Goal: Task Accomplishment & Management: Contribute content

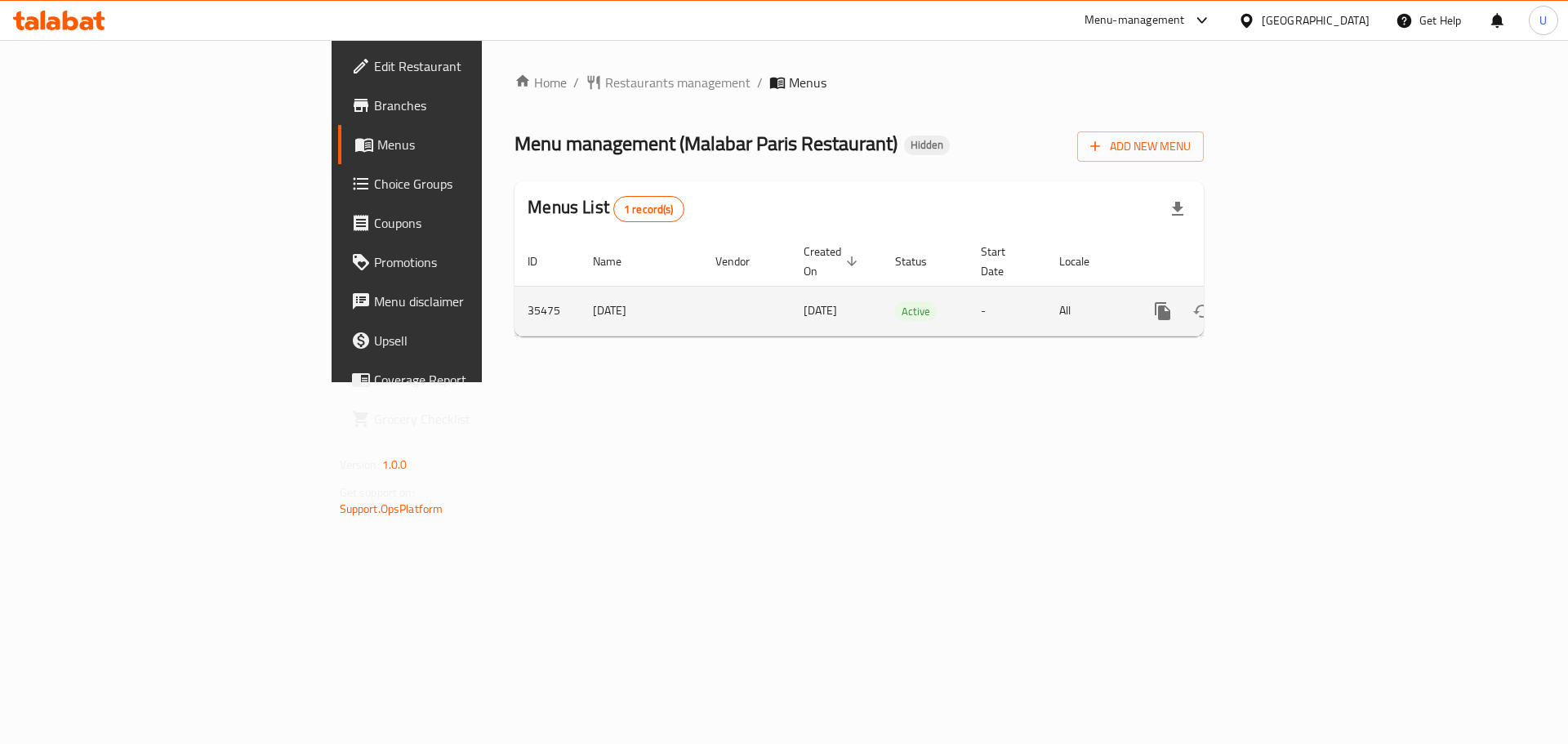
click at [1291, 301] on icon "enhanced table" at bounding box center [1281, 311] width 20 height 20
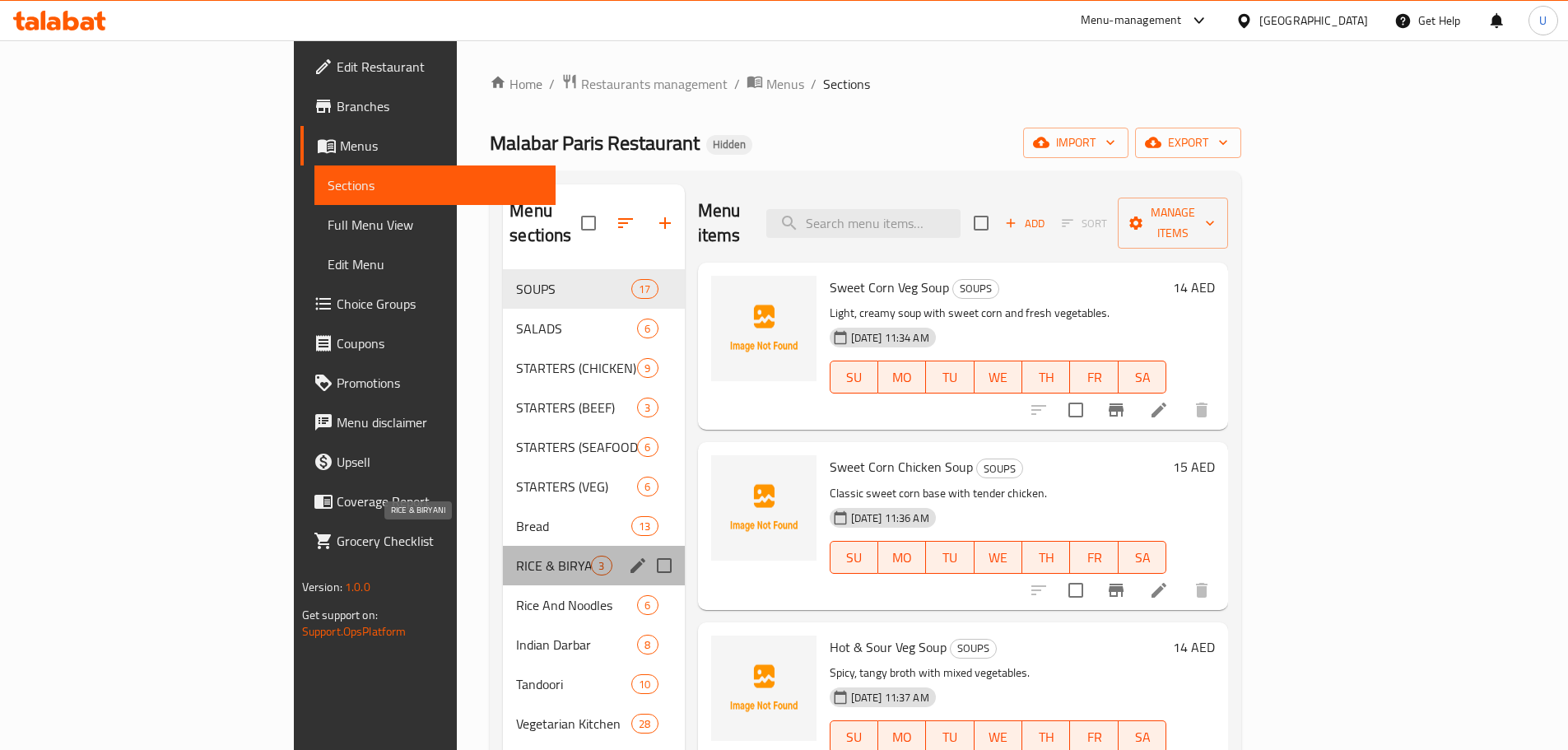
click at [516, 556] on span "RICE & BIRYANI" at bounding box center [553, 566] width 75 height 20
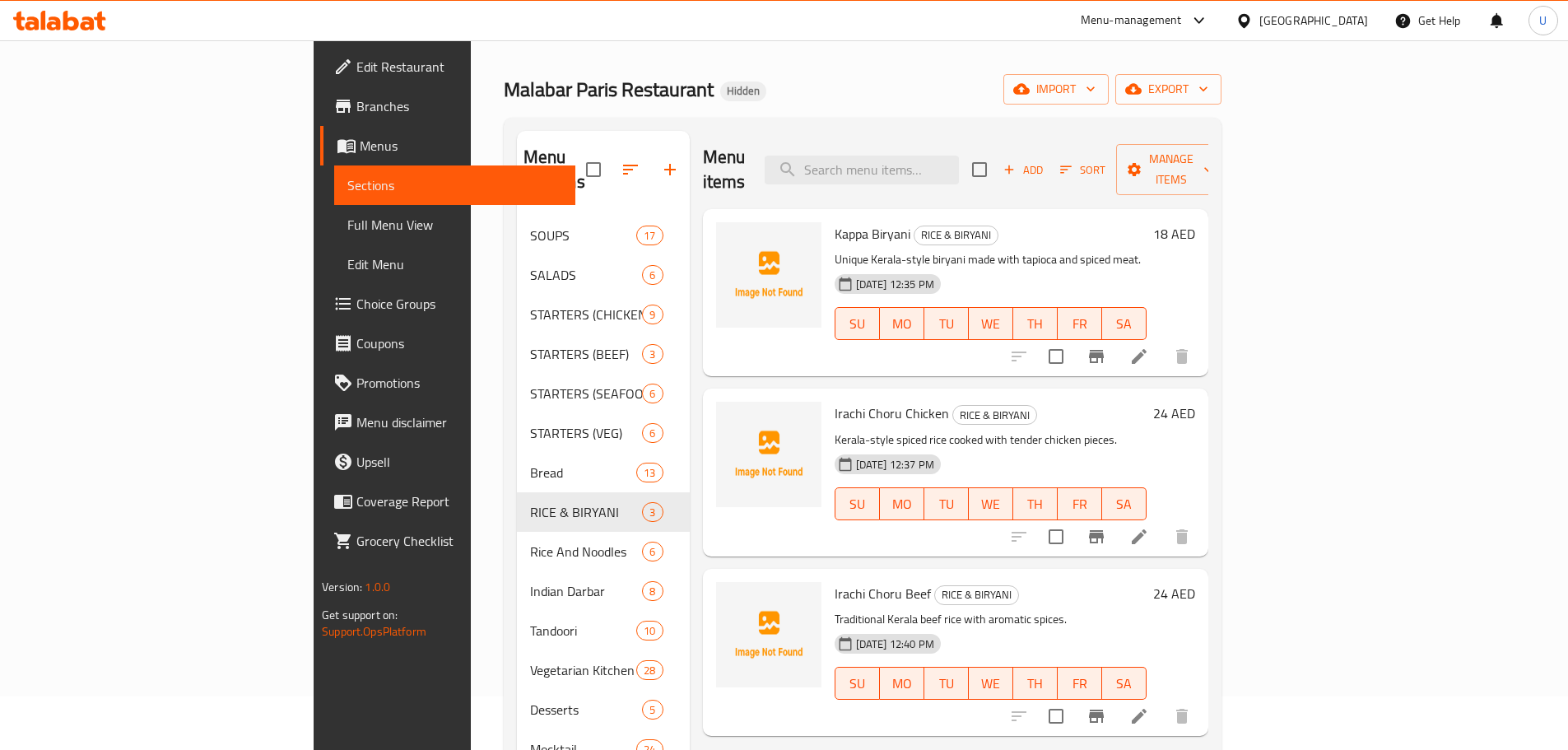
scroll to position [83, 0]
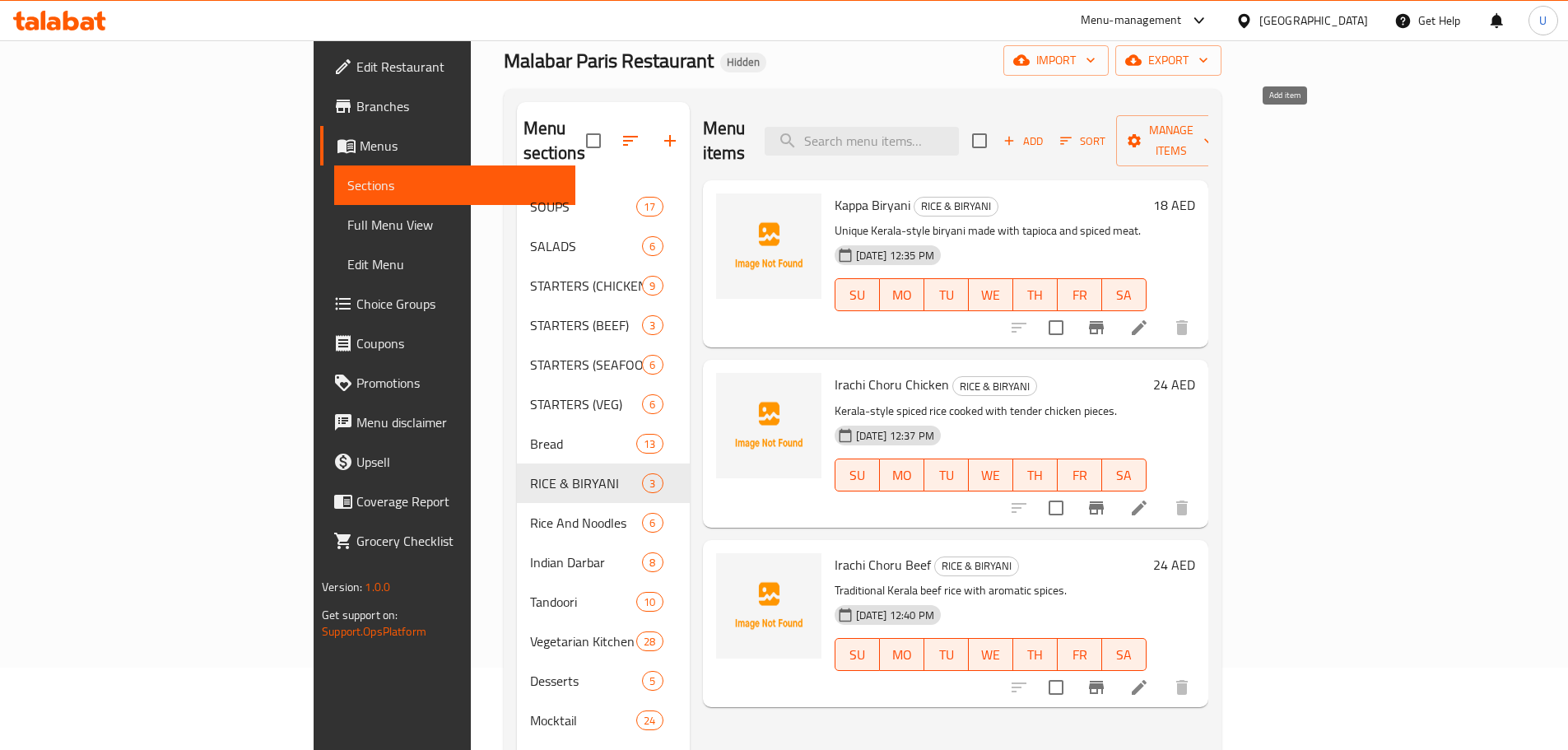
click at [1045, 135] on span "Add" at bounding box center [1023, 141] width 45 height 19
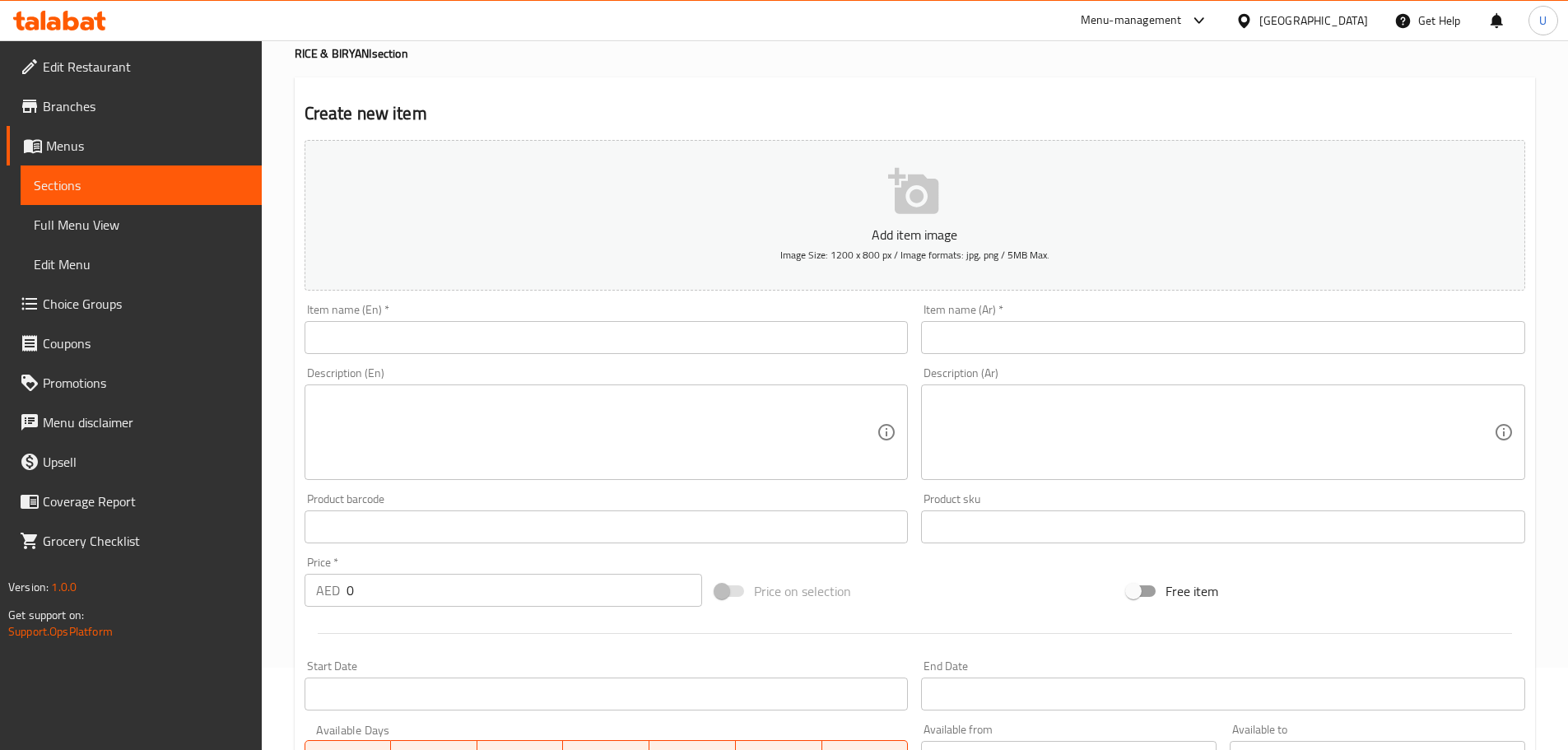
click at [450, 340] on input "text" at bounding box center [606, 337] width 604 height 33
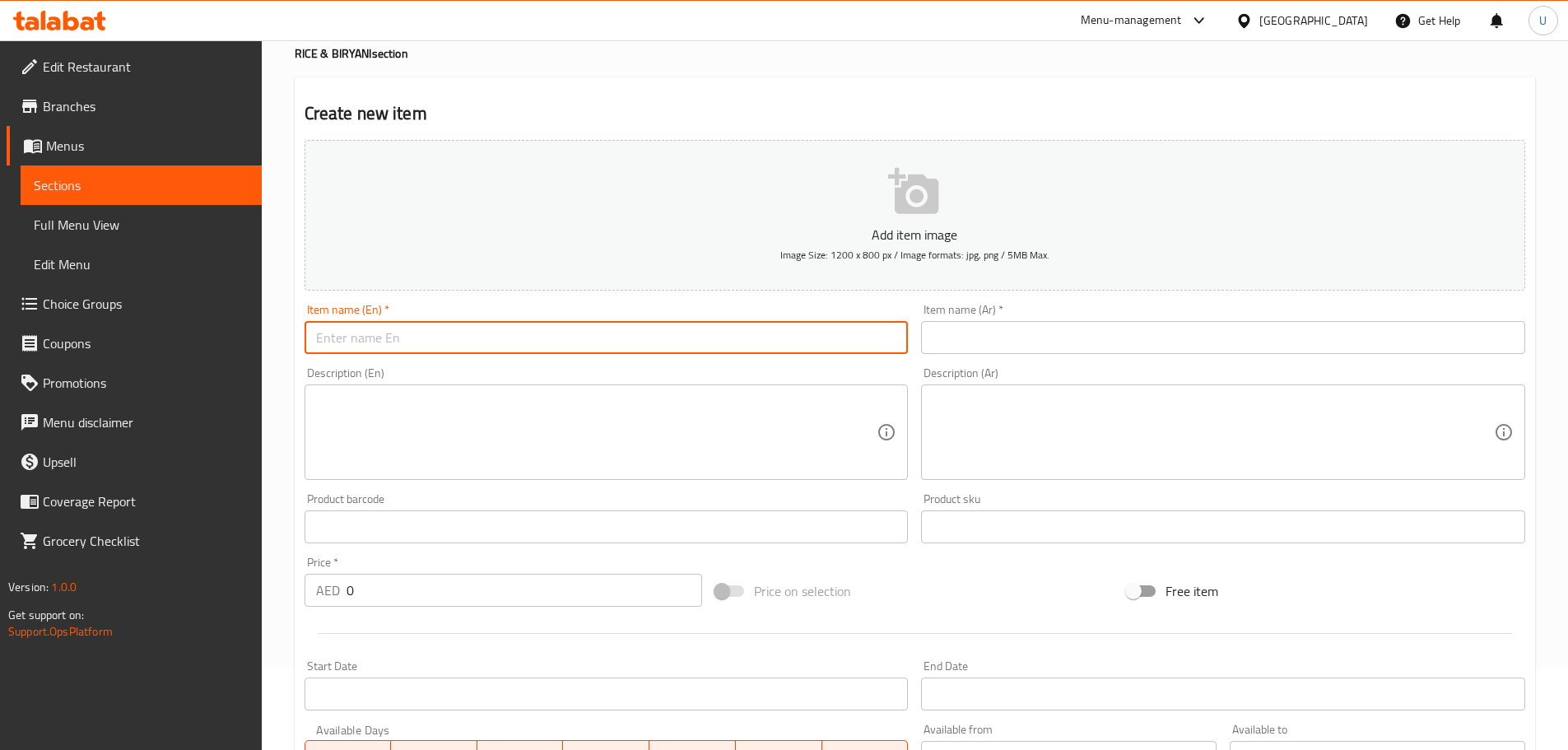
paste input "[PERSON_NAME]"
type input "[PERSON_NAME]"
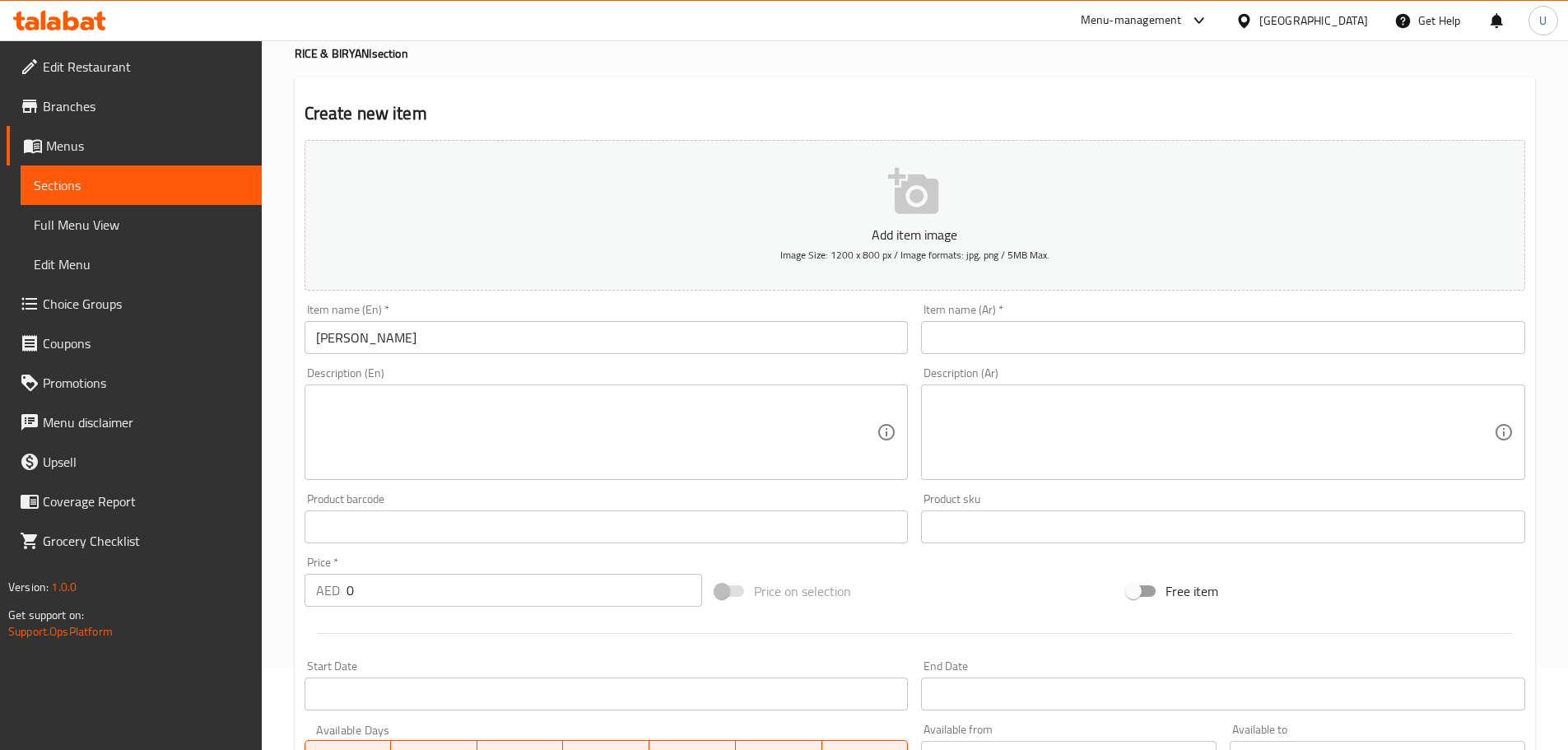
drag, startPoint x: 1021, startPoint y: 325, endPoint x: 998, endPoint y: 346, distance: 31.1
click at [1021, 325] on input "text" at bounding box center [1222, 337] width 604 height 33
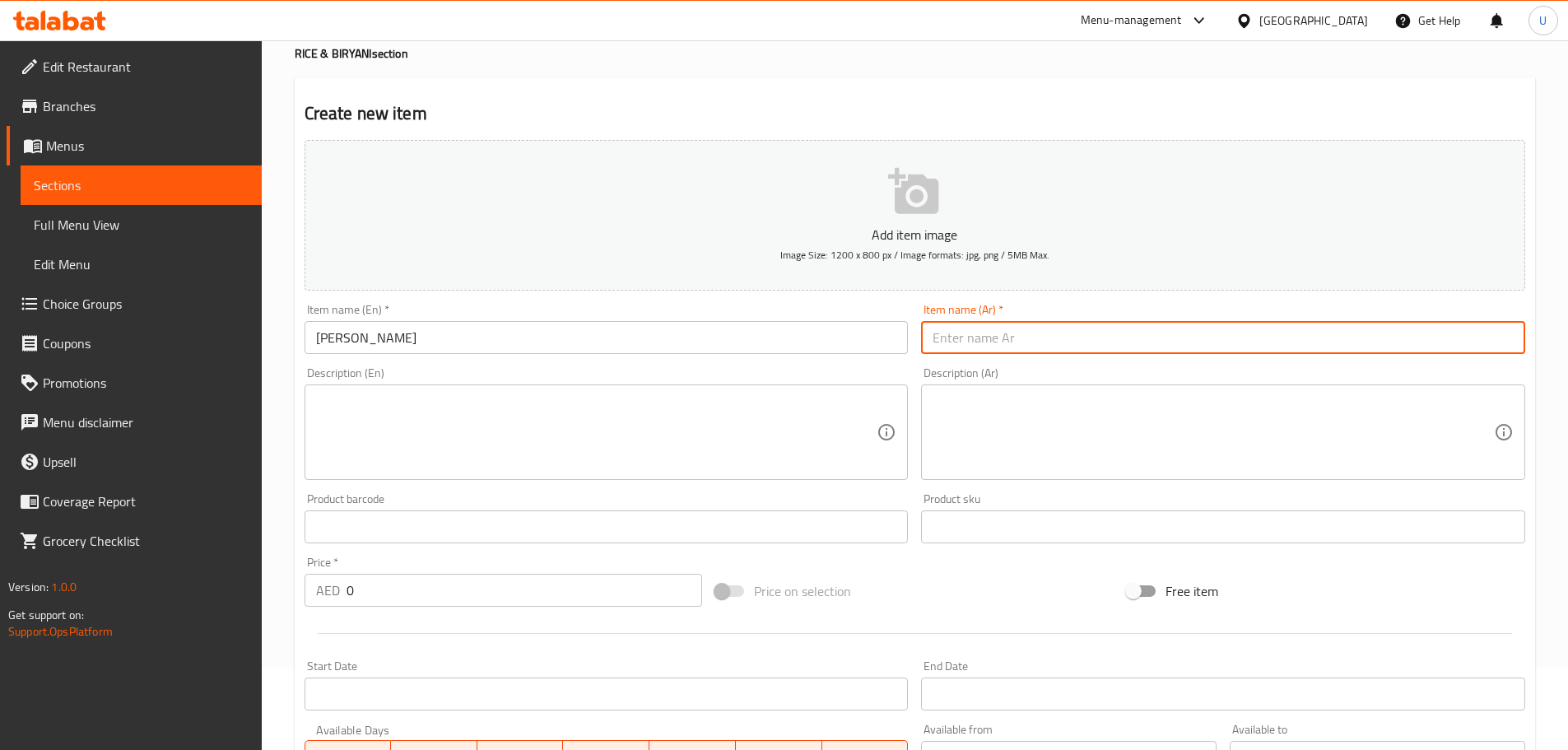
paste input "أرز بالسمن"
type input "أرز بالسمن"
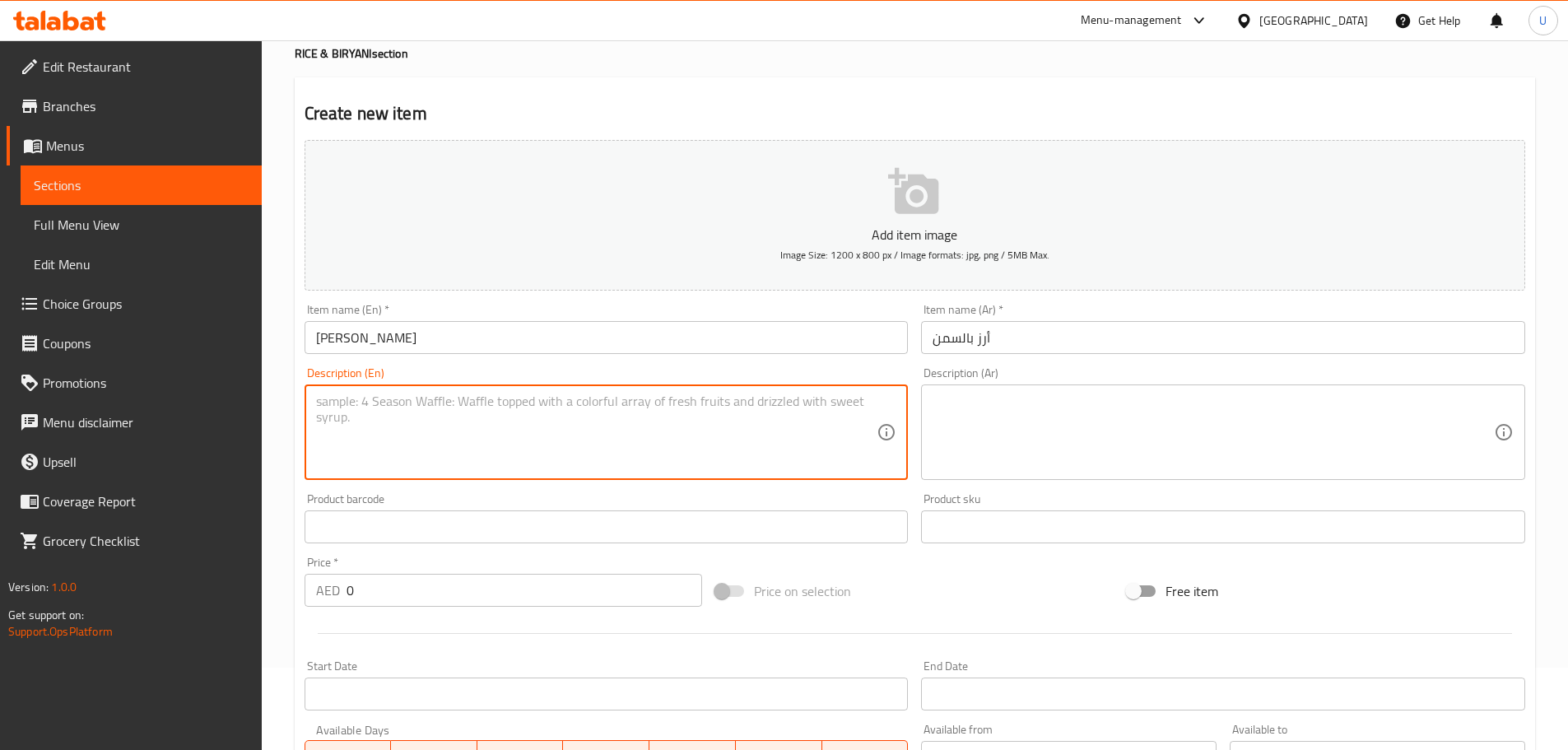
click at [555, 408] on textarea at bounding box center [596, 432] width 561 height 79
paste textarea "Fragrant basmati rice cooked with pure ghee and mild spices."
type textarea "Fragrant basmati rice cooked with pure ghee and mild spices."
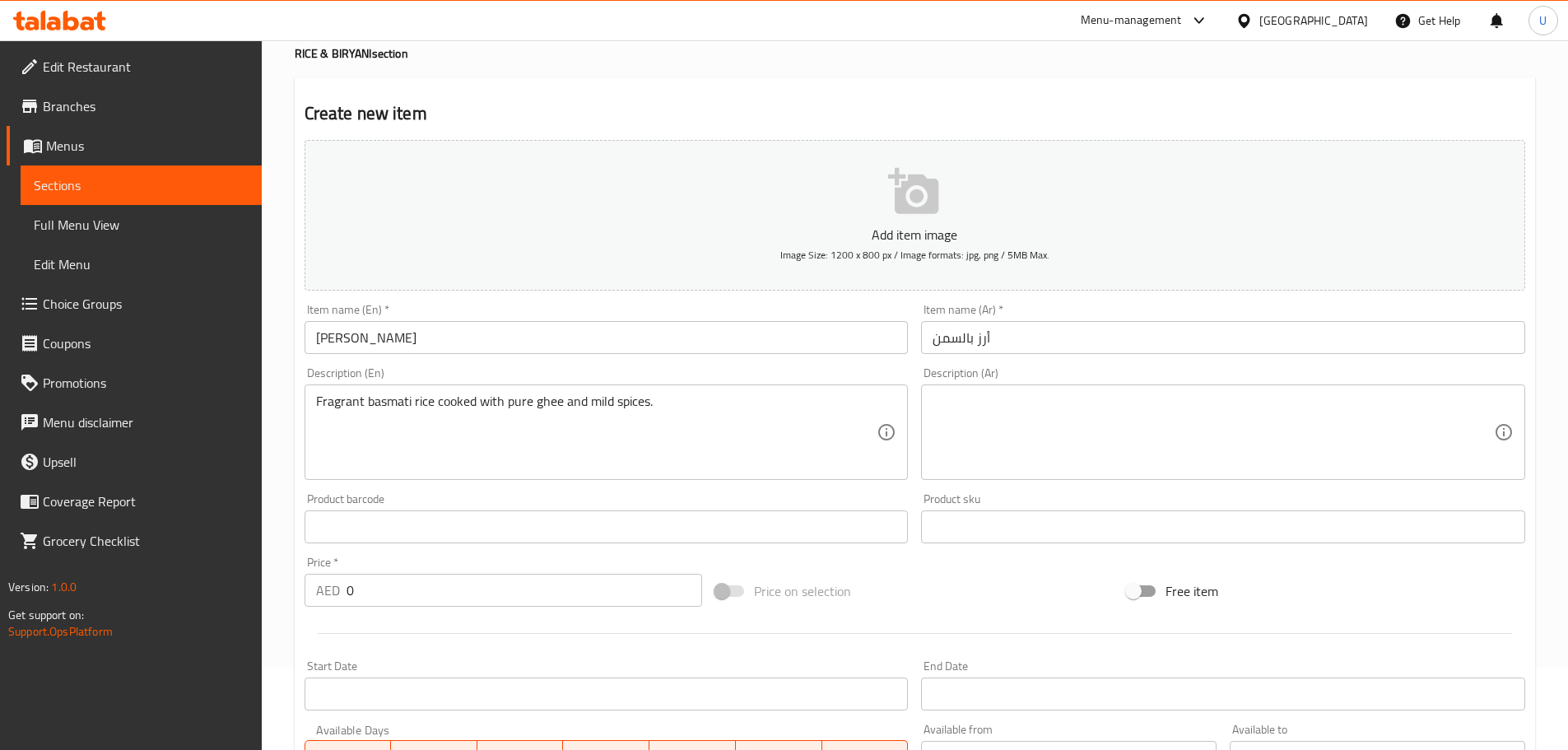
click at [1022, 427] on textarea at bounding box center [1213, 432] width 561 height 79
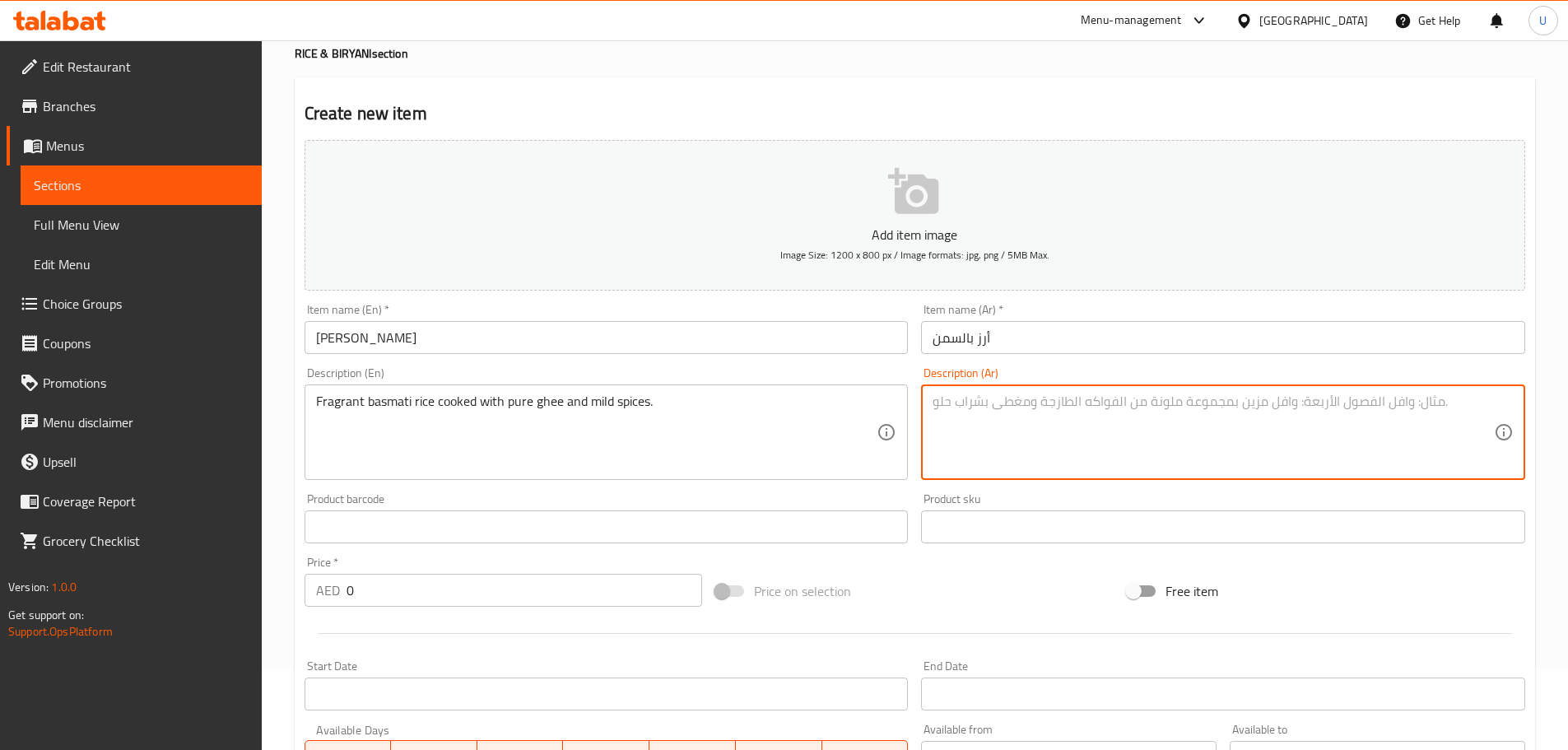
paste textarea "أرز بسمتي عطري مطهو بالسمن النقي وتوابل خفيفة."
type textarea "أرز بسمتي عطري مطهو بالسمن النقي وتوابل خفيفة."
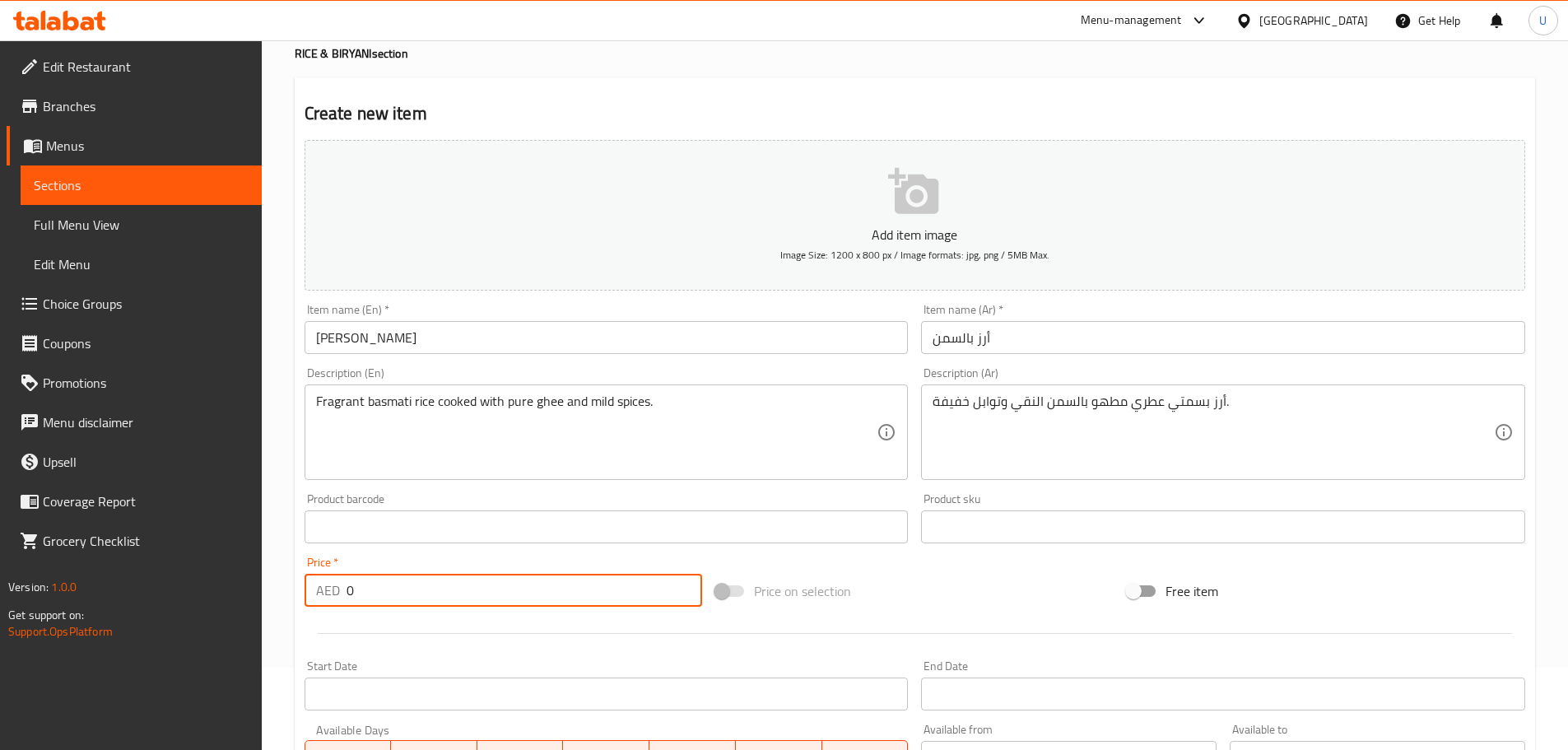
drag, startPoint x: 312, startPoint y: 591, endPoint x: 289, endPoint y: 590, distance: 23.0
click at [289, 590] on div "Home / Restaurants management / Menus / Sections / item / create RICE & BIRYANI…" at bounding box center [915, 513] width 1306 height 1110
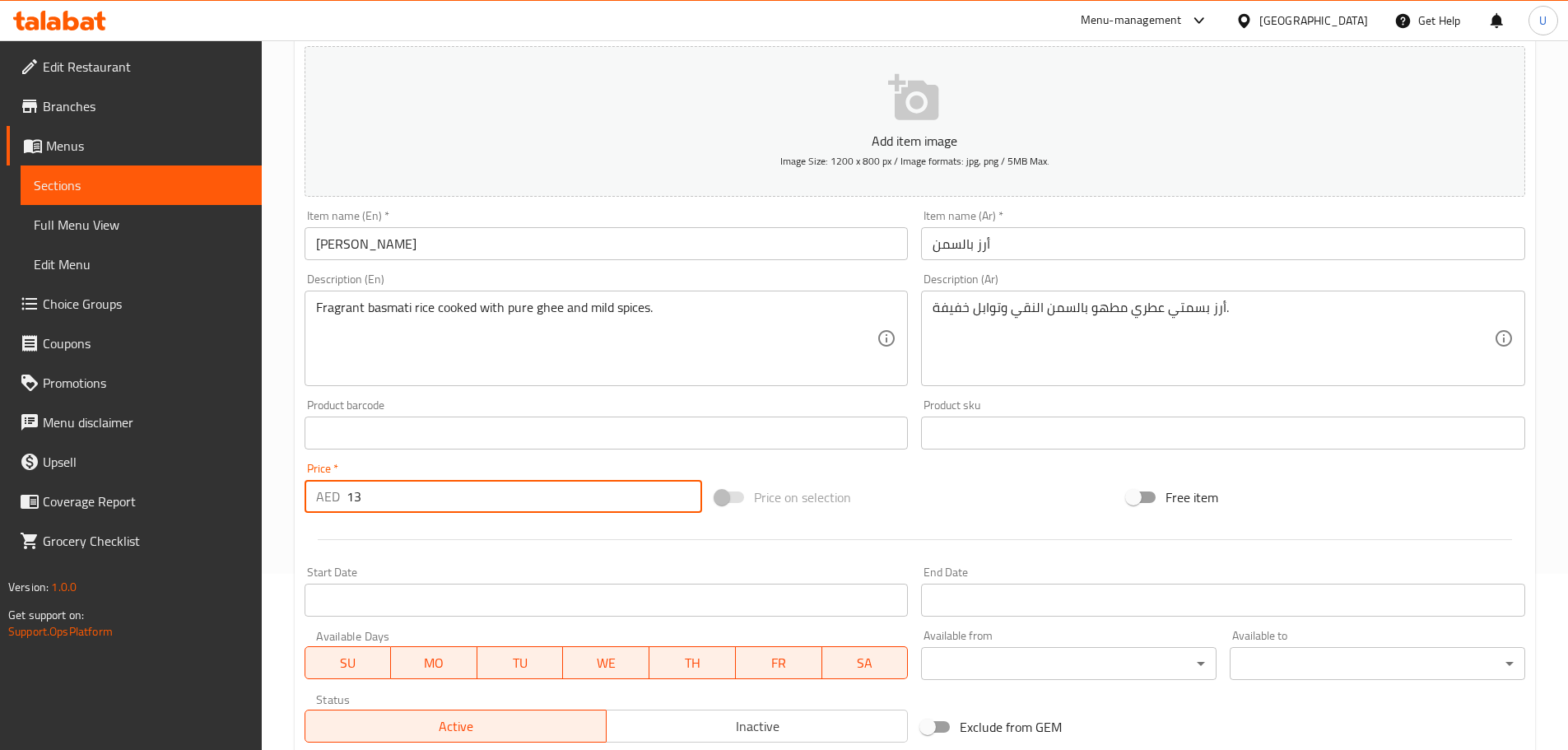
scroll to position [400, 0]
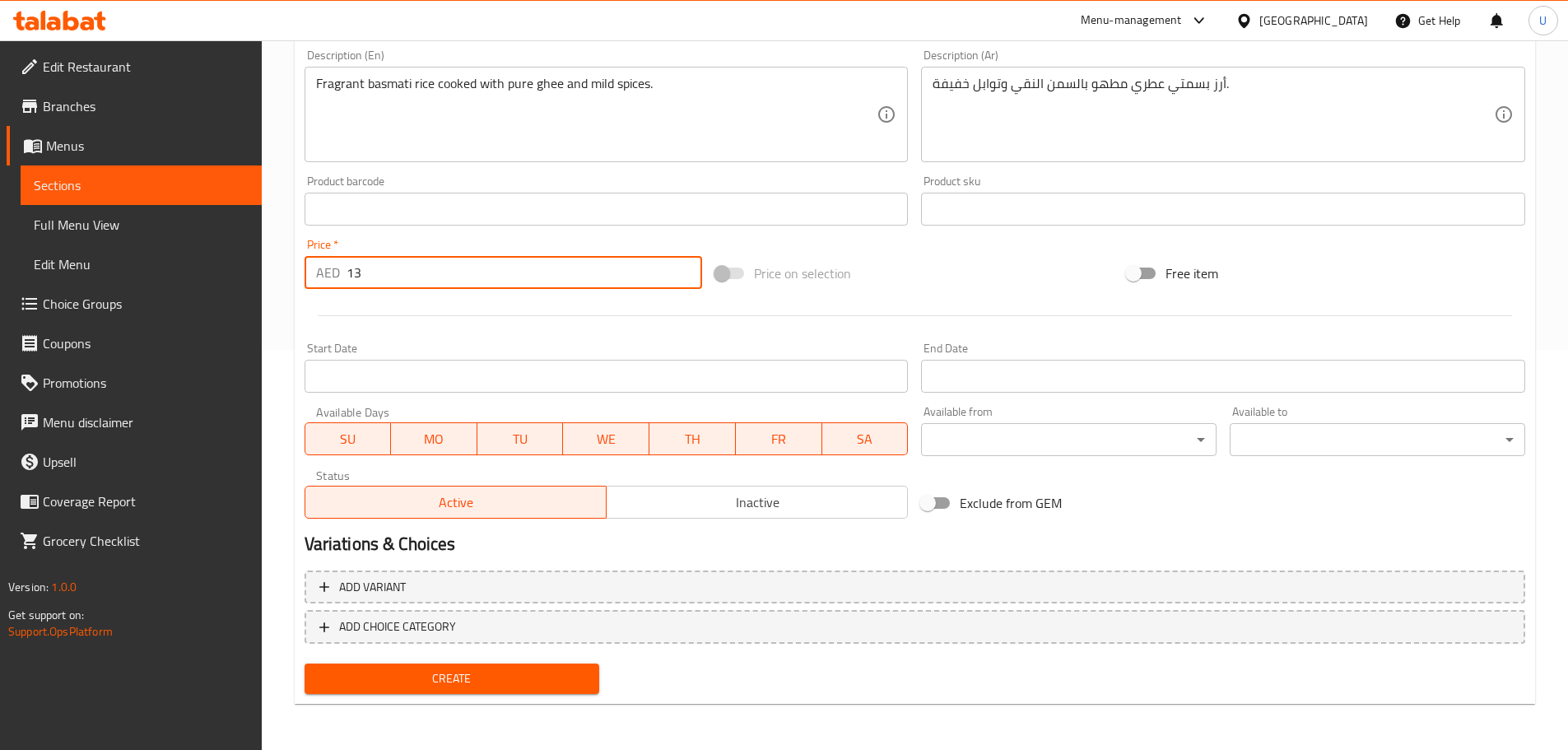
type input "13"
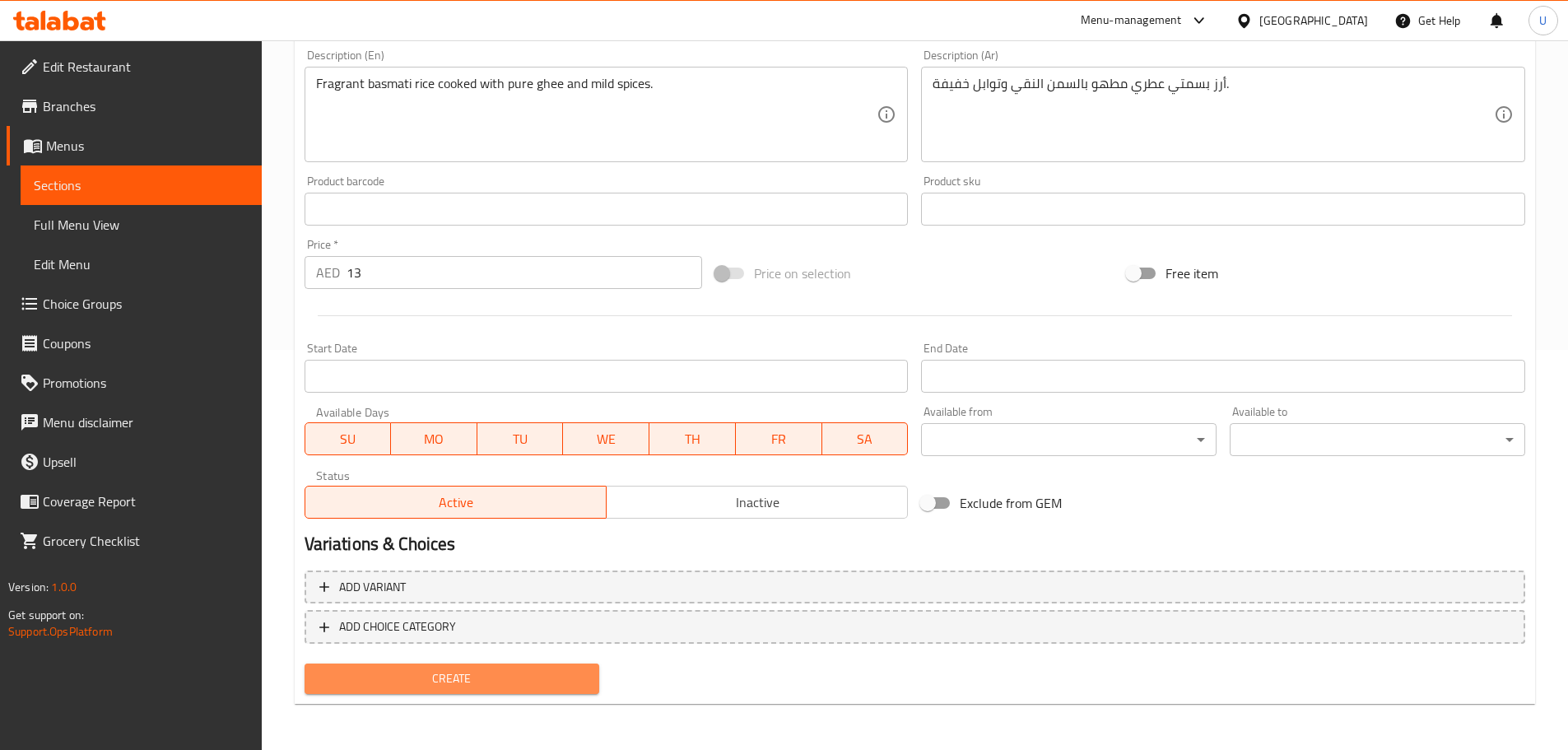
click at [465, 683] on span "Create" at bounding box center [452, 678] width 269 height 21
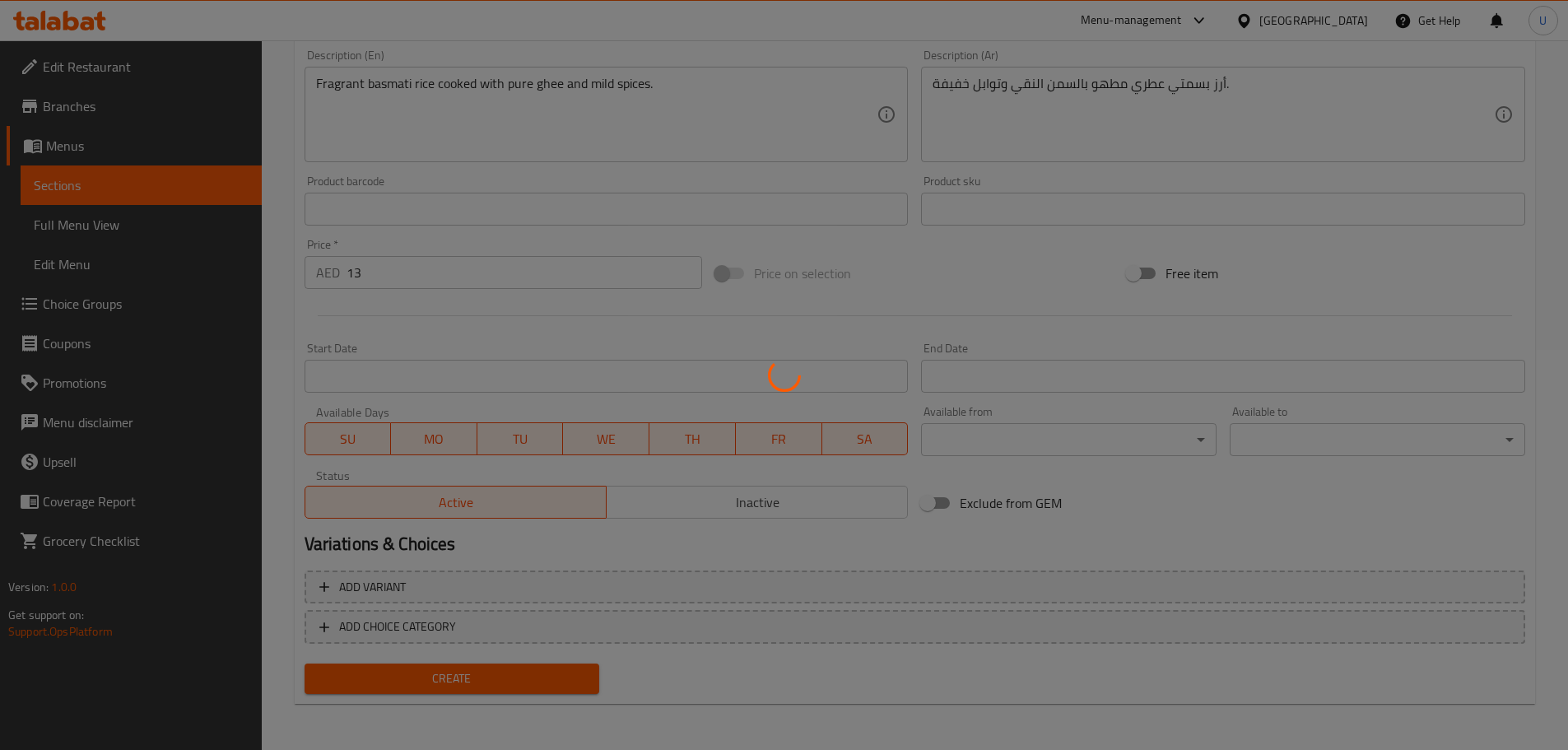
scroll to position [256, 0]
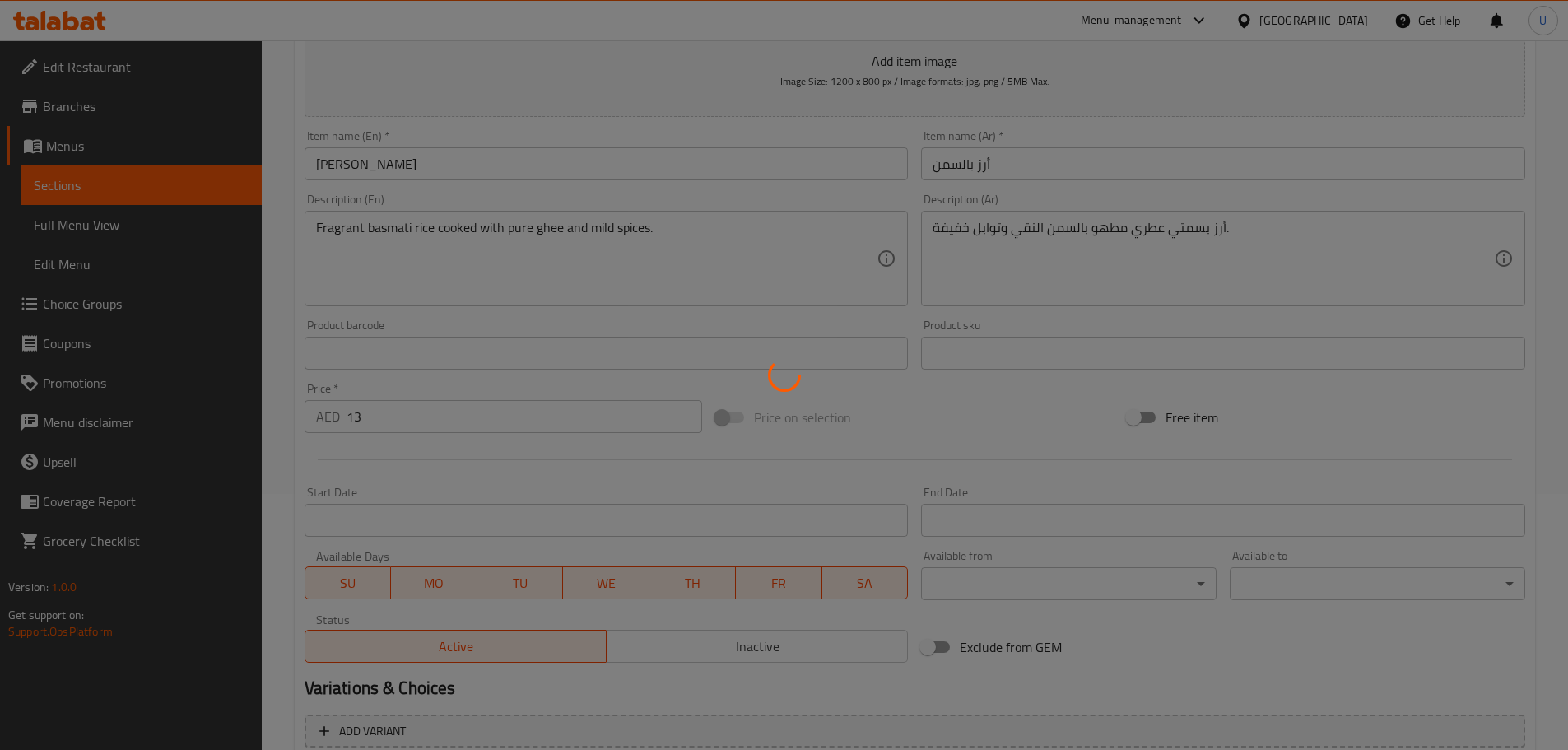
type input "0"
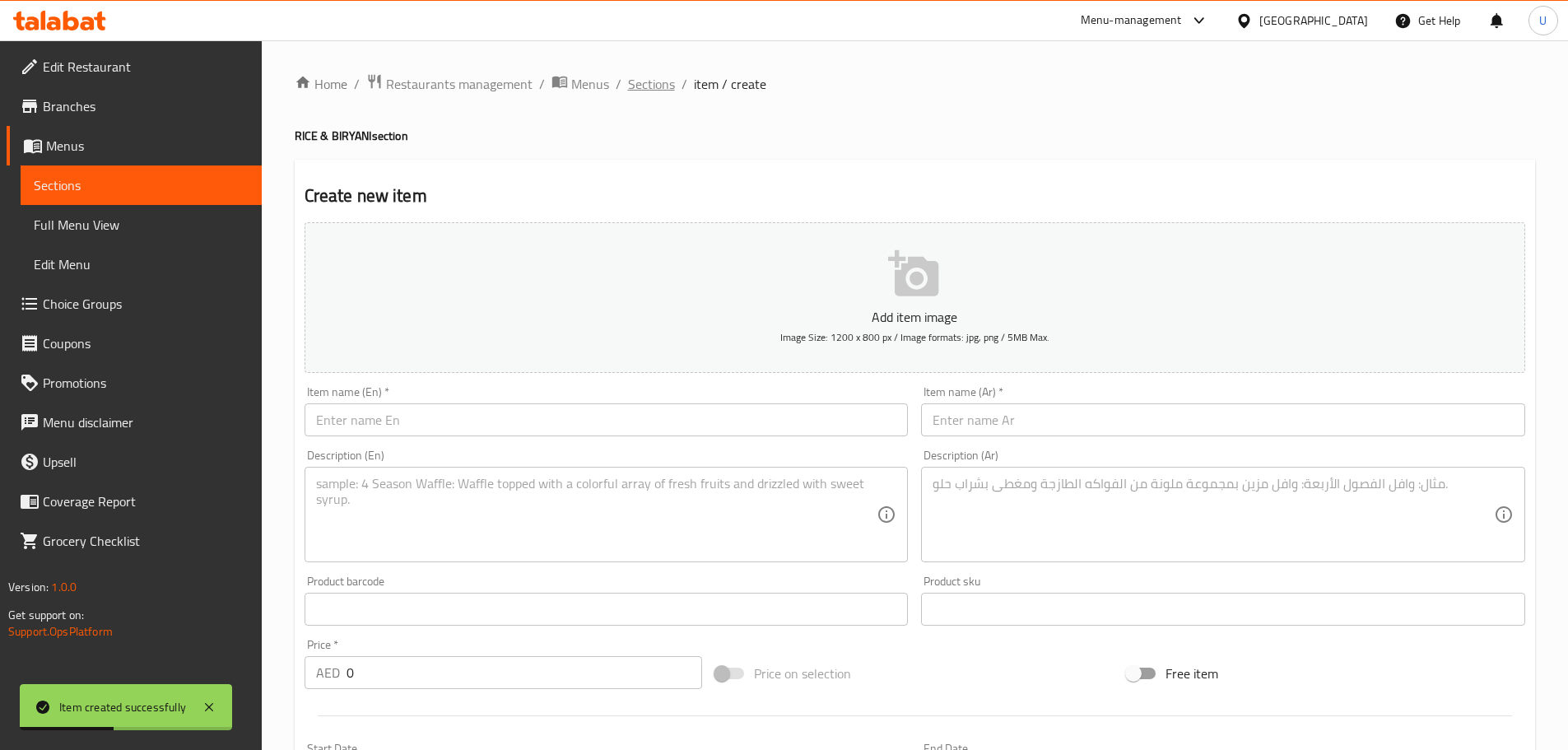
click at [650, 89] on span "Sections" at bounding box center [651, 84] width 47 height 20
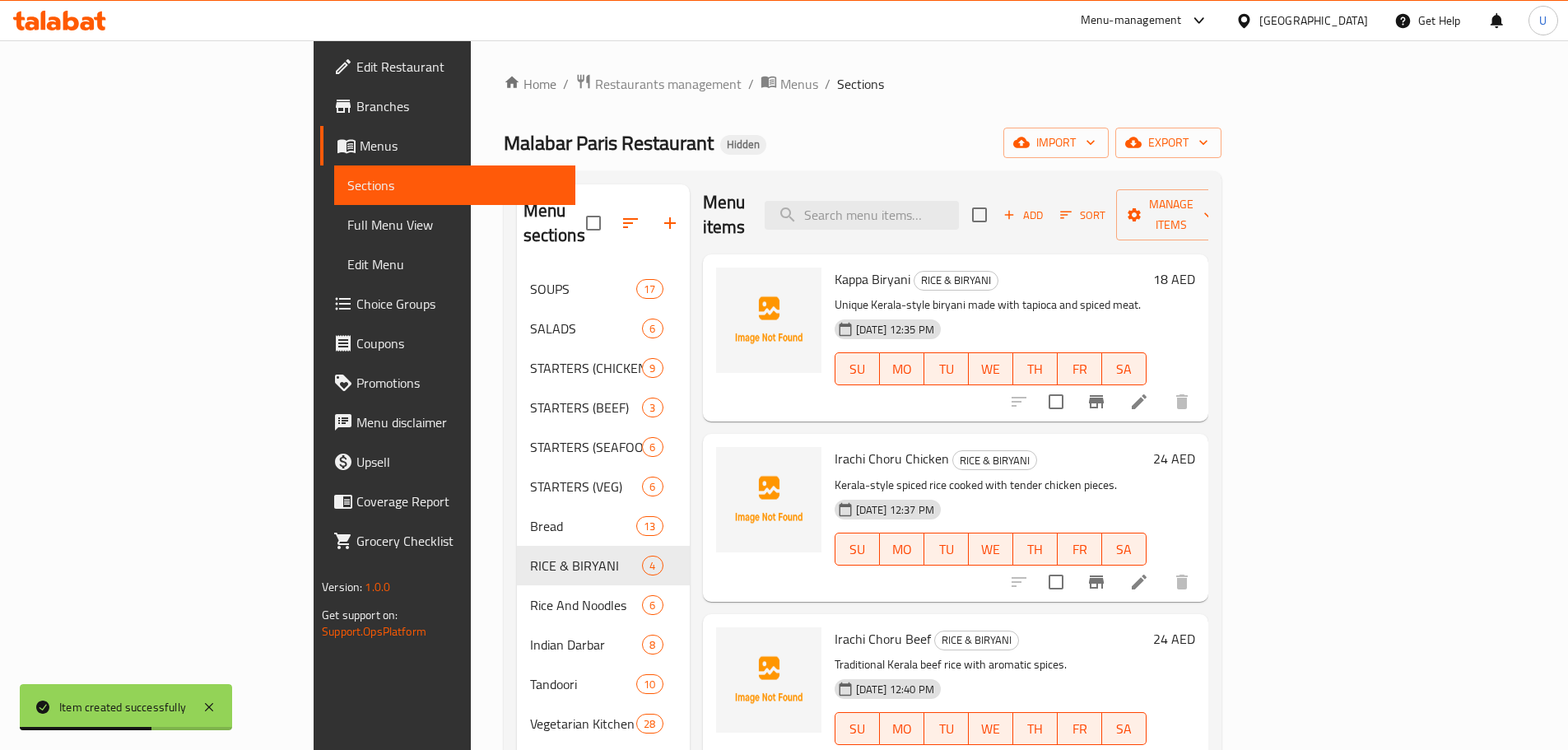
scroll to position [11, 0]
click at [1045, 203] on span "Add" at bounding box center [1023, 213] width 45 height 19
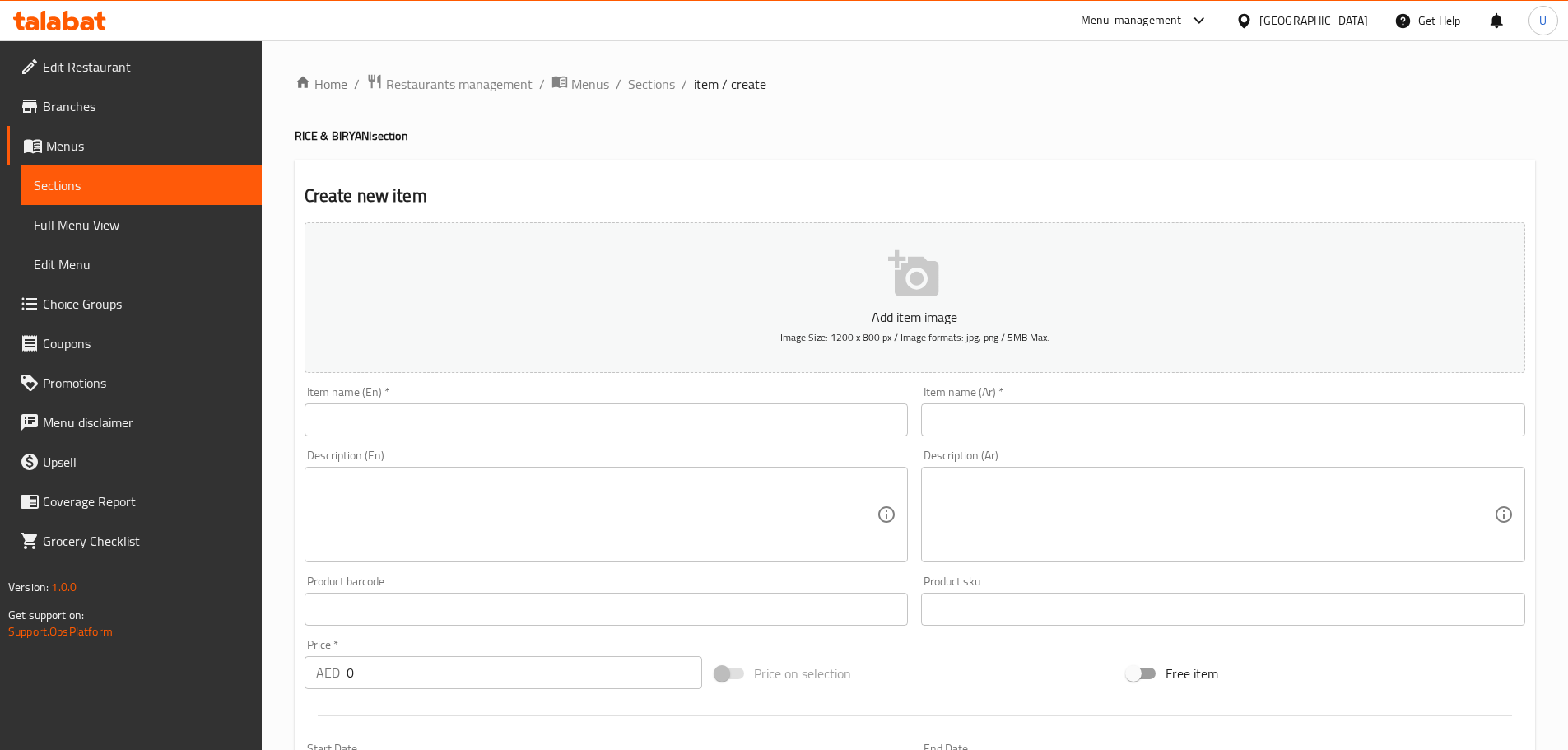
click at [437, 408] on input "text" at bounding box center [606, 420] width 604 height 33
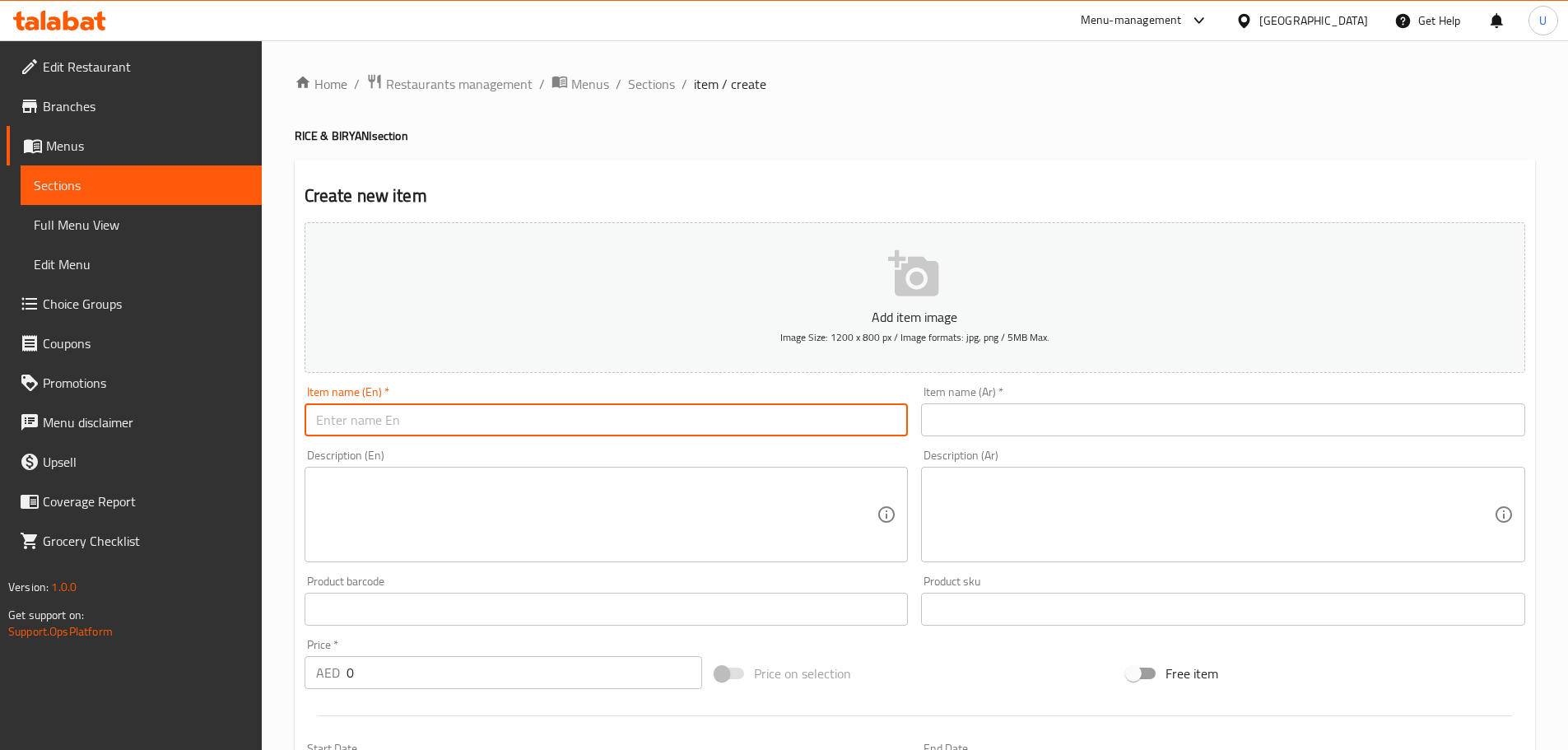
paste input "Veg Meal"
type input "Veg Meal"
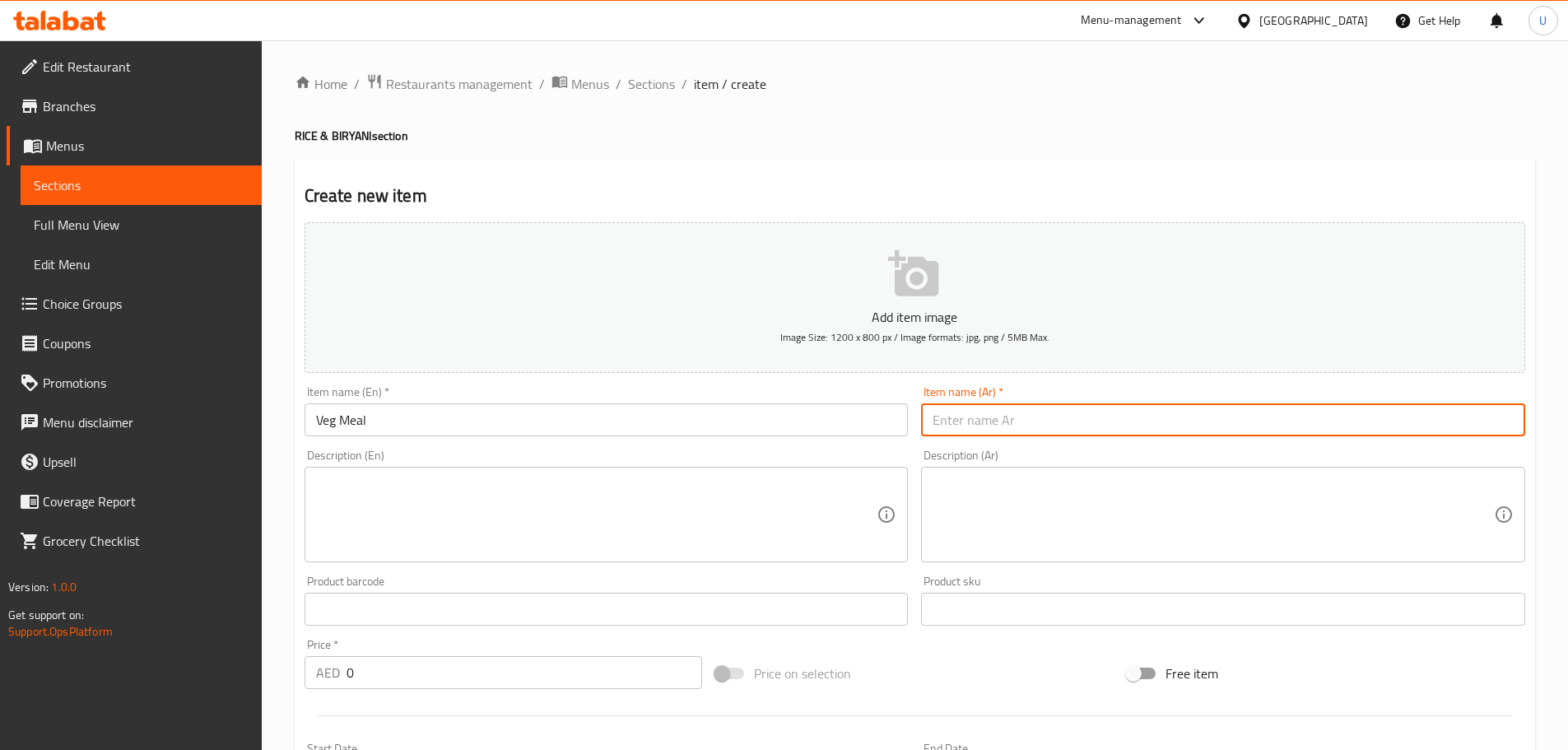
click at [1011, 415] on input "text" at bounding box center [1222, 420] width 604 height 33
paste input "وجبة نباتية"
type input "وجبة نباتية"
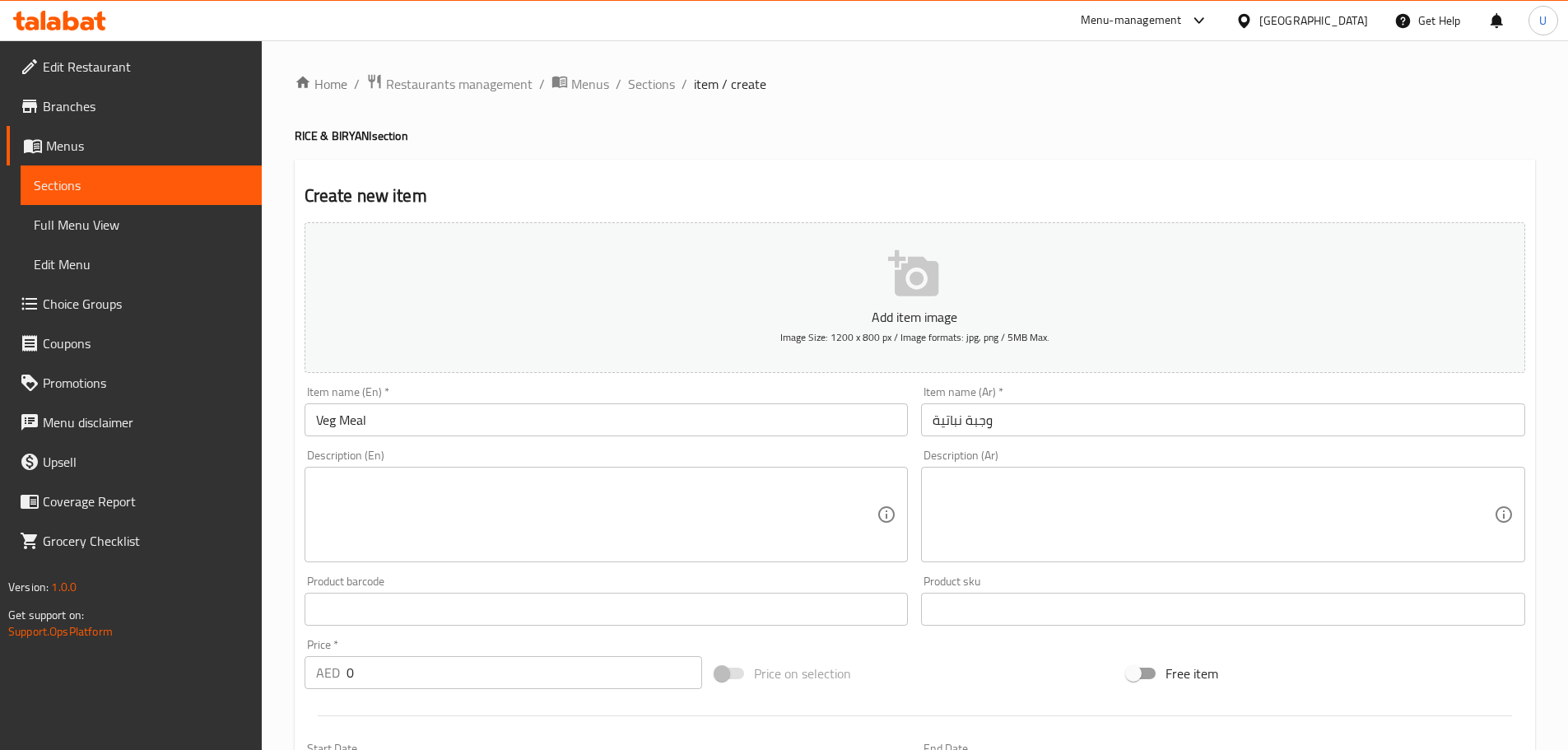
click at [443, 503] on textarea at bounding box center [596, 514] width 561 height 79
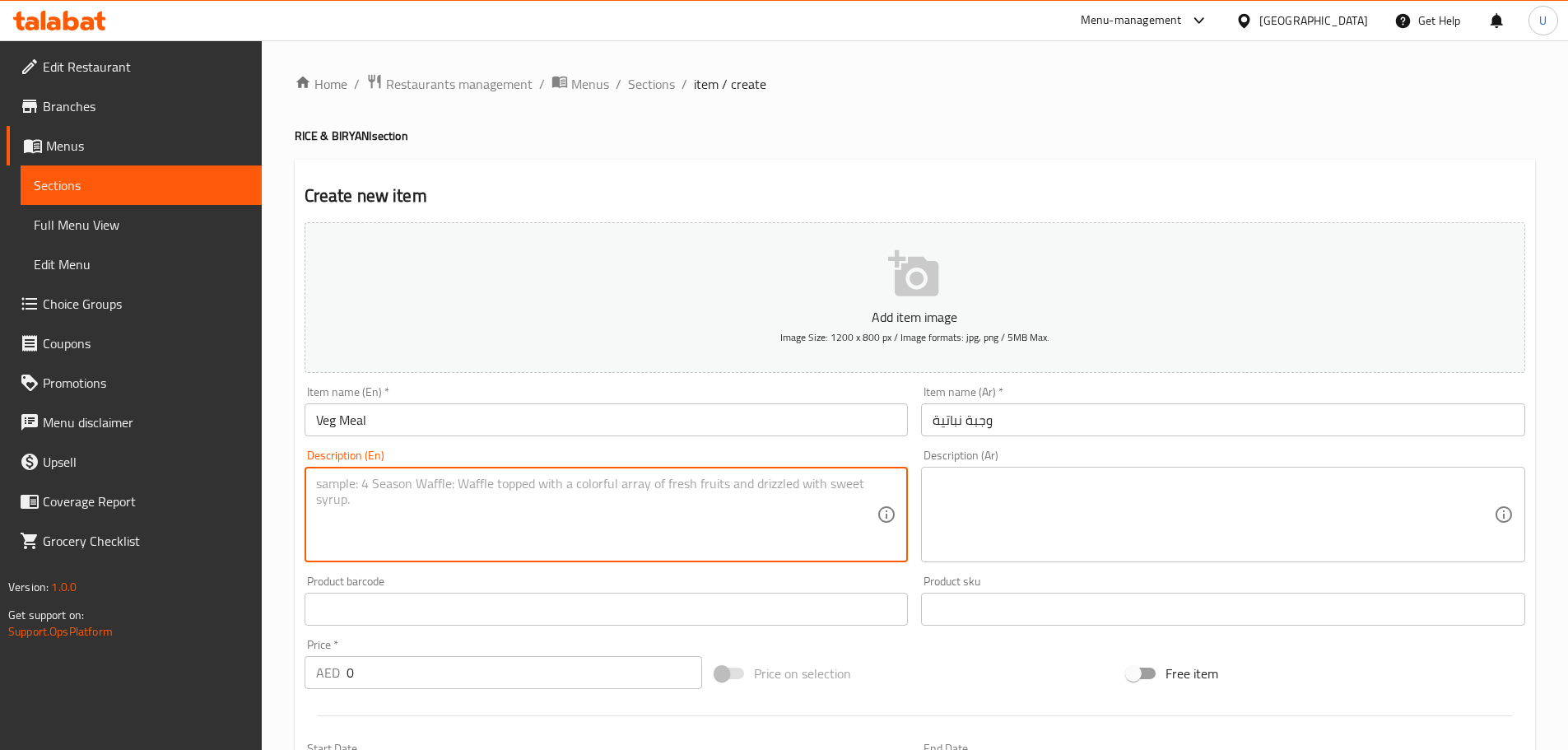
paste textarea "Traditional South Indian meal with rice, curries, and sides."
type textarea "Traditional South Indian meal with rice, curries, and sides."
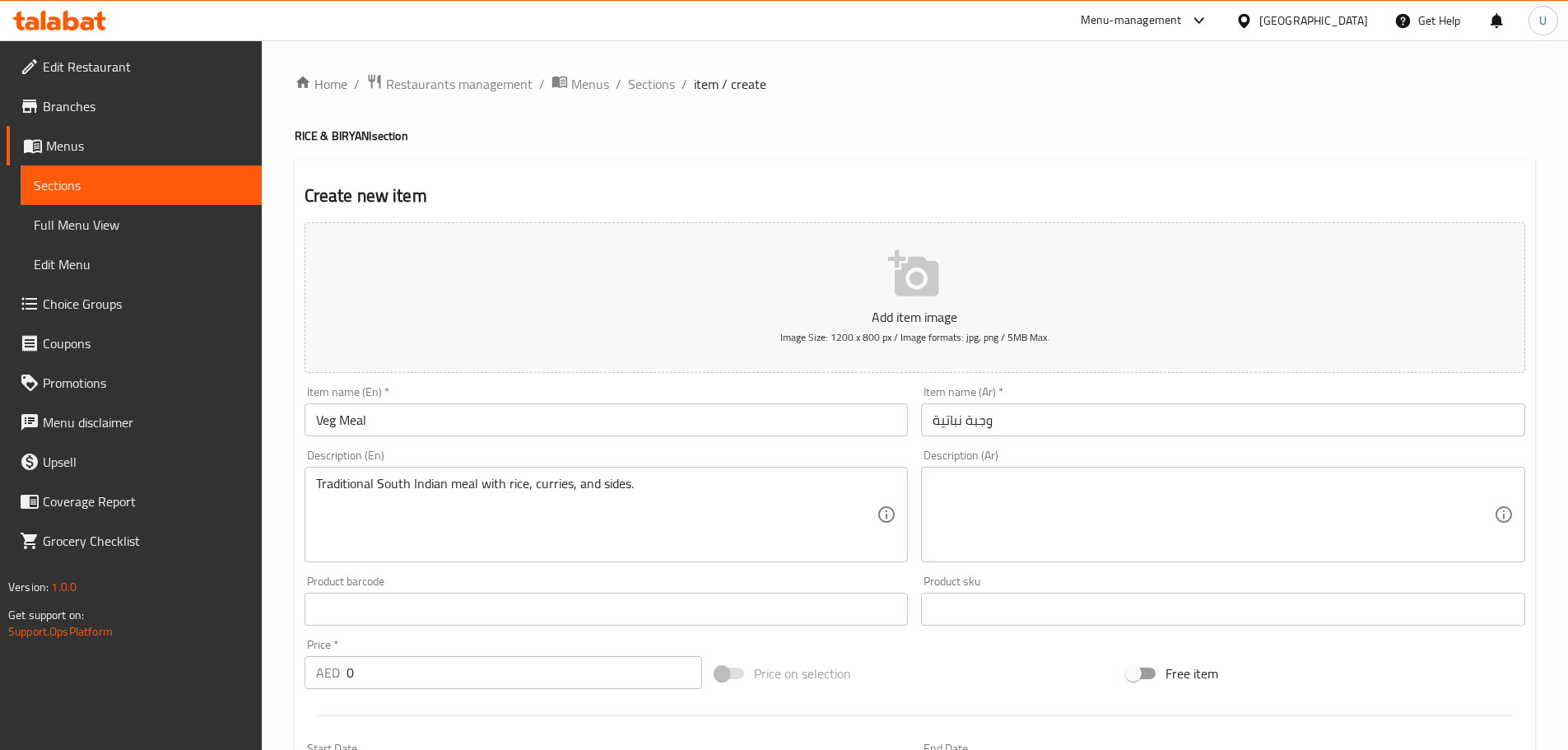
click at [1099, 535] on textarea at bounding box center [1213, 514] width 561 height 79
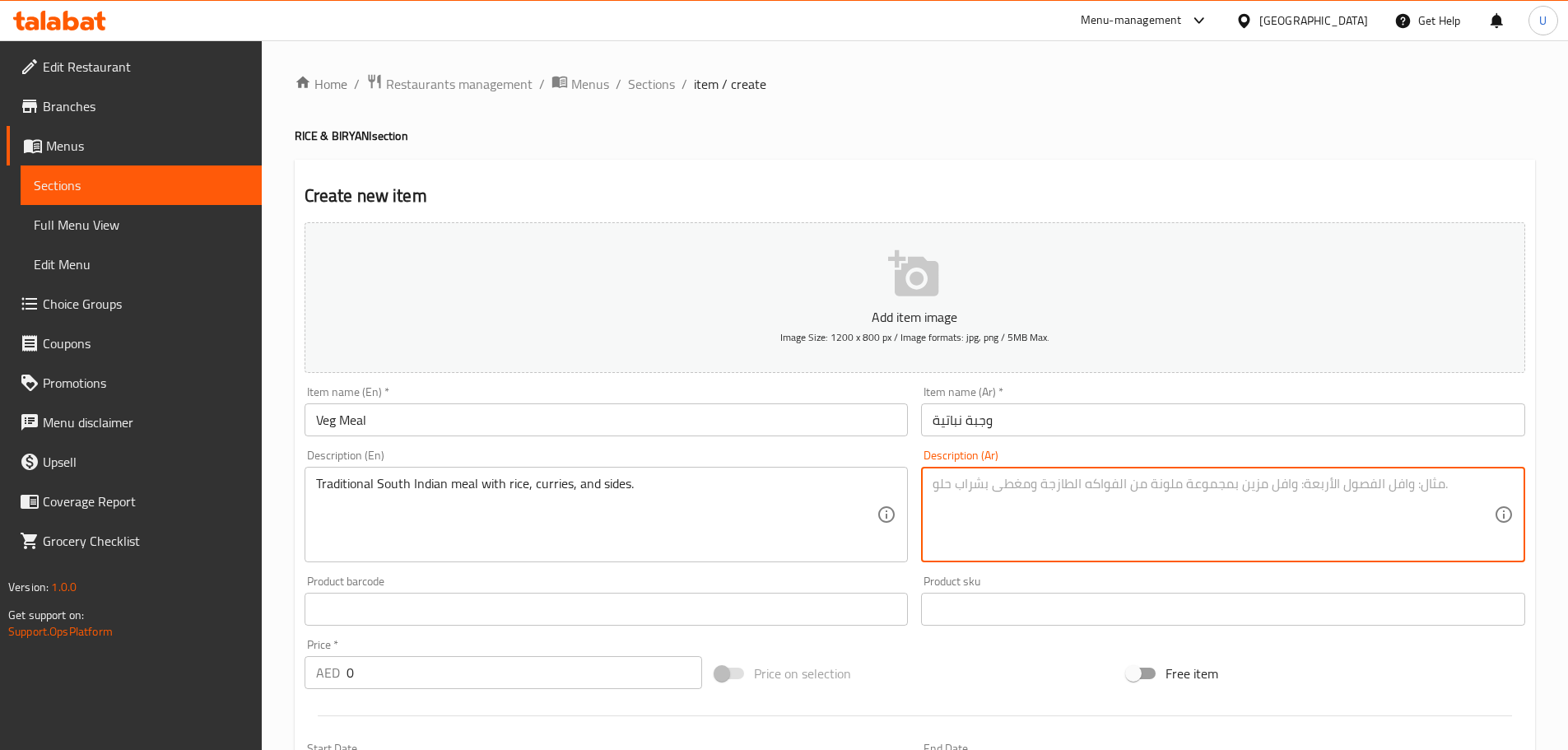
paste textarea "وجبة هندية جنوبية تقليدية بالأرز والكاري والمقبلات النباتية."
type textarea "وجبة هندية جنوبية تقليدية بالأرز والكاري والمقبلات النباتية."
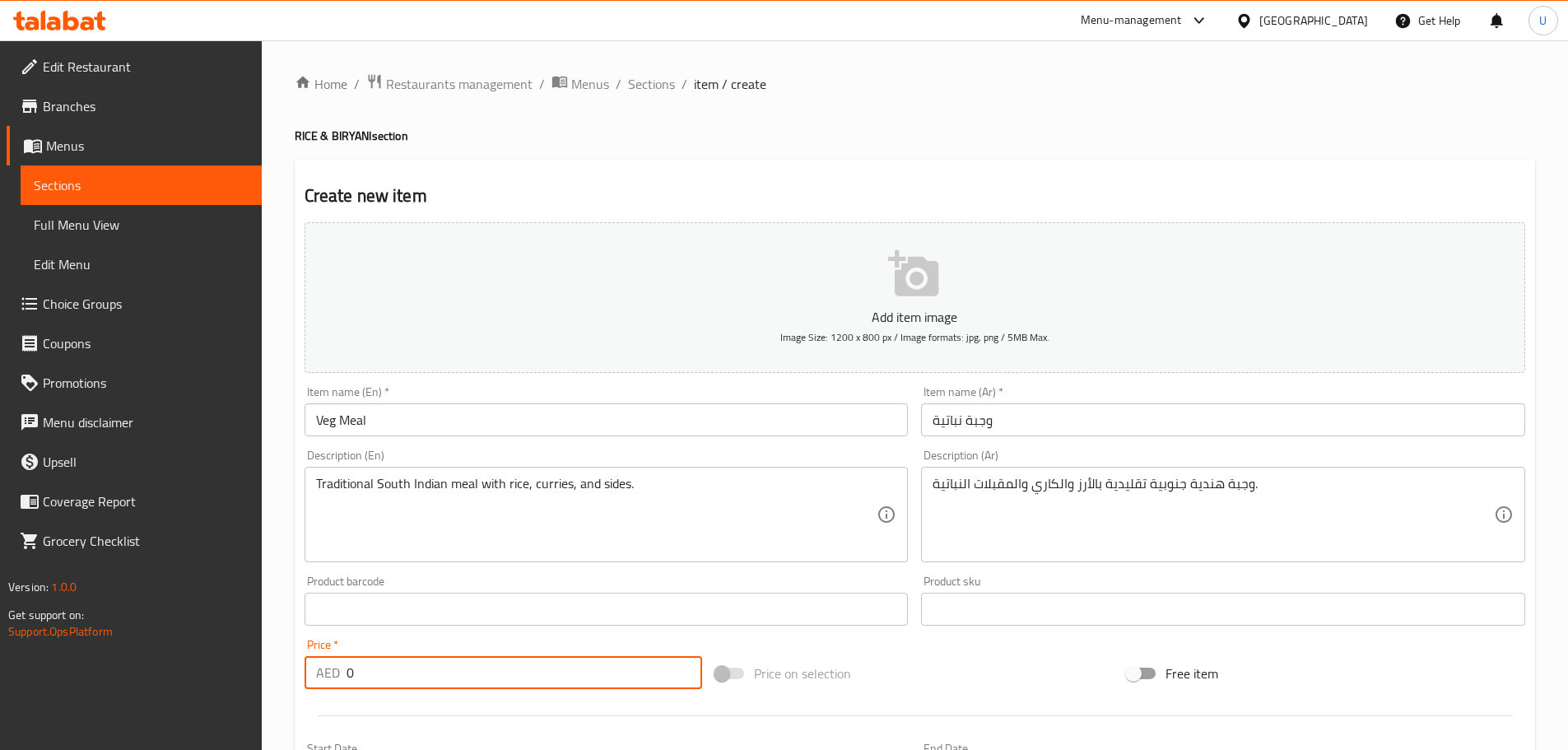
drag, startPoint x: 374, startPoint y: 662, endPoint x: 226, endPoint y: 650, distance: 148.5
click at [227, 650] on div "Edit Restaurant Branches Menus Sections Full Menu View Edit Menu Choice Groups …" at bounding box center [784, 595] width 1568 height 1110
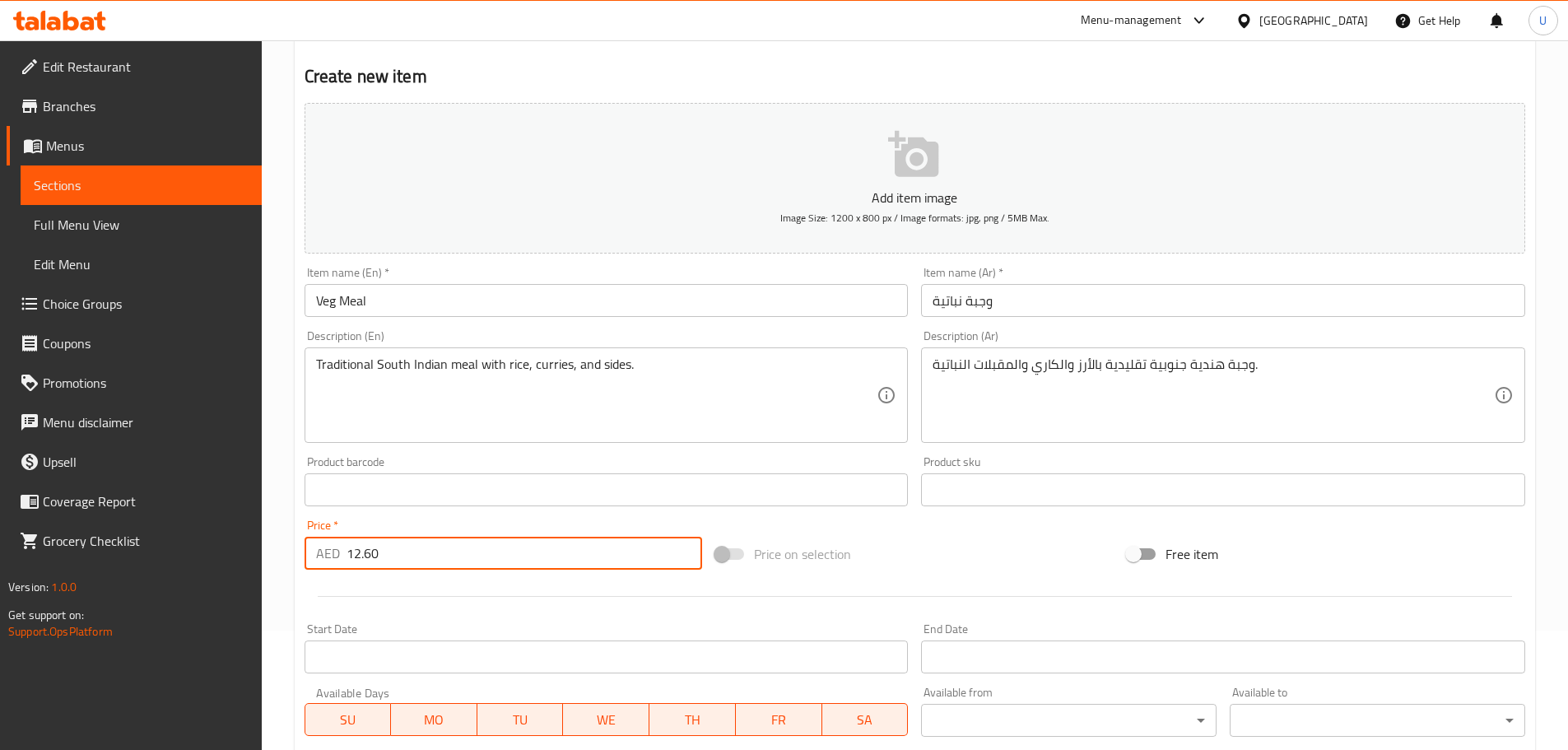
scroll to position [329, 0]
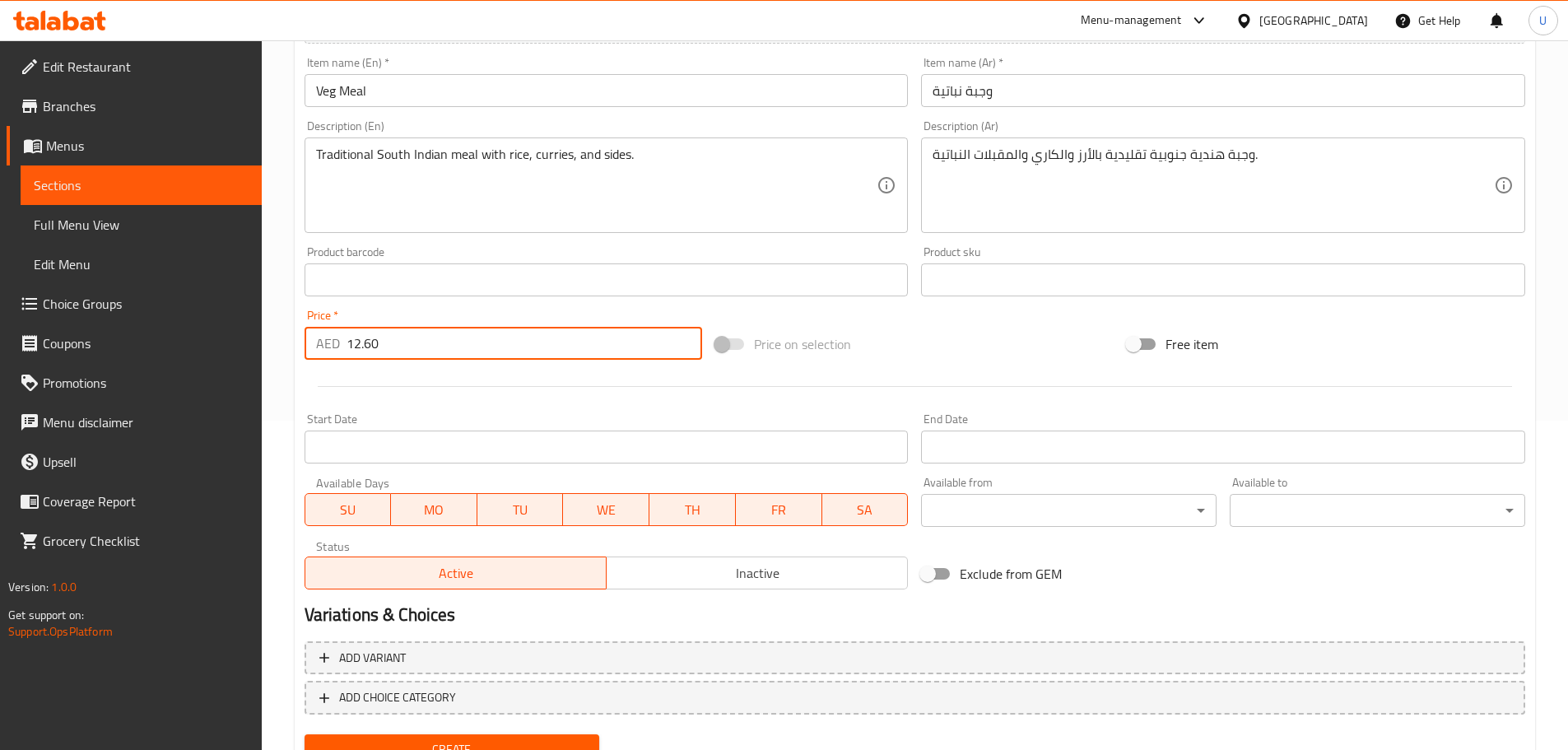
type input "12.60"
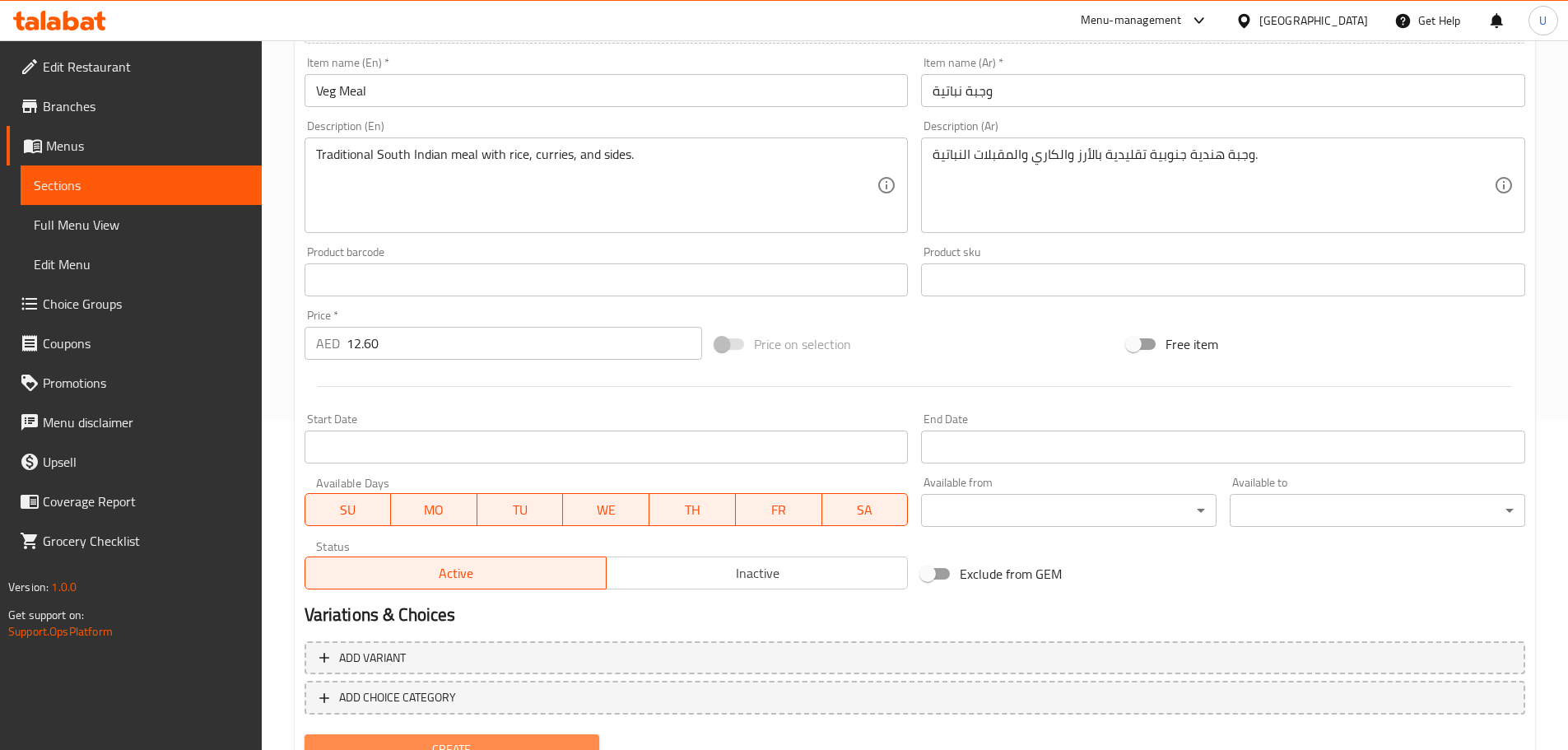
click at [479, 740] on span "Create" at bounding box center [452, 749] width 269 height 21
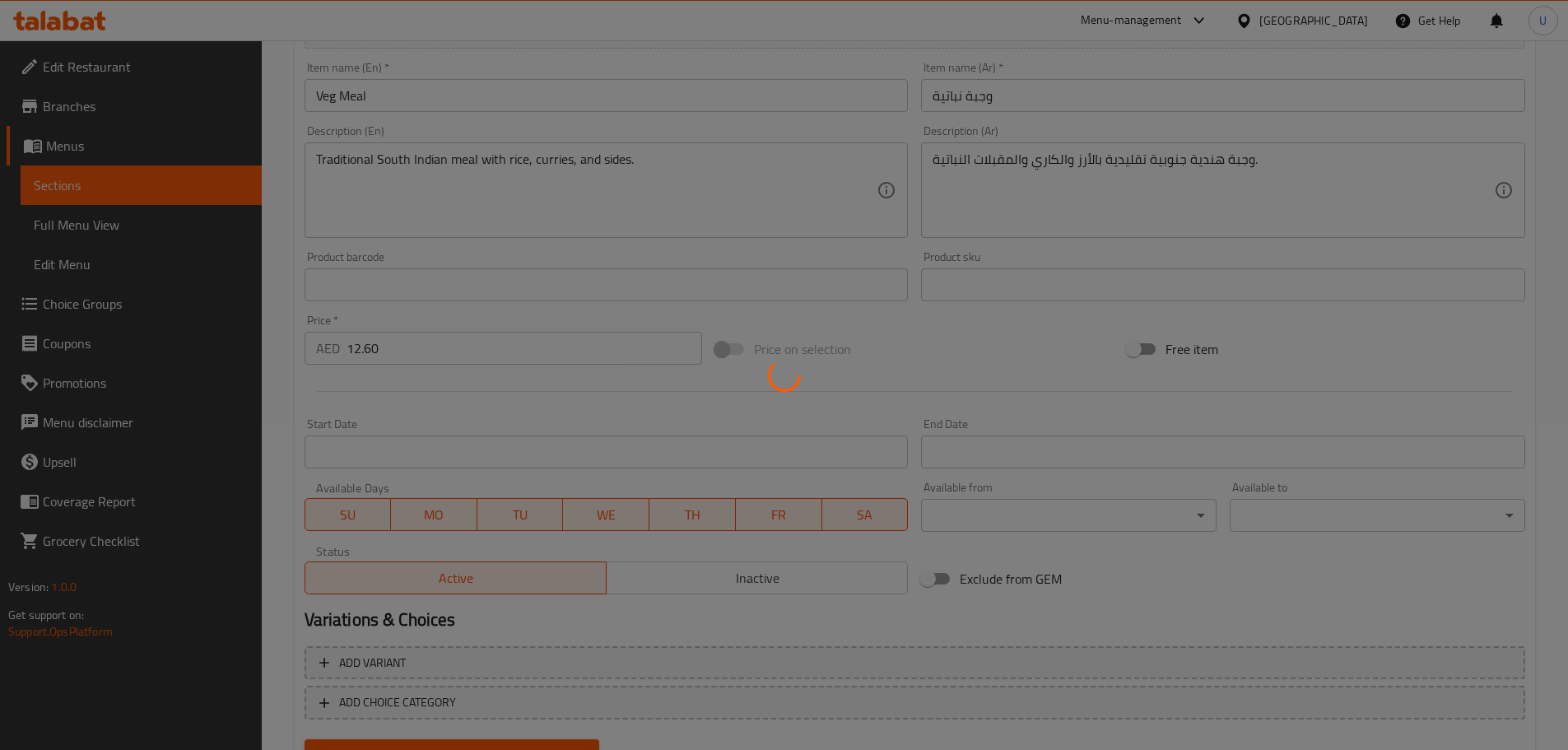
scroll to position [0, 0]
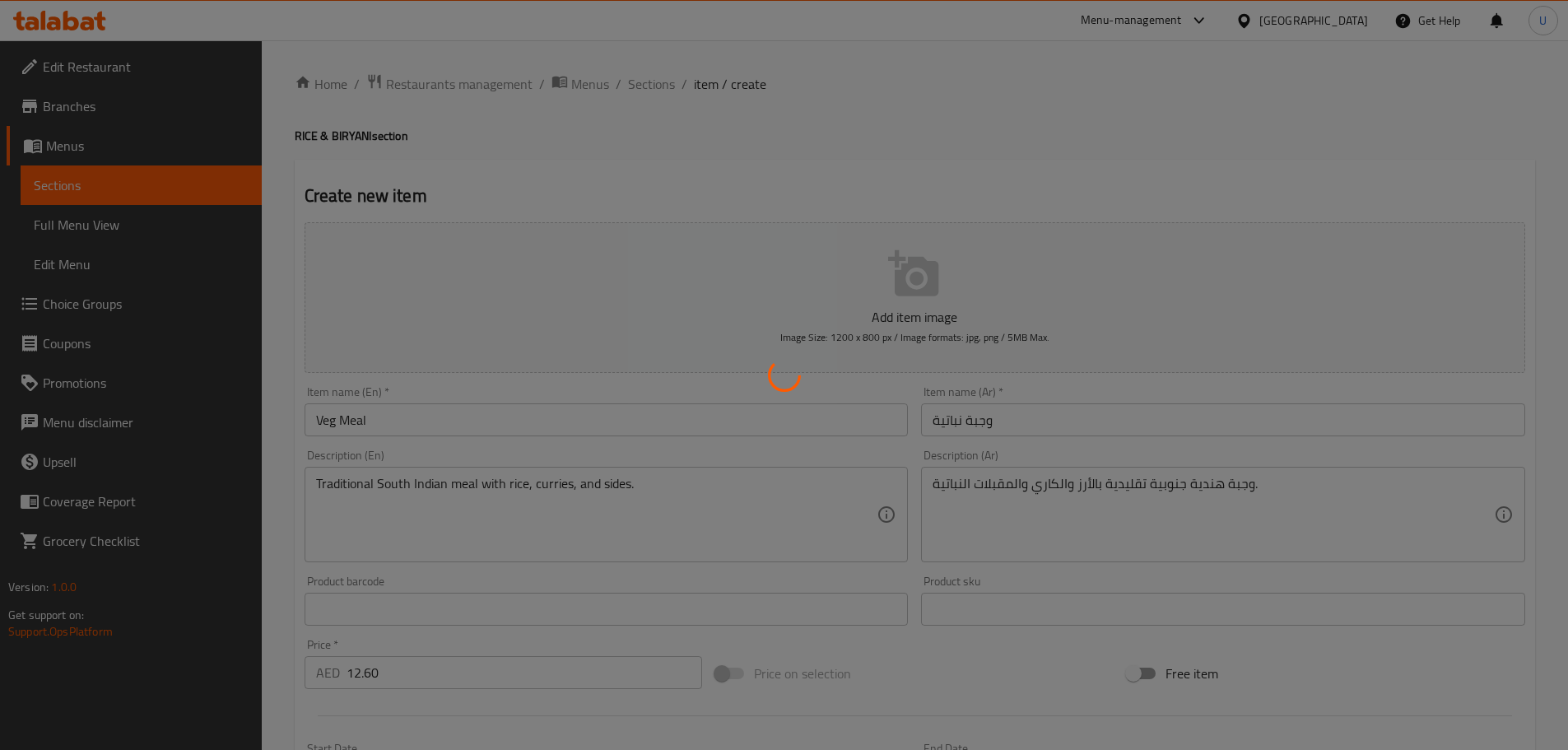
type input "0"
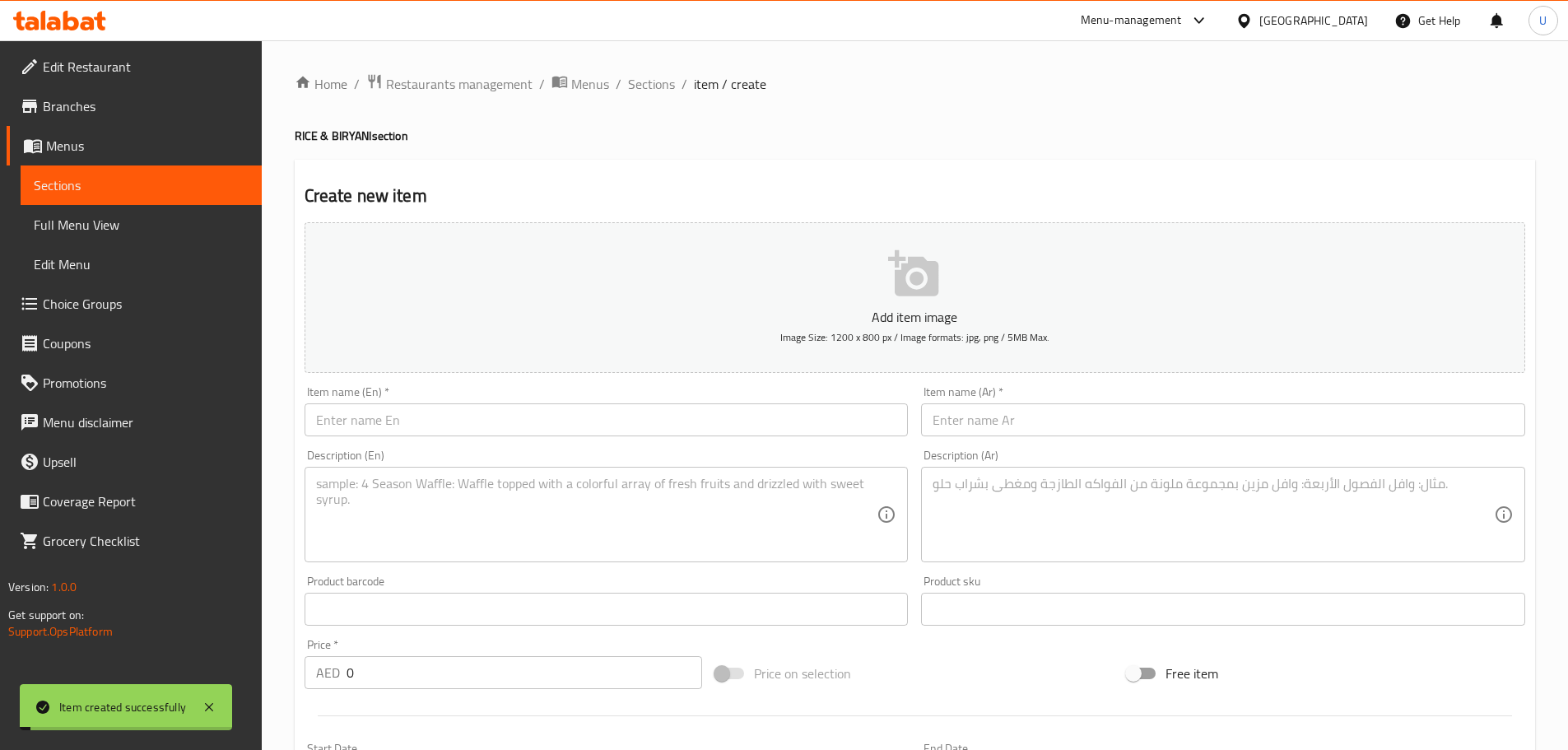
click at [648, 88] on span "Sections" at bounding box center [651, 84] width 47 height 20
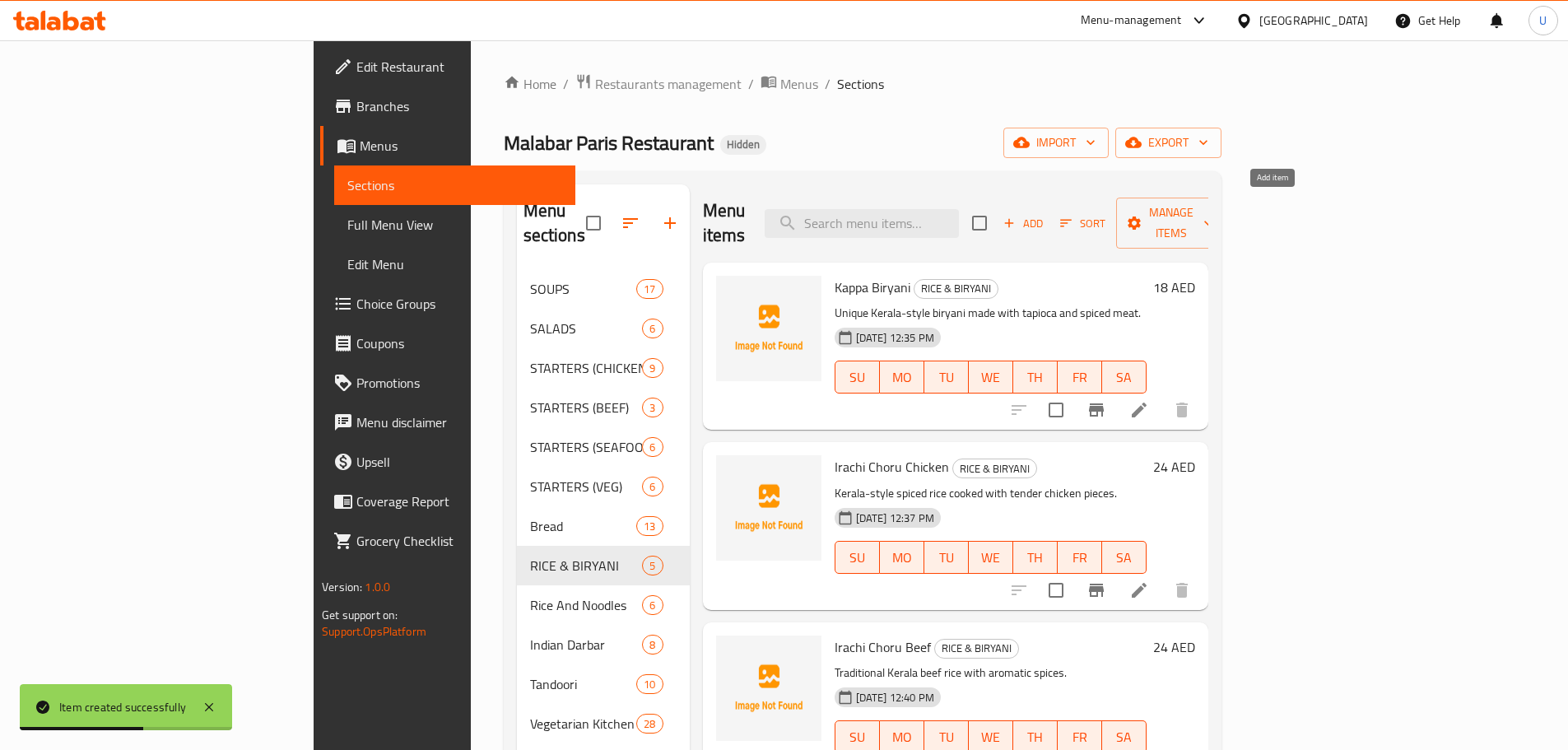
click at [1045, 214] on span "Add" at bounding box center [1023, 223] width 45 height 19
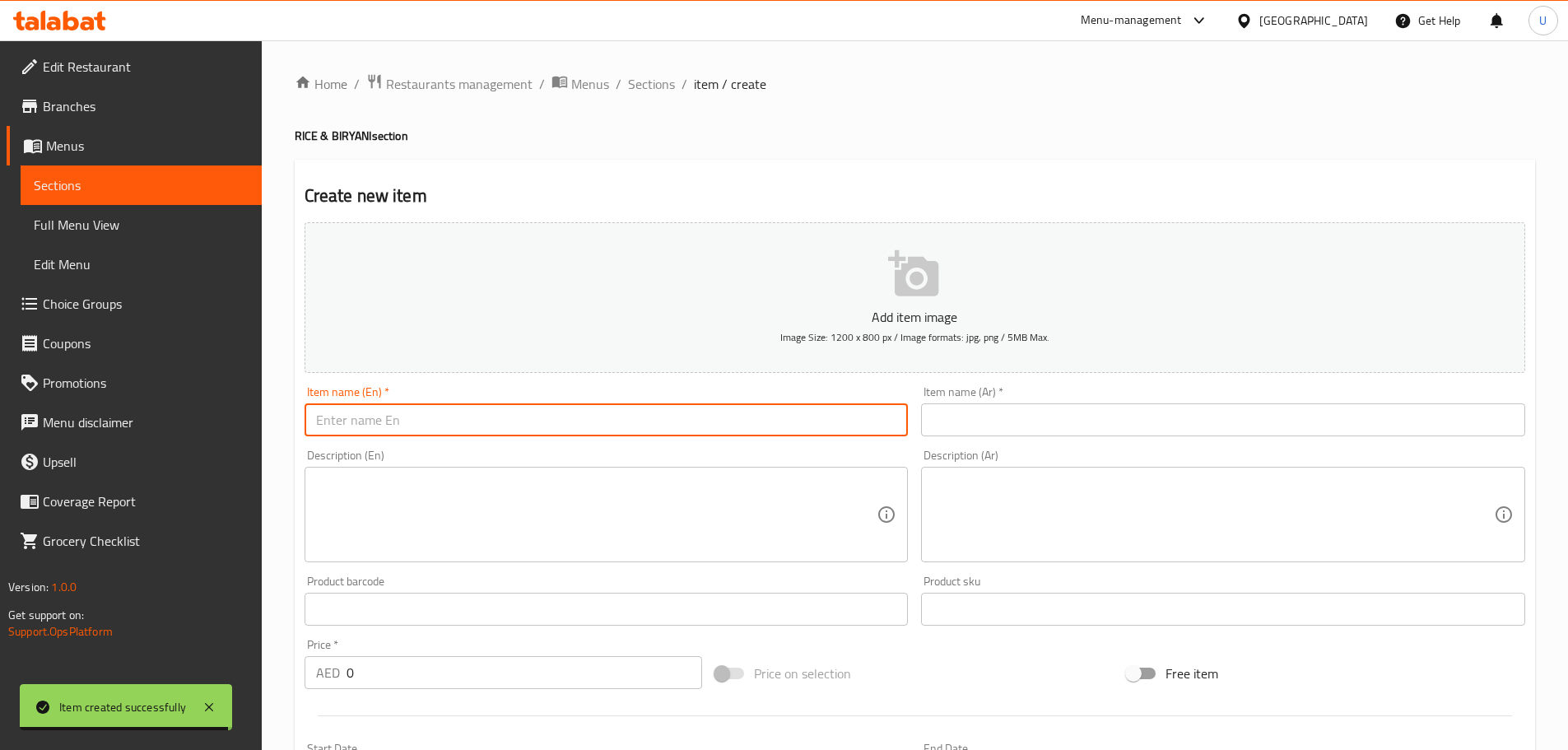
click at [376, 433] on input "text" at bounding box center [606, 420] width 604 height 33
paste input "Fish [PERSON_NAME] Meal"
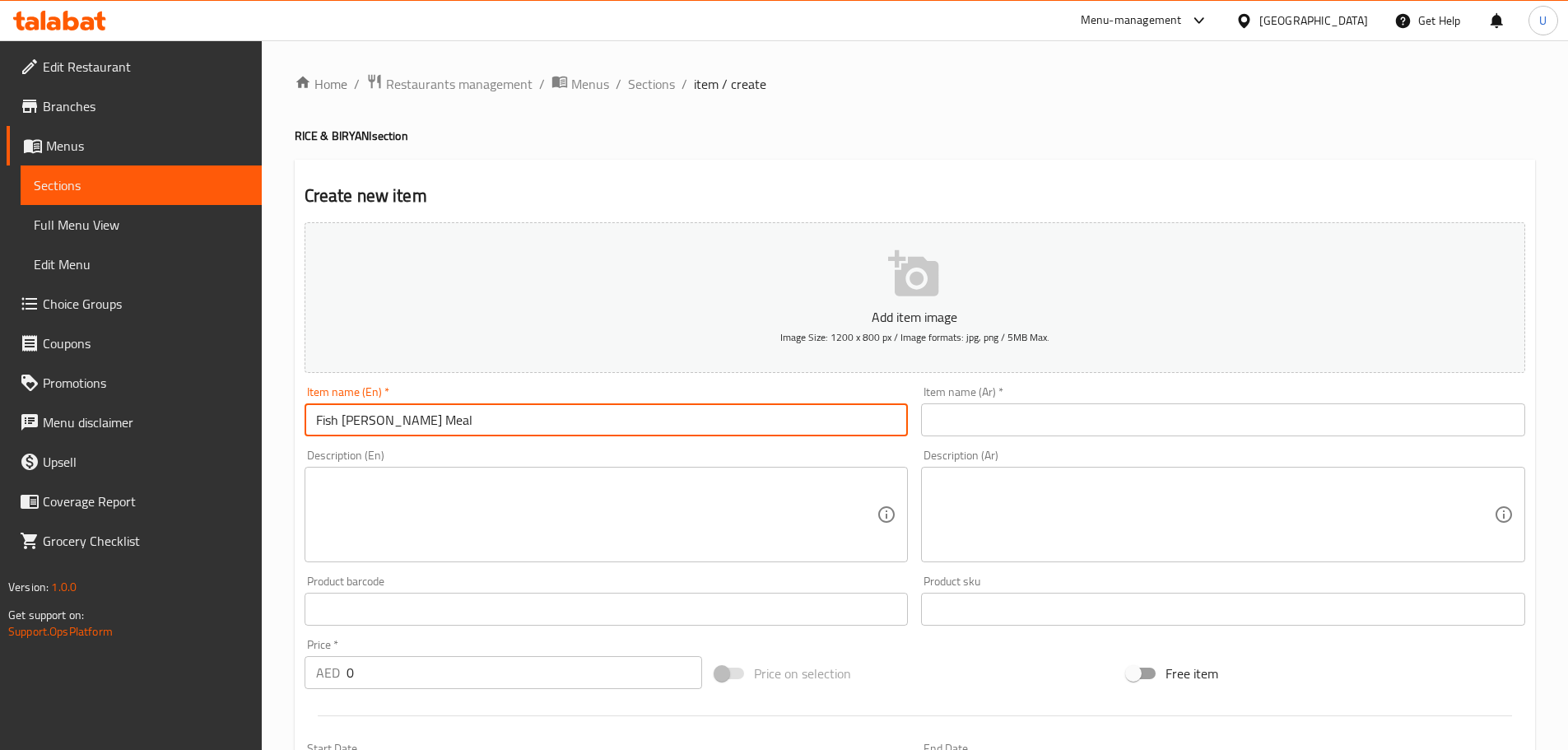
type input "Fish [PERSON_NAME] Meal"
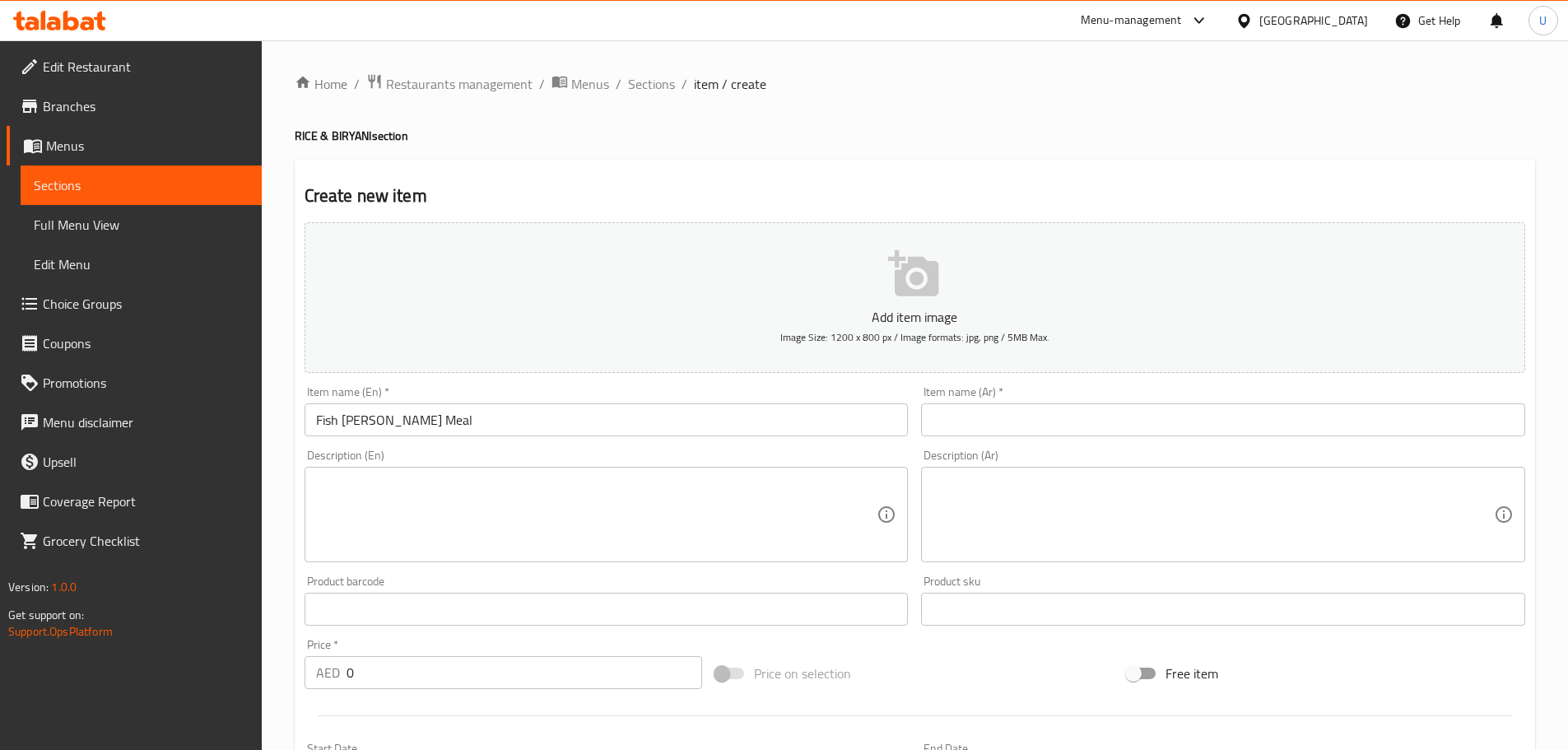
click at [997, 411] on input "text" at bounding box center [1222, 420] width 604 height 33
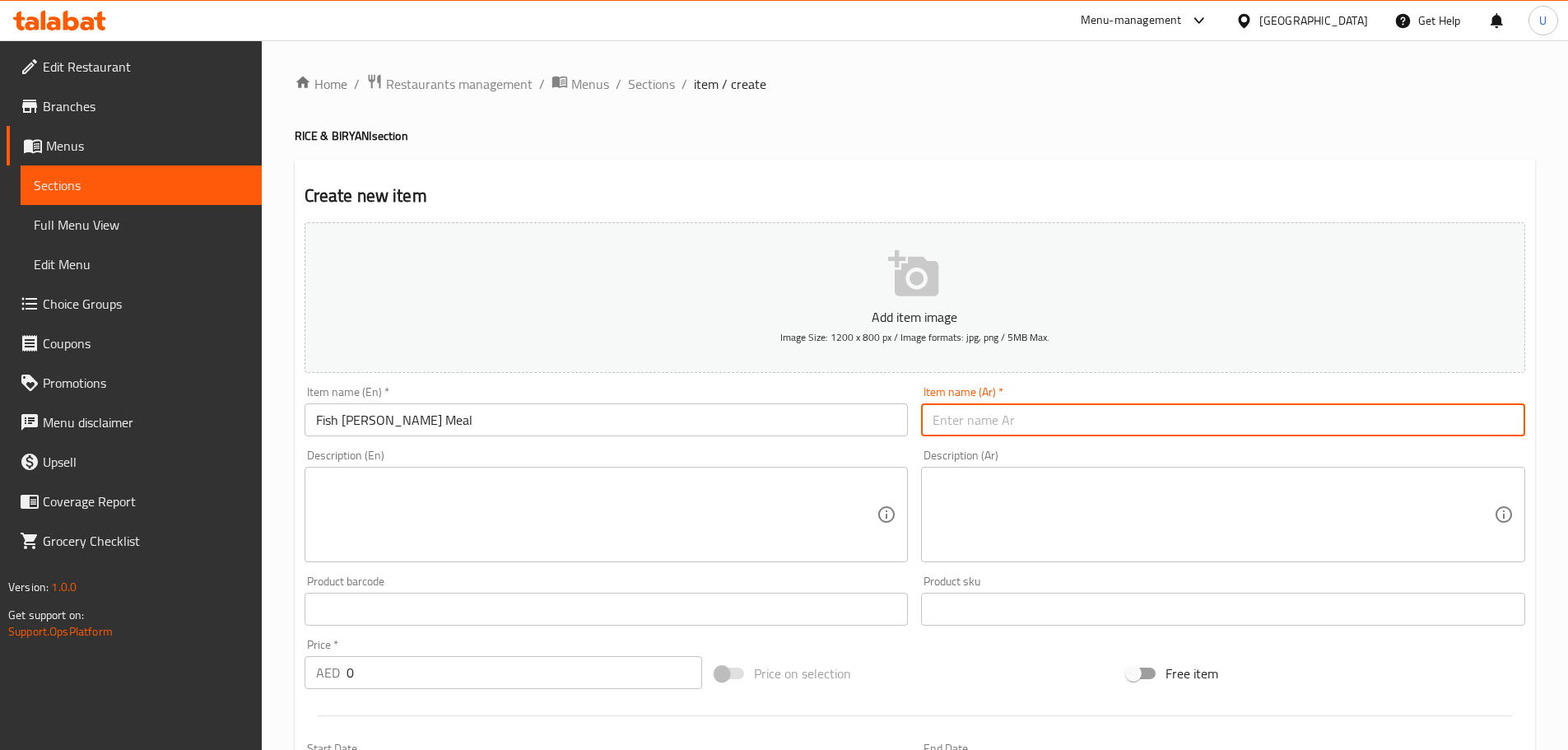
paste input "وجبة كاري السمك"
type input "وجبة كاري السمك"
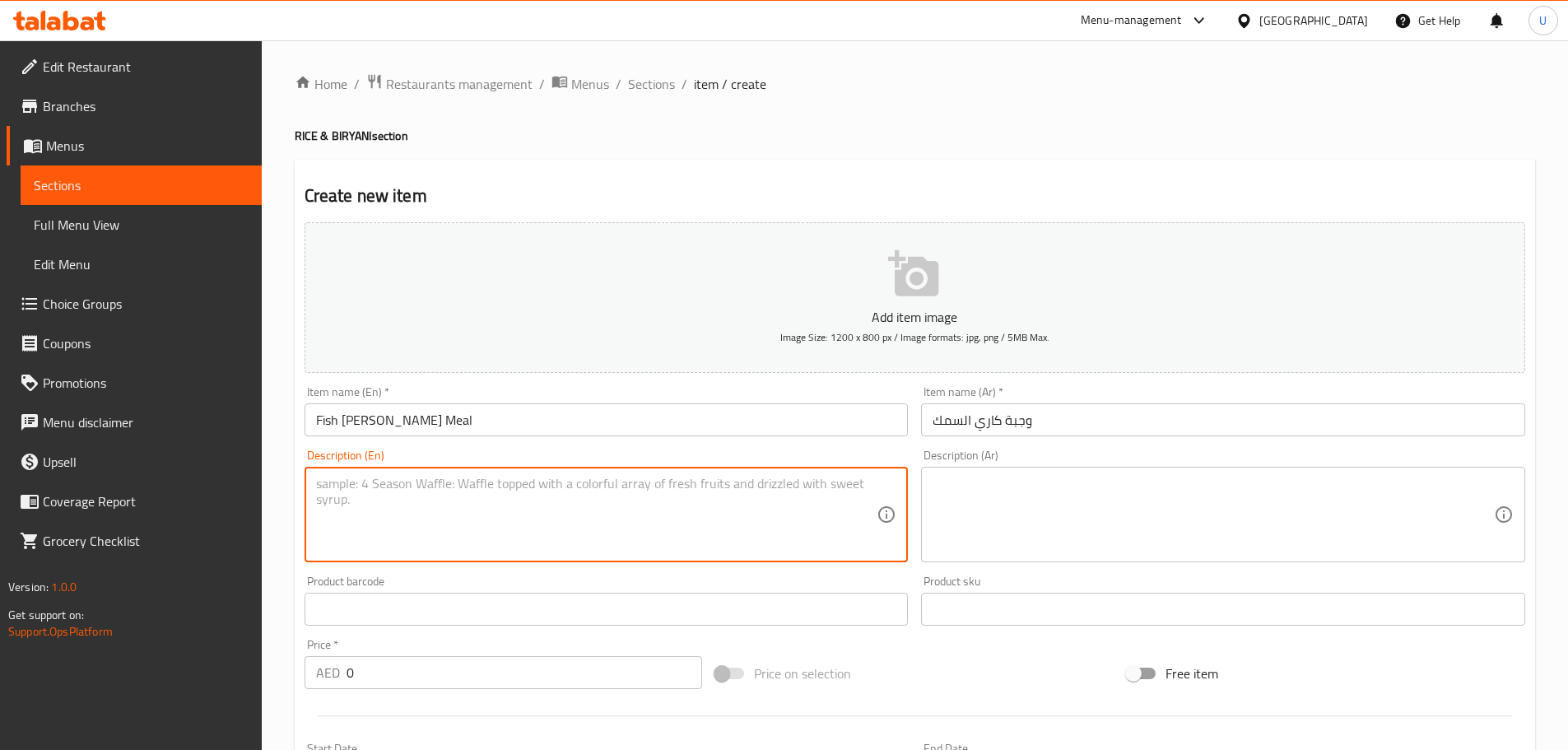
click at [505, 536] on textarea at bounding box center [596, 514] width 561 height 79
paste textarea "Steamed rice served with spicy Kerala fish [PERSON_NAME]."
type textarea "Steamed rice served with spicy Kerala fish [PERSON_NAME]."
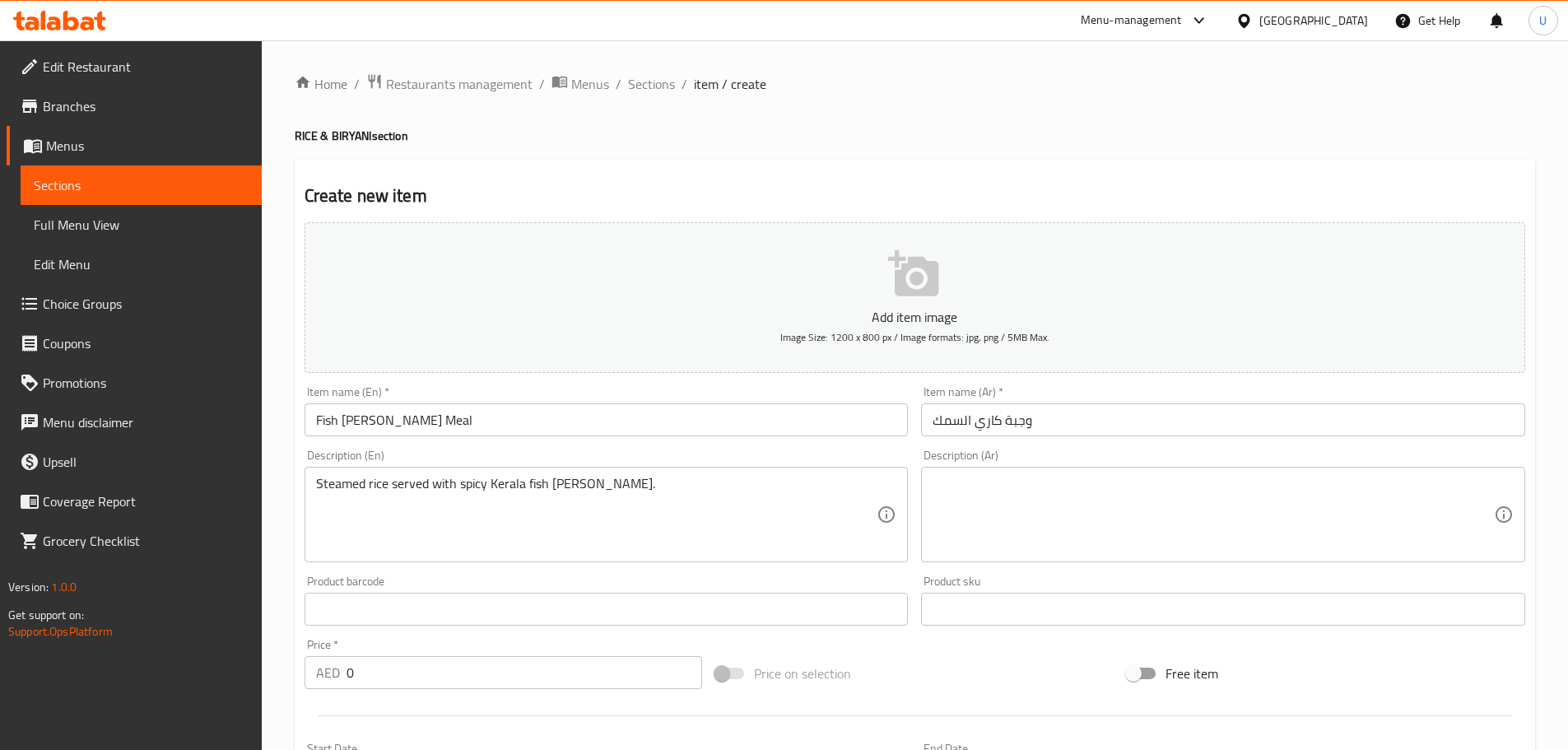
click at [1027, 514] on textarea at bounding box center [1213, 514] width 561 height 79
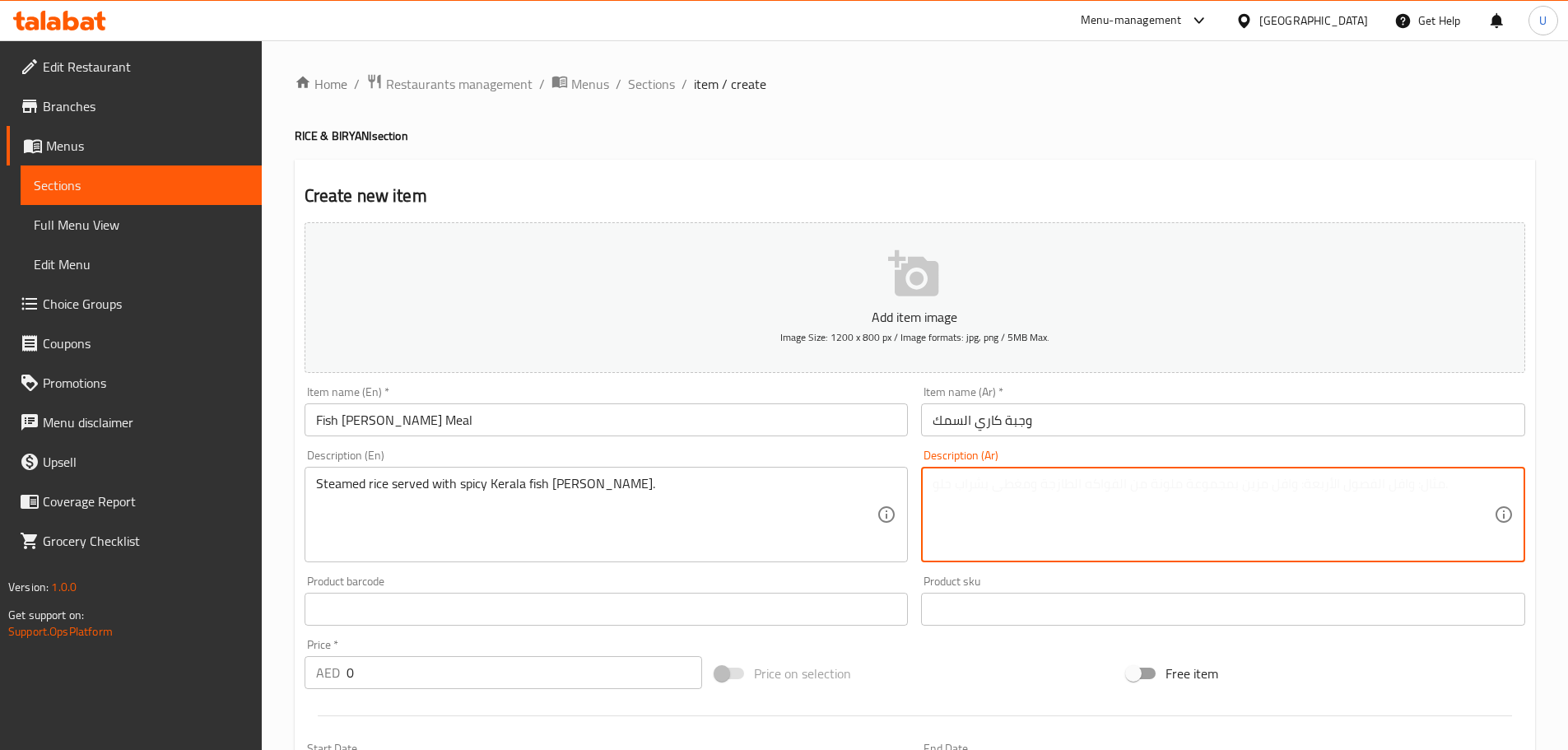
paste textarea "أرز مطهو على البخار يقدم مع [PERSON_NAME] الكيرالي الحار."
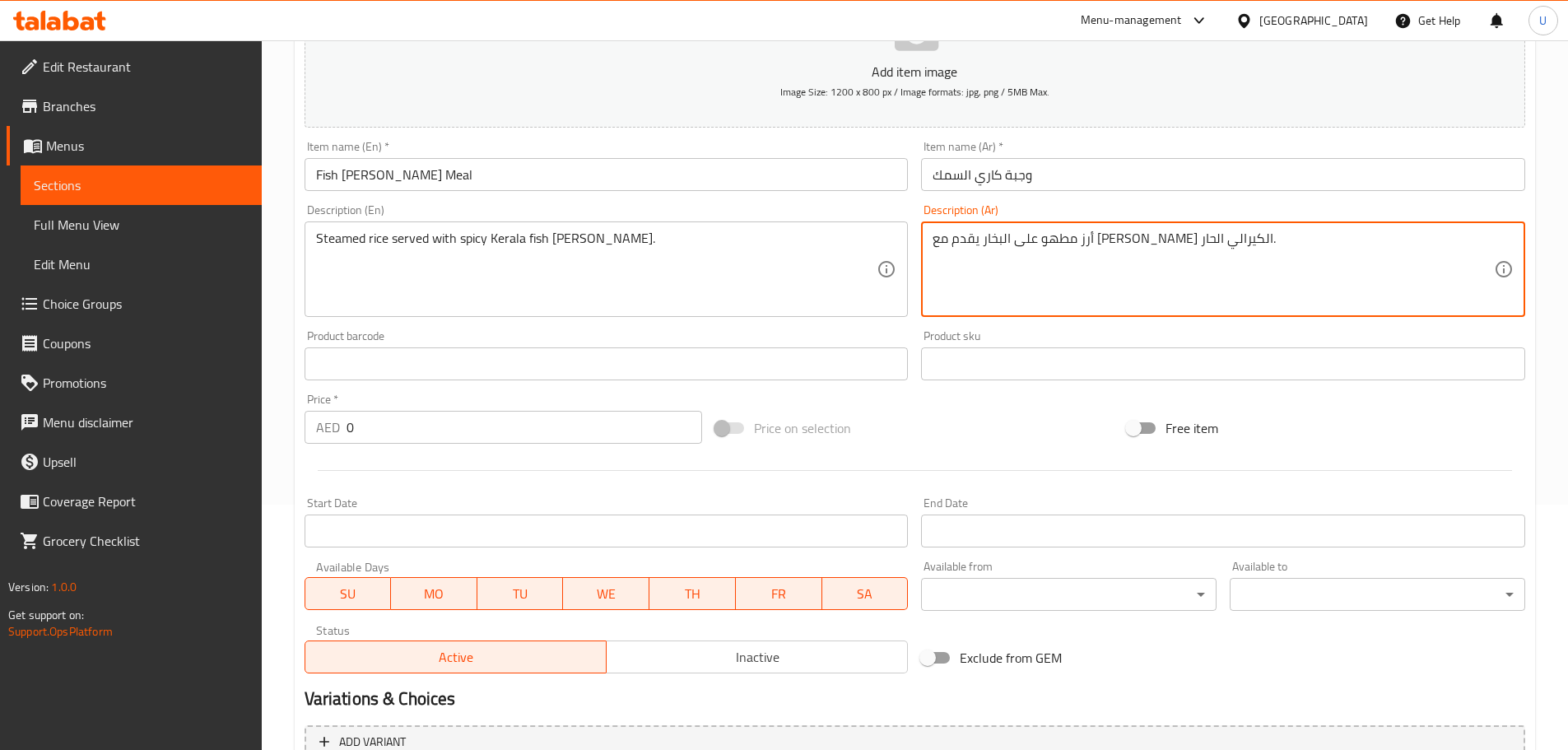
scroll to position [247, 0]
type textarea "أرز مطهو على البخار يقدم مع [PERSON_NAME] الكيرالي الحار."
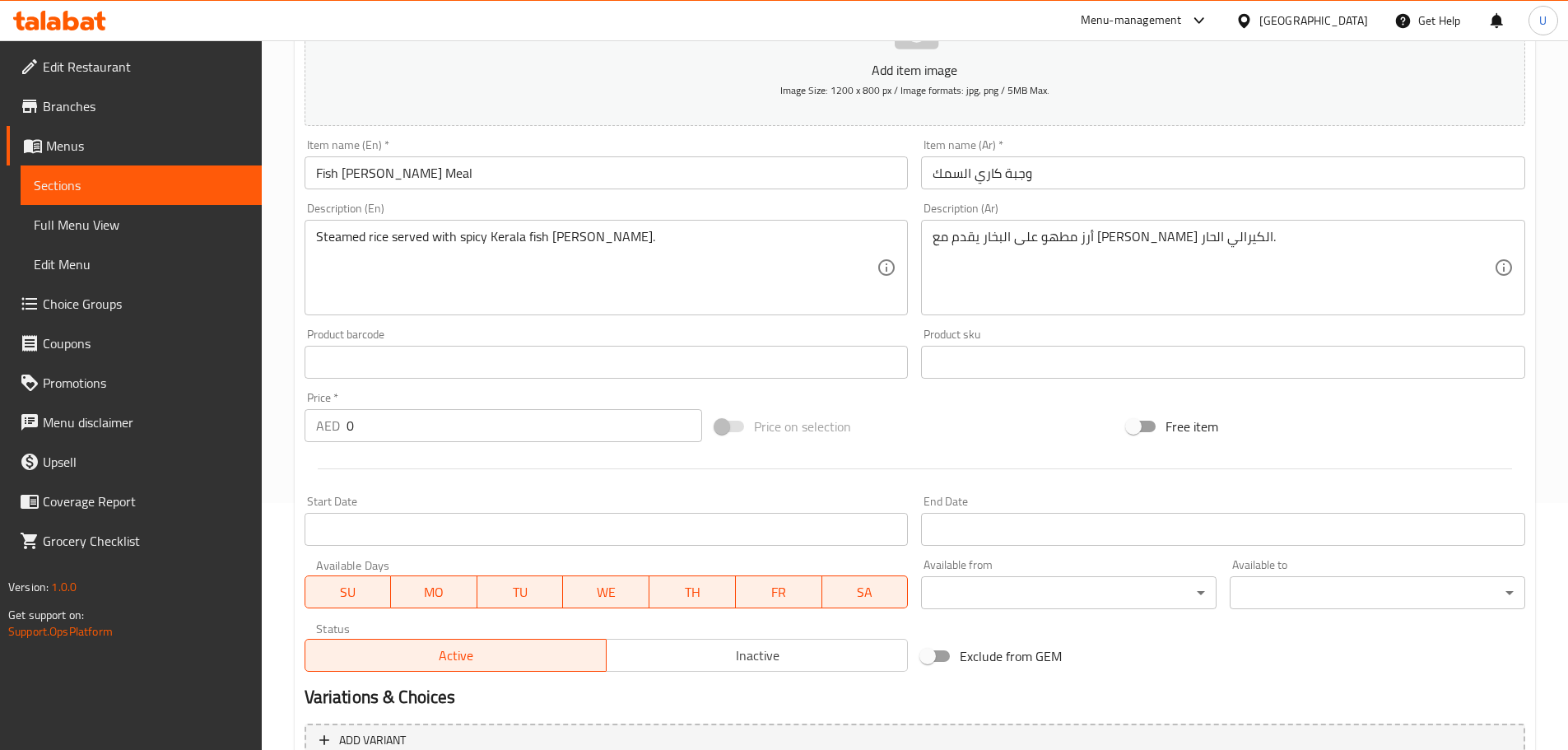
scroll to position [400, 0]
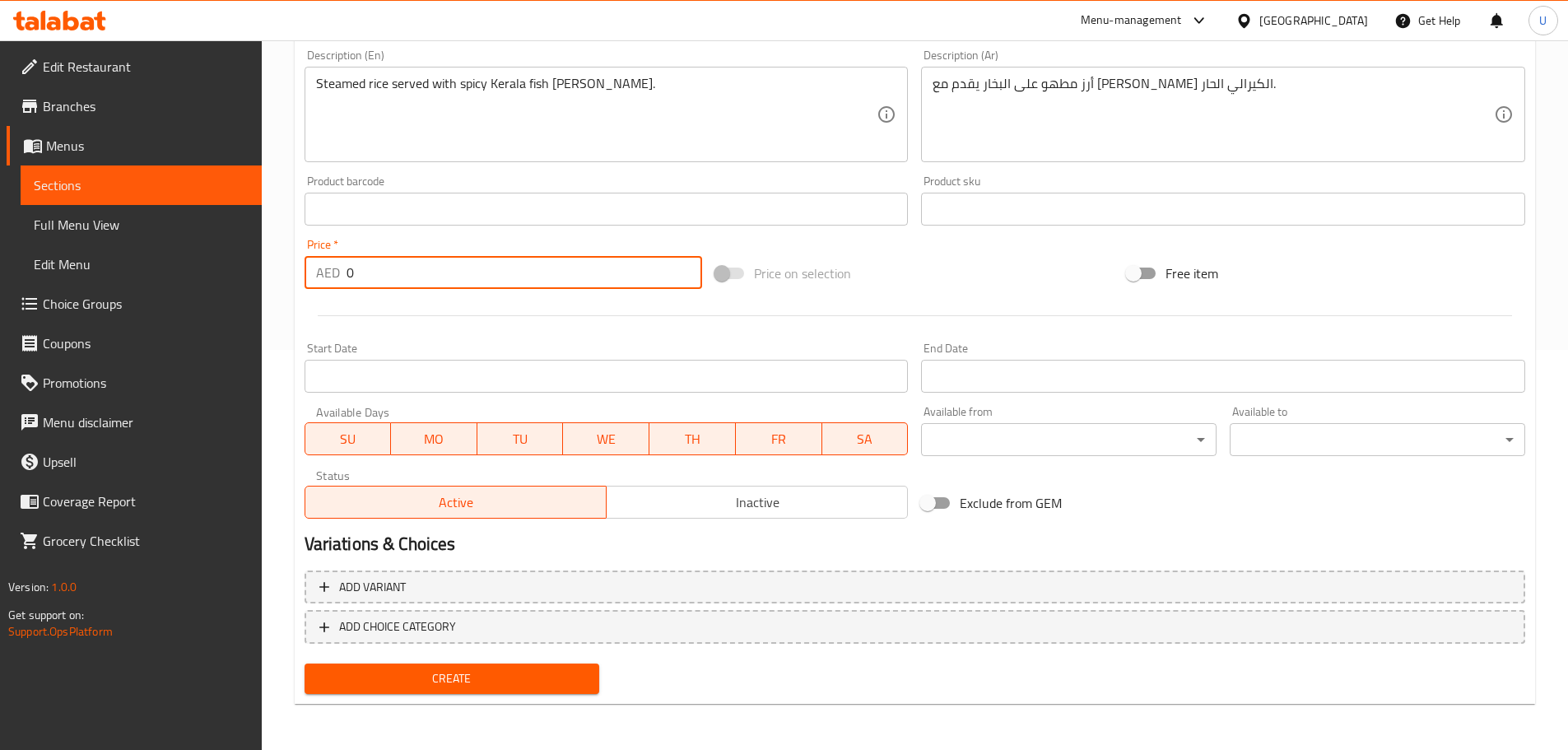
drag, startPoint x: 360, startPoint y: 275, endPoint x: 252, endPoint y: 274, distance: 108.0
click at [271, 275] on div "Home / Restaurants management / Menus / Sections / item / create RICE & BIRYANI…" at bounding box center [915, 195] width 1306 height 1110
type input "12.60"
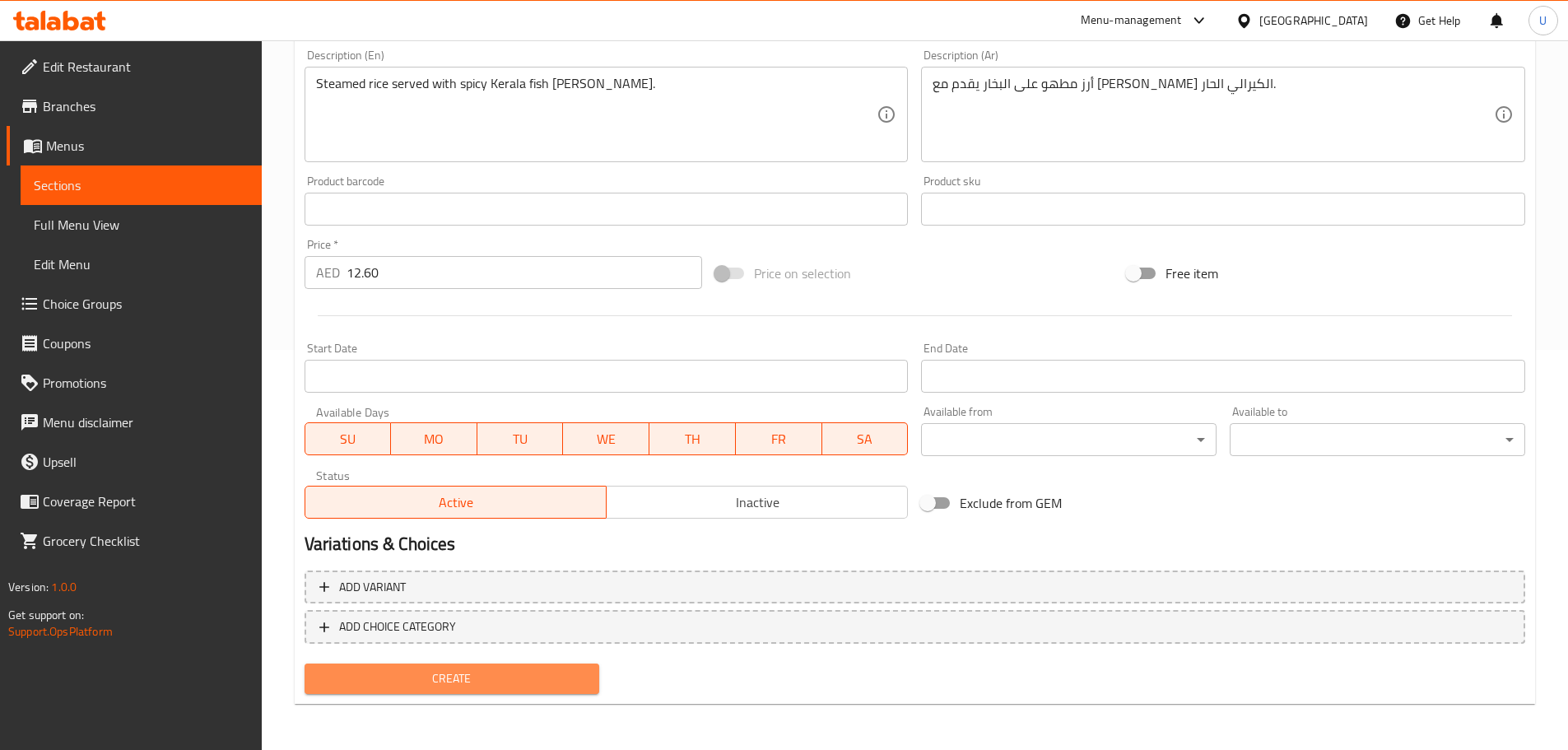
click at [476, 676] on span "Create" at bounding box center [452, 678] width 269 height 21
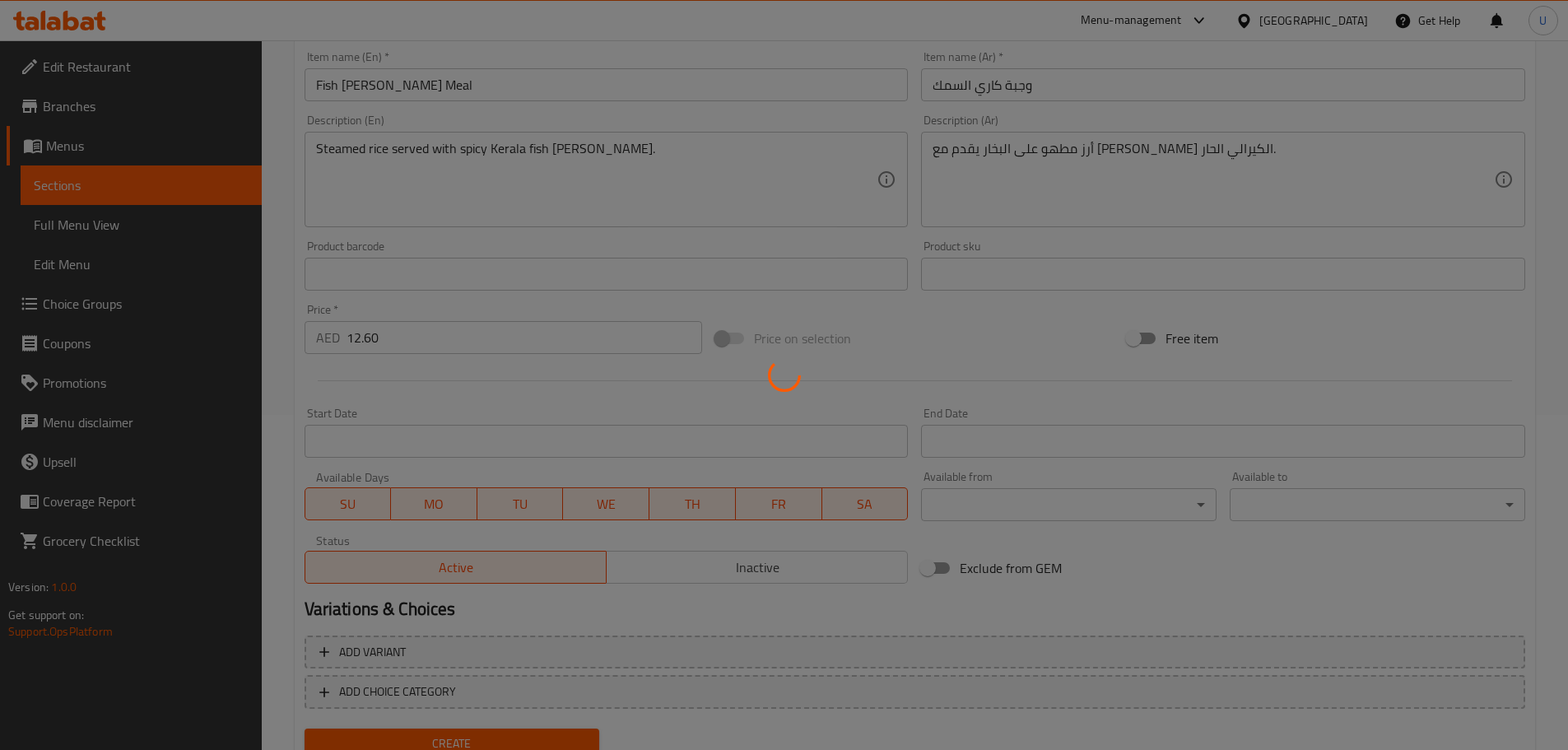
type input "0"
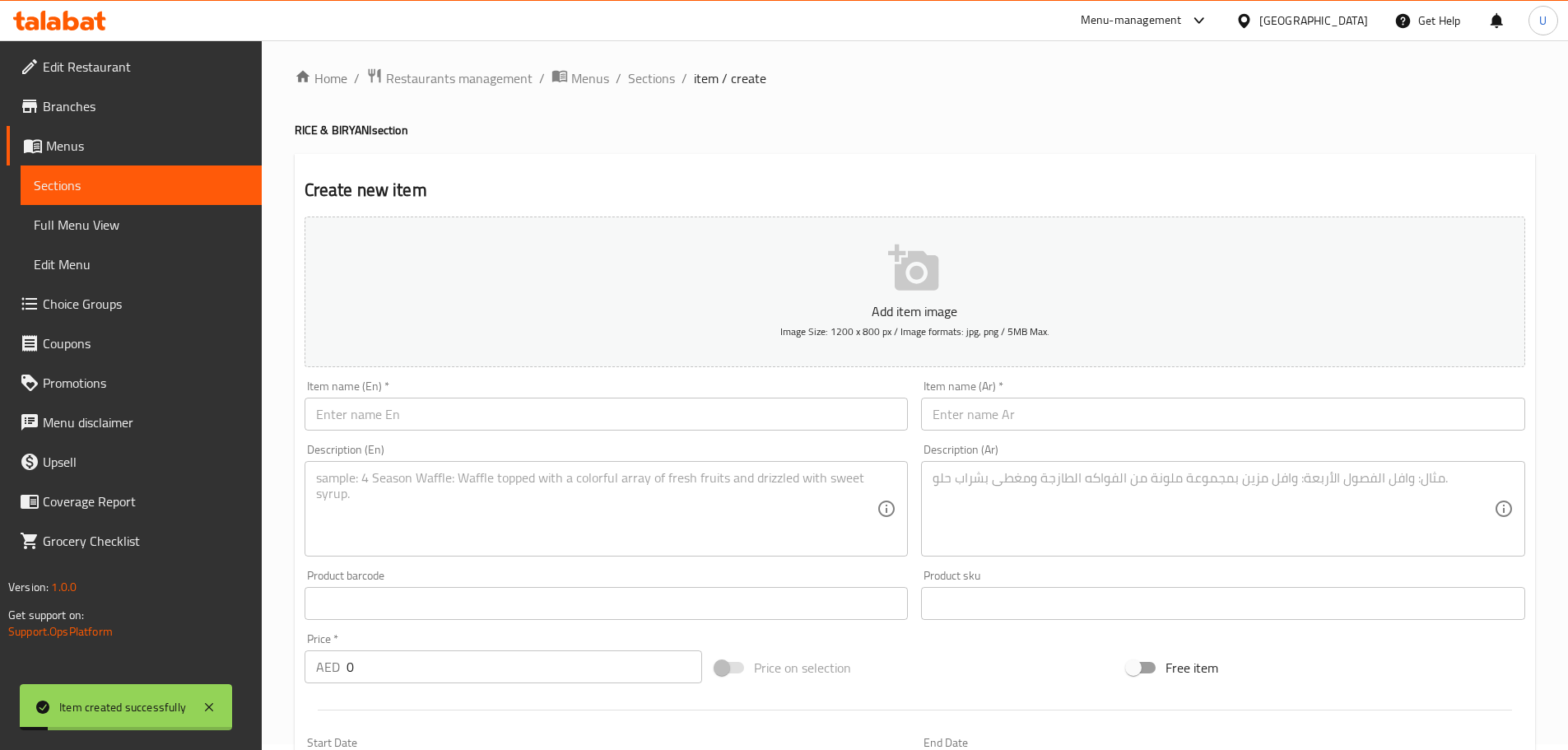
scroll to position [0, 0]
click at [667, 88] on span "Sections" at bounding box center [651, 84] width 47 height 20
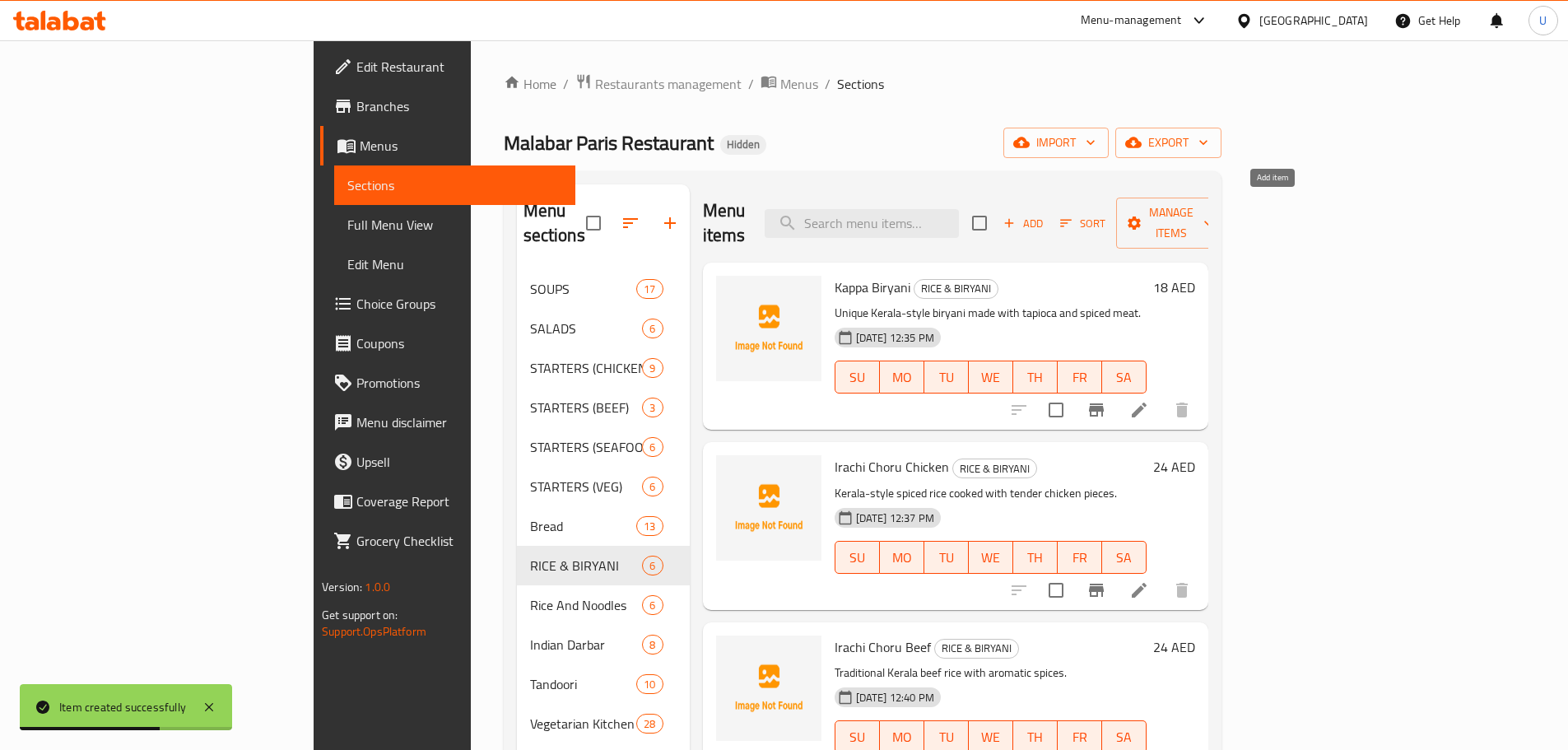
click at [1017, 216] on icon "button" at bounding box center [1009, 223] width 15 height 15
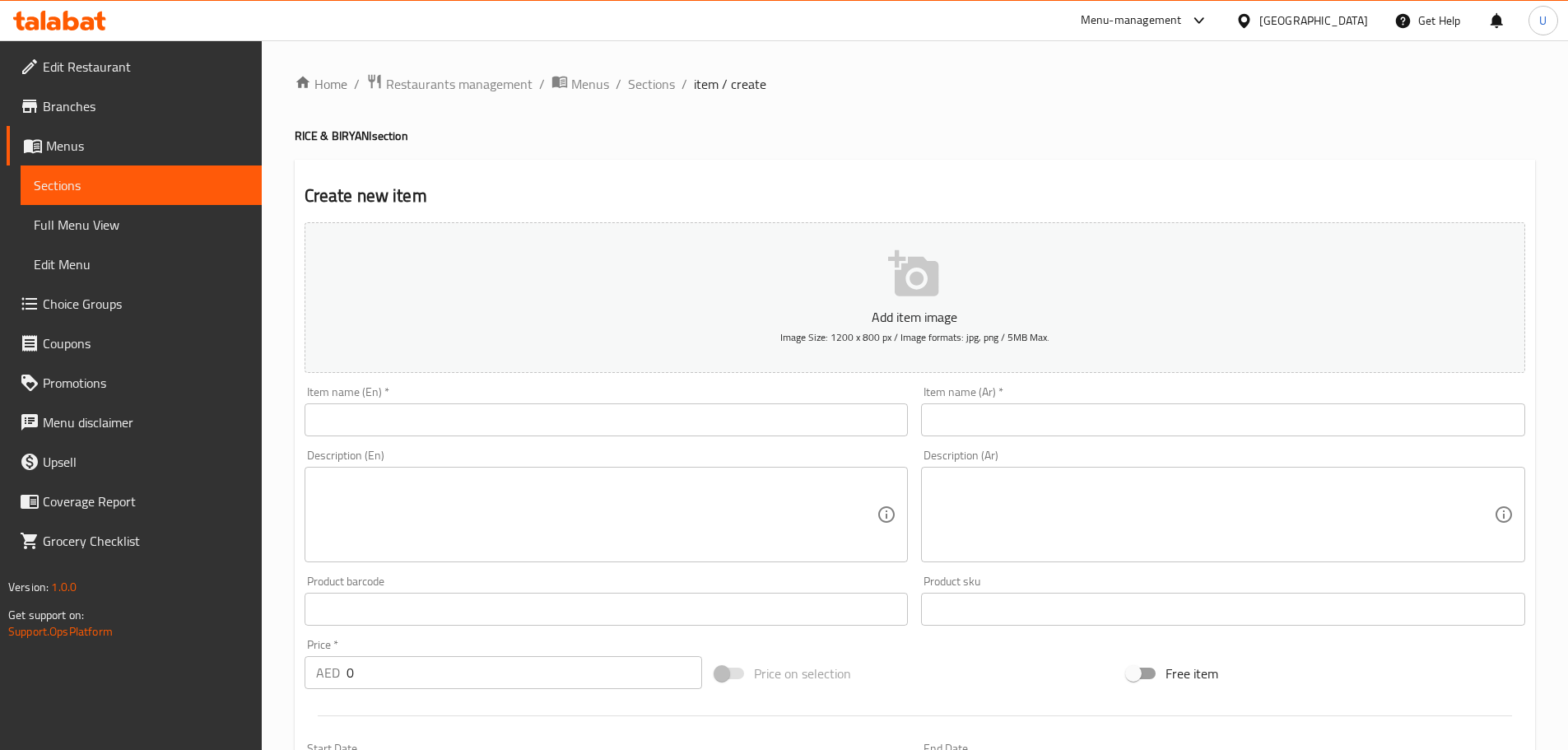
click at [457, 420] on input "text" at bounding box center [606, 420] width 604 height 33
paste input "Pothichoru"
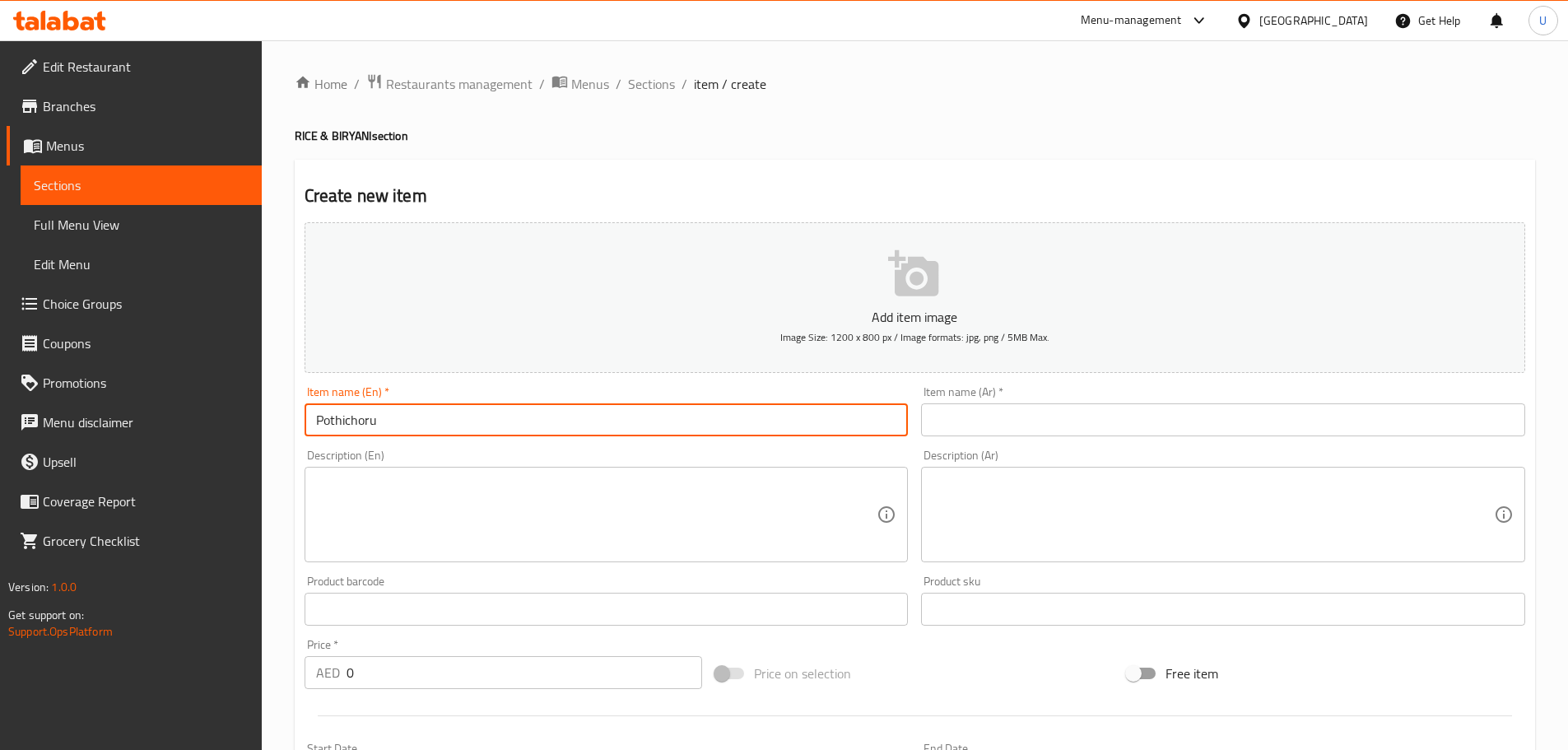
type input "Pothichoru"
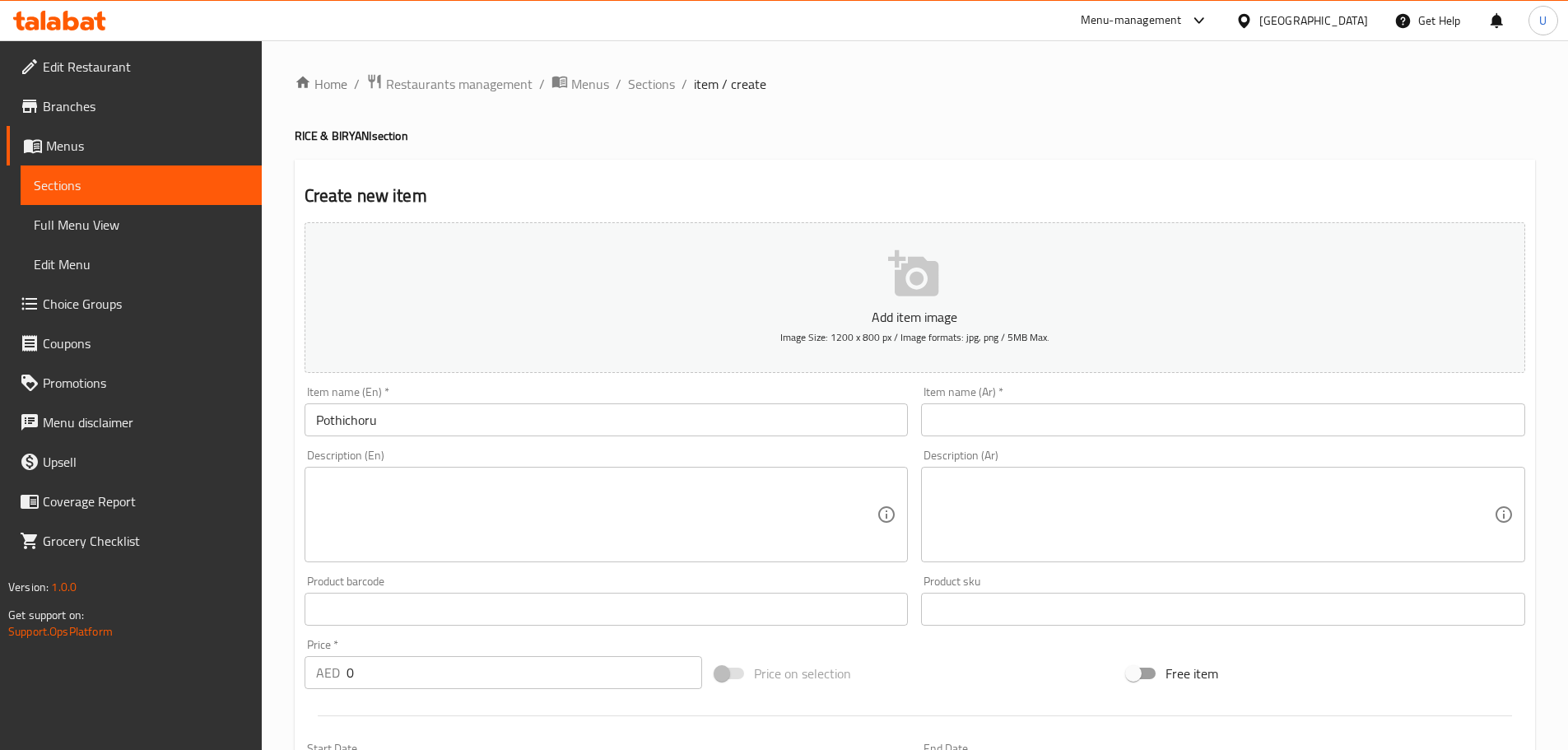
click at [992, 417] on input "text" at bounding box center [1222, 420] width 604 height 33
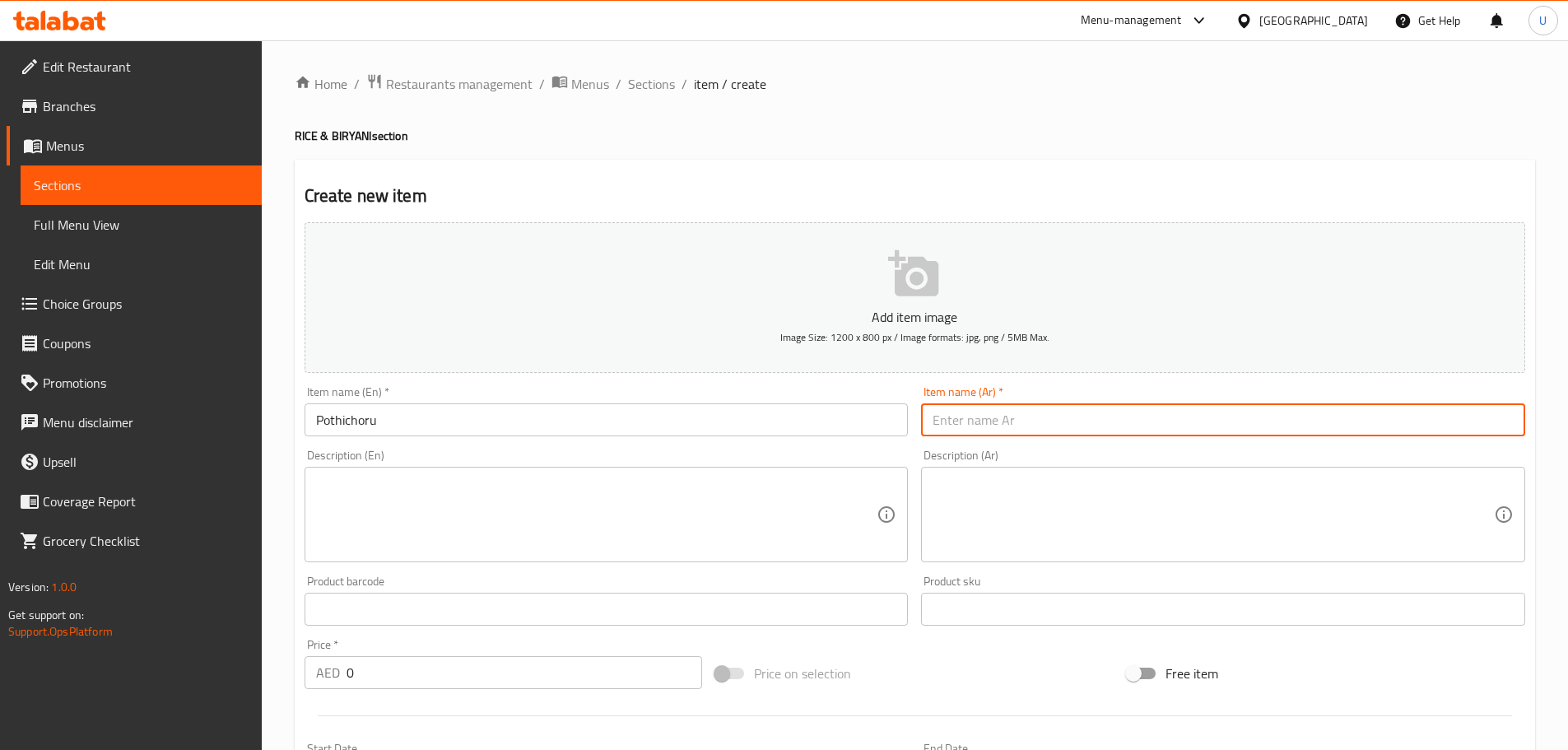
paste input "بوثيتشورو"
type input "بوثيتشورو"
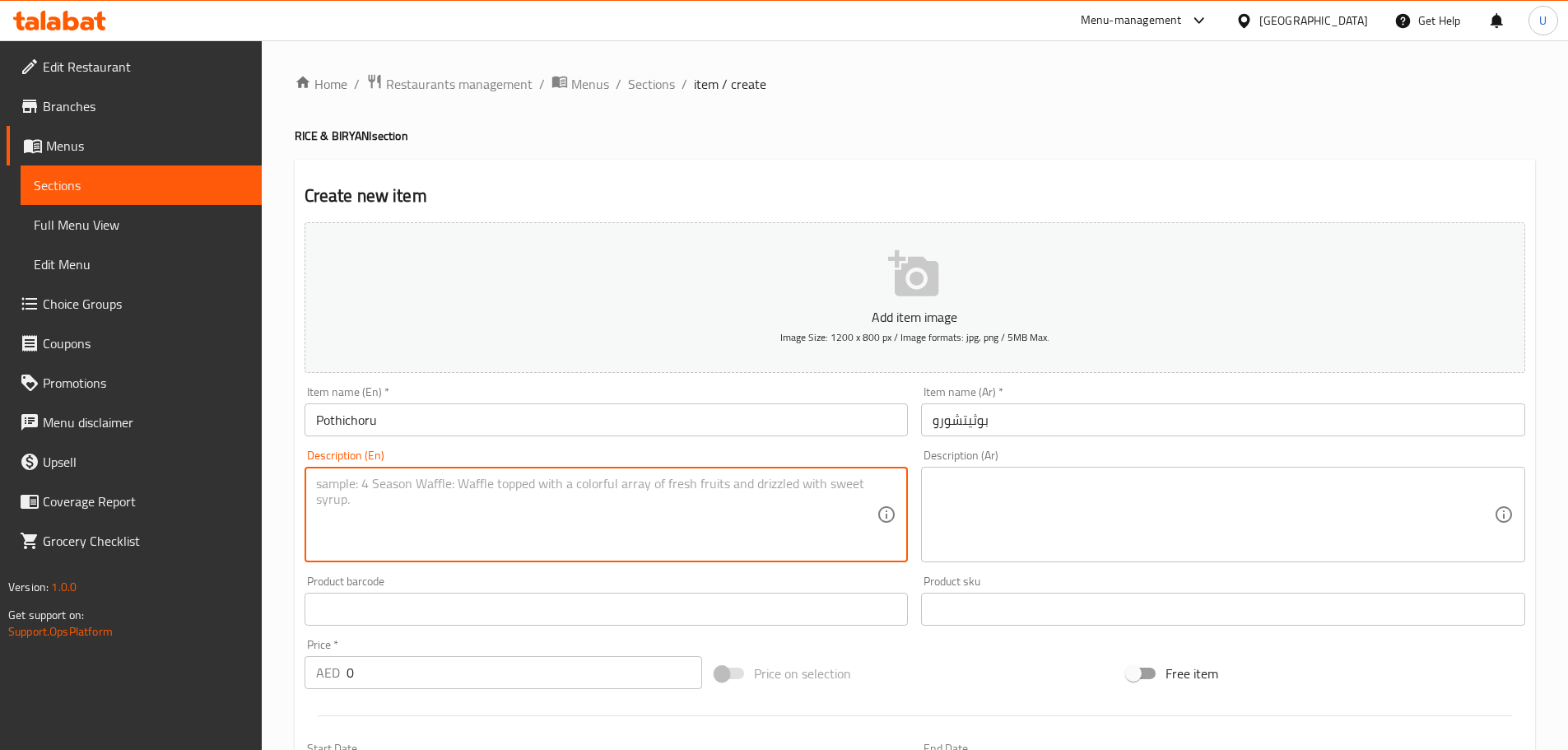
click at [381, 492] on textarea at bounding box center [596, 514] width 561 height 79
click at [471, 516] on textarea at bounding box center [596, 514] width 561 height 79
paste textarea "Authentic Kerala meal packed in banana leaf with rice and curries."
type textarea "Authentic Kerala meal packed in banana leaf with rice and curries."
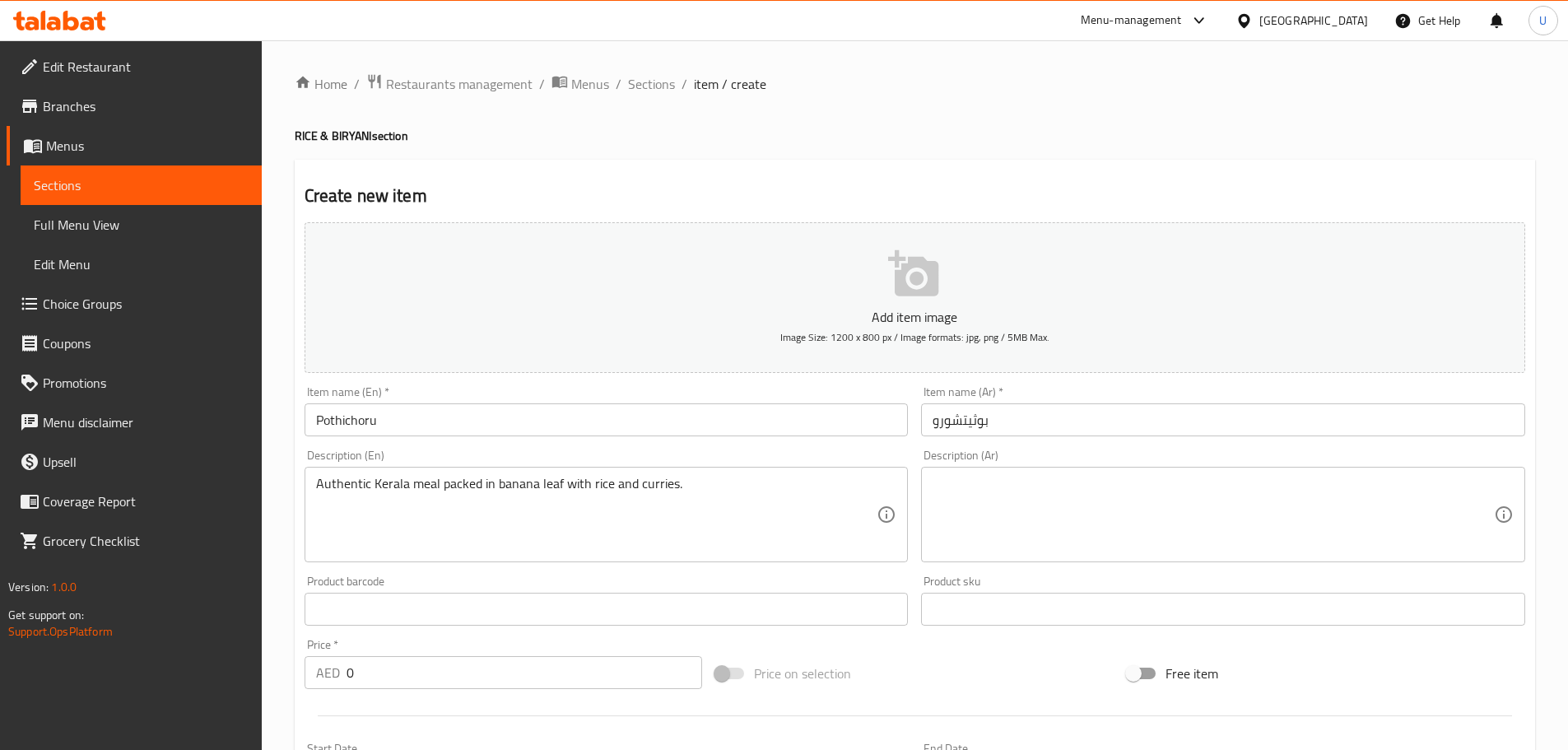
click at [1058, 535] on textarea at bounding box center [1213, 514] width 561 height 79
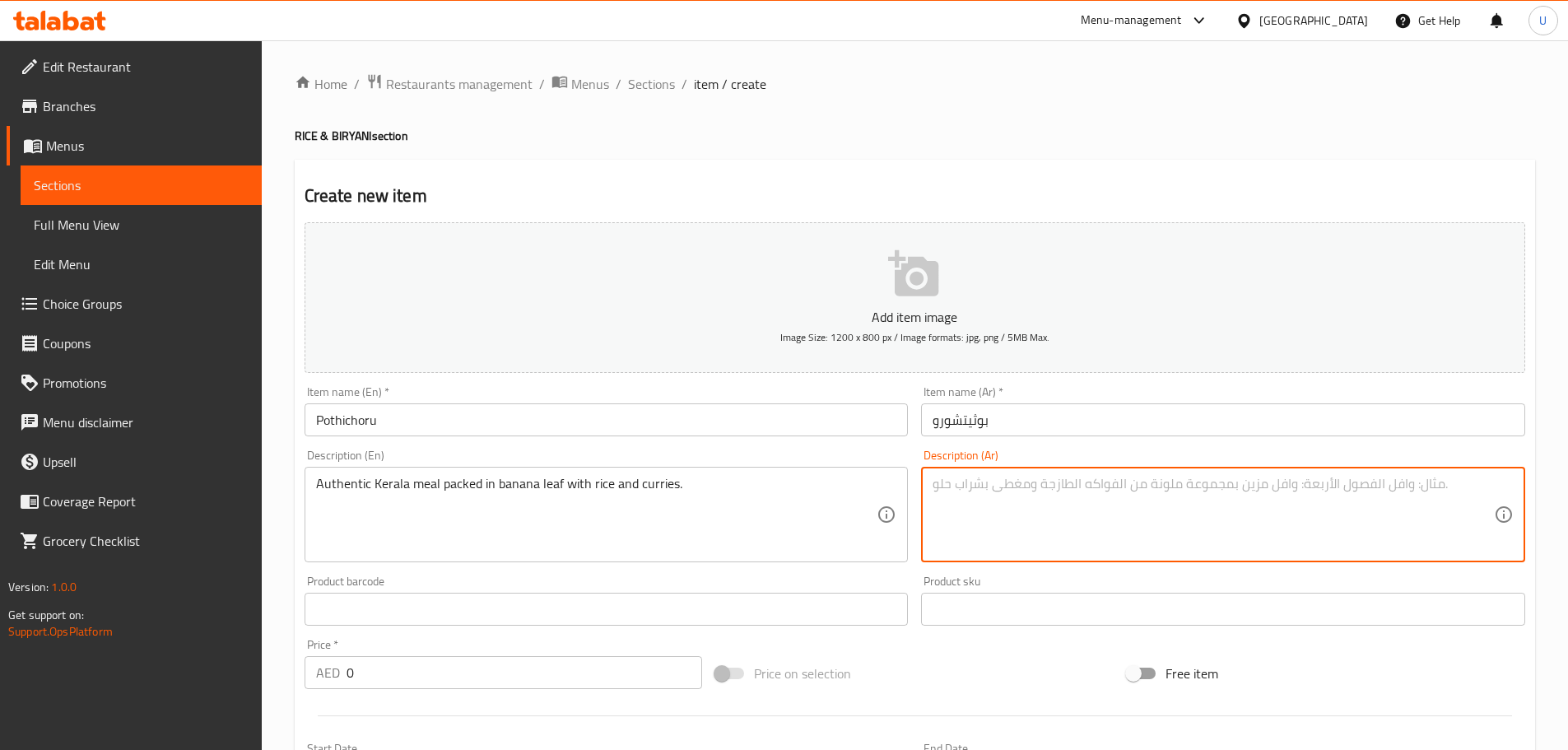
paste textarea "وجبة كيرالية أصيلة ملفوفة في ورق الموز تحتوي على أرز وكاري."
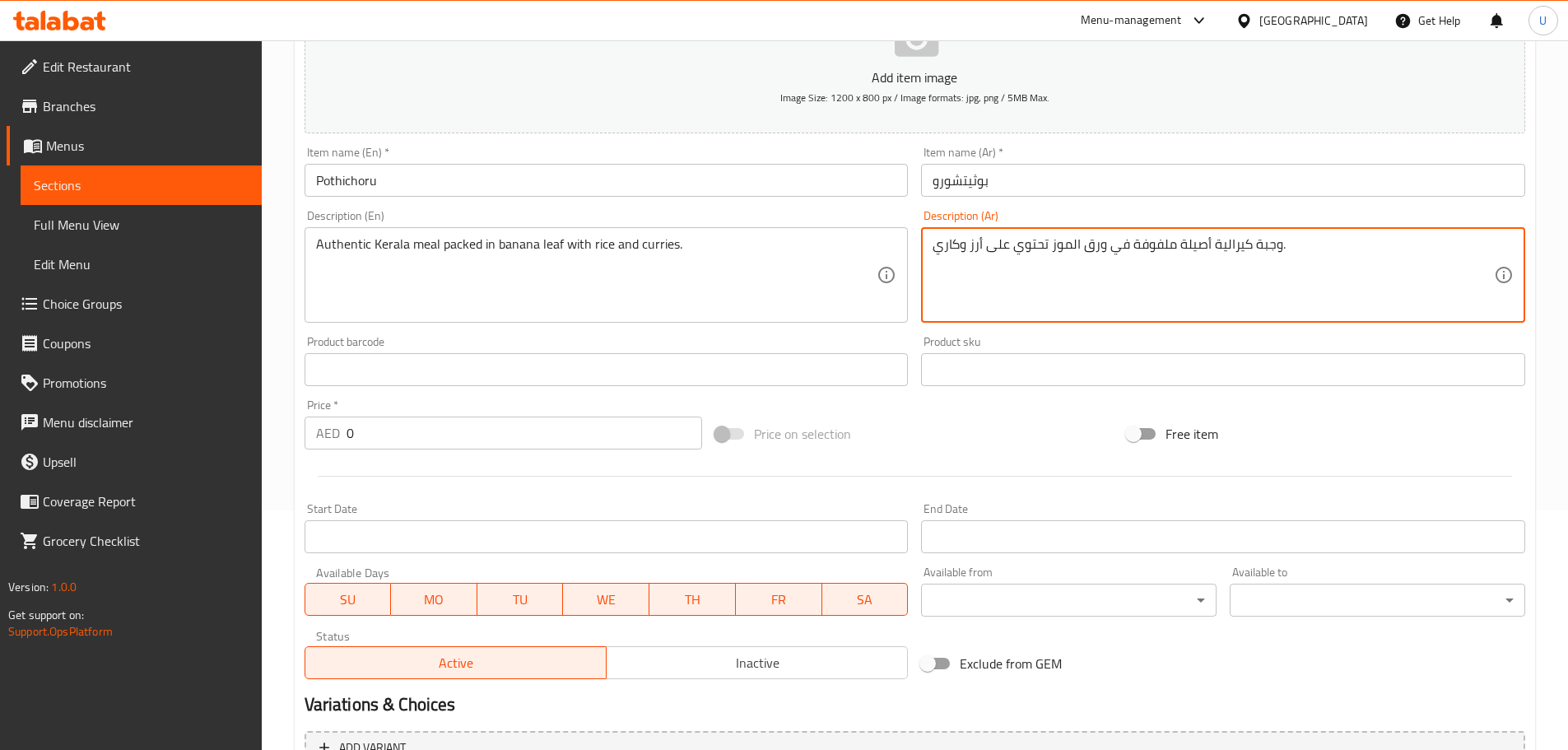
scroll to position [247, 0]
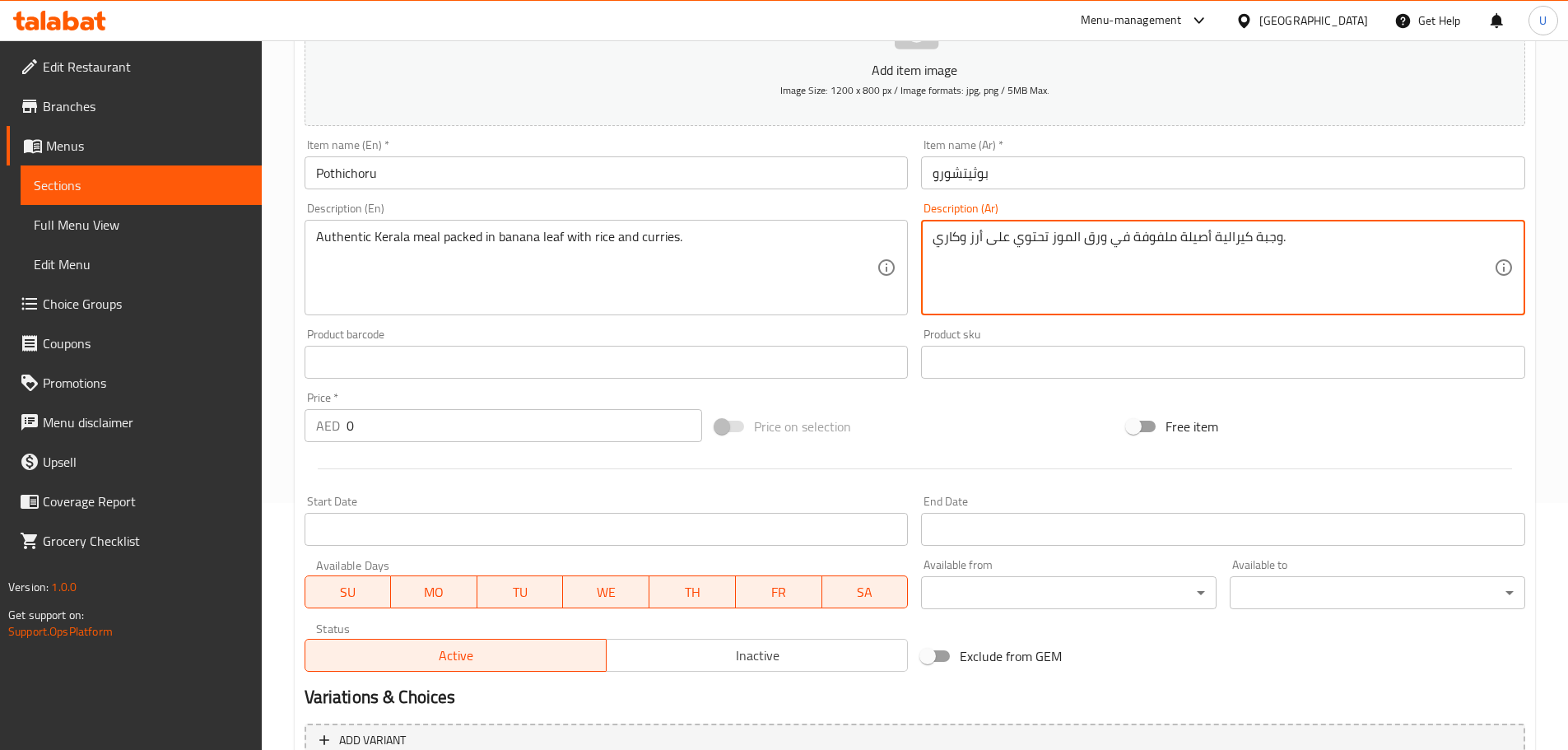
type textarea "وجبة كيرالية أصيلة ملفوفة في ورق الموز تحتوي على أرز وكاري."
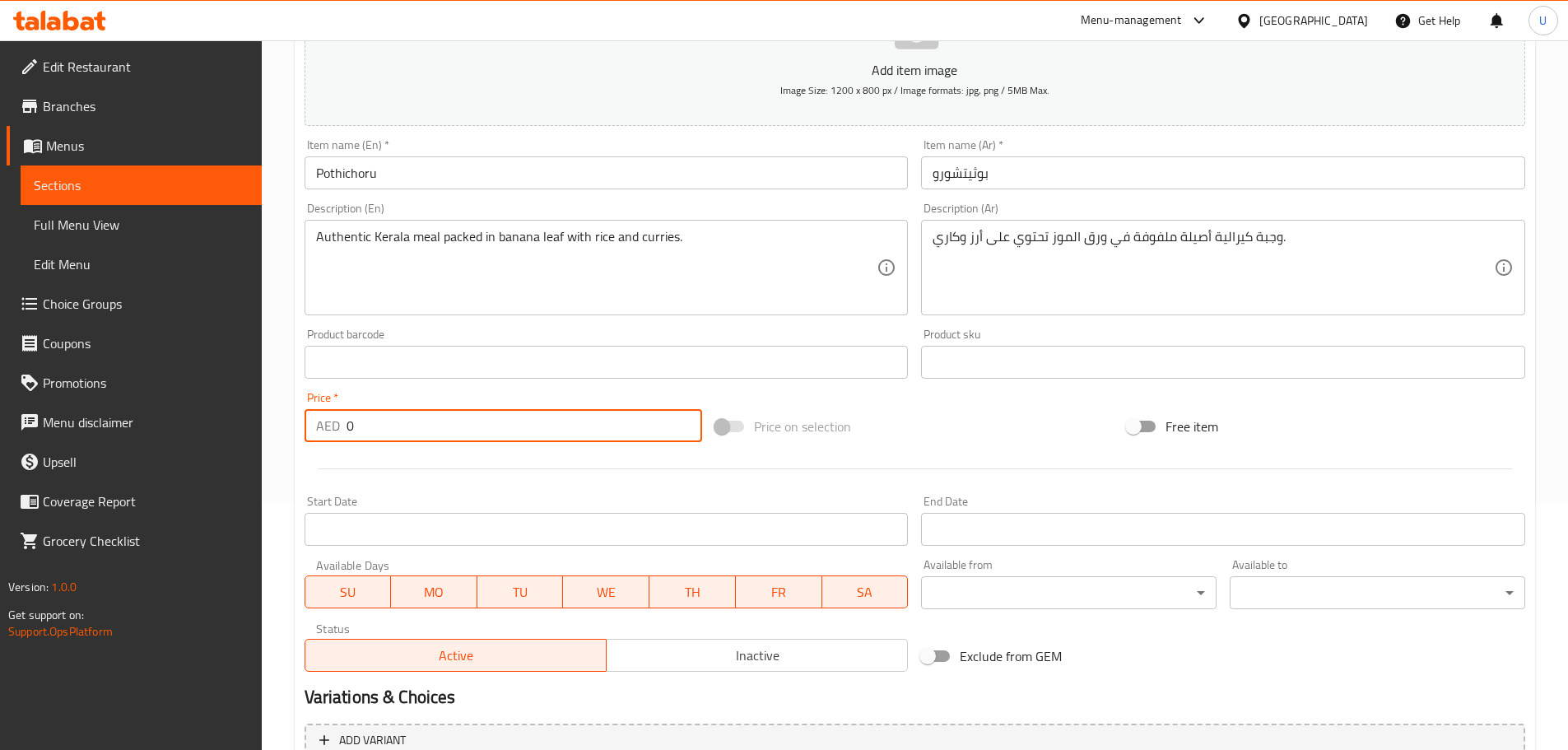
drag, startPoint x: 369, startPoint y: 424, endPoint x: 234, endPoint y: 423, distance: 135.0
click at [245, 424] on div "Edit Restaurant Branches Menus Sections Full Menu View Edit Menu Choice Groups …" at bounding box center [784, 348] width 1568 height 1110
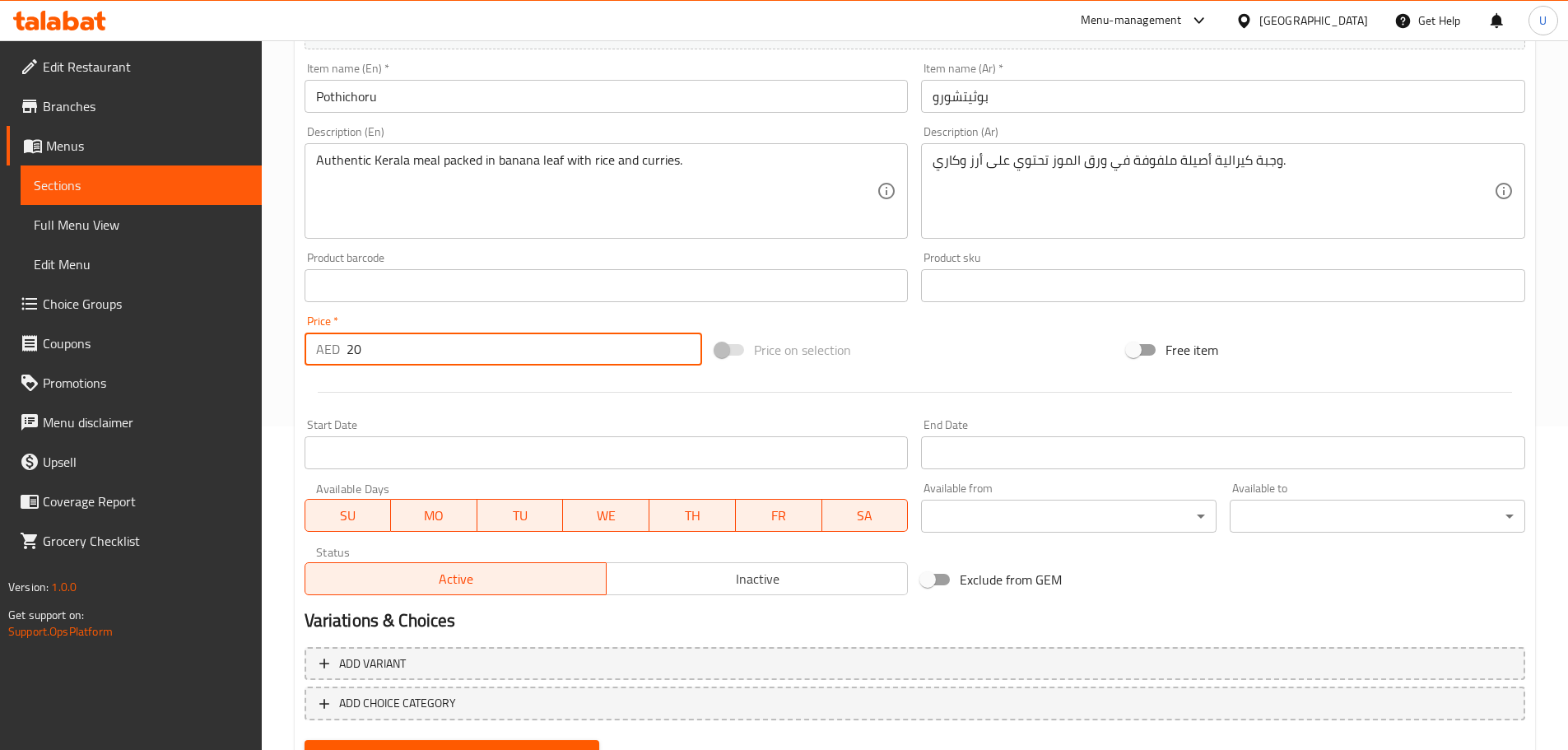
scroll to position [400, 0]
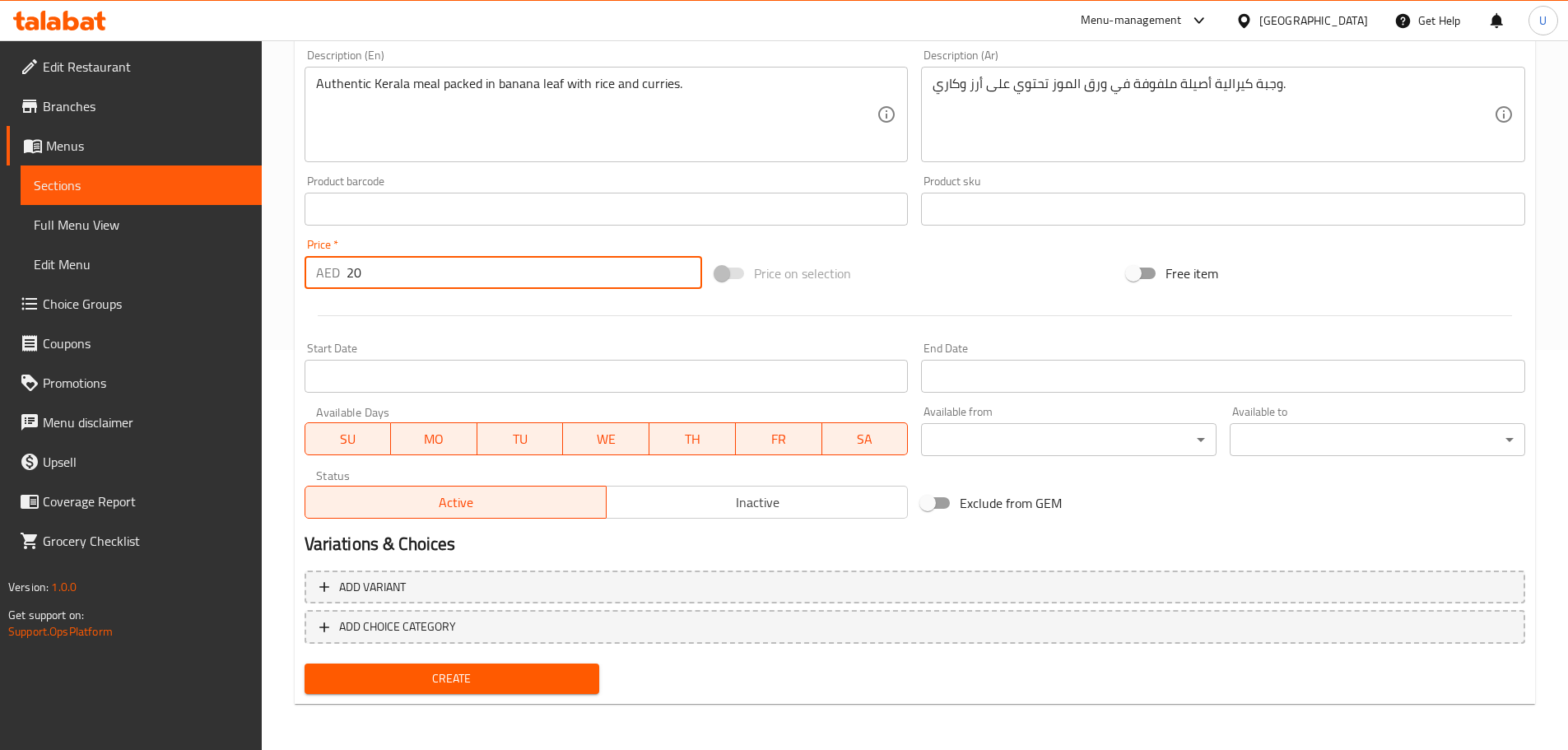
type input "20"
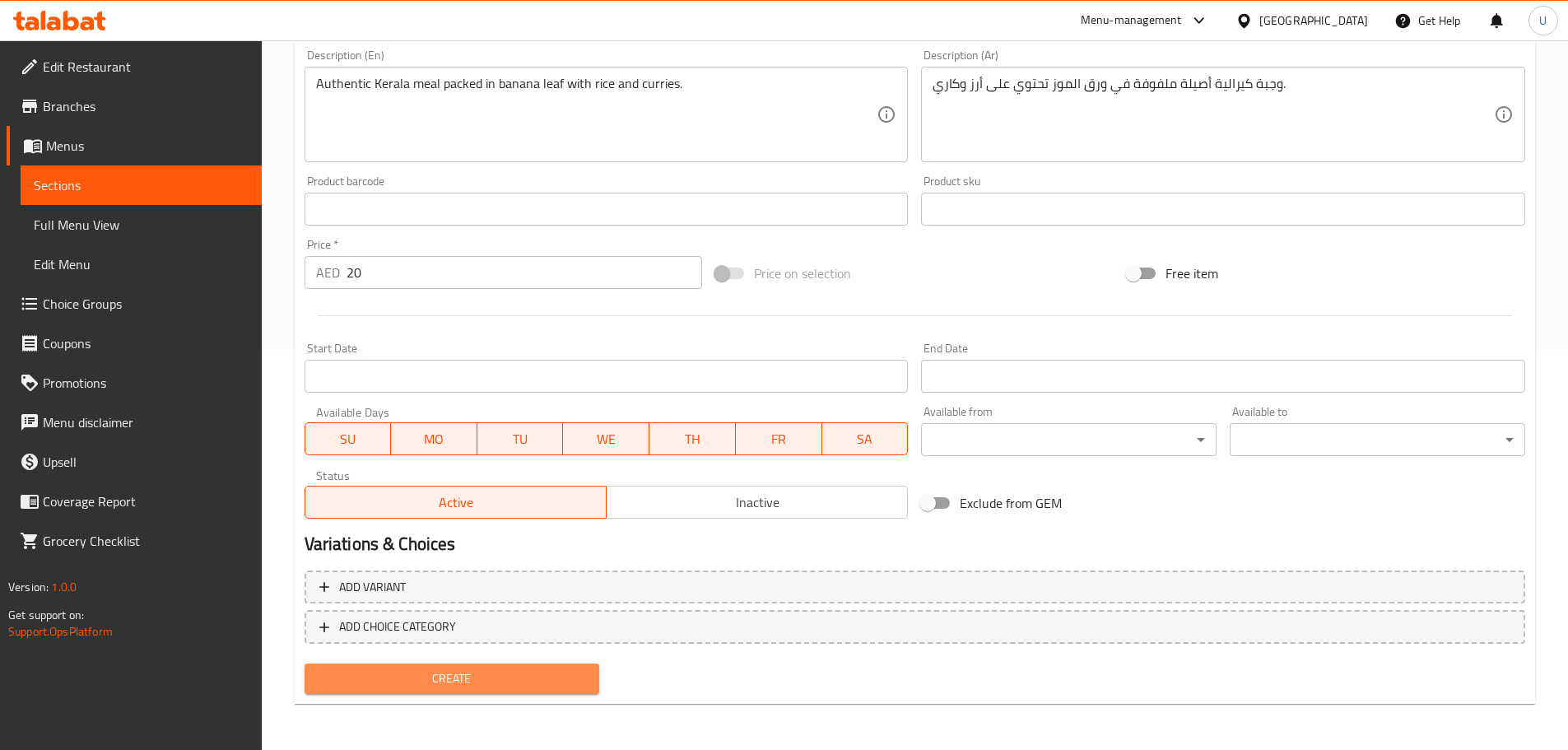
click at [469, 676] on span "Create" at bounding box center [452, 678] width 269 height 21
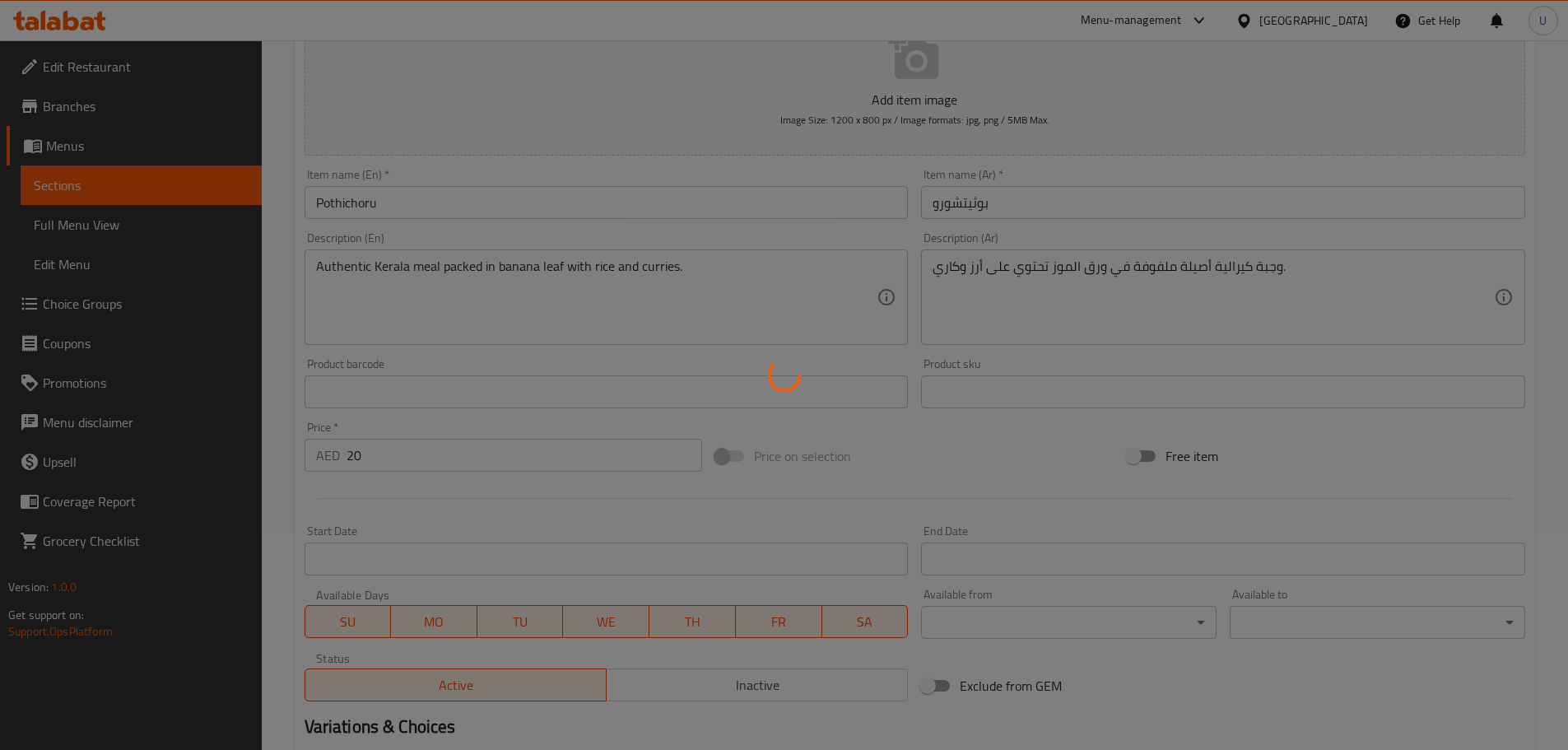
scroll to position [0, 0]
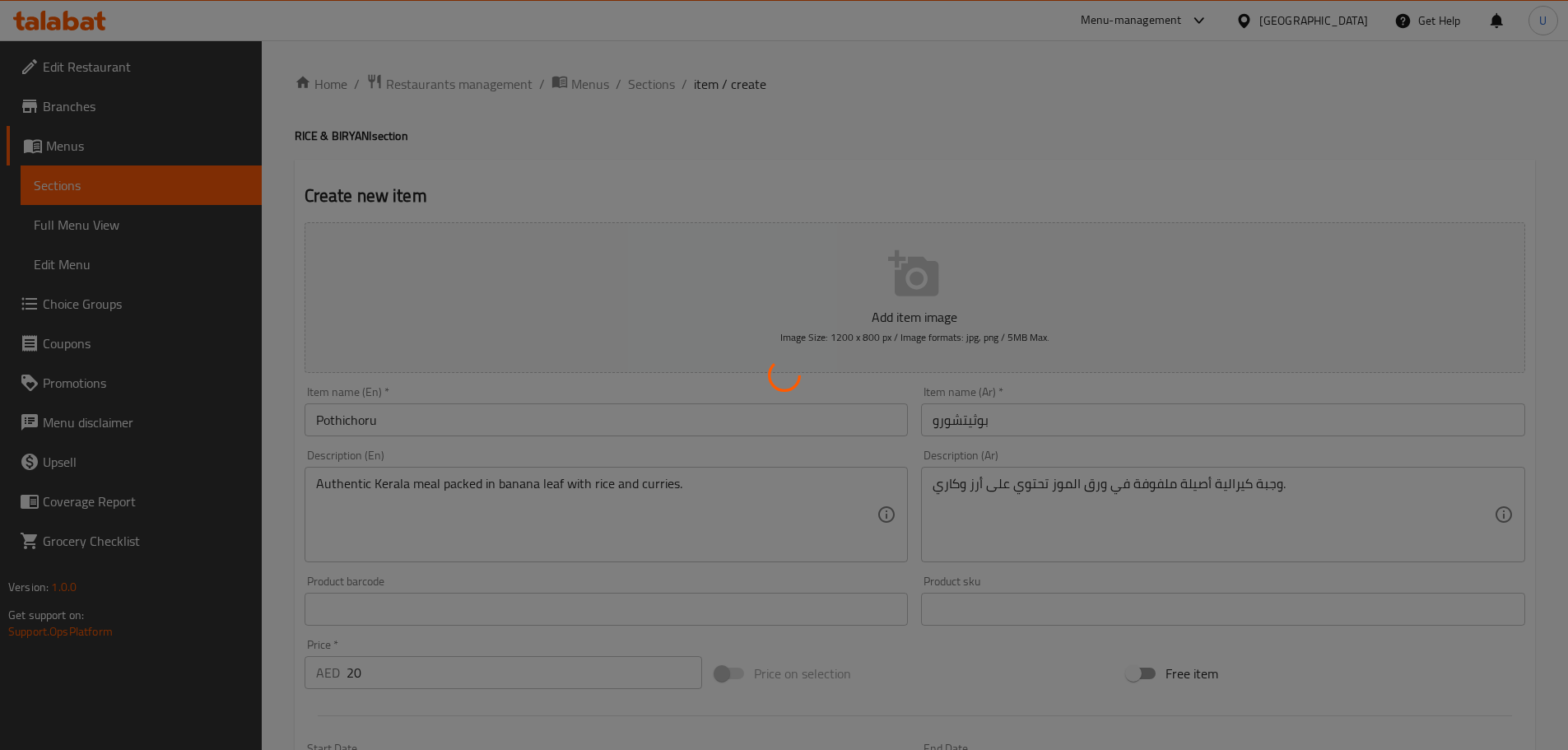
type input "0"
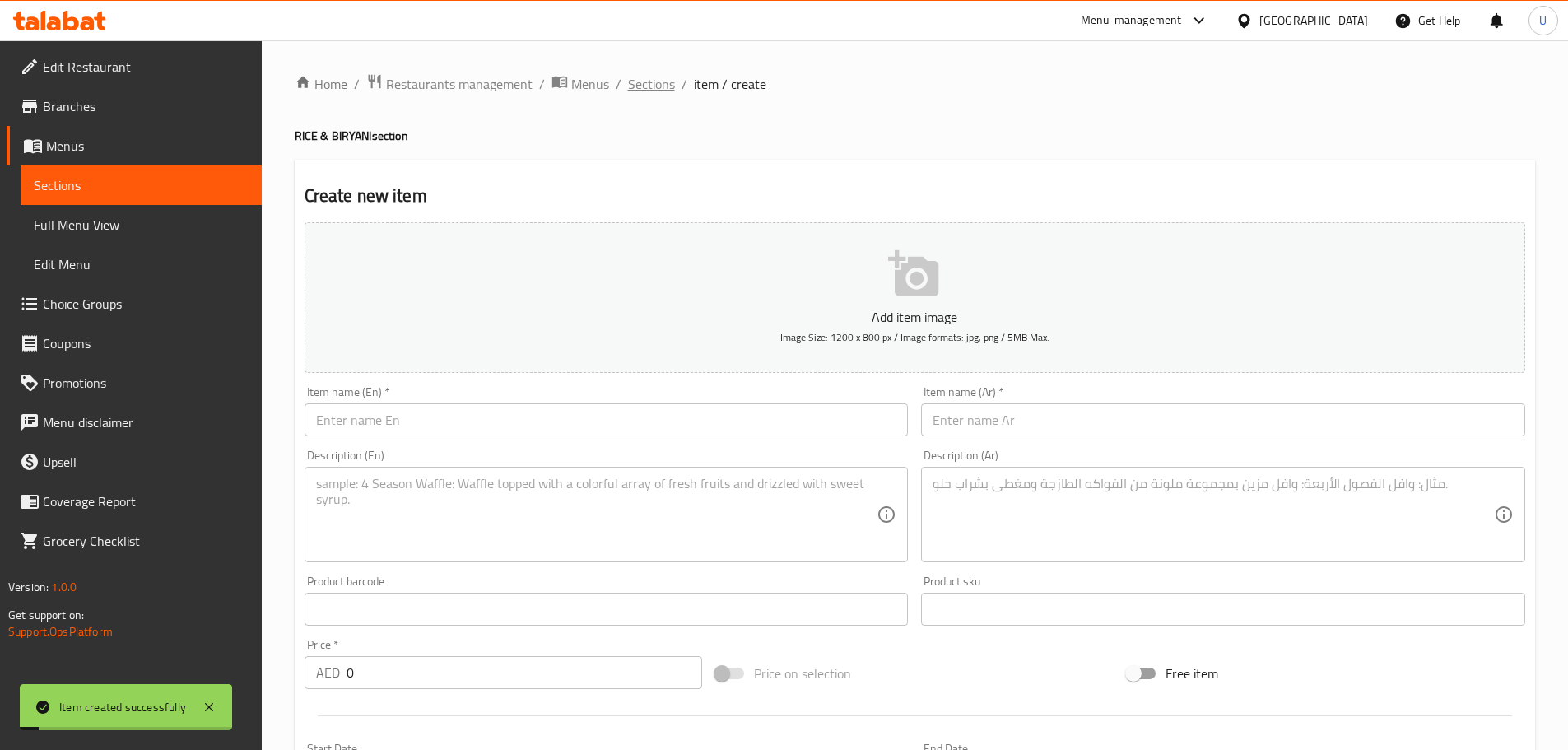
click at [638, 84] on span "Sections" at bounding box center [651, 84] width 47 height 20
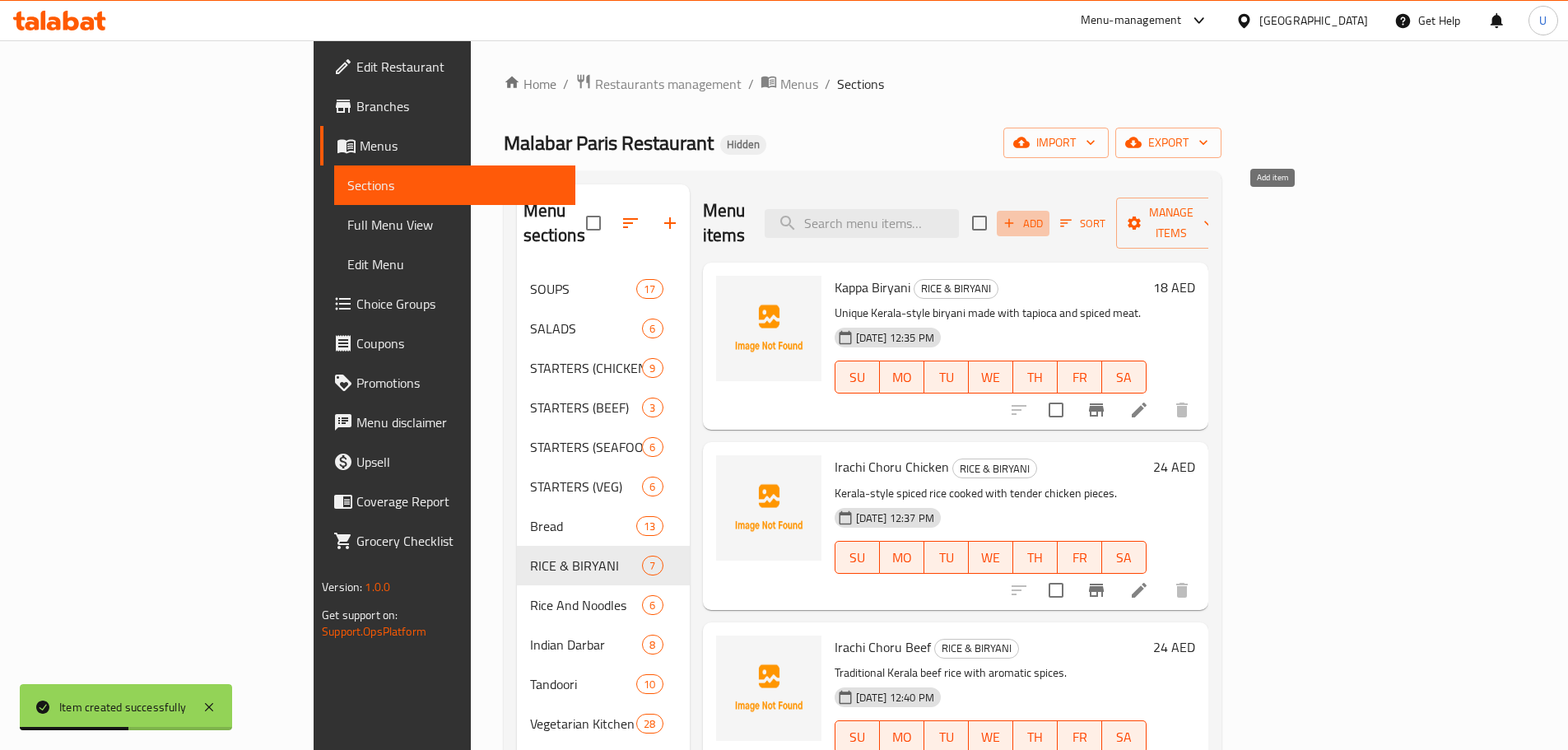
click at [1014, 219] on icon "button" at bounding box center [1009, 223] width 9 height 9
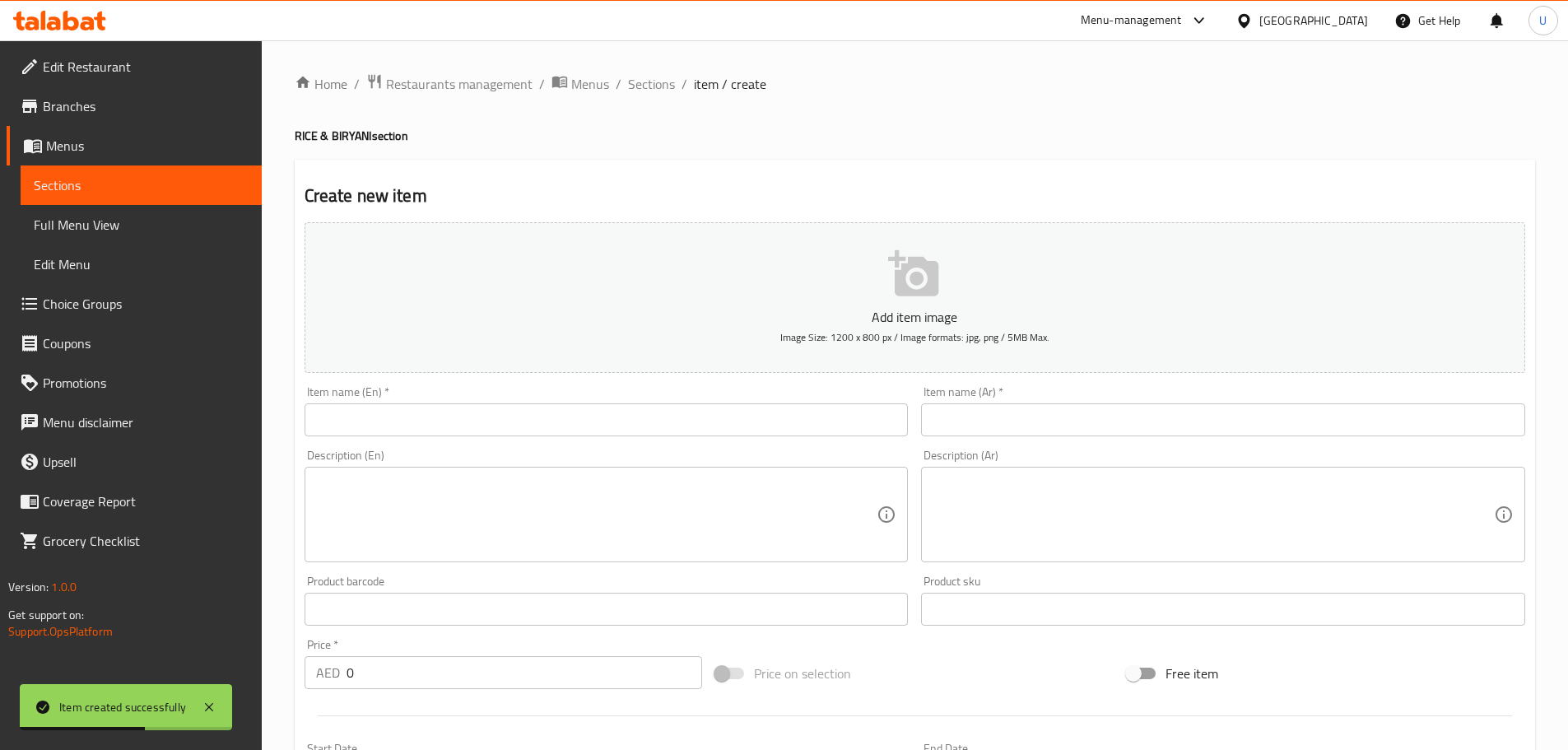
click at [393, 417] on input "text" at bounding box center [606, 420] width 604 height 33
paste input "Prawns Biryani"
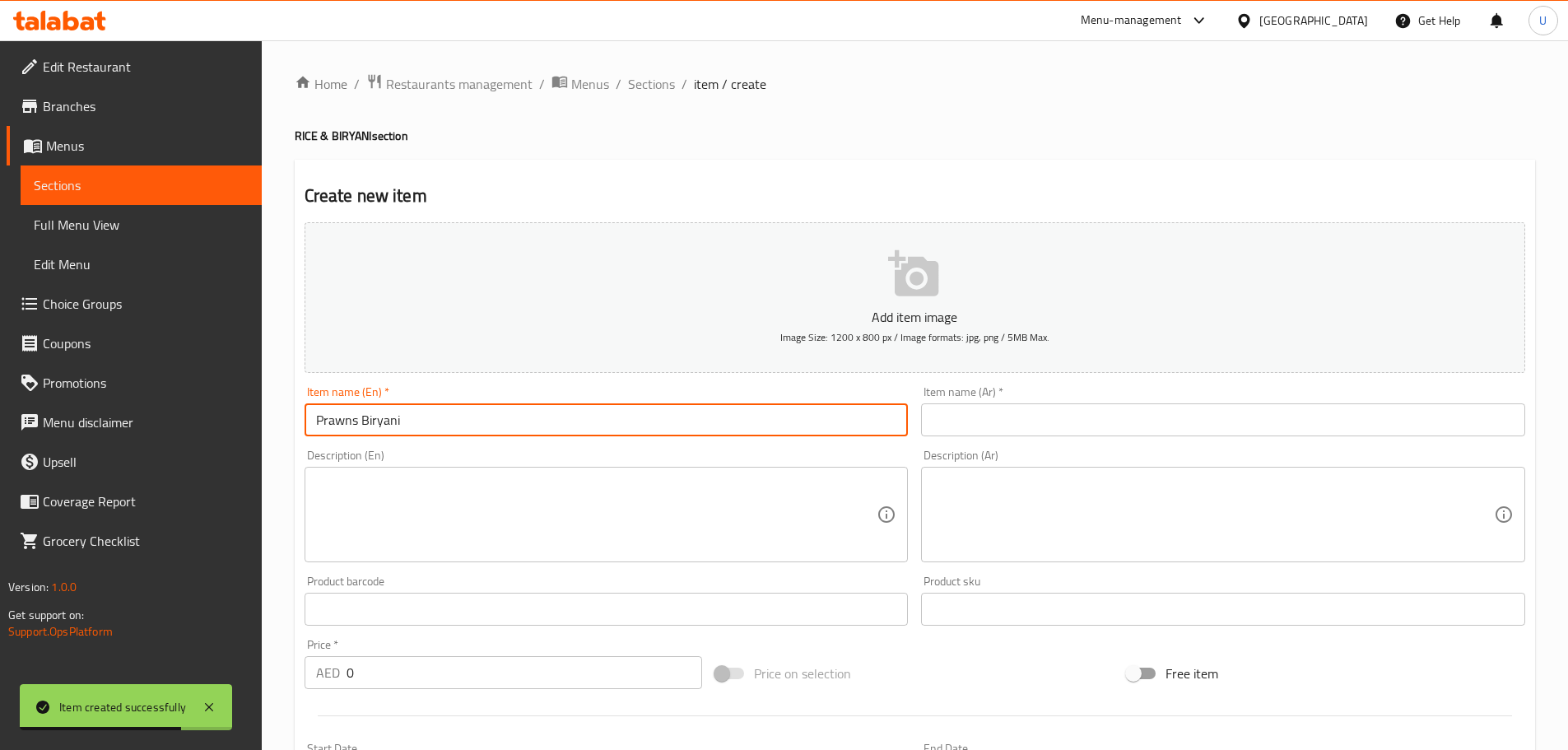
type input "Prawns Biryani"
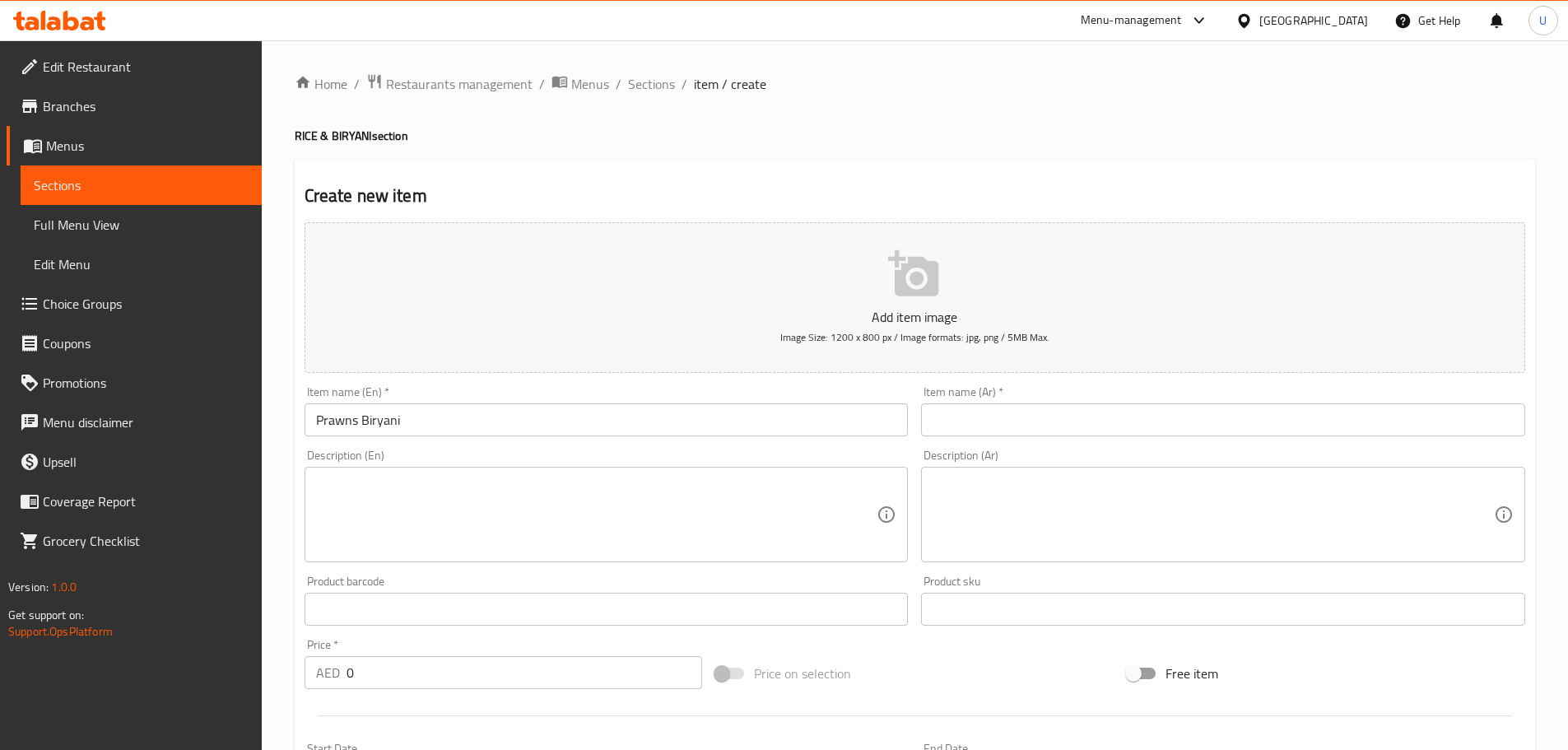
click at [1120, 417] on input "text" at bounding box center [1222, 420] width 604 height 33
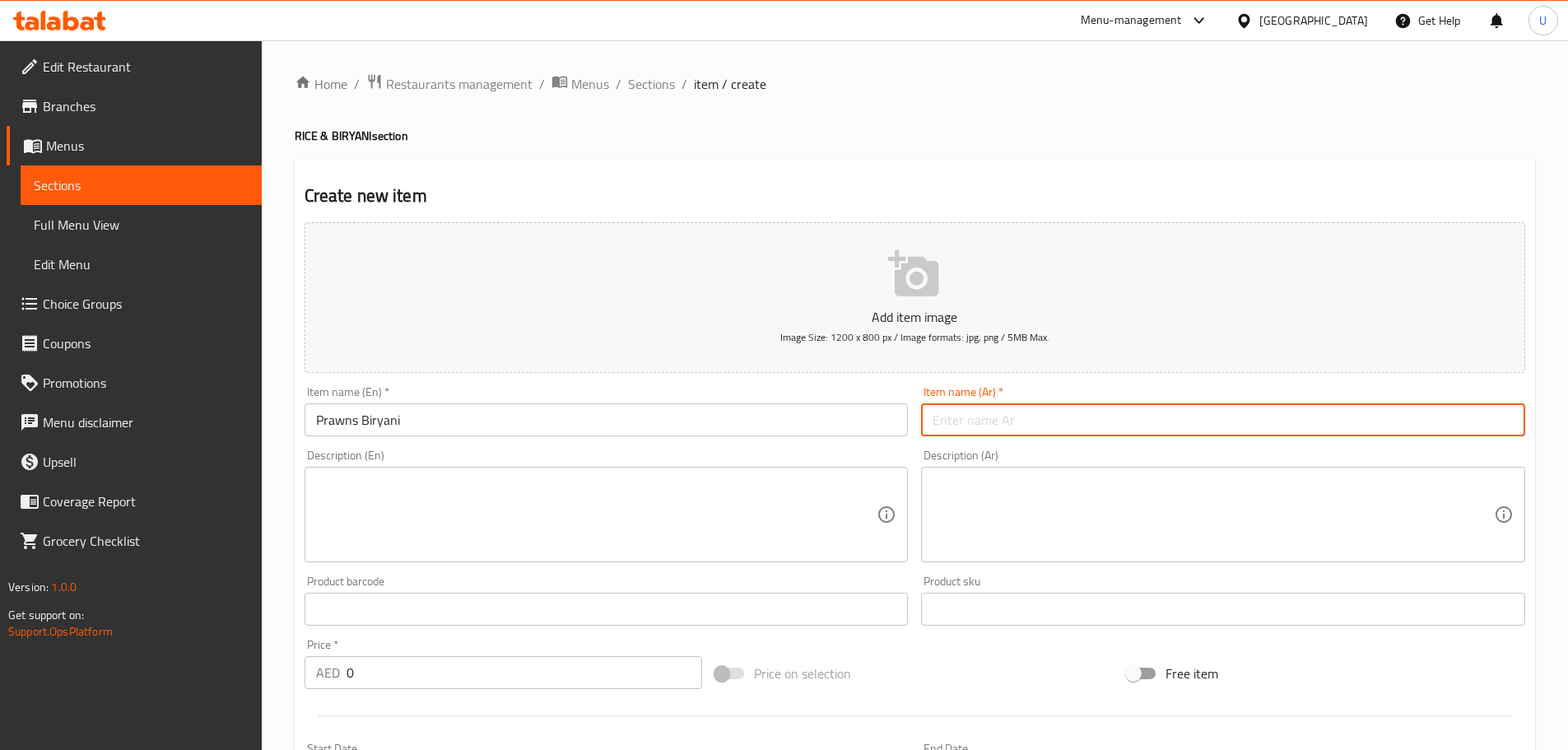
paste input "[PERSON_NAME]"
type input "[PERSON_NAME]"
click at [397, 509] on textarea at bounding box center [596, 514] width 561 height 79
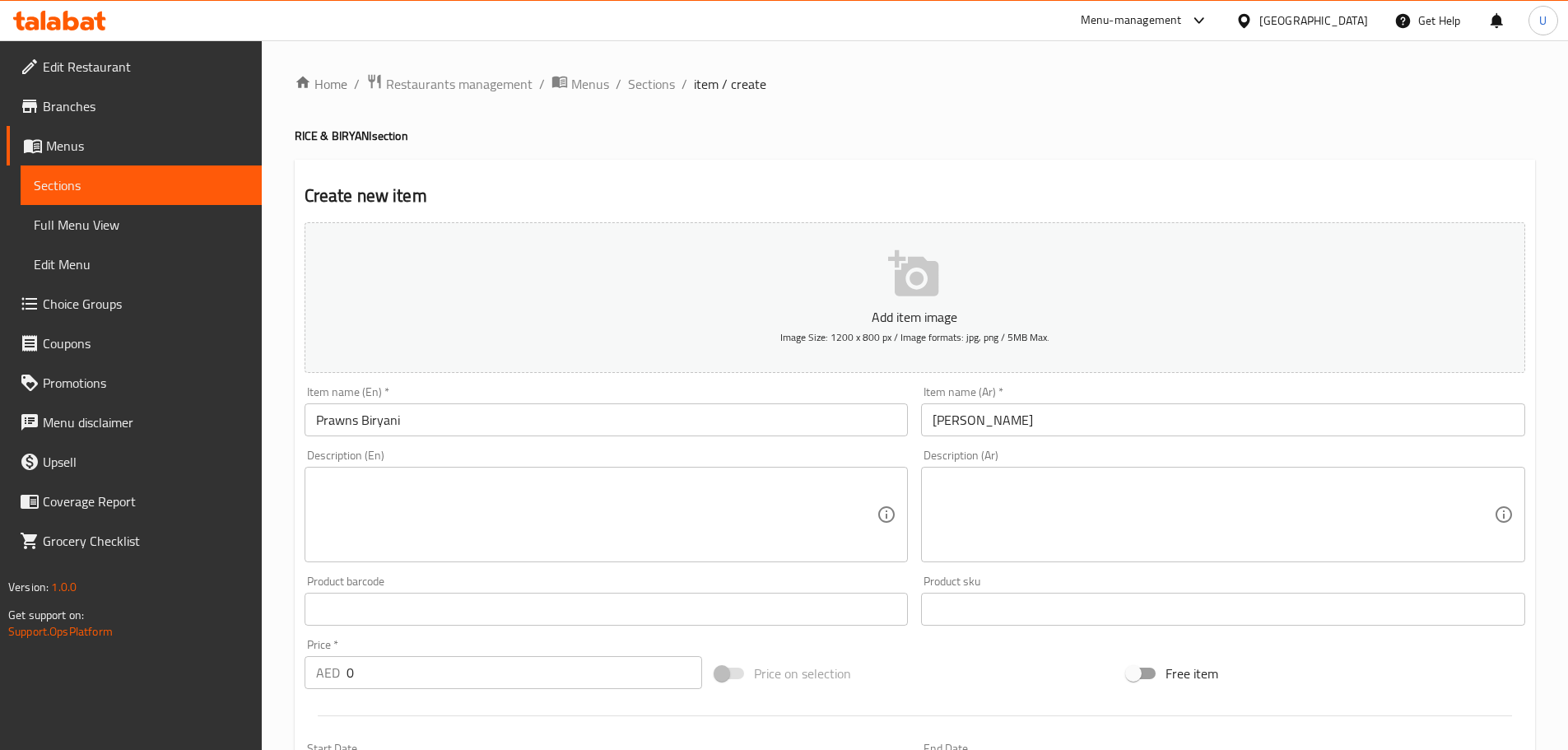
click at [473, 517] on textarea at bounding box center [596, 514] width 561 height 79
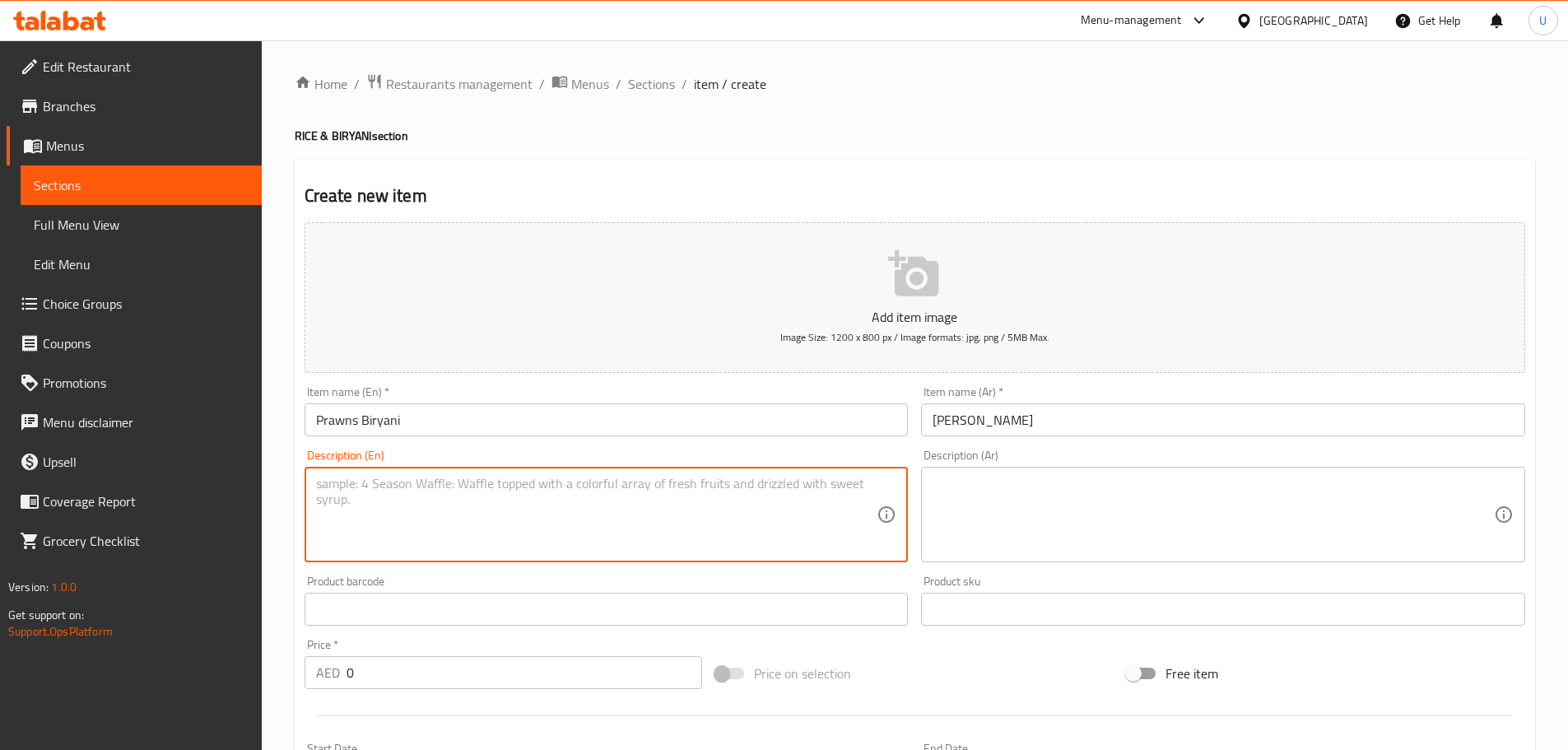
paste textarea "Flavorful biryani made with basmati rice and spiced prawns."
type textarea "Flavorful biryani made with basmati rice and spiced prawns."
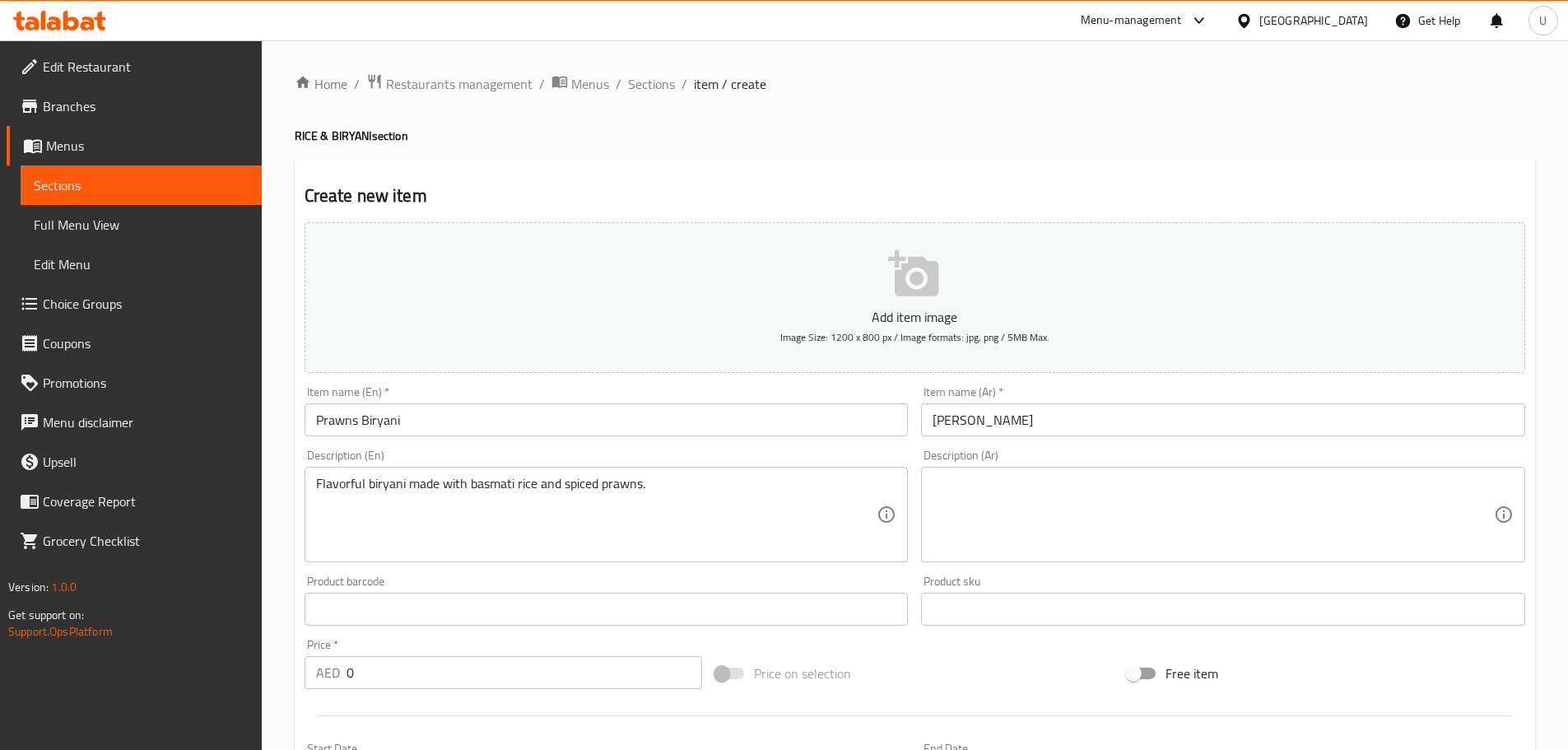
click at [1052, 502] on textarea at bounding box center [1213, 514] width 561 height 79
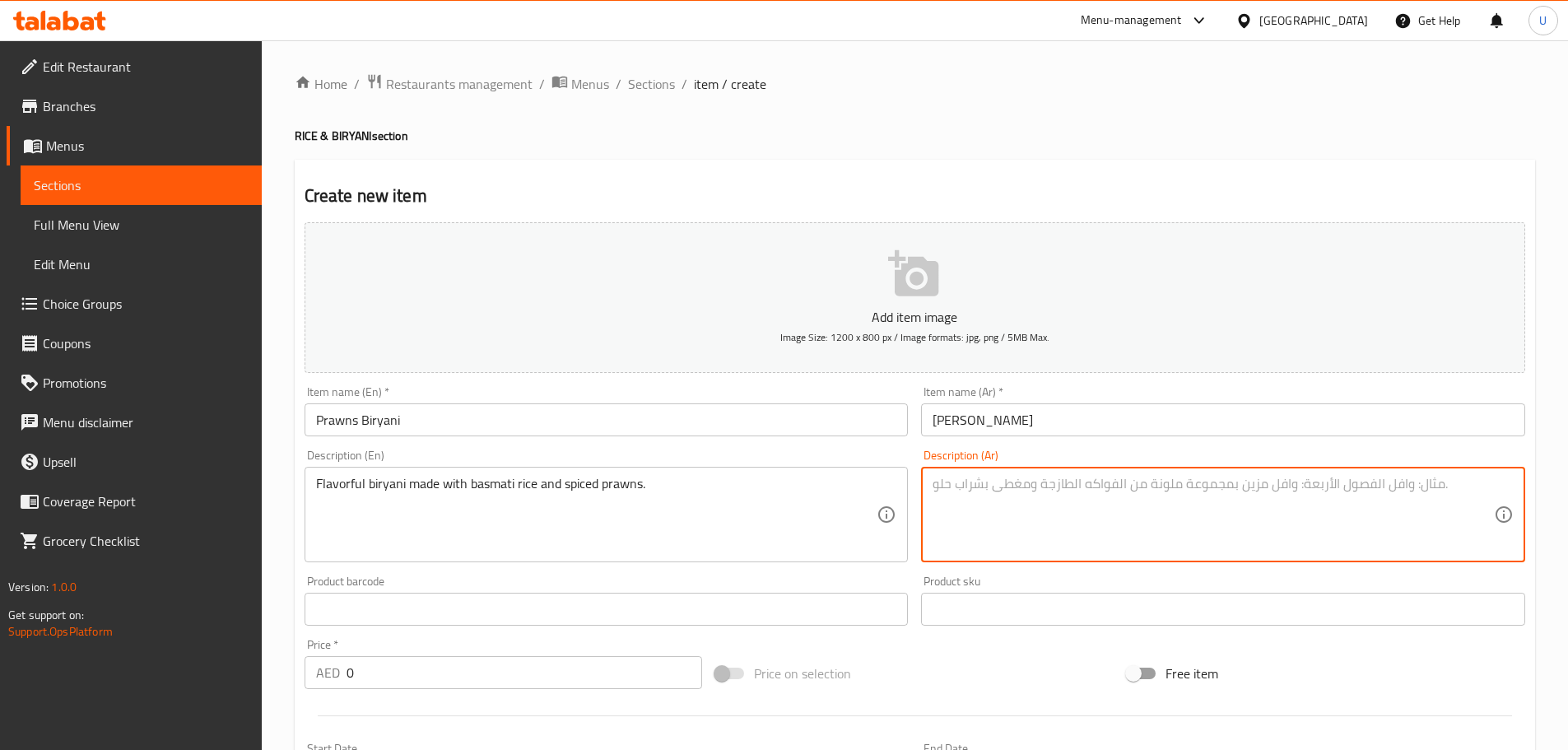
paste textarea "برياني عطري بالأرز البسمتي والروبيان المتبل."
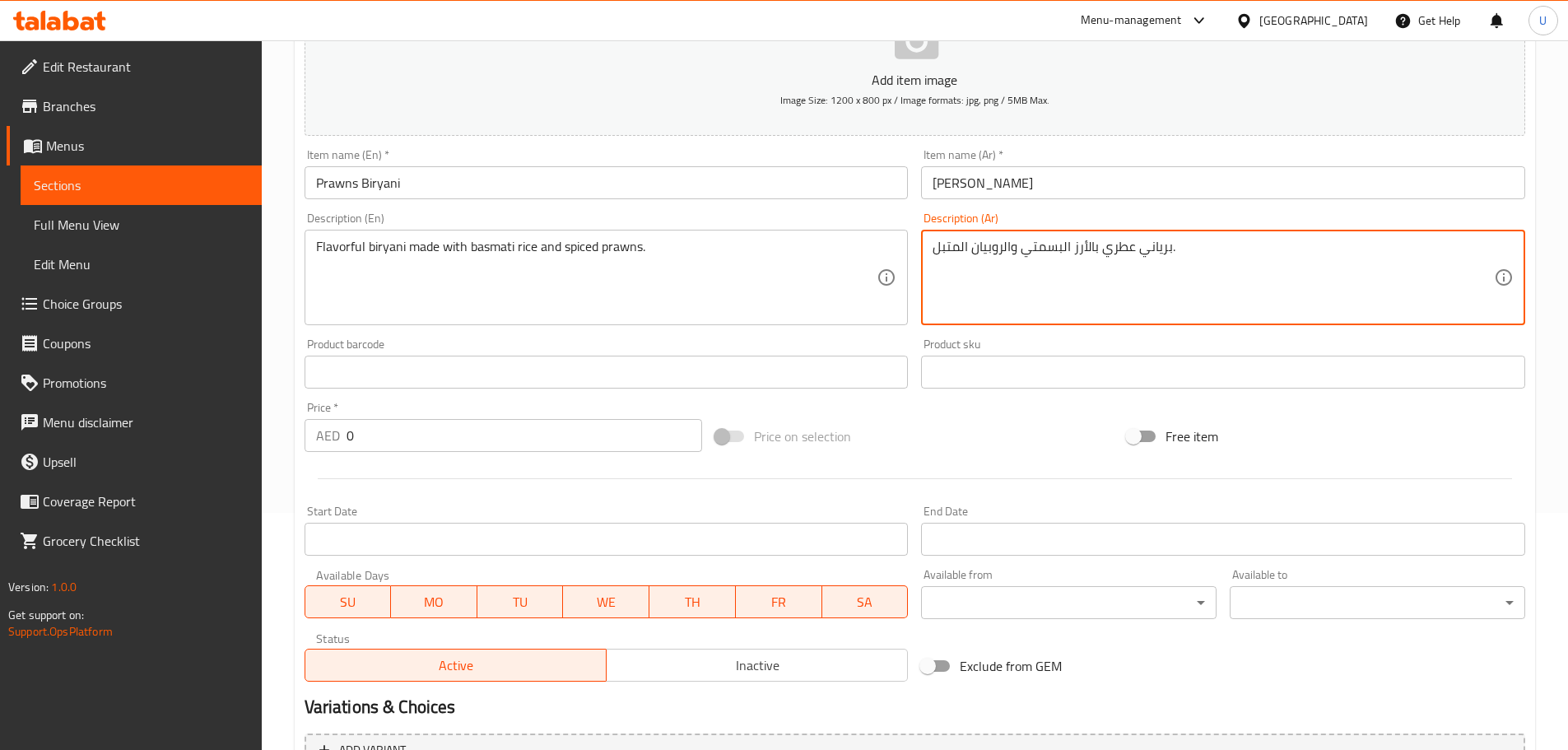
scroll to position [247, 0]
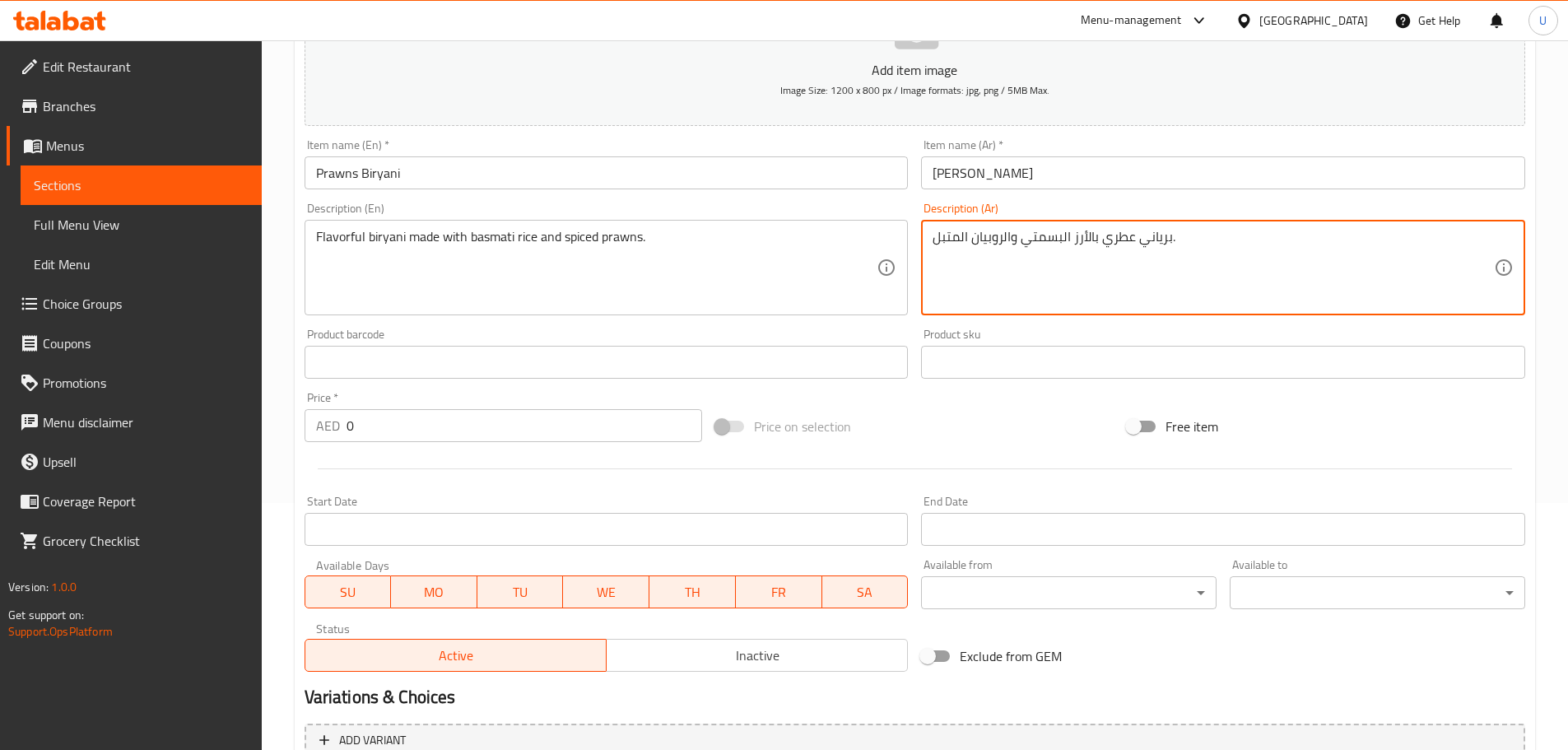
type textarea "برياني عطري بالأرز البسمتي والروبيان المتبل."
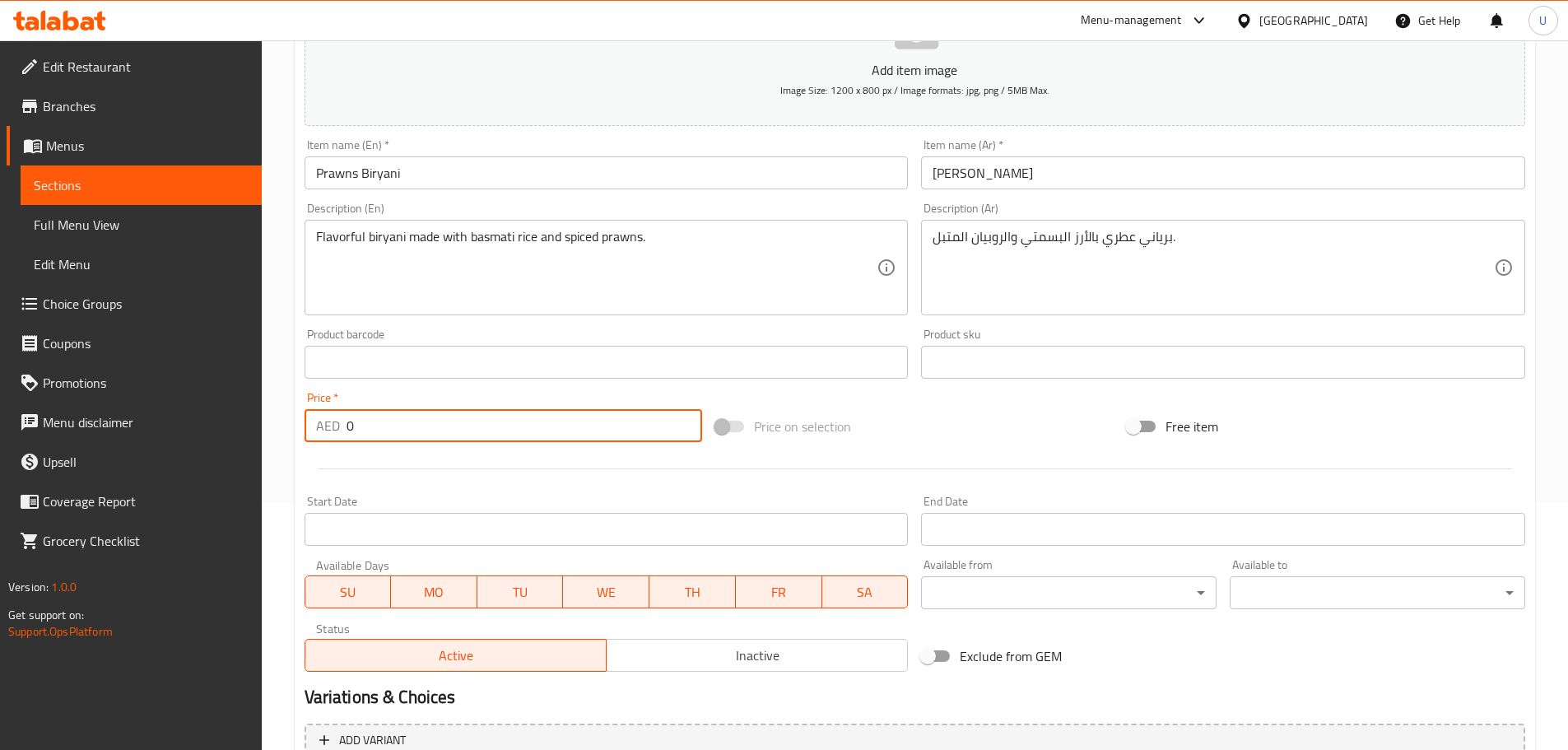
drag, startPoint x: 397, startPoint y: 436, endPoint x: 294, endPoint y: 442, distance: 103.2
click at [306, 441] on div "AED 0 Price *" at bounding box center [503, 426] width 398 height 33
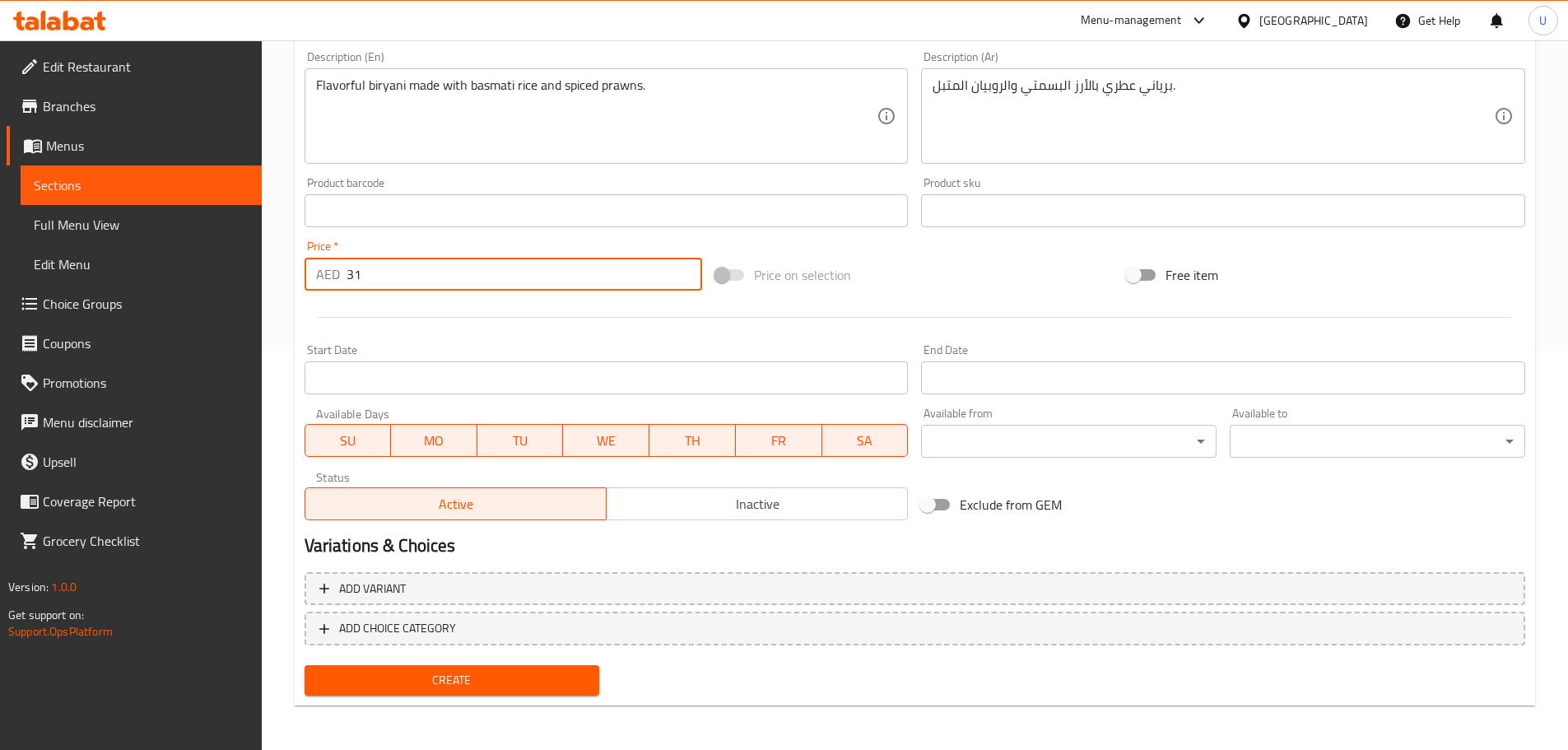
scroll to position [400, 0]
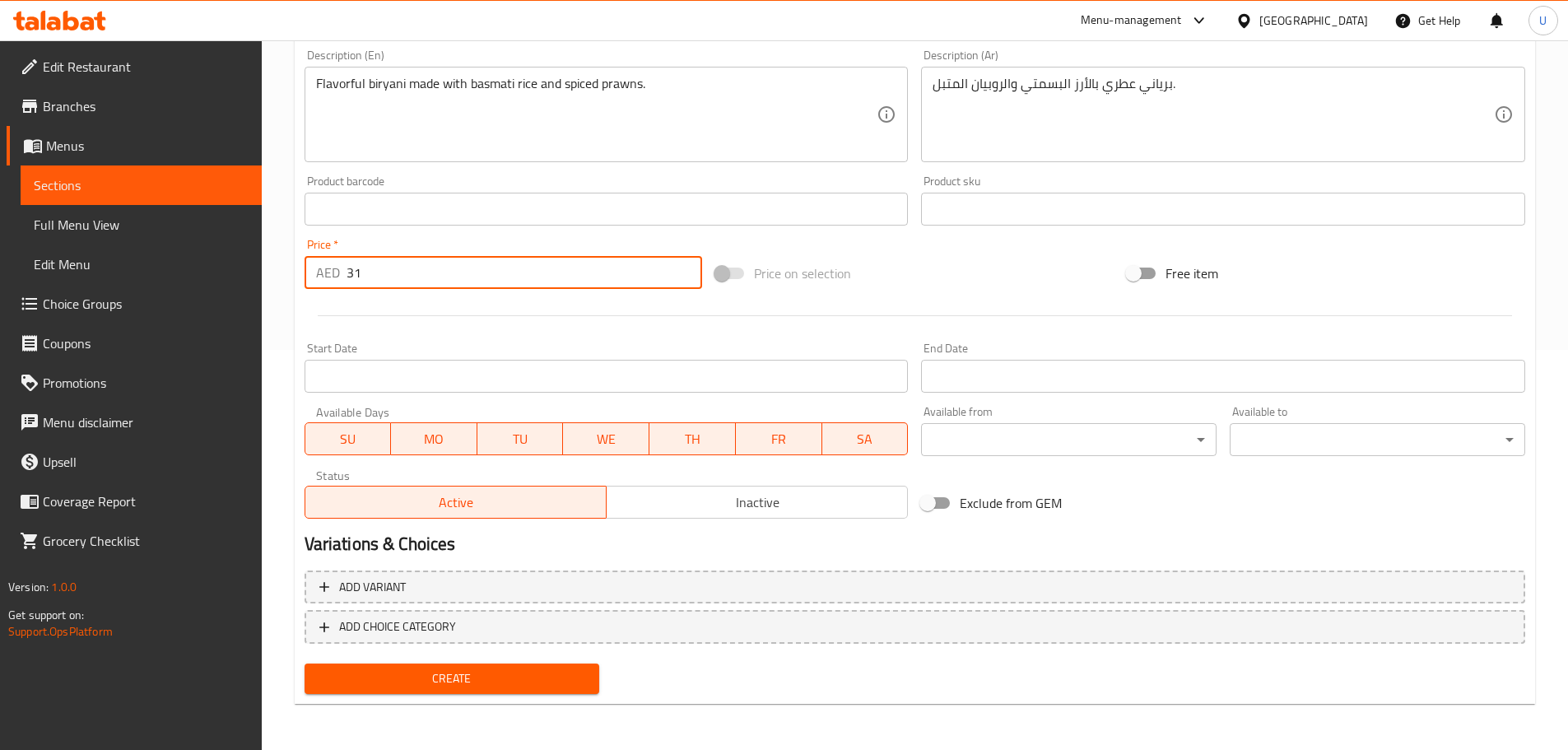
type input "31"
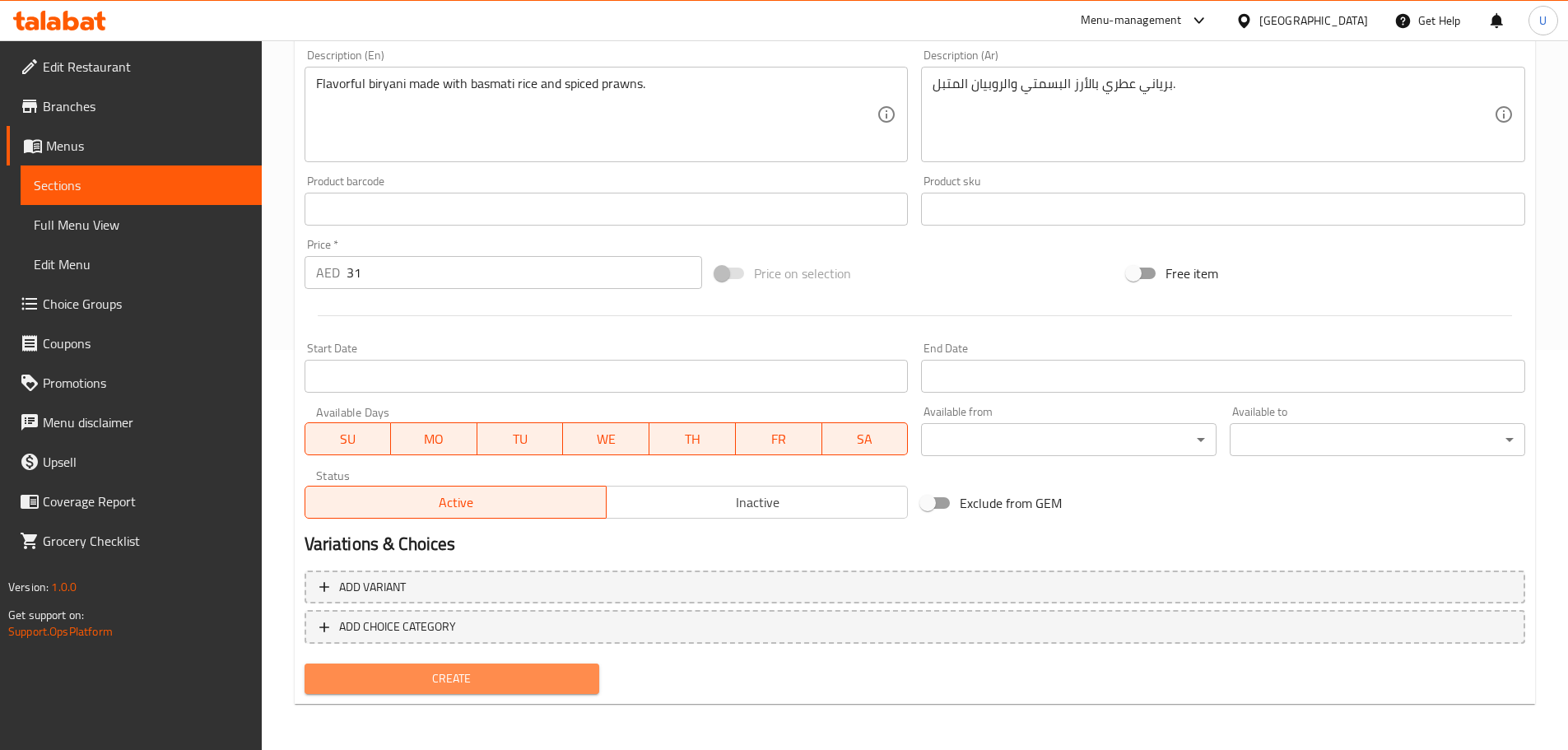
click at [445, 671] on span "Create" at bounding box center [452, 678] width 269 height 21
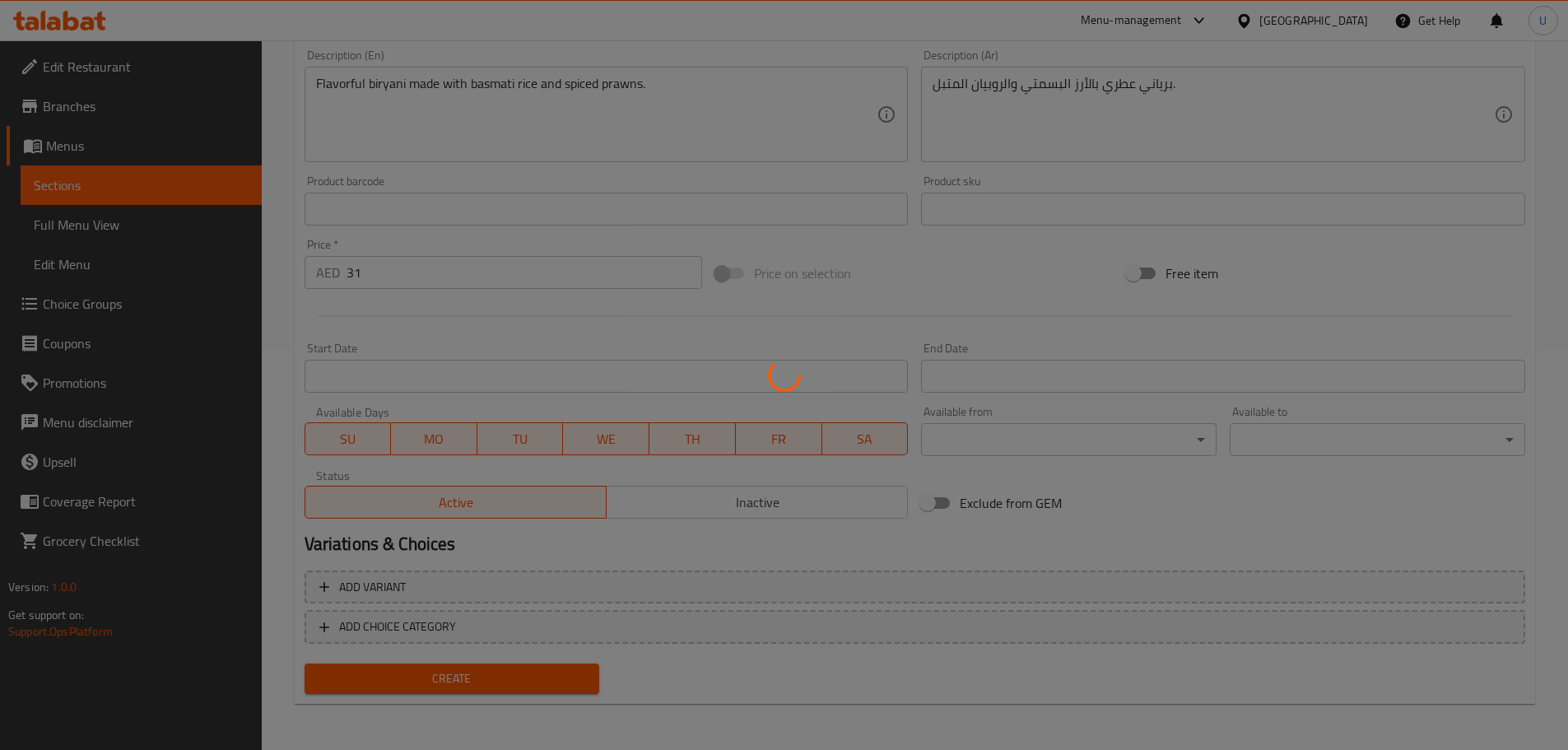
type input "0"
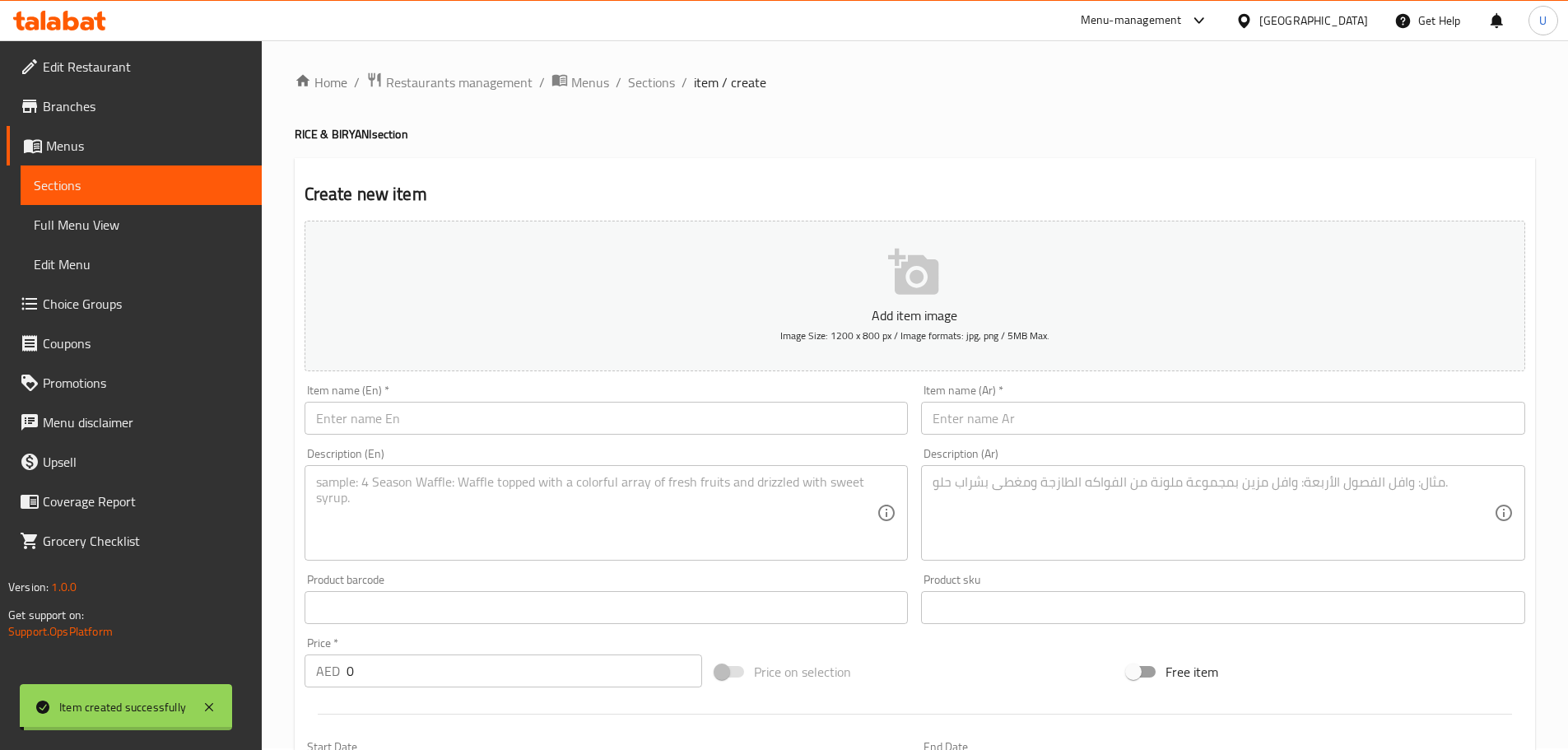
scroll to position [0, 0]
click at [650, 80] on span "Sections" at bounding box center [651, 84] width 47 height 20
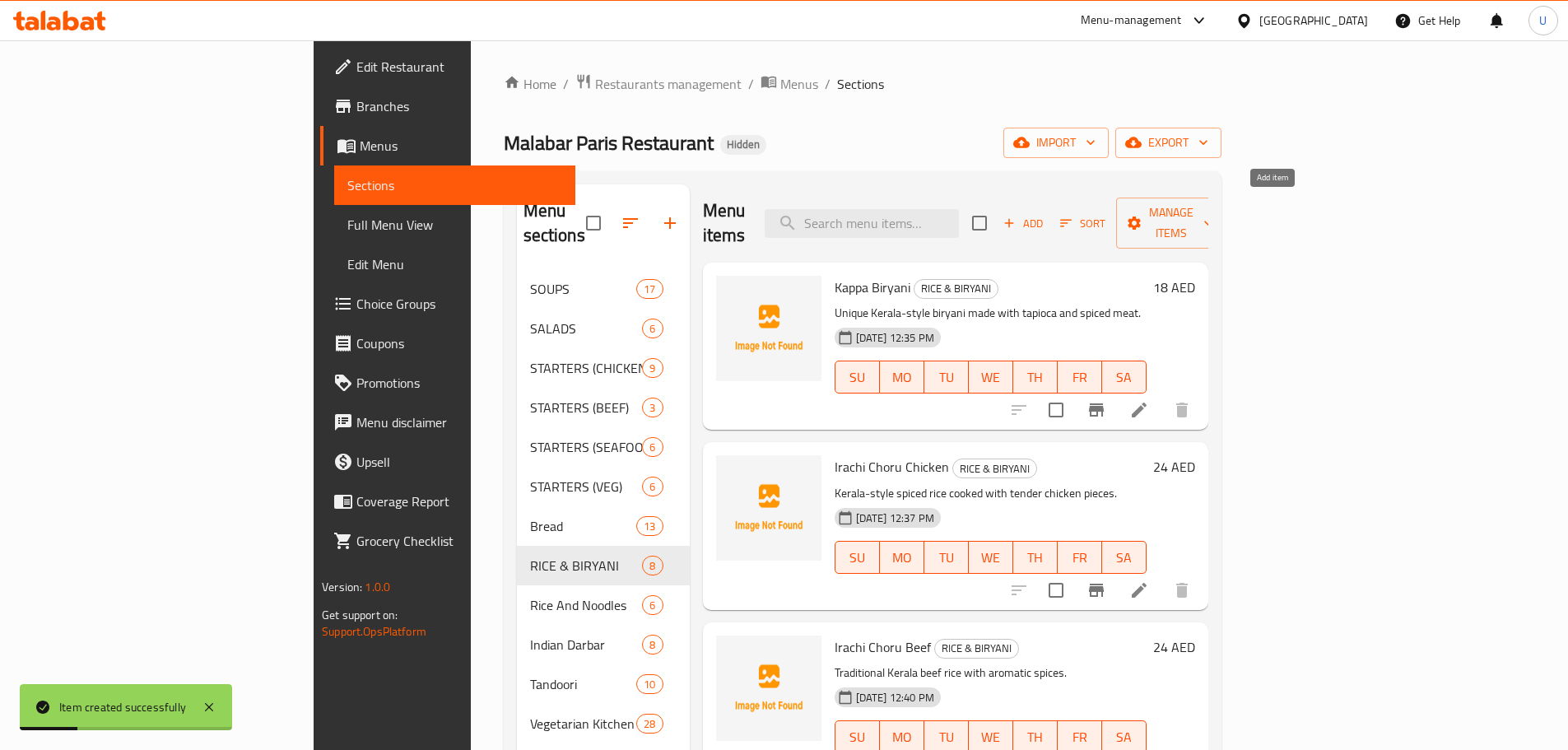
click at [1045, 216] on span "Add" at bounding box center [1023, 223] width 45 height 19
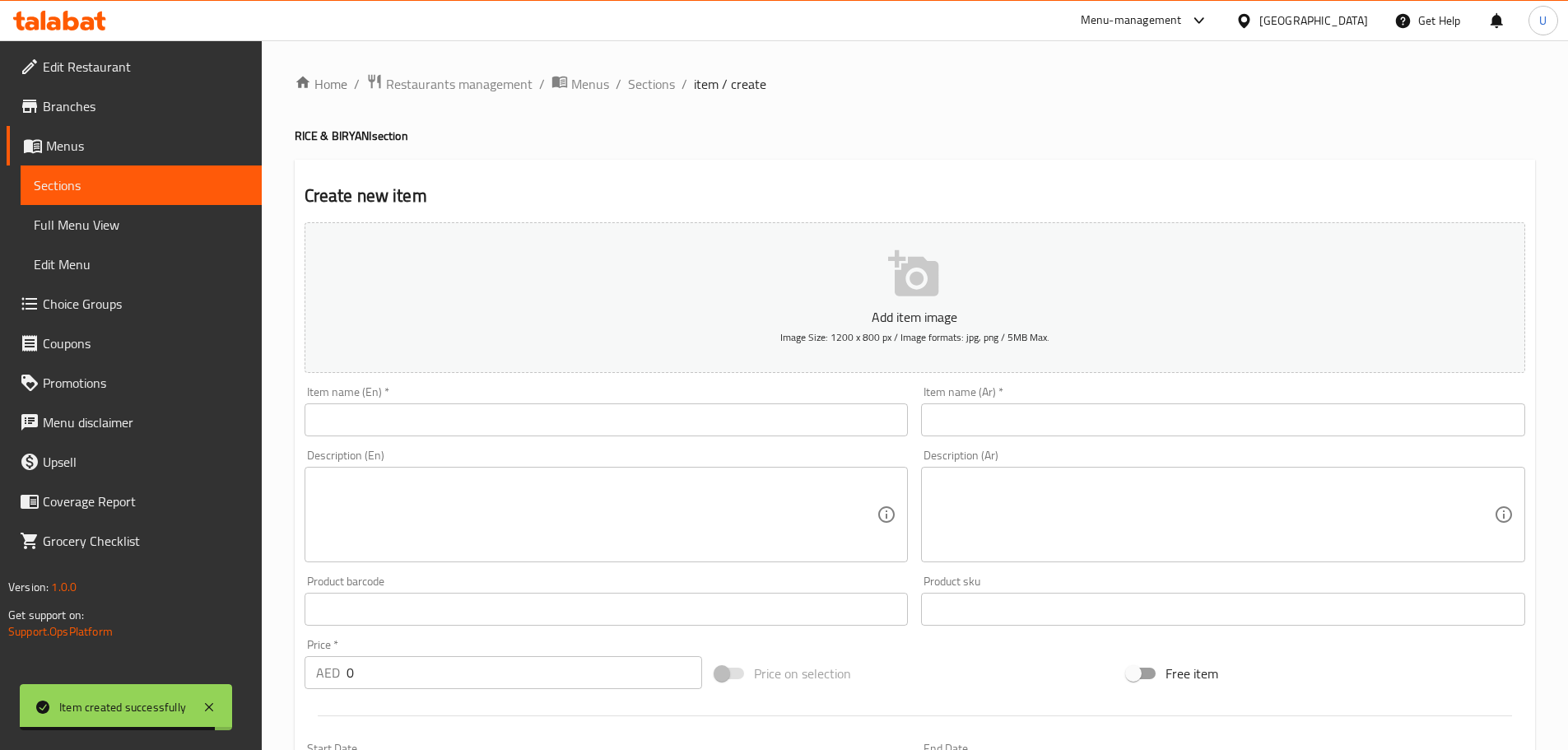
click at [369, 425] on input "text" at bounding box center [606, 420] width 604 height 33
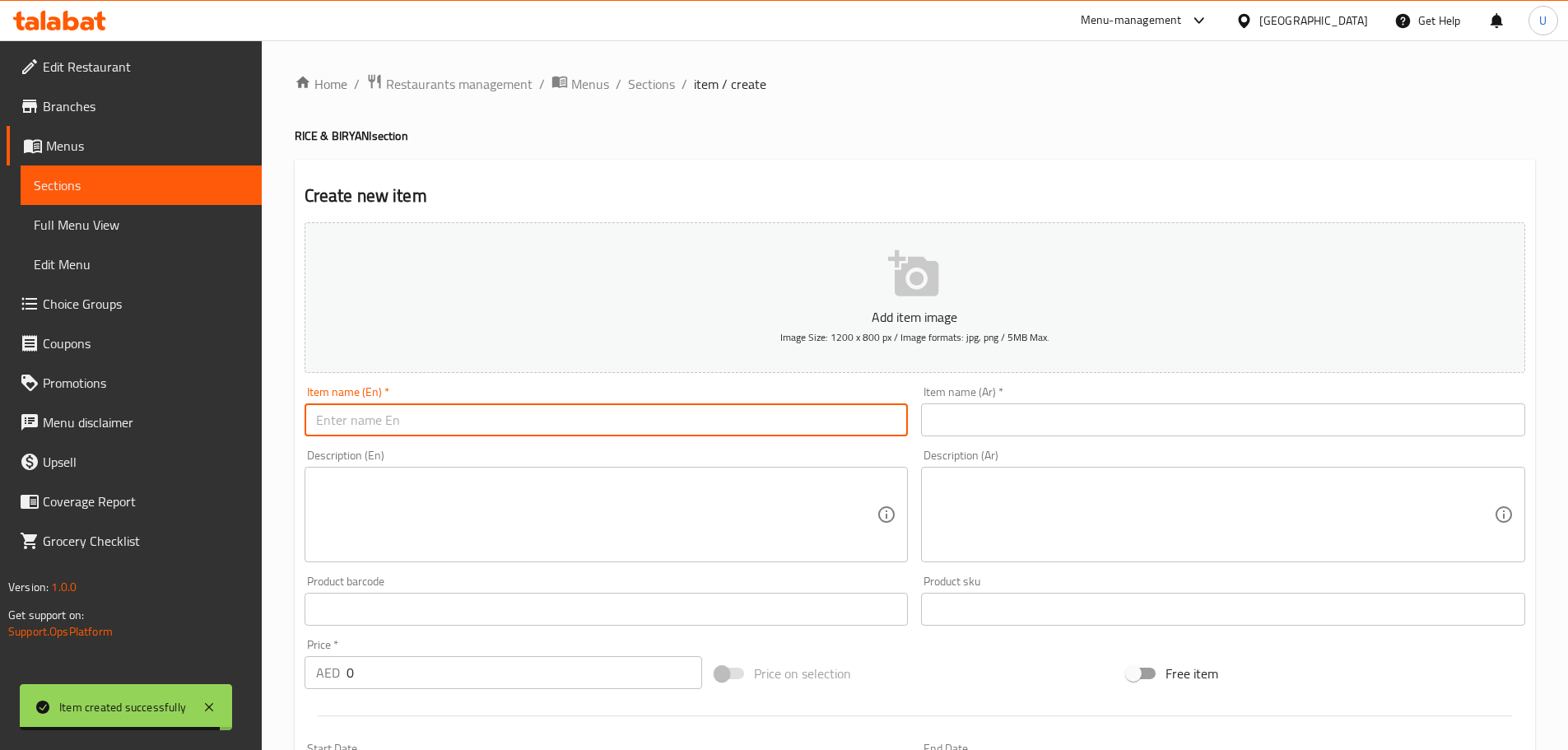
paste input "Malabar Dum Chicken Biryani"
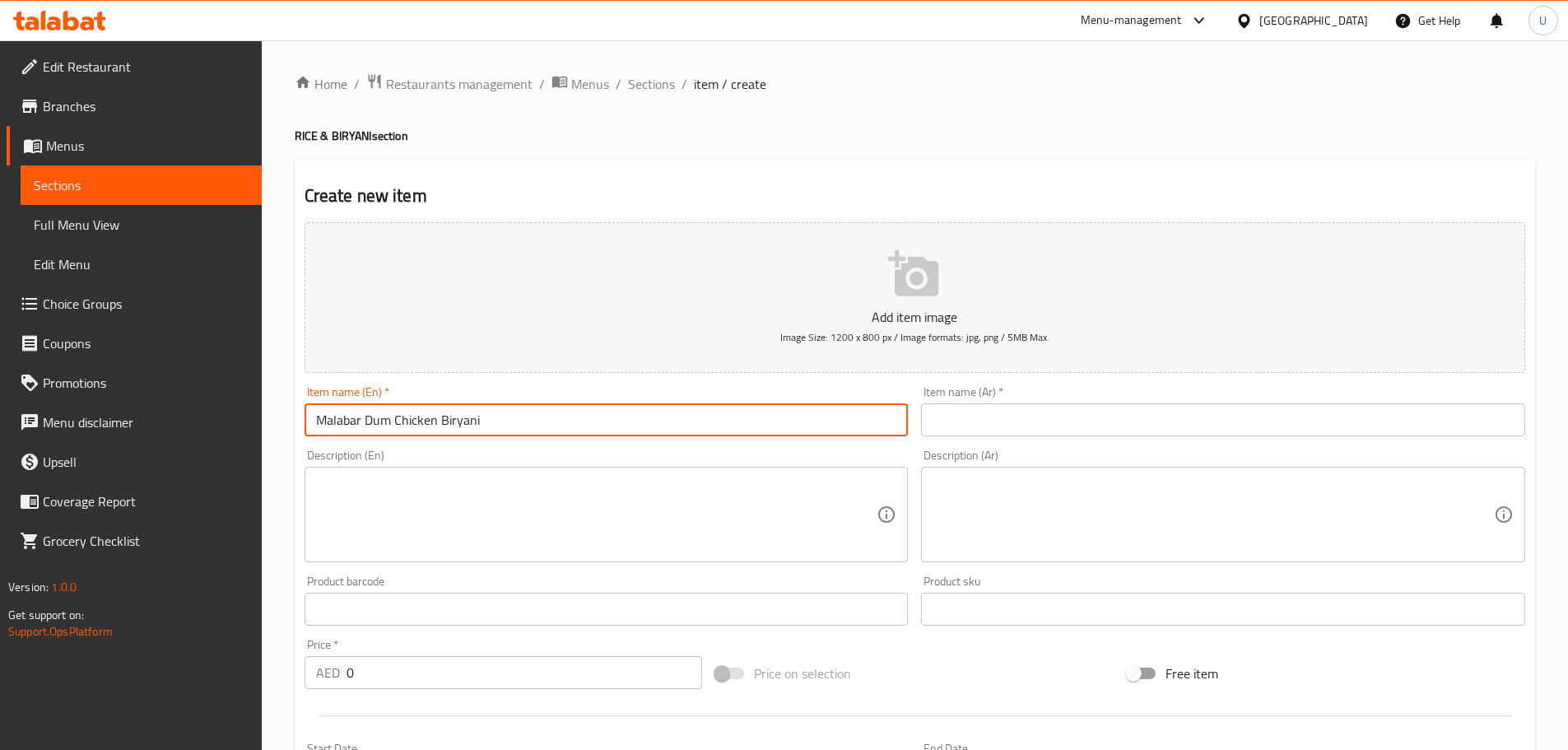
type input "Malabar Dum Chicken Biryani"
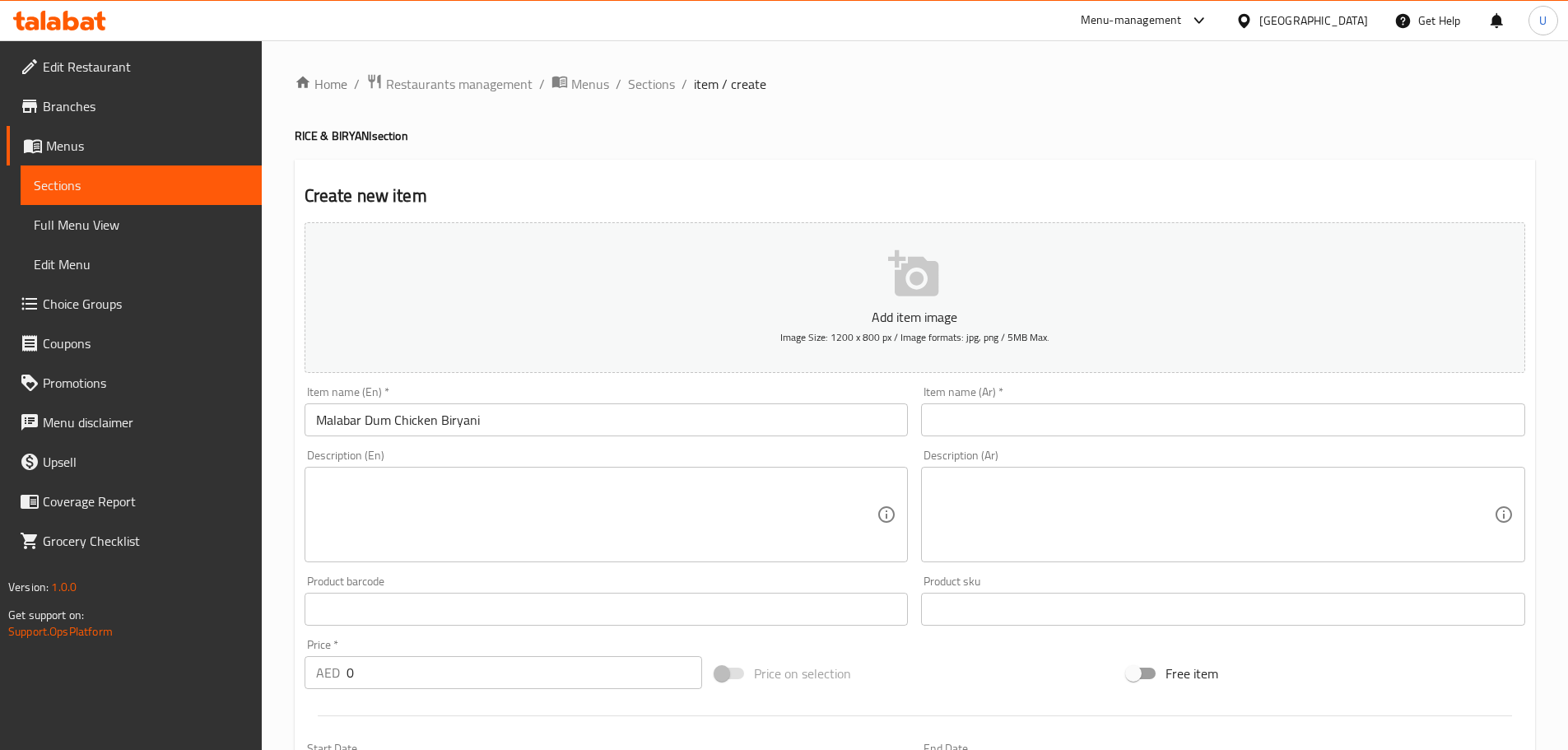
click at [1002, 424] on input "text" at bounding box center [1222, 420] width 604 height 33
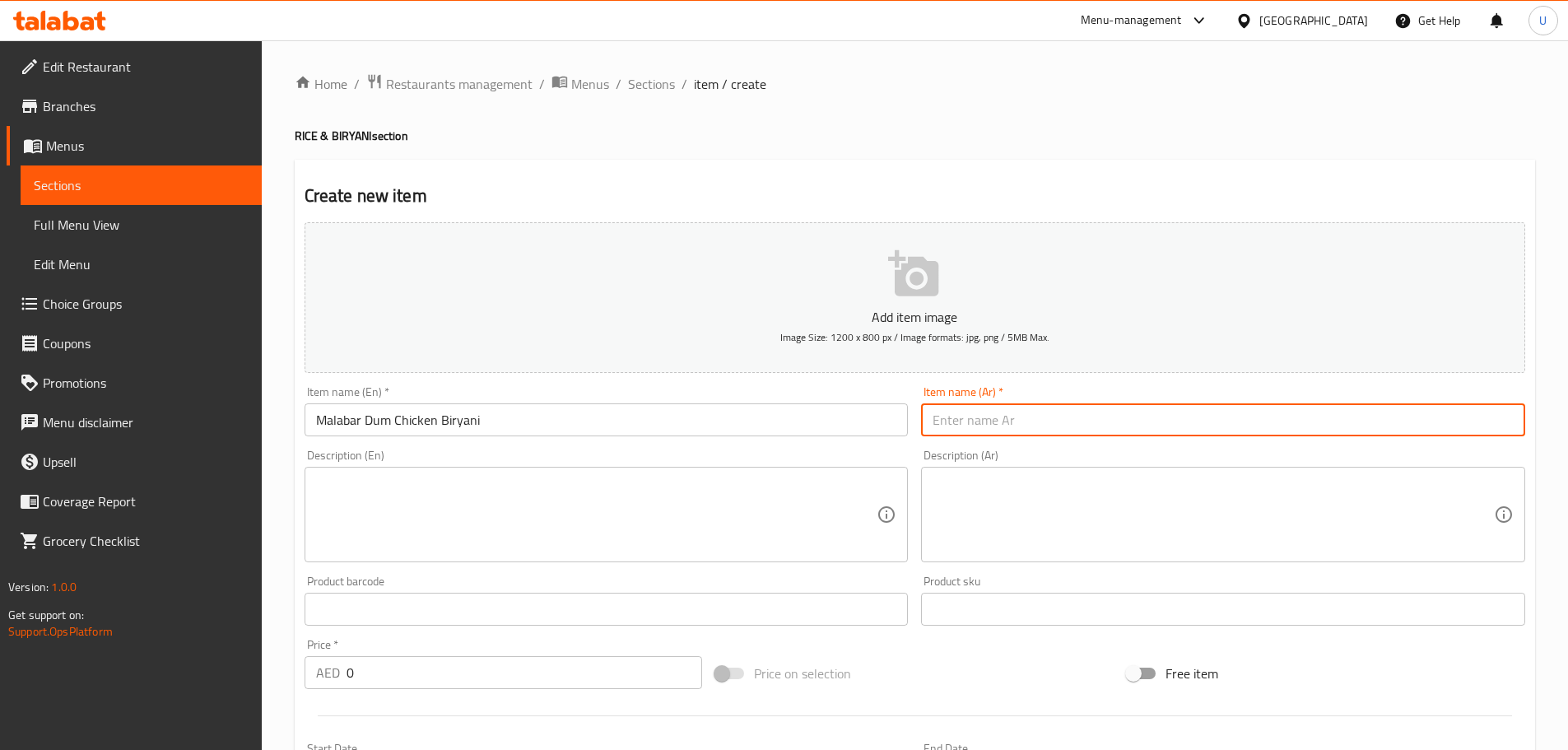
paste input "برياني دجاج دوم مالاباري"
type input "برياني دجاج دوم مالاباري"
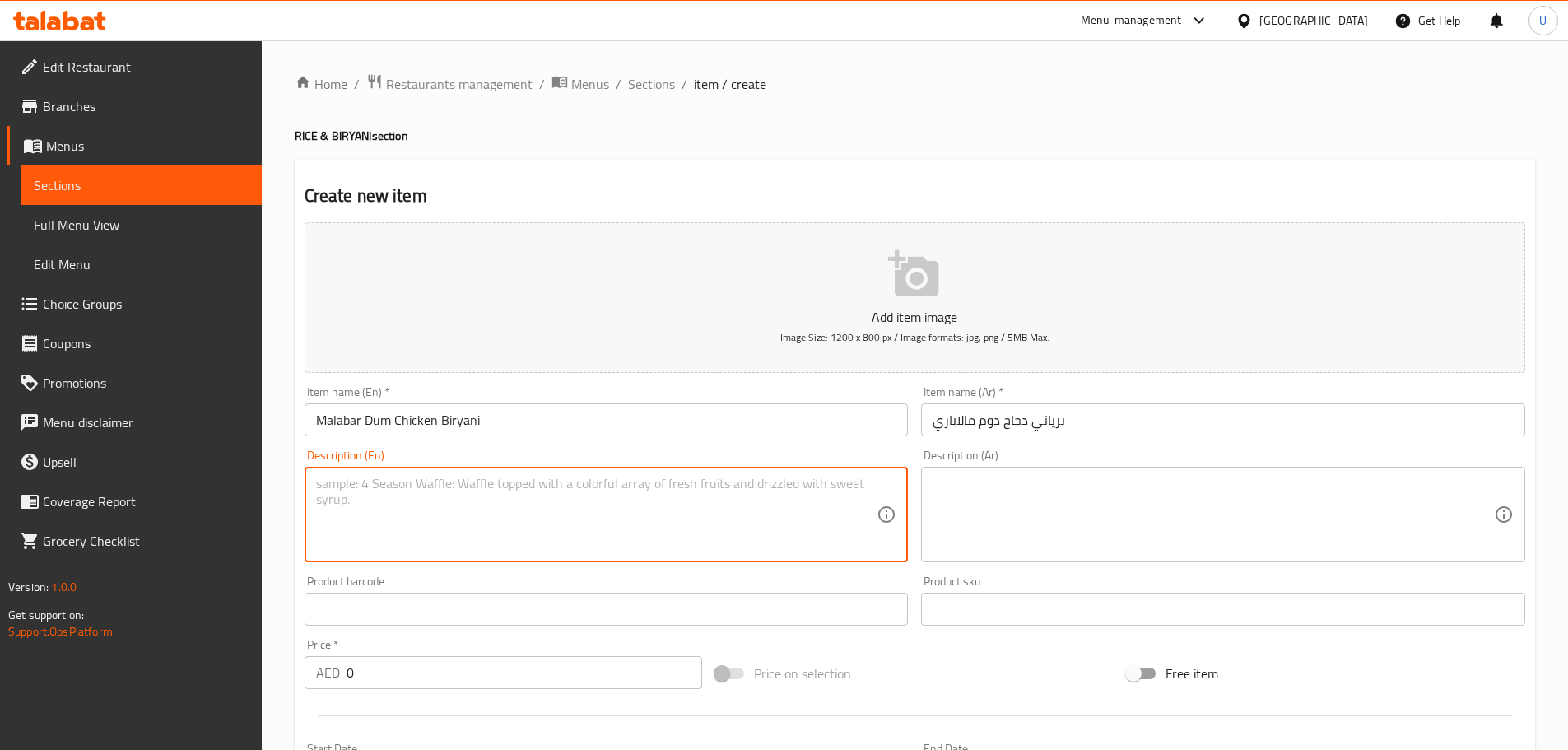
drag, startPoint x: 512, startPoint y: 525, endPoint x: 493, endPoint y: 525, distance: 19.0
click at [510, 525] on textarea at bounding box center [596, 514] width 561 height 79
paste textarea "Classic Malabar-style layered chicken biryani cooked on dum."
type textarea "Classic Malabar-style layered chicken biryani cooked on dum."
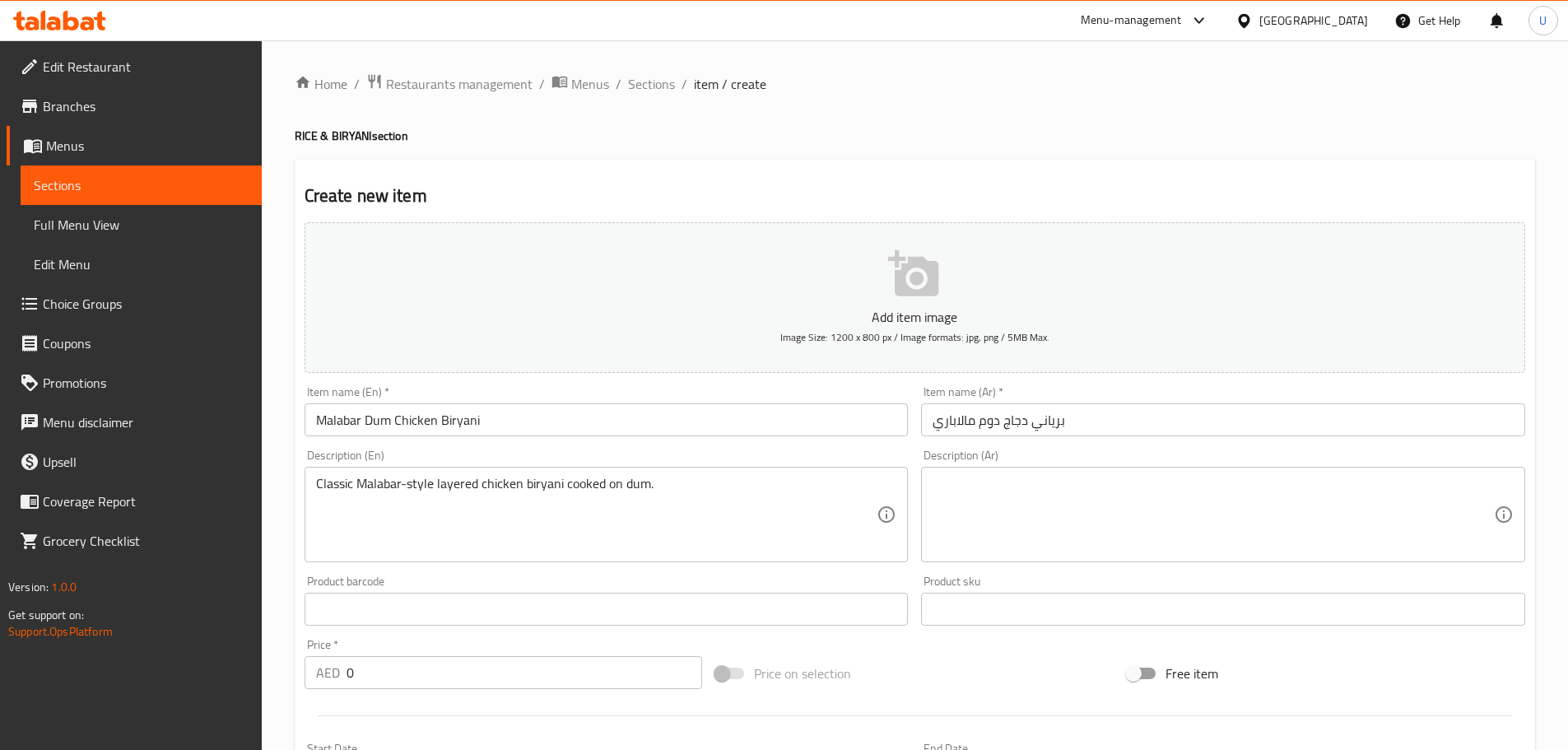
click at [1056, 509] on textarea at bounding box center [1213, 514] width 561 height 79
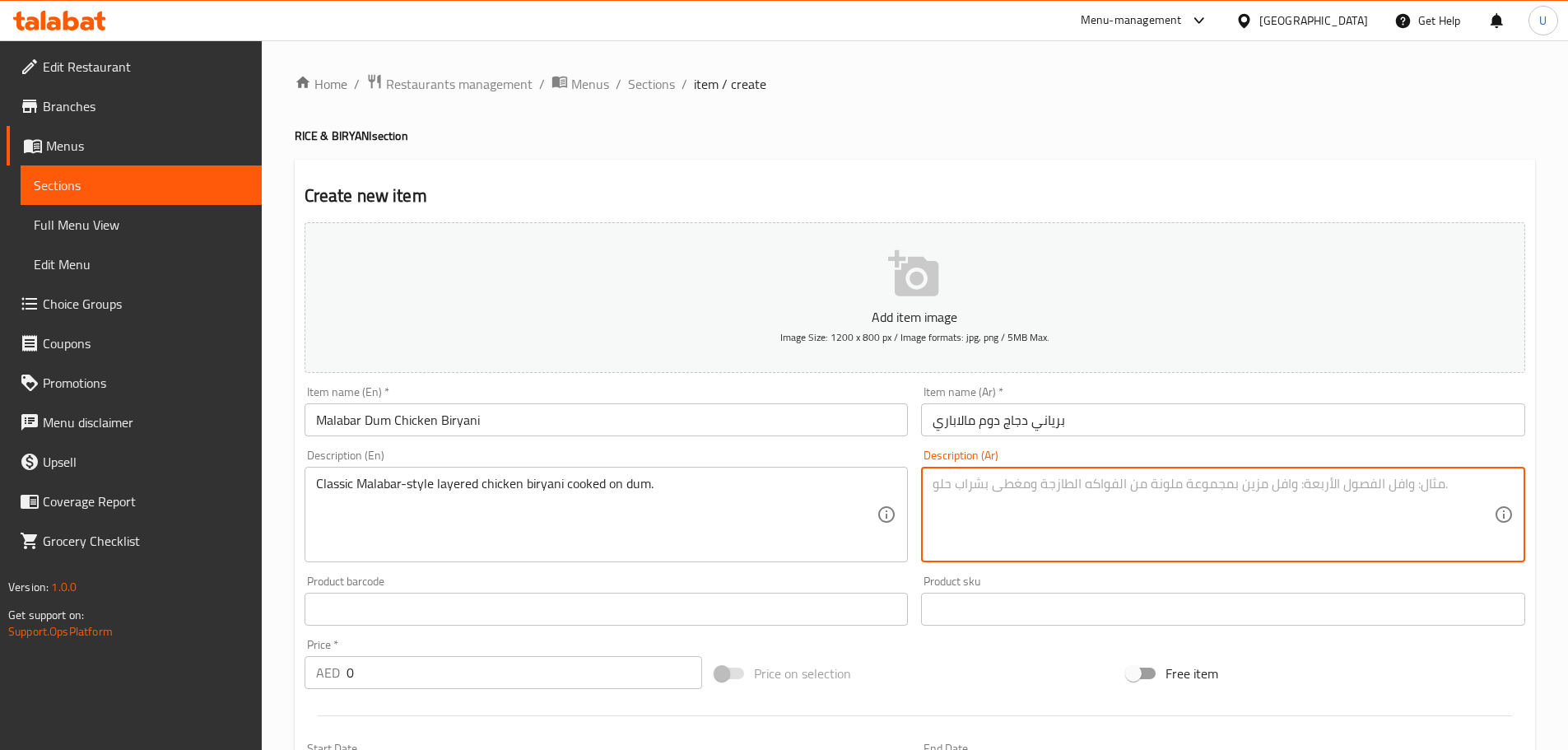
paste textarea "برياني دجاج على الطريقة المالبارية بطبقات مطهوة على البخار (دُم)."
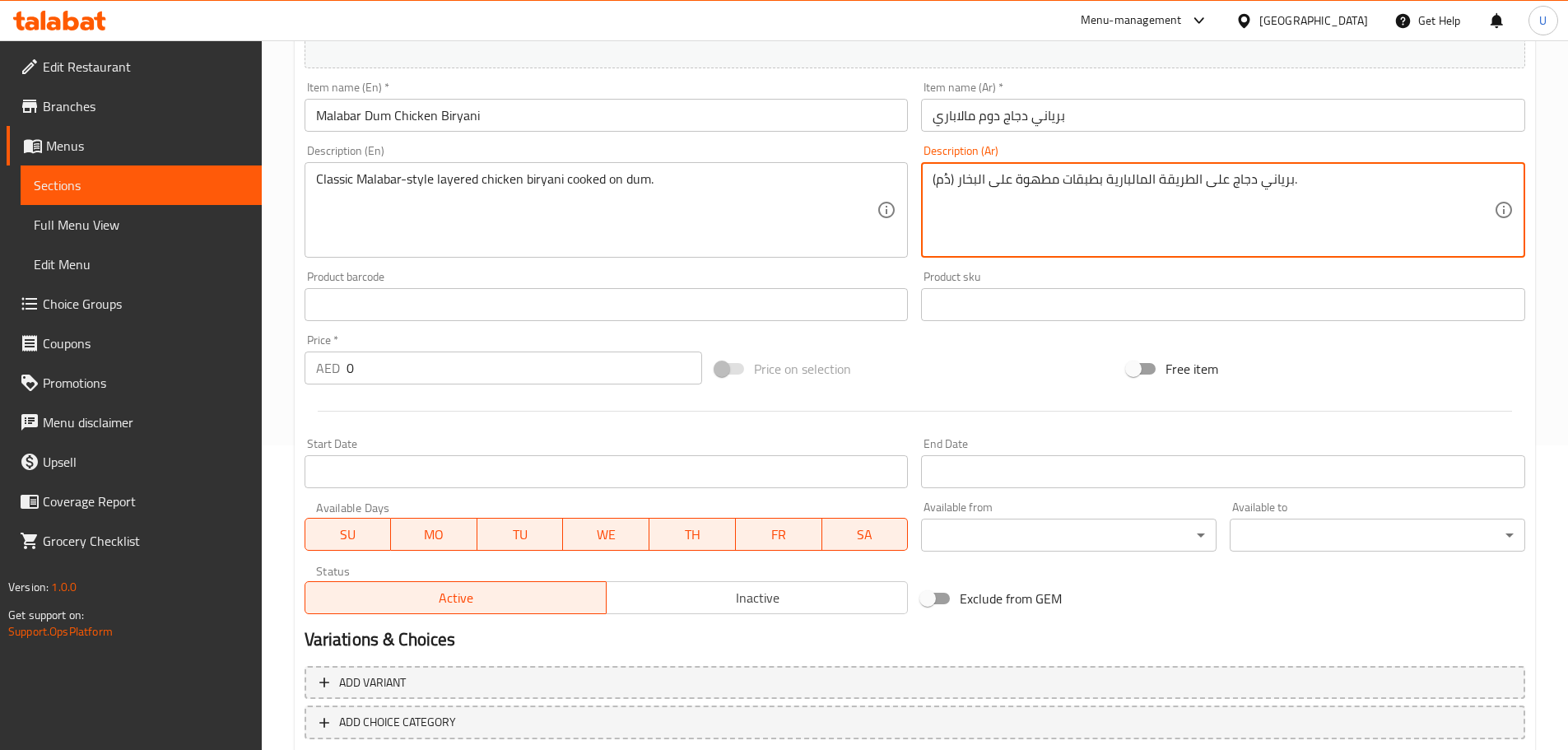
scroll to position [329, 0]
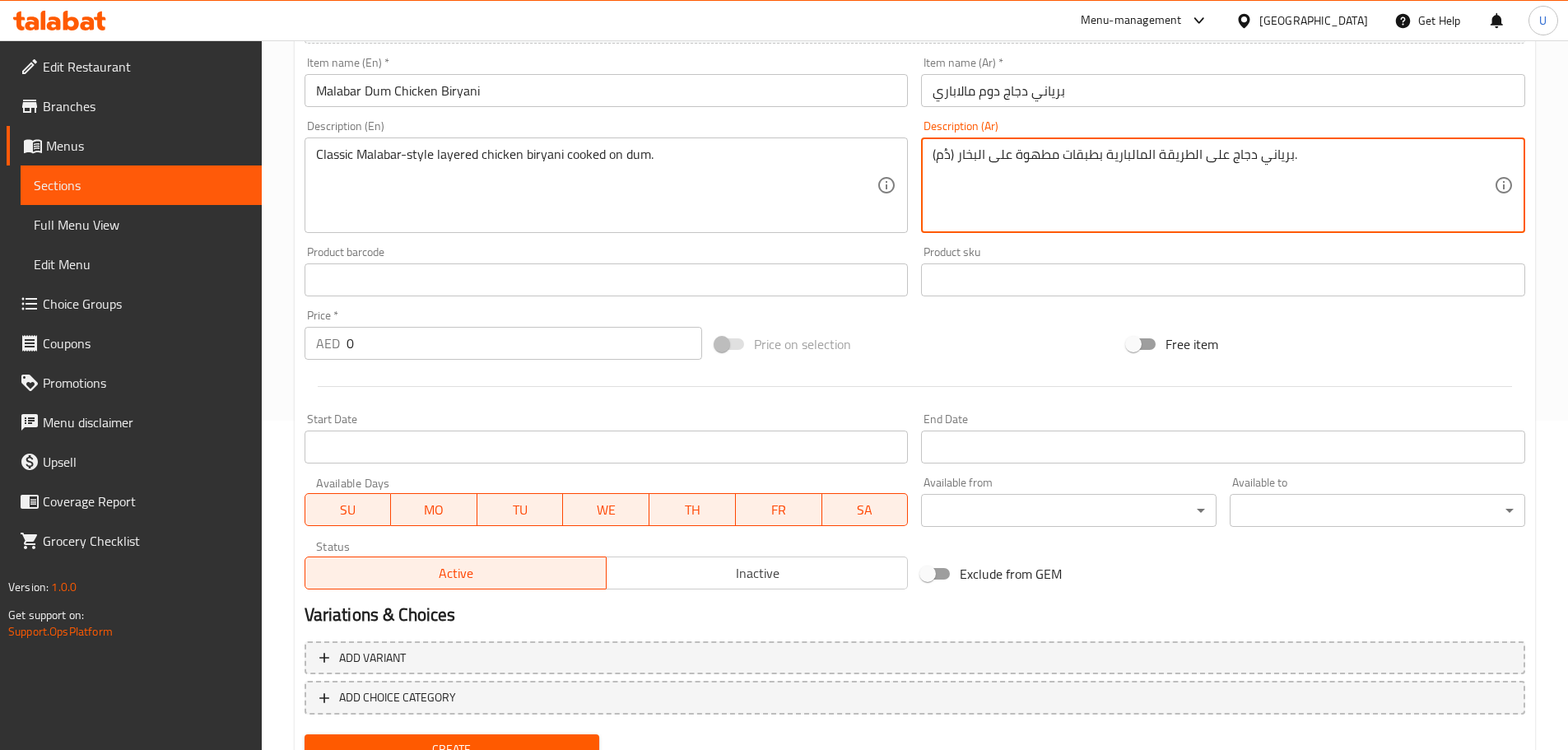
type textarea "برياني دجاج على الطريقة المالبارية بطبقات مطهوة على البخار (دُم)."
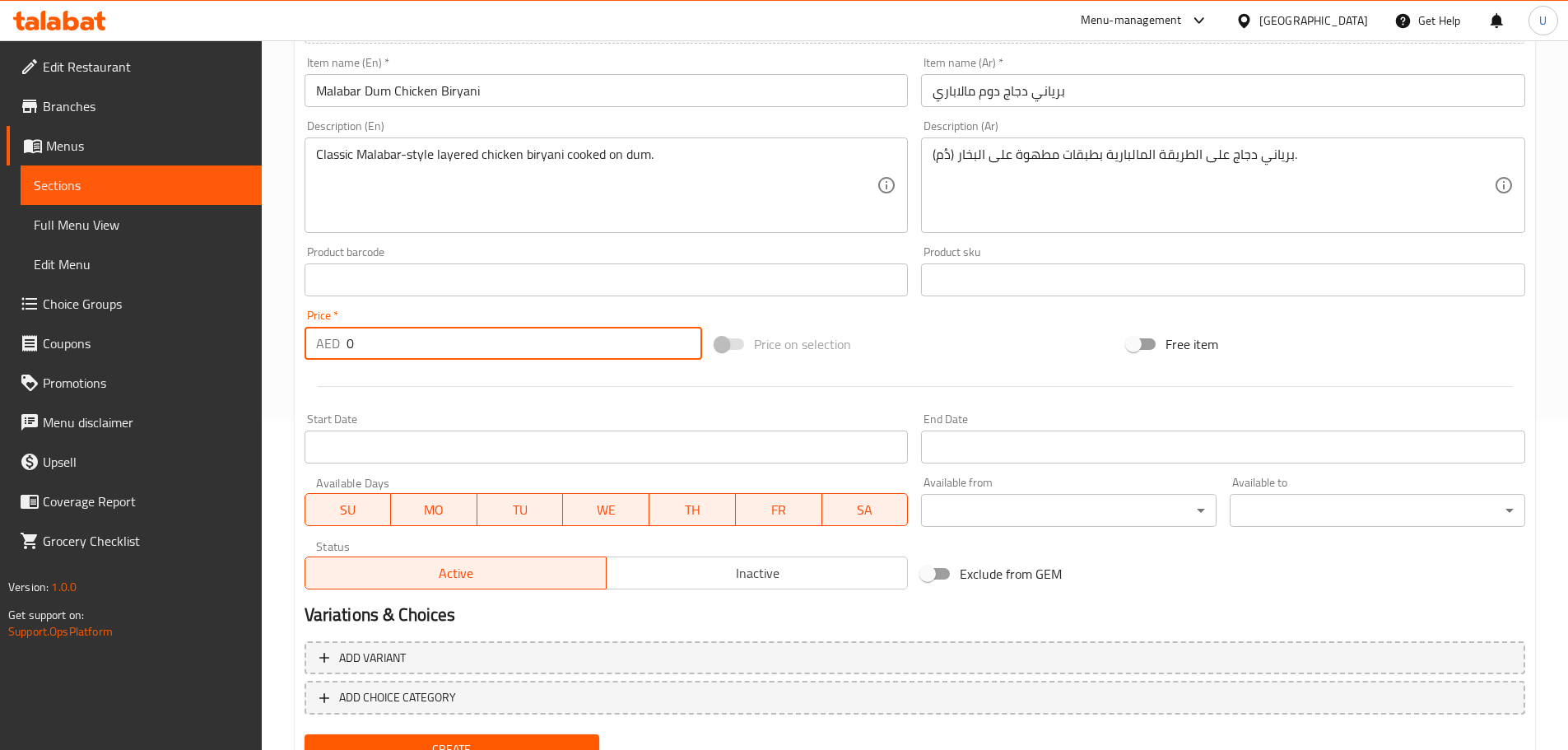
drag, startPoint x: 341, startPoint y: 349, endPoint x: 236, endPoint y: 346, distance: 105.0
click at [237, 347] on div "Edit Restaurant Branches Menus Sections Full Menu View Edit Menu Choice Groups …" at bounding box center [784, 266] width 1568 height 1110
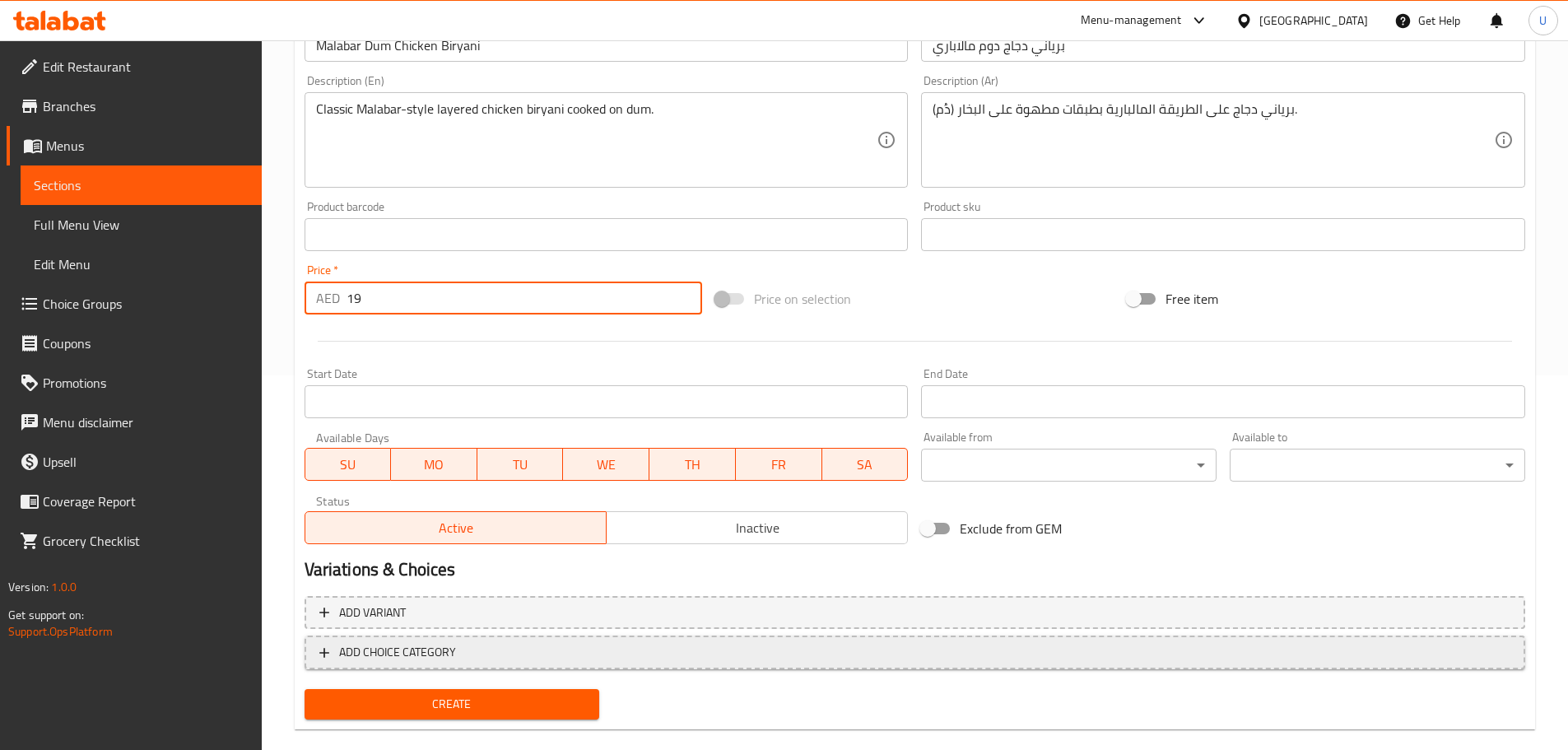
scroll to position [400, 0]
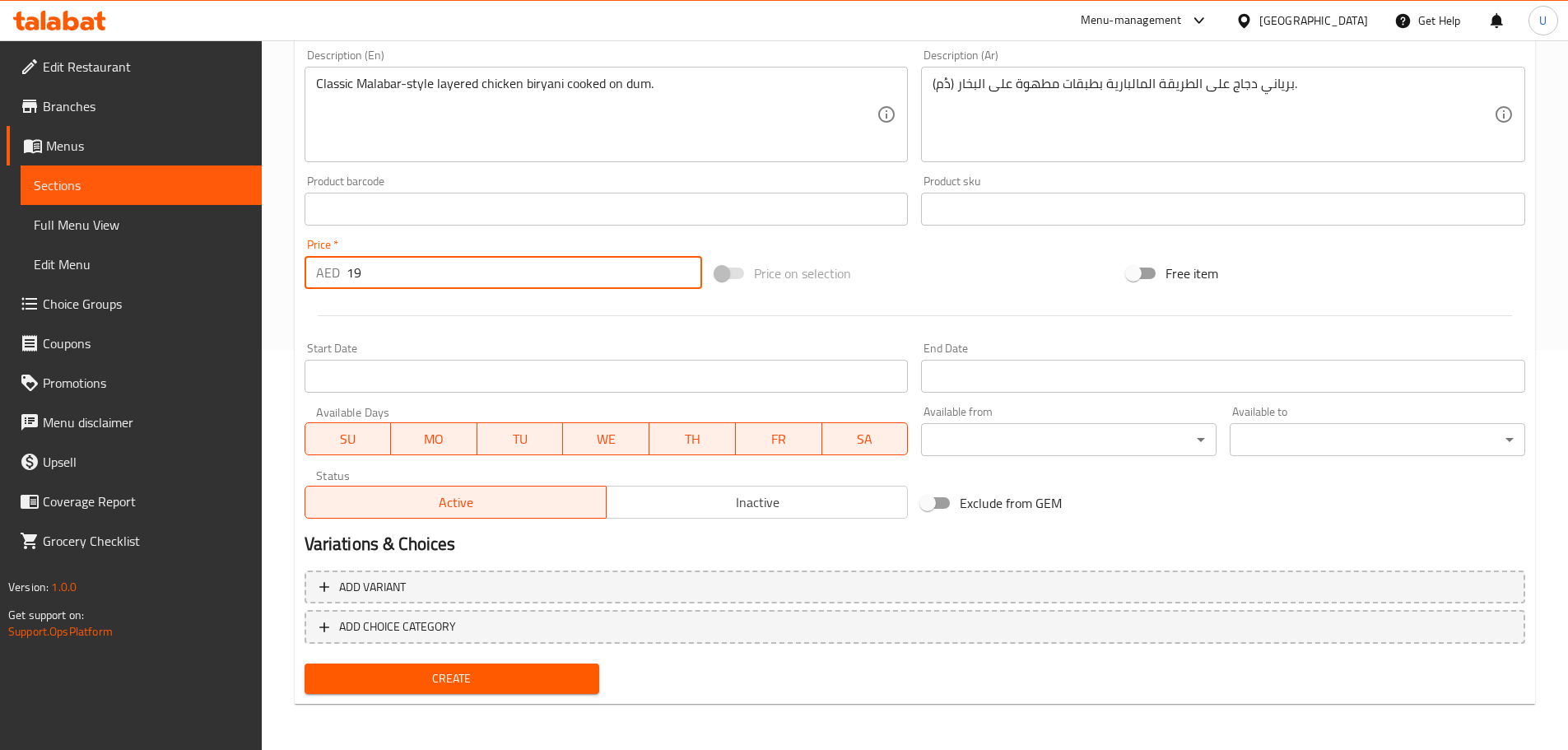
type input "19"
click at [451, 686] on span "Create" at bounding box center [452, 678] width 269 height 21
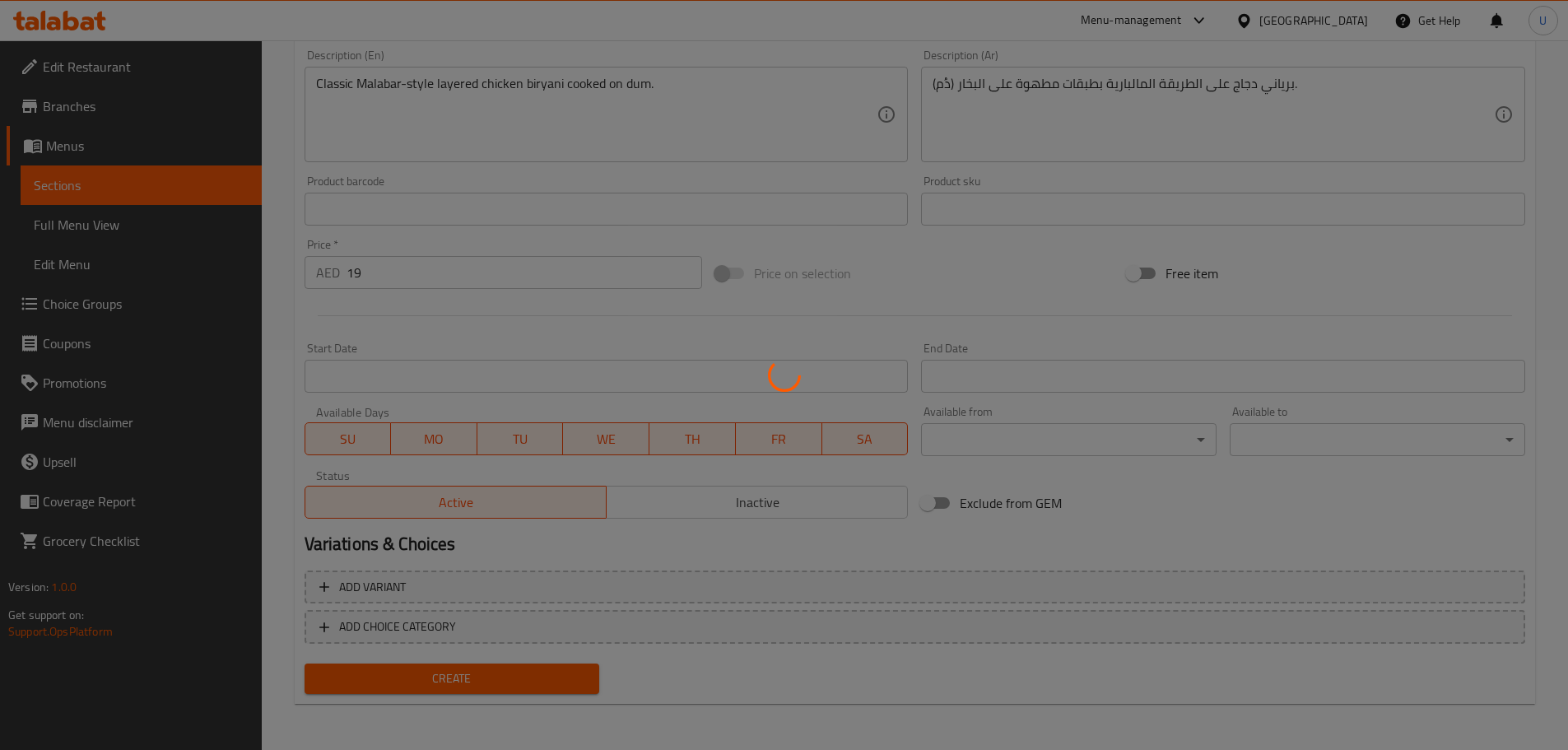
type input "0"
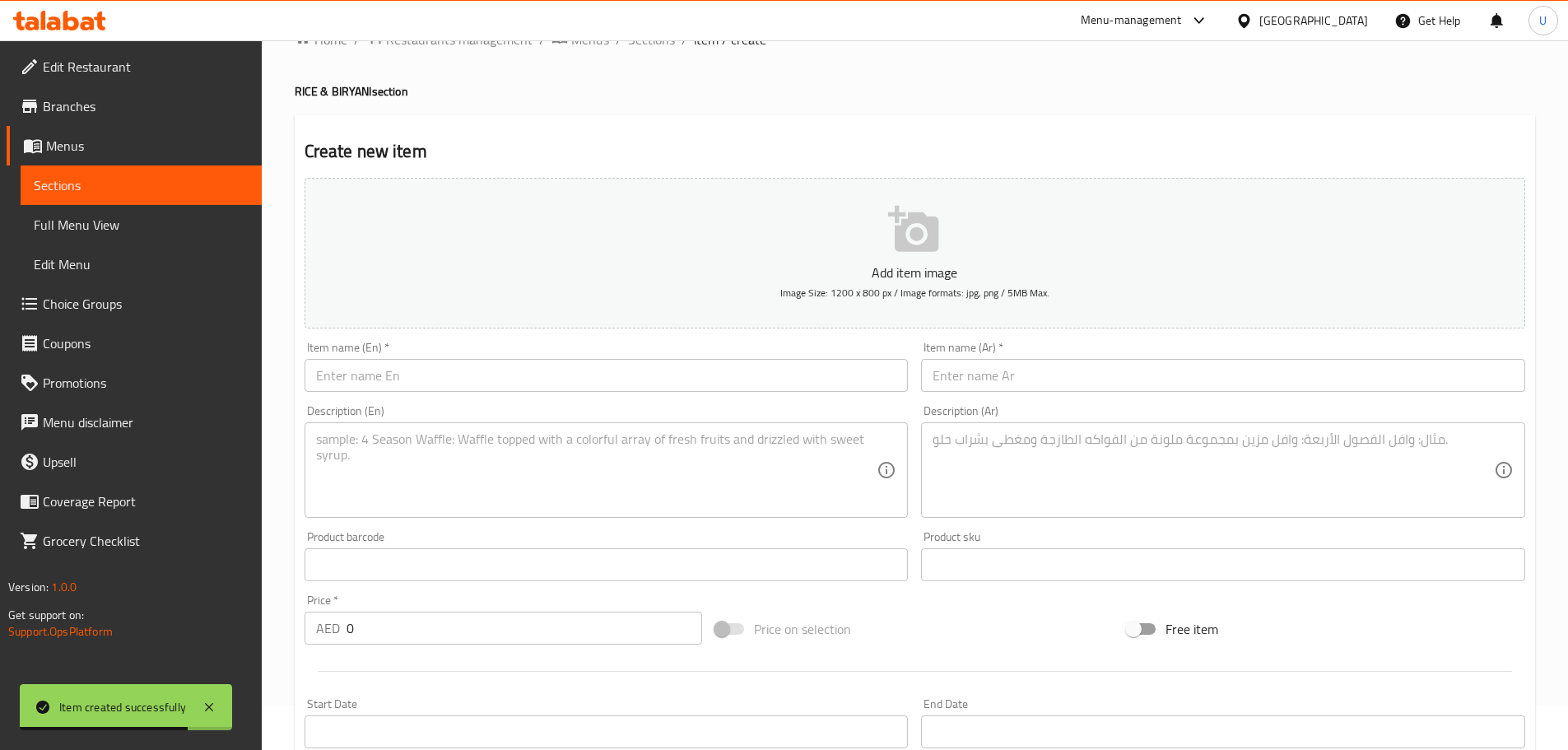
scroll to position [0, 0]
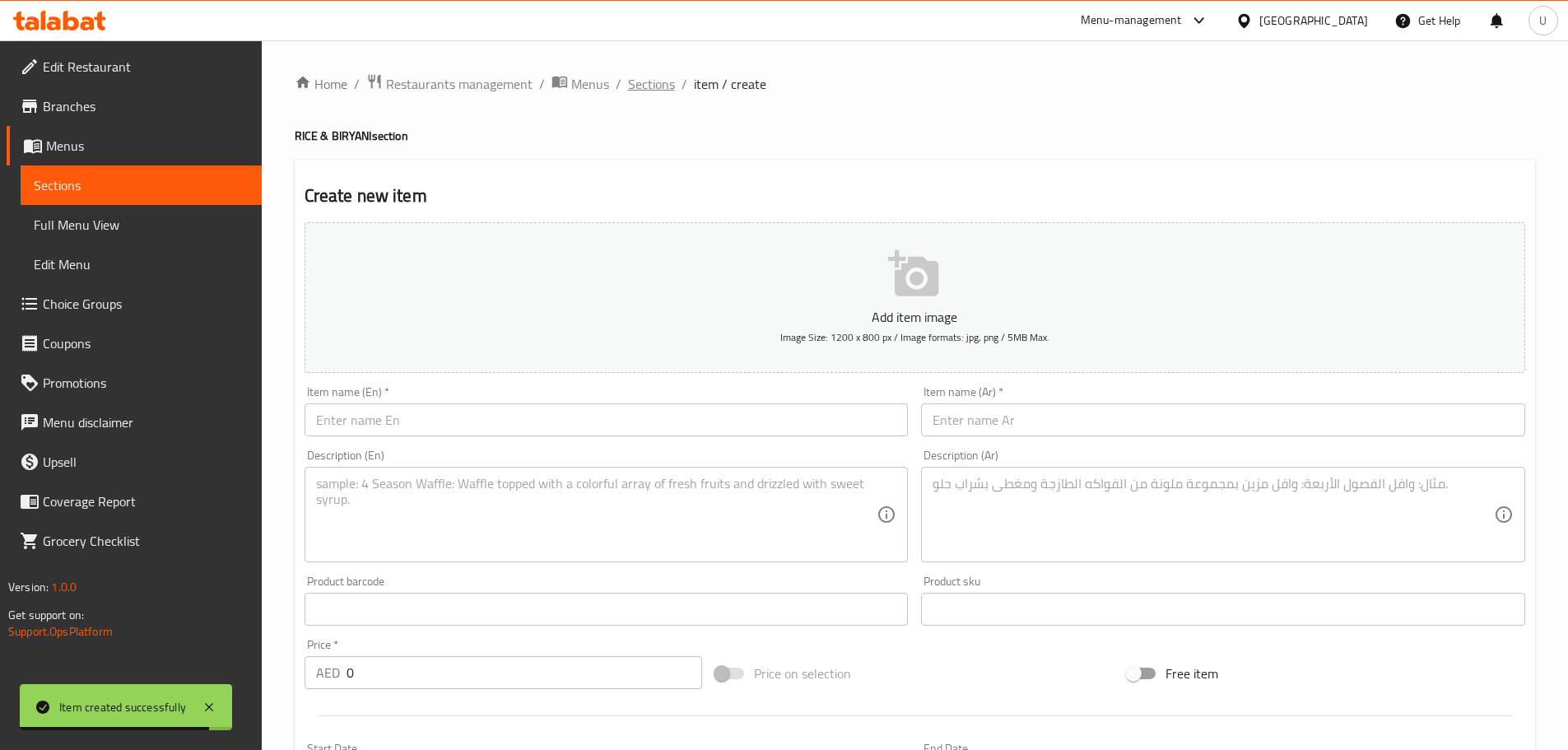
click at [661, 85] on span "Sections" at bounding box center [651, 84] width 47 height 20
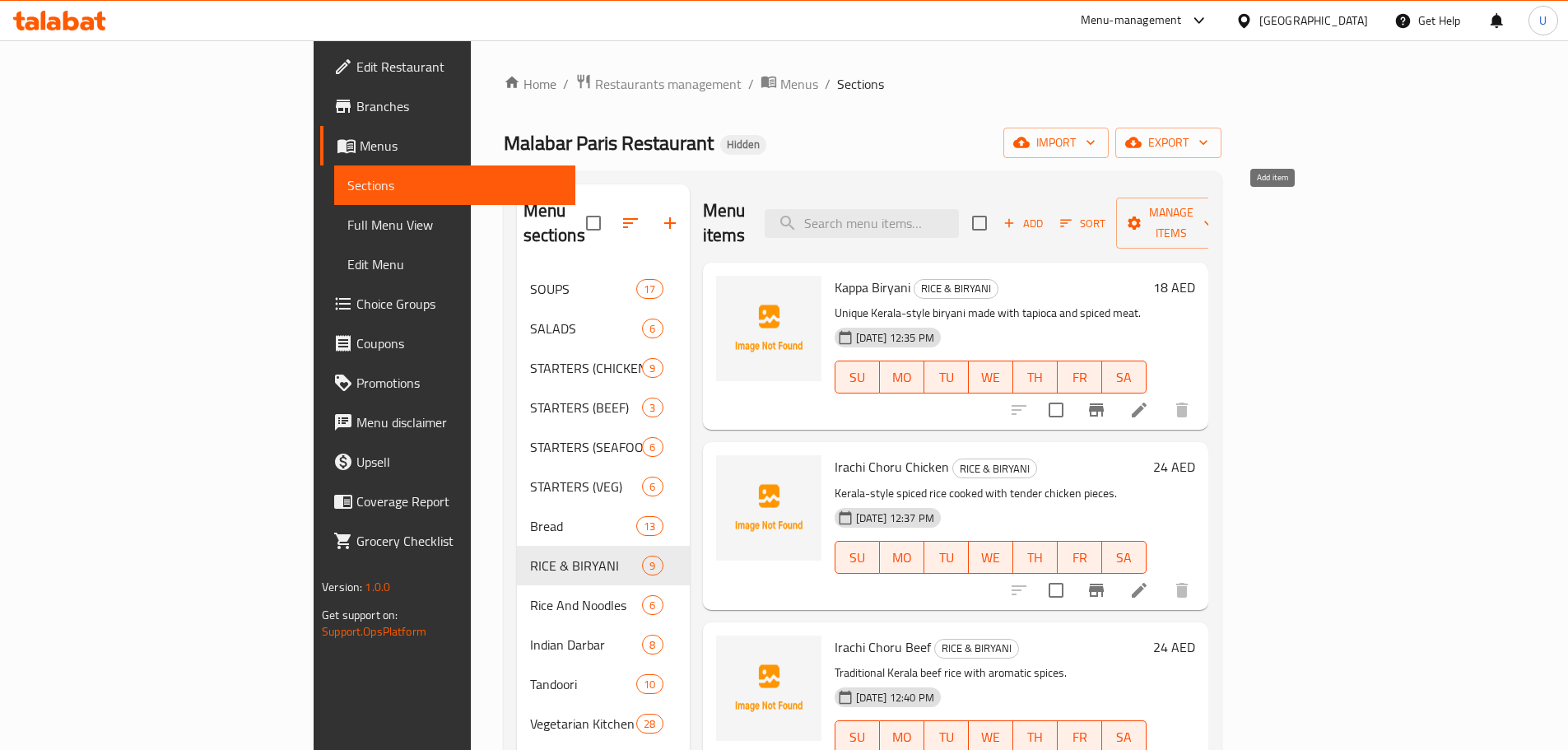
click at [1045, 214] on span "Add" at bounding box center [1023, 223] width 45 height 19
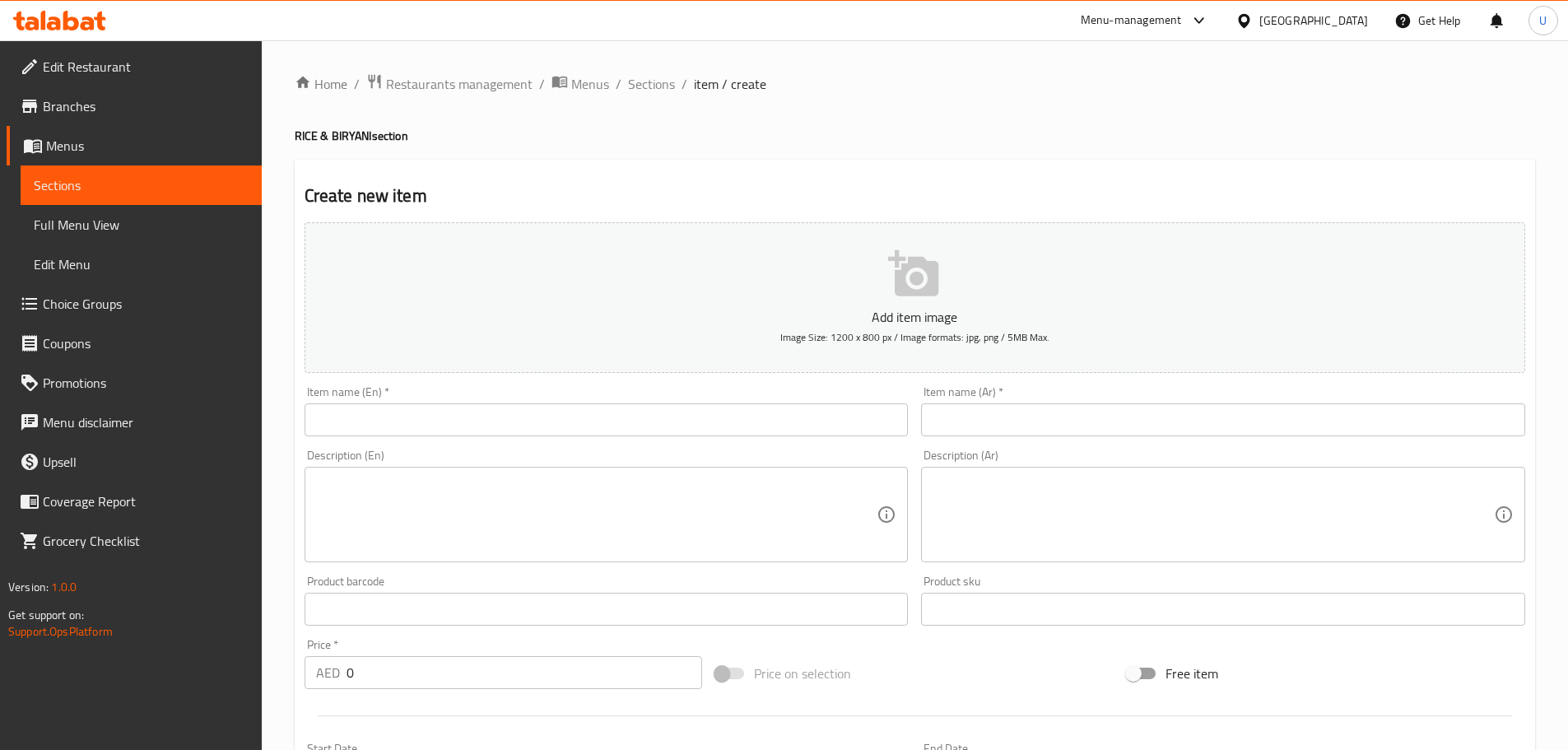
click at [506, 419] on input "text" at bounding box center [606, 420] width 604 height 33
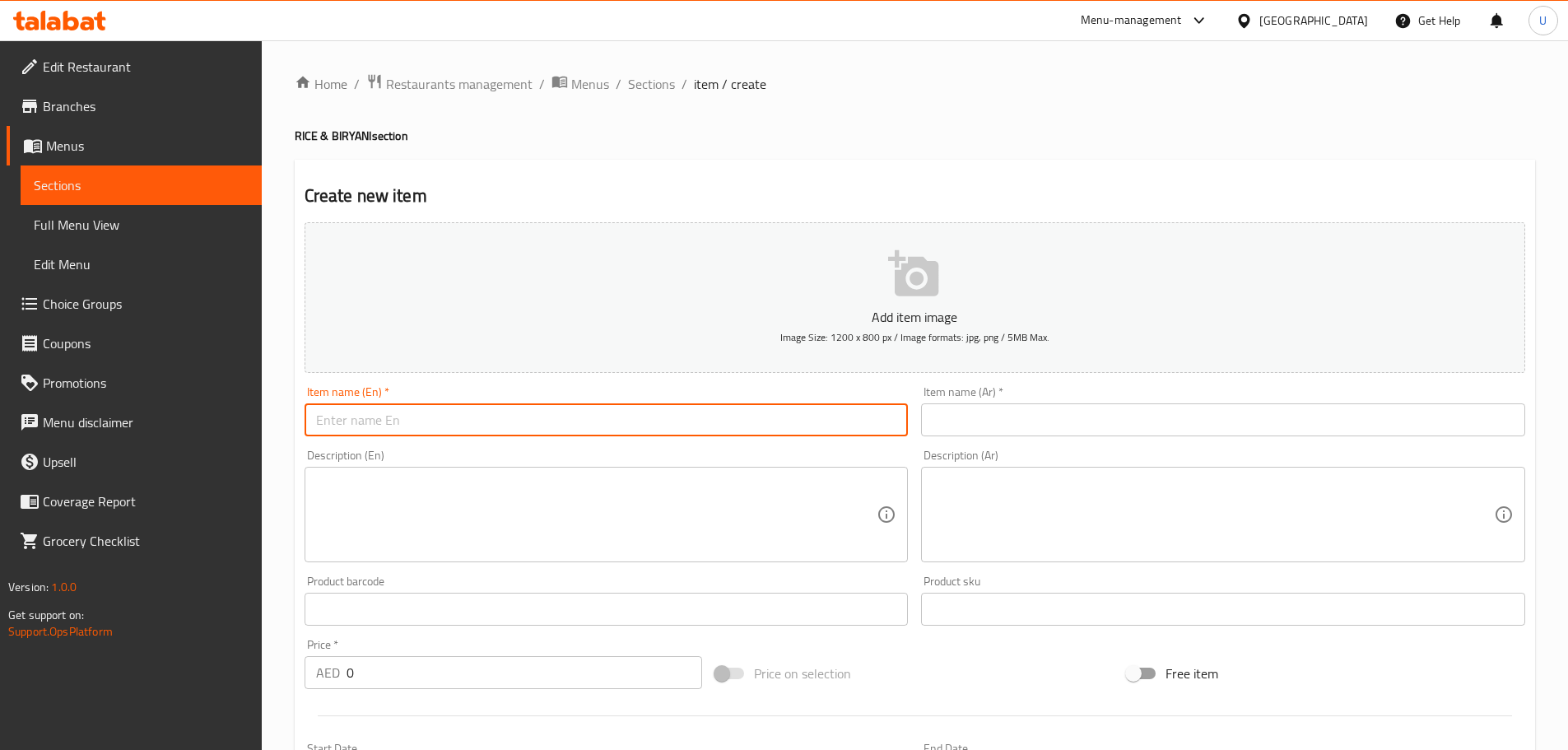
paste input "Veg Biryani"
type input "Veg Biryani"
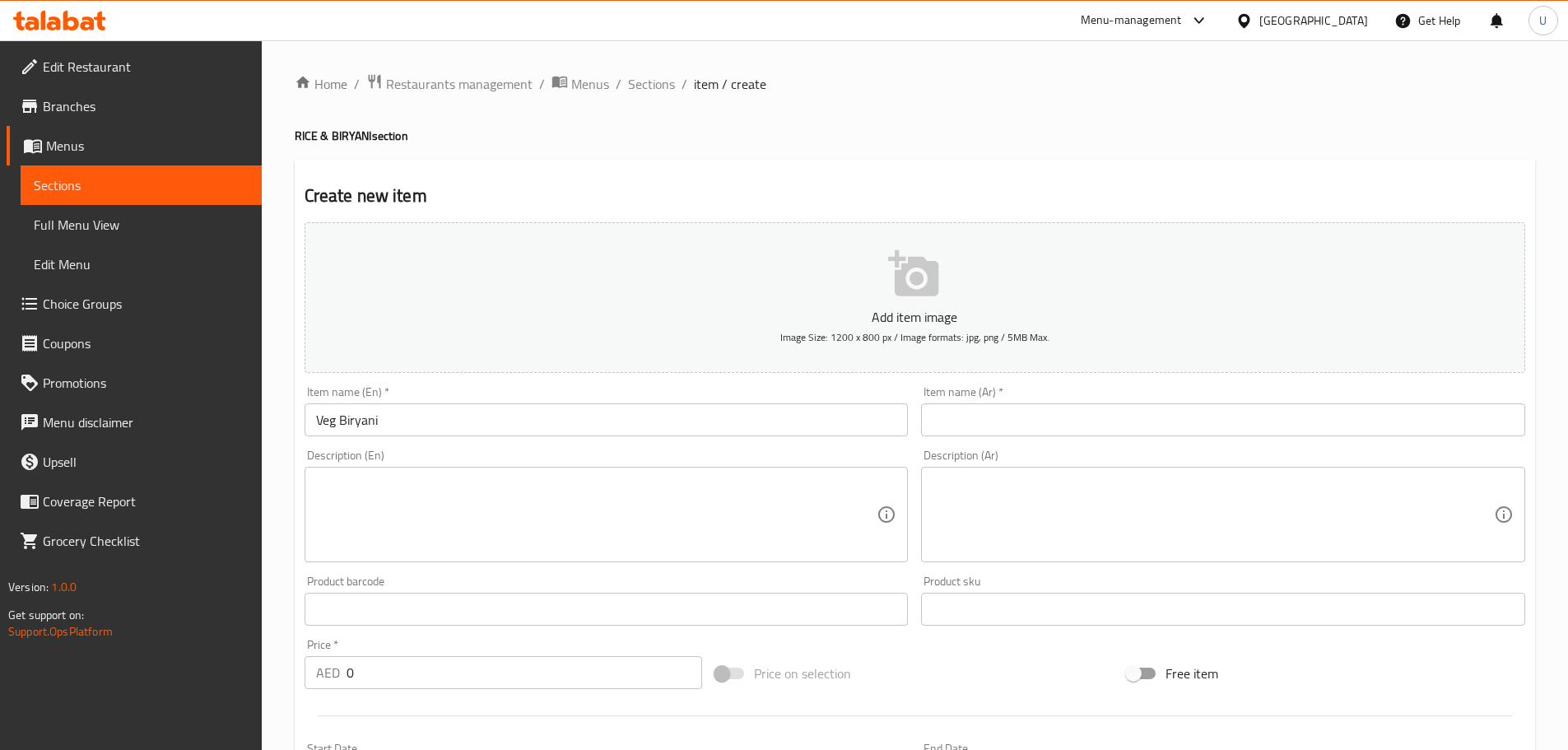
click at [994, 422] on input "text" at bounding box center [1222, 420] width 604 height 33
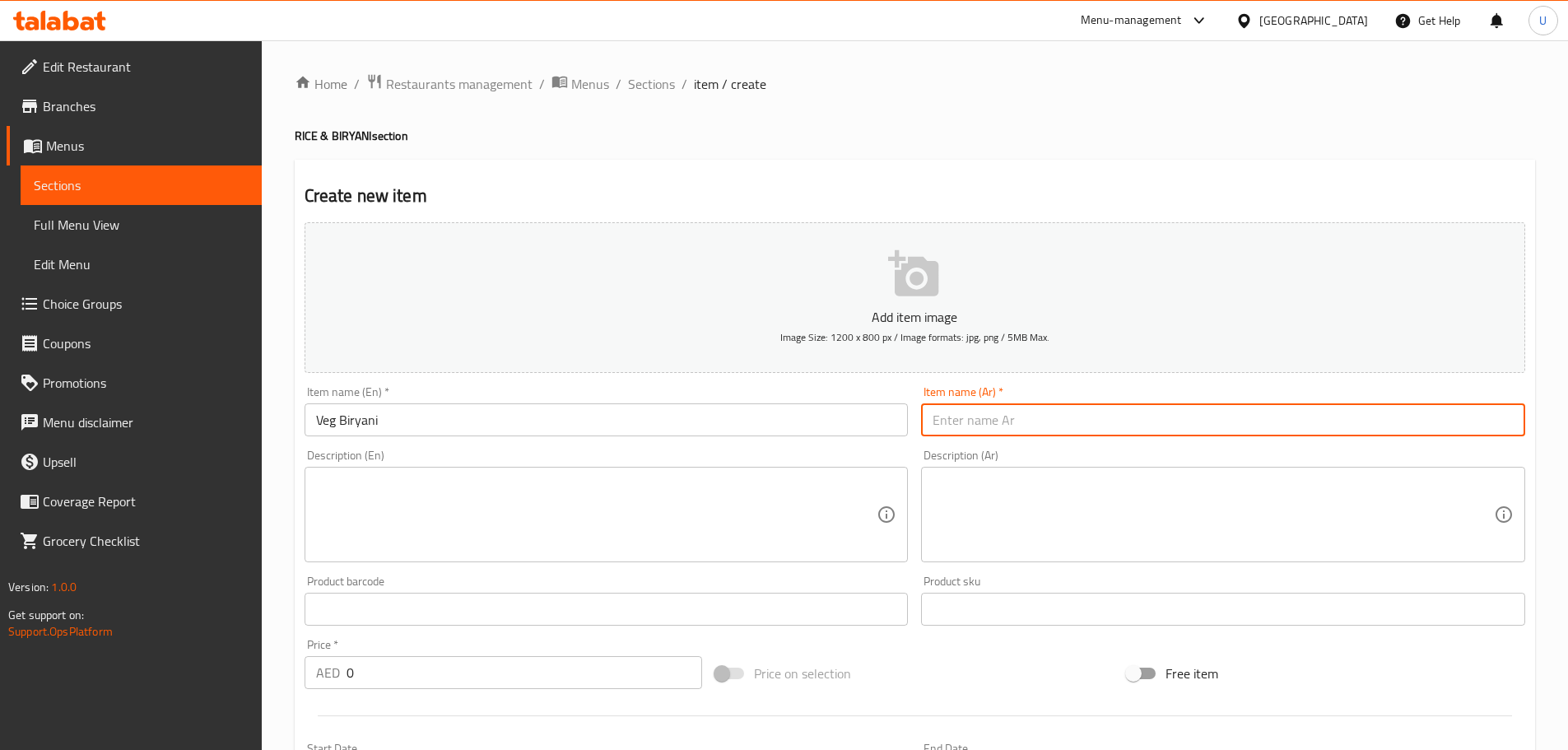
paste input "برياني نباتي"
type input "برياني نباتي"
click at [451, 514] on textarea at bounding box center [596, 514] width 561 height 79
paste textarea "Aromatic rice layered with mixed vegetables and spices."
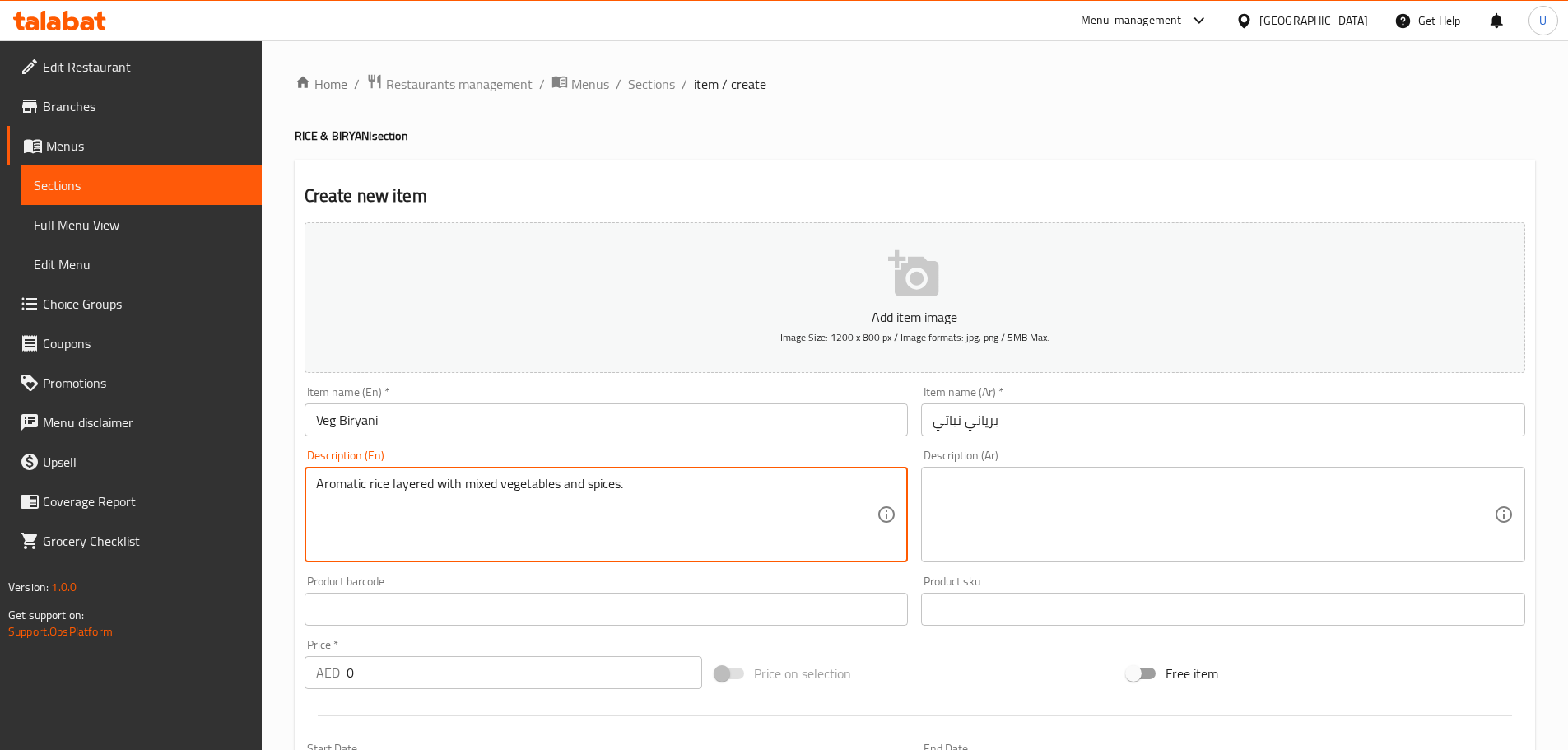
type textarea "Aromatic rice layered with mixed vegetables and spices."
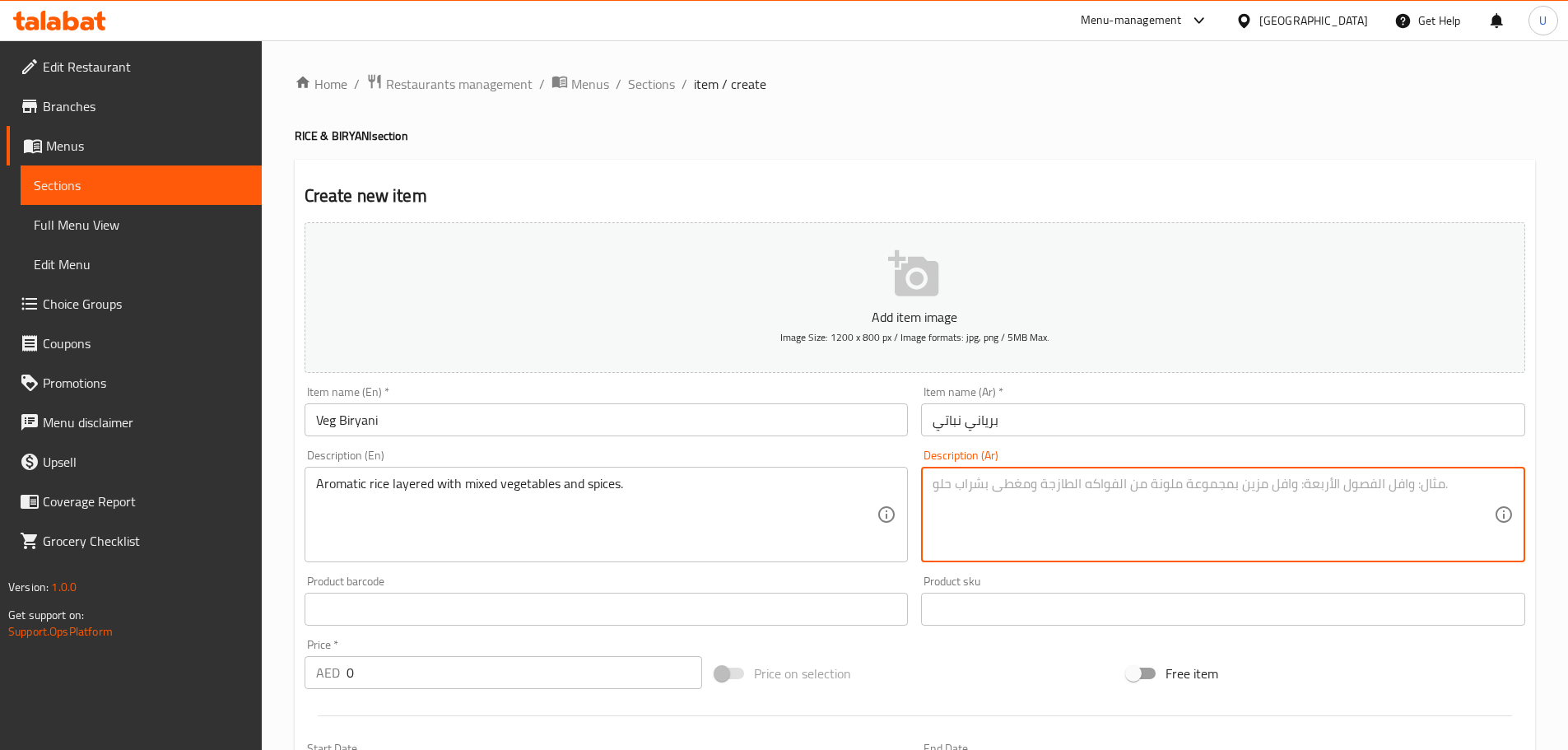
click at [999, 516] on textarea at bounding box center [1213, 514] width 561 height 79
paste textarea "برياني عطري بطبقات من الخضار المشكلة والتوابل."
type textarea "برياني عطري بطبقات من الخضار المشكلة والتوابل."
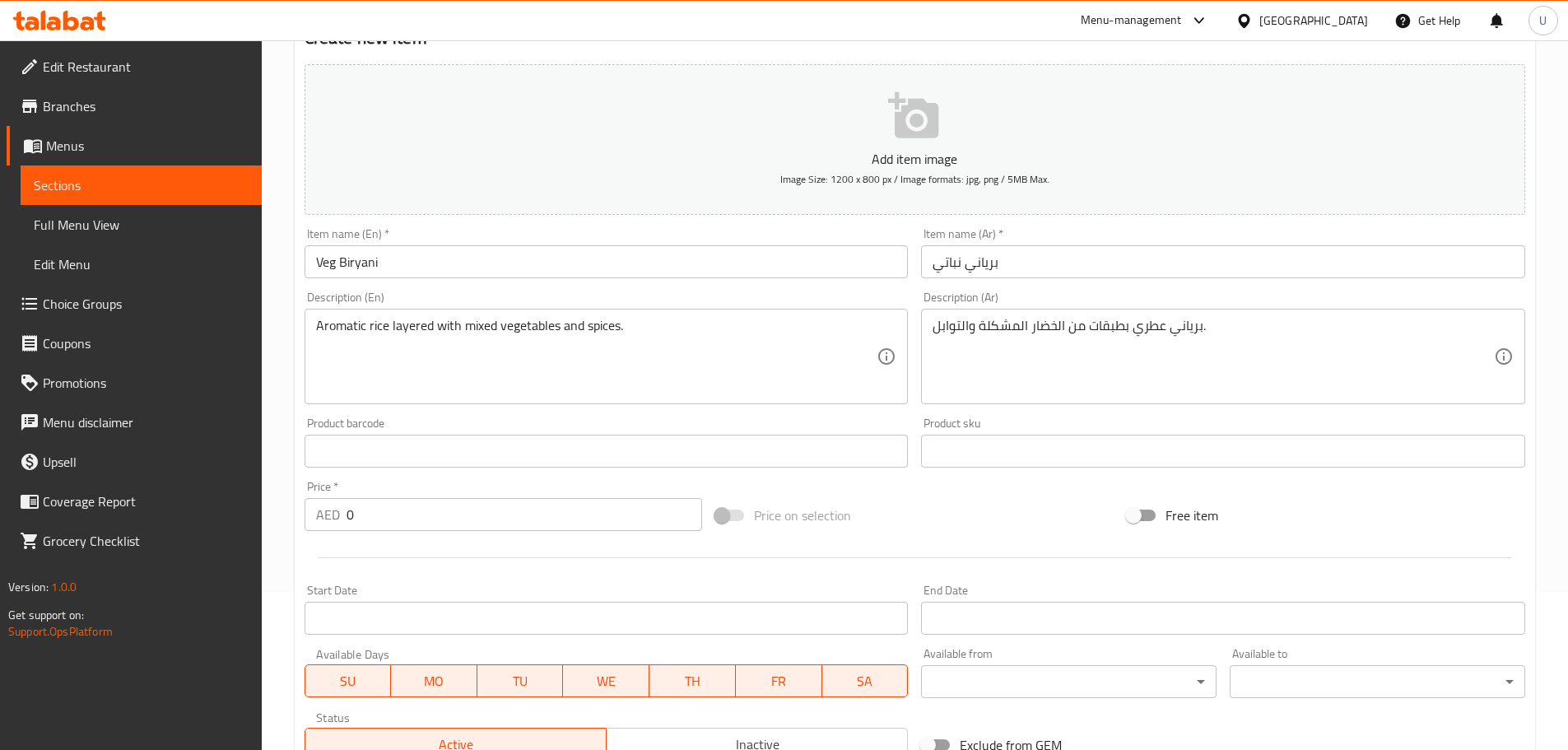
scroll to position [165, 0]
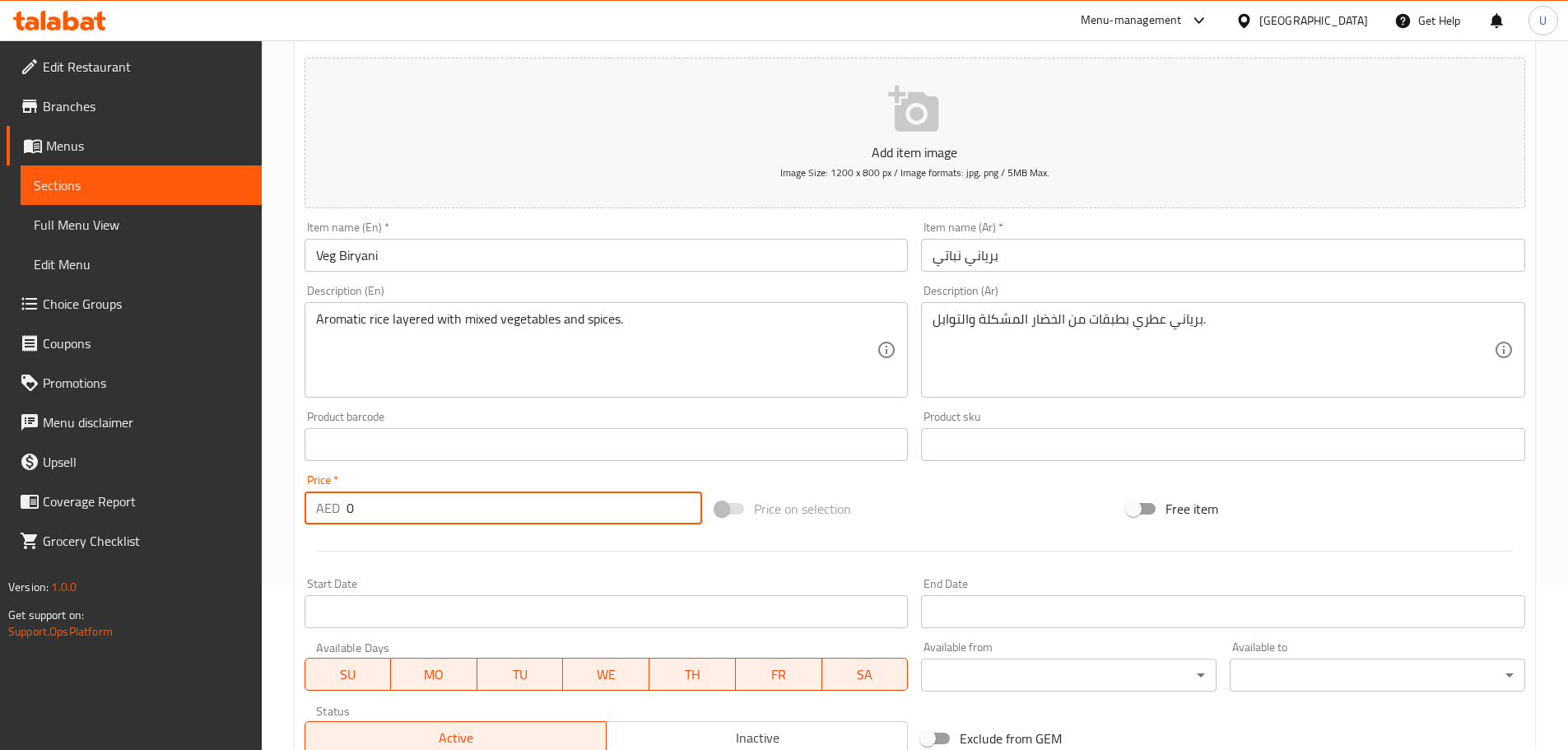
drag, startPoint x: 374, startPoint y: 513, endPoint x: 284, endPoint y: 507, distance: 90.2
click at [296, 509] on div "Create new item Add item image Image Size: 1200 x 800 px / Image formats: jpg, …" at bounding box center [914, 467] width 1240 height 945
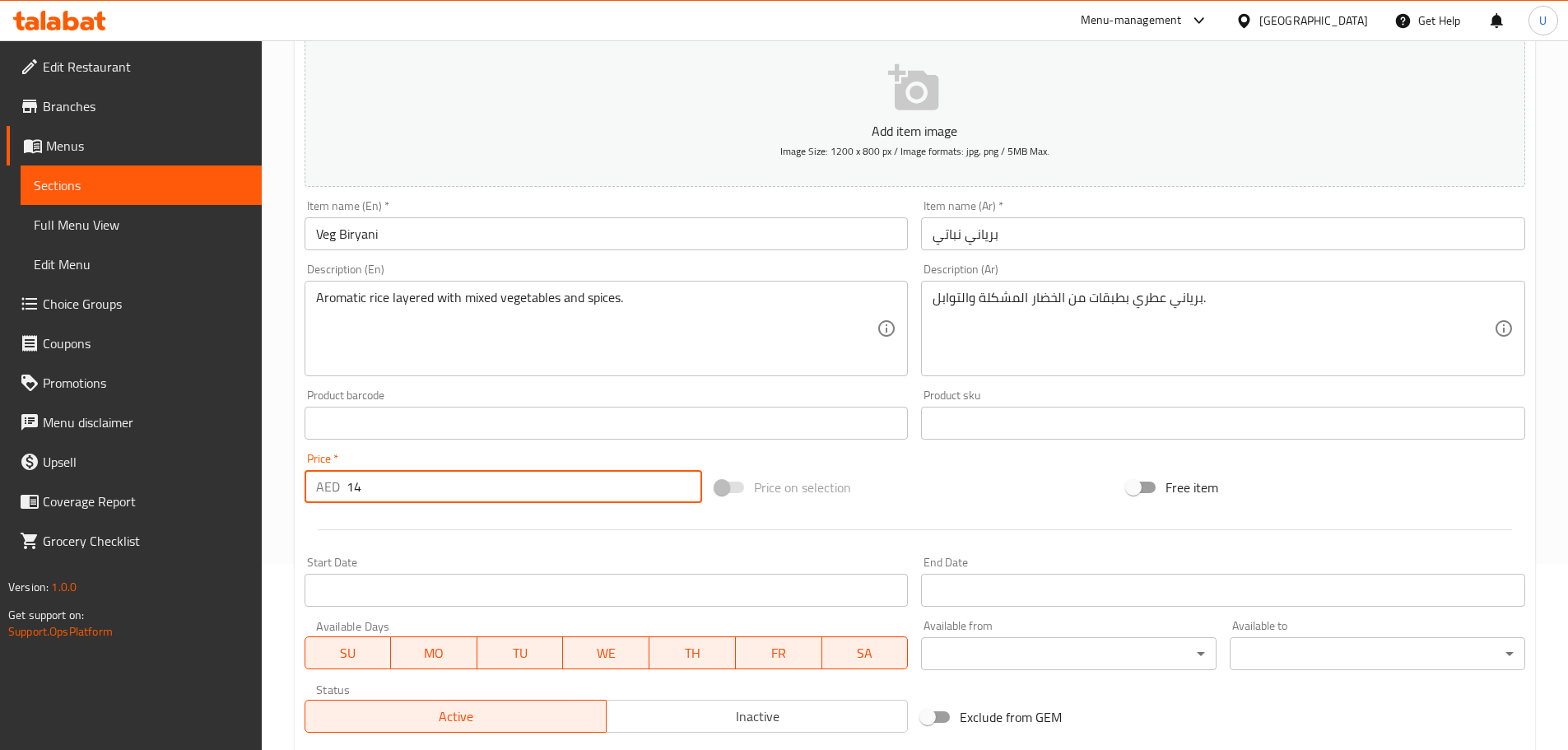
scroll to position [400, 0]
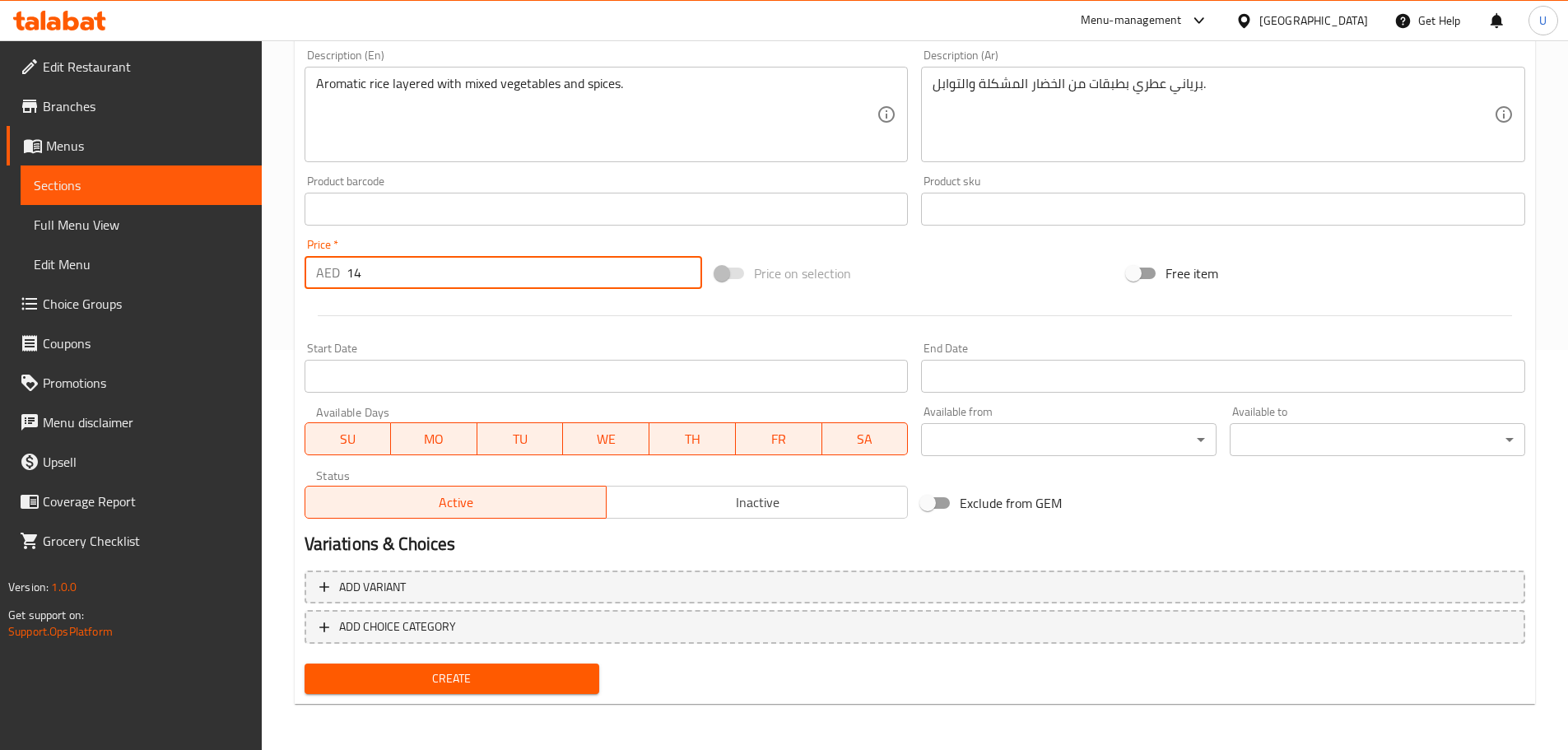
type input "14"
click at [456, 678] on span "Create" at bounding box center [452, 678] width 269 height 21
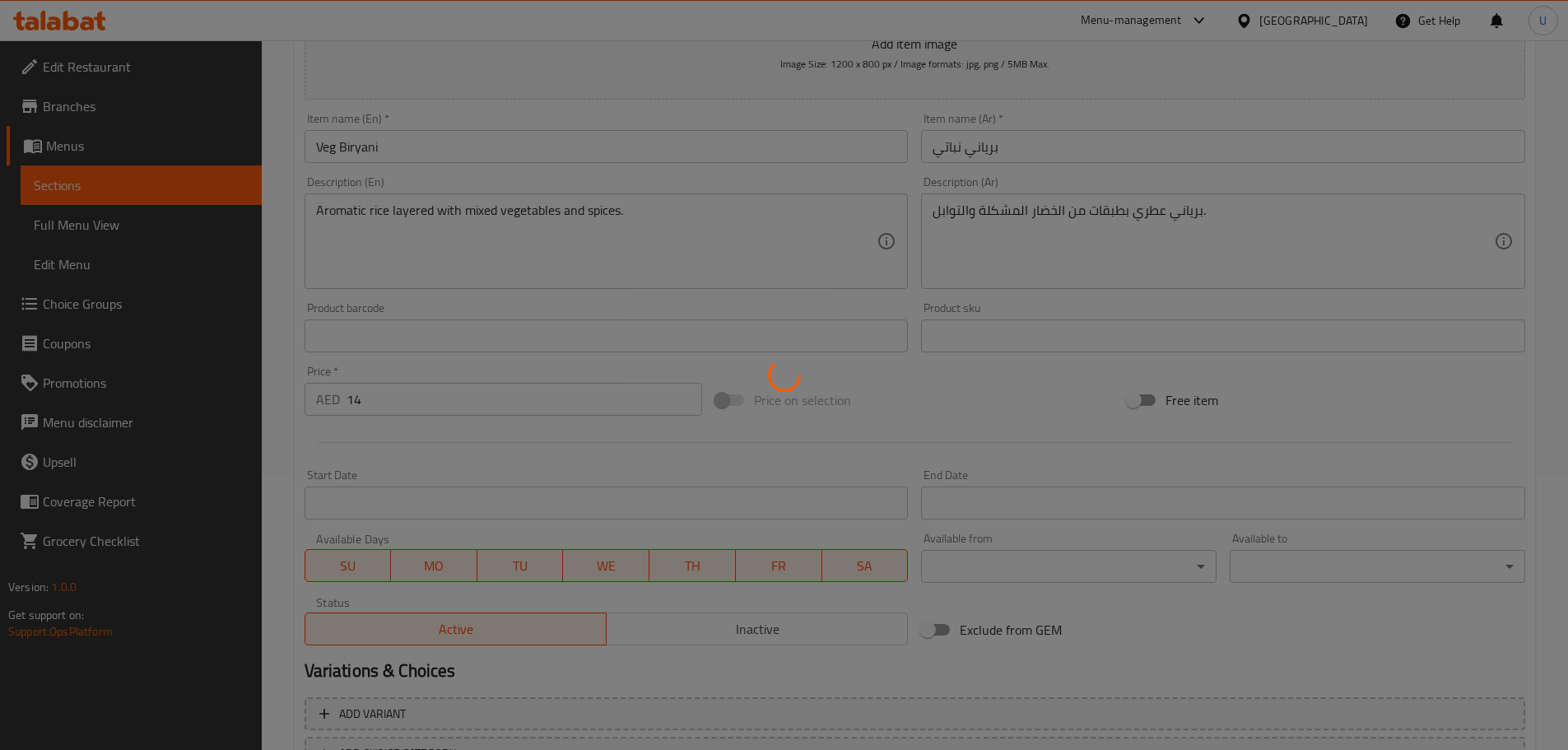
scroll to position [71, 0]
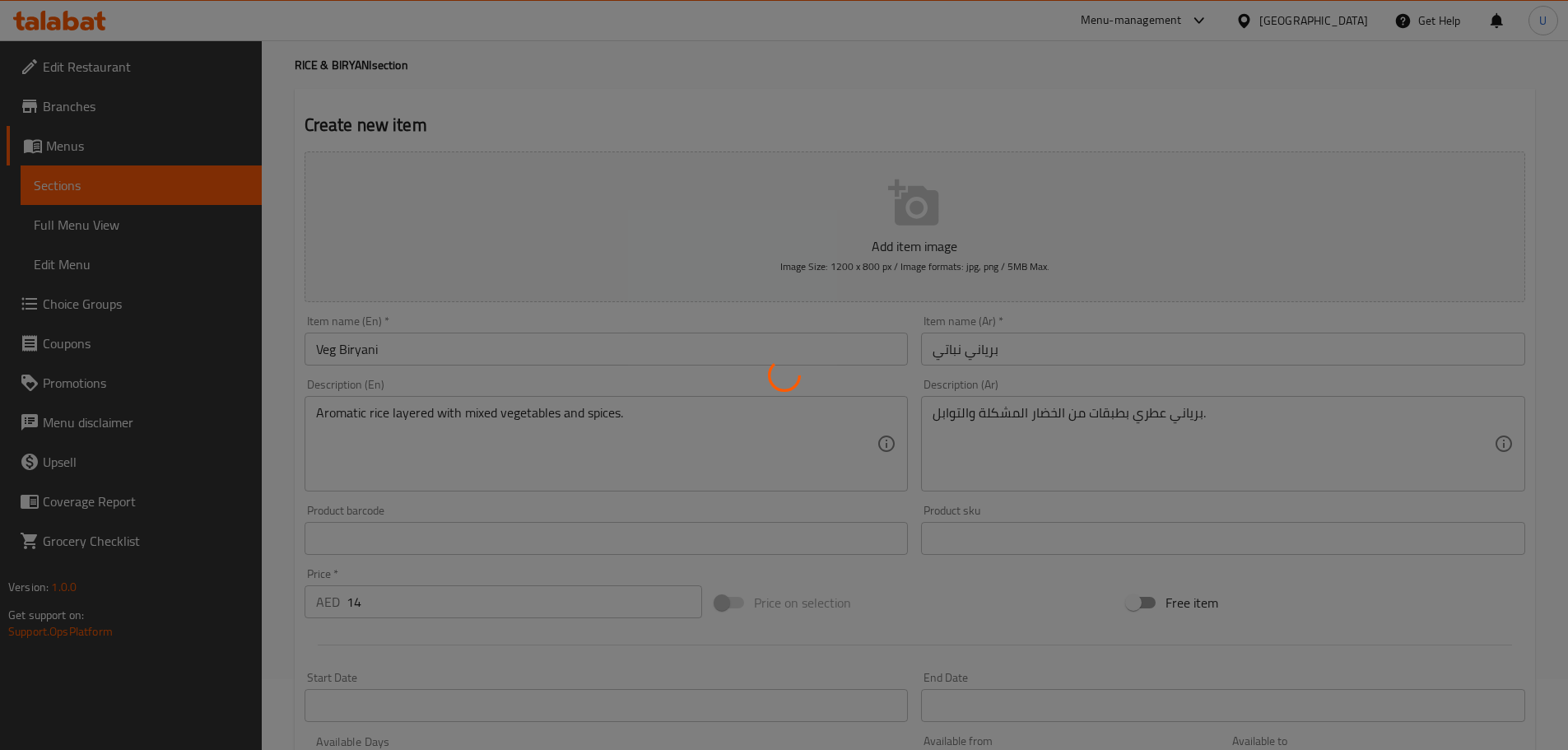
type input "0"
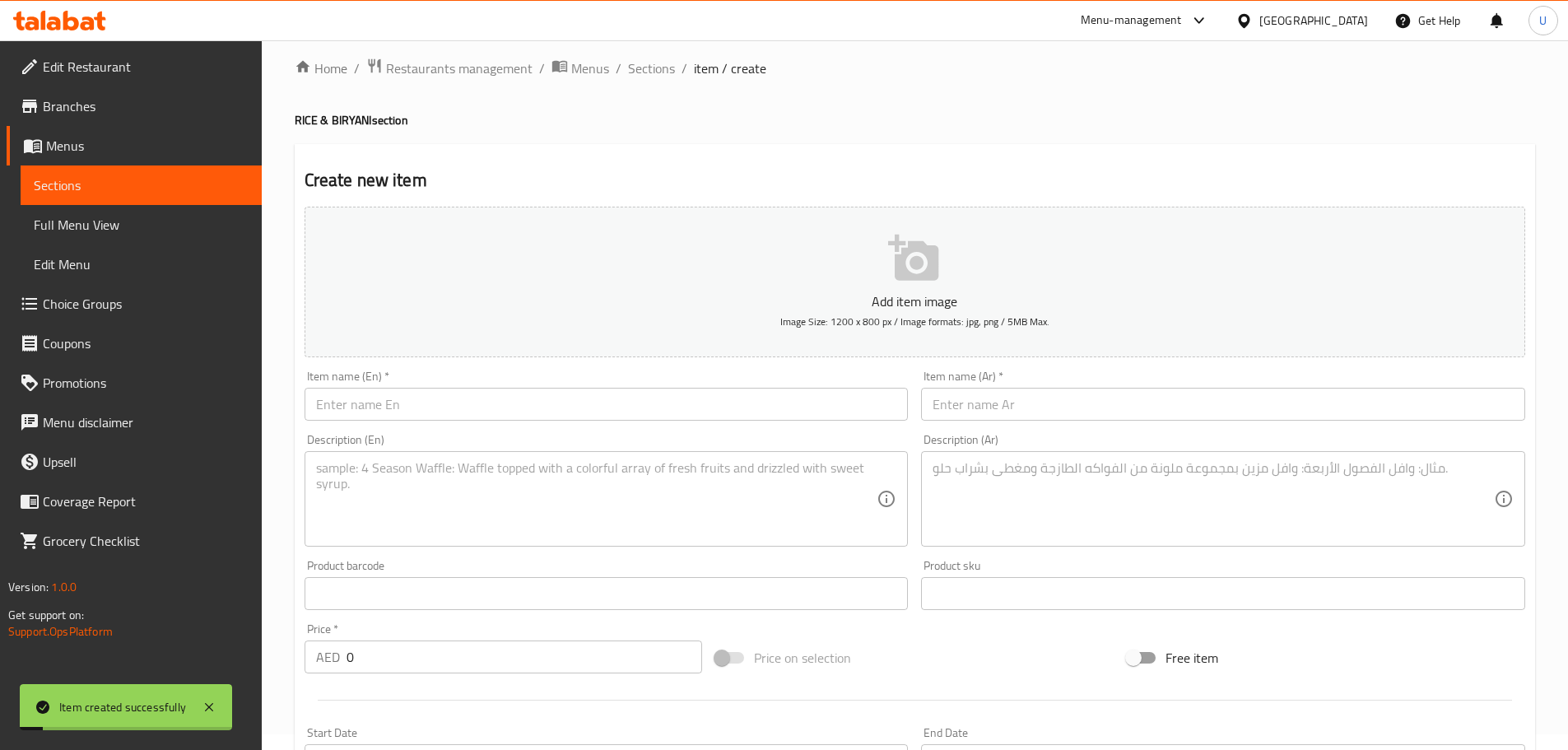
scroll to position [0, 0]
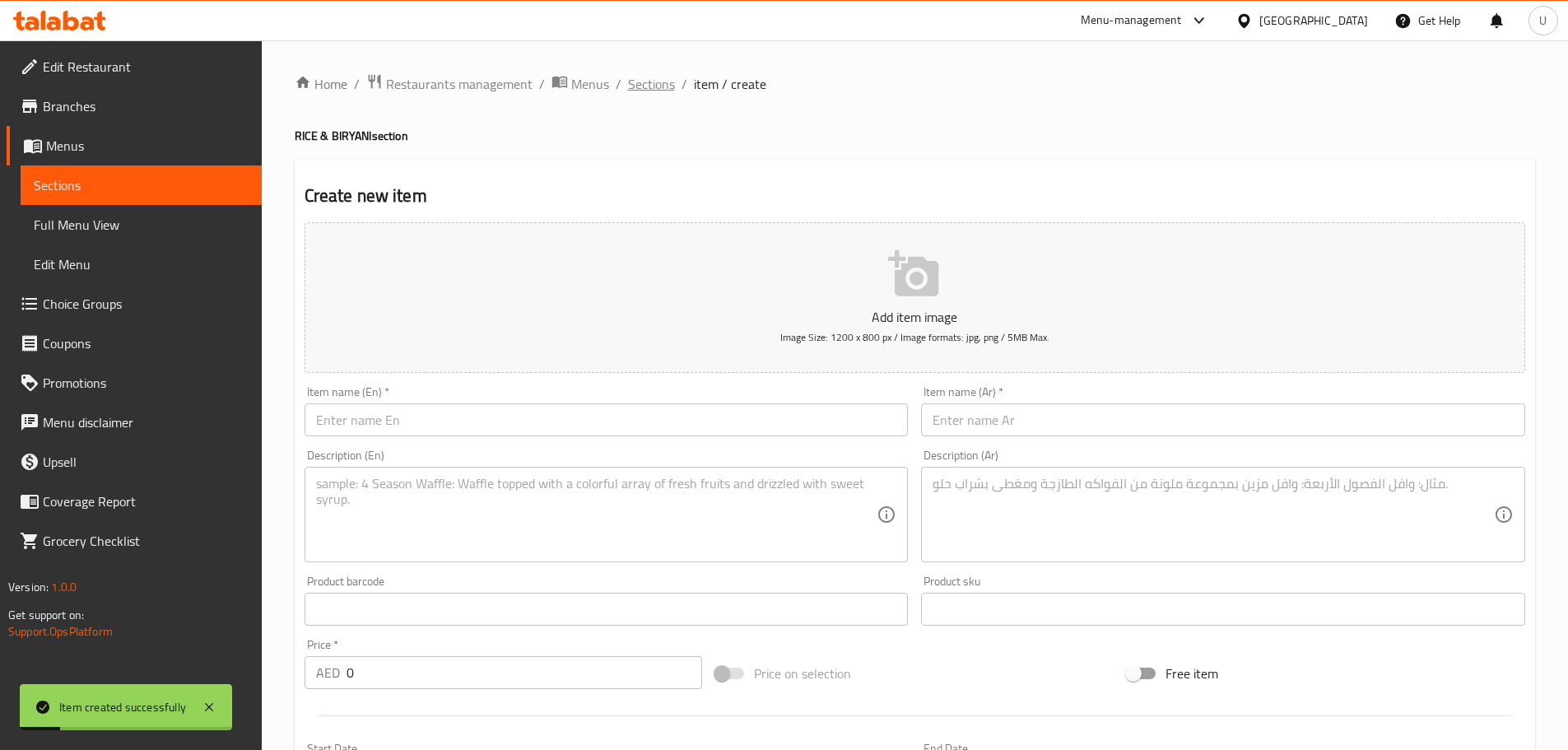
click at [641, 92] on span "Sections" at bounding box center [651, 84] width 47 height 20
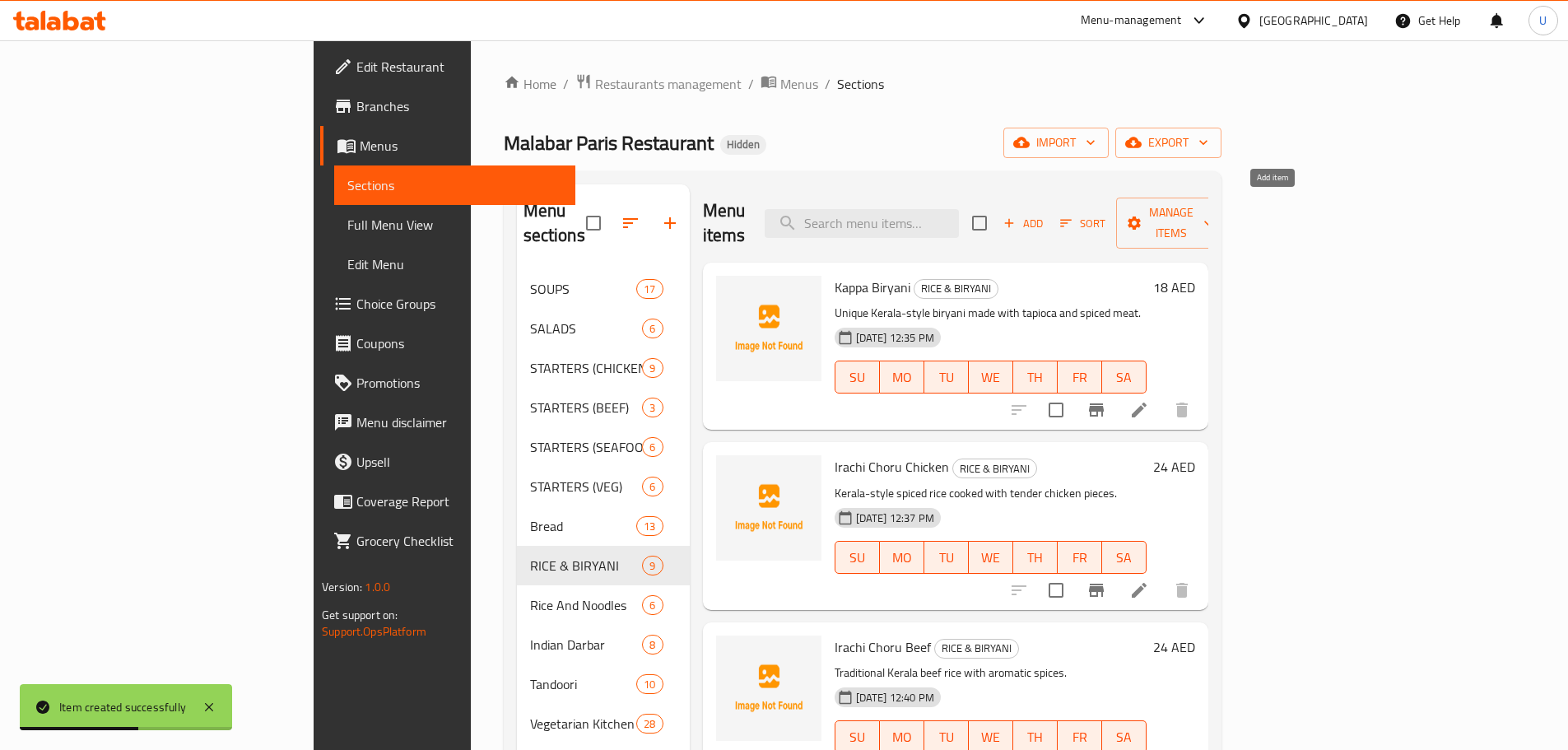
click at [1045, 214] on span "Add" at bounding box center [1023, 223] width 45 height 19
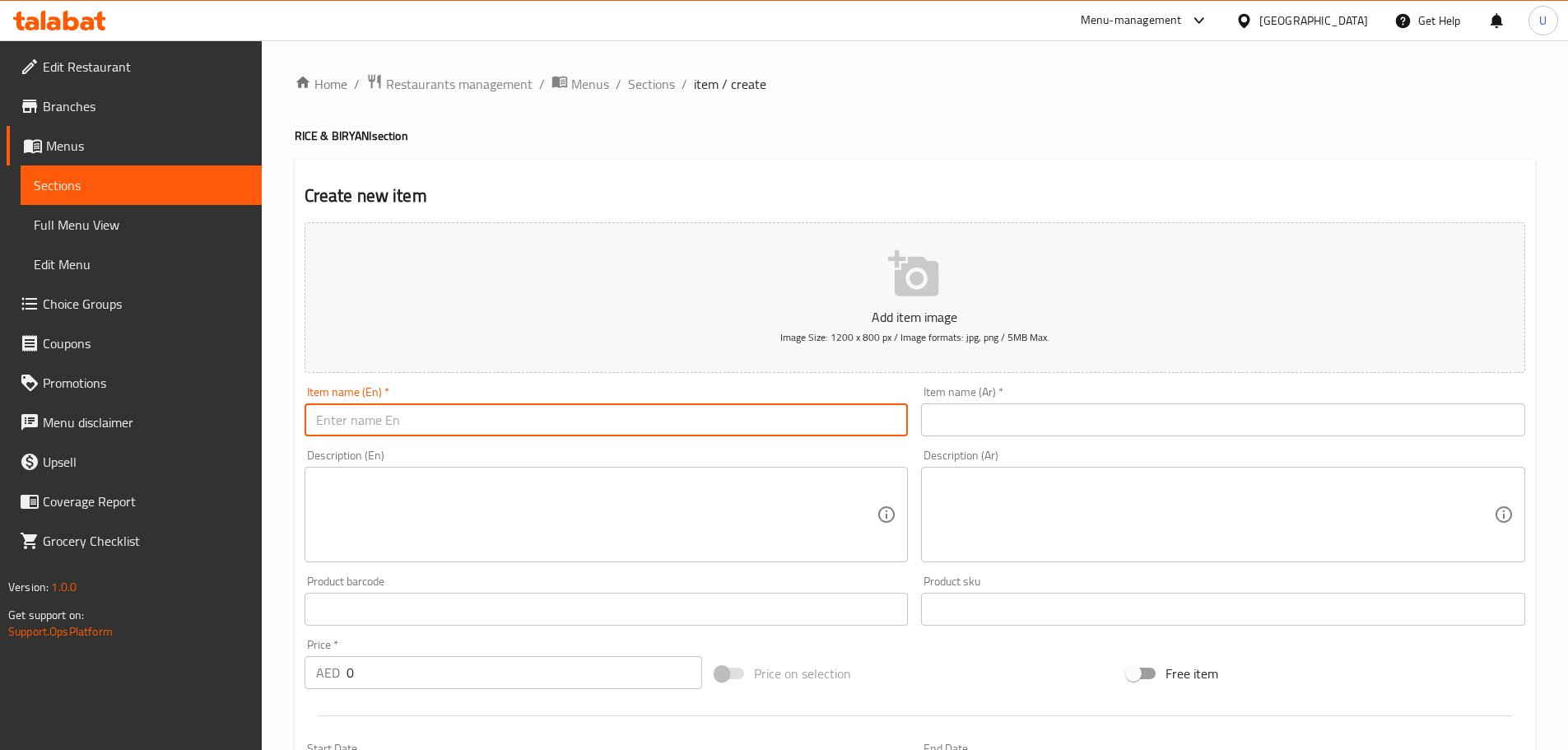
click at [380, 418] on input "text" at bounding box center [606, 420] width 604 height 33
paste input "Pothi Biryani Chicken with Egg"
type input "Pothi Biryani Chicken with Egg"
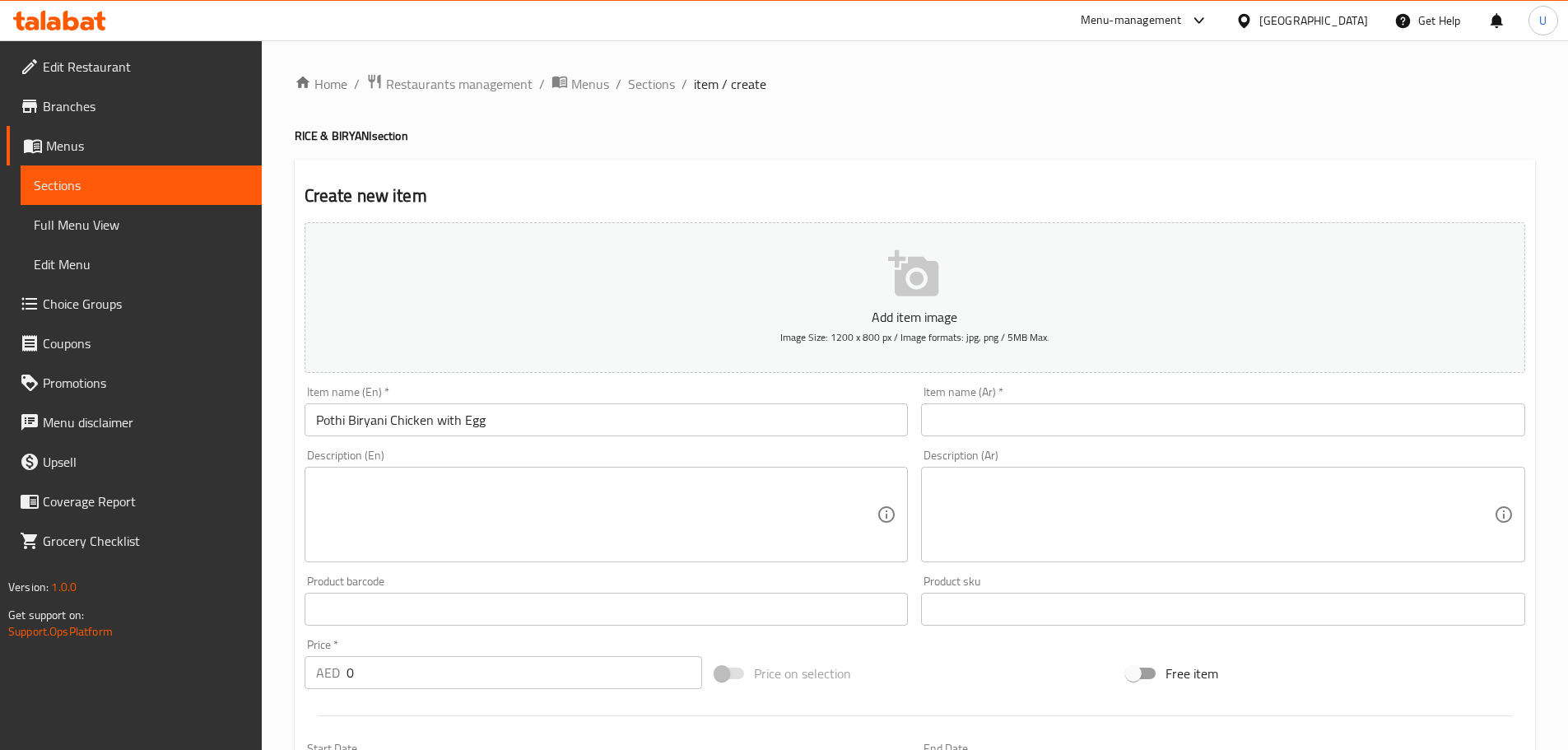
click at [1026, 426] on input "text" at bounding box center [1222, 420] width 604 height 33
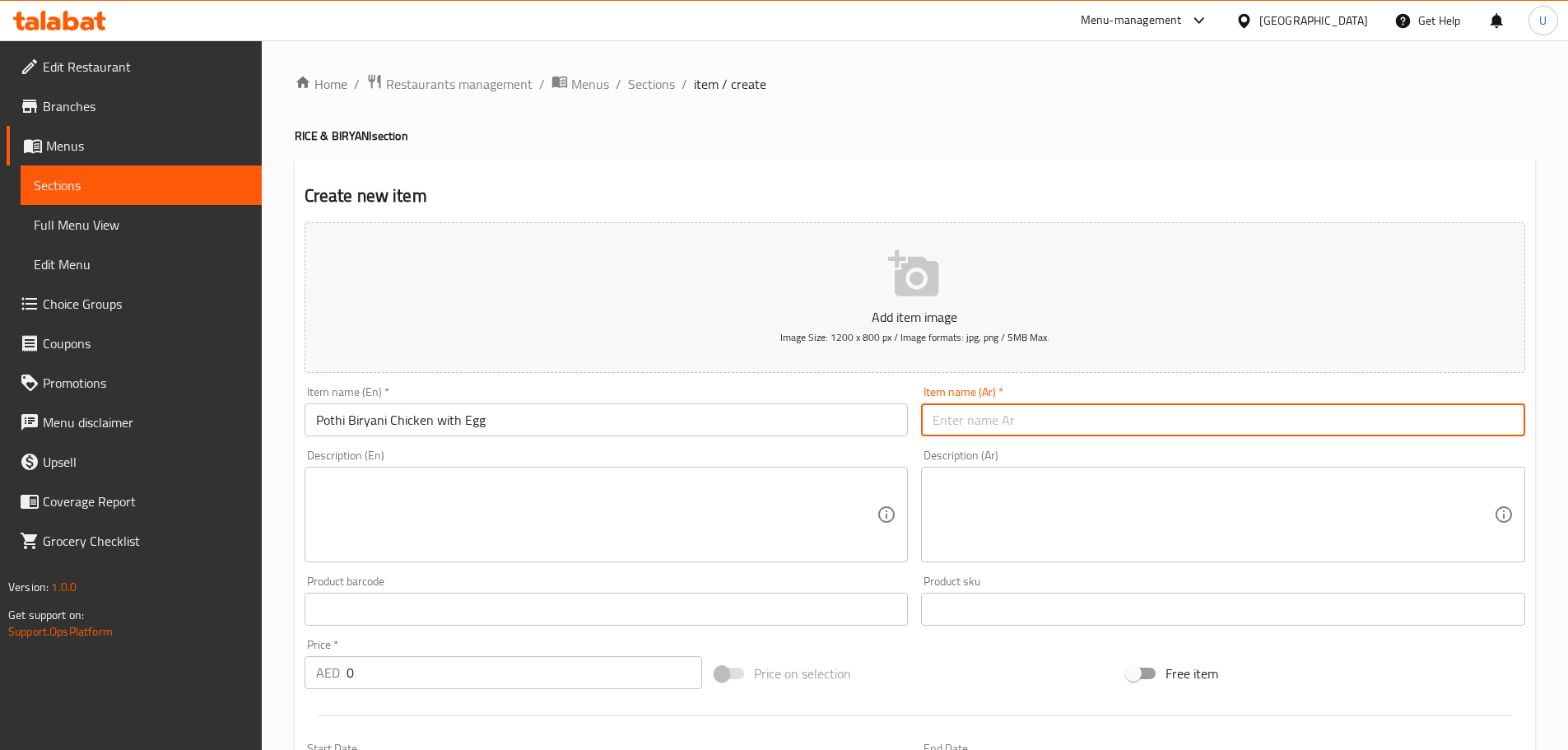
paste input "[PERSON_NAME] دجاج مع بيضة"
type input "[PERSON_NAME] دجاج مع بيضة"
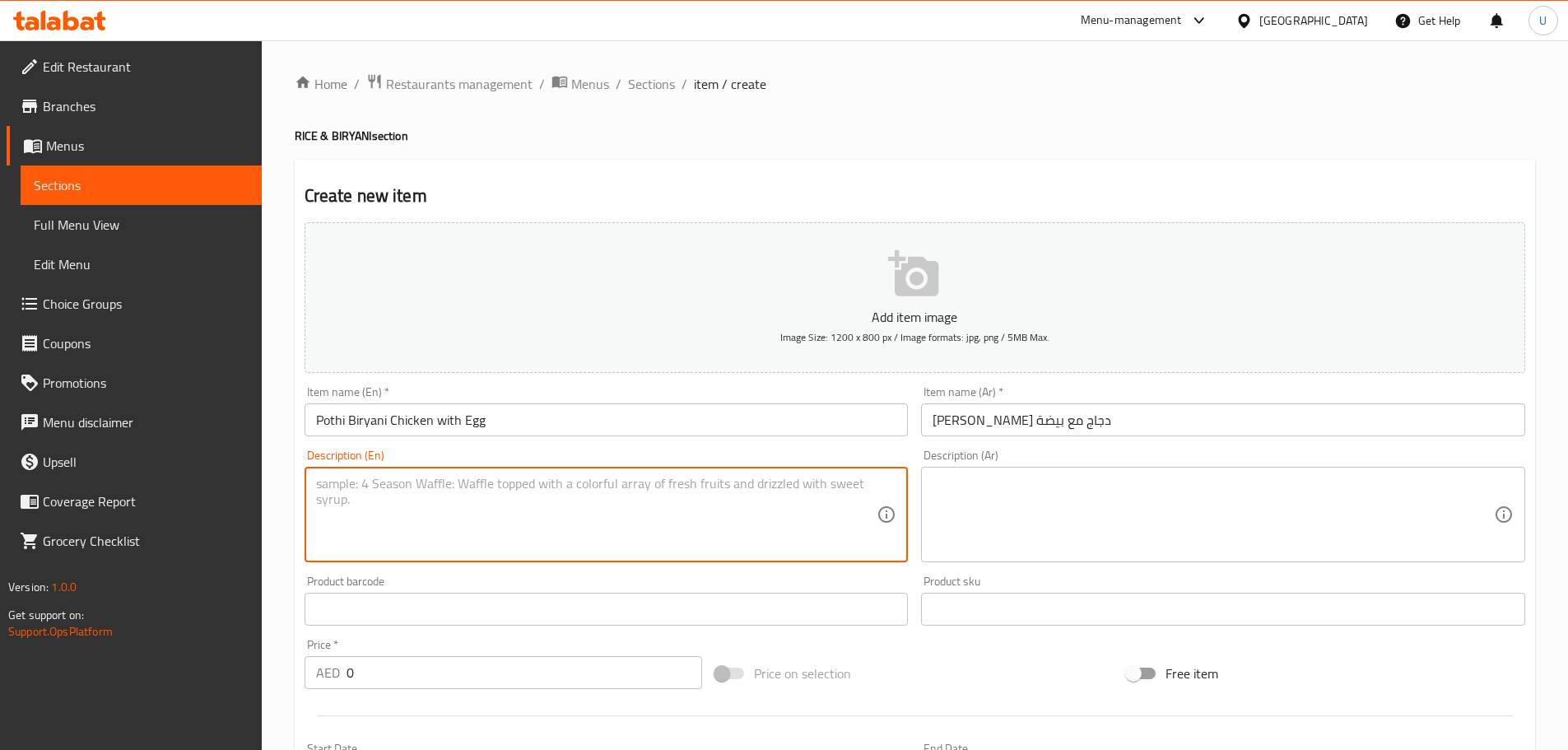
click at [512, 532] on textarea at bounding box center [596, 514] width 561 height 79
paste textarea "Banana-leaf wrapped biryani with chicken and boiled egg."
type textarea "Banana-leaf wrapped biryani with chicken and boiled egg."
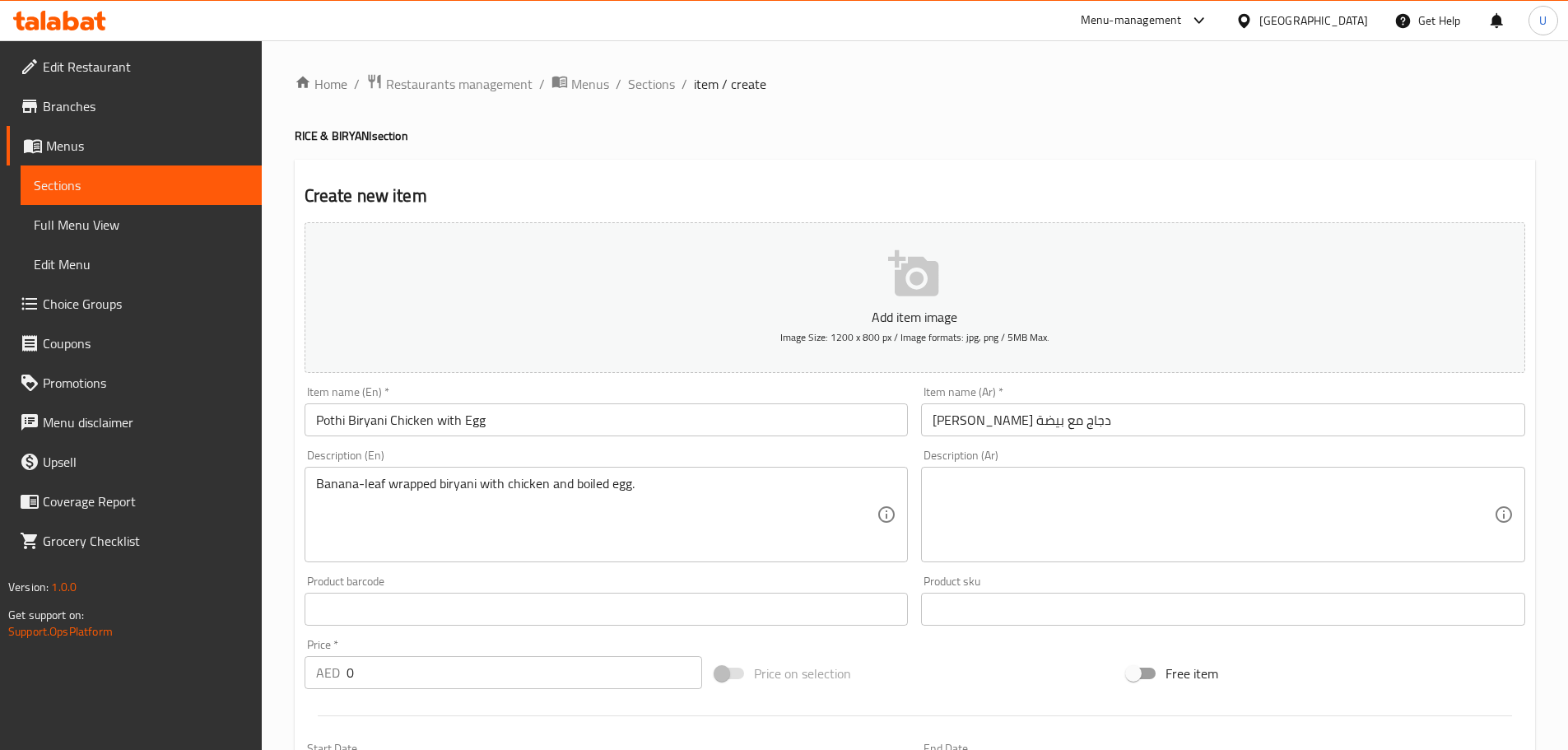
click at [1061, 496] on textarea at bounding box center [1213, 514] width 561 height 79
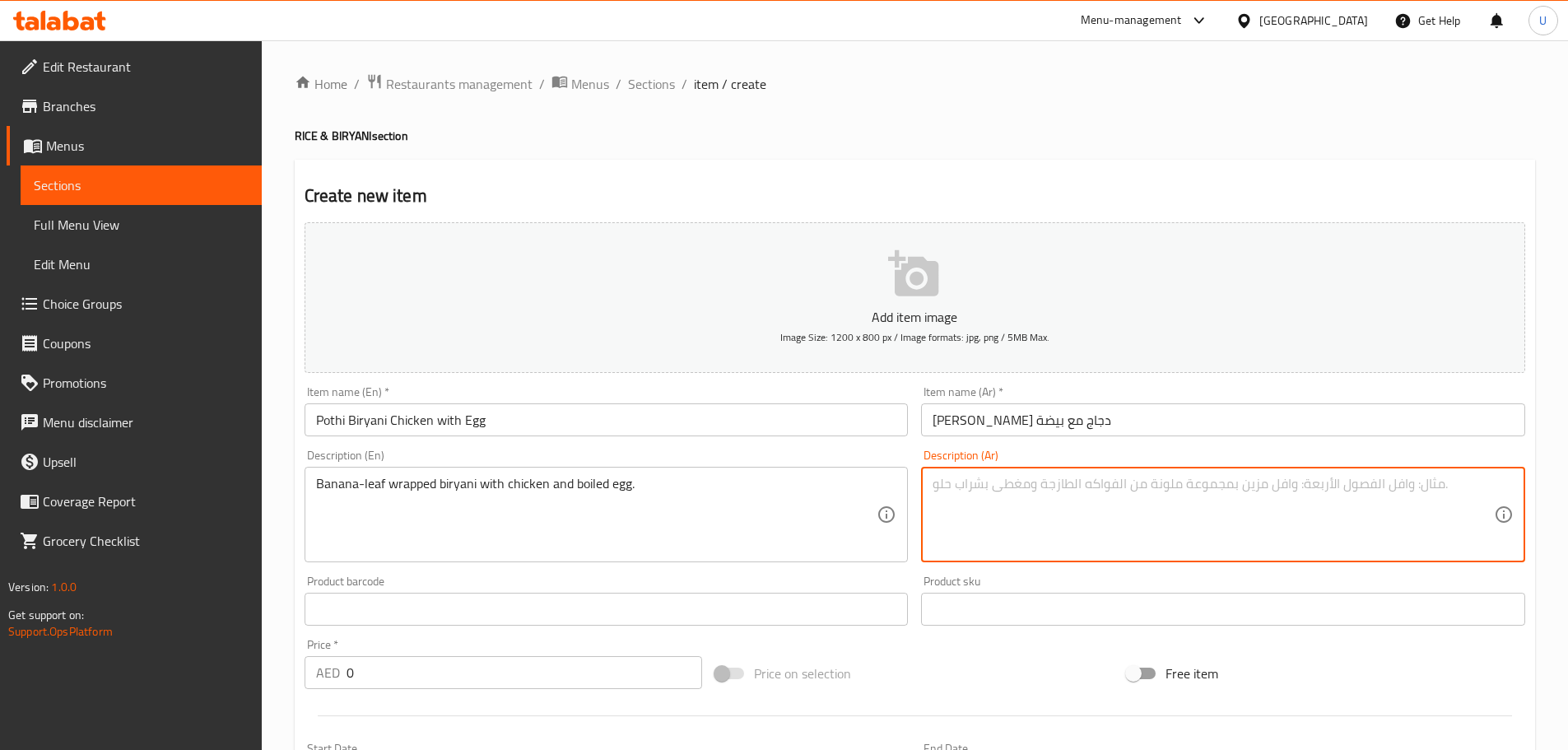
paste textarea "برياني ملفوف في ورق الموز مع دجاج وبيضة مسلوقة."
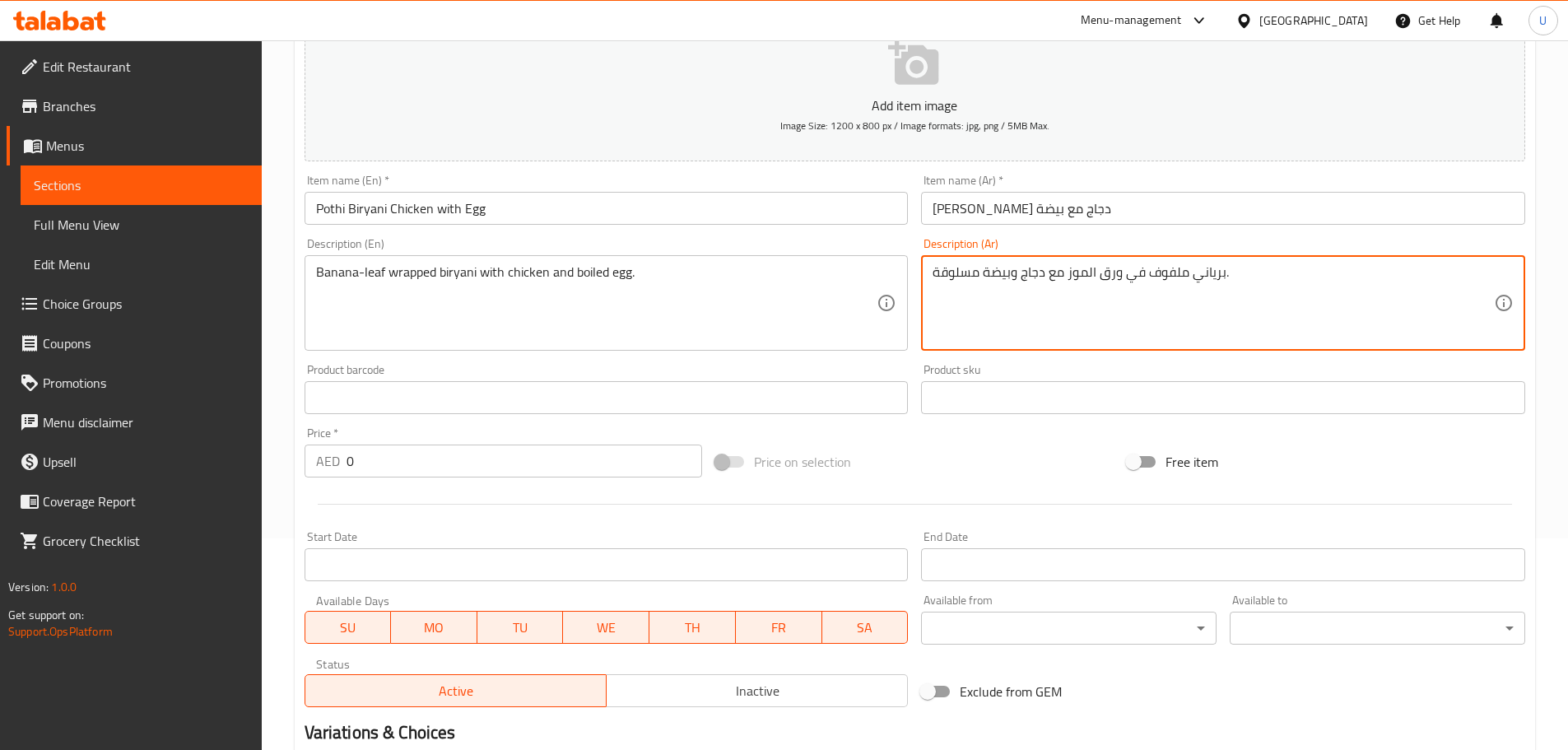
scroll to position [247, 0]
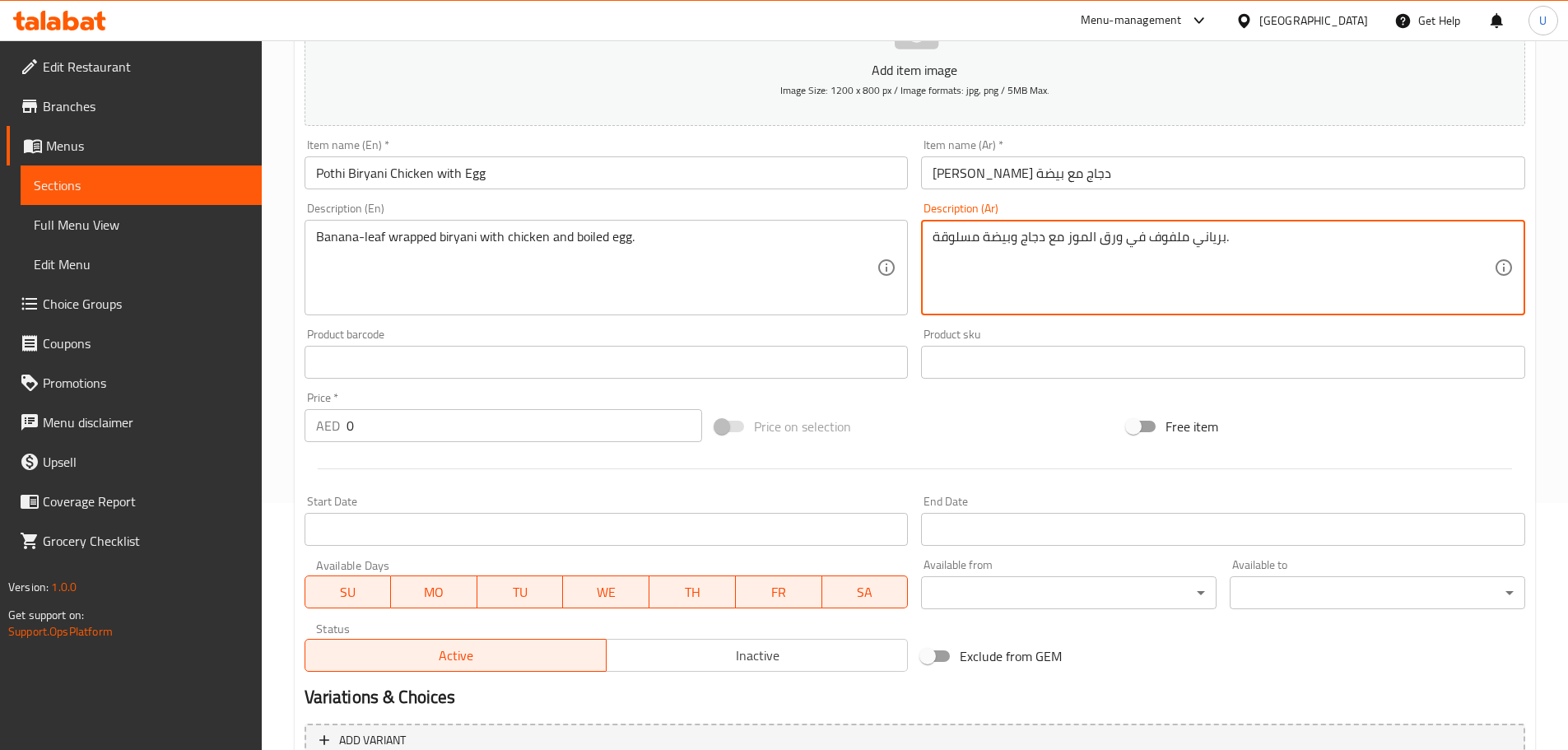
type textarea "برياني ملفوف في ورق الموز مع دجاج وبيضة مسلوقة."
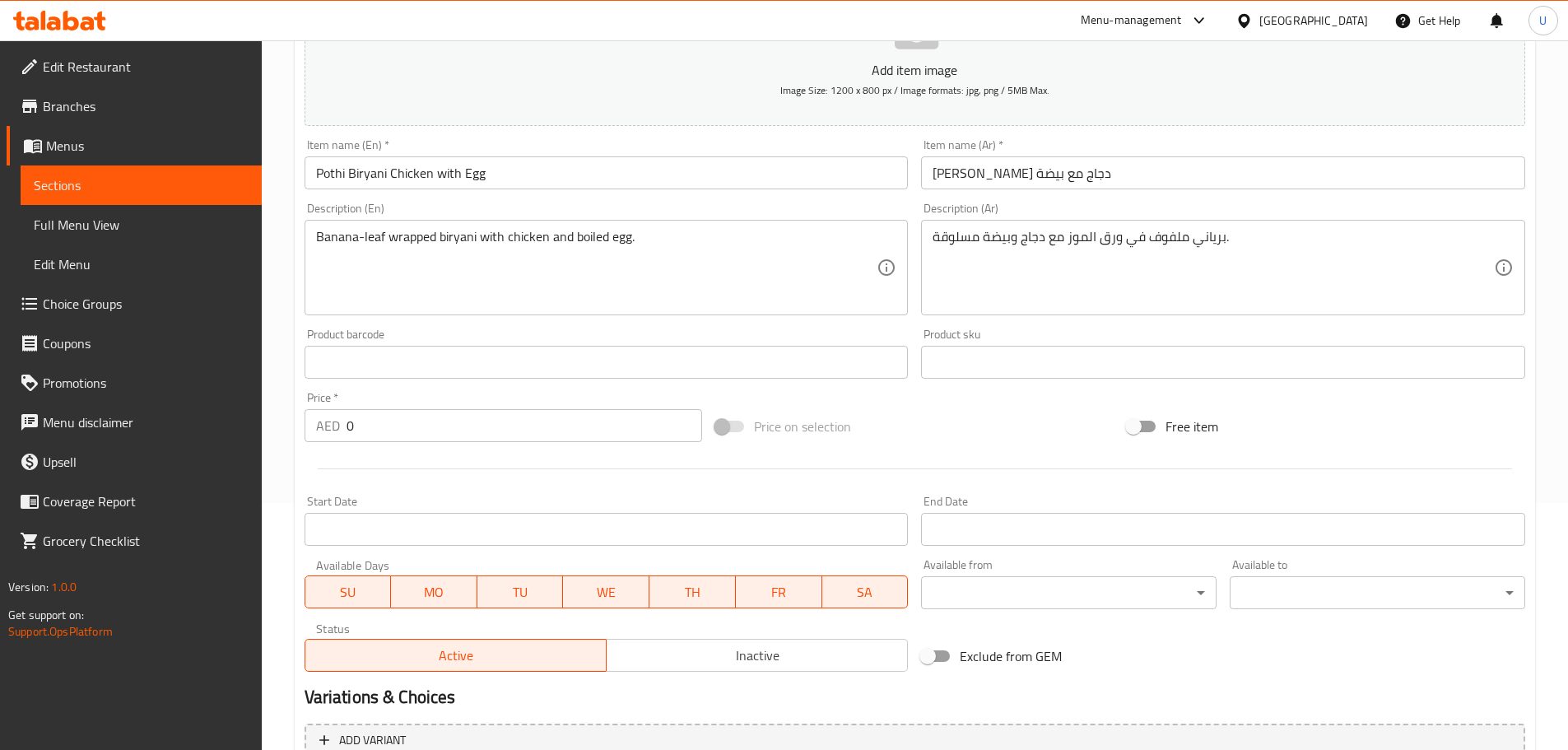
drag, startPoint x: 360, startPoint y: 430, endPoint x: 274, endPoint y: 429, distance: 86.0
click at [274, 429] on div "Home / Restaurants management / Menus / Sections / item / create RICE & BIRYANI…" at bounding box center [915, 348] width 1306 height 1110
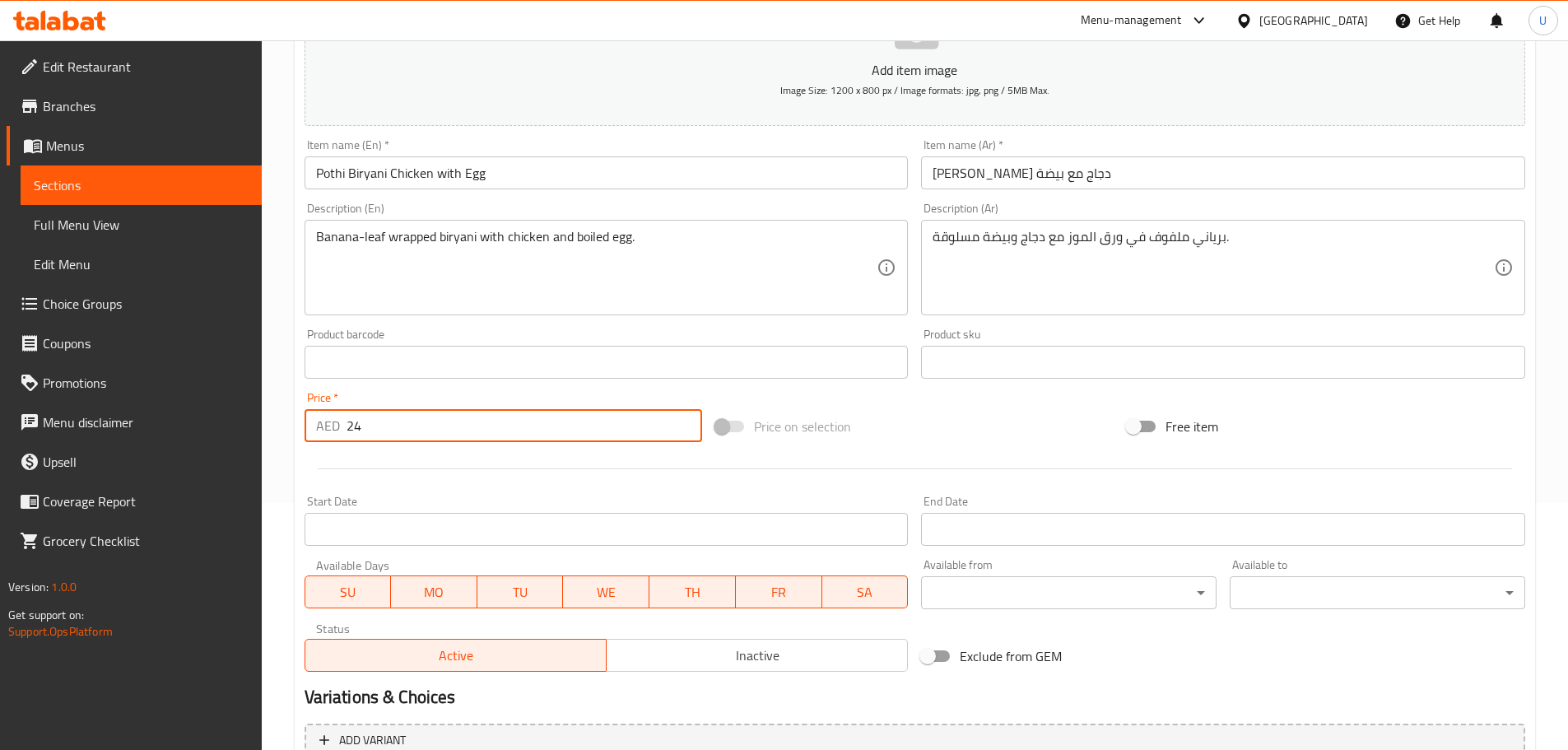
scroll to position [400, 0]
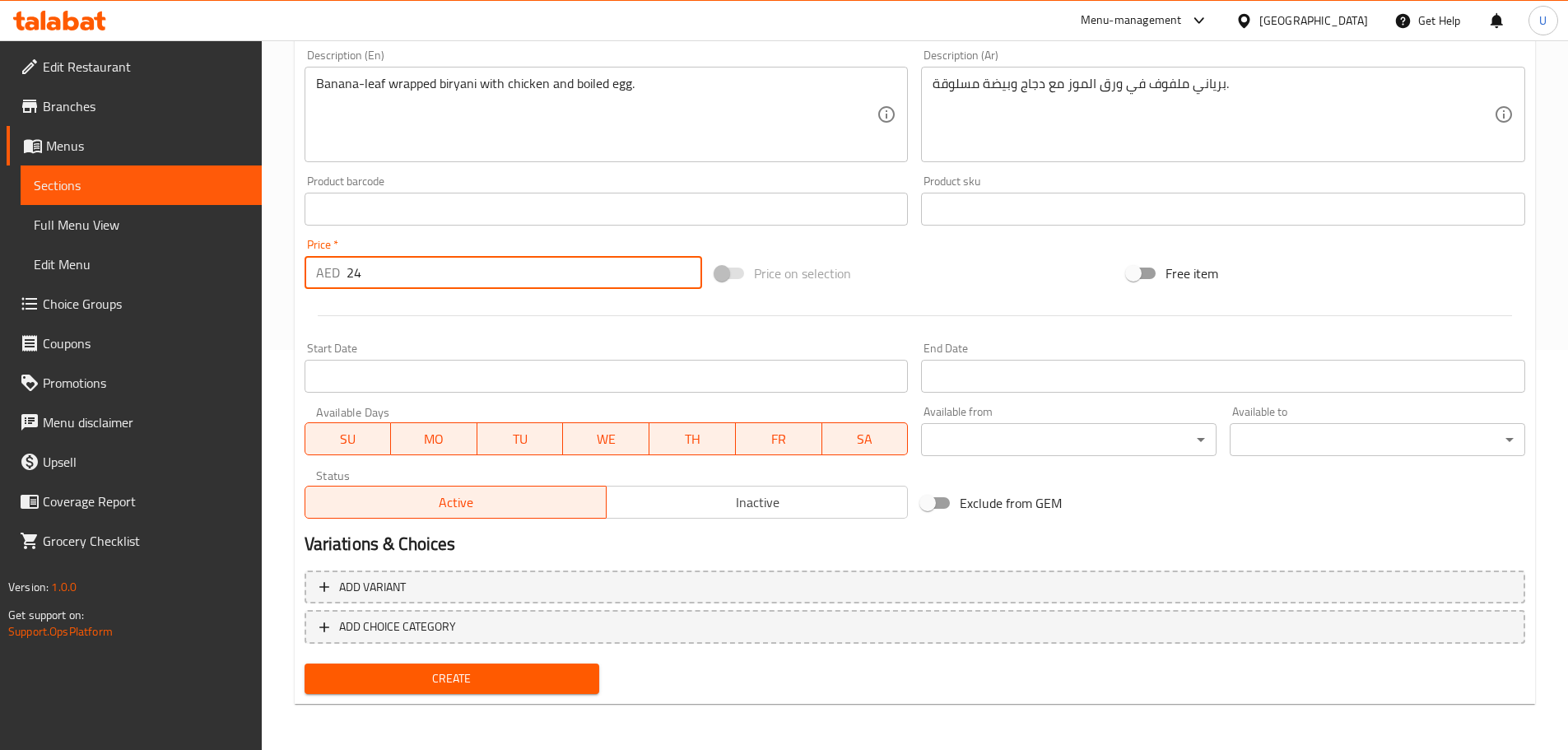
type input "24"
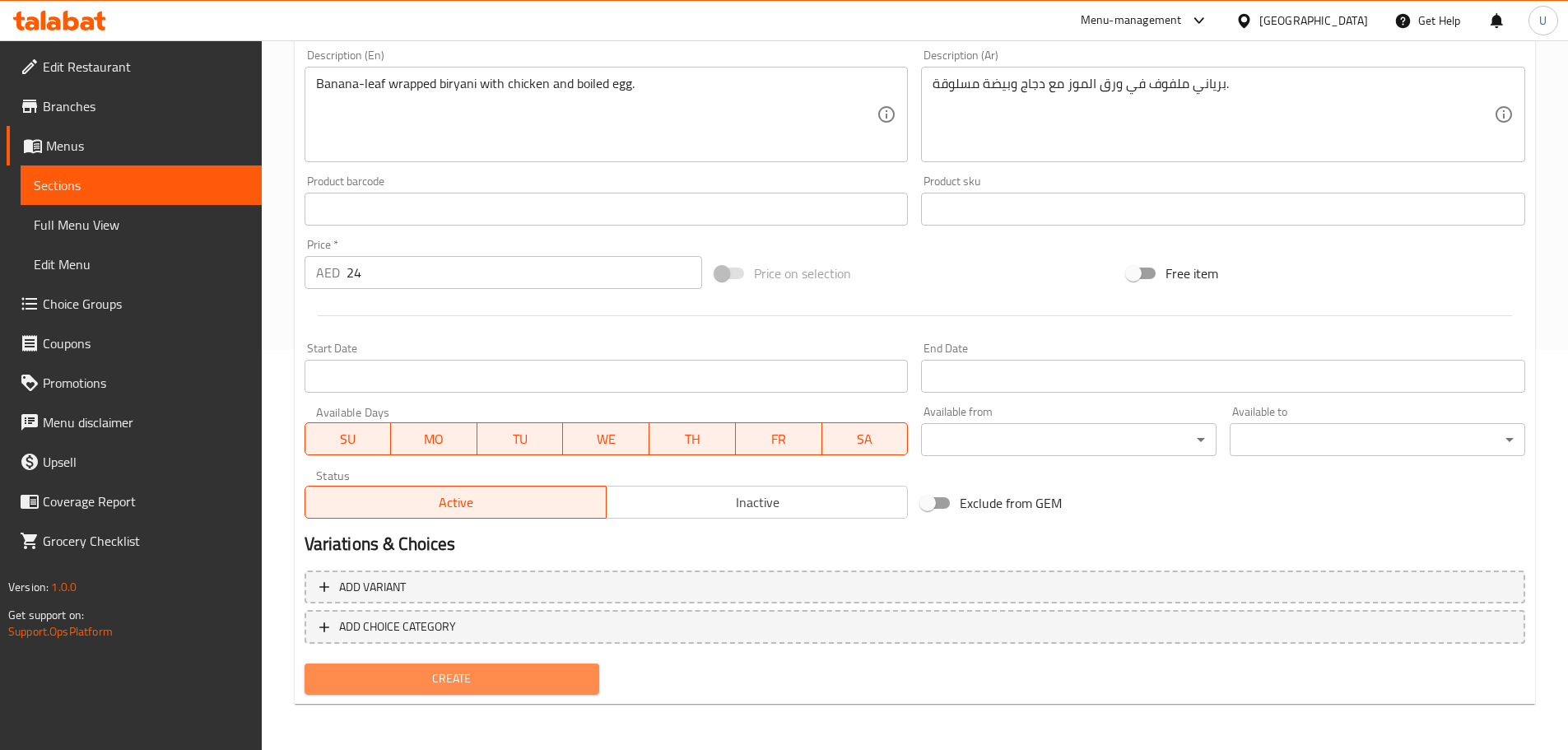
click at [430, 671] on span "Create" at bounding box center [452, 678] width 269 height 21
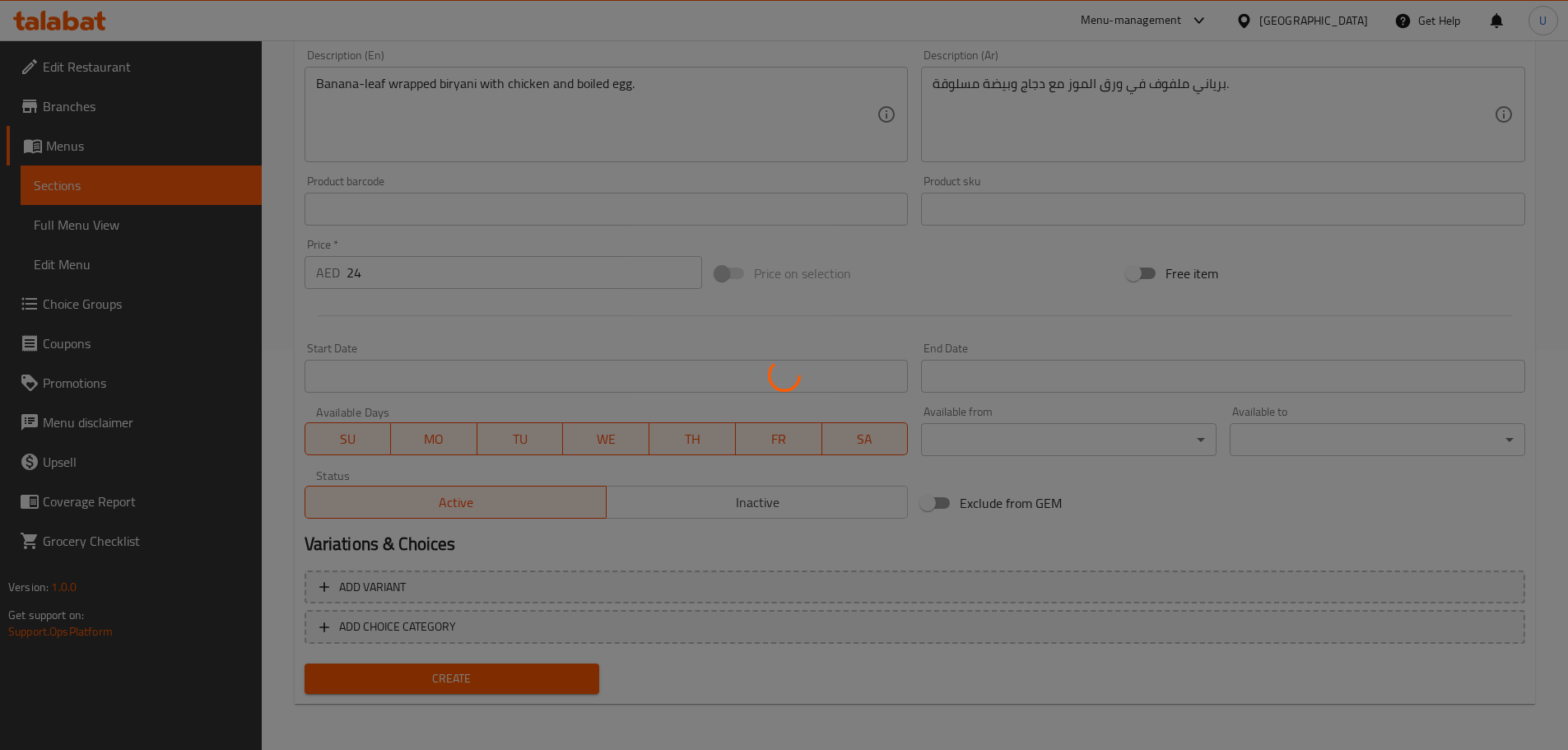
type input "0"
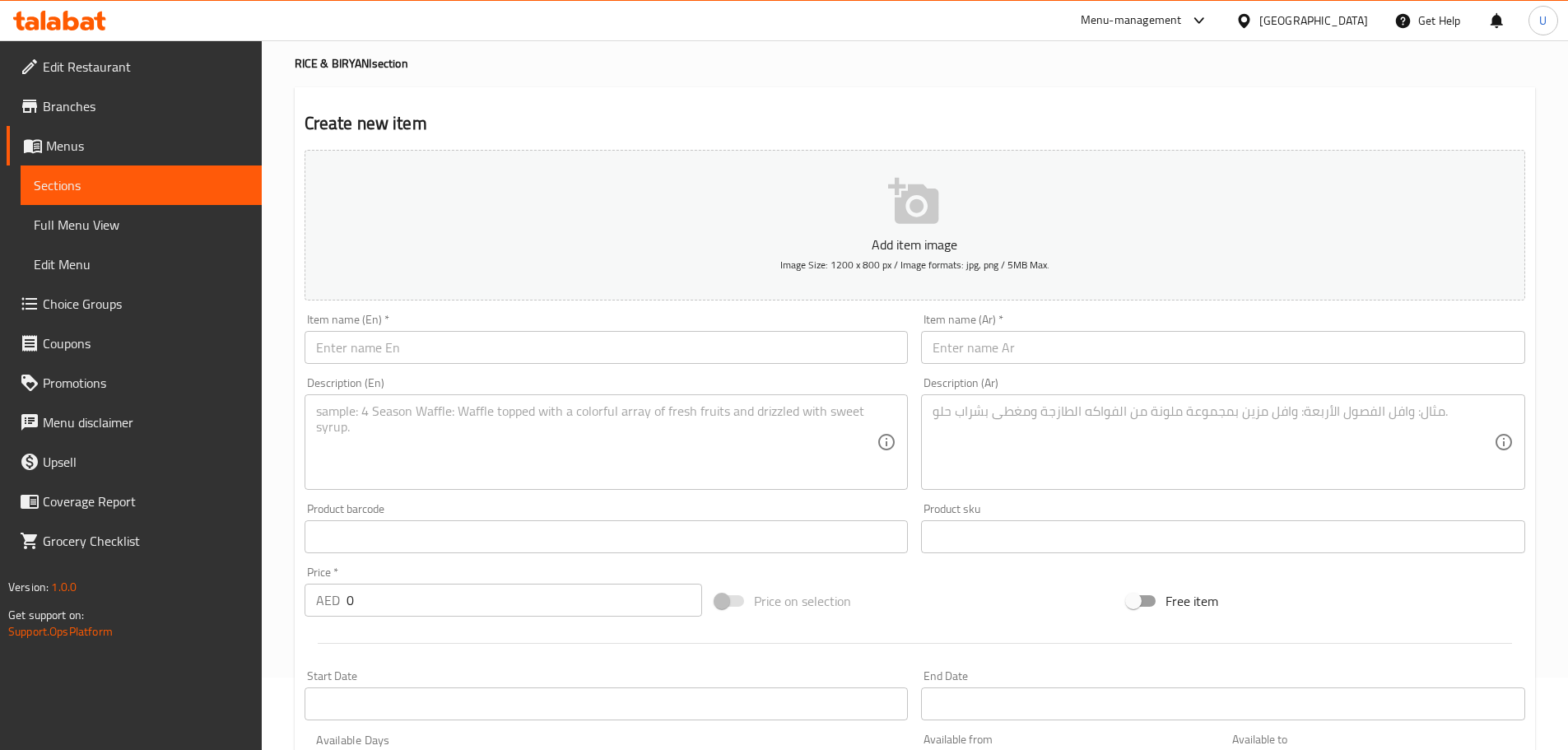
scroll to position [0, 0]
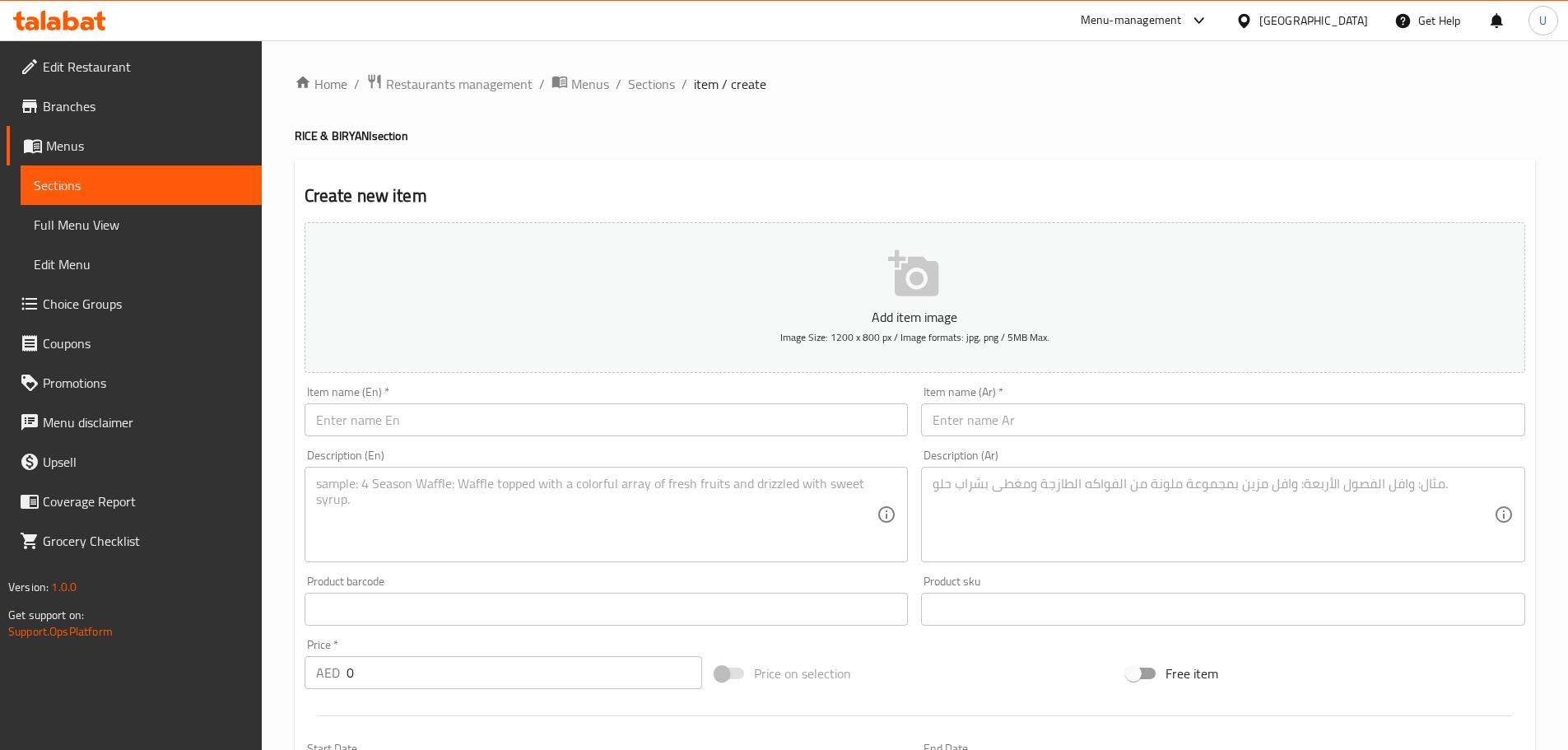
drag, startPoint x: 639, startPoint y: 80, endPoint x: 650, endPoint y: 101, distance: 23.7
click at [639, 81] on span "Sections" at bounding box center [651, 84] width 47 height 20
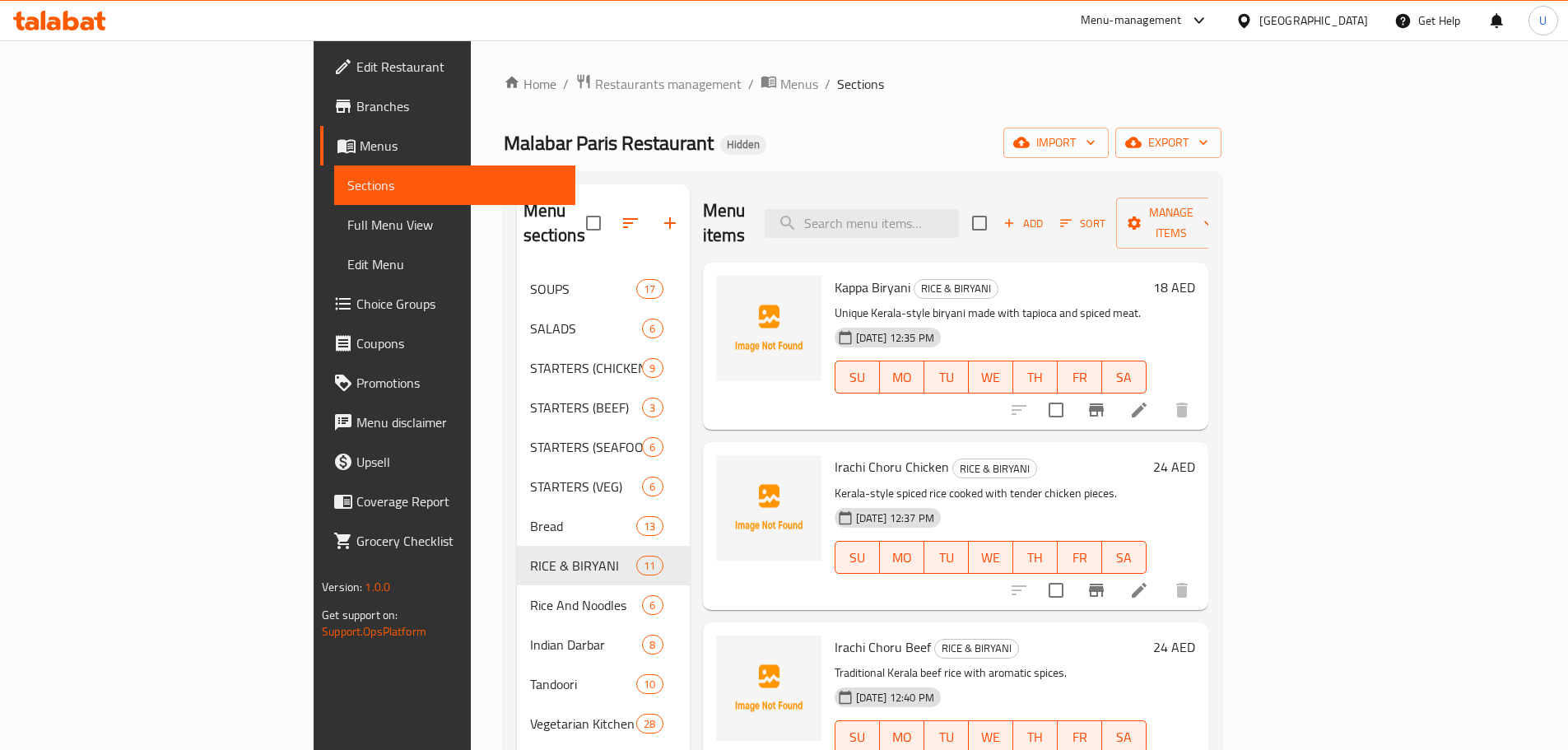
click at [1049, 211] on button "Add" at bounding box center [1023, 223] width 53 height 26
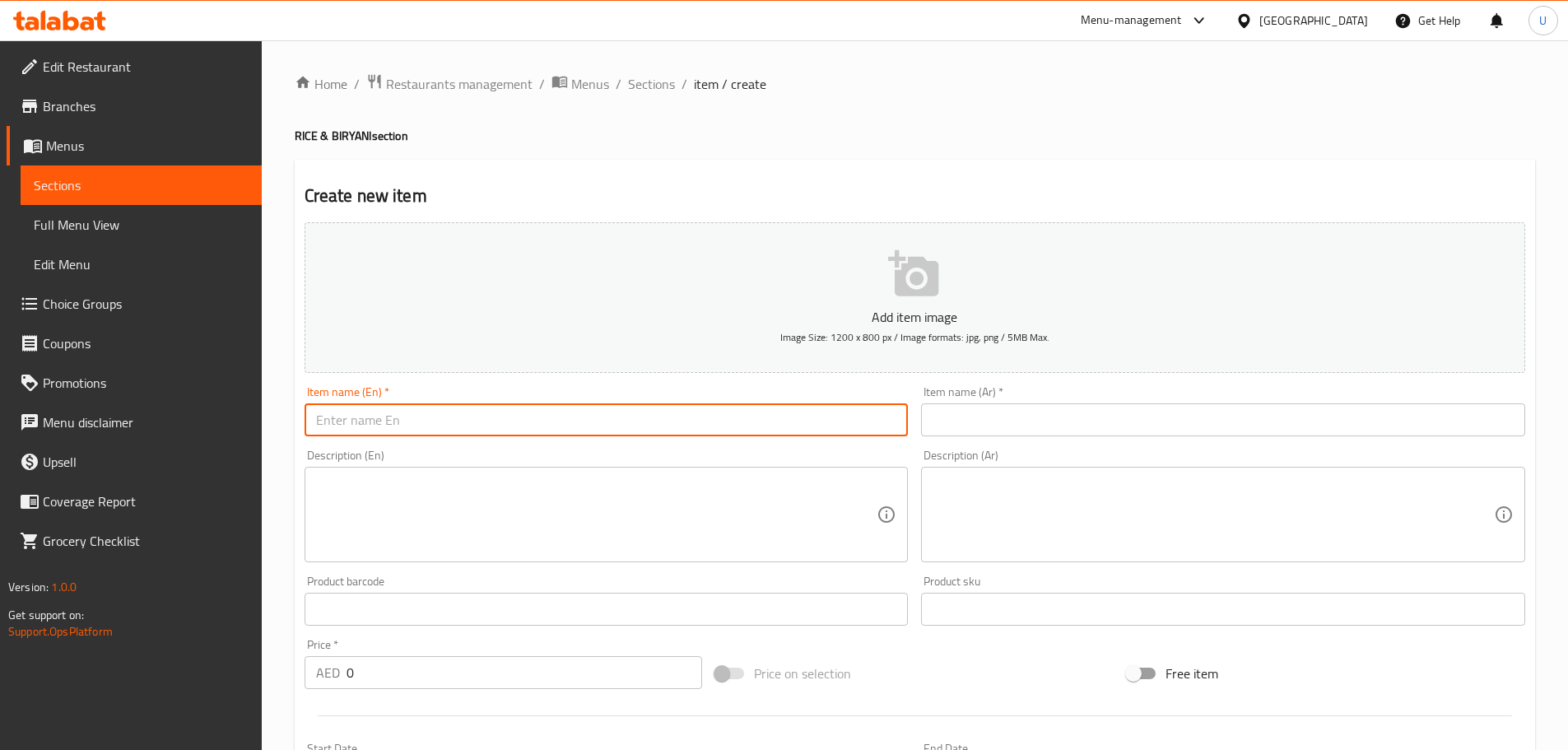
click at [374, 419] on input "text" at bounding box center [606, 420] width 604 height 33
paste input "Pothi Biryani Mutton with Egg"
type input "Pothi Biryani Mutton with Egg"
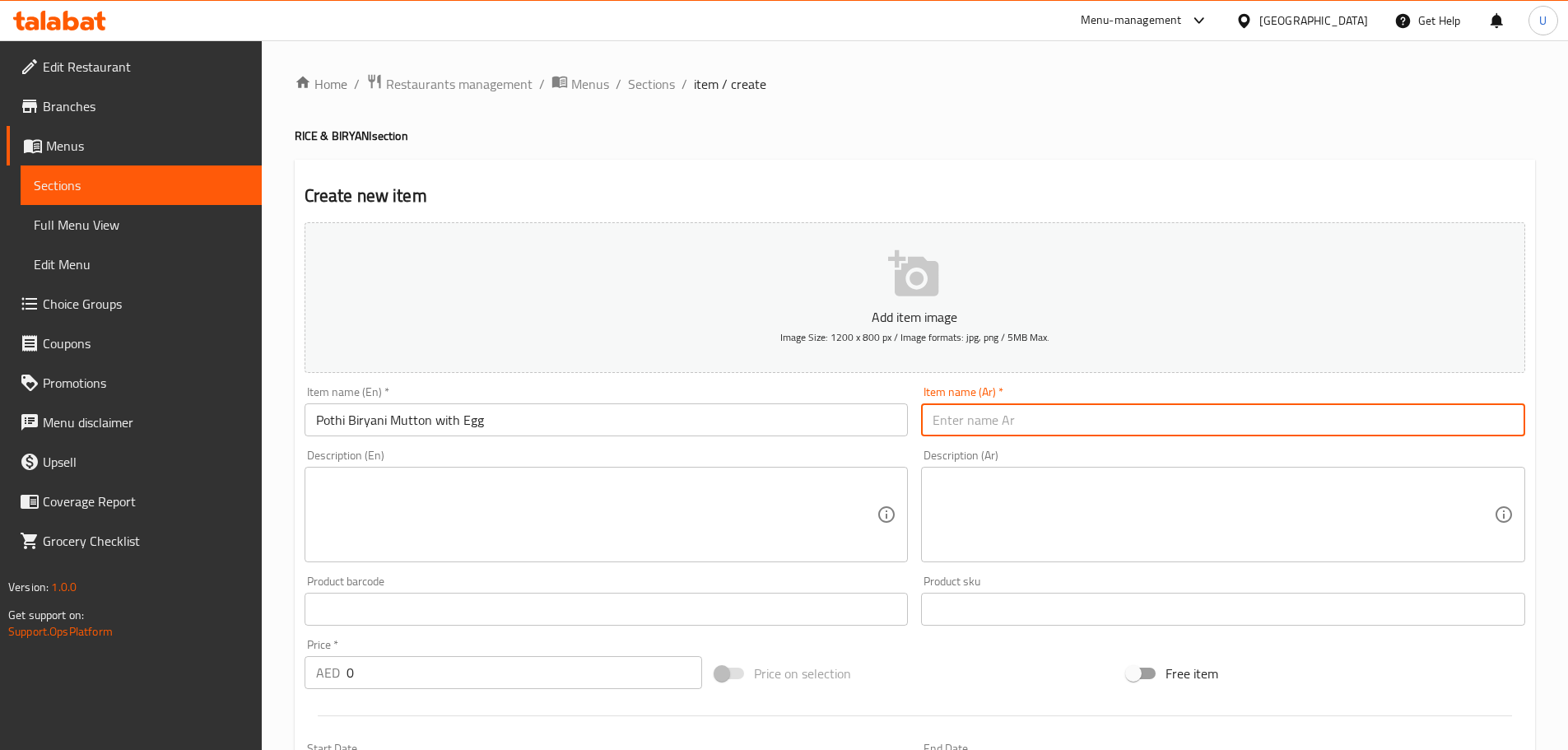
drag, startPoint x: 1008, startPoint y: 415, endPoint x: 940, endPoint y: 423, distance: 68.5
click at [1008, 415] on input "text" at bounding box center [1222, 420] width 604 height 33
paste input "[PERSON_NAME] لحم مع بيضة"
type input "[PERSON_NAME] لحم مع بيضة"
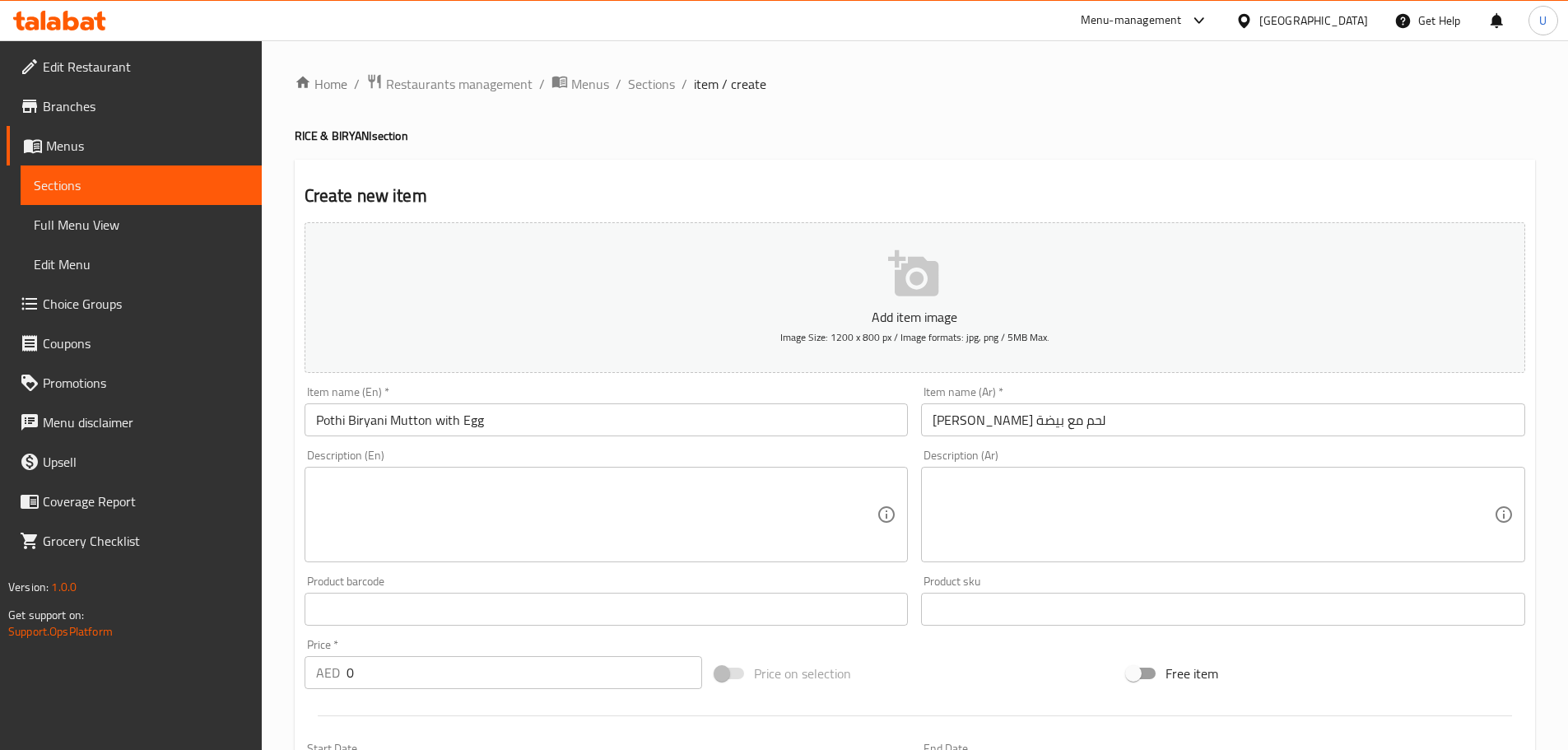
click at [412, 496] on textarea at bounding box center [596, 514] width 561 height 79
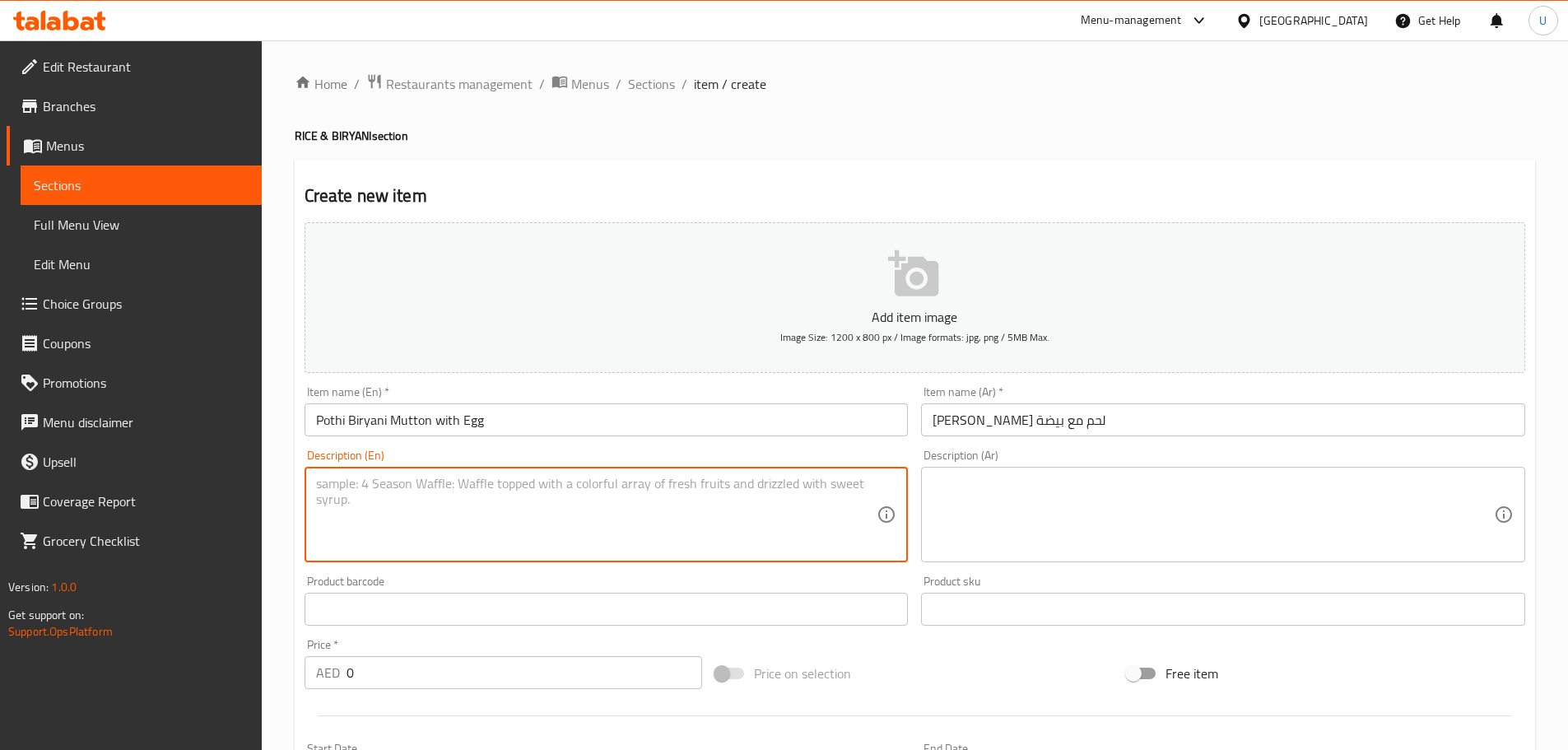
paste textarea "Traditional Kerala biryani with mutton and egg, wrapped in banana leaf."
type textarea "Traditional Kerala biryani with mutton and egg, wrapped in banana leaf."
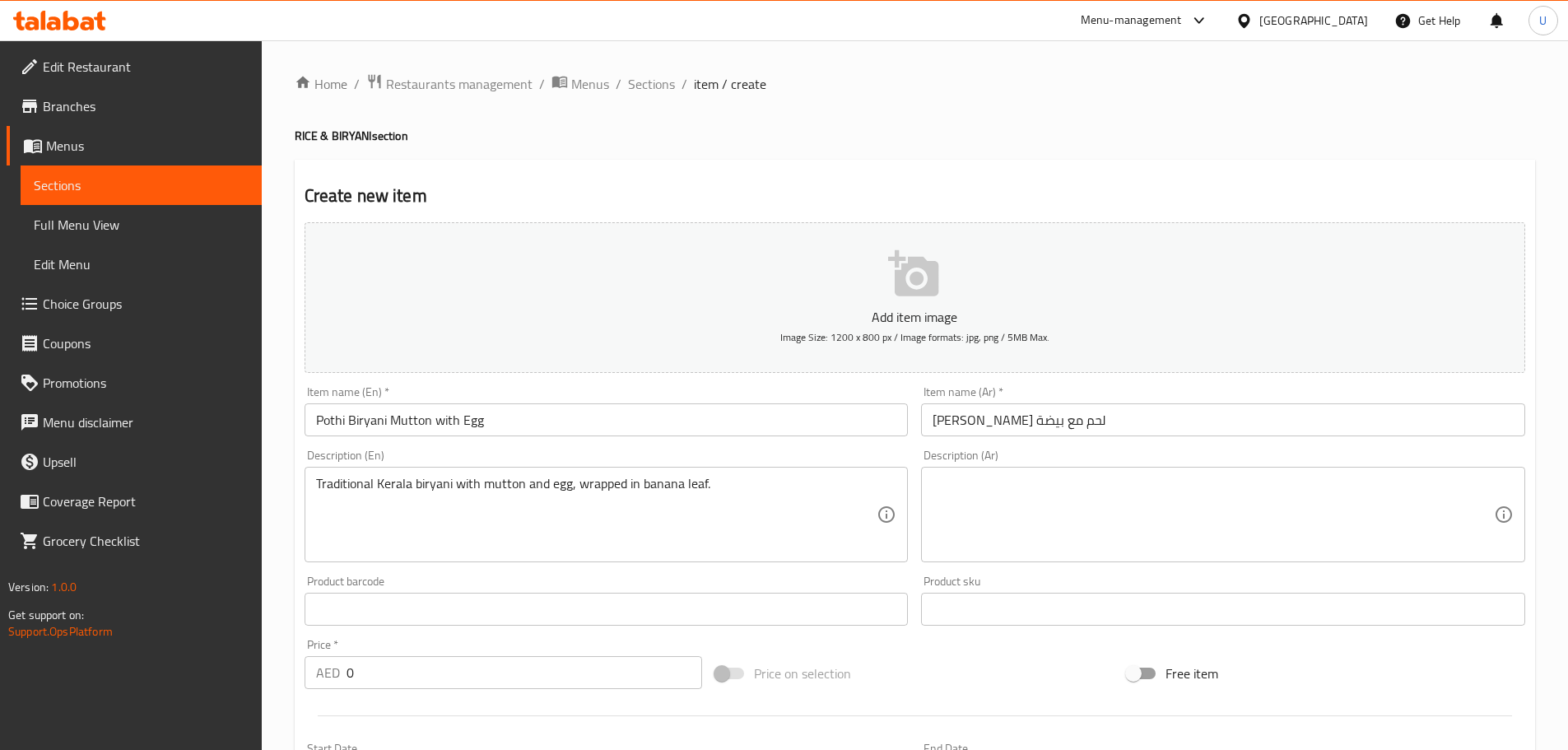
click at [1032, 509] on textarea at bounding box center [1213, 514] width 561 height 79
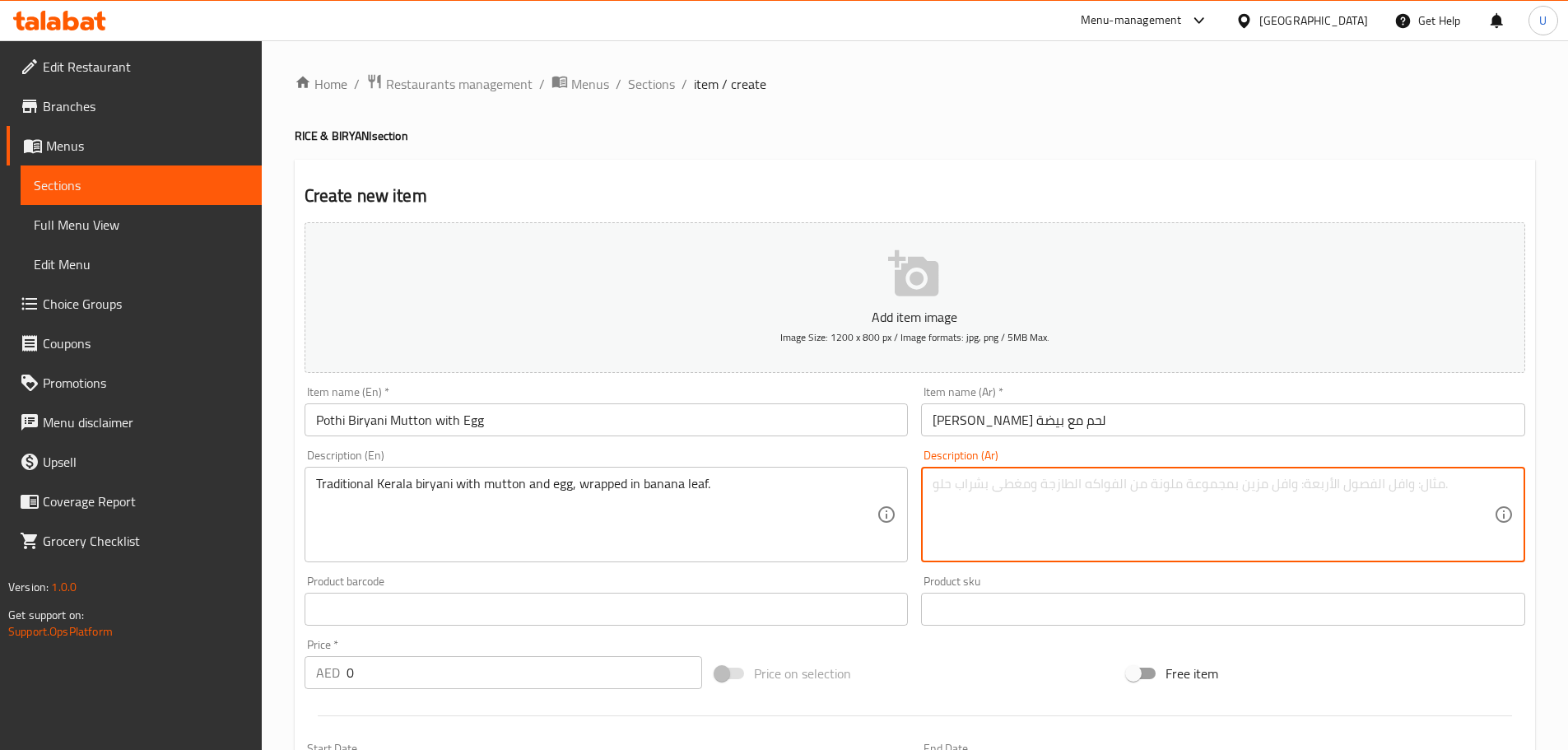
paste textarea "[PERSON_NAME] تقليدي باللحم والبيضة ملفوف في ورق الموز."
type textarea "[PERSON_NAME] تقليدي باللحم والبيضة ملفوف في ورق الموز."
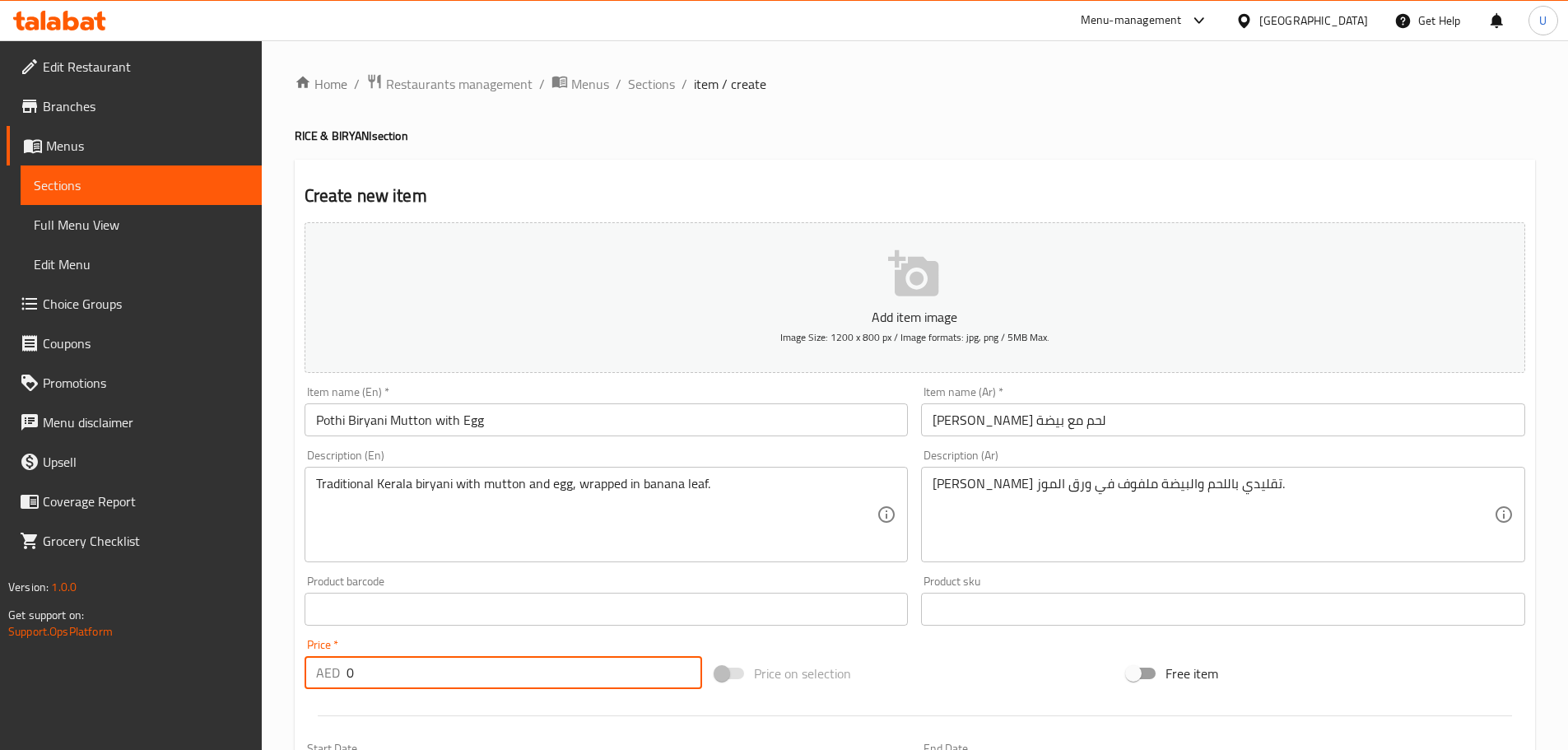
drag, startPoint x: 356, startPoint y: 670, endPoint x: 249, endPoint y: 670, distance: 107.0
click at [249, 670] on div "Edit Restaurant Branches Menus Sections Full Menu View Edit Menu Choice Groups …" at bounding box center [784, 595] width 1568 height 1110
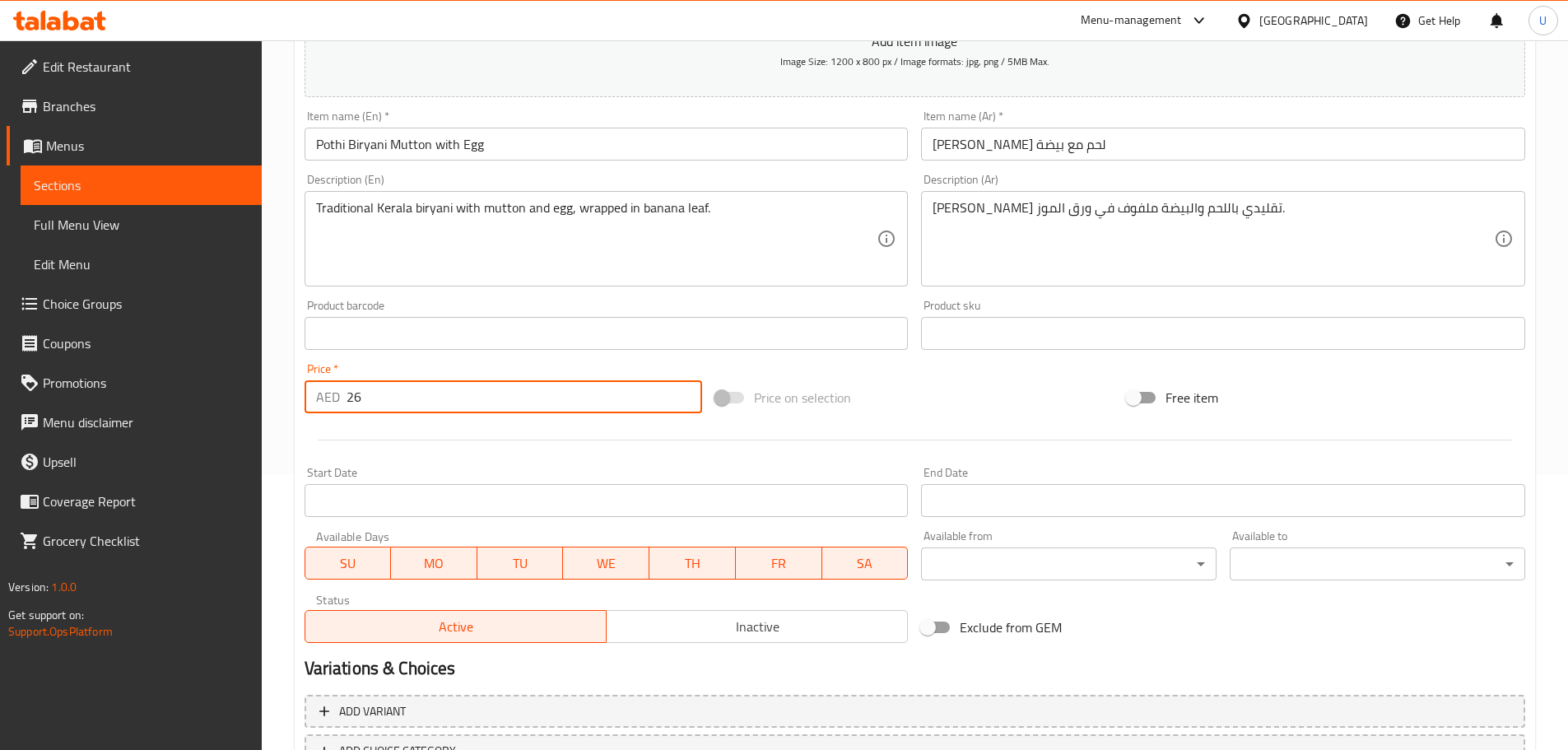
scroll to position [329, 0]
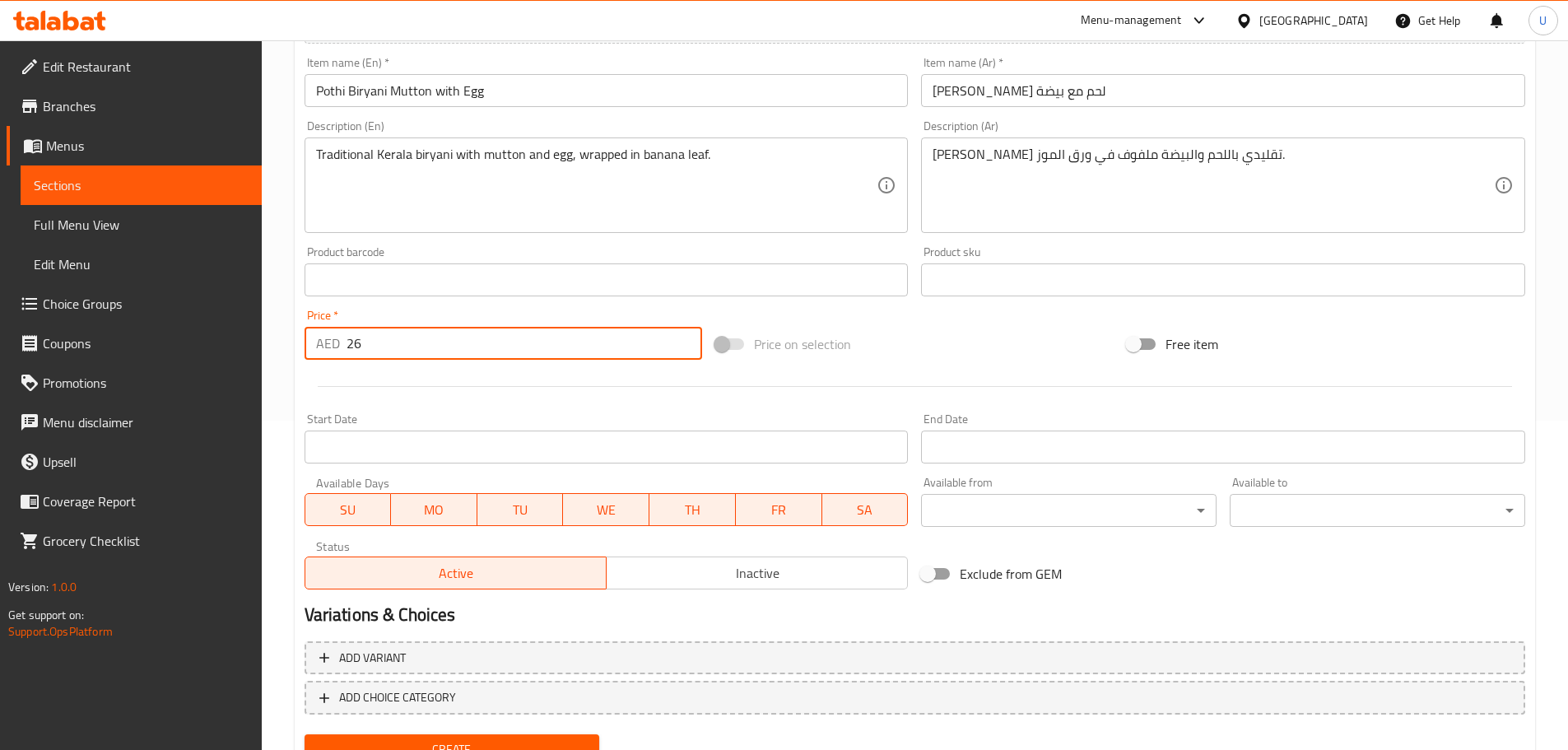
type input "26"
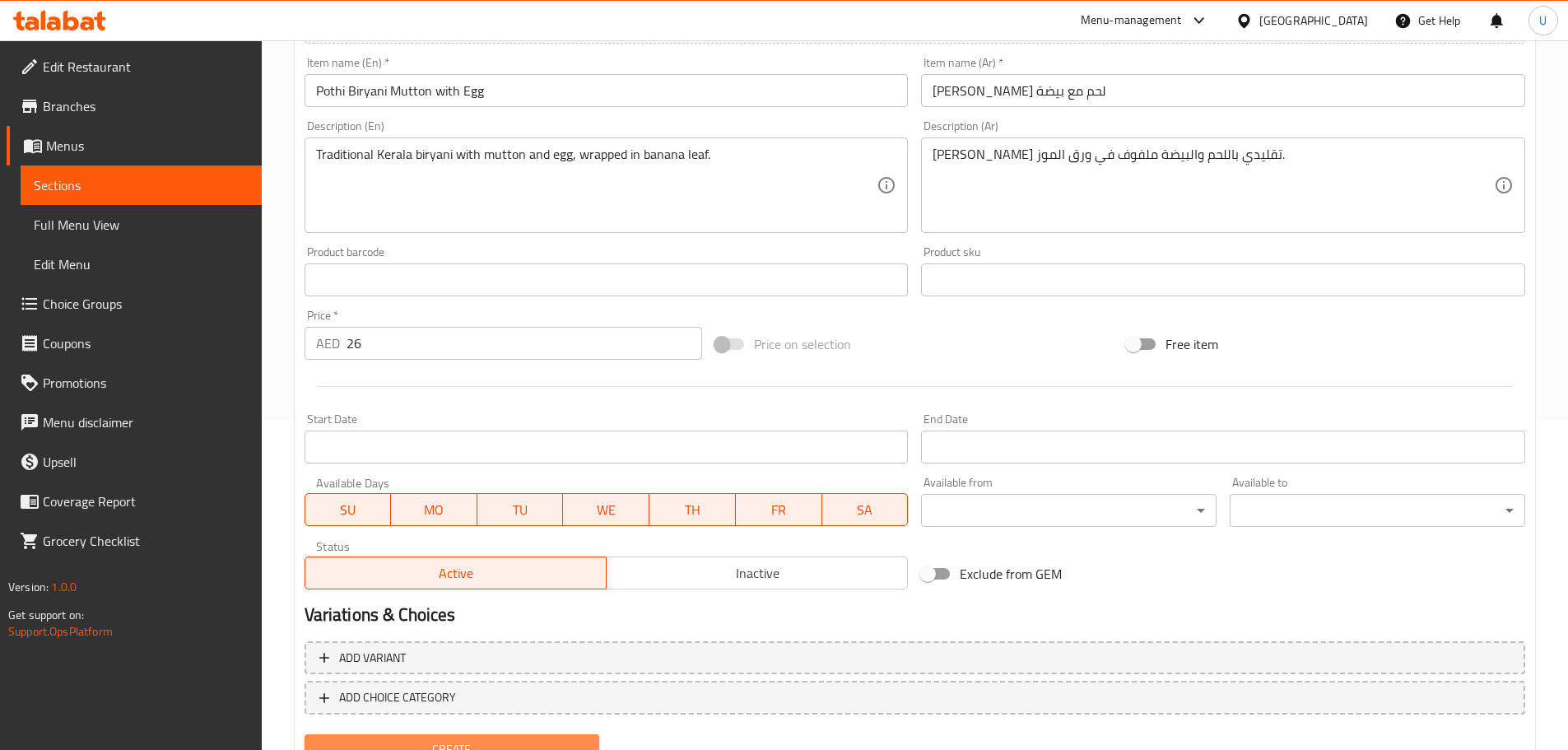
click at [443, 739] on span "Create" at bounding box center [452, 749] width 269 height 21
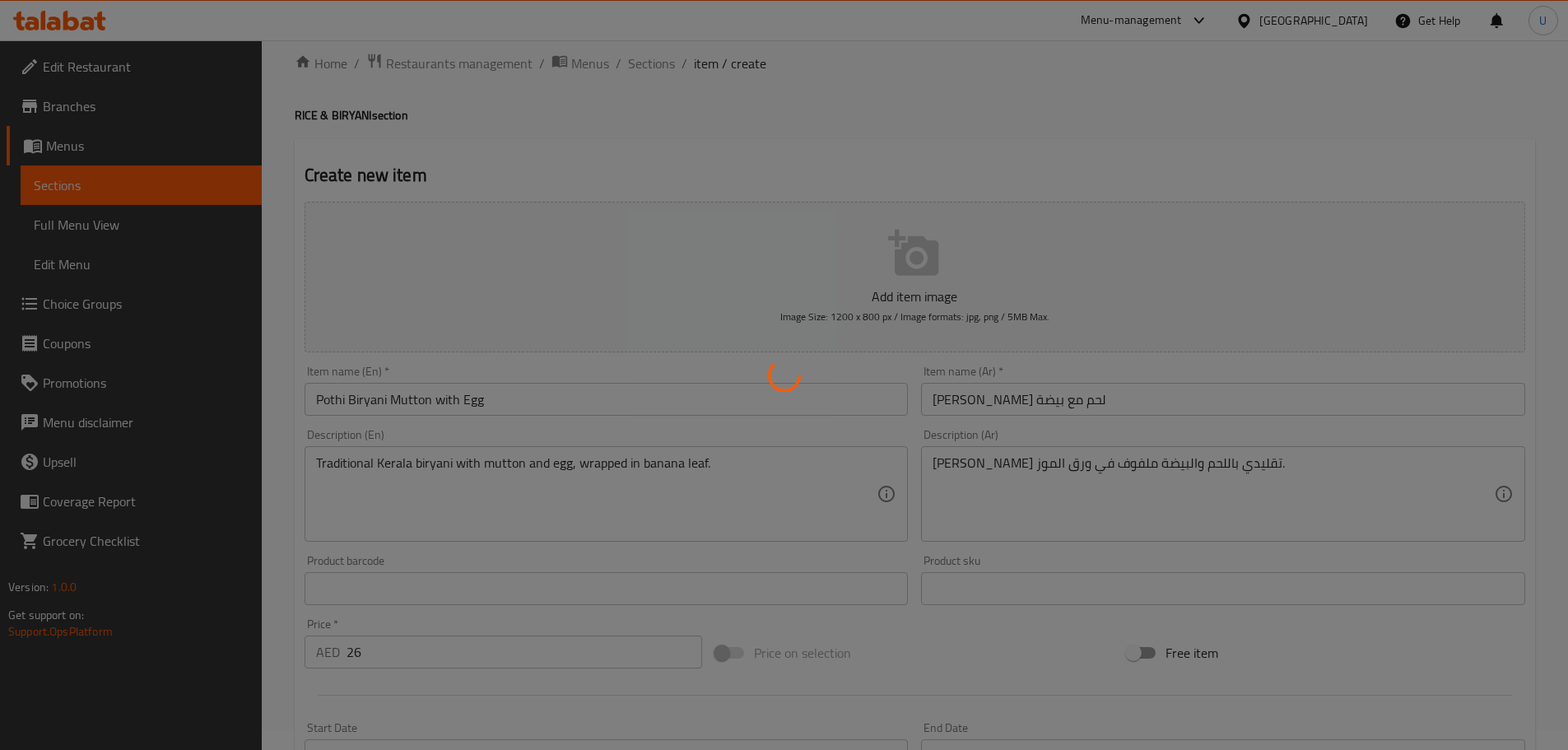
scroll to position [0, 0]
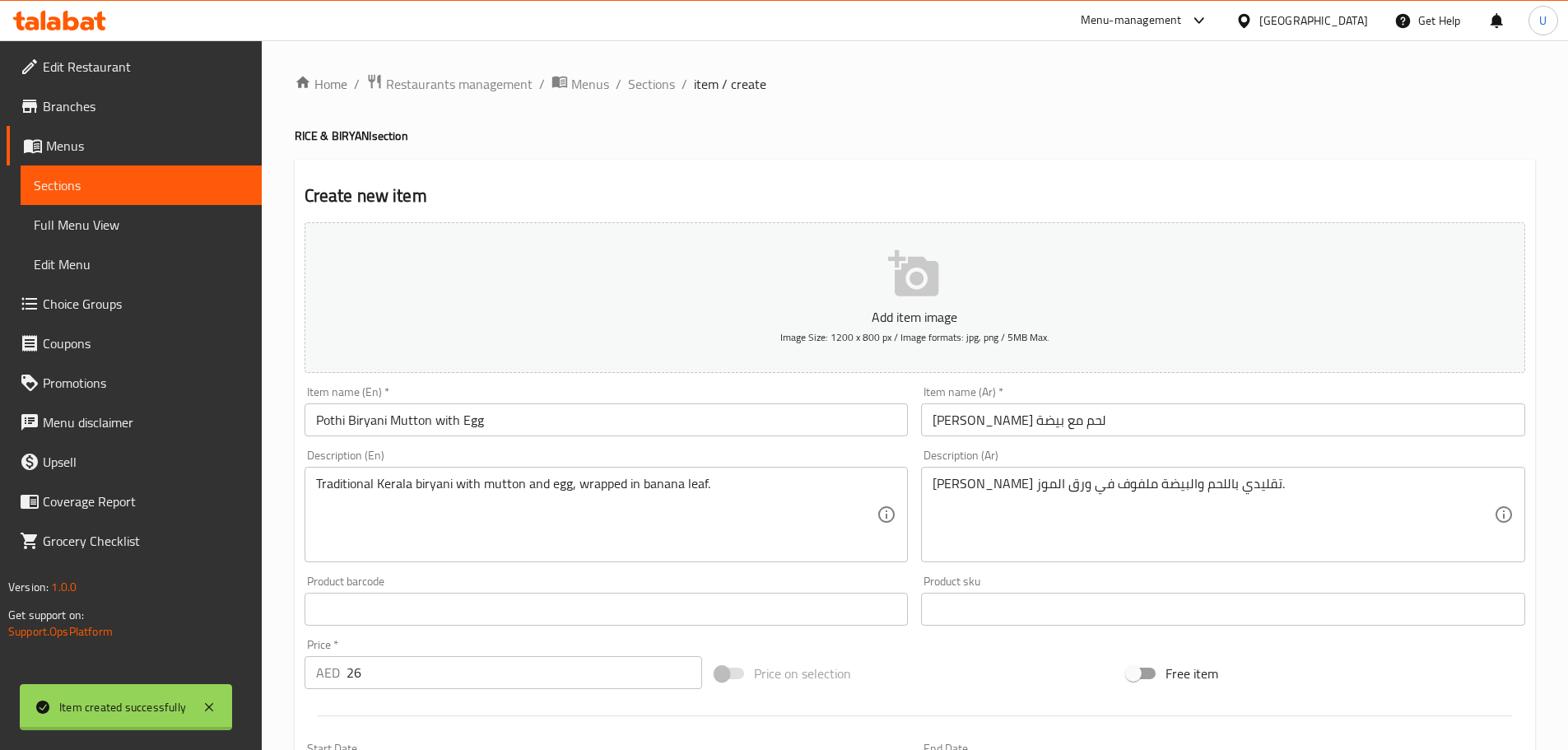
type input "0"
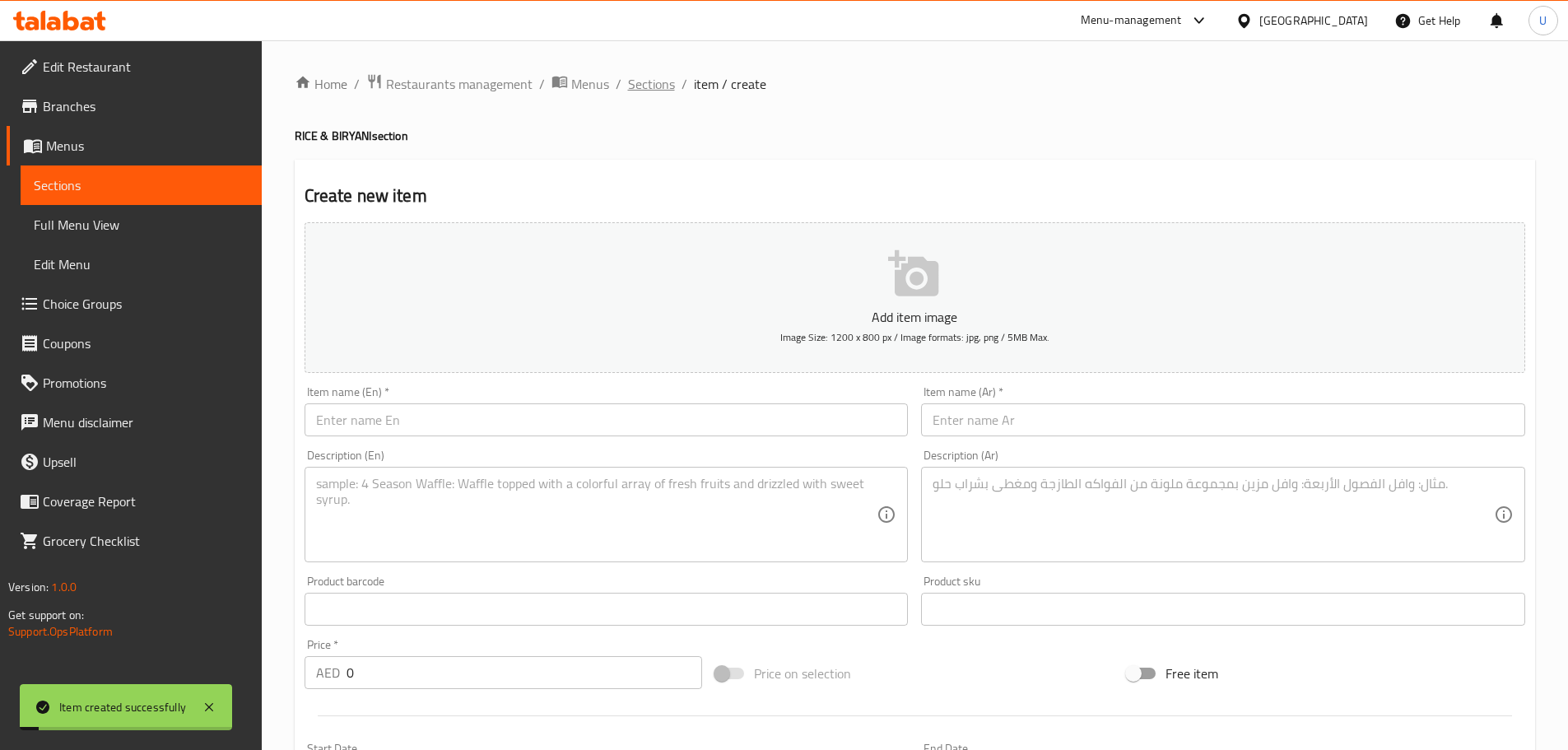
click at [648, 85] on span "Sections" at bounding box center [651, 84] width 47 height 20
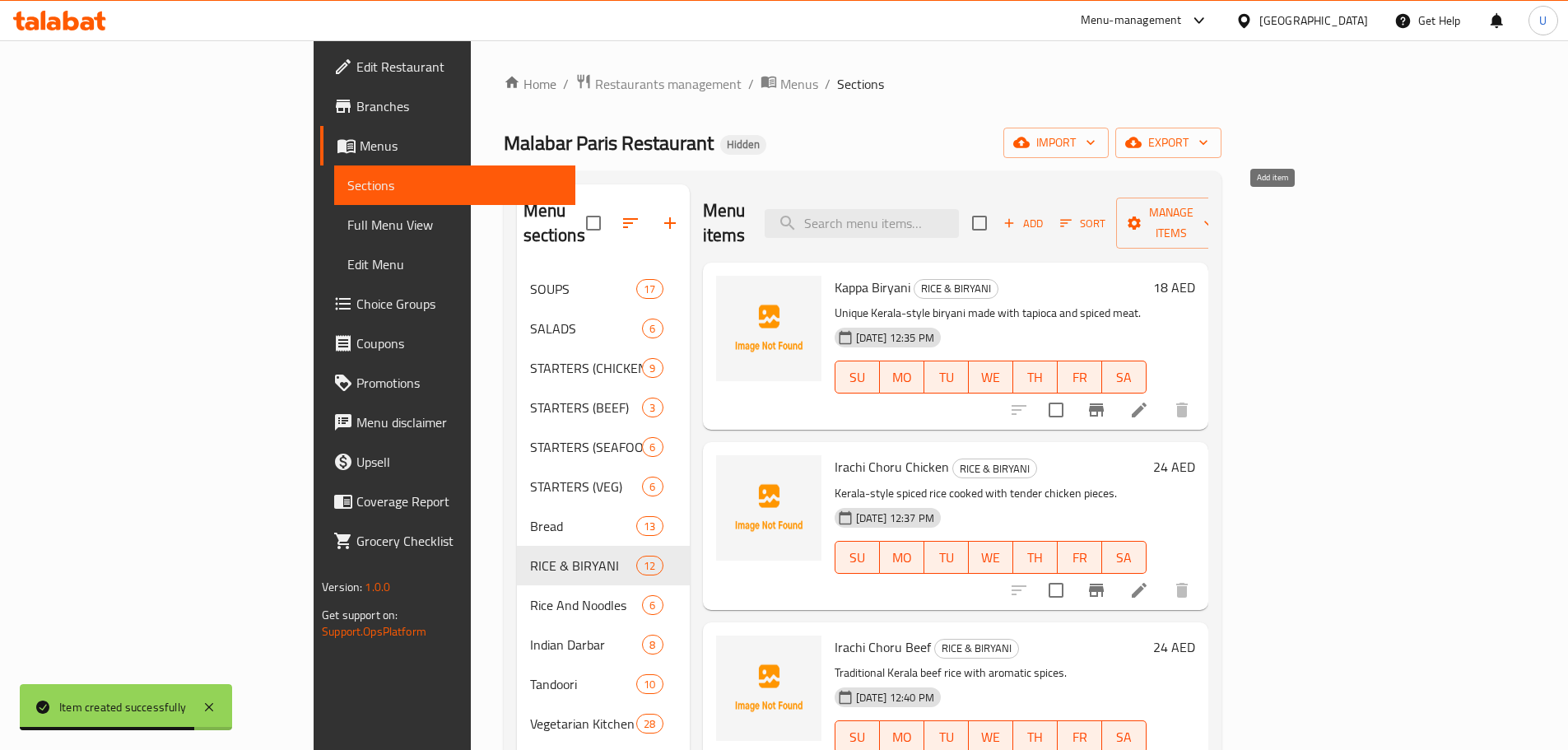
click at [1017, 216] on icon "button" at bounding box center [1009, 223] width 15 height 15
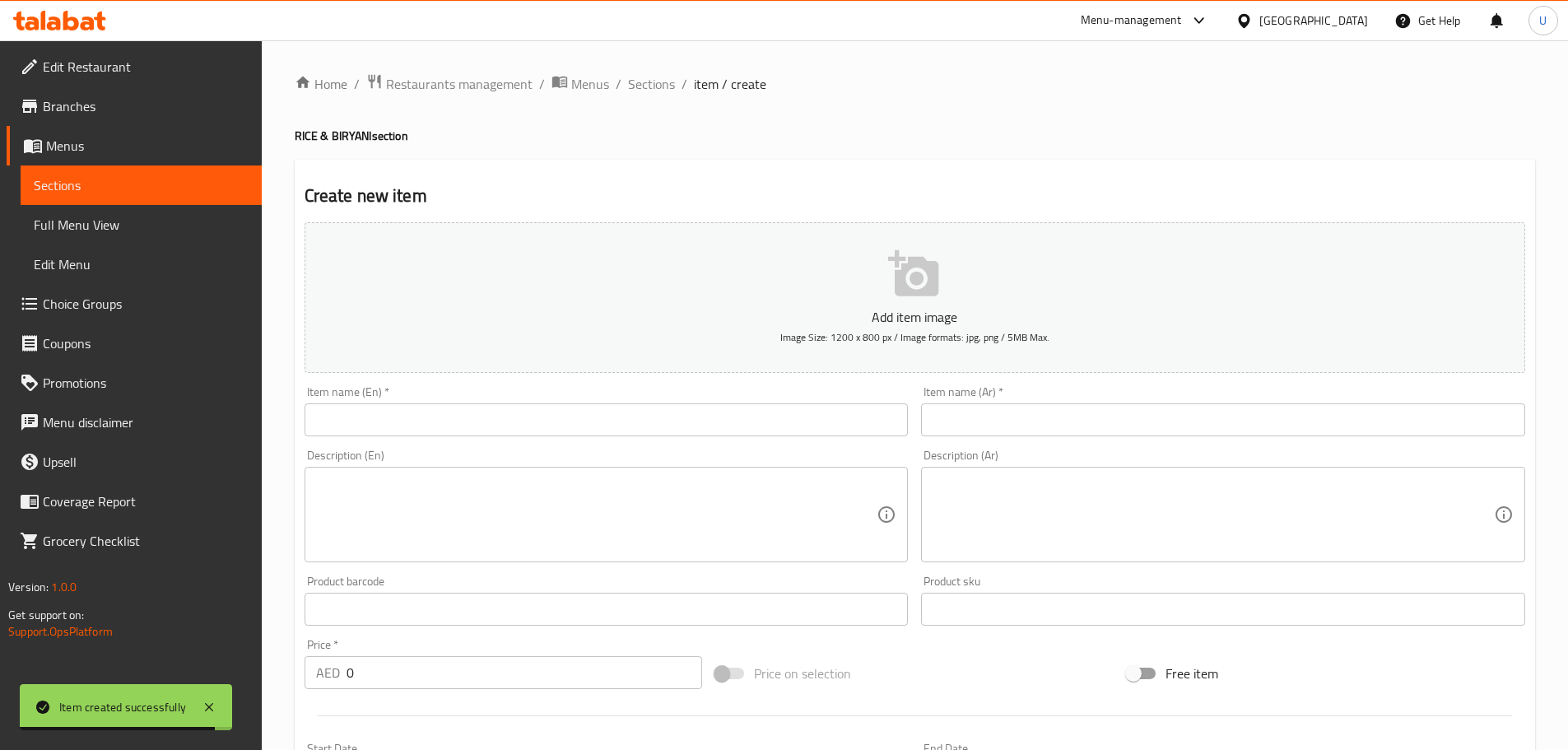
click at [432, 416] on input "text" at bounding box center [606, 420] width 604 height 33
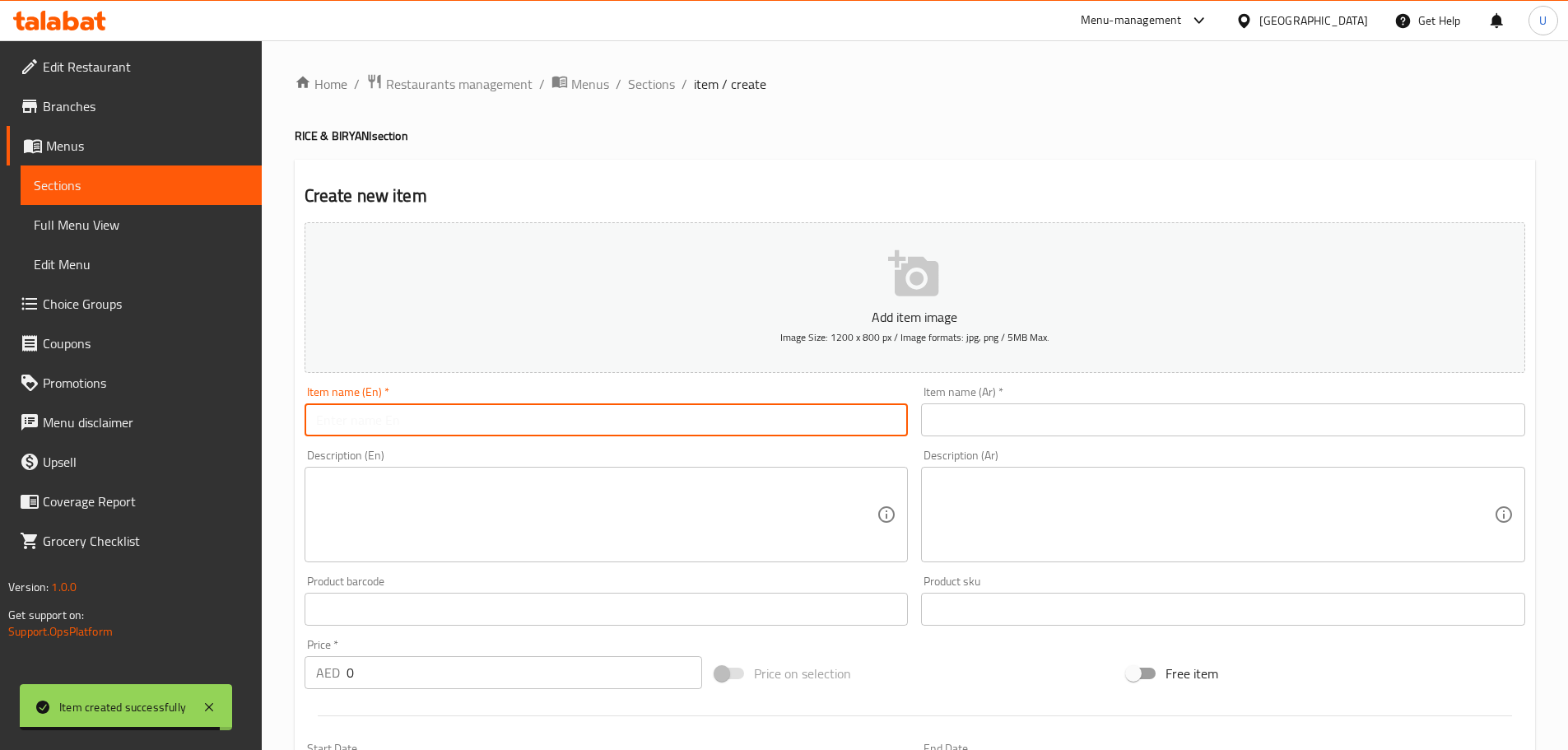
paste input "Pothi Biryani Fish with Egg"
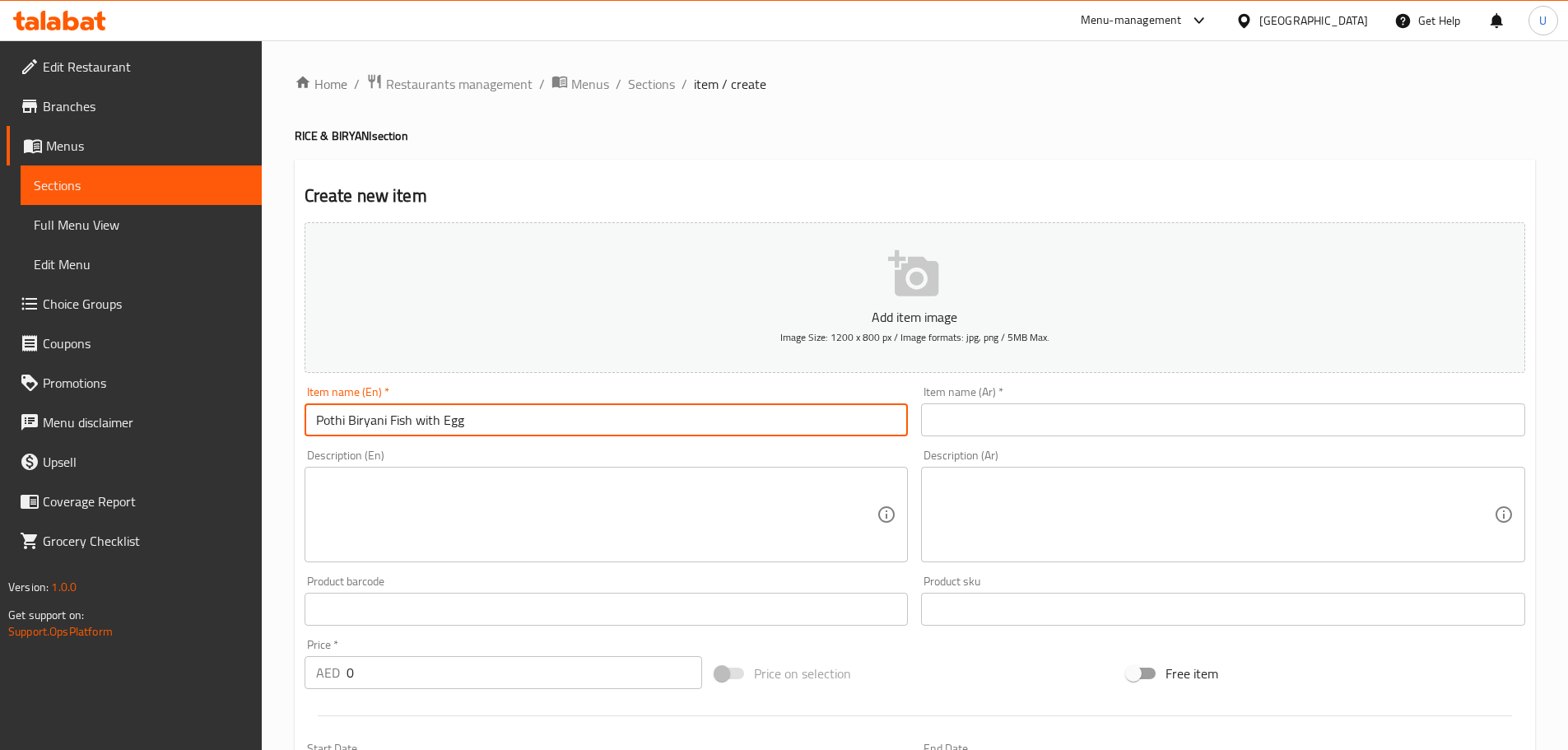
type input "Pothi Biryani Fish with Egg"
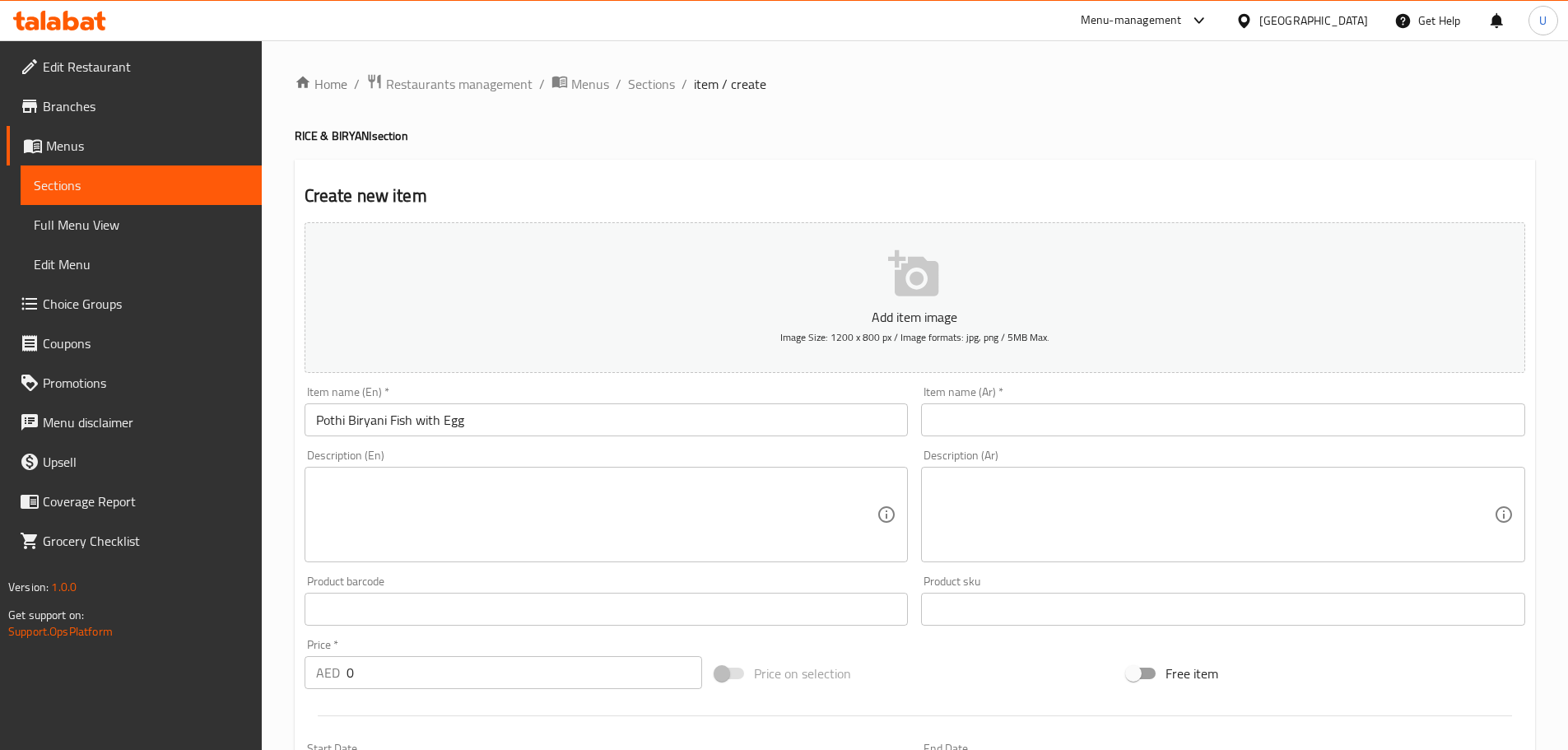
click at [962, 424] on input "text" at bounding box center [1222, 420] width 604 height 33
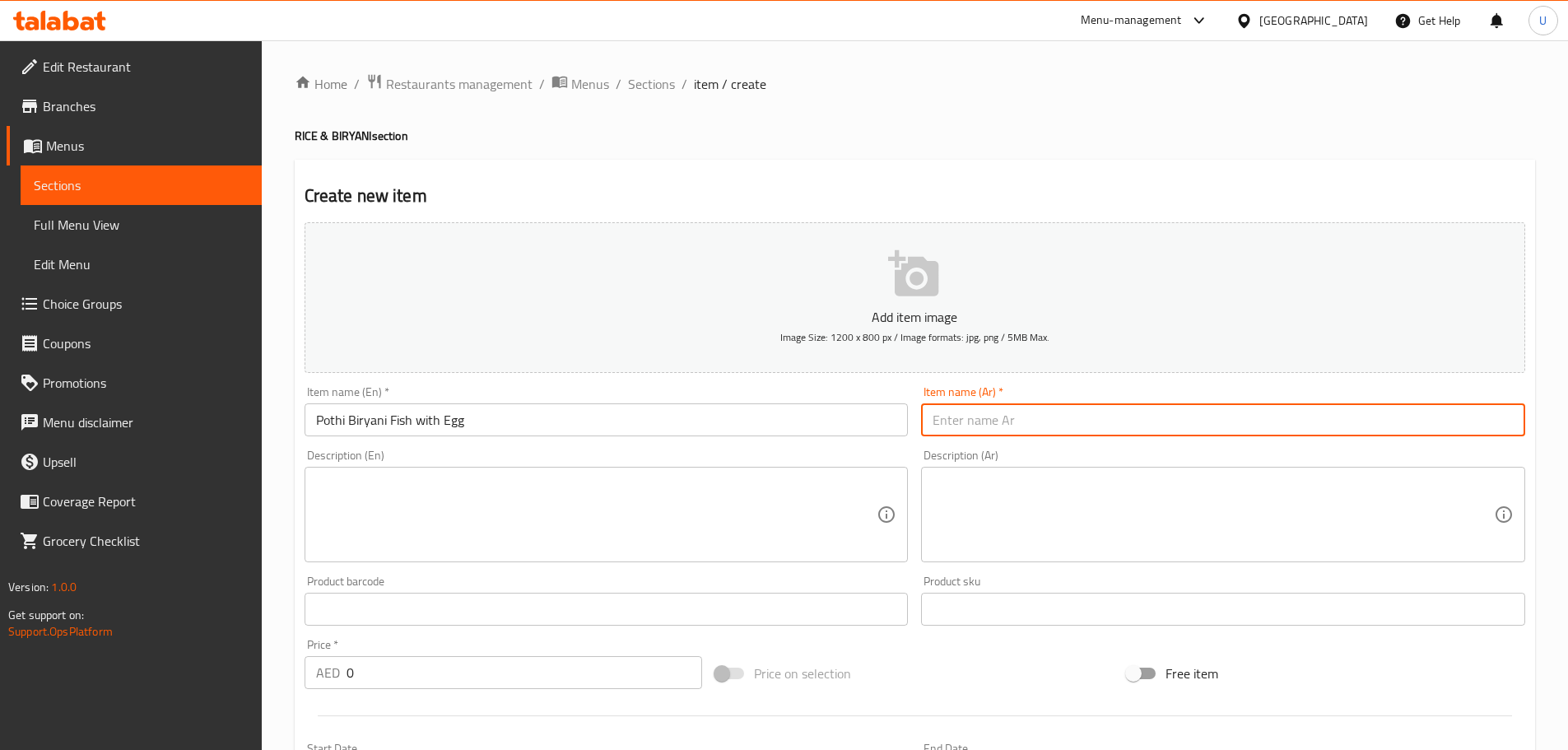
paste input "[PERSON_NAME] سمك مع بيضة"
type input "[PERSON_NAME] سمك مع بيضة"
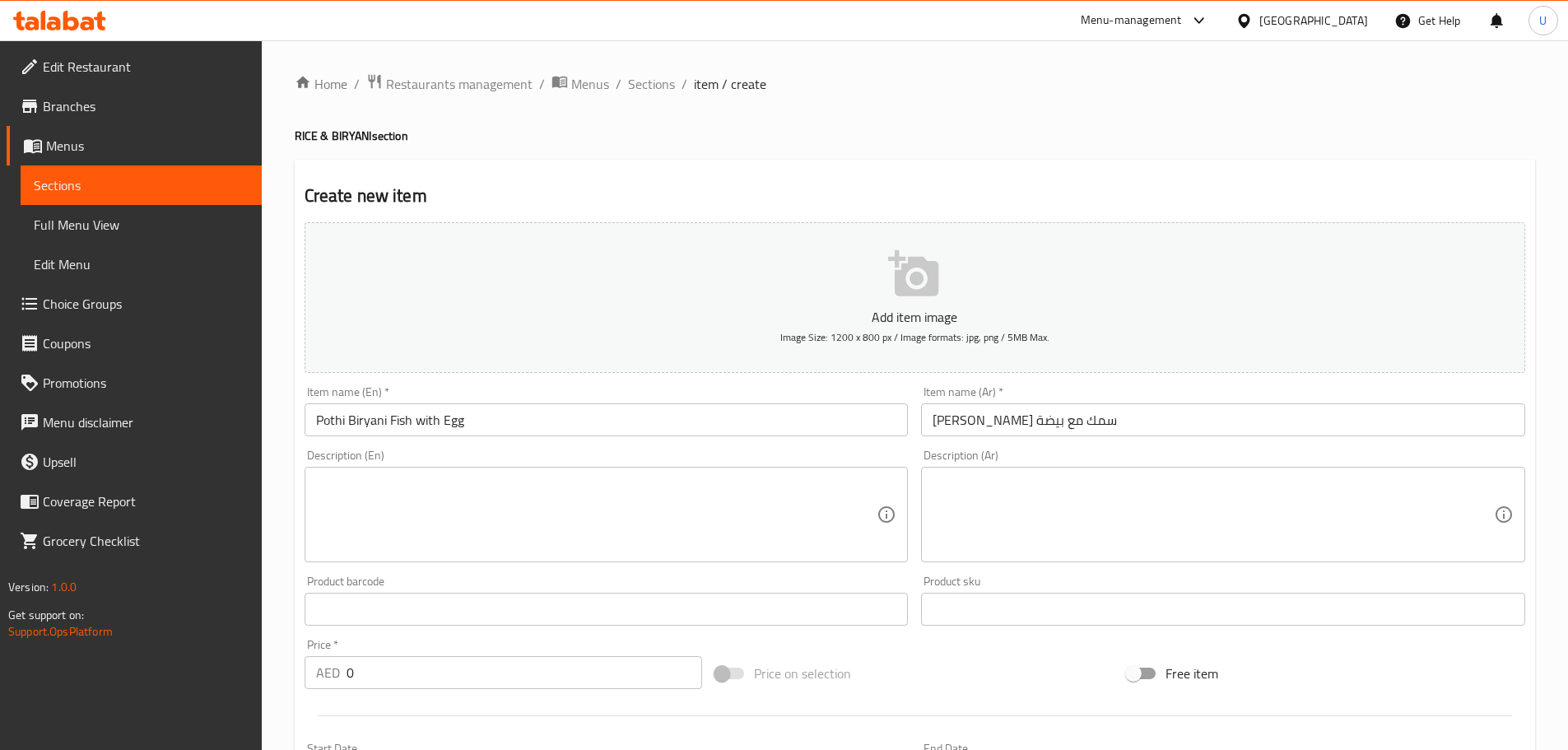
click at [441, 497] on textarea at bounding box center [596, 514] width 561 height 79
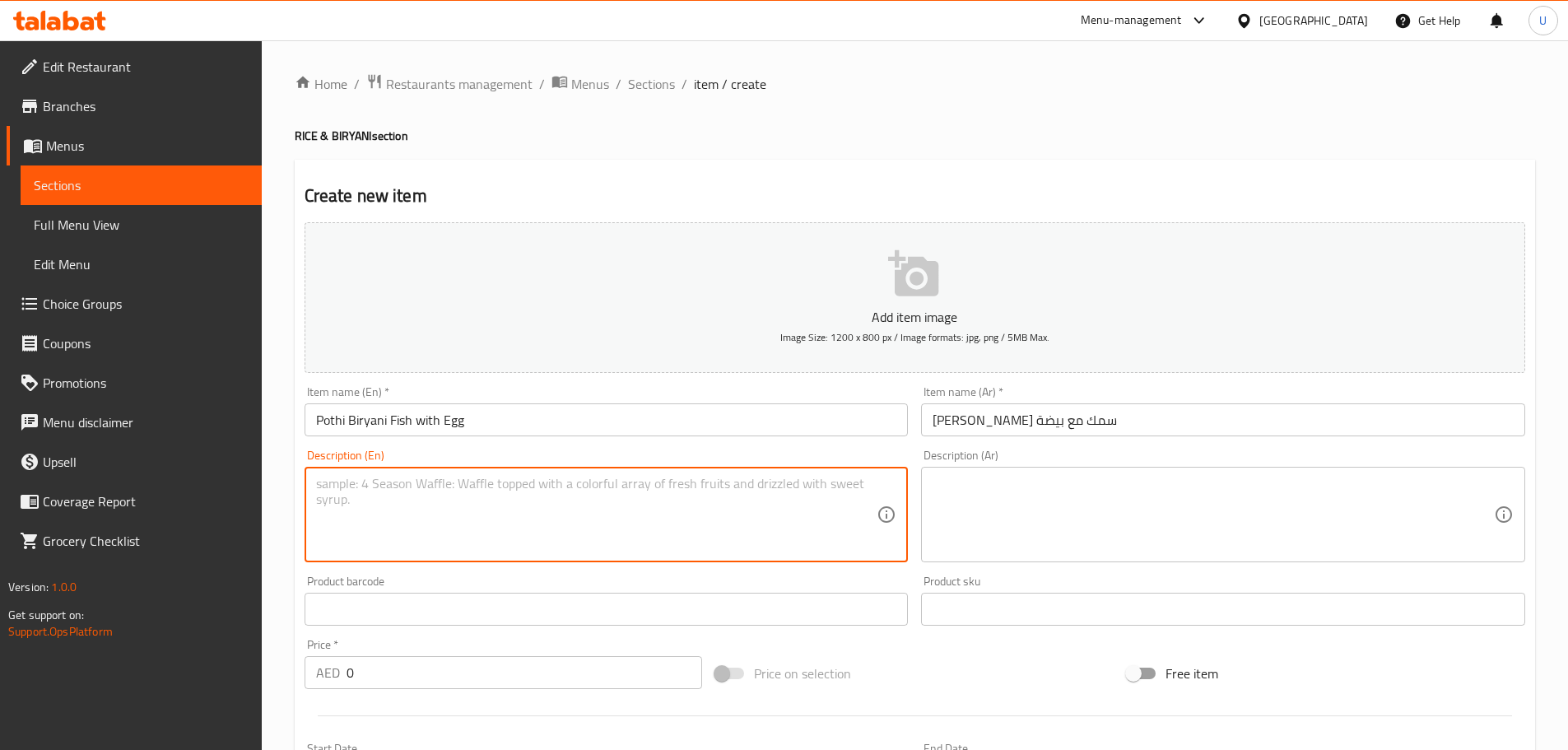
paste textarea "Fish biryani cooked with Kerala spices and wrapped in banana leaf."
type textarea "Fish biryani cooked with Kerala spices and wrapped in banana leaf."
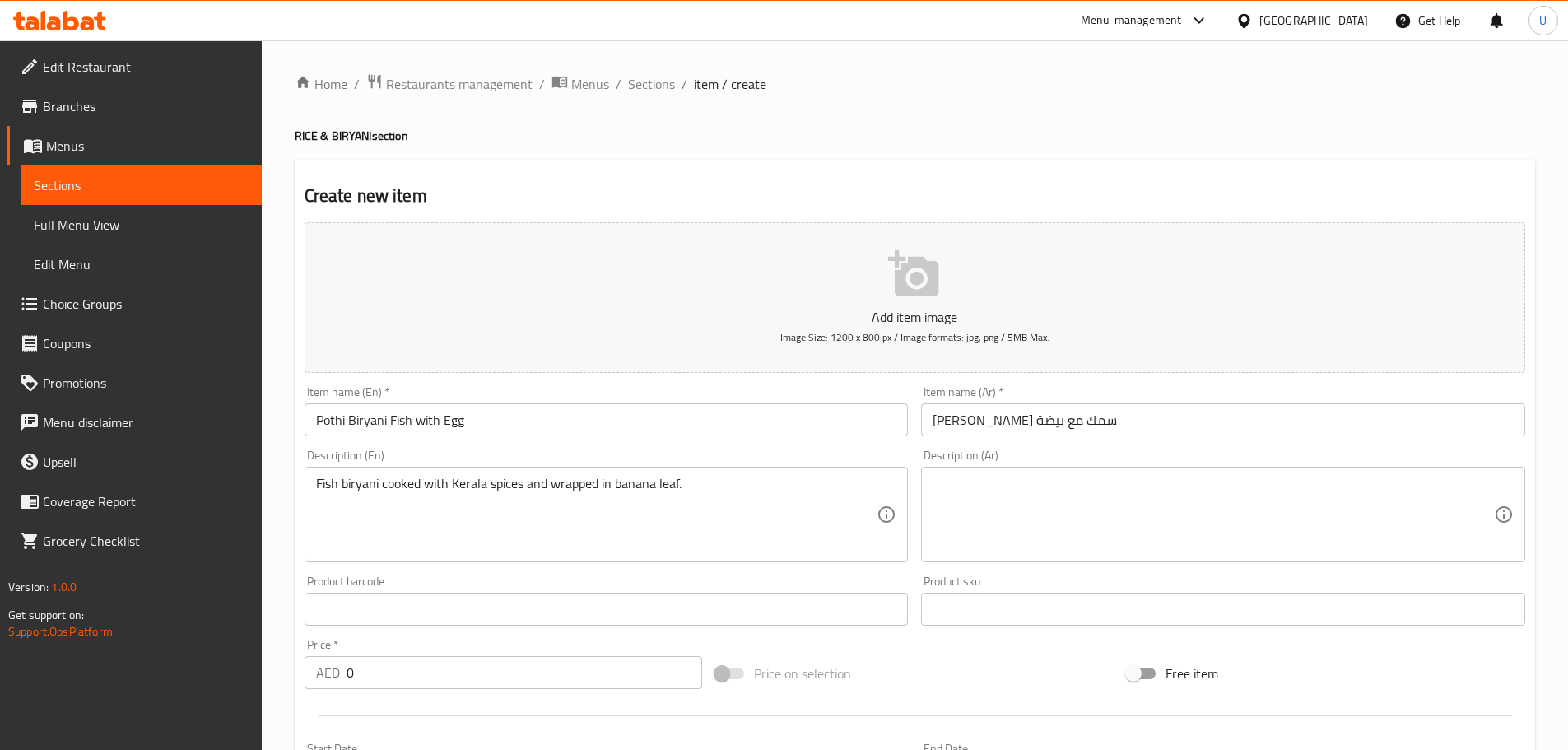
click at [942, 537] on textarea at bounding box center [1213, 514] width 561 height 79
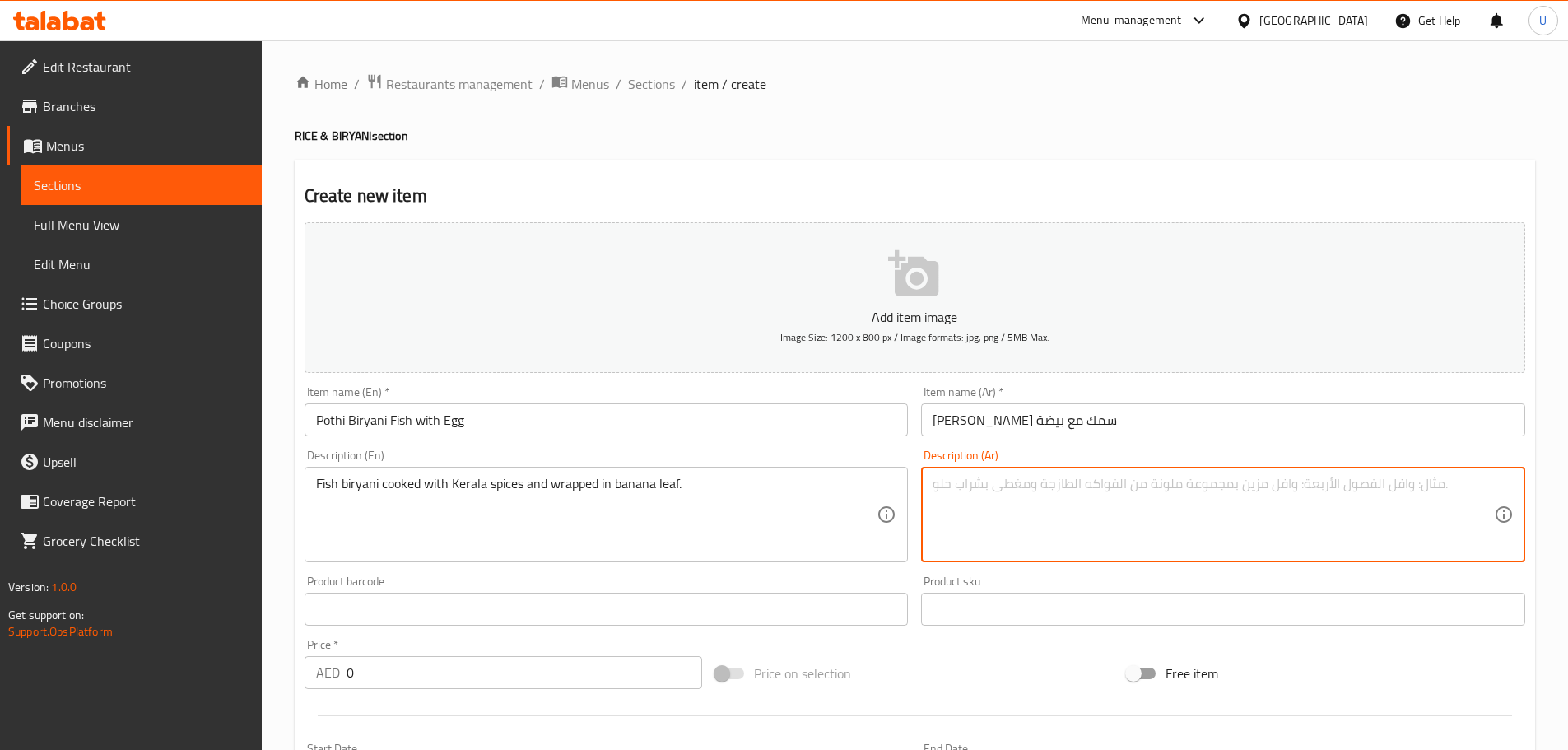
paste textarea "برياني سمك مطهو بتوابل كيرالية وملفوف في ورق الموز."
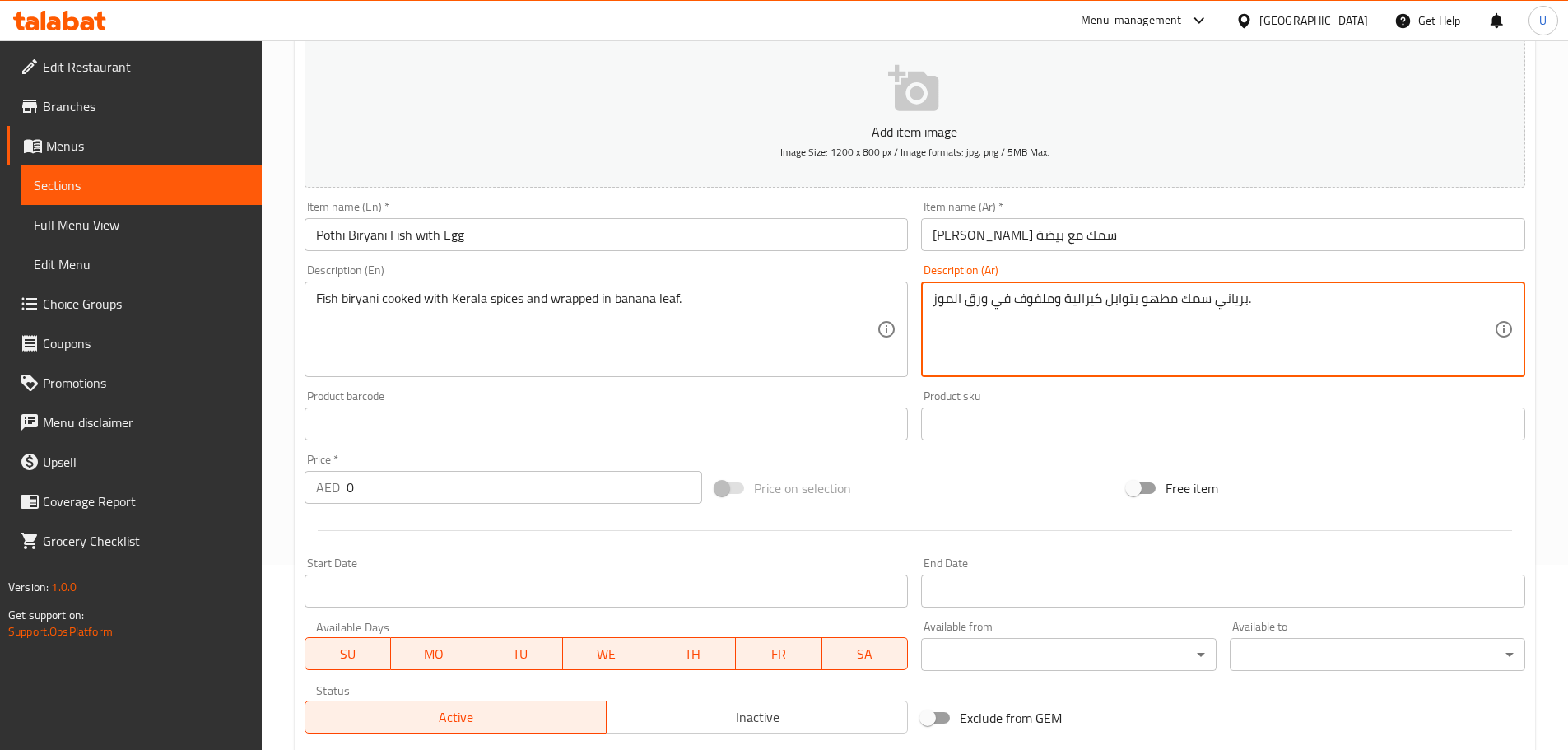
scroll to position [247, 0]
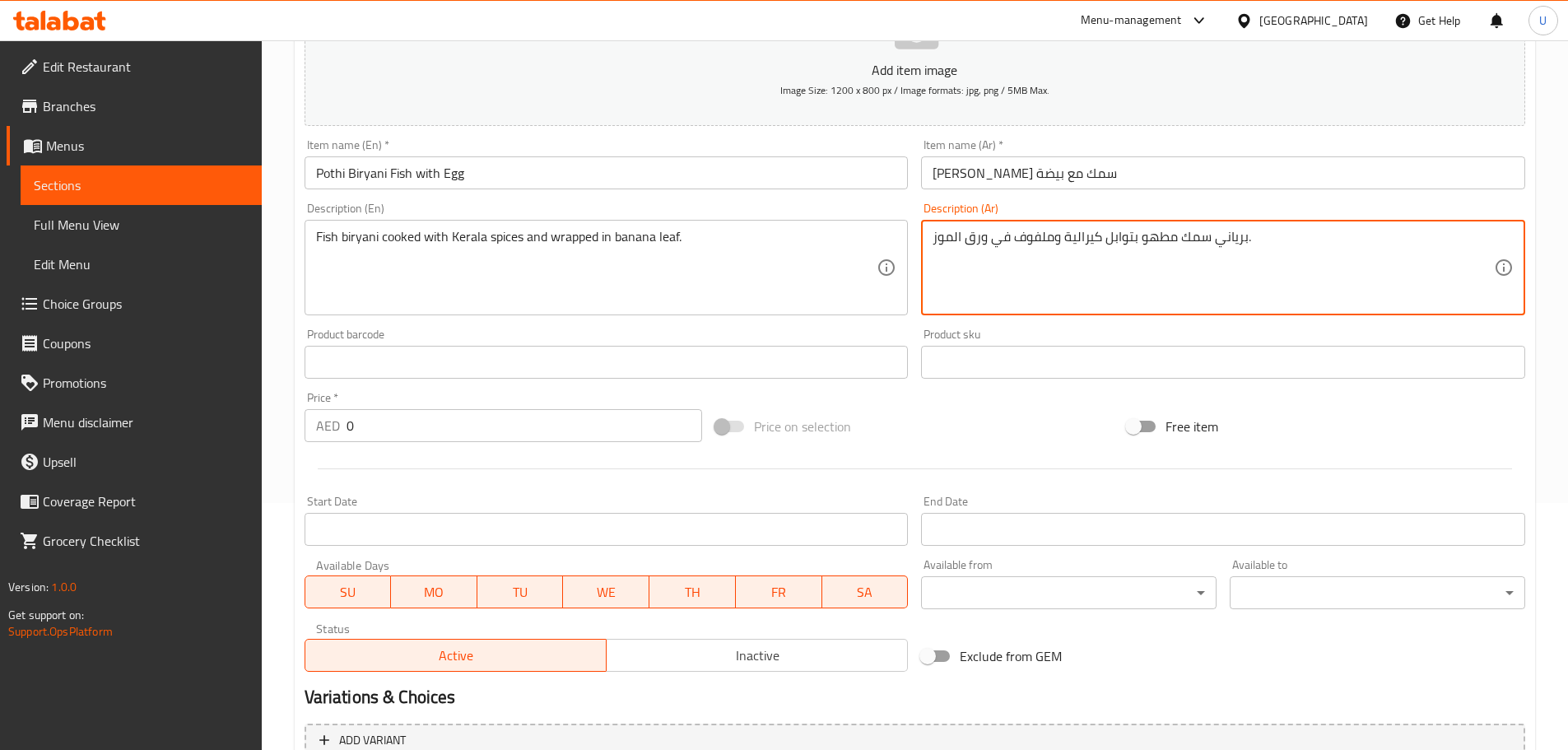
type textarea "برياني سمك مطهو بتوابل كيرالية وملفوف في ورق الموز."
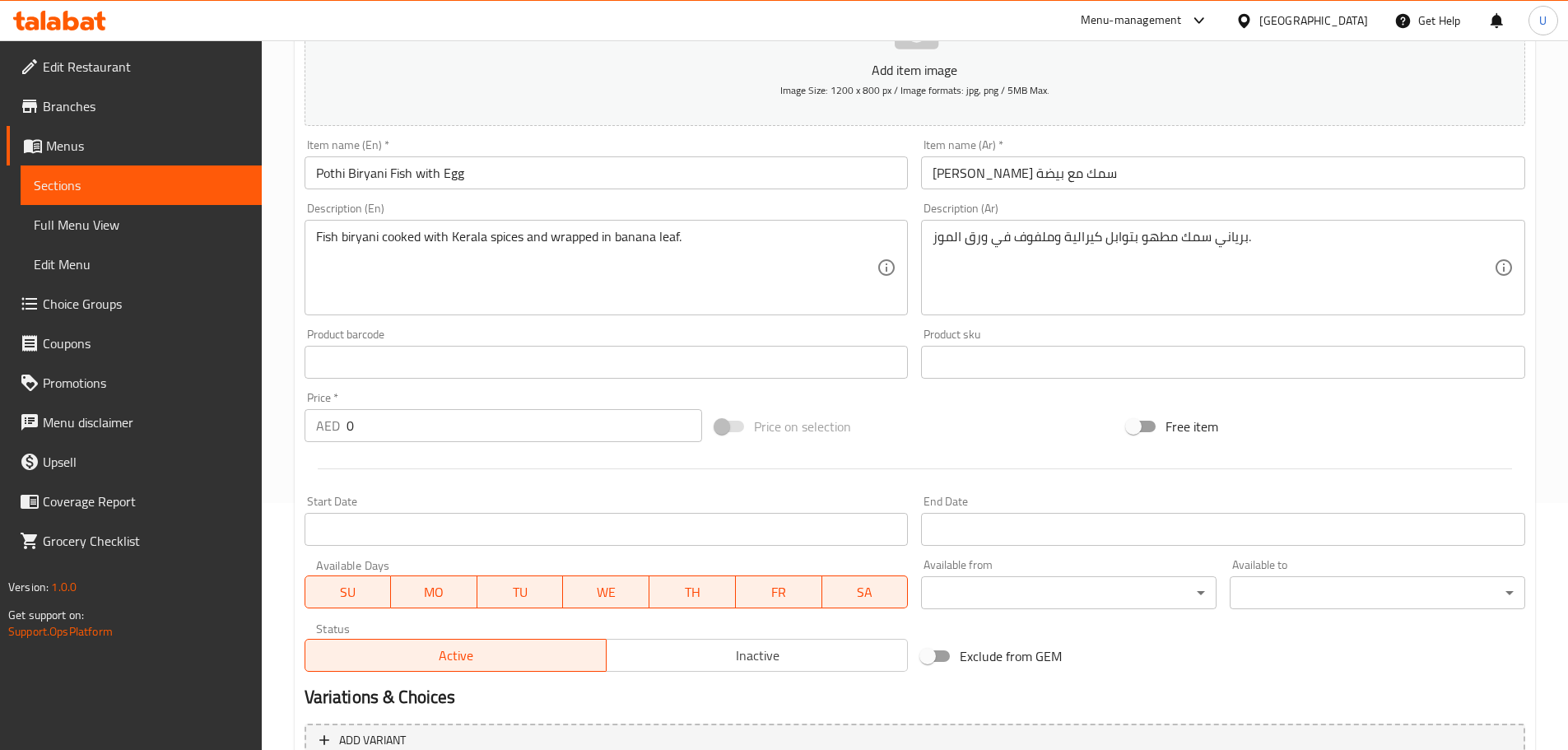
drag, startPoint x: 294, startPoint y: 433, endPoint x: 284, endPoint y: 433, distance: 10.0
click at [285, 433] on div "Home / Restaurants management / Menus / Sections / item / create RICE & BIRYANI…" at bounding box center [915, 348] width 1306 height 1110
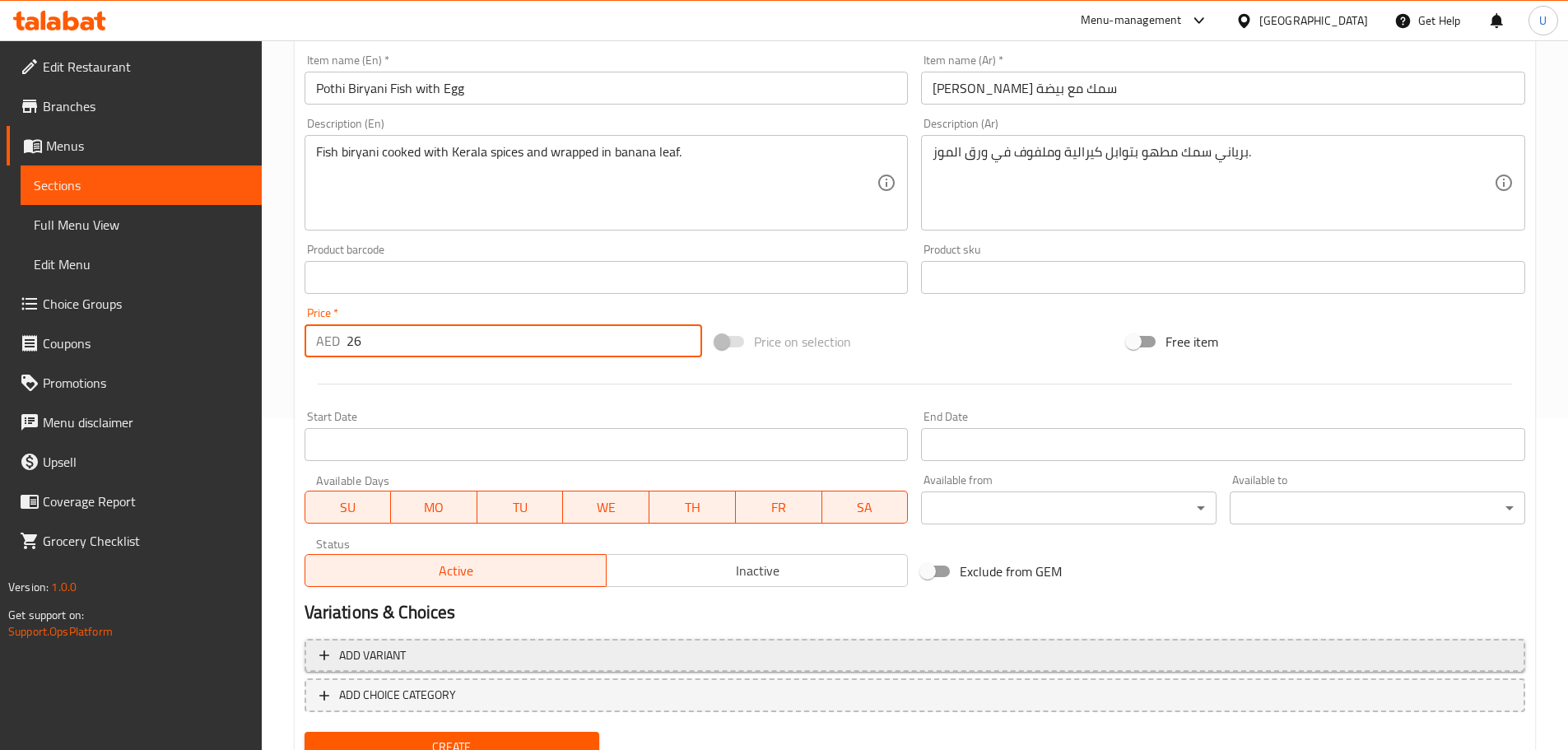
scroll to position [400, 0]
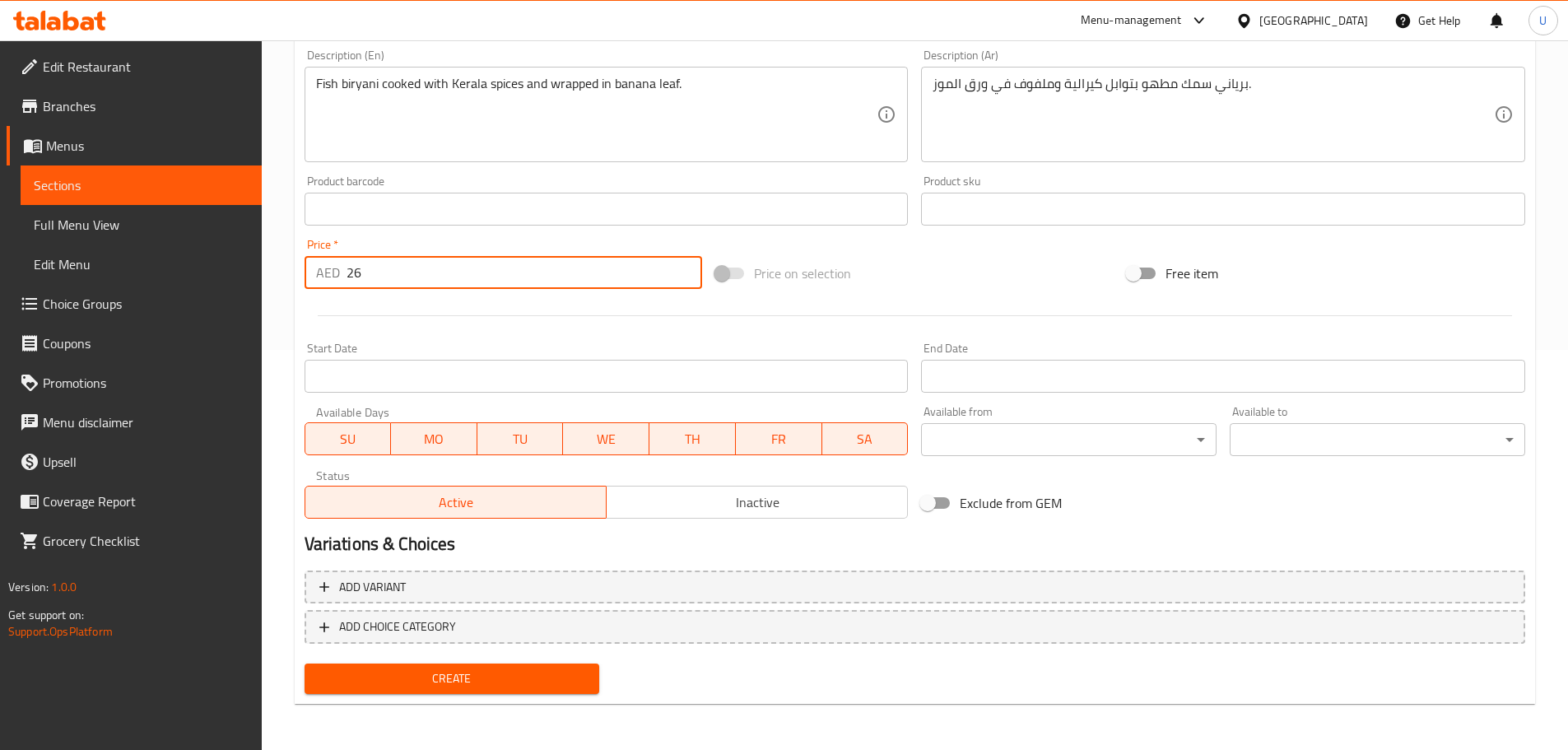
type input "26"
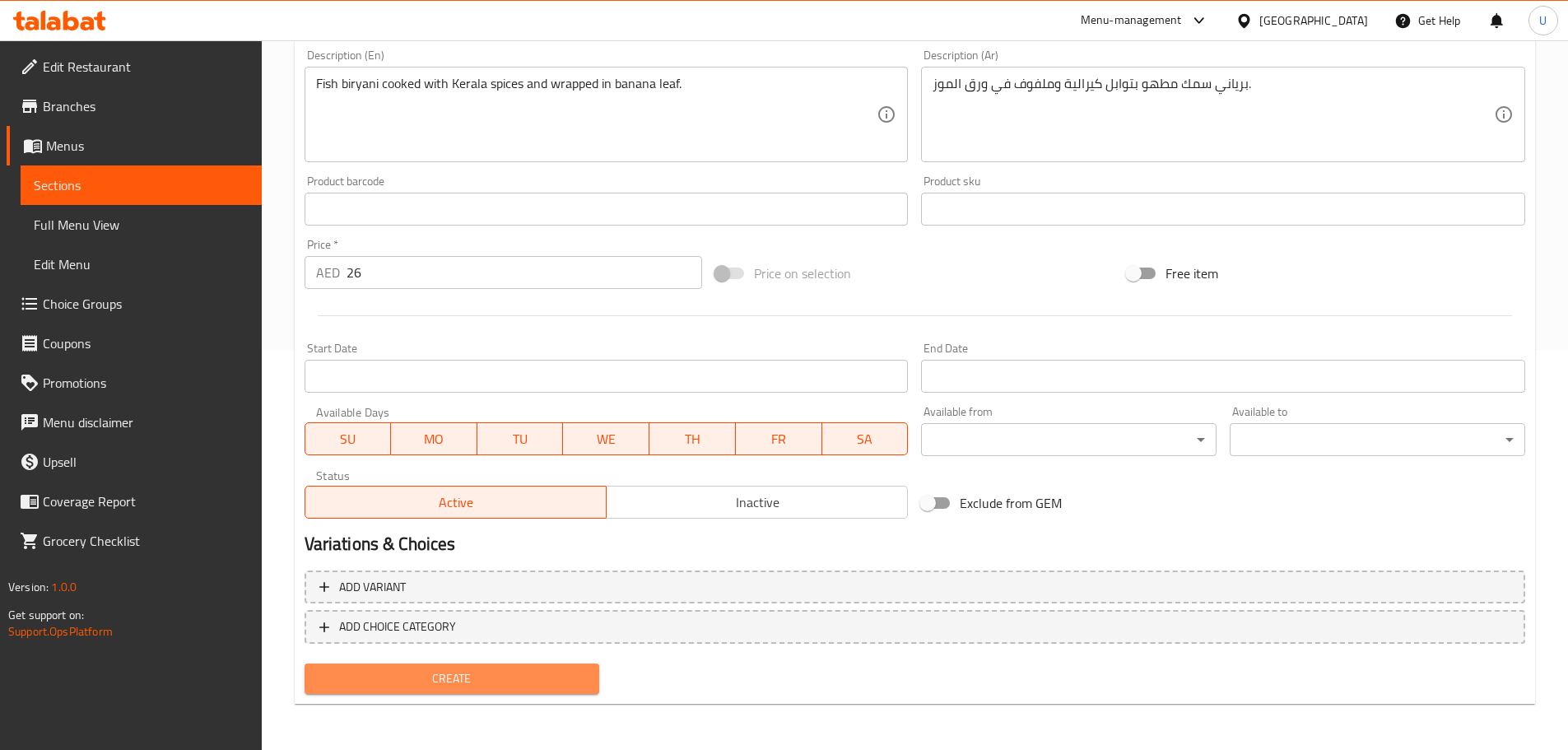
click at [460, 673] on span "Create" at bounding box center [452, 678] width 269 height 21
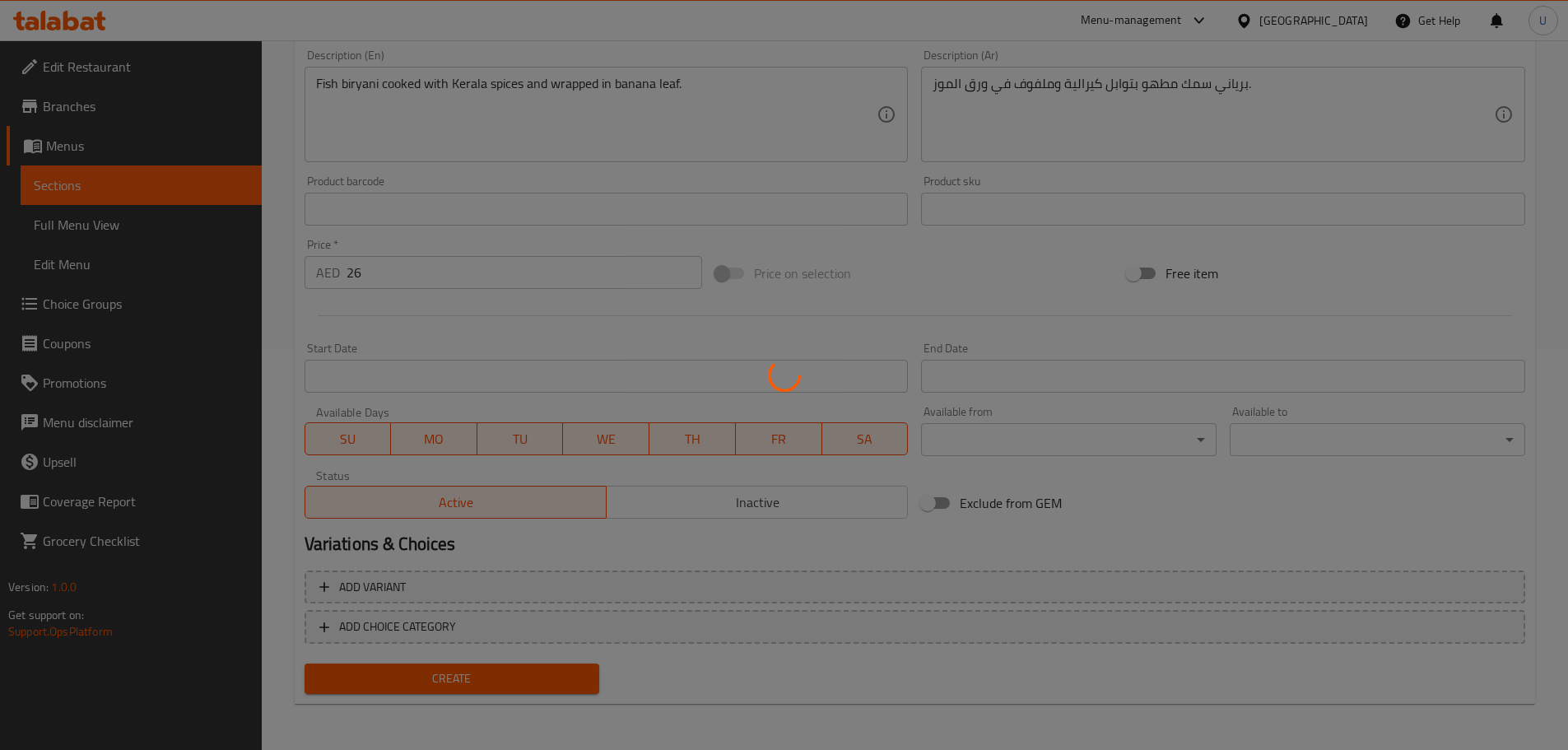
type input "0"
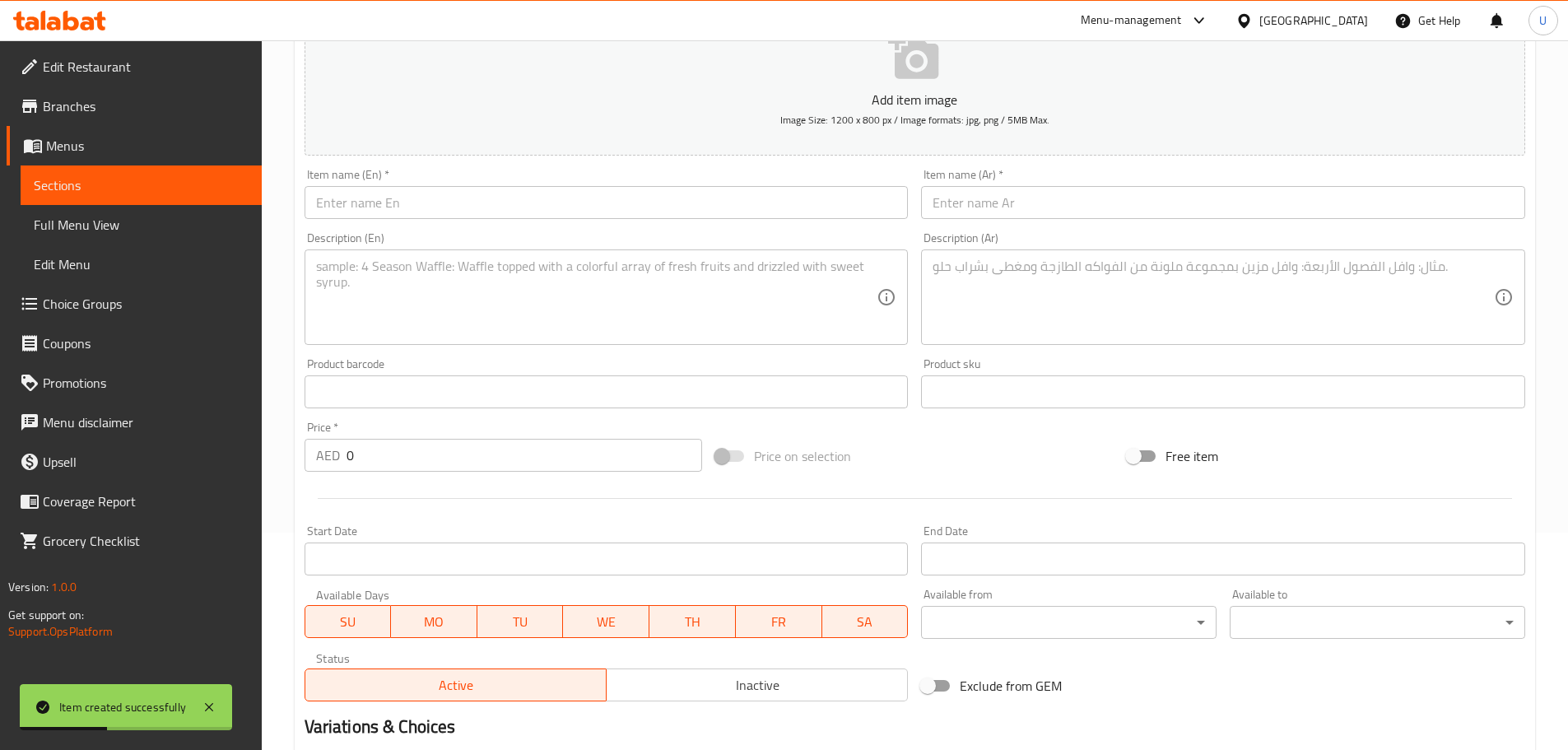
scroll to position [0, 0]
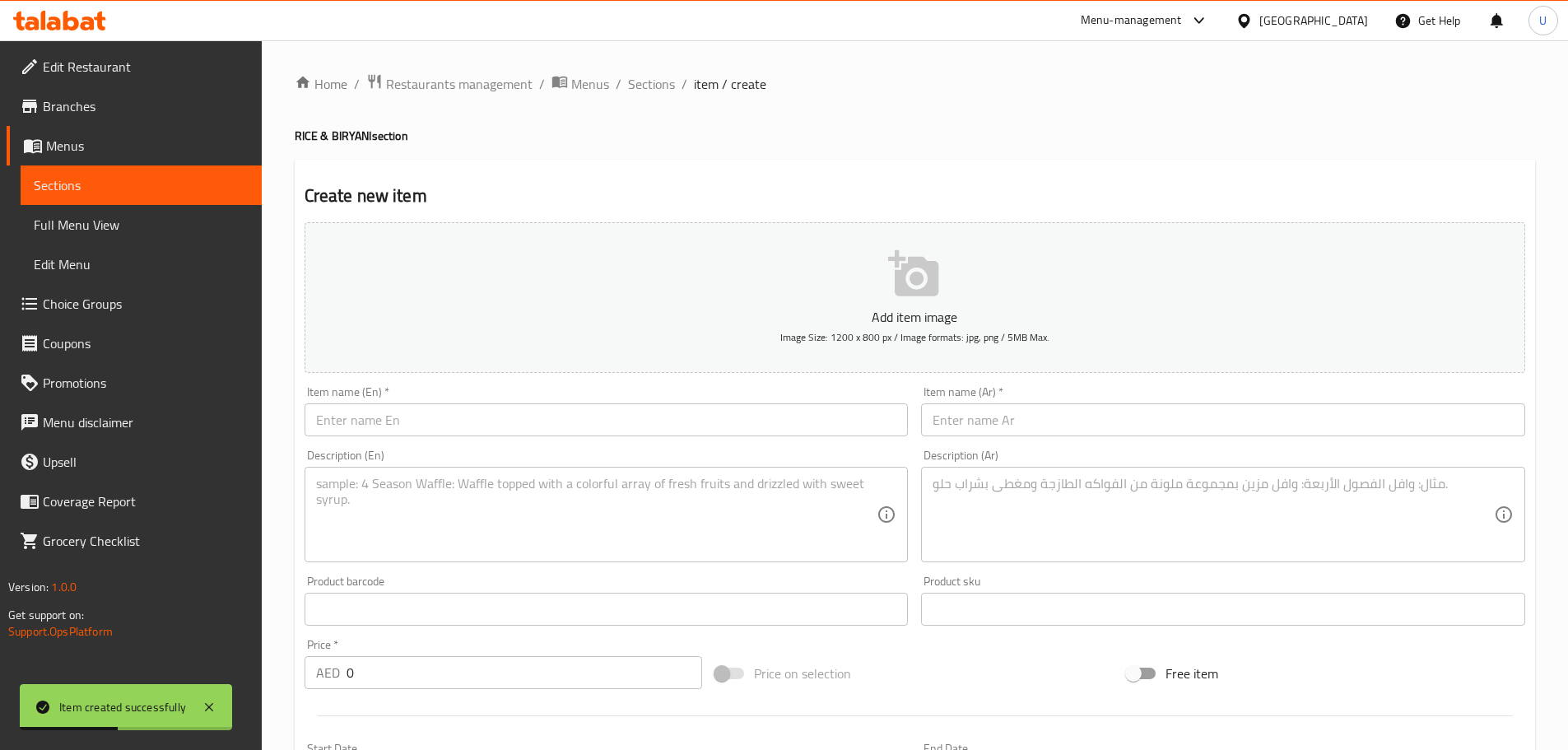
click at [446, 428] on input "text" at bounding box center [606, 420] width 604 height 33
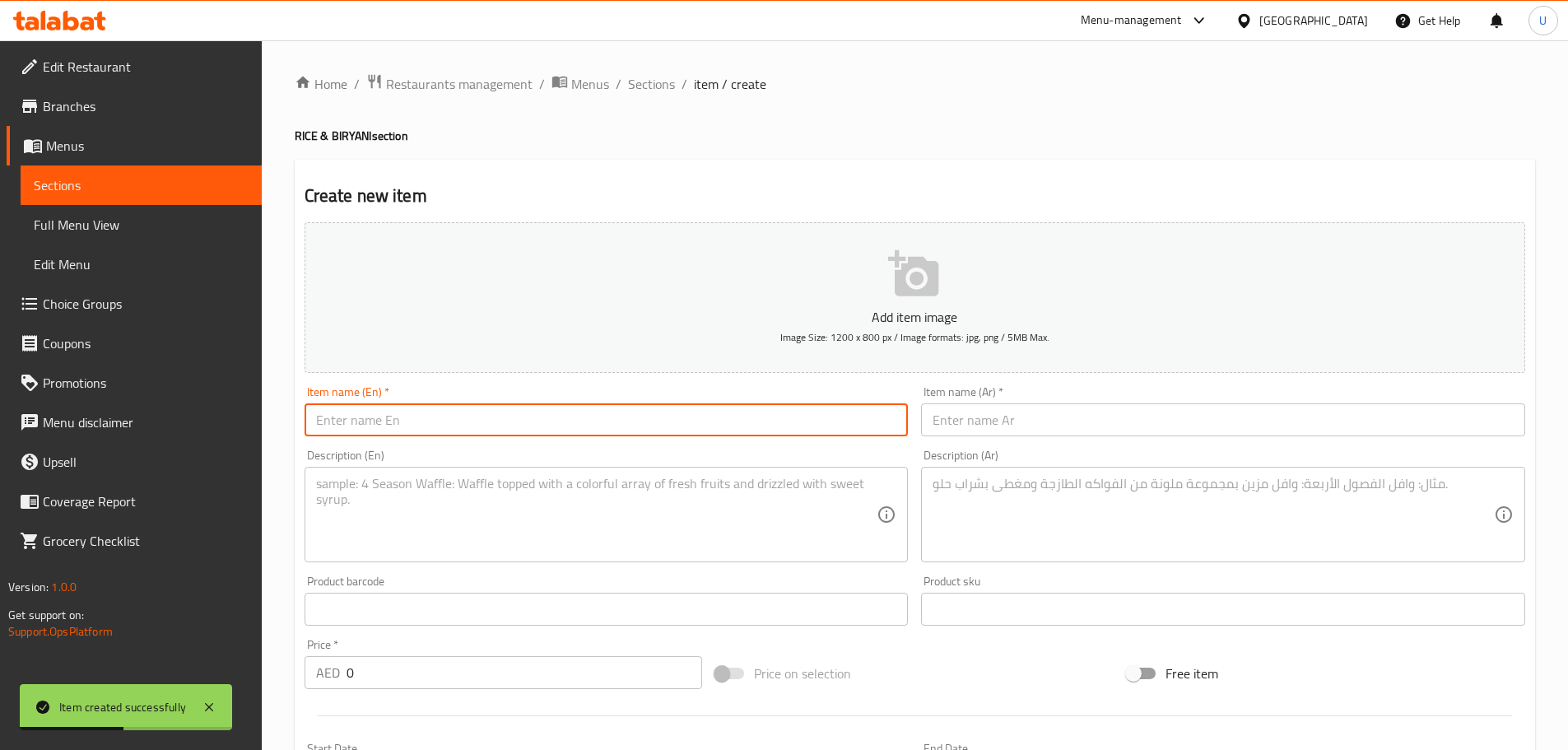
paste input "Malabar Dum Mutton Biryani"
type input "Malabar Dum Mutton Biryani"
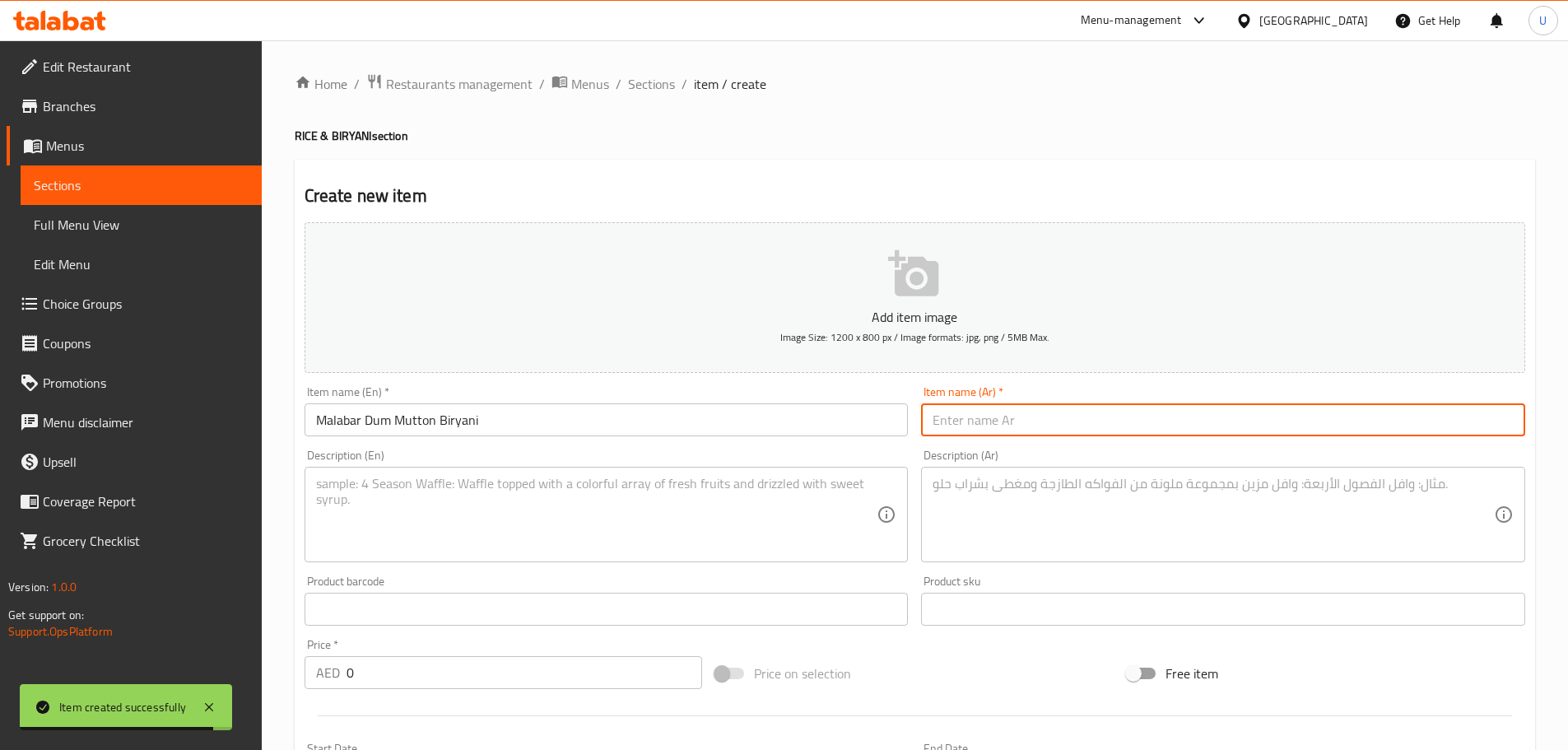
click at [1129, 421] on input "text" at bounding box center [1222, 420] width 604 height 33
paste input "برياني لحم دوم مالاباري"
type input "برياني لحم دوم مالاباري"
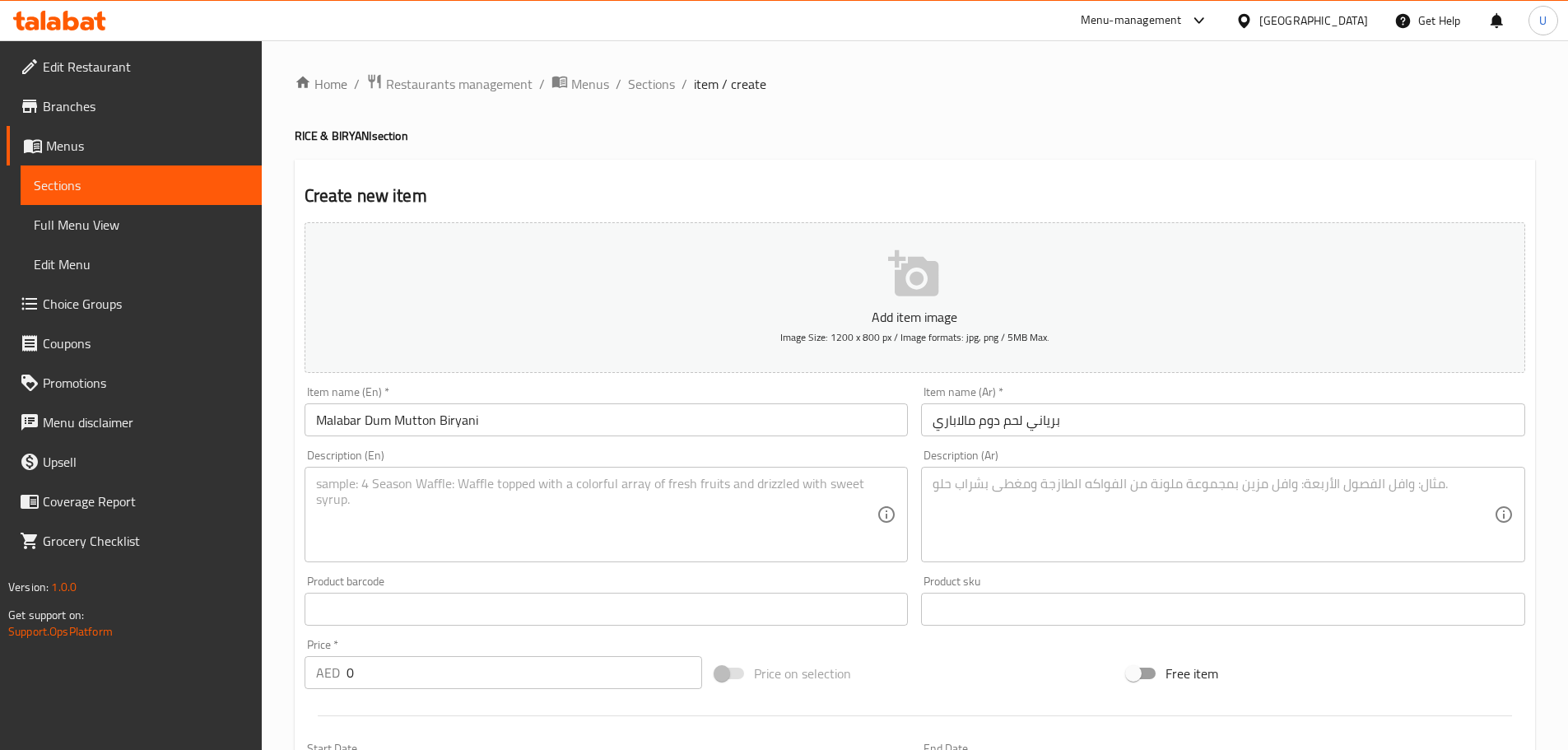
click at [462, 490] on textarea at bounding box center [596, 514] width 561 height 79
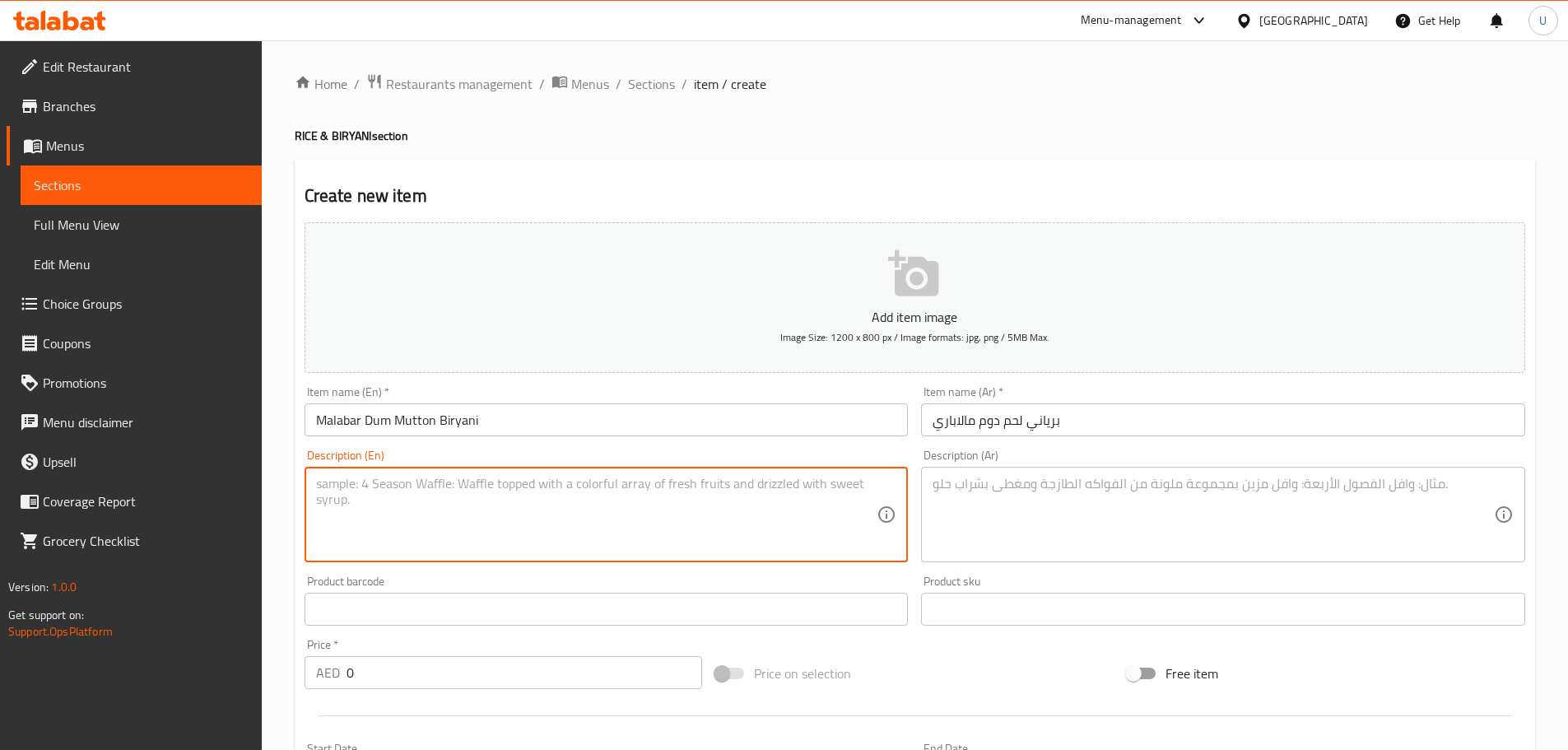
paste textarea "Slow-cooked Malabar-style biryani with tender mutton and rich aroma."
type textarea "Slow-cooked Malabar-style biryani with tender mutton and rich aroma."
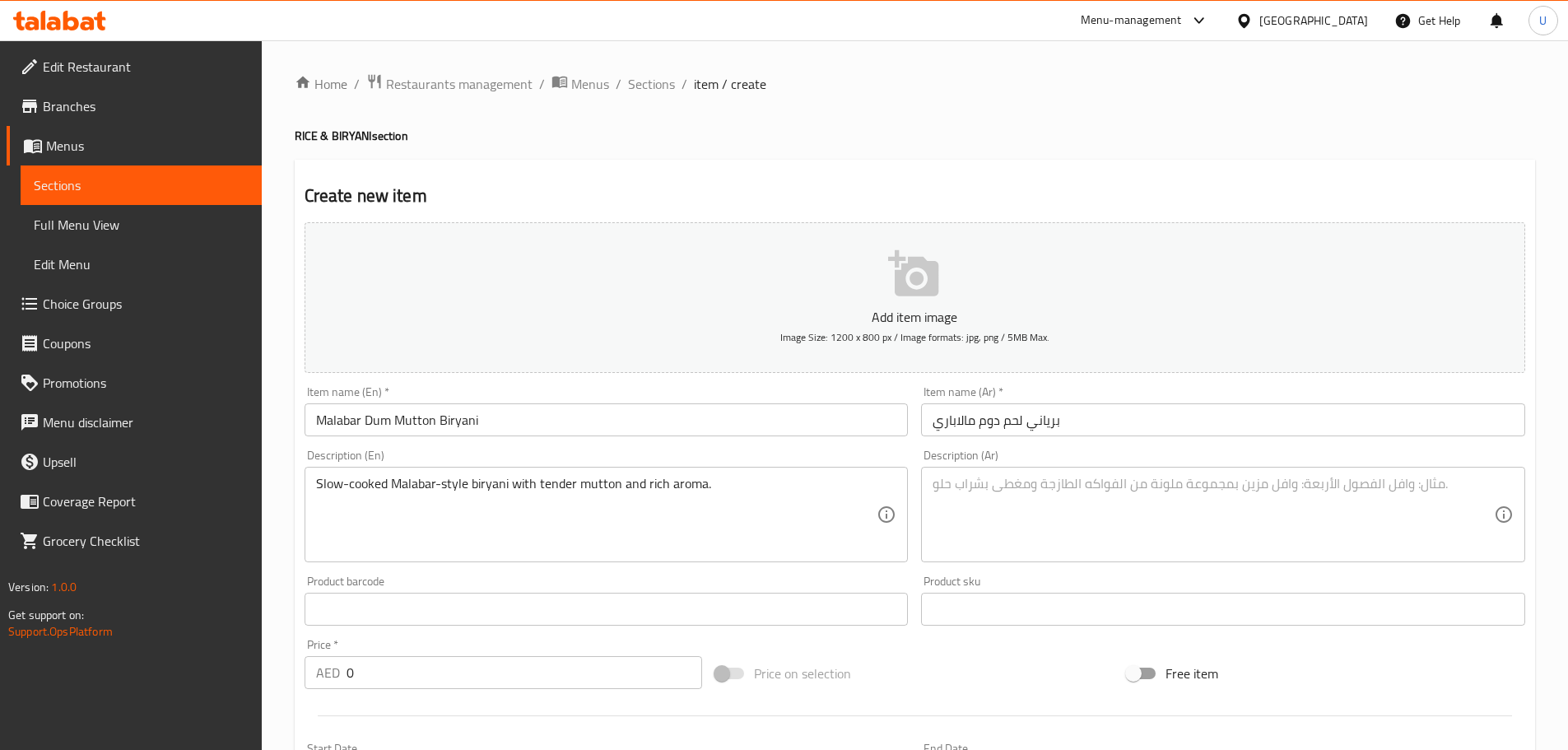
click at [1125, 498] on textarea at bounding box center [1213, 514] width 561 height 79
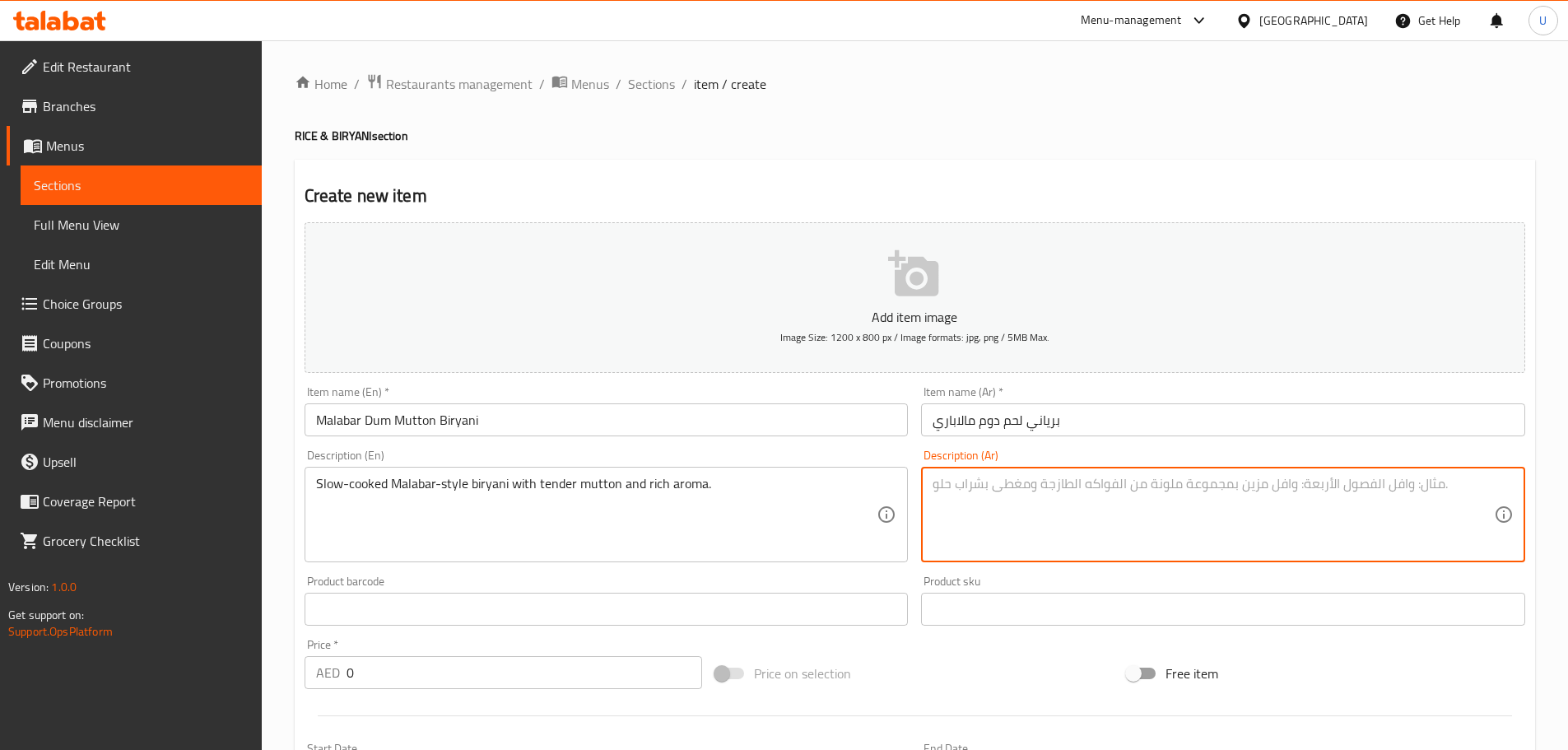
paste textarea "برياني لحم على الطريقة المالبارية مطهو ببطء بقطع لحم طرية ورائحة غنية."
type textarea "برياني لحم على الطريقة المالبارية مطهو ببطء بقطع لحم طرية ورائحة غنية."
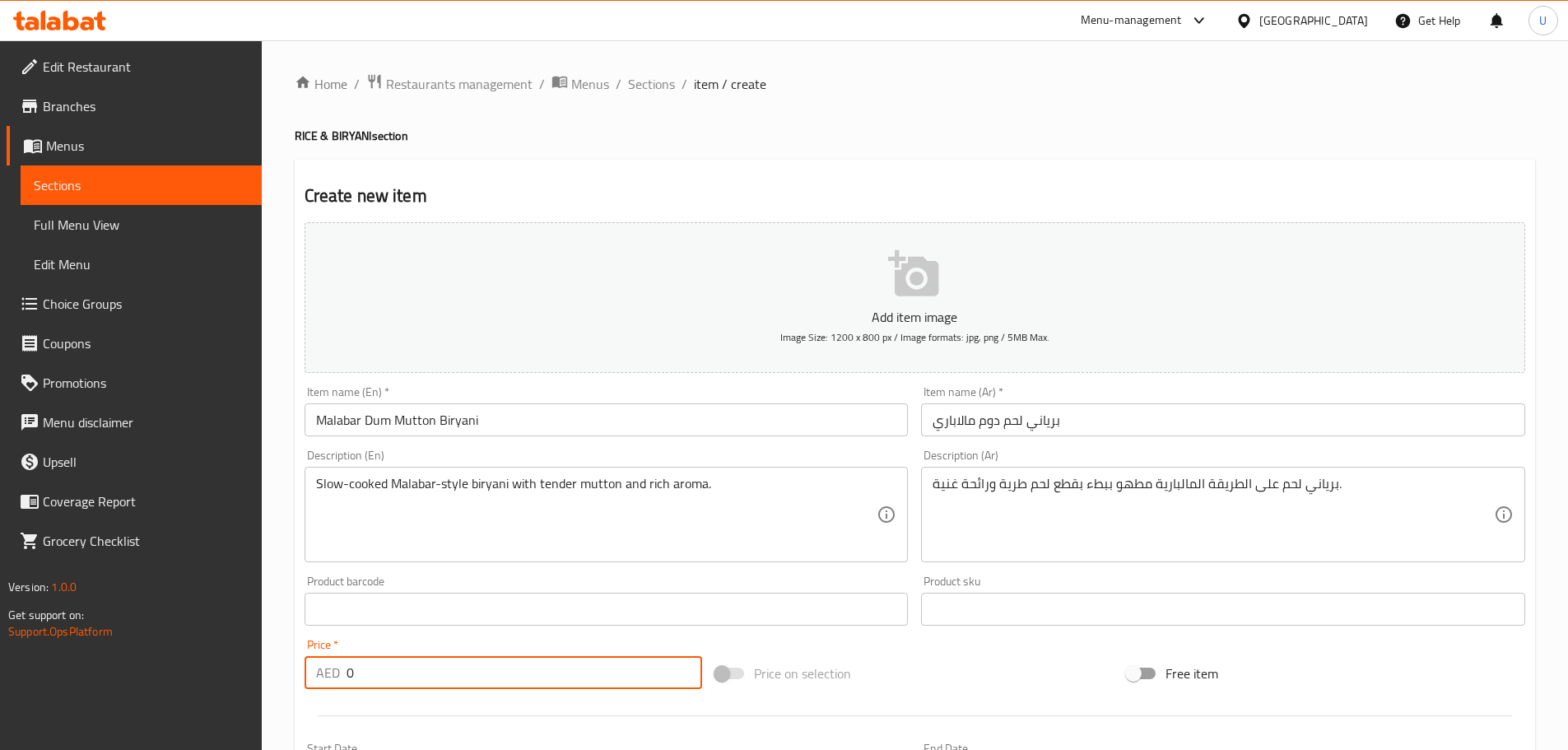
drag, startPoint x: 369, startPoint y: 669, endPoint x: 293, endPoint y: 671, distance: 76.0
click at [294, 671] on div "Create new item Add item image Image Size: 1200 x 800 px / Image formats: jpg, …" at bounding box center [914, 632] width 1240 height 945
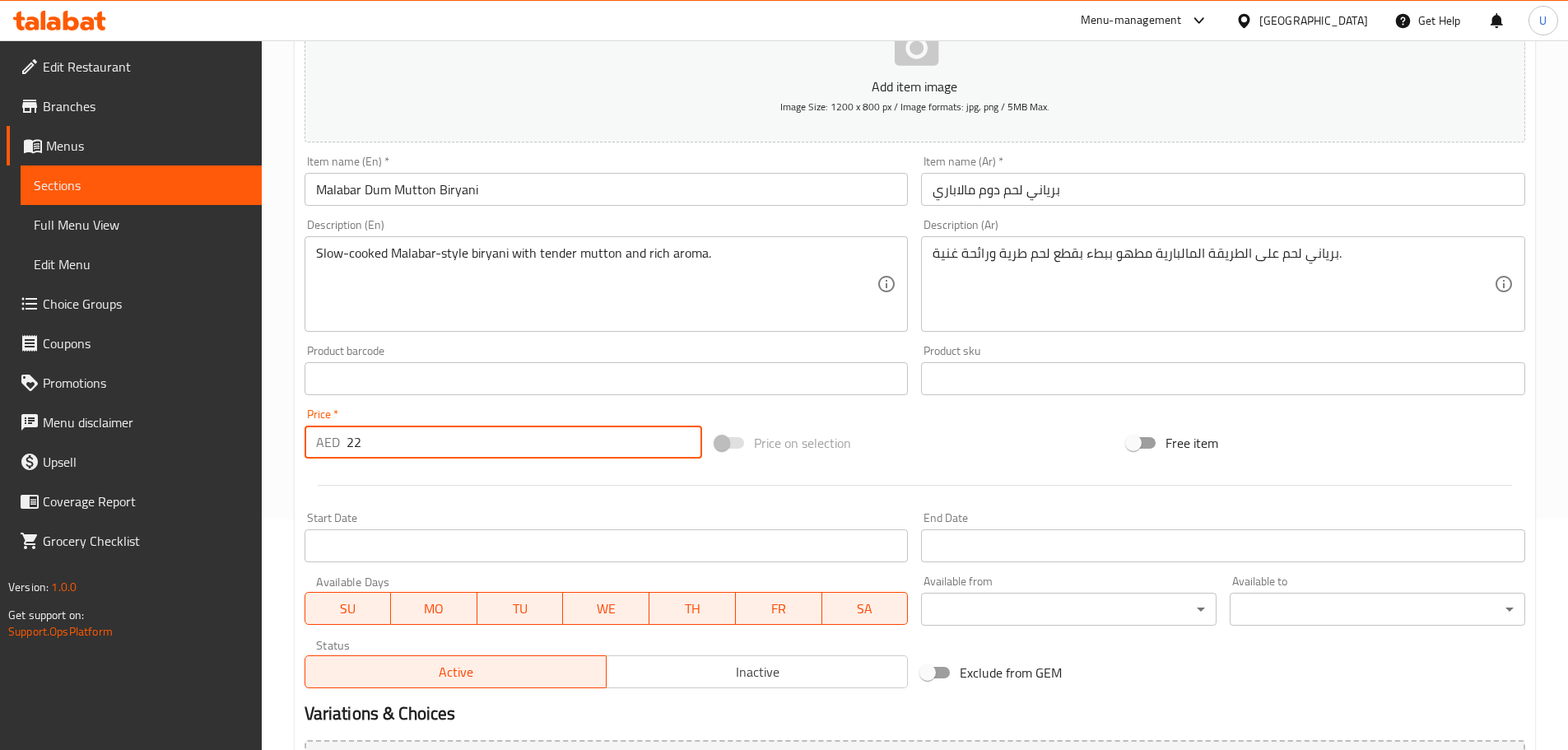
scroll to position [400, 0]
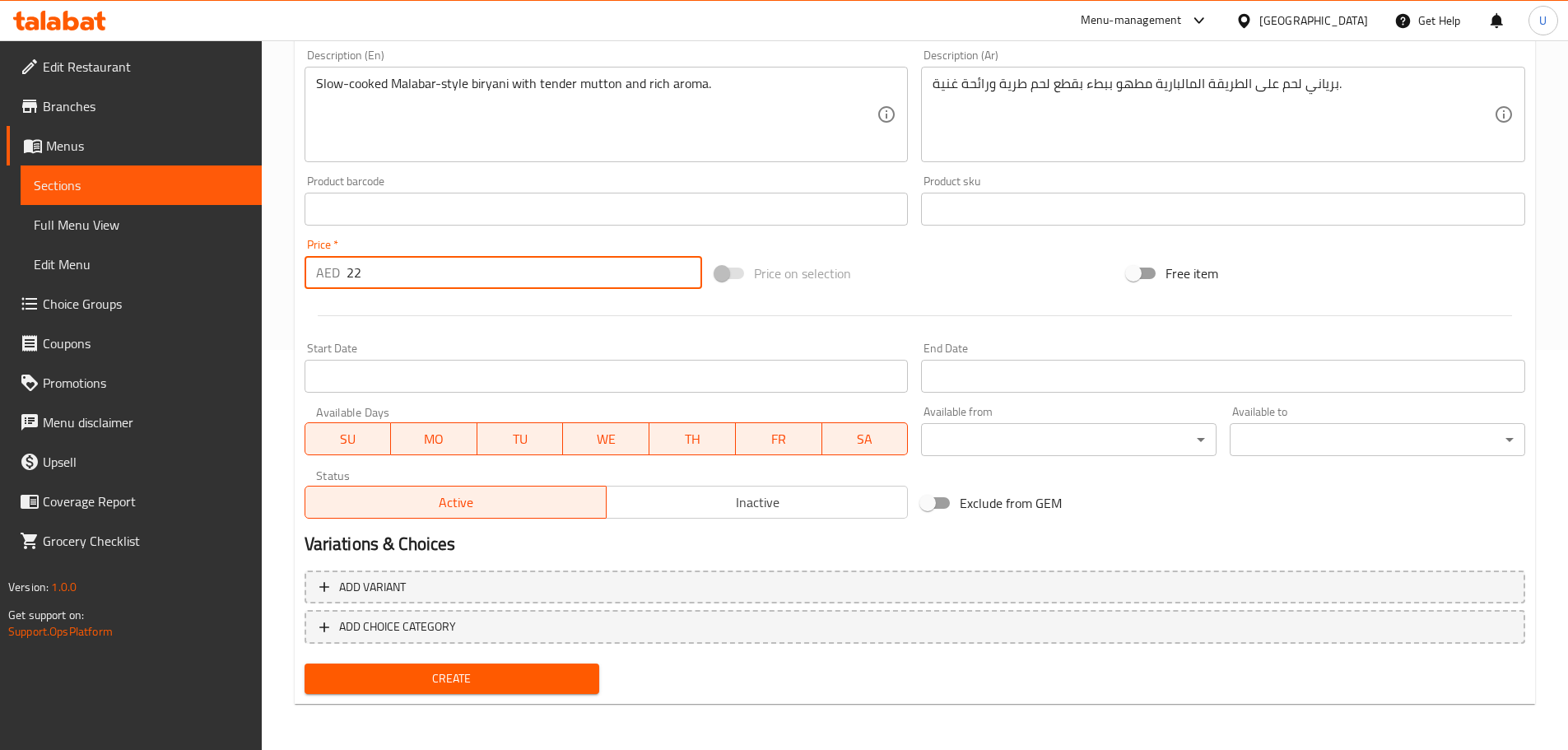
type input "22"
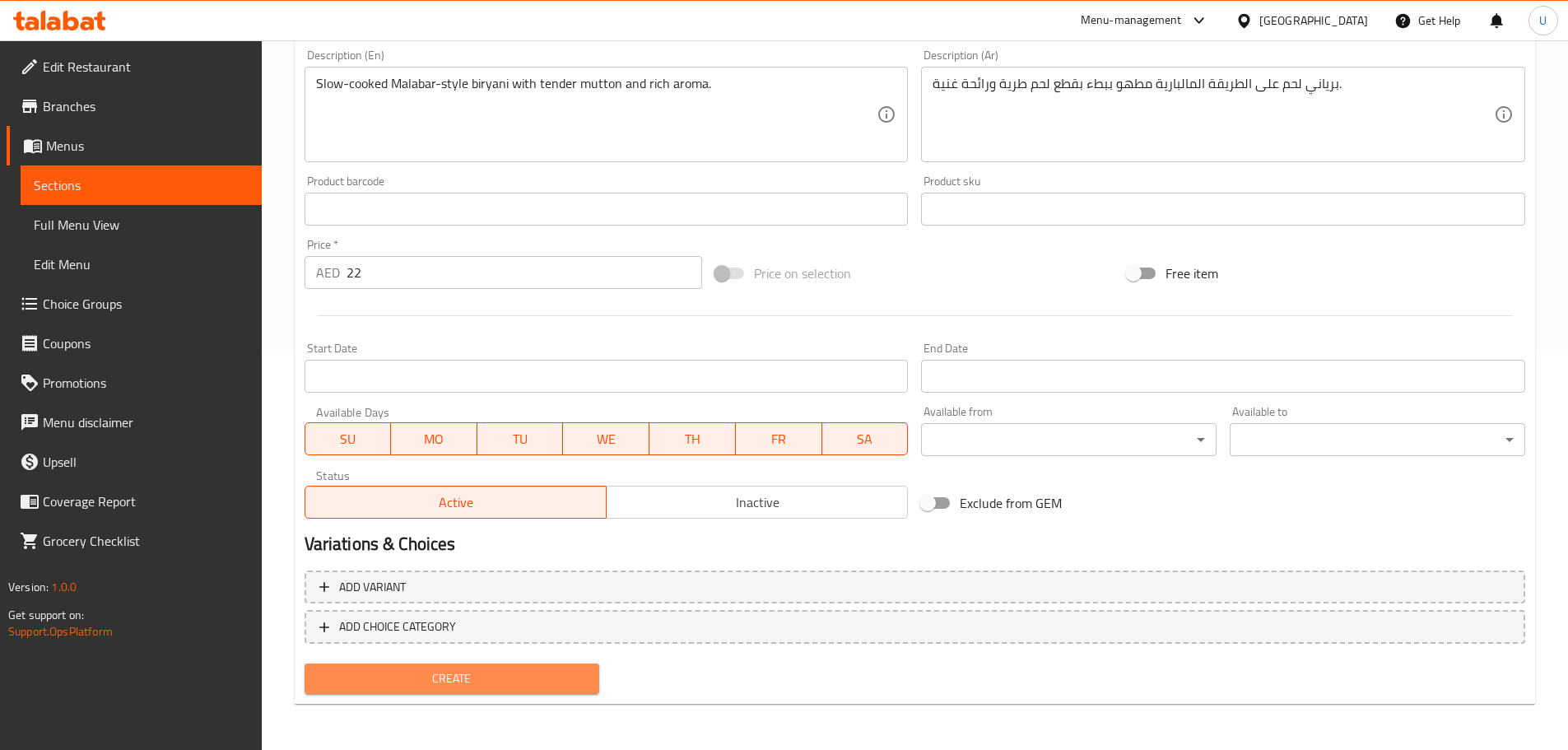
click at [465, 676] on span "Create" at bounding box center [452, 678] width 269 height 21
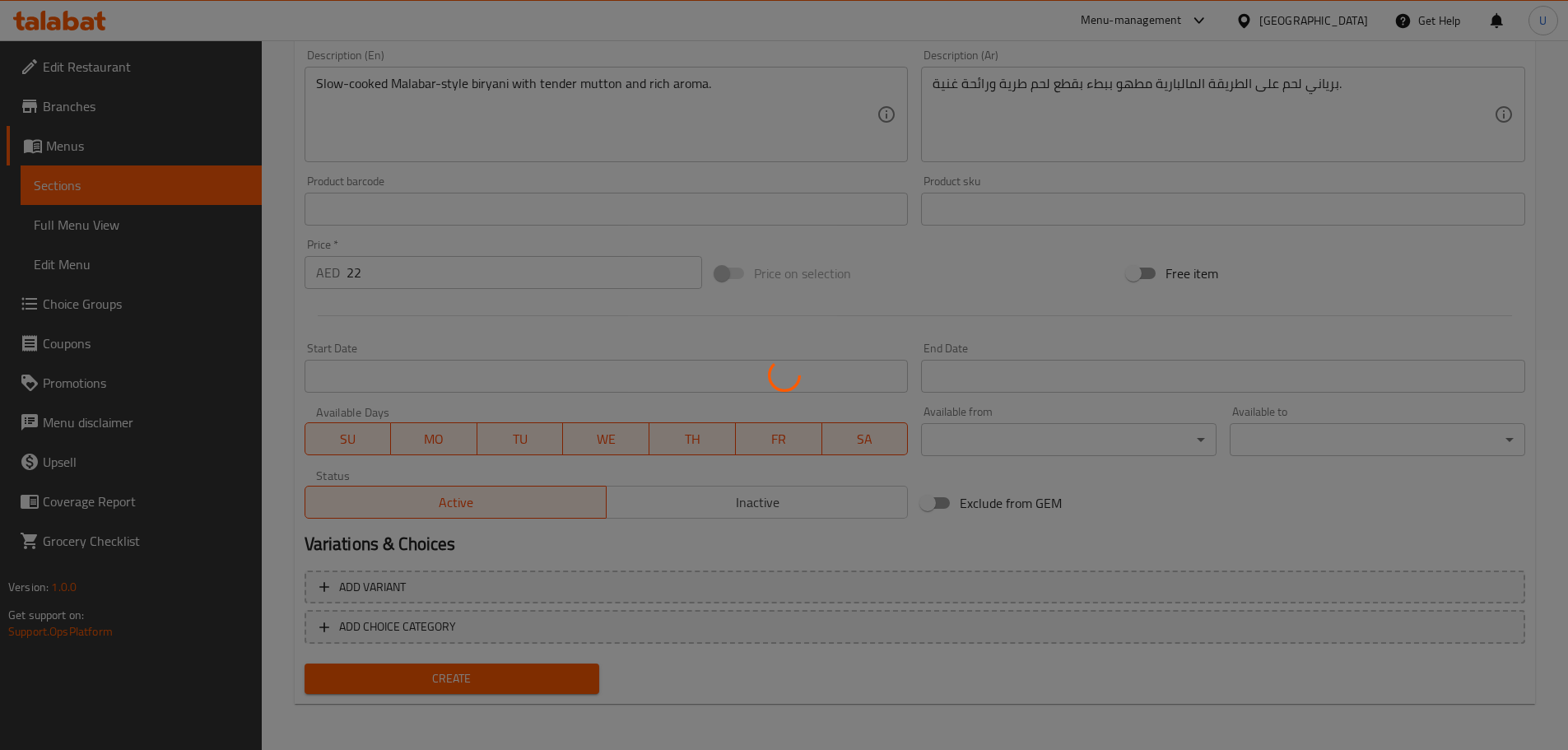
type input "0"
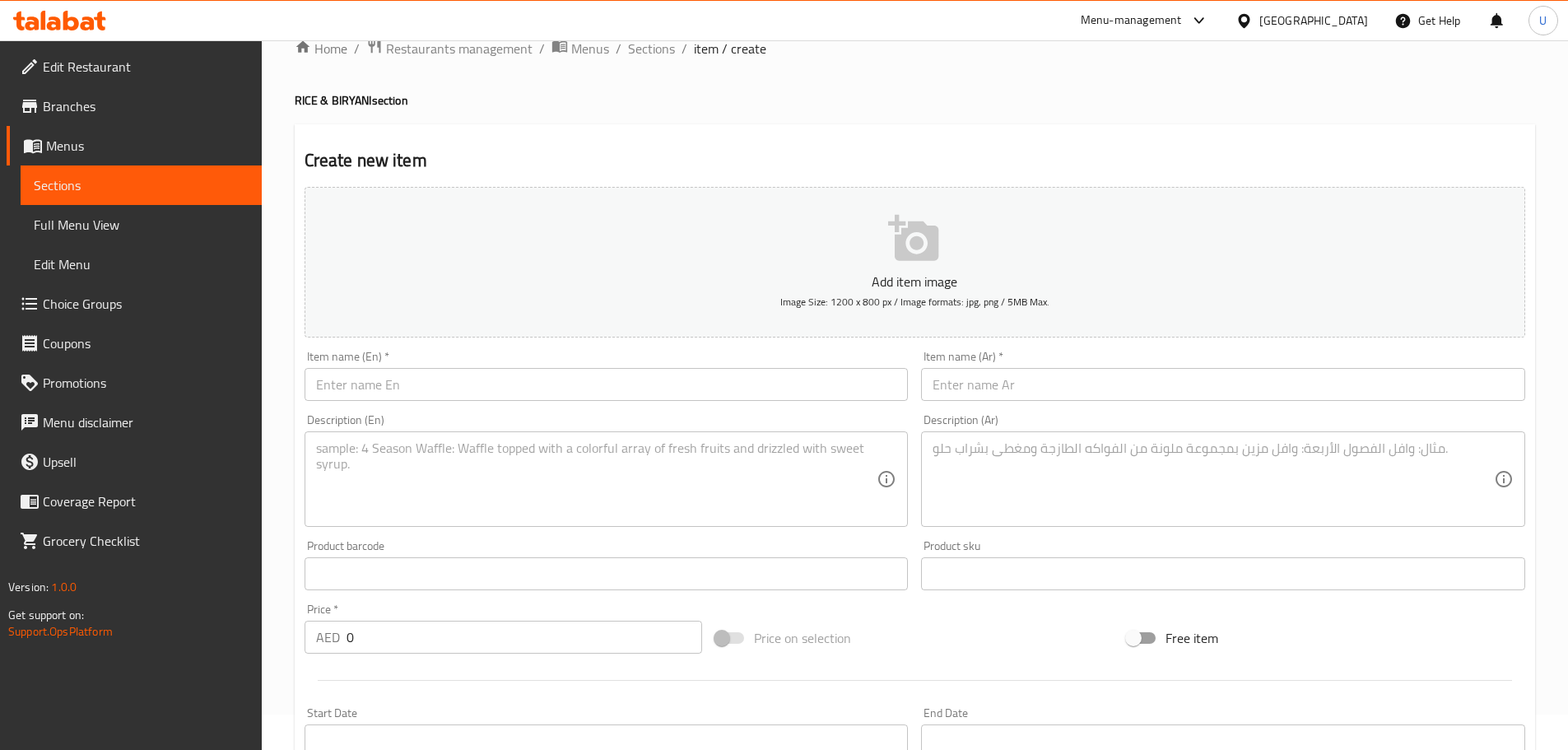
scroll to position [0, 0]
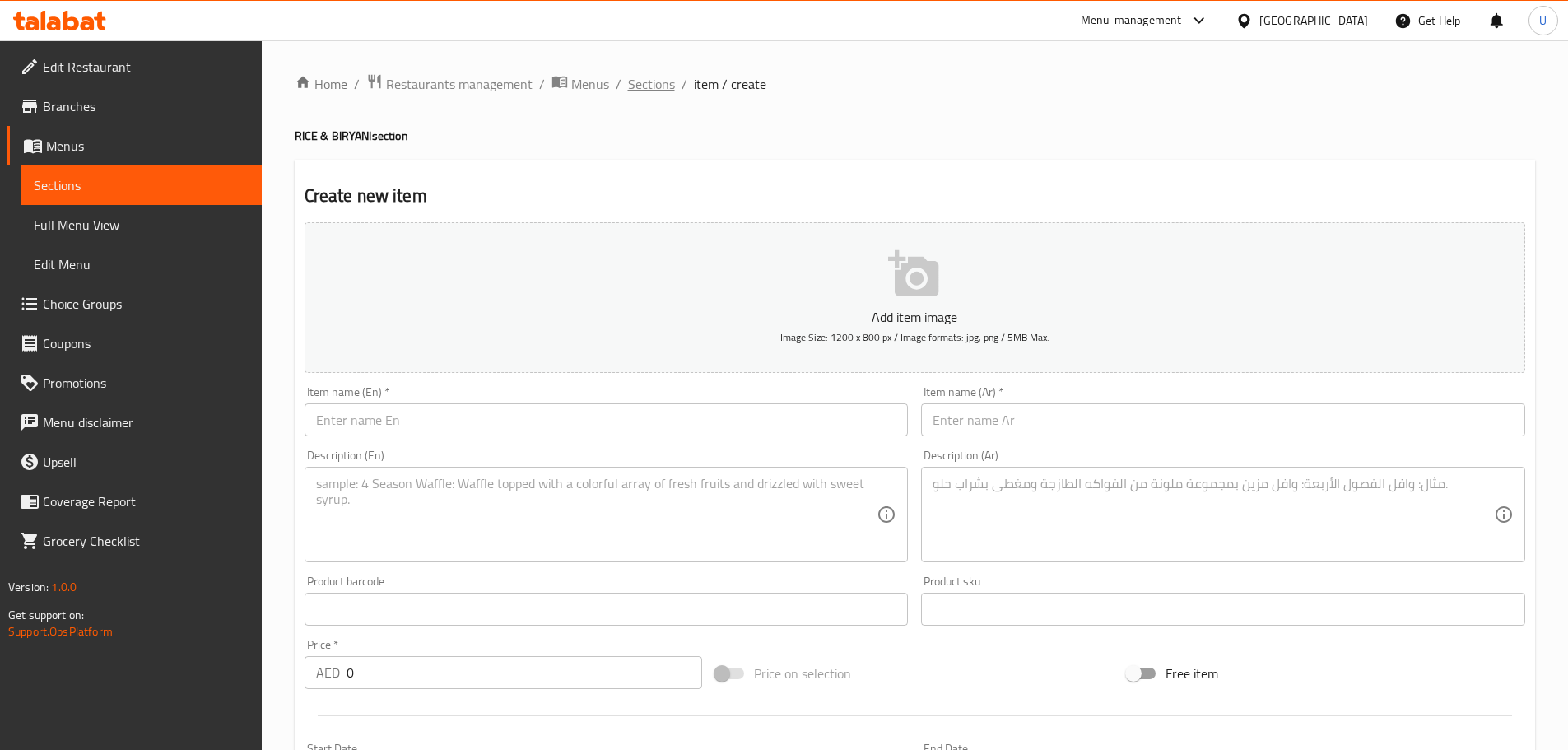
click at [649, 85] on span "Sections" at bounding box center [651, 84] width 47 height 20
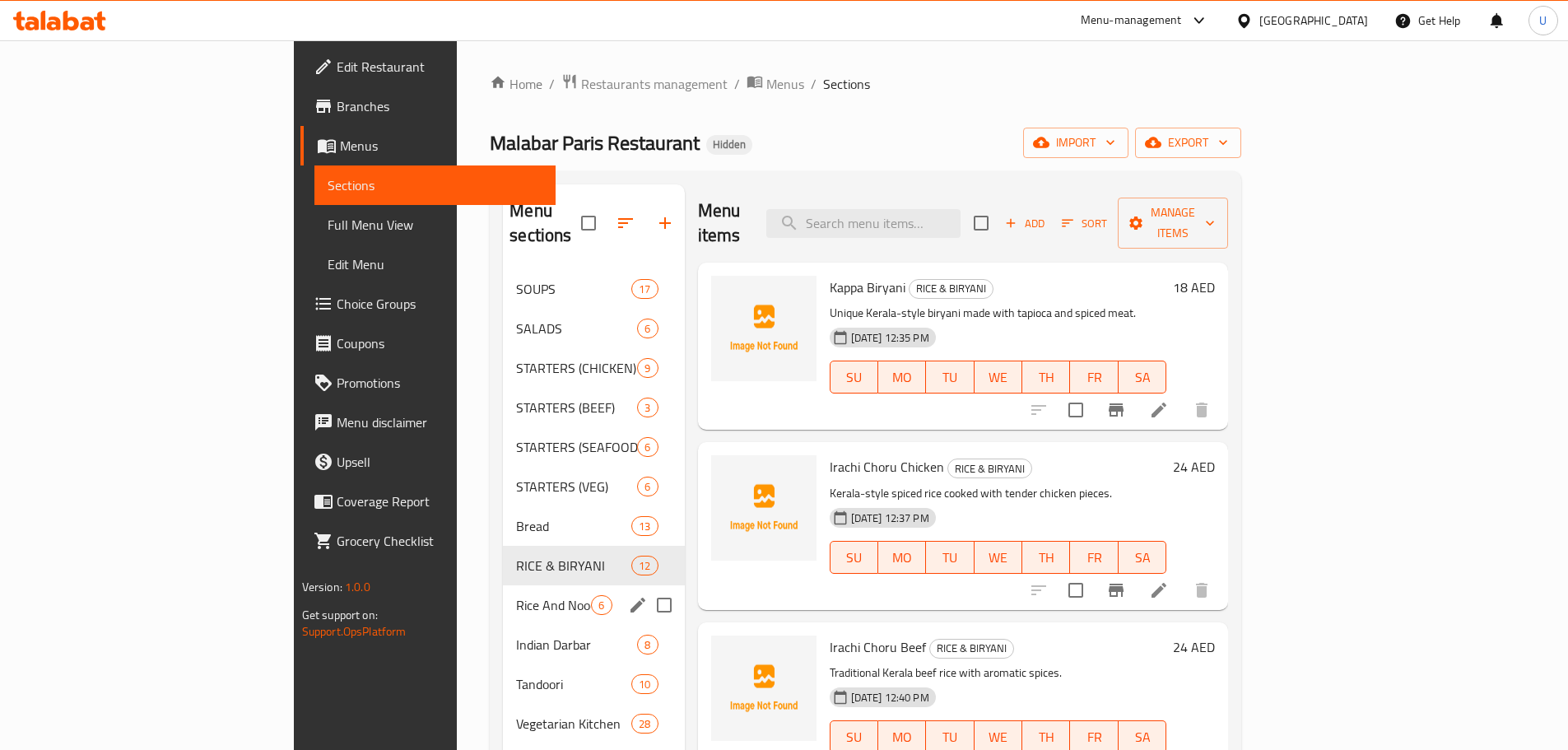
click at [647, 588] on input "Menu sections" at bounding box center [665, 605] width 35 height 35
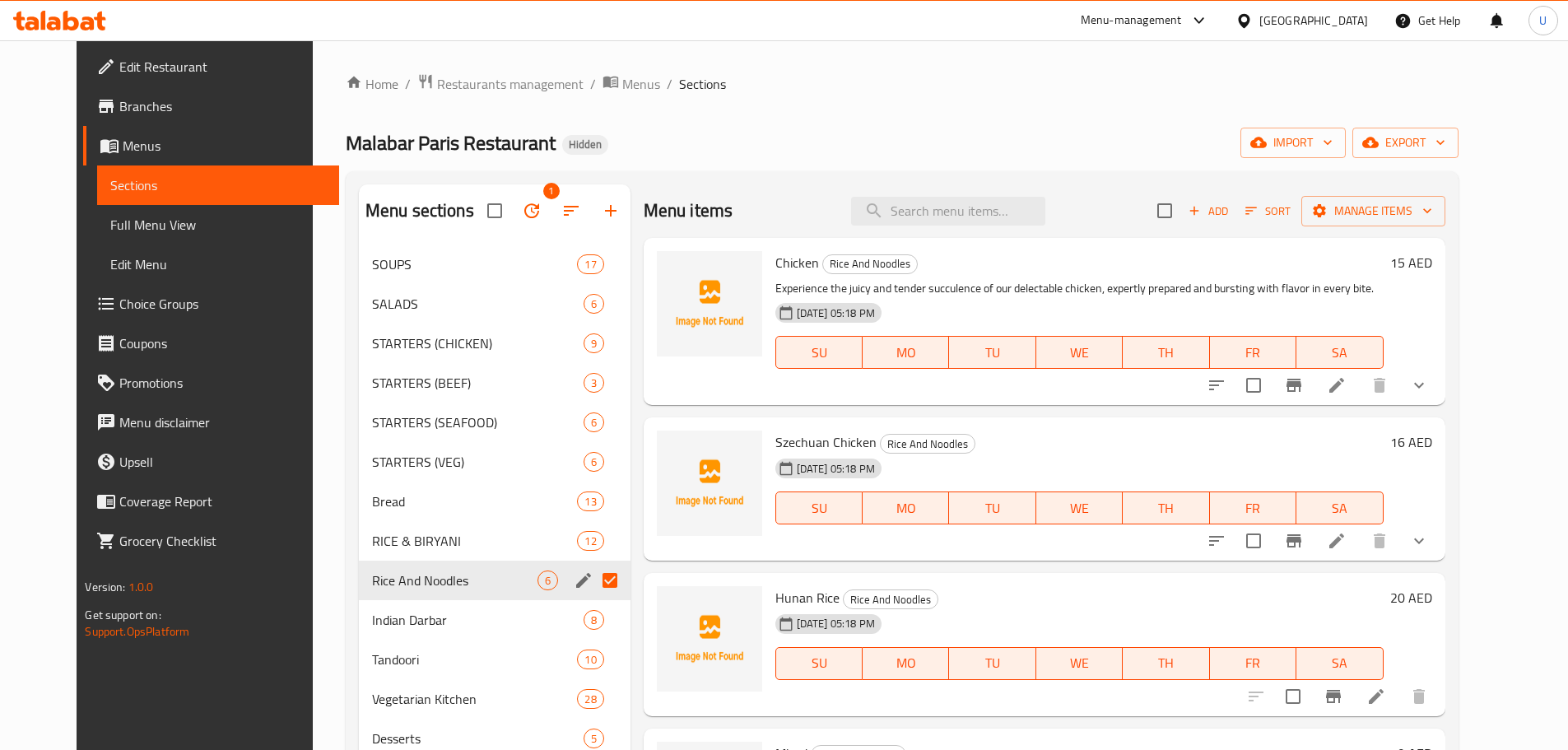
click at [593, 581] on input "Menu sections" at bounding box center [610, 580] width 35 height 35
checkbox input "false"
click at [576, 583] on icon "edit" at bounding box center [584, 580] width 15 height 15
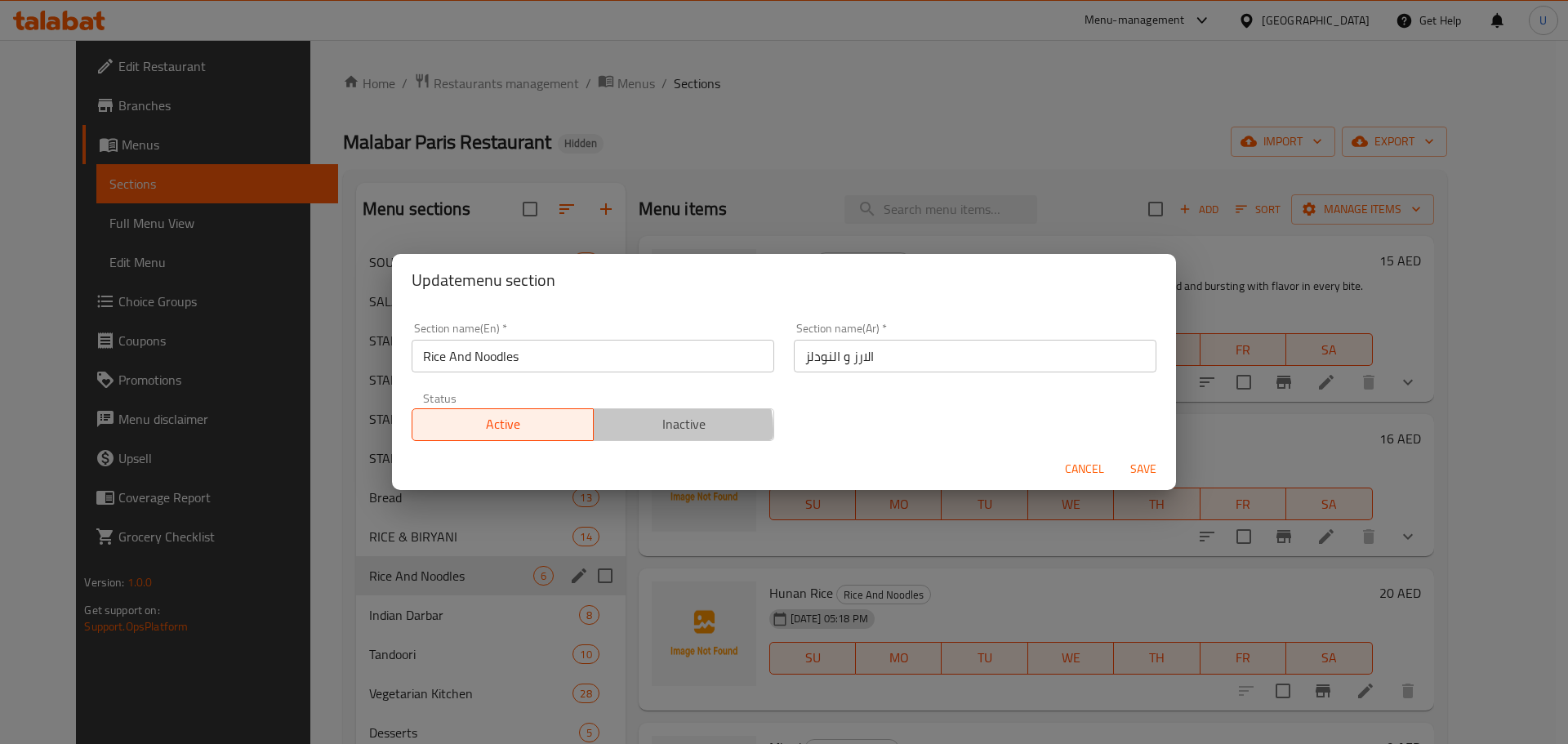
click at [662, 430] on span "Inactive" at bounding box center [684, 424] width 168 height 24
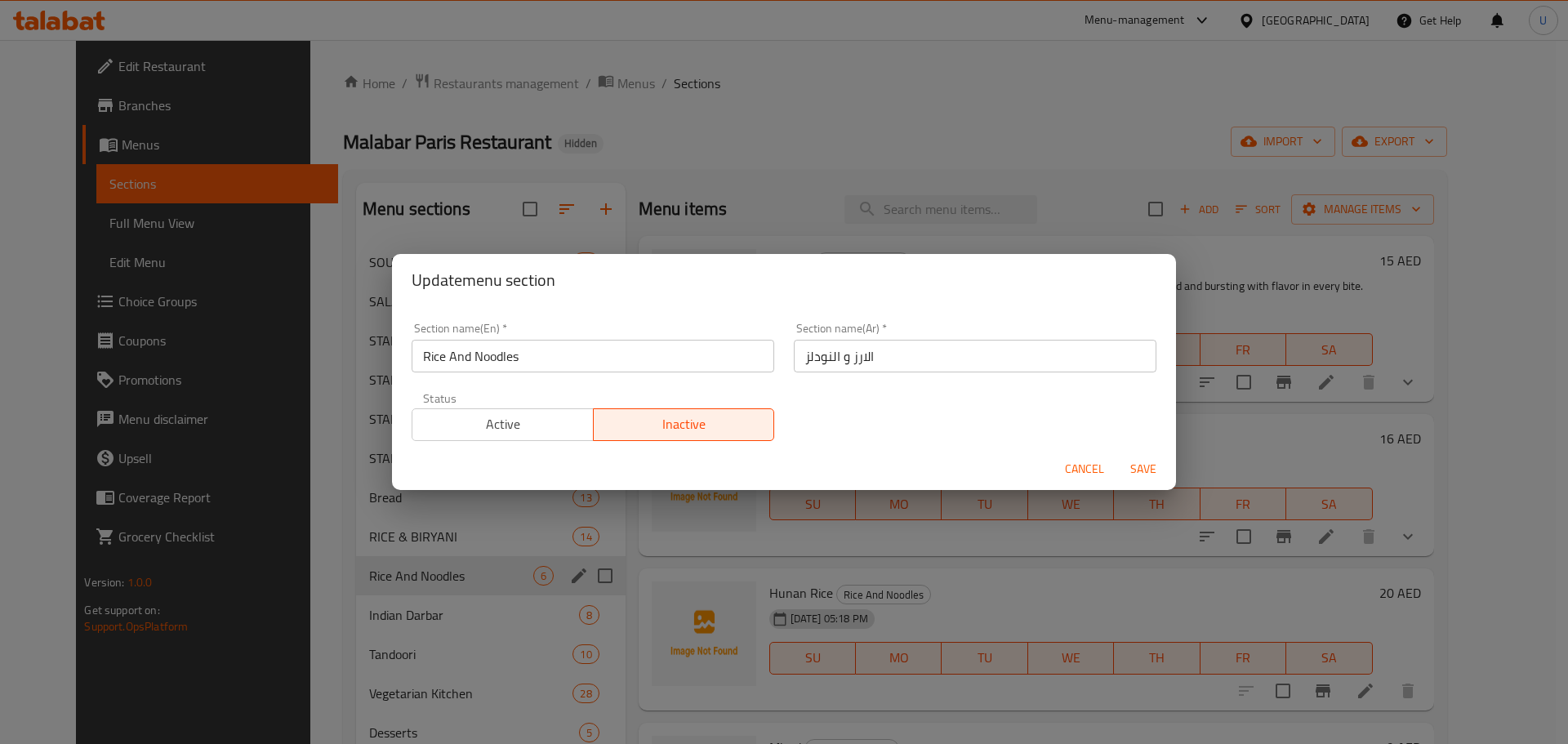
click at [1146, 469] on span "Save" at bounding box center [1144, 469] width 39 height 21
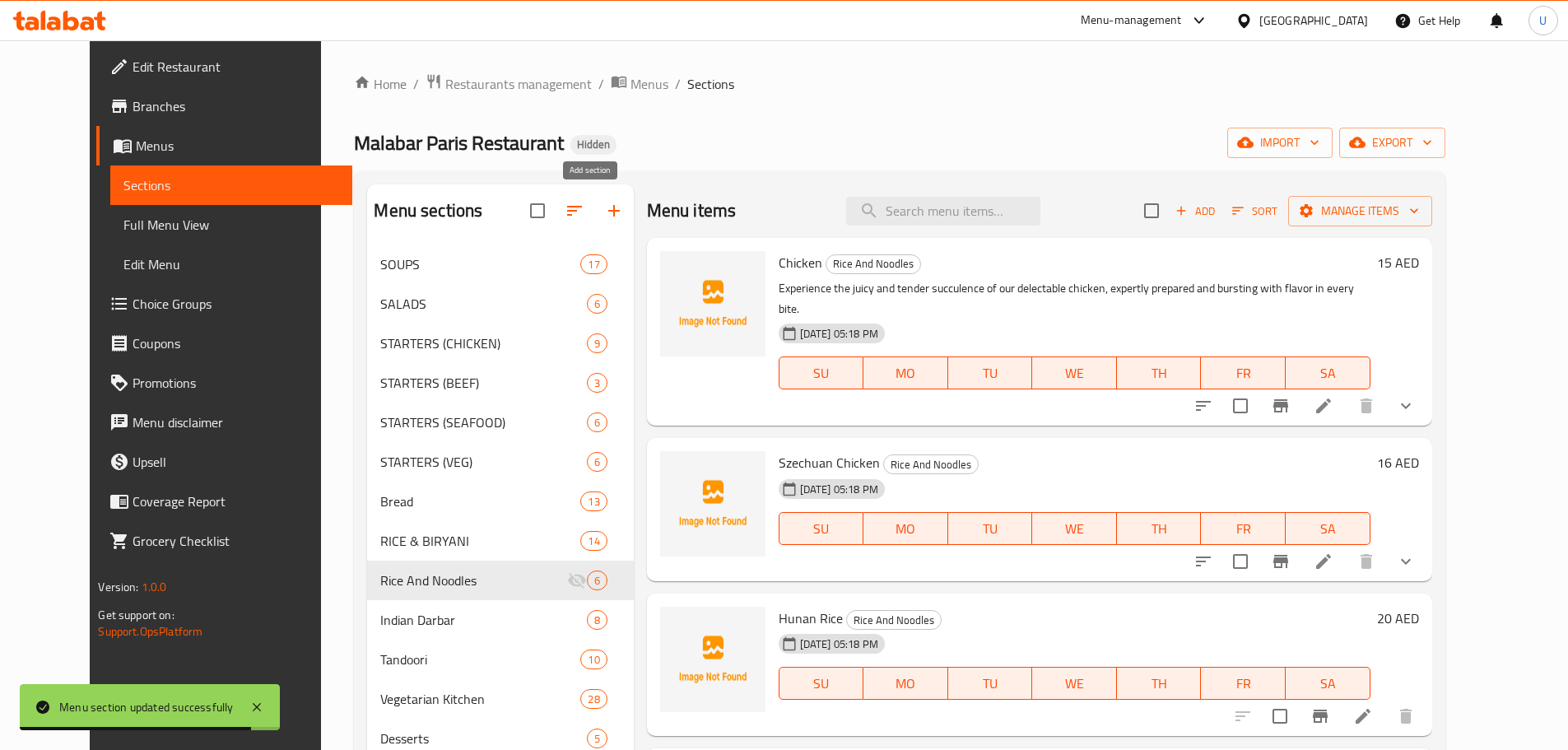
click at [604, 208] on icon "button" at bounding box center [614, 211] width 20 height 20
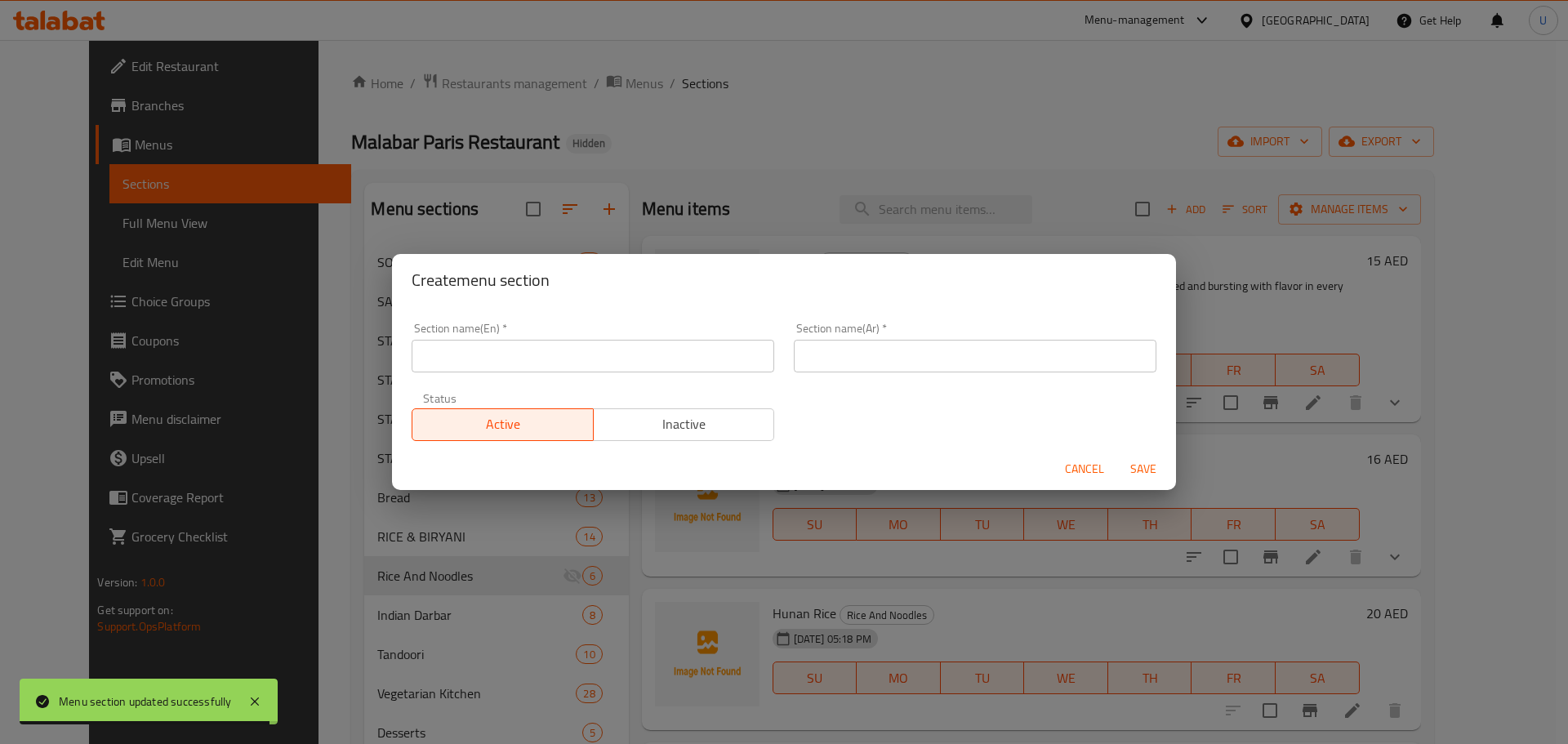
click at [702, 354] on input "text" at bounding box center [593, 356] width 363 height 33
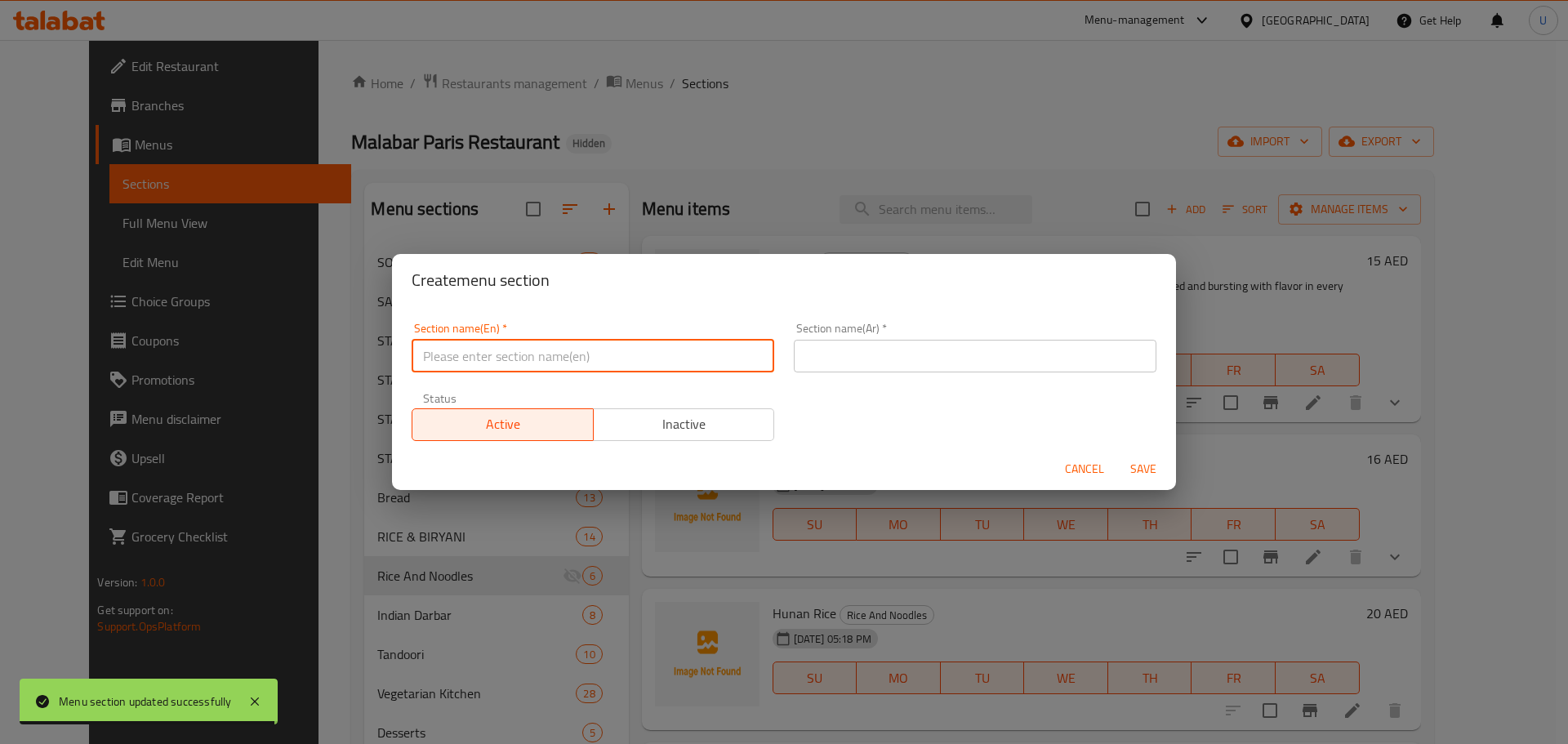
paste input "PULAO & FRIED RICE"
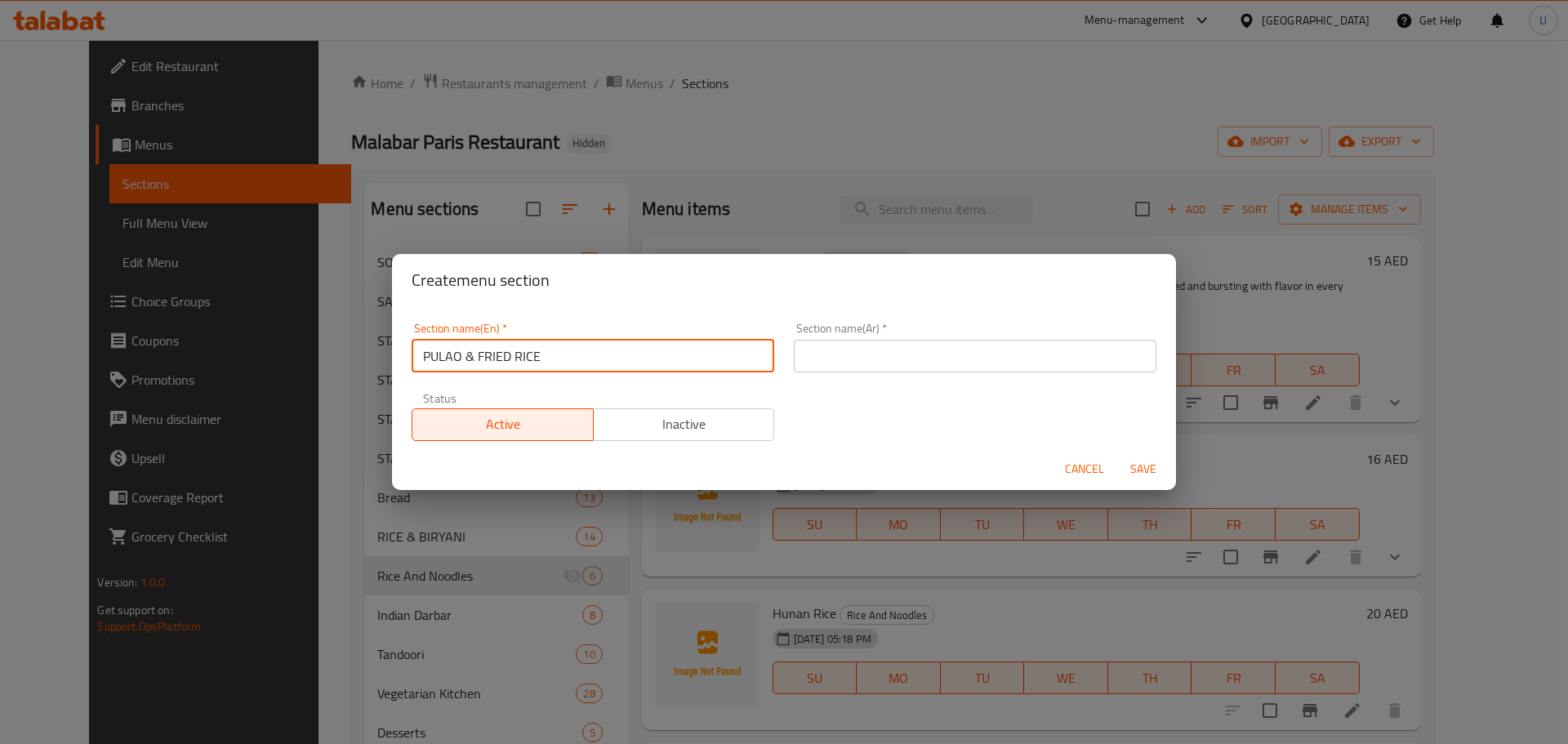
type input "PULAO & FRIED RICE"
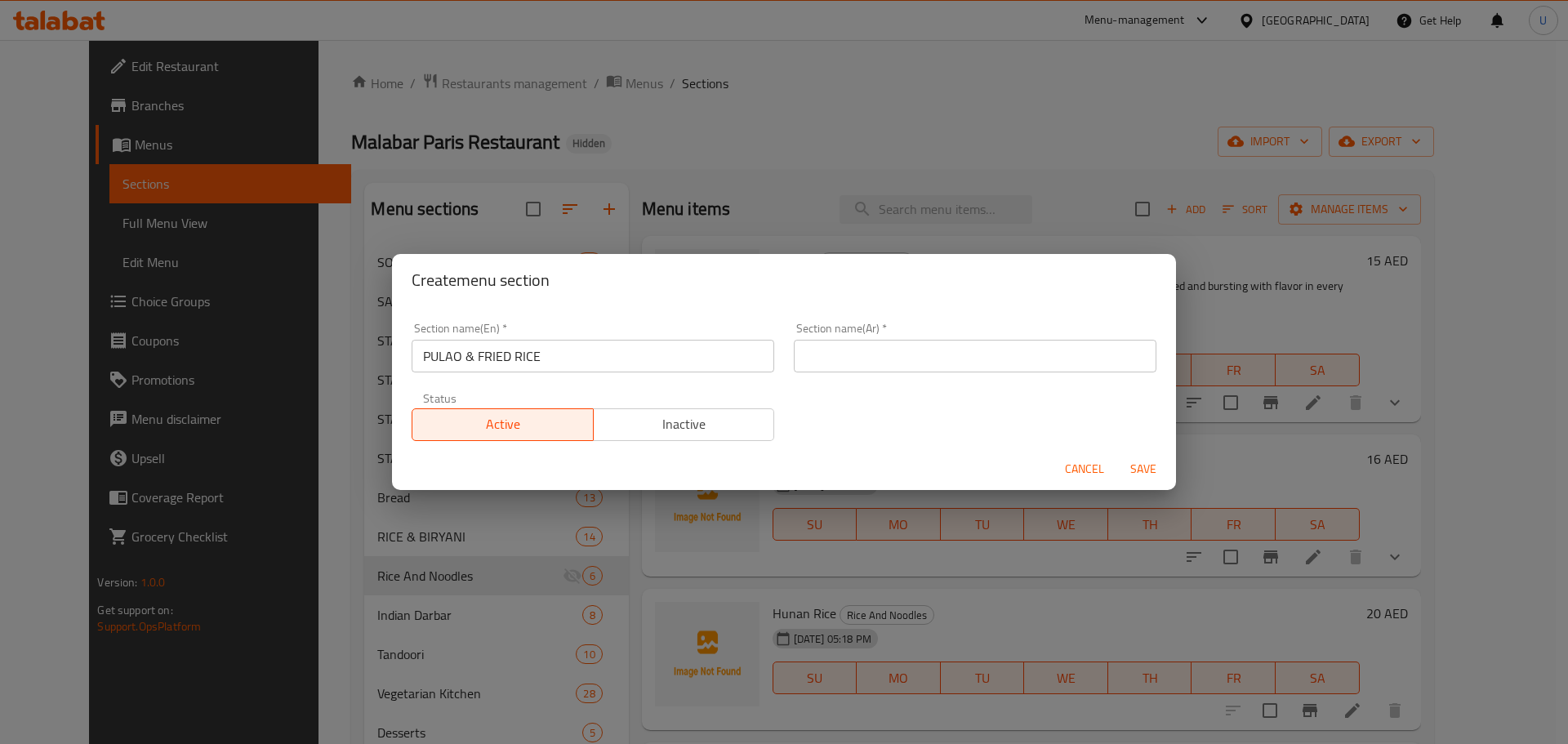
click at [981, 357] on input "text" at bounding box center [976, 356] width 363 height 33
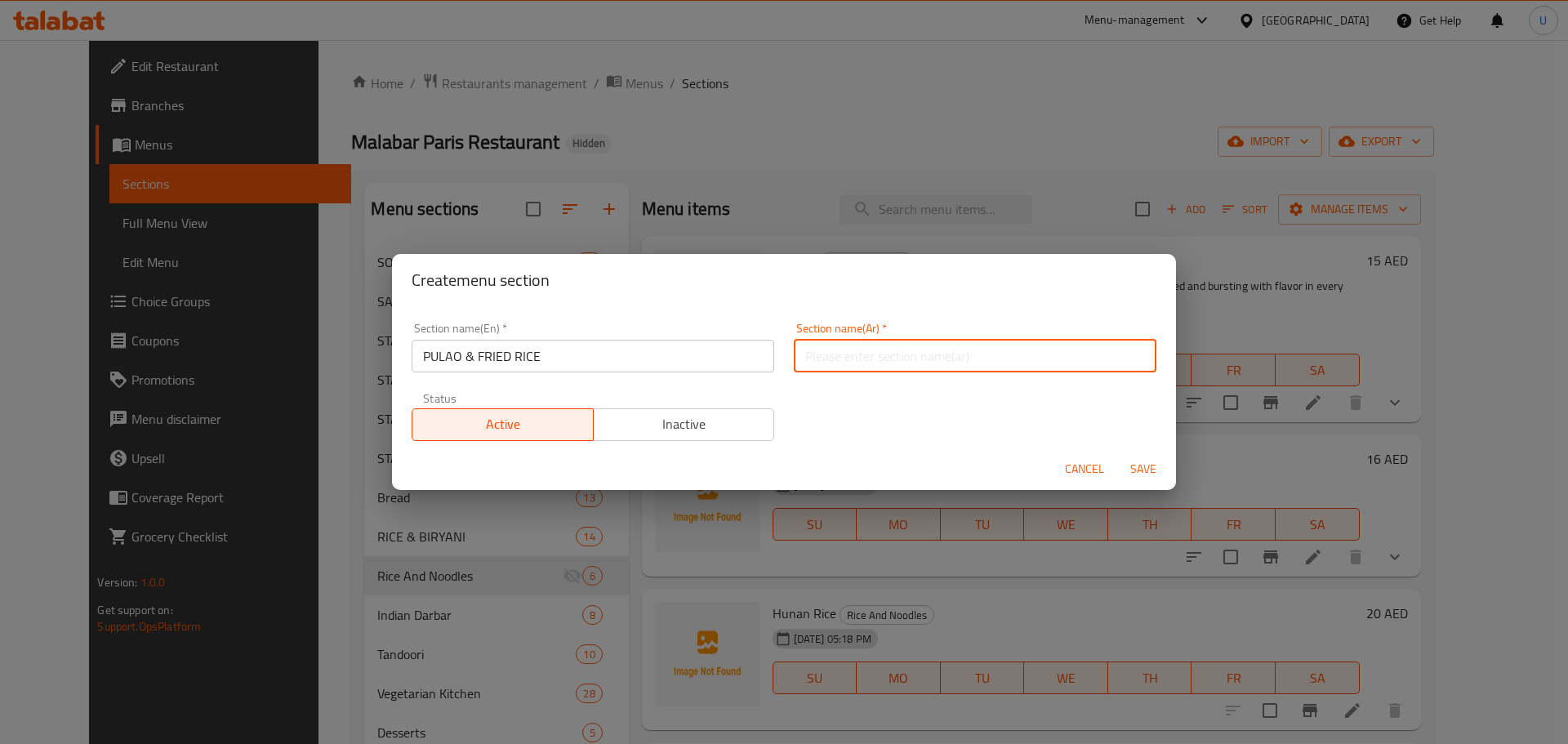
paste input "البُلاو والأرز المقلي"
type input "البُلاو والأرز المقلي"
click at [1148, 468] on span "Save" at bounding box center [1144, 469] width 39 height 21
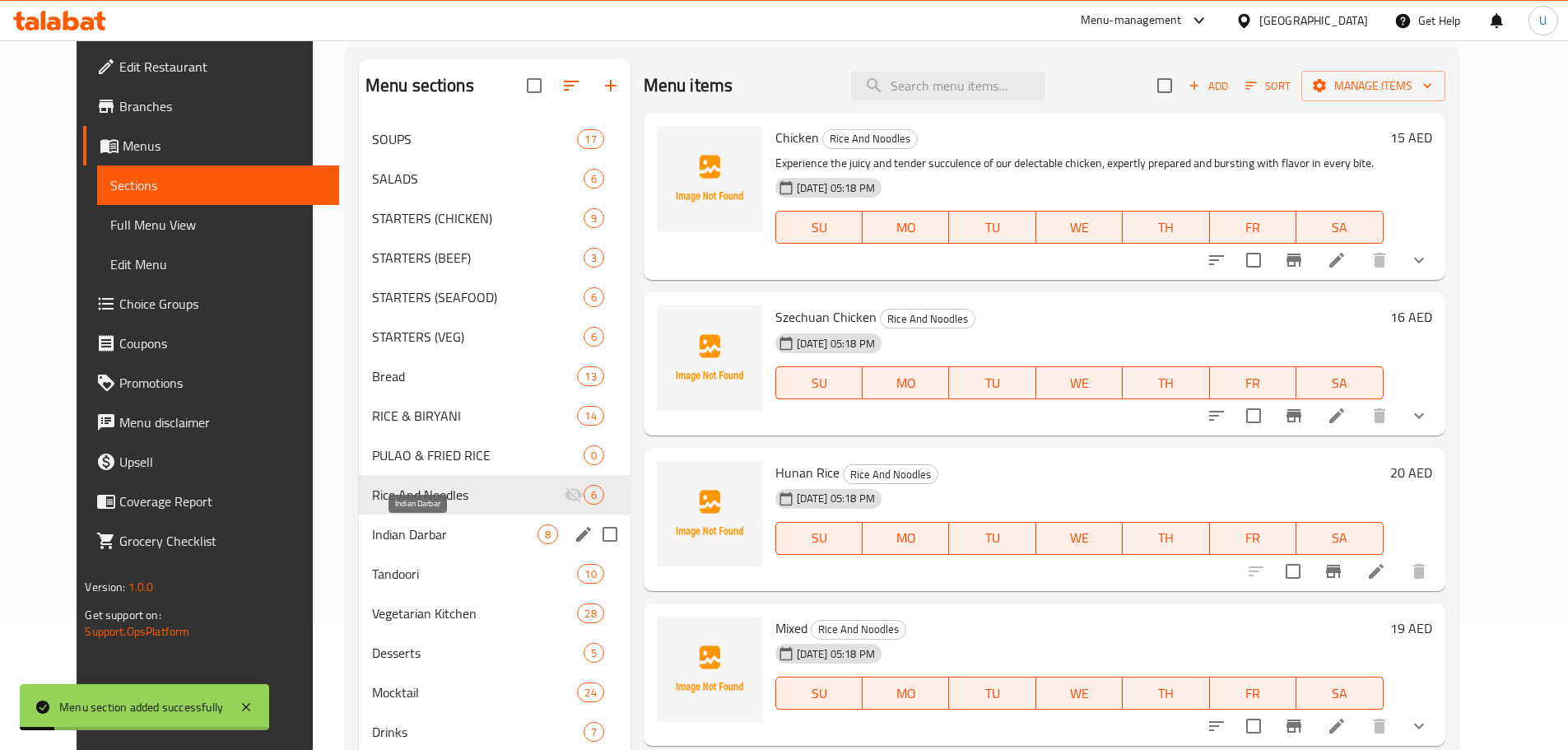
scroll to position [165, 0]
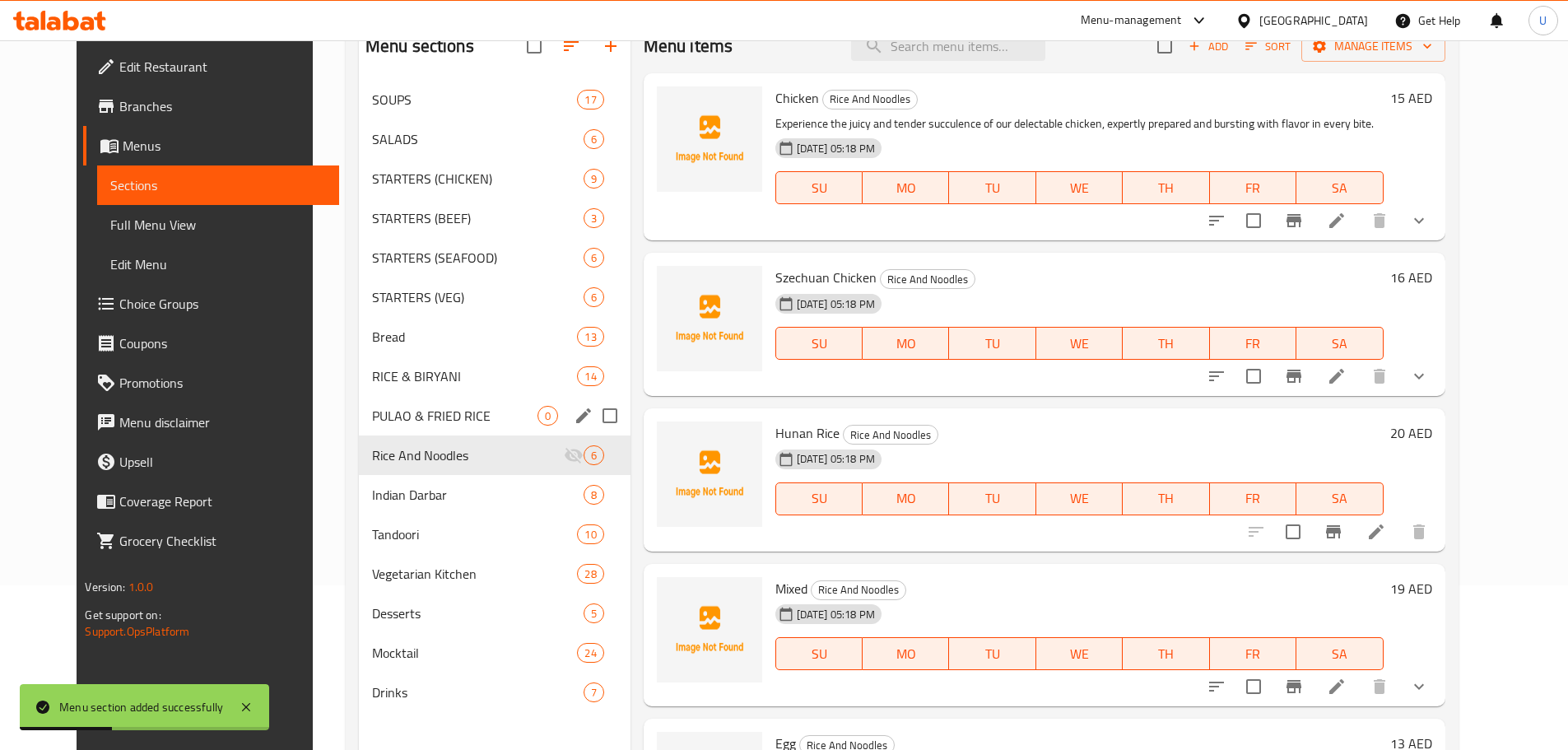
click at [398, 427] on div "PULAO & FRIED RICE 0" at bounding box center [494, 416] width 272 height 40
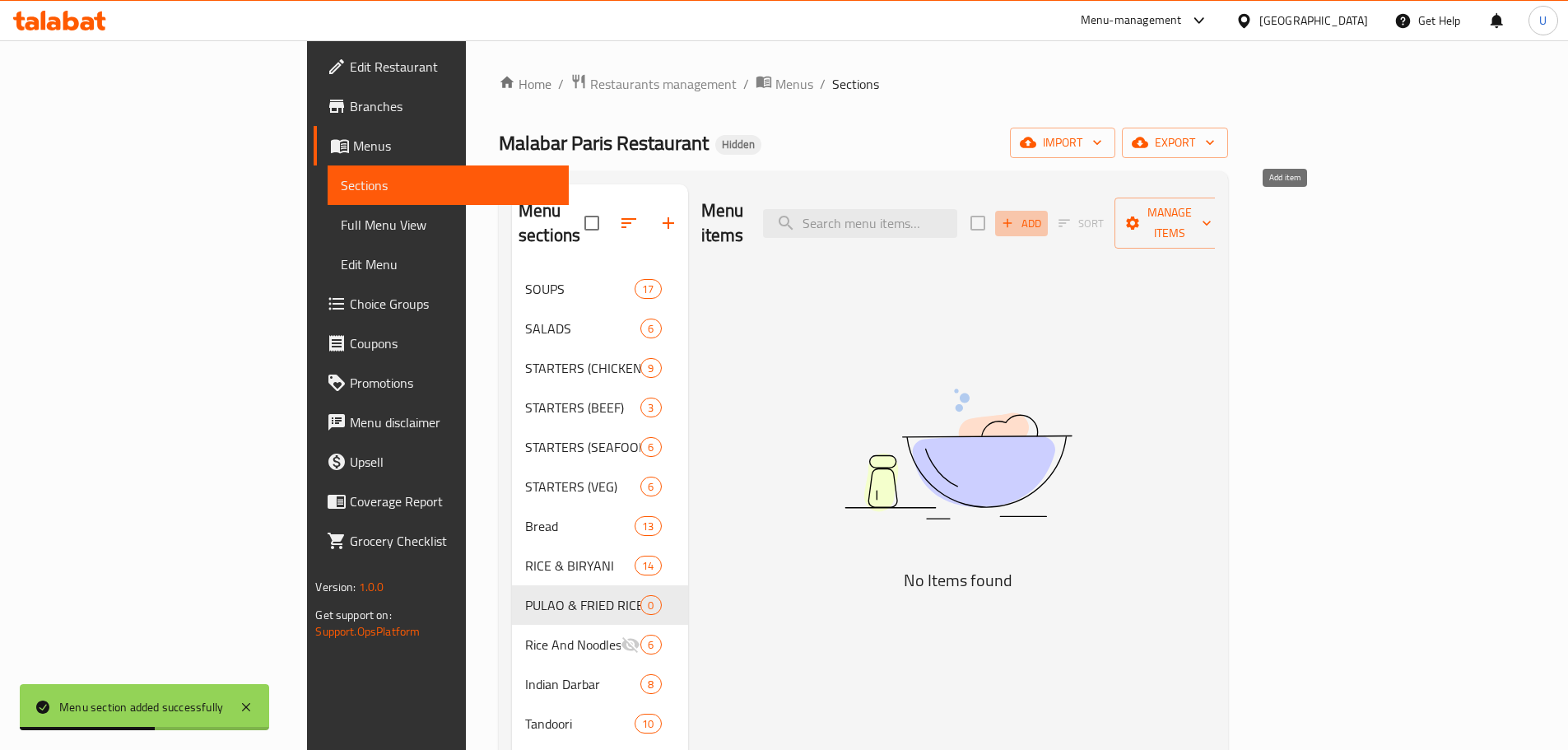
click at [1043, 214] on span "Add" at bounding box center [1022, 223] width 45 height 19
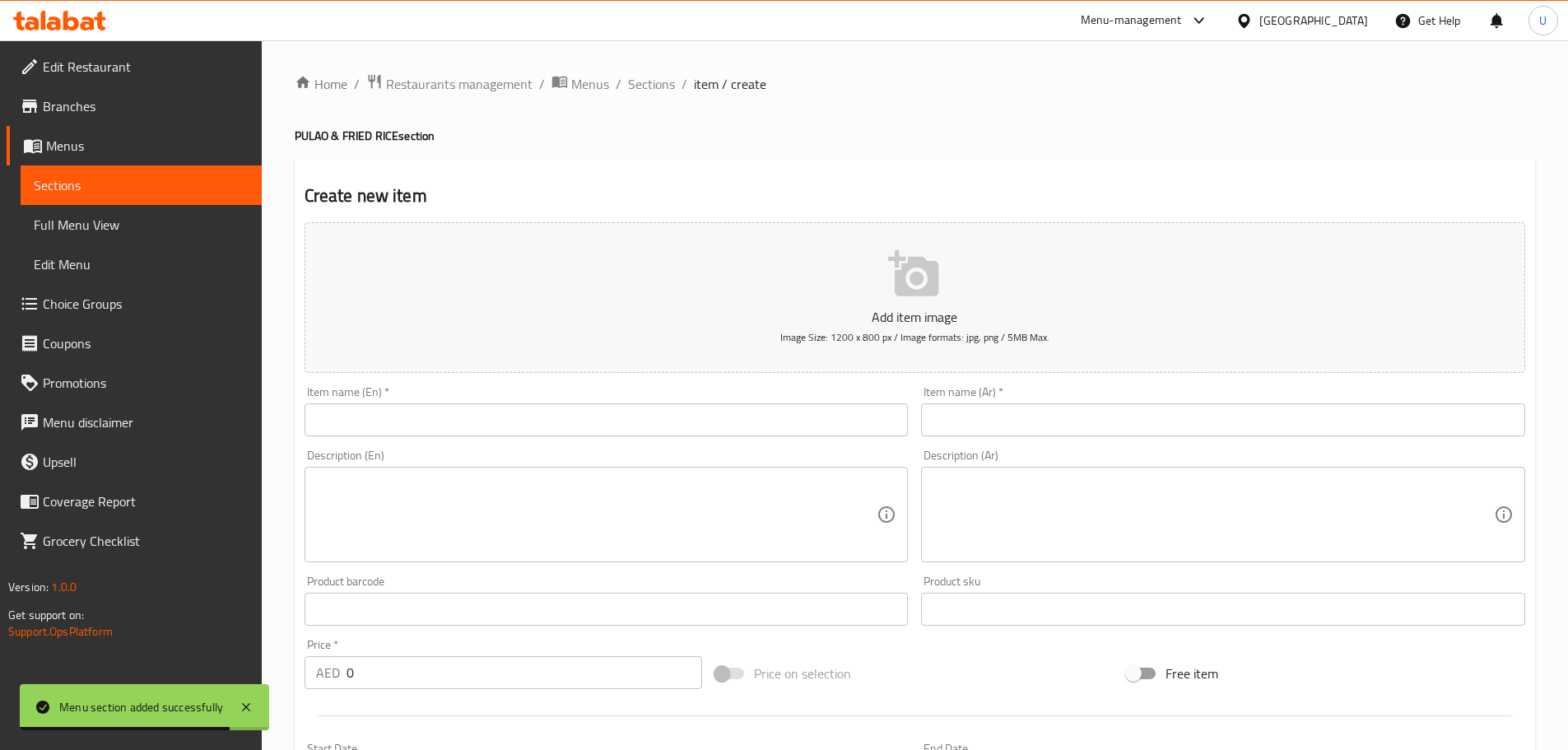
click at [406, 425] on input "text" at bounding box center [606, 420] width 604 height 33
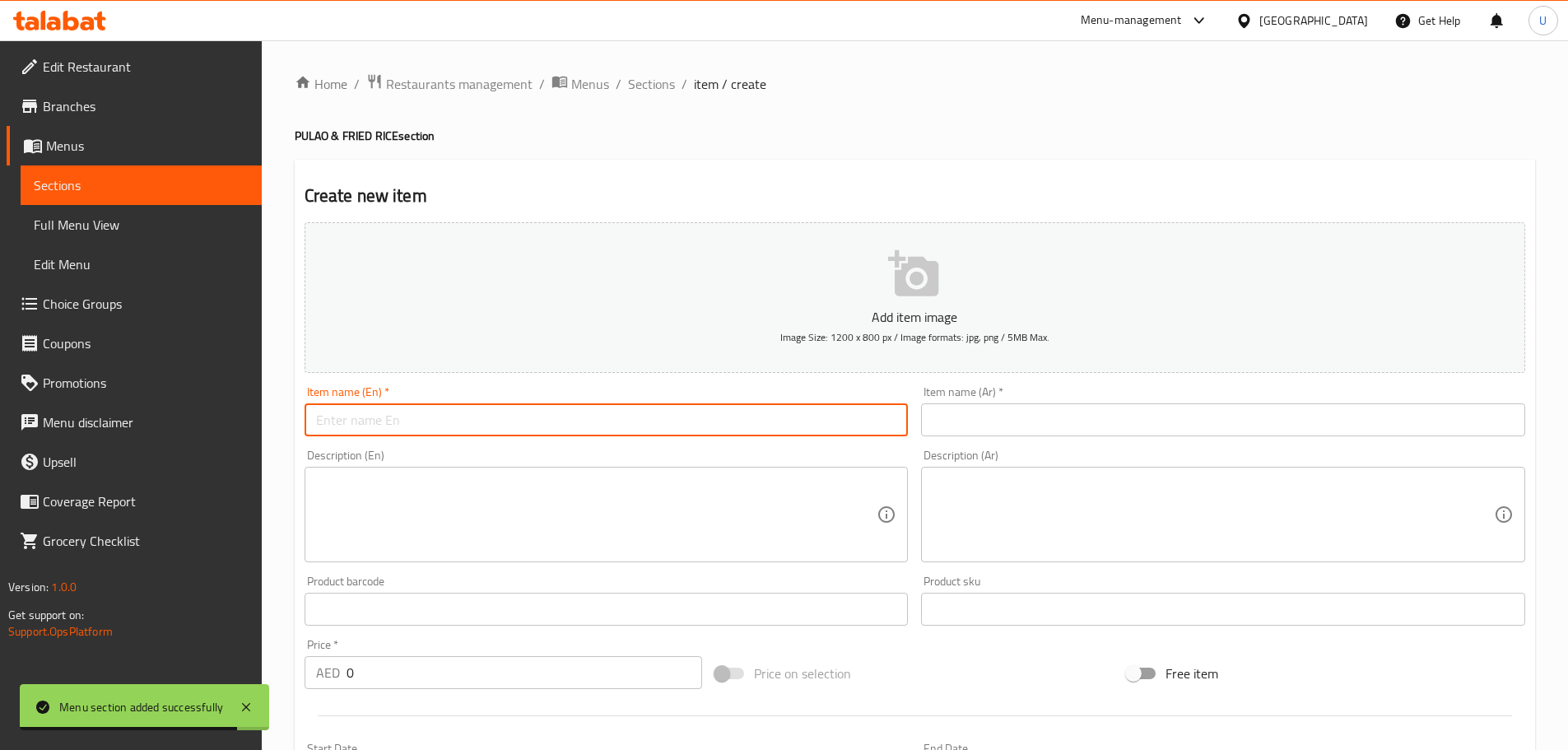
paste input "Vegetable Pulao"
type input "Vegetable Pulao"
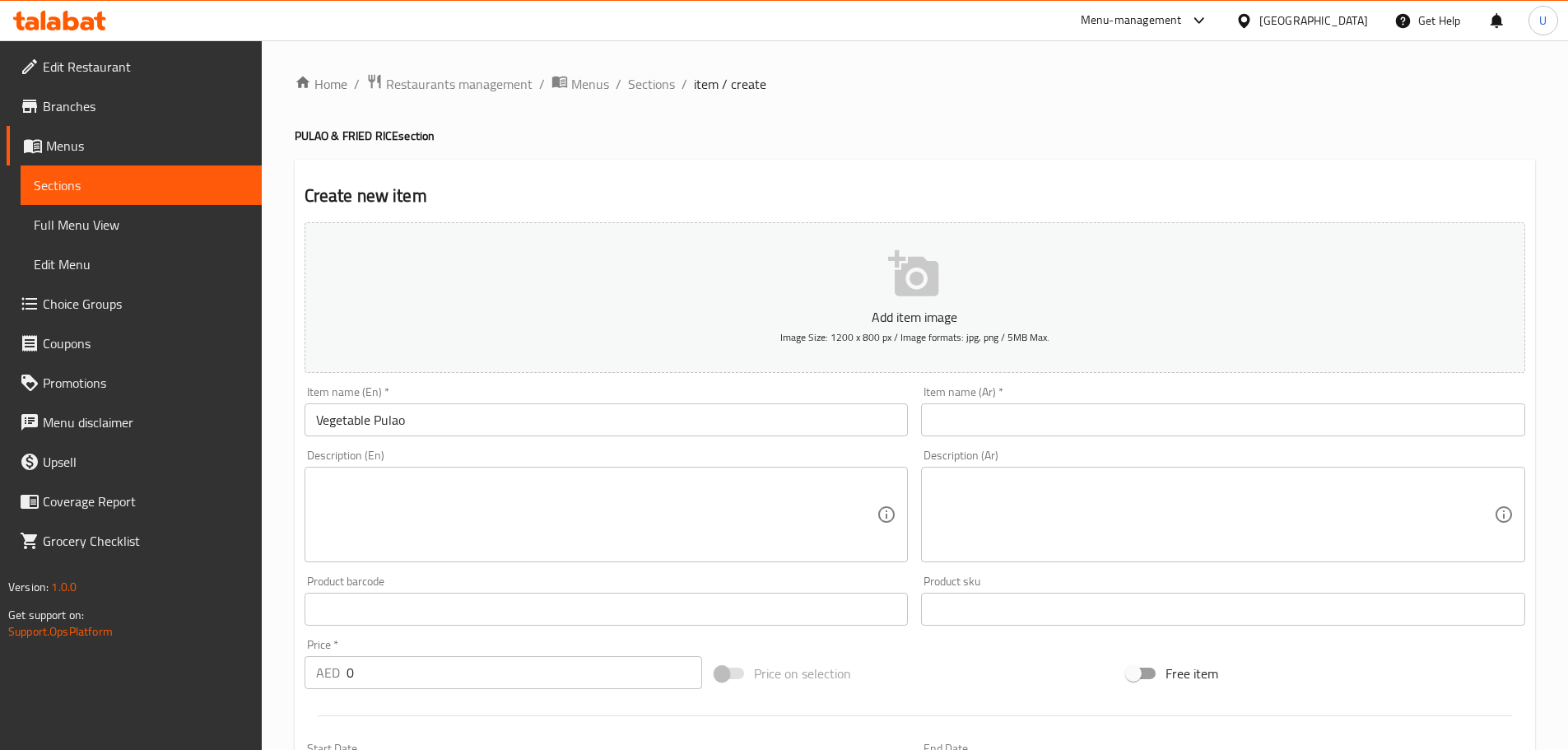
click at [1003, 417] on input "text" at bounding box center [1222, 420] width 604 height 33
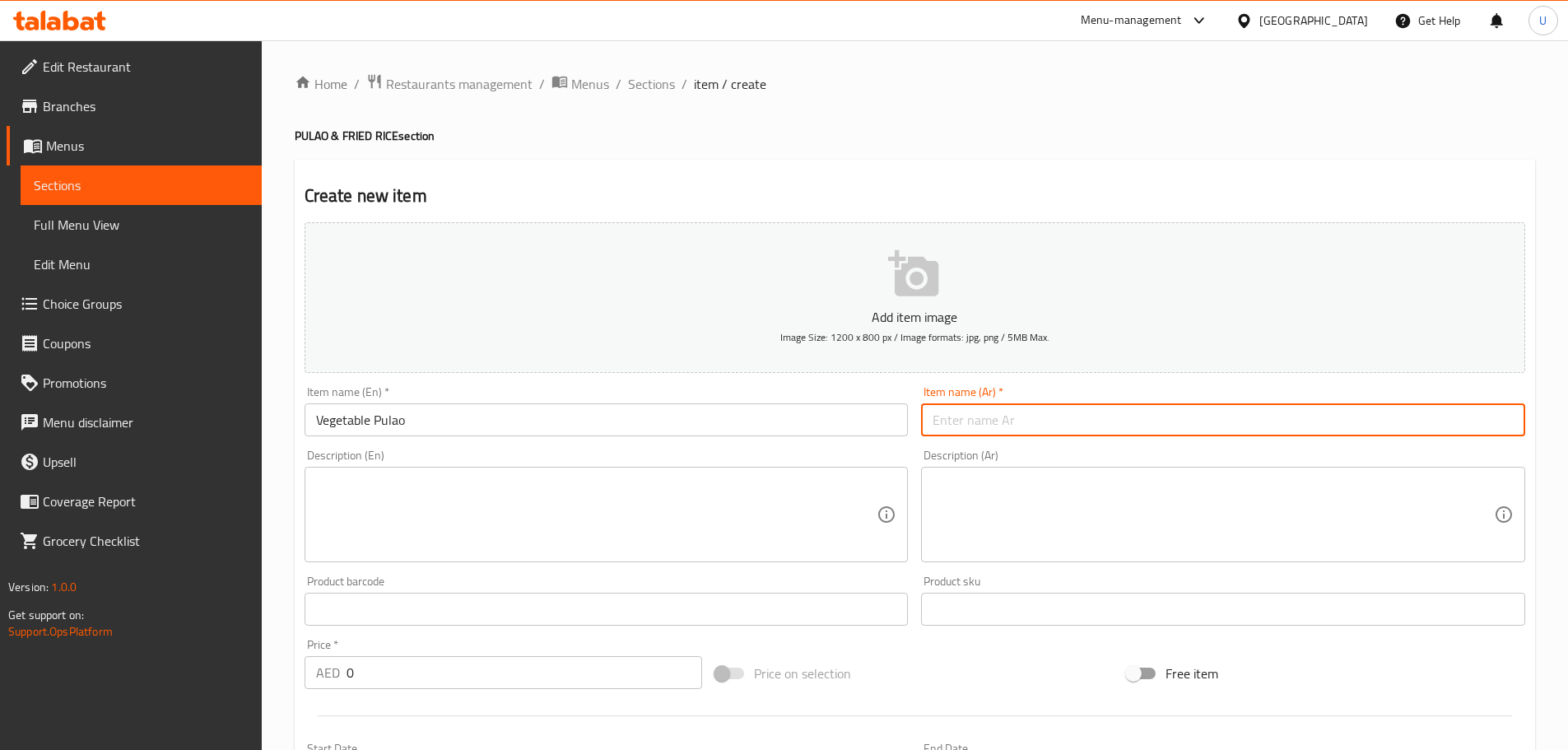
paste input "بُلاو بالخضار"
type input "بُلاو بالخضار"
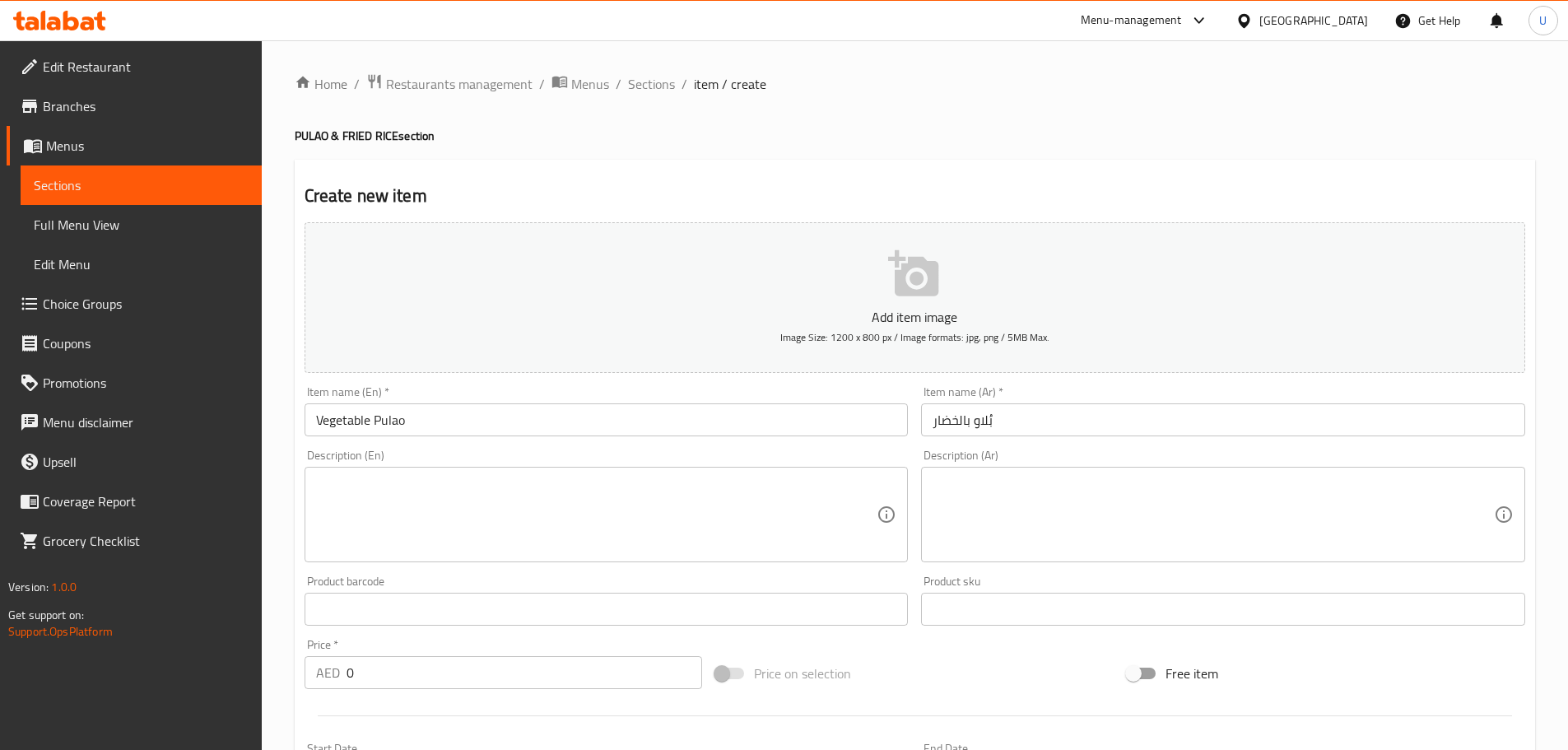
click at [425, 490] on textarea at bounding box center [596, 514] width 561 height 79
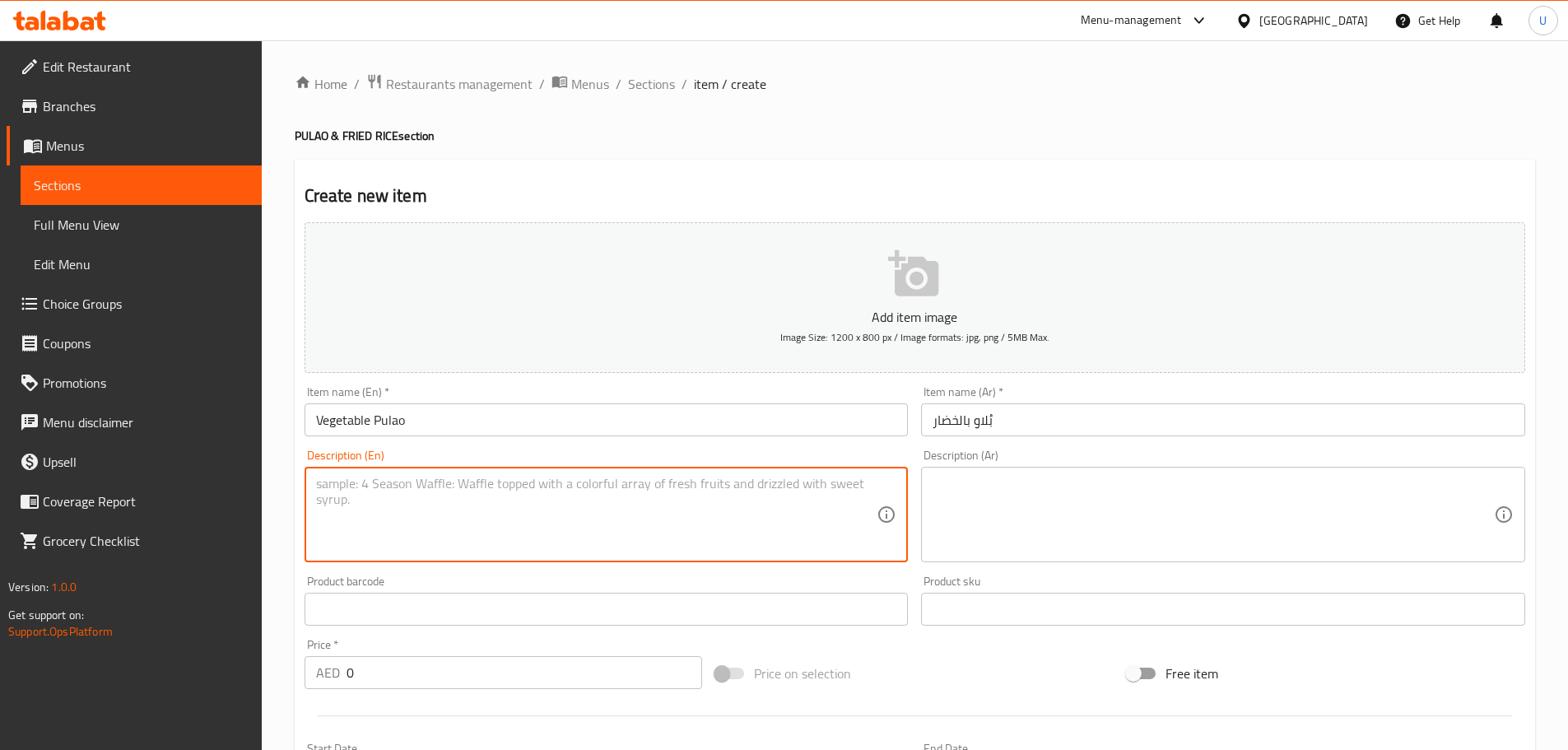
paste textarea "Fragrant basmati rice cooked with mixed vegetables and mild spices."
type textarea "Fragrant basmati rice cooked with mixed vegetables and mild spices."
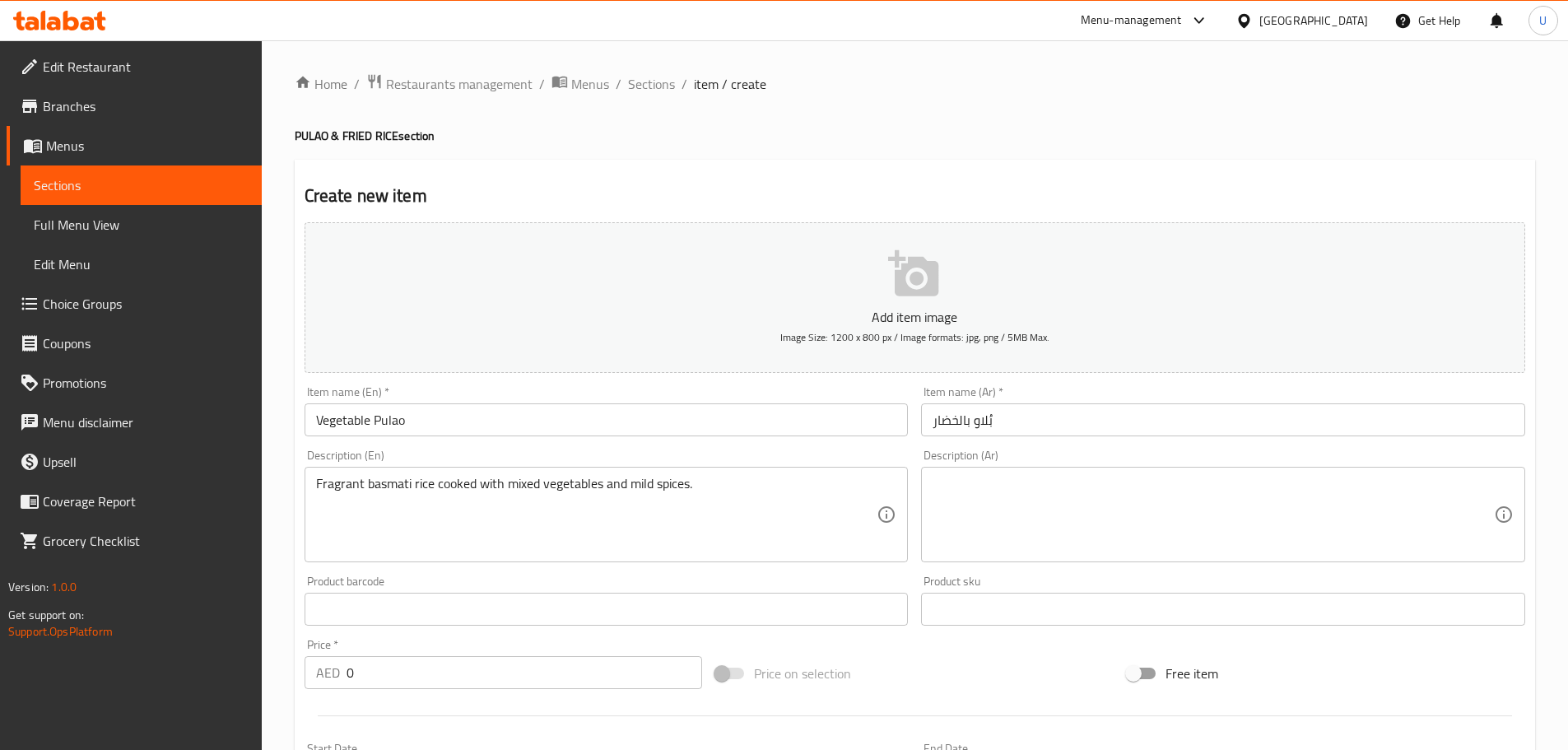
click at [1009, 523] on textarea at bounding box center [1213, 514] width 561 height 79
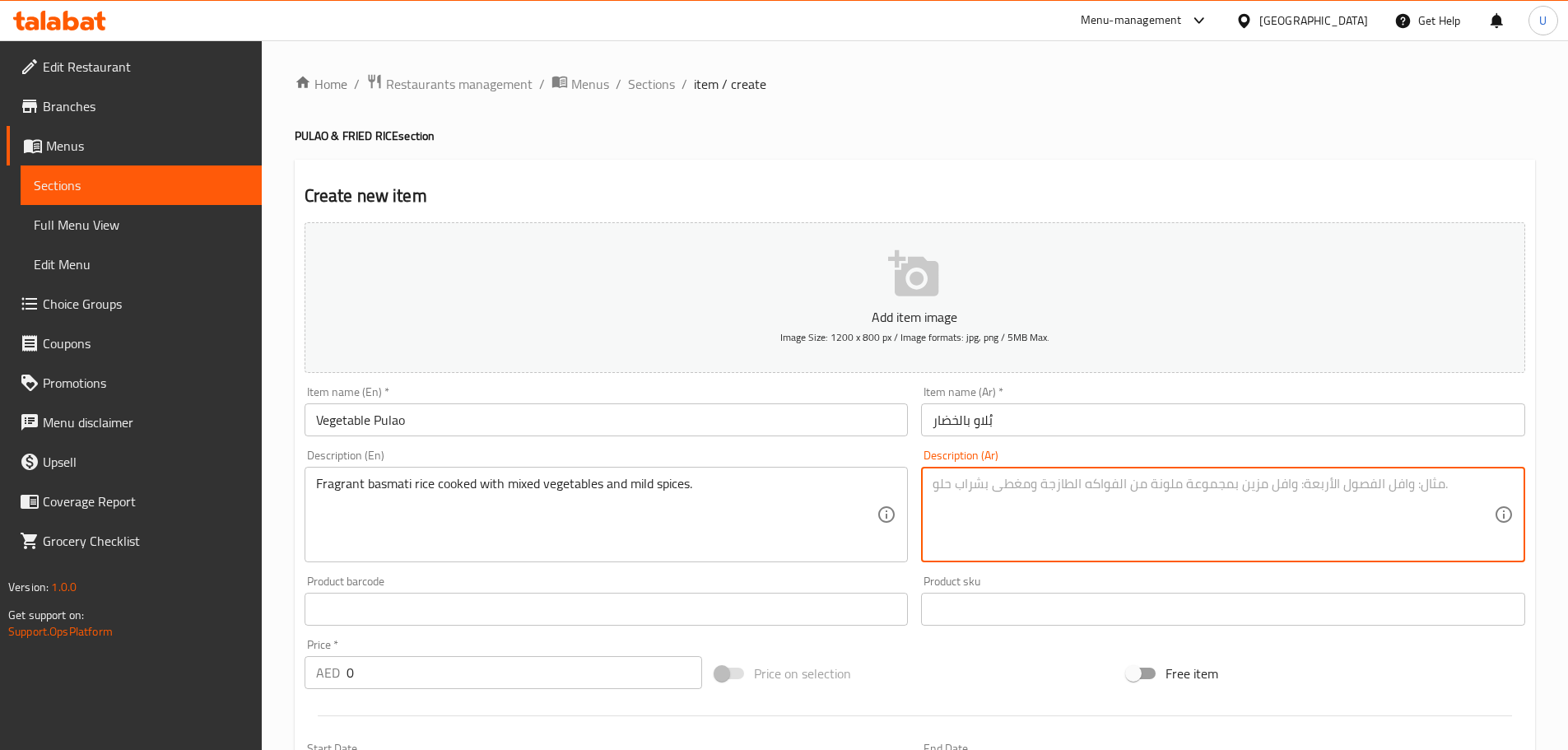
paste textarea "أرز بسمتي عطري مطهو مع خضار مشكلة وتوابل خفيفة."
type textarea "أرز بسمتي عطري مطهو مع خضار مشكلة وتوابل خفيفة."
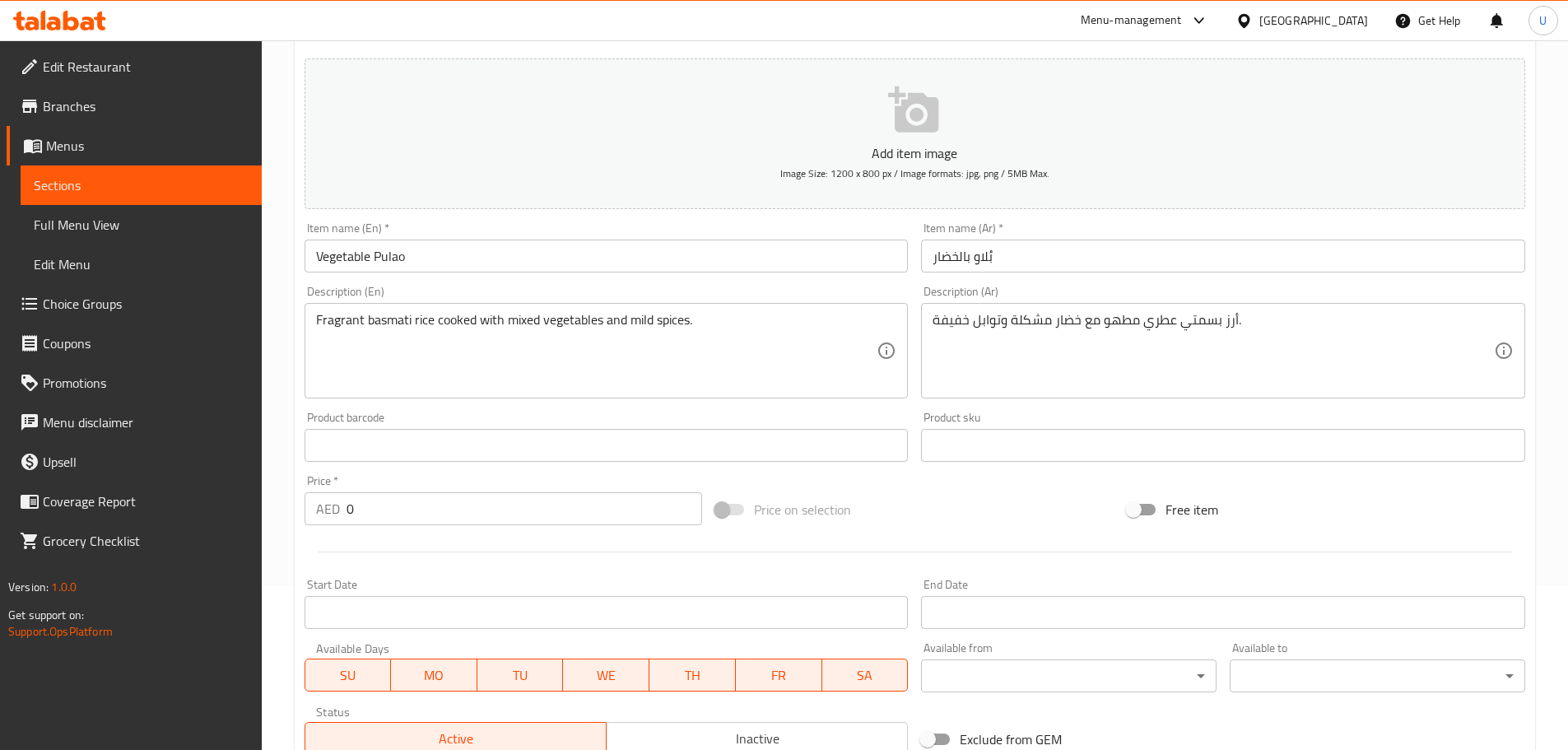
scroll to position [165, 0]
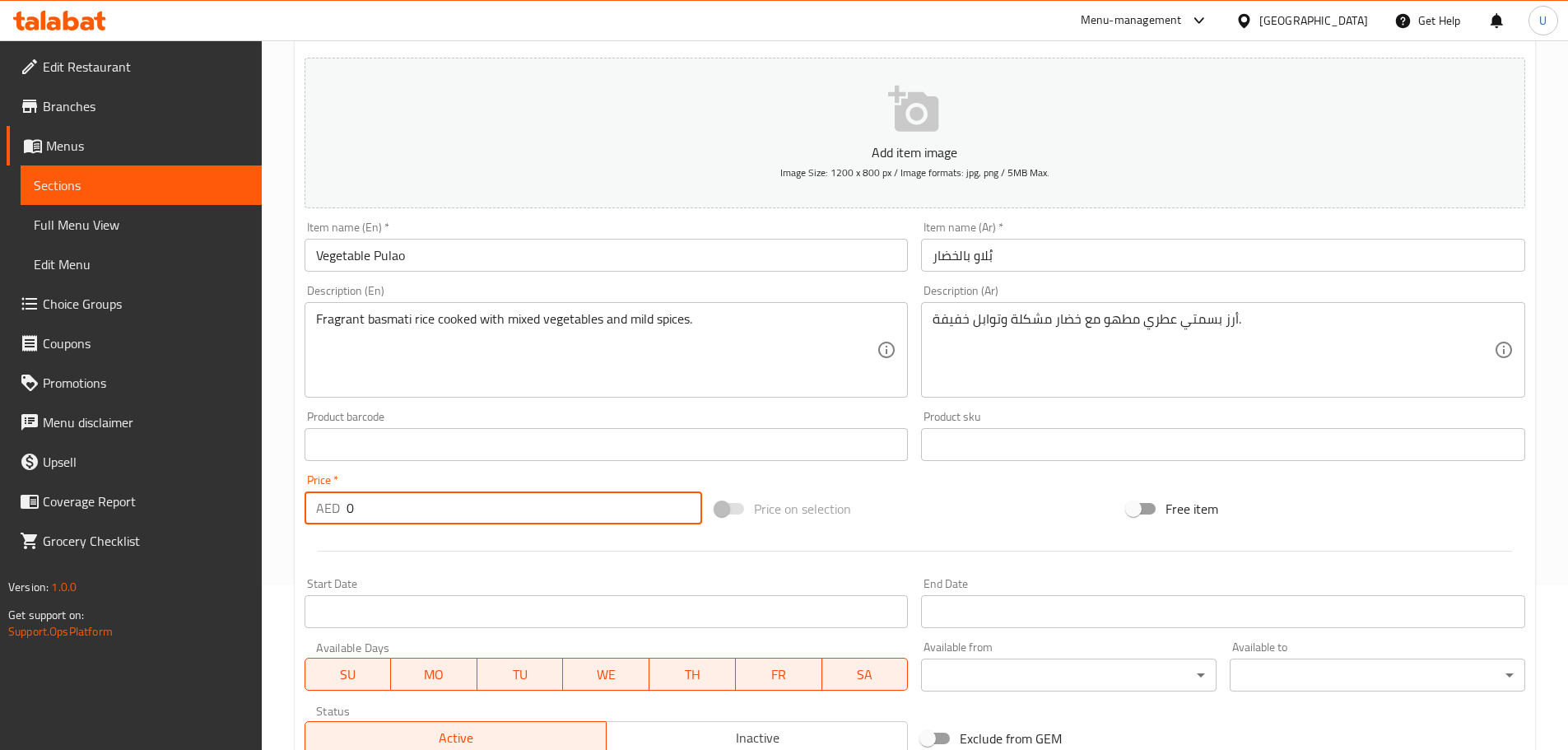
drag, startPoint x: 360, startPoint y: 511, endPoint x: 260, endPoint y: 508, distance: 100.0
click at [265, 509] on div "Home / Restaurants management / Menus / Sections / item / create PULAO & FRIED …" at bounding box center [915, 431] width 1306 height 1110
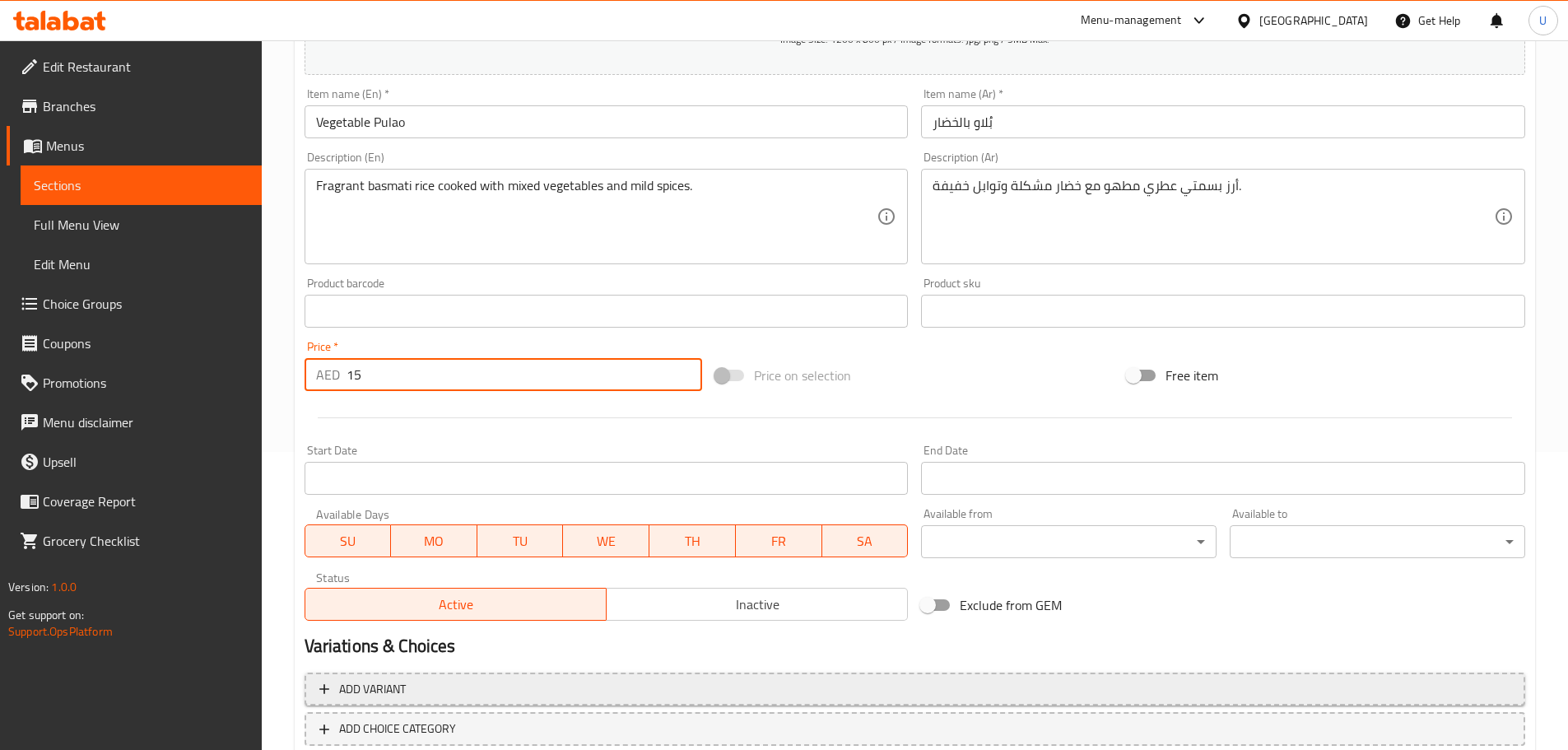
scroll to position [400, 0]
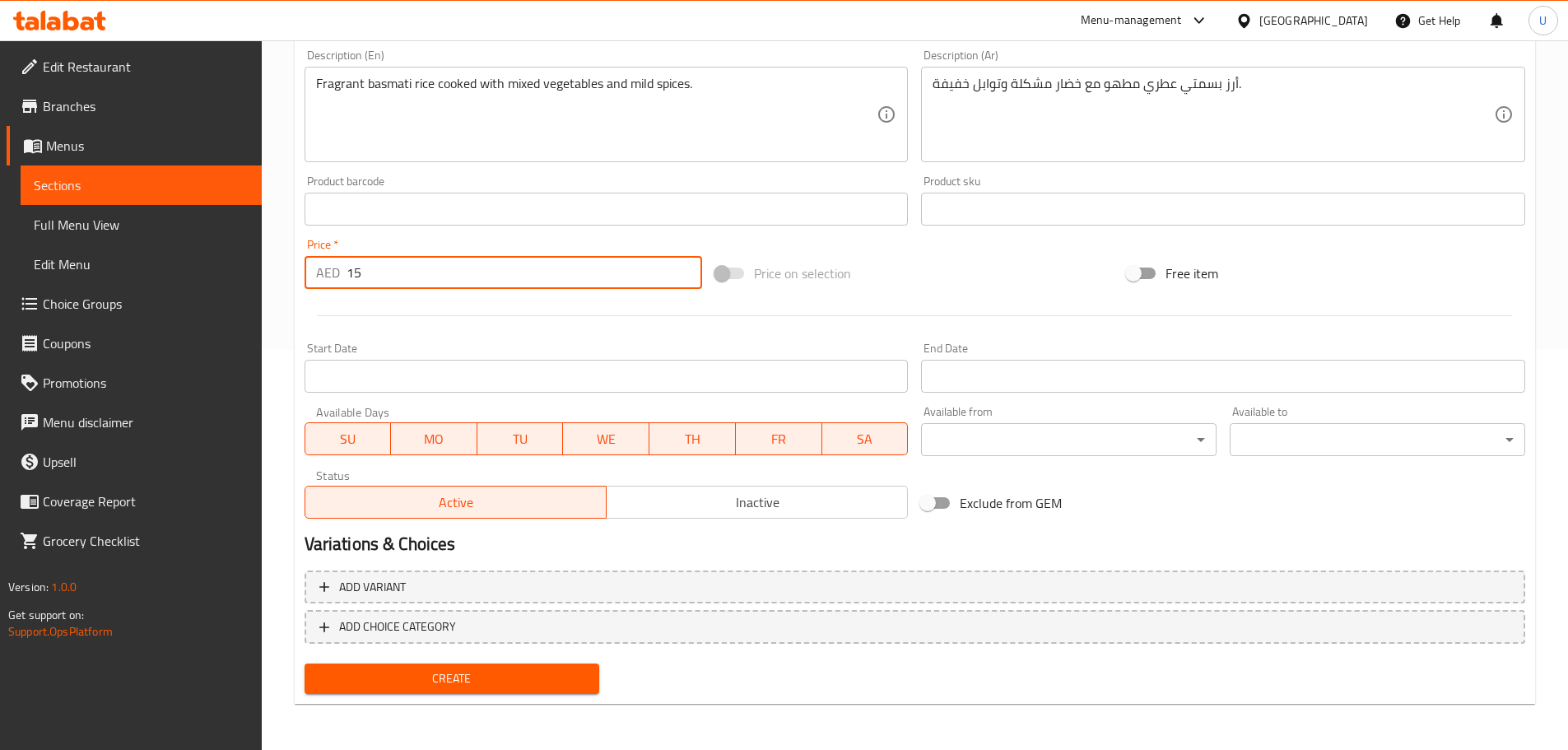
type input "15"
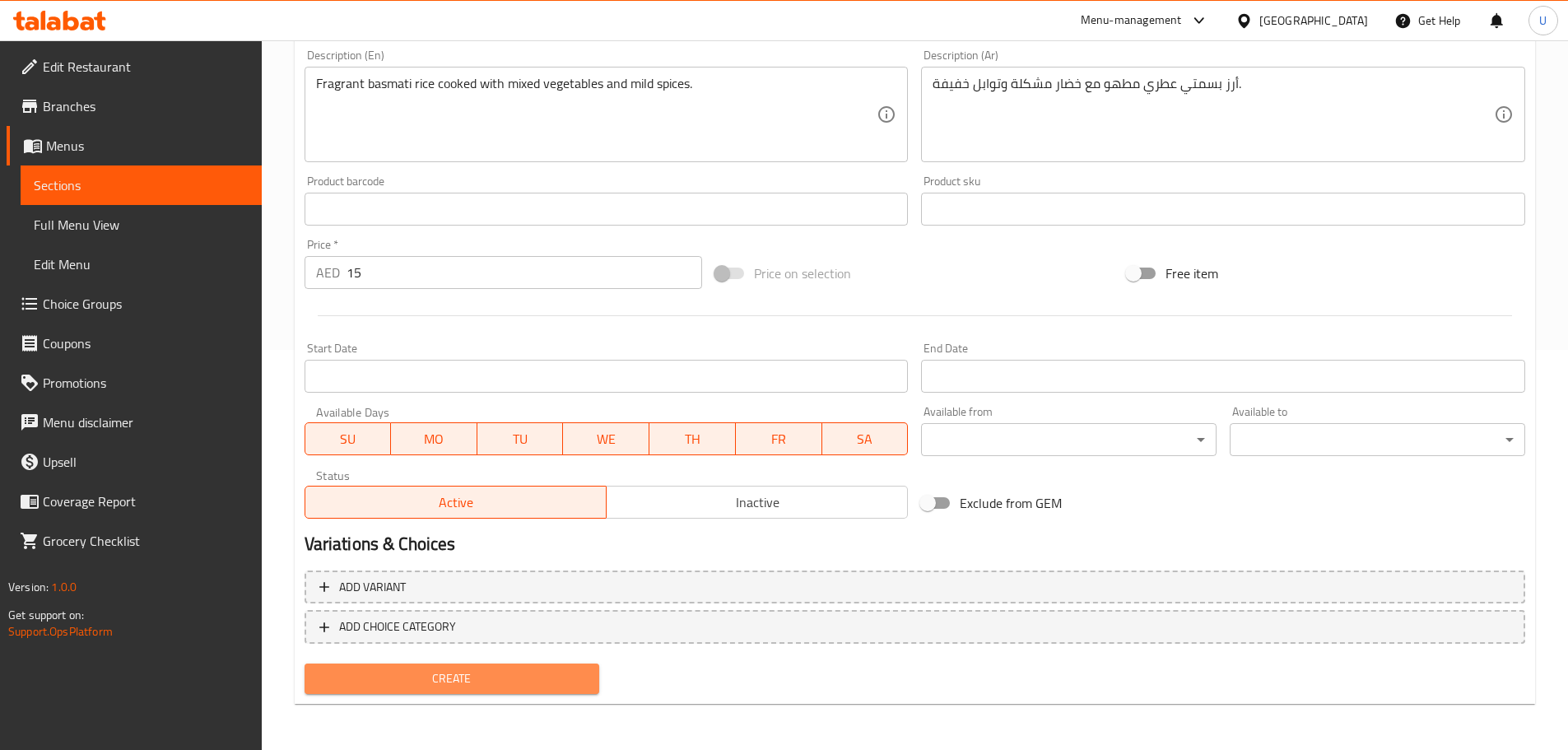
click at [447, 674] on span "Create" at bounding box center [452, 678] width 269 height 21
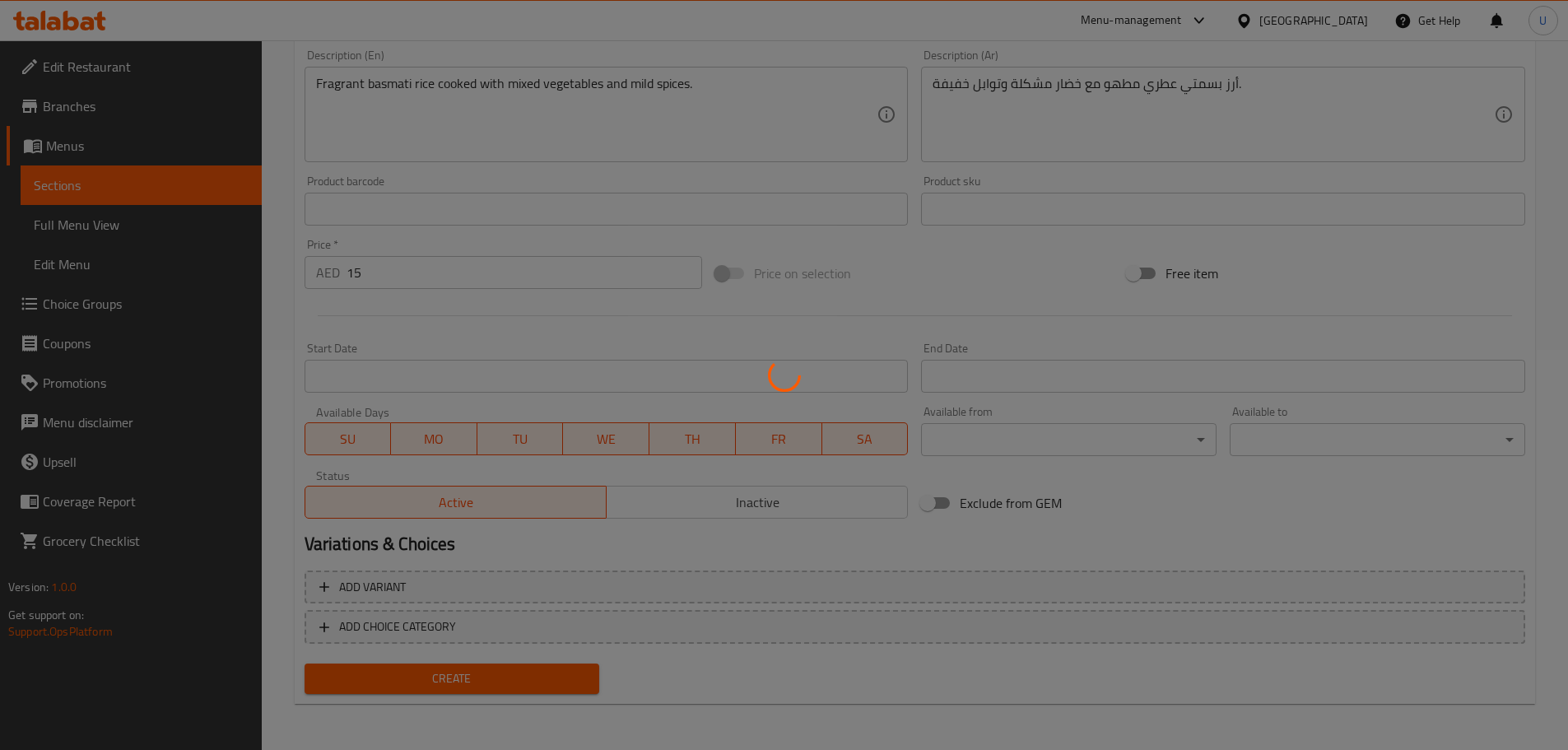
type input "0"
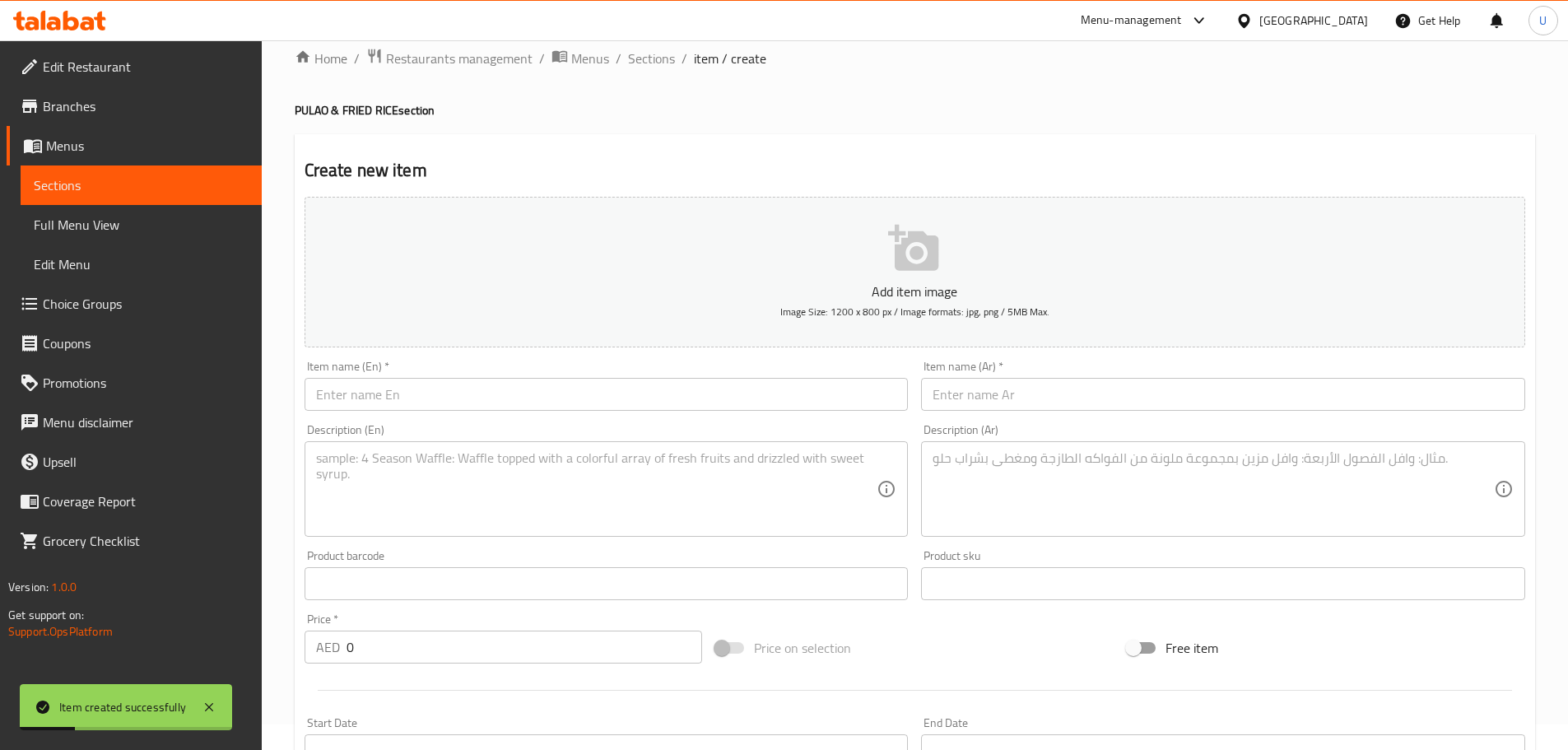
scroll to position [0, 0]
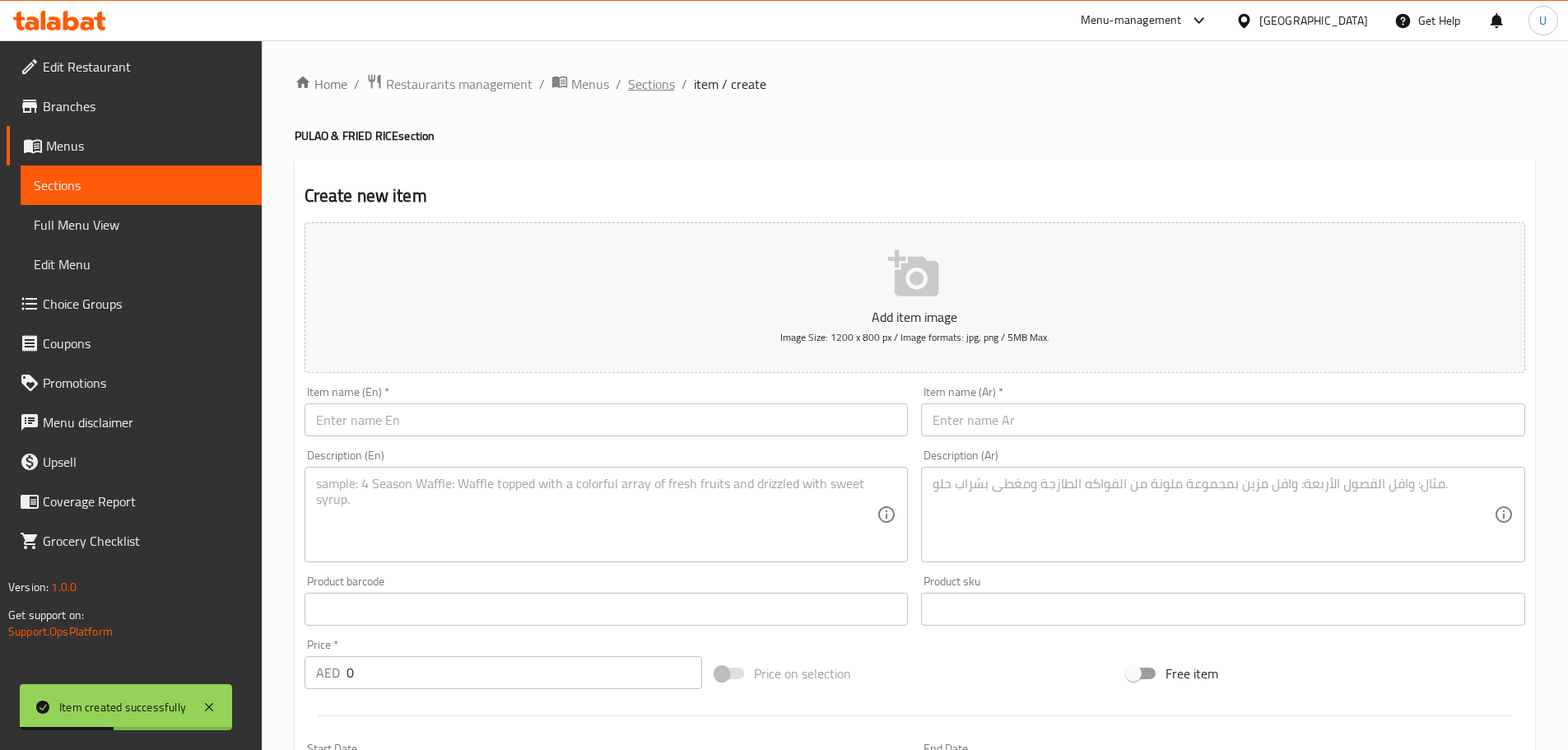
click at [644, 78] on span "Sections" at bounding box center [651, 84] width 47 height 20
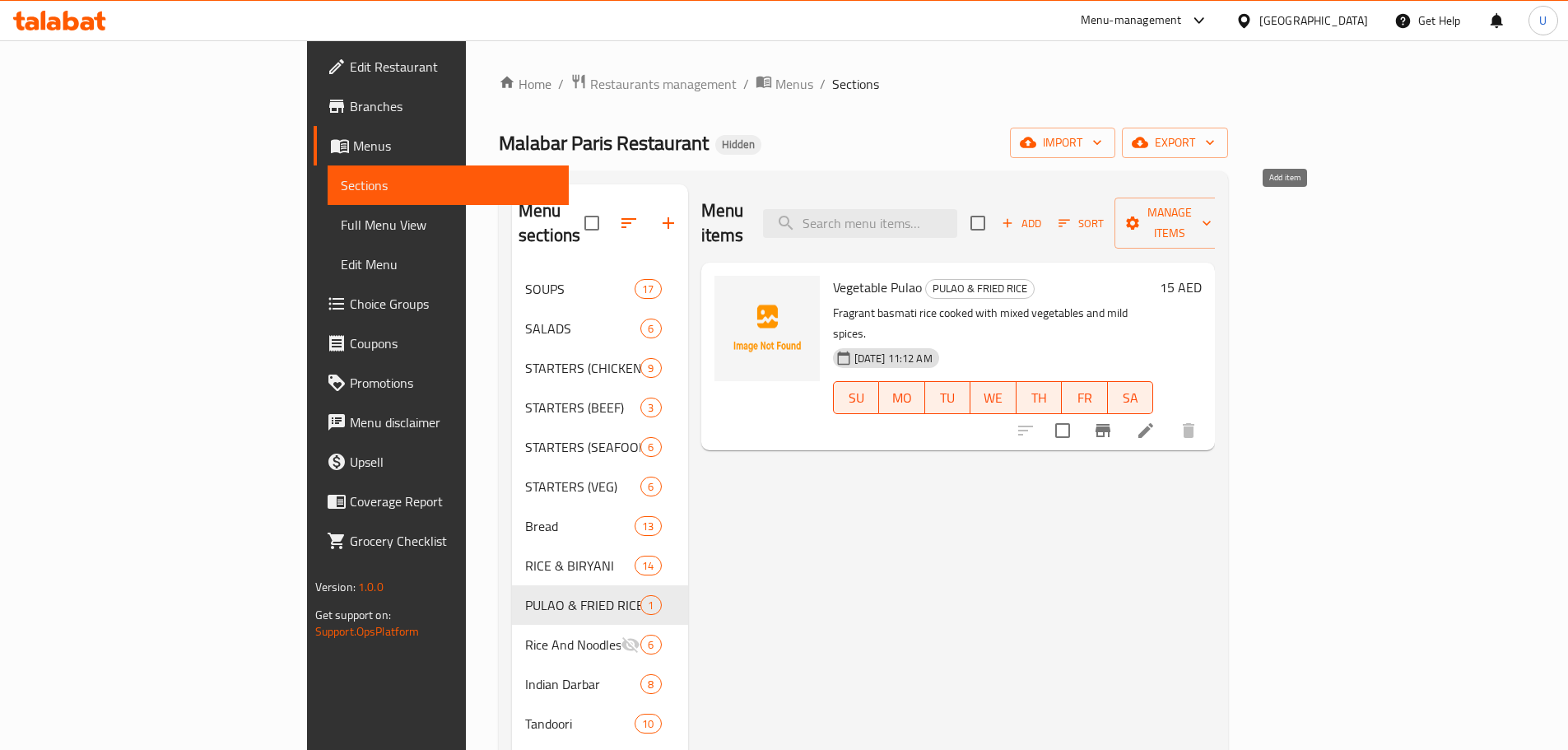
click at [1043, 214] on span "Add" at bounding box center [1022, 223] width 45 height 19
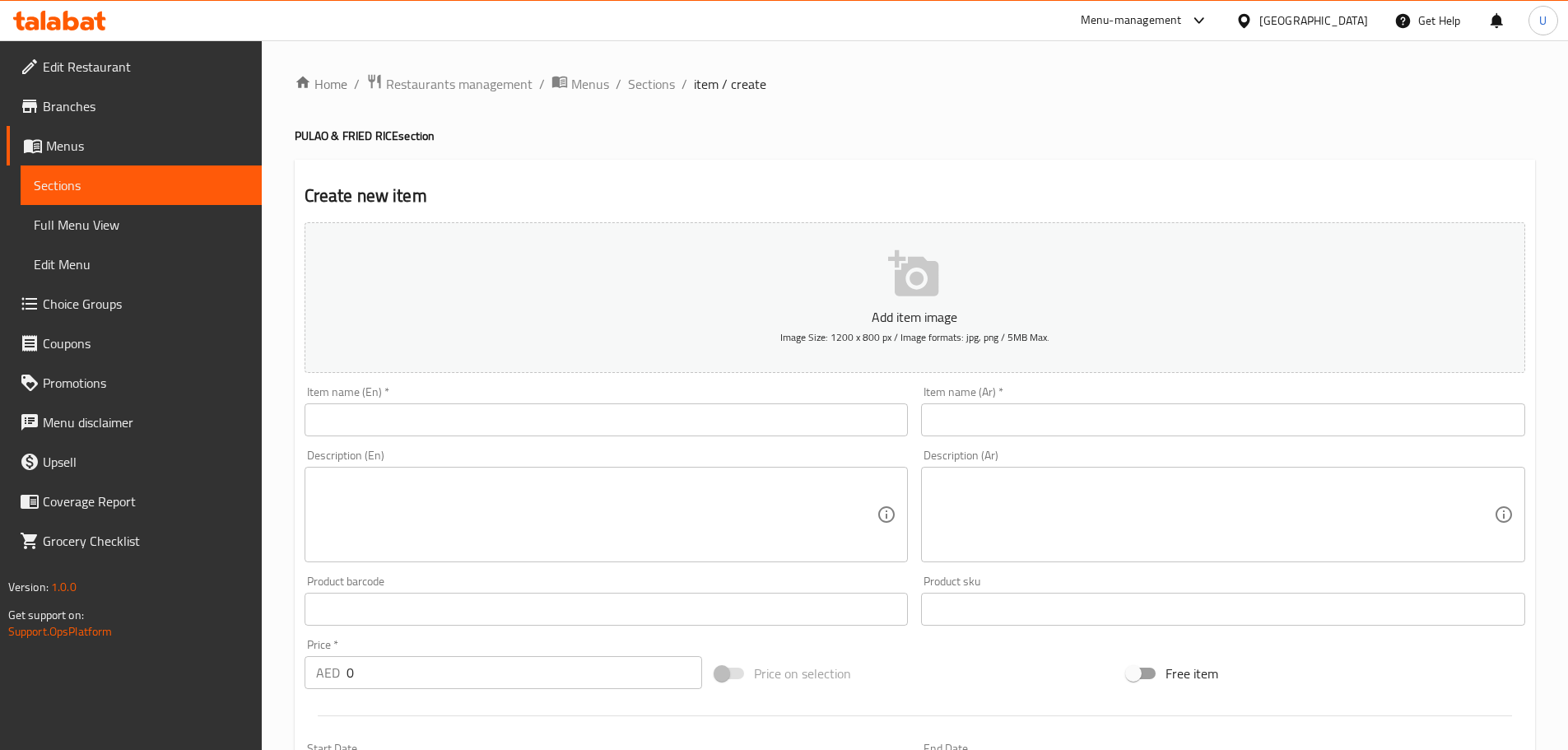
click at [614, 413] on input "text" at bounding box center [606, 420] width 604 height 33
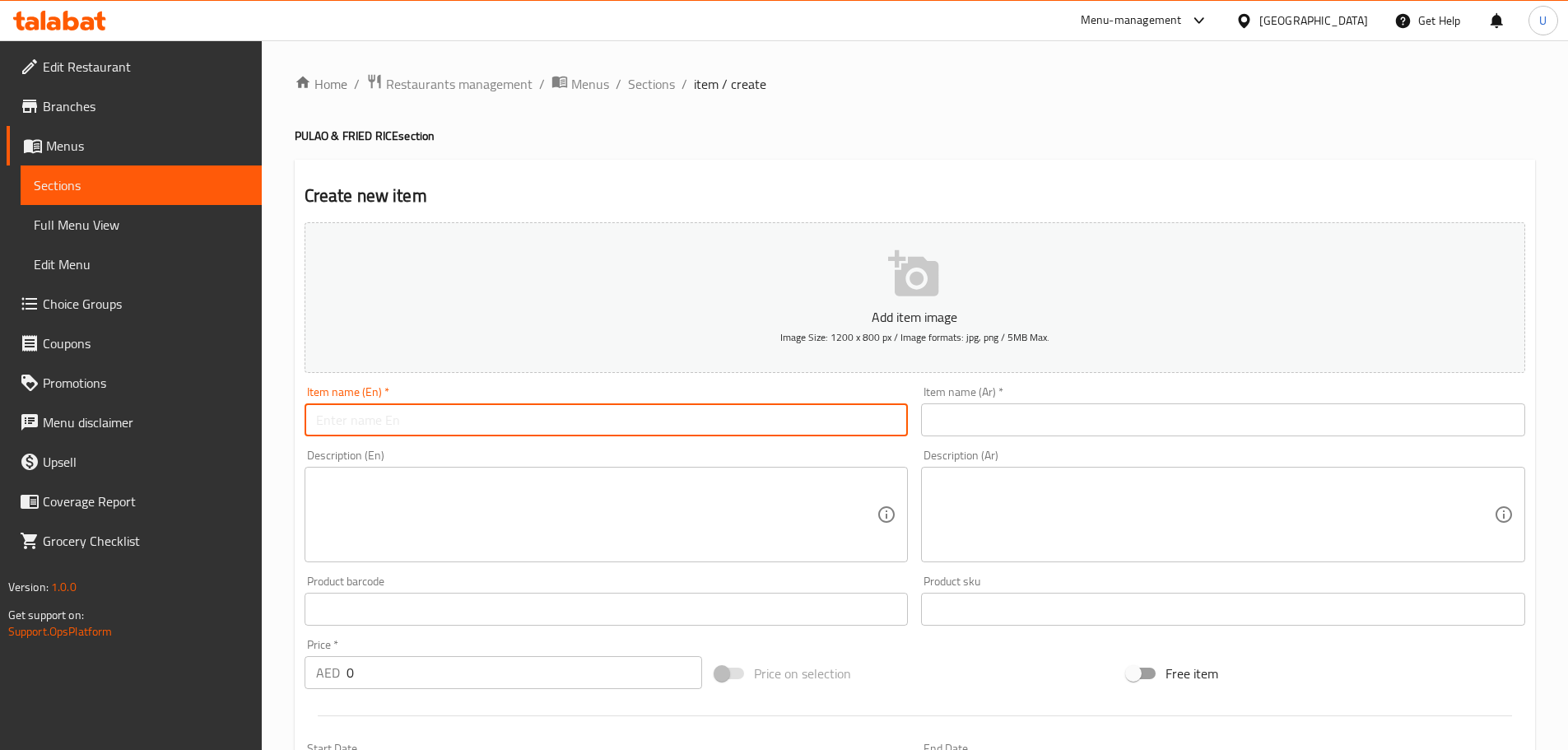
paste input "Kashmiri Pulao"
type input "Kashmiri Pulao"
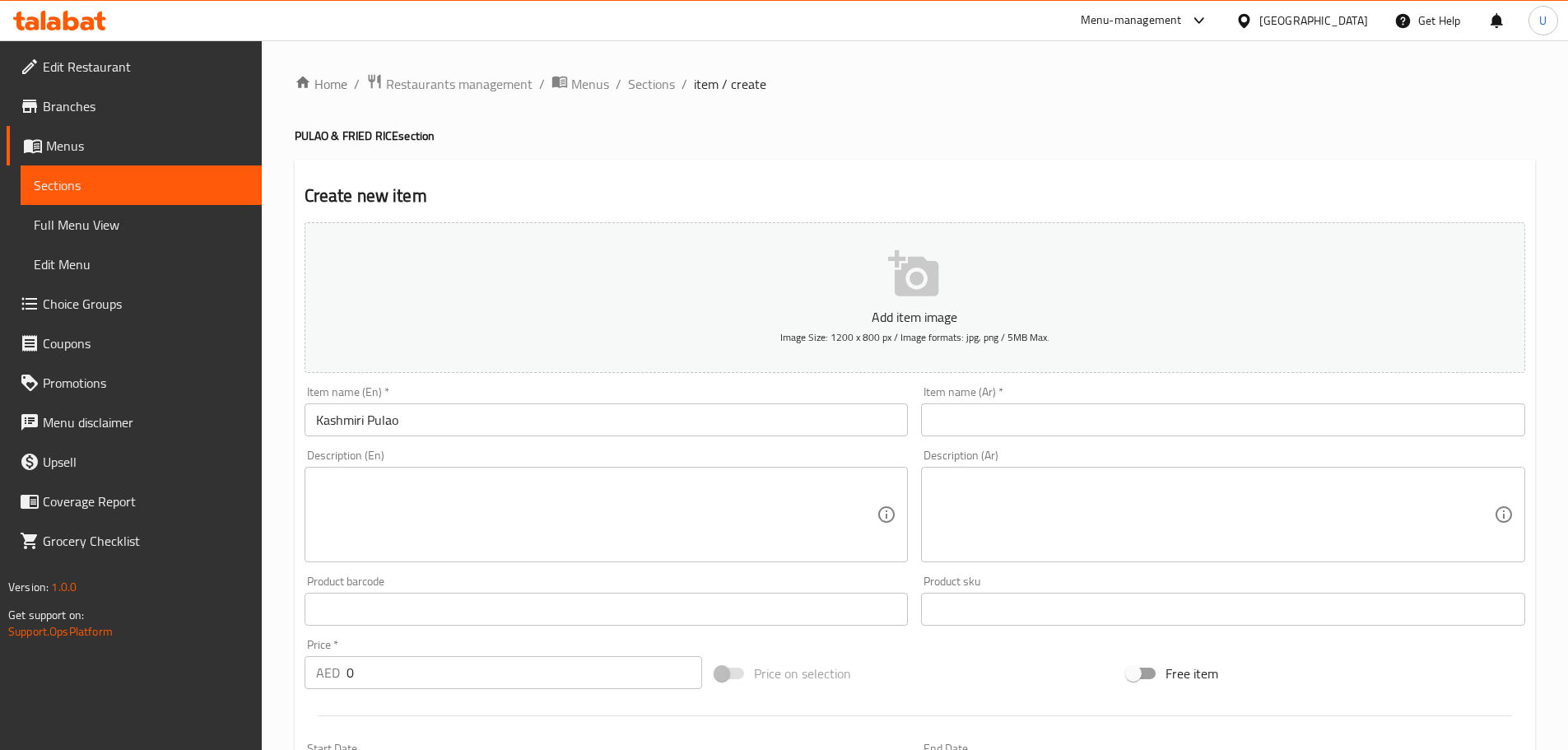
click at [1061, 416] on input "text" at bounding box center [1222, 420] width 604 height 33
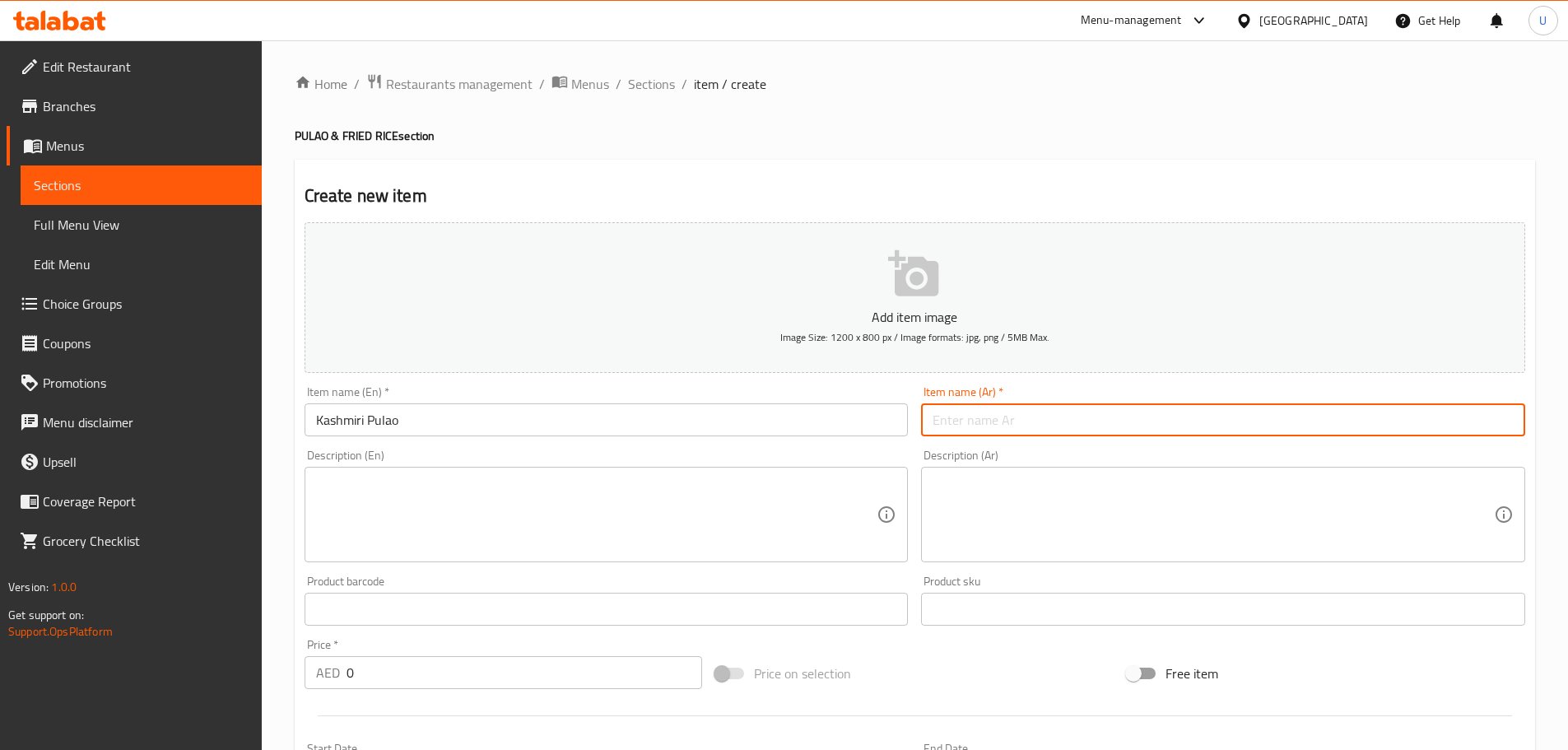
paste input "بُلاو كشميري"
type input "بُلاو كشميري"
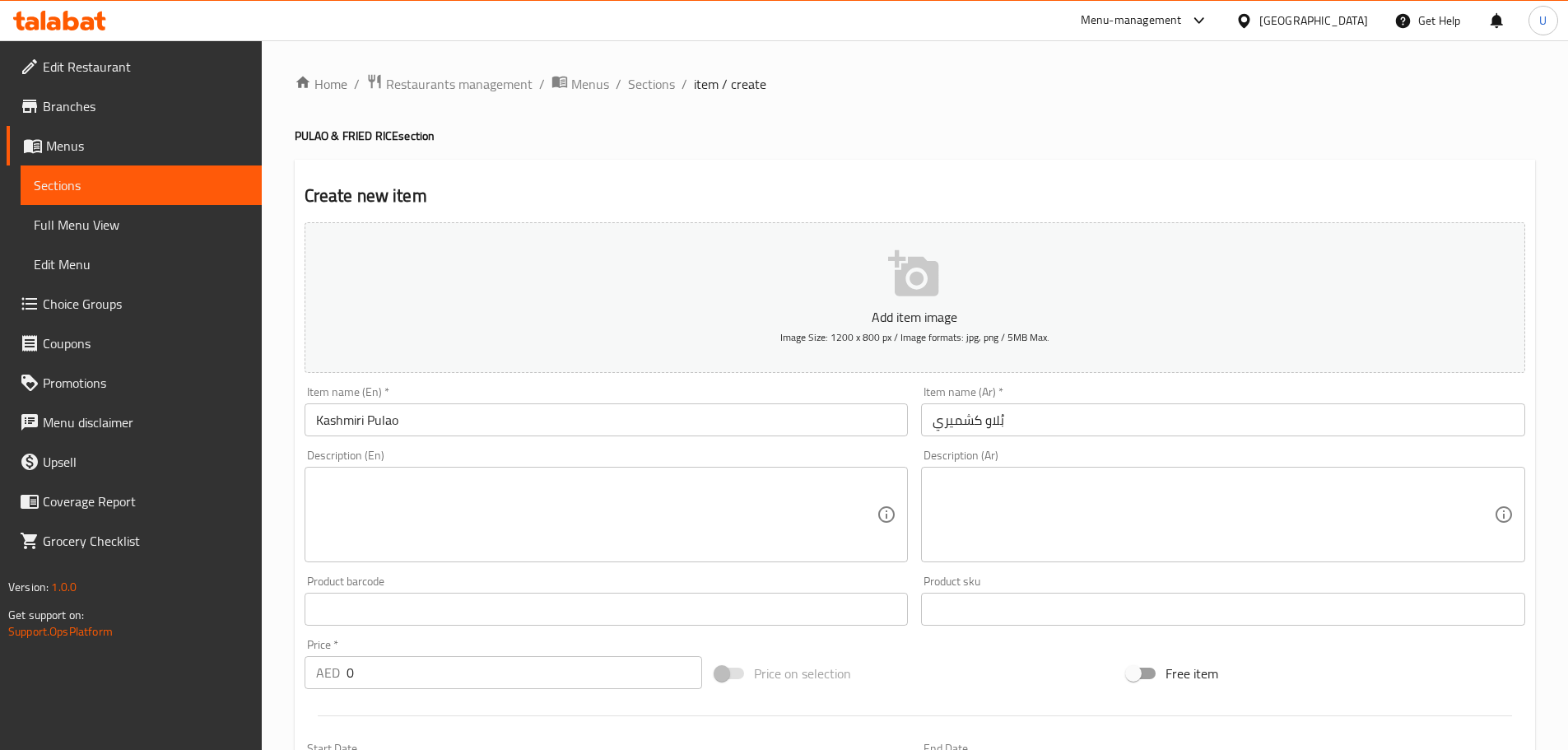
click at [471, 521] on textarea at bounding box center [596, 514] width 561 height 79
paste textarea "Sweet and aromatic rice with dry fruits, nuts, and saffron."
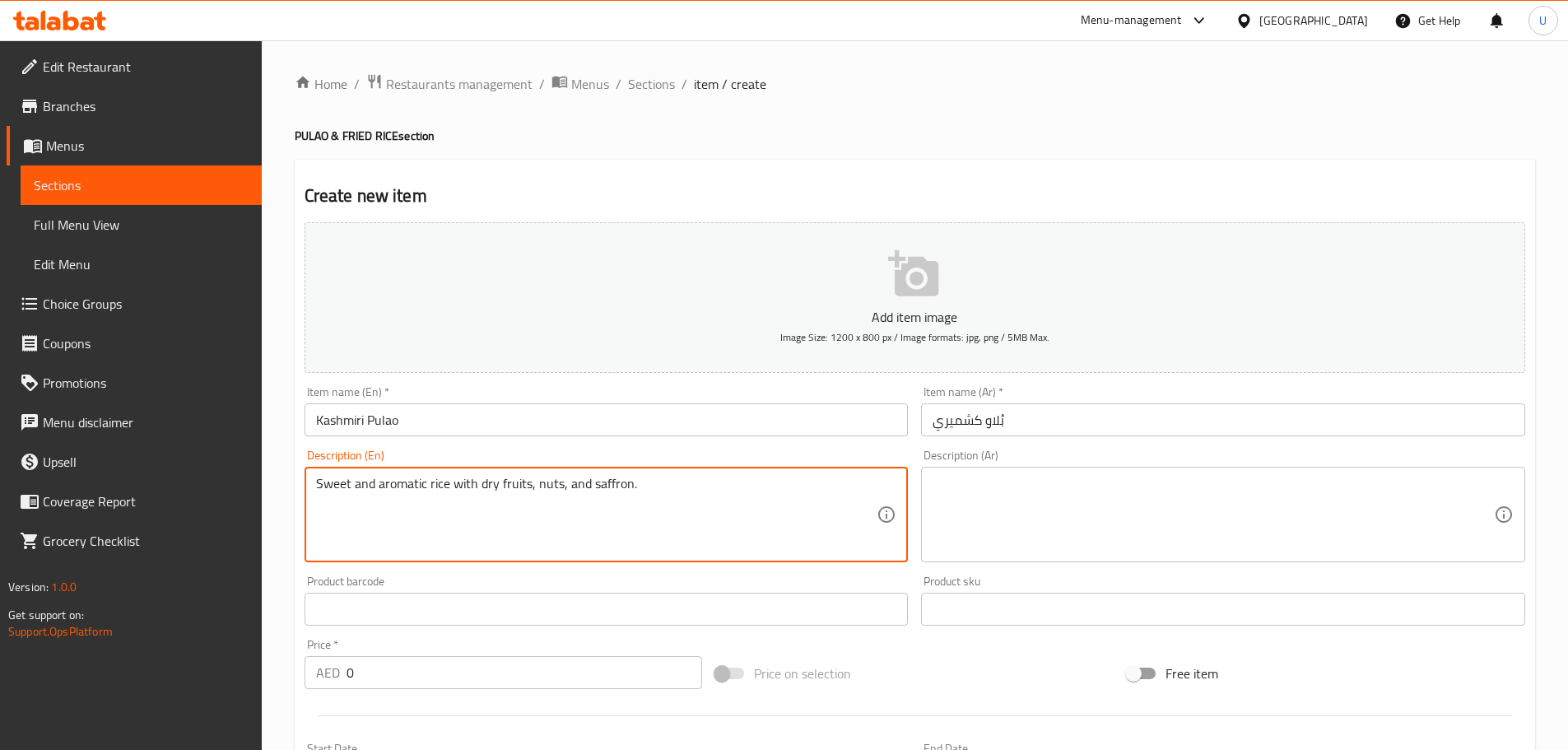
type textarea "Sweet and aromatic rice with dry fruits, nuts, and saffron."
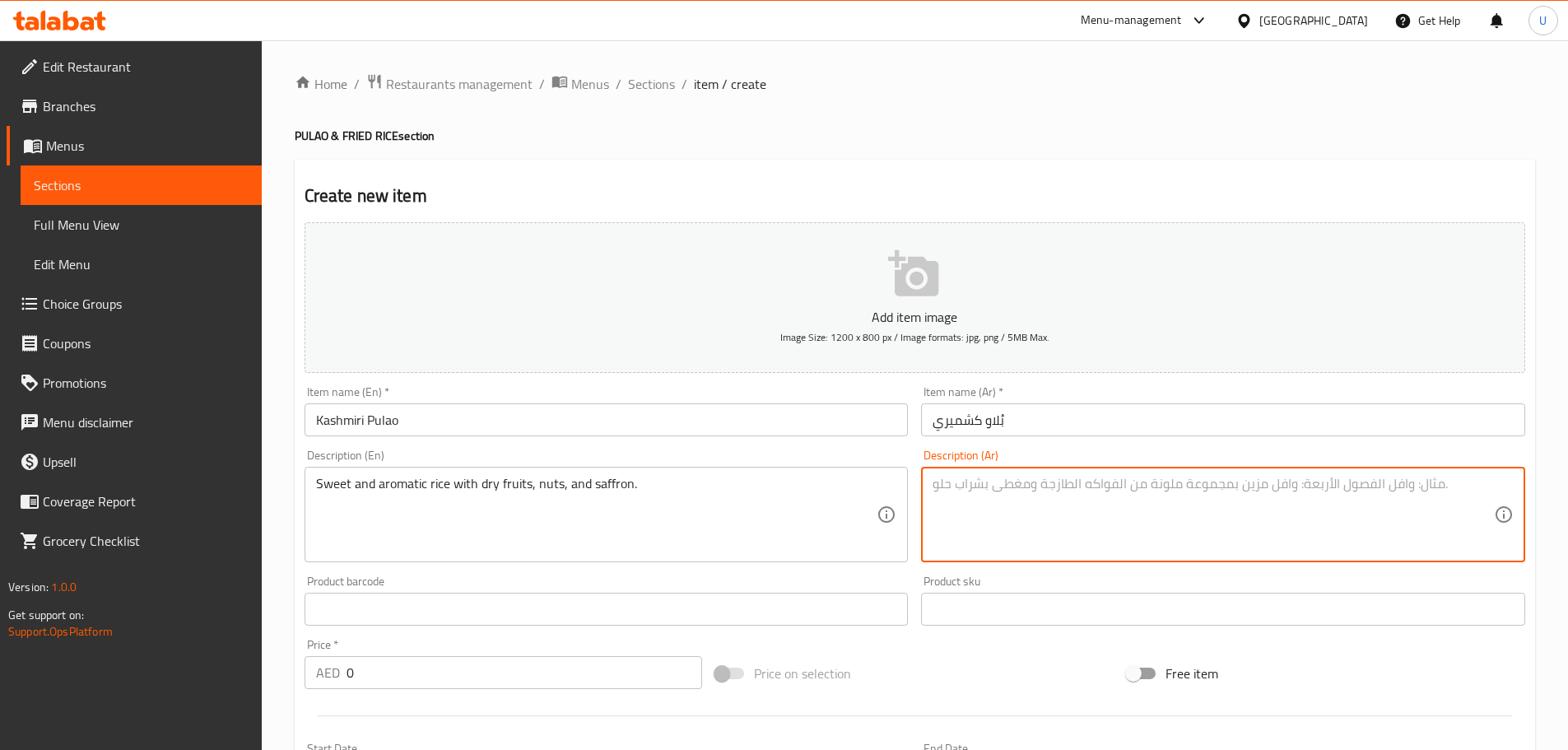
click at [941, 517] on textarea at bounding box center [1213, 514] width 561 height 79
paste textarea "أرز كشميري عطري مع فواكه مجففة ومكسرات وزعفران."
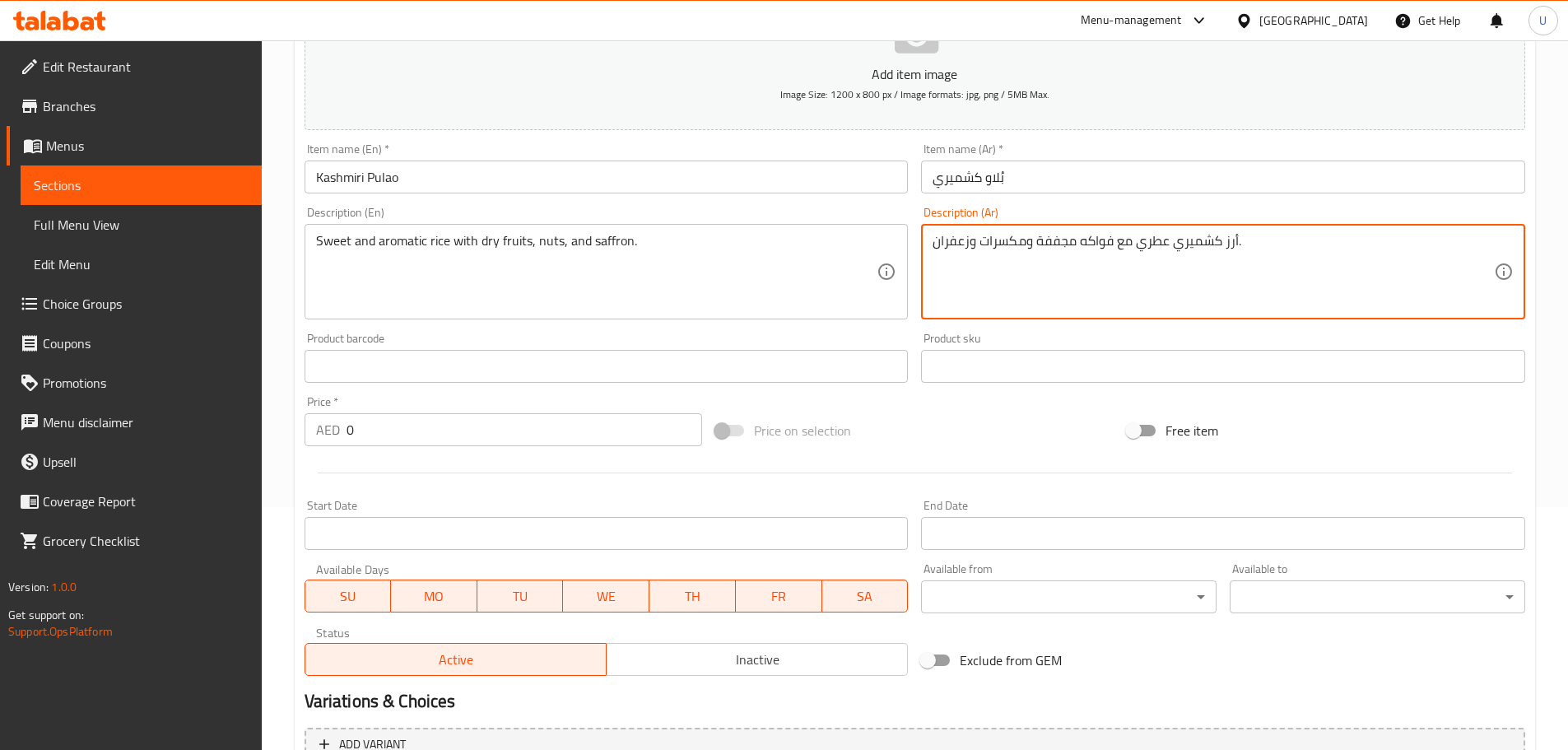
scroll to position [247, 0]
type textarea "أرز كشميري عطري مع فواكه مجففة ومكسرات وزعفران."
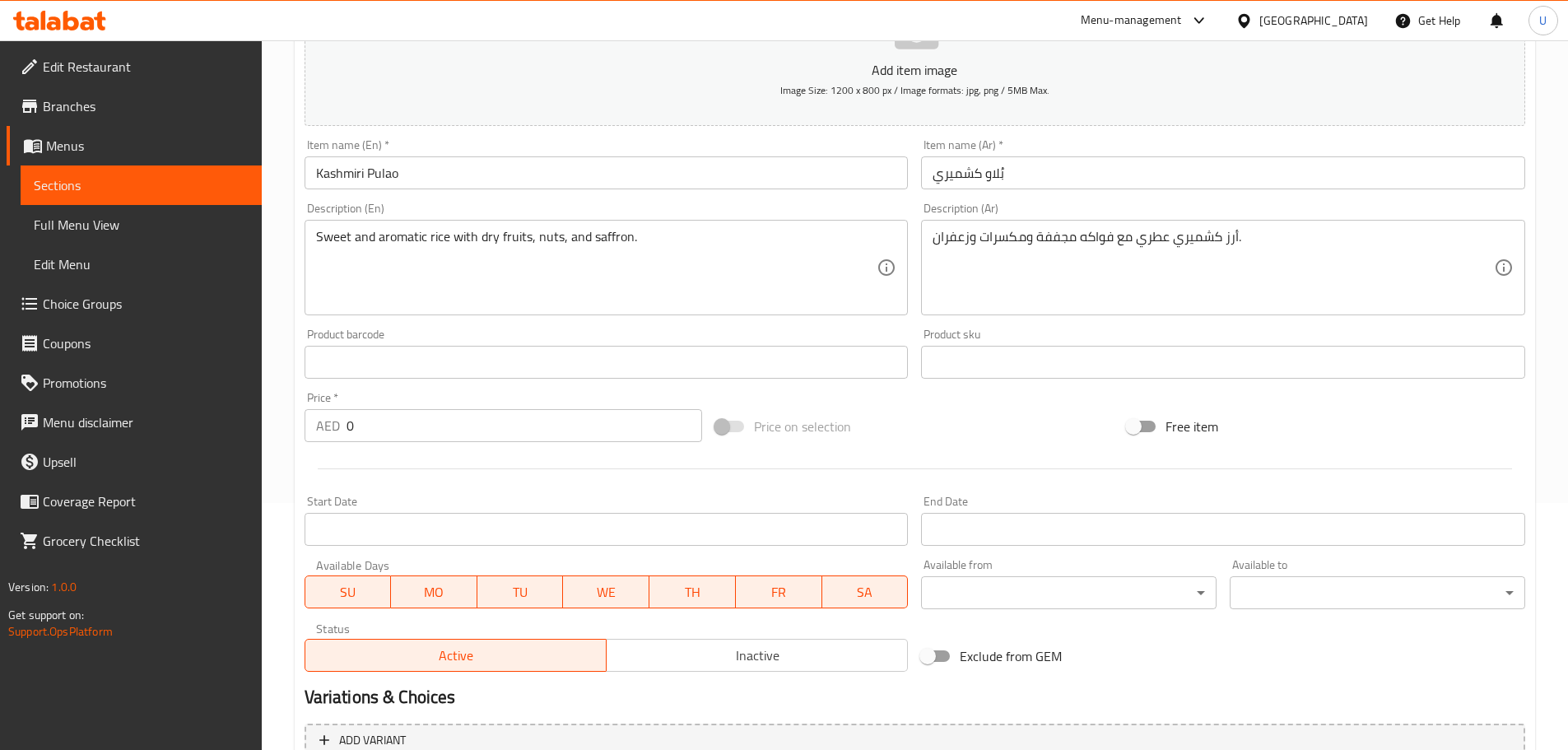
click at [271, 430] on div "Home / Restaurants management / Menus / Sections / item / create PULAO & FRIED …" at bounding box center [915, 348] width 1306 height 1110
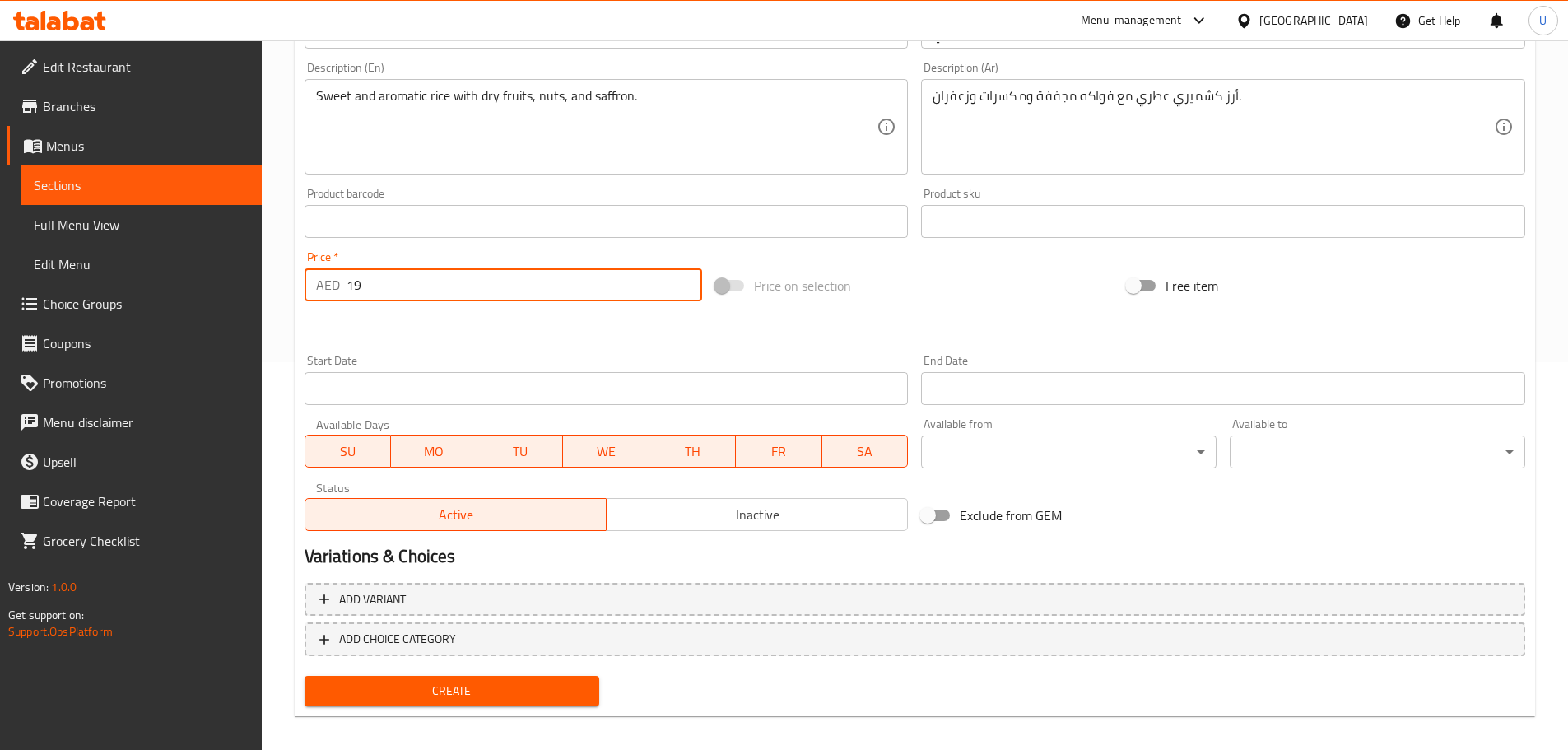
scroll to position [400, 0]
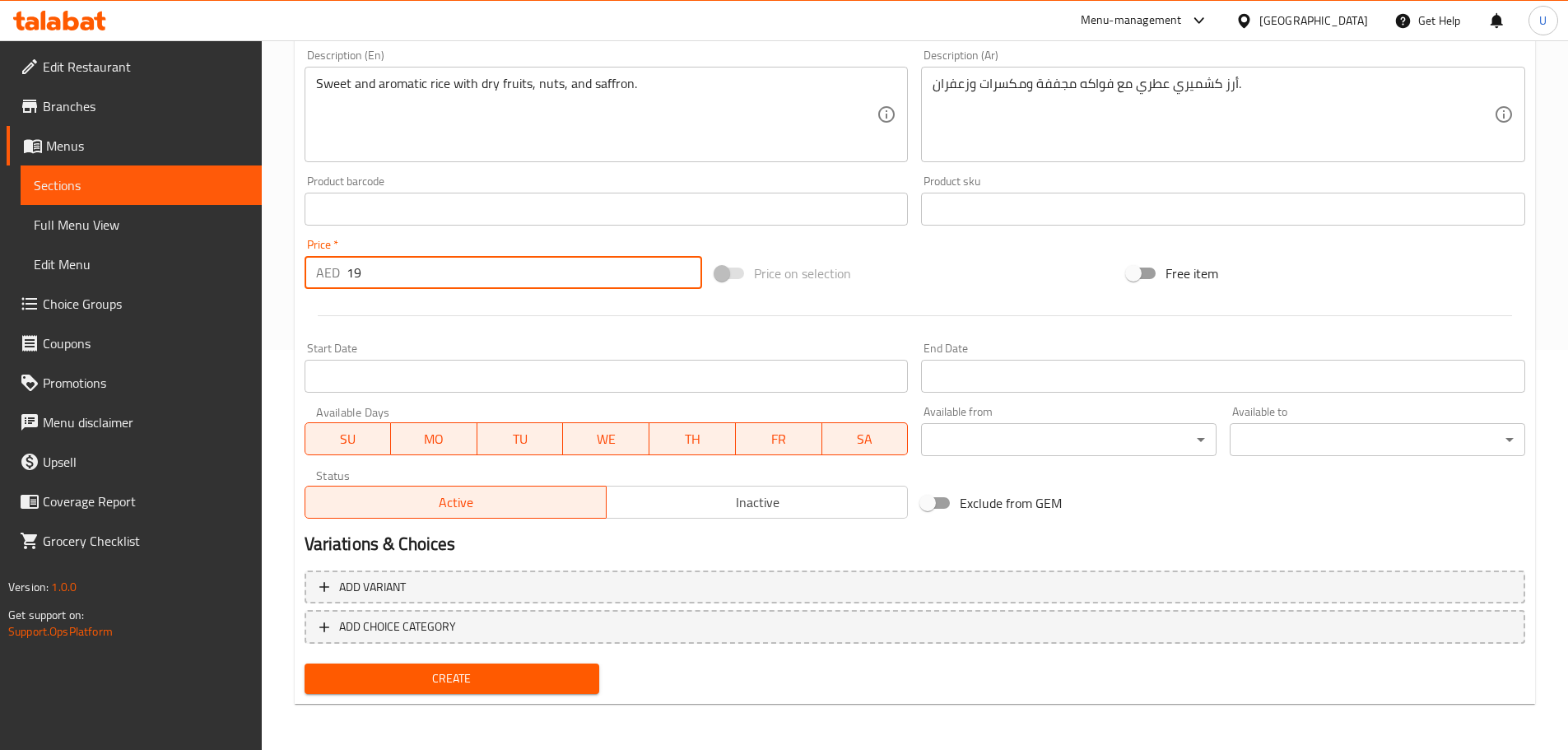
type input "19"
click at [460, 690] on button "Create" at bounding box center [451, 678] width 295 height 31
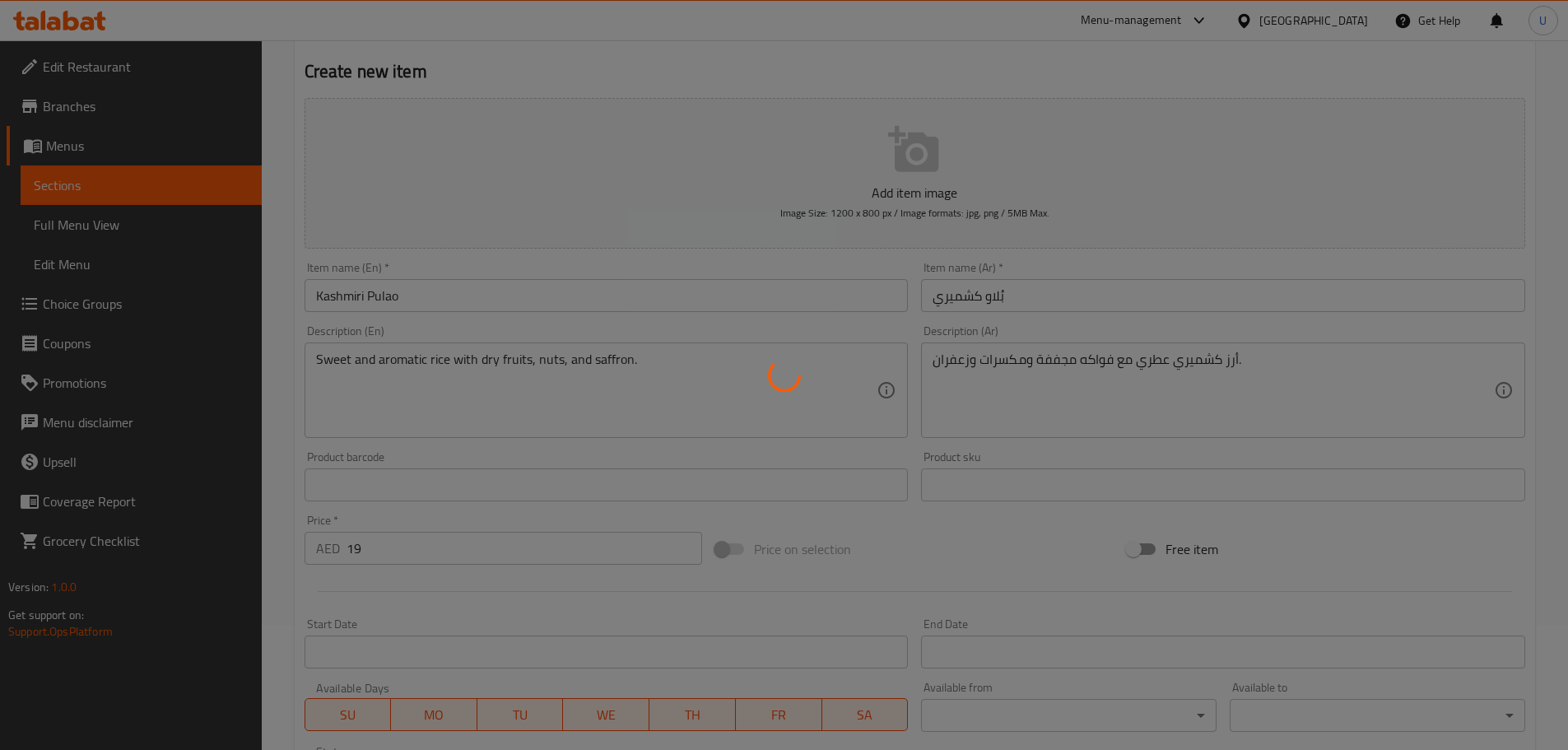
scroll to position [0, 0]
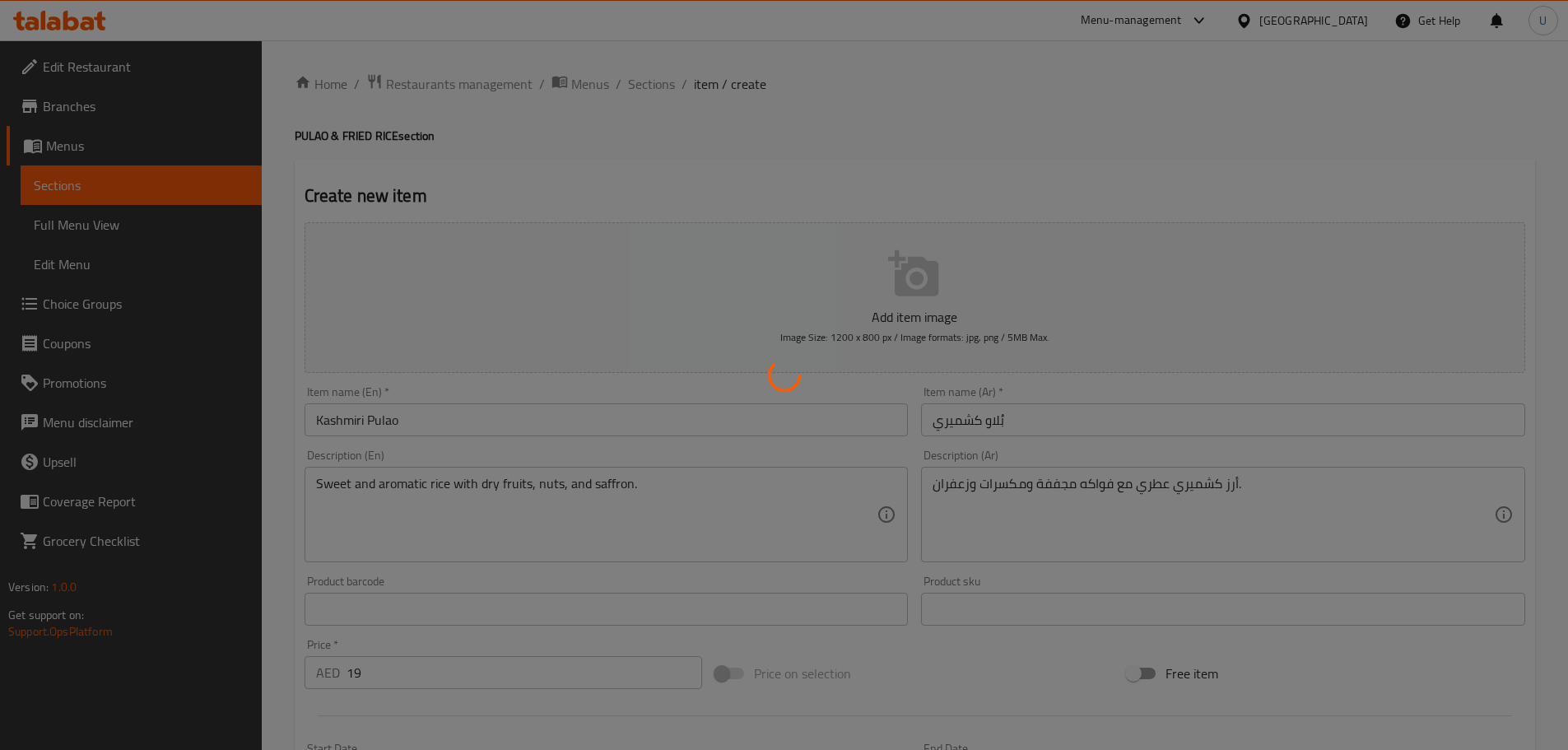
type input "0"
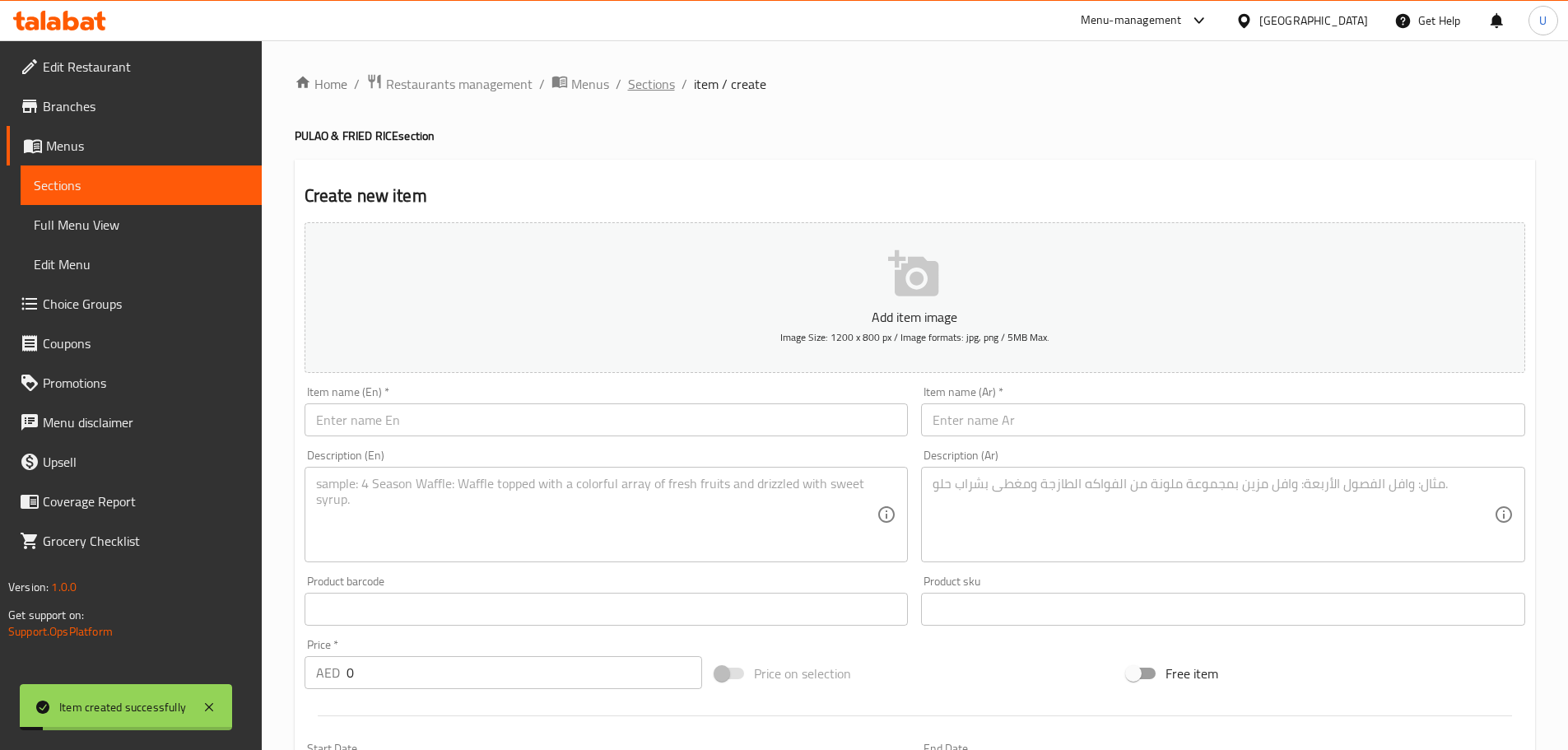
click at [646, 74] on span "Sections" at bounding box center [651, 84] width 47 height 20
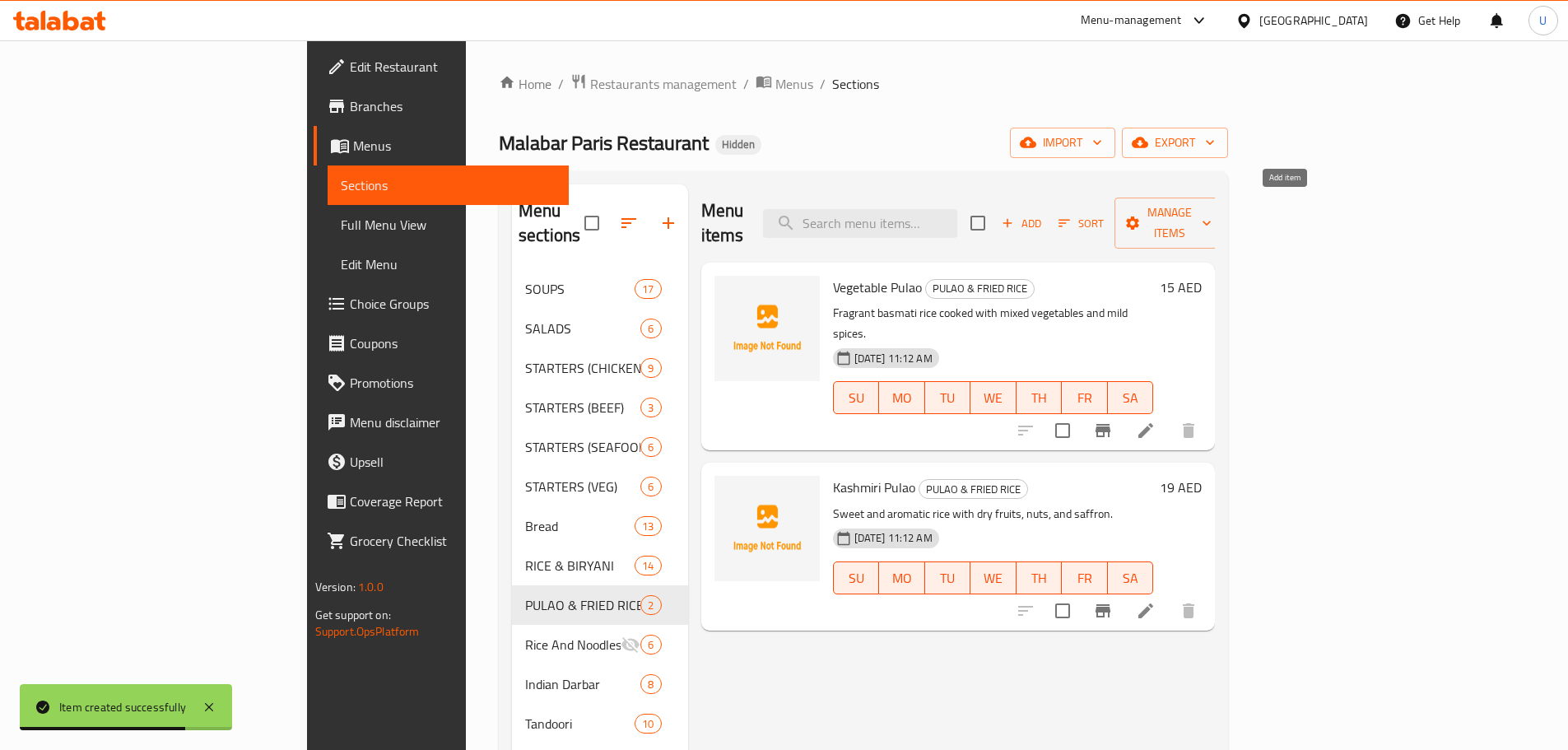
click at [1043, 217] on span "Add" at bounding box center [1022, 223] width 45 height 19
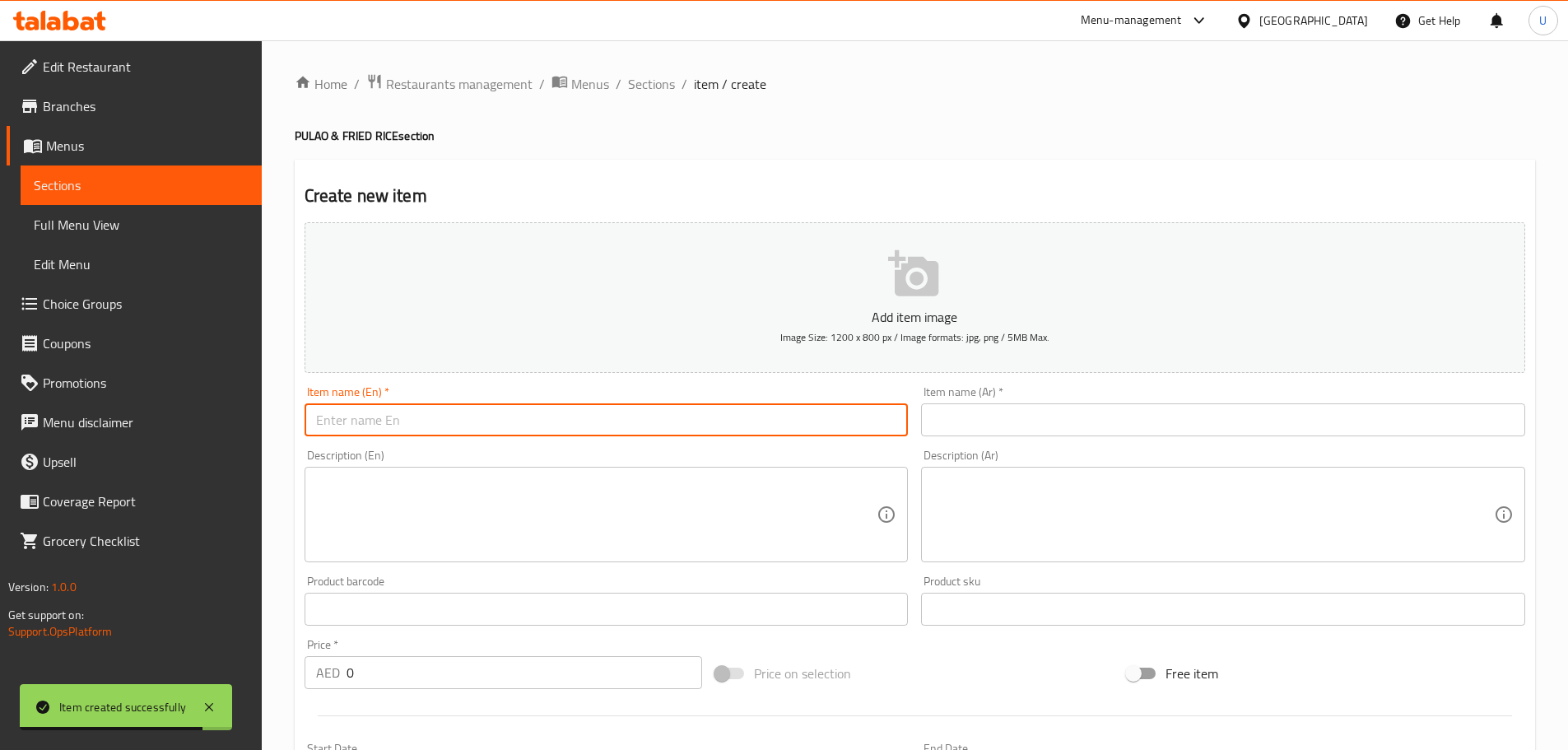
drag, startPoint x: 562, startPoint y: 416, endPoint x: 574, endPoint y: 416, distance: 12.0
click at [562, 416] on input "text" at bounding box center [606, 420] width 604 height 33
paste input "Mixed Fried Rice"
type input "Mixed Fried Rice"
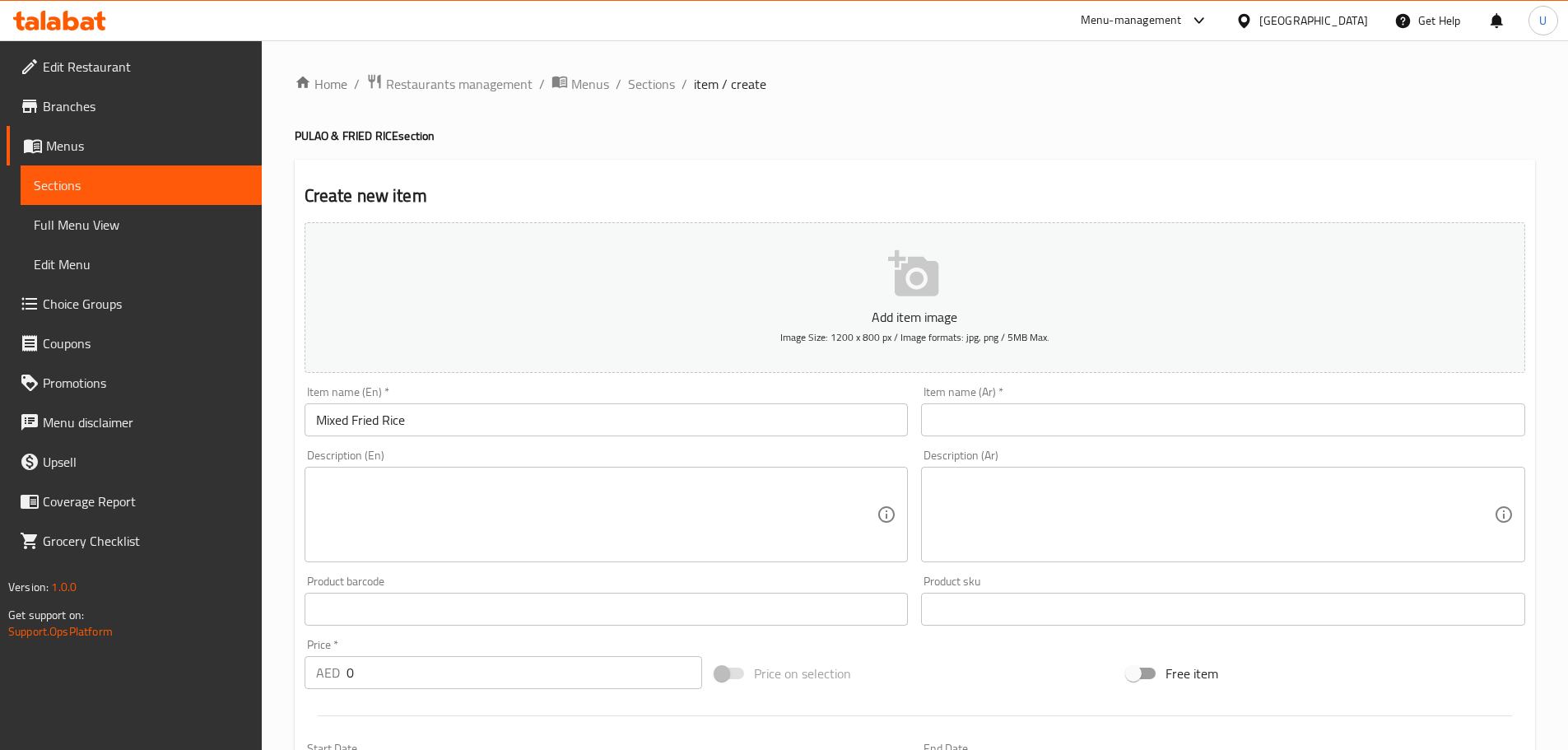
click at [1074, 424] on input "text" at bounding box center [1222, 420] width 604 height 33
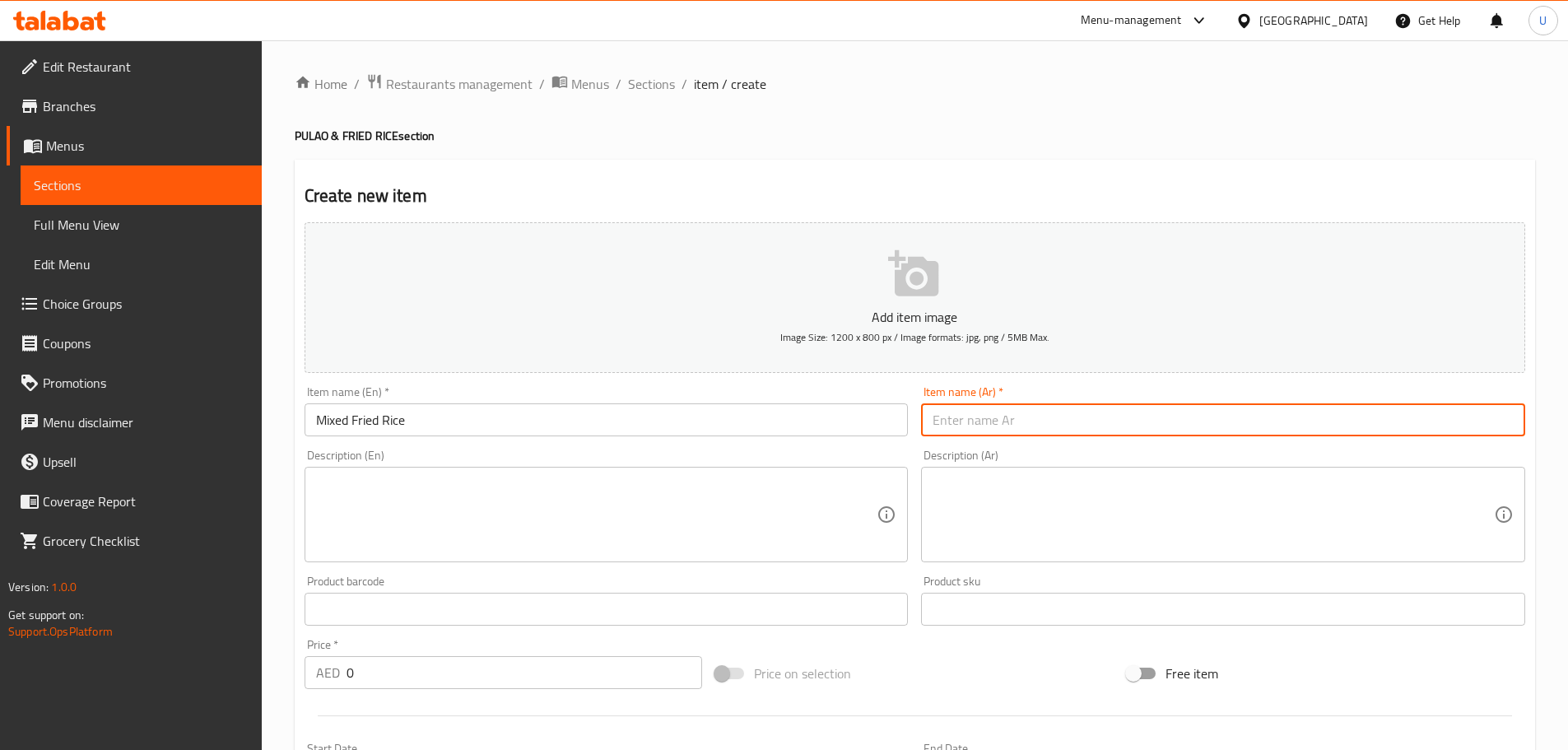
paste input "أرز مقلي مشكل"
type input "أرز مقلي مشكل"
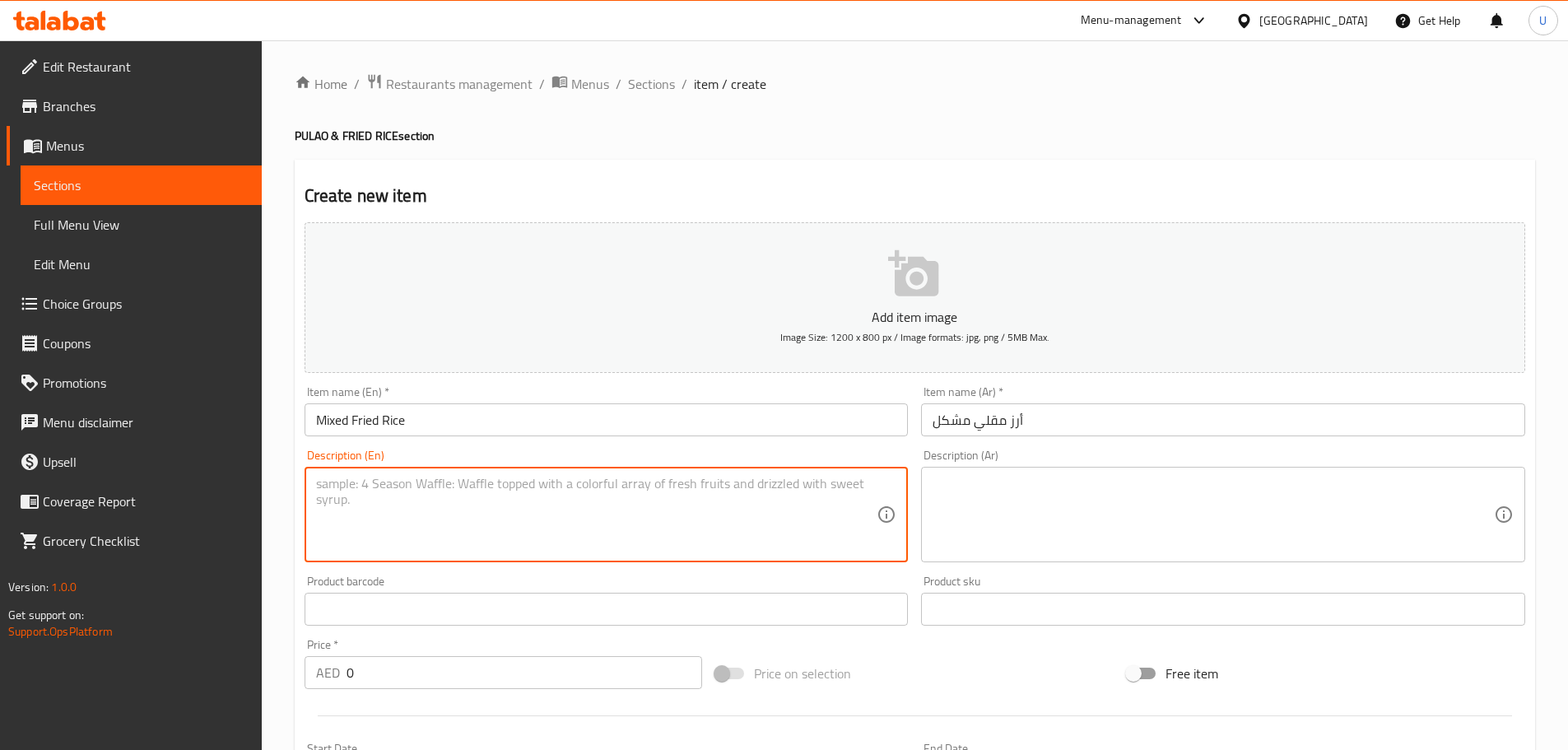
click at [548, 494] on textarea at bounding box center [596, 514] width 561 height 79
paste textarea "Wok-tossed rice with vegetables, chicken, prawns, and eggs."
type textarea "Wok-tossed rice with vegetables, chicken, prawns, and eggs."
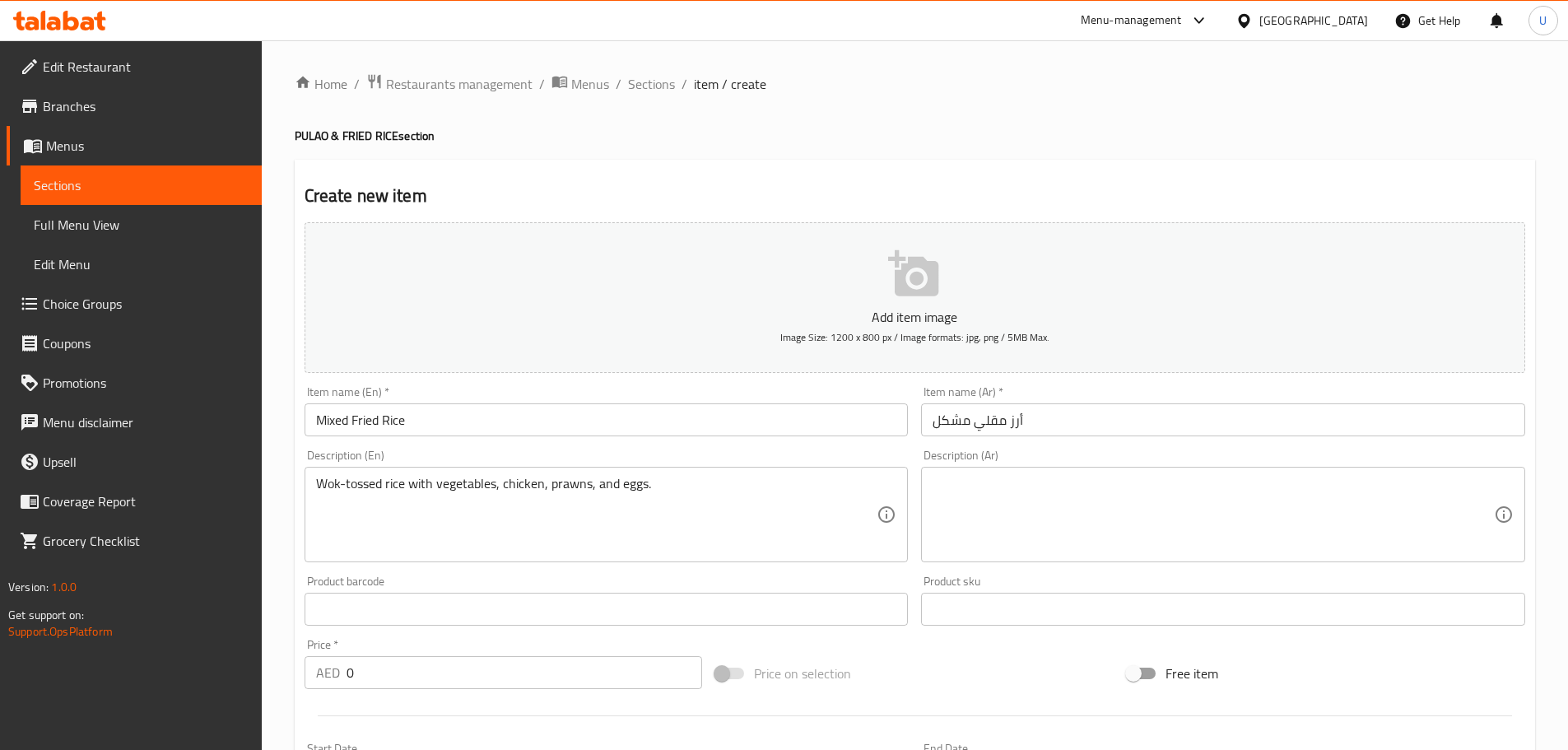
click at [1018, 540] on textarea at bounding box center [1213, 514] width 561 height 79
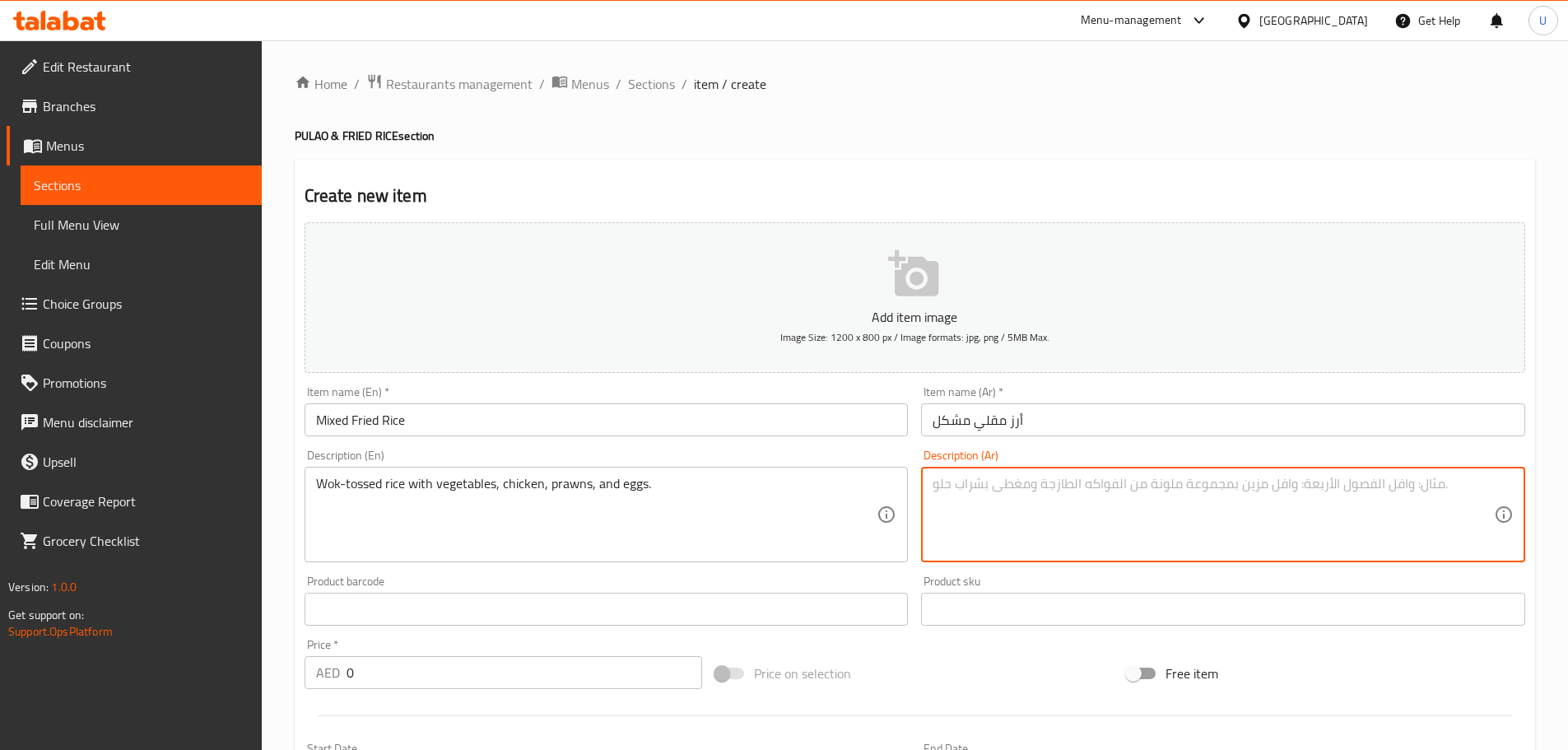
paste textarea "أرز مقلي على الطريقة الآسيوية مع خضار ودجاج وروبيان وبيض."
type textarea "أرز مقلي على الطريقة الآسيوية مع خضار ودجاج وروبيان وبيض."
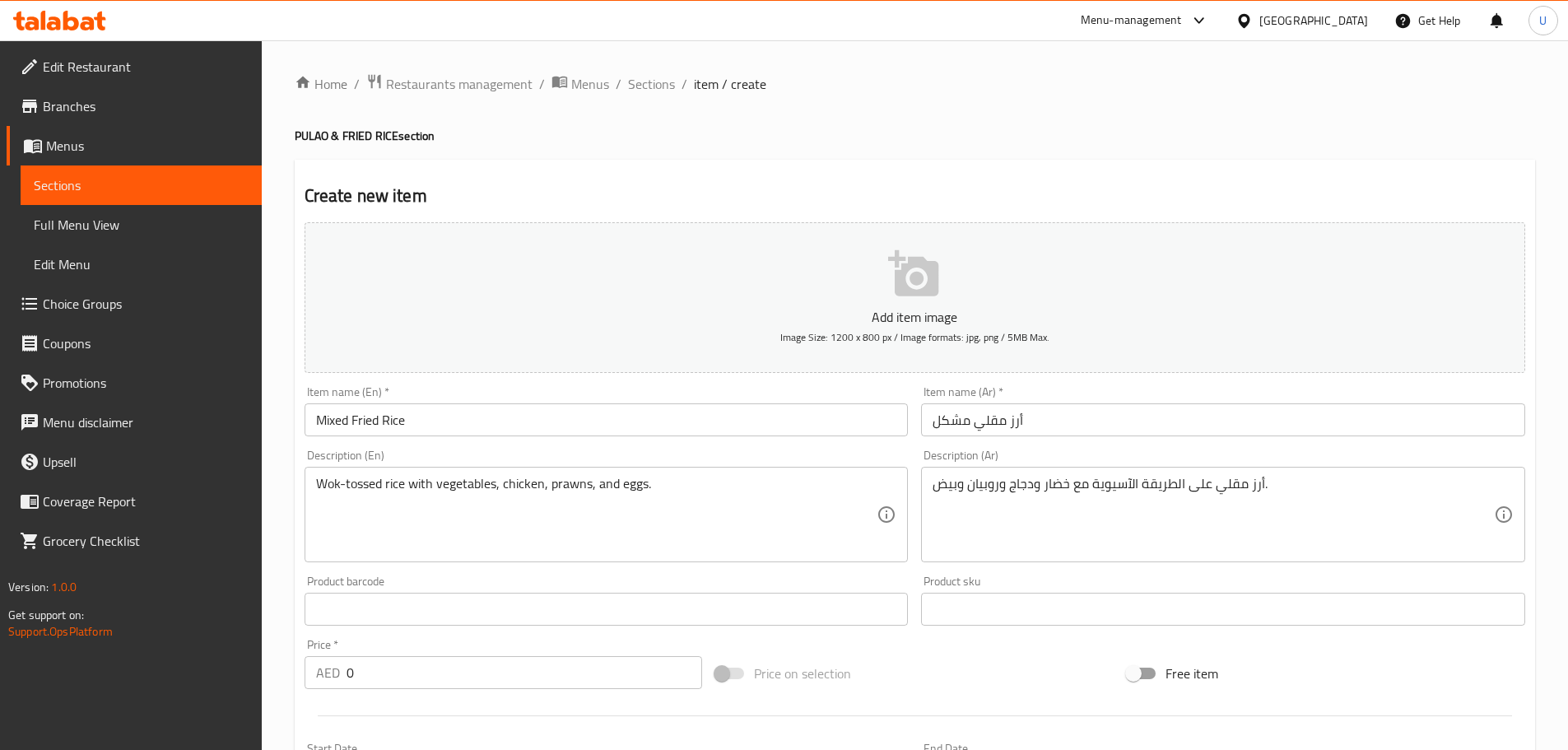
drag, startPoint x: 393, startPoint y: 669, endPoint x: 254, endPoint y: 668, distance: 139.0
click at [254, 668] on div "Edit Restaurant Branches Menus Sections Full Menu View Edit Menu Choice Groups …" at bounding box center [784, 595] width 1568 height 1110
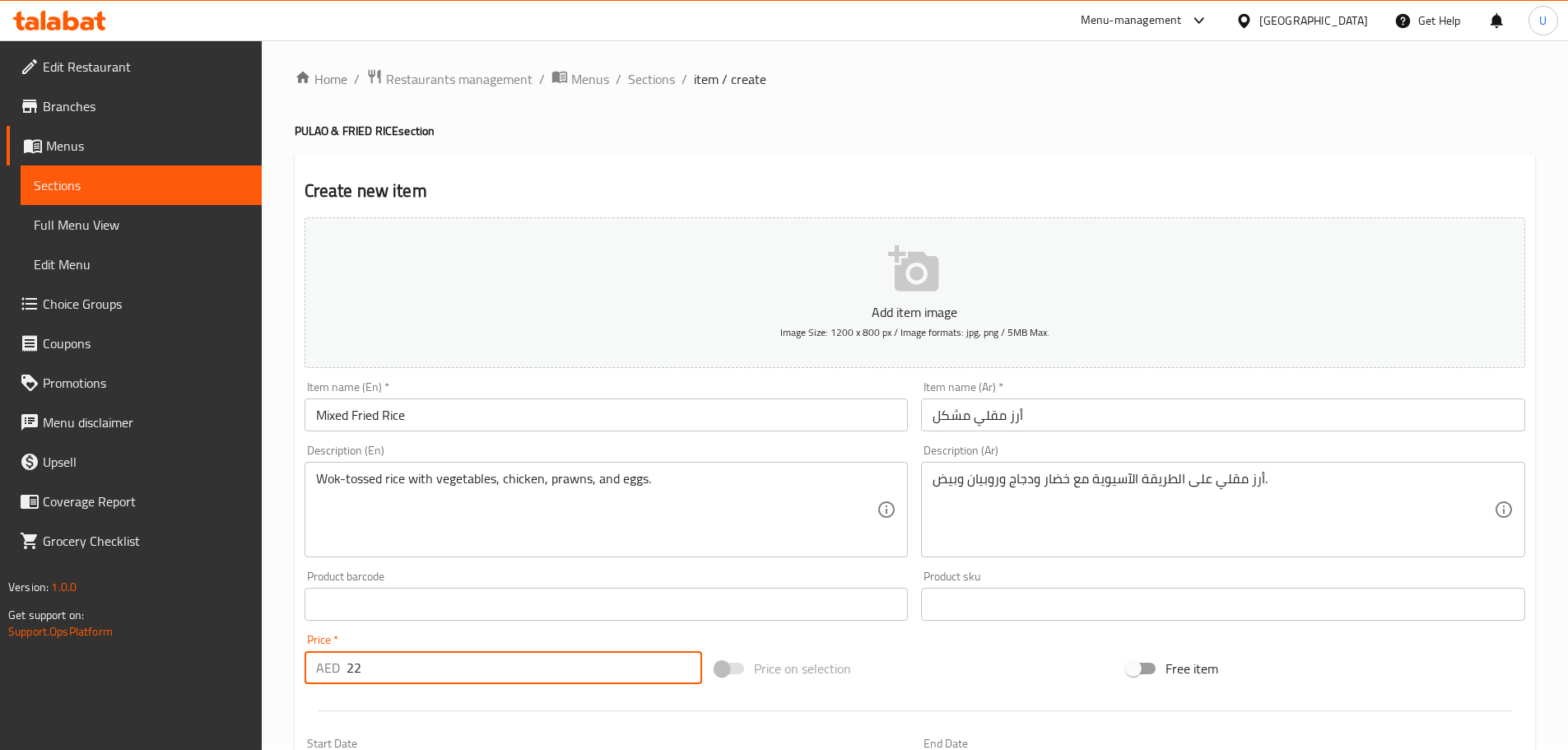
scroll to position [329, 0]
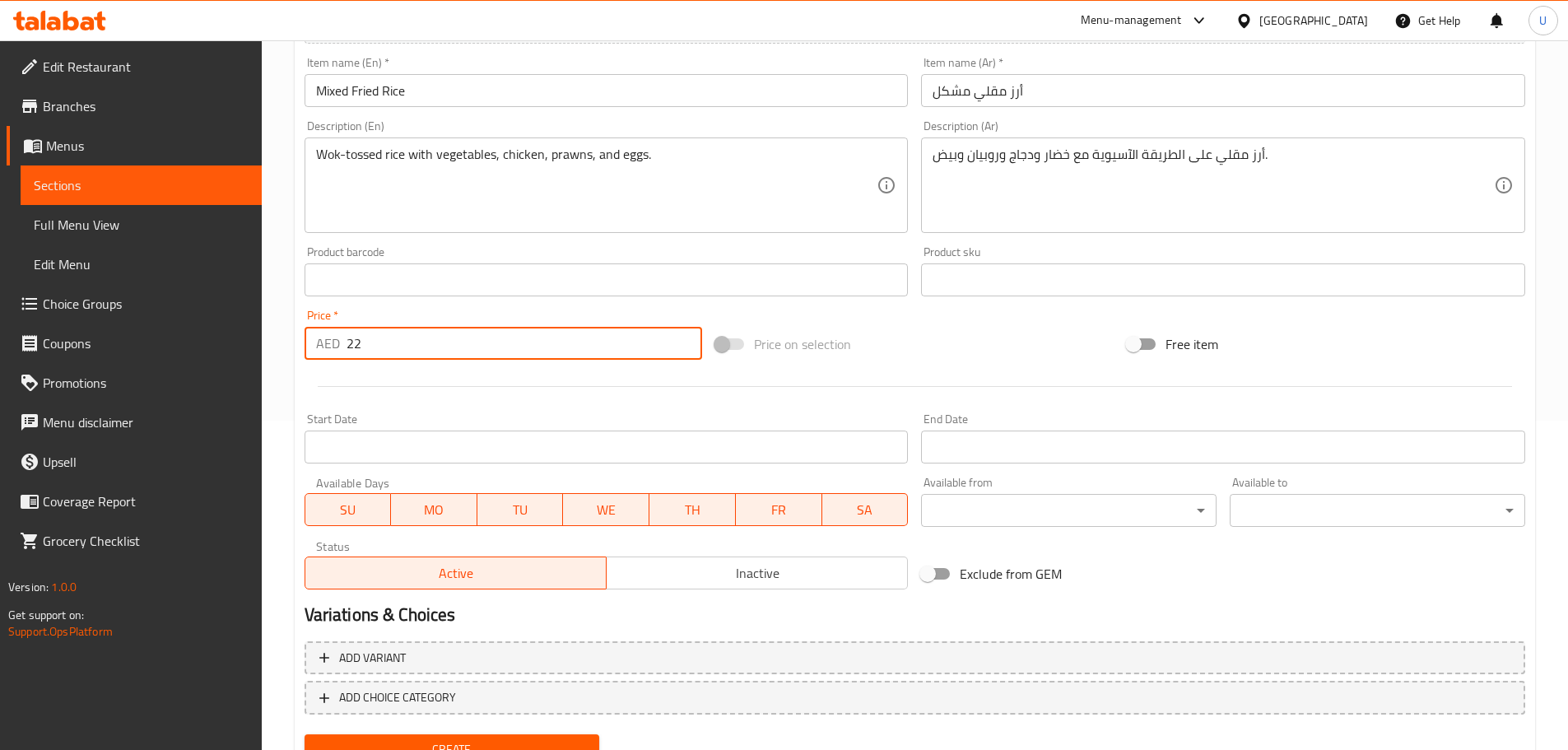
type input "22"
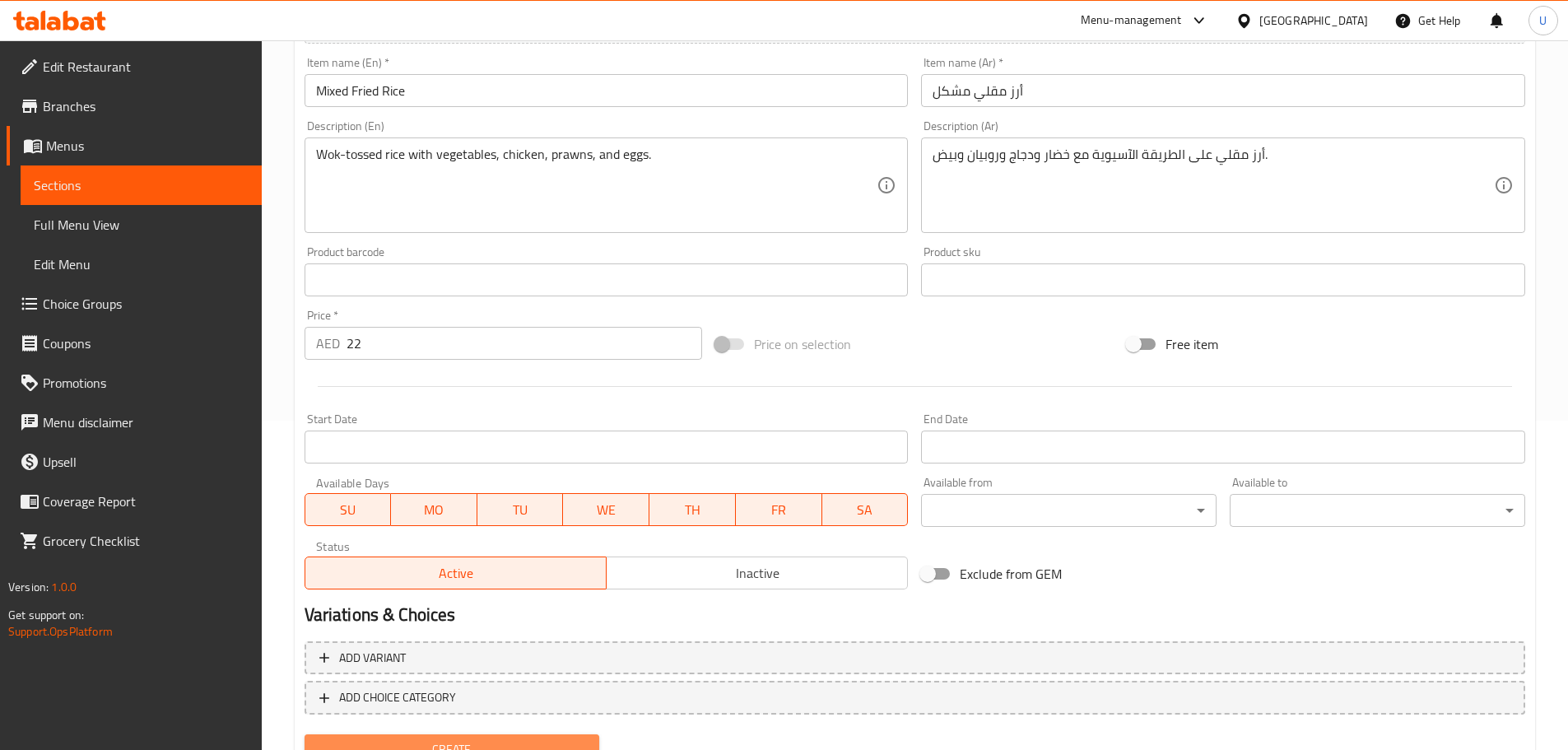
click at [448, 748] on span "Create" at bounding box center [452, 749] width 269 height 21
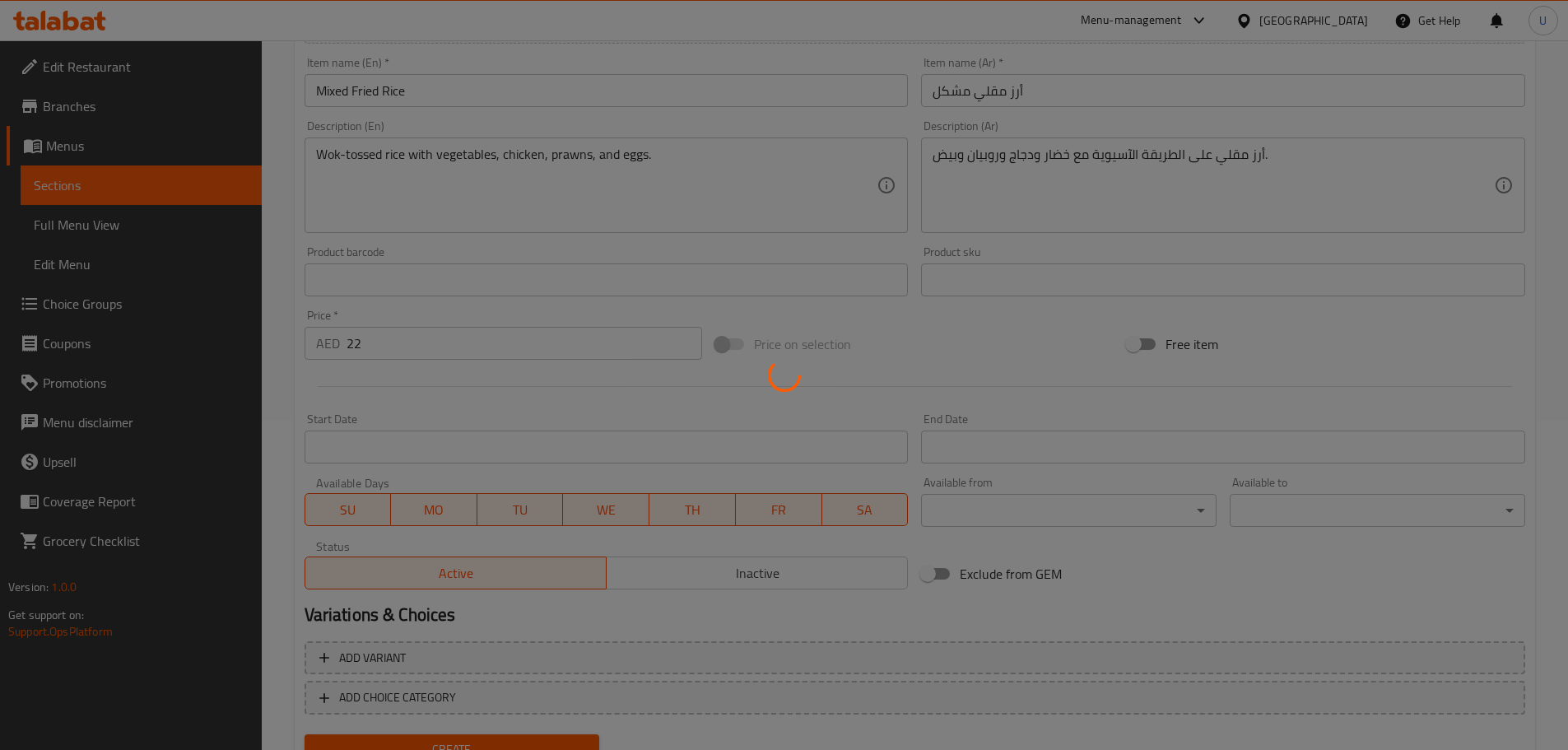
type input "0"
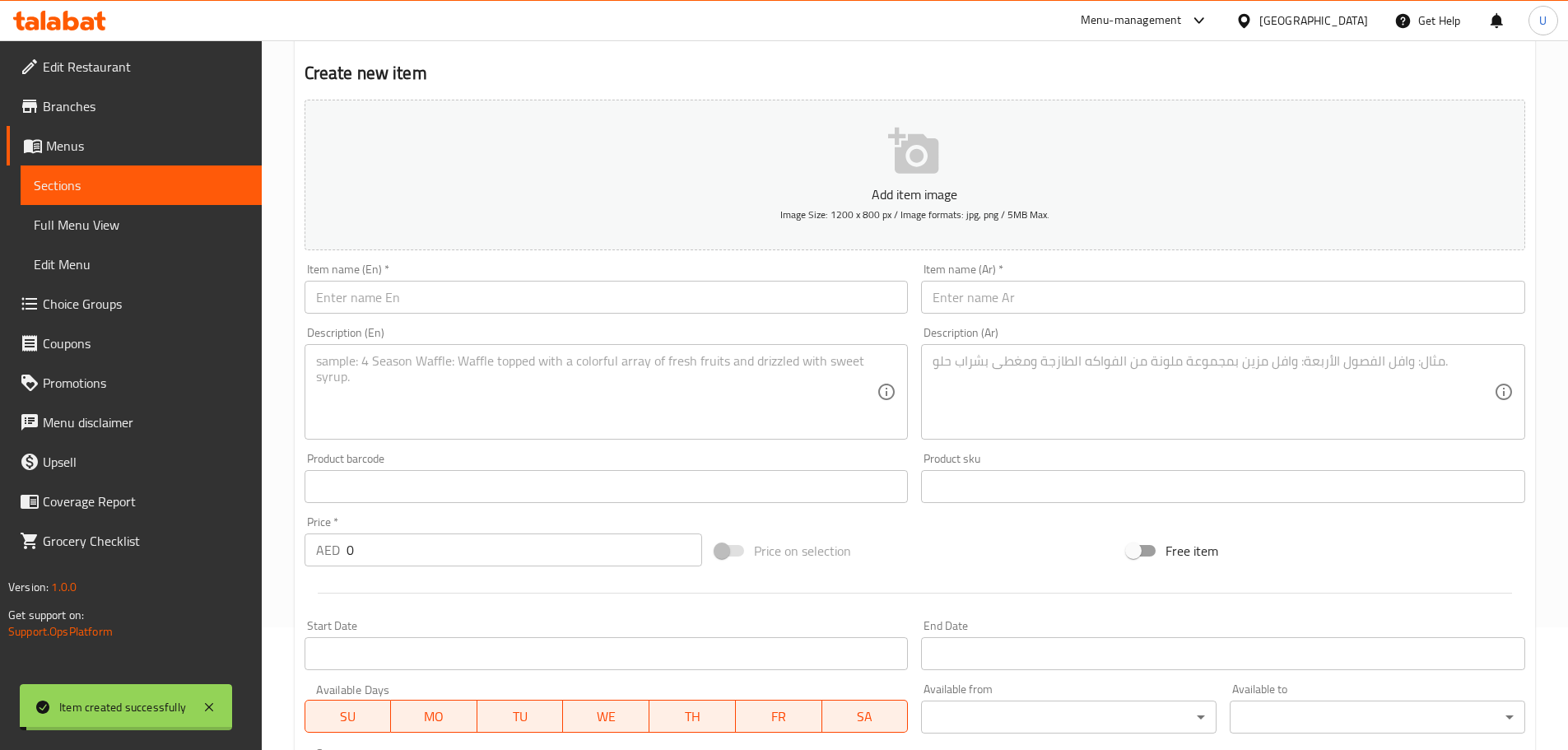
scroll to position [0, 0]
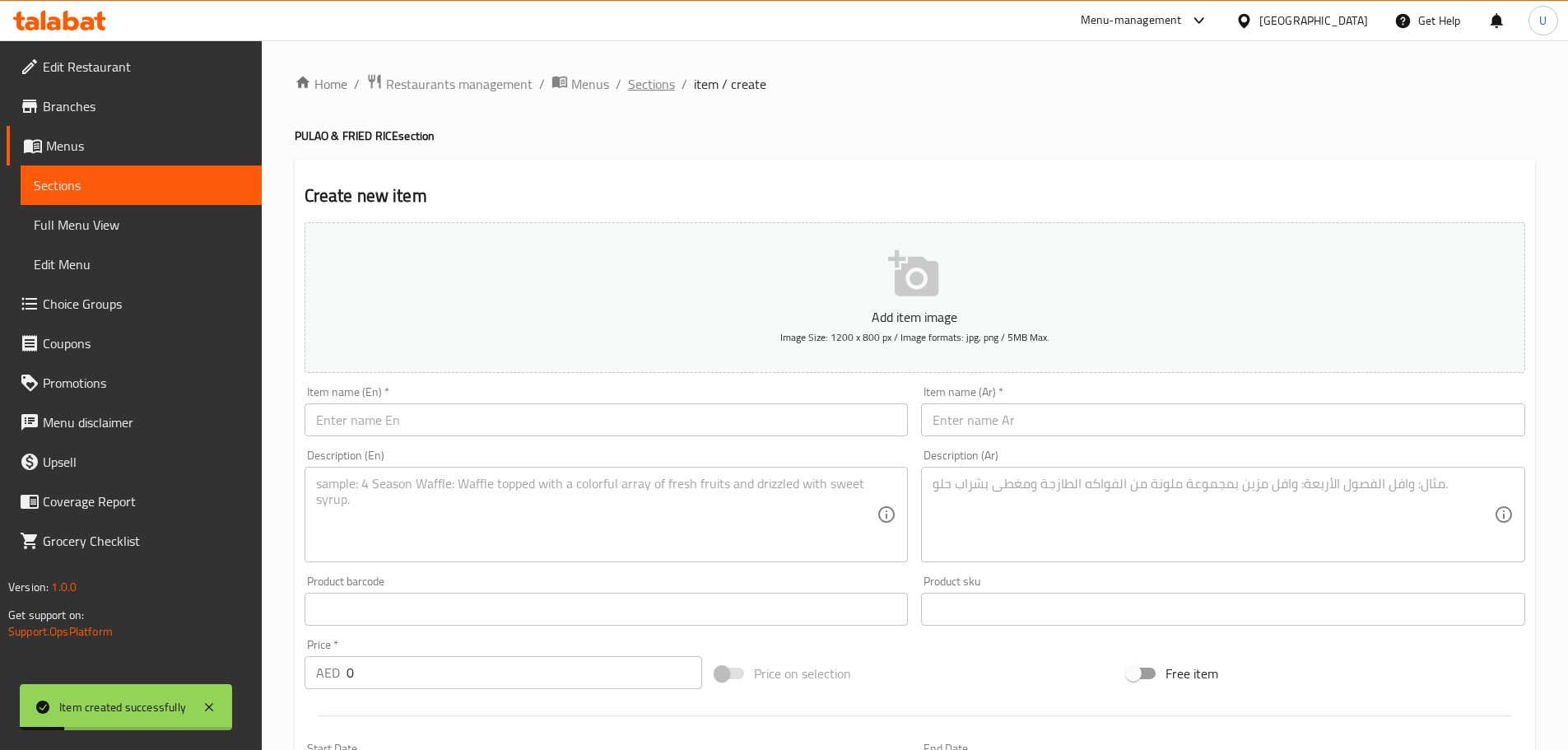
click at [643, 84] on span "Sections" at bounding box center [651, 84] width 47 height 20
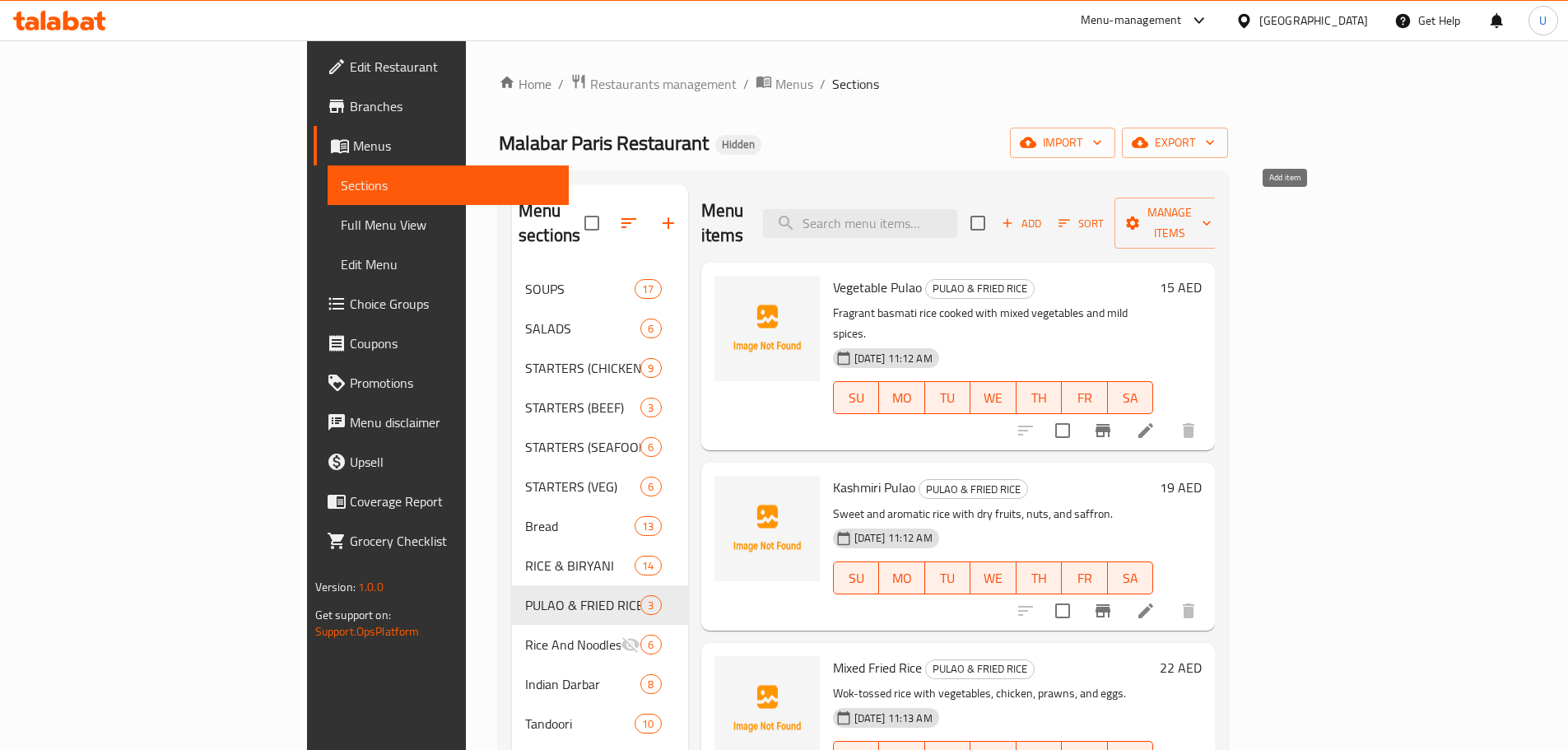
click at [1043, 214] on span "Add" at bounding box center [1022, 223] width 45 height 19
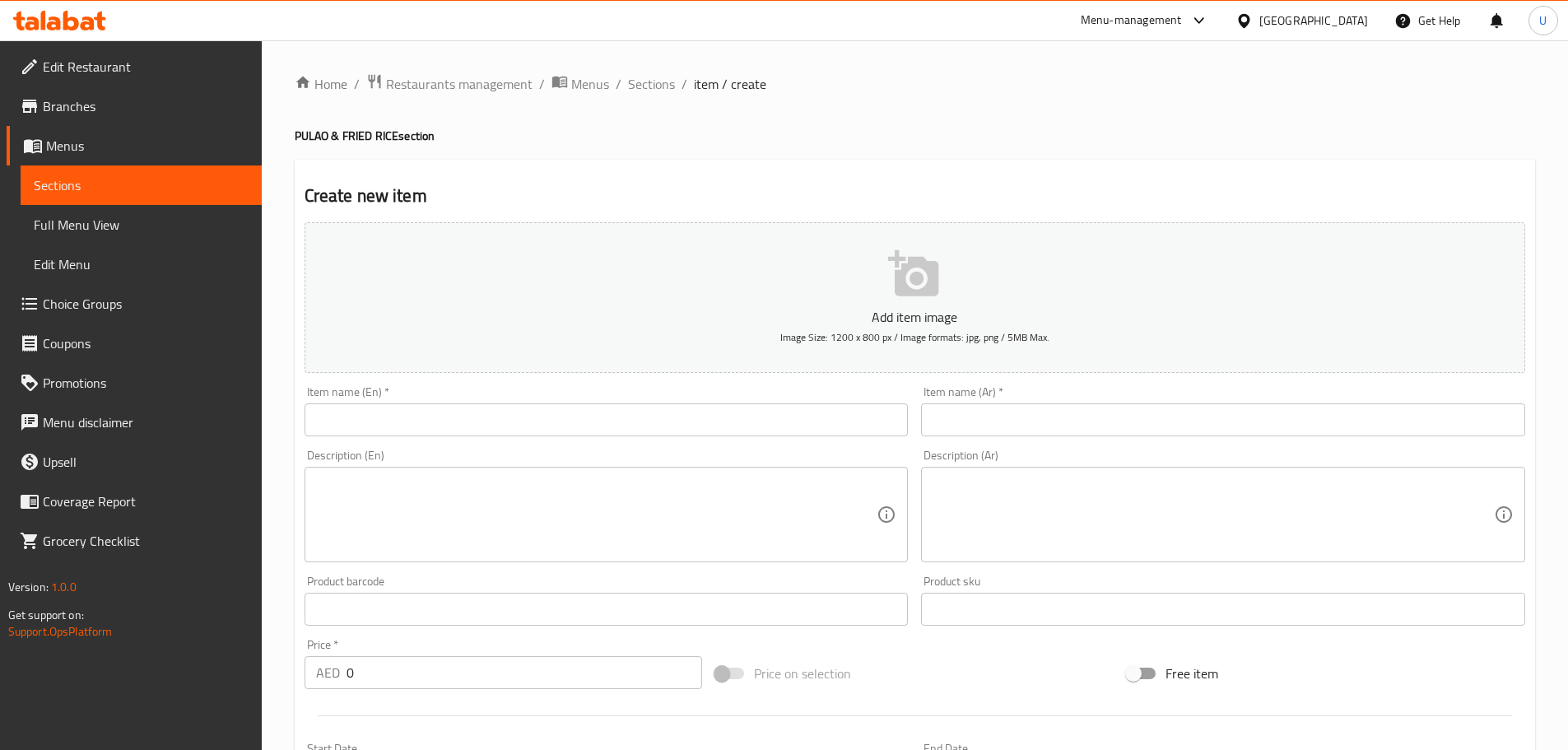
click at [450, 420] on input "text" at bounding box center [606, 420] width 604 height 33
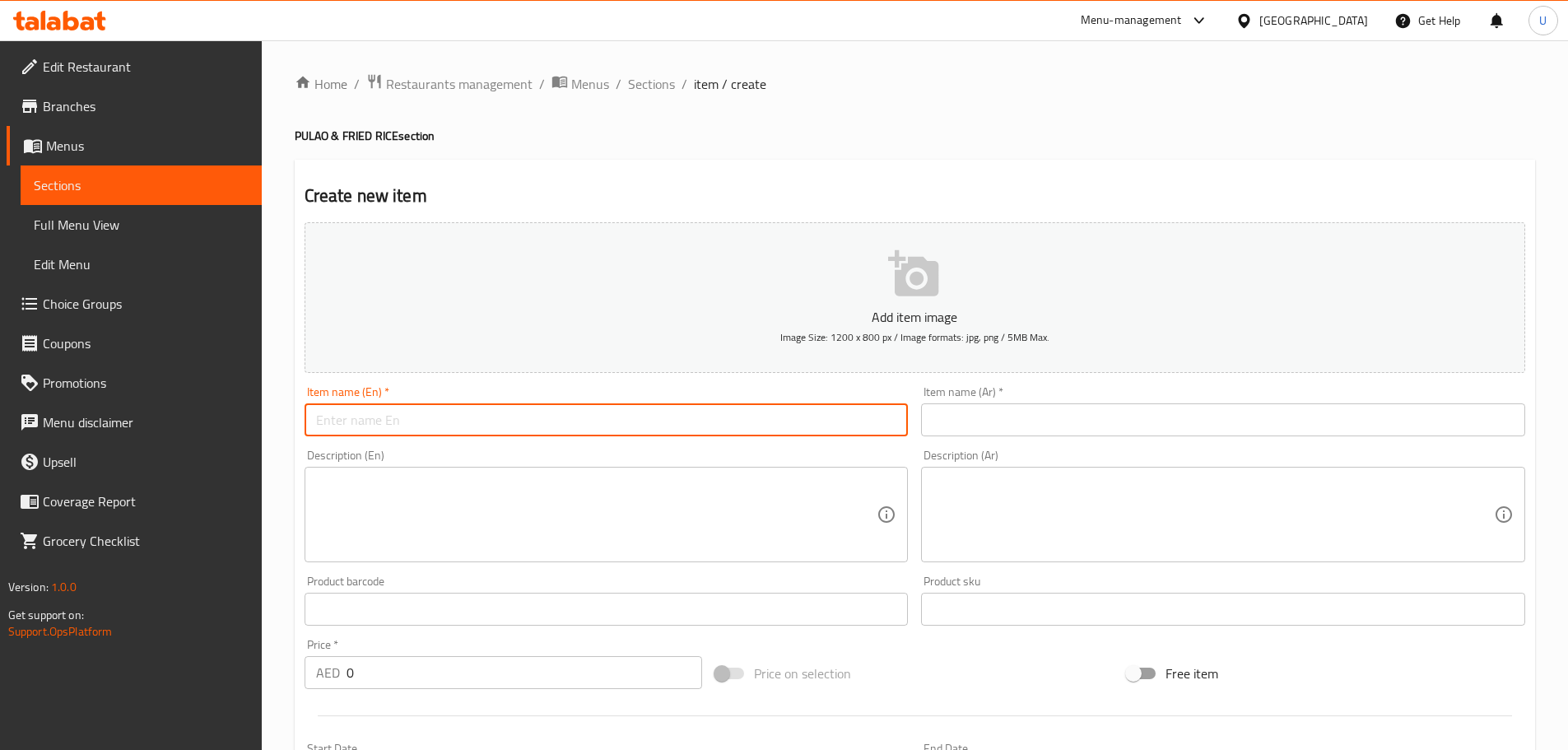
paste input "Chicken Fried Rice"
type input "Chicken Fried Rice"
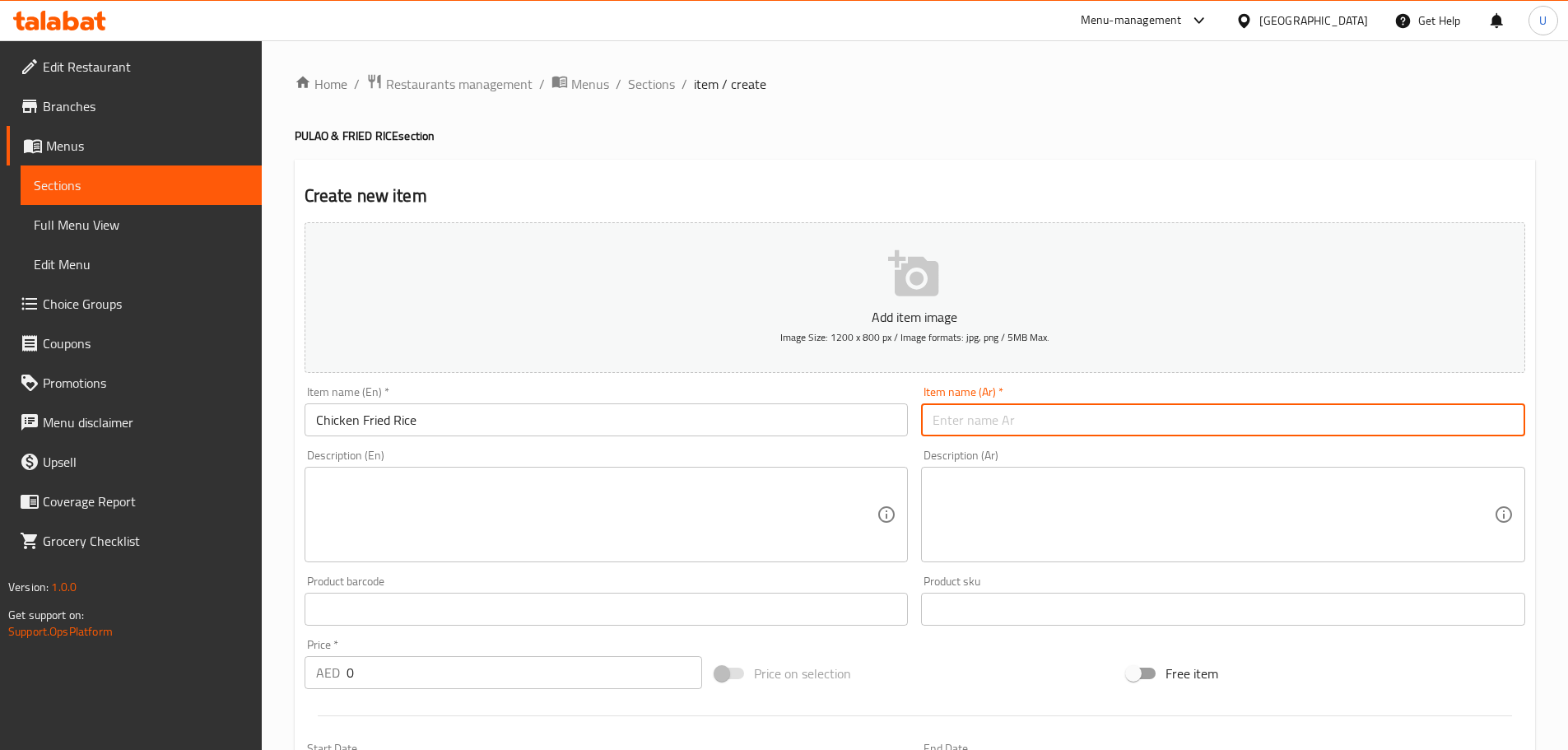
drag, startPoint x: 967, startPoint y: 414, endPoint x: 952, endPoint y: 418, distance: 15.5
click at [968, 414] on input "text" at bounding box center [1222, 420] width 604 height 33
paste input "r"
type input "r"
paste input "r"
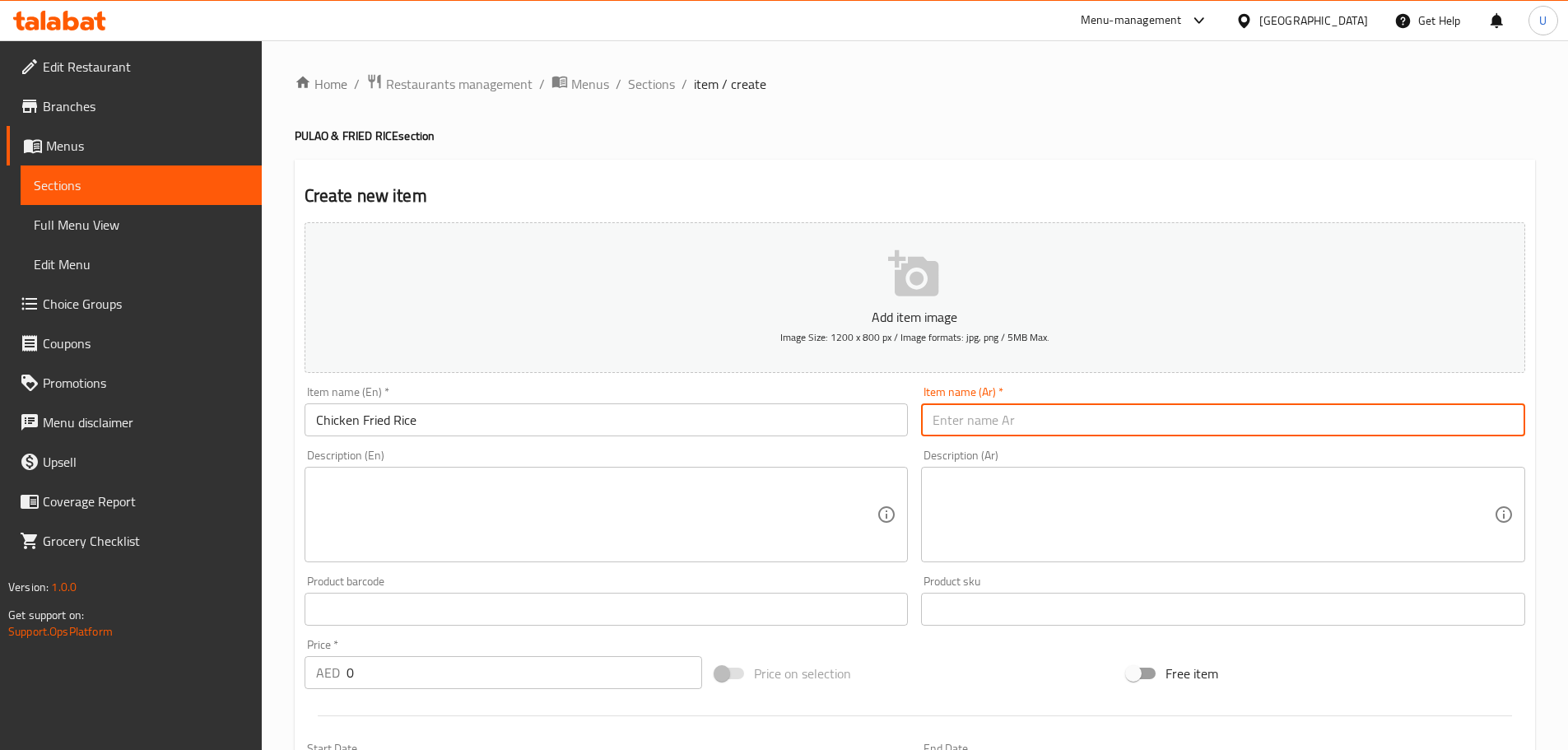
type input "r"
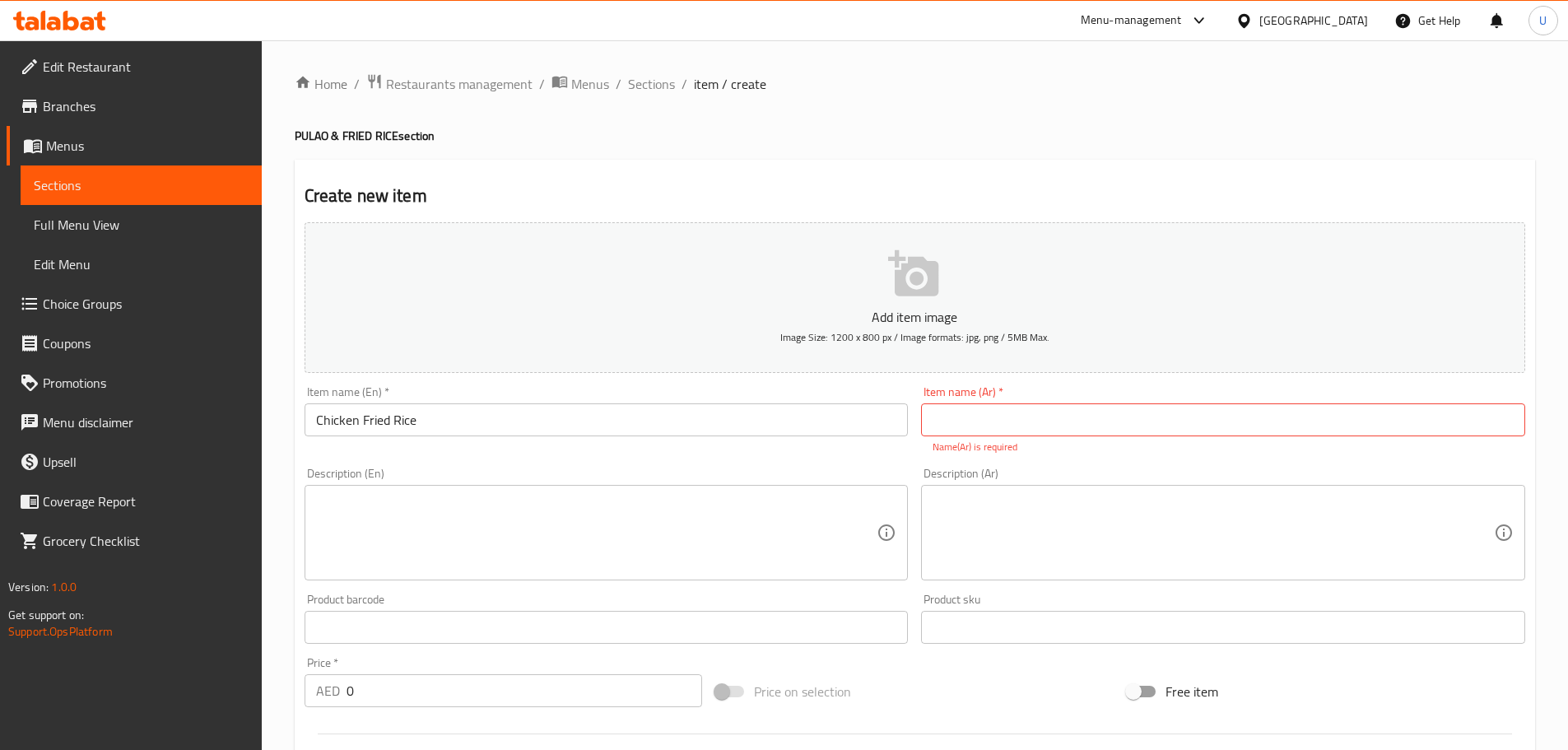
click at [970, 431] on input "text" at bounding box center [1222, 420] width 604 height 33
paste input "أرز مقلي بالدجاج"
type input "أرز مقلي بالدجاج"
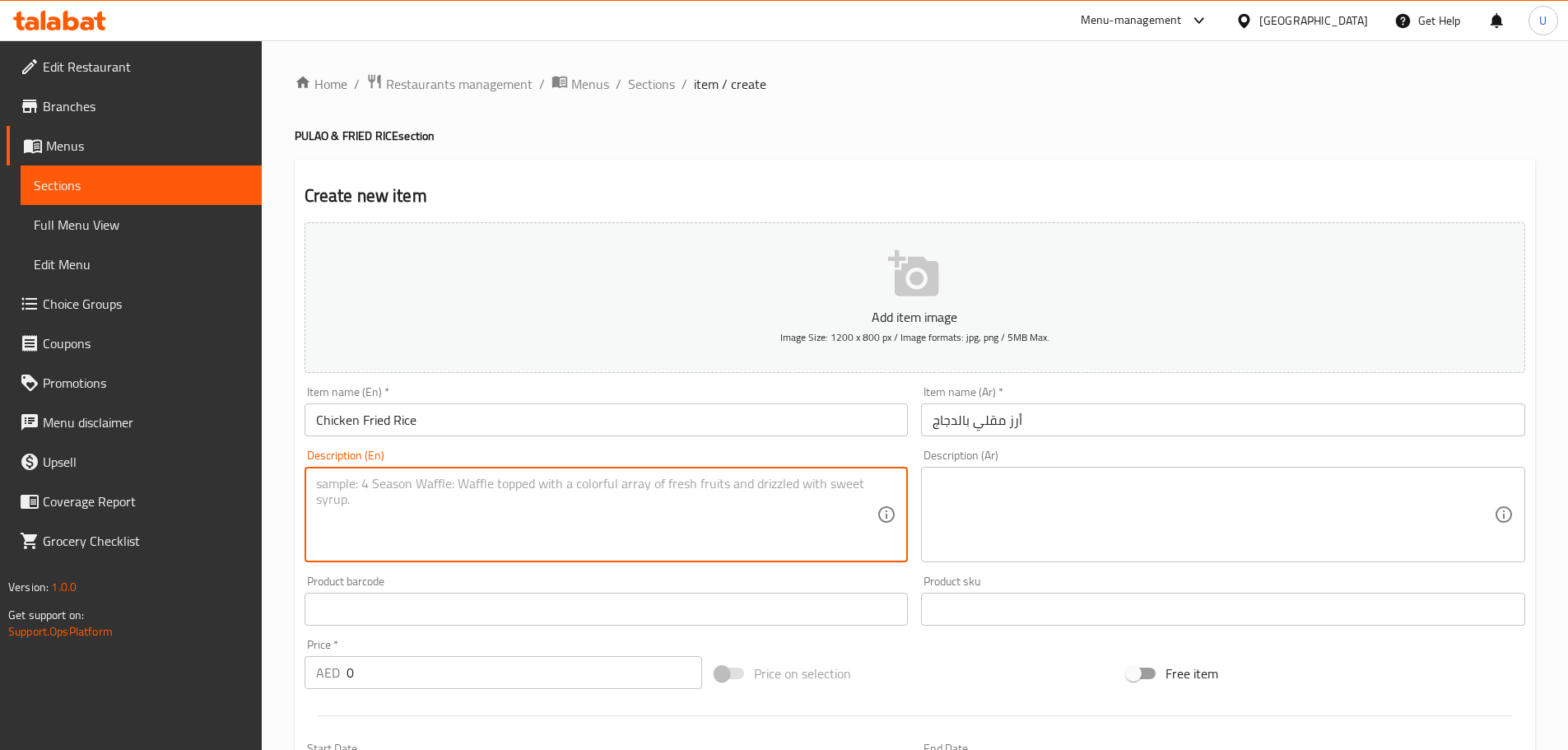
click at [553, 497] on textarea at bounding box center [596, 514] width 561 height 79
paste textarea "Classic Indo-Chinese fried rice with tender chicken pieces."
type textarea "Classic Indo-Chinese fried rice with tender chicken pieces."
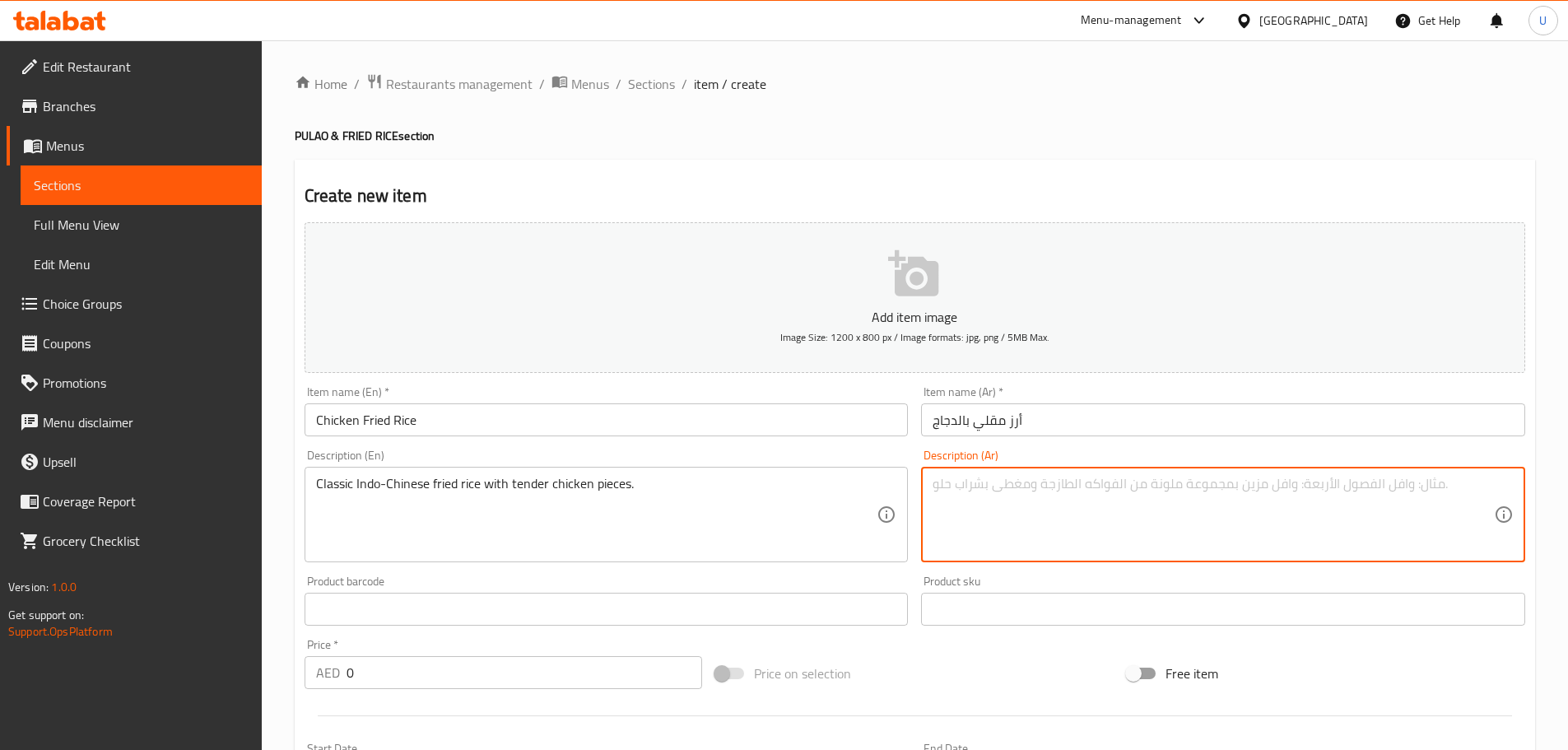
drag, startPoint x: 1087, startPoint y: 523, endPoint x: 1013, endPoint y: 523, distance: 74.0
click at [1086, 523] on textarea at bounding box center [1213, 514] width 561 height 79
paste textarea "أرز مقلي على الطريقة الهندية الصينية مع قطع دجاج طرية."
type textarea "أرز مقلي على الطريقة الهندية الصينية مع قطع دجاج طرية."
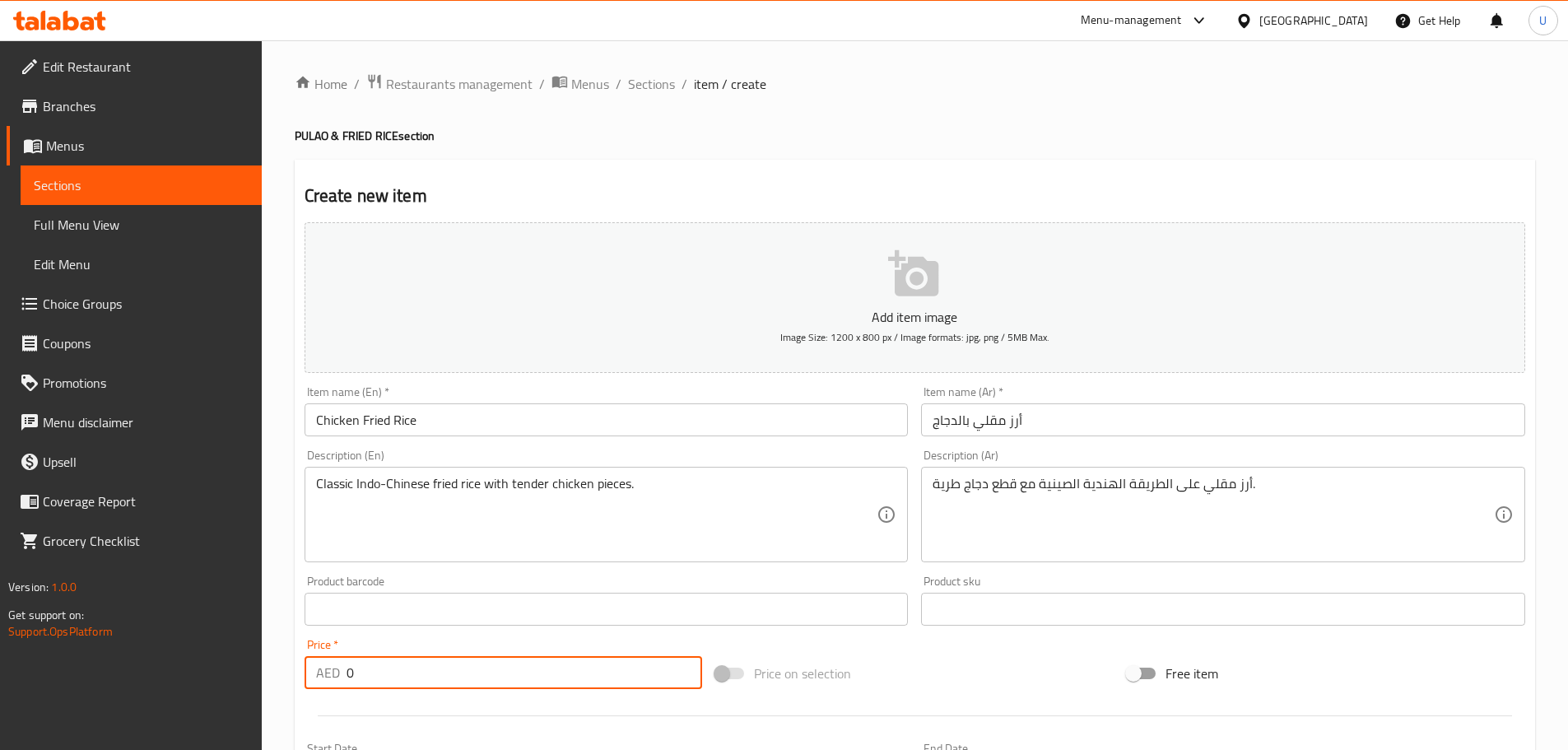
click at [293, 667] on div "Home / Restaurants management / Menus / Sections / item / create PULAO & FRIED …" at bounding box center [915, 595] width 1306 height 1110
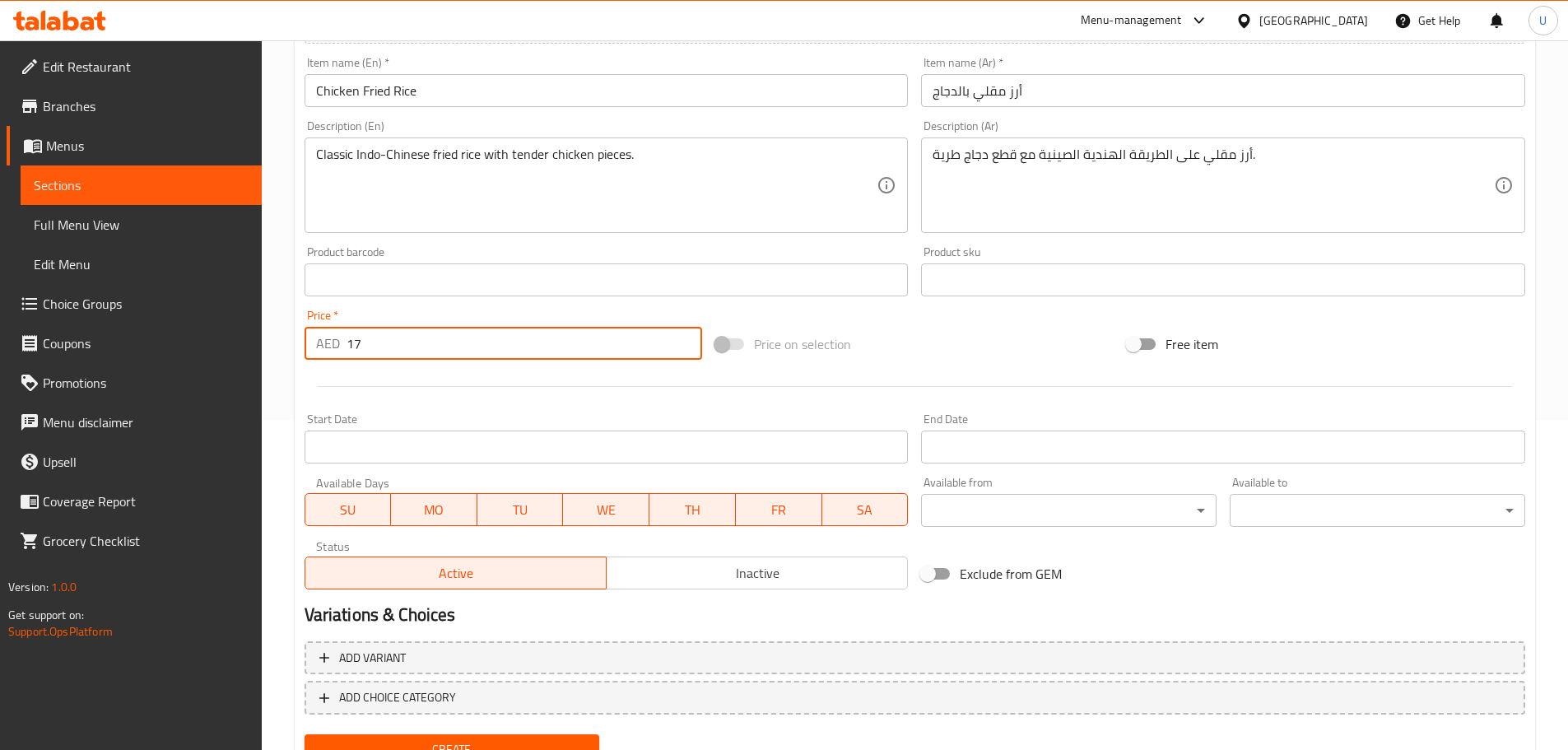
type input "17"
click at [428, 741] on span "Create" at bounding box center [452, 749] width 269 height 21
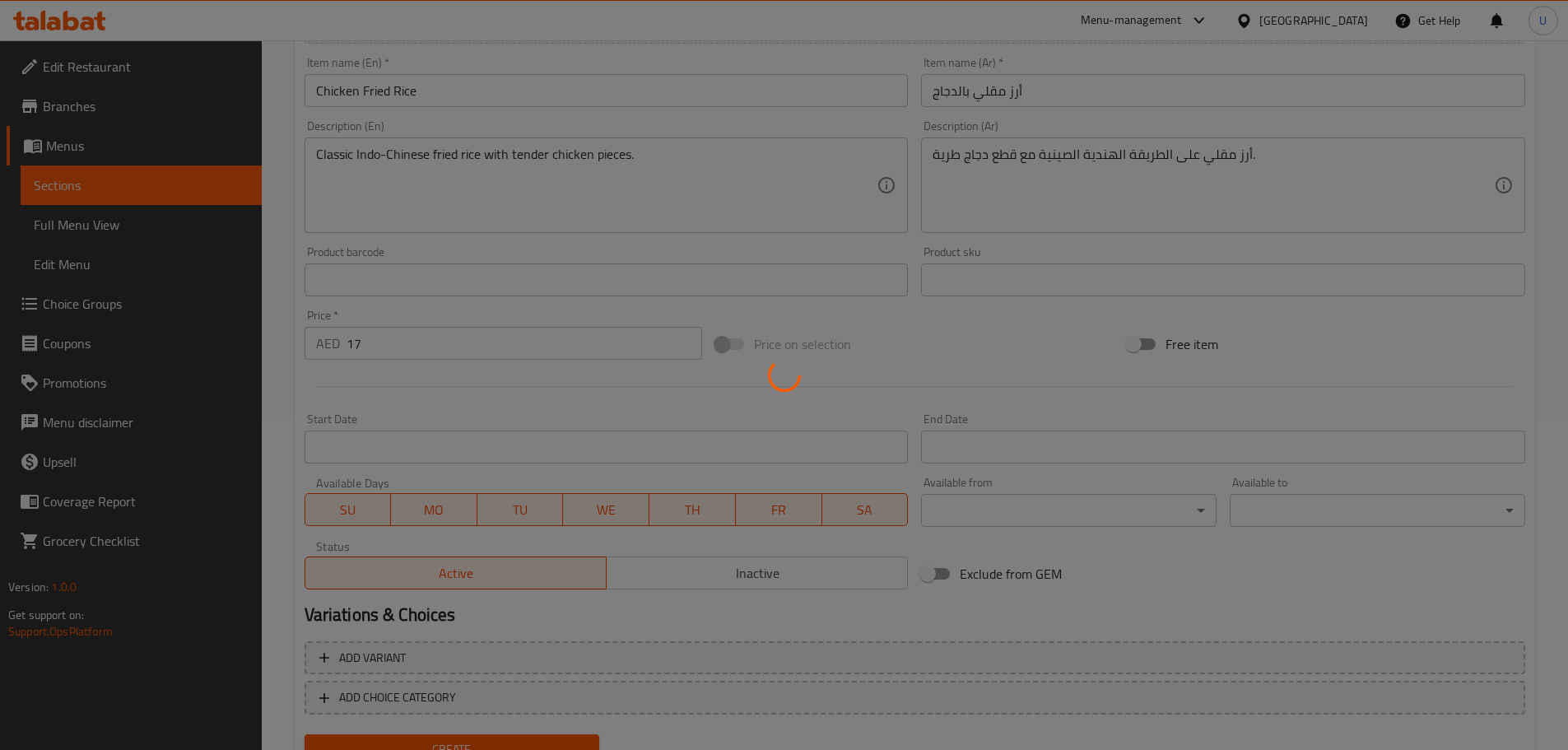
type input "0"
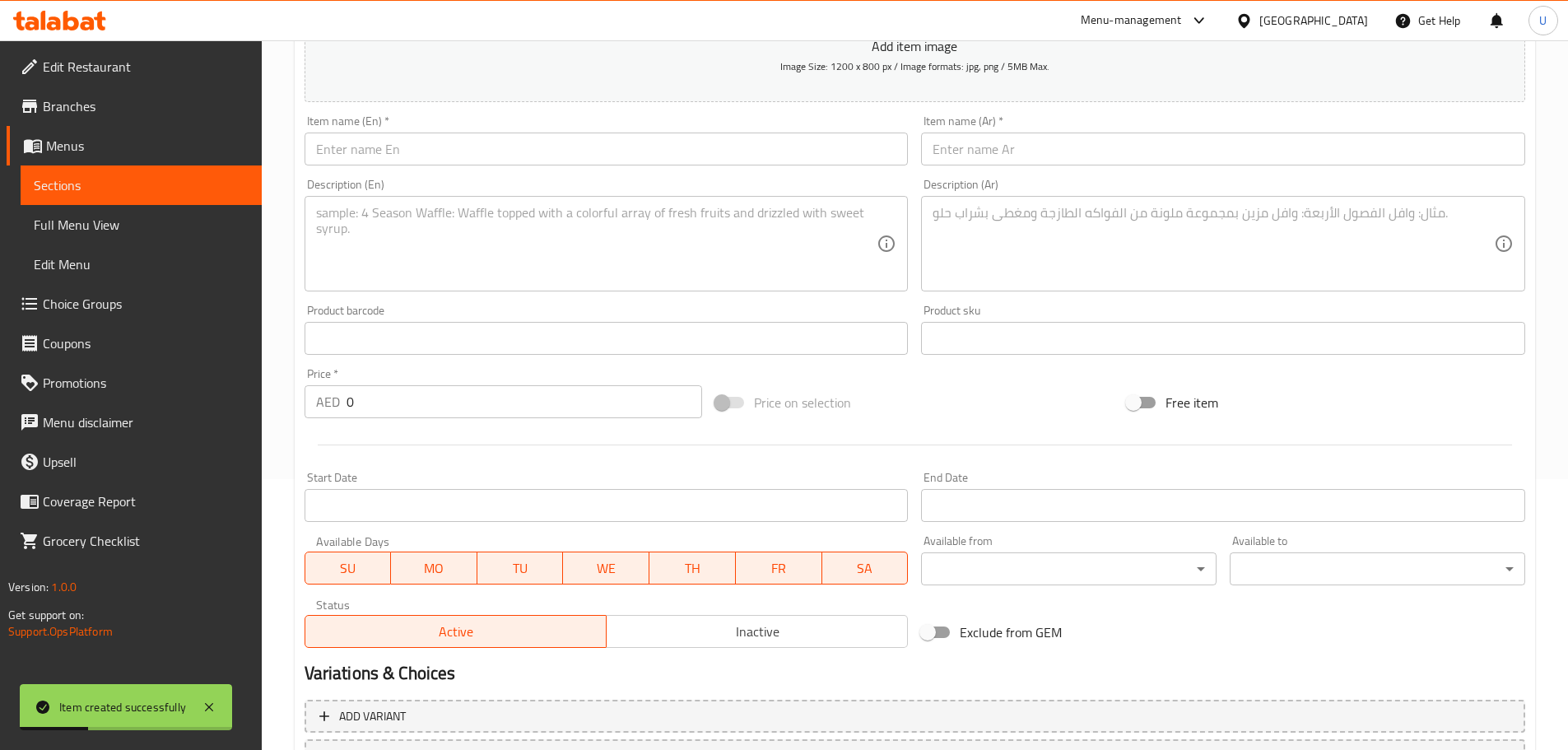
scroll to position [0, 0]
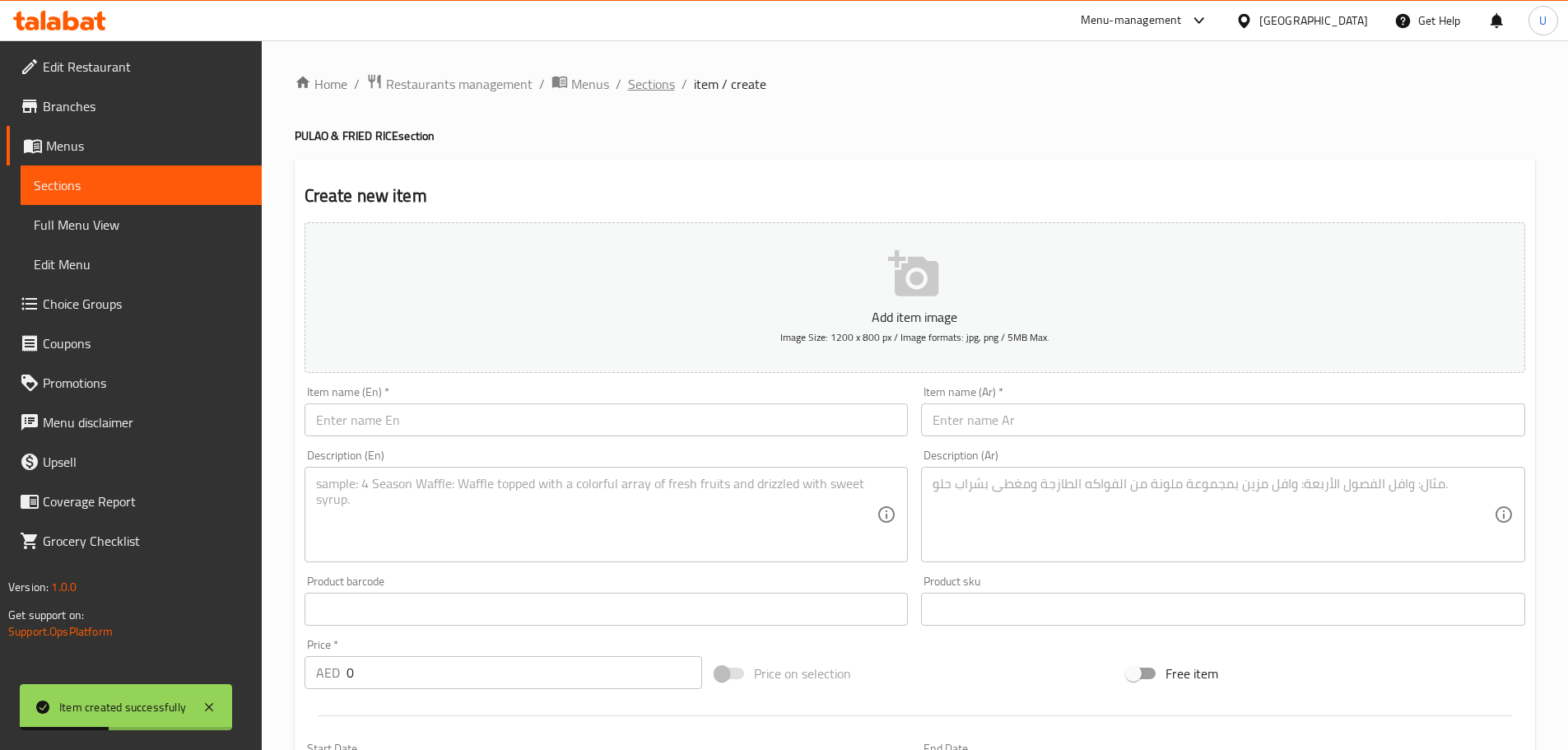
click at [659, 88] on span "Sections" at bounding box center [651, 84] width 47 height 20
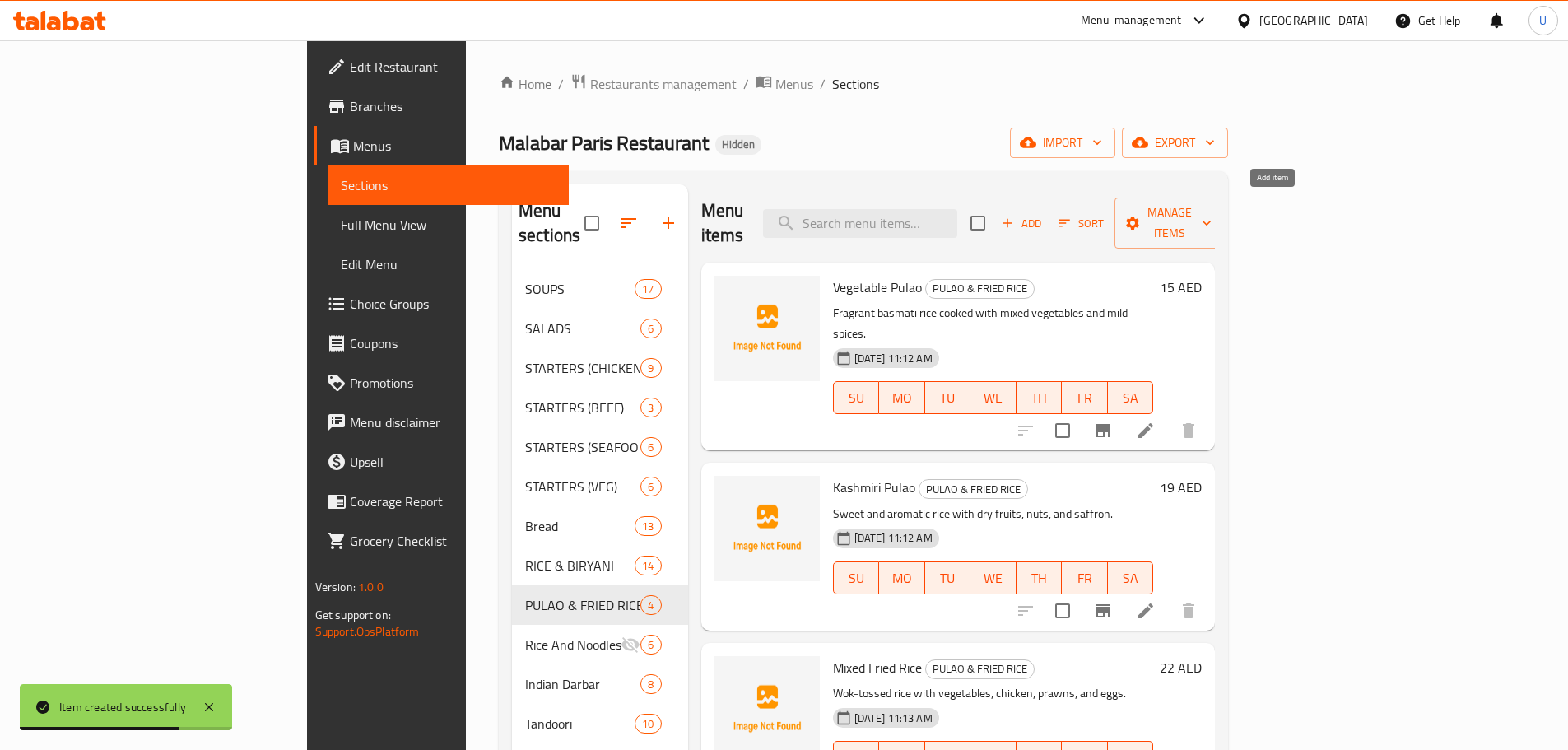
click at [1043, 217] on span "Add" at bounding box center [1022, 223] width 45 height 19
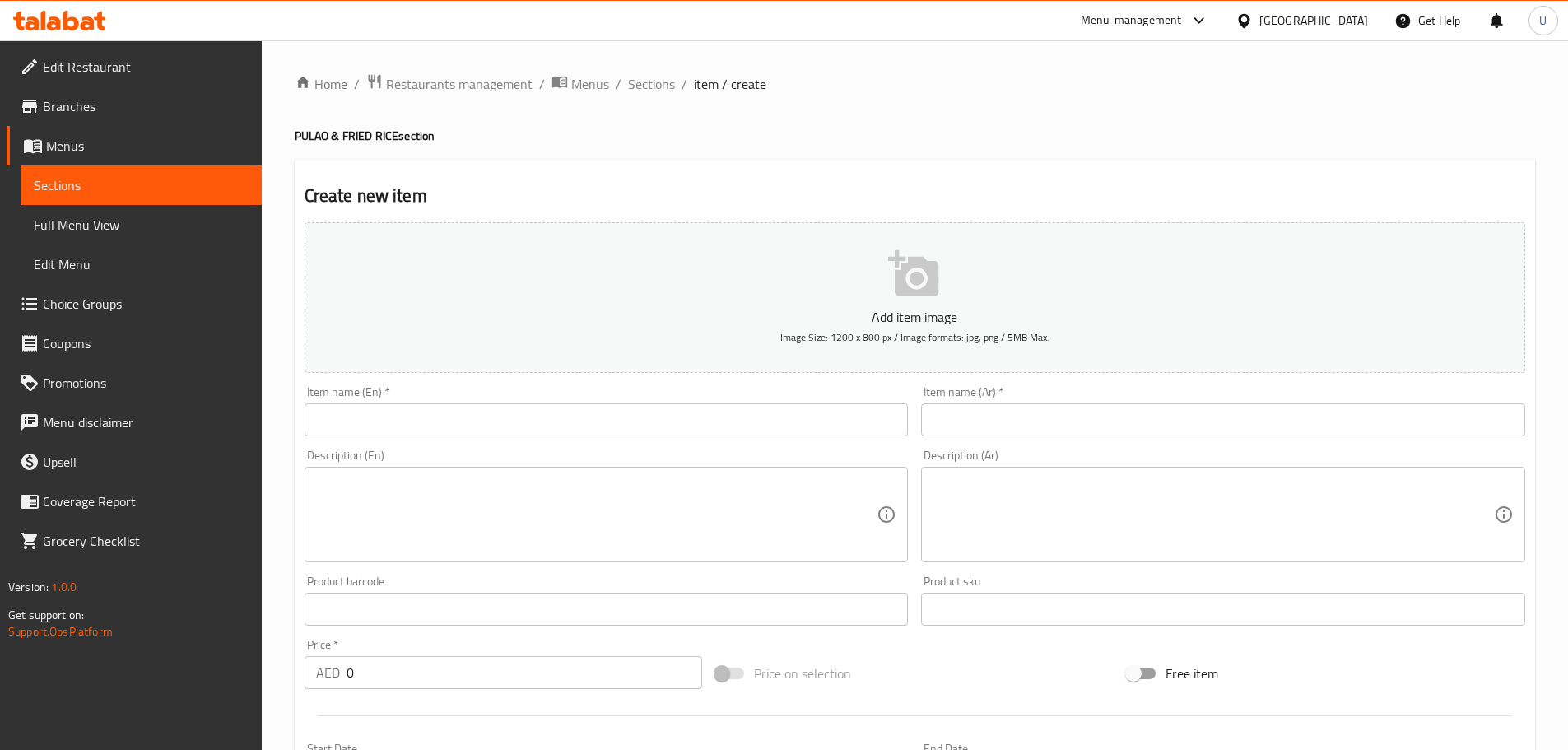
drag, startPoint x: 343, startPoint y: 437, endPoint x: 343, endPoint y: 427, distance: 10.0
click at [343, 437] on div "Item name (En)   * Item name (En) *" at bounding box center [606, 411] width 617 height 64
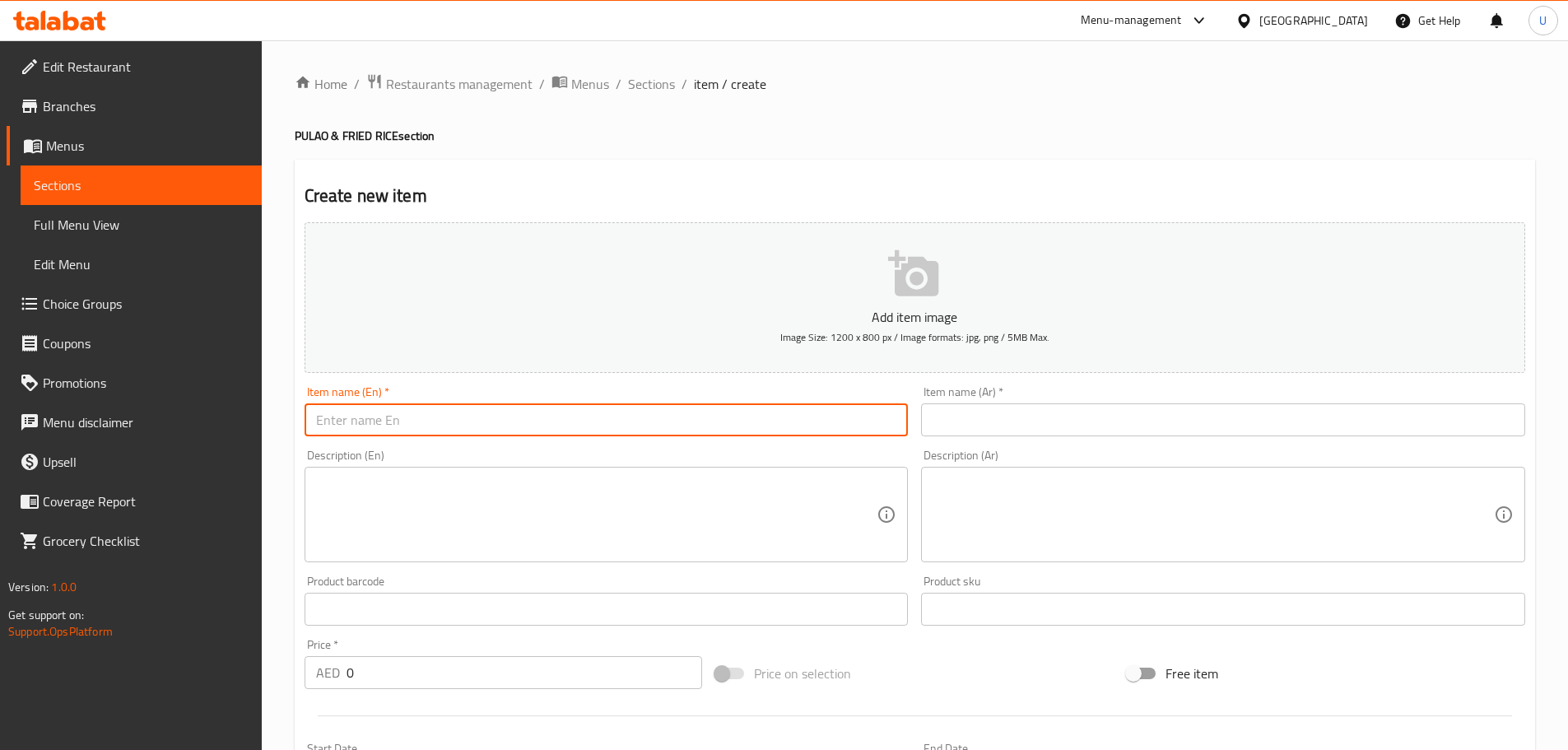
click at [346, 417] on input "text" at bounding box center [606, 420] width 604 height 33
paste input "Schezwan Veg Fried Rice"
type input "Schezwan Veg Fried Rice"
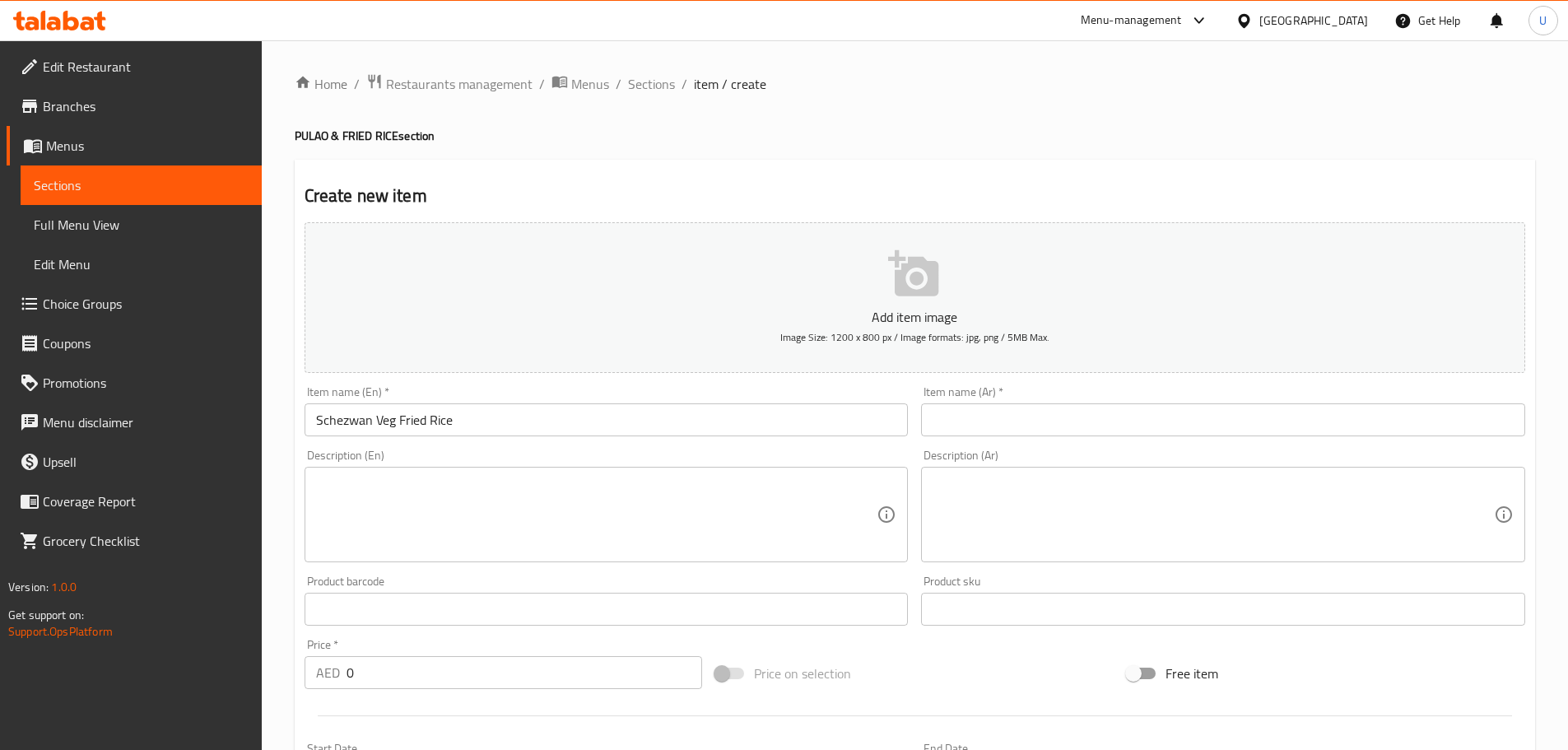
click at [985, 422] on input "text" at bounding box center [1222, 420] width 604 height 33
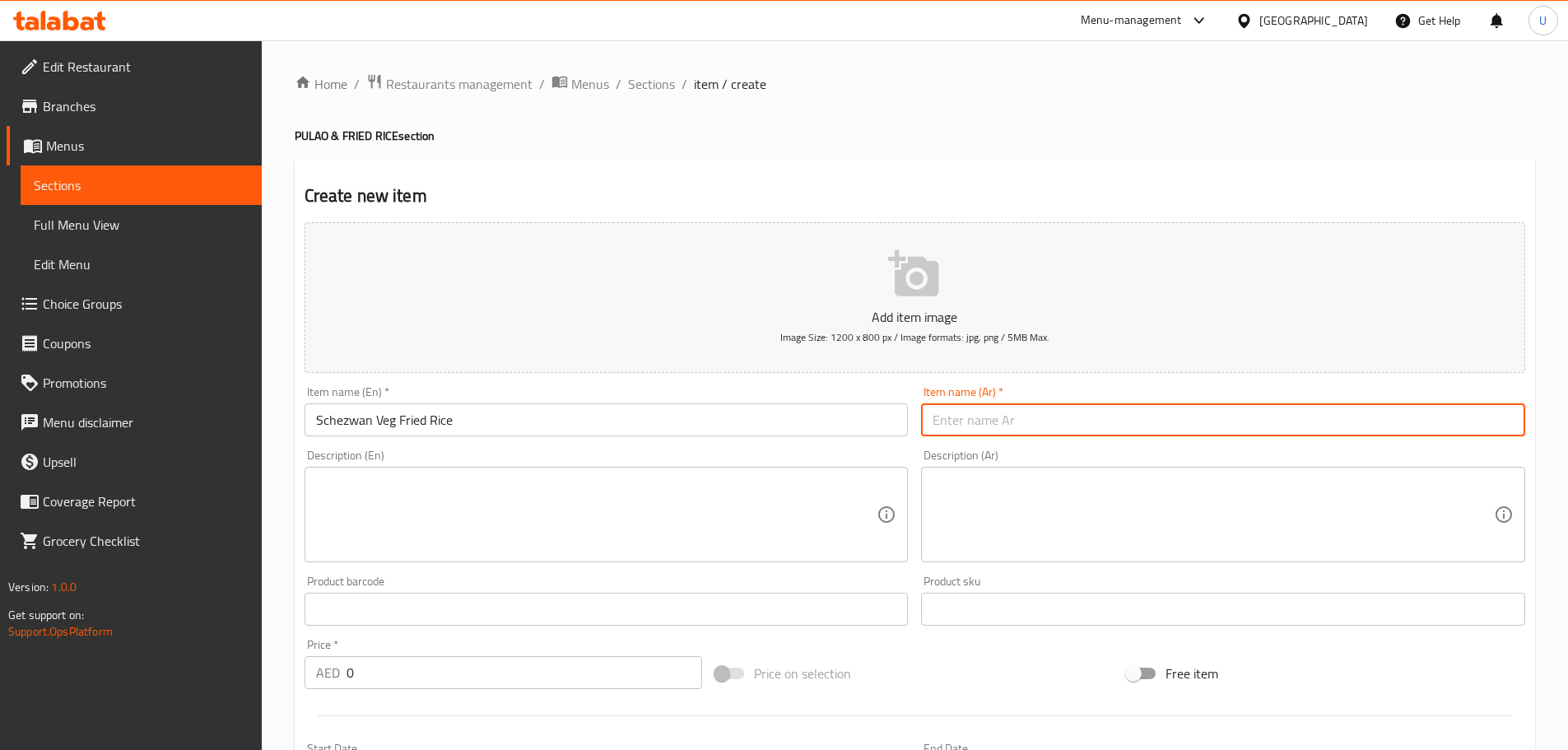
paste input "أرز مقلي نباتي سيتشوان"
type input "أرز مقلي نباتي سيتشوان"
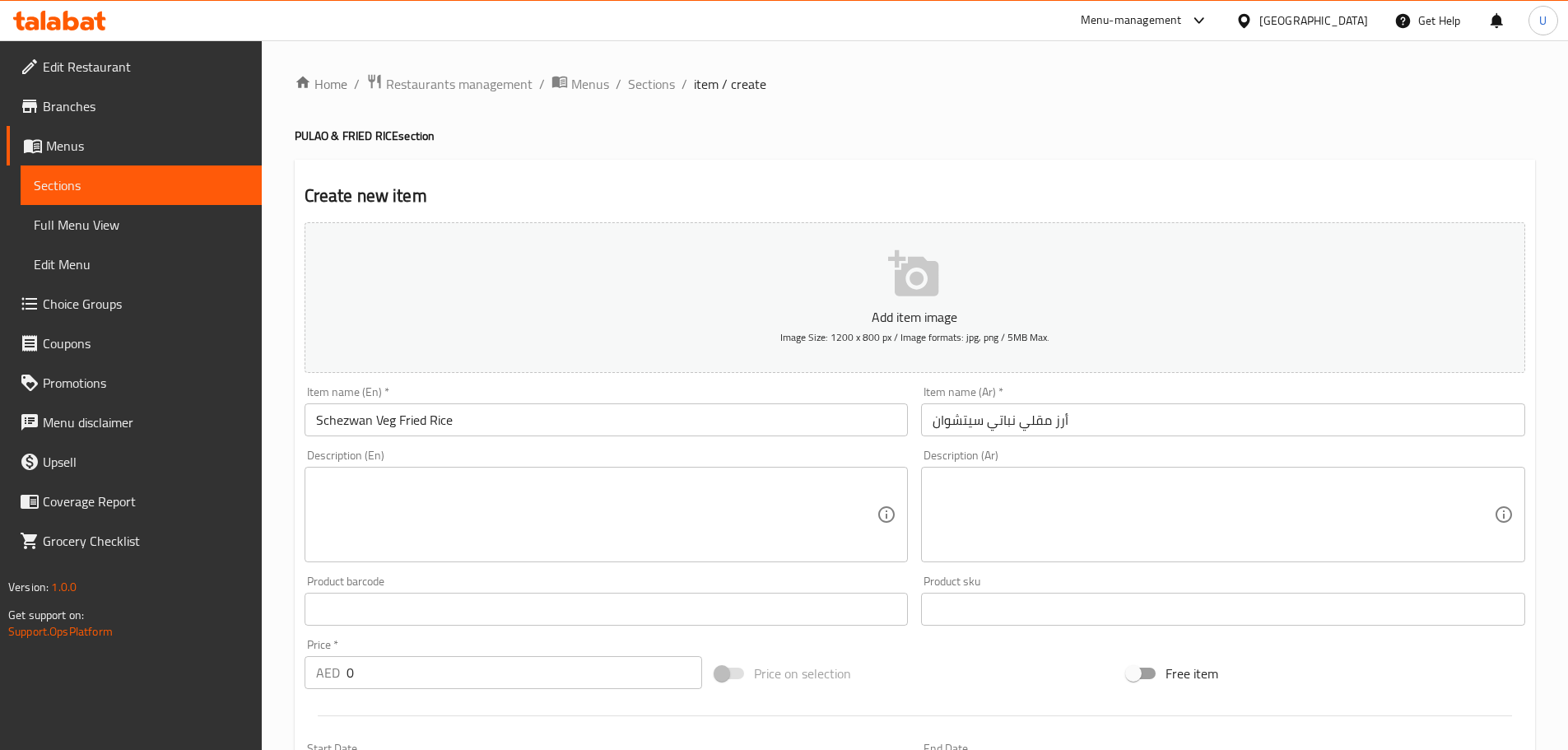
click at [499, 507] on textarea at bounding box center [596, 514] width 561 height 79
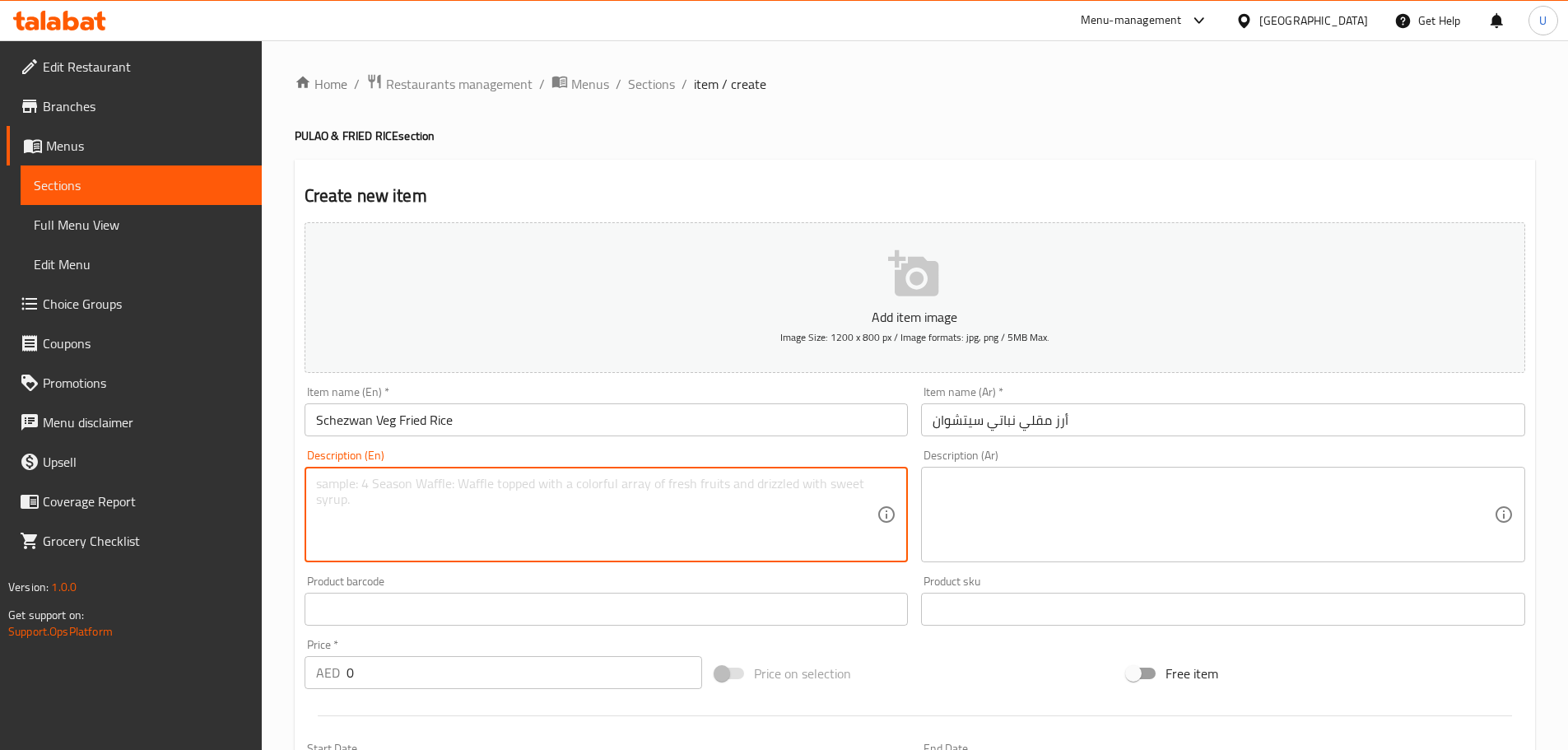
paste textarea "Spicy Schezwan-style fried rice with assorted vegetables."
type textarea "Spicy Schezwan-style fried rice with assorted vegetables."
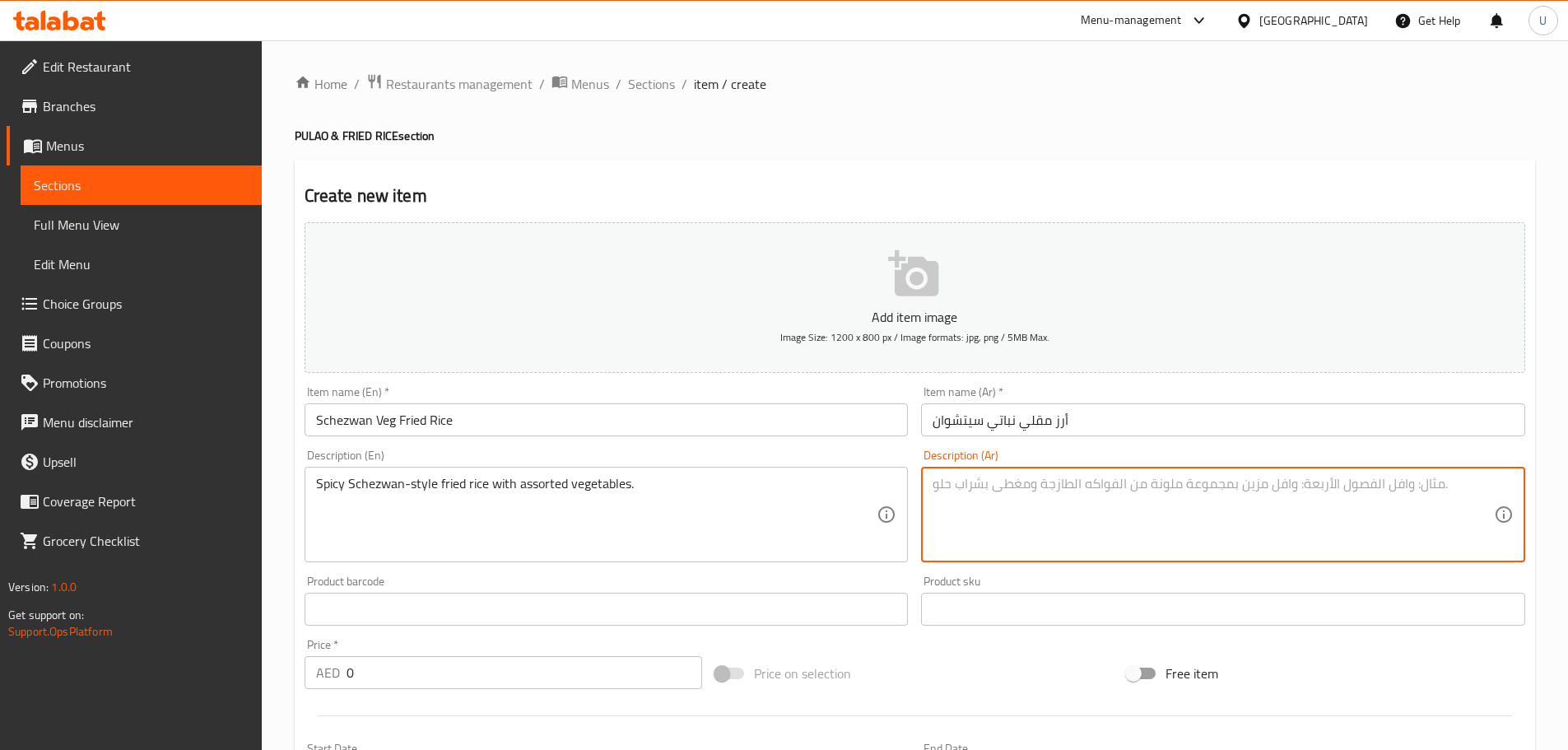
click at [1095, 539] on textarea at bounding box center [1213, 514] width 561 height 79
paste textarea "أرز مقلي نباتي حار على طريقة سيتشوان مع خضار مشكلة."
type textarea "أرز مقلي نباتي حار على طريقة سيتشوان مع خضار مشكلة."
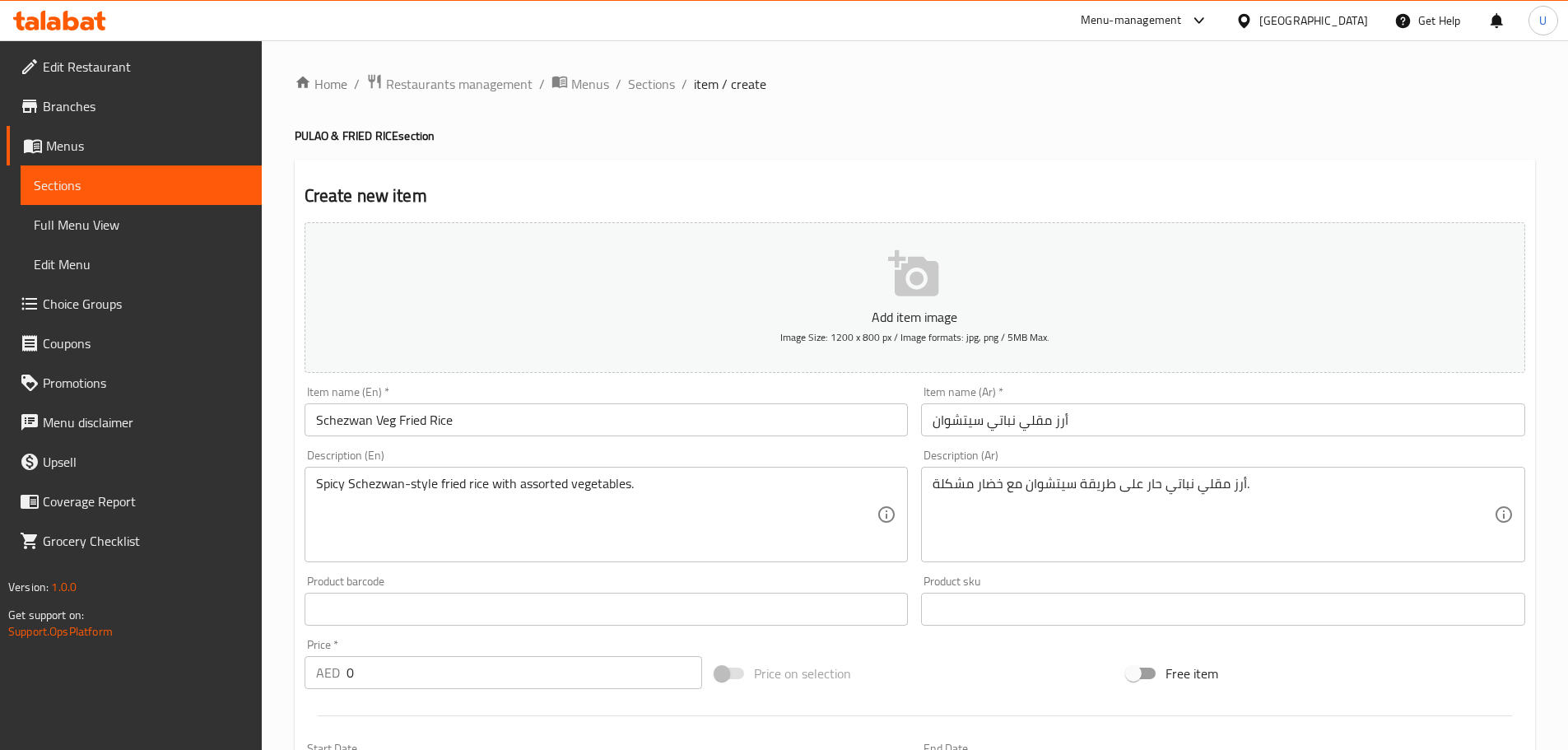
drag, startPoint x: 373, startPoint y: 667, endPoint x: 242, endPoint y: 659, distance: 131.2
click at [254, 662] on div "Edit Restaurant Branches Menus Sections Full Menu View Edit Menu Choice Groups …" at bounding box center [784, 595] width 1568 height 1110
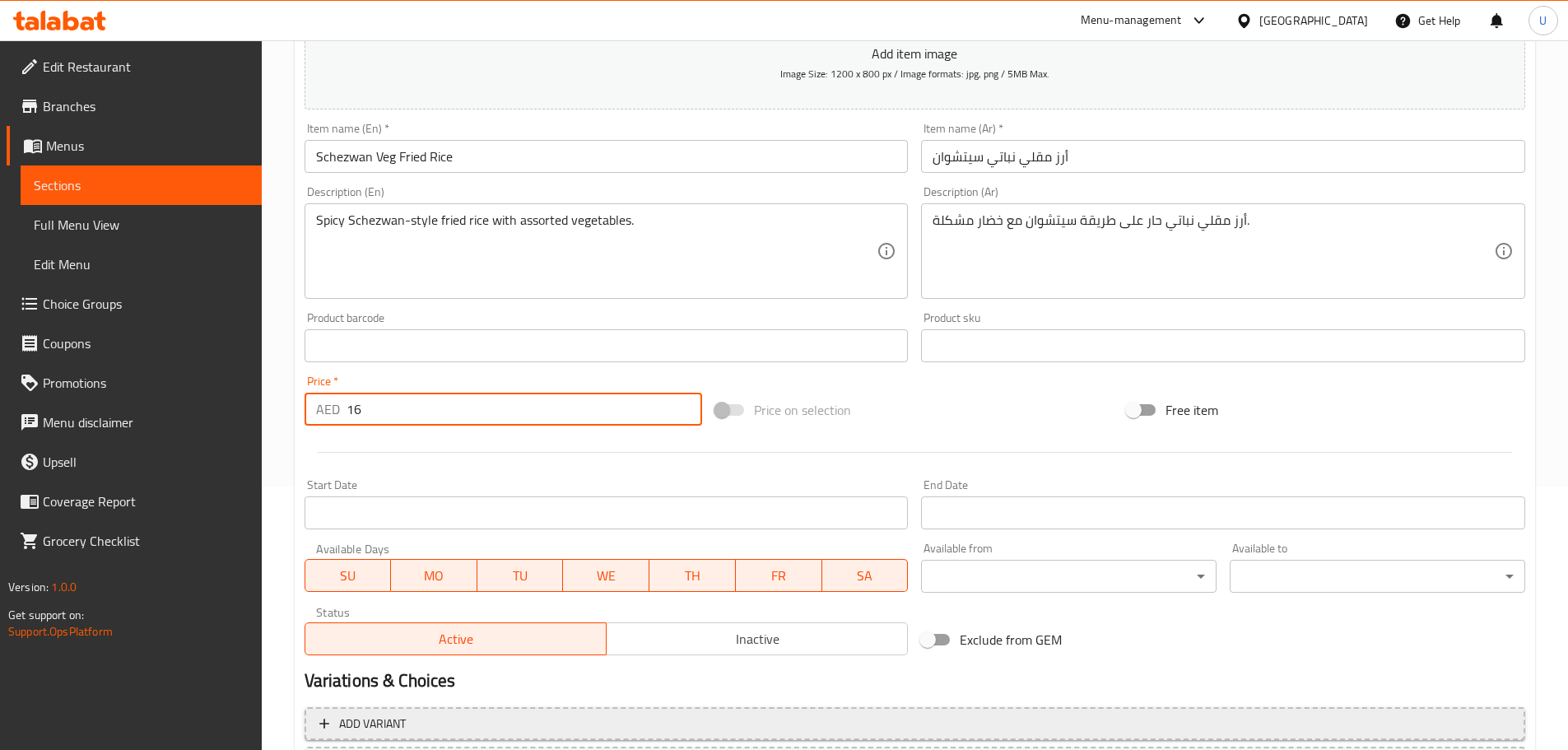
scroll to position [329, 0]
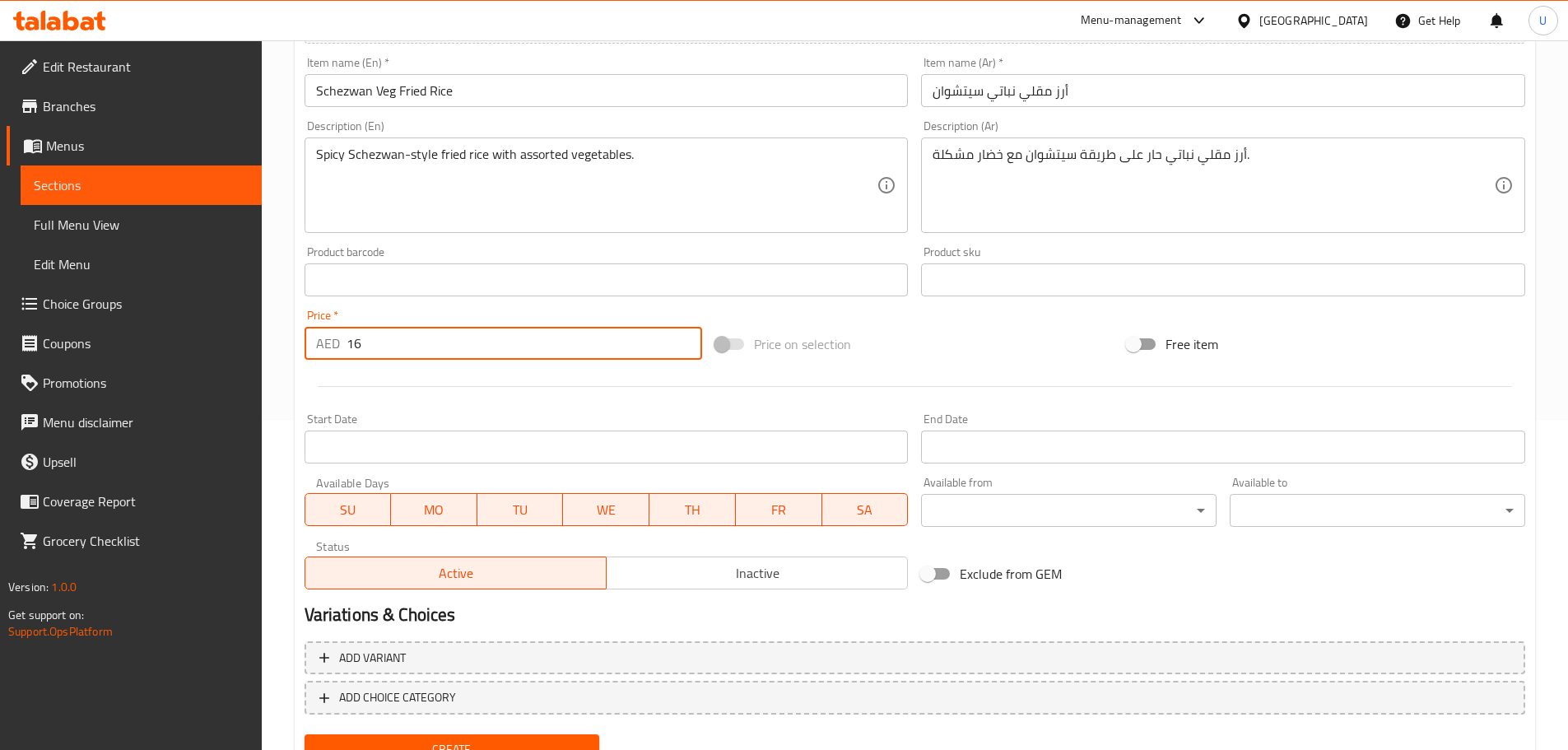
type input "16"
click at [469, 740] on span "Create" at bounding box center [452, 749] width 269 height 21
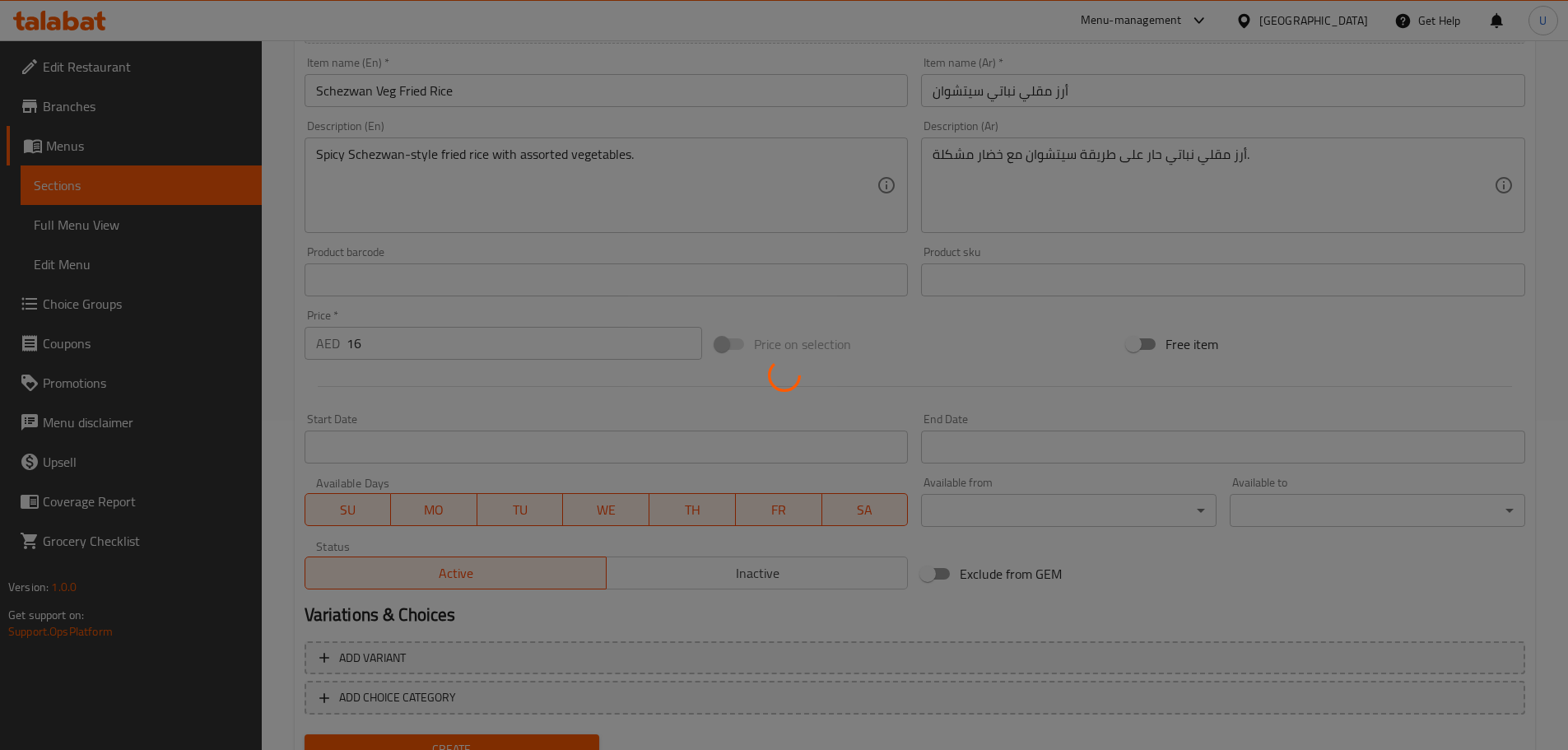
type input "0"
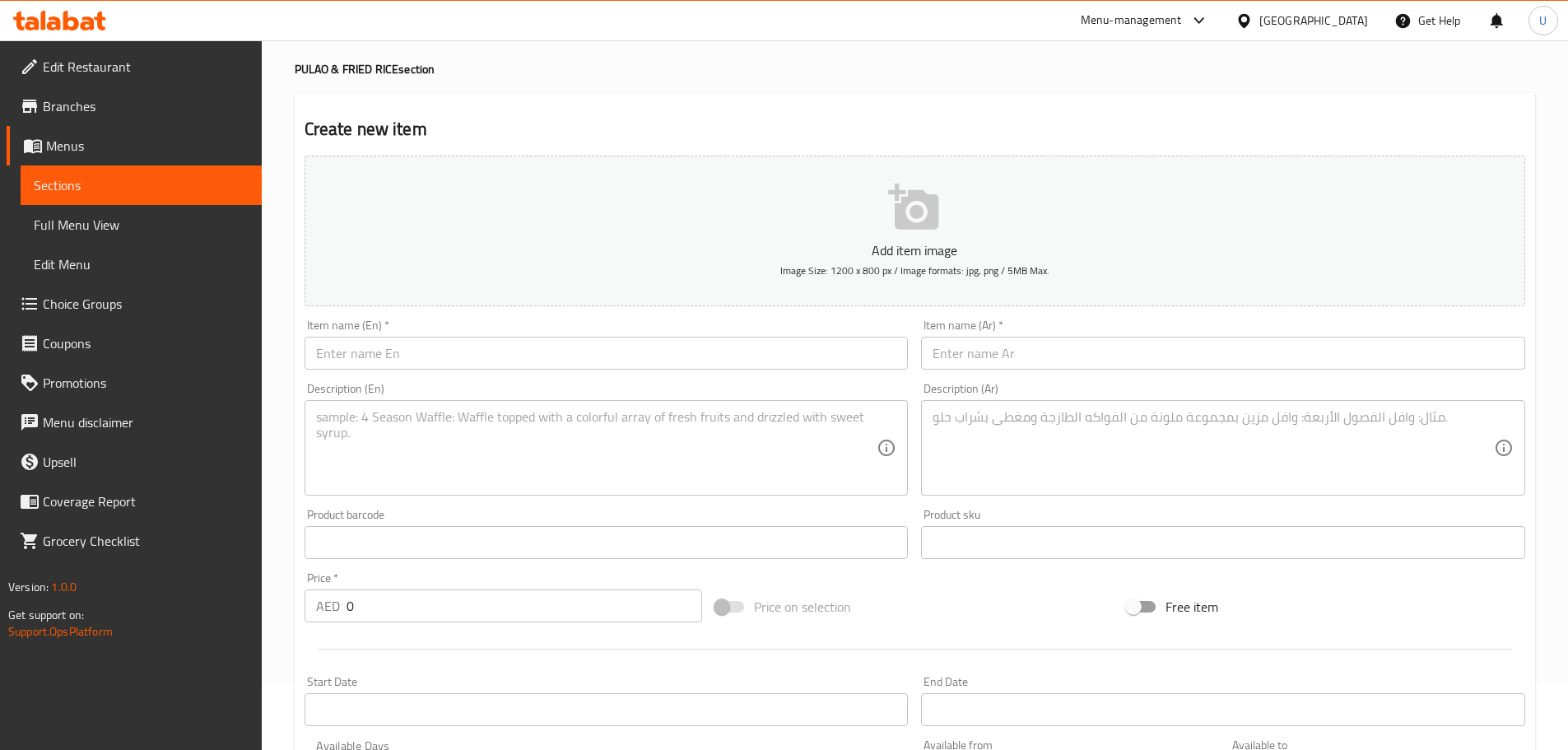
scroll to position [0, 0]
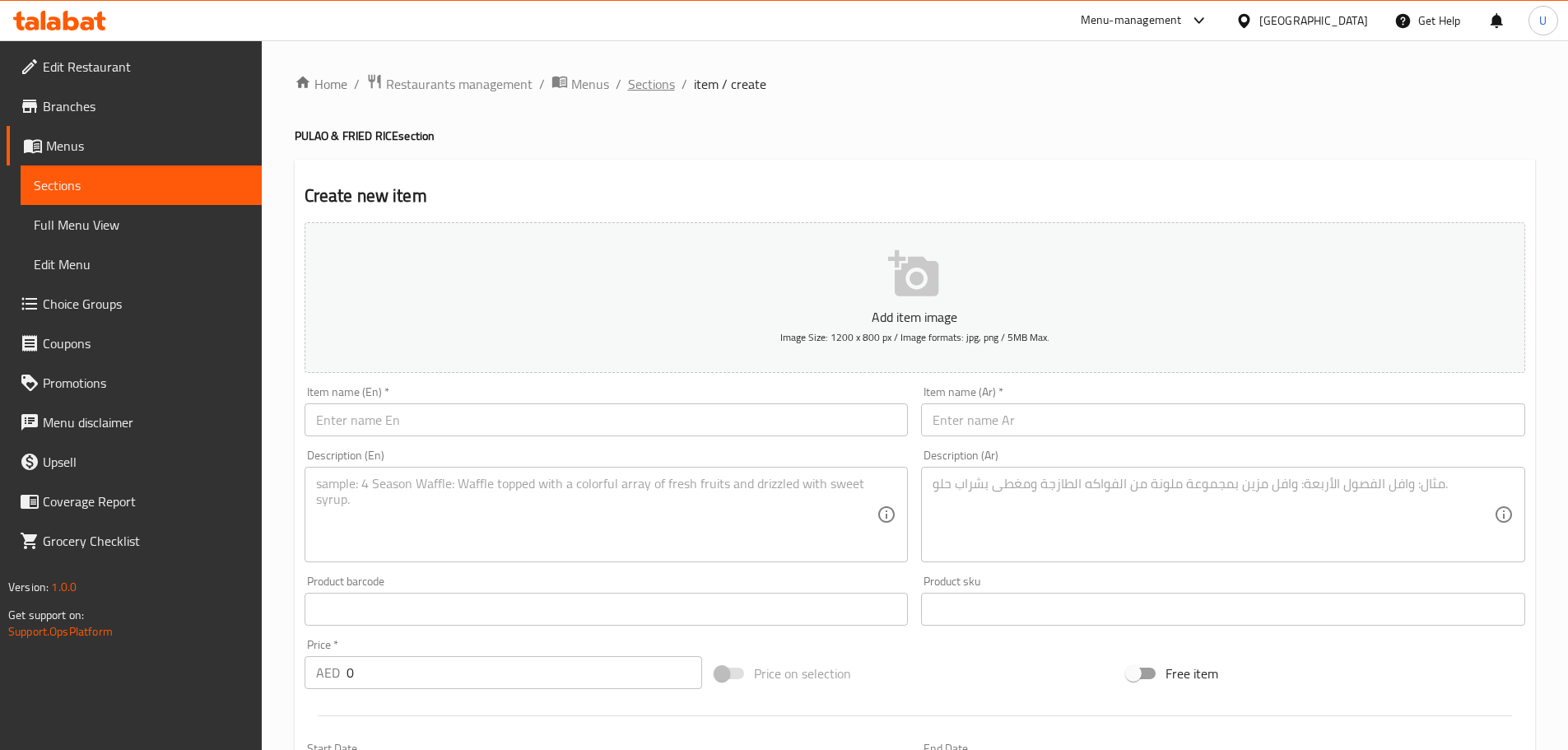
click at [640, 88] on span "Sections" at bounding box center [651, 84] width 47 height 20
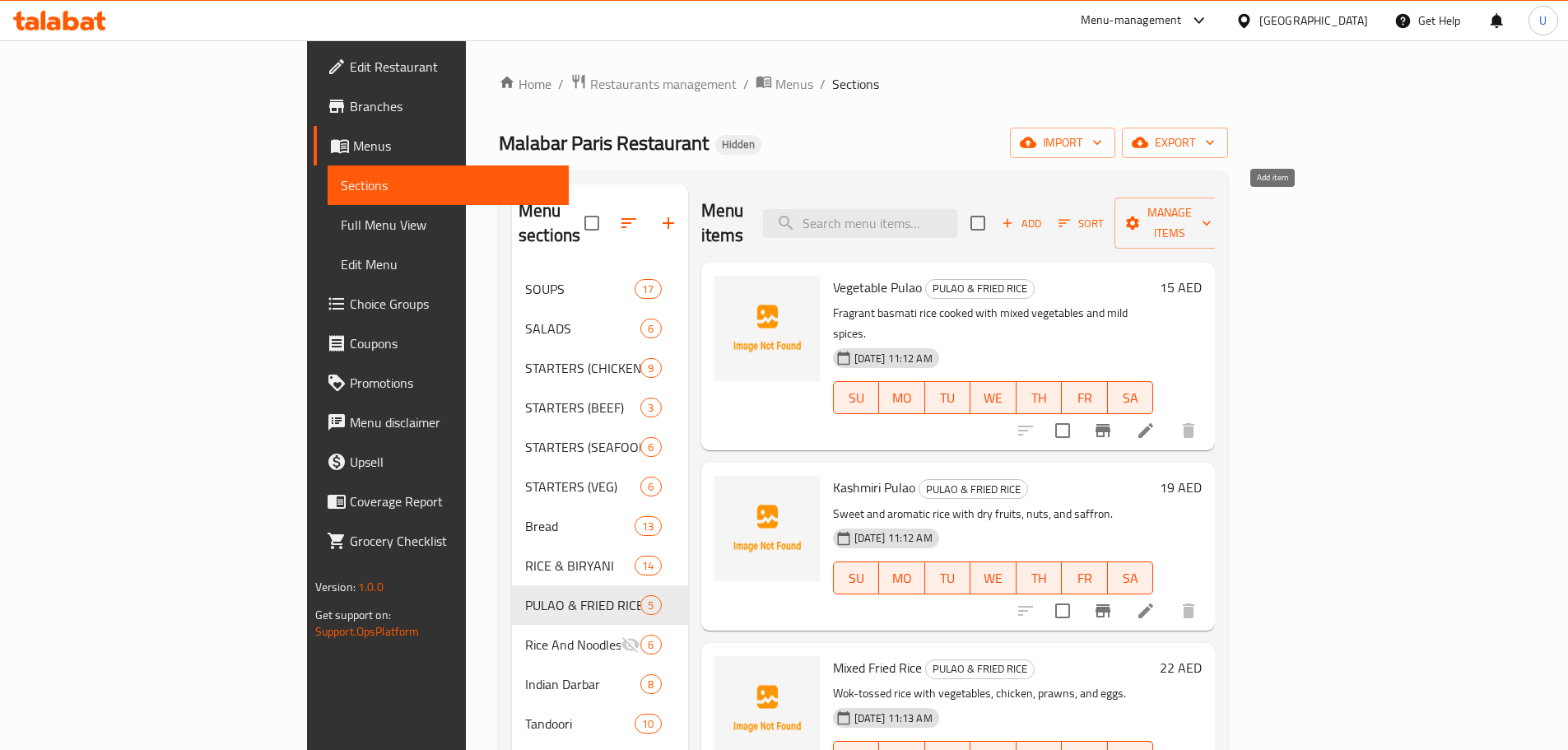
click at [1015, 216] on icon "button" at bounding box center [1008, 223] width 15 height 15
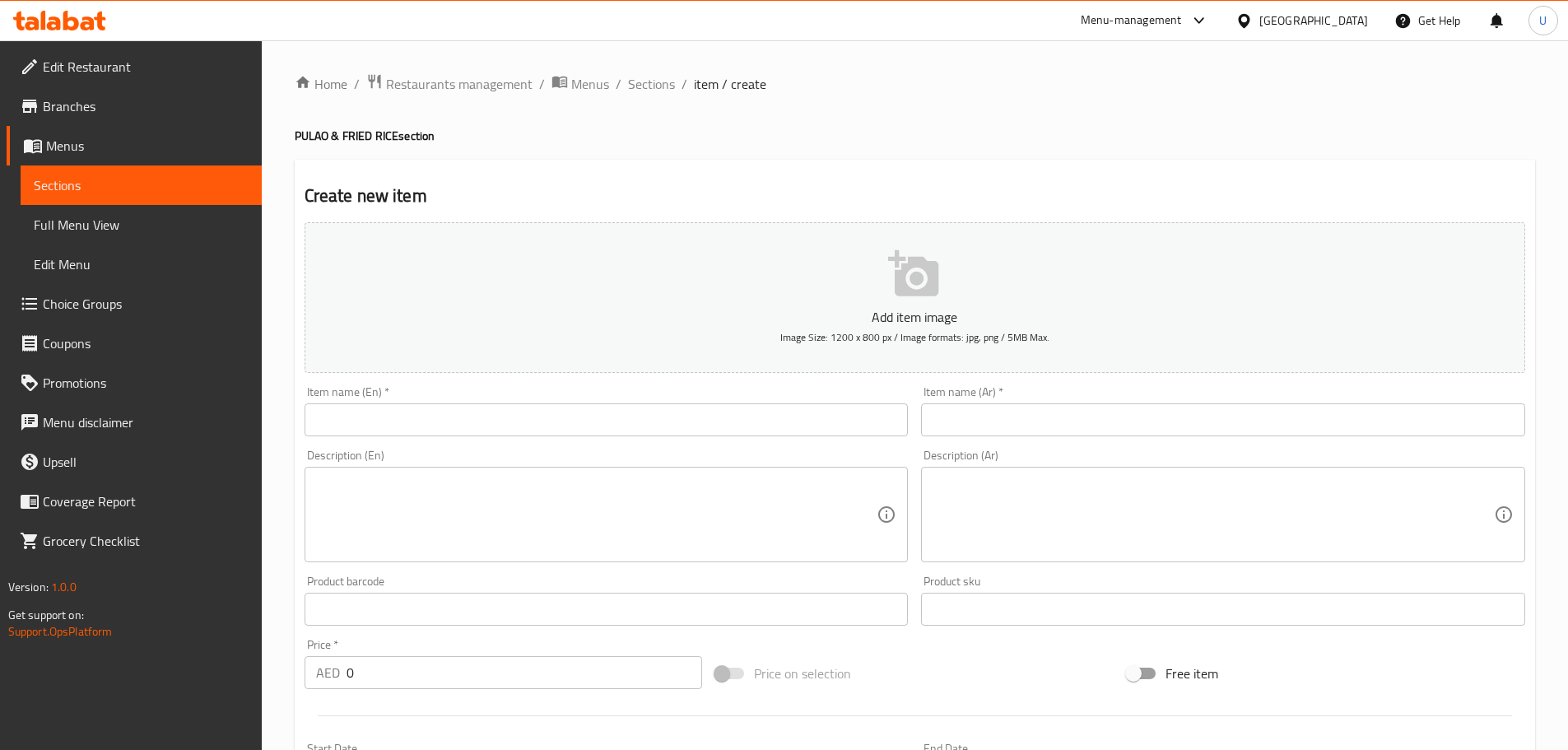
click at [459, 418] on input "text" at bounding box center [606, 420] width 604 height 33
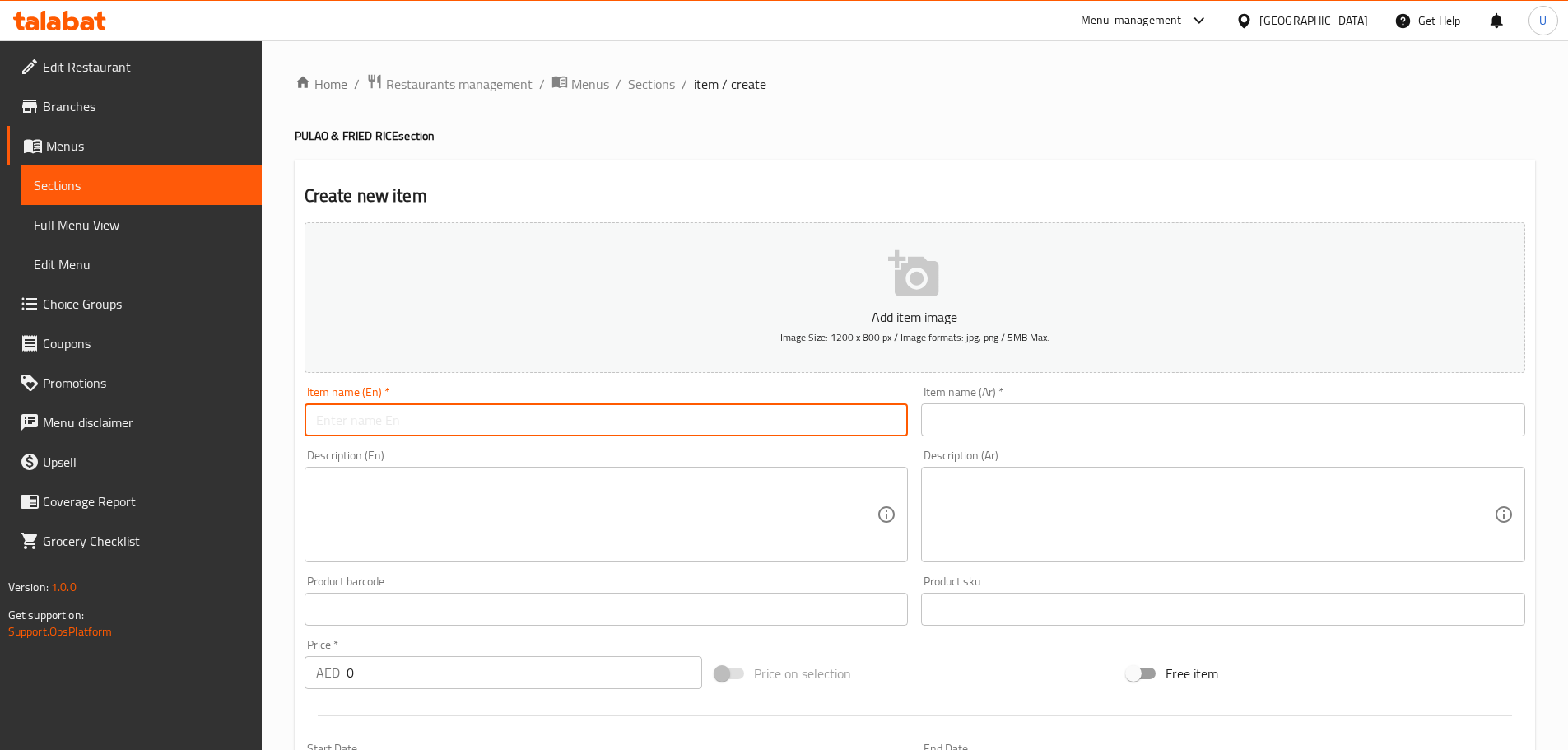
paste input "Schezwan Mixed Fried Rice"
type input "Schezwan Mixed Fried Rice"
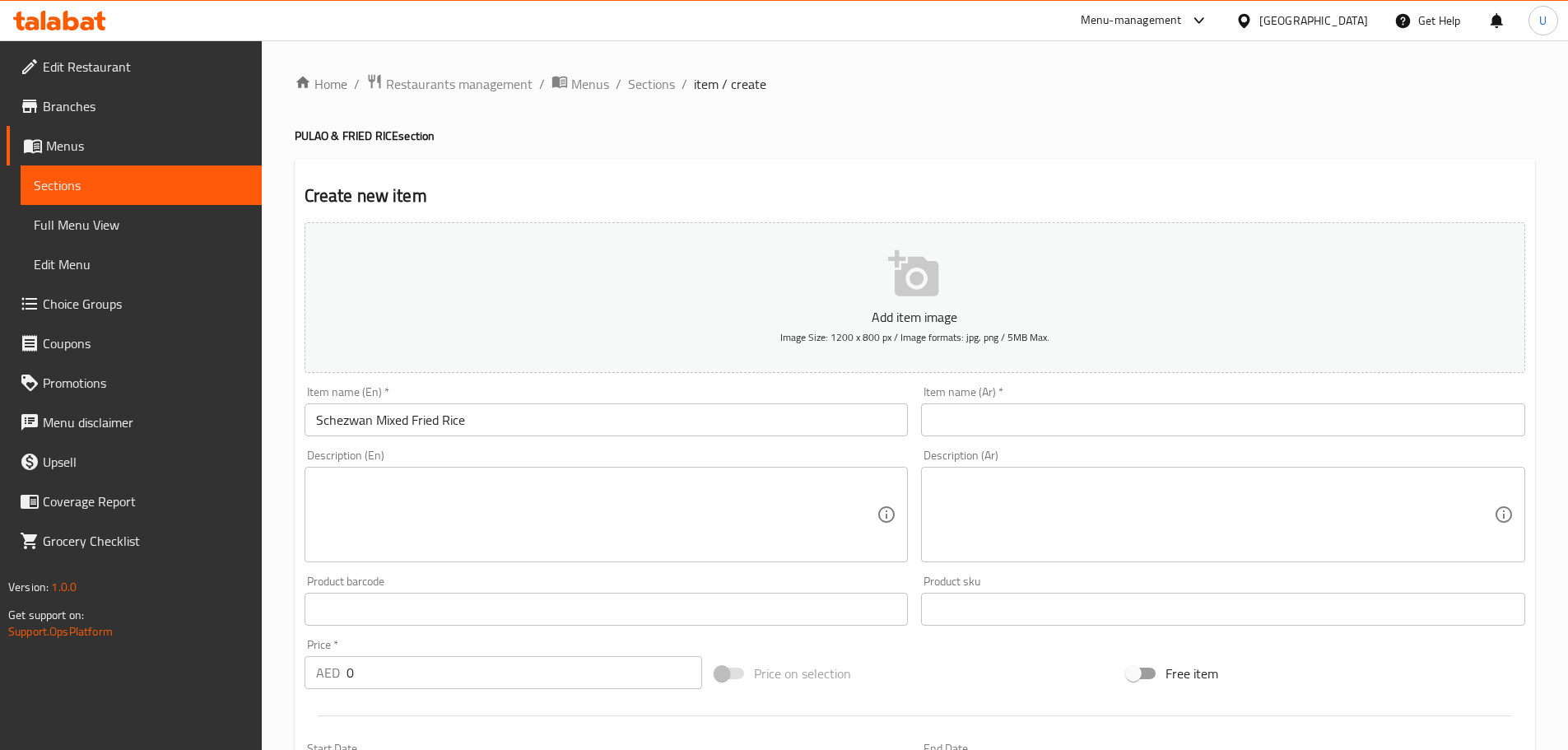
click at [984, 423] on input "text" at bounding box center [1222, 420] width 604 height 33
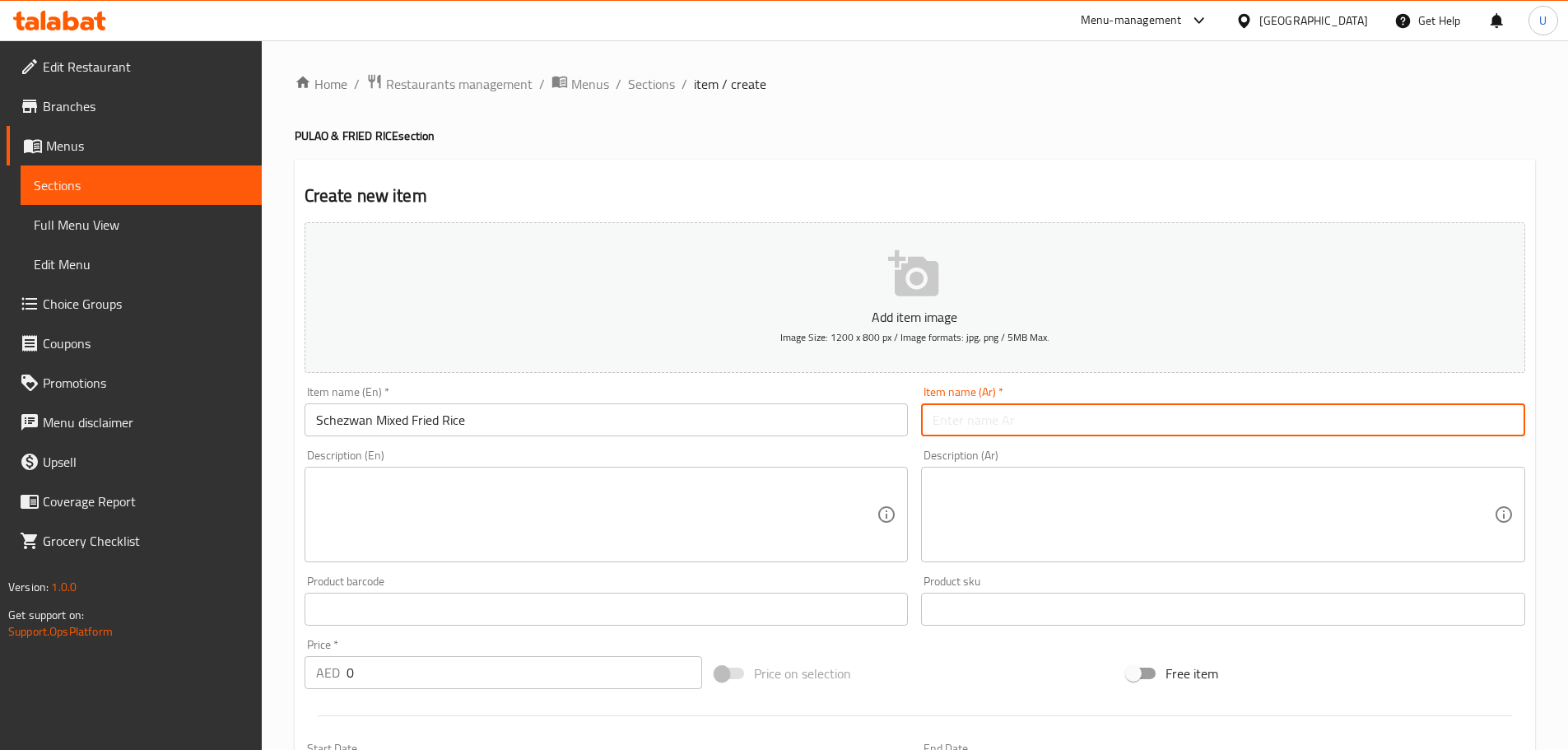
paste input "أرز مقلي مشكل سيتشوان"
type input "أرز مقلي مشكل سيتشوان"
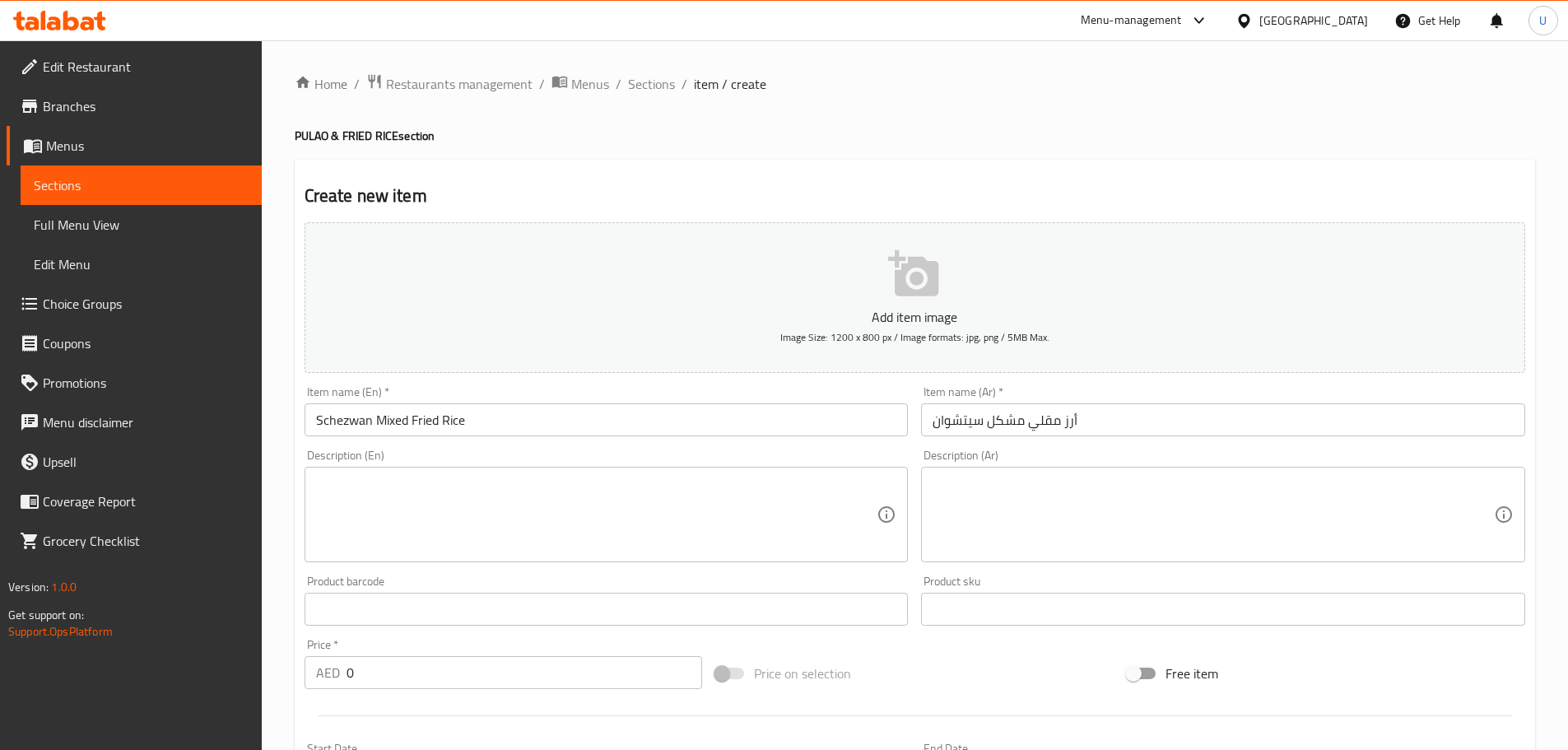
click at [460, 498] on textarea at bounding box center [596, 514] width 561 height 79
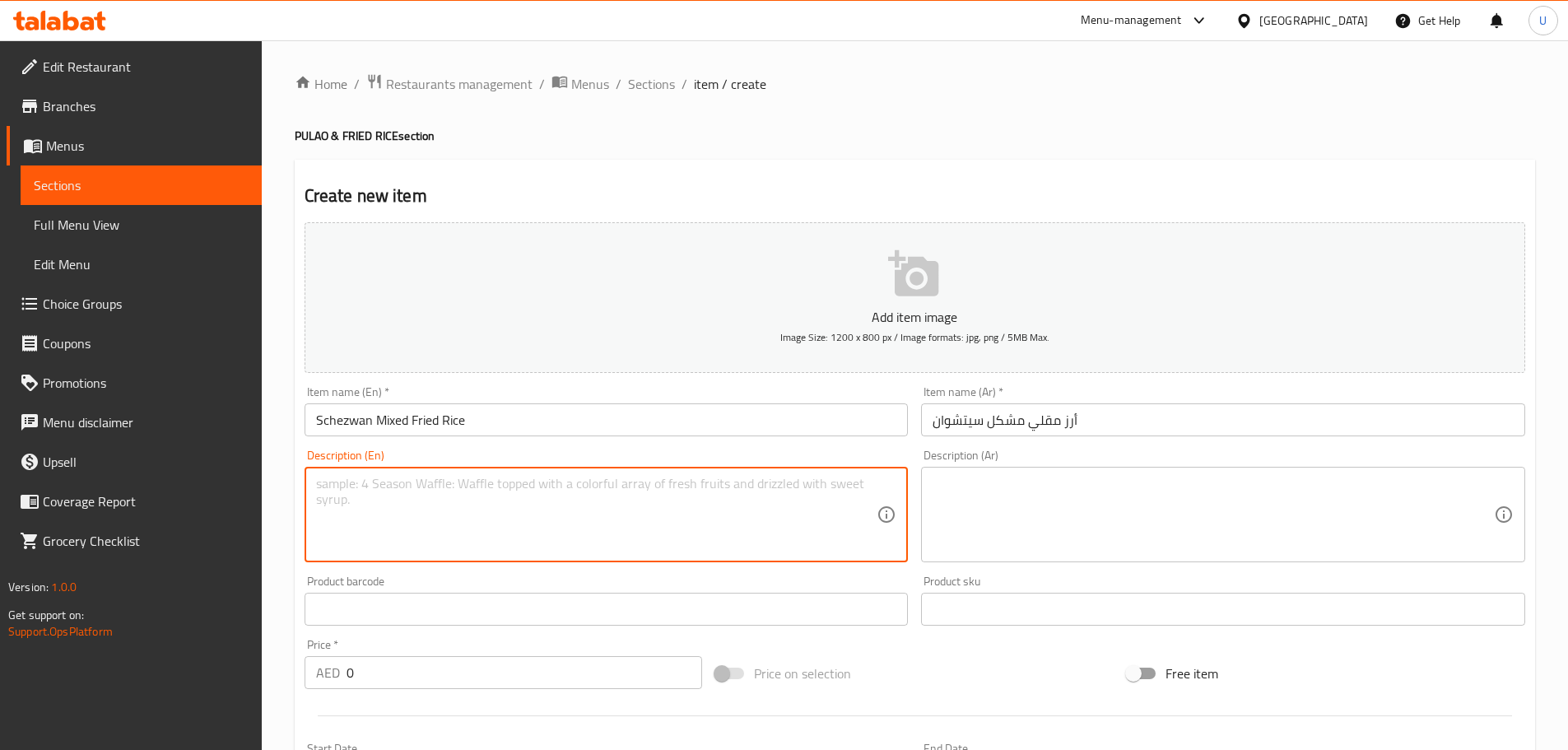
paste textarea "Hot and spicy Schezwan fried rice with chicken, prawns, and veggies."
type textarea "Hot and spicy Schezwan fried rice with chicken, prawns, and veggies."
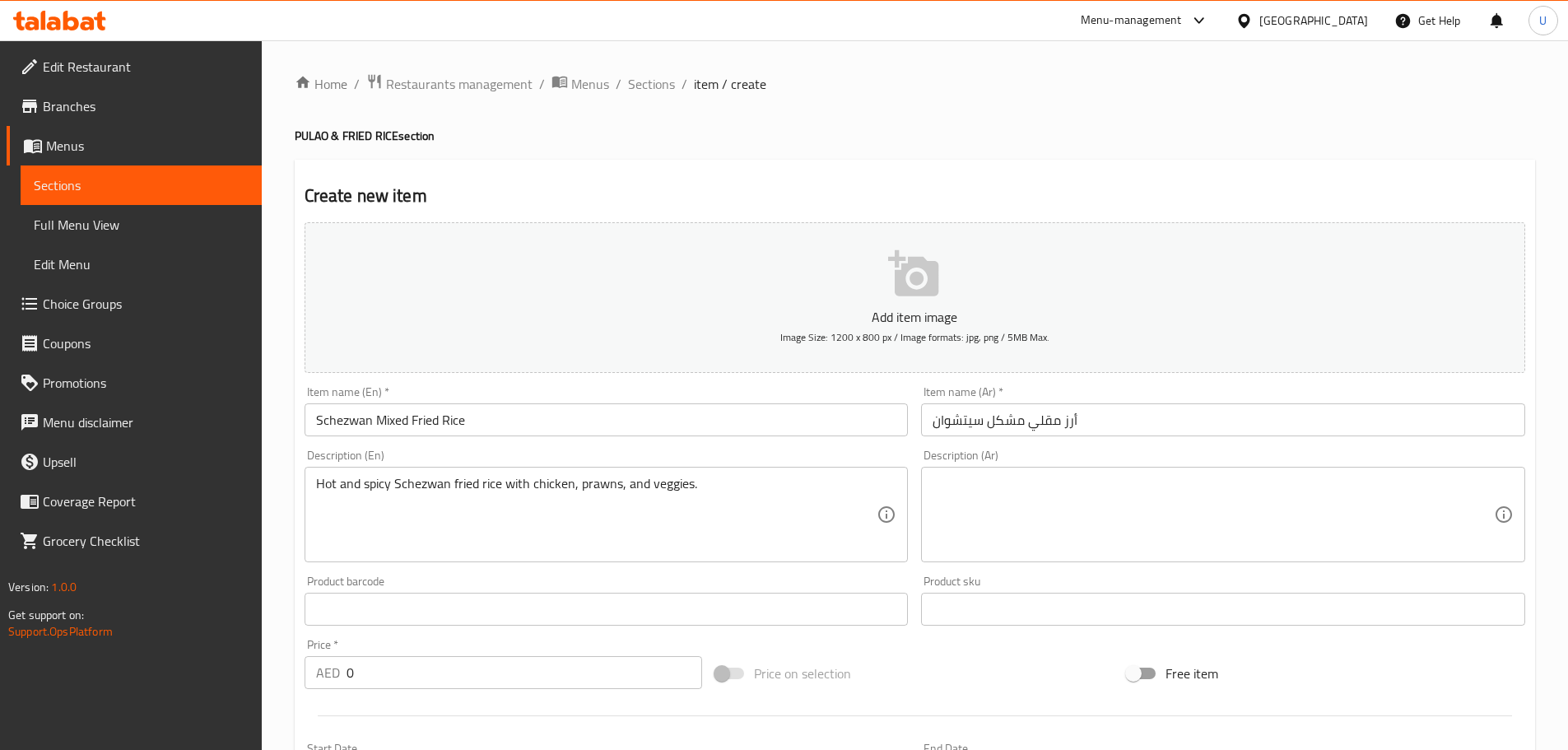
click at [1096, 536] on textarea at bounding box center [1213, 514] width 561 height 79
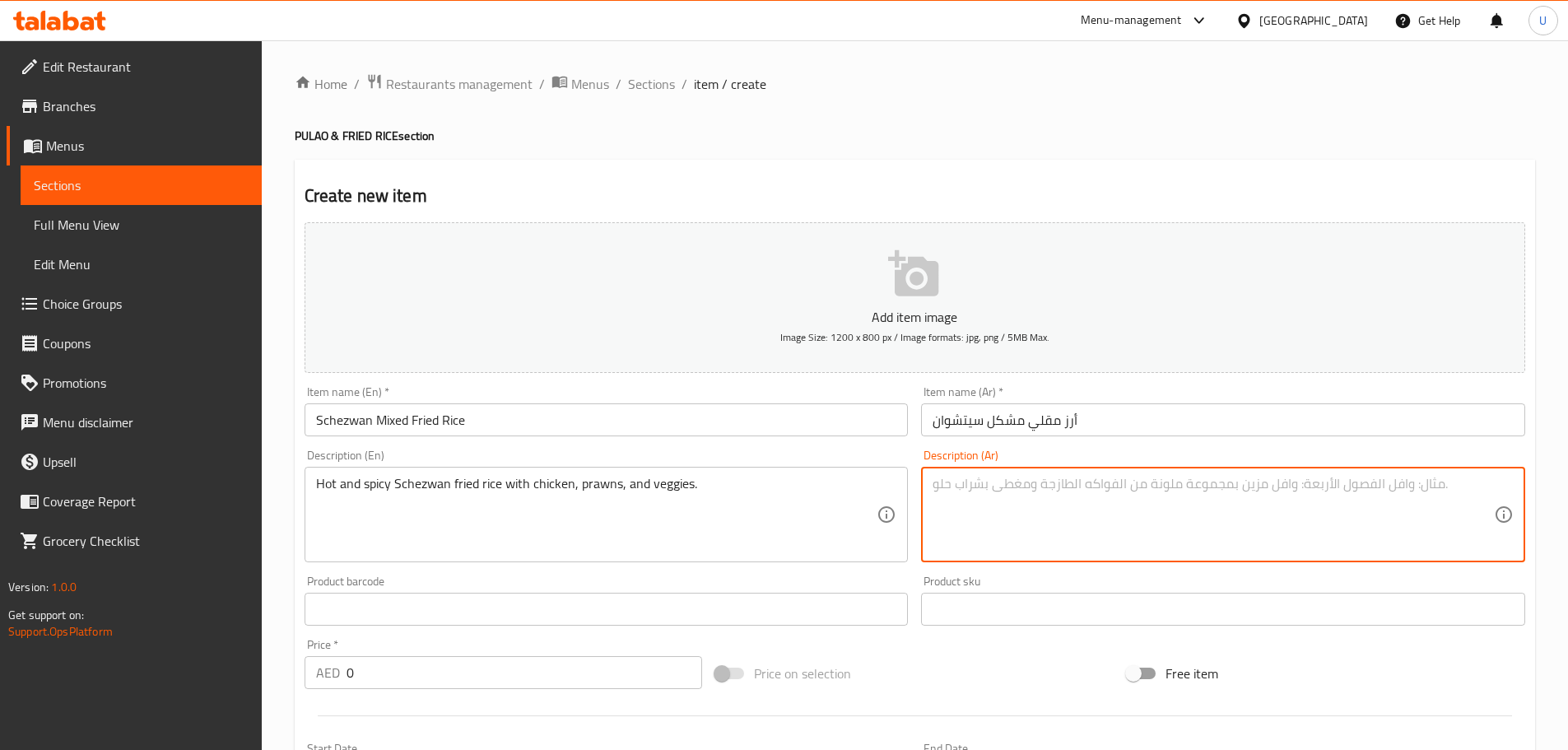
paste textarea "أرز مقلي حار على طريقة سيتشوان مع دجاج وروبيان وخضار."
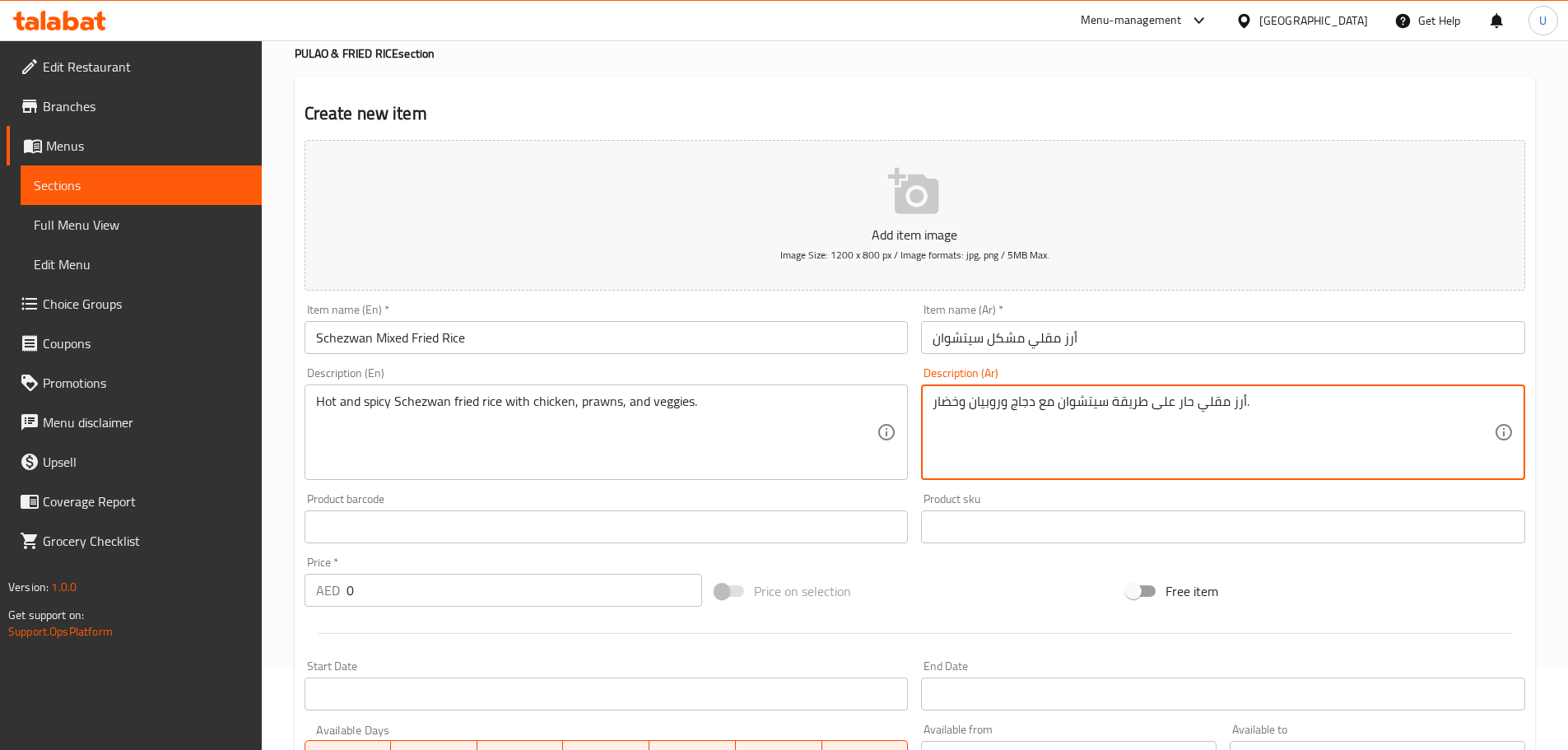
scroll to position [247, 0]
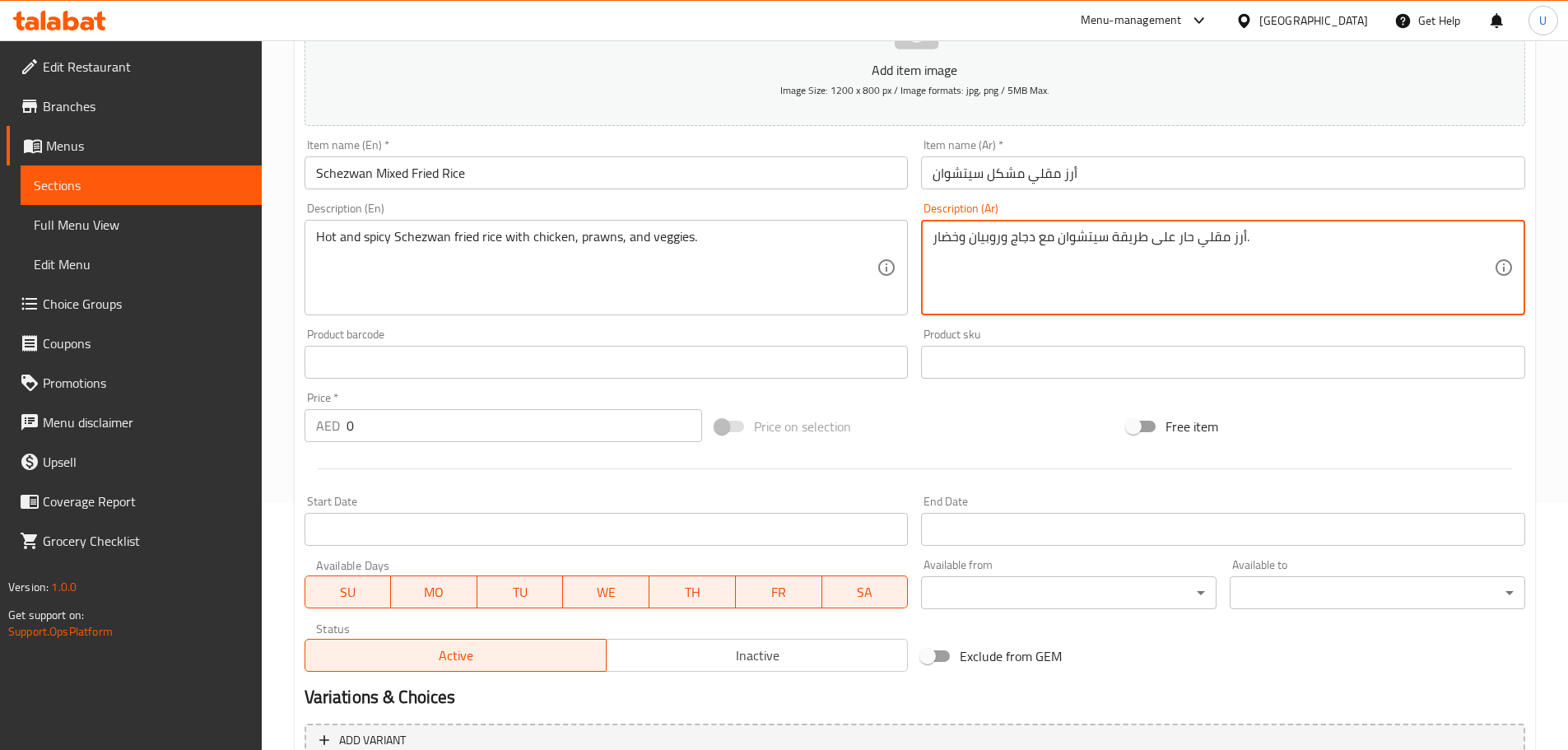
type textarea "أرز مقلي حار على طريقة سيتشوان مع دجاج وروبيان وخضار."
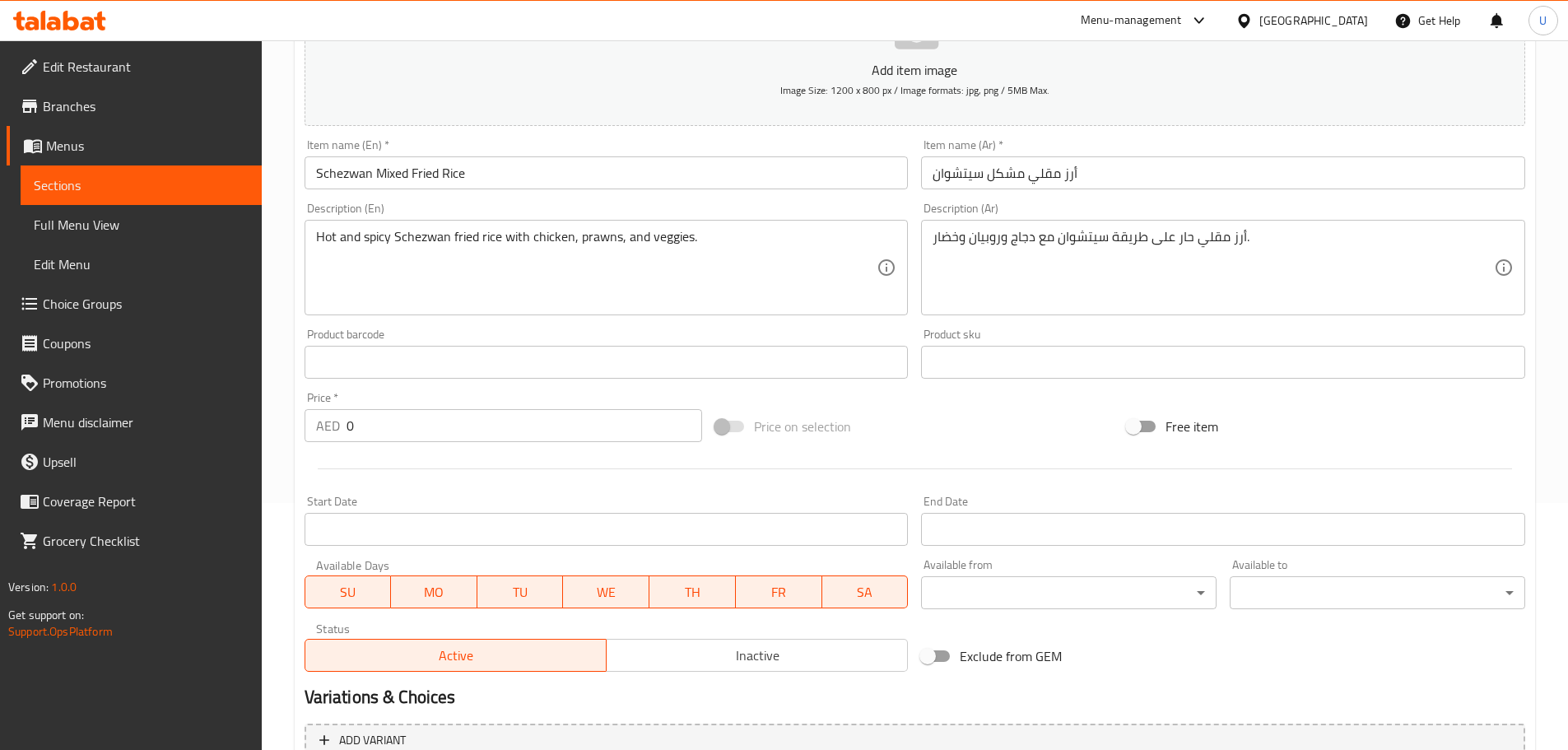
drag, startPoint x: 367, startPoint y: 431, endPoint x: 224, endPoint y: 423, distance: 143.2
click at [225, 423] on div "Edit Restaurant Branches Menus Sections Full Menu View Edit Menu Choice Groups …" at bounding box center [784, 348] width 1568 height 1110
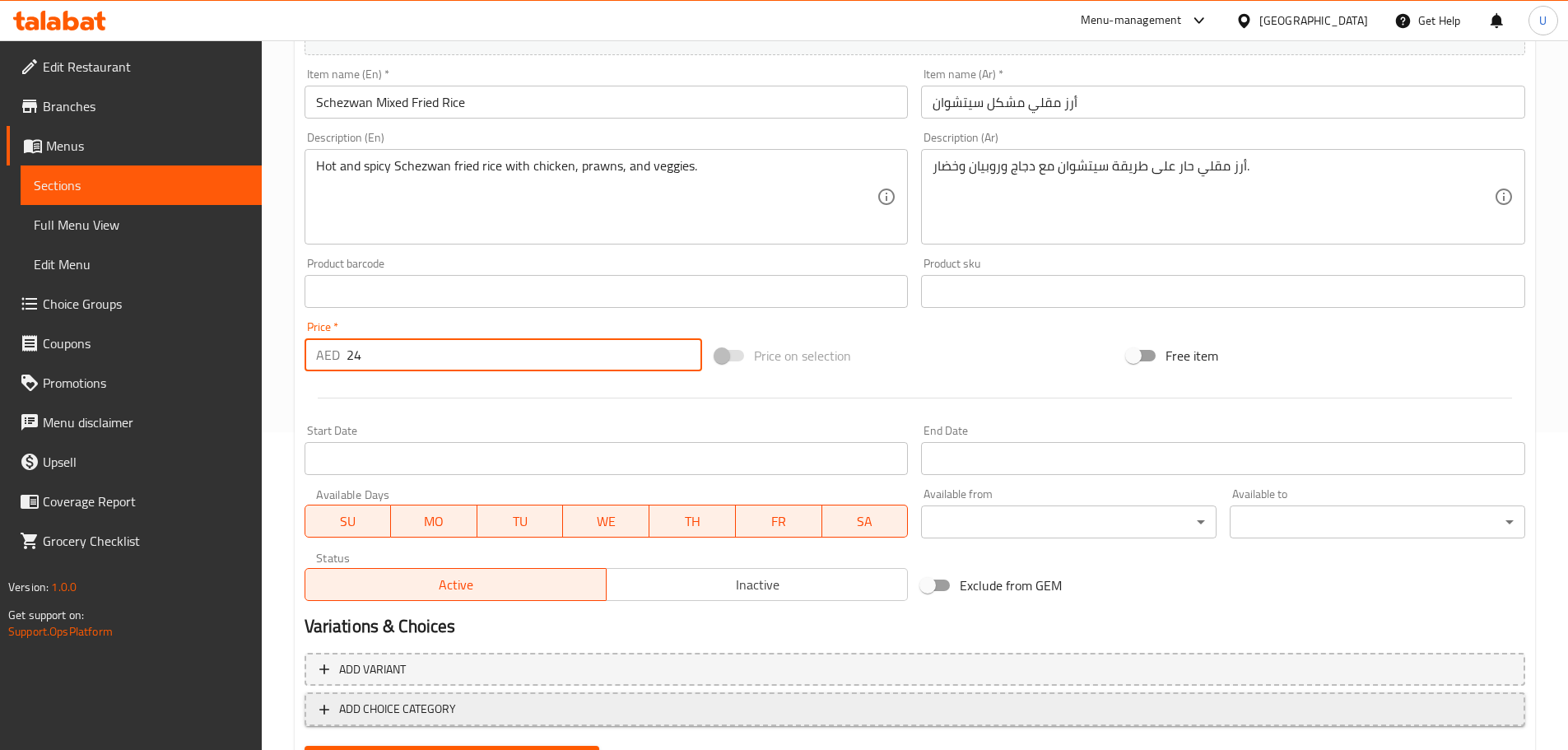
scroll to position [400, 0]
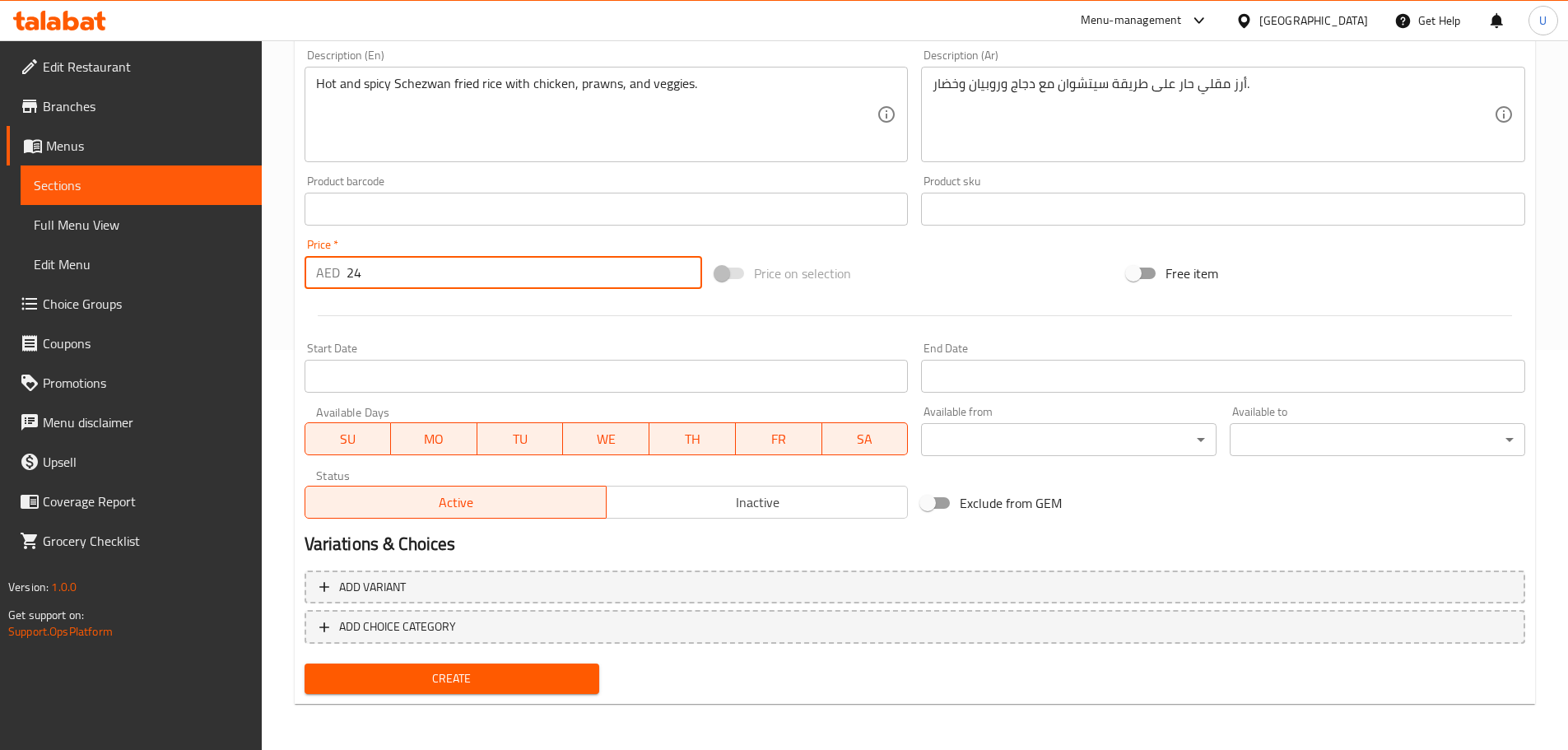
type input "24"
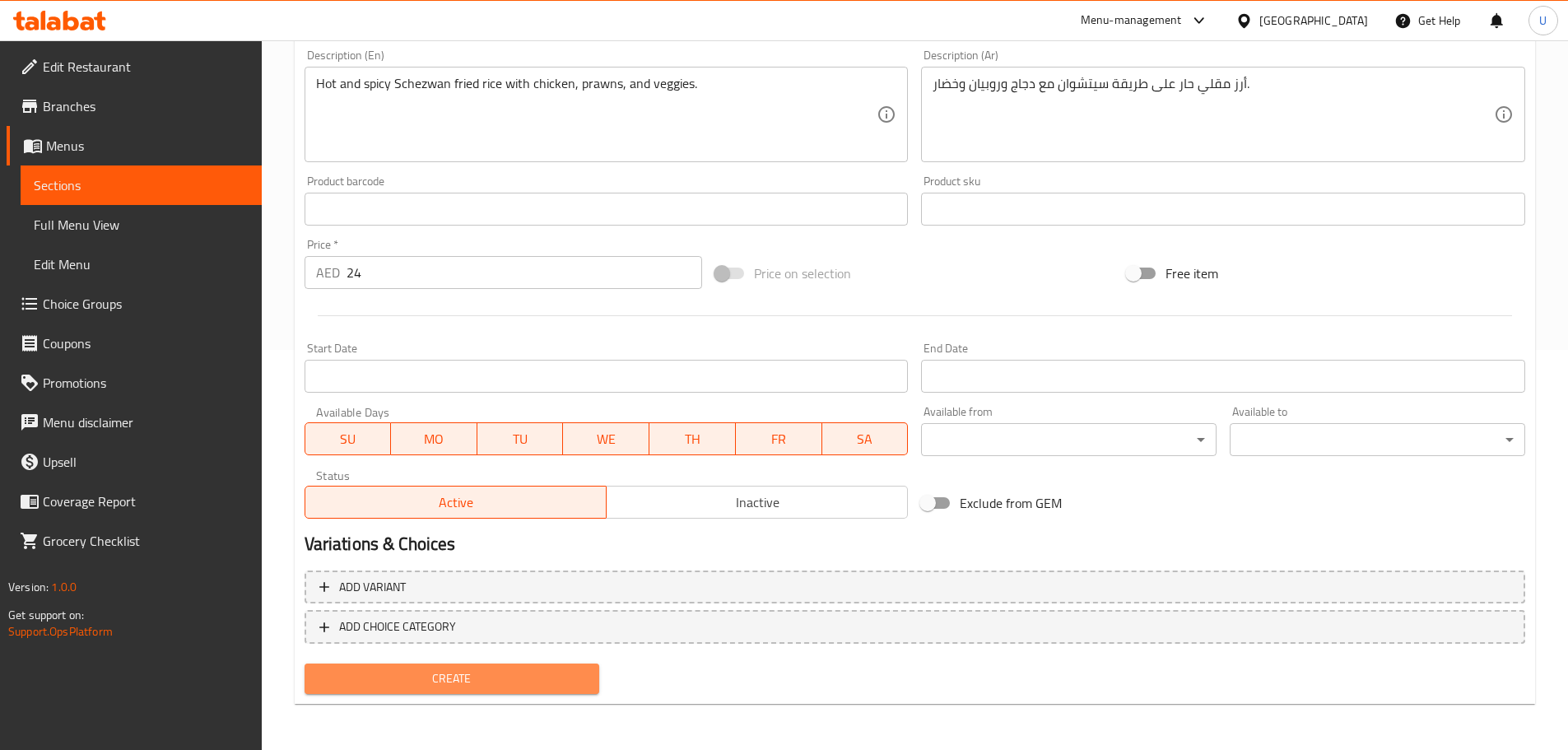
click at [446, 684] on span "Create" at bounding box center [452, 678] width 269 height 21
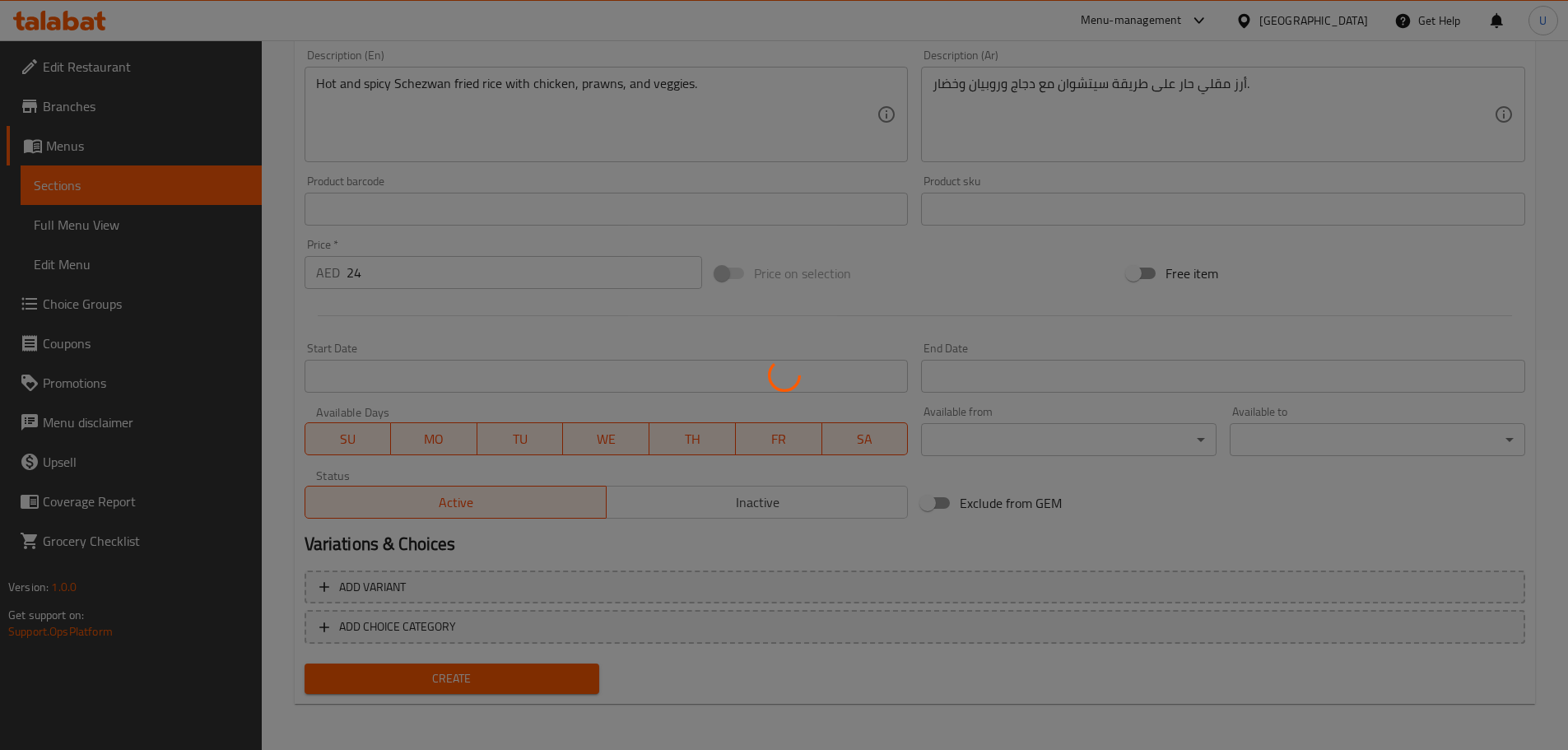
type input "0"
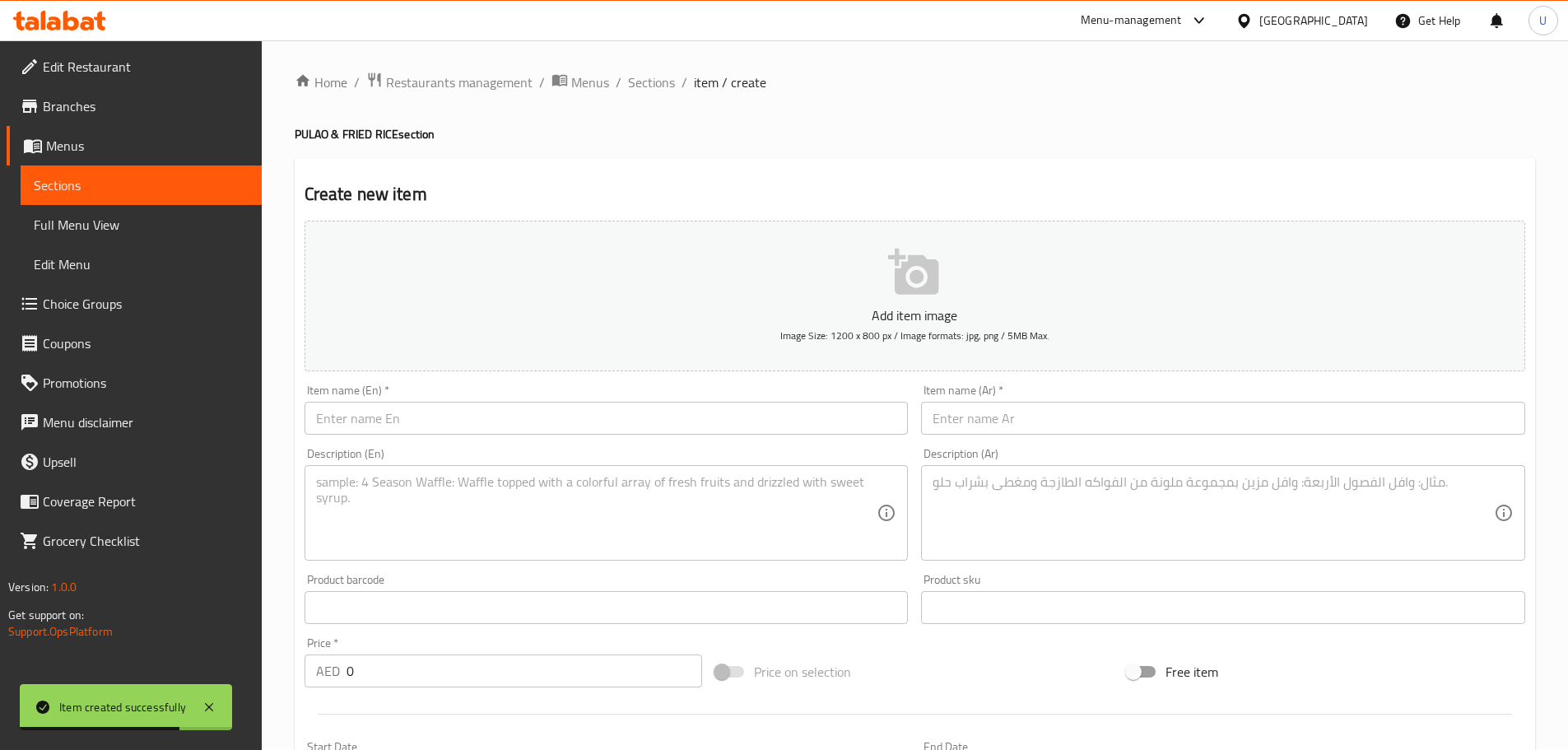
scroll to position [0, 0]
click at [644, 83] on span "Sections" at bounding box center [651, 84] width 47 height 20
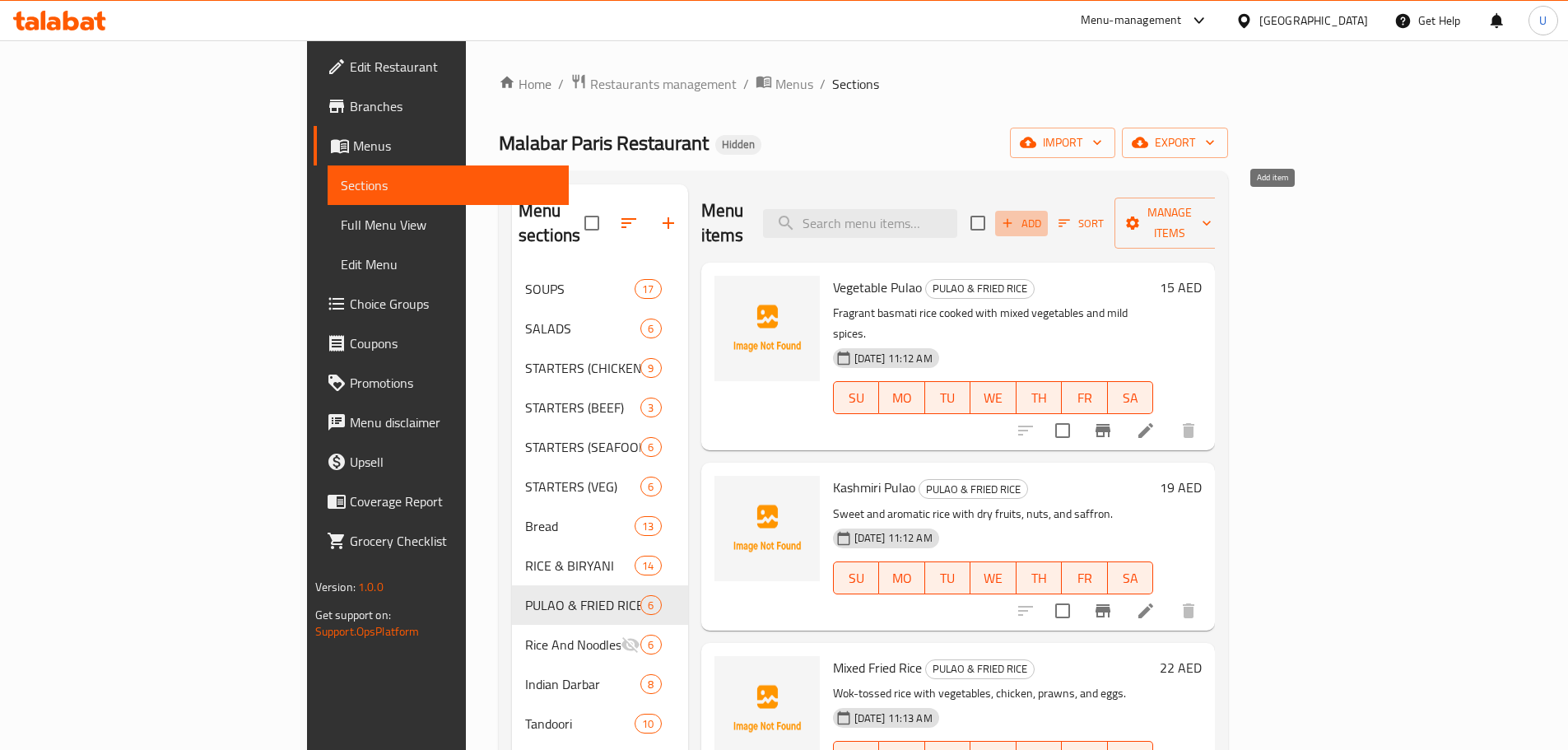
click at [1043, 214] on span "Add" at bounding box center [1022, 223] width 45 height 19
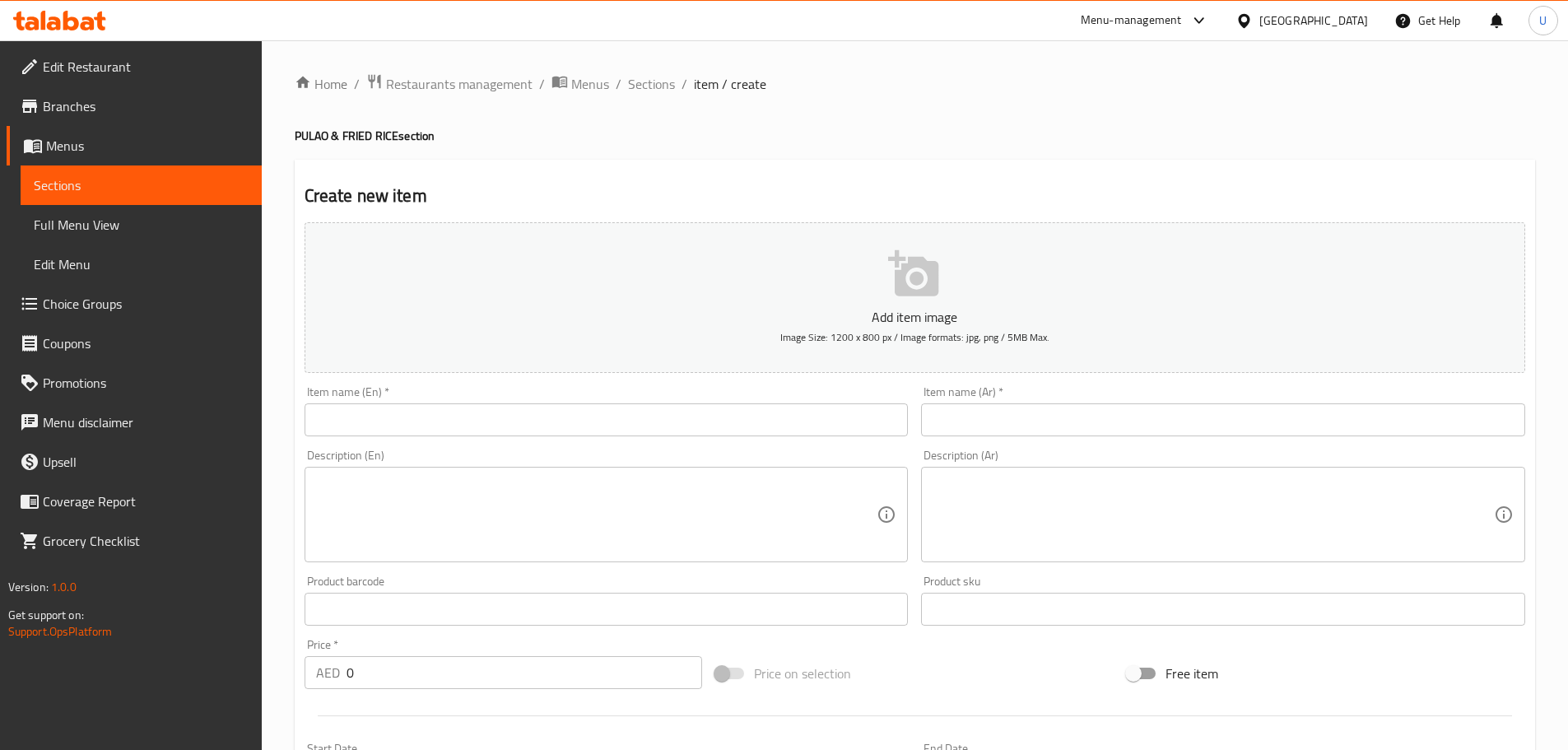
click at [377, 432] on input "text" at bounding box center [606, 420] width 604 height 33
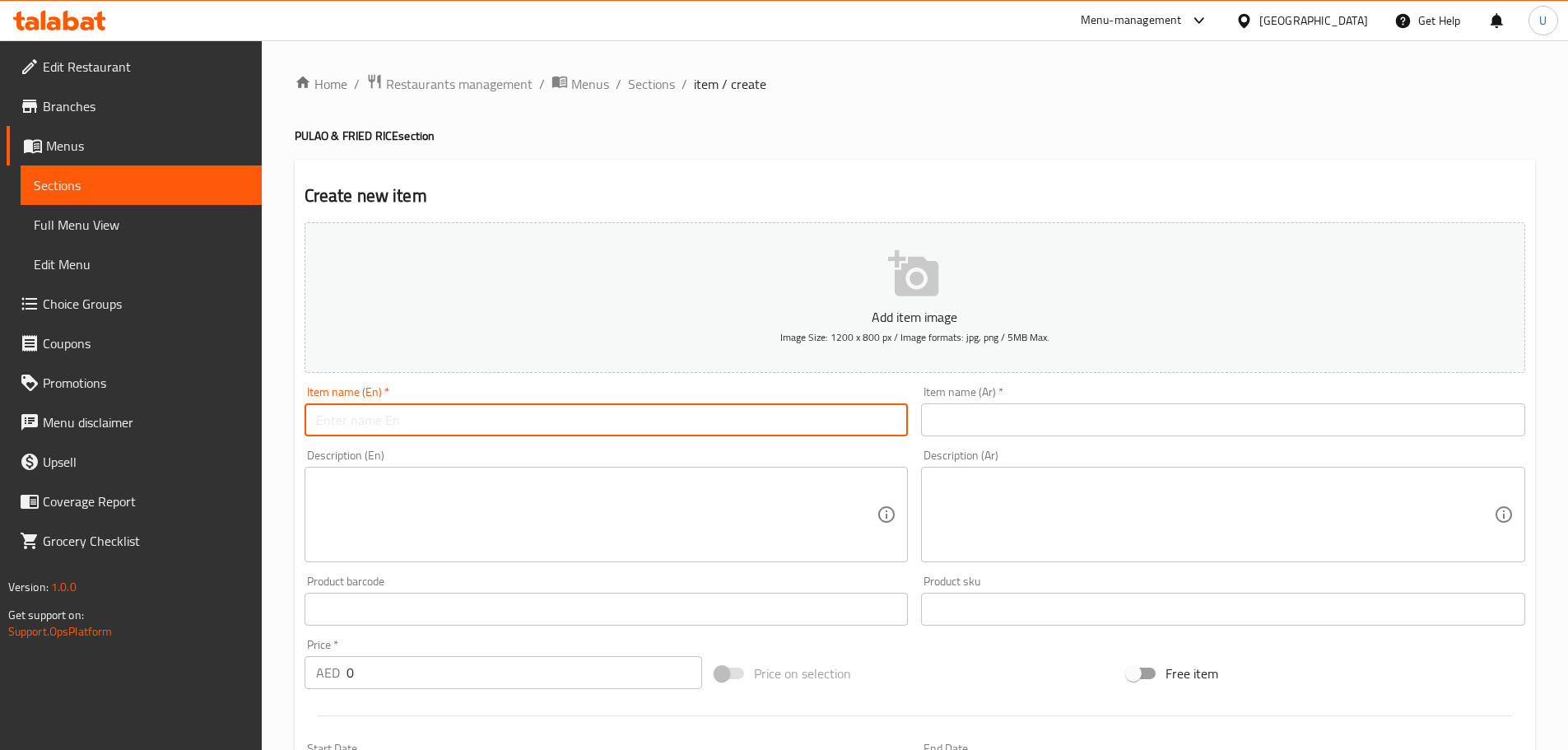
paste input "Vegetable Fried Rice"
type input "Vegetable Fried Rice"
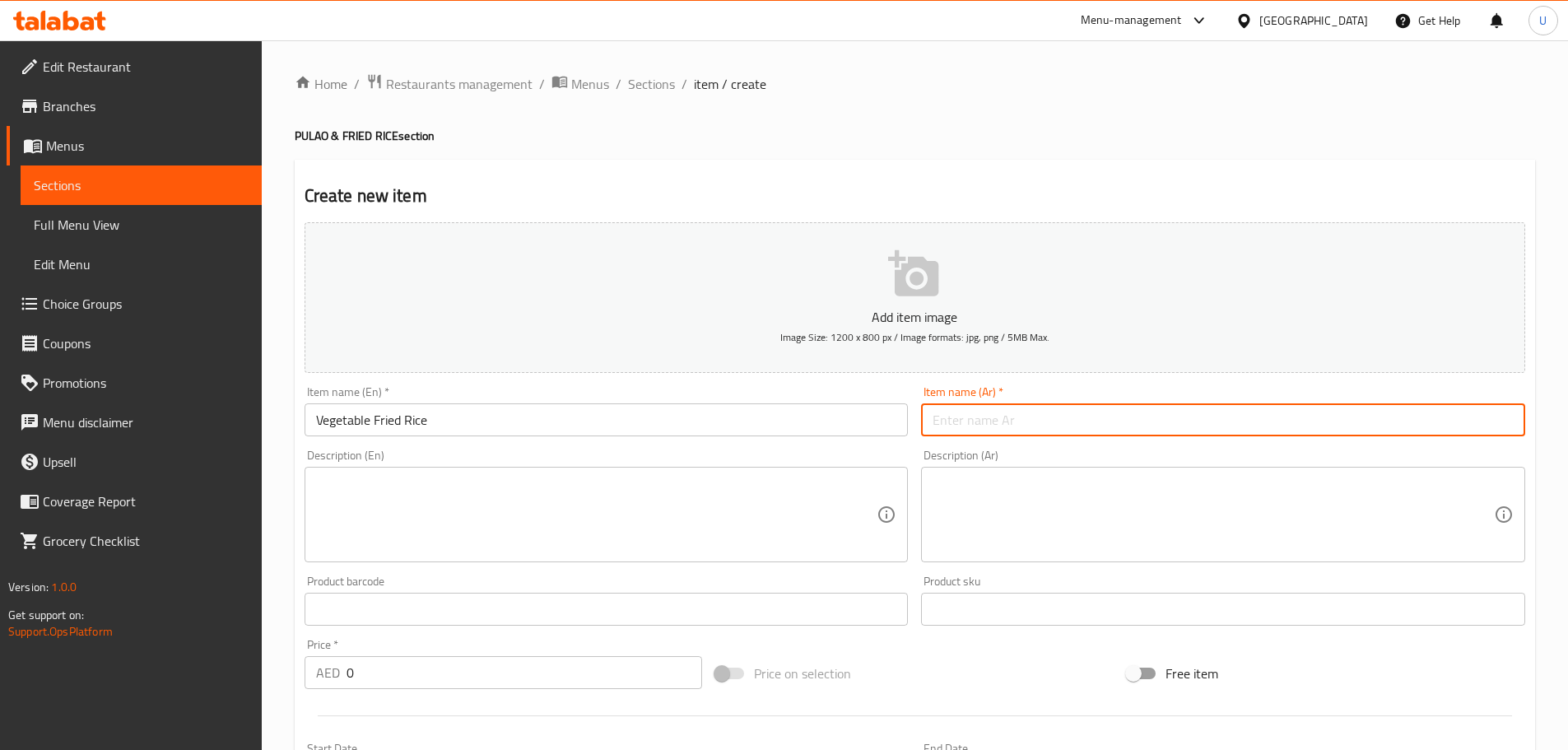
drag, startPoint x: 1055, startPoint y: 418, endPoint x: 1043, endPoint y: 418, distance: 12.0
click at [1055, 418] on input "text" at bounding box center [1222, 420] width 604 height 33
paste input "أرز مقلي بالخضار"
type input "أرز مقلي بالخضار"
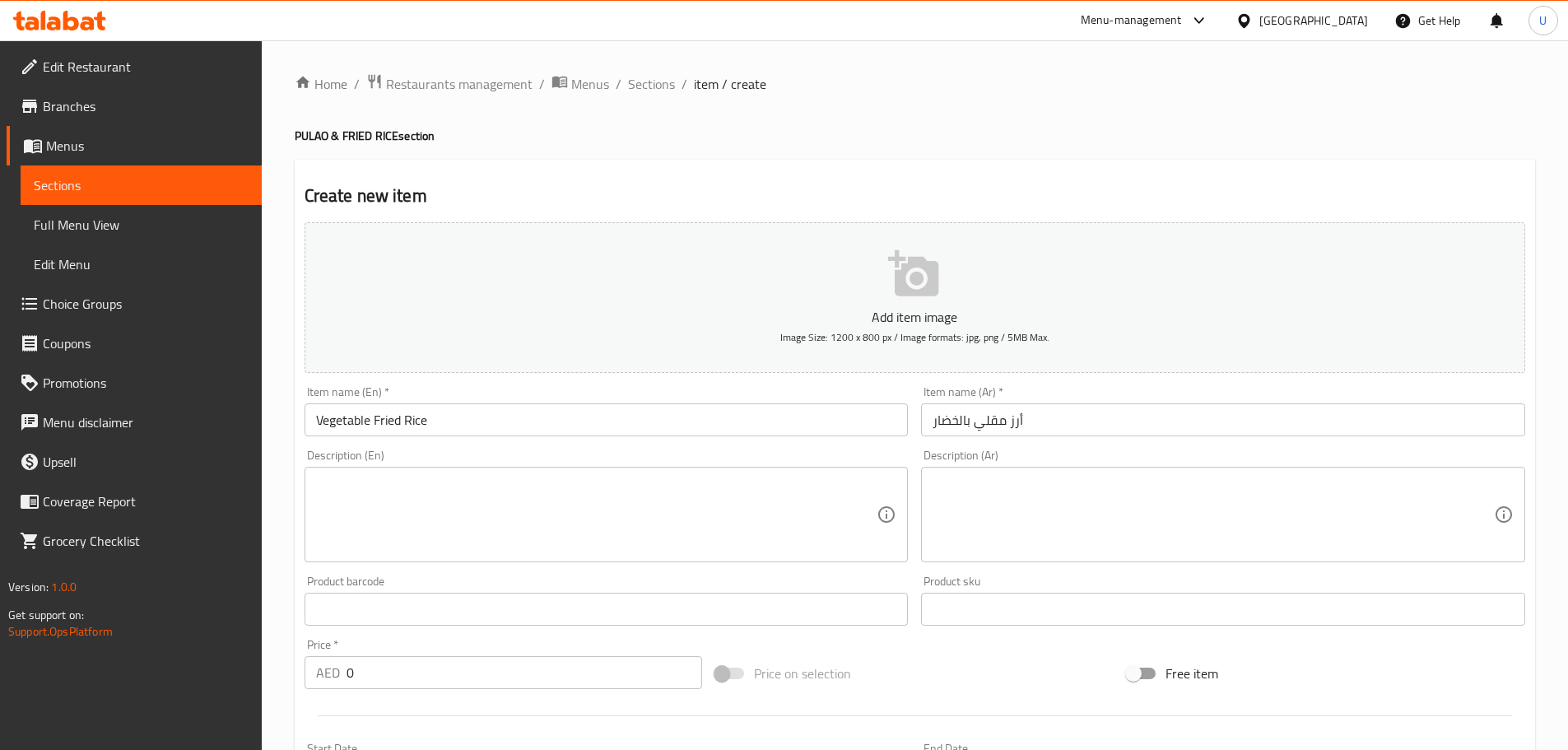
click at [435, 485] on textarea at bounding box center [596, 514] width 561 height 79
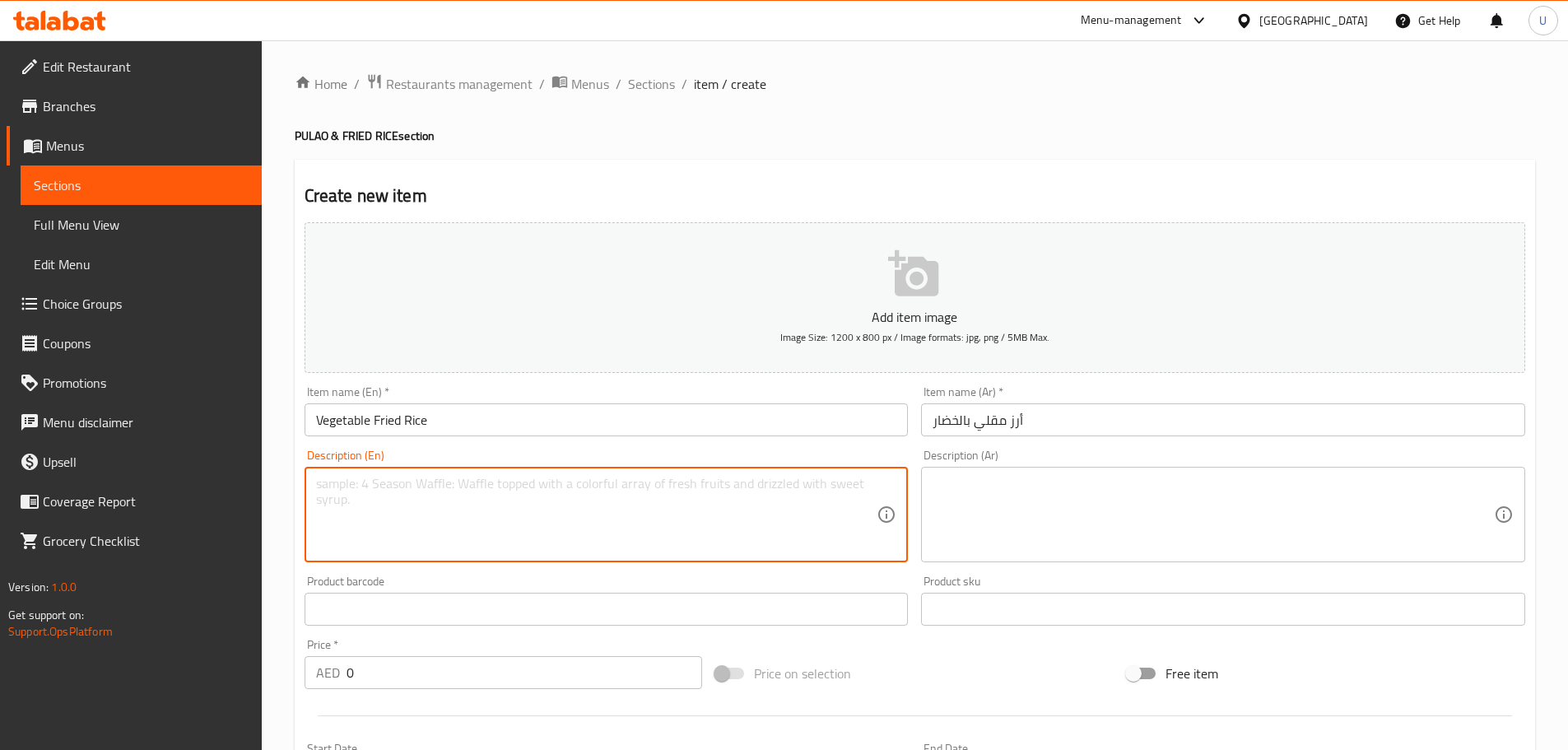
paste textarea "Stir-fried rice with colorful vegetables and light seasoning."
type textarea "Stir-fried rice with colorful vegetables and light seasoning."
drag, startPoint x: 1118, startPoint y: 485, endPoint x: 1094, endPoint y: 485, distance: 24.0
click at [1118, 485] on textarea at bounding box center [1213, 514] width 561 height 79
paste textarea "أرز مقلي مع خضار ملونة وتتبيلة خفيفة."
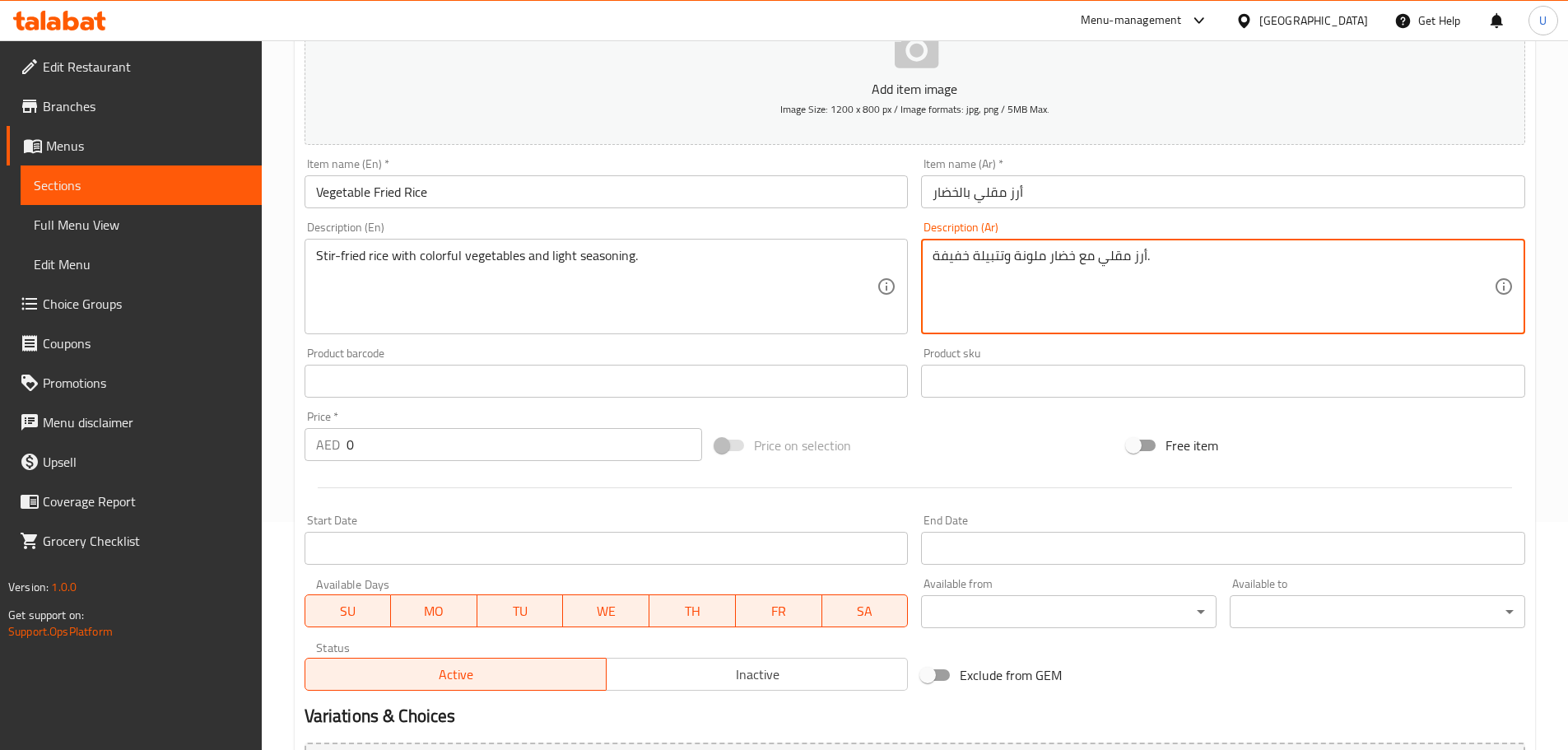
scroll to position [247, 0]
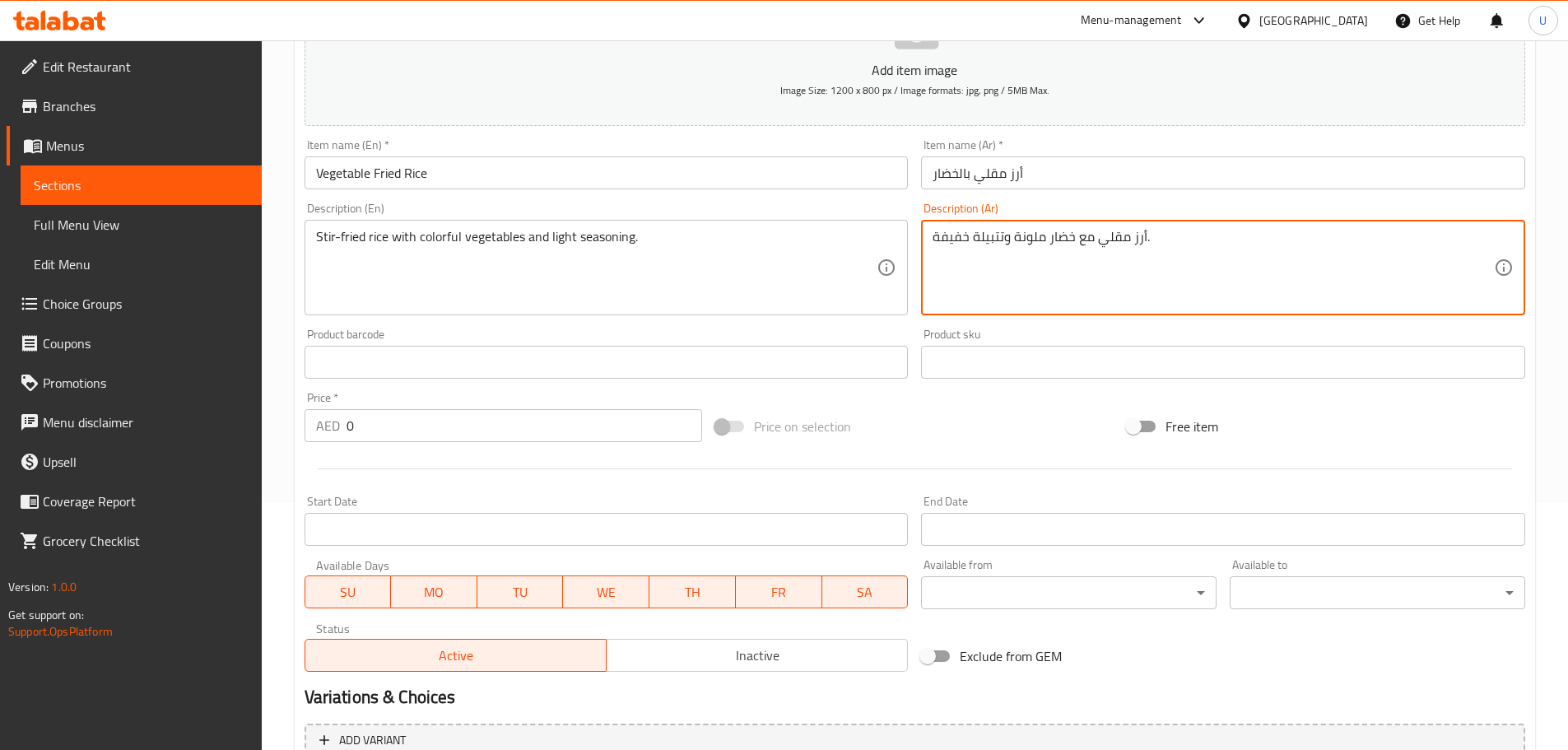
type textarea "أرز مقلي مع خضار ملونة وتتبيلة خفيفة."
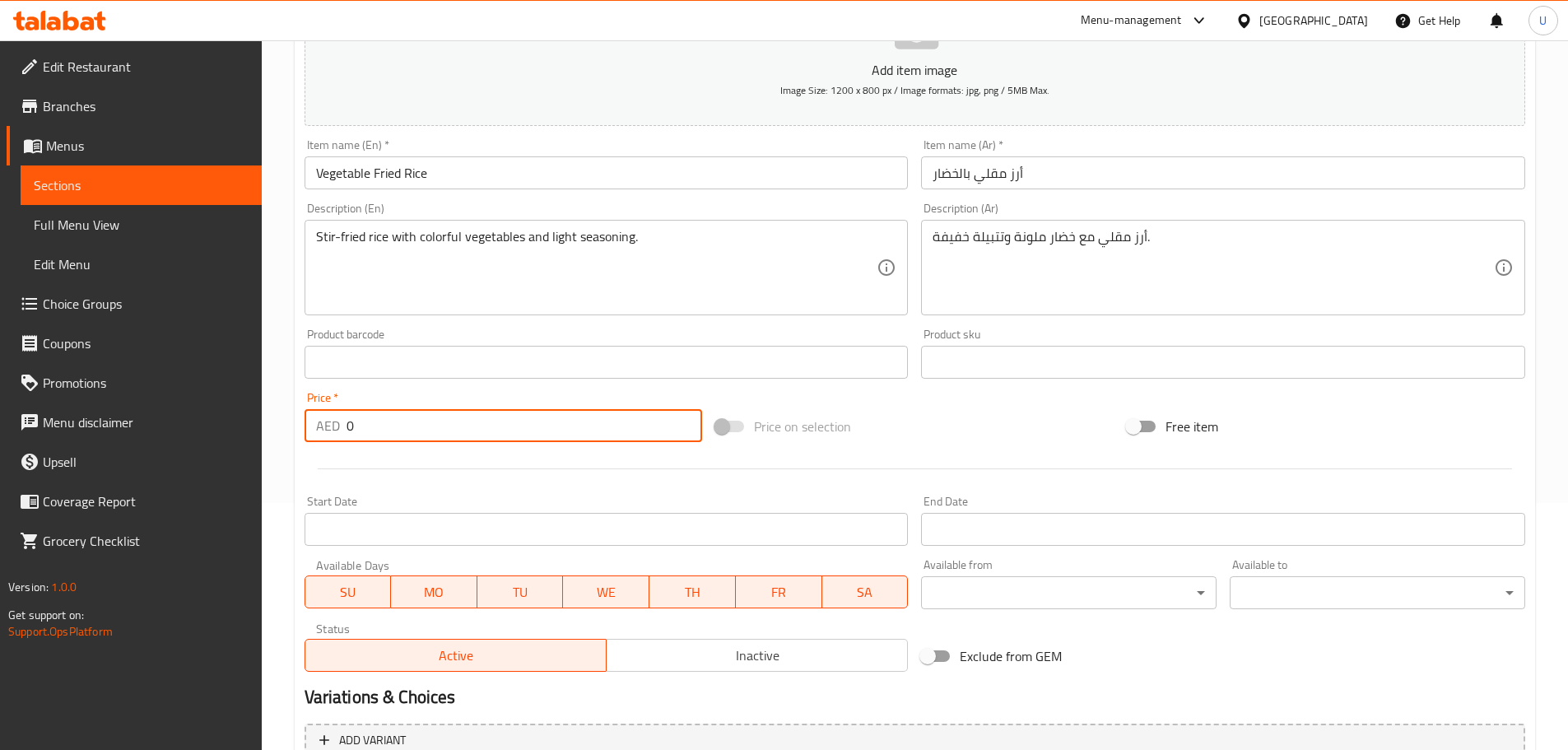
drag, startPoint x: 369, startPoint y: 425, endPoint x: 274, endPoint y: 423, distance: 95.0
click at [293, 423] on div "Home / Restaurants management / Menus / Sections / item / create PULAO & FRIED …" at bounding box center [915, 348] width 1306 height 1110
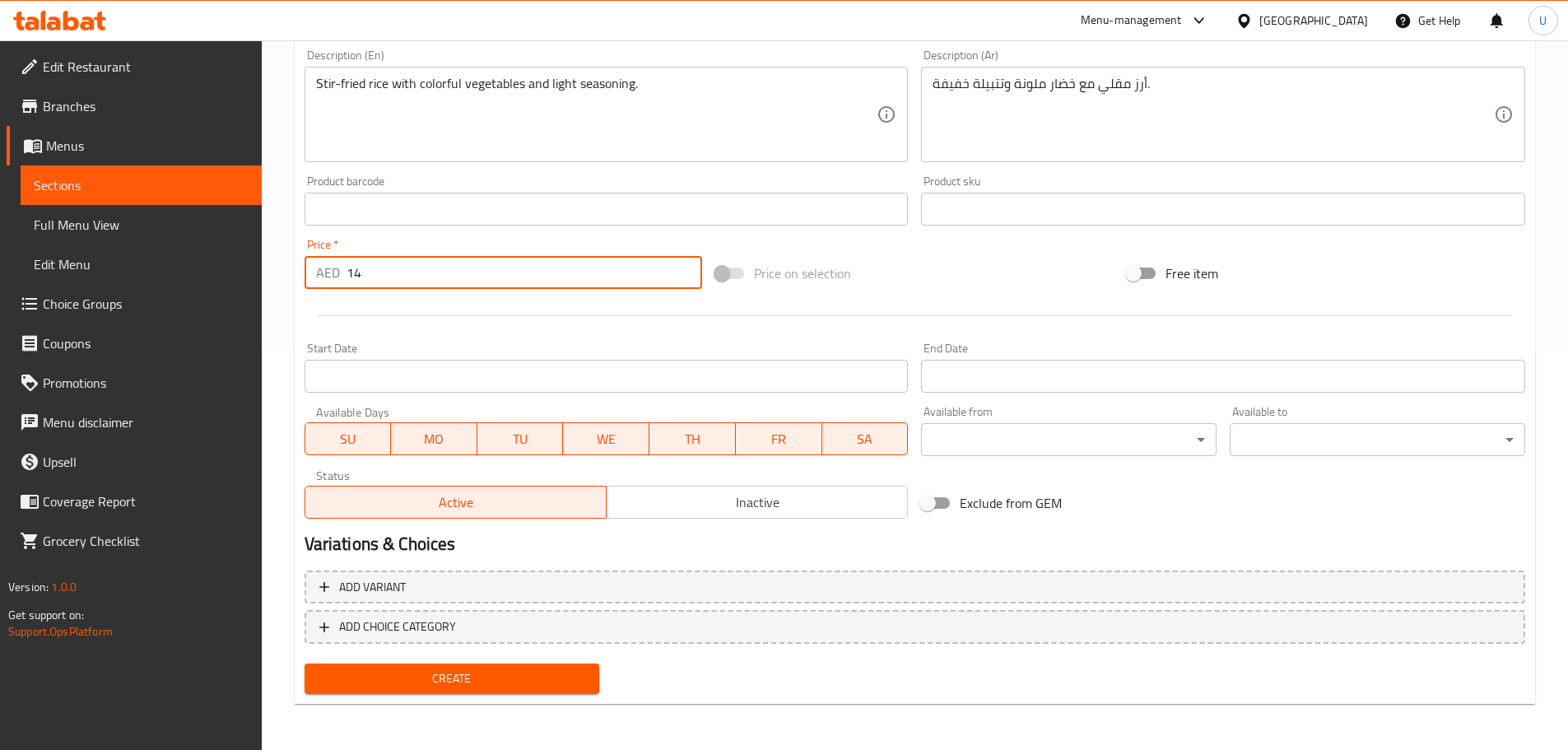
type input "14"
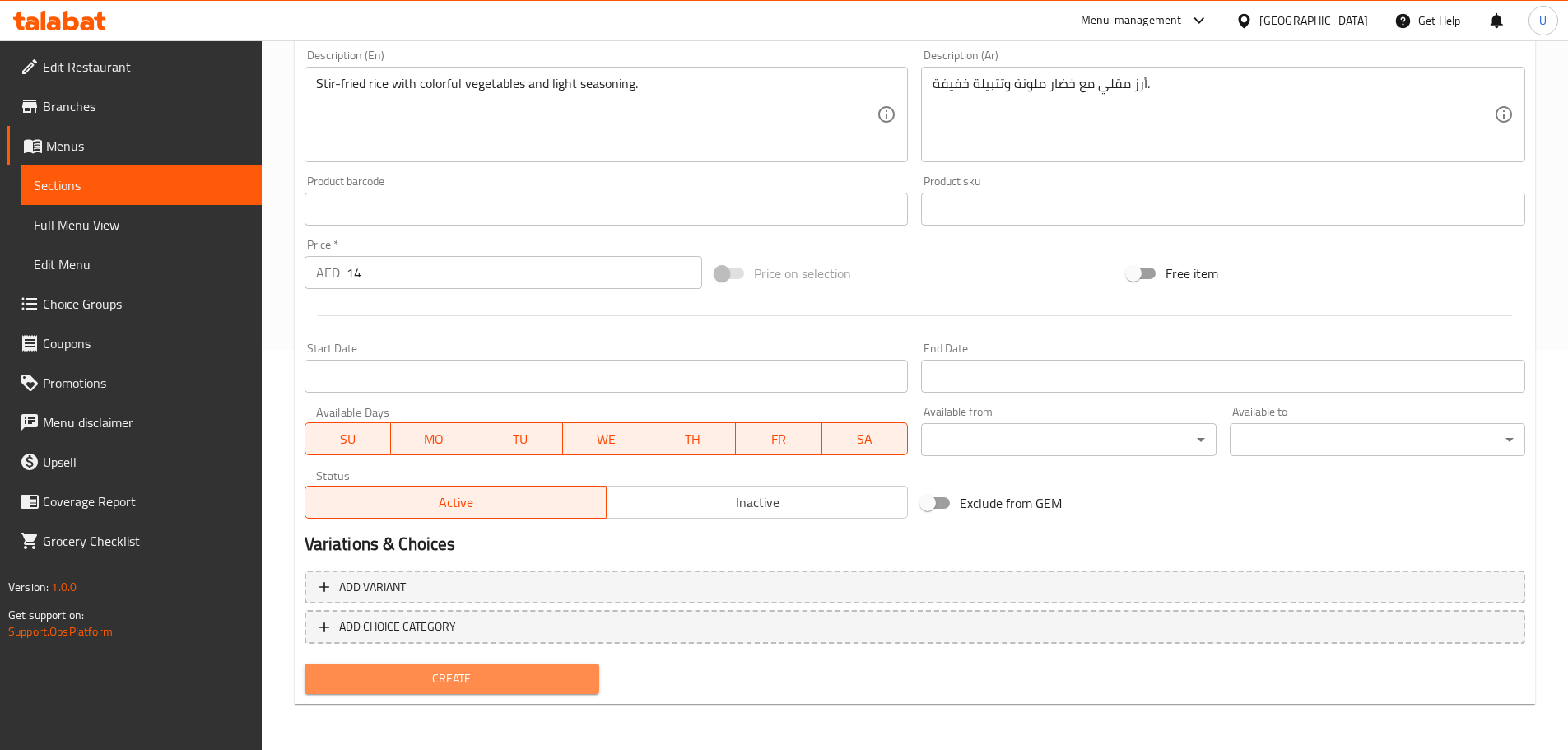
click at [442, 672] on span "Create" at bounding box center [452, 678] width 269 height 21
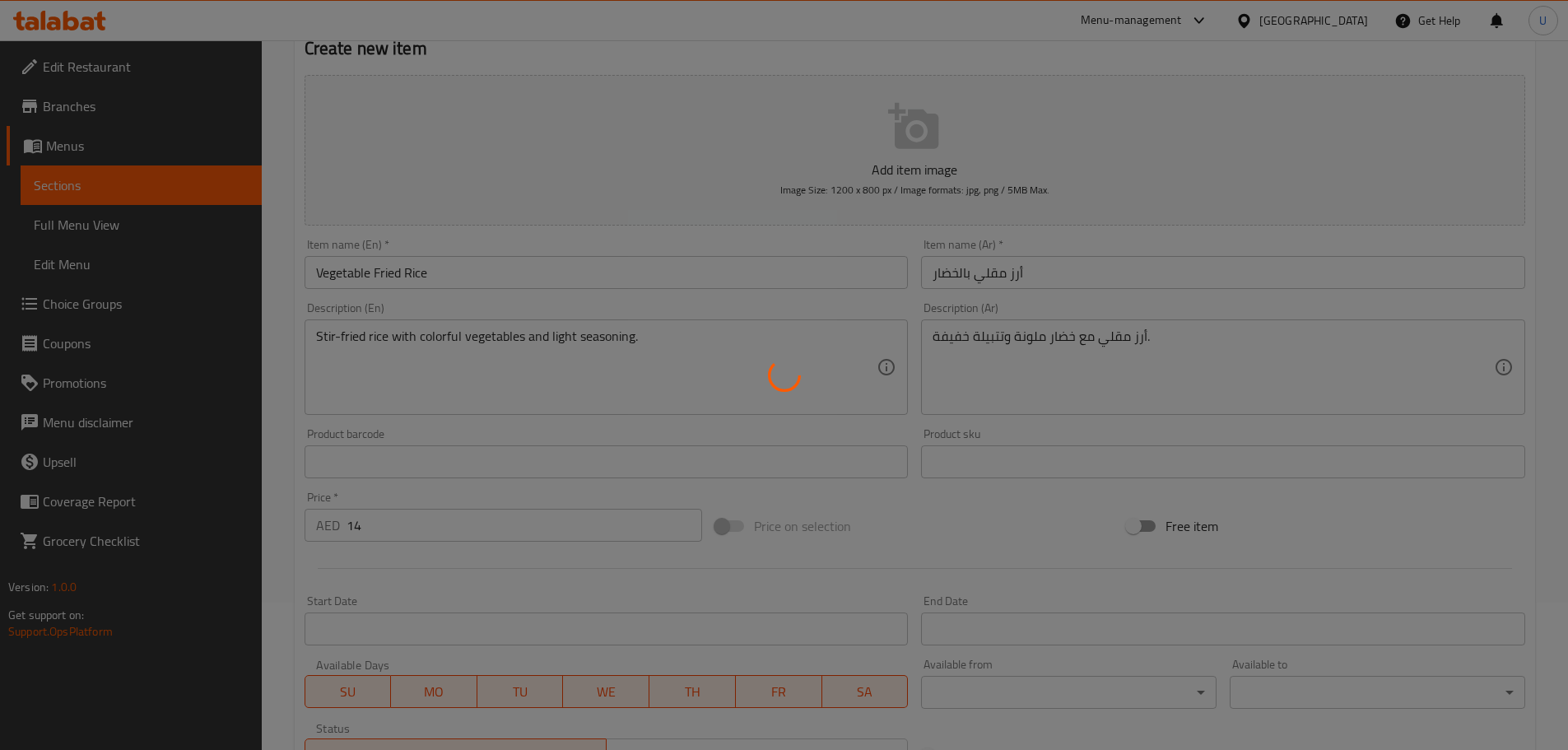
scroll to position [0, 0]
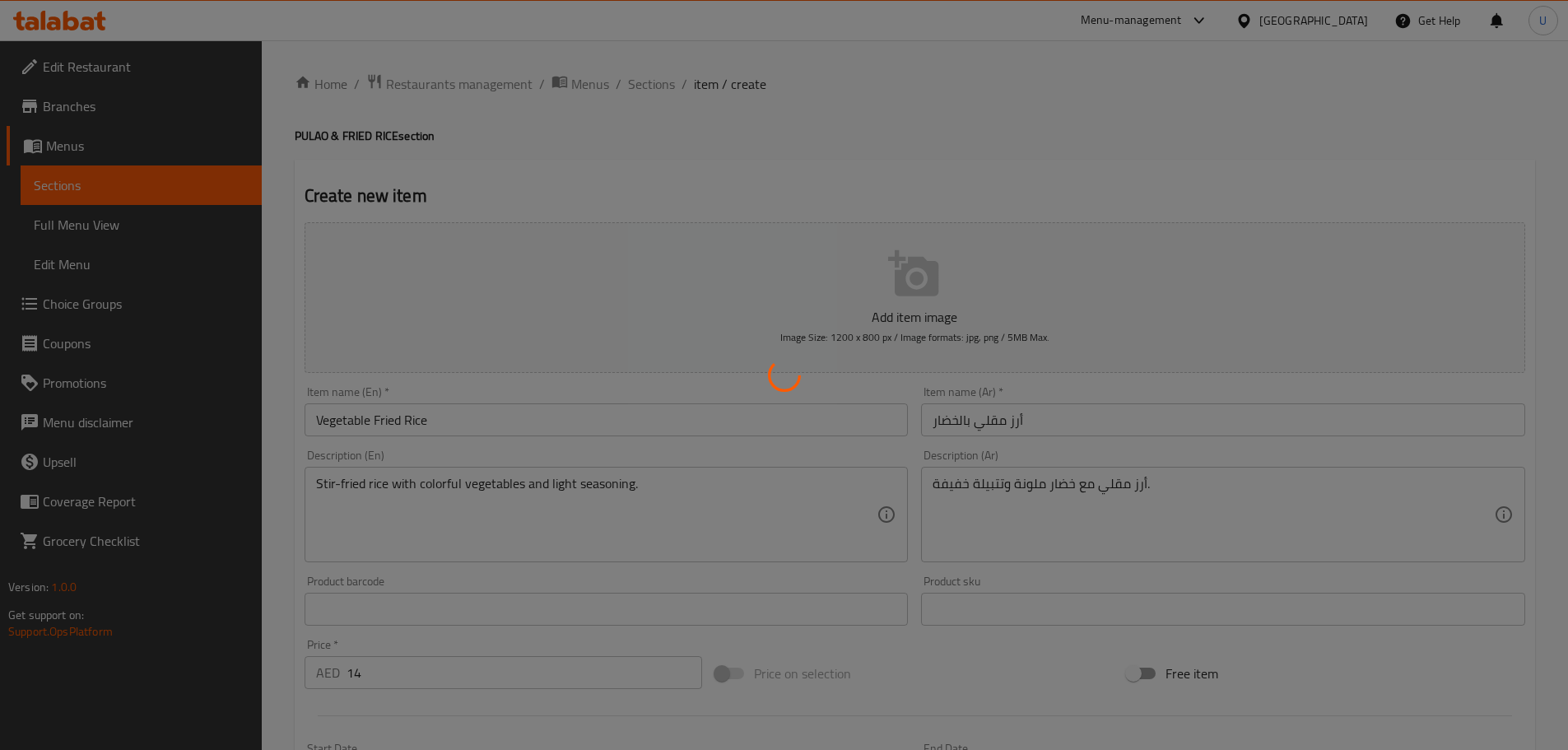
type input "0"
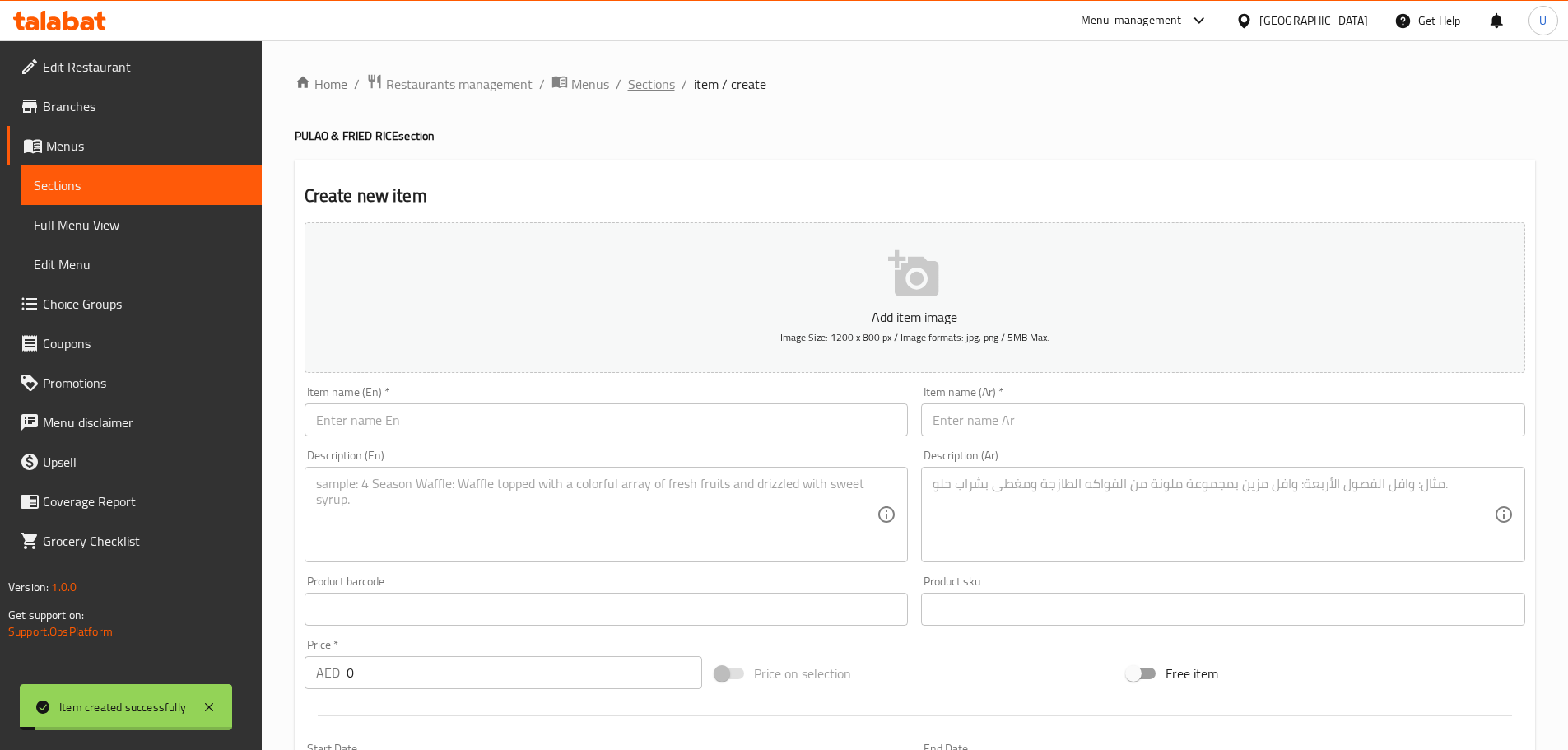
click at [644, 91] on span "Sections" at bounding box center [651, 84] width 47 height 20
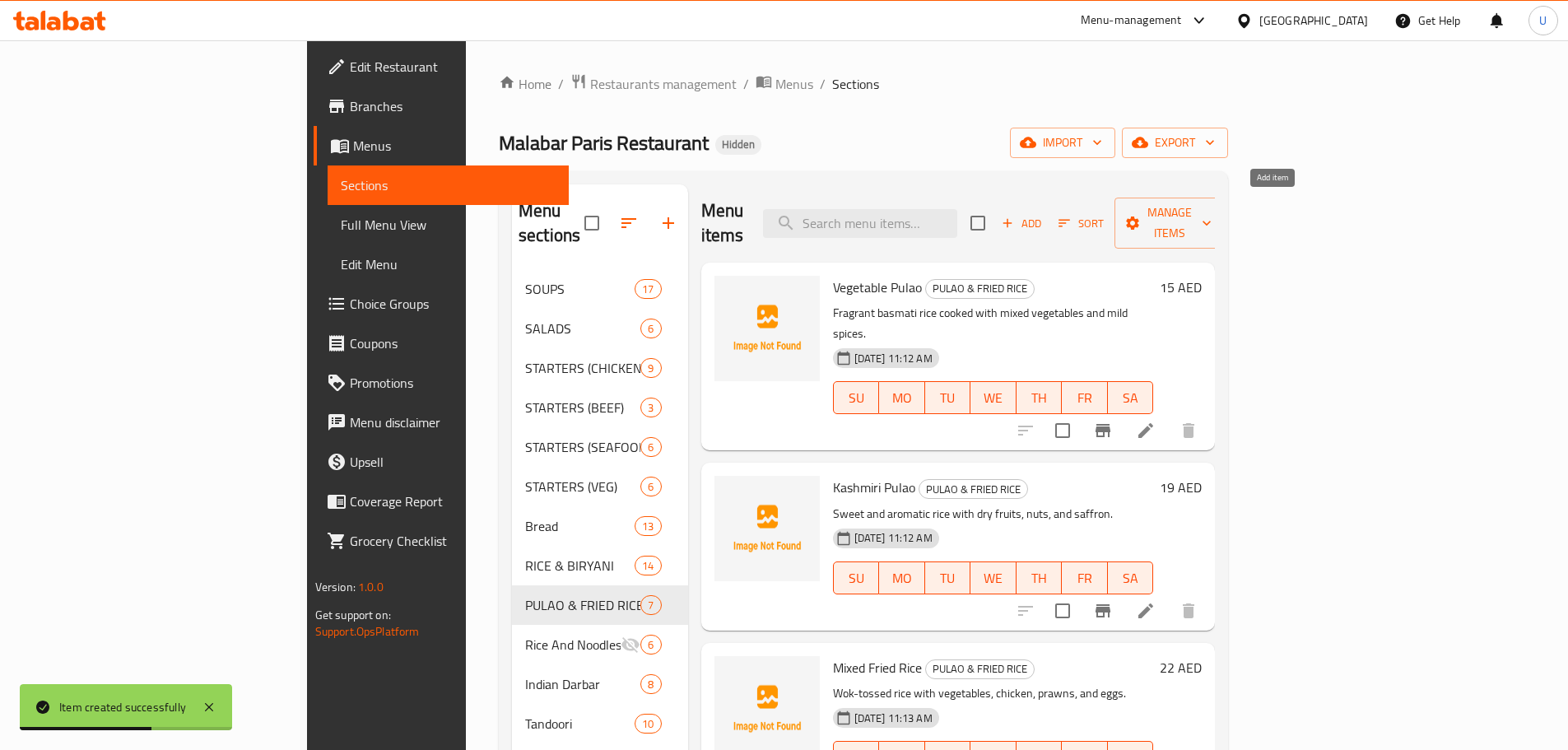
click at [1043, 214] on span "Add" at bounding box center [1022, 223] width 45 height 19
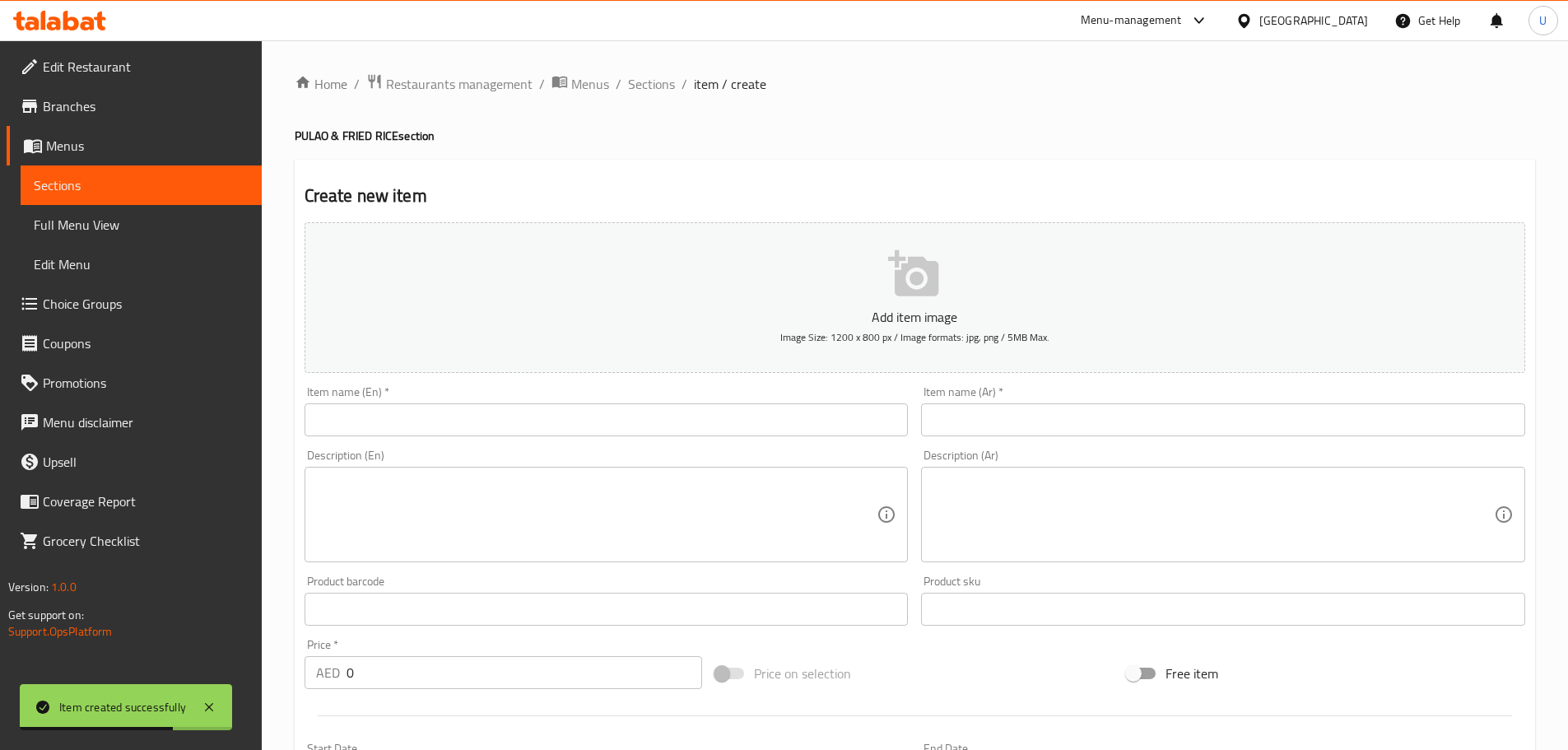
drag, startPoint x: 444, startPoint y: 417, endPoint x: 454, endPoint y: 415, distance: 10.2
click at [444, 417] on input "text" at bounding box center [606, 420] width 604 height 33
paste input "Schezwan Chicken Fried Rice"
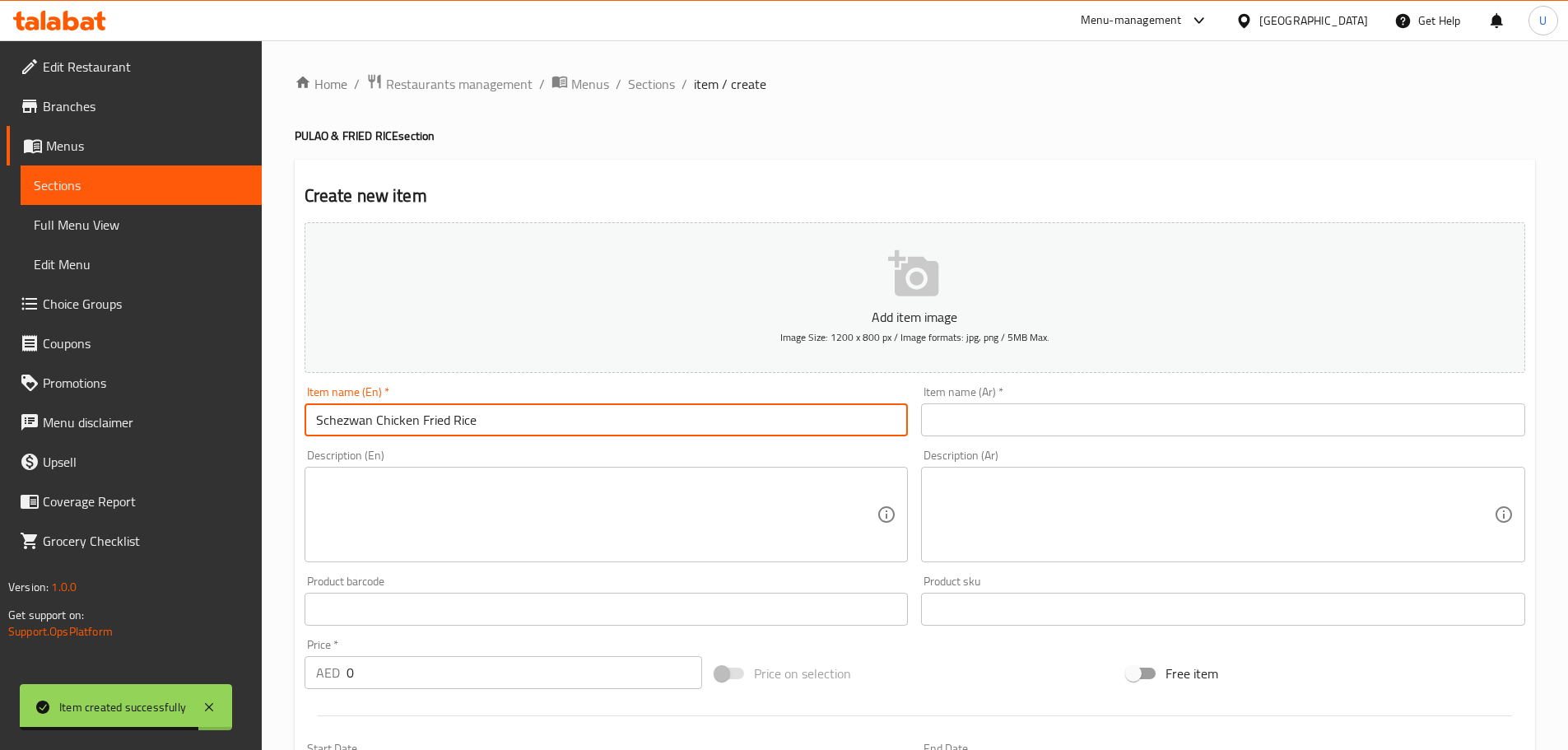
type input "Schezwan Chicken Fried Rice"
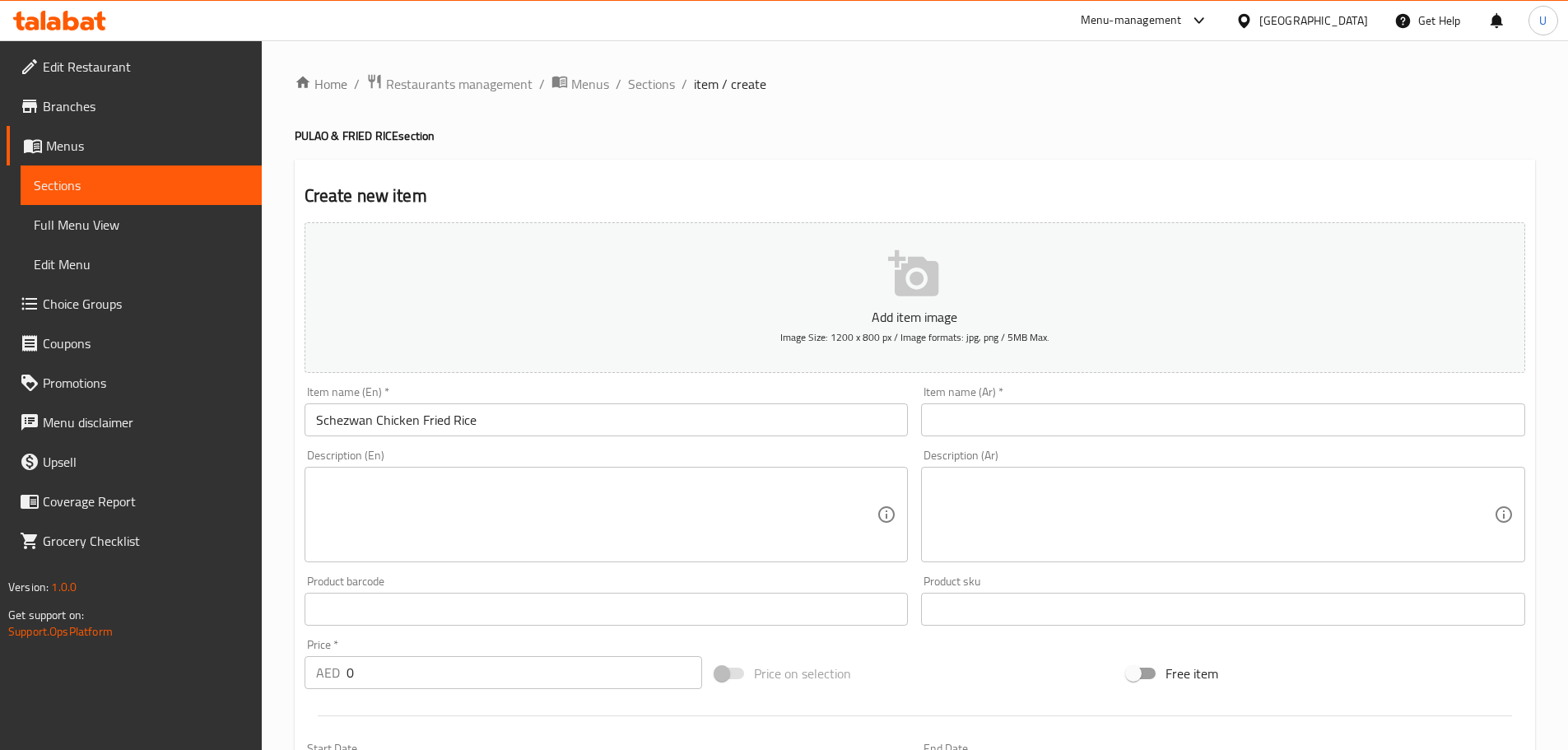
click at [1065, 416] on input "text" at bounding box center [1222, 420] width 604 height 33
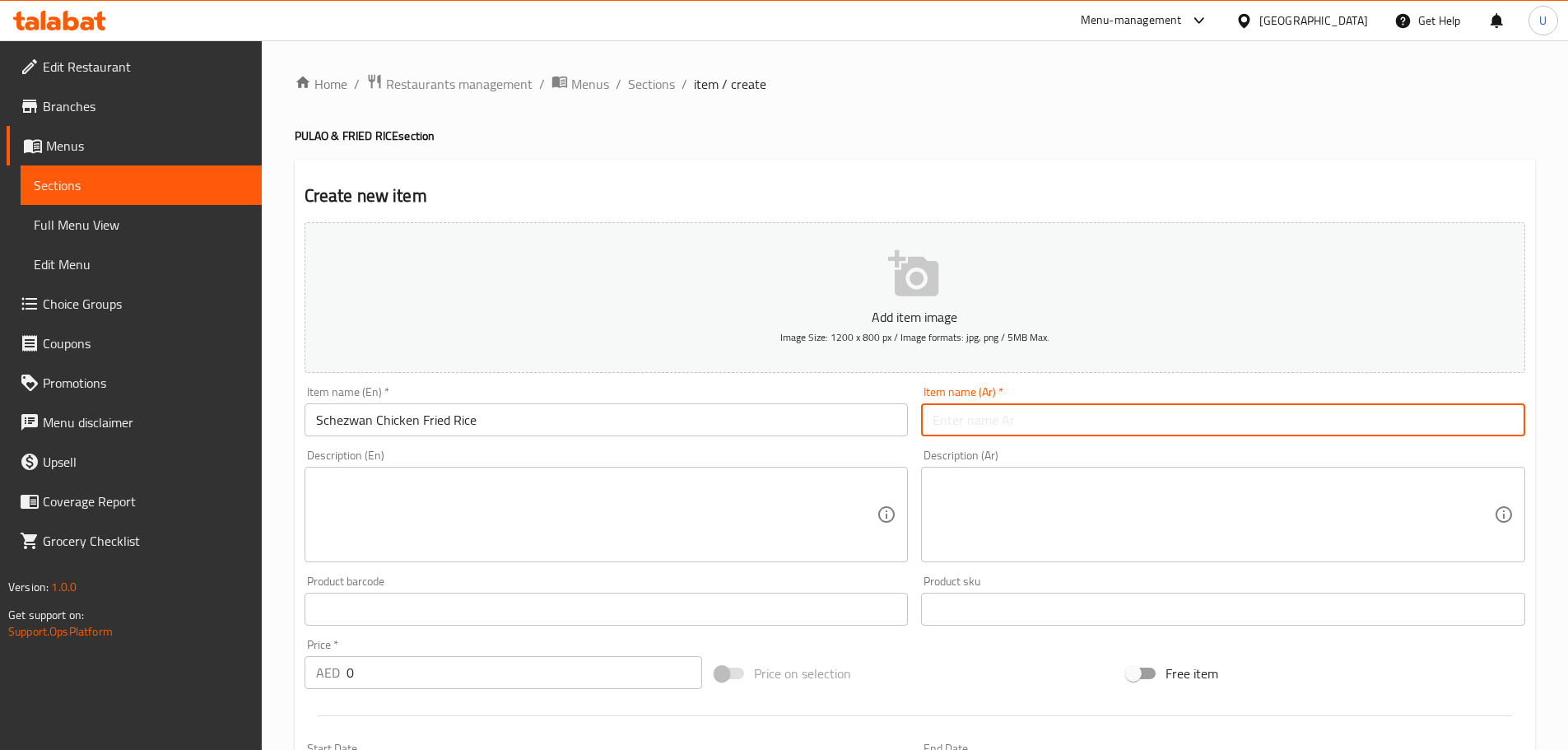
paste input "أرز مقلي بالدجاج سيتشوان"
type input "أرز مقلي بالدجاج سيتشوان"
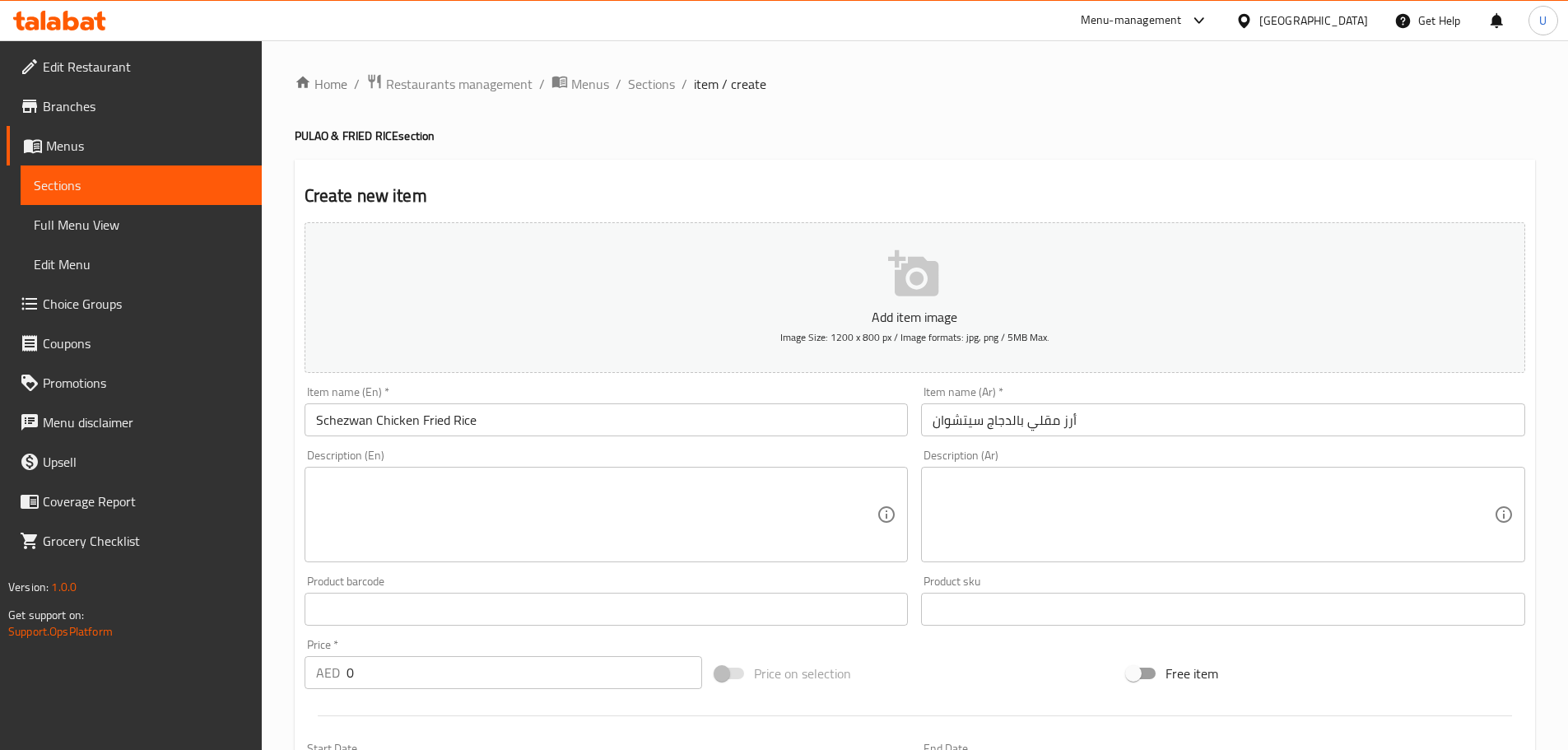
click at [427, 519] on textarea at bounding box center [596, 514] width 561 height 79
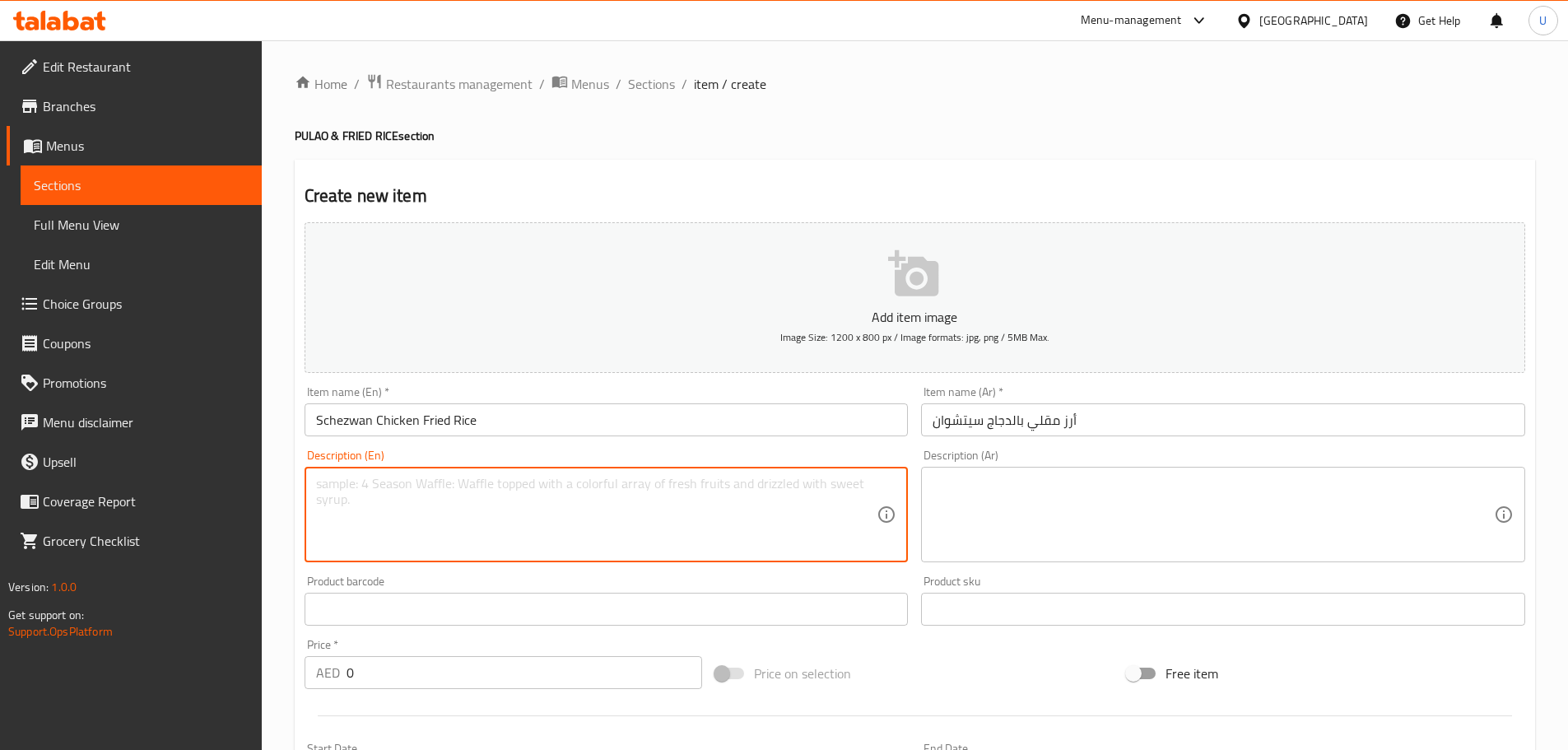
paste textarea "Spicy Schezwan-flavored rice with tender chicken."
type textarea "Spicy Schezwan-flavored rice with tender chicken."
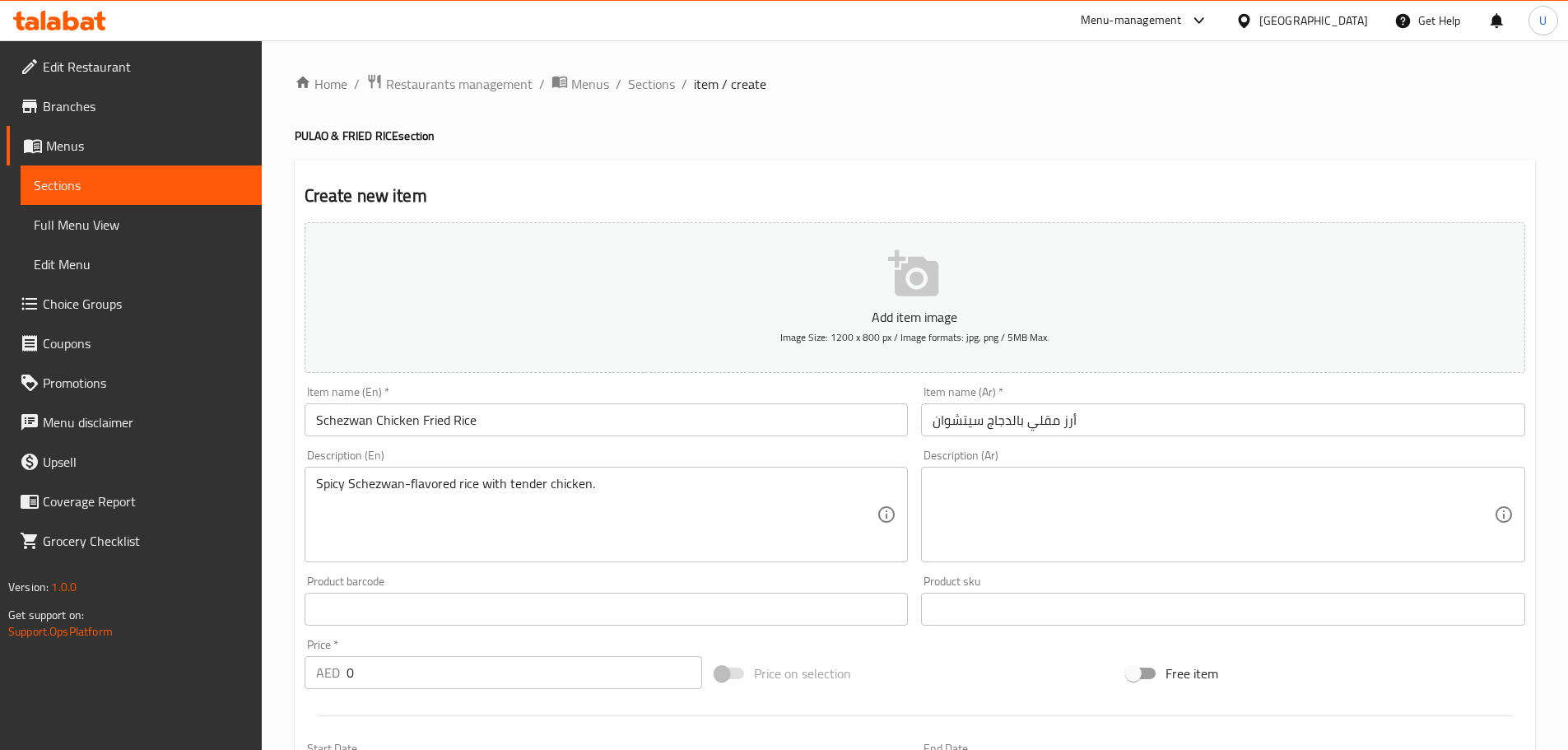
click at [1011, 523] on textarea at bounding box center [1213, 514] width 561 height 79
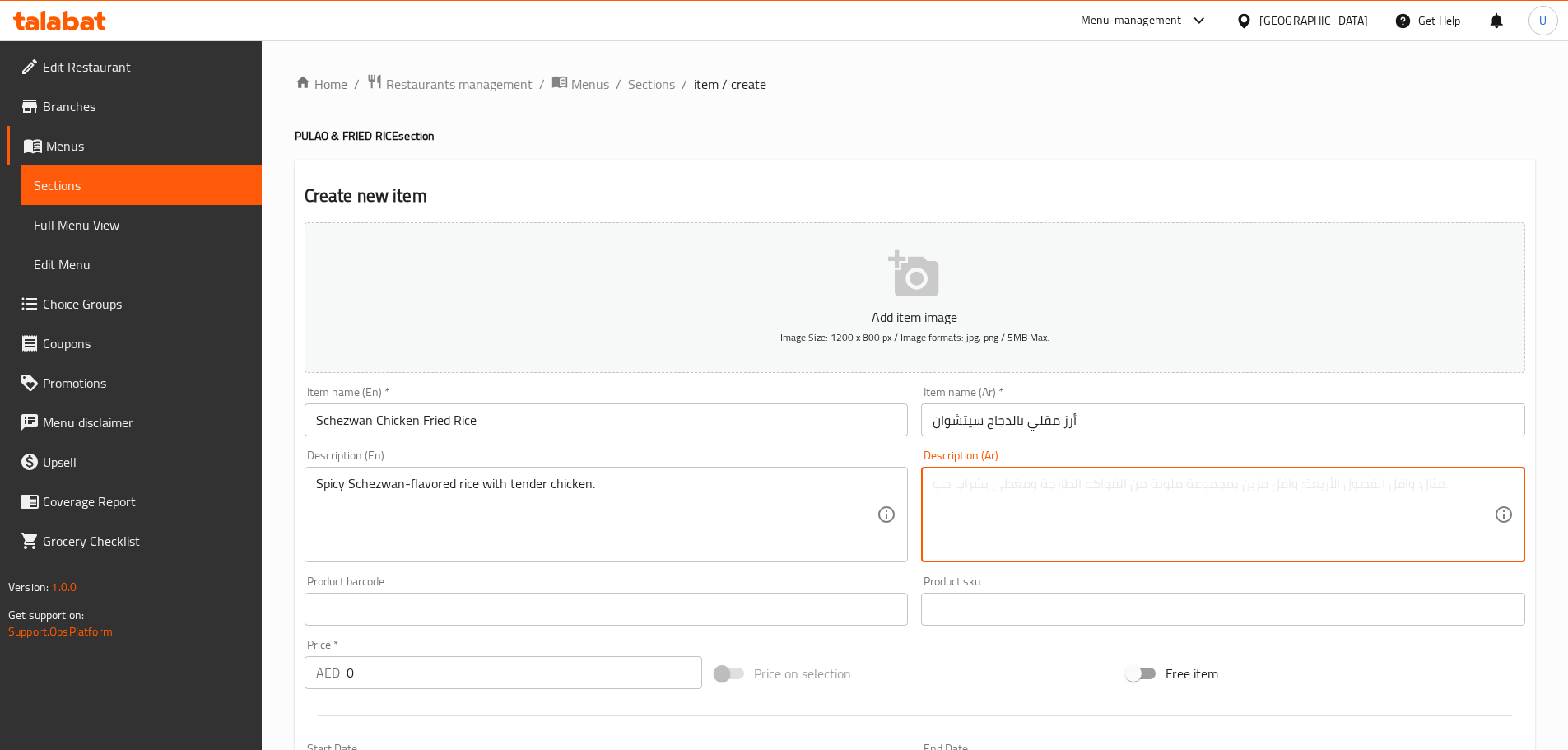
paste textarea "أرز بنكهة سيتشوان الحارة مع دجاج طري."
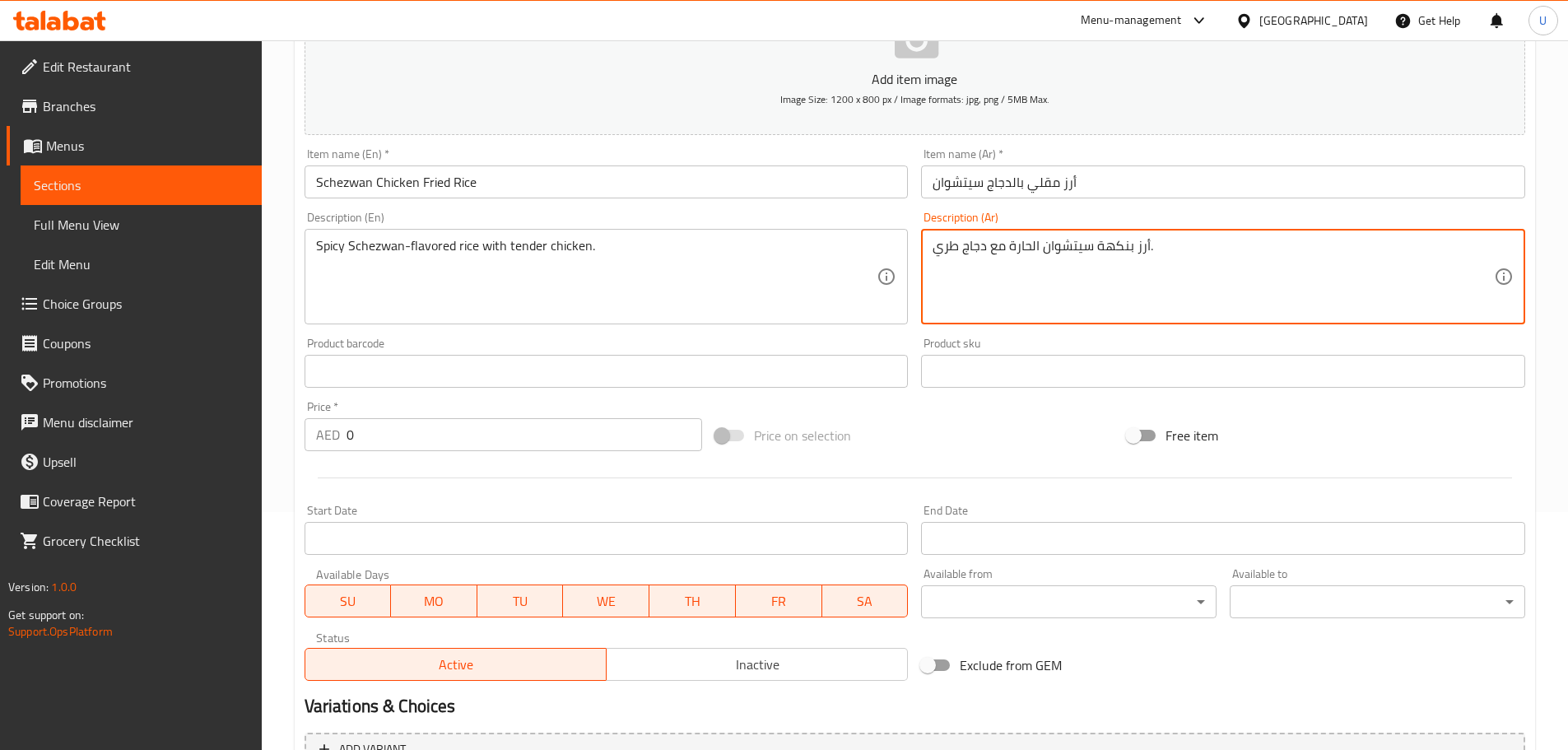
scroll to position [247, 0]
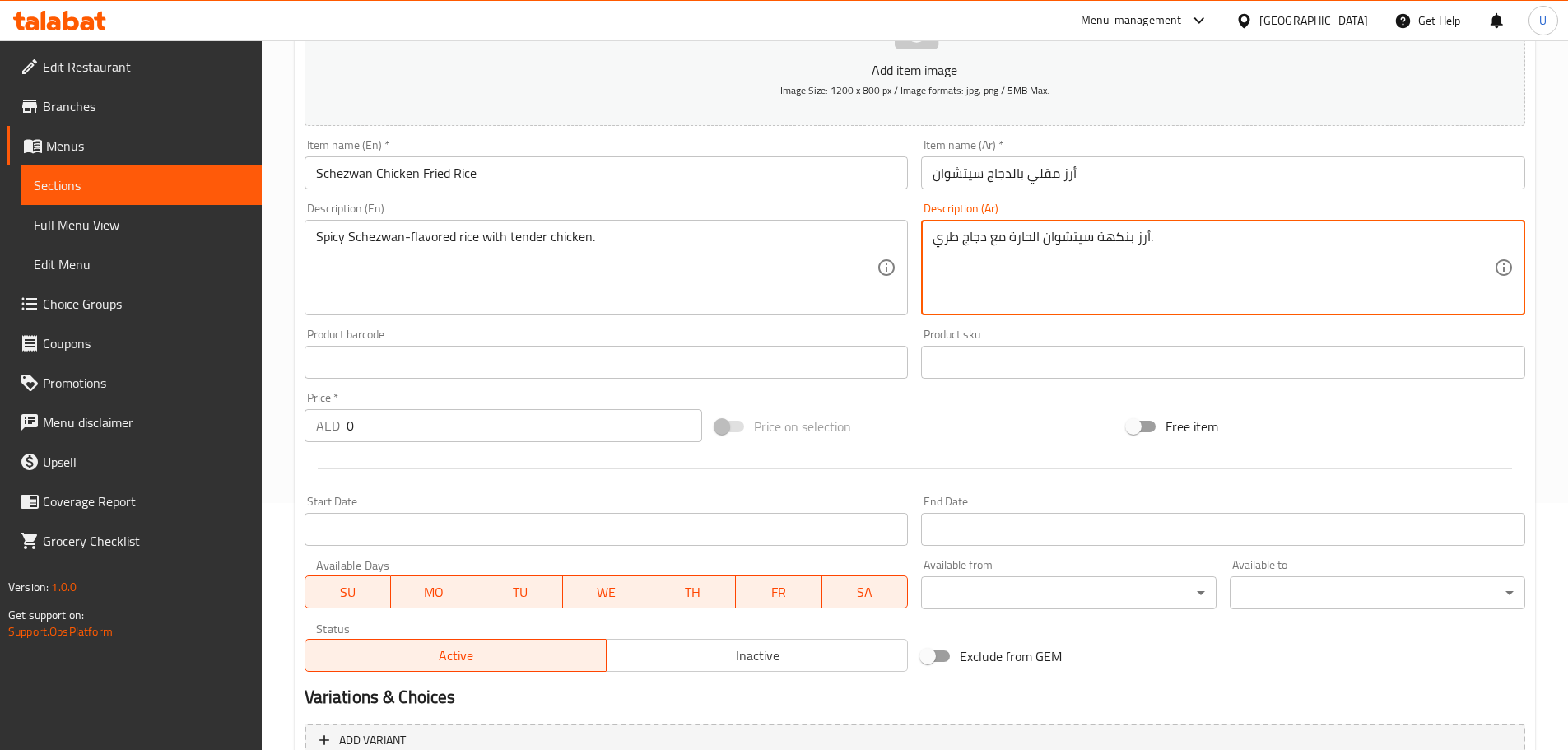
type textarea "أرز بنكهة سيتشوان الحارة مع دجاج طري."
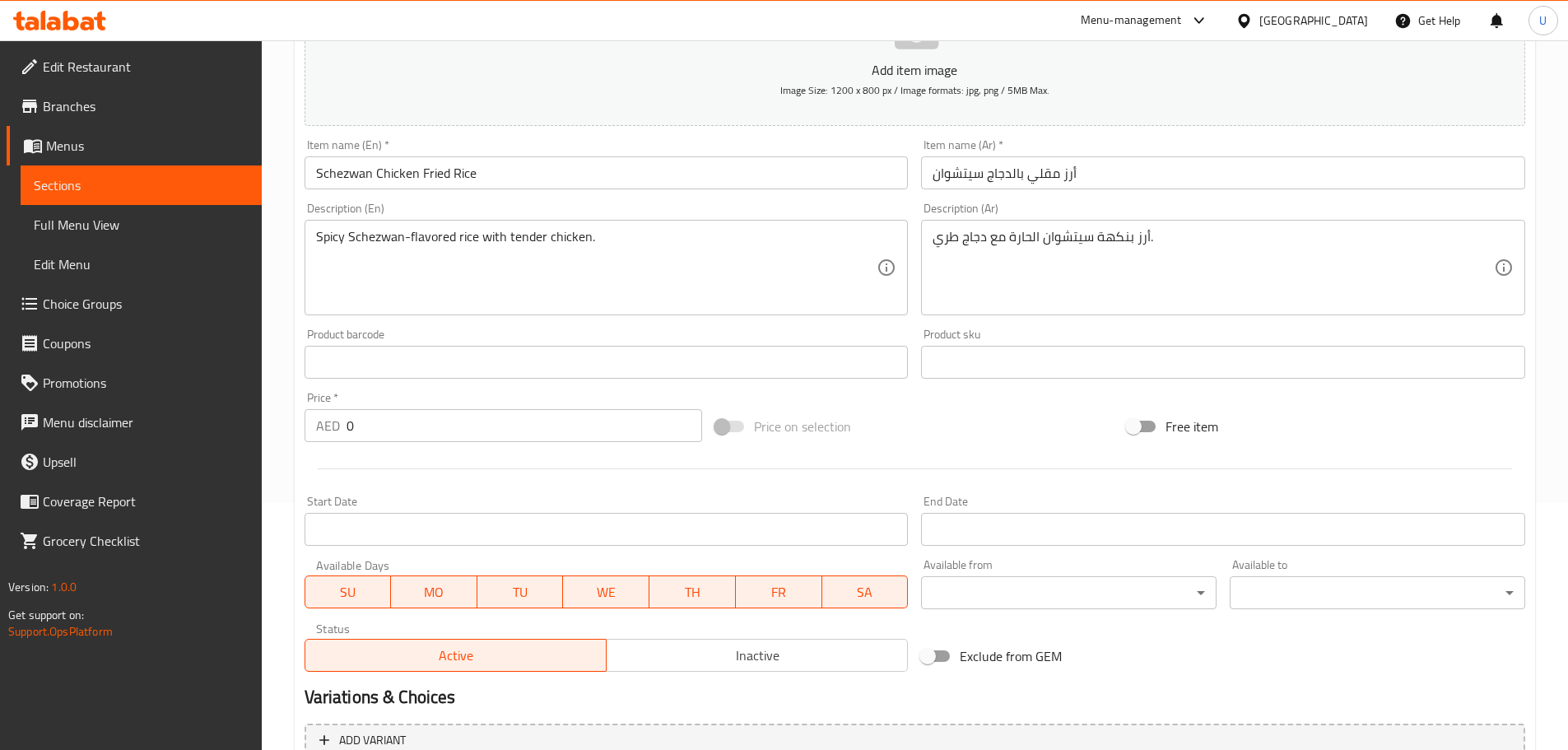
drag, startPoint x: 376, startPoint y: 429, endPoint x: 209, endPoint y: 427, distance: 167.0
click at [218, 428] on div "Edit Restaurant Branches Menus Sections Full Menu View Edit Menu Choice Groups …" at bounding box center [784, 348] width 1568 height 1110
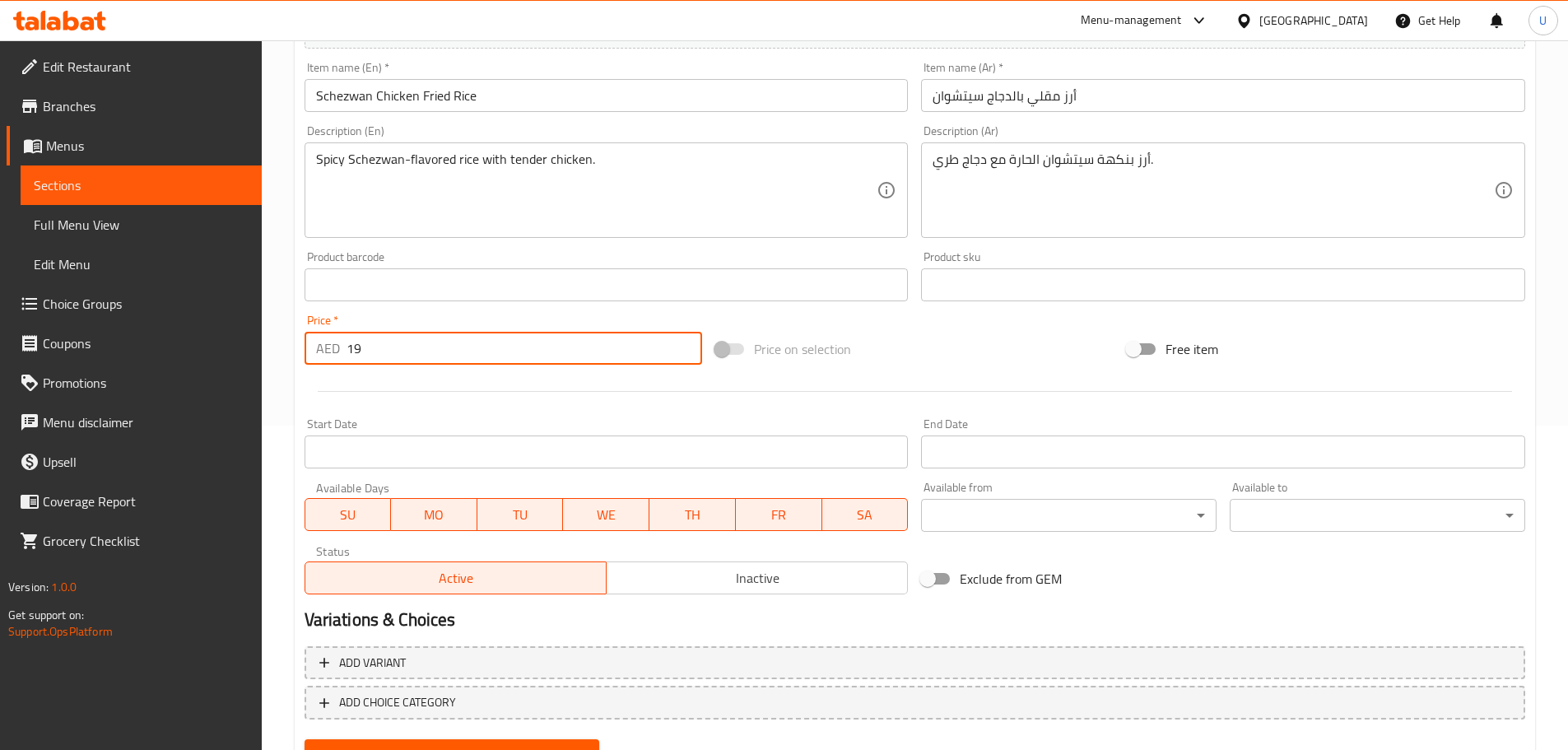
scroll to position [400, 0]
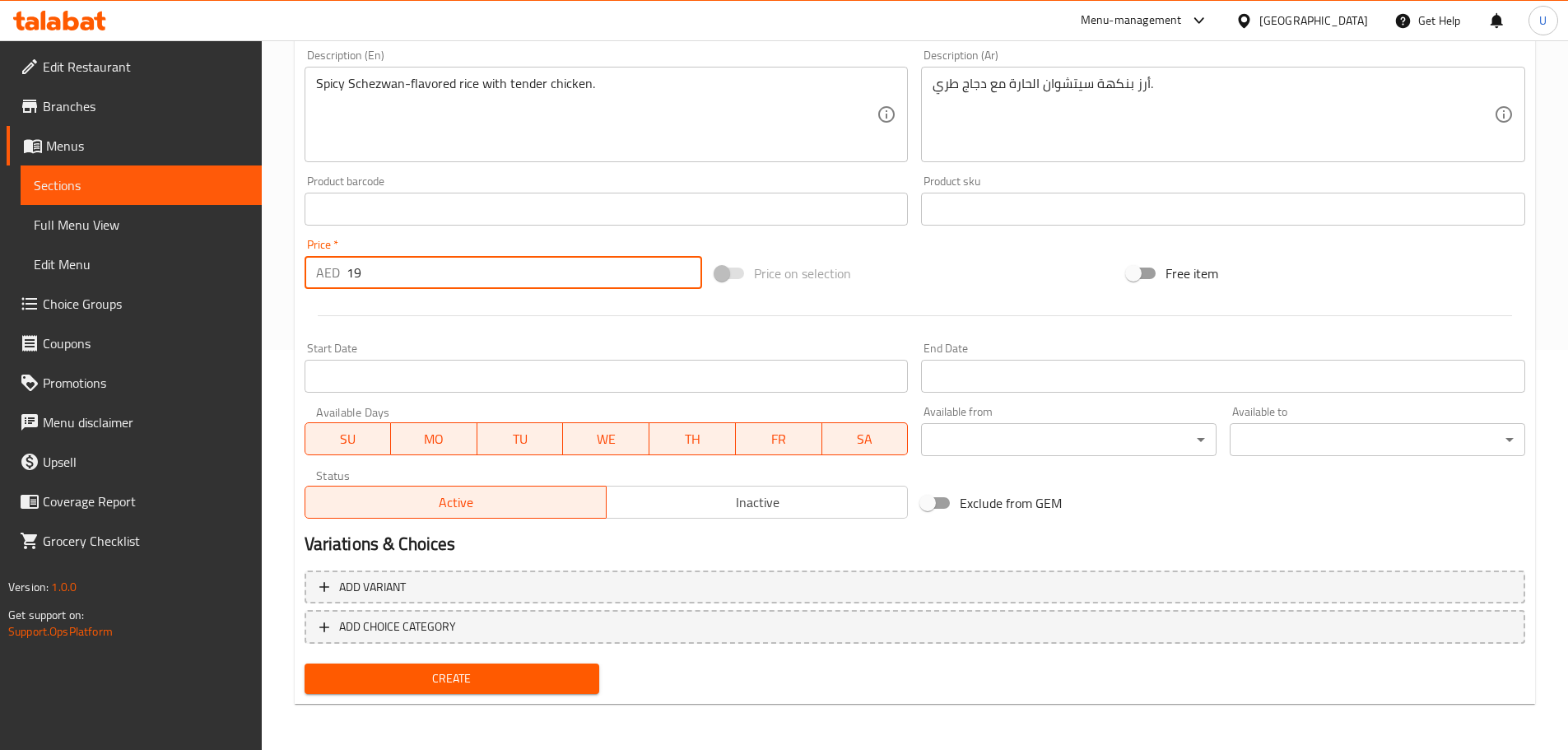
type input "19"
click at [446, 682] on span "Create" at bounding box center [452, 678] width 269 height 21
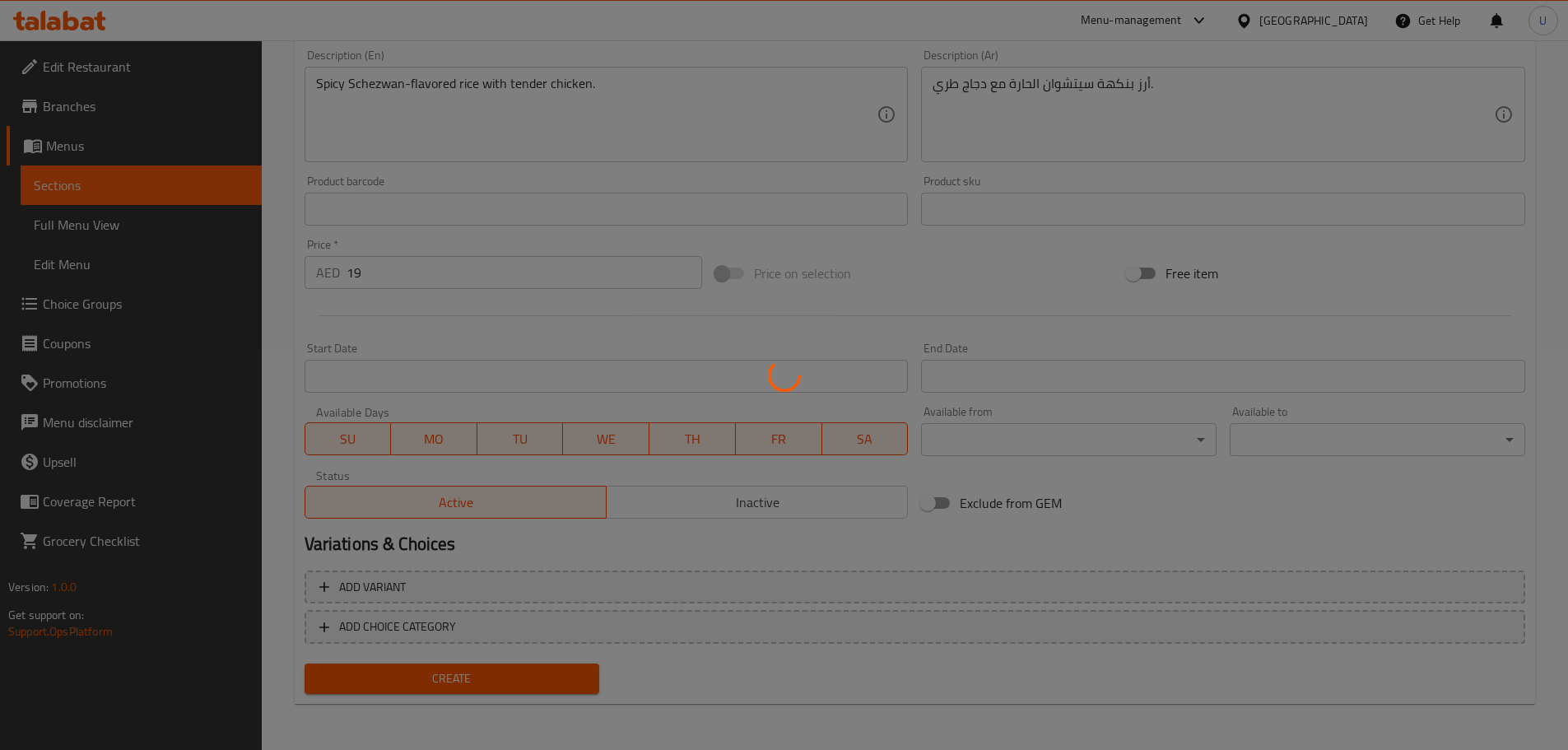
type input "0"
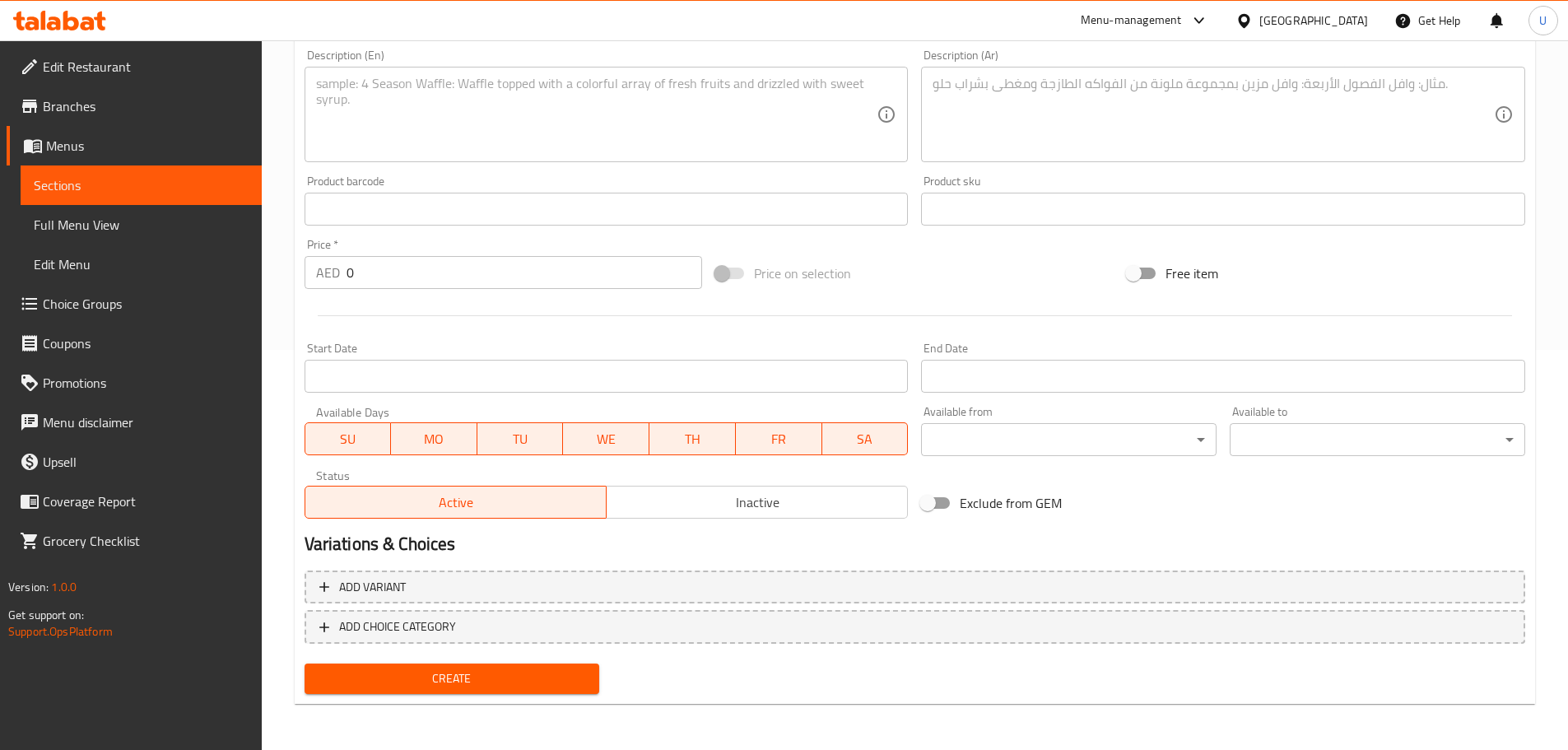
scroll to position [0, 0]
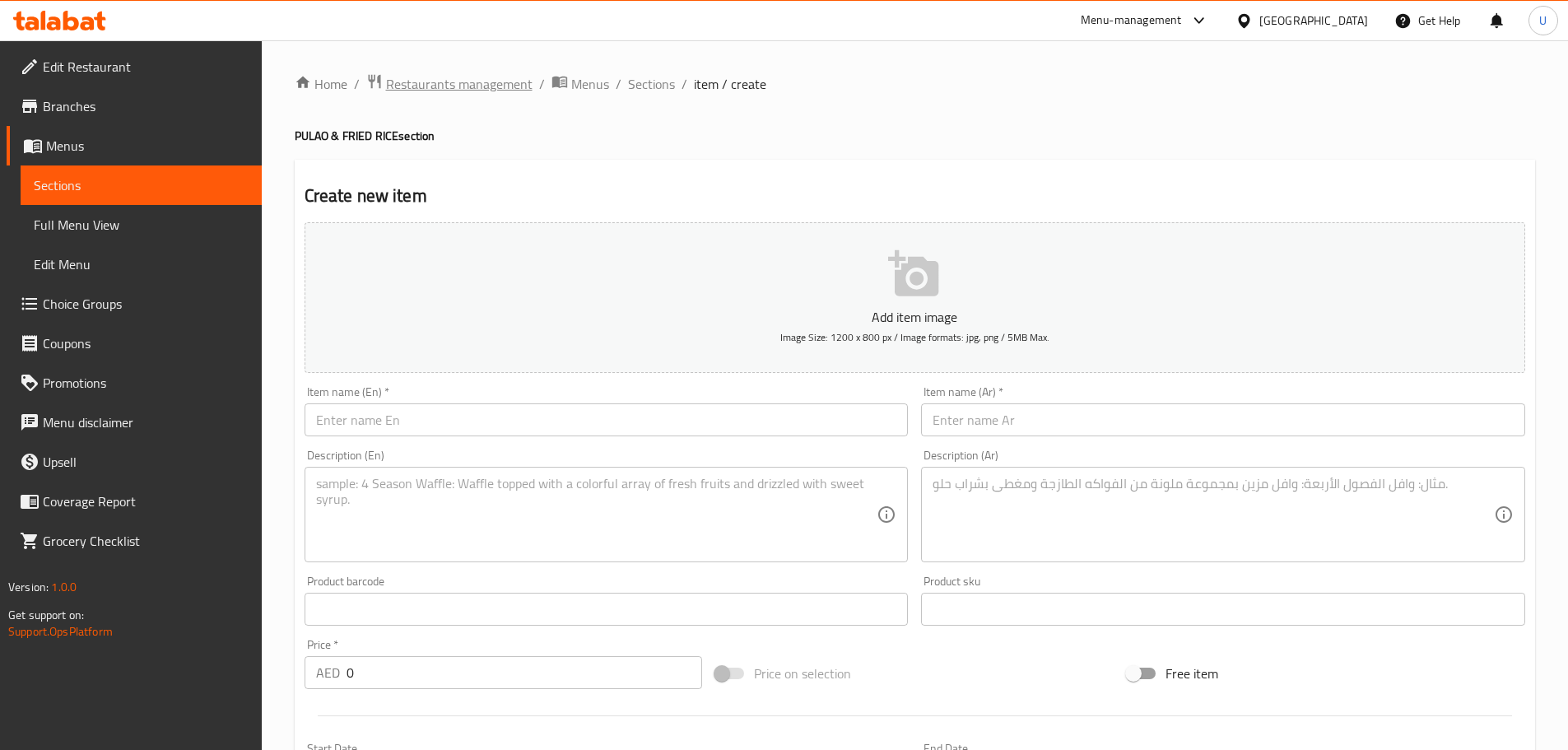
click at [490, 91] on span "Restaurants management" at bounding box center [459, 84] width 146 height 20
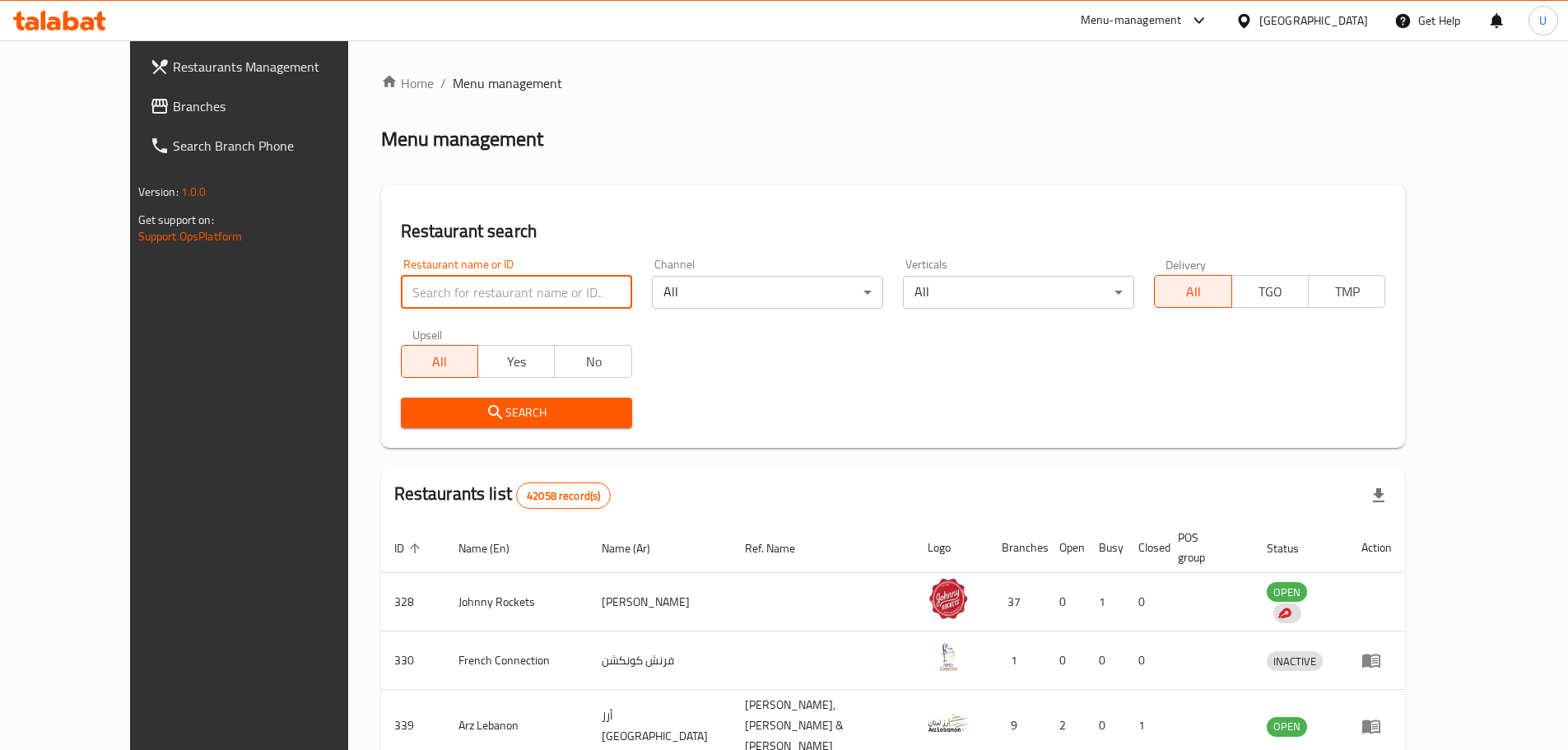
click at [411, 298] on input "search" at bounding box center [517, 293] width 231 height 33
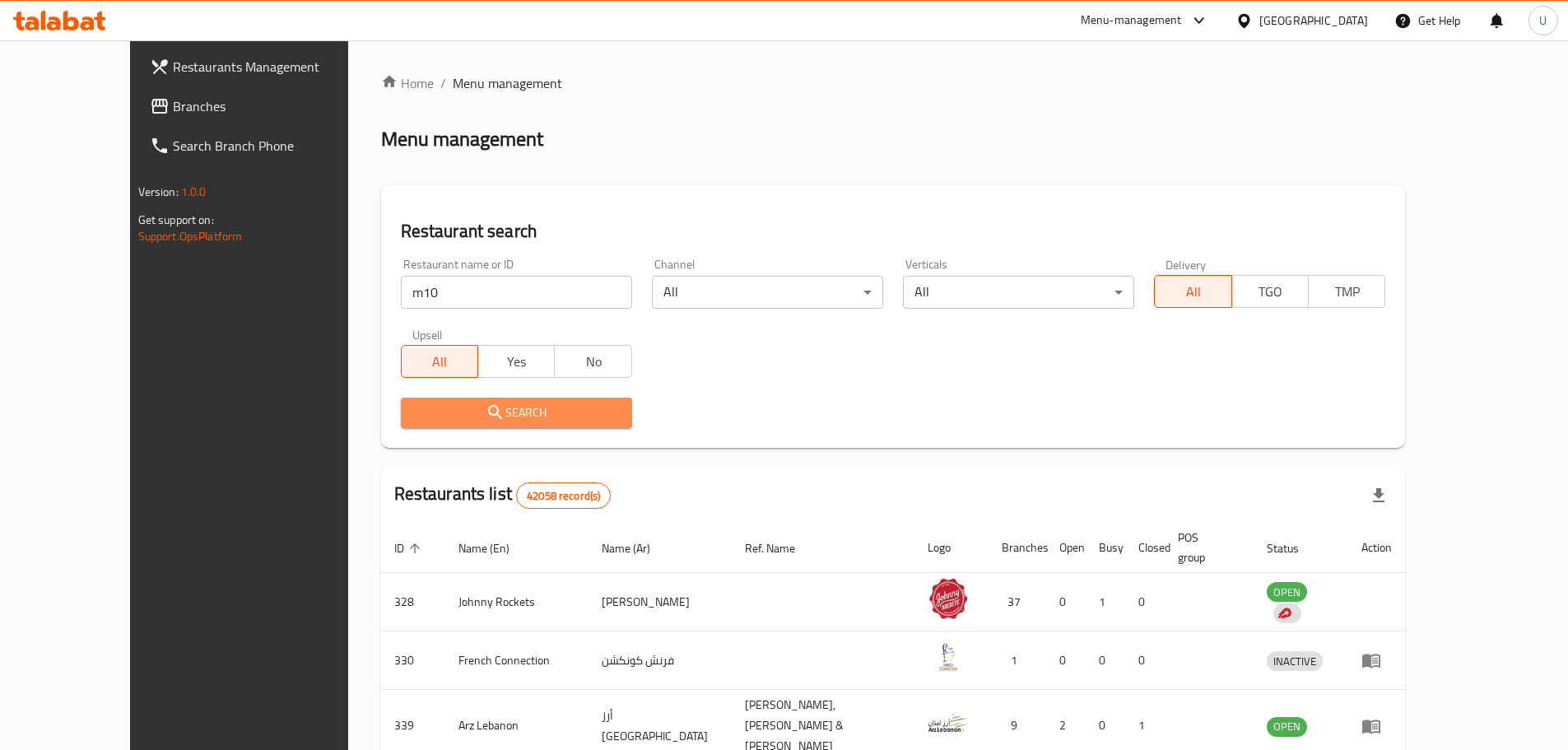
click at [488, 418] on span "Search" at bounding box center [517, 413] width 205 height 21
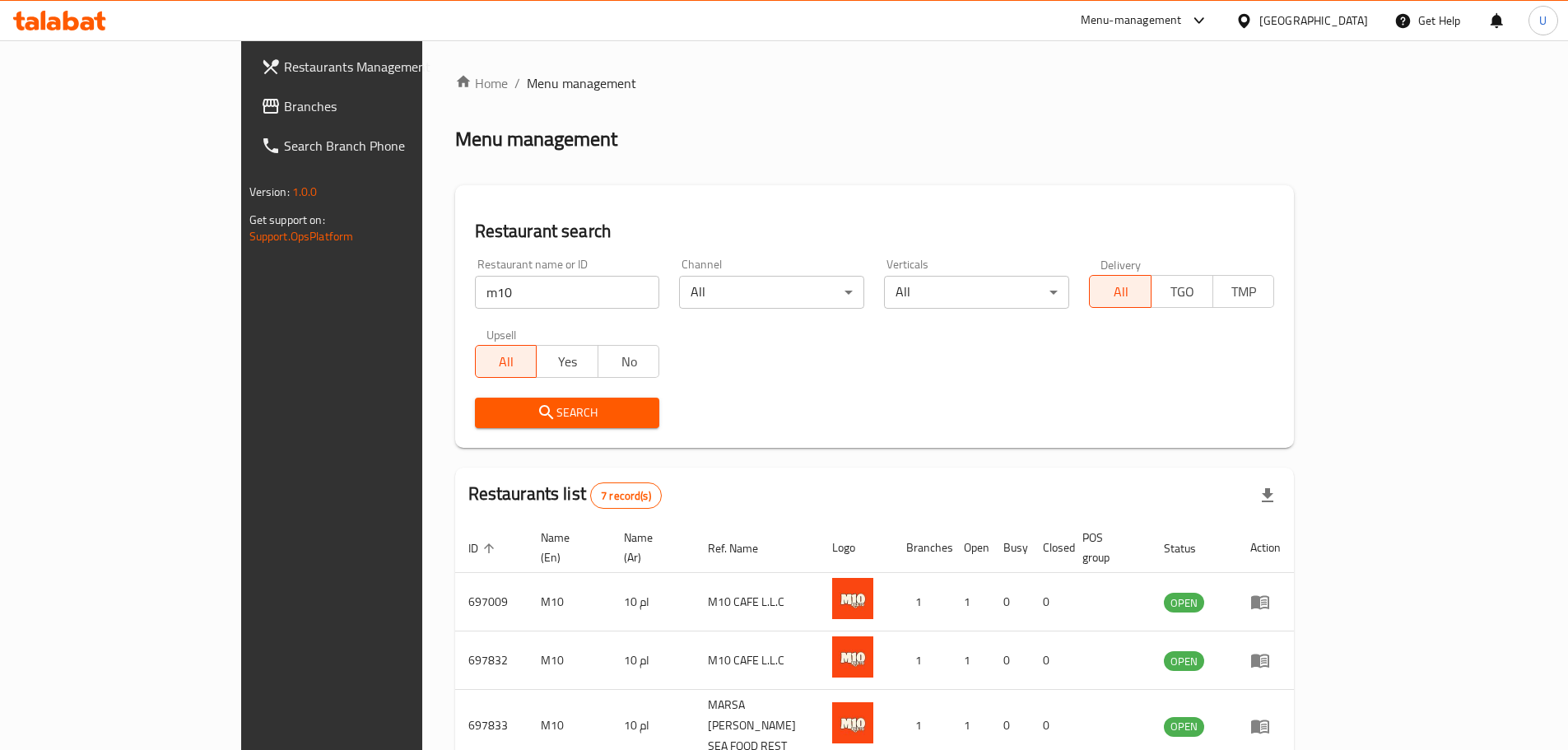
drag, startPoint x: 330, startPoint y: 293, endPoint x: 238, endPoint y: 293, distance: 92.0
click at [250, 293] on div "Restaurants Management Branches Search Branch Phone Version: 1.0.0 Get support …" at bounding box center [784, 562] width 1086 height 1044
paste input "764334"
click at [488, 414] on span "Search" at bounding box center [567, 413] width 159 height 21
click at [479, 414] on div at bounding box center [784, 375] width 1568 height 750
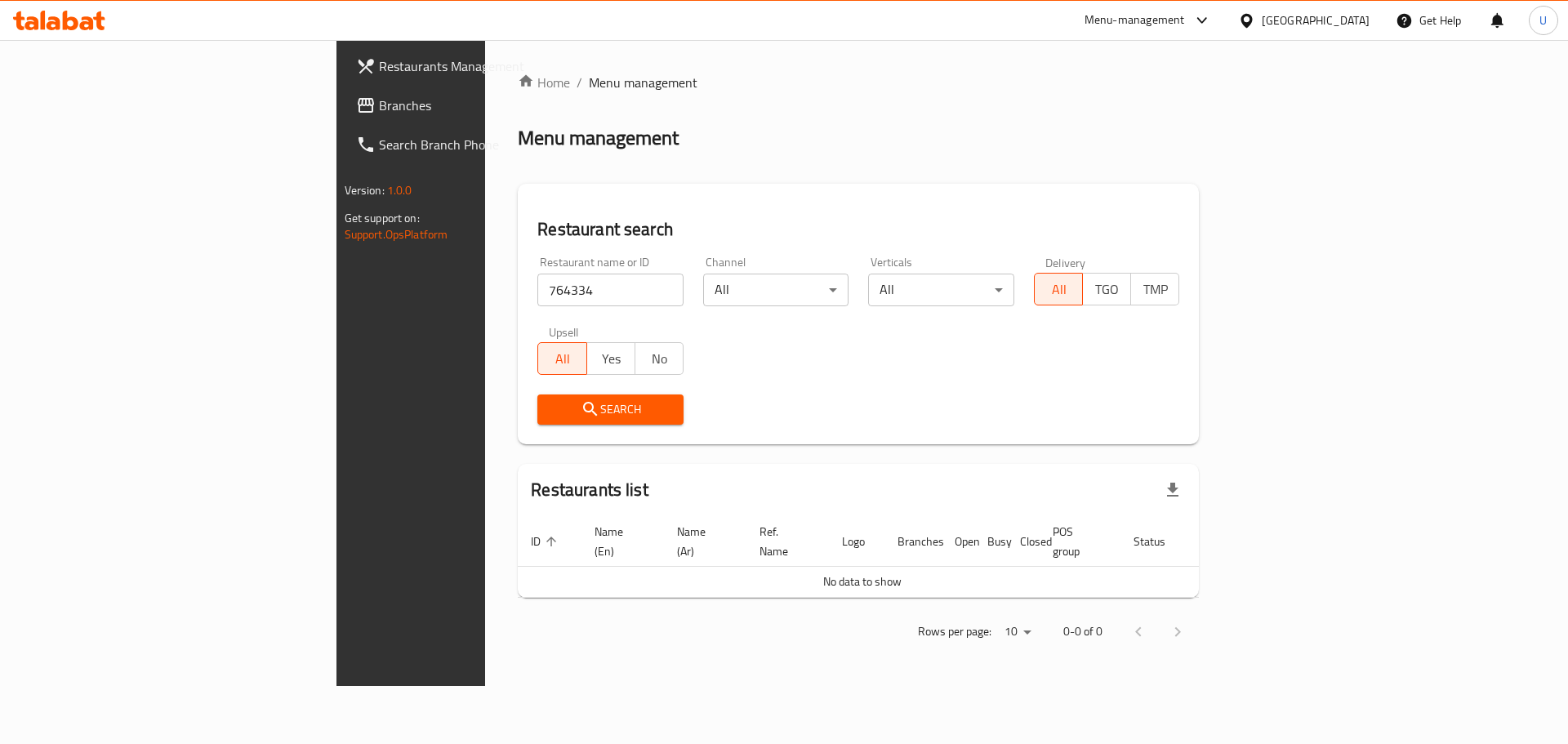
drag, startPoint x: 369, startPoint y: 287, endPoint x: 213, endPoint y: 283, distance: 156.1
click at [336, 286] on div "Restaurants Management Branches Search Branch Phone Version: 1.0.0 Get support …" at bounding box center [784, 363] width 896 height 646
paste input "697833"
click at [551, 413] on span "Search" at bounding box center [610, 409] width 120 height 21
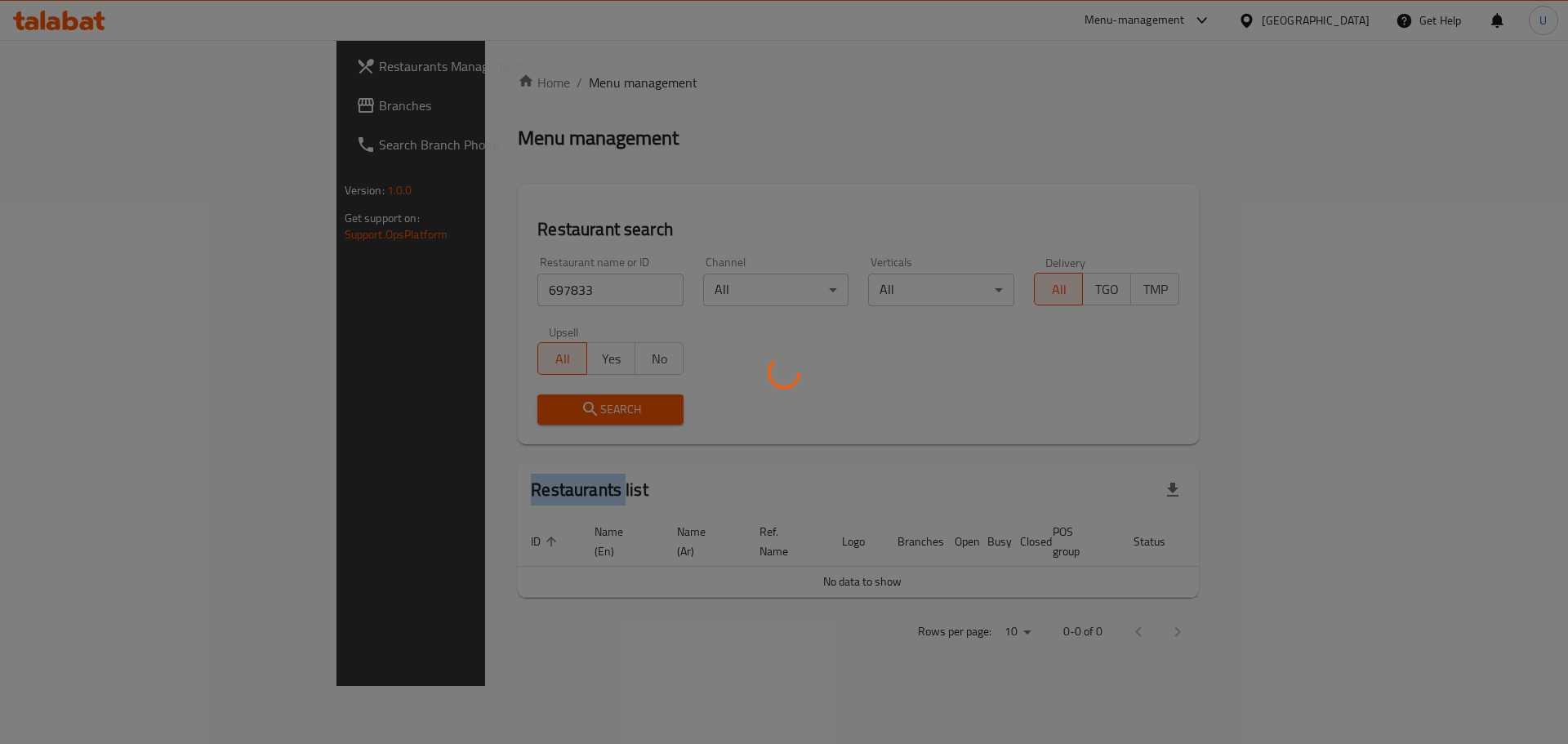
click at [510, 413] on div at bounding box center [784, 372] width 1568 height 744
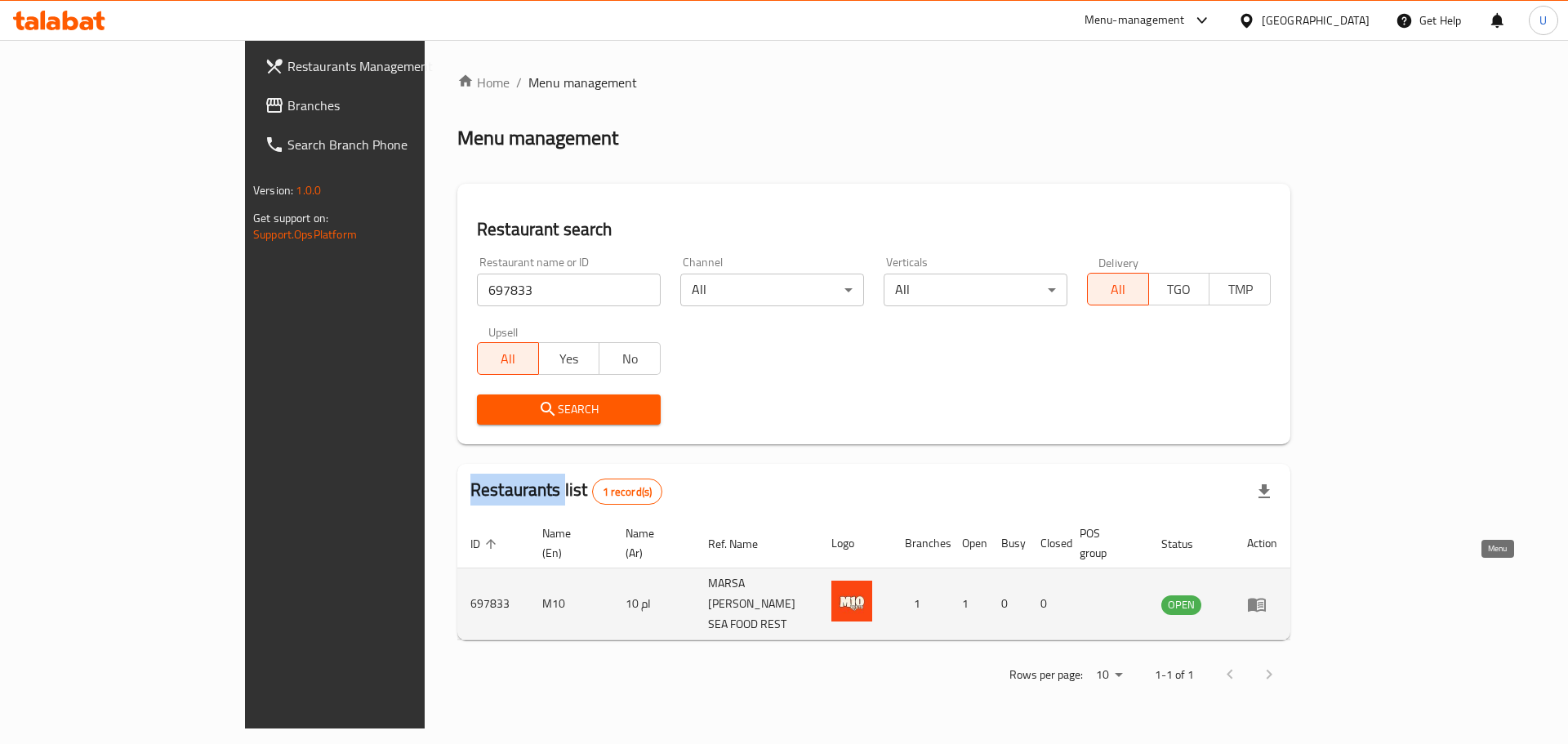
click at [1267, 595] on icon "enhanced table" at bounding box center [1257, 605] width 20 height 20
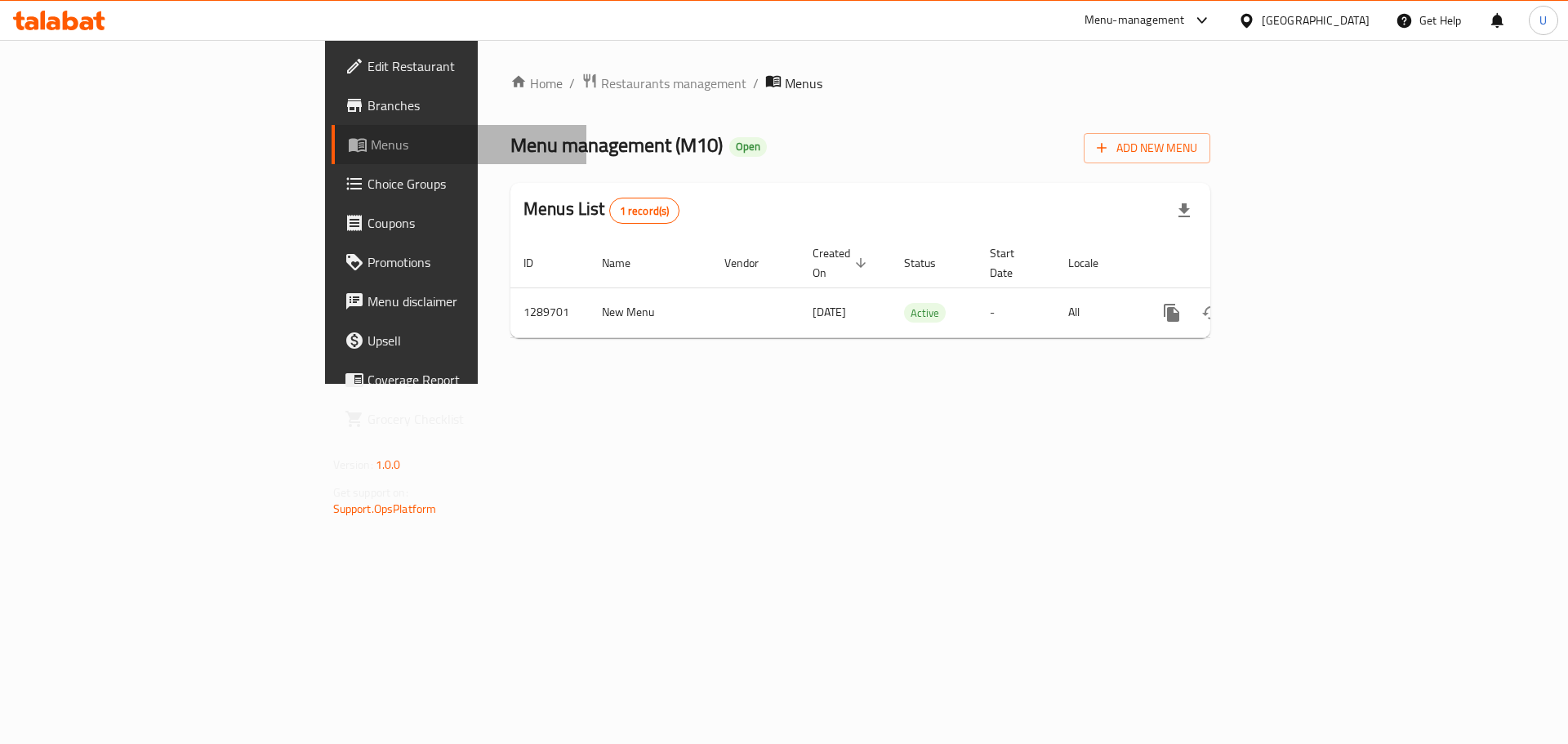
click at [371, 144] on span "Menus" at bounding box center [473, 144] width 203 height 20
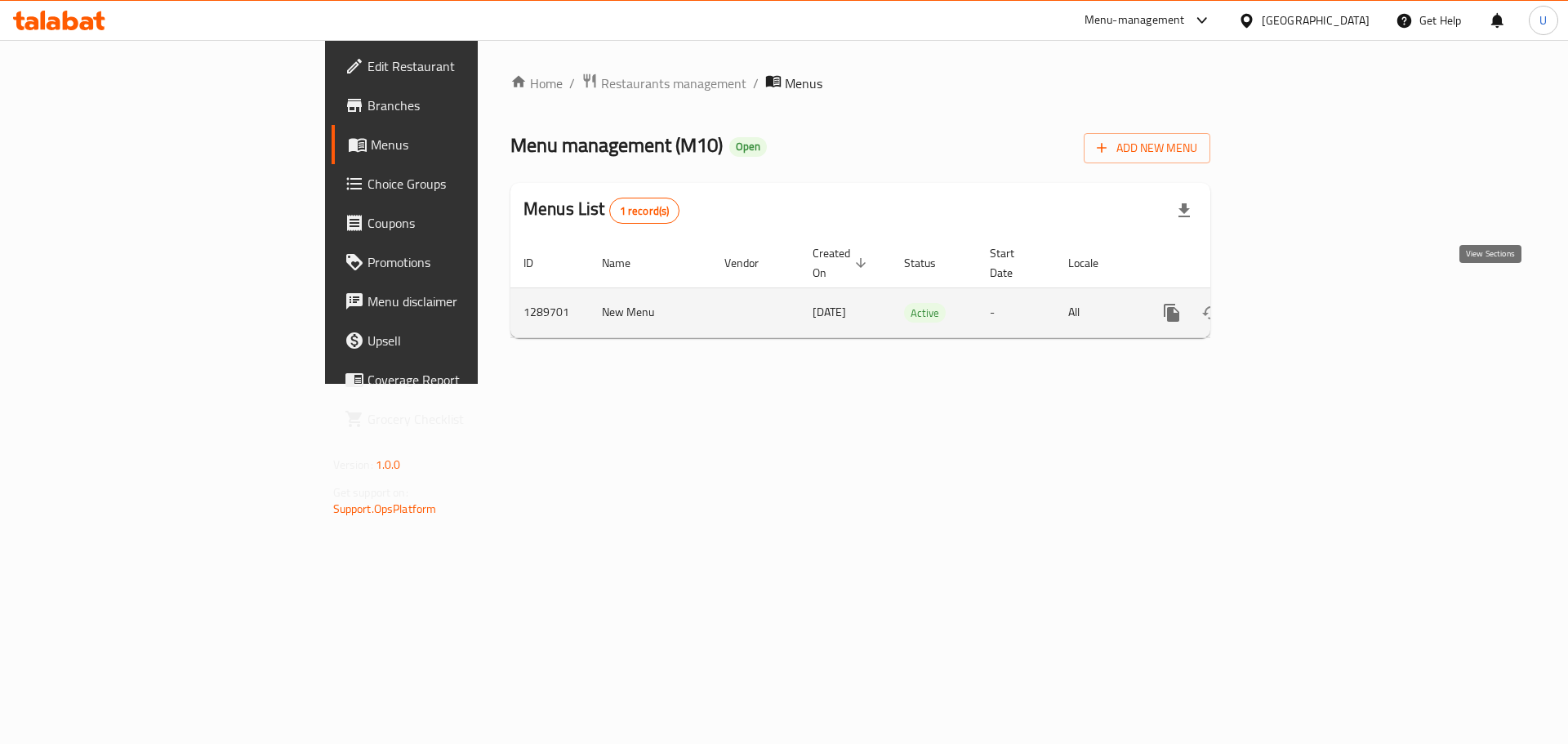
click at [1300, 303] on icon "enhanced table" at bounding box center [1290, 313] width 20 height 20
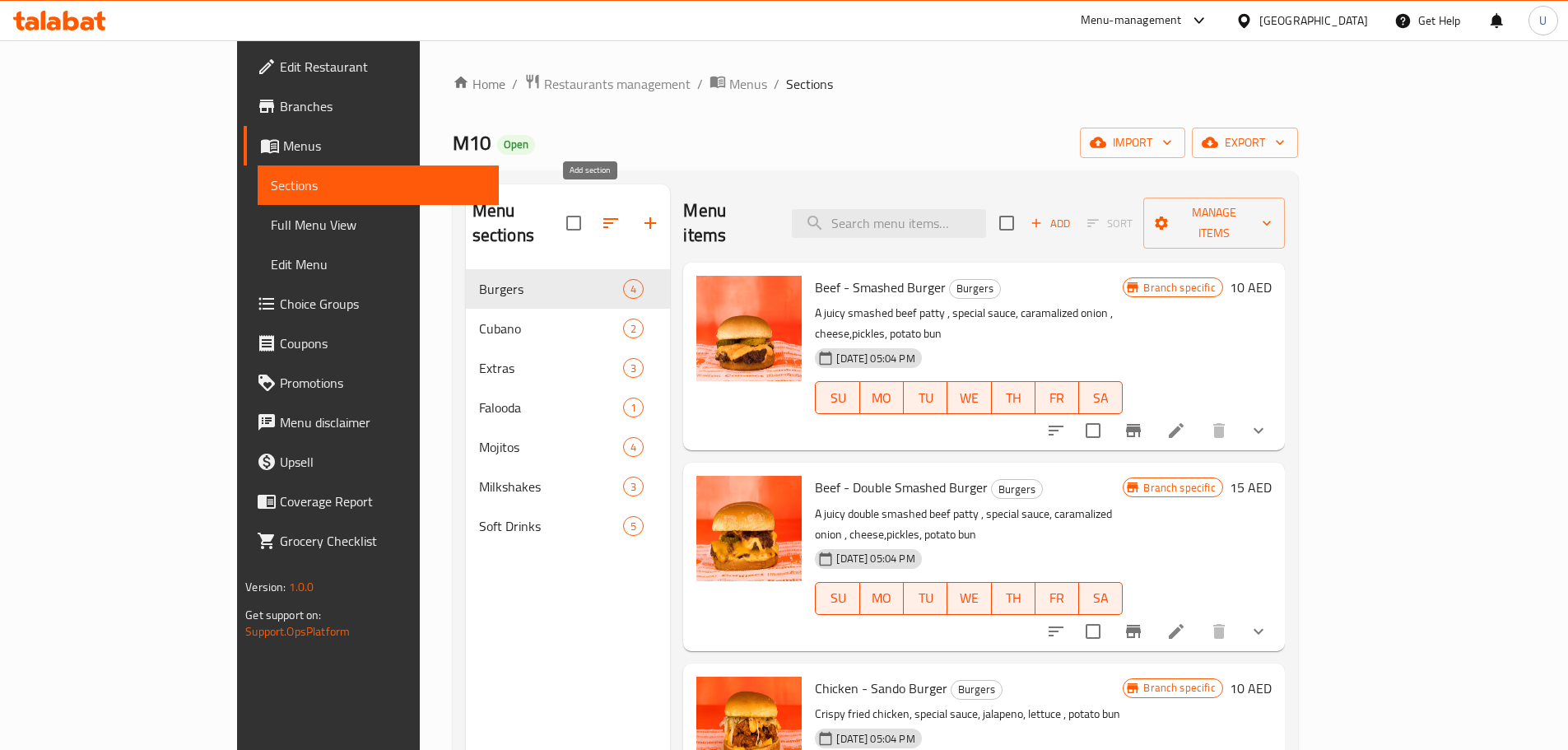
click at [641, 213] on icon "button" at bounding box center [651, 223] width 20 height 20
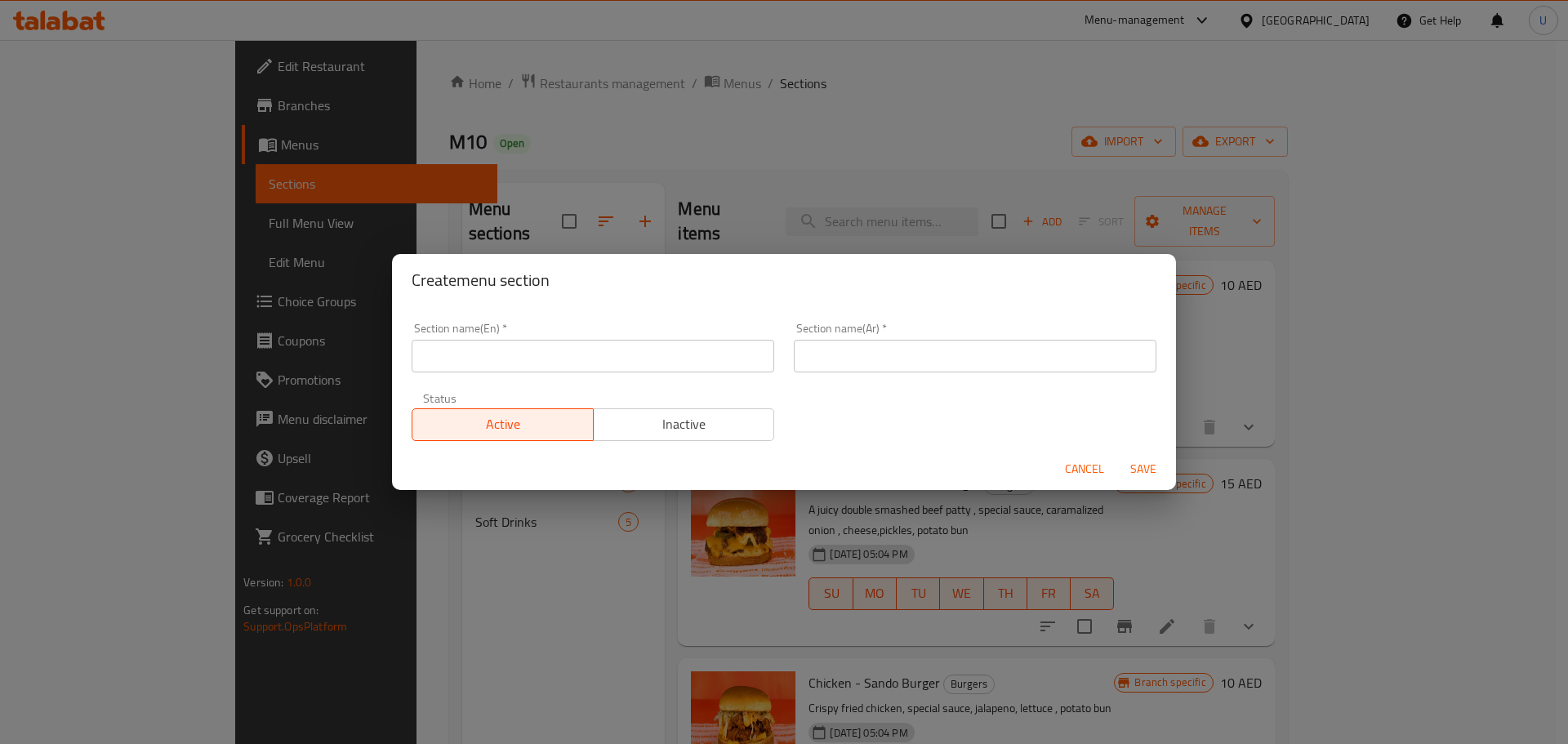
drag, startPoint x: 546, startPoint y: 361, endPoint x: 533, endPoint y: 342, distance: 23.0
click at [534, 356] on input "text" at bounding box center [593, 356] width 363 height 33
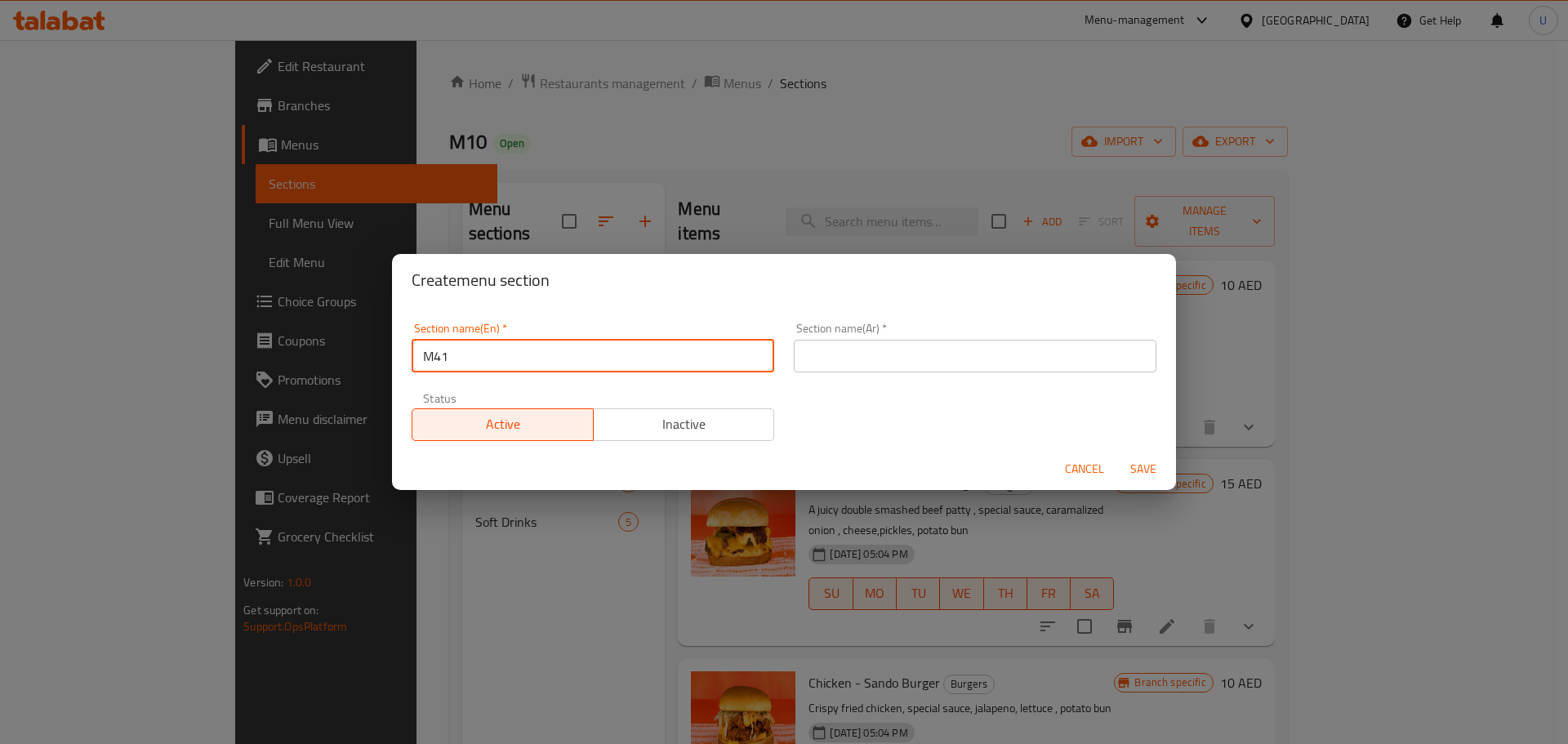
click at [826, 352] on input "text" at bounding box center [976, 356] width 363 height 33
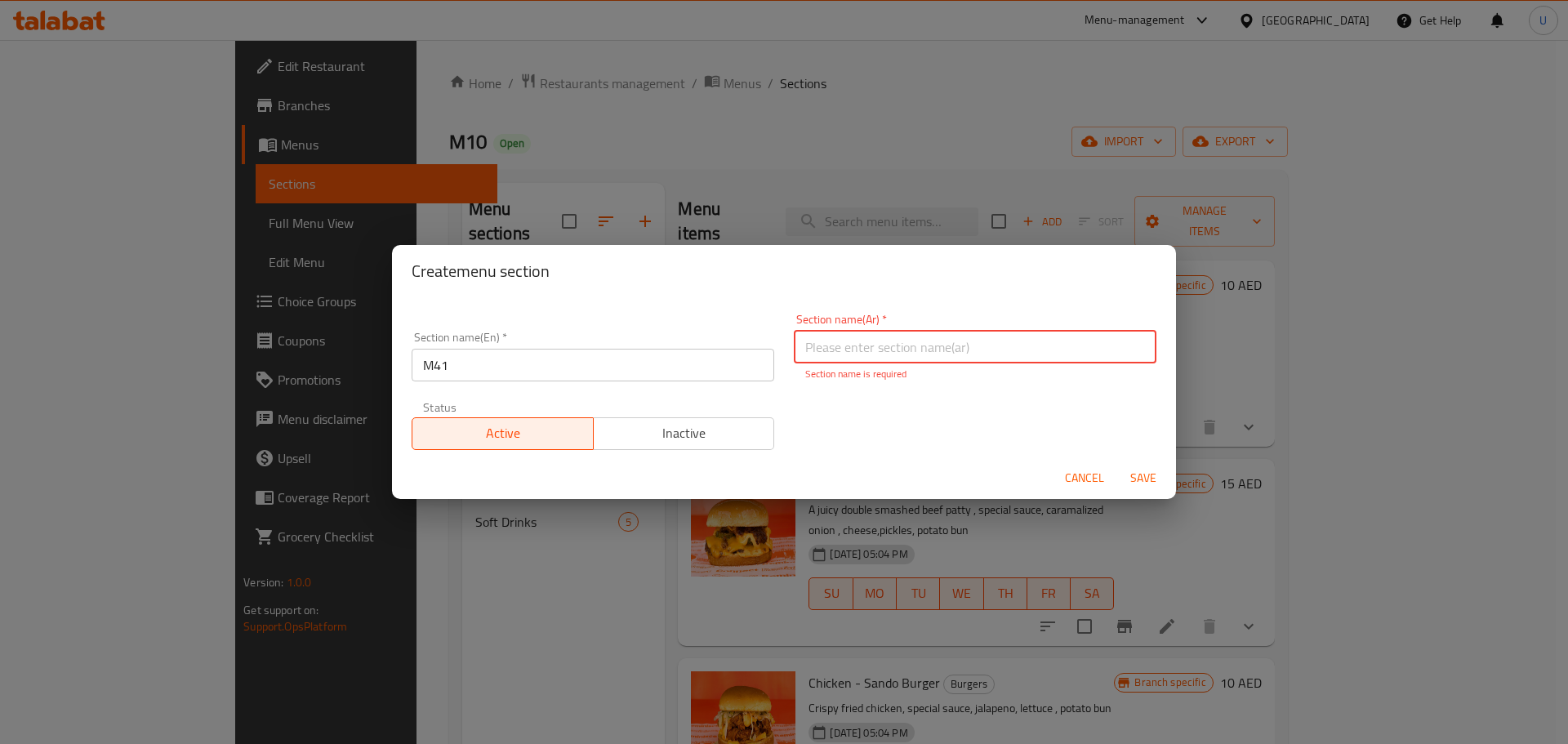
paste input "م41"
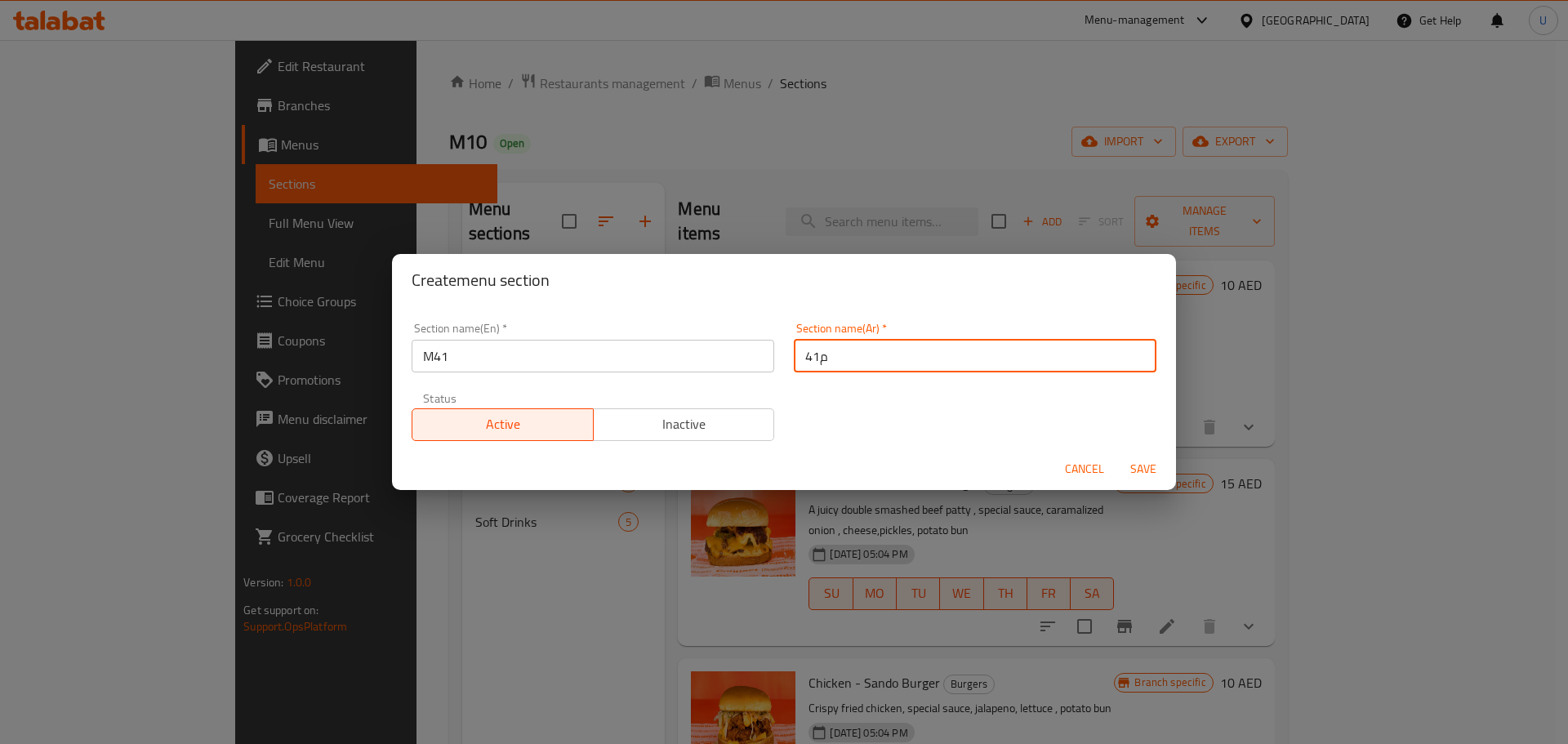
drag, startPoint x: 832, startPoint y: 356, endPoint x: 731, endPoint y: 354, distance: 101.0
click at [744, 356] on div "Section name(En)   * M41 Section name(En) * Section name(Ar)   * م41 Section na…" at bounding box center [784, 381] width 765 height 138
paste input "وجبة لشخص واحد"
click at [901, 354] on input "موجبة لشخص واحد" at bounding box center [976, 356] width 363 height 33
click at [901, 354] on input "موجبة لشخص واحد" at bounding box center [976, 356] width 363 height 33
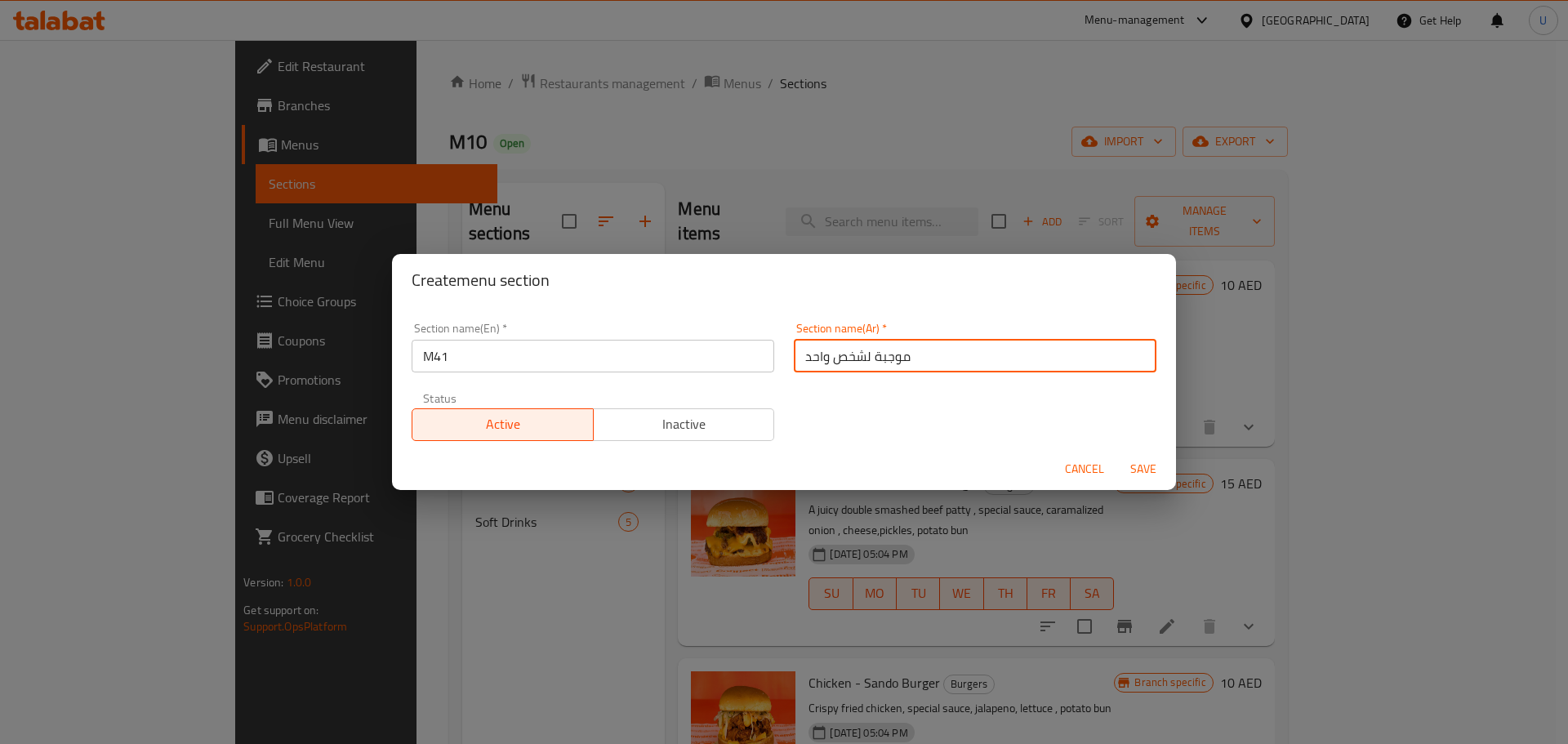
click at [901, 354] on input "موجبة لشخص واحد" at bounding box center [976, 356] width 363 height 33
paste input "text"
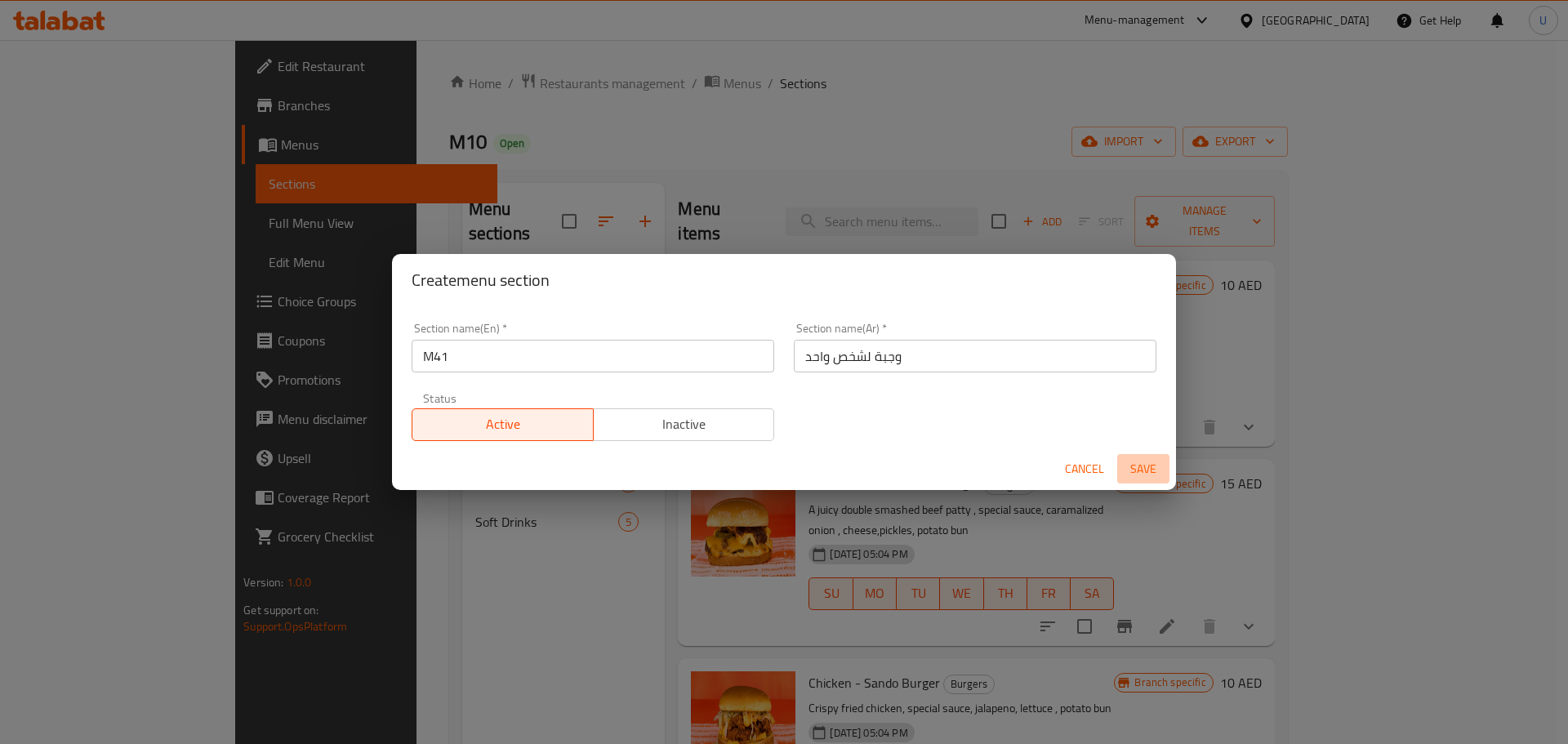
click at [1144, 468] on span "Save" at bounding box center [1144, 469] width 39 height 21
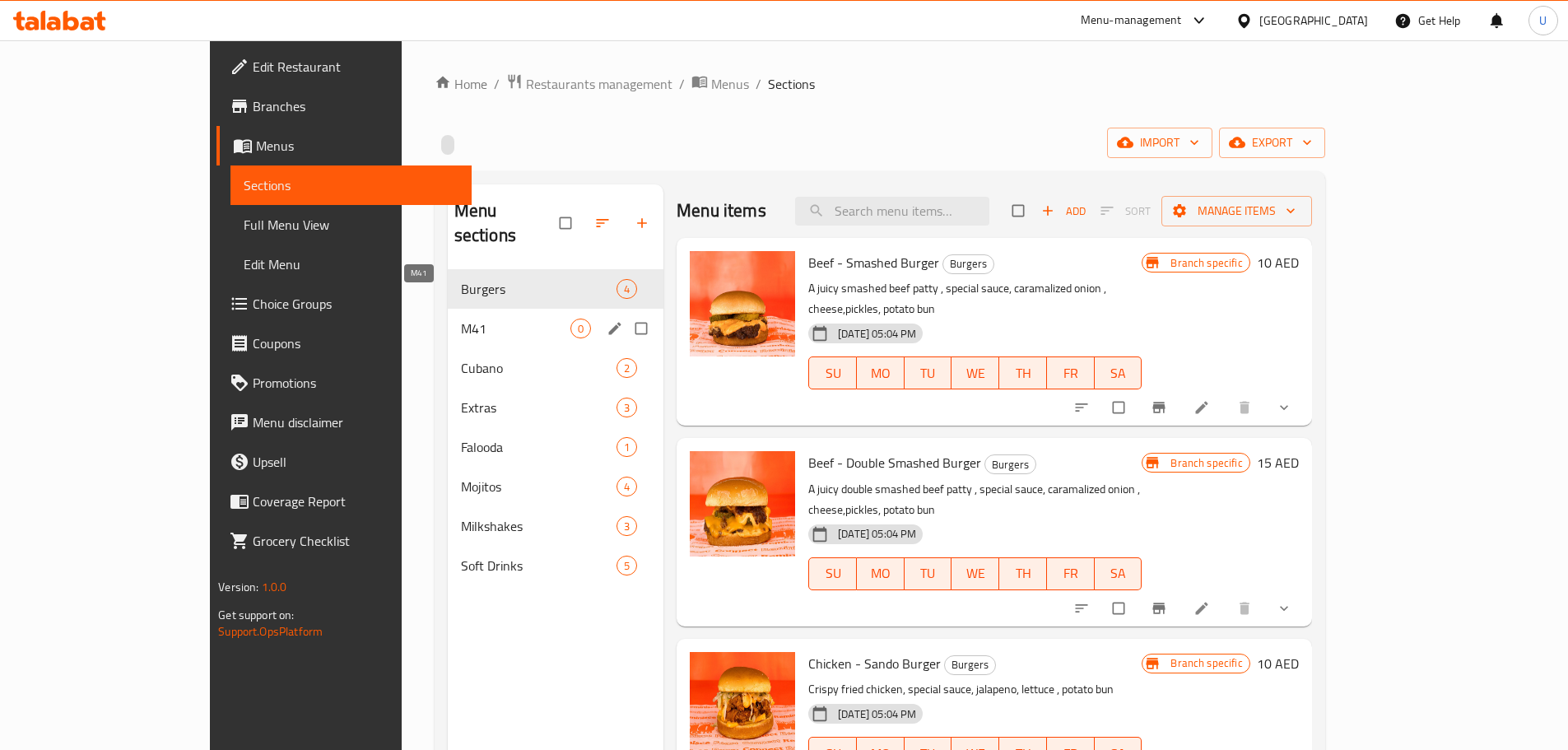
click at [461, 318] on span "M41" at bounding box center [516, 328] width 109 height 20
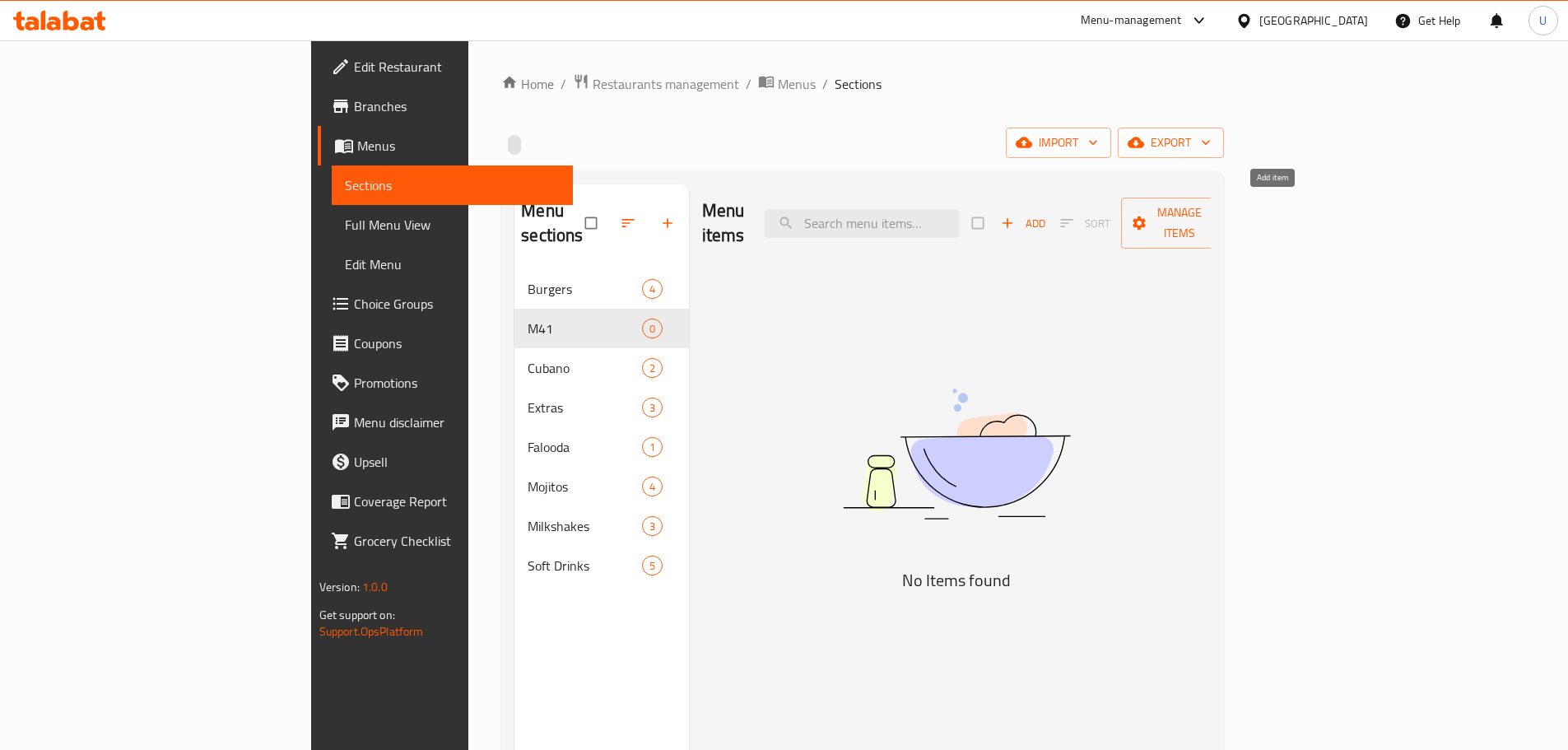
click at [1045, 217] on span "Add" at bounding box center [1023, 223] width 45 height 19
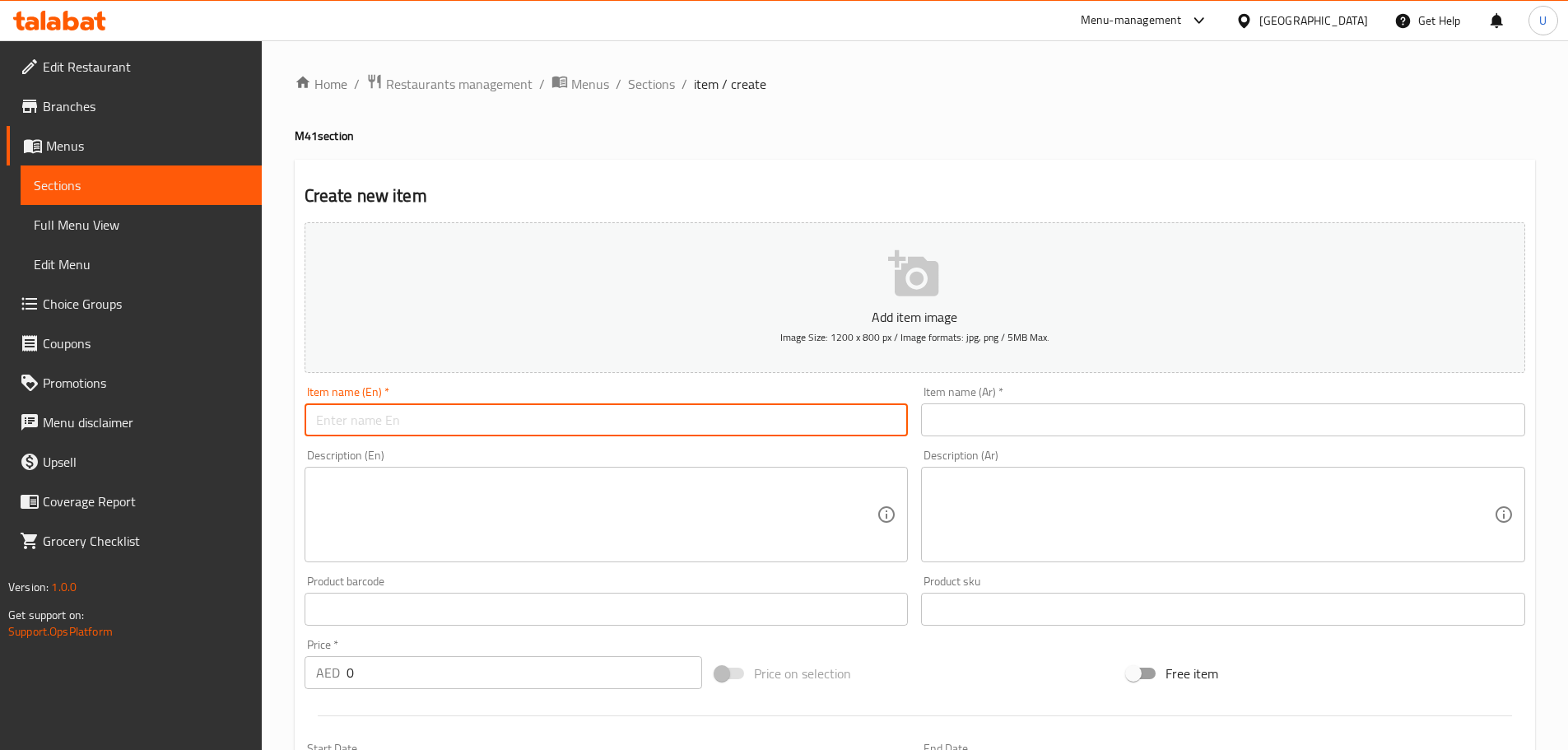
drag, startPoint x: 431, startPoint y: 415, endPoint x: 451, endPoint y: 418, distance: 20.2
click at [431, 415] on input "text" at bounding box center [606, 420] width 604 height 33
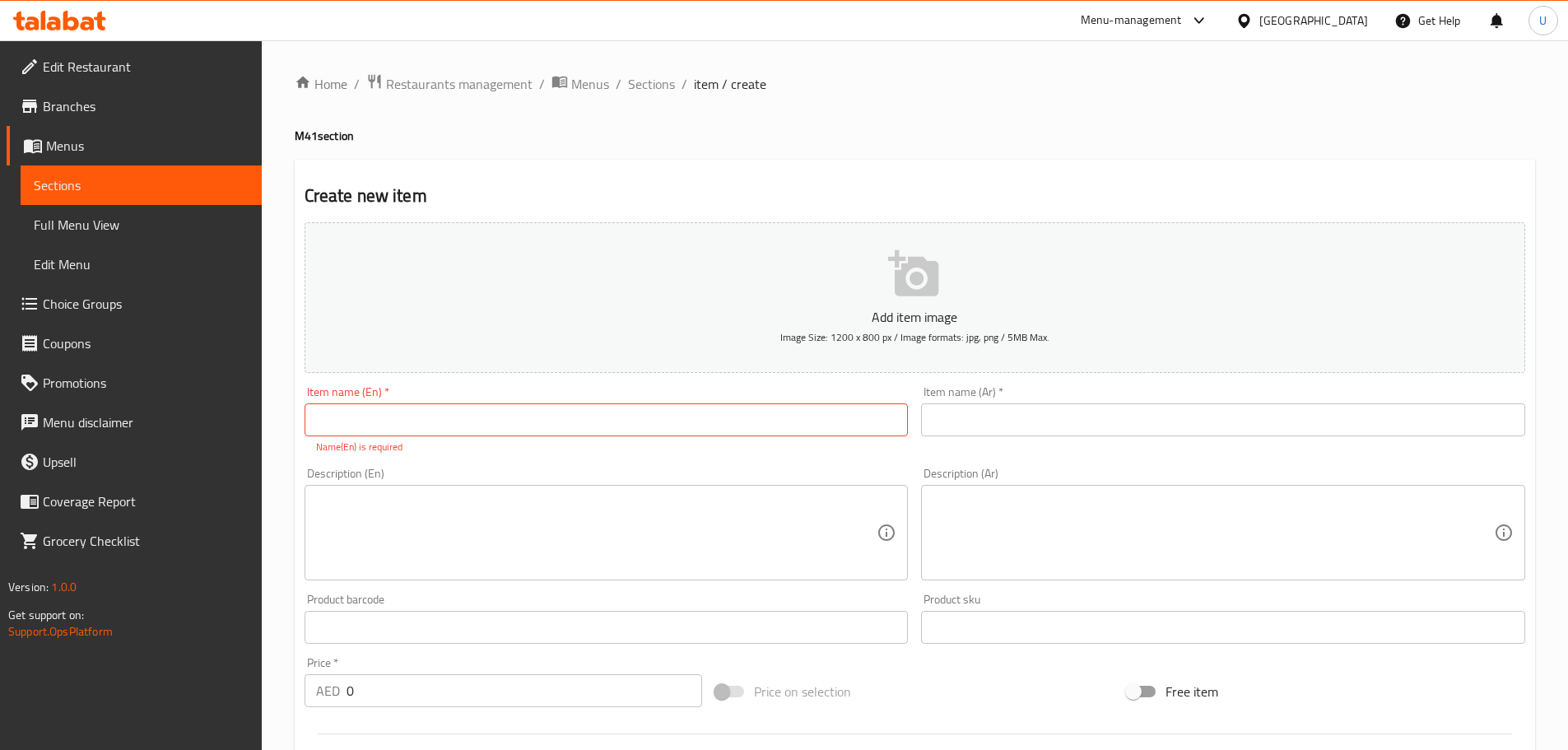
click at [462, 423] on input "text" at bounding box center [606, 420] width 604 height 33
paste input "Chicken Sando combo"
type input "Chicken Sando combo"
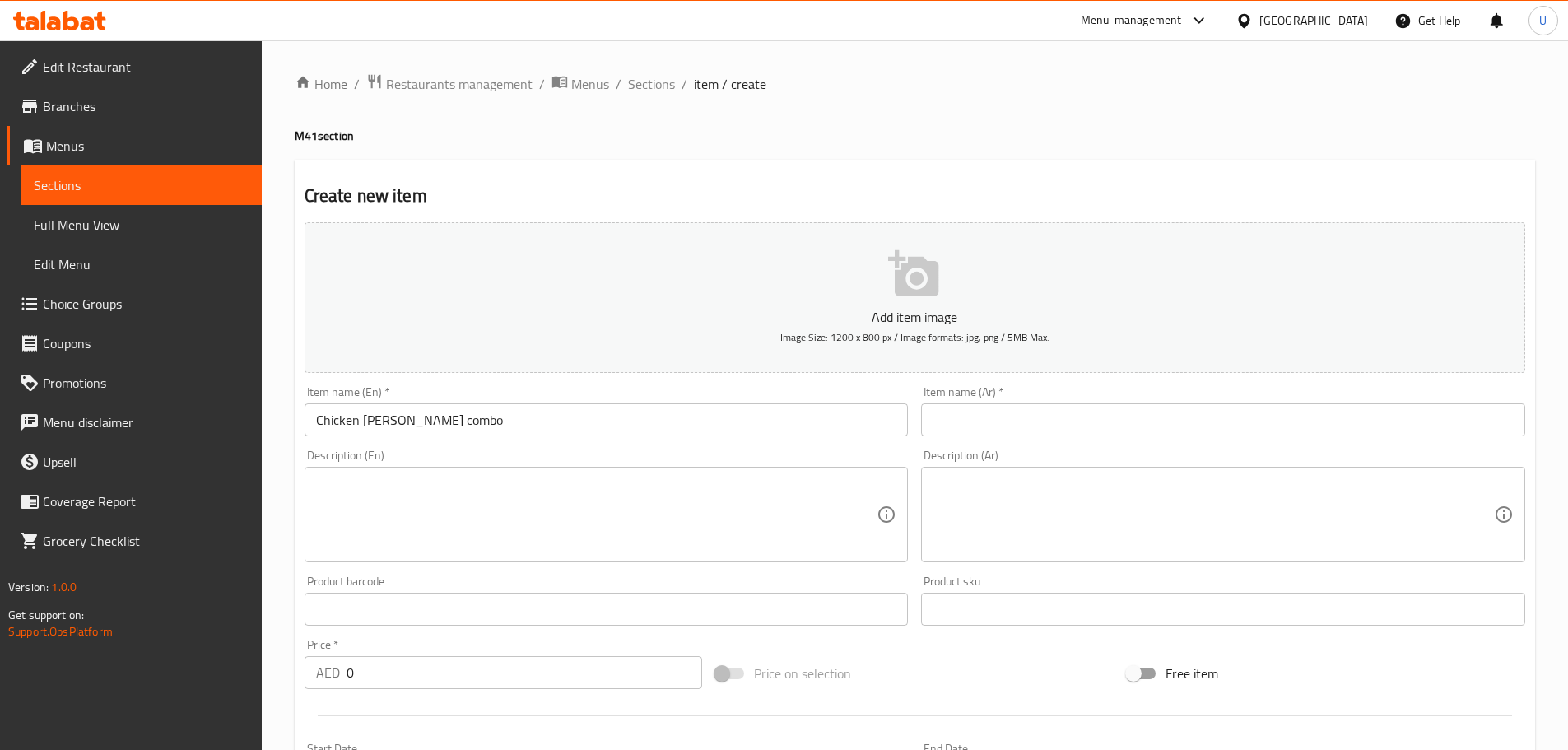
drag, startPoint x: 979, startPoint y: 442, endPoint x: 982, endPoint y: 429, distance: 13.3
click at [979, 439] on div "Item name (Ar)   * Item name (Ar) *" at bounding box center [1222, 411] width 617 height 64
click at [985, 423] on input "text" at bounding box center [1222, 420] width 604 height 33
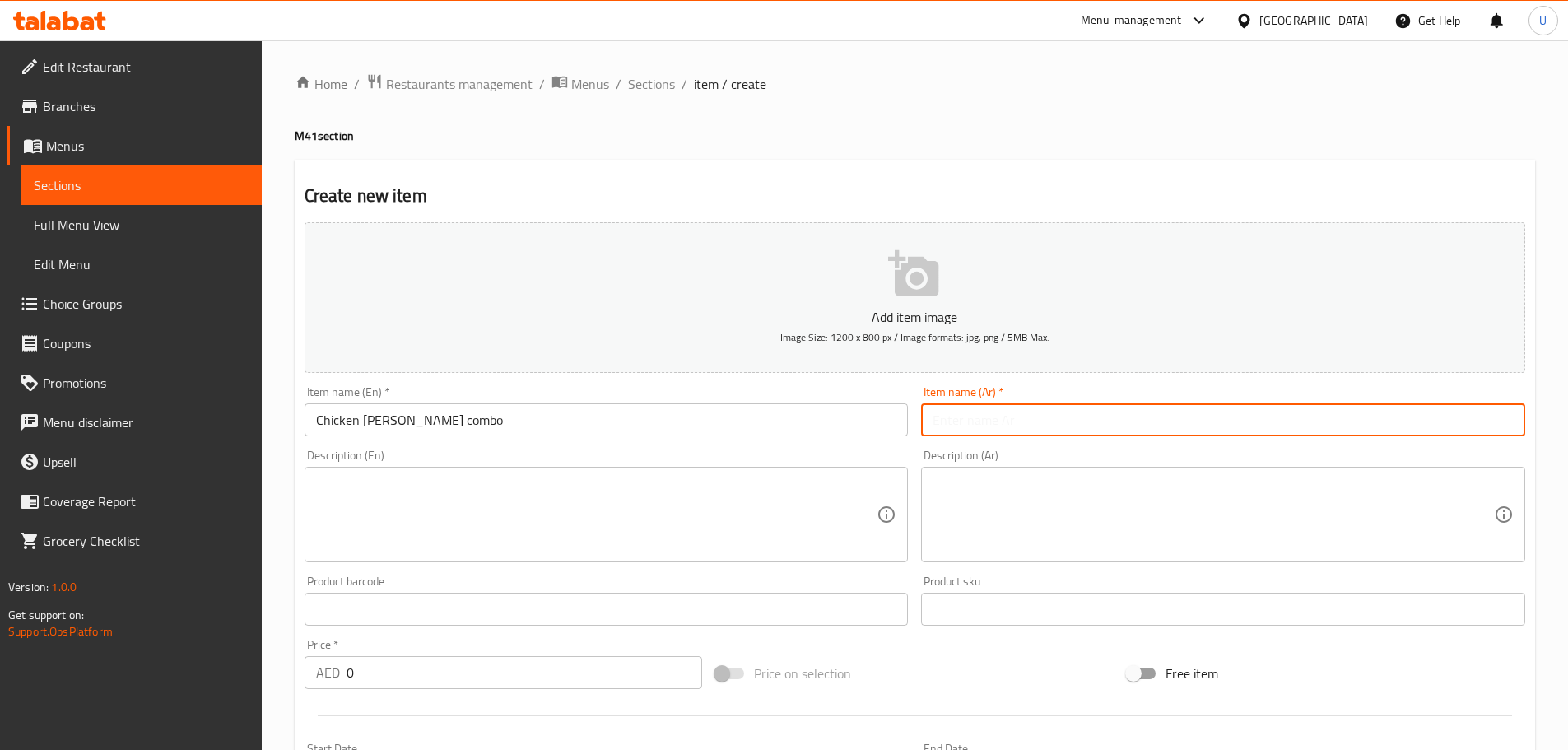
paste input "ساندويتش دجاج كومبو"
click at [913, 451] on div "Description (En) Description (En)" at bounding box center [606, 506] width 617 height 126
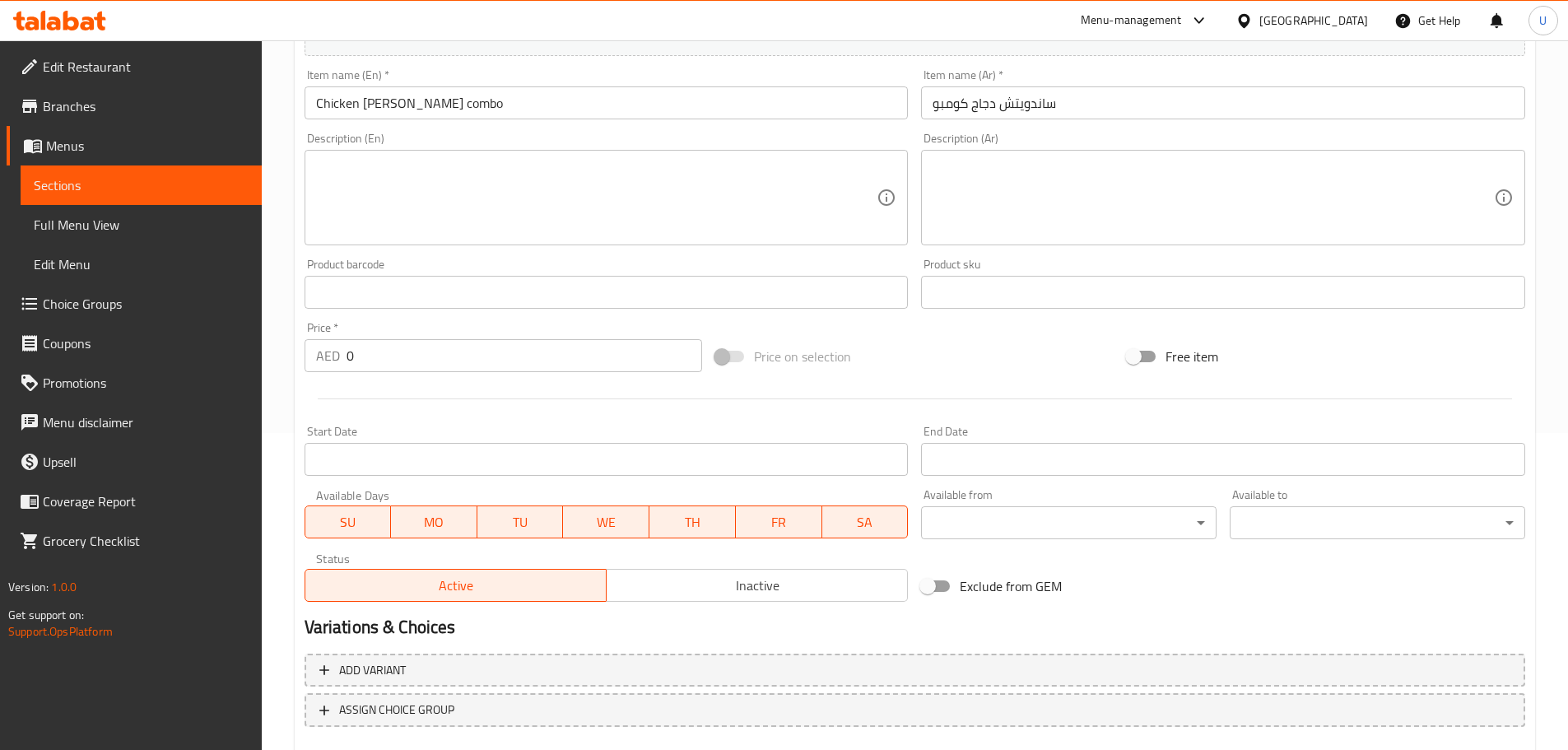
scroll to position [329, 0]
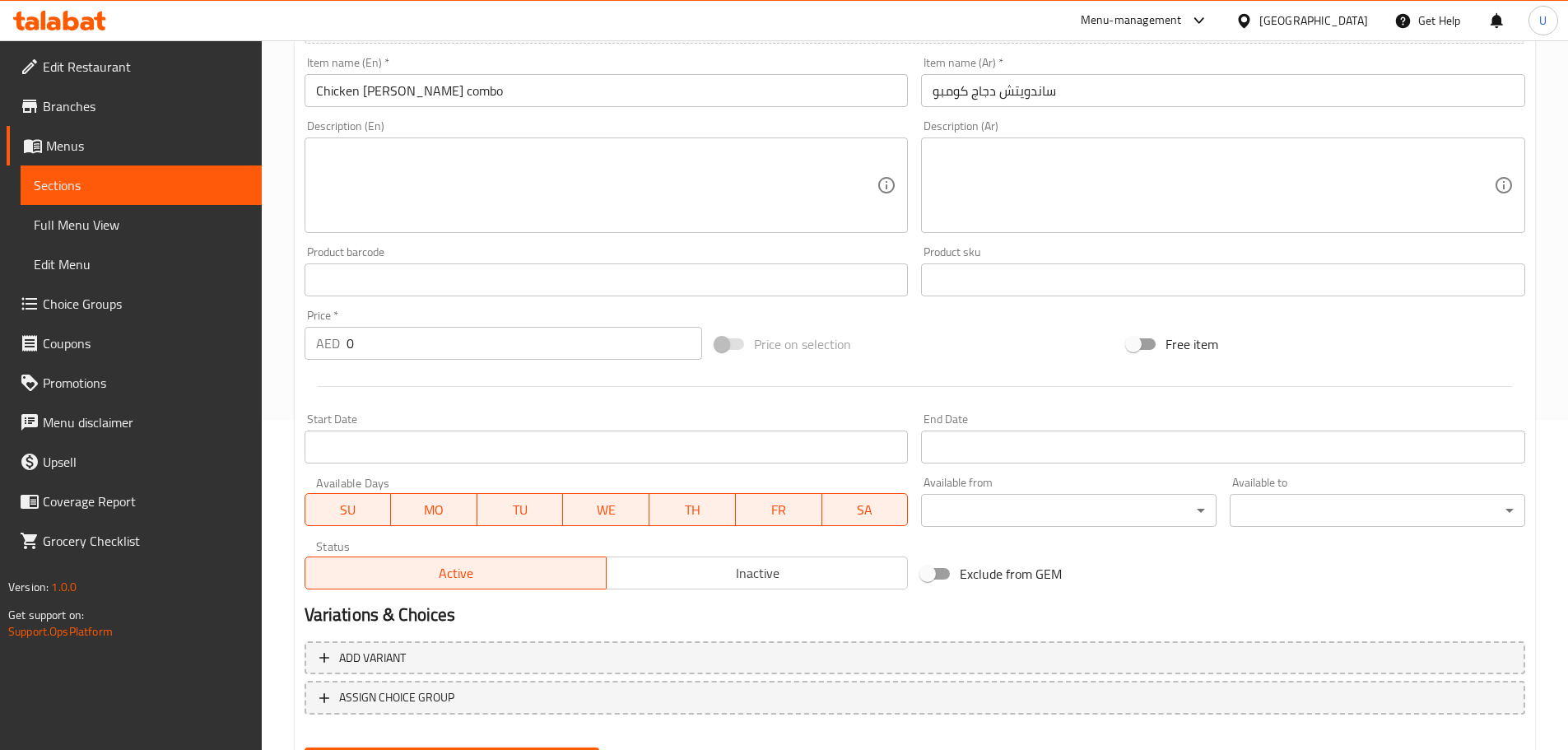
drag, startPoint x: 446, startPoint y: 179, endPoint x: 450, endPoint y: 189, distance: 10.8
click at [447, 179] on textarea at bounding box center [596, 185] width 561 height 79
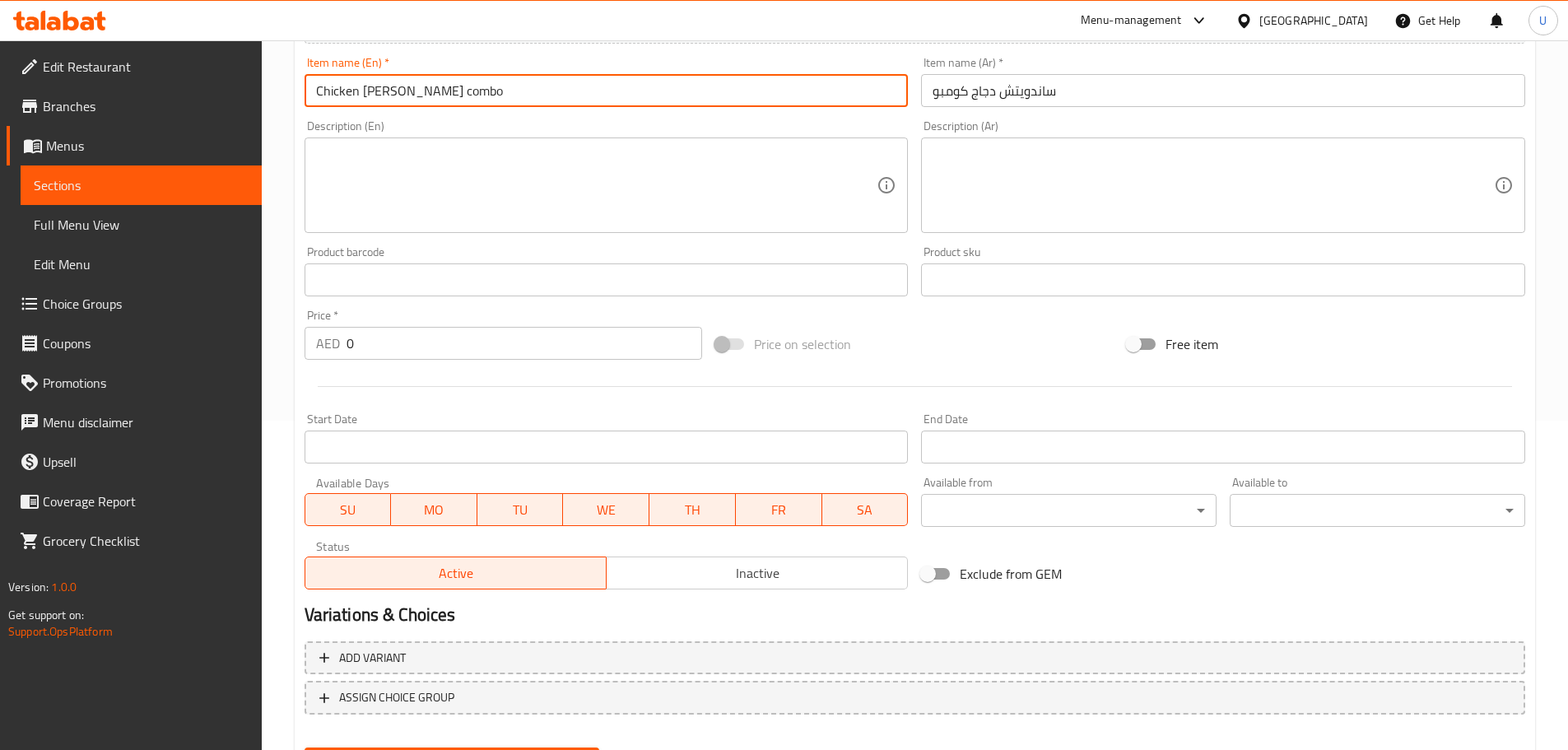
drag, startPoint x: 472, startPoint y: 85, endPoint x: 210, endPoint y: 91, distance: 262.1
click at [210, 91] on div "Edit Restaurant Branches Menus Sections Full Menu View Edit Menu Choice Groups …" at bounding box center [784, 273] width 1568 height 1123
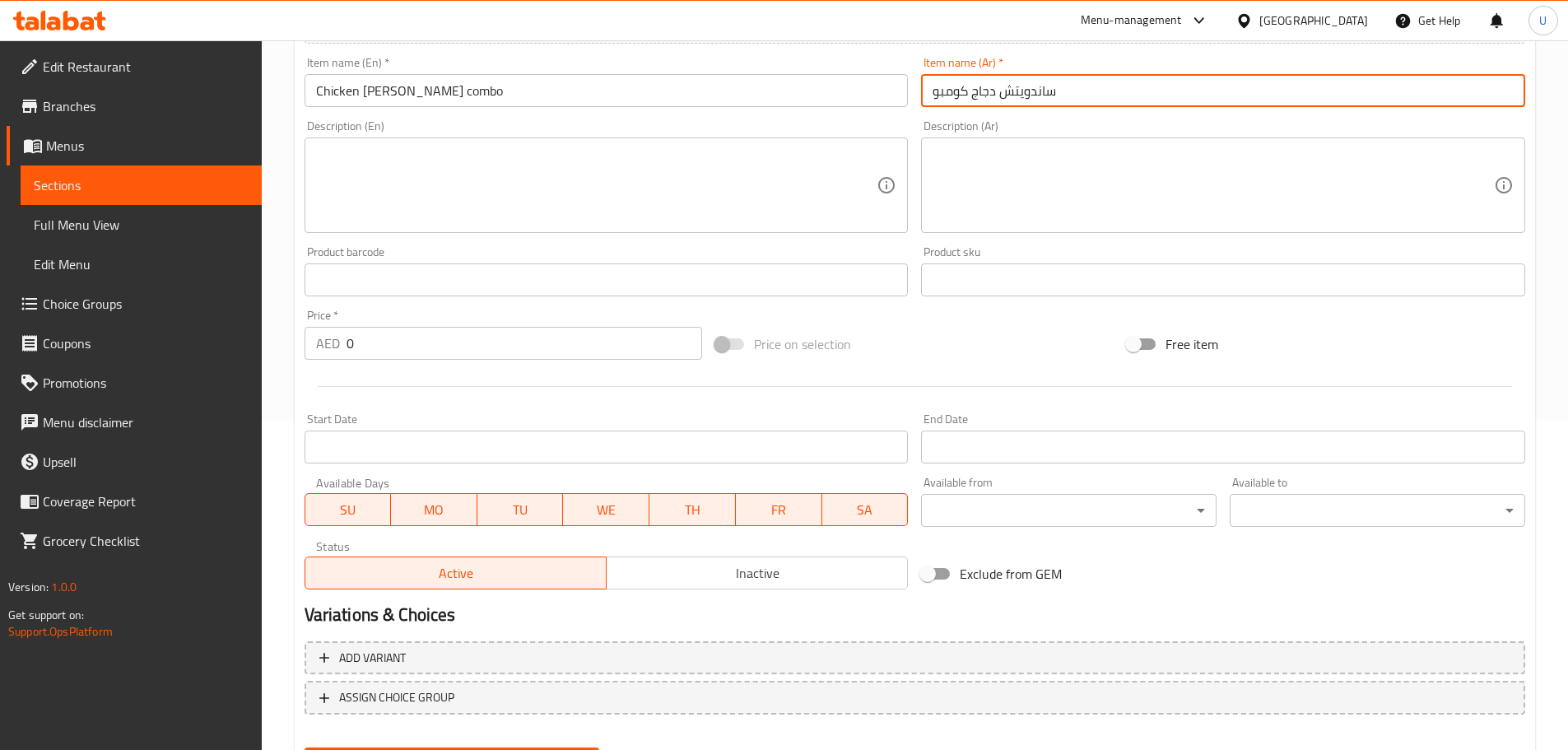
drag, startPoint x: 1081, startPoint y: 90, endPoint x: 908, endPoint y: 98, distance: 173.2
click at [908, 98] on div "Add item image Image Size: 1200 x 800 px / Image formats: jpg, png / 5MB Max. I…" at bounding box center [914, 241] width 1233 height 709
paste input "كومبو ساندو دجاج"
type input "كومبو ساندو دجاج"
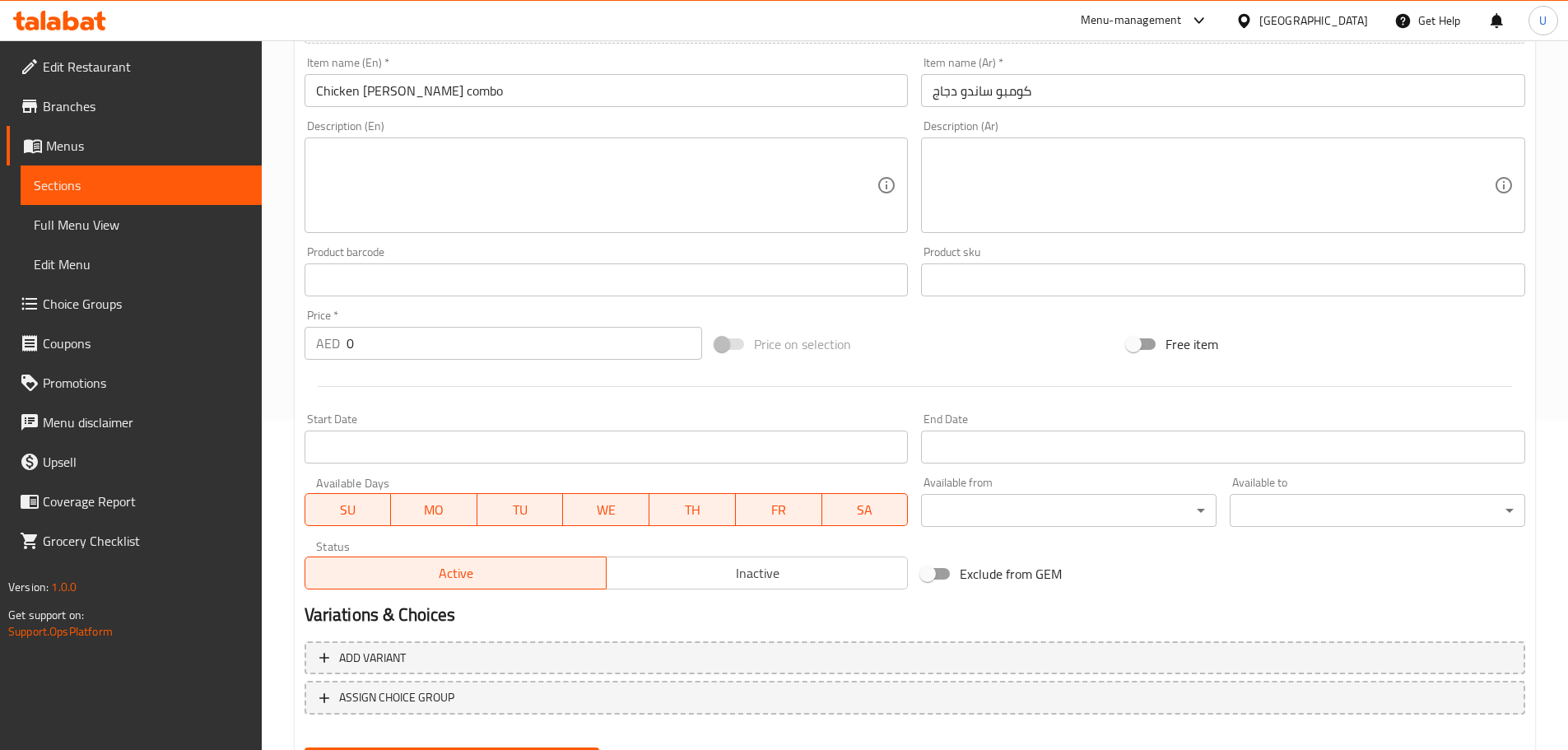
click at [417, 165] on textarea at bounding box center [596, 185] width 561 height 79
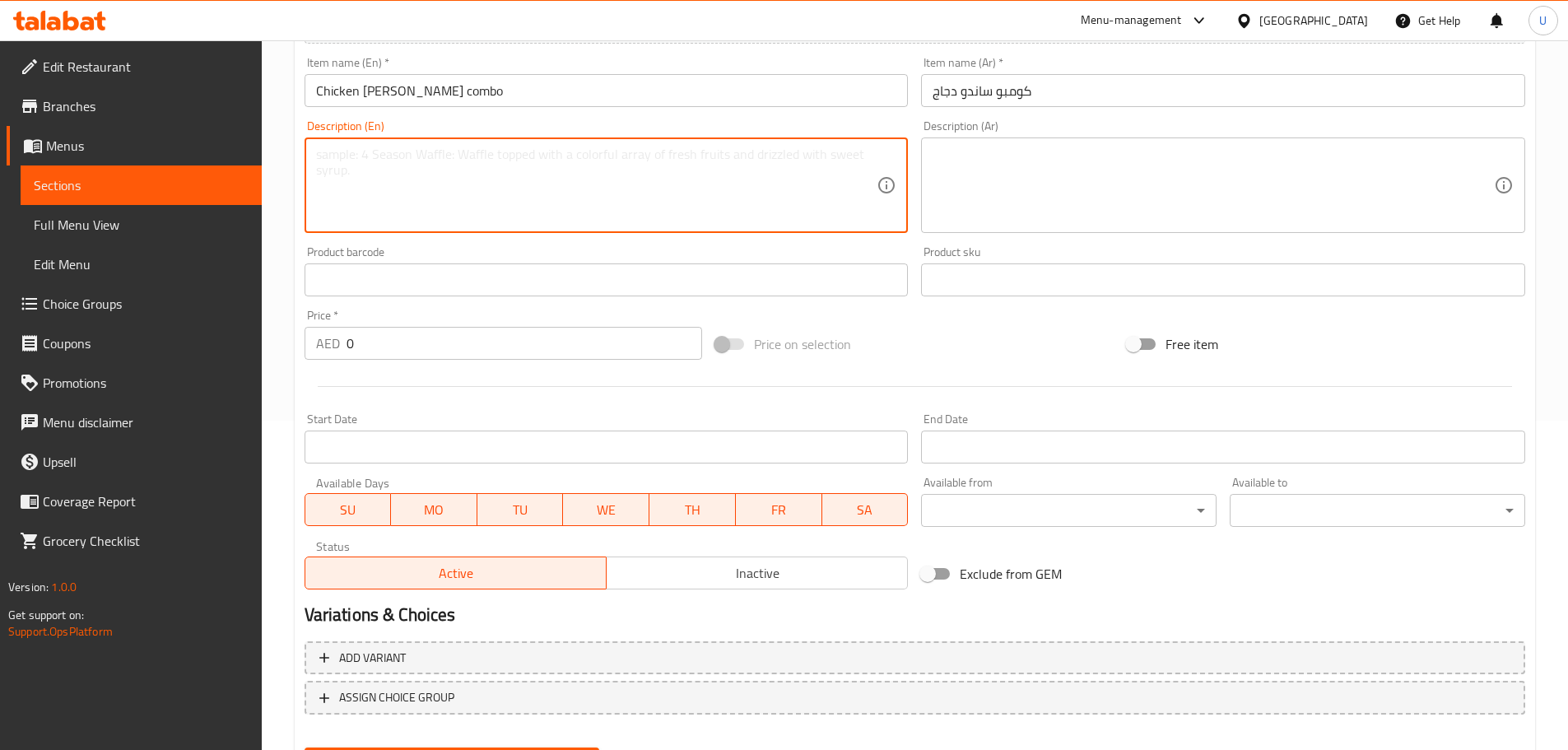
paste textarea "A delicious combo featuring a crispy chicken burger, golden fries, and a chille…"
click at [785, 155] on textarea "A delicious combo featuring a crispy chicken burger, golden fries, and a chille…" at bounding box center [596, 185] width 561 height 79
type textarea "A delicious combo featuring a crispy chicken burger, golden fries, and a chille…"
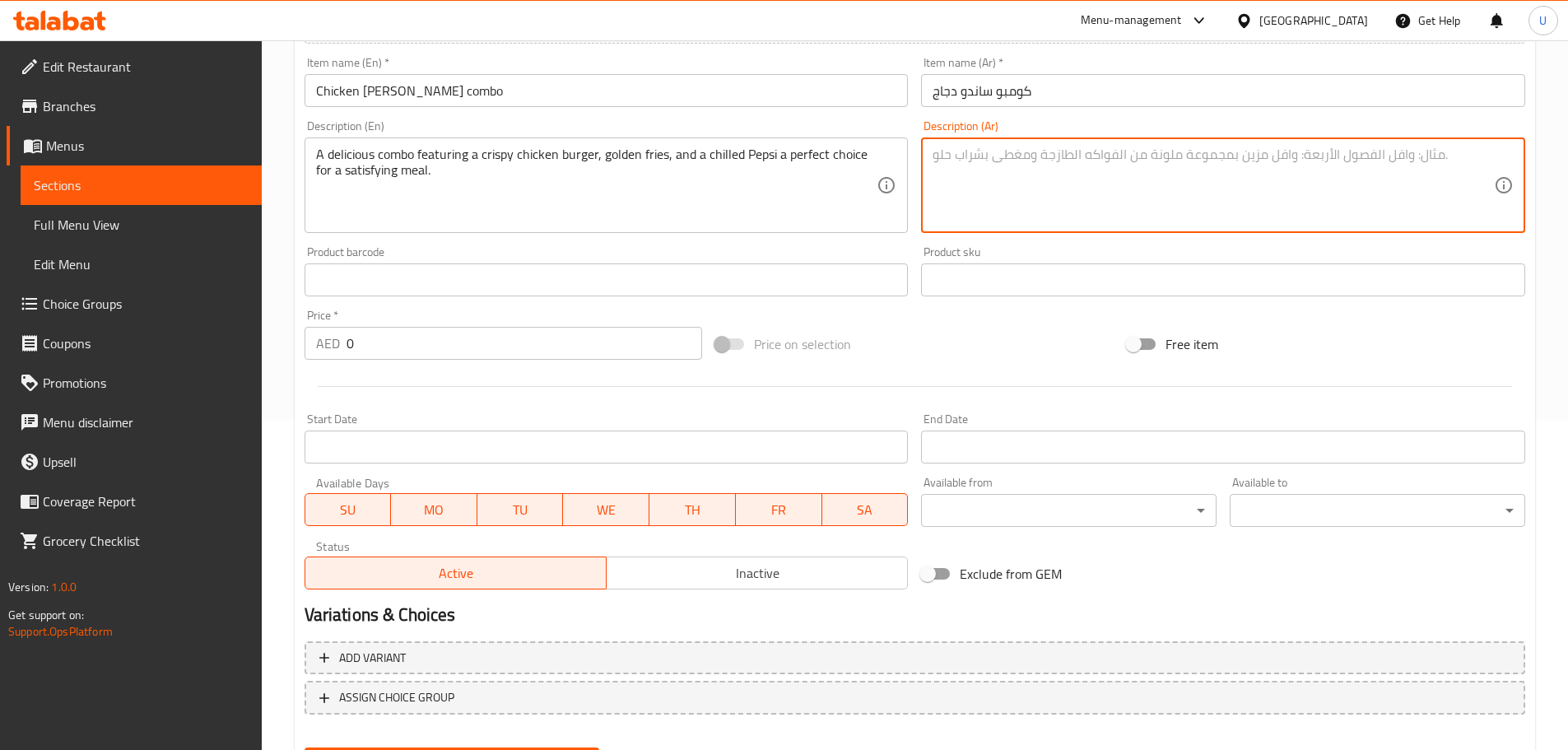
click at [990, 151] on textarea at bounding box center [1213, 185] width 561 height 79
paste textarea "وجبة شهية تضم برجر دجاج مقرمش، بطاطس مقلية ذهبية، وبيبسي بارد – الخيار المثالي …"
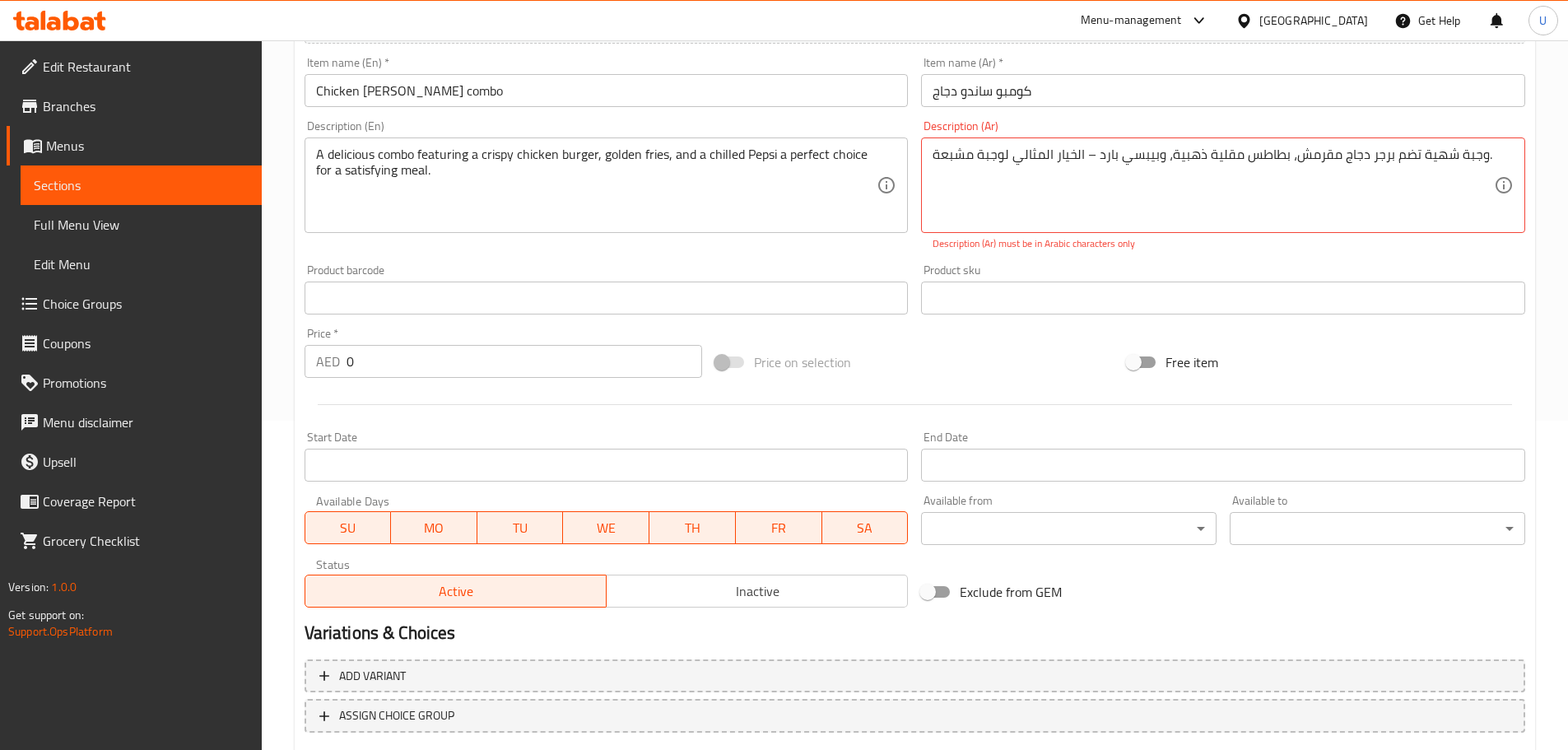
click at [903, 254] on div "Description (En) A delicious combo featuring a crispy chicken burger, golden fr…" at bounding box center [606, 185] width 617 height 144
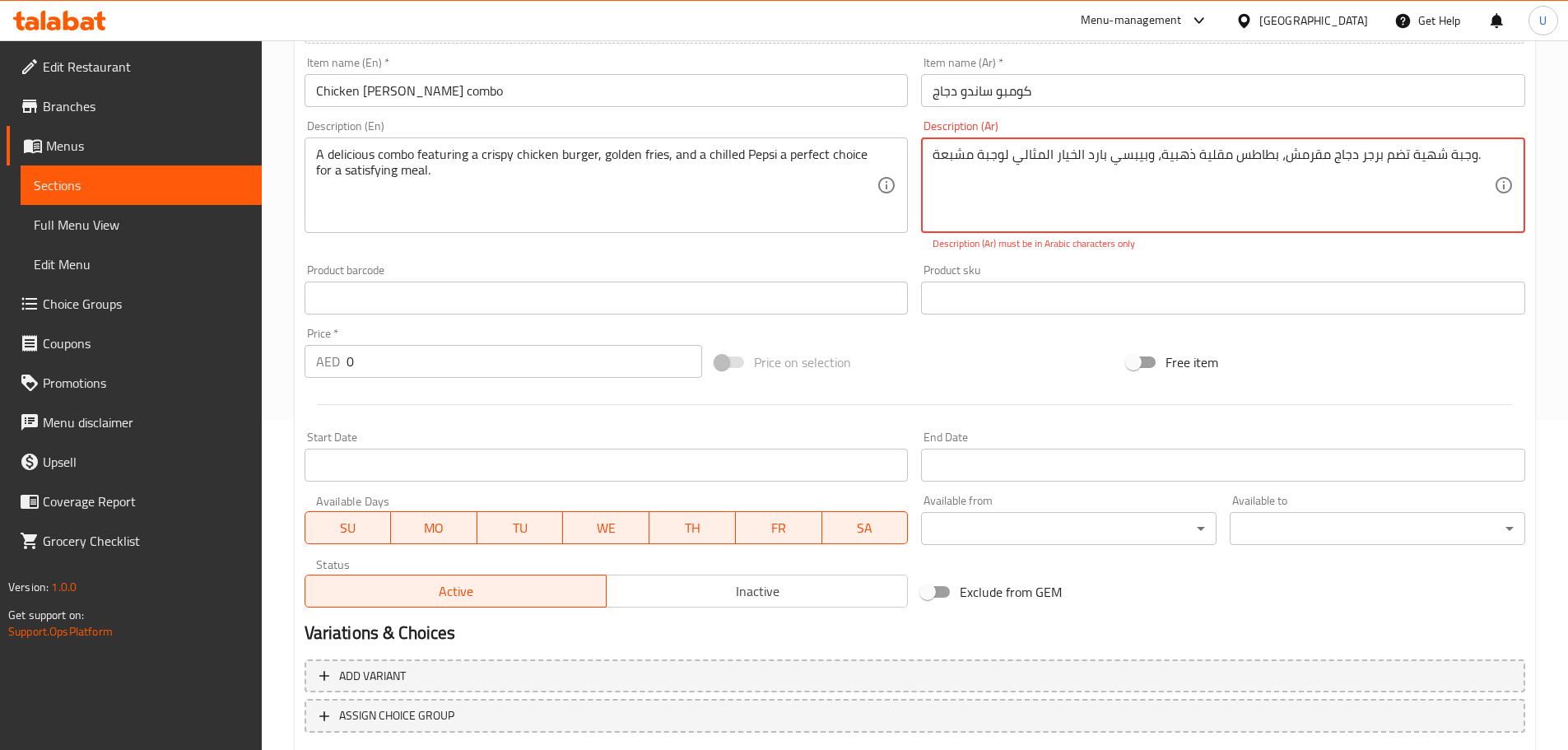
type textarea "وجبة شهية تضم برجر دجاج مقرمش، بطاطس مقلية ذهبية، وبيبسي بارد الخيار المثالي لو…"
click at [901, 248] on div "Add item image Image Size: 1200 x 800 px / Image formats: jpg, png / 5MB Max. I…" at bounding box center [914, 251] width 1233 height 728
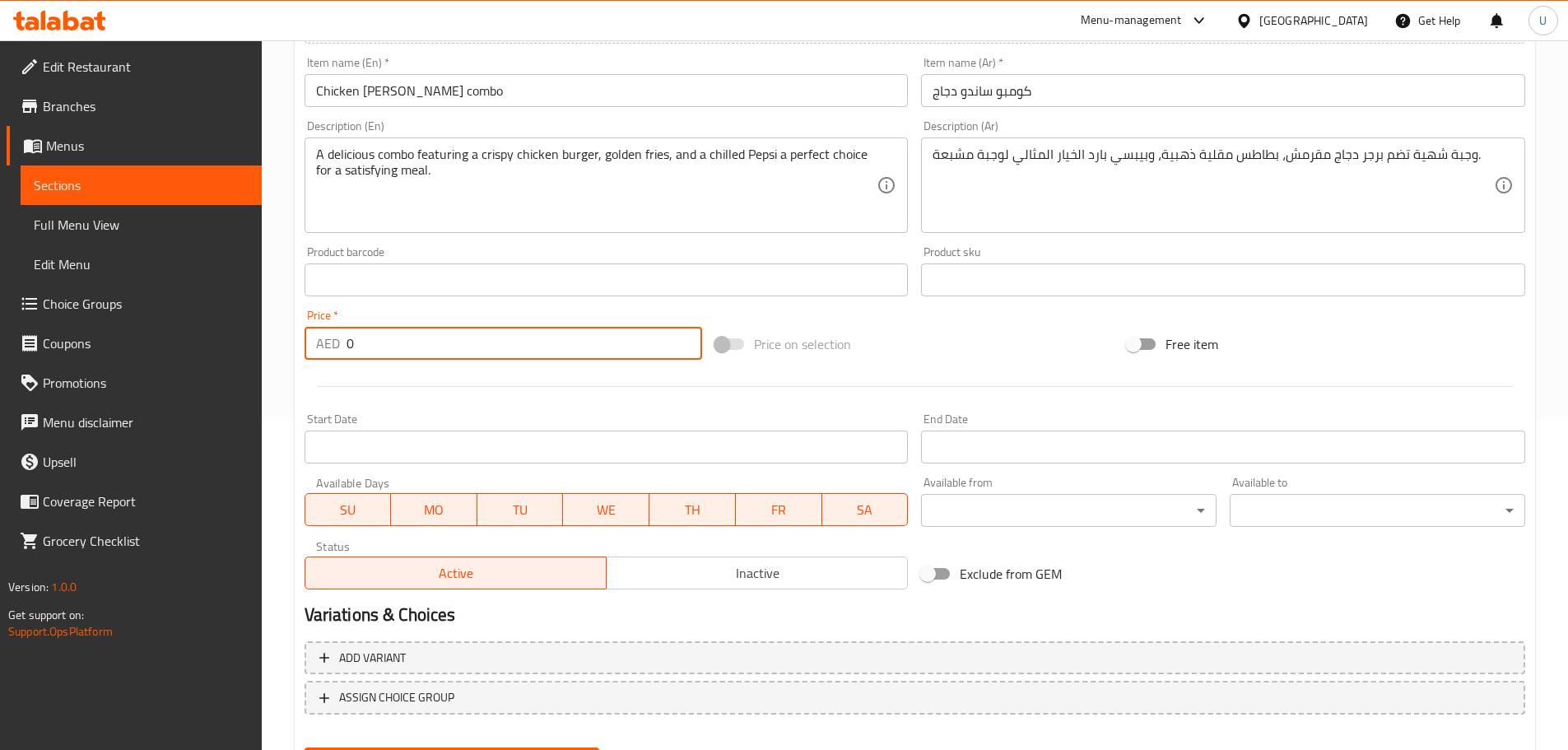
drag, startPoint x: 392, startPoint y: 344, endPoint x: 194, endPoint y: 344, distance: 198.0
click at [206, 338] on div "Edit Restaurant Branches Menus Sections Full Menu View Edit Menu Choice Groups …" at bounding box center [784, 273] width 1568 height 1123
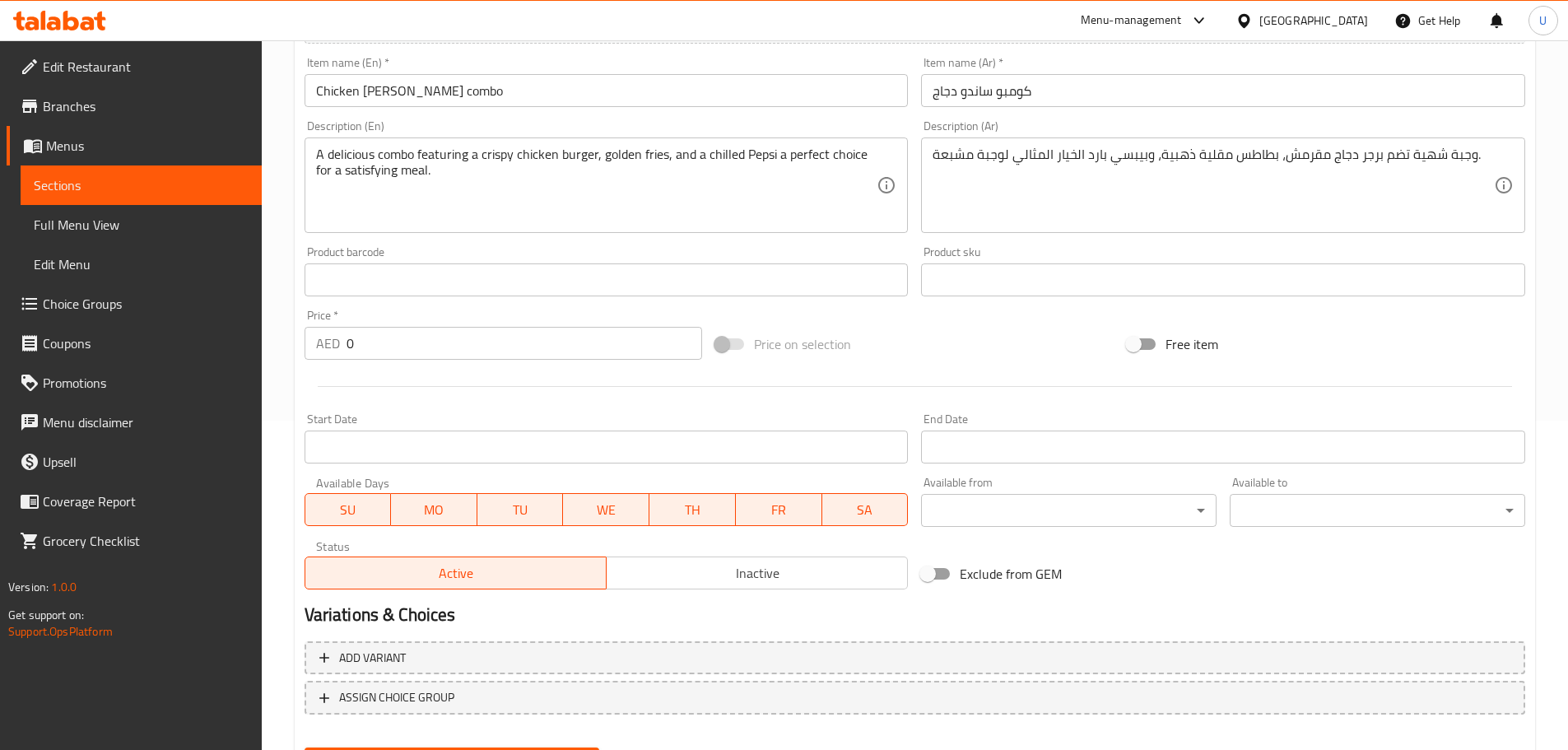
click at [365, 346] on input "0" at bounding box center [524, 343] width 356 height 33
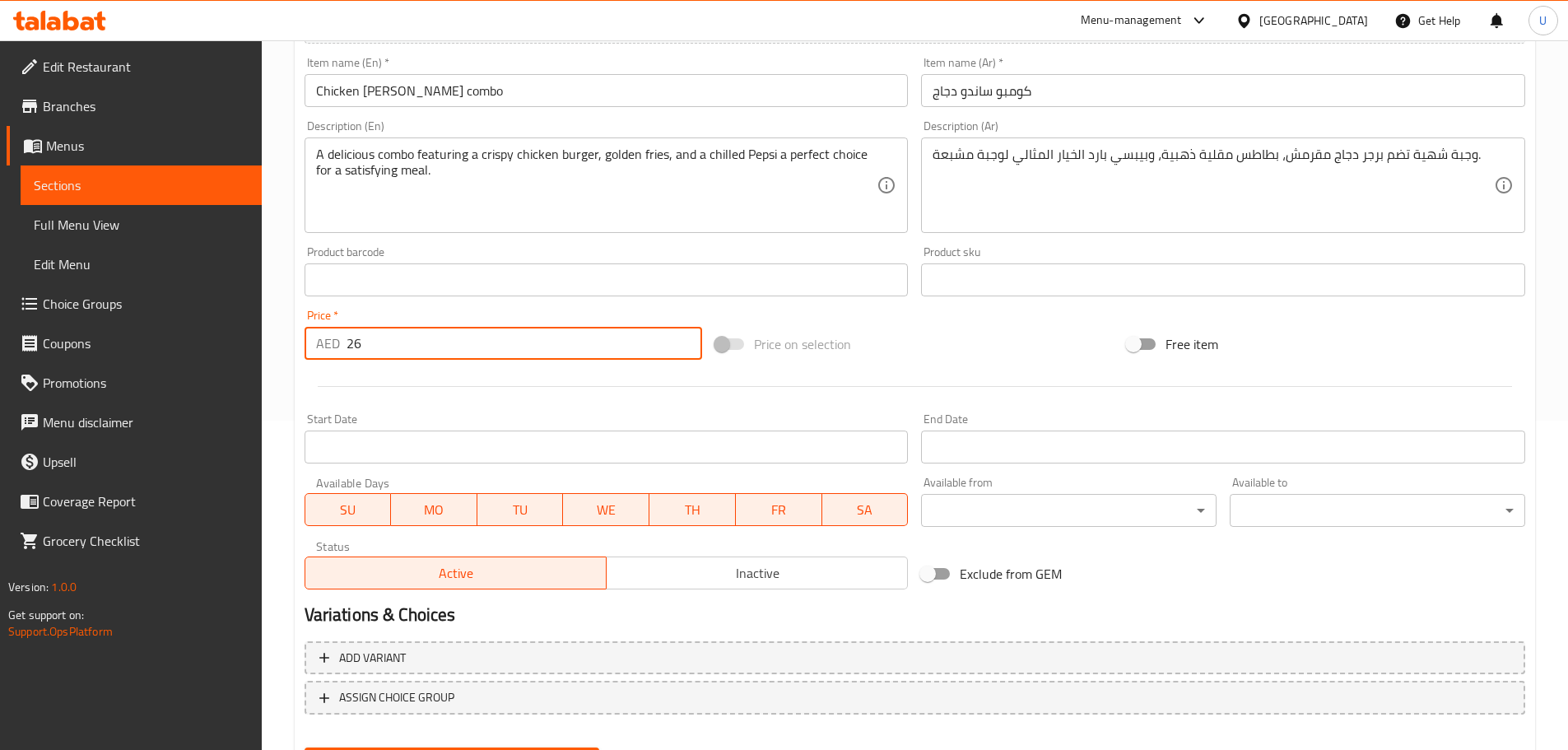
click at [903, 359] on div "Price on selection" at bounding box center [914, 344] width 412 height 45
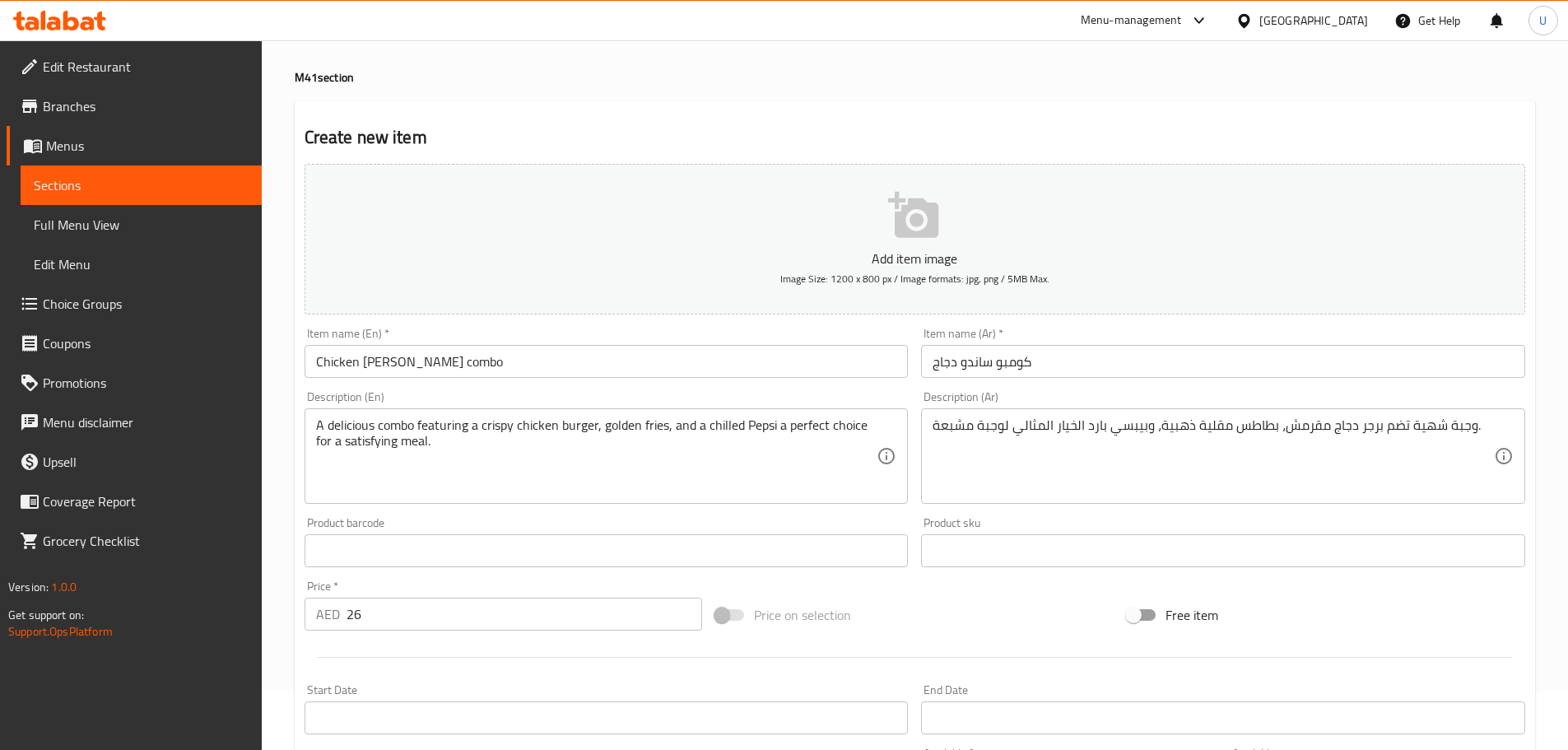
scroll to position [166, 0]
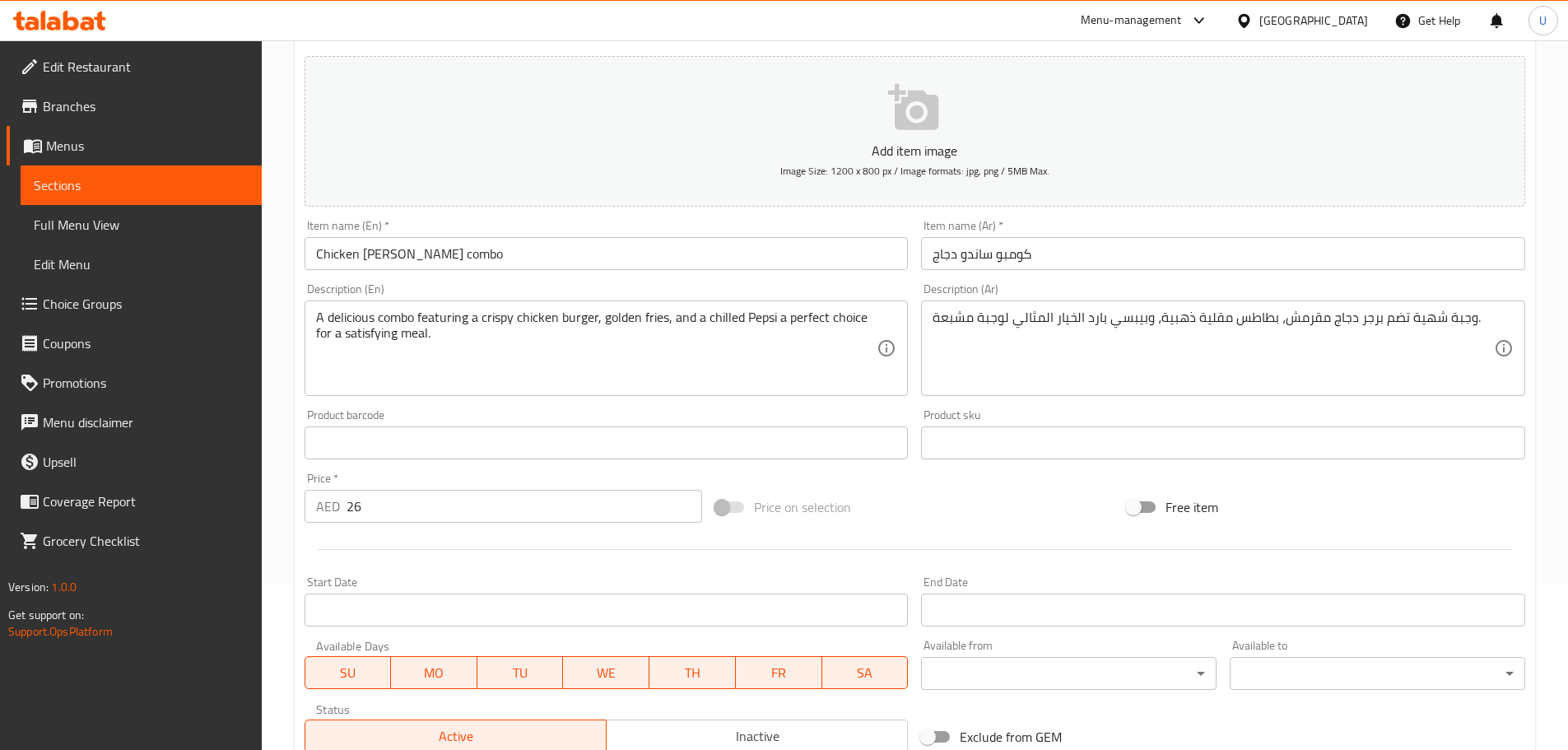
drag, startPoint x: 411, startPoint y: 519, endPoint x: 429, endPoint y: 520, distance: 18.0
click at [412, 520] on input "26" at bounding box center [524, 506] width 356 height 33
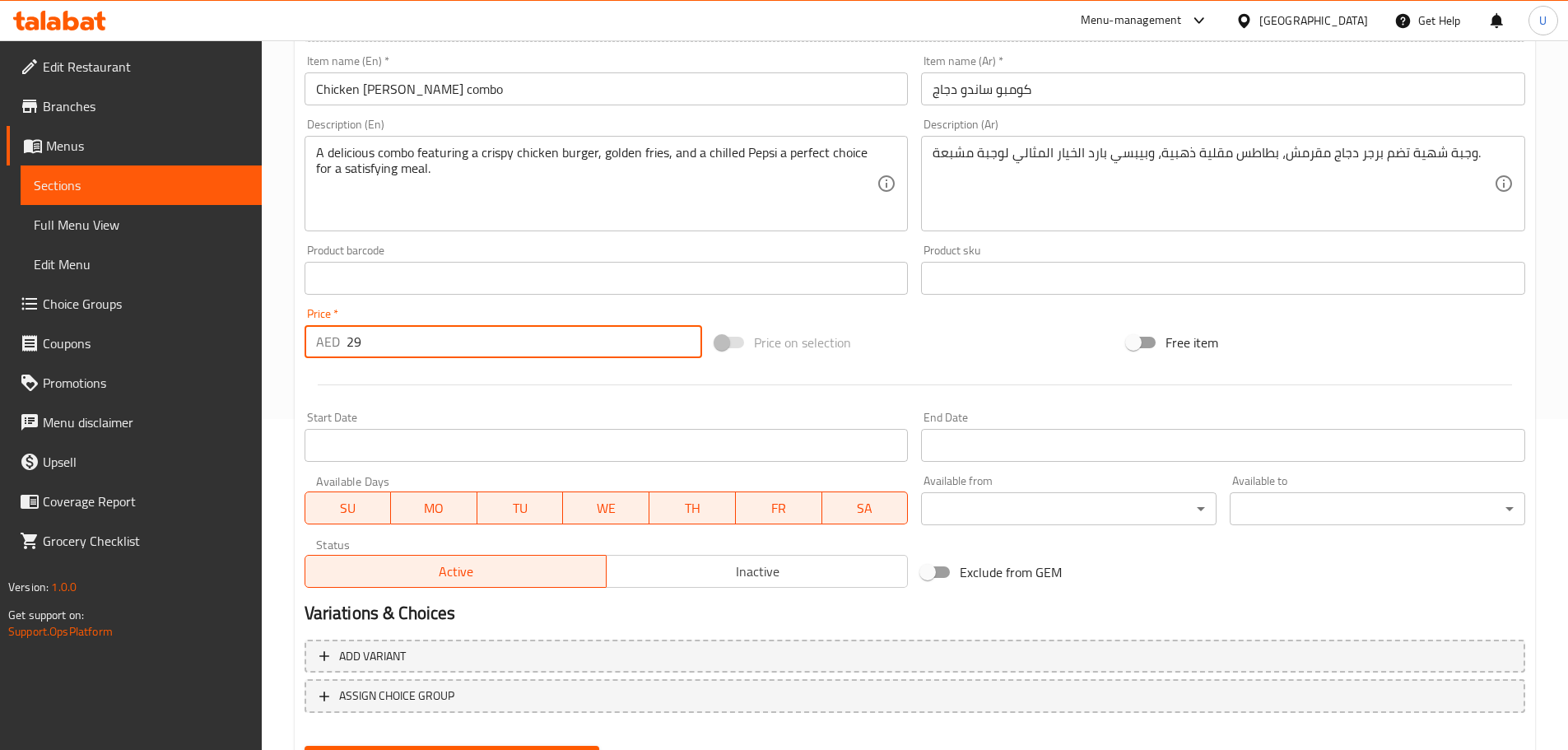
scroll to position [413, 0]
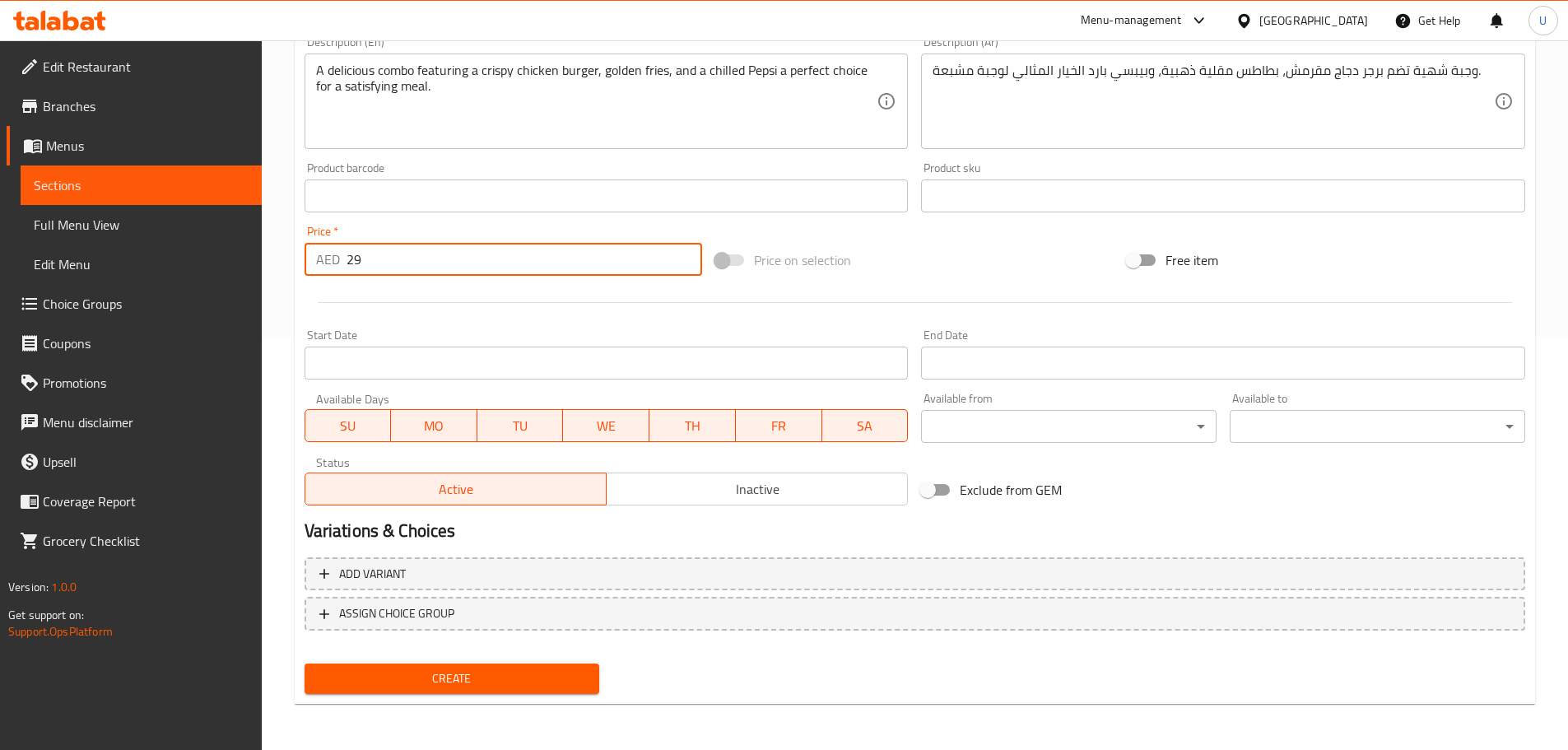
type input "29"
click at [454, 678] on span "Create" at bounding box center [452, 678] width 269 height 21
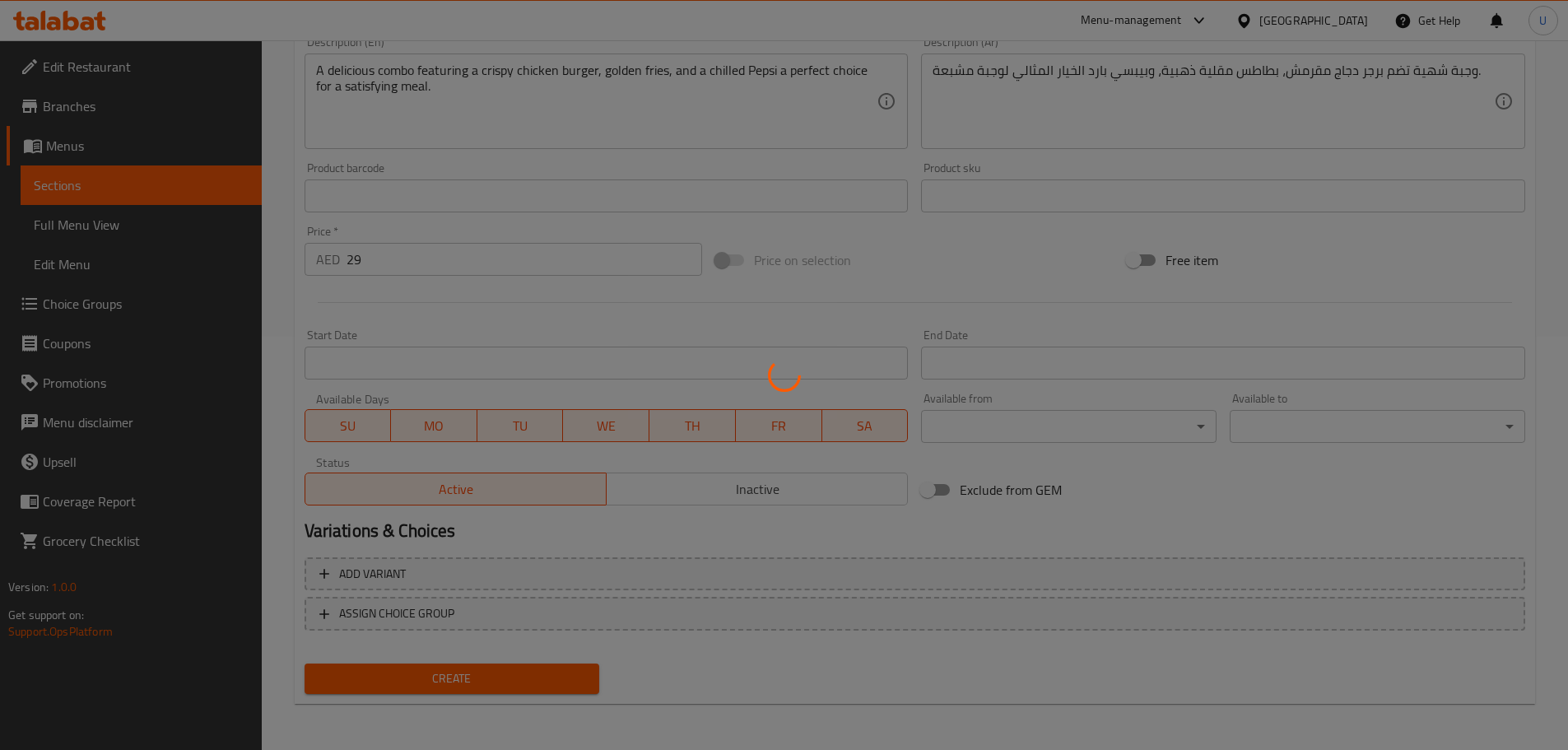
type input "0"
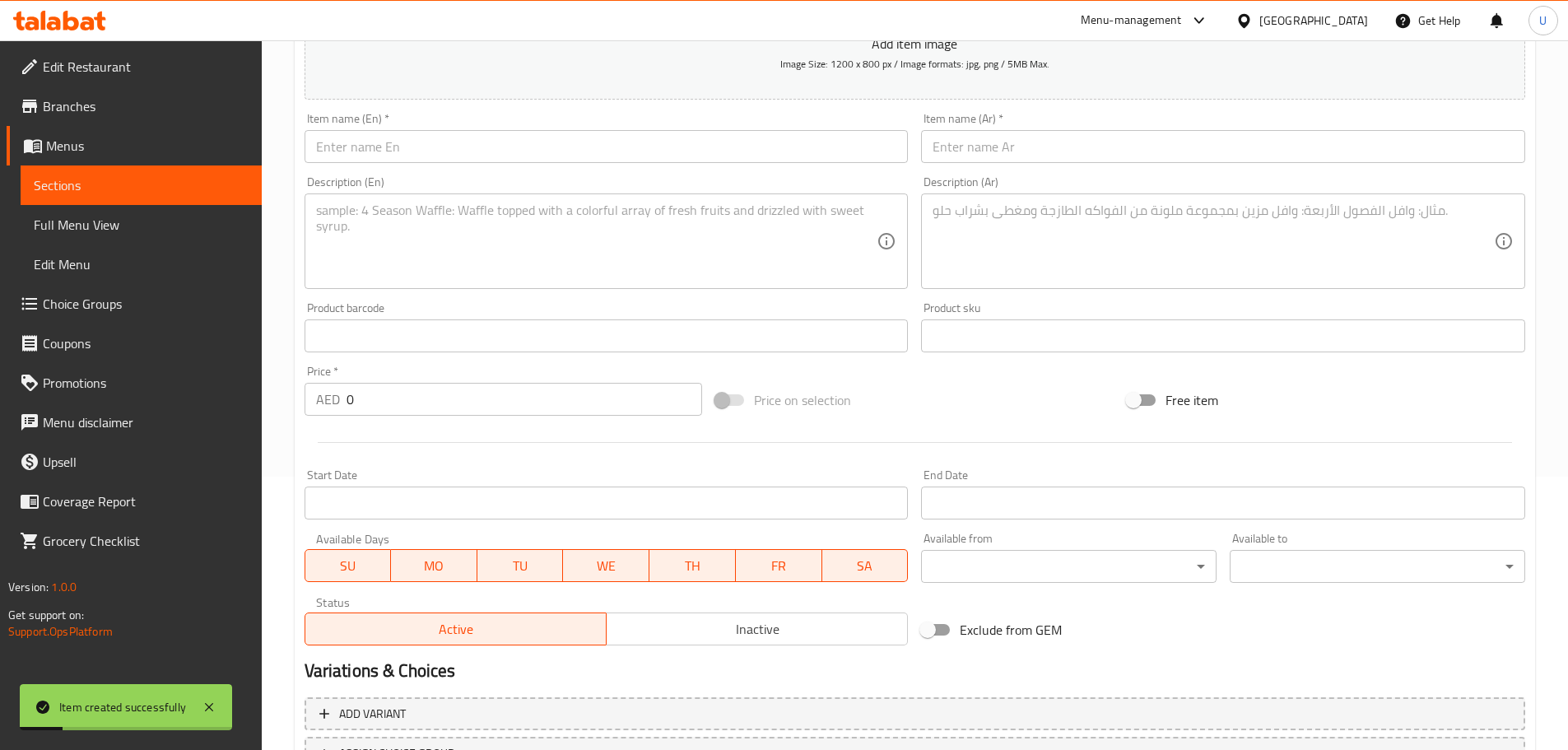
scroll to position [2, 0]
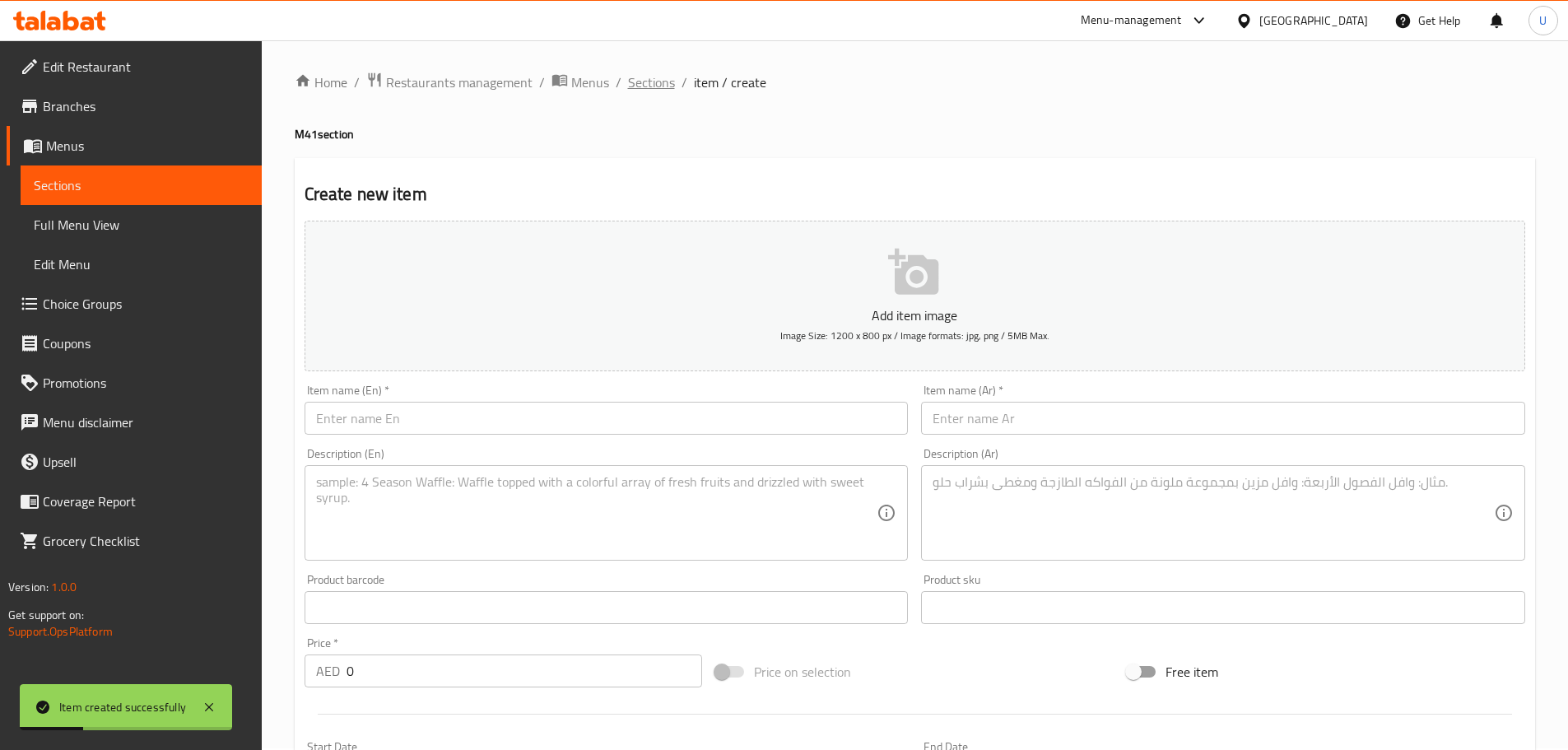
click at [638, 84] on span "Sections" at bounding box center [651, 83] width 47 height 20
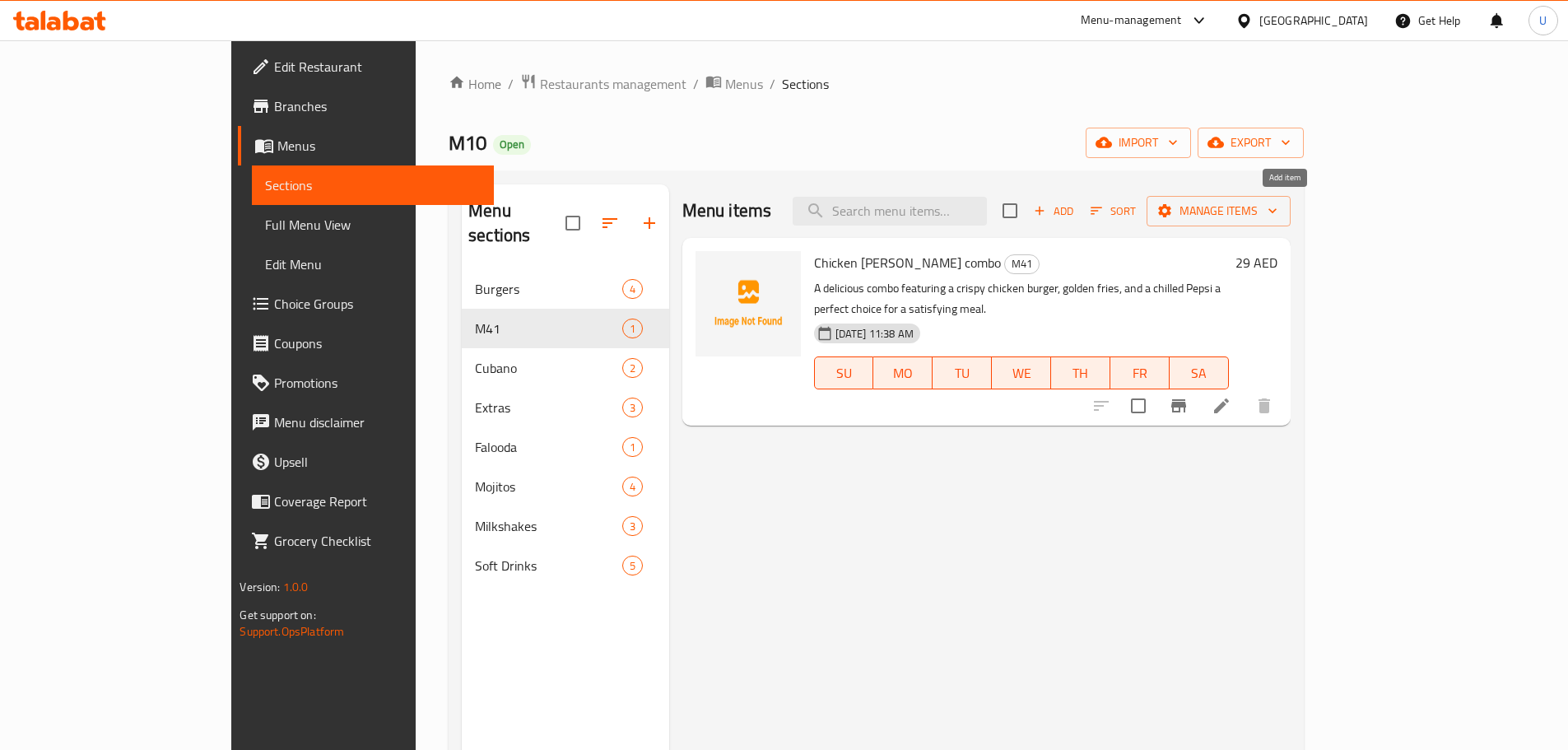
click at [1075, 217] on span "Add" at bounding box center [1053, 211] width 45 height 19
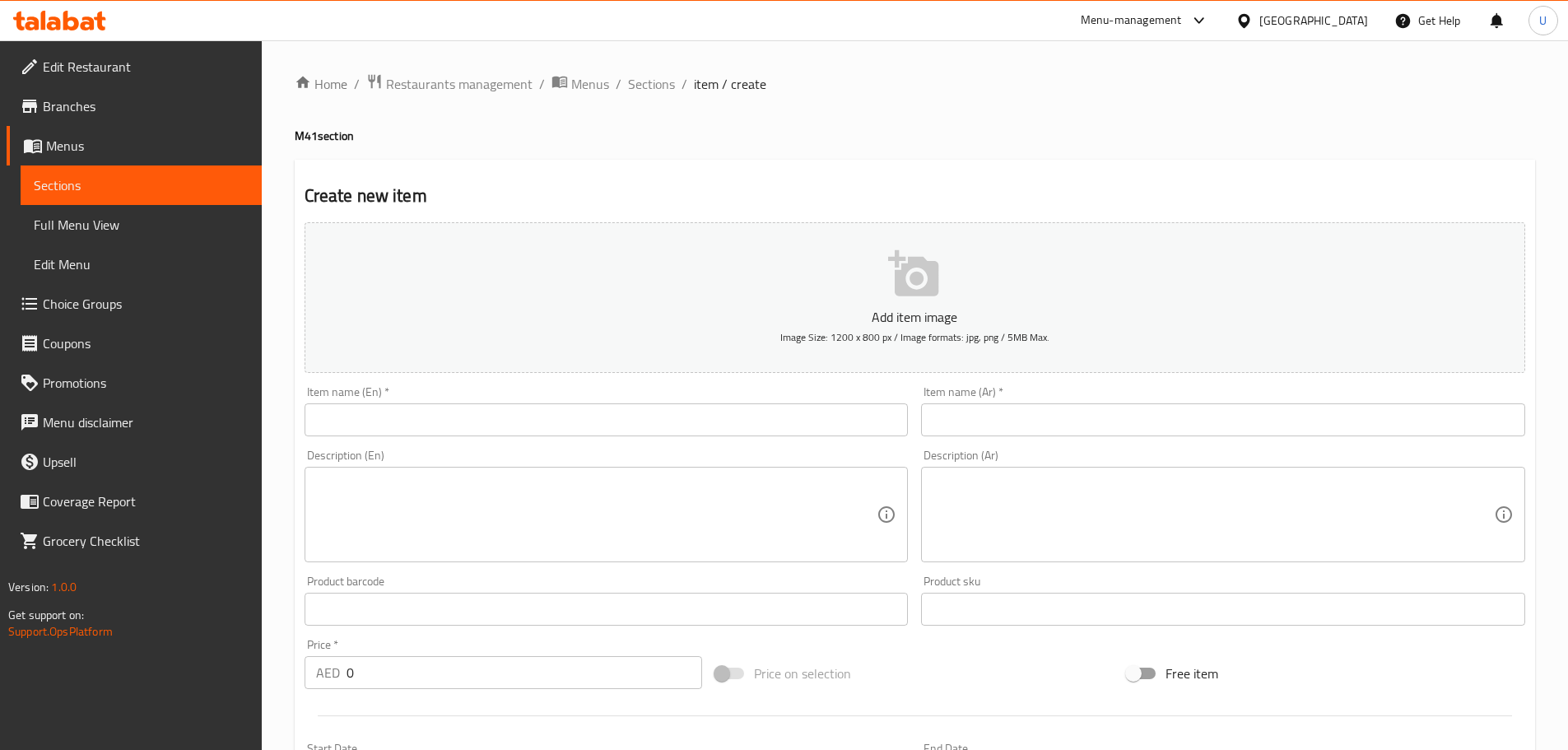
click at [564, 422] on input "text" at bounding box center [606, 420] width 604 height 33
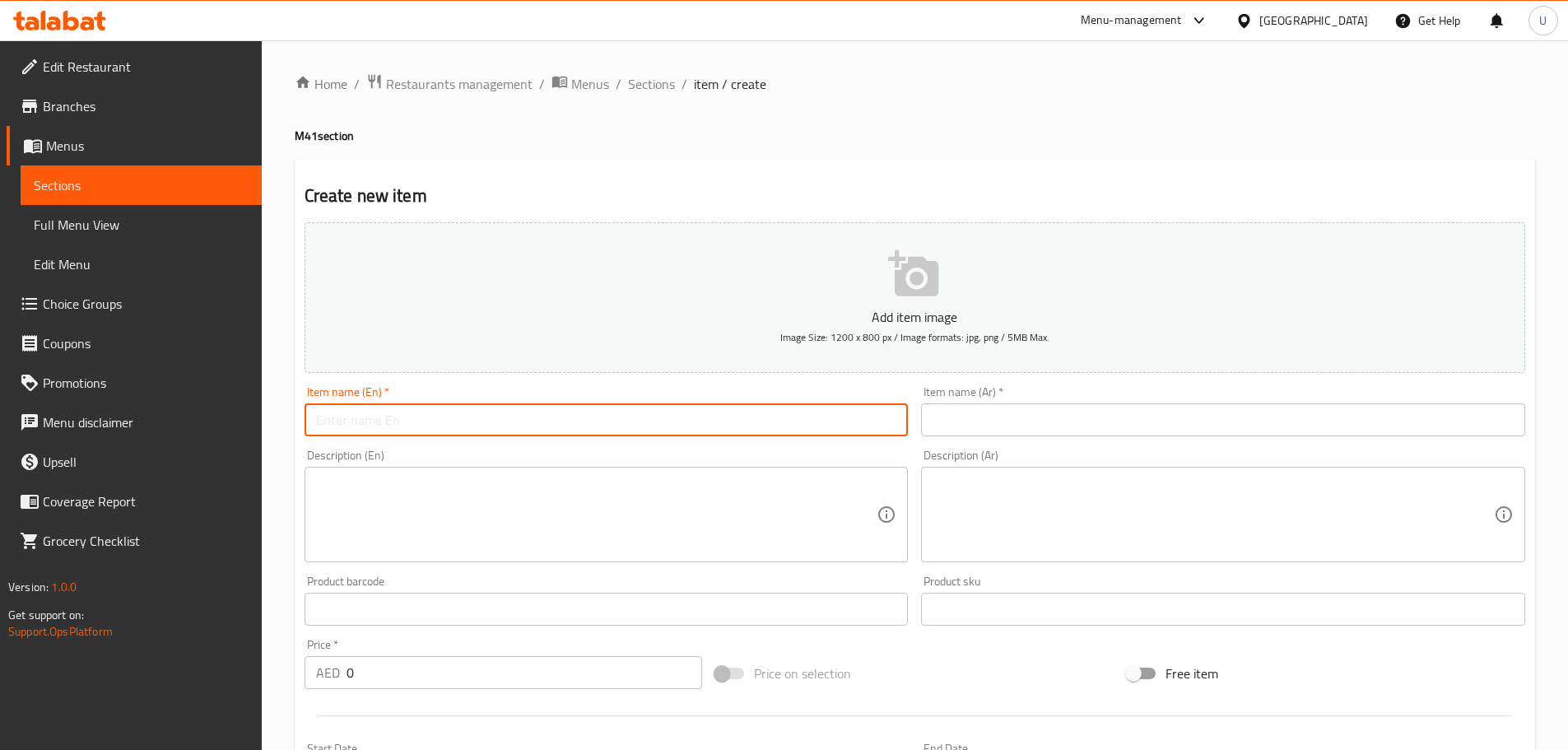
paste input "Beef Single Smashed Combo"
type input "Beef Single Smashed Combo"
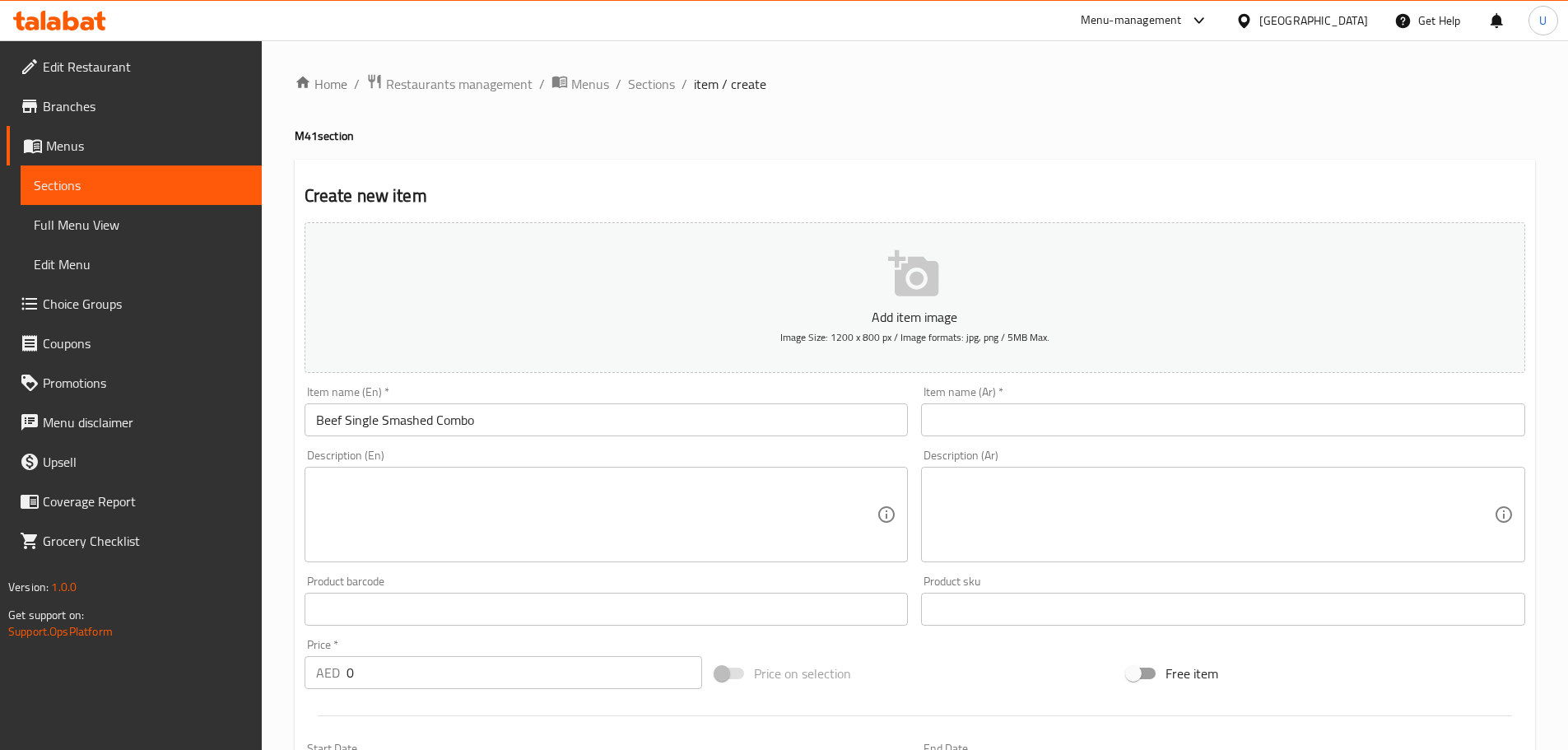
click at [964, 425] on input "text" at bounding box center [1222, 420] width 604 height 33
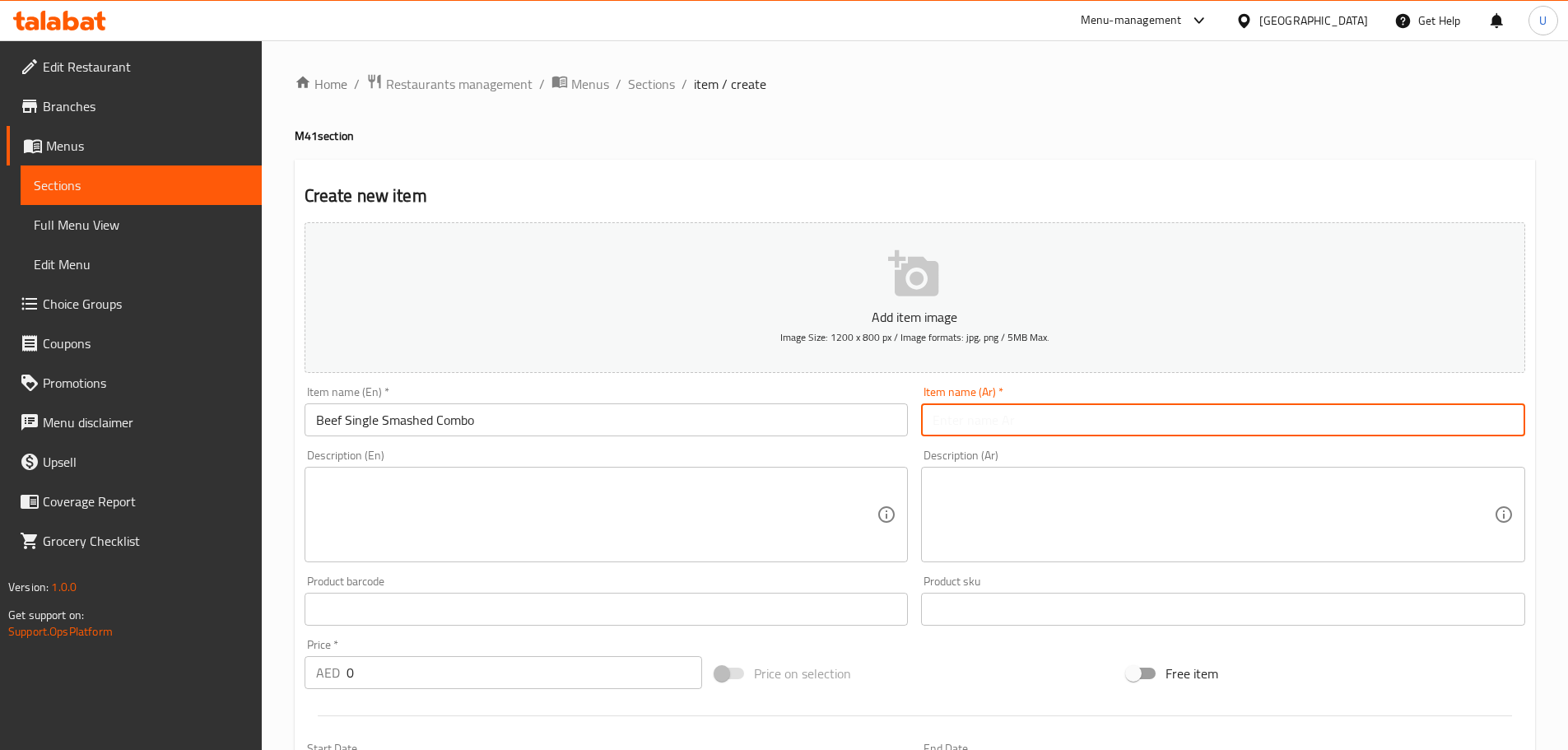
paste input "كومبو برجر لحم بقري سماش مفرد"
type input "كومبو برجر لحم بقري سماش مفرد"
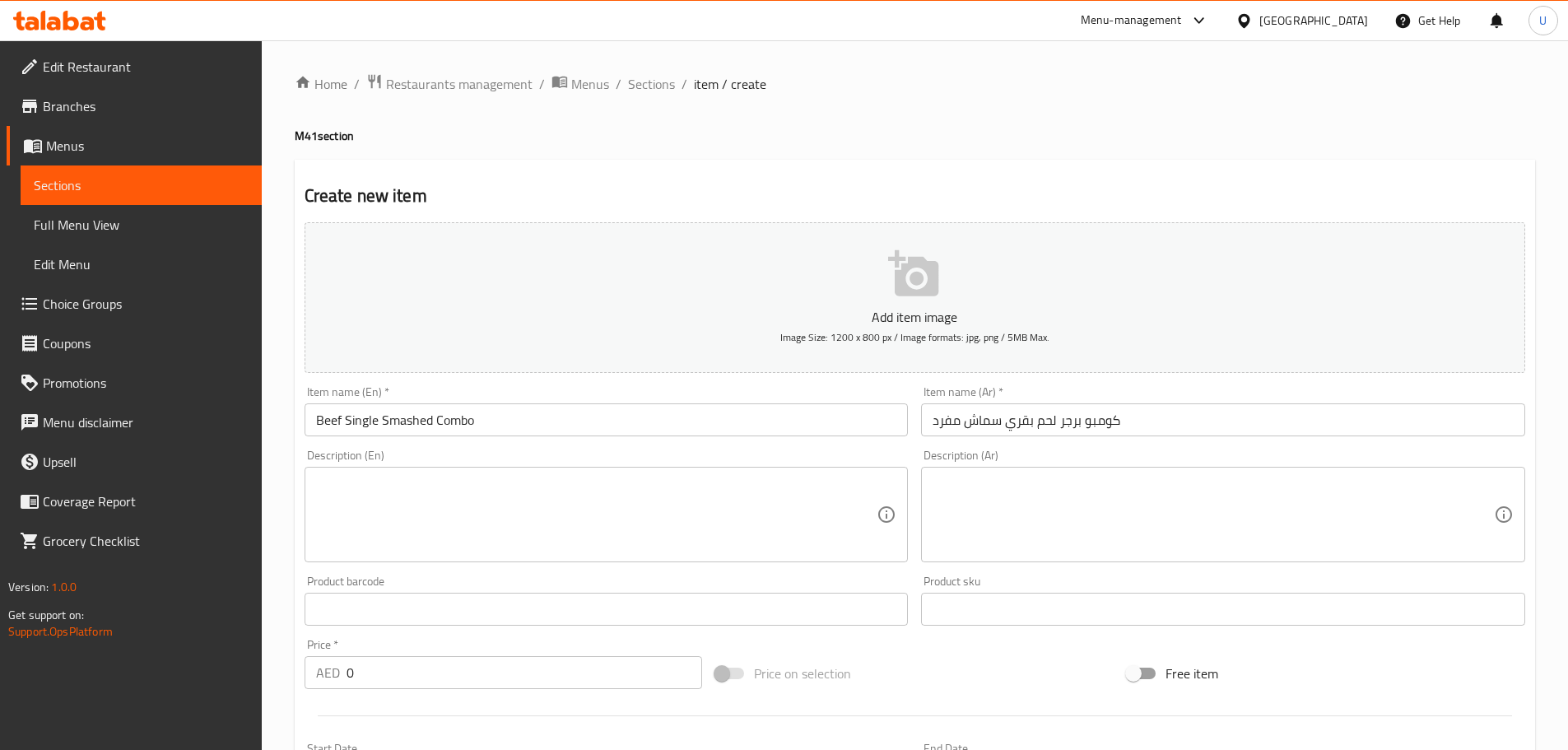
click at [497, 489] on textarea at bounding box center [596, 514] width 561 height 79
paste textarea "A flavorful combo featuring a juicy single smashed beef burger, crispy fries, a…"
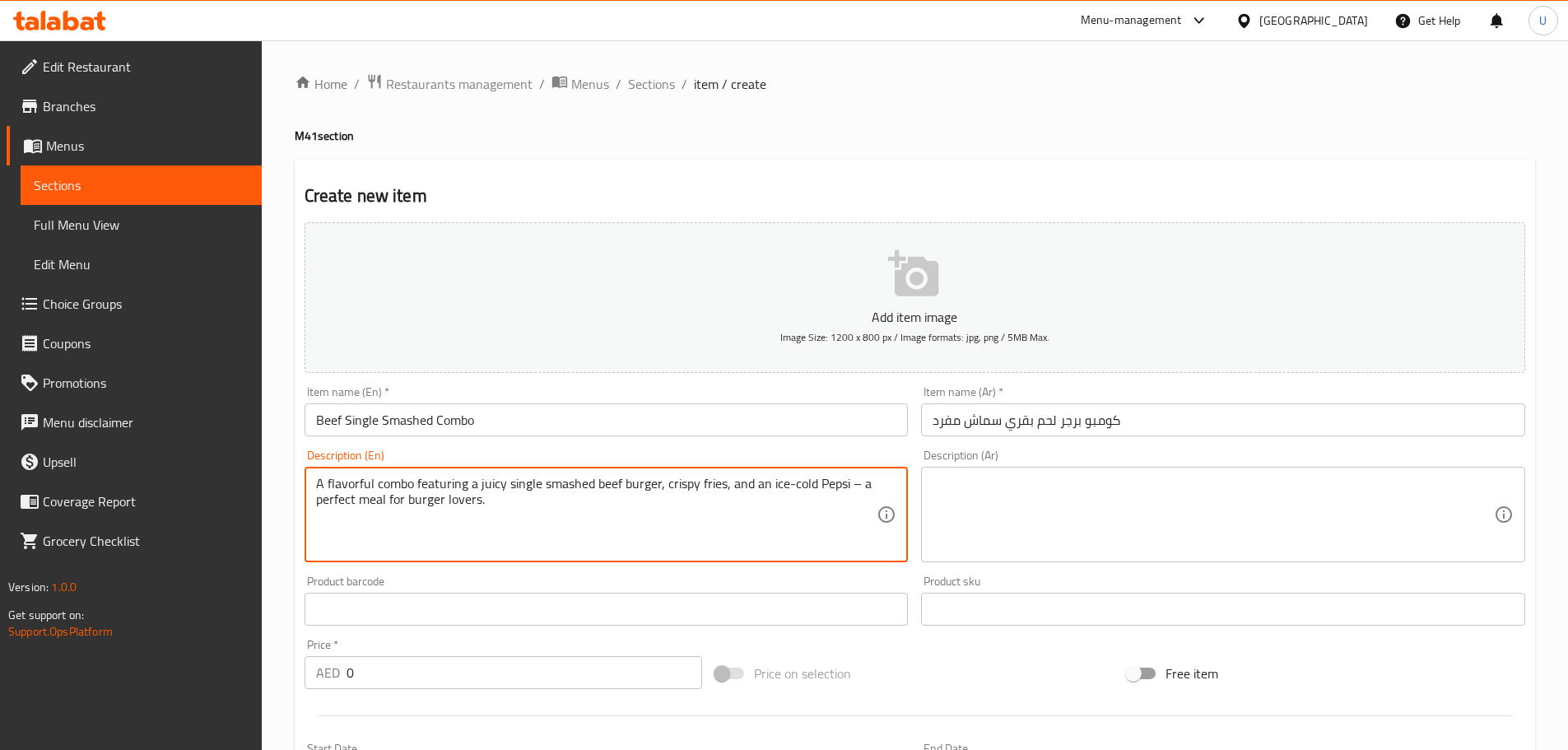
type textarea "A flavorful combo featuring a juicy single smashed beef burger, crispy fries, a…"
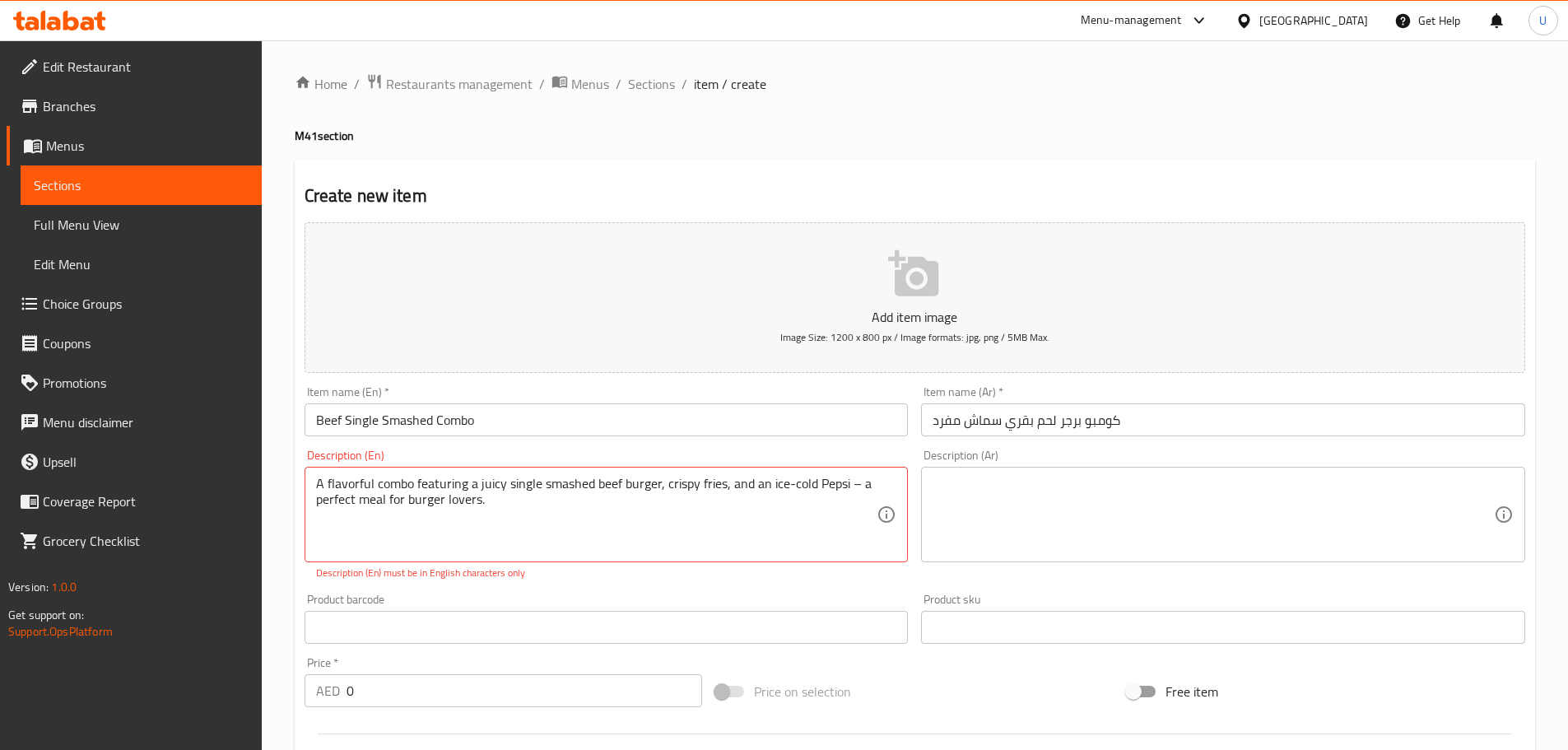
click at [1019, 536] on textarea at bounding box center [1213, 514] width 561 height 79
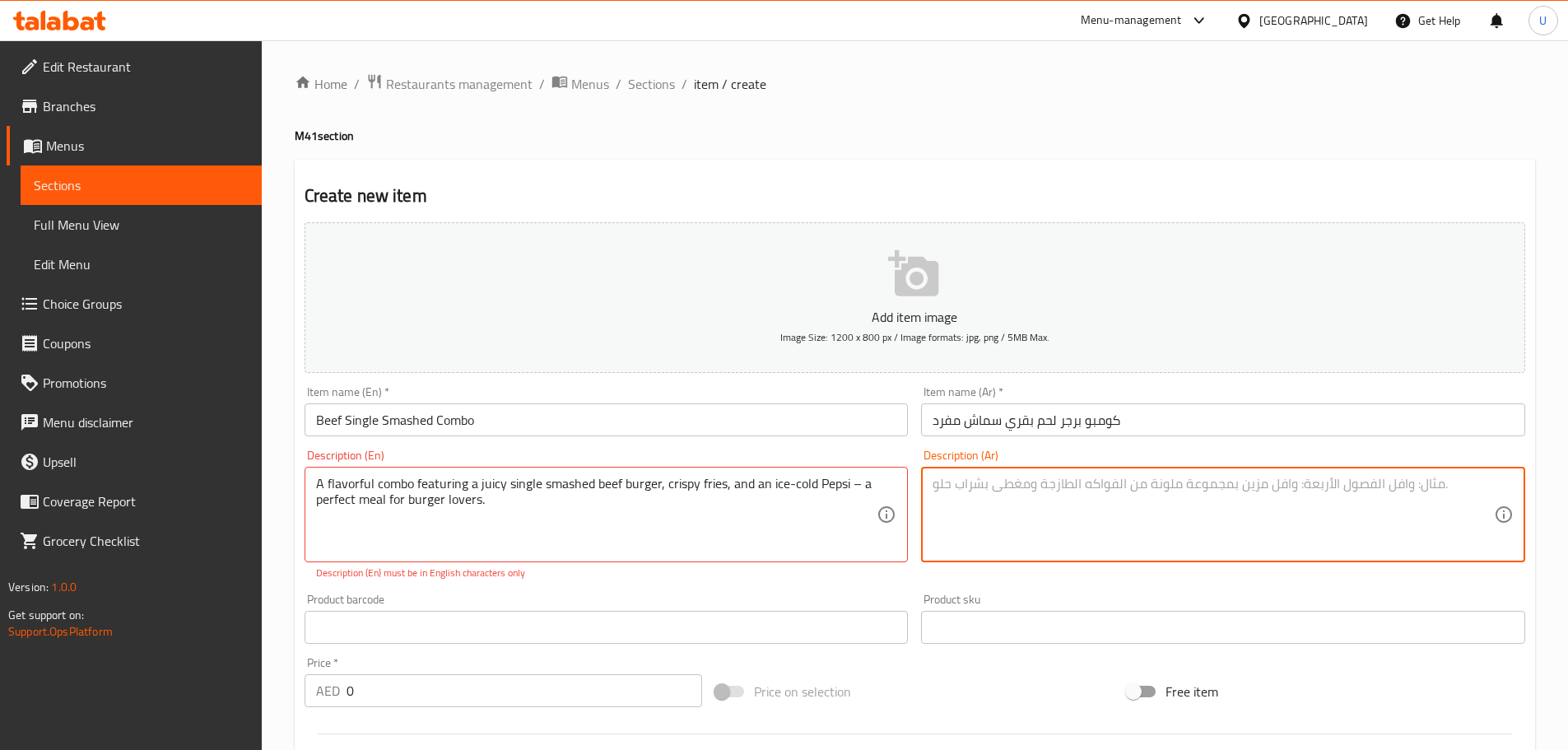
paste textarea "وجبة لذيذة تضم برجر لحم بقري سماش عصيري، بطاطس مقلية مقرمشة، وبيبسي مثلج – الخي…"
type textarea "وجبة لذيذة تضم برجر لحم بقري سماش عصيري، بطاطس مقلية مقرمشة، وبيبسي مثلج – الخي…"
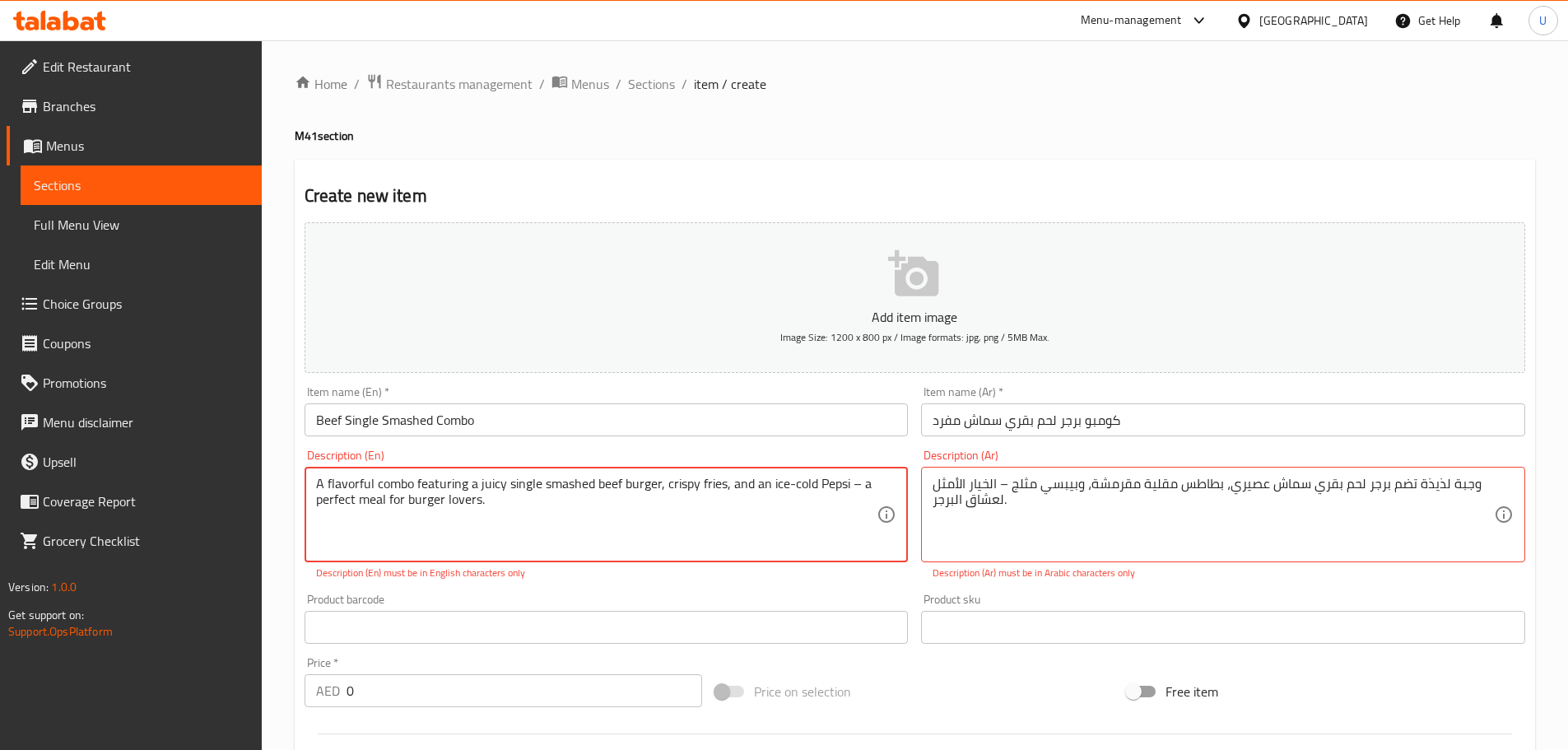
click at [793, 492] on textarea "A flavorful combo featuring a juicy single smashed beef burger, crispy fries, a…" at bounding box center [596, 514] width 561 height 79
click at [851, 483] on textarea "A flavorful combo featuring a juicy single smashed beef burger, crispy fries, a…" at bounding box center [596, 514] width 561 height 79
type textarea "A flavorful combo featuring a juicy single smashed beef burger, crispy fries, a…"
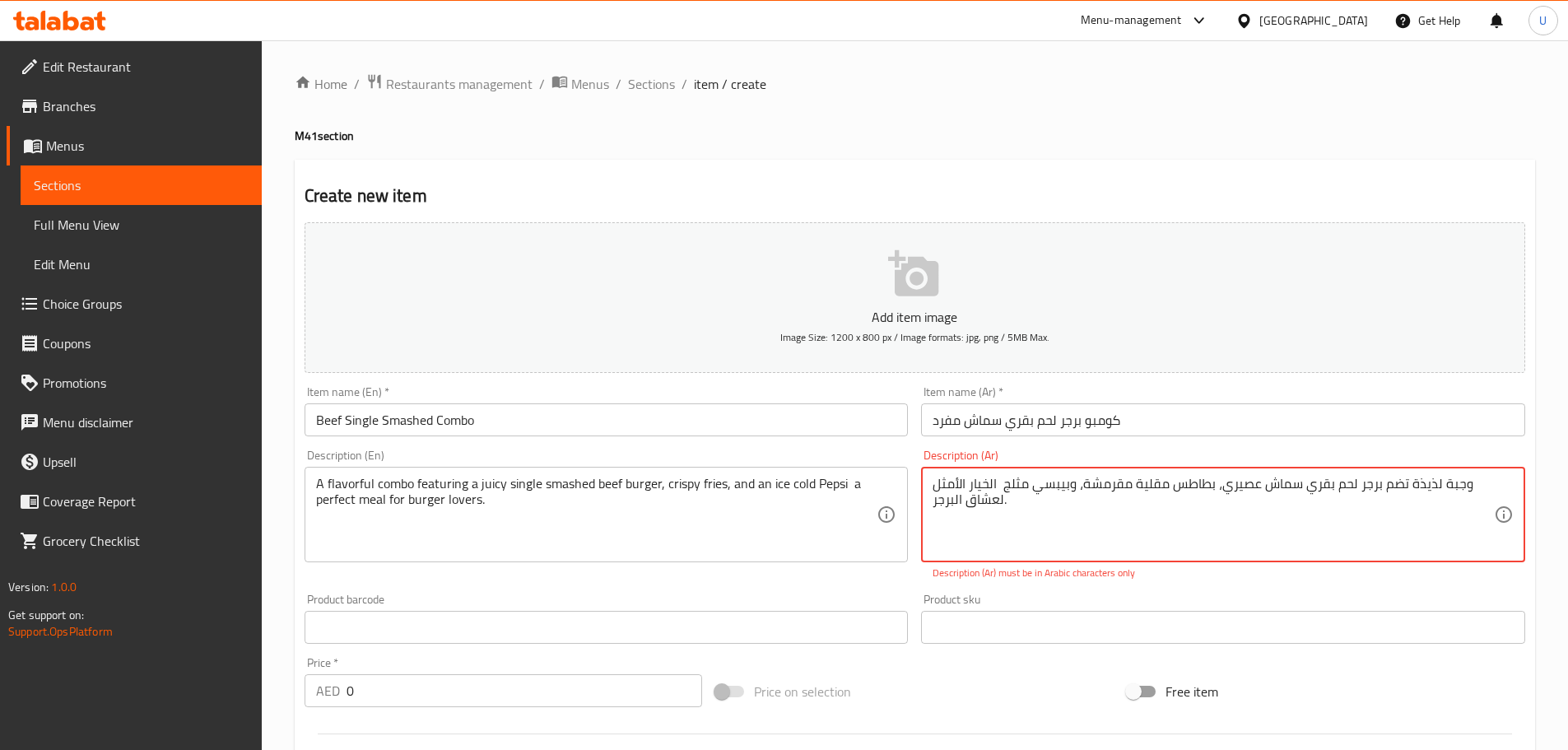
type textarea "وجبة لذيذة تضم برجر لحم بقري سماش عصيري، بطاطس مقلية مقرمشة، وبيبسي مثلج الخيار…"
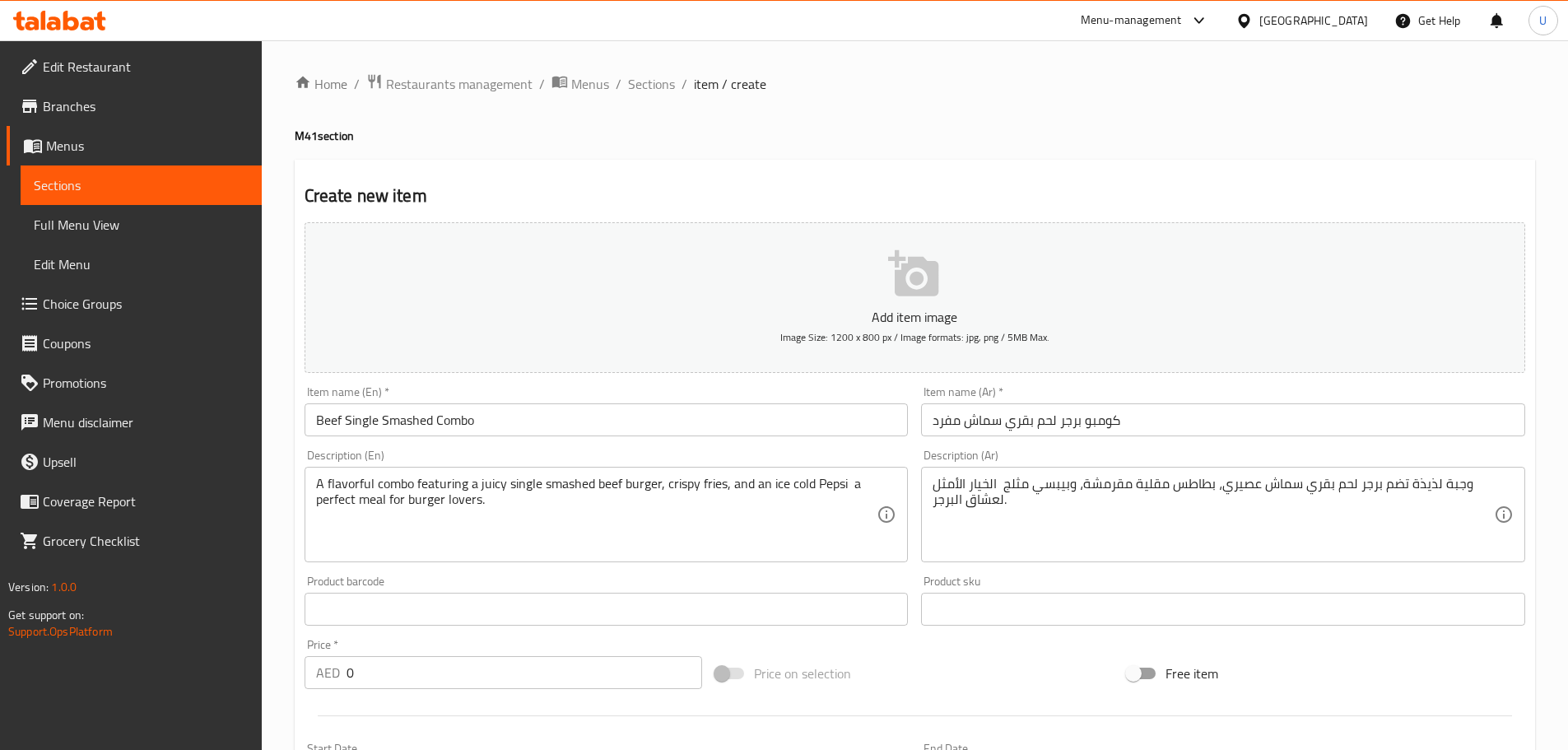
click at [894, 581] on div "Add item image Image Size: 1200 x 800 px / Image formats: jpg, png / 5MB Max. I…" at bounding box center [914, 571] width 1233 height 709
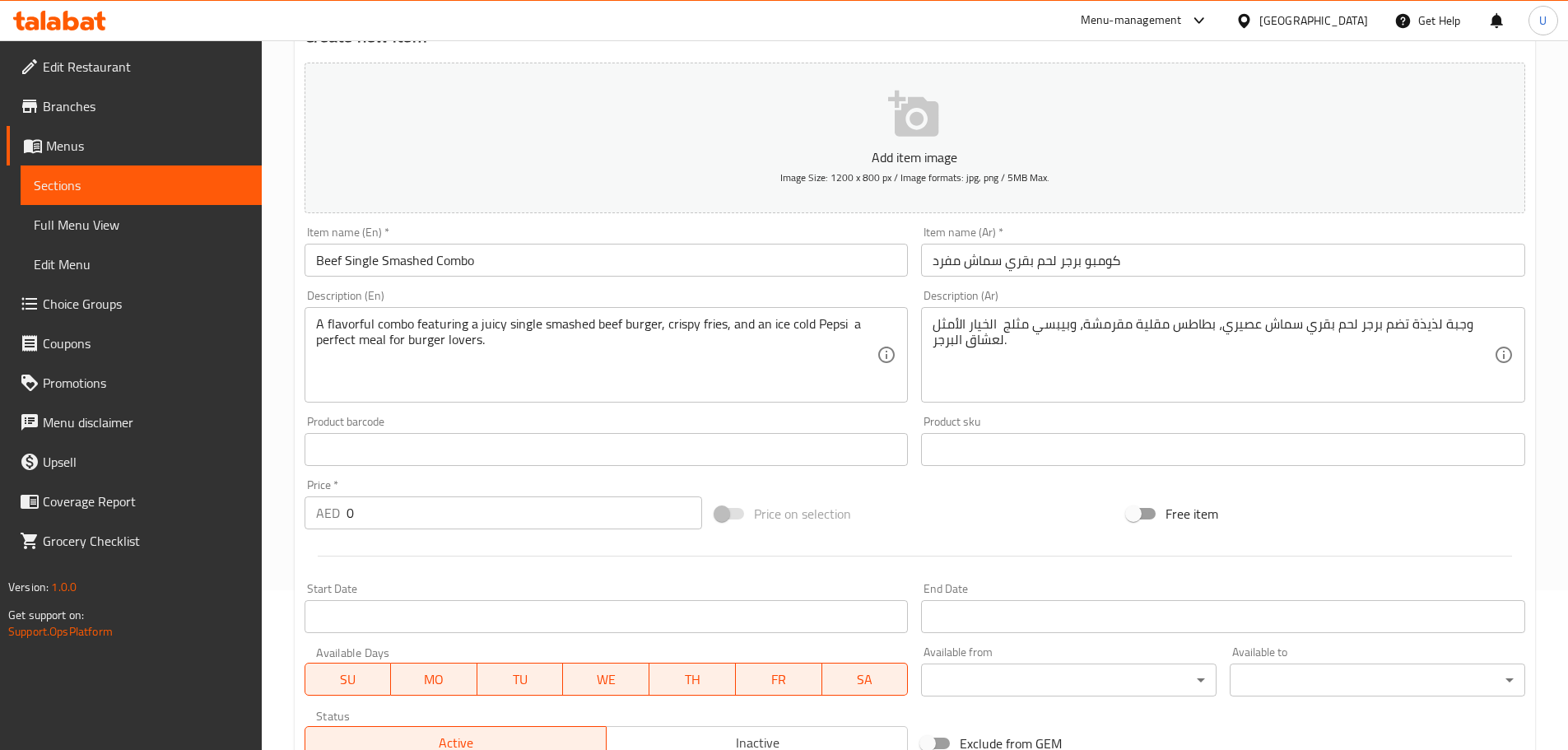
scroll to position [165, 0]
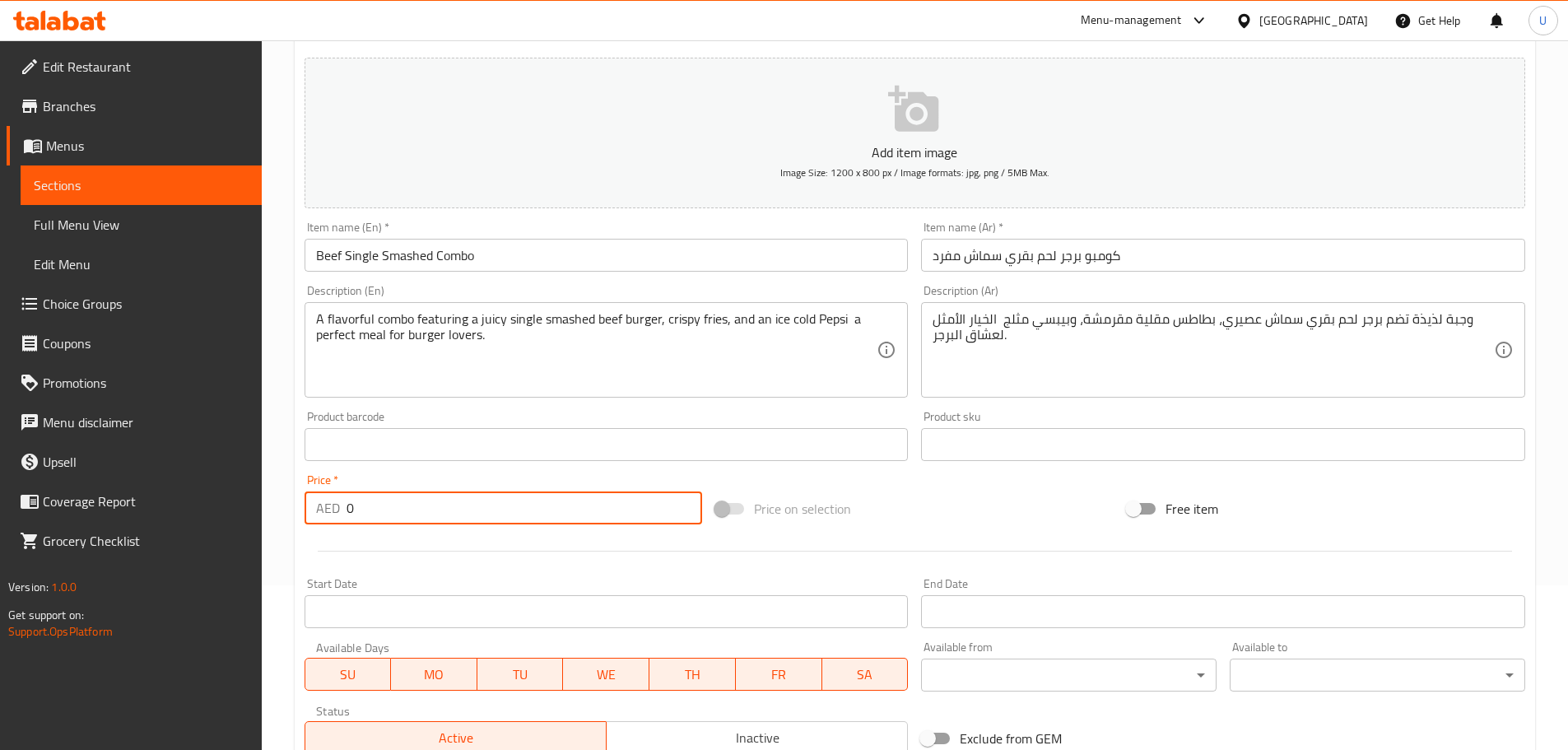
drag, startPoint x: 383, startPoint y: 517, endPoint x: 274, endPoint y: 514, distance: 109.0
click at [274, 514] on div "Home / Restaurants management / Menus / Sections / item / create M41 section Cr…" at bounding box center [915, 437] width 1306 height 1123
type input "29"
click at [941, 518] on div "Price on selection" at bounding box center [914, 509] width 412 height 45
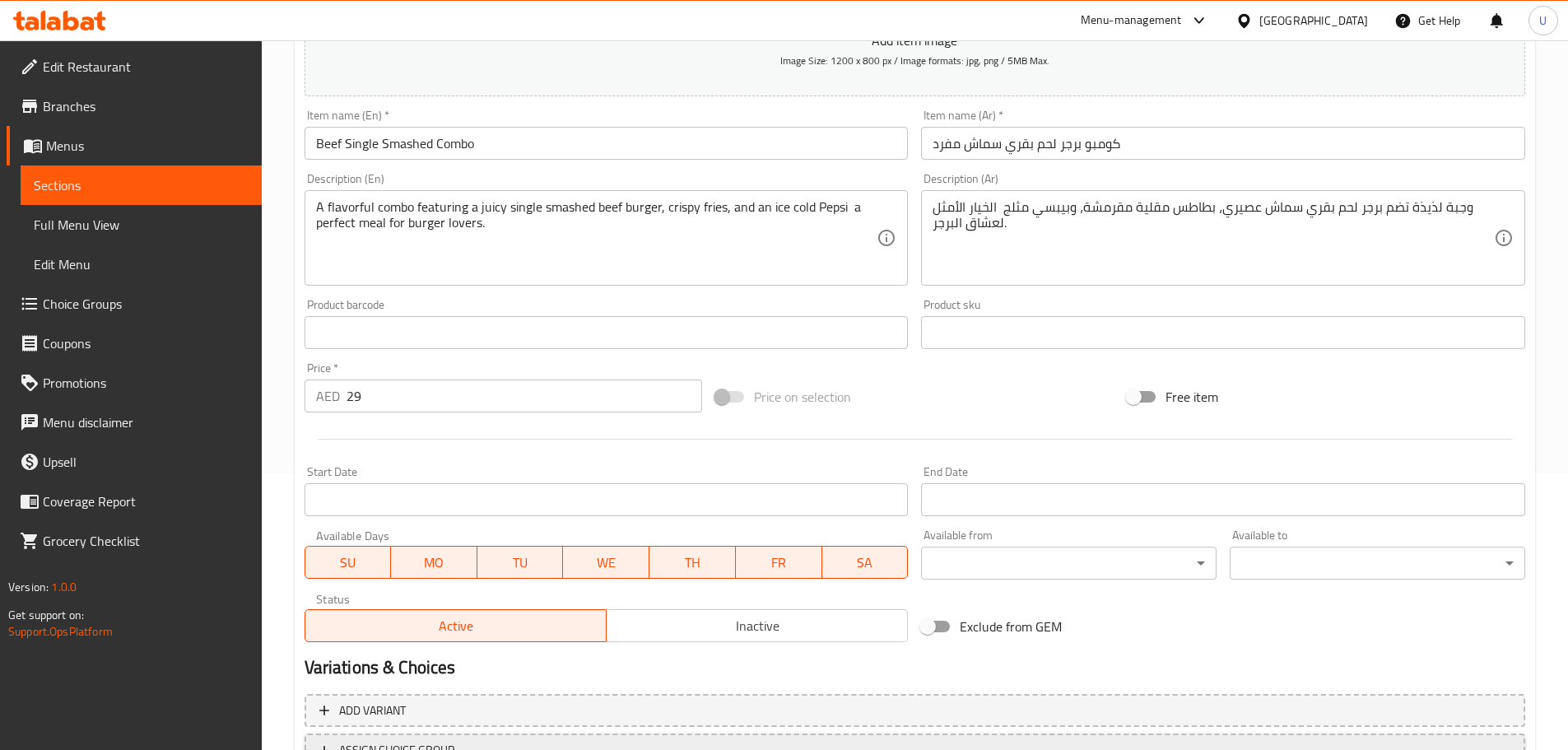
scroll to position [413, 0]
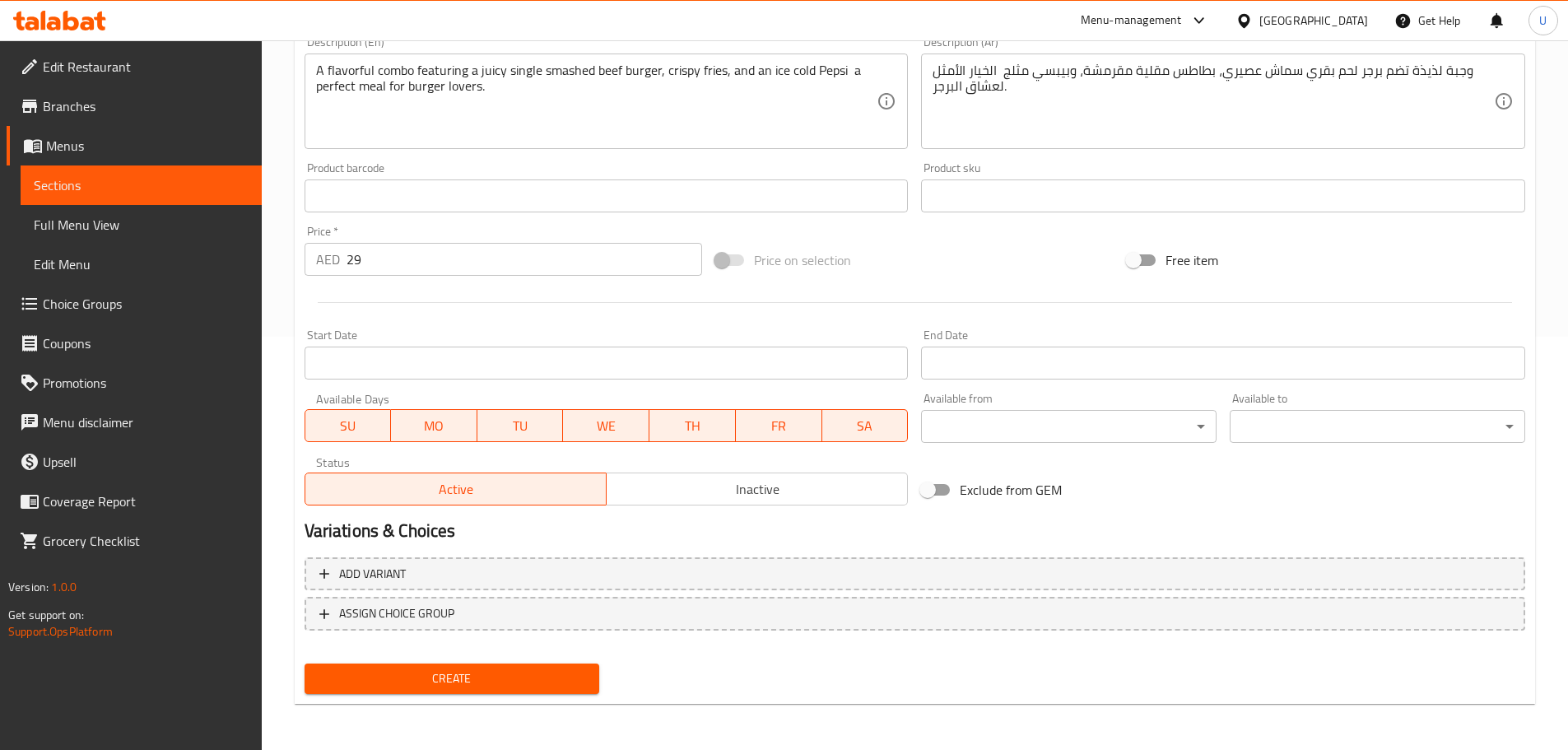
click at [441, 686] on span "Create" at bounding box center [452, 678] width 269 height 21
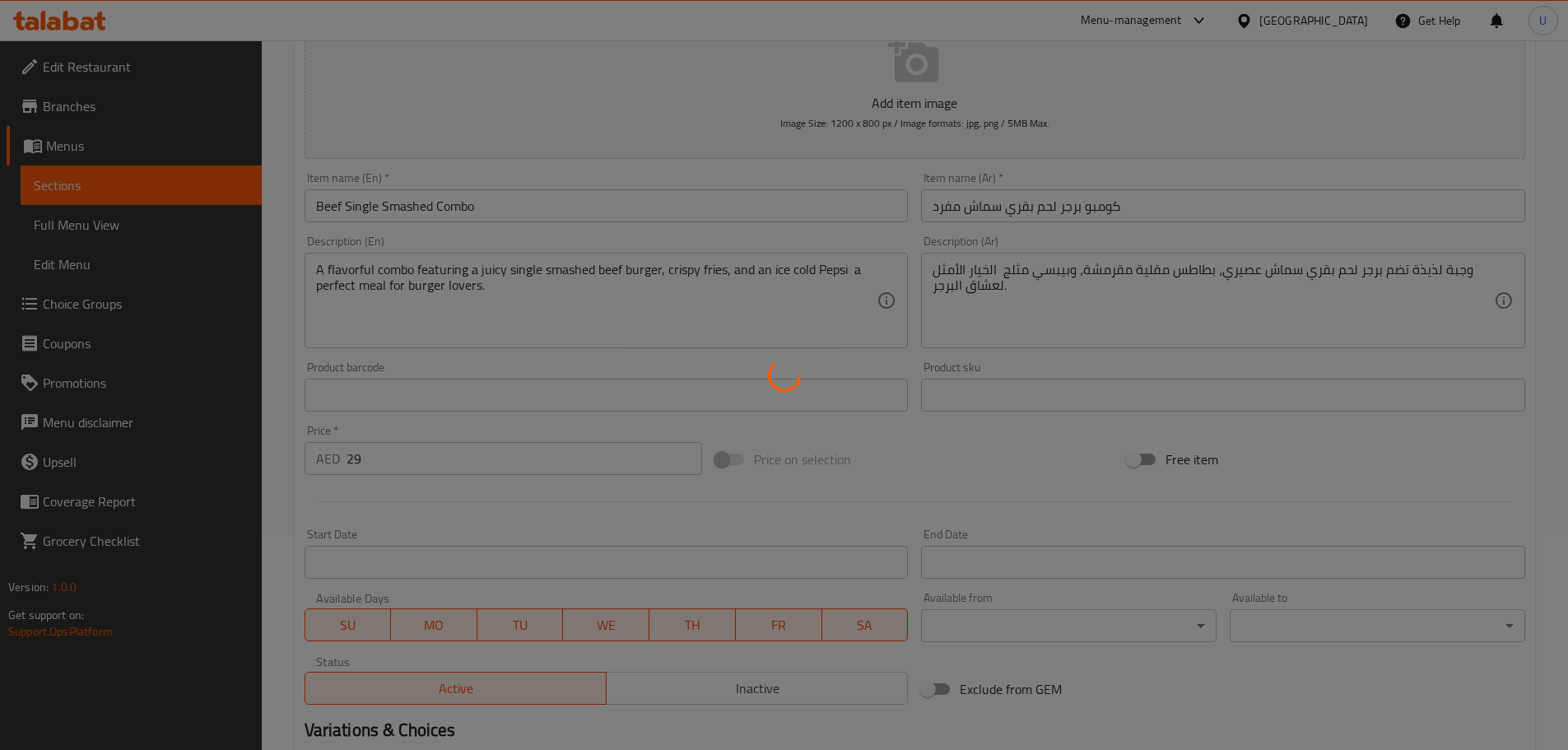
scroll to position [2, 0]
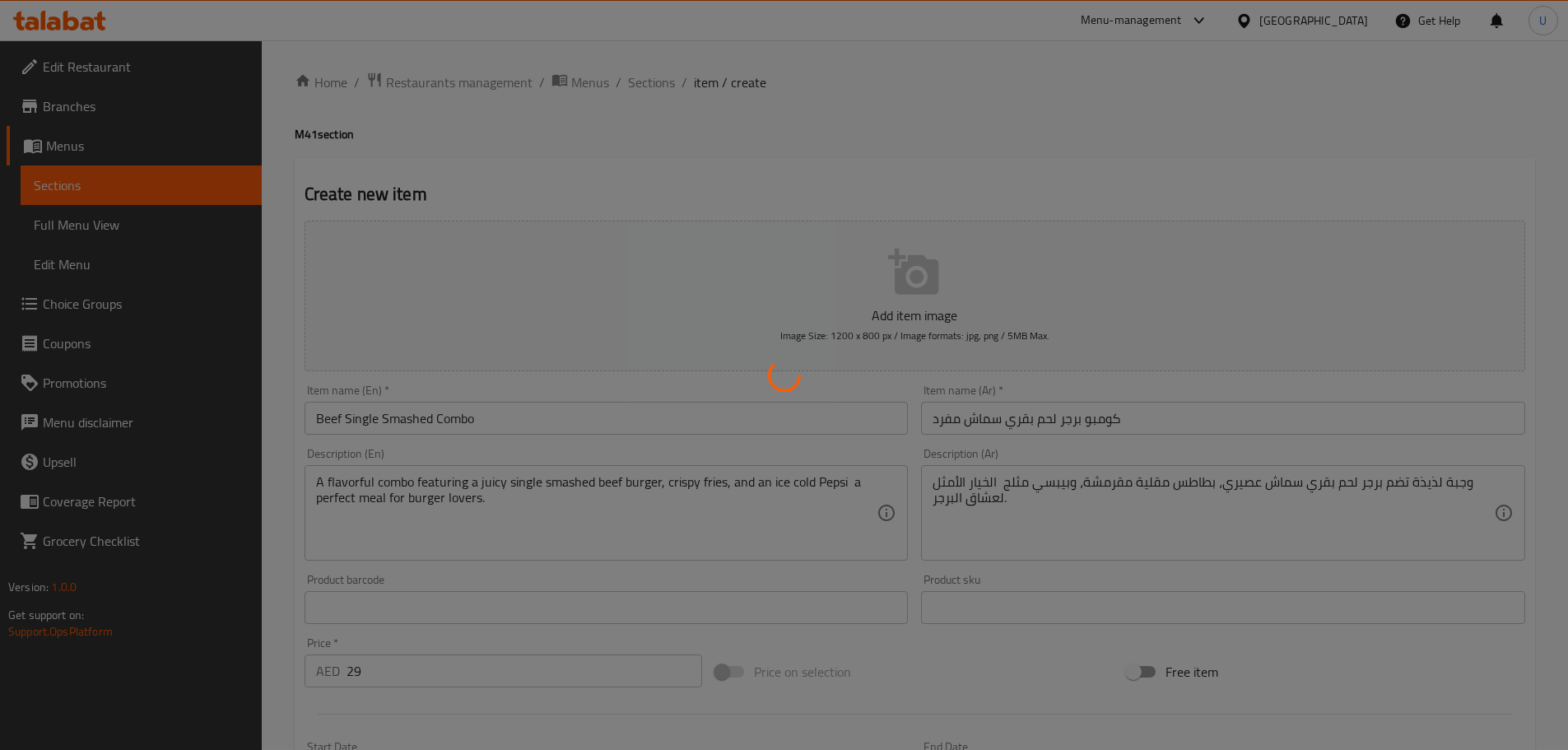
type input "0"
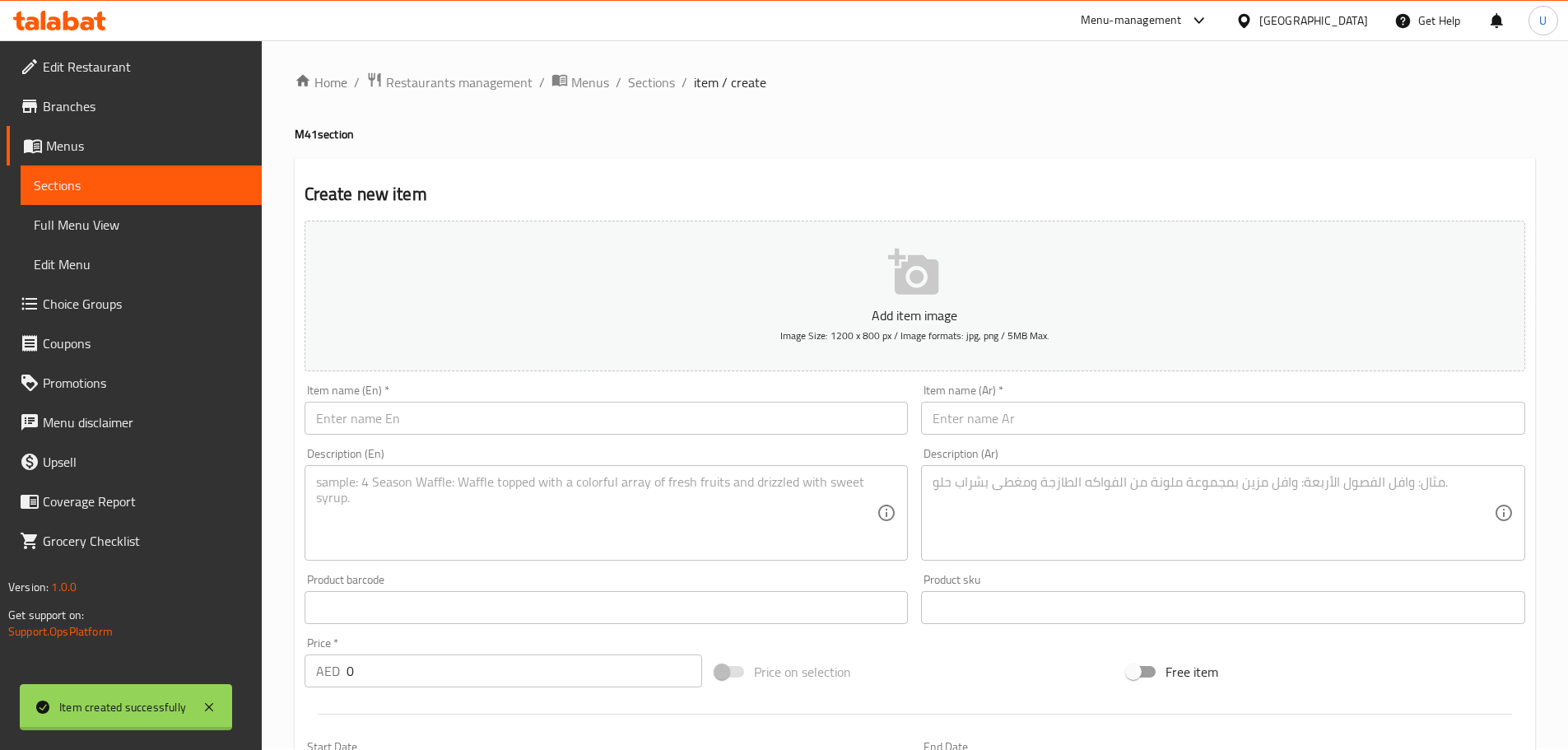
scroll to position [0, 0]
click at [642, 87] on span "Sections" at bounding box center [651, 84] width 47 height 20
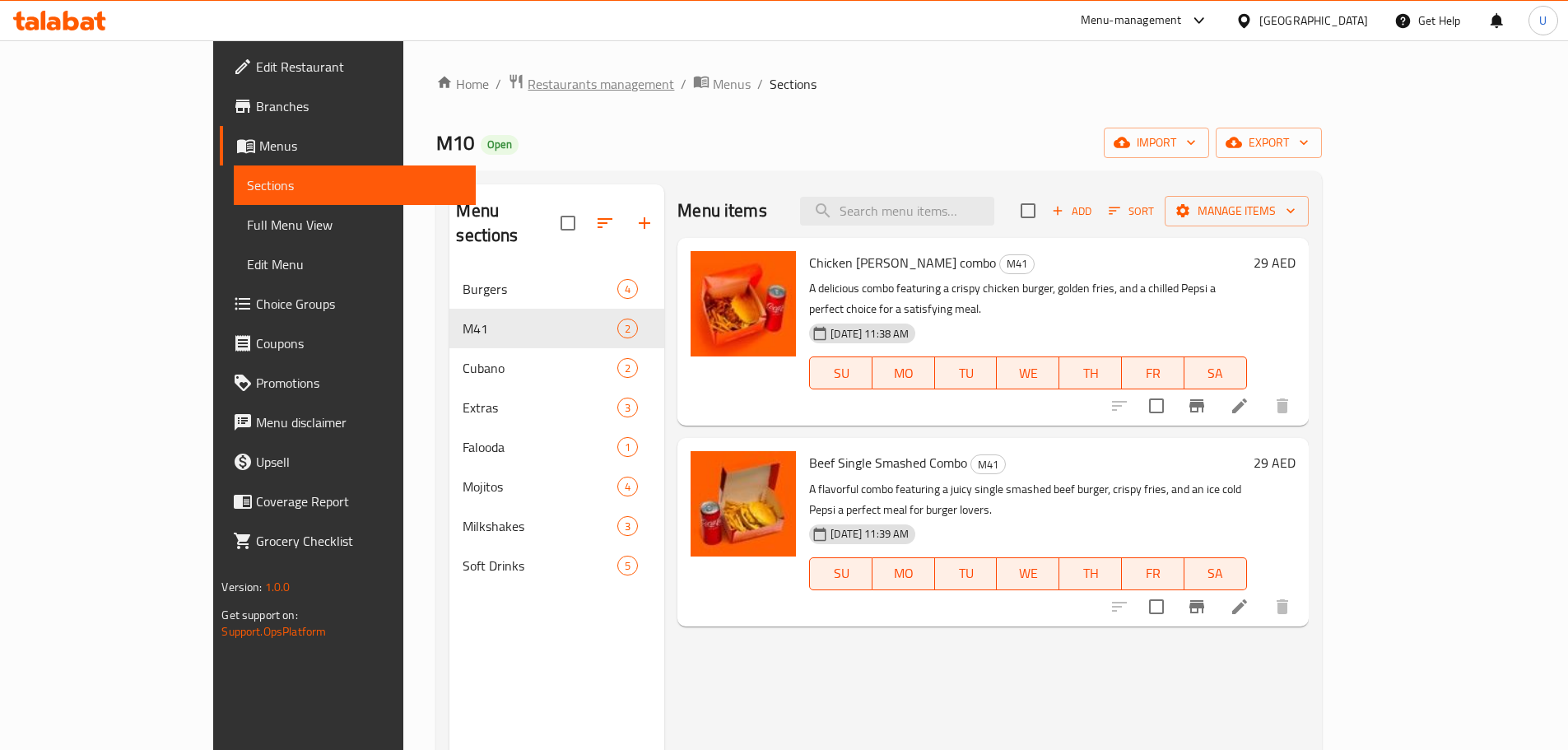
click at [527, 82] on span "Restaurants management" at bounding box center [600, 84] width 146 height 20
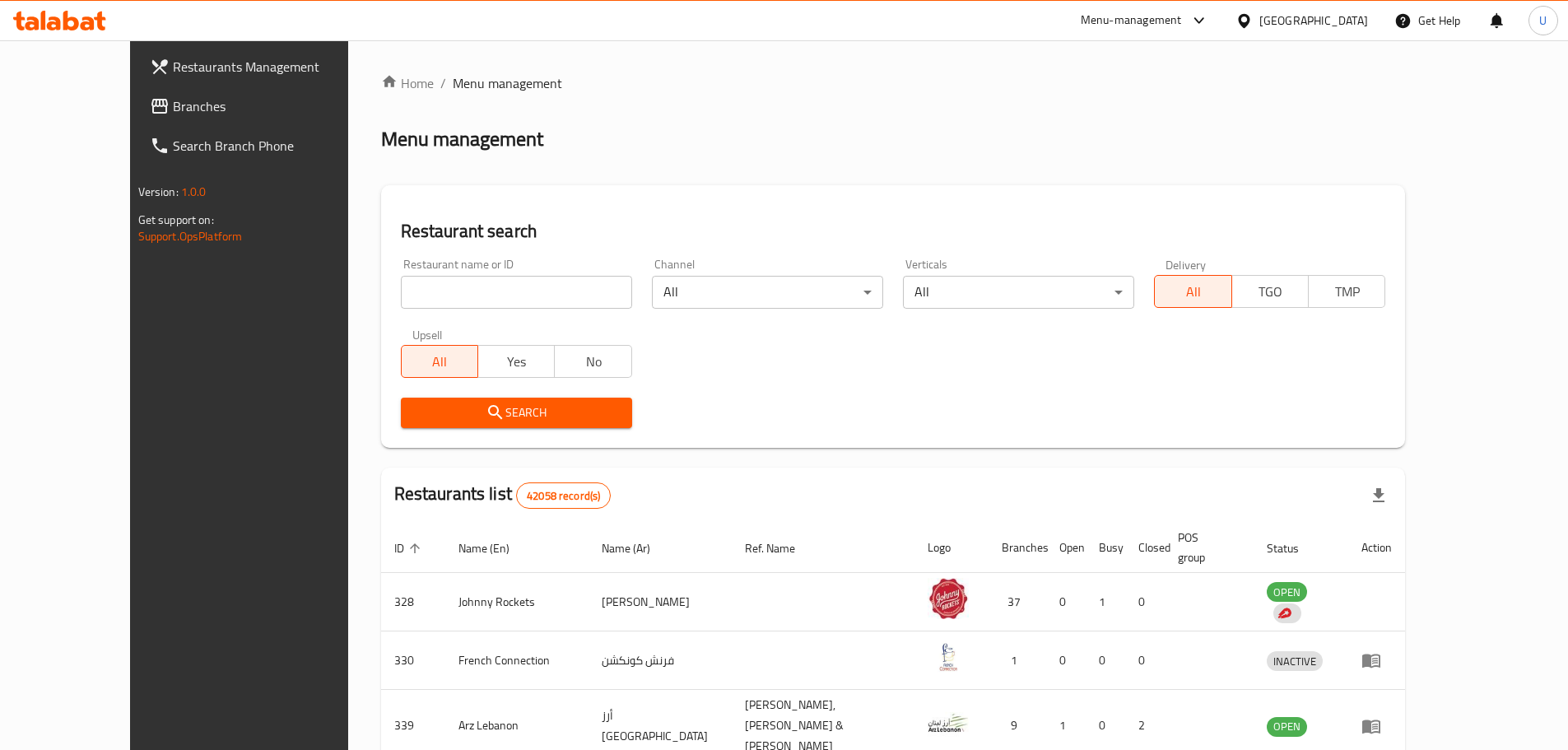
click at [417, 294] on input "search" at bounding box center [517, 293] width 231 height 33
paste input "697832"
type input "697832"
click at [468, 416] on span "Search" at bounding box center [517, 413] width 205 height 21
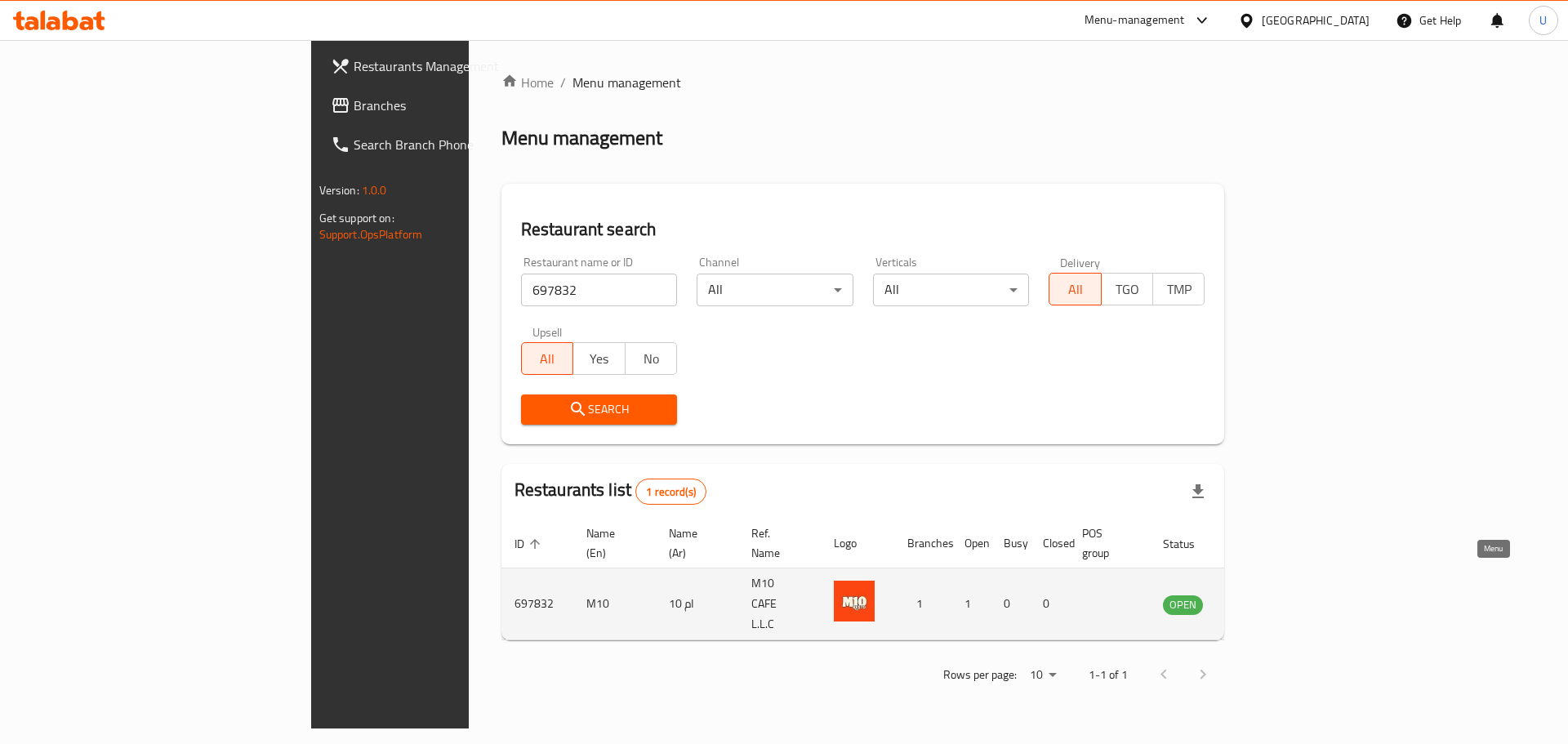
click at [1269, 595] on icon "enhanced table" at bounding box center [1259, 605] width 20 height 20
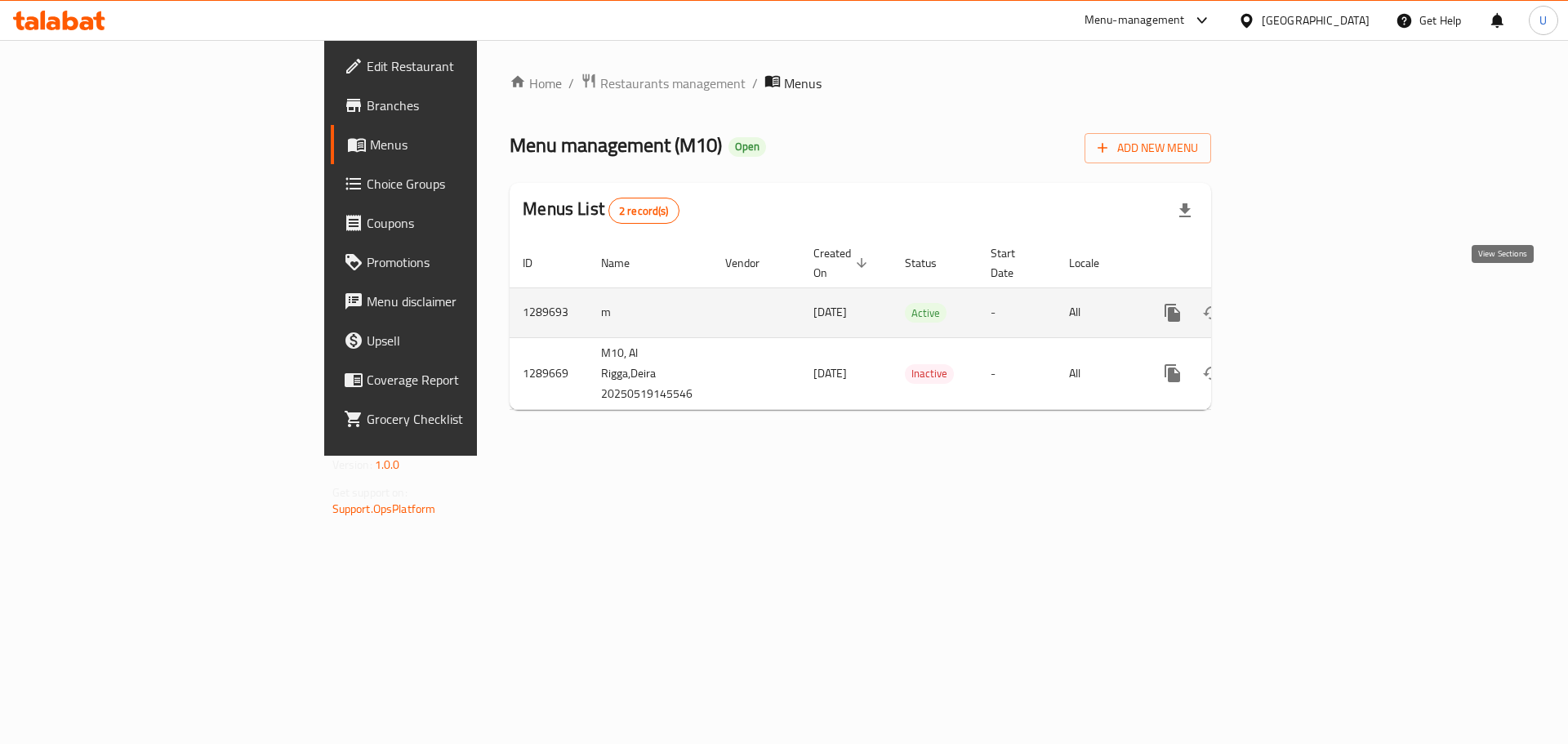
click at [1310, 306] on link "enhanced table" at bounding box center [1291, 313] width 39 height 39
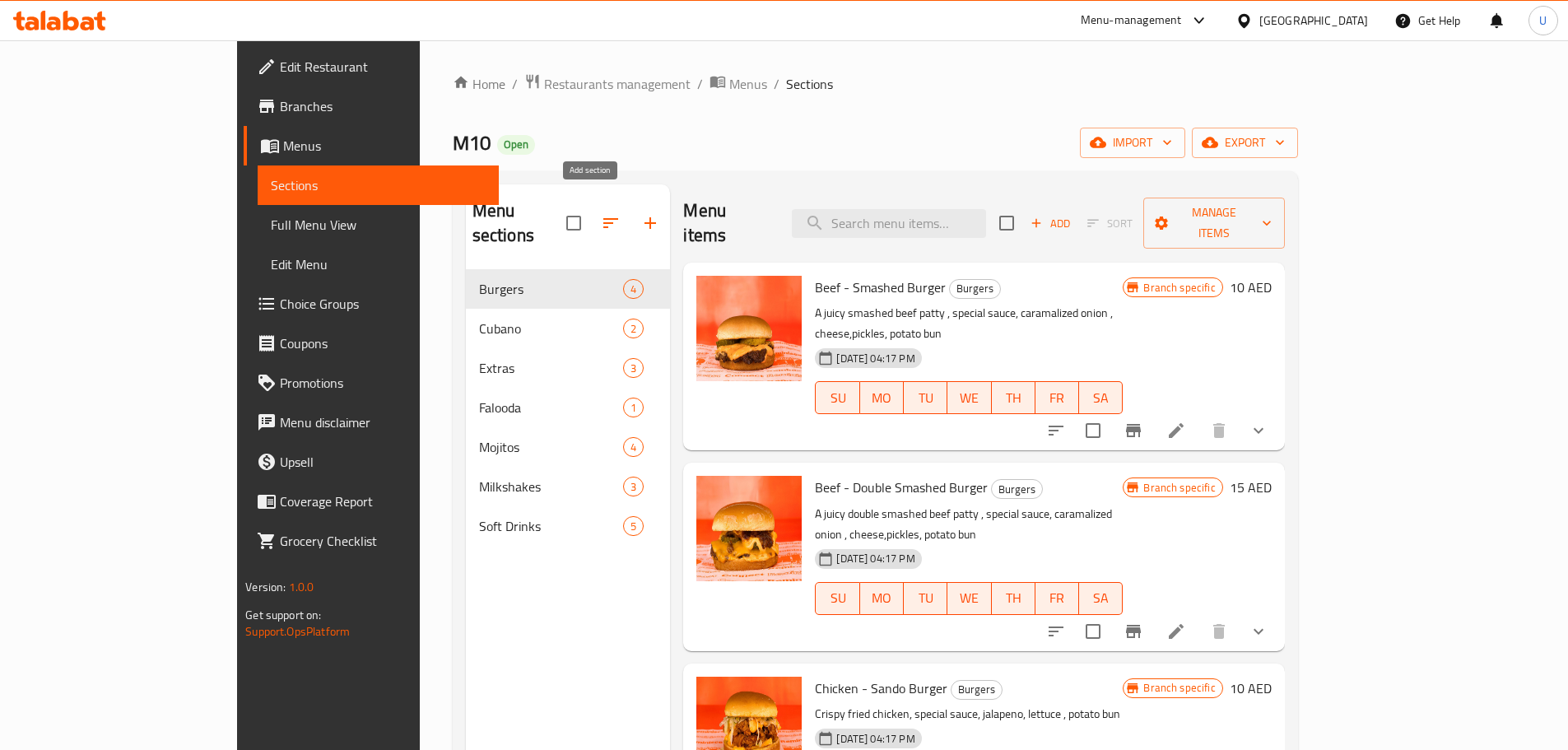
click at [641, 213] on icon "button" at bounding box center [651, 223] width 20 height 20
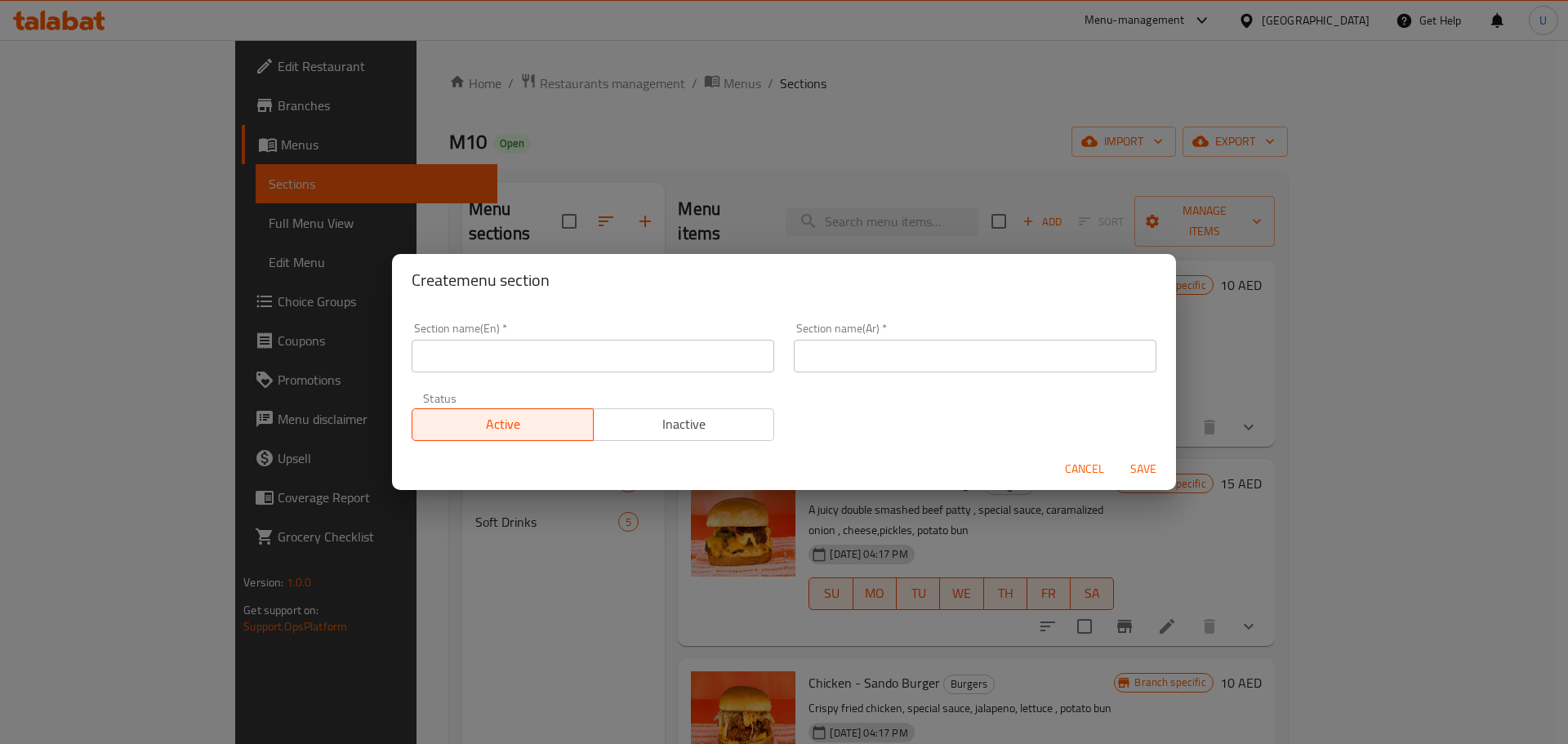
click at [588, 361] on input "text" at bounding box center [593, 356] width 363 height 33
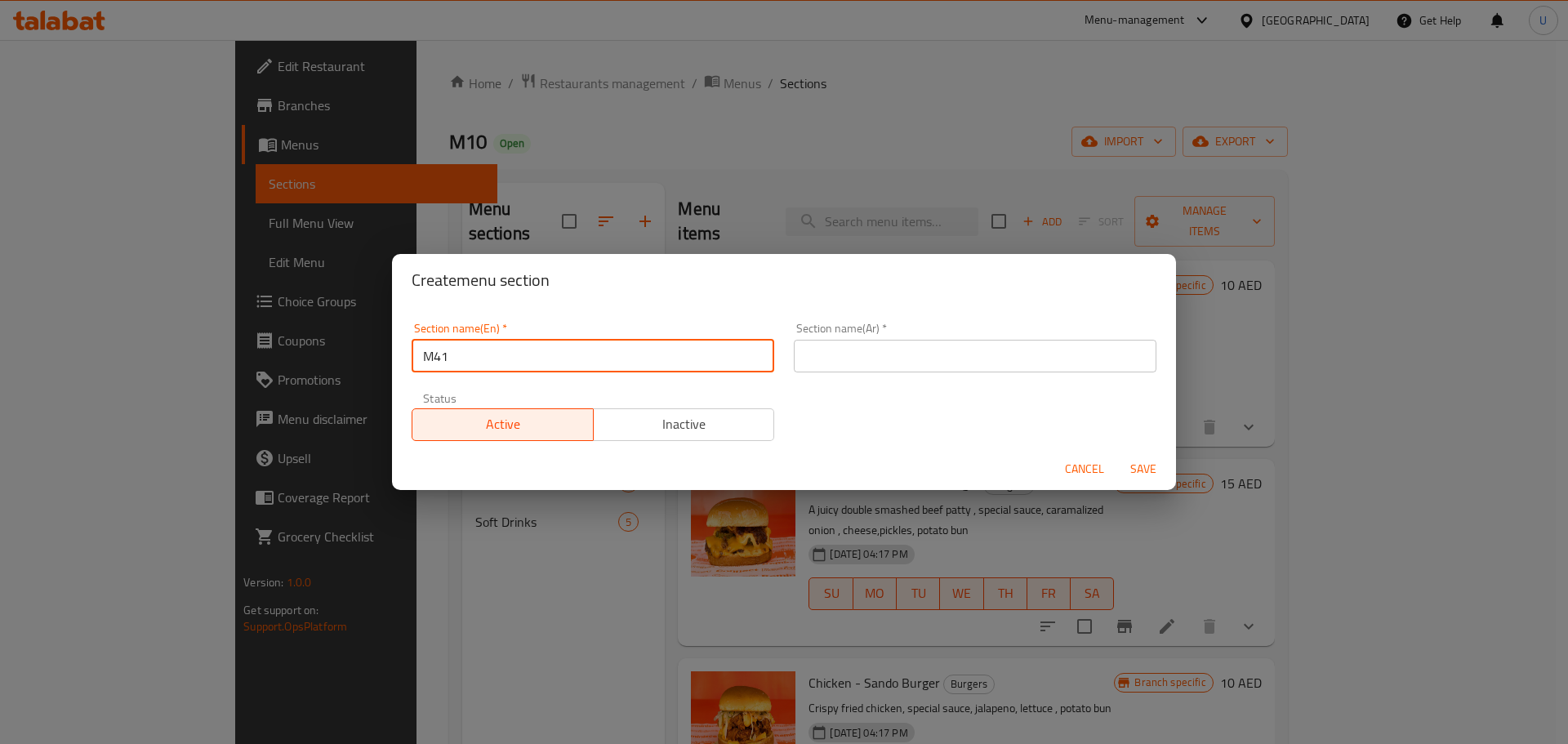
drag, startPoint x: 453, startPoint y: 354, endPoint x: 373, endPoint y: 357, distance: 80.1
click at [373, 357] on div "Create menu section Section name(En)   * M41 Section name(En) * Section name(Ar…" at bounding box center [784, 372] width 1568 height 744
type input "M41"
click at [931, 363] on input "text" at bounding box center [976, 356] width 363 height 33
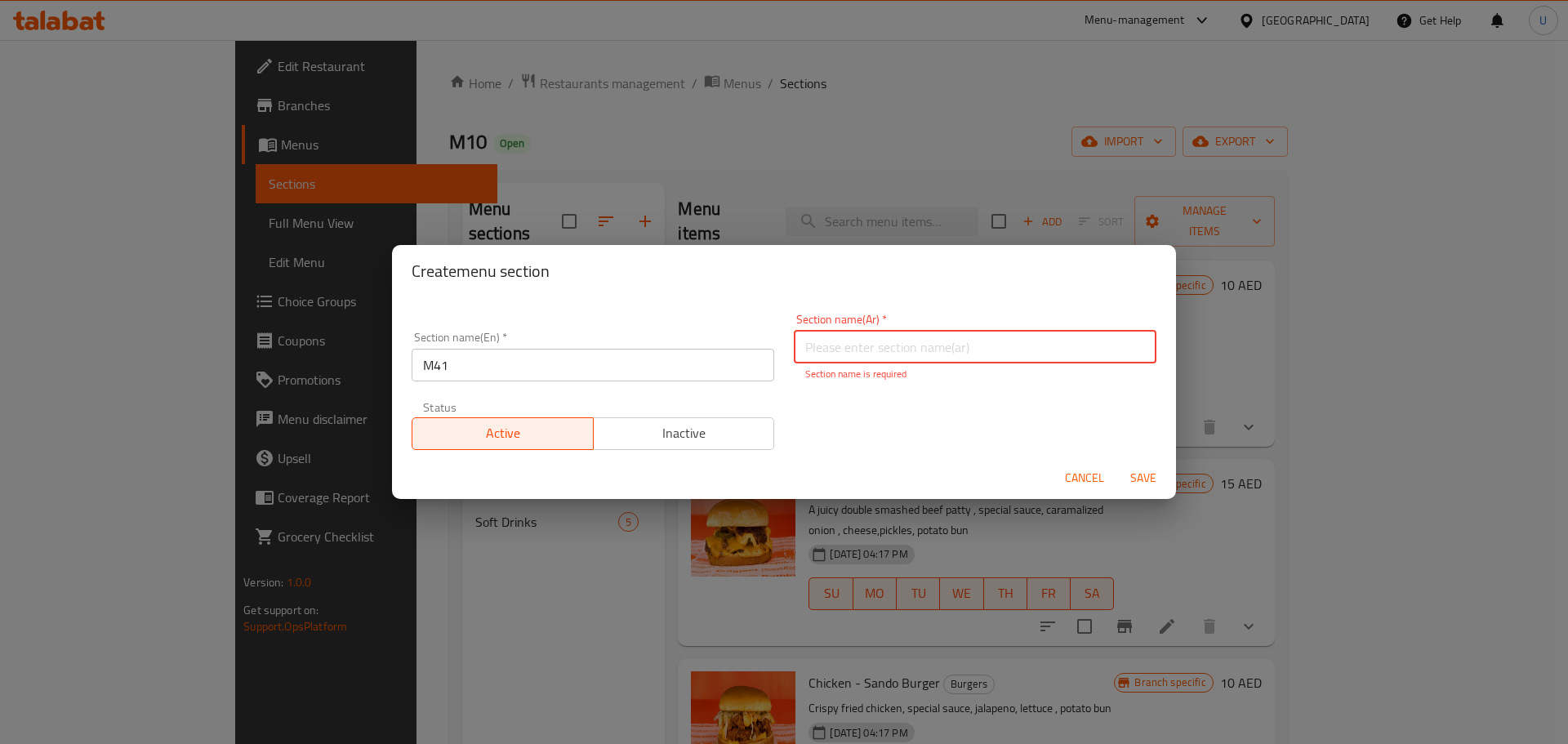
paste input "وجبة لشخص واحد"
type input "وجبة لشخص واحد"
click at [1142, 476] on span "Save" at bounding box center [1144, 477] width 39 height 21
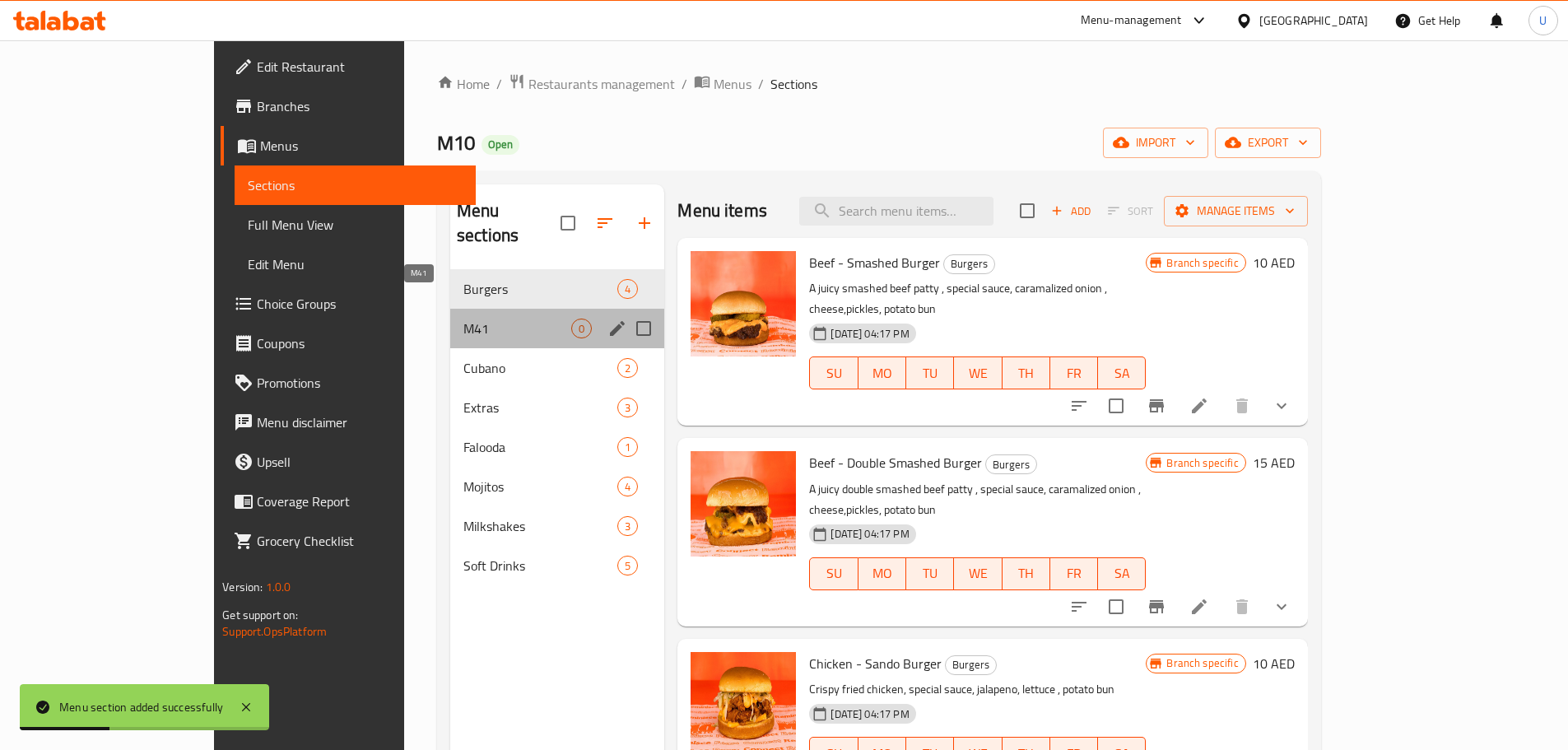
click at [464, 318] on span "M41" at bounding box center [517, 328] width 107 height 20
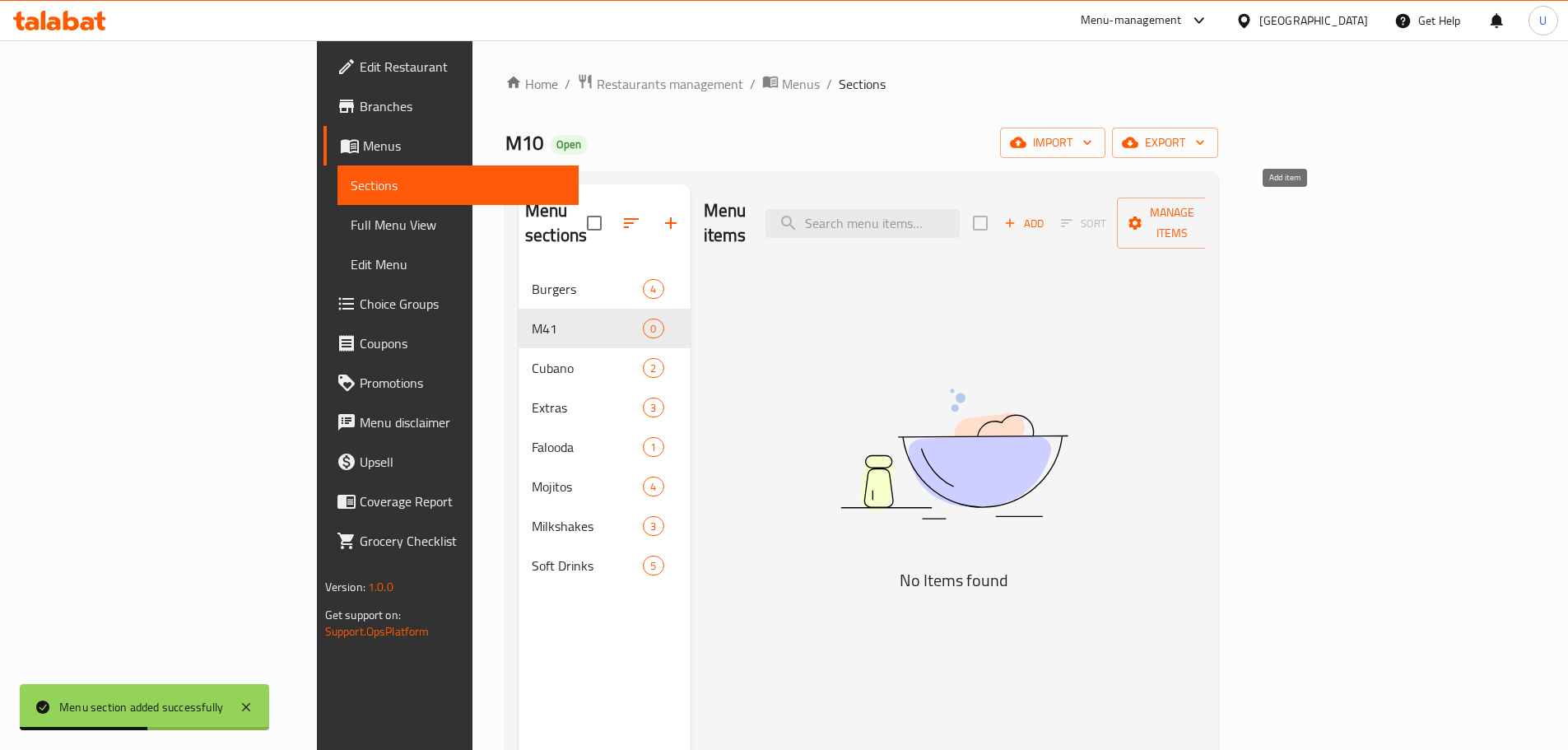
click at [1046, 214] on span "Add" at bounding box center [1024, 223] width 45 height 19
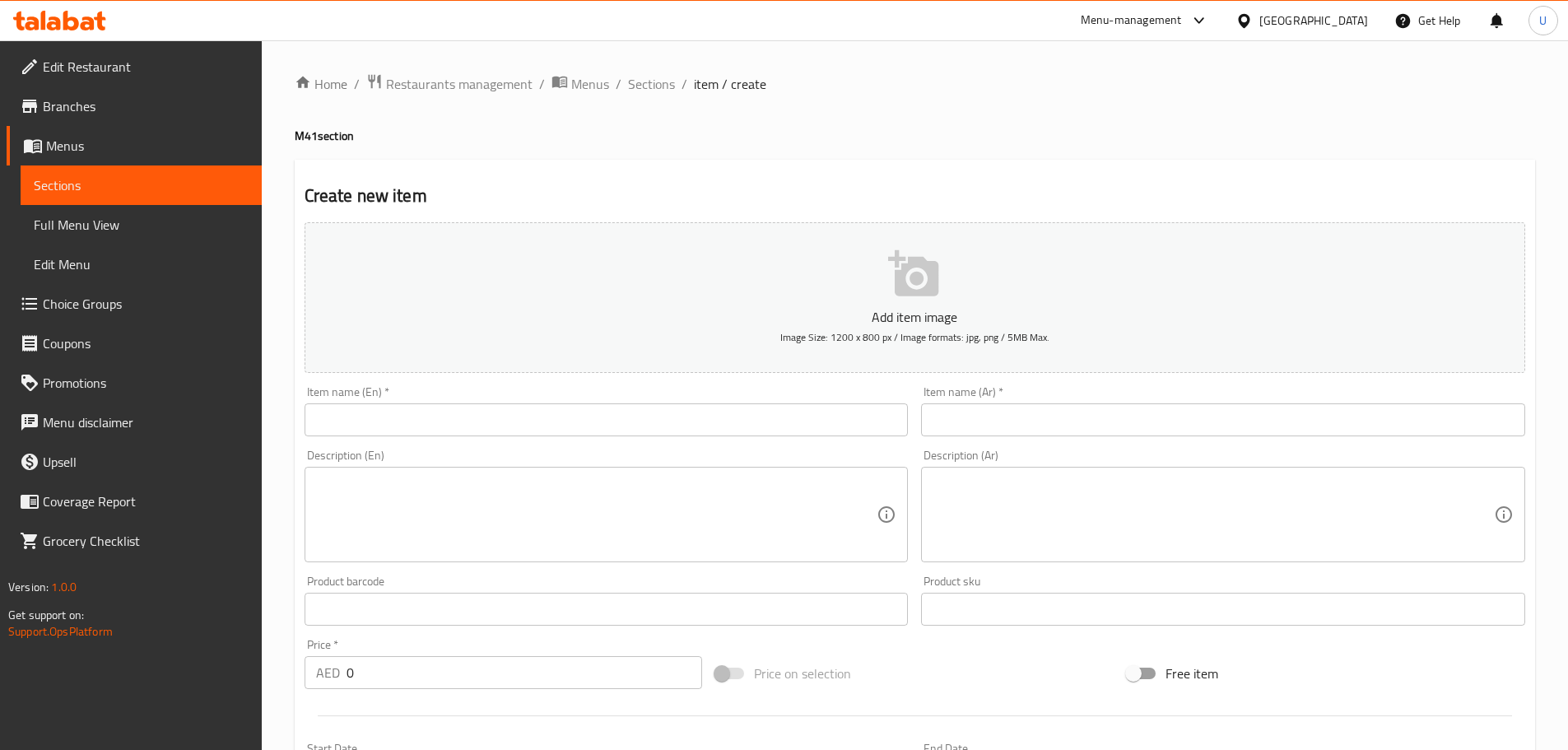
click at [407, 427] on input "text" at bounding box center [606, 420] width 604 height 33
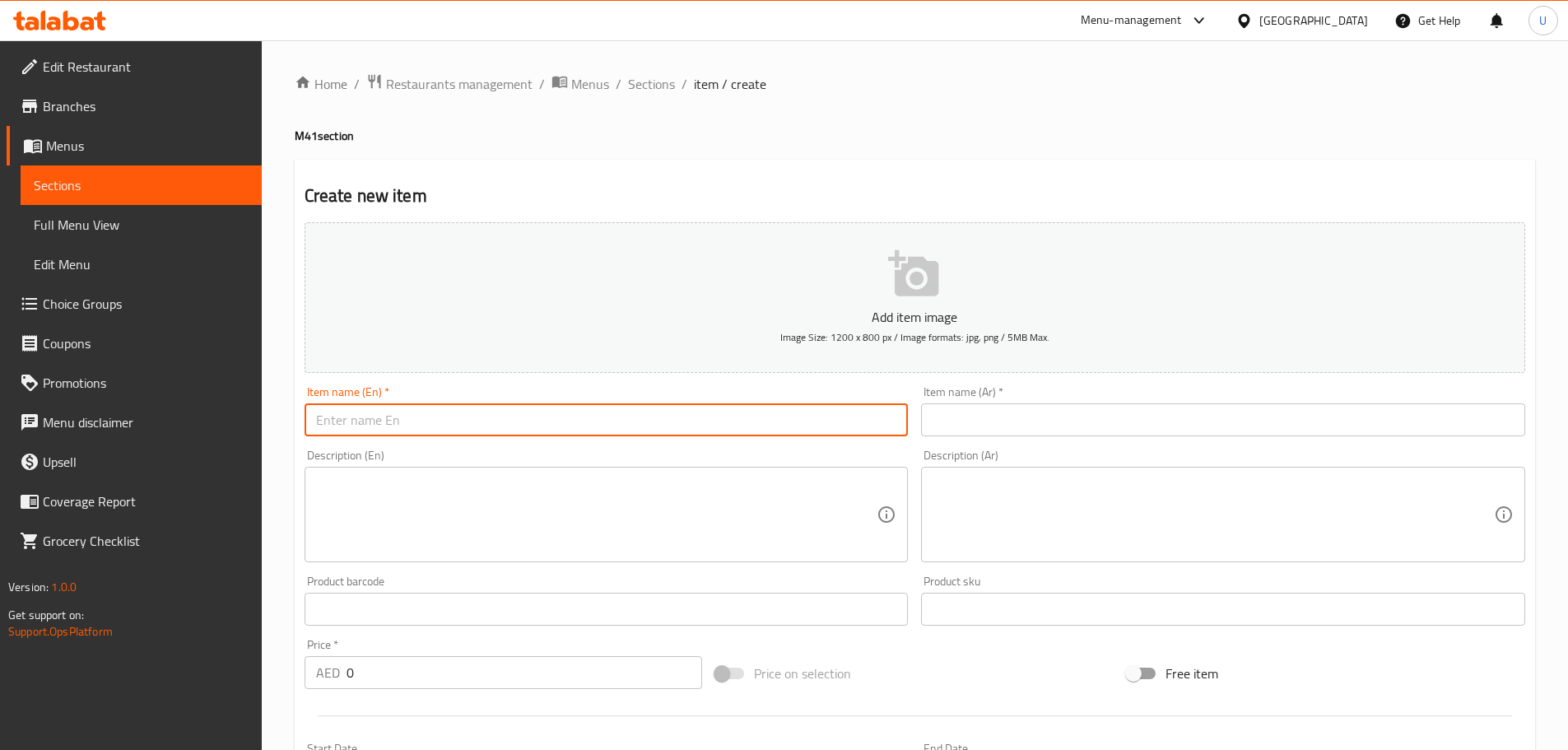
paste input "Chicken Sando Combo"
type input "Chicken Sando Combo"
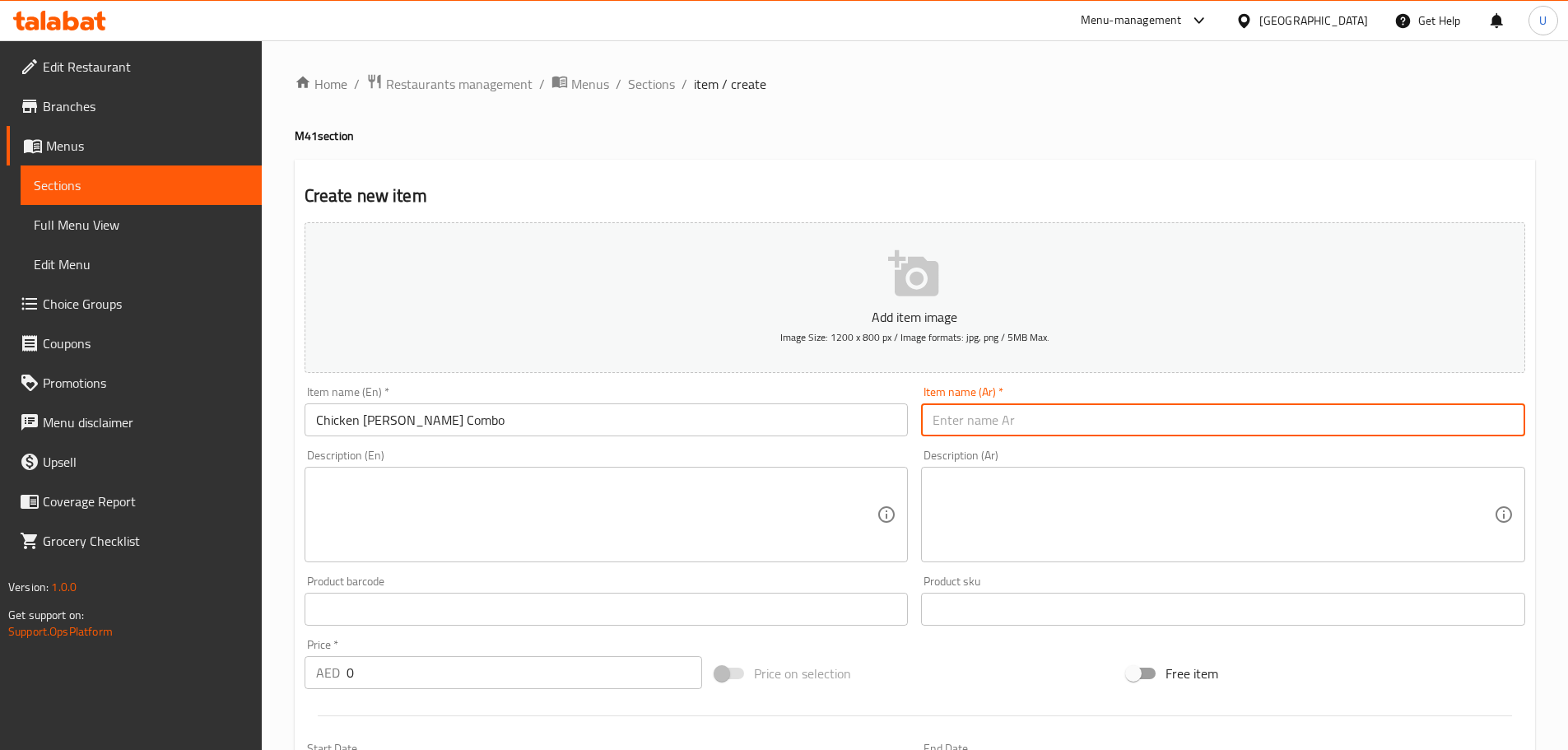
click at [1034, 424] on input "text" at bounding box center [1222, 420] width 604 height 33
paste input "كومبو ساندو دجاج"
type input "كومبو ساندو دجاج"
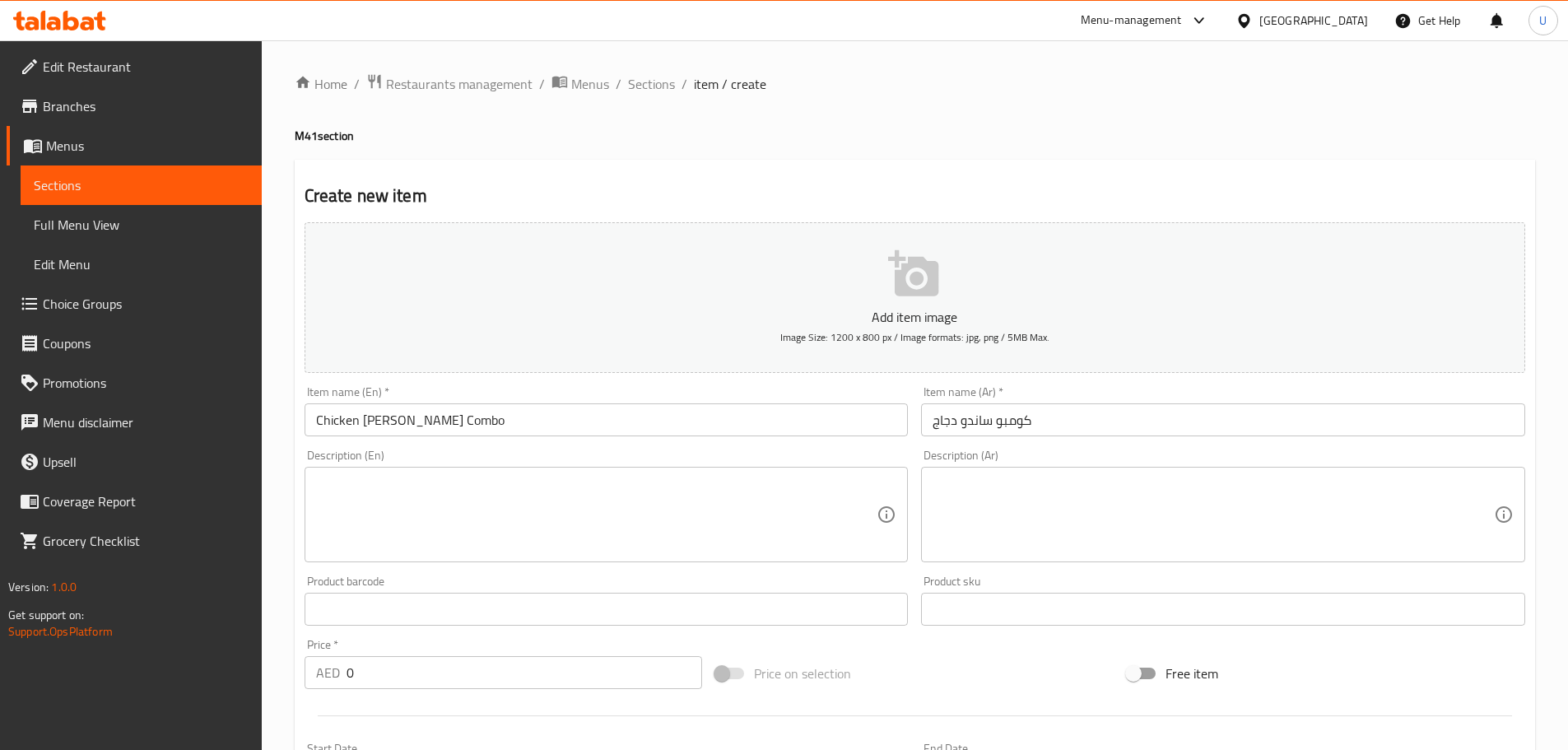
click at [392, 512] on textarea at bounding box center [596, 514] width 561 height 79
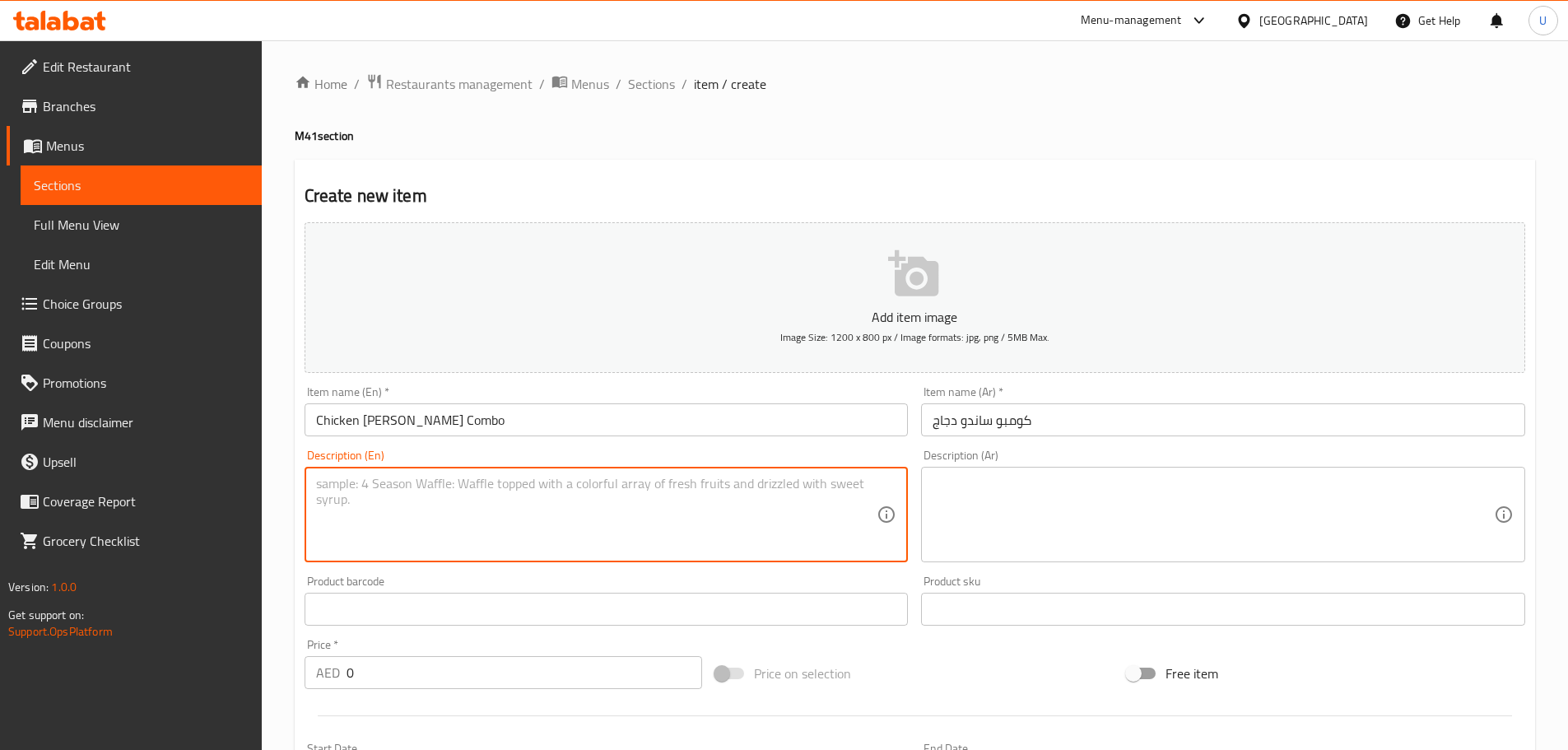
paste textarea "A delicious combo featuring a crispy chicken burger, golden fries, and a chille…"
type textarea "A delicious combo featuring a crispy chicken burger, golden fries, and a chille…"
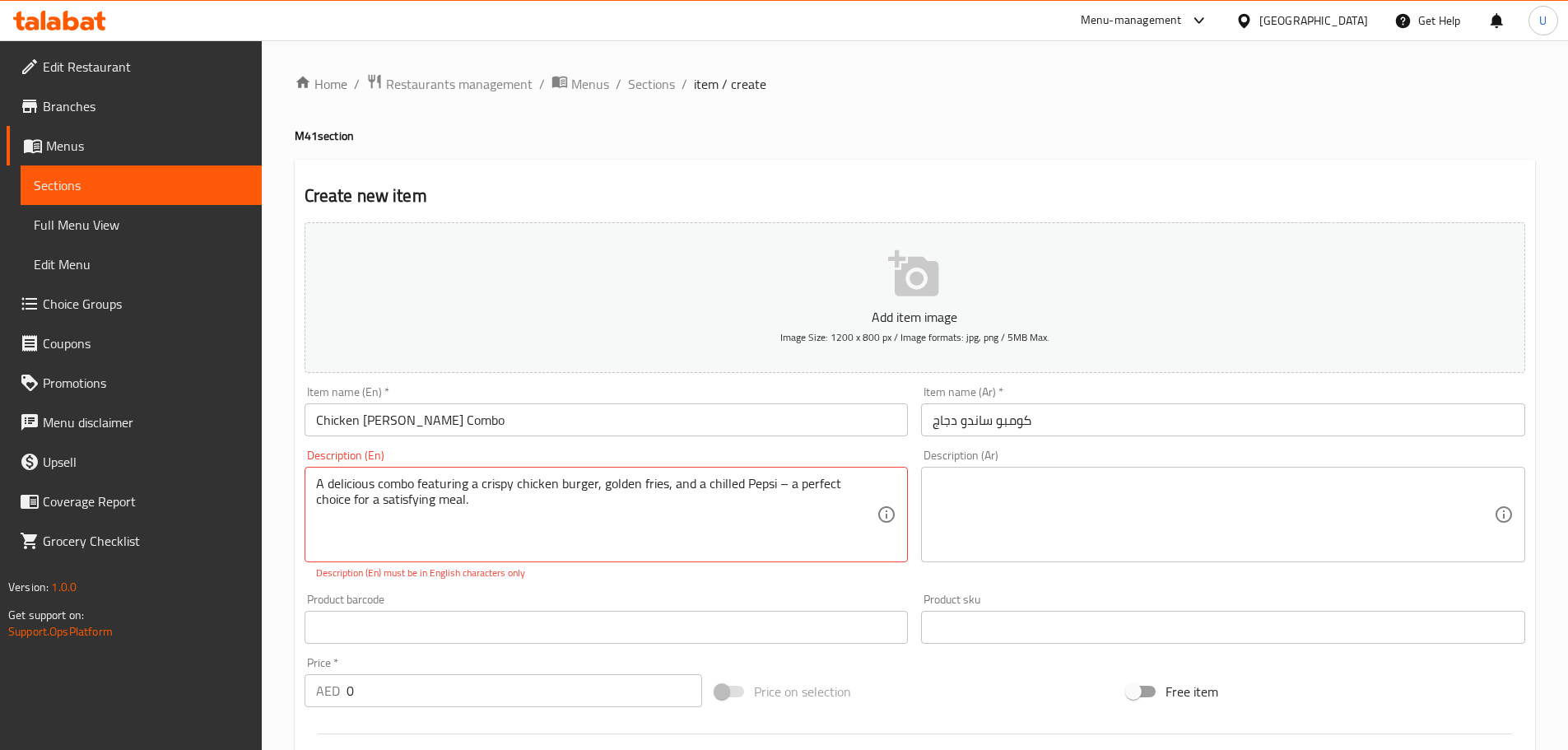
click at [1021, 536] on textarea at bounding box center [1213, 514] width 561 height 79
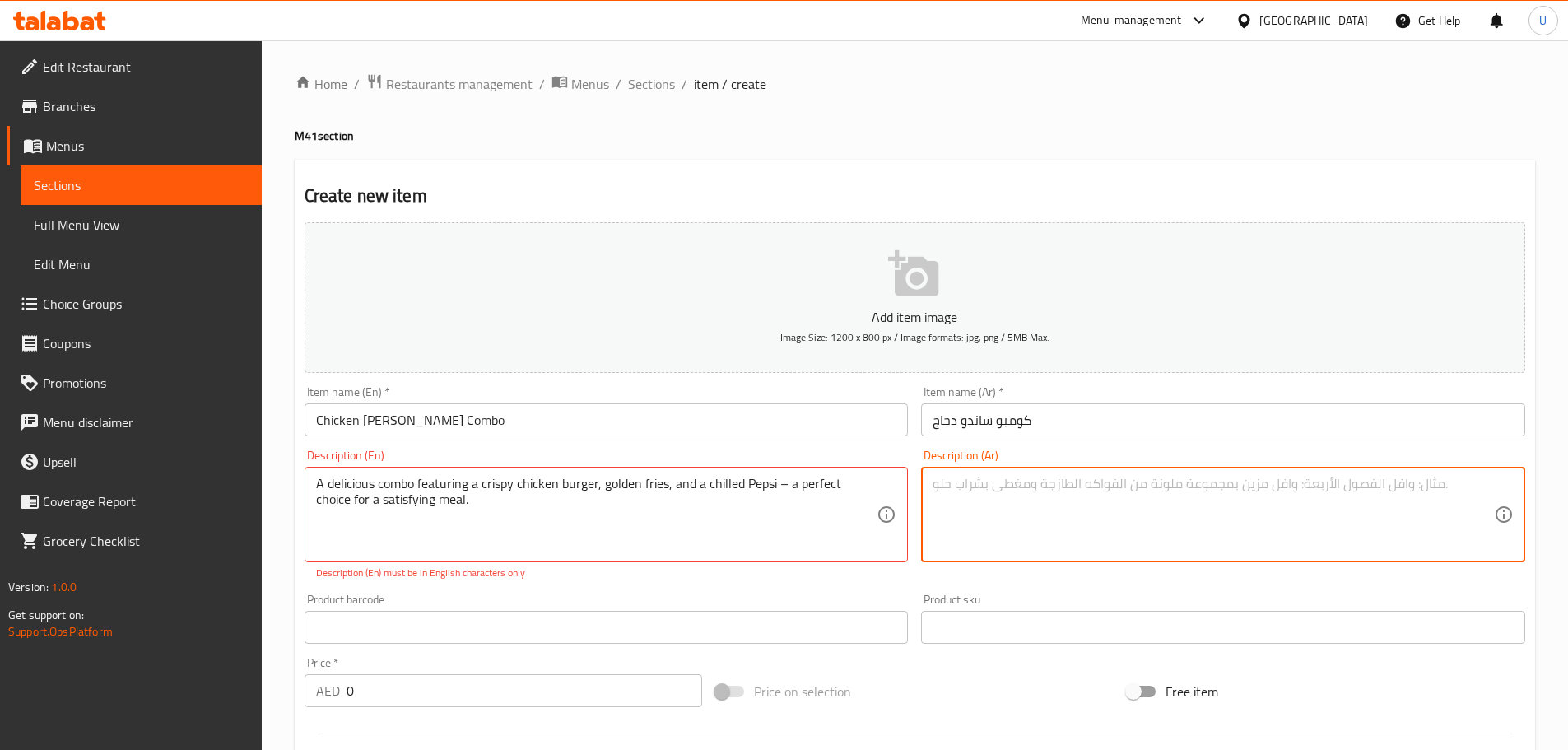
paste textarea "وجبة شهية تضم برجر دجاج مقرمش، بطاطس مقلية ذهبية، وبيبسي بارد – الخيار المثالي …"
type textarea "وجبة شهية تضم برجر دجاج مقرمش، بطاطس مقلية ذهبية، وبيبسي بارد – الخيار المثالي …"
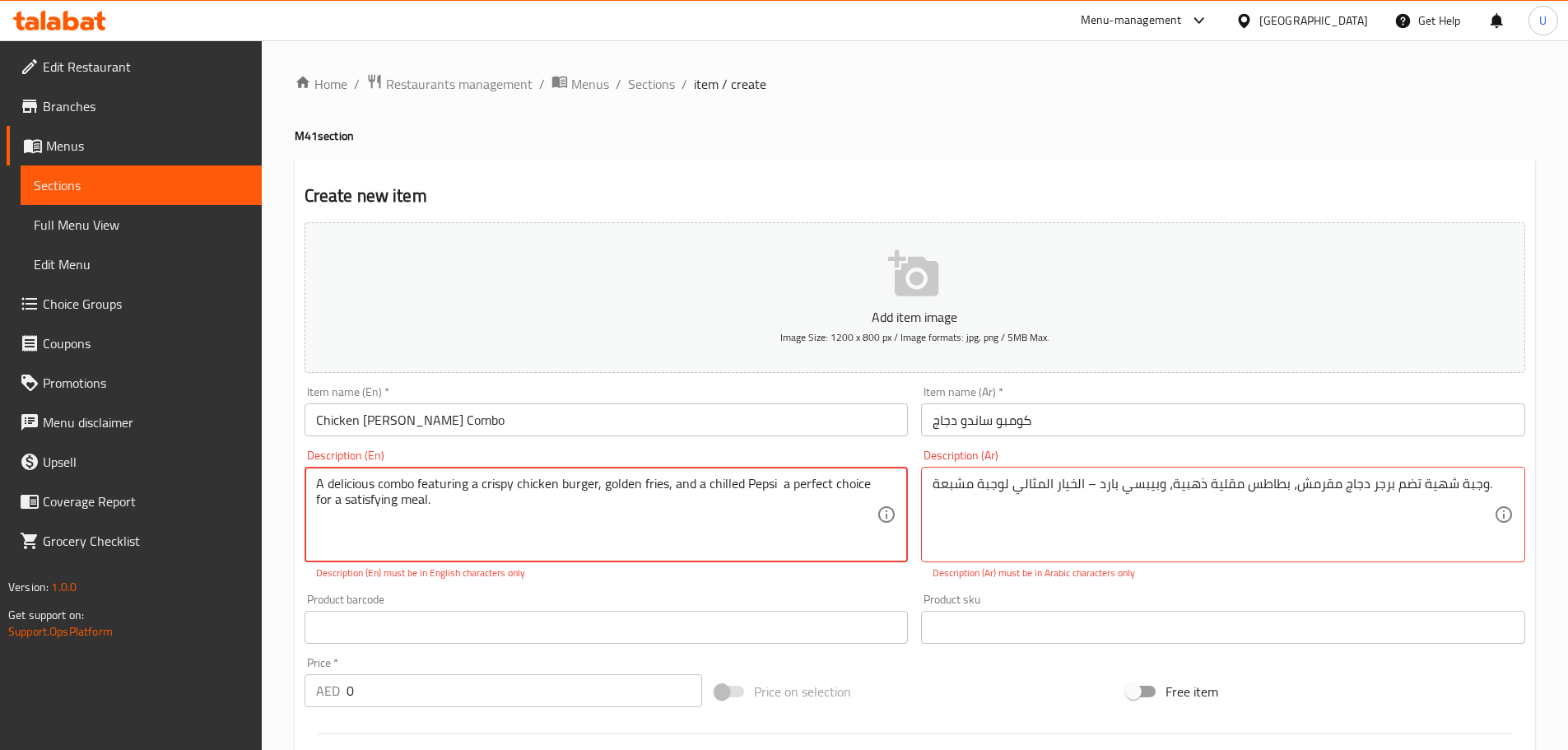
type textarea "A delicious combo featuring a crispy chicken burger, golden fries, and a chille…"
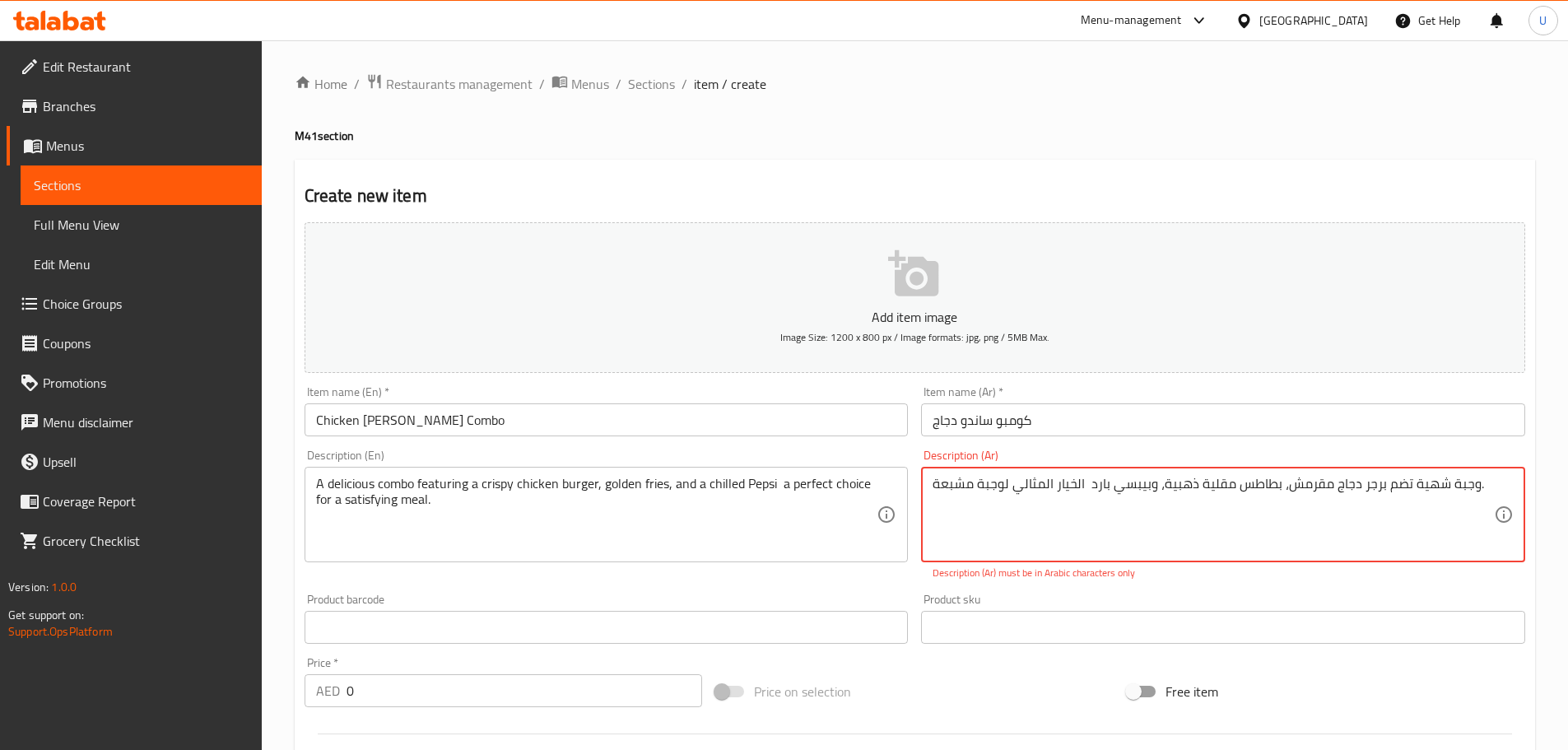
type textarea "وجبة شهية تضم برجر دجاج مقرمش، بطاطس مقلية ذهبية، وبيبسي بارد الخيار المثالي لو…"
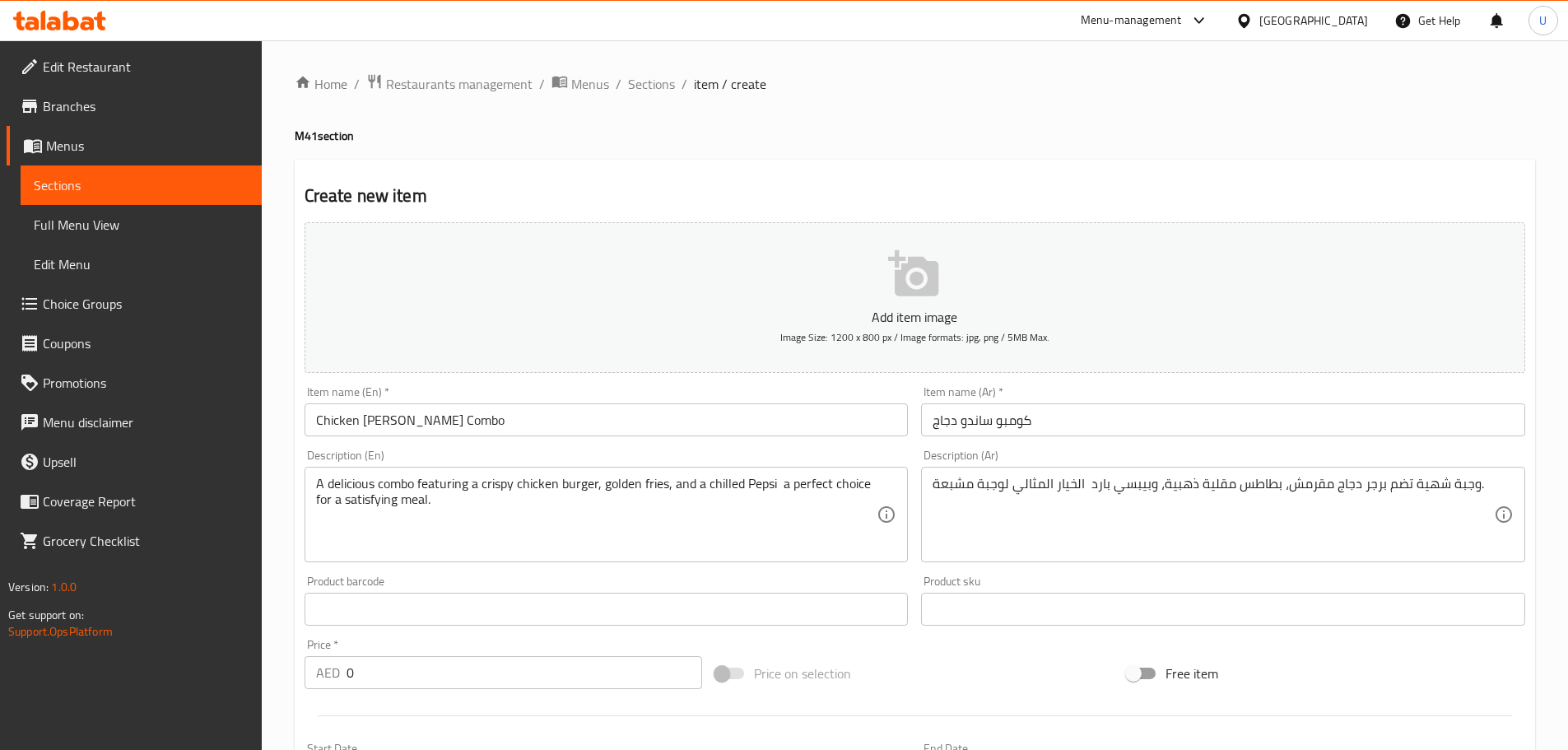
click at [904, 596] on div "Product barcode Product barcode" at bounding box center [606, 600] width 604 height 50
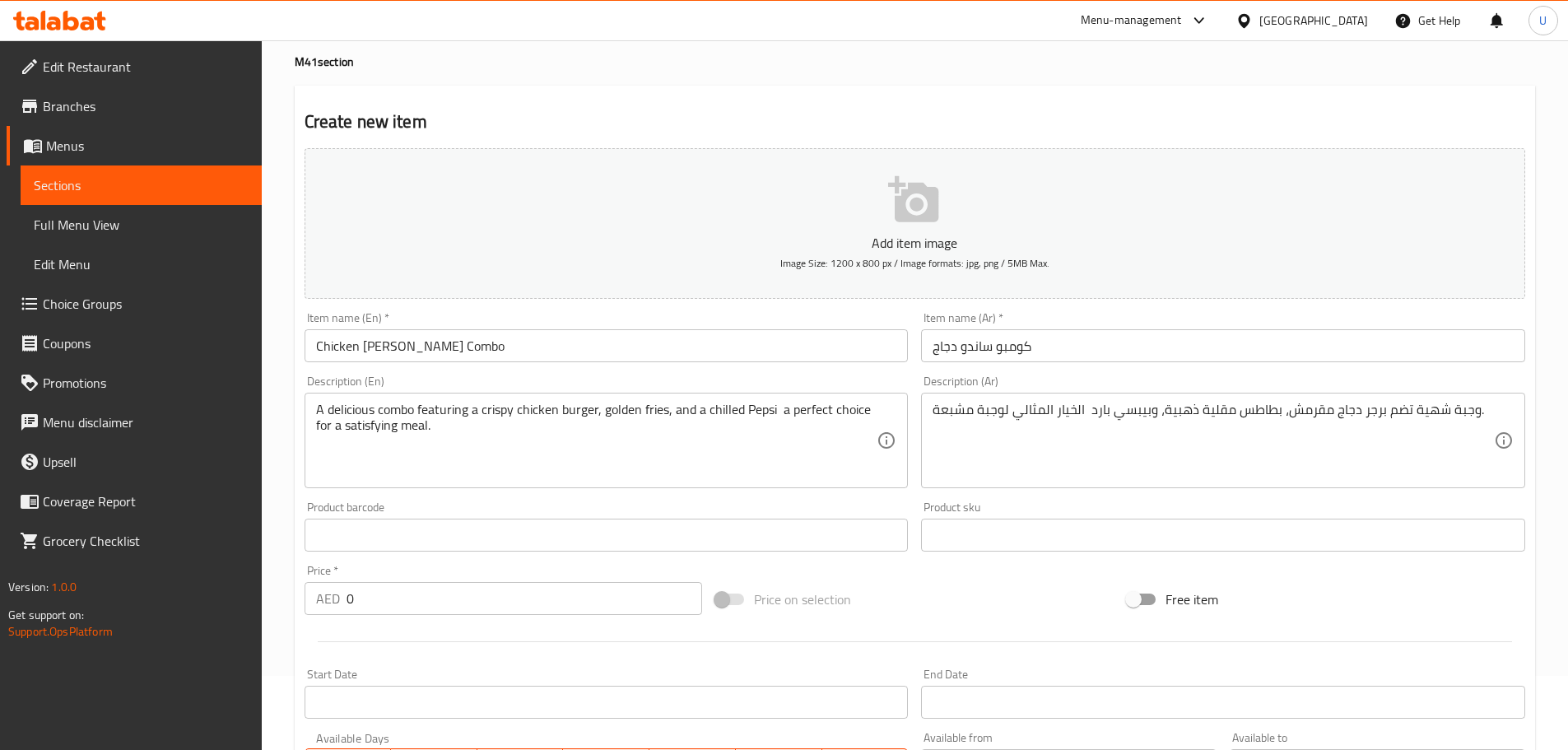
scroll to position [165, 0]
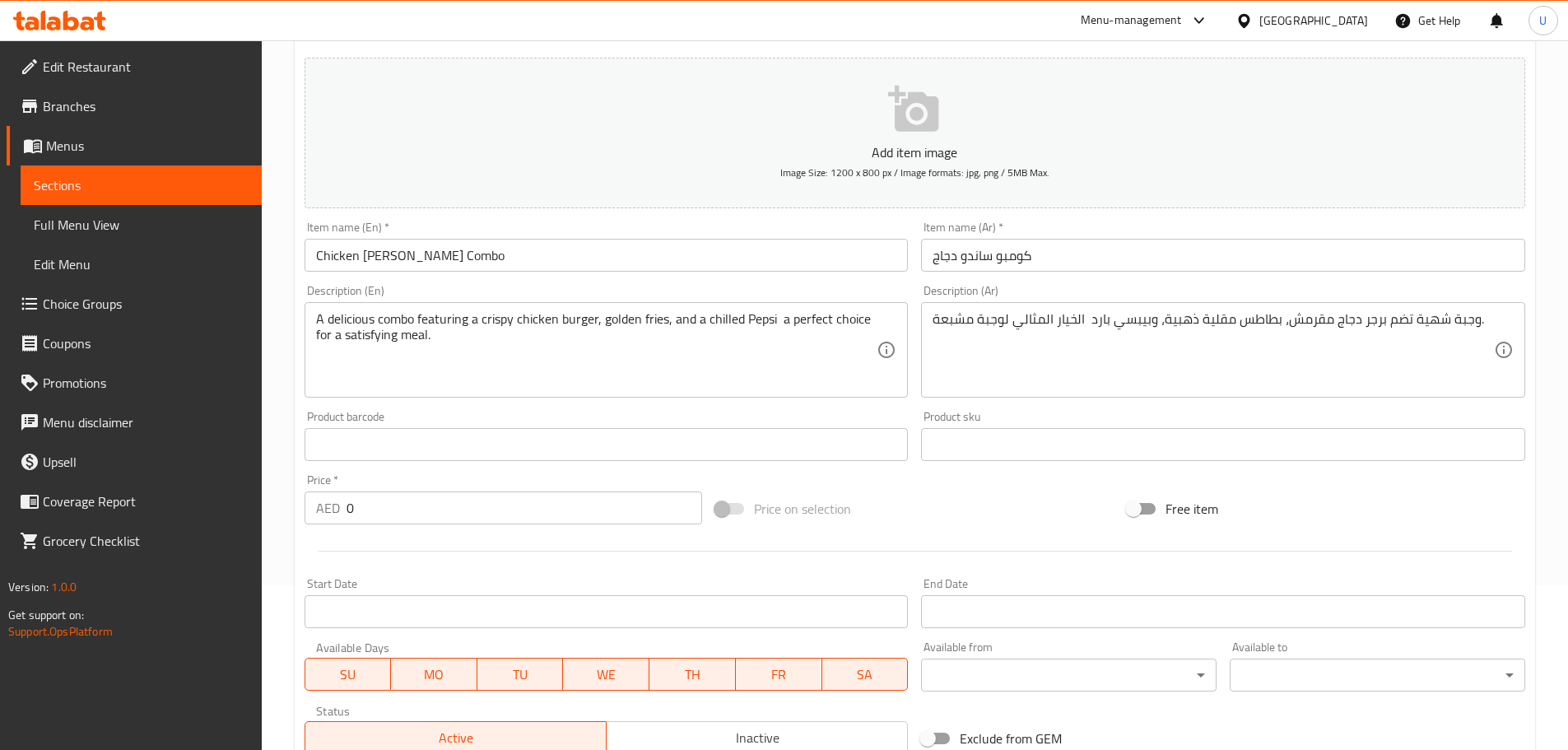
click at [233, 510] on div "Edit Restaurant Branches Menus Sections Full Menu View Edit Menu Choice Groups …" at bounding box center [784, 437] width 1568 height 1123
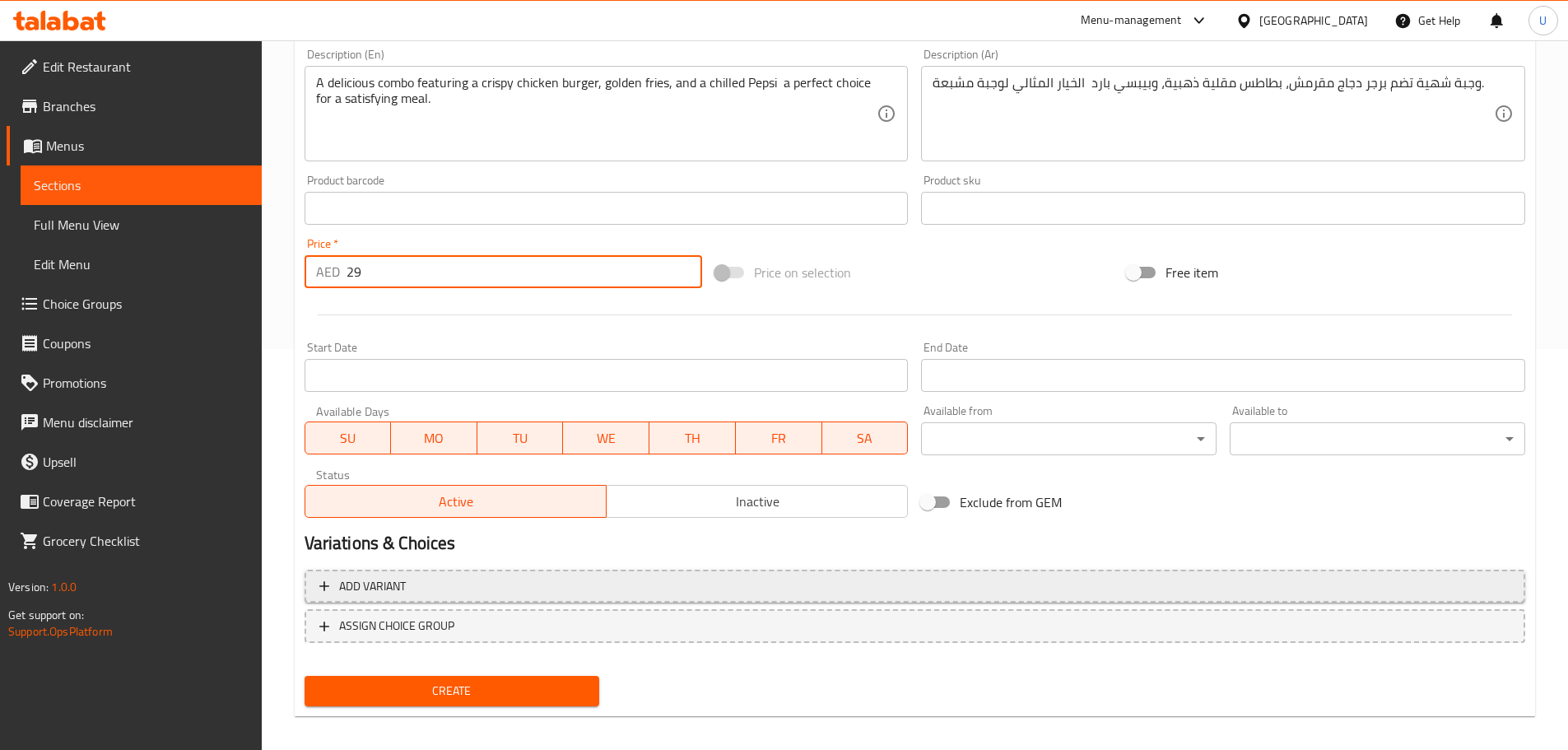
scroll to position [413, 0]
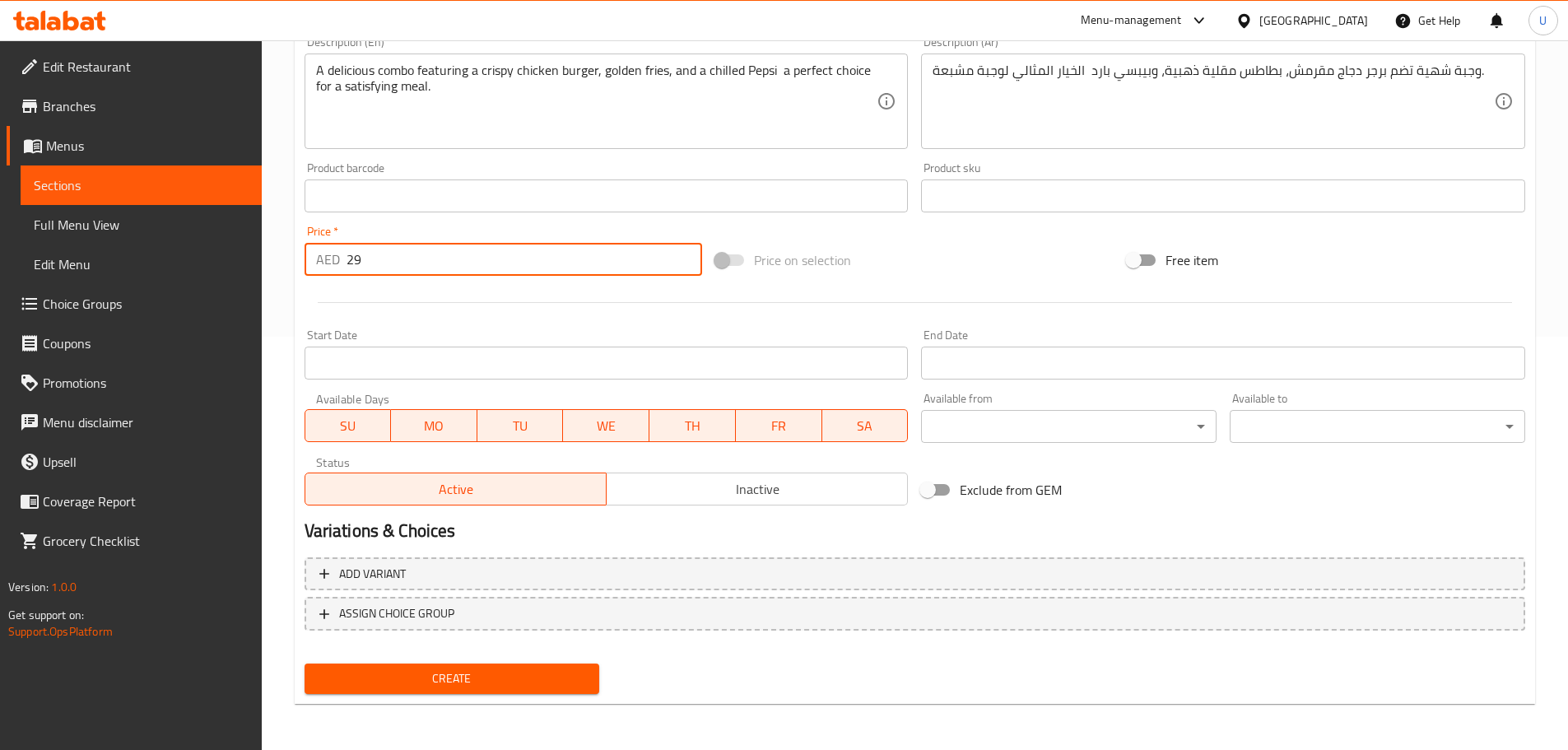
type input "29"
click at [439, 676] on span "Create" at bounding box center [452, 678] width 269 height 21
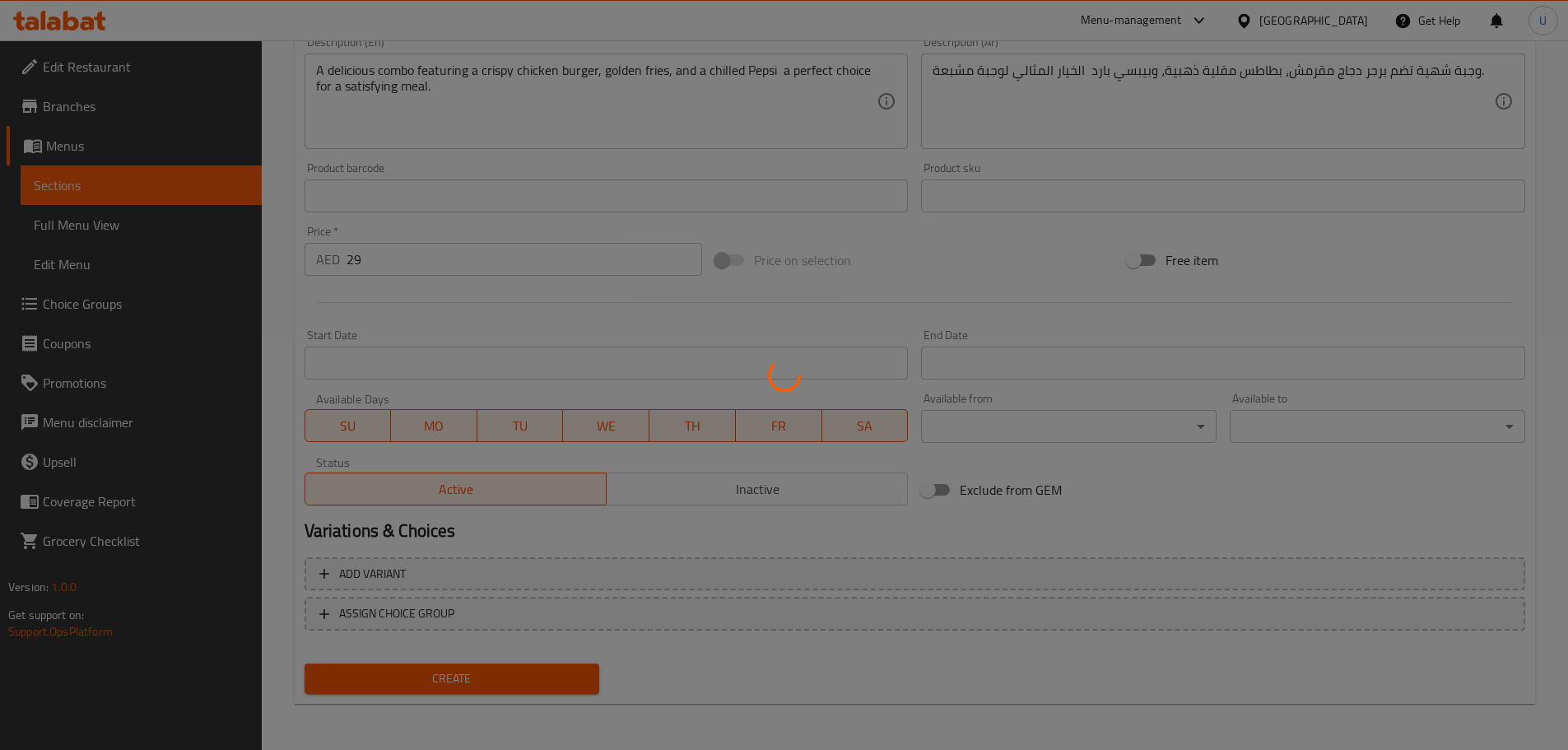
type input "0"
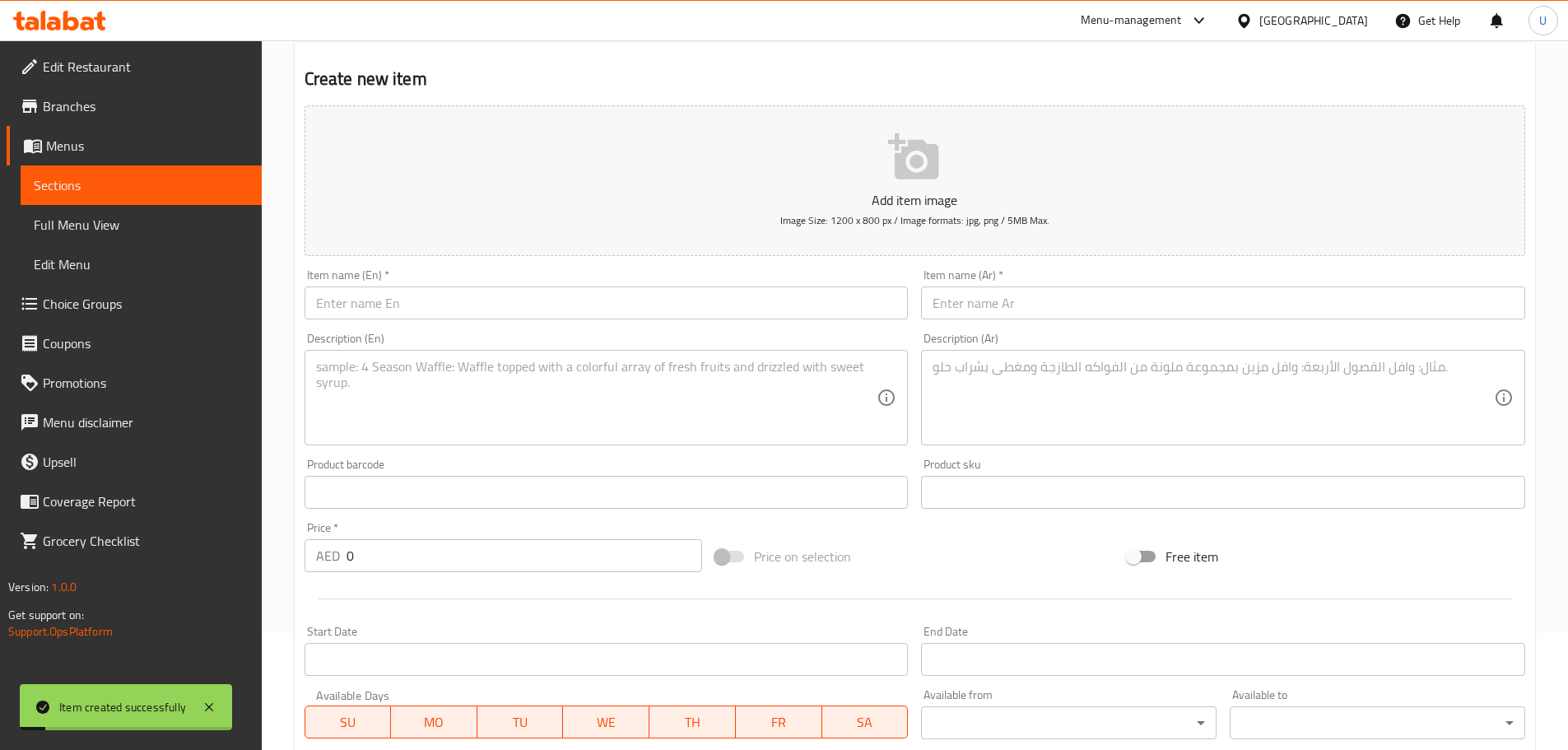
scroll to position [0, 0]
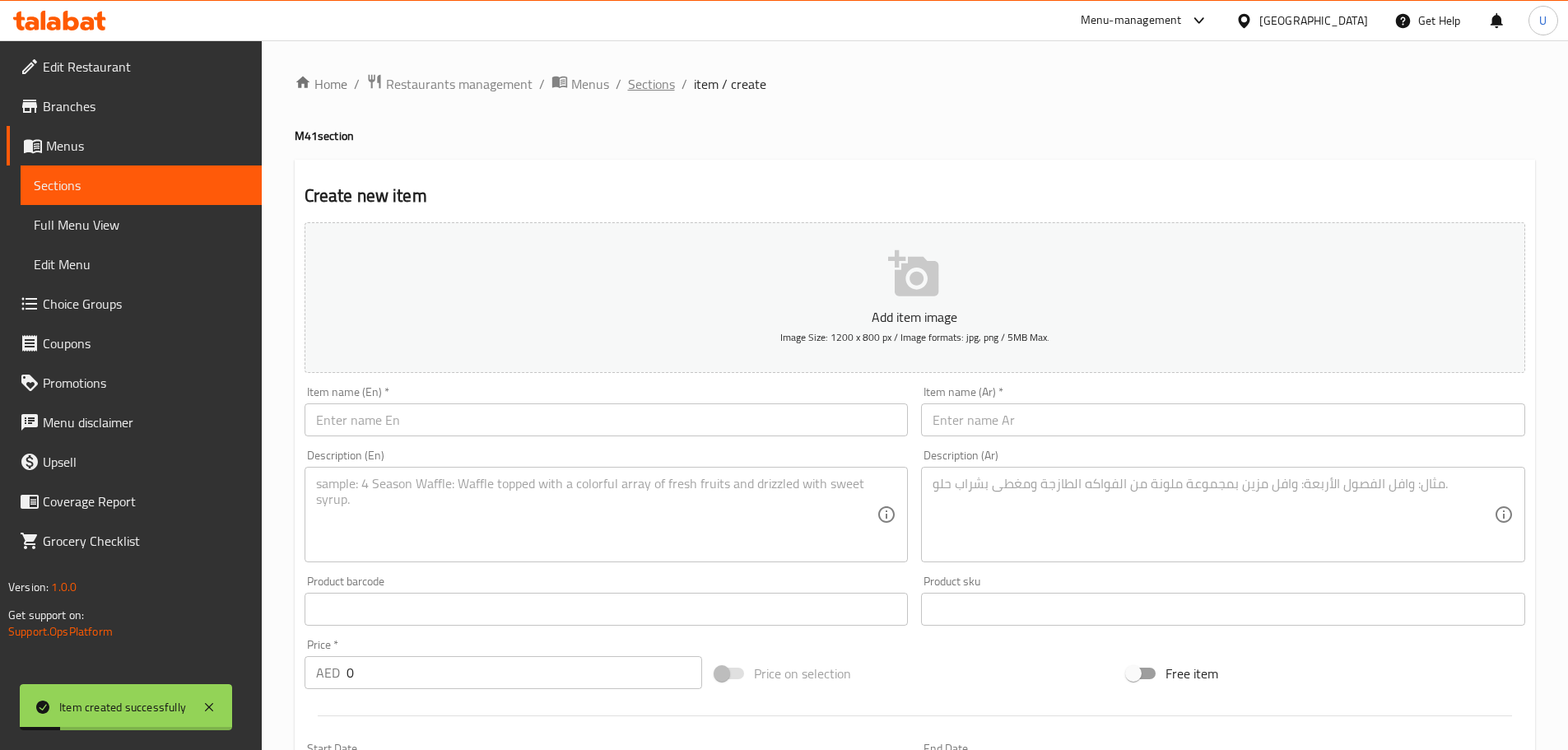
click at [634, 80] on span "Sections" at bounding box center [651, 84] width 47 height 20
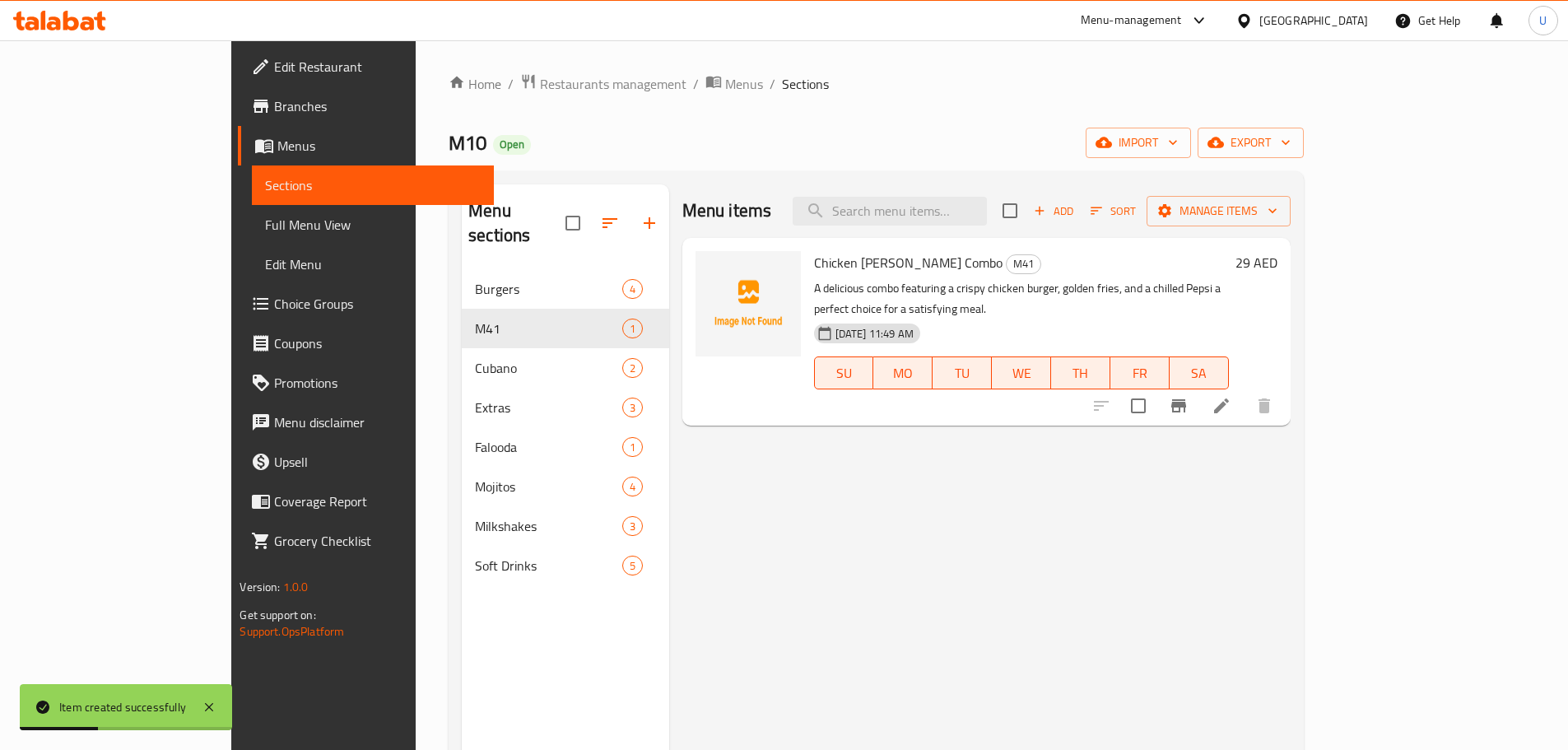
click at [1075, 214] on span "Add" at bounding box center [1053, 211] width 45 height 19
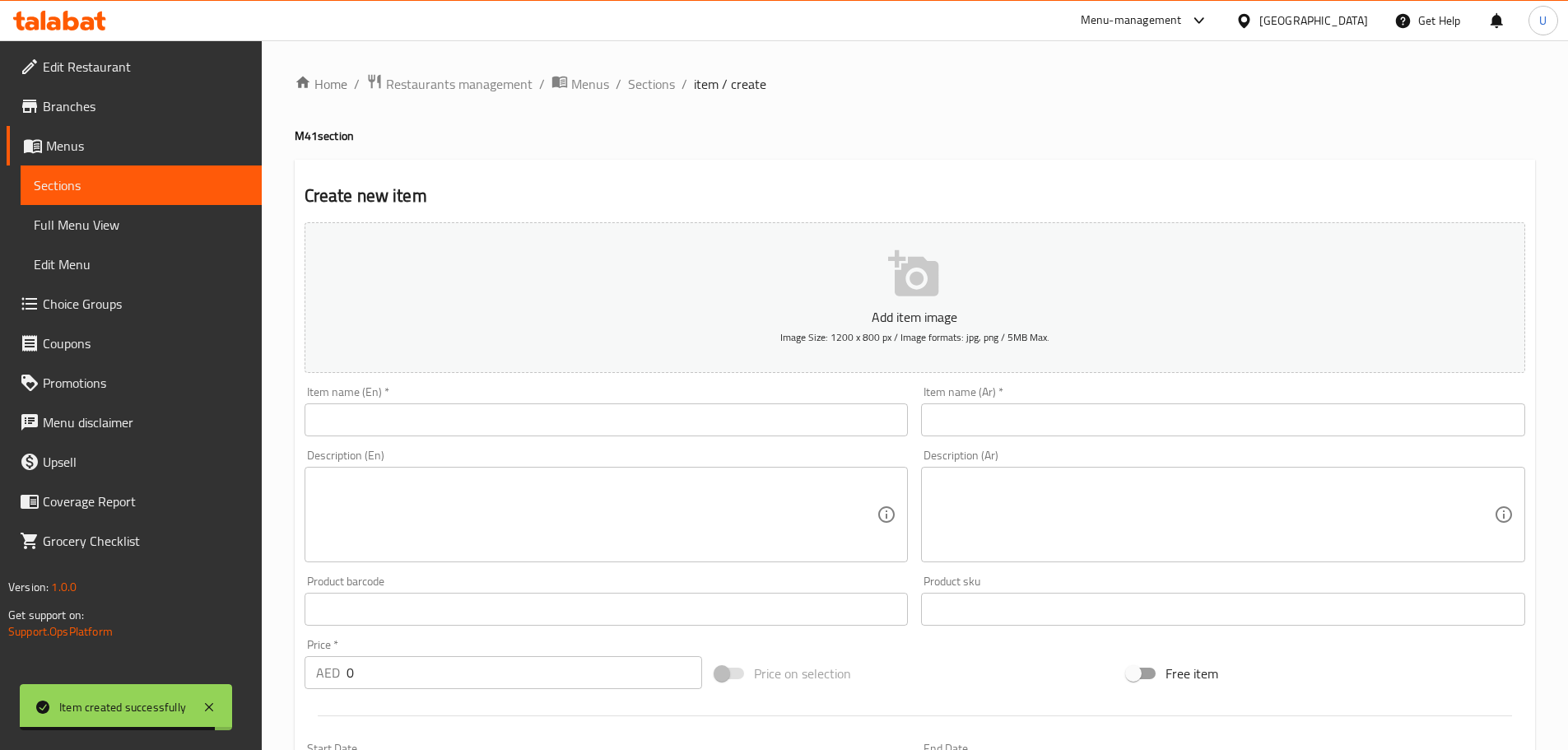
click at [457, 416] on input "text" at bounding box center [606, 420] width 604 height 33
paste input "Beef Single Smashed Combo"
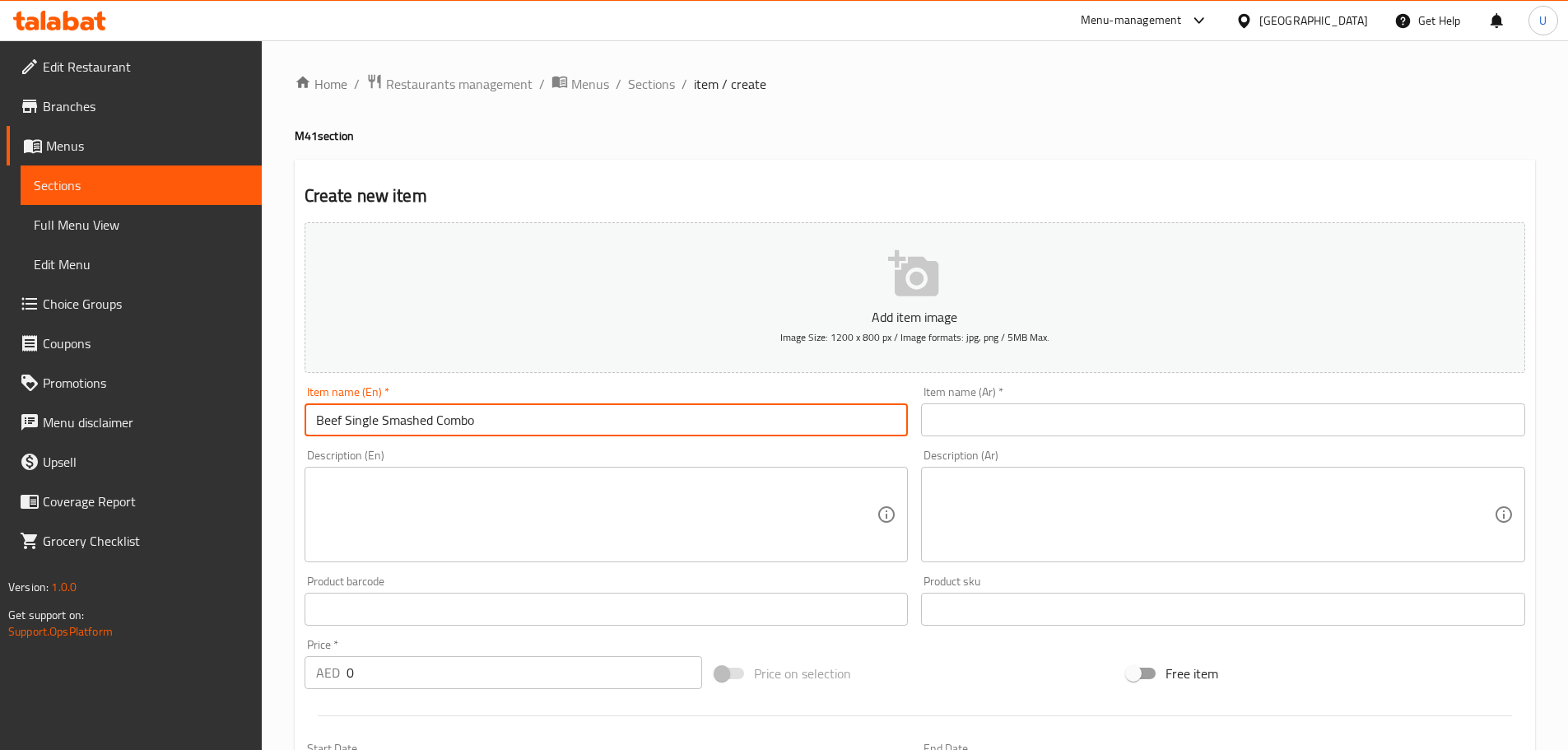
type input "Beef Single Smashed Combo"
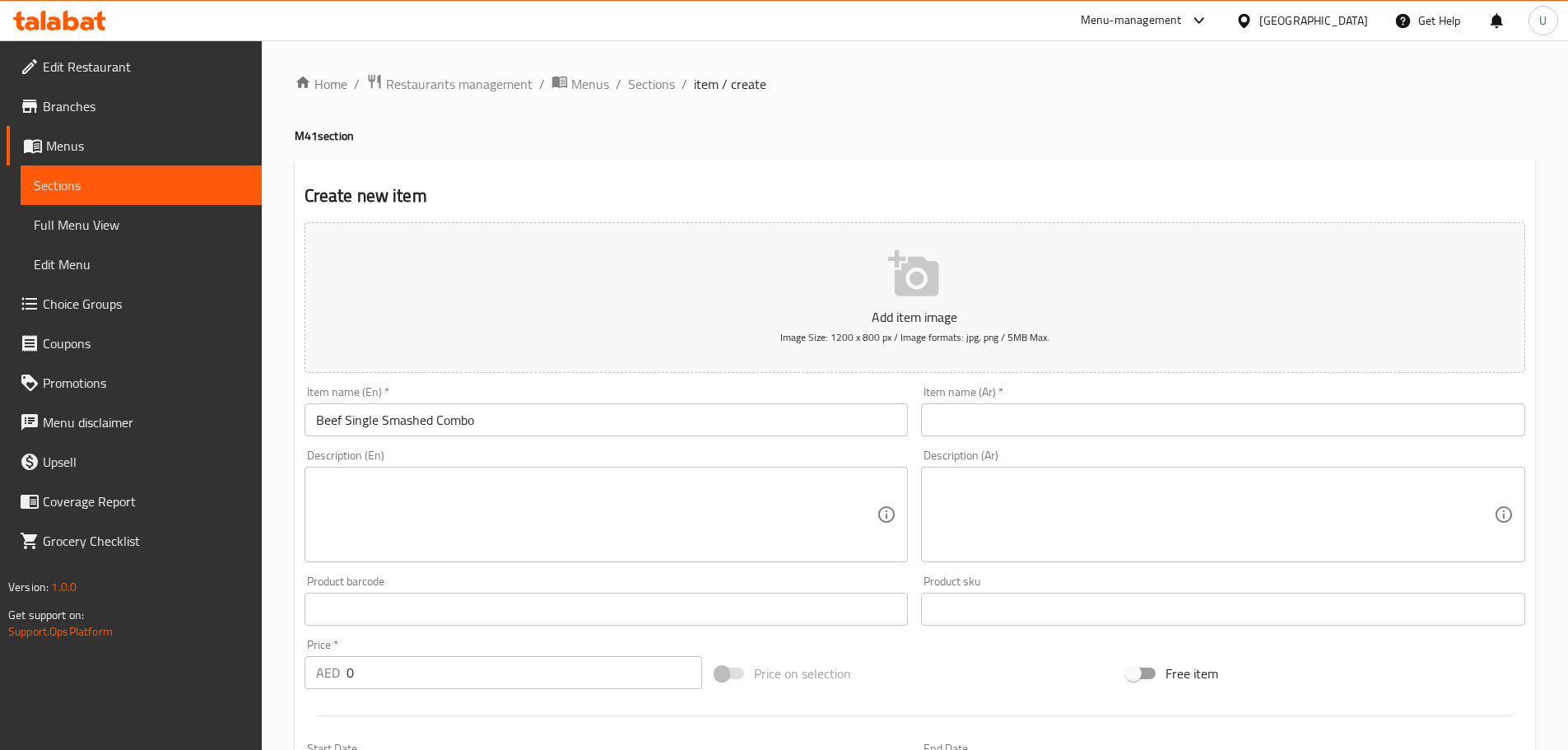
click at [1010, 413] on input "text" at bounding box center [1222, 420] width 604 height 33
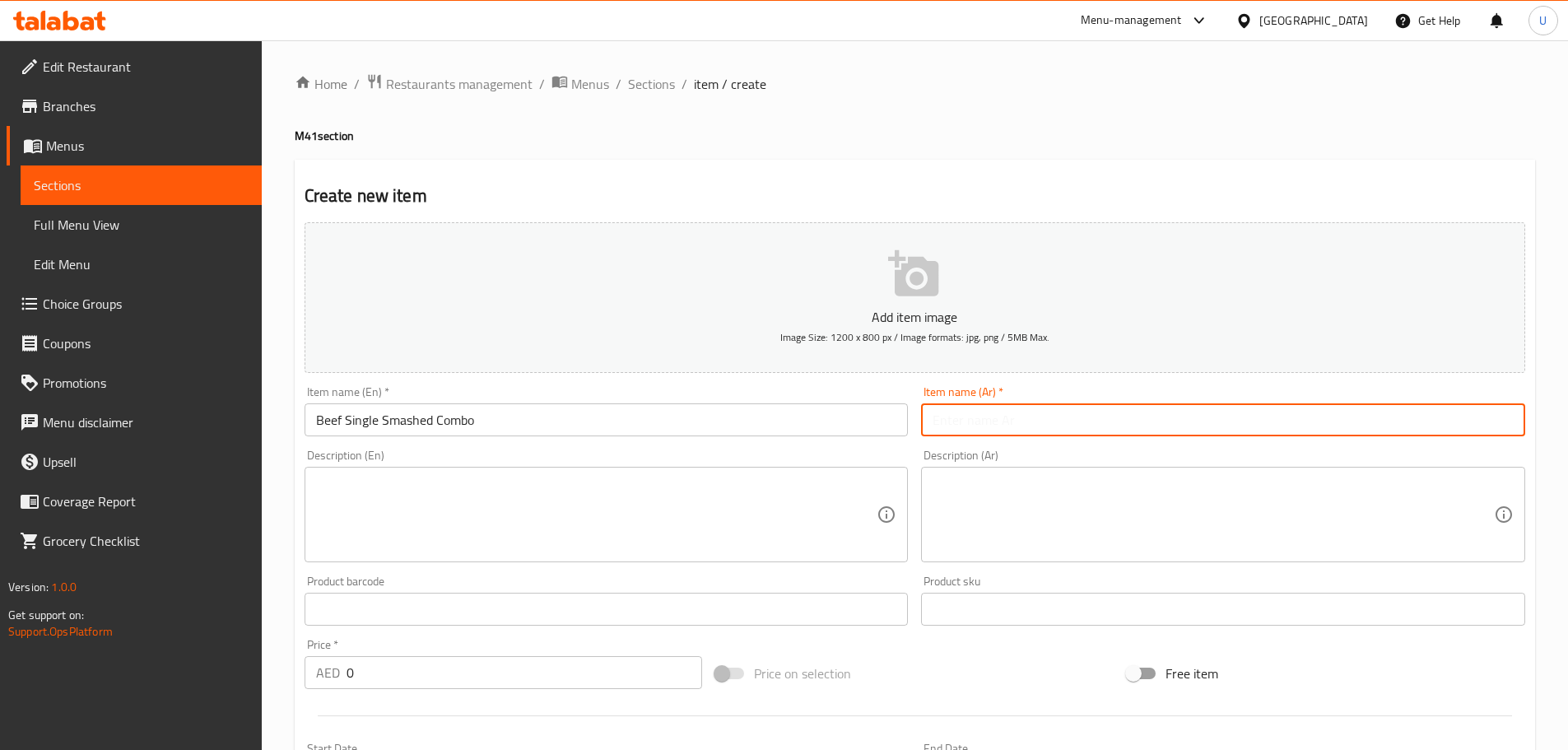
paste input "كومبو برجر لحم بقري سماش مفرد"
type input "كومبو برجر لحم بقري سماش مفرد"
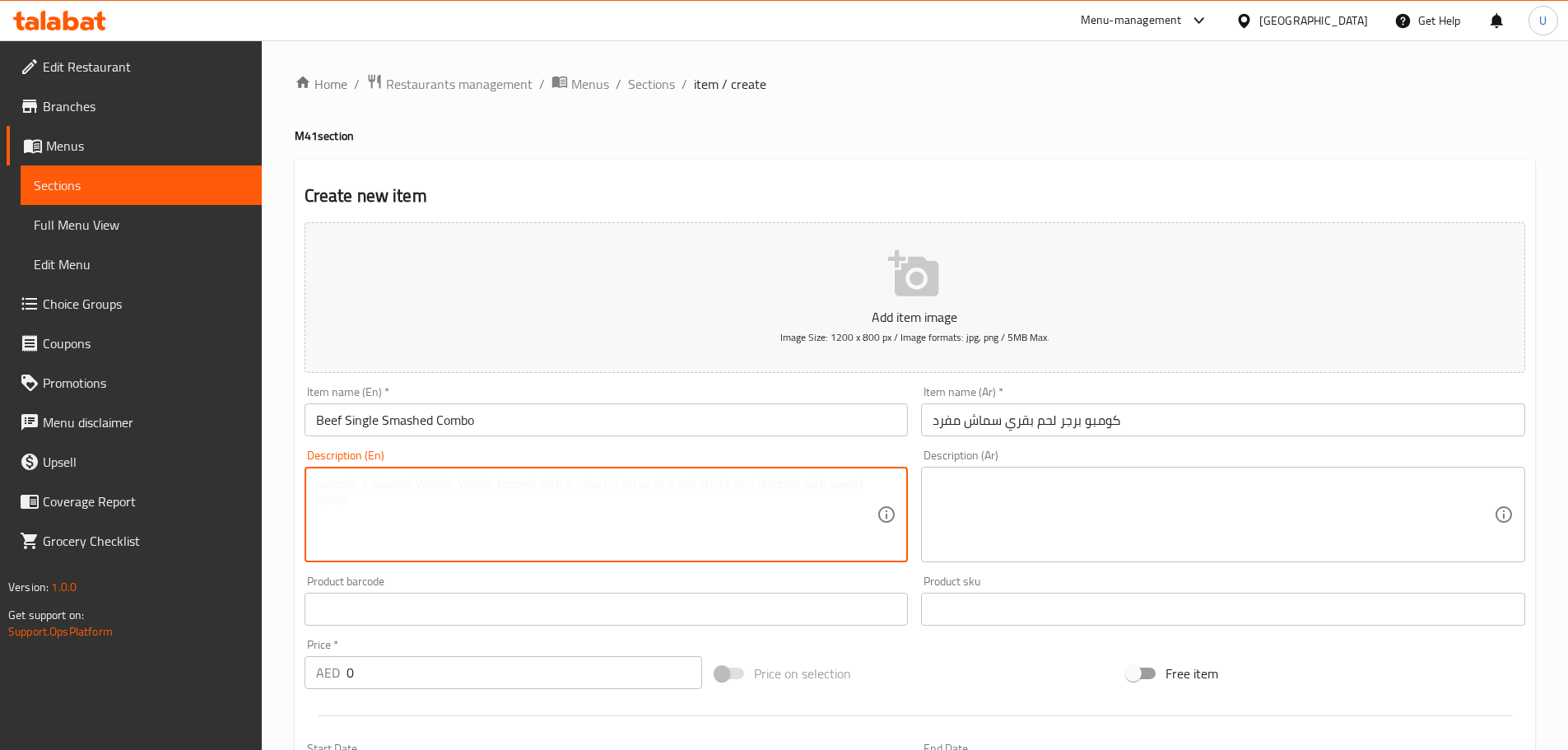
click at [459, 498] on textarea at bounding box center [596, 514] width 561 height 79
paste textarea "A flavorful combo featuring a juicy single smashed beef burger, crispy fries, a…"
click at [851, 484] on textarea "A flavorful combo featuring a juicy single smashed beef burger, crispy fries, a…" at bounding box center [596, 514] width 561 height 79
type textarea "A flavorful combo featuring a juicy single smashed beef burger, crispy fries, a…"
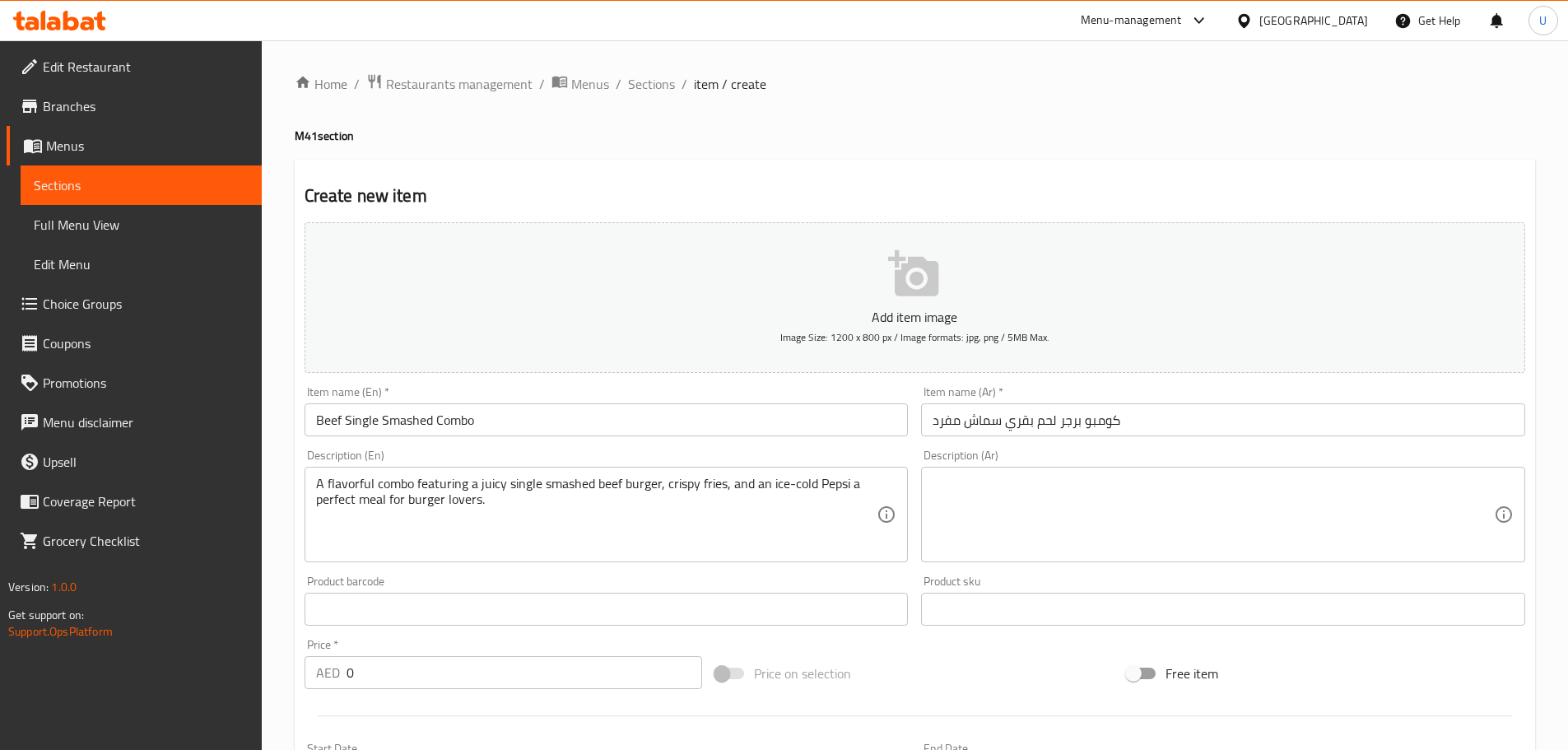
click at [1084, 537] on textarea at bounding box center [1213, 514] width 561 height 79
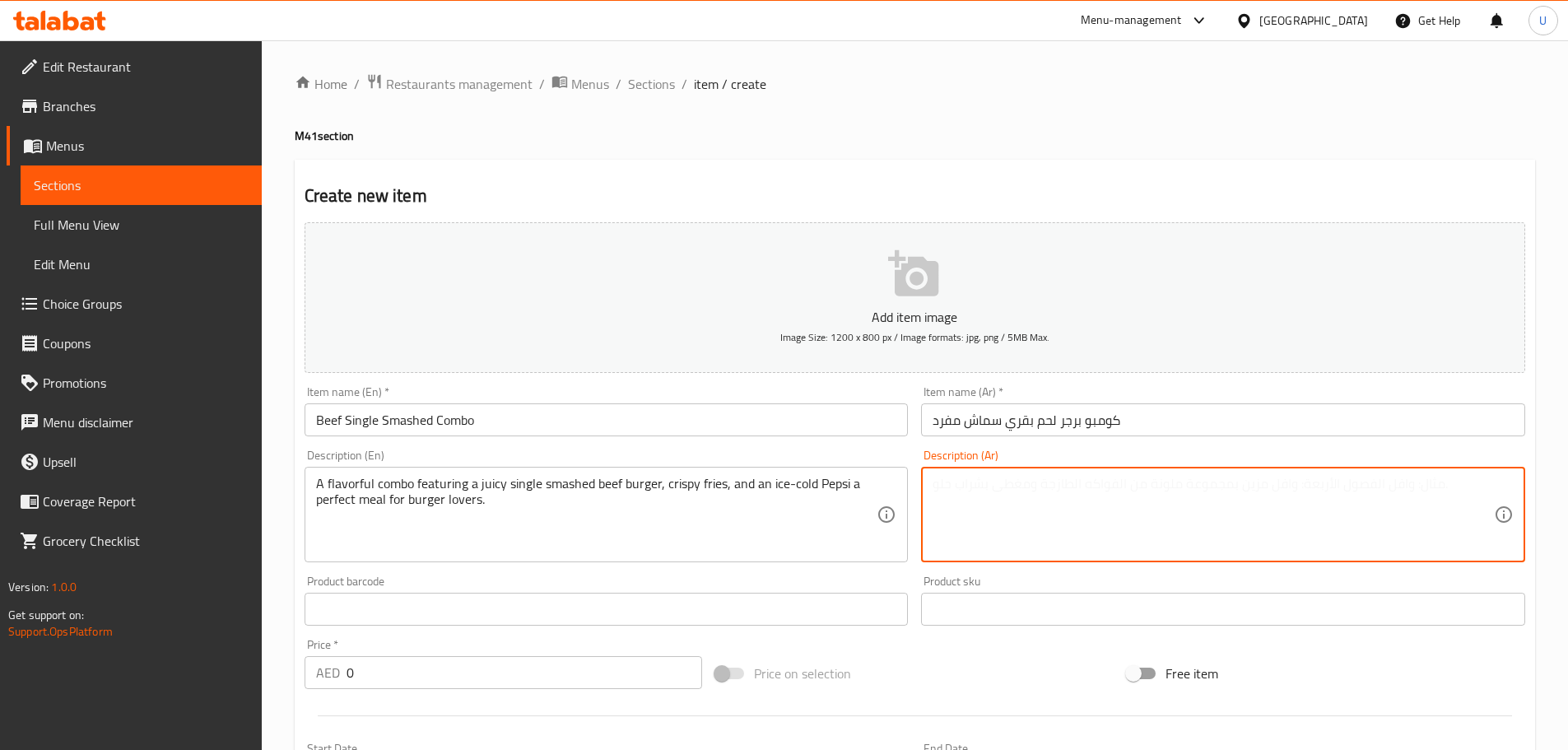
paste textarea "وجبة لذيذة تضم برجر لحم بقري سماش عصيري، بطاطس مقلية مقرمشة، وبيبسي مثلج – الخي…"
click at [1003, 483] on textarea "وجبة لذيذة تضم برجر لحم بقري سماش عصيري، بطاطس مقلية مقرمشة، وبيبسي مثلج – الخي…" at bounding box center [1213, 514] width 561 height 79
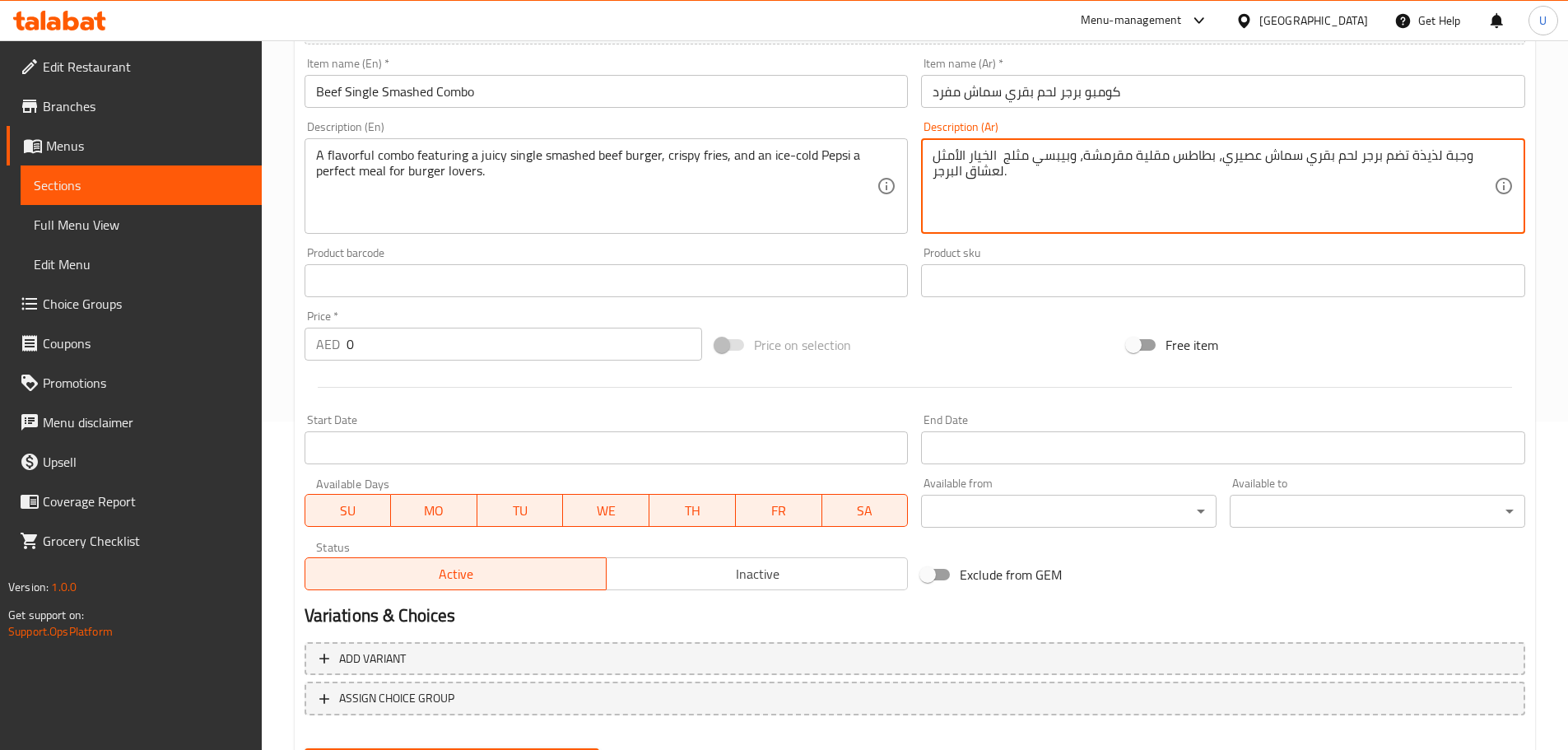
scroll to position [329, 0]
type textarea "وجبة لذيذة تضم برجر لحم بقري سماش عصيري، بطاطس مقلية مقرمشة، وبيبسي مثلج الخيار…"
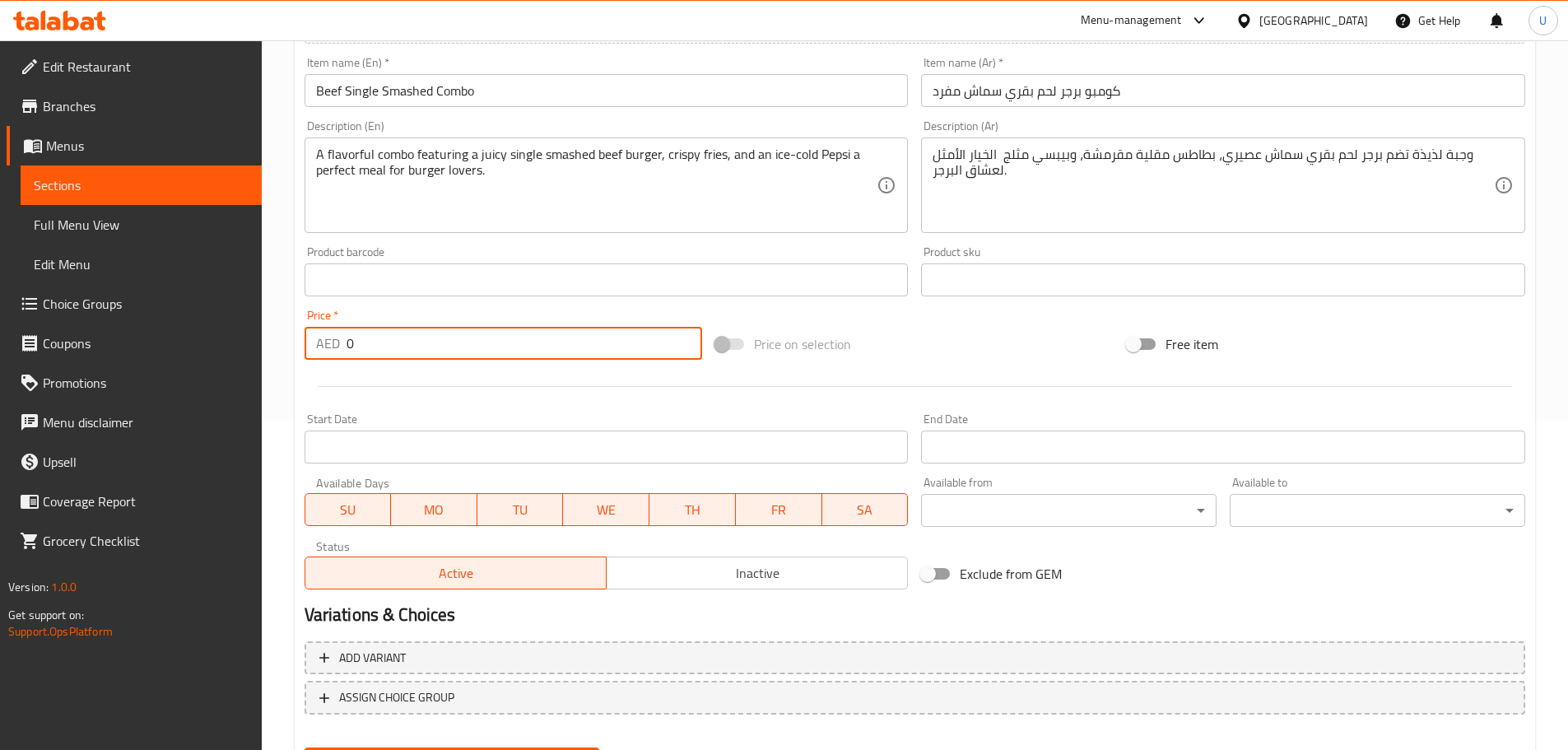
drag, startPoint x: 336, startPoint y: 332, endPoint x: 241, endPoint y: 342, distance: 95.5
click at [256, 342] on div "Edit Restaurant Branches Menus Sections Full Menu View Edit Menu Choice Groups …" at bounding box center [784, 273] width 1568 height 1123
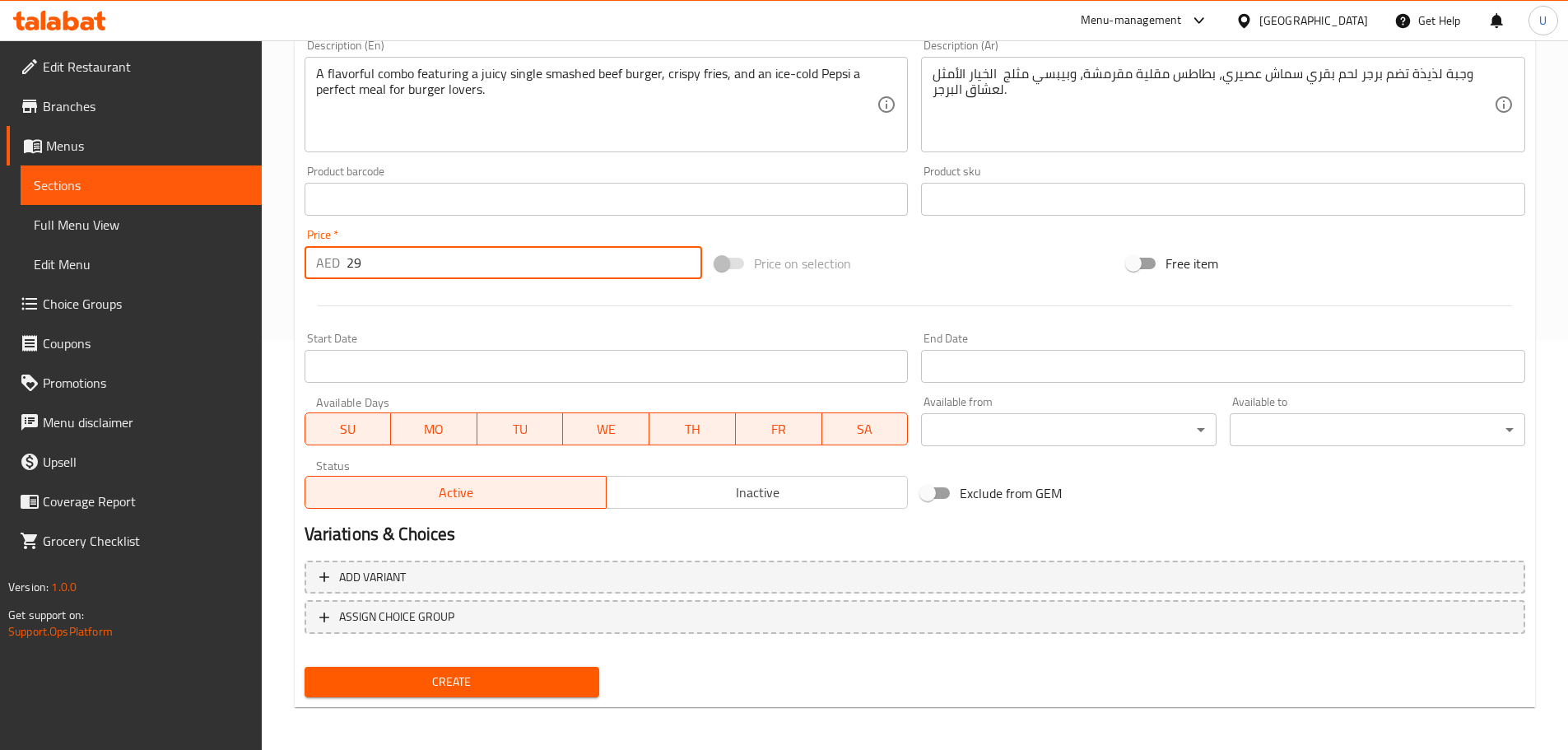
scroll to position [413, 0]
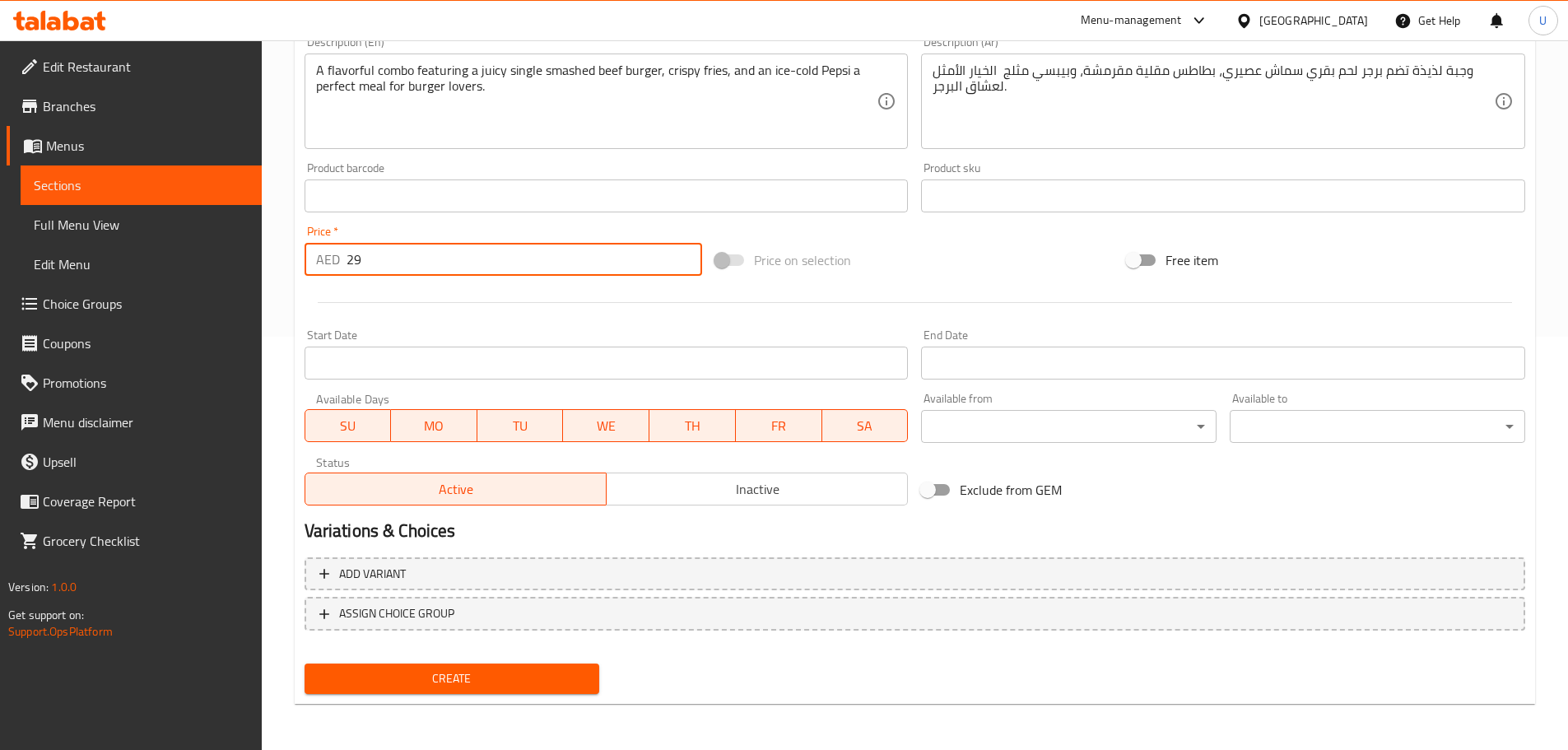
type input "29"
drag, startPoint x: 457, startPoint y: 678, endPoint x: 465, endPoint y: 672, distance: 10.0
click at [457, 678] on span "Create" at bounding box center [452, 678] width 269 height 21
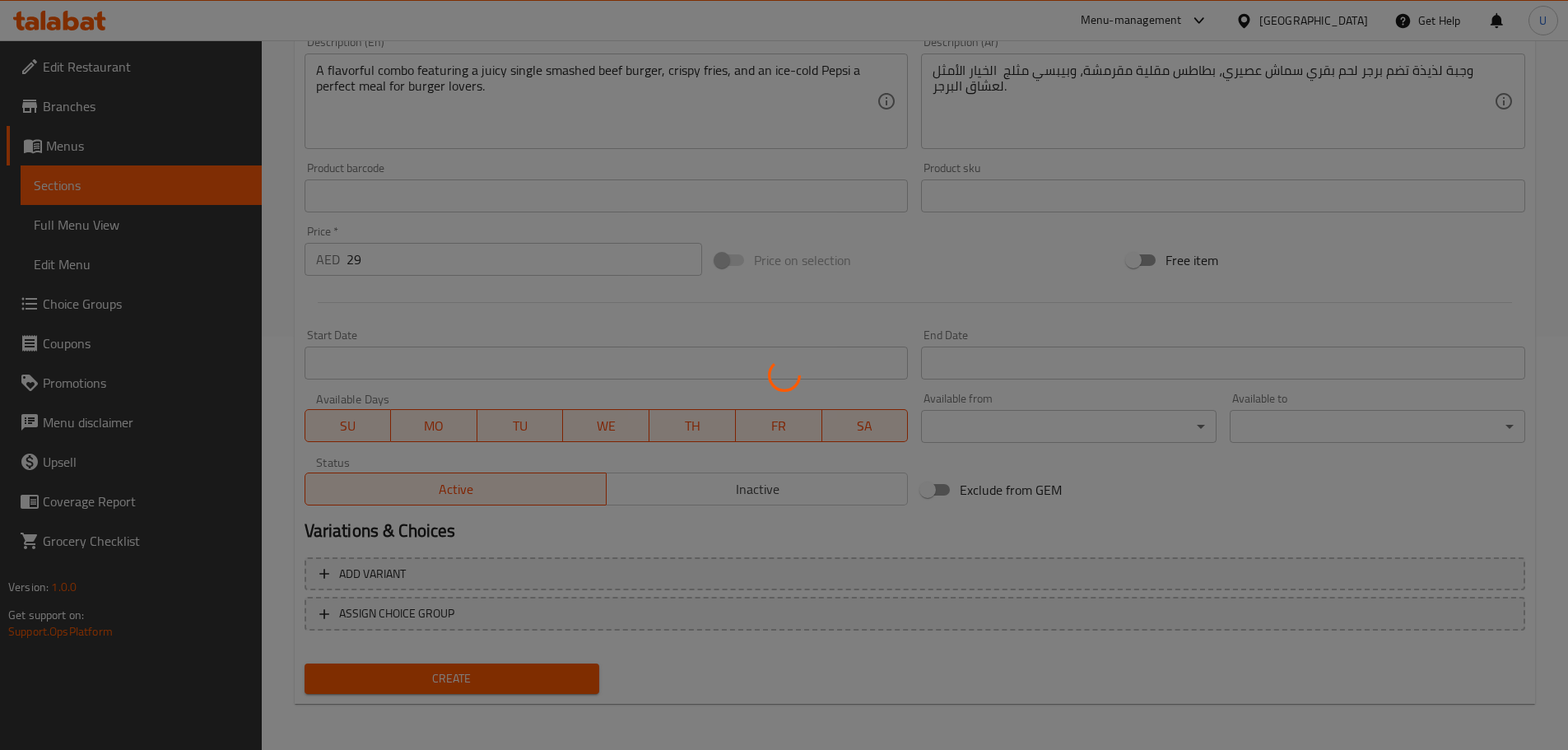
type input "0"
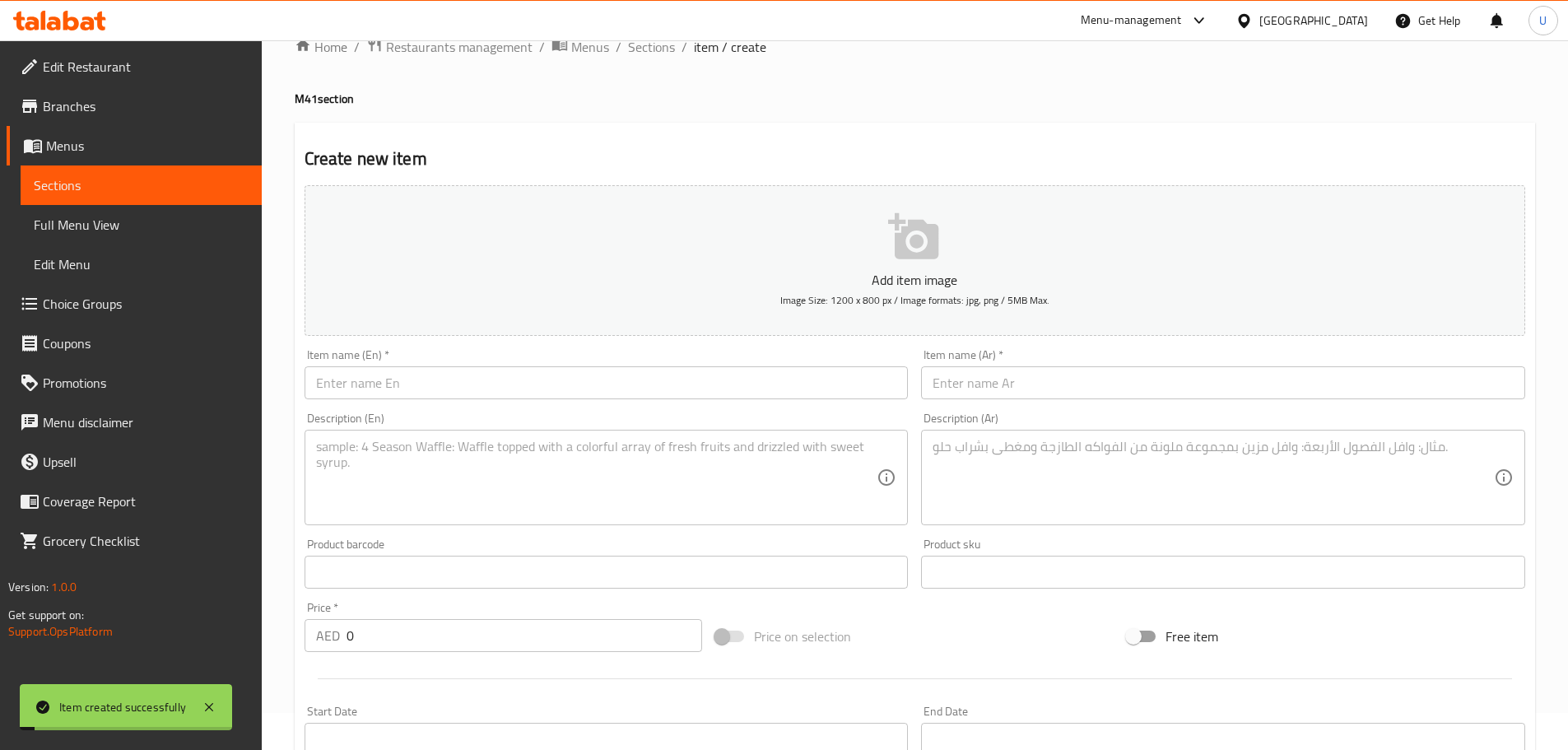
scroll to position [0, 0]
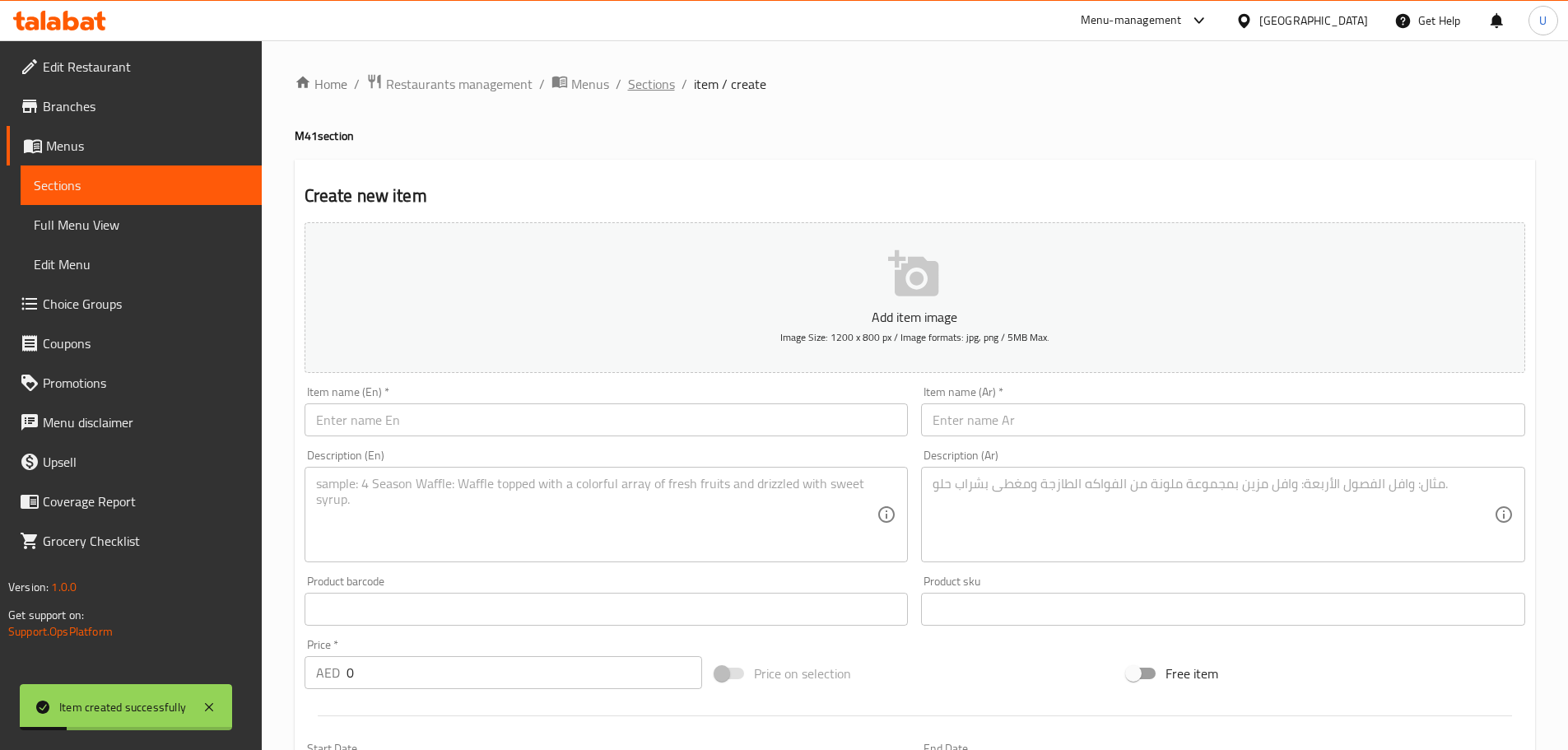
click at [645, 79] on span "Sections" at bounding box center [651, 84] width 47 height 20
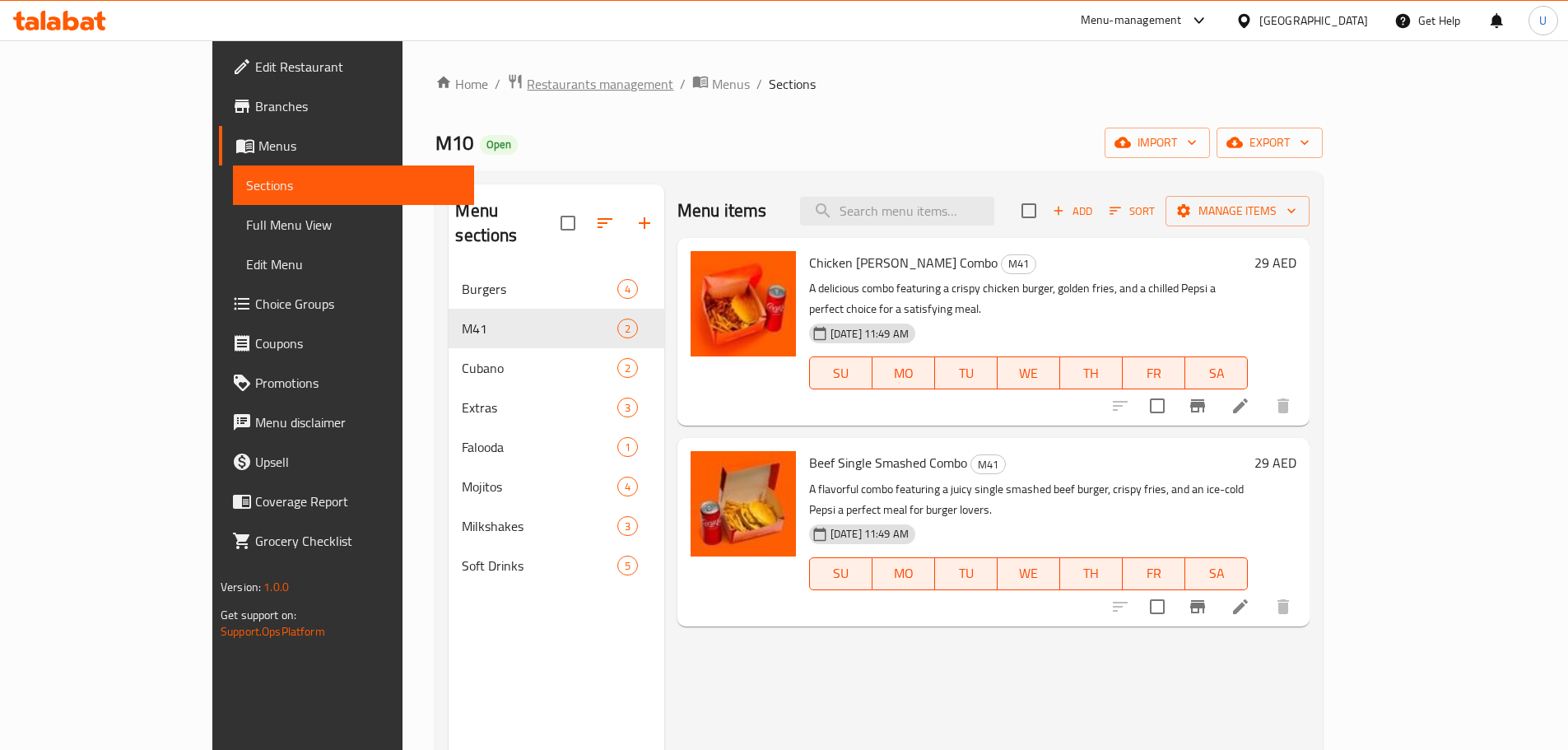
click at [527, 88] on span "Restaurants management" at bounding box center [599, 84] width 146 height 20
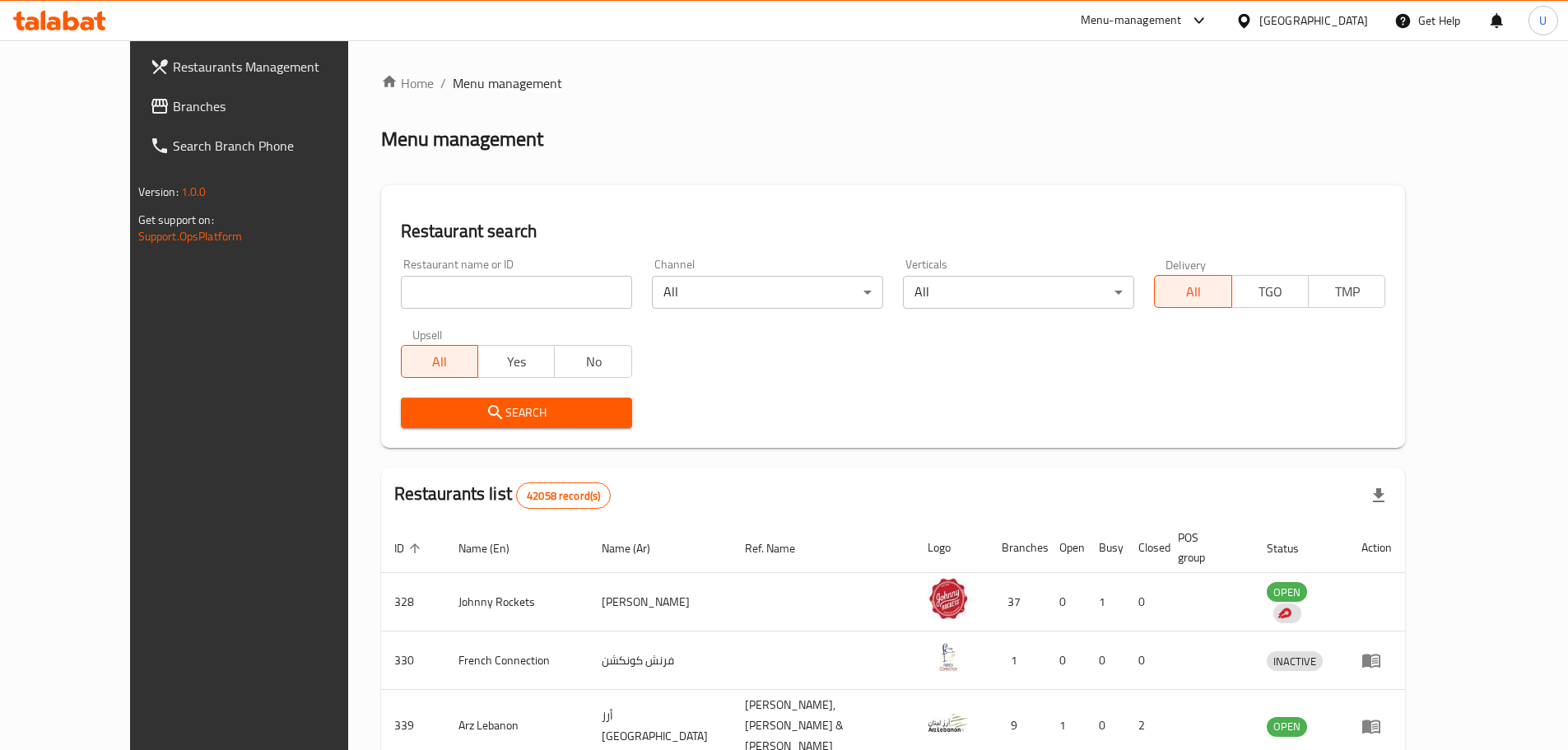
click at [430, 290] on input "search" at bounding box center [517, 293] width 231 height 33
paste input "701688"
type input "701688"
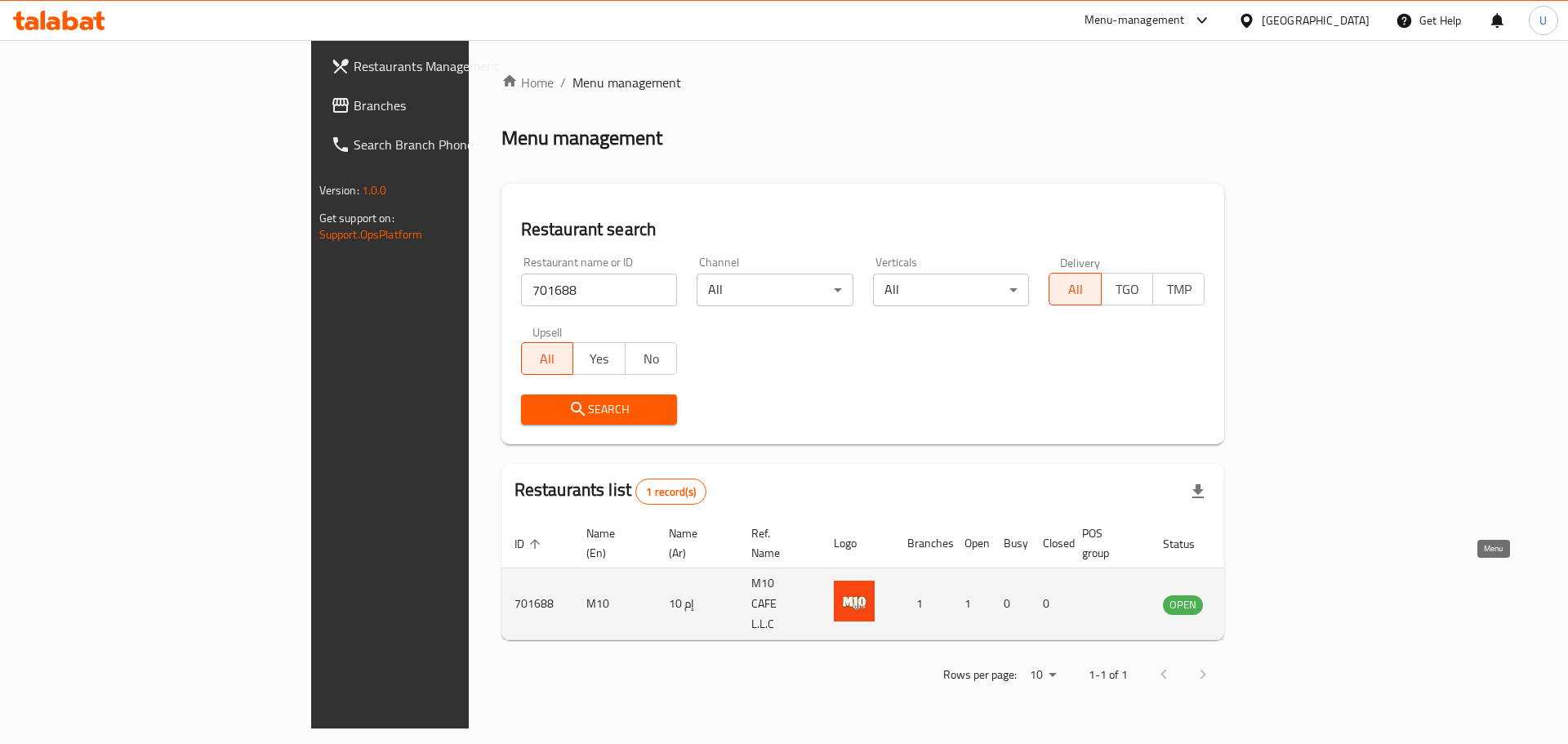
click at [1268, 598] on icon "enhanced table" at bounding box center [1259, 605] width 18 height 14
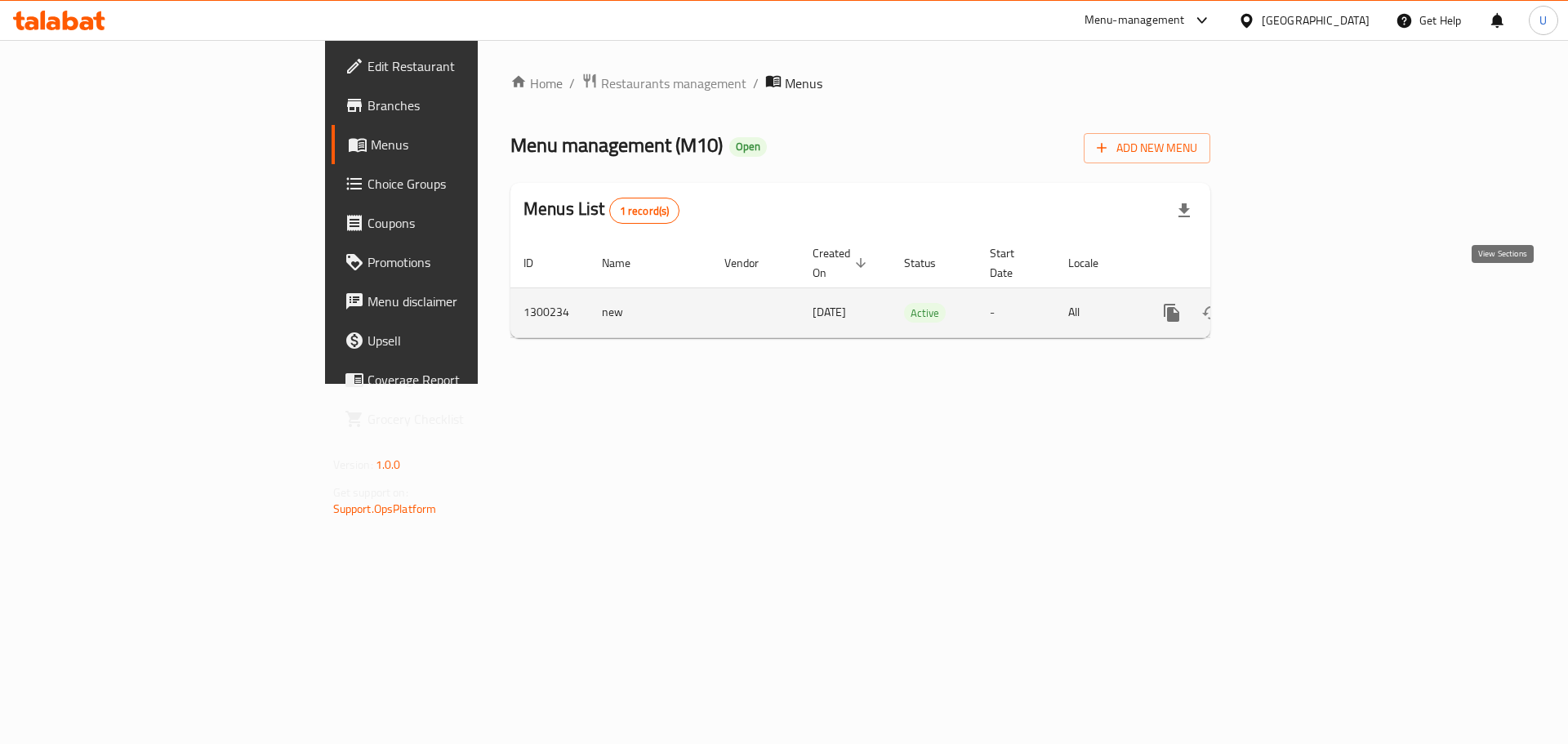
click at [1300, 303] on icon "enhanced table" at bounding box center [1290, 313] width 20 height 20
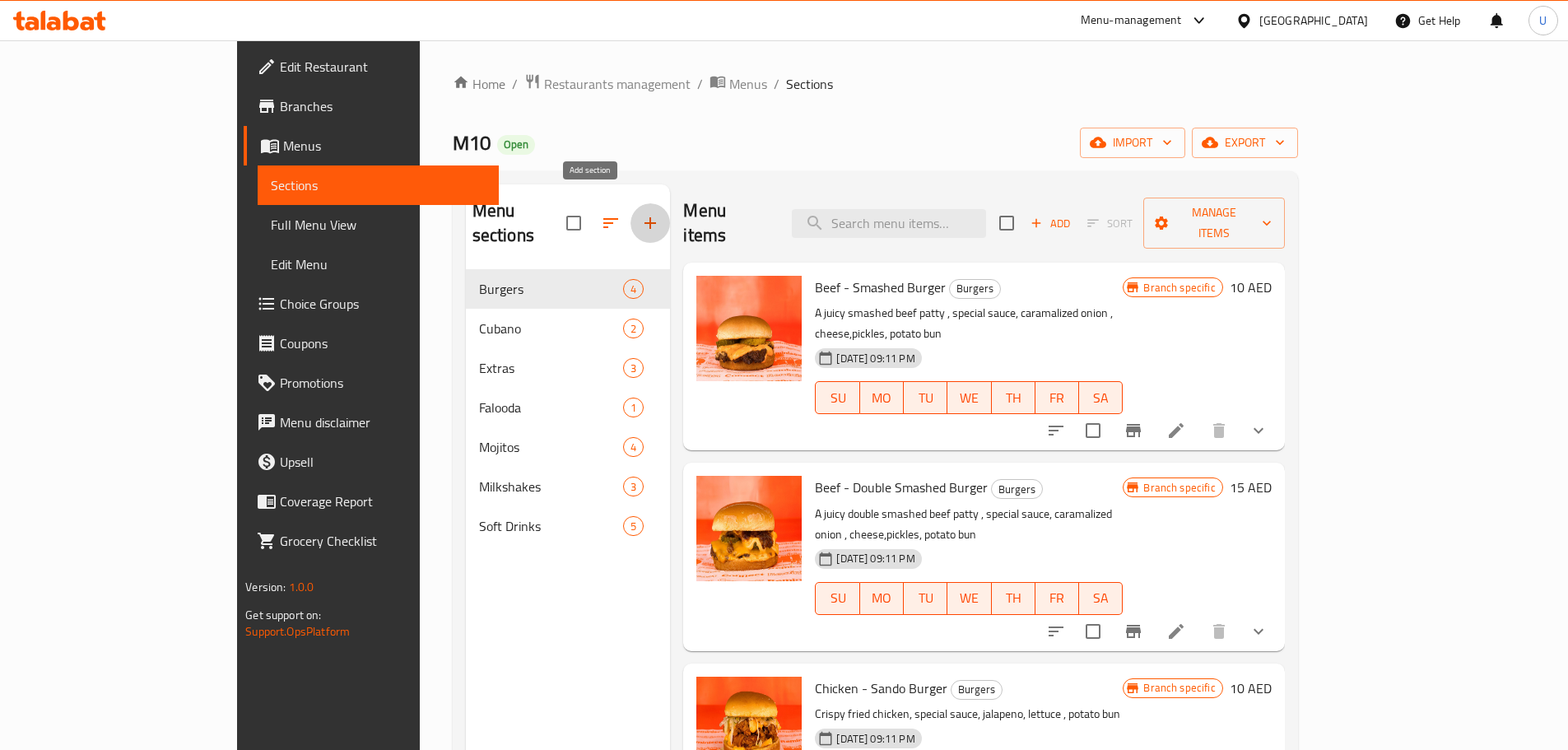
click at [641, 213] on icon "button" at bounding box center [651, 223] width 20 height 20
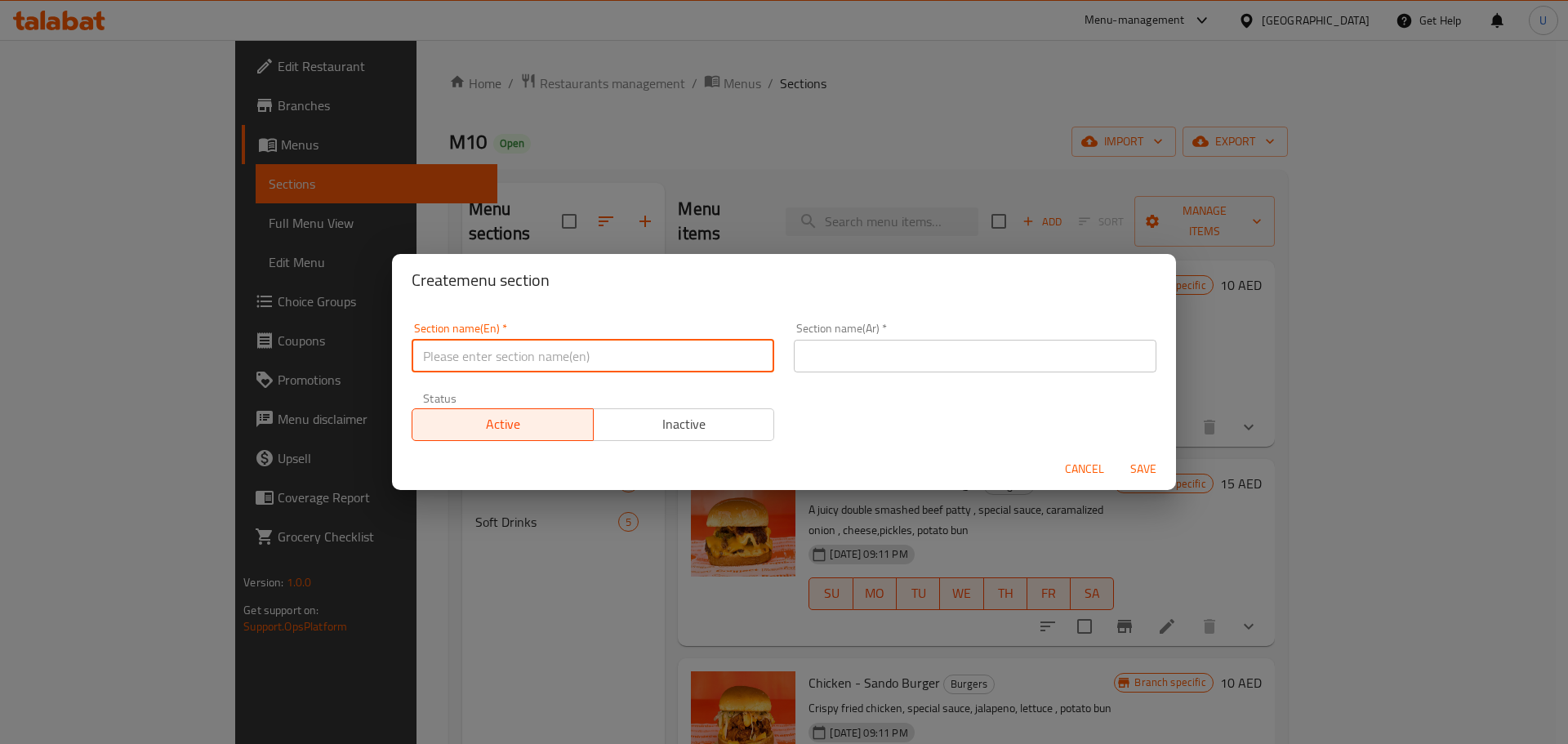
click at [546, 353] on input "text" at bounding box center [593, 356] width 363 height 33
type input "M41"
click at [868, 358] on input "text" at bounding box center [976, 356] width 363 height 33
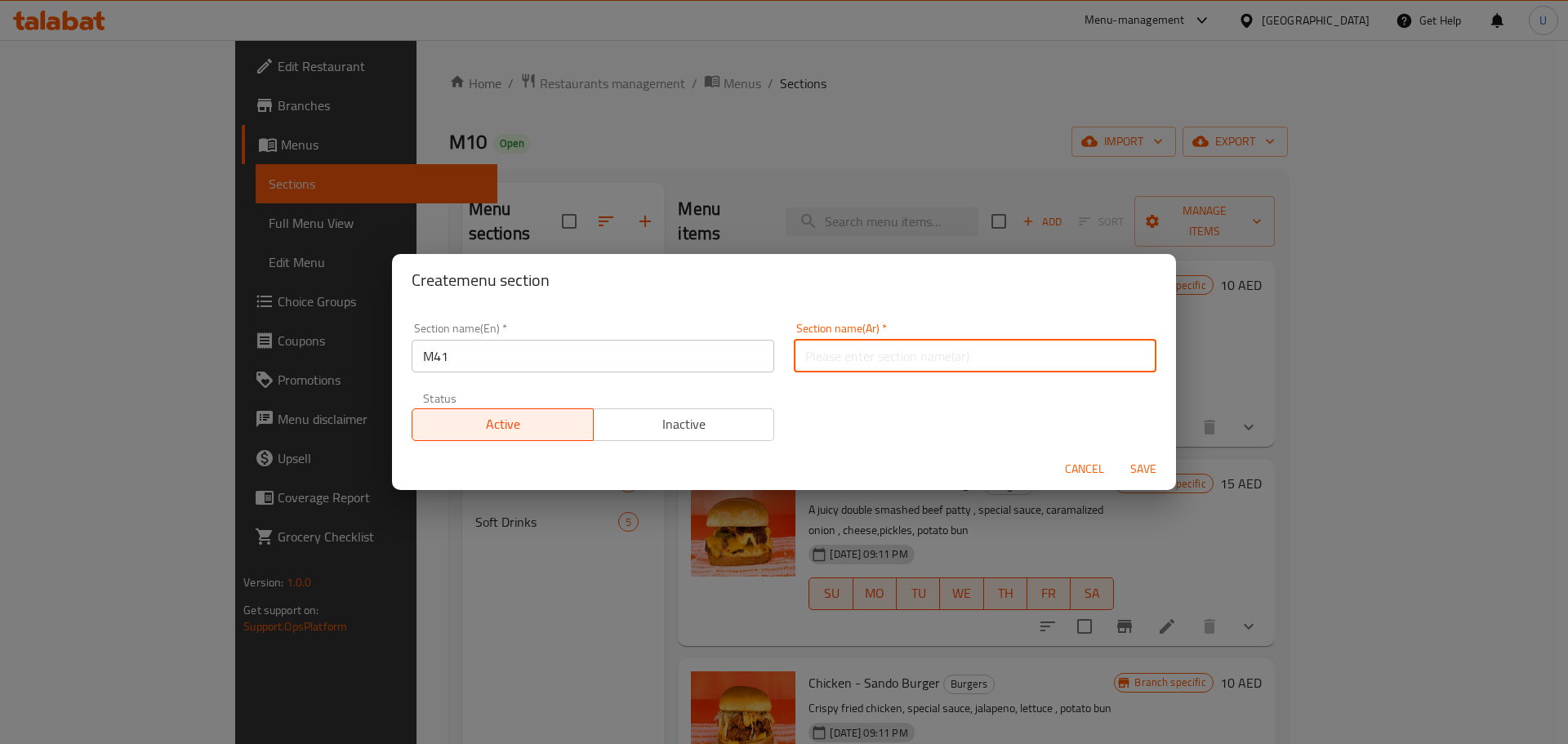
paste input "وجبة لشخص واحد"
type input "وجبة لشخص واحد"
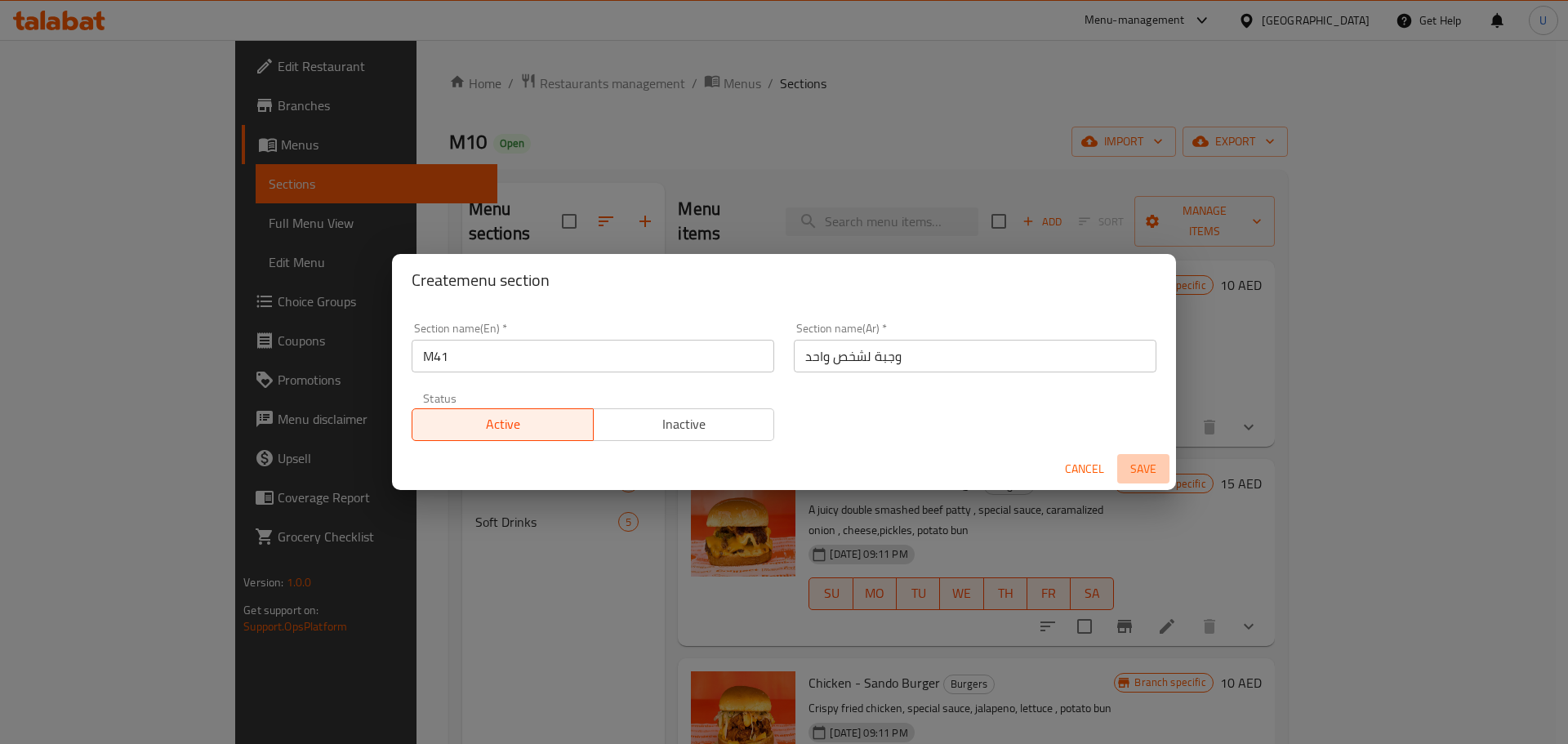
click at [1129, 463] on span "Save" at bounding box center [1144, 469] width 39 height 21
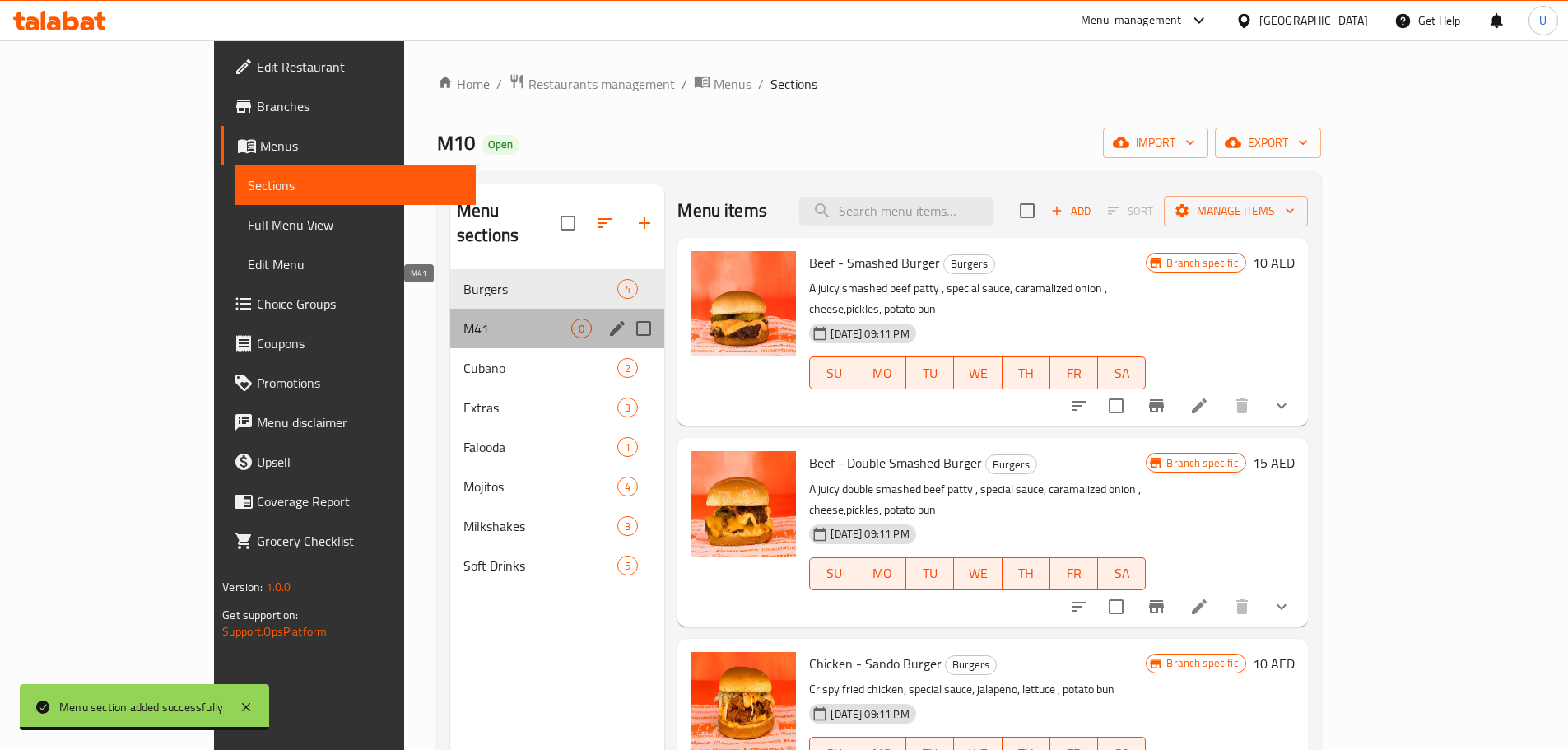
click at [464, 318] on span "M41" at bounding box center [517, 328] width 107 height 20
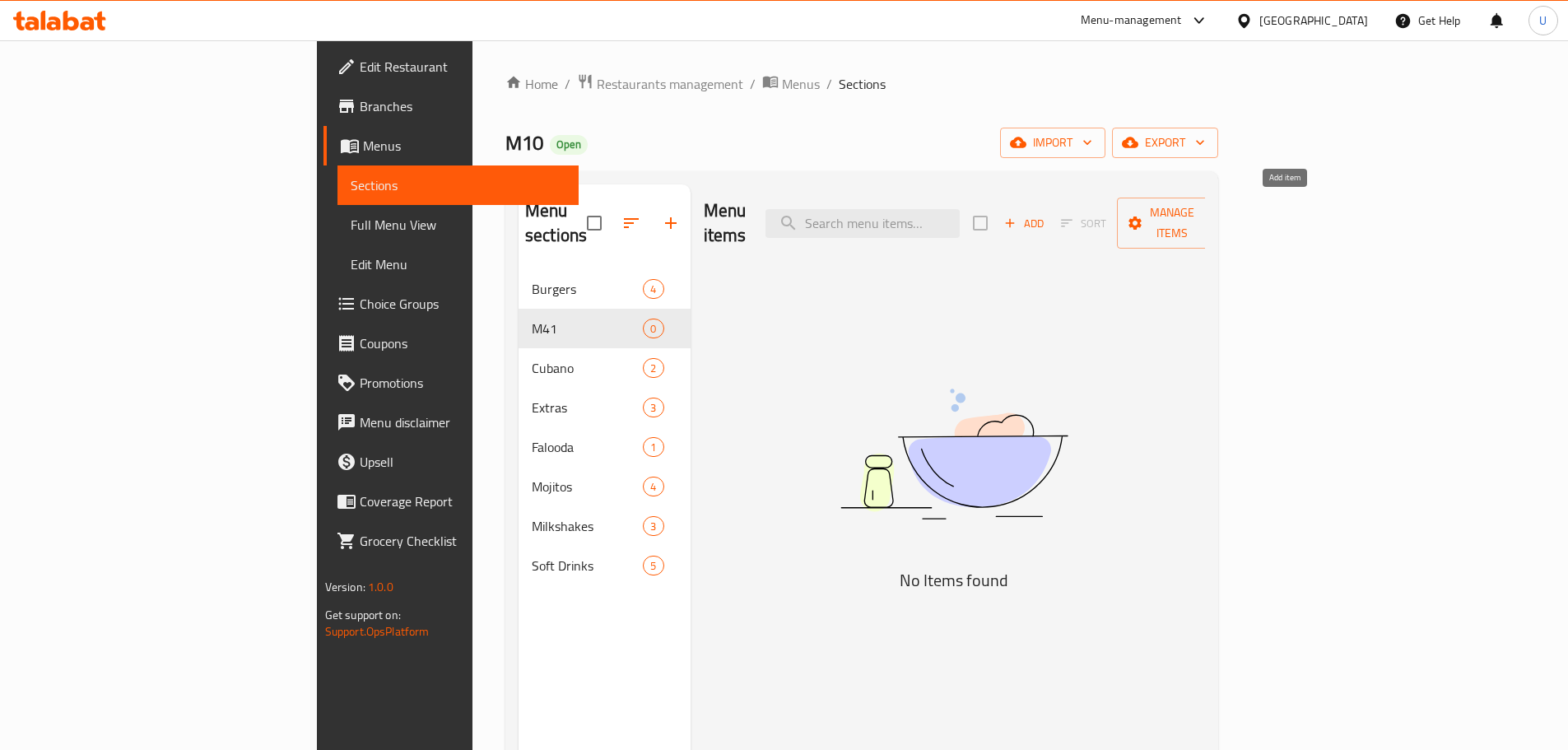
click at [1046, 216] on span "Add" at bounding box center [1024, 223] width 45 height 19
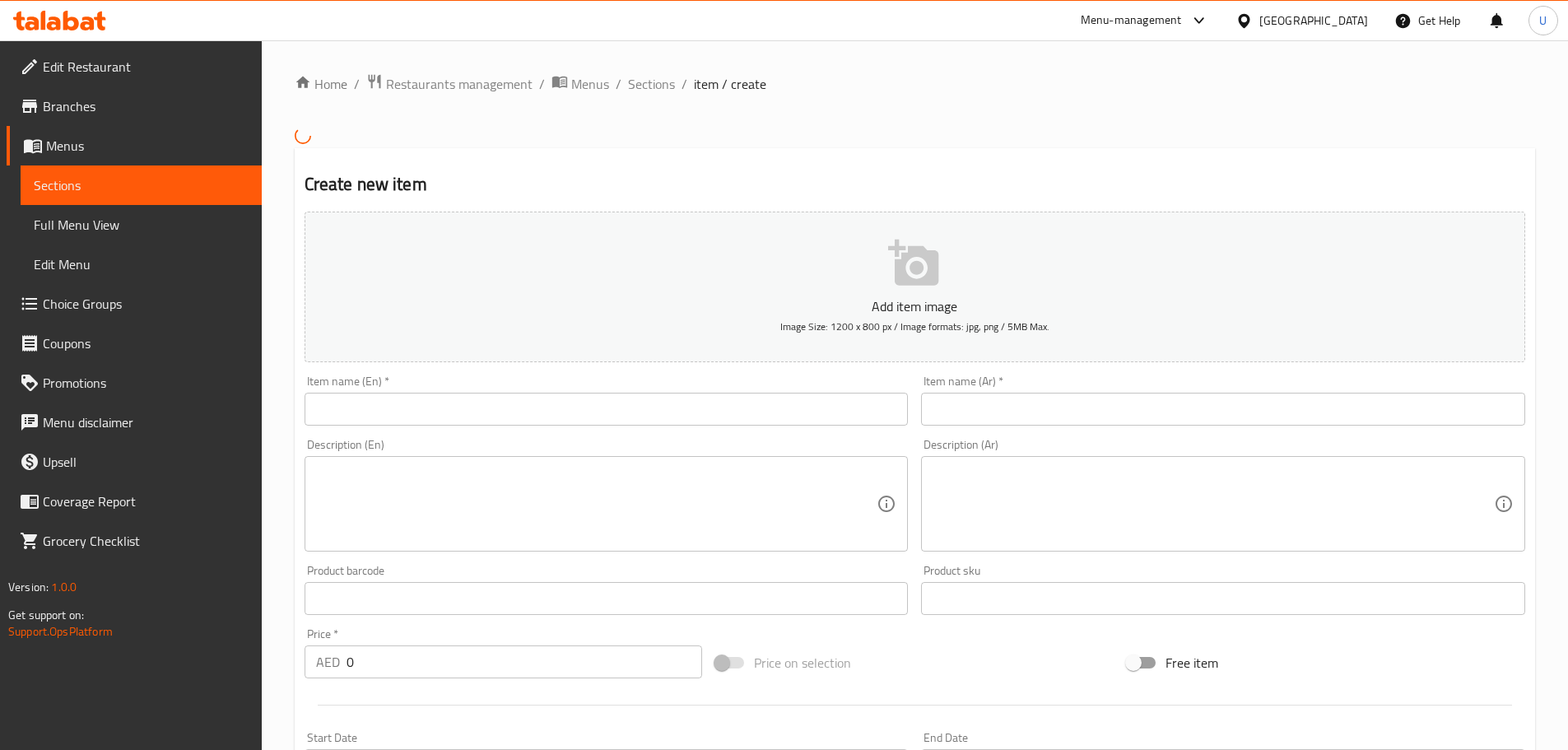
click at [369, 418] on input "text" at bounding box center [606, 409] width 604 height 33
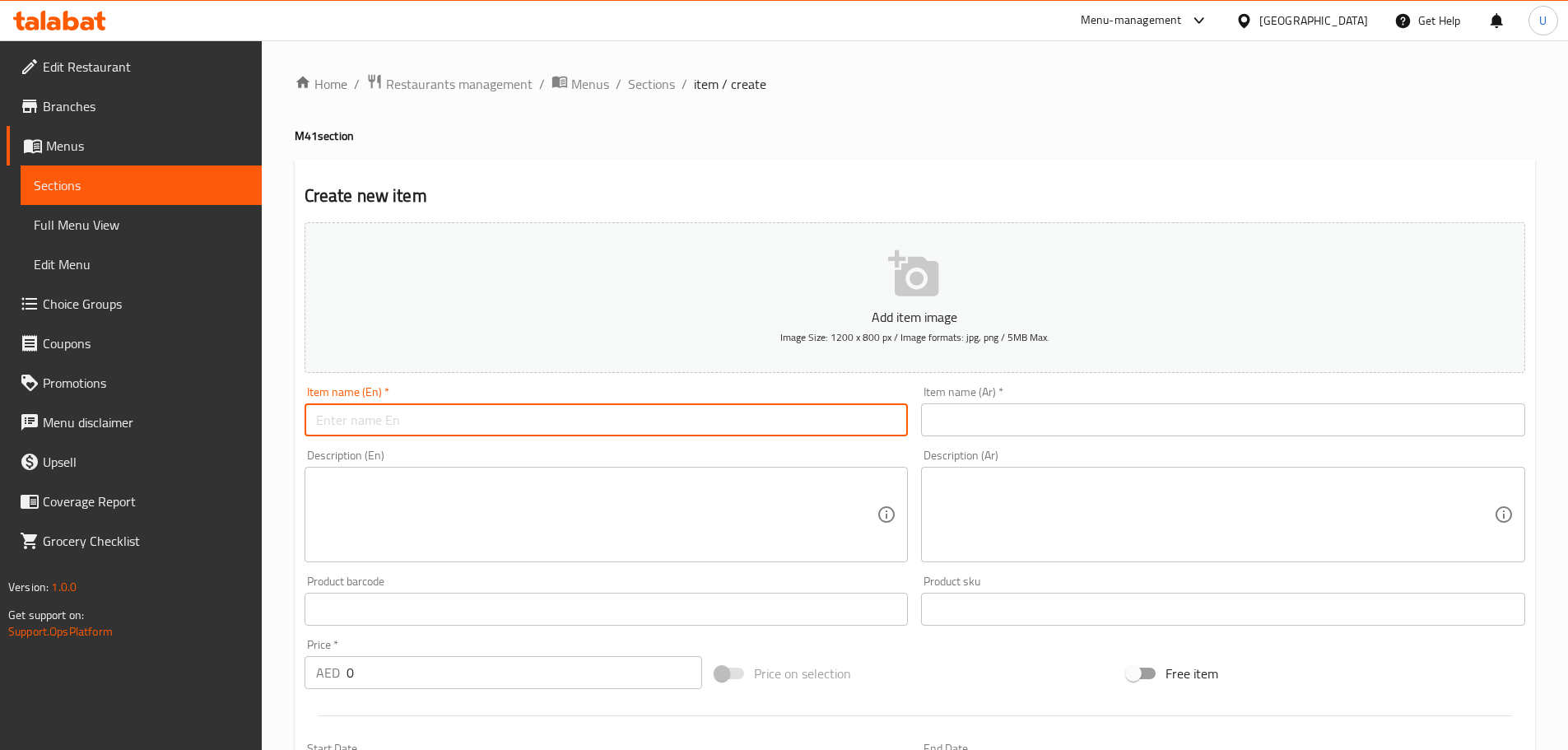
paste input "Chicken Sando Combo"
type input "Chicken Sando Combo"
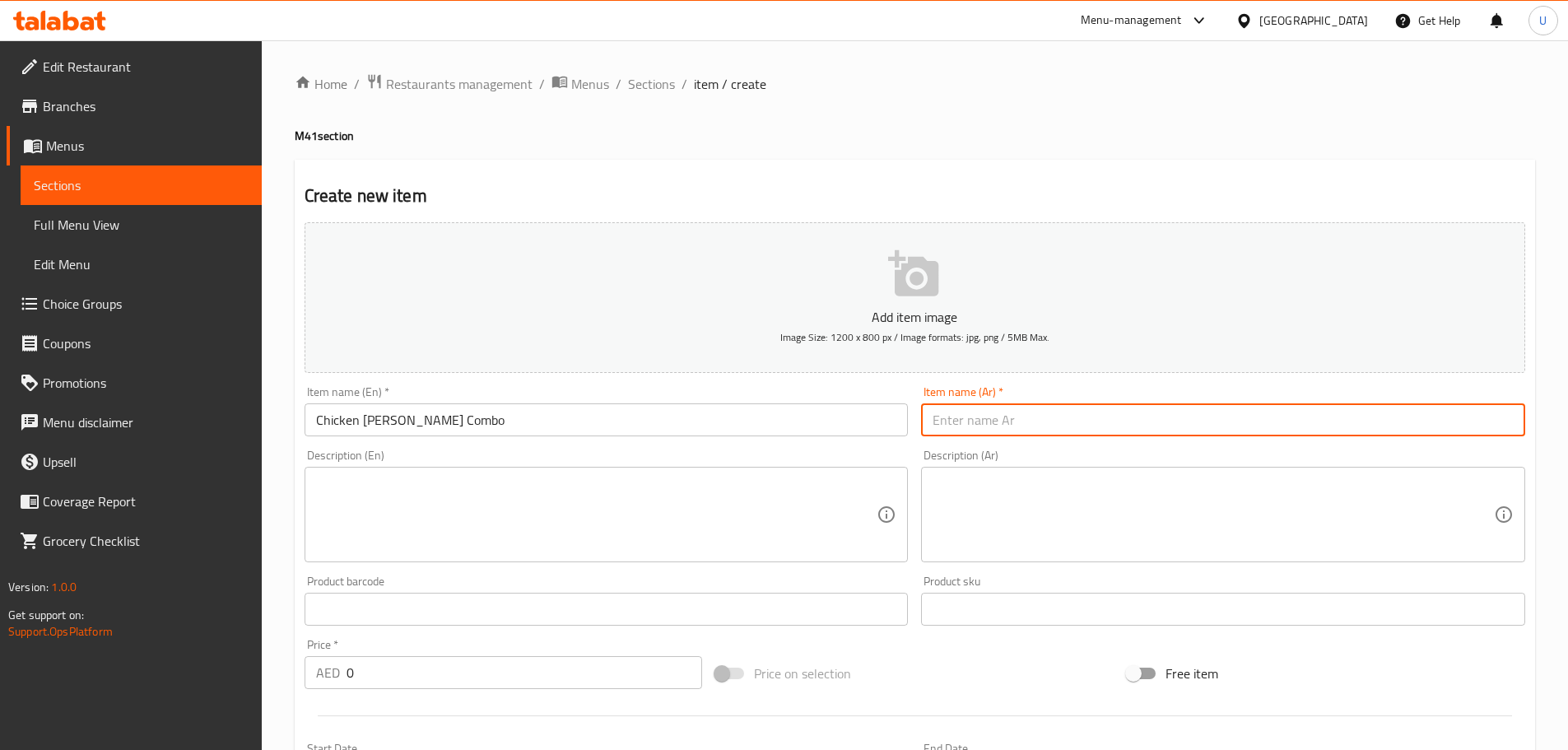
click at [956, 423] on input "text" at bounding box center [1222, 420] width 604 height 33
paste input "كومبو ساندو دجاج"
type input "كومبو ساندو دجاج"
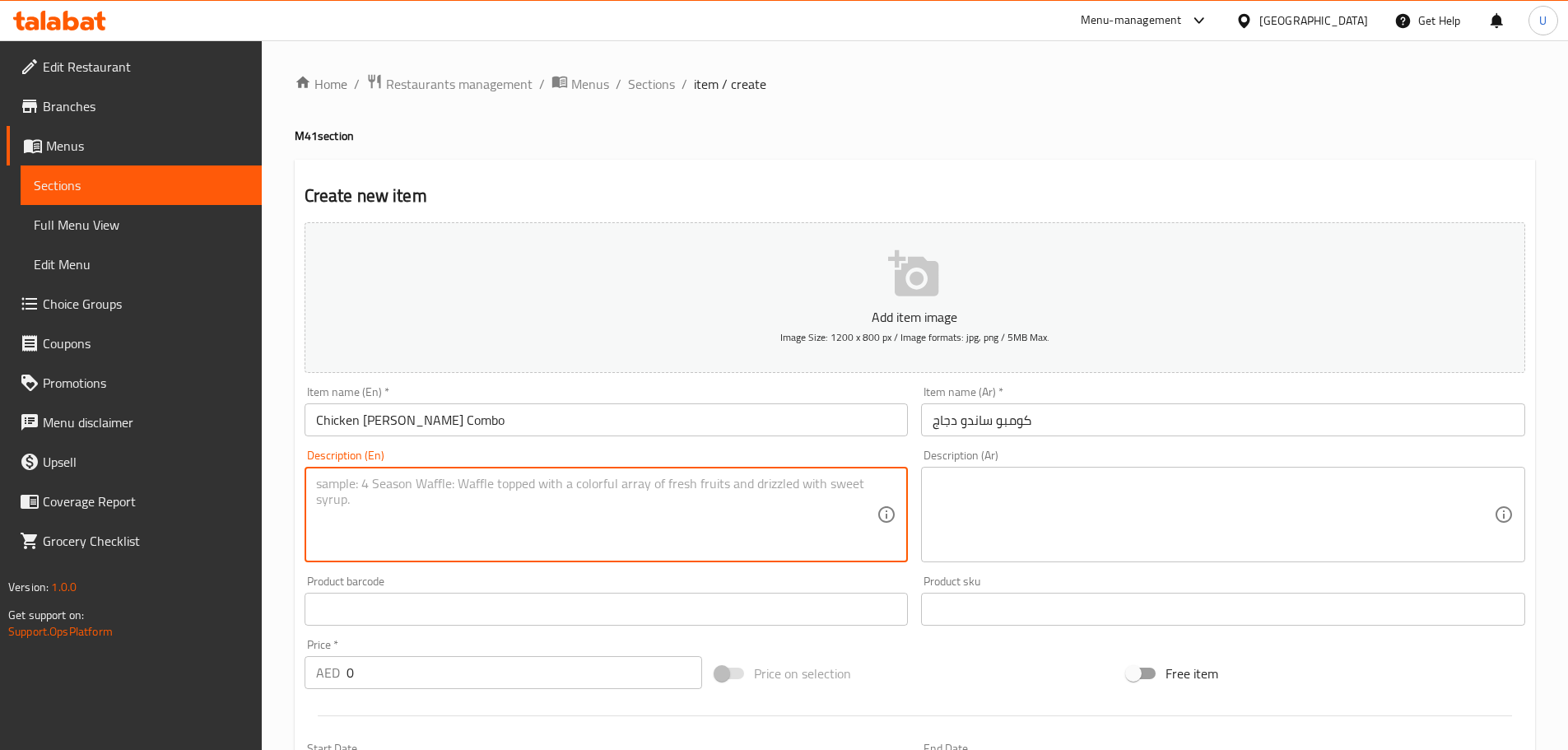
click at [390, 489] on textarea at bounding box center [596, 514] width 561 height 79
paste textarea "A delicious combo featuring a crispy chicken burger, golden fries, and a chille…"
type textarea "A delicious combo featuring a crispy chicken burger, golden fries, and a chille…"
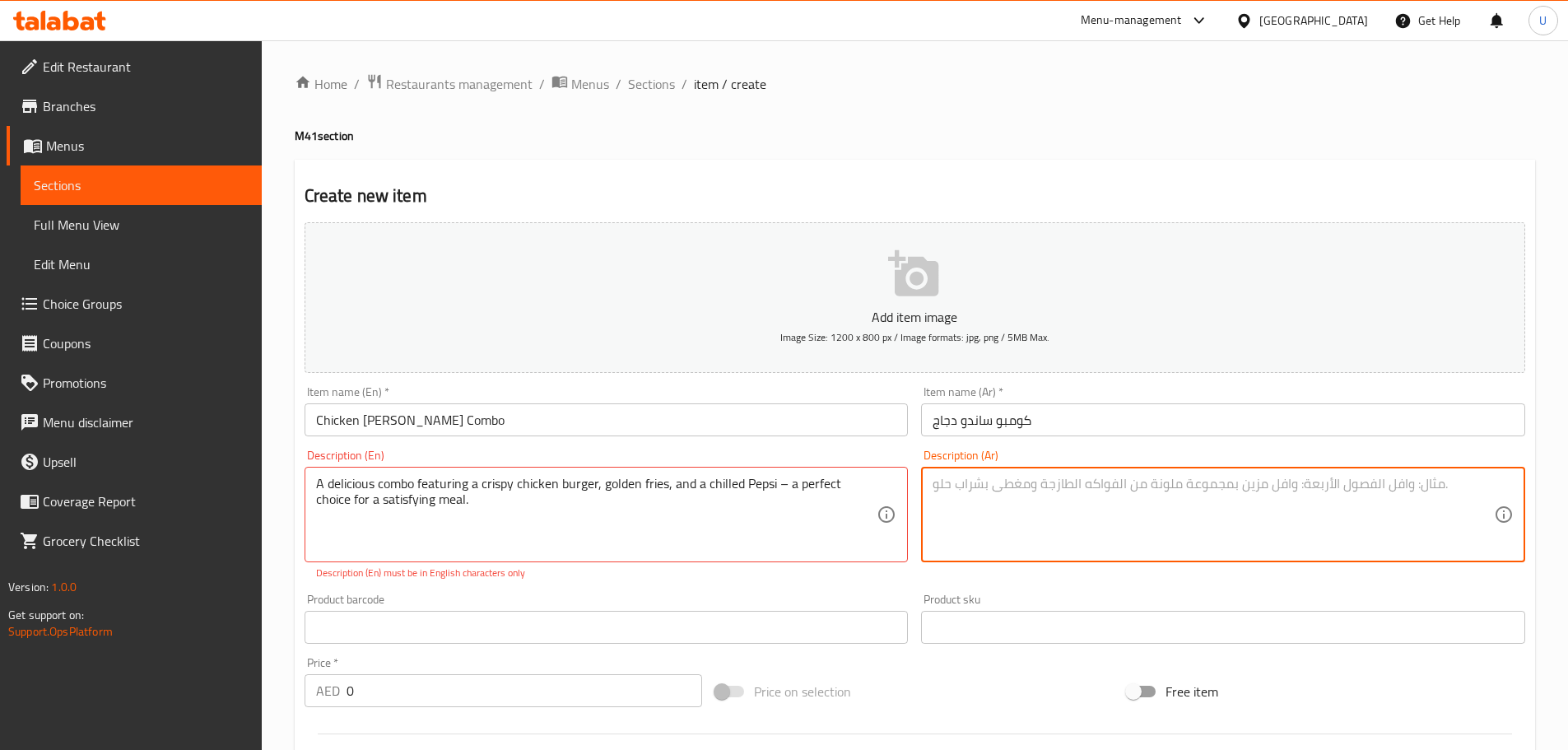
click at [1051, 541] on textarea at bounding box center [1213, 514] width 561 height 79
paste textarea "وجبة شهية تضم برجر دجاج مقرمش، بطاطس مقلية ذهبية، وبيبسي بارد – الخيار المثالي …"
type textarea "وجبة شهية تضم برجر دجاج مقرمش، بطاطس مقلية ذهبية، وبيبسي بارد – الخيار المثالي …"
drag, startPoint x: 364, startPoint y: 678, endPoint x: 287, endPoint y: 682, distance: 77.1
click at [291, 682] on div "Home / Restaurants management / Menus / Sections / item / create M41 section Cr…" at bounding box center [915, 611] width 1306 height 1141
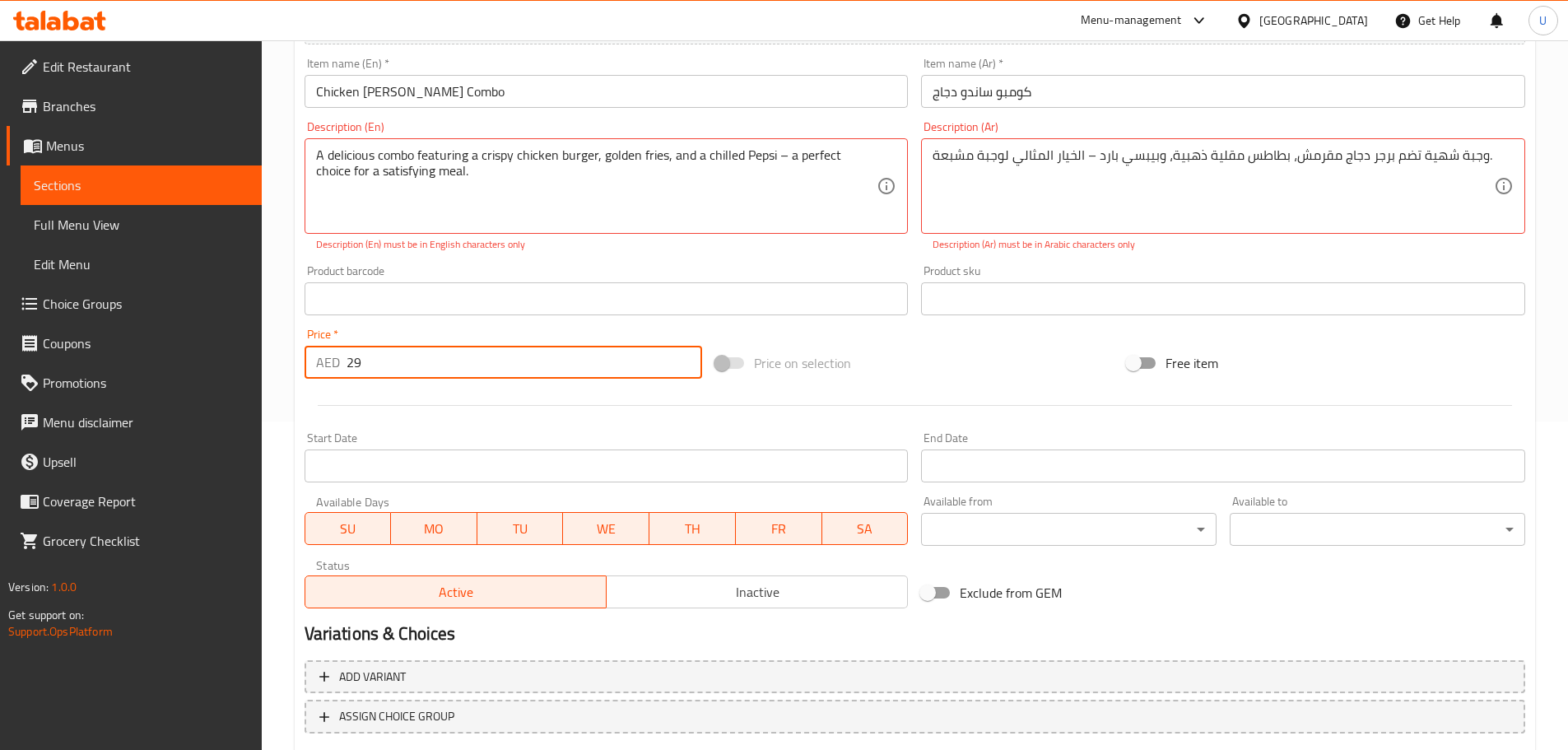
scroll to position [432, 0]
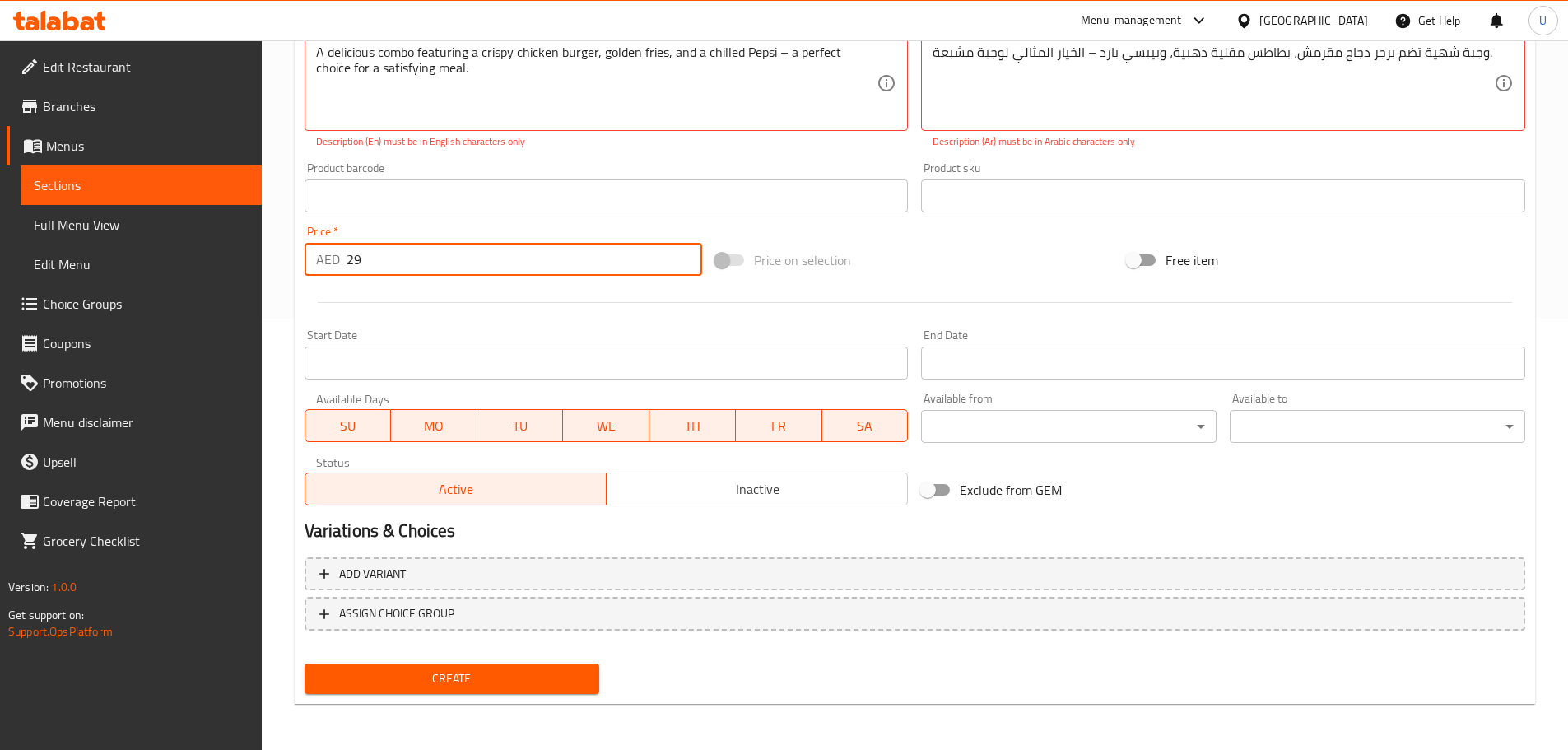
type input "29"
click at [447, 679] on span "Create" at bounding box center [452, 678] width 269 height 21
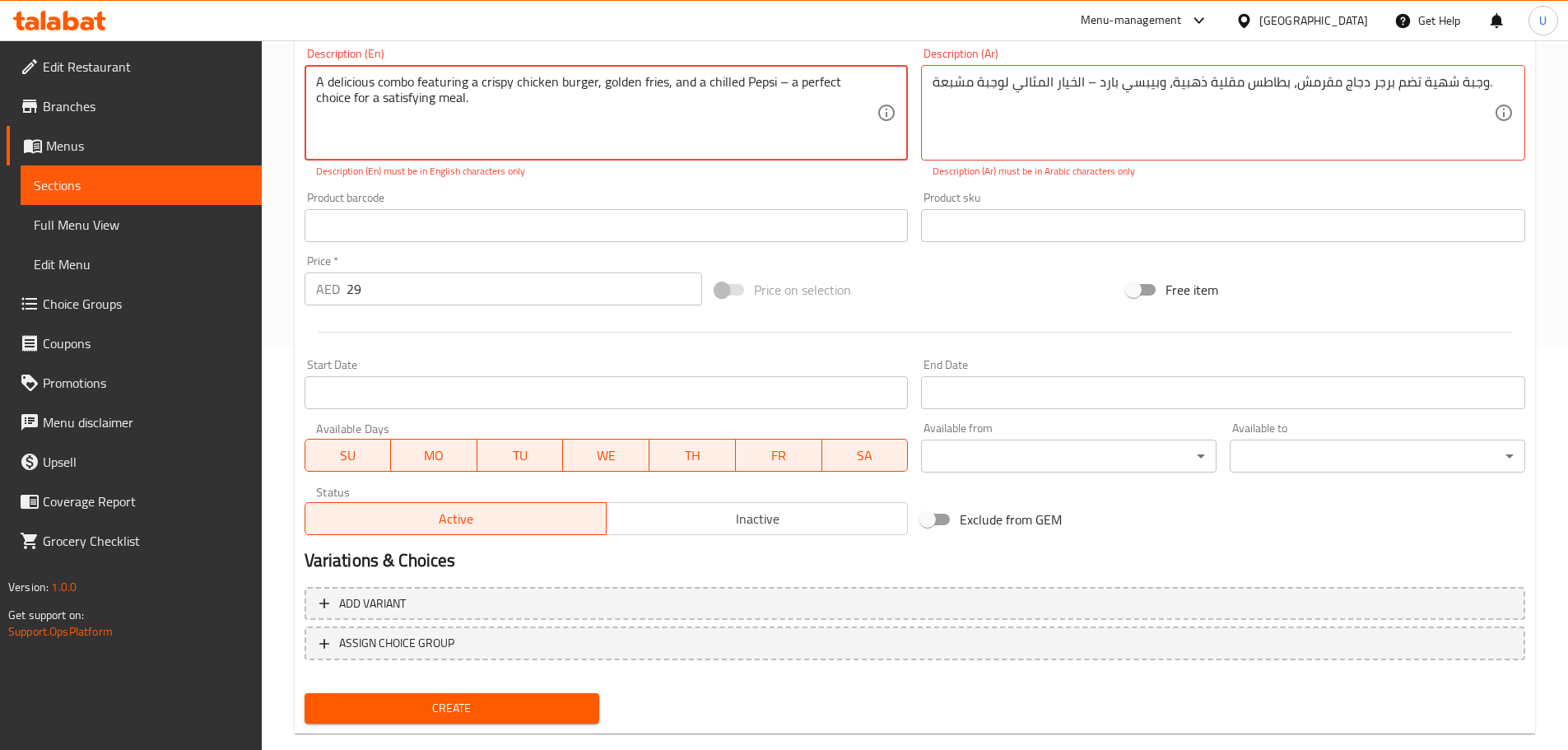
scroll to position [349, 0]
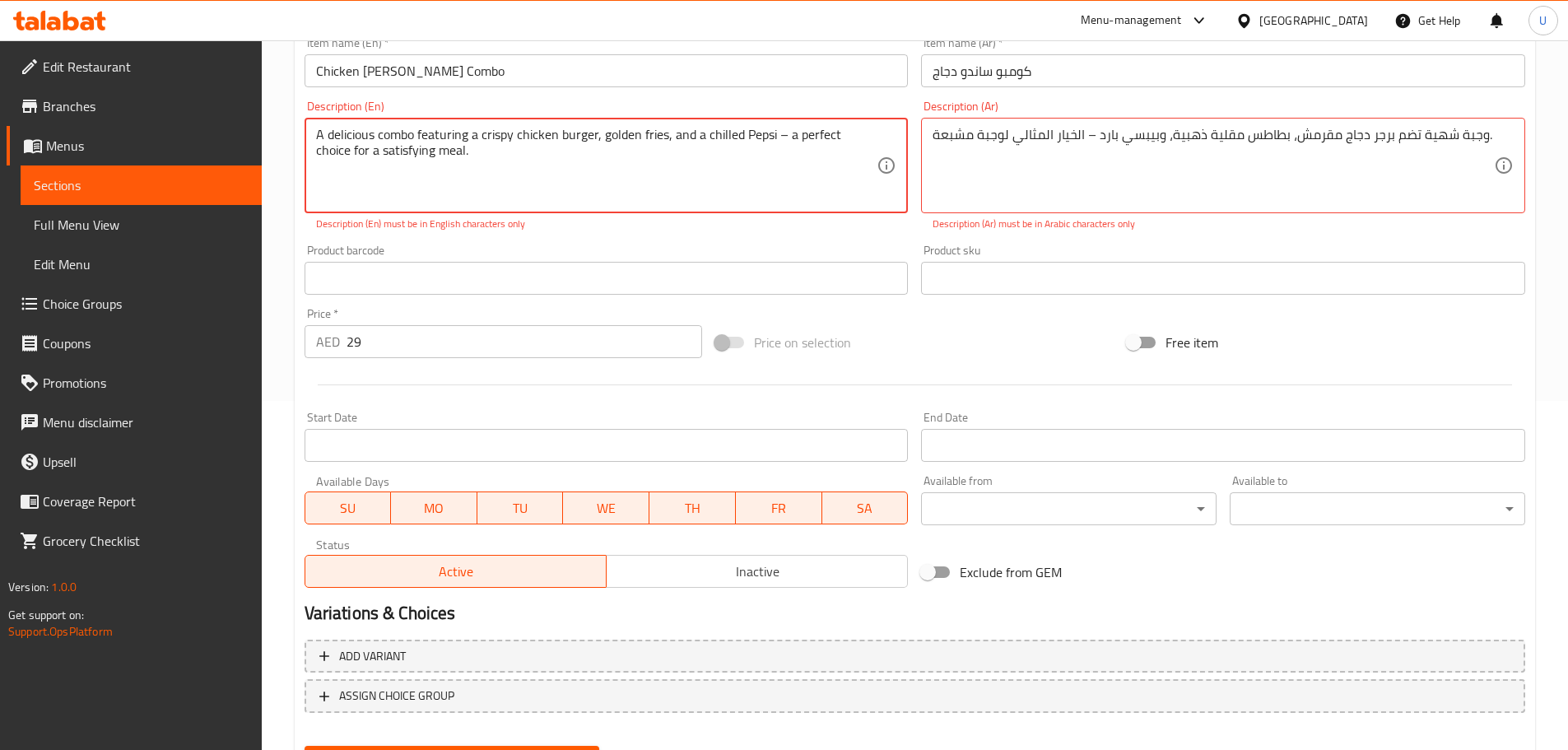
click at [782, 133] on textarea "A delicious combo featuring a crispy chicken burger, golden fries, and a chille…" at bounding box center [596, 165] width 561 height 79
type textarea "A delicious combo featuring a crispy chicken burger, golden fries, and a chille…"
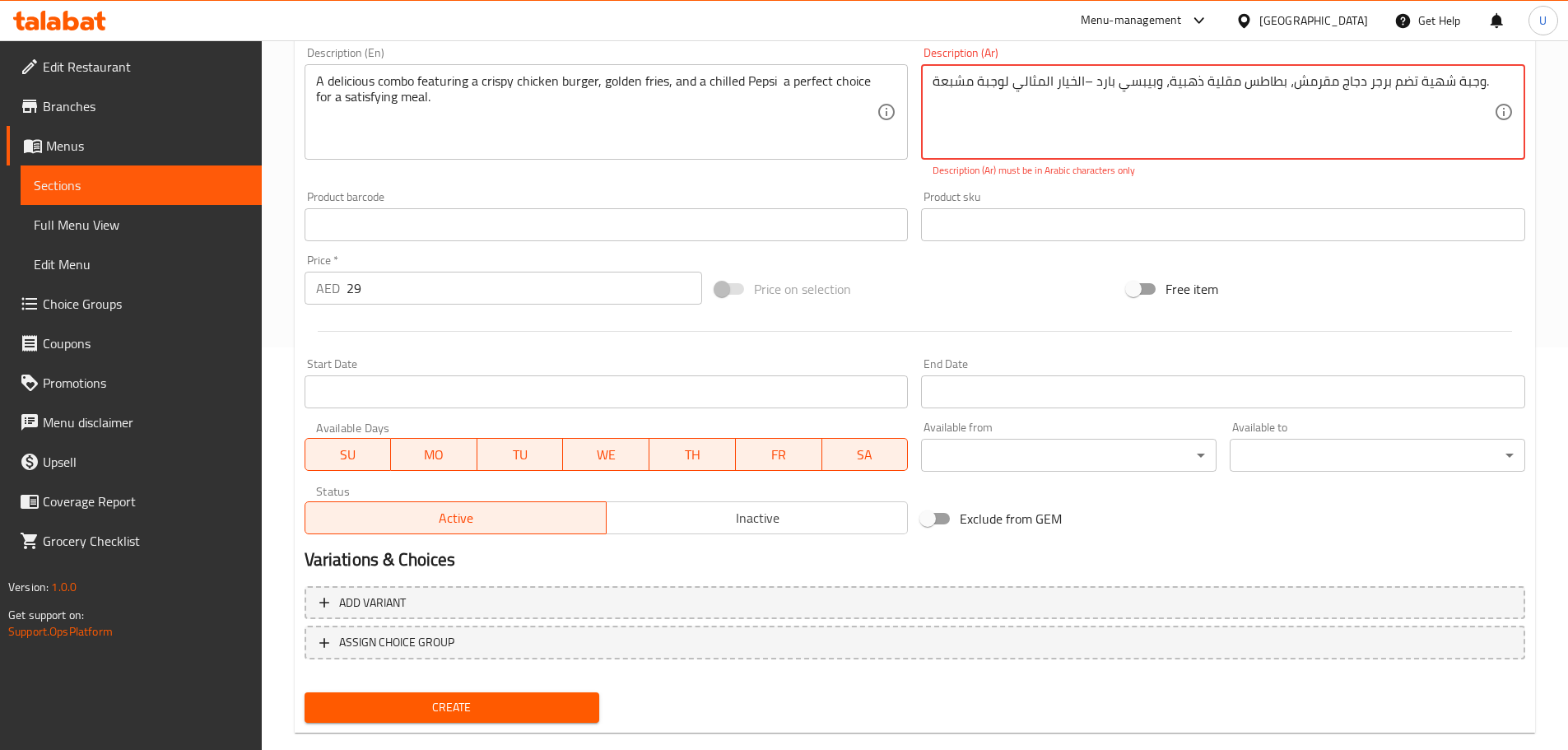
scroll to position [432, 0]
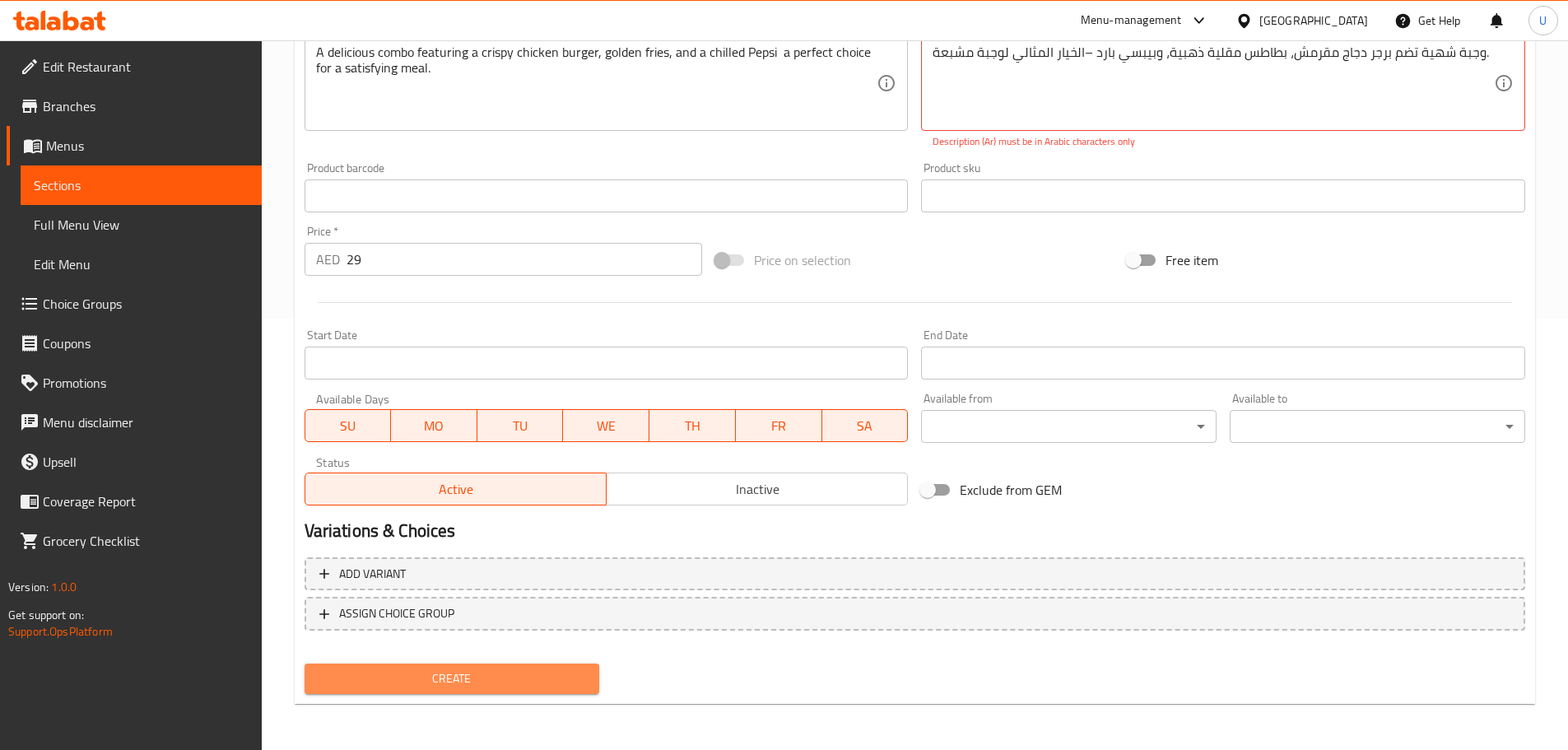
click at [441, 677] on span "Create" at bounding box center [452, 678] width 269 height 21
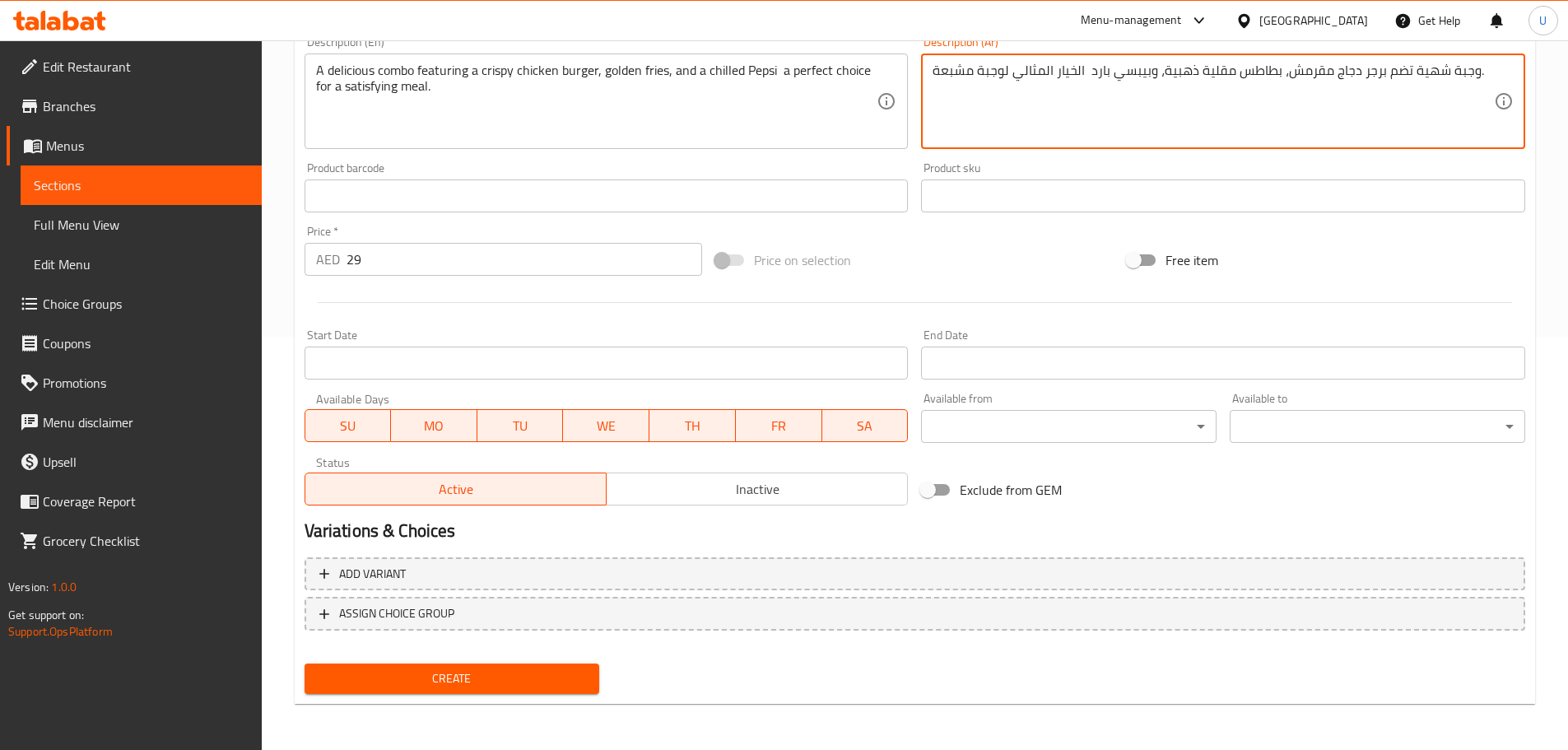
type textarea "وجبة شهية تضم برجر دجاج مقرمش، بطاطس مقلية ذهبية، وبيبسي بارد الخيار المثالي لو…"
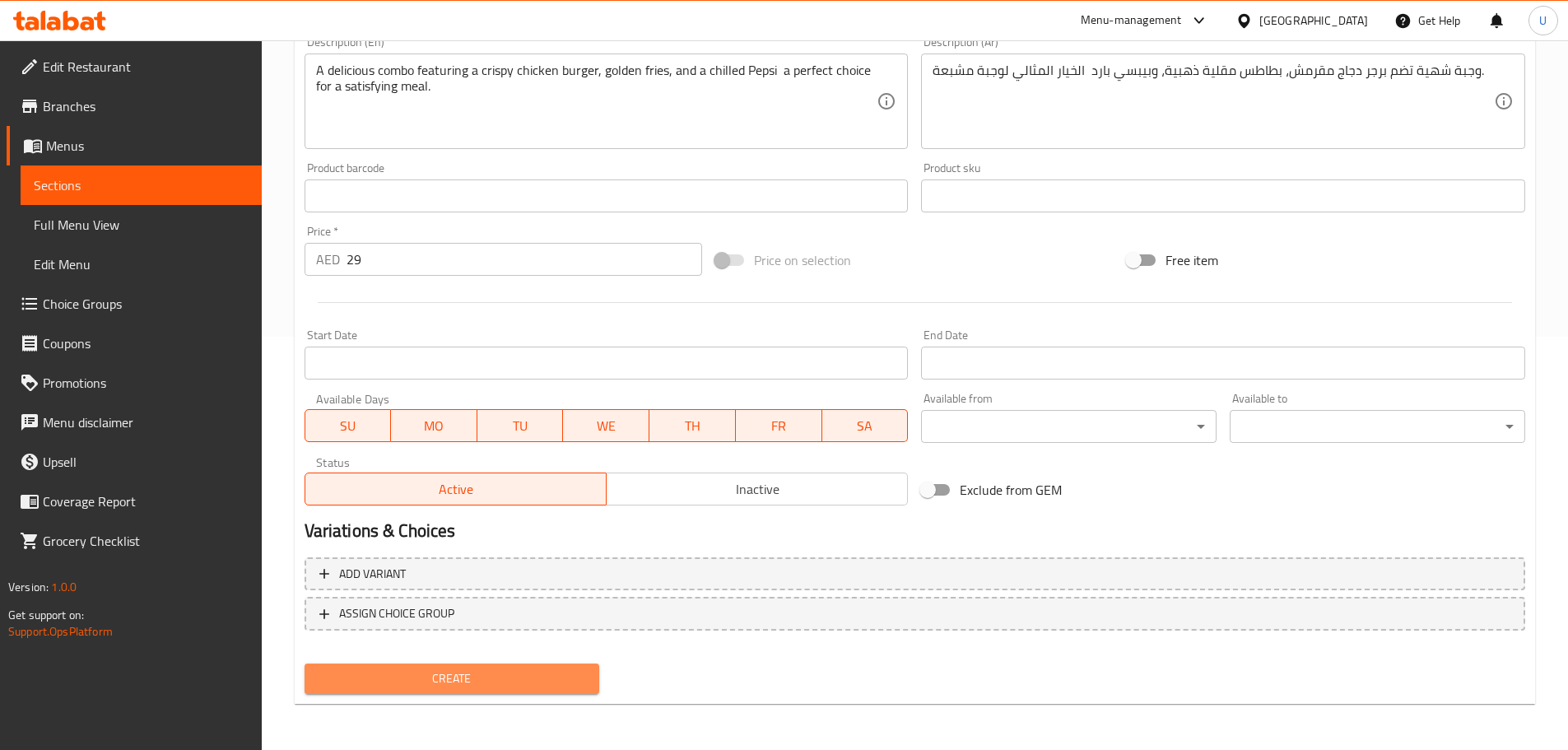
click at [465, 686] on span "Create" at bounding box center [452, 678] width 269 height 21
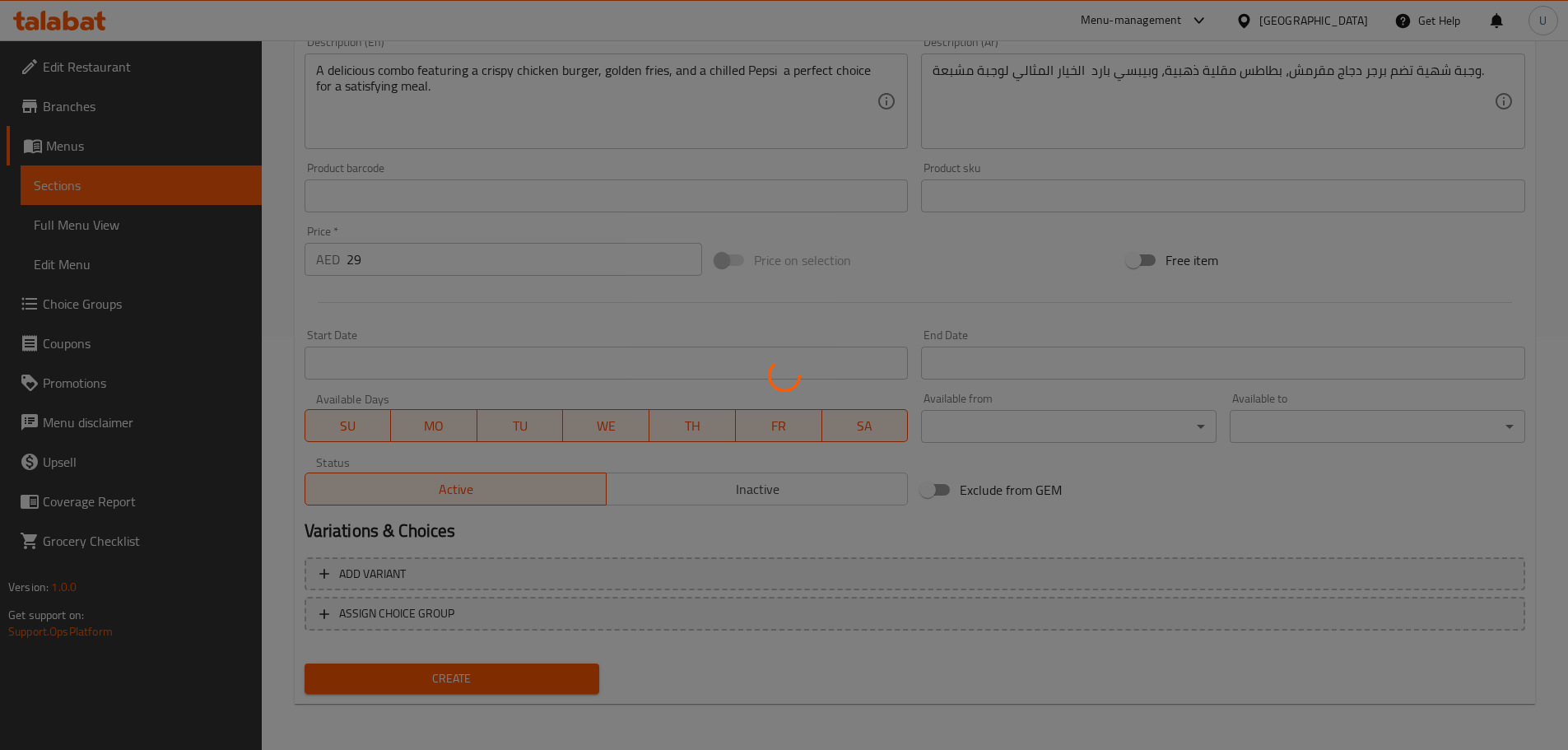
type input "0"
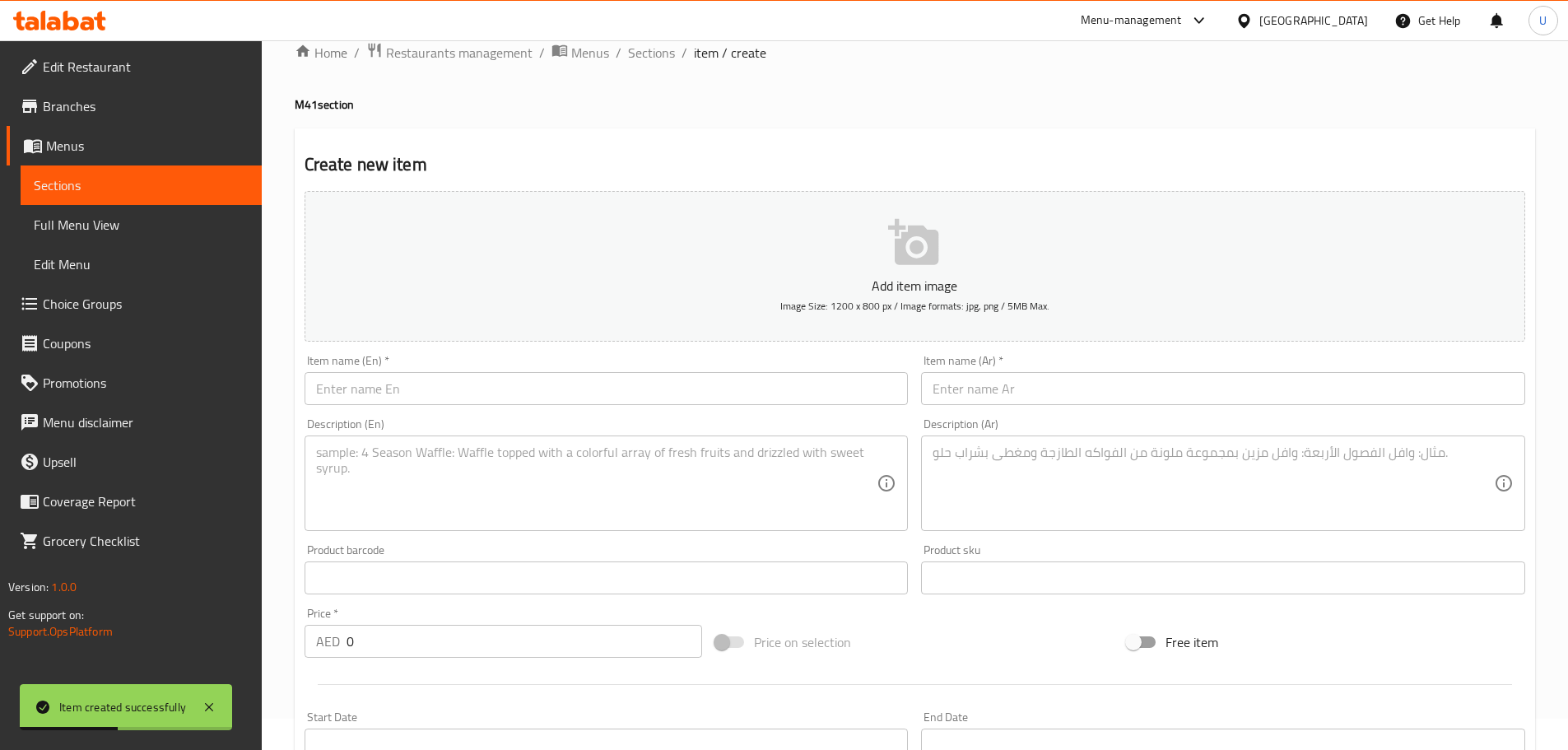
scroll to position [0, 0]
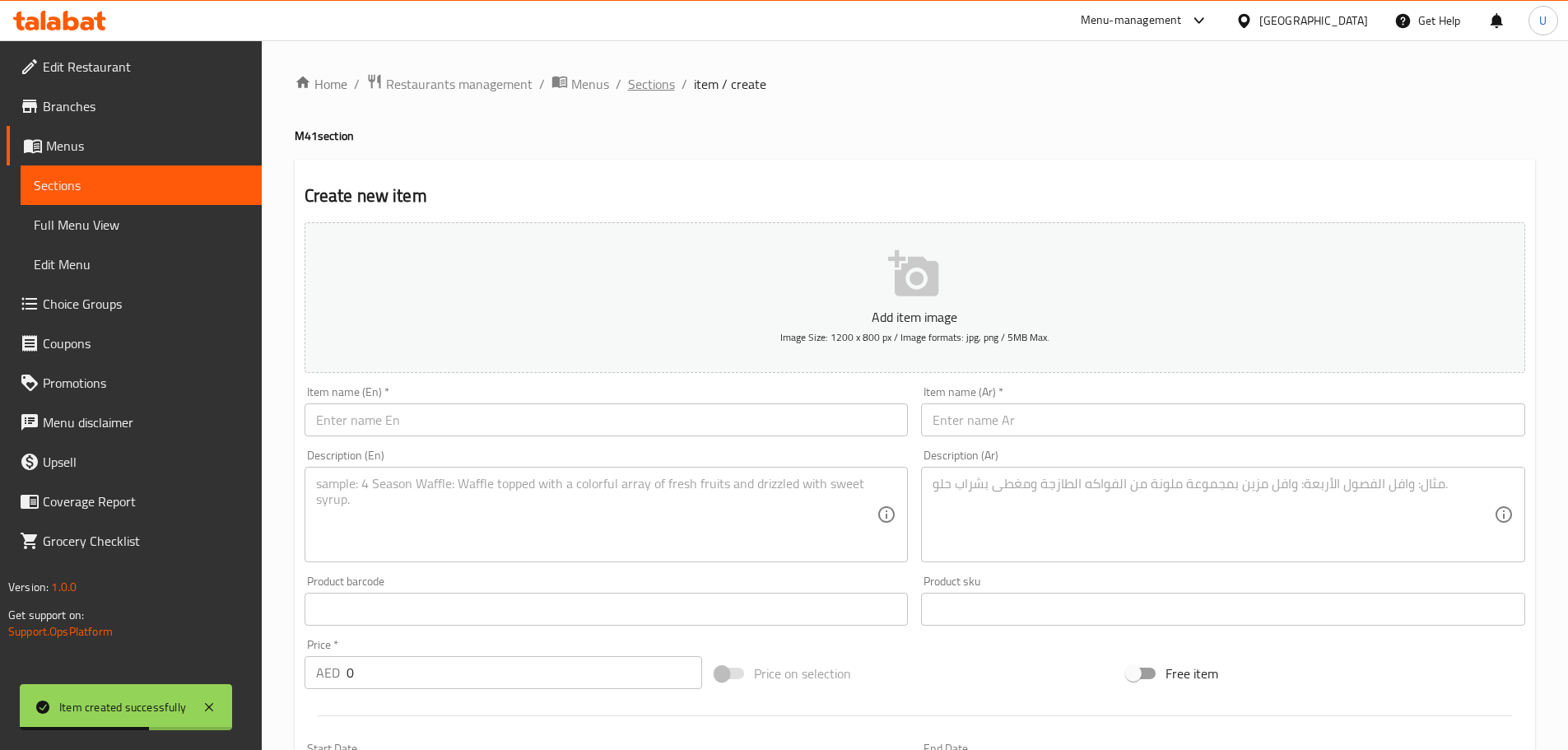
click at [642, 86] on span "Sections" at bounding box center [651, 84] width 47 height 20
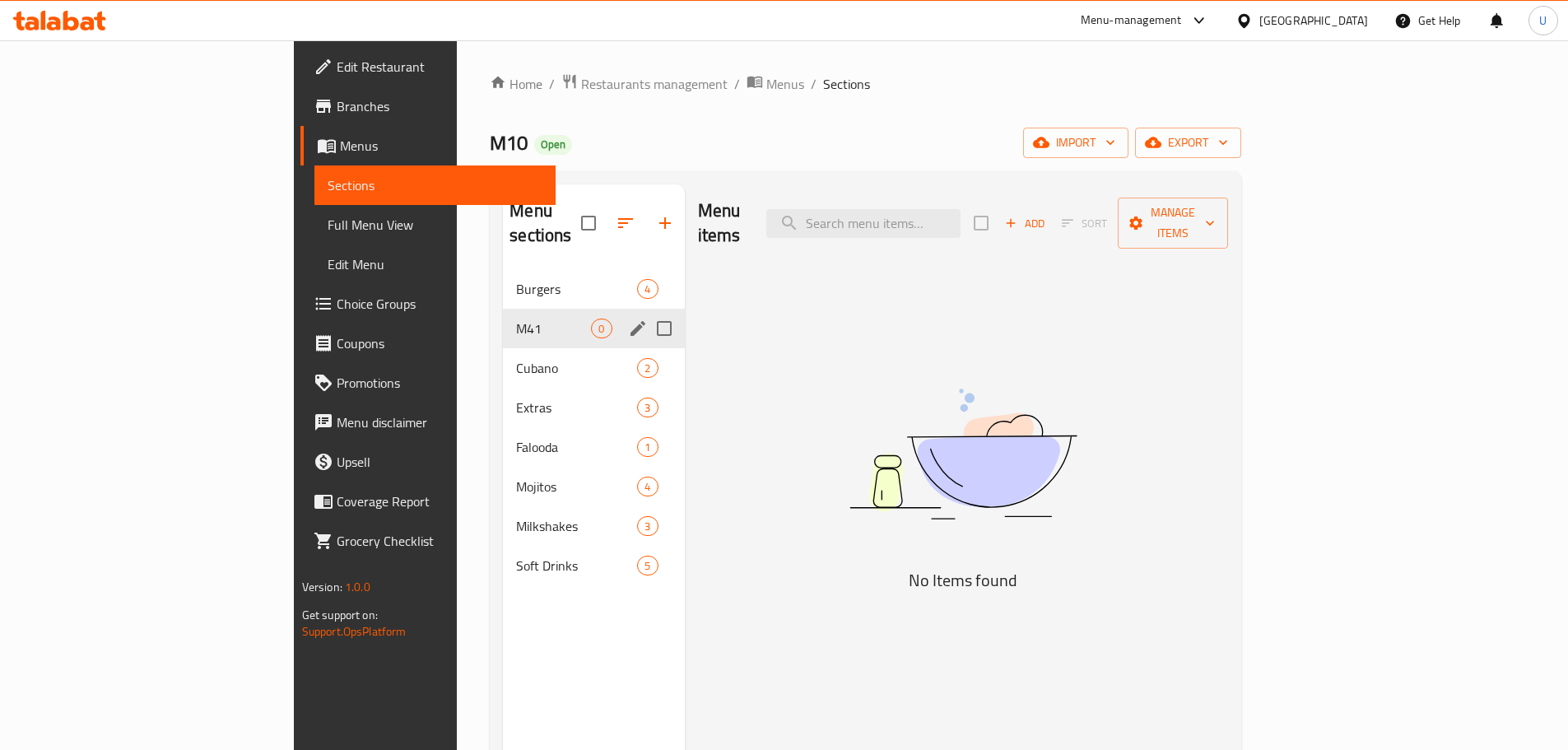
click at [516, 318] on span "M41" at bounding box center [553, 328] width 75 height 20
click at [516, 358] on span "Cubano" at bounding box center [553, 368] width 75 height 20
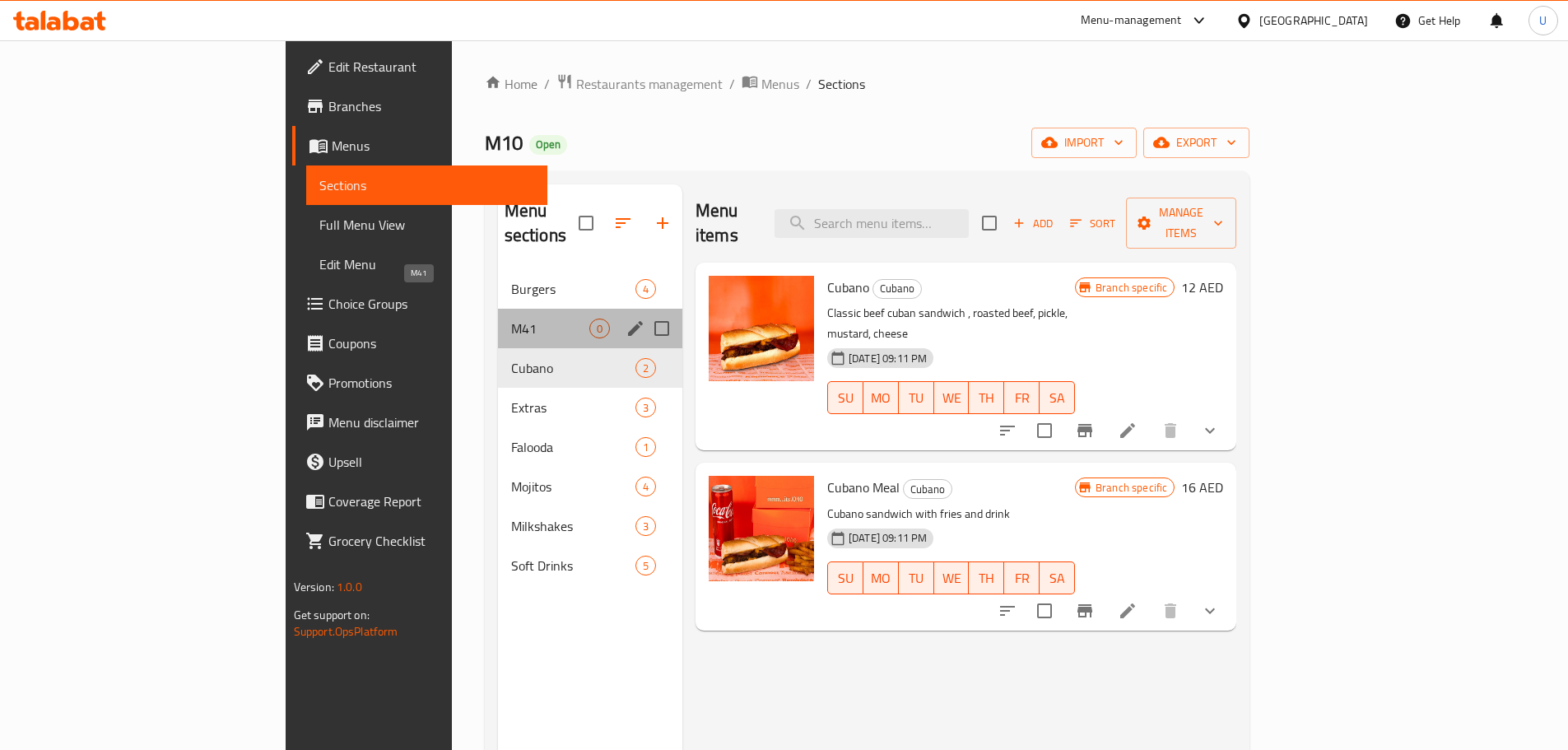
click at [511, 318] on span "M41" at bounding box center [550, 328] width 79 height 20
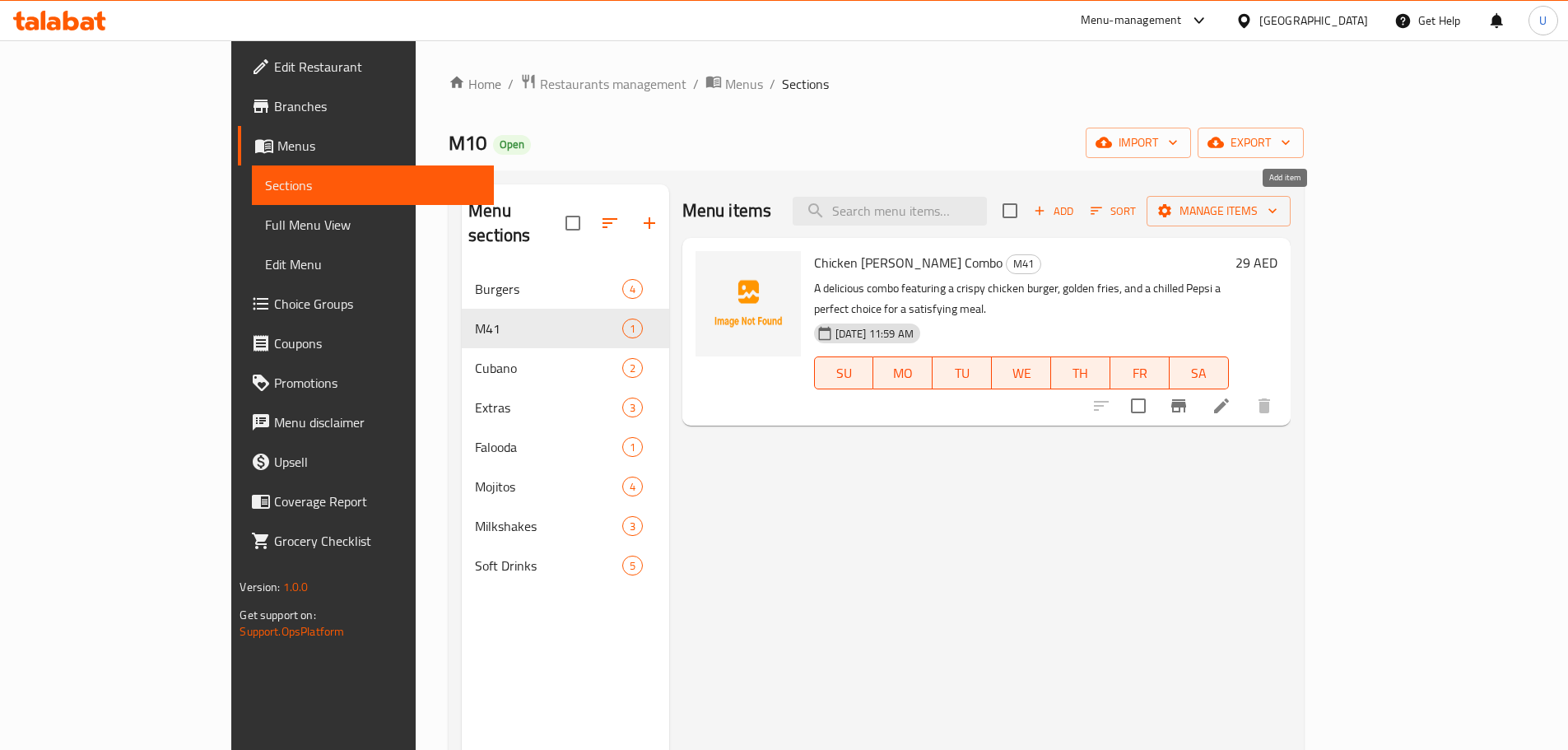
click at [1075, 213] on span "Add" at bounding box center [1053, 211] width 45 height 19
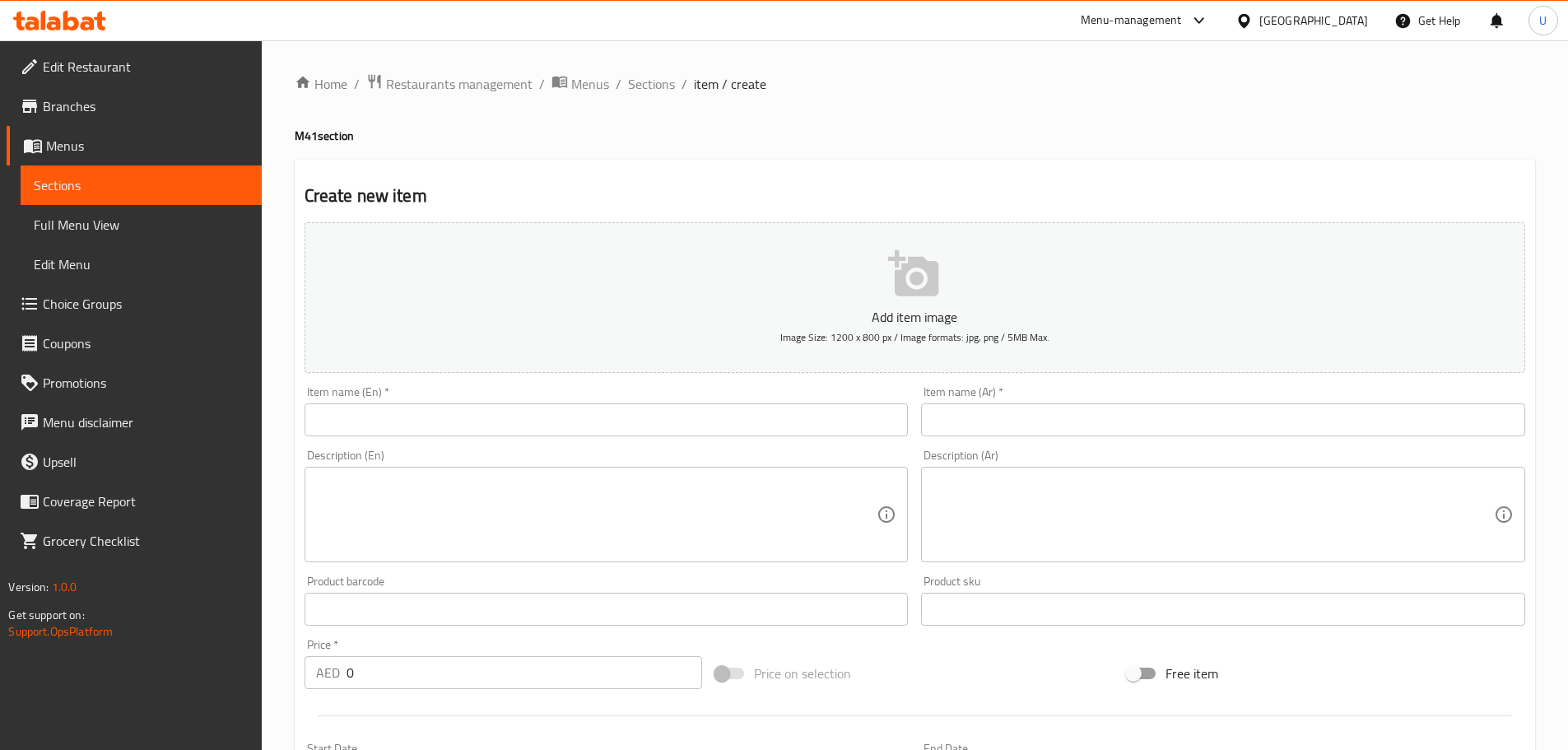
click at [649, 412] on input "text" at bounding box center [606, 420] width 604 height 33
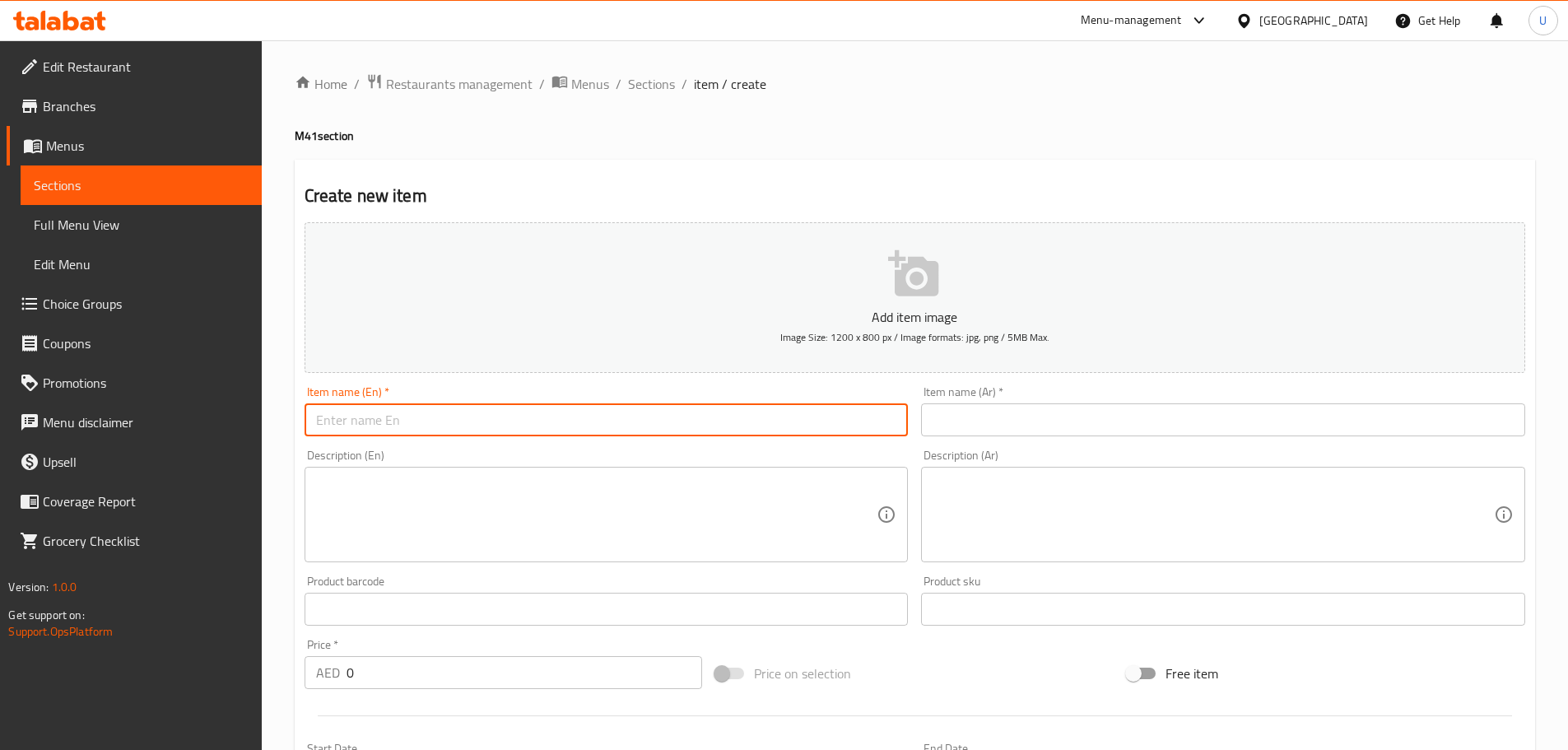
paste input "Beef Single Smashed Combo"
type input "Beef Single Smashed Combo"
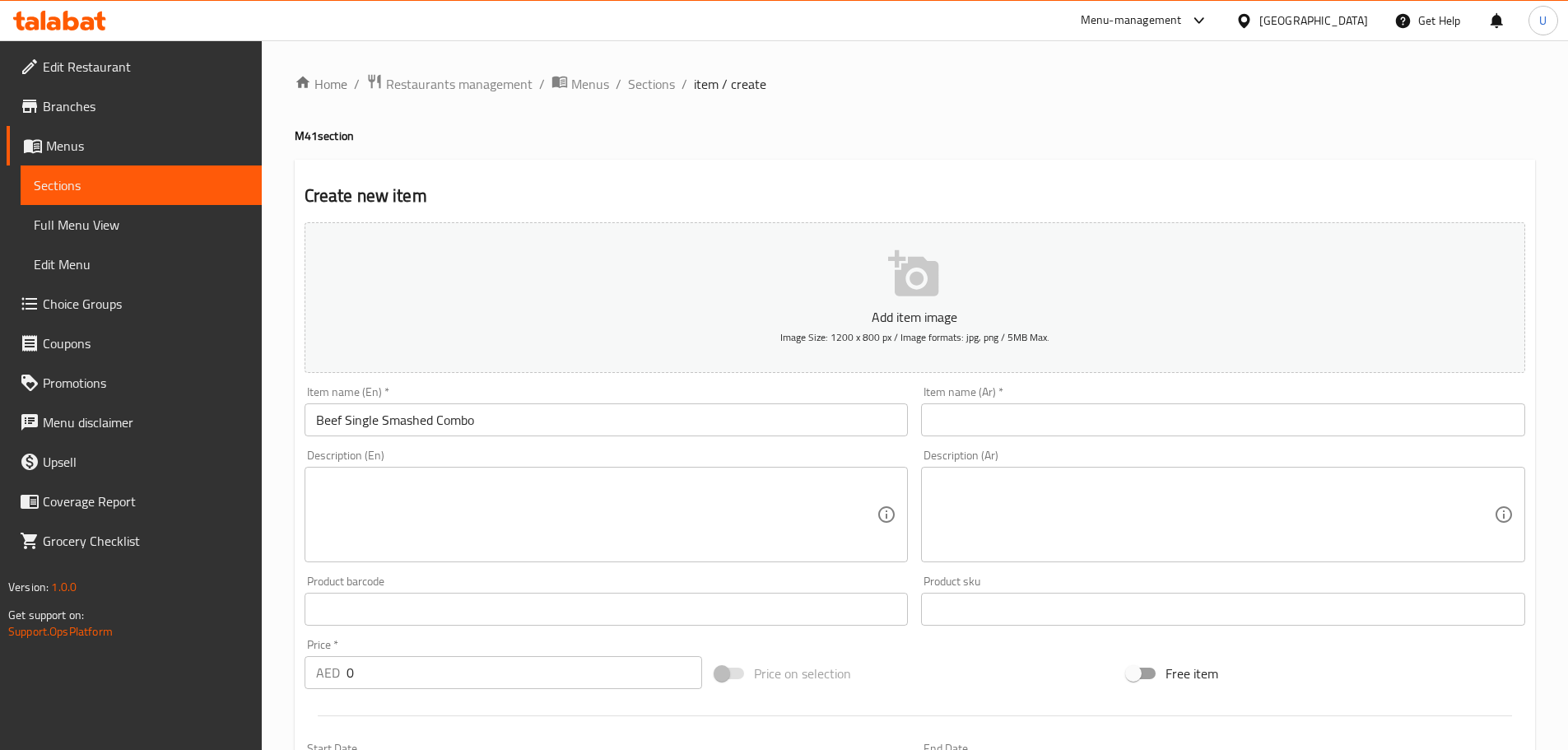
click at [1035, 416] on input "text" at bounding box center [1222, 420] width 604 height 33
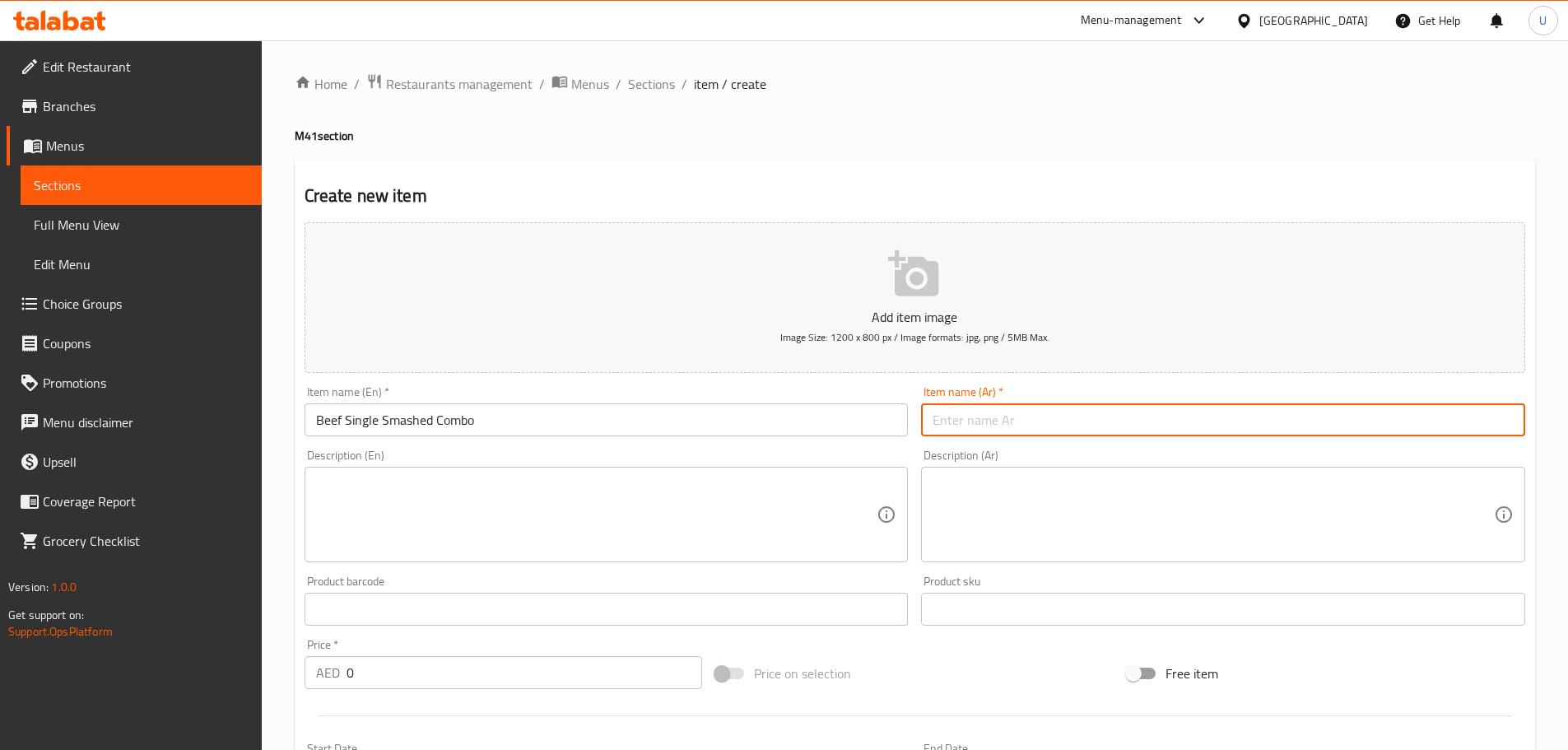
paste input "كومبو برجر لحم بقري سماش مفرد"
type input "كومبو برجر لحم بقري سماش مفرد"
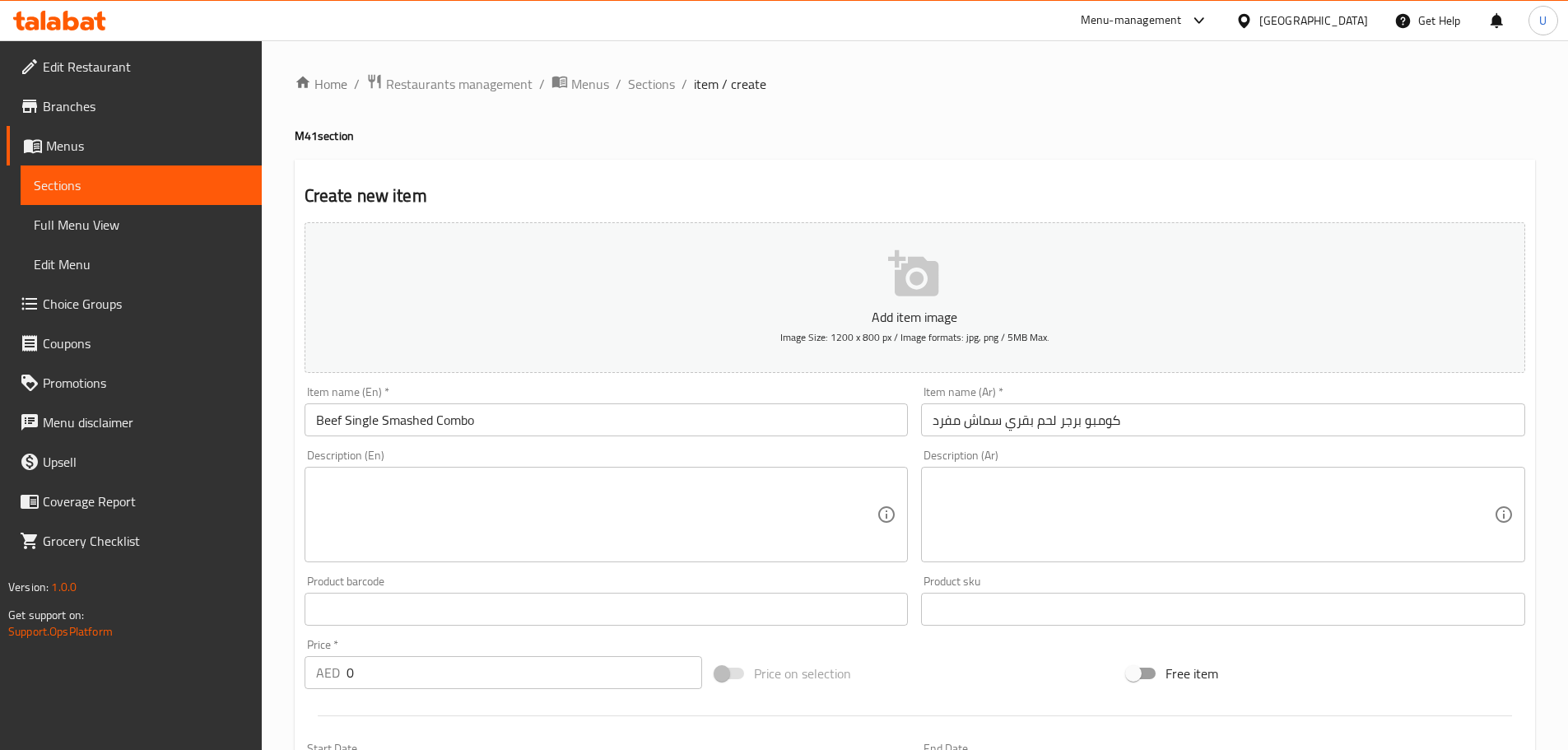
click at [401, 465] on div "Description (En) Description (En)" at bounding box center [606, 506] width 604 height 112
click at [391, 494] on textarea at bounding box center [596, 514] width 561 height 79
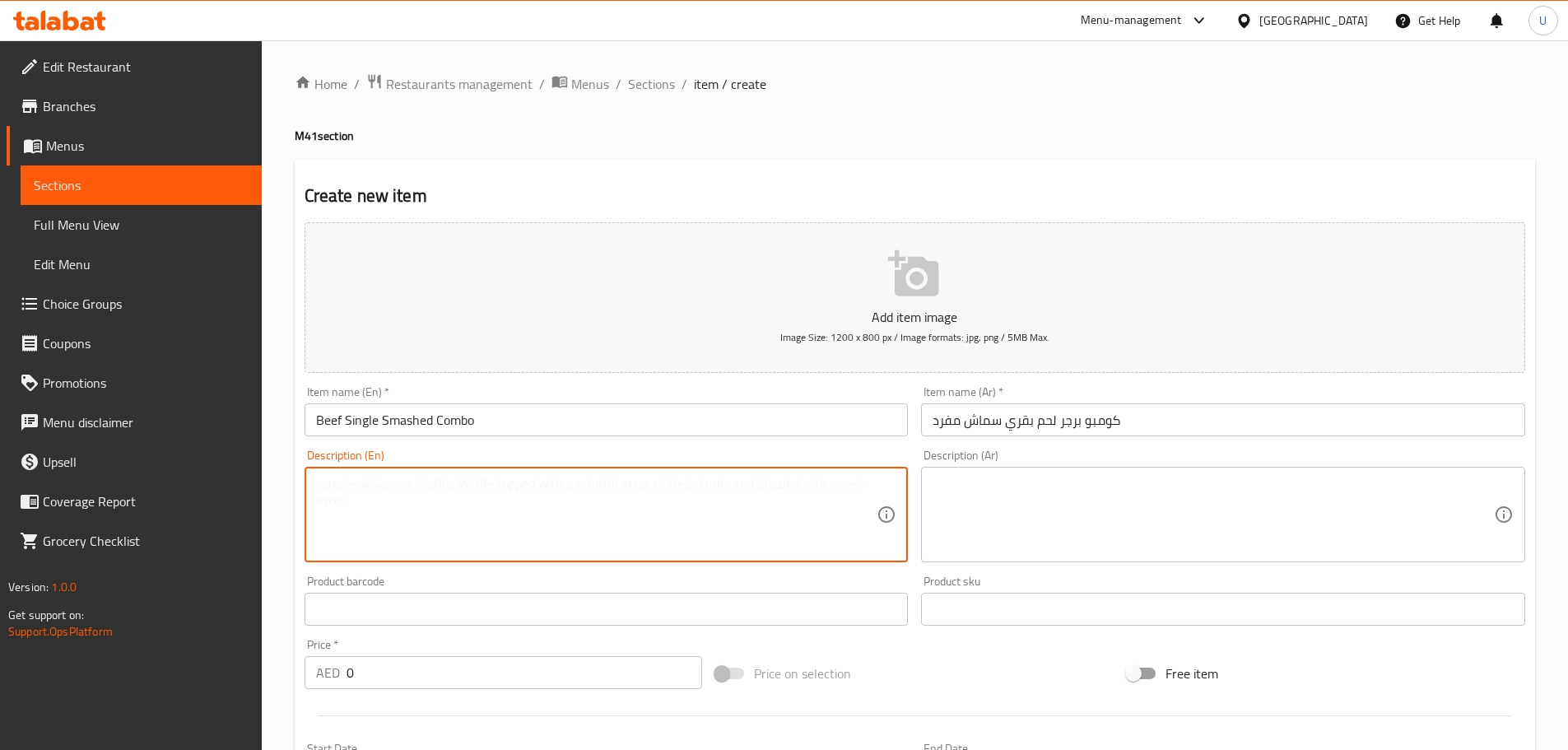
paste textarea "A flavorful combo featuring a juicy single smashed beef burger, crispy fries, a…"
click at [855, 483] on textarea "A flavorful combo featuring a juicy single smashed beef burger, crispy fries, a…" at bounding box center [596, 514] width 561 height 79
type textarea "A flavorful combo featuring a juicy single smashed beef burger, crispy fries, a…"
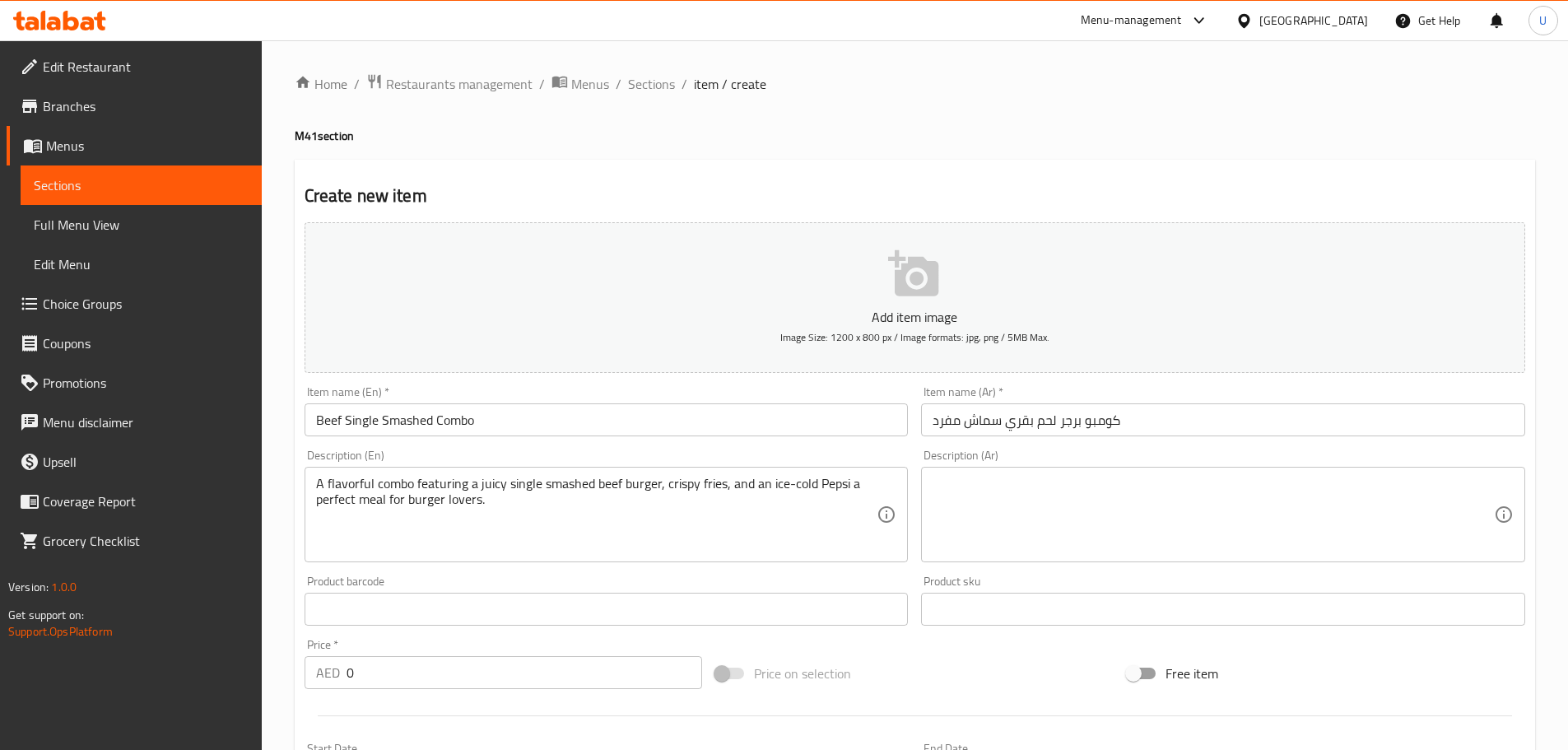
click at [1119, 482] on textarea at bounding box center [1213, 514] width 561 height 79
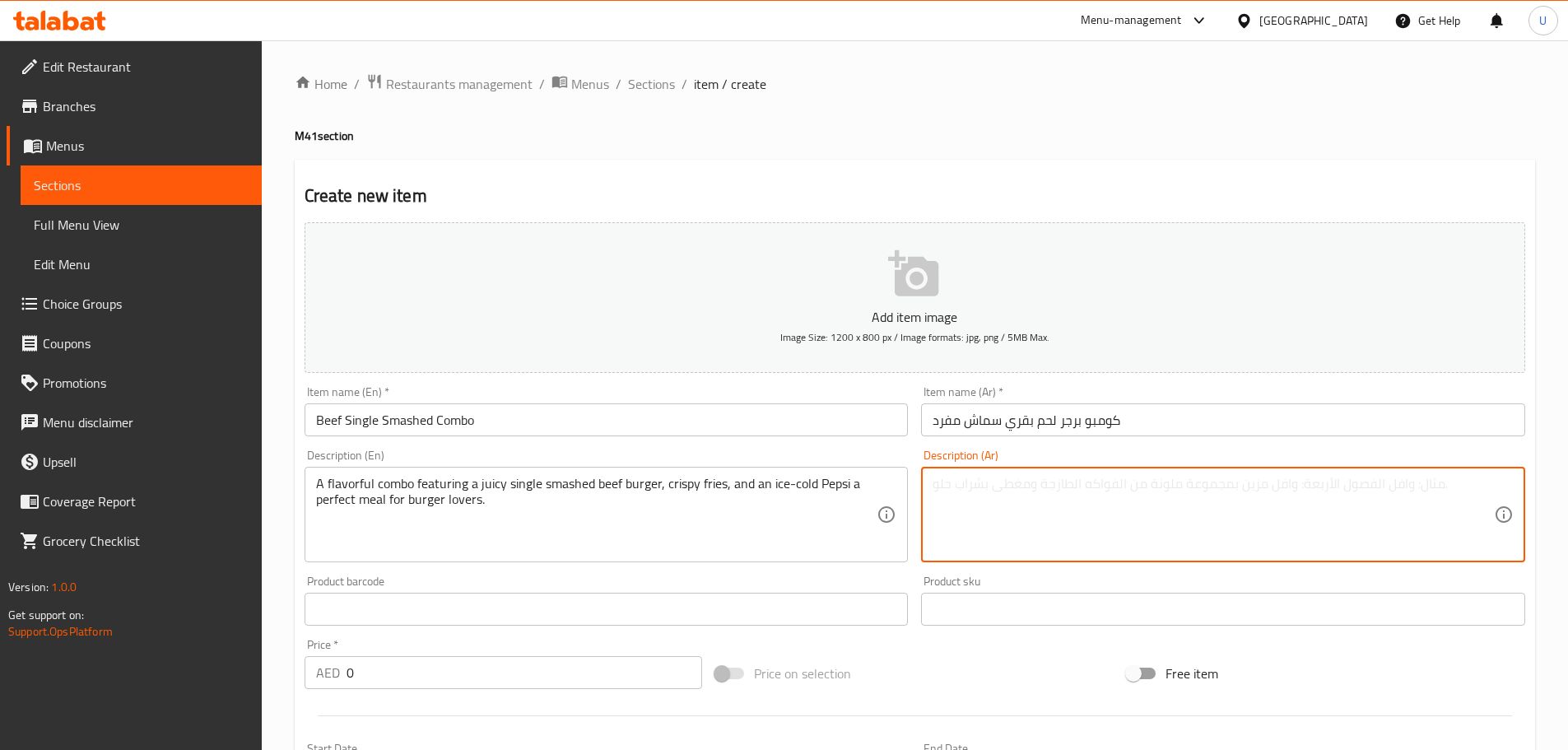
paste textarea "وجبة لذيذة تضم برجر لحم بقري سماش عصيري، بطاطس مقلية مقرمشة، وبيبسي مثلج – الخي…"
click at [1003, 480] on textarea "وجبة لذيذة تضم برجر لحم بقري سماش عصيري، بطاطس مقلية مقرمشة، وبيبسي مثلج – الخي…" at bounding box center [1213, 514] width 561 height 79
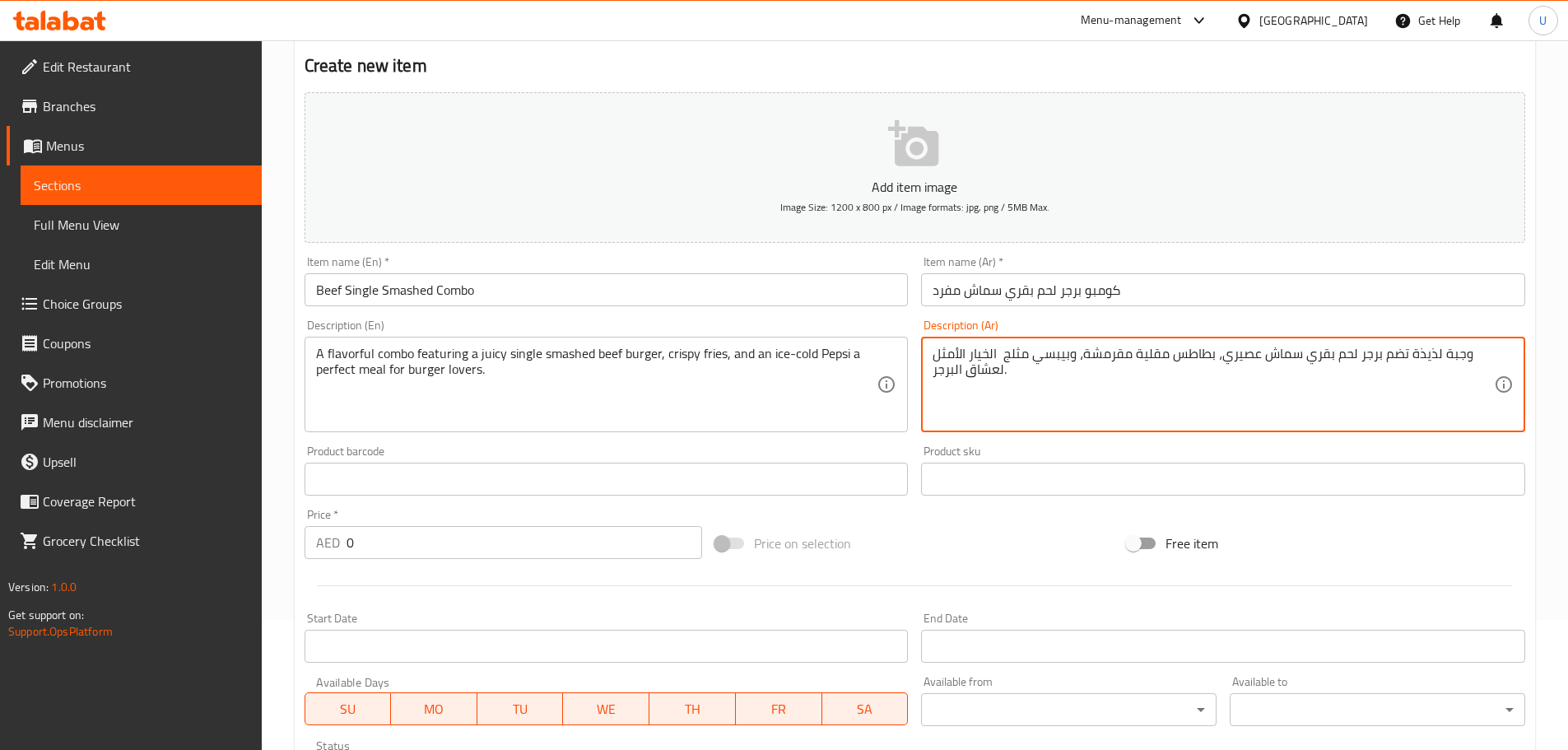
scroll to position [329, 0]
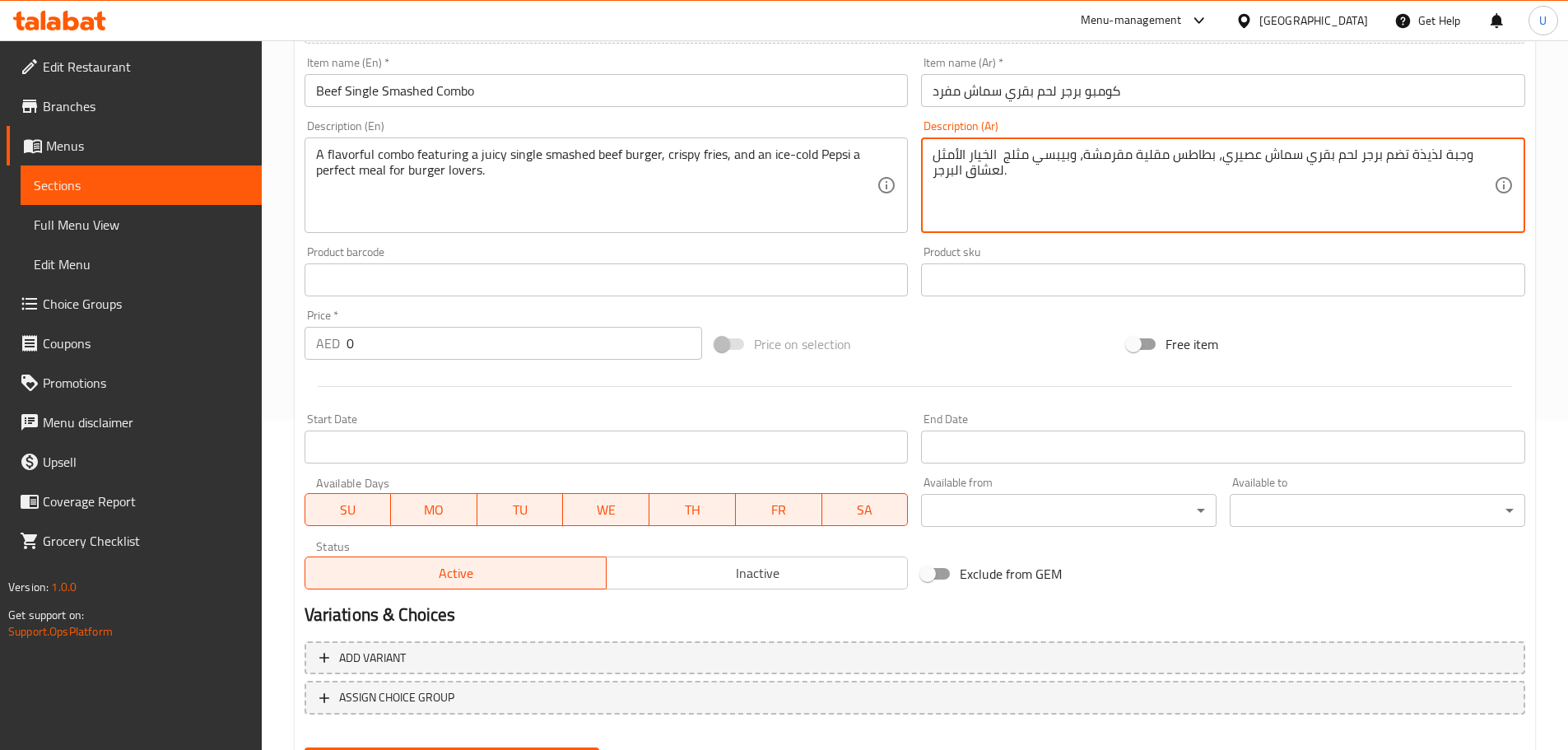
type textarea "وجبة لذيذة تضم برجر لحم بقري سماش عصيري، بطاطس مقلية مقرمشة، وبيبسي مثلج الخيار…"
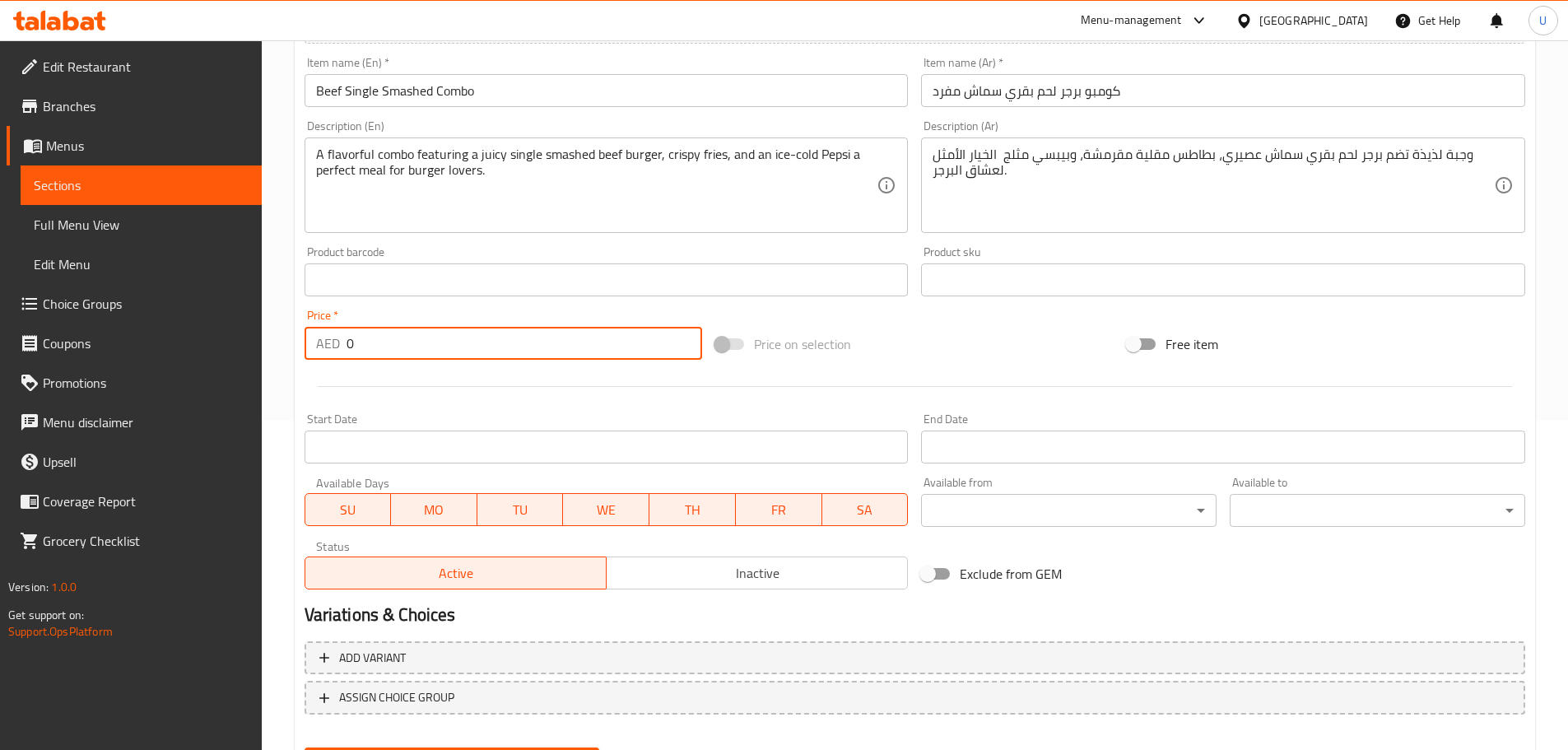
drag, startPoint x: 387, startPoint y: 325, endPoint x: 331, endPoint y: 351, distance: 61.7
click at [261, 338] on div "Edit Restaurant Branches Menus Sections Full Menu View Edit Menu Choice Groups …" at bounding box center [784, 273] width 1568 height 1123
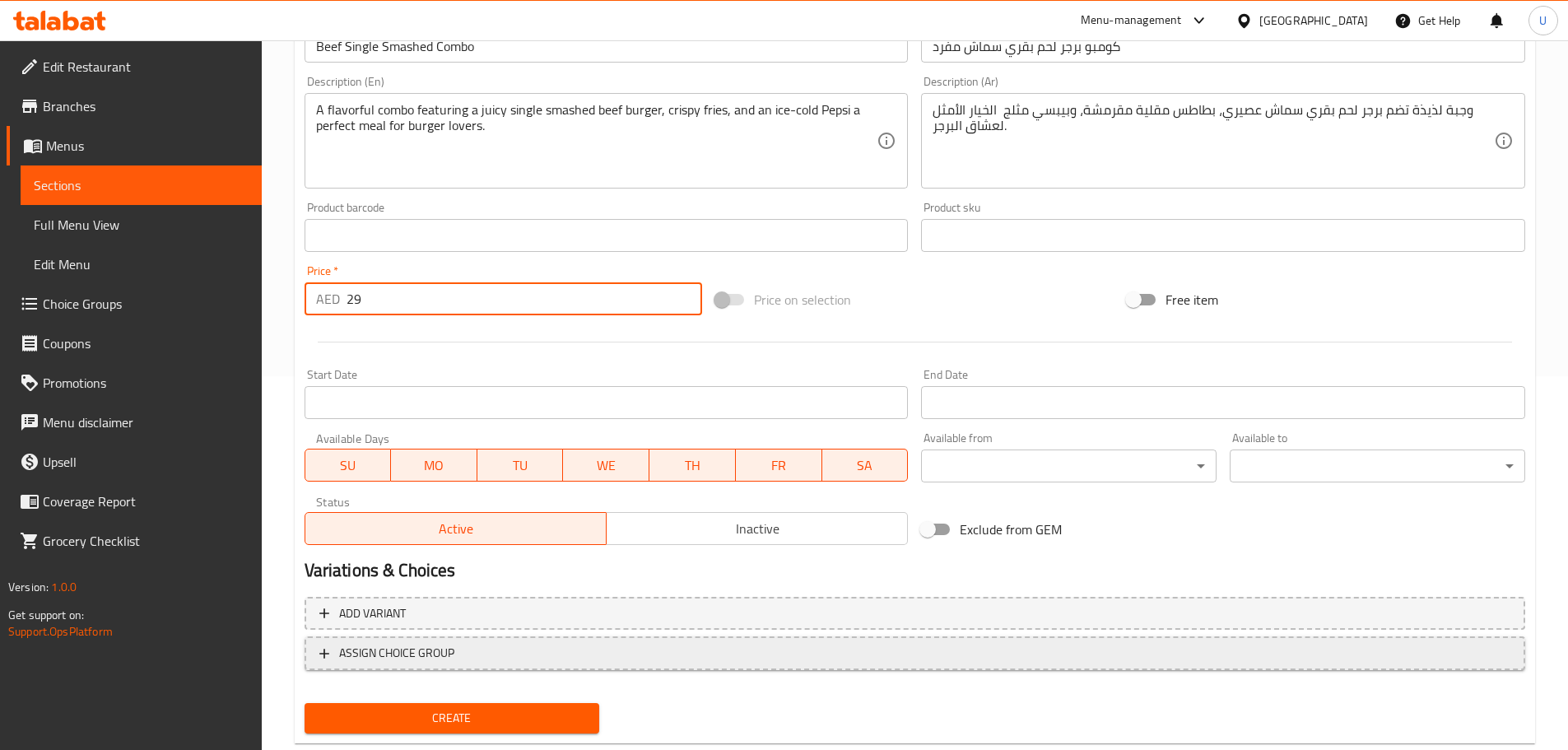
scroll to position [413, 0]
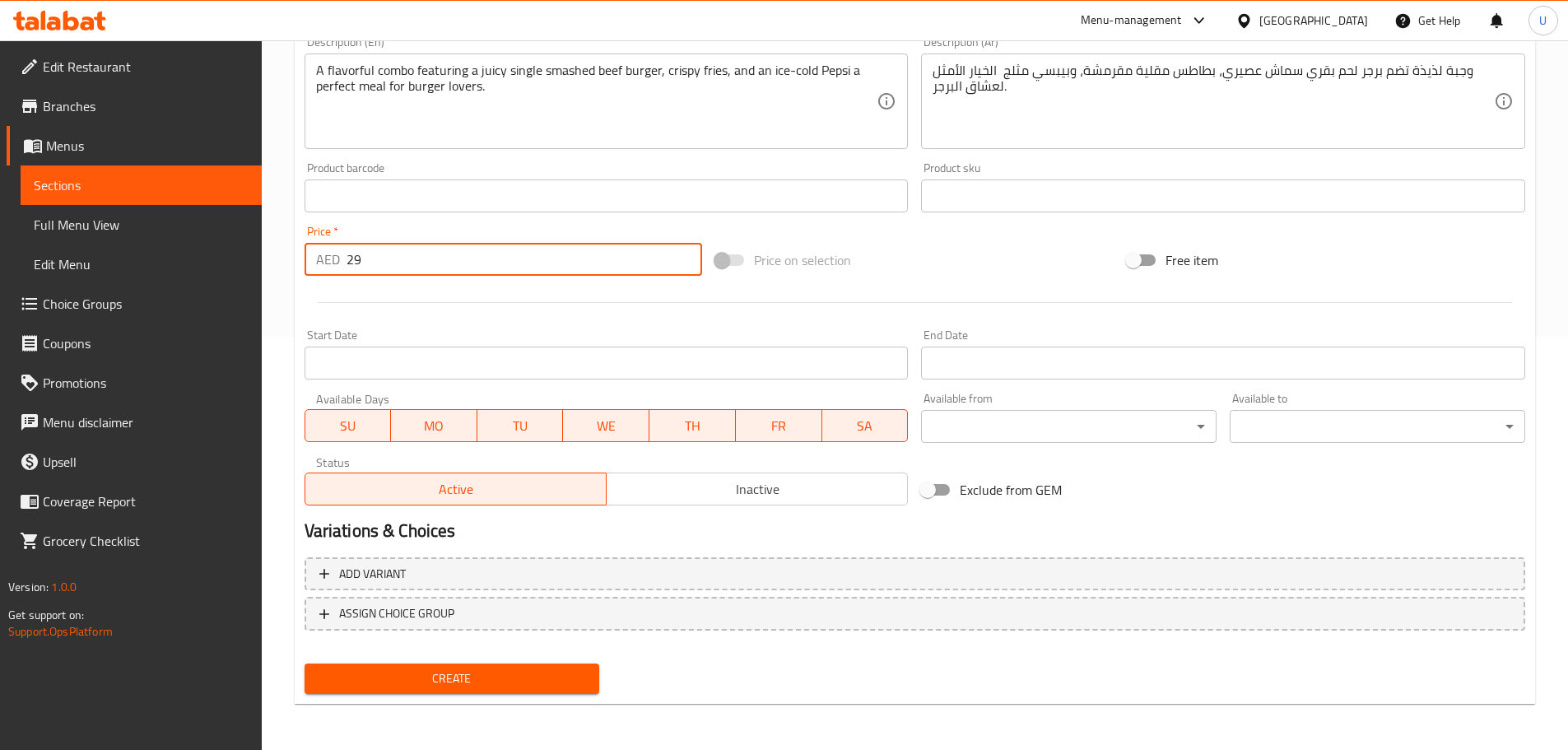
type input "29"
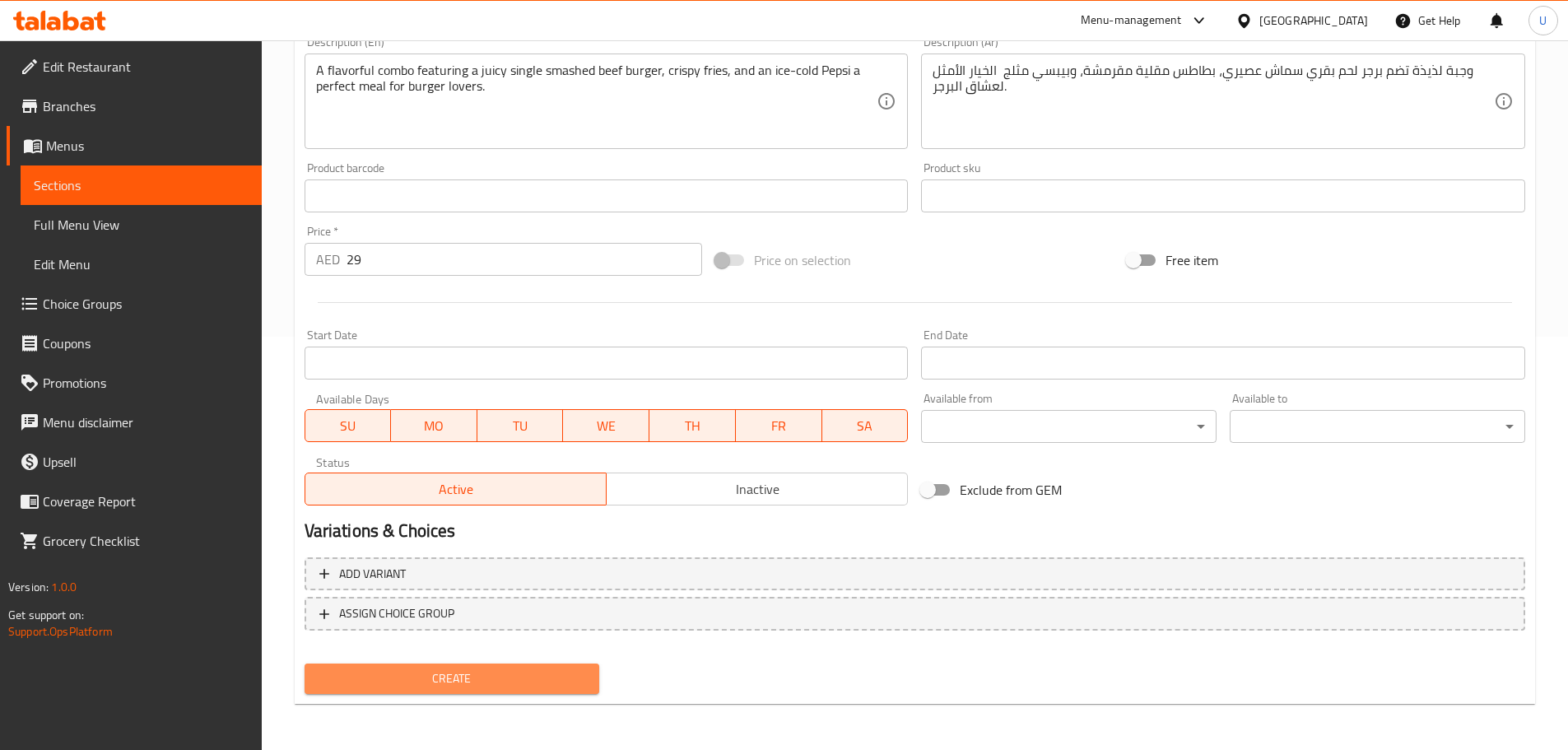
click at [455, 686] on span "Create" at bounding box center [452, 678] width 269 height 21
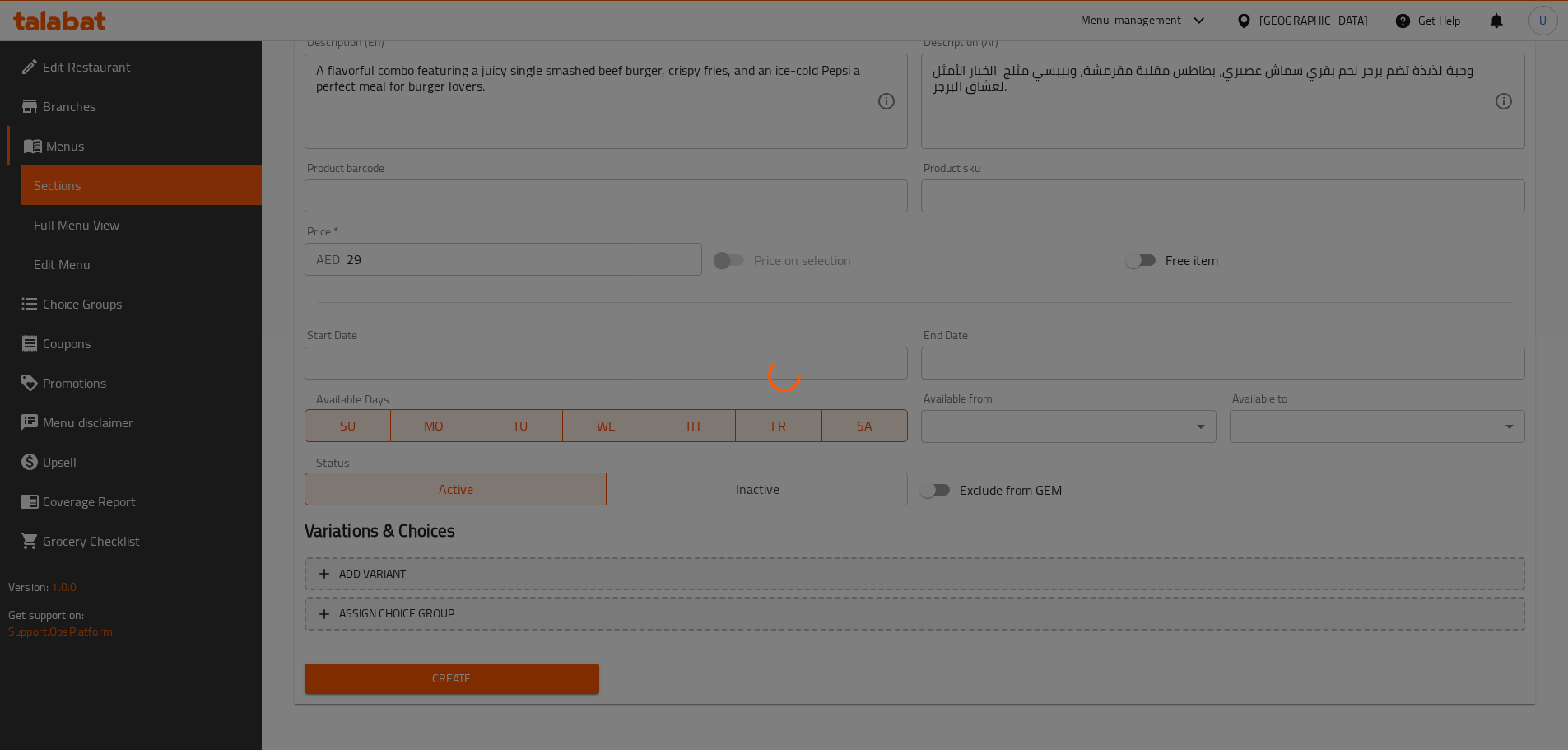
type input "0"
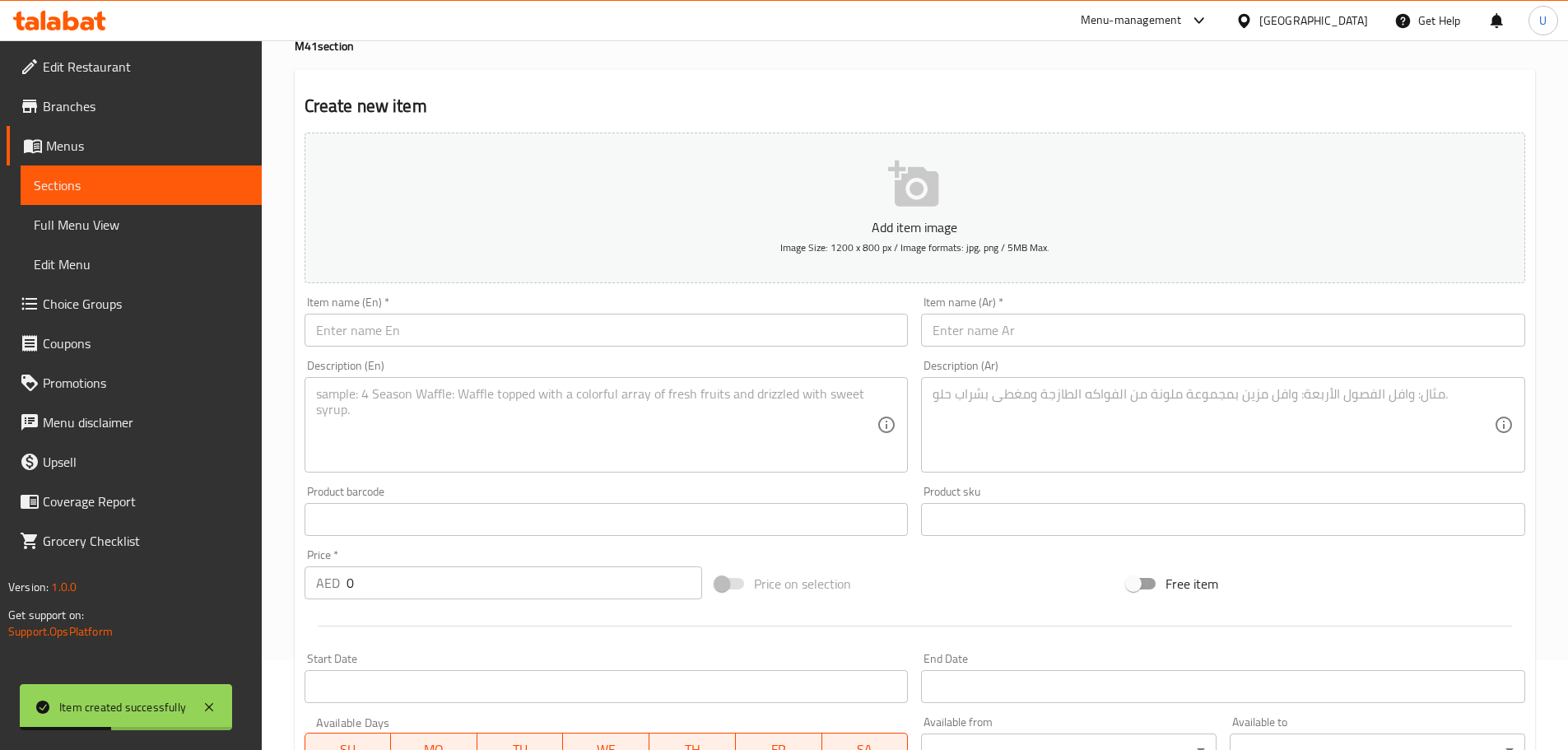
scroll to position [0, 0]
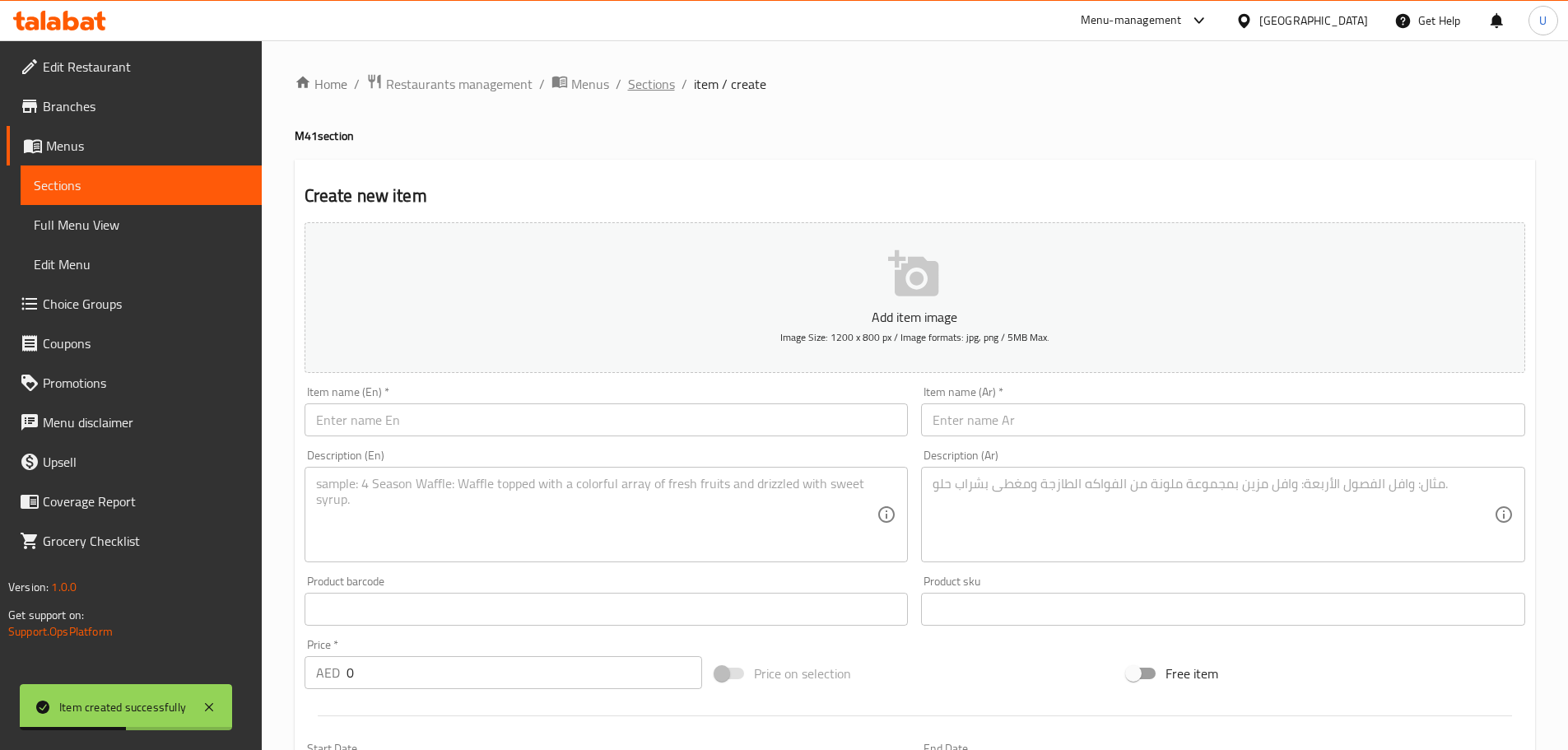
click at [650, 93] on span "Sections" at bounding box center [651, 84] width 47 height 20
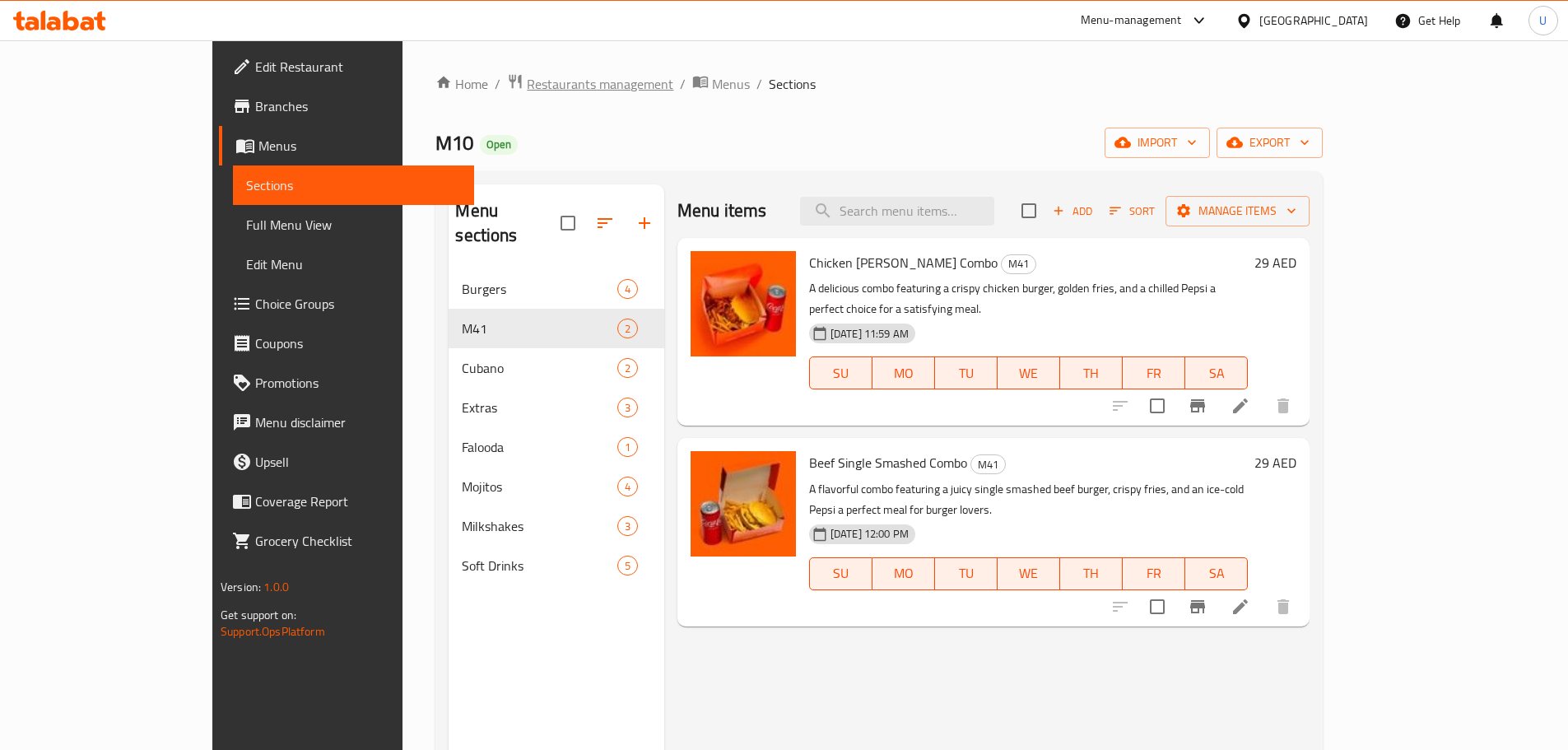
click at [527, 84] on span "Restaurants management" at bounding box center [599, 84] width 146 height 20
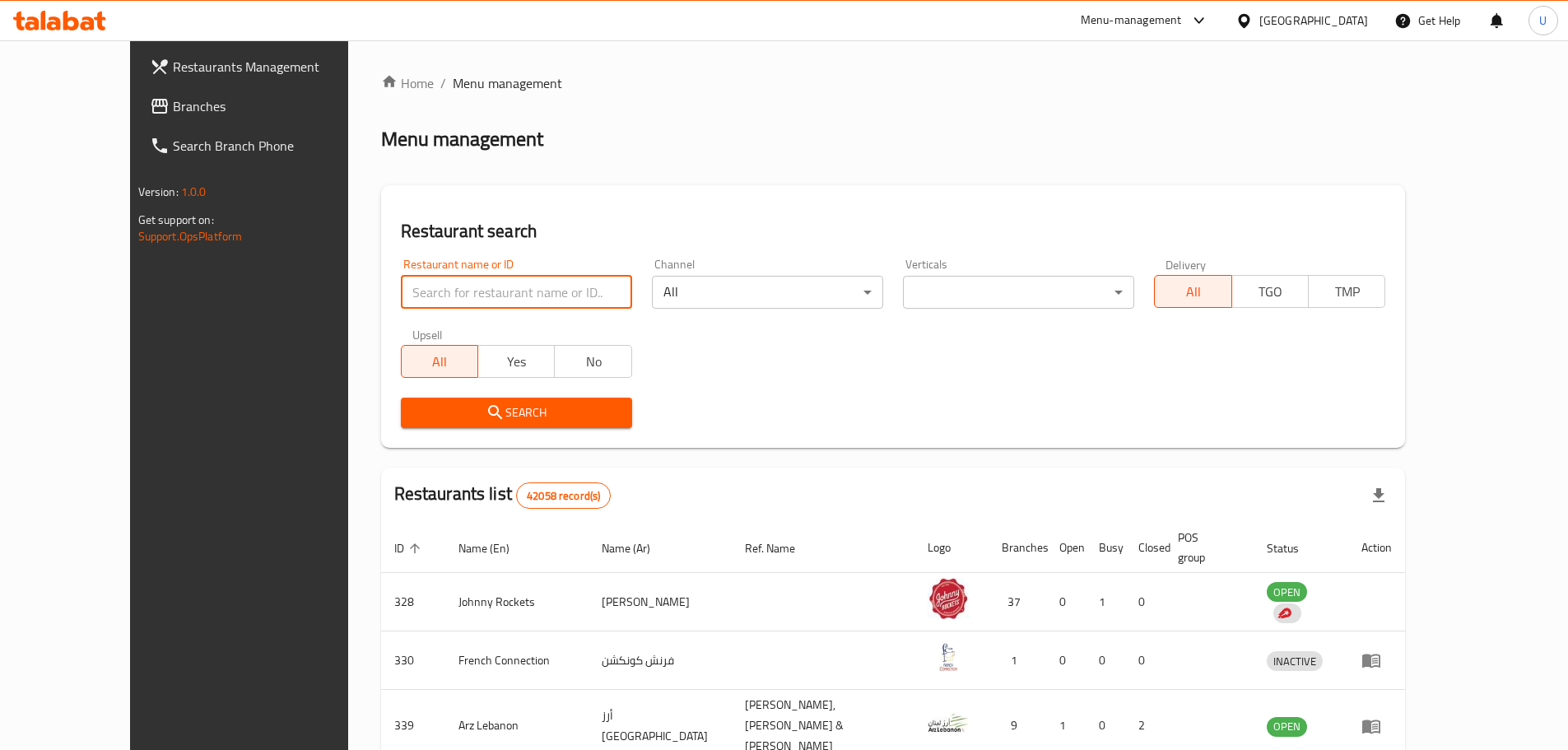
click at [439, 289] on input "search" at bounding box center [517, 293] width 231 height 33
click at [475, 421] on span "Search" at bounding box center [517, 413] width 205 height 21
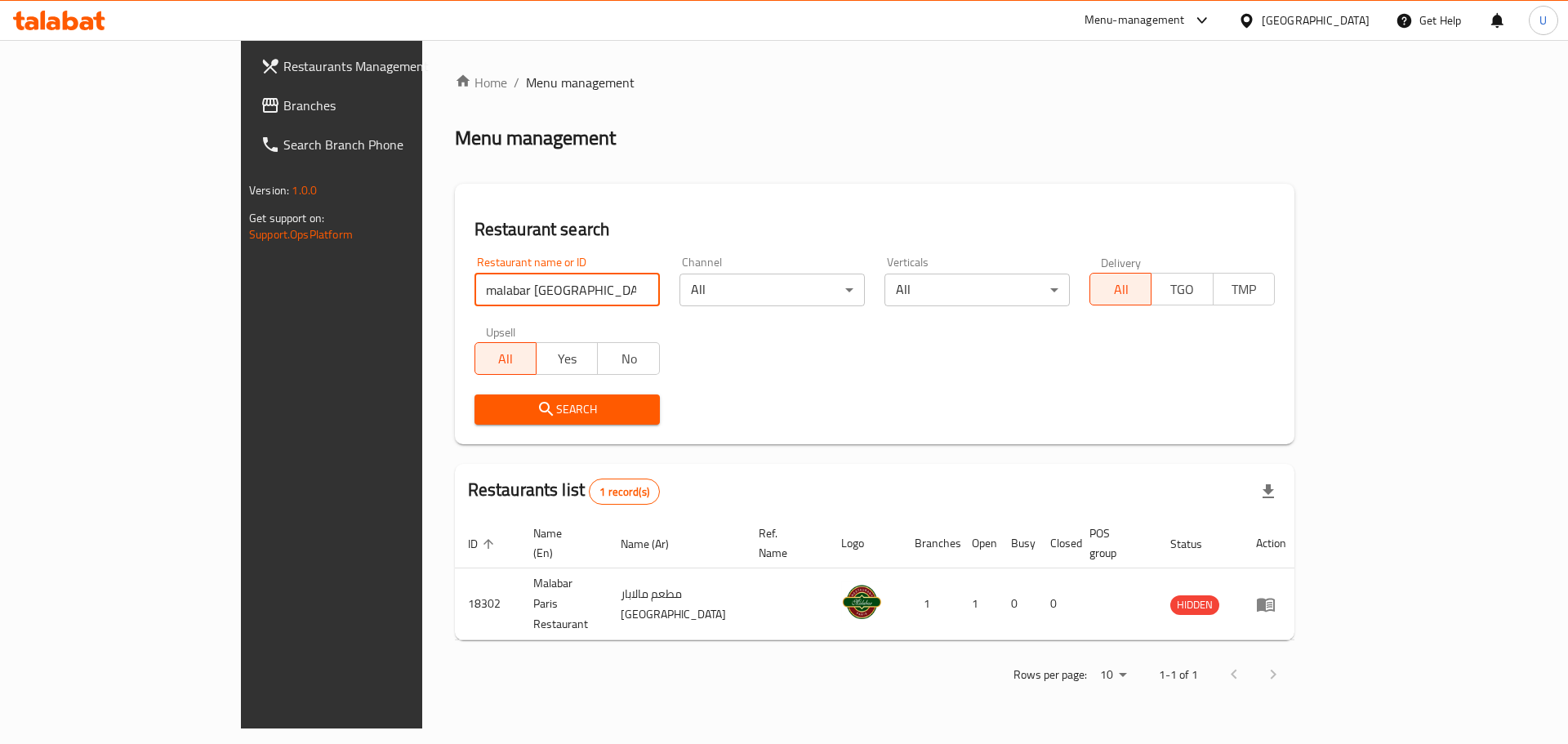
drag, startPoint x: 414, startPoint y: 294, endPoint x: 238, endPoint y: 301, distance: 176.1
click at [243, 301] on div "Restaurants Management Branches Search Branch Phone Version: 1.0.0 Get support …" at bounding box center [784, 384] width 1086 height 688
type input "thakkol"
click at [528, 414] on span "Search" at bounding box center [567, 409] width 159 height 21
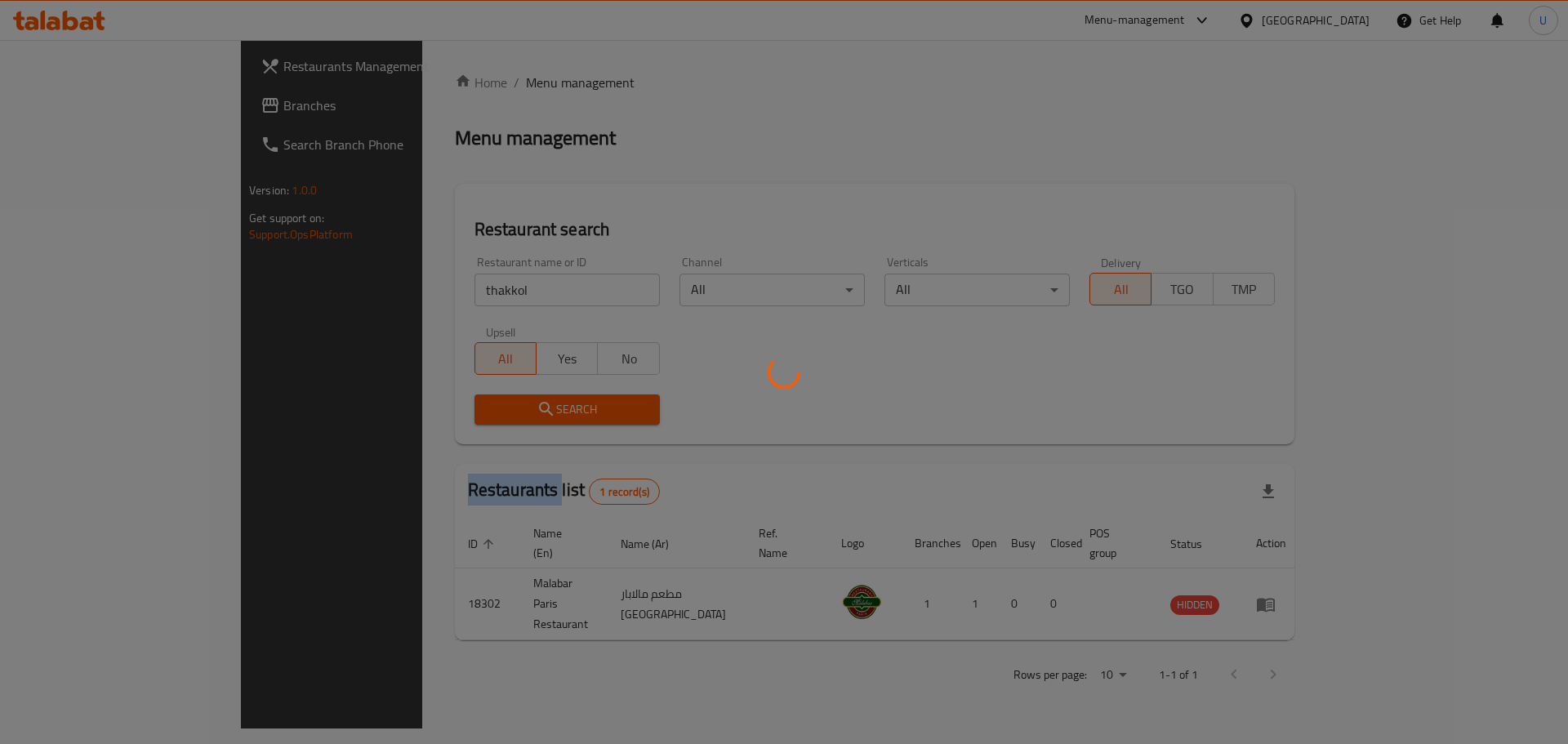
click at [528, 414] on div at bounding box center [784, 372] width 1568 height 744
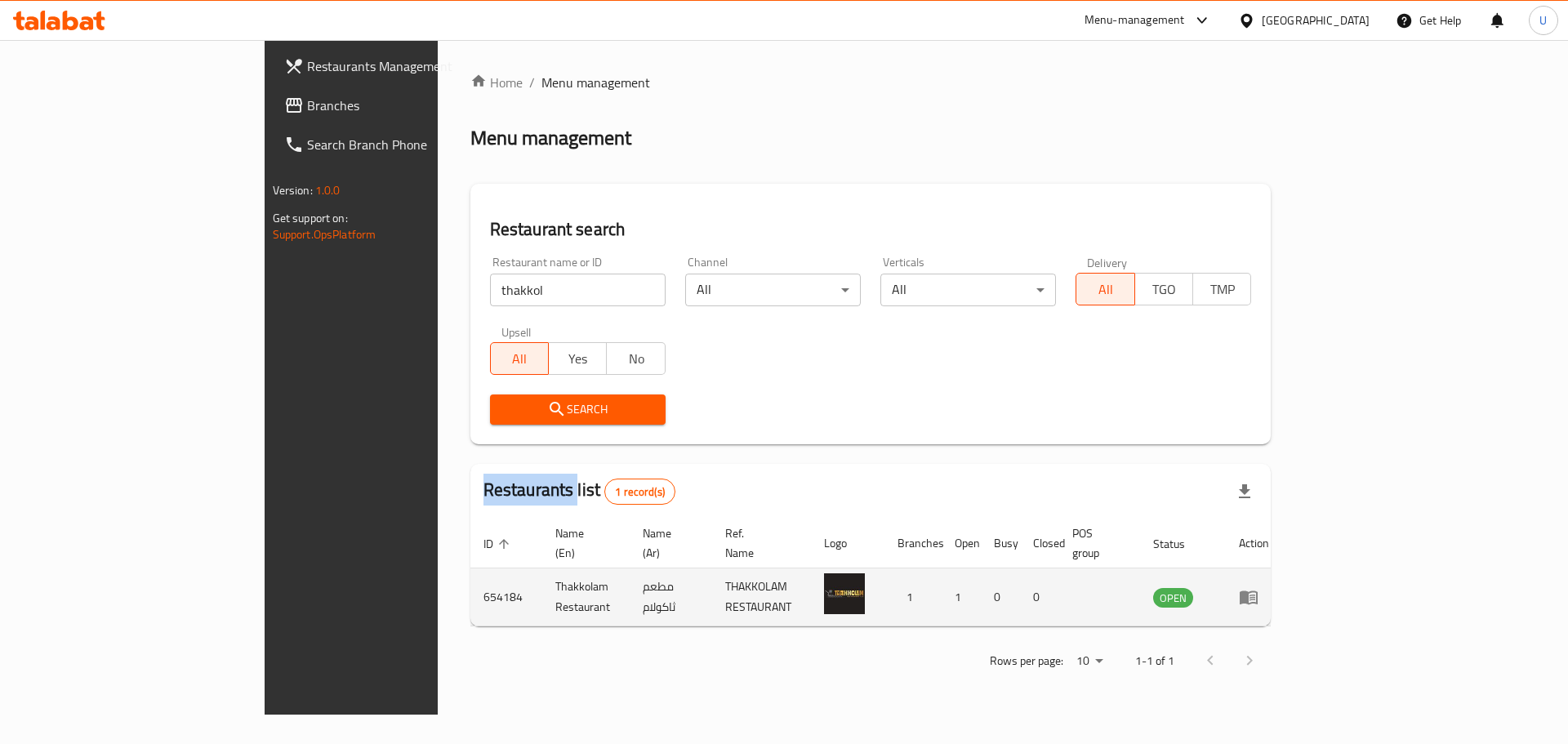
click at [1255, 595] on icon "enhanced table" at bounding box center [1252, 598] width 6 height 7
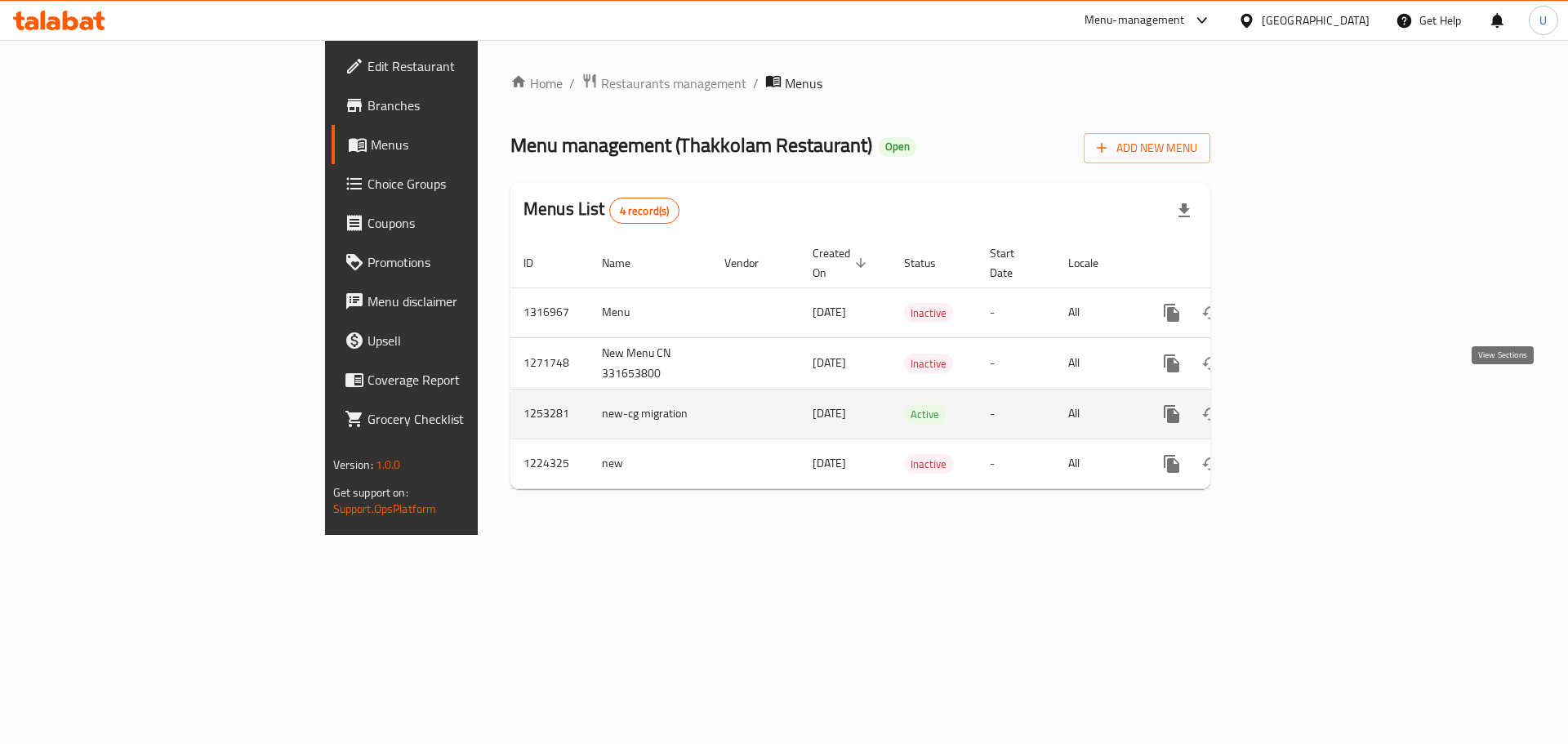
click at [1300, 404] on icon "enhanced table" at bounding box center [1290, 414] width 20 height 20
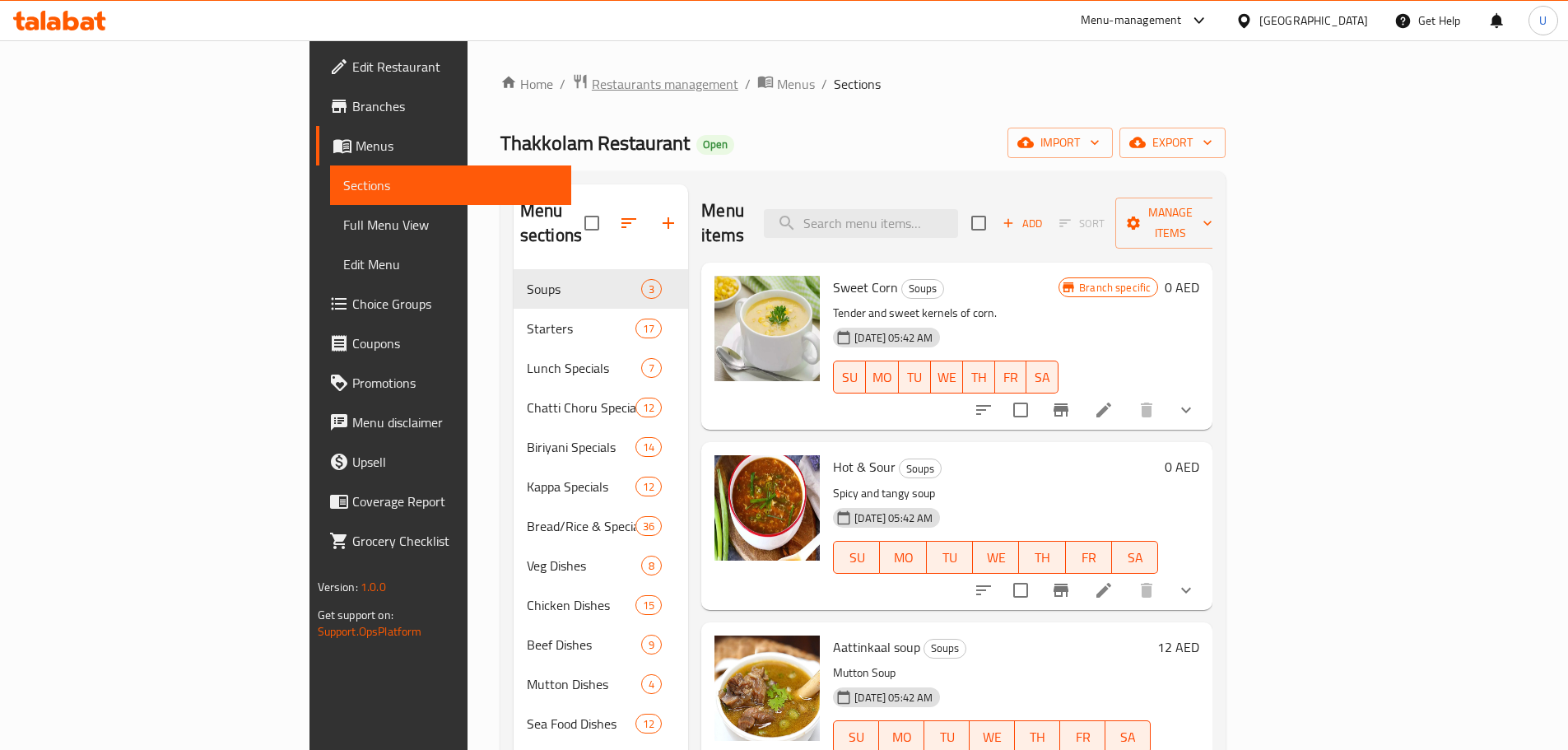
click at [592, 87] on span "Restaurants management" at bounding box center [665, 84] width 146 height 20
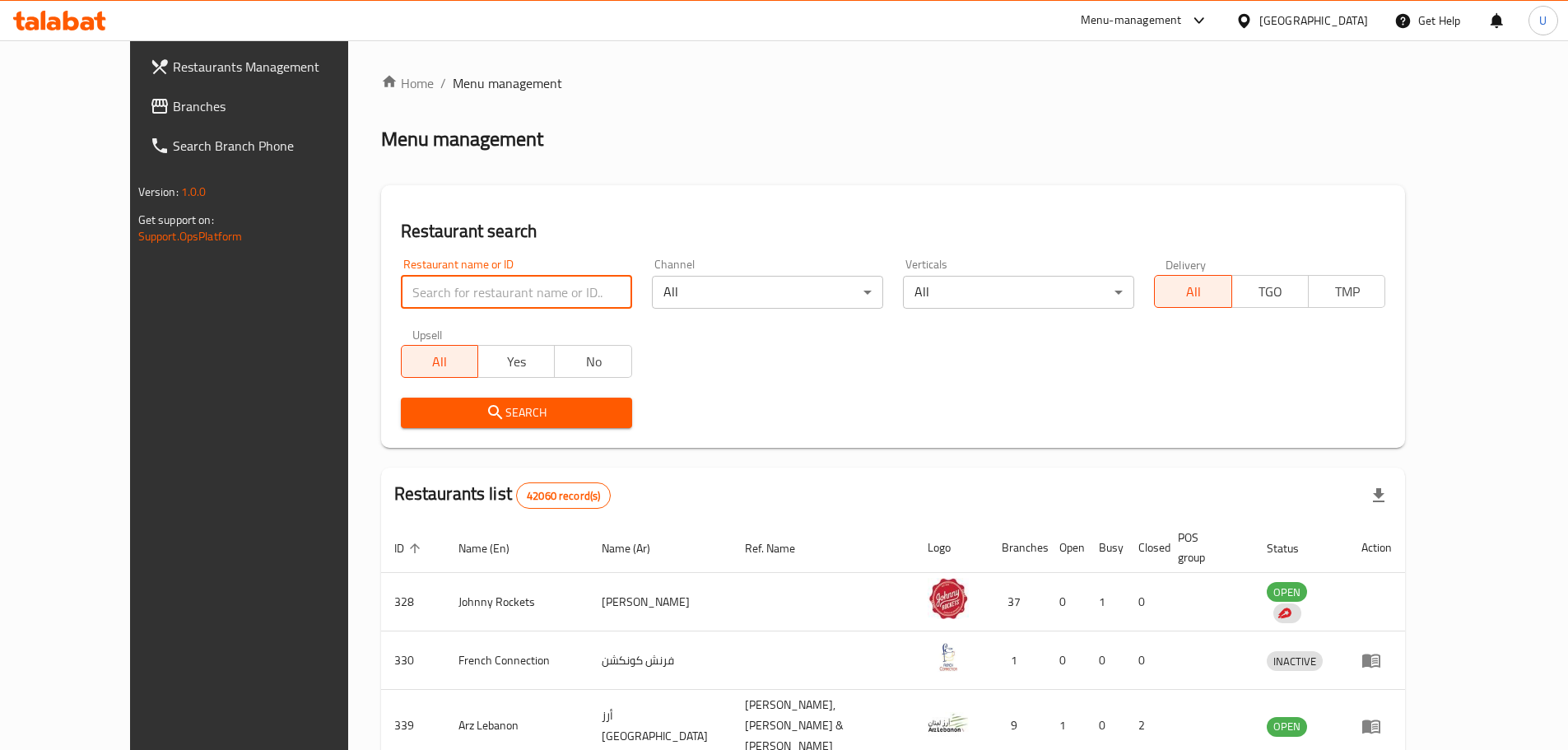
click at [440, 289] on input "search" at bounding box center [517, 293] width 231 height 33
type input "malabar paris"
click at [459, 423] on button "Search" at bounding box center [517, 413] width 231 height 31
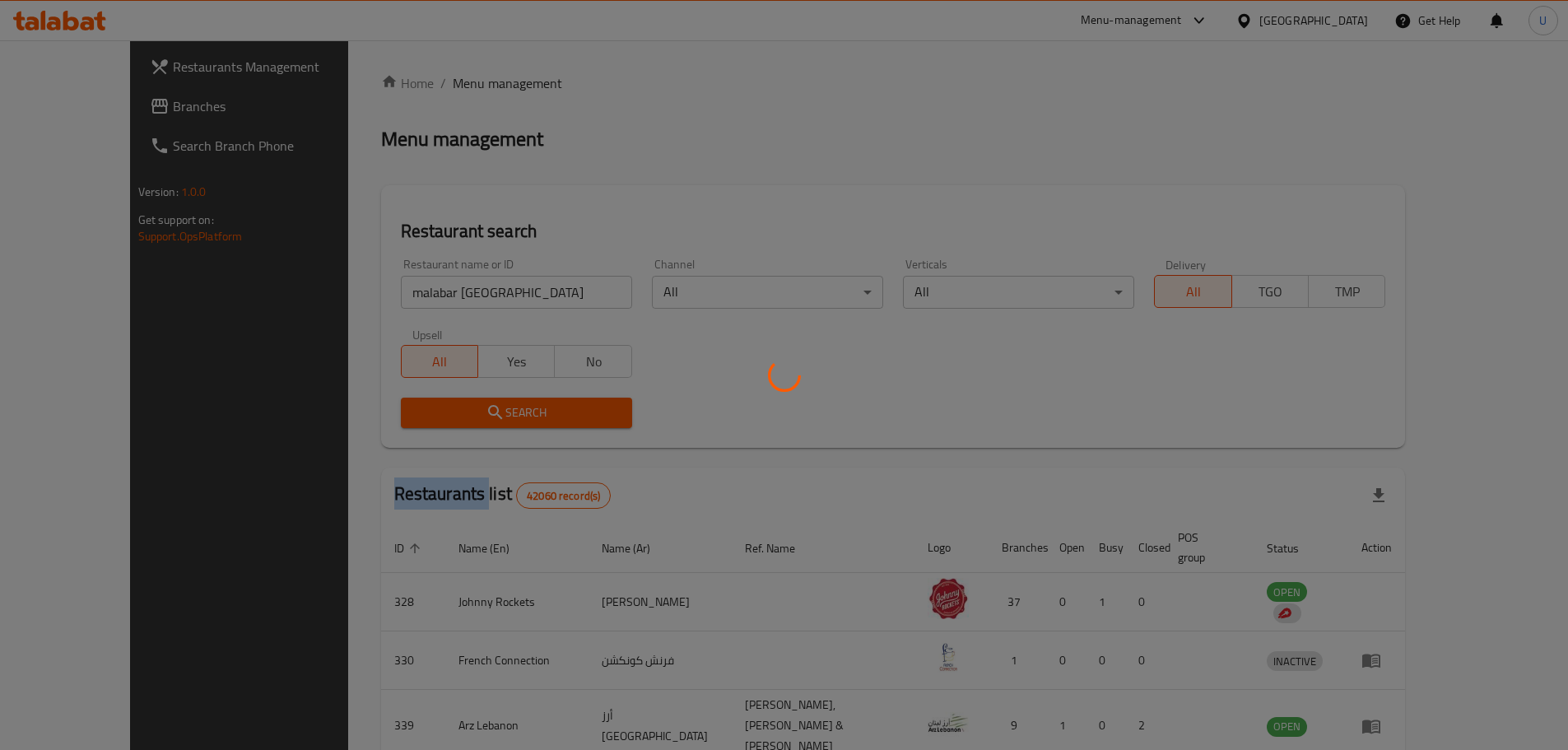
click at [459, 423] on div at bounding box center [784, 375] width 1568 height 750
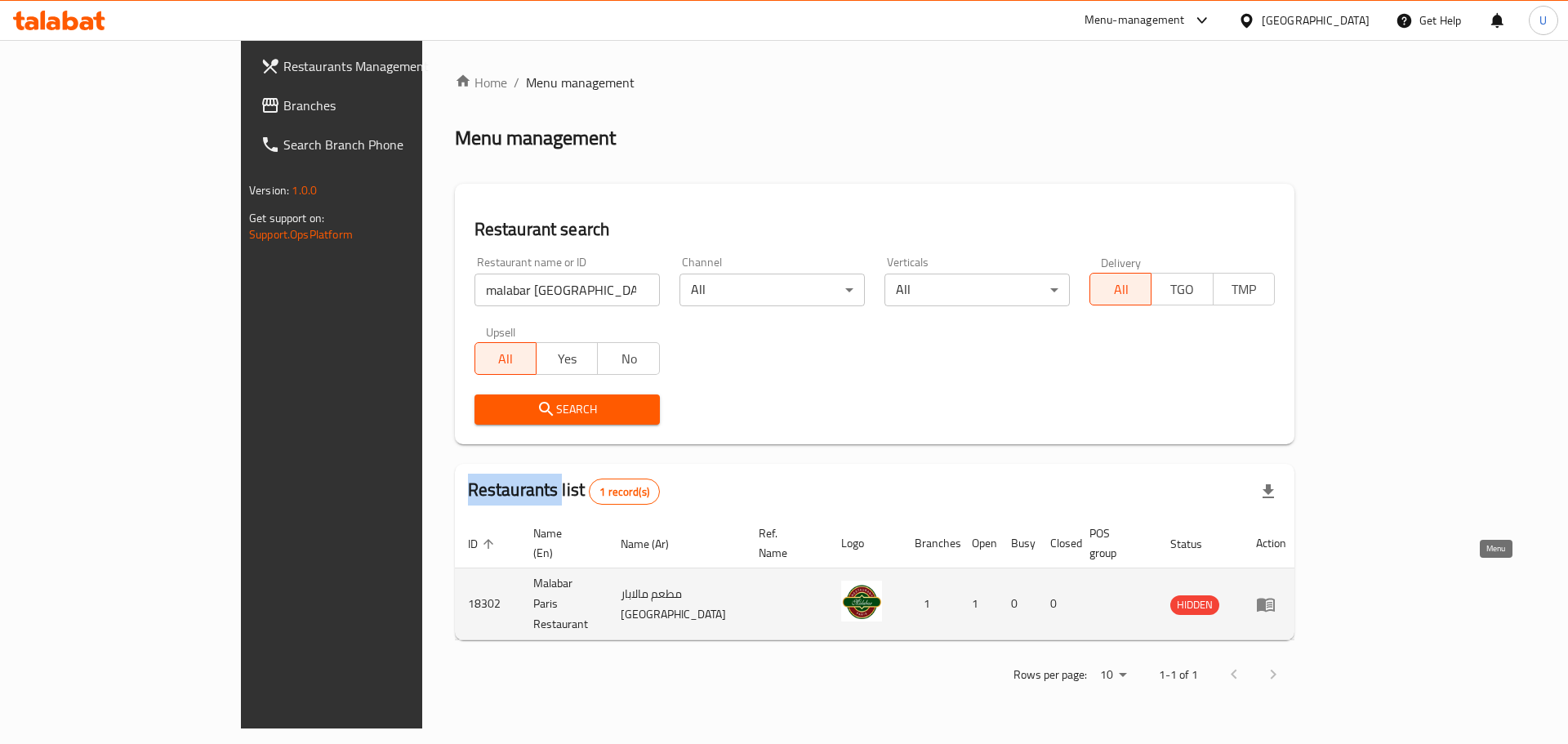
click at [1276, 595] on icon "enhanced table" at bounding box center [1266, 605] width 20 height 20
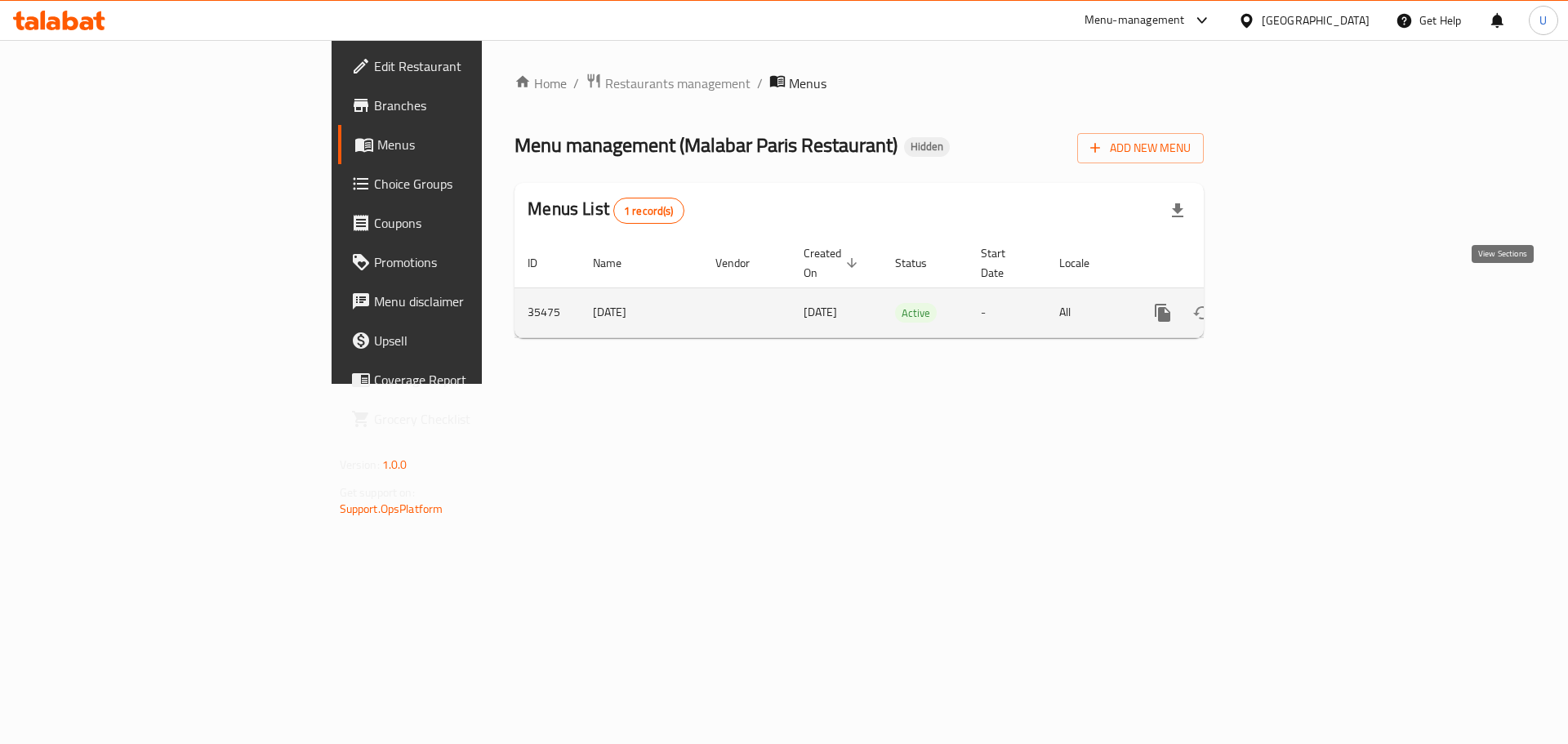
click at [1288, 305] on icon "enhanced table" at bounding box center [1281, 313] width 15 height 15
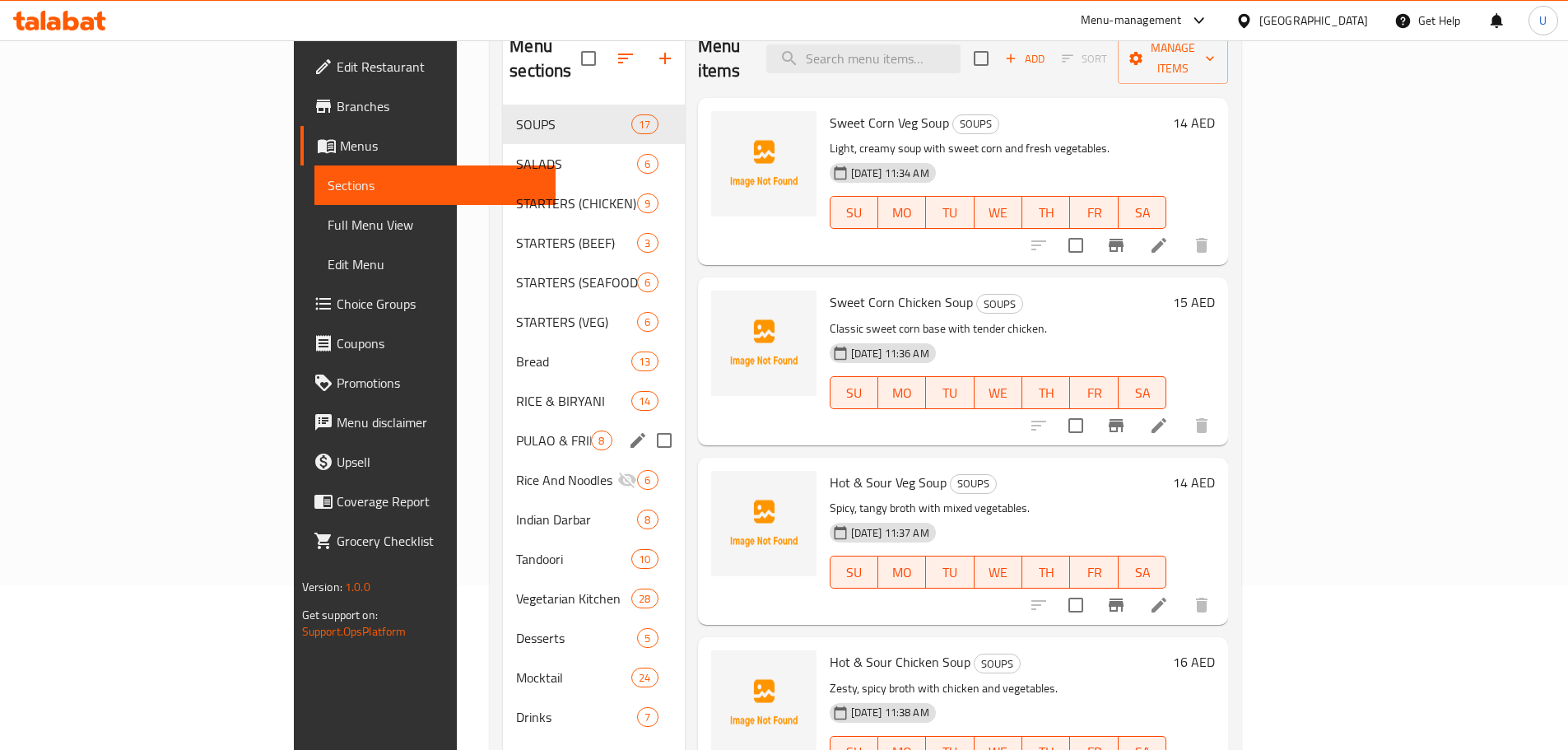
scroll to position [83, 0]
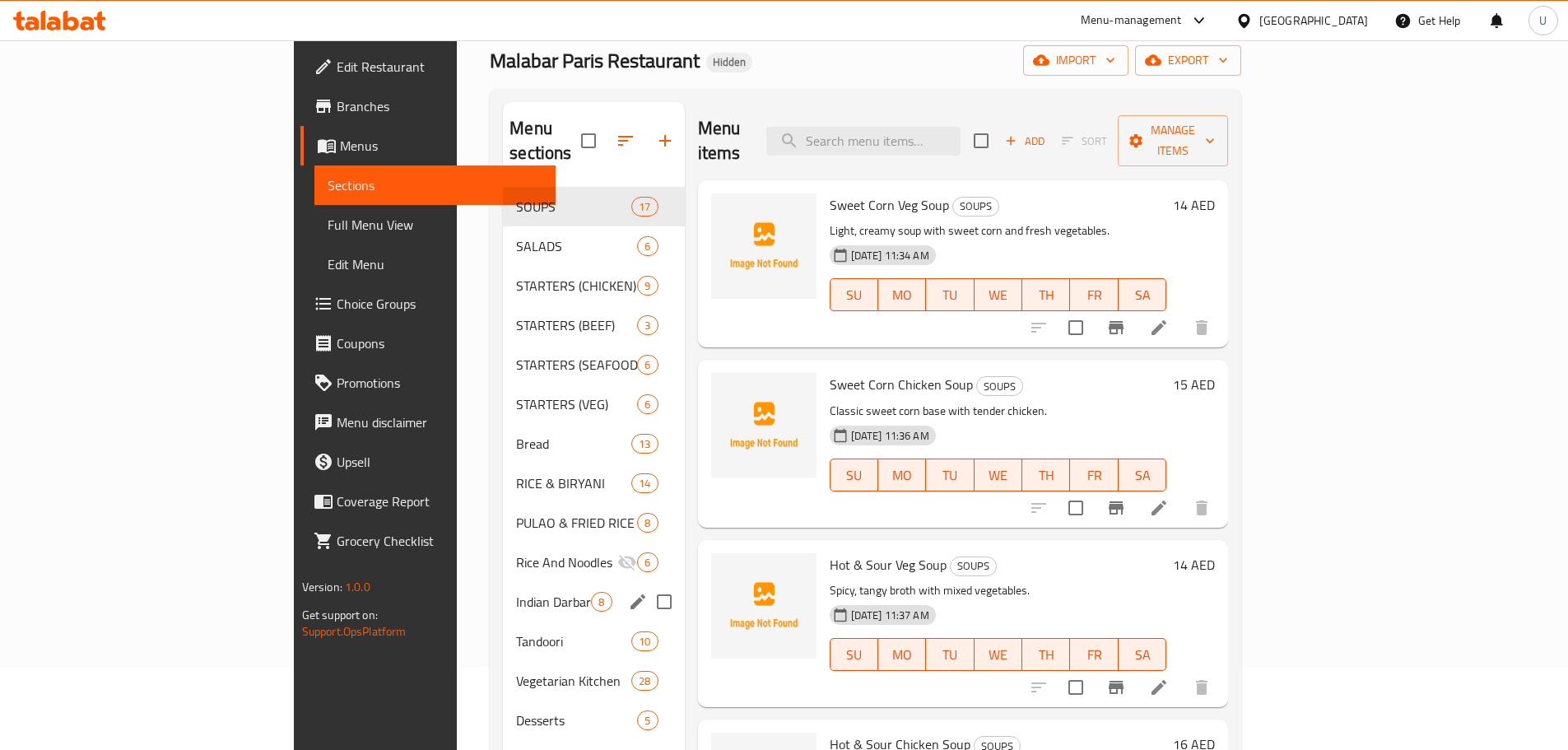
click at [647, 585] on input "Menu sections" at bounding box center [665, 602] width 35 height 35
checkbox input "true"
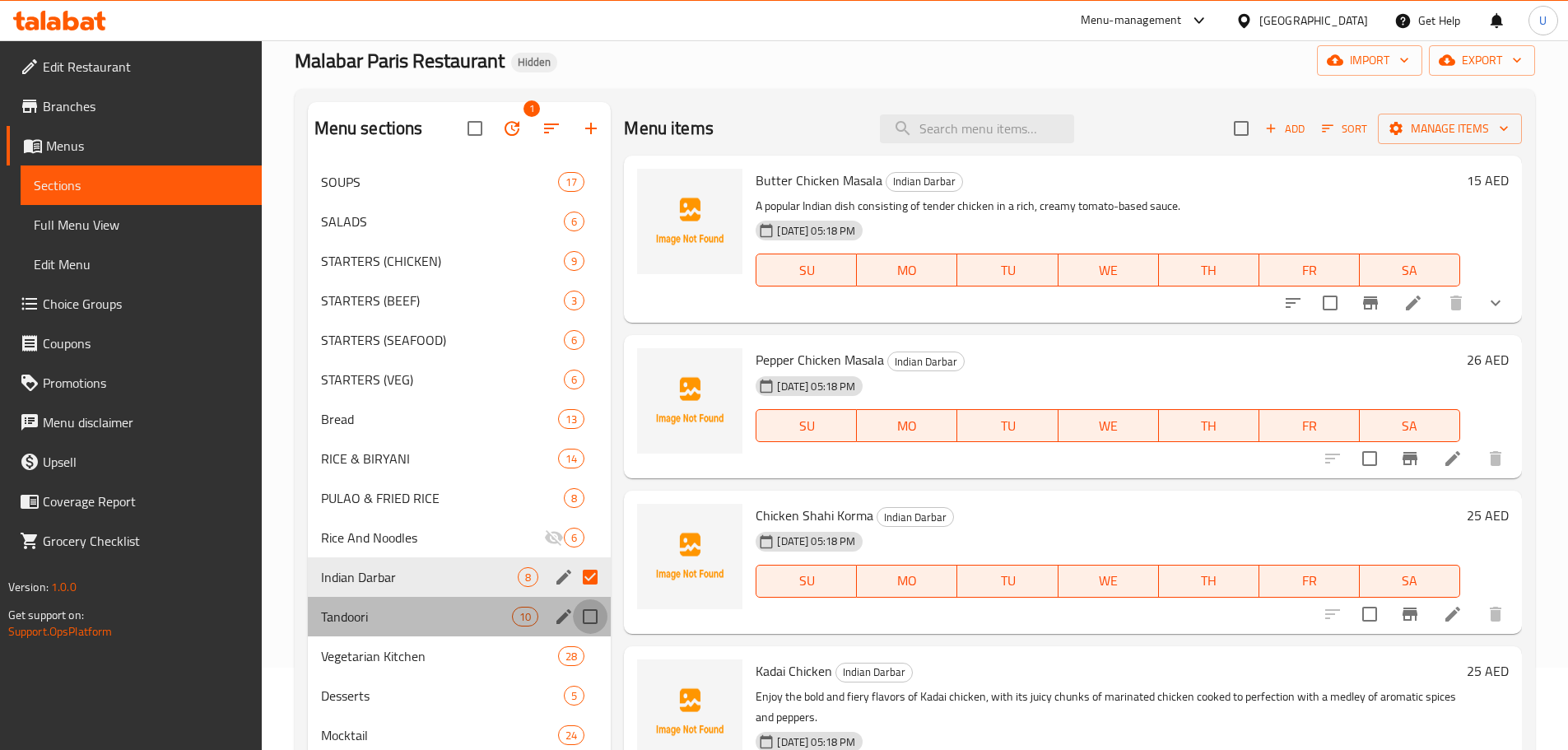
click at [586, 620] on input "Menu sections" at bounding box center [590, 617] width 35 height 35
checkbox input "true"
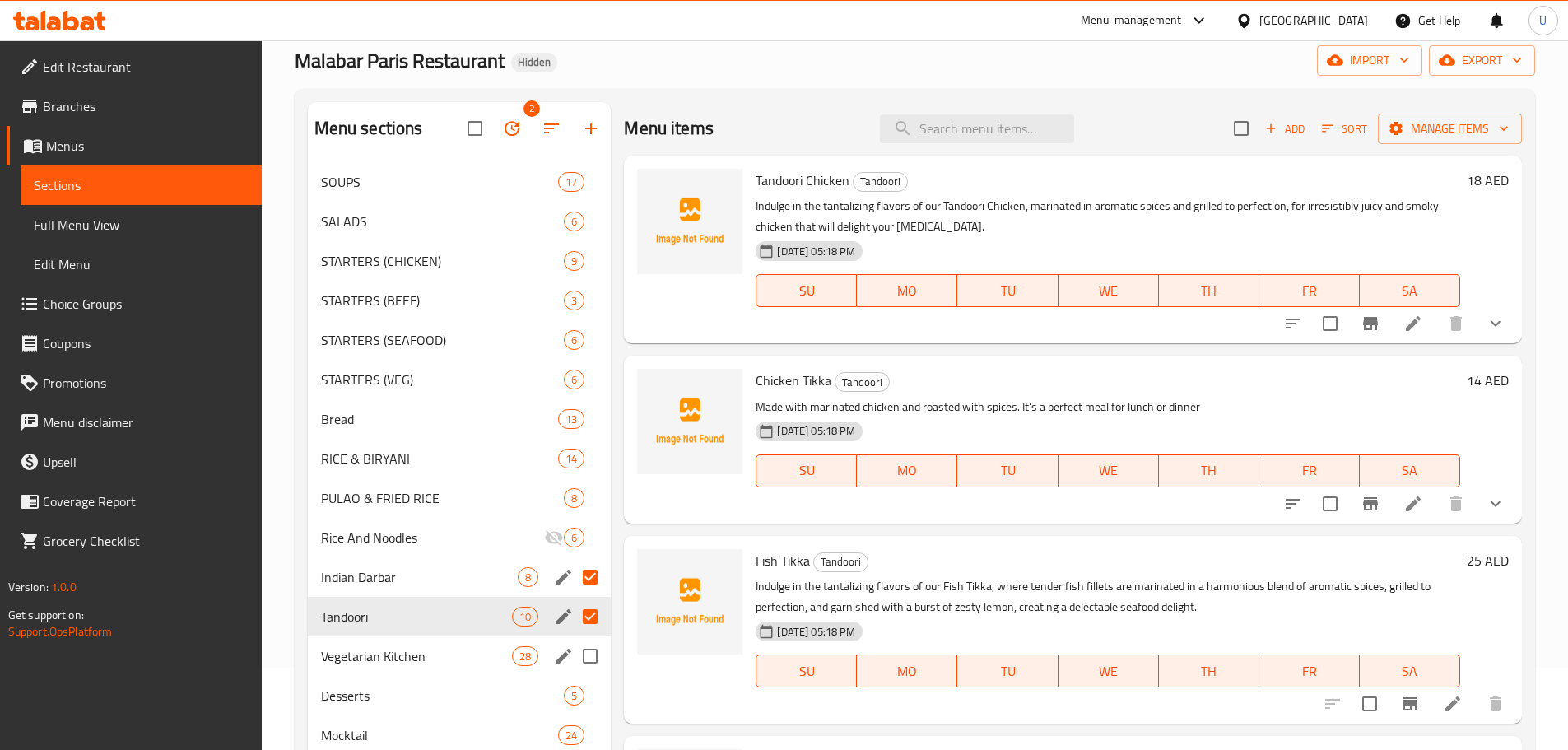
click at [590, 653] on input "Menu sections" at bounding box center [590, 657] width 35 height 35
checkbox input "true"
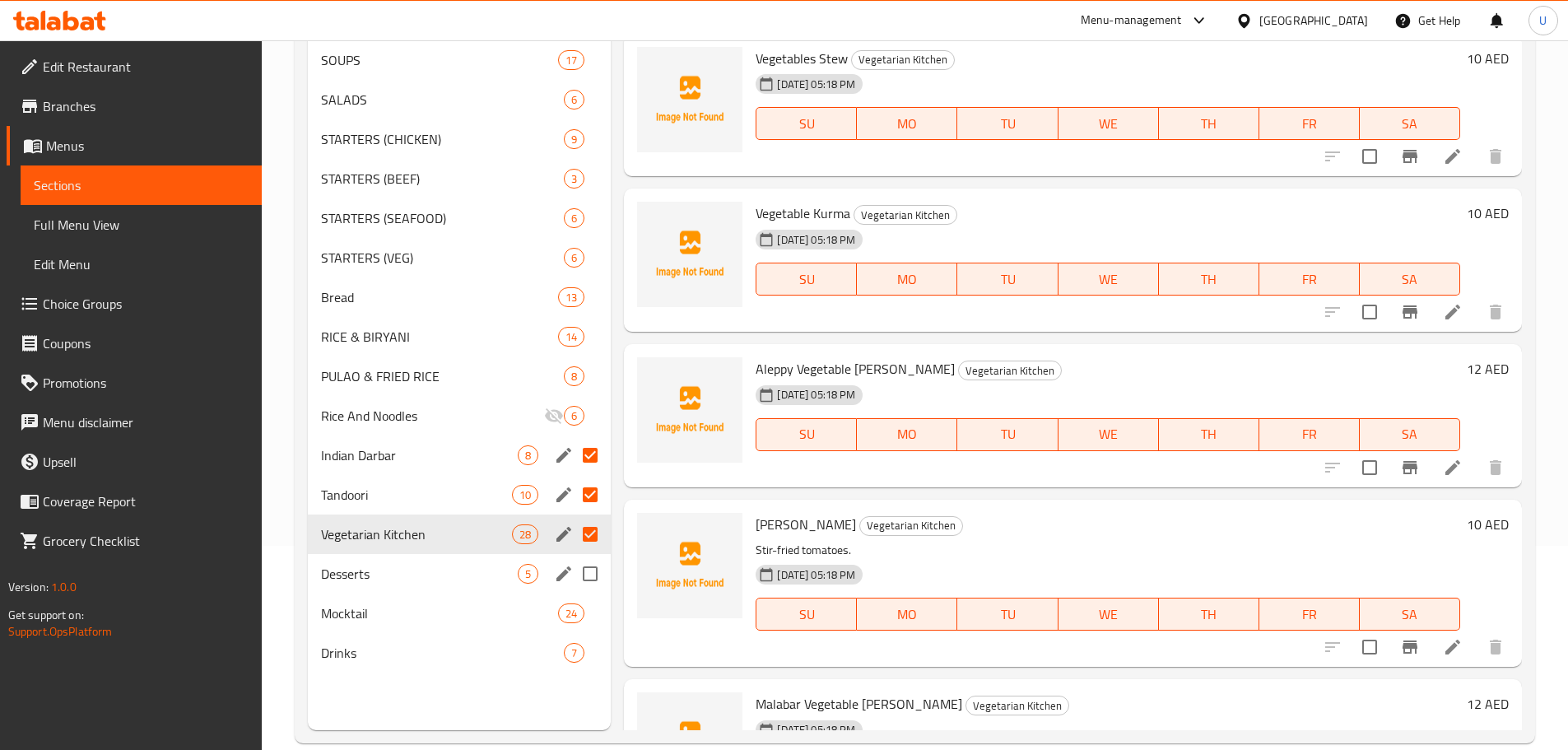
scroll to position [231, 0]
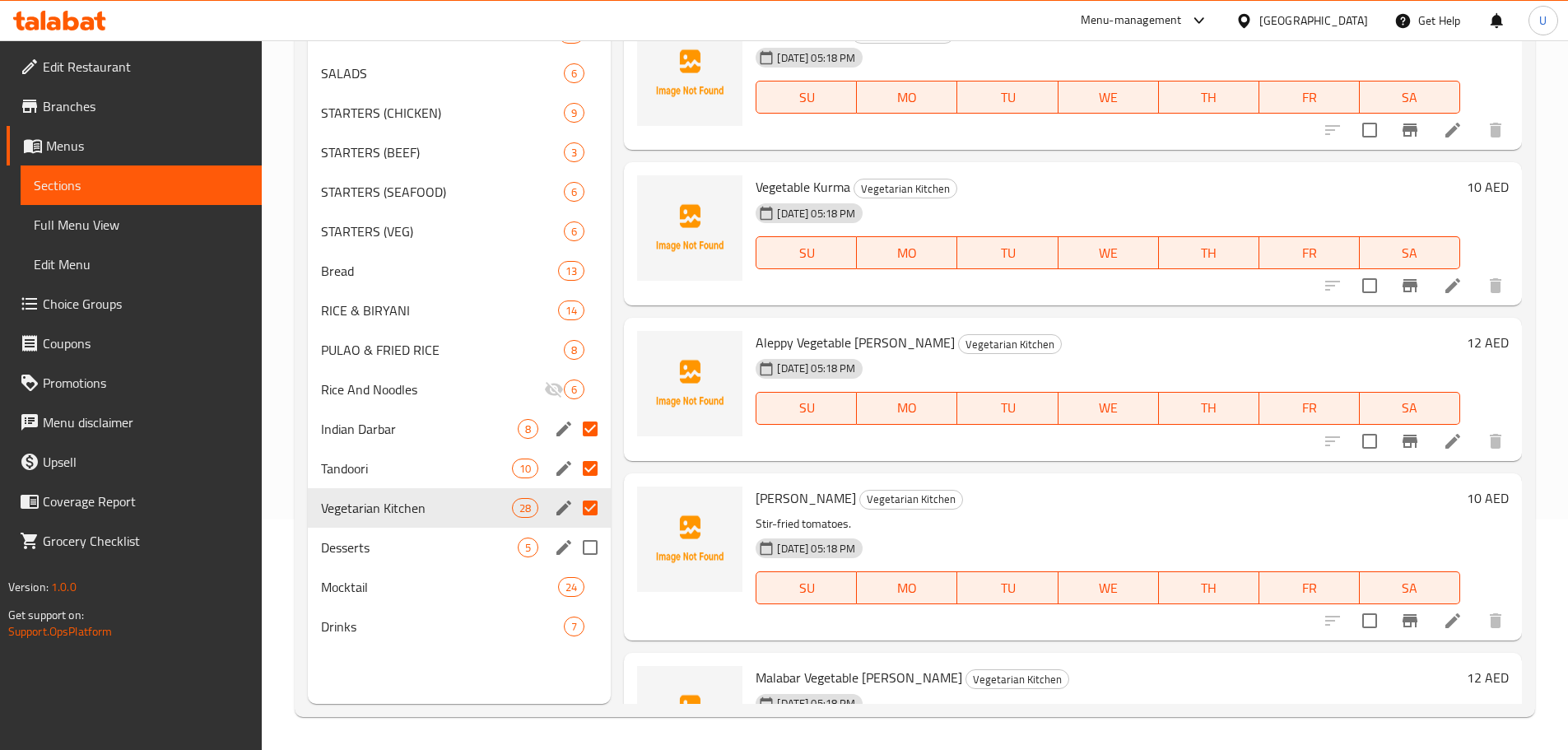
click at [592, 546] on input "Menu sections" at bounding box center [590, 547] width 35 height 35
checkbox input "true"
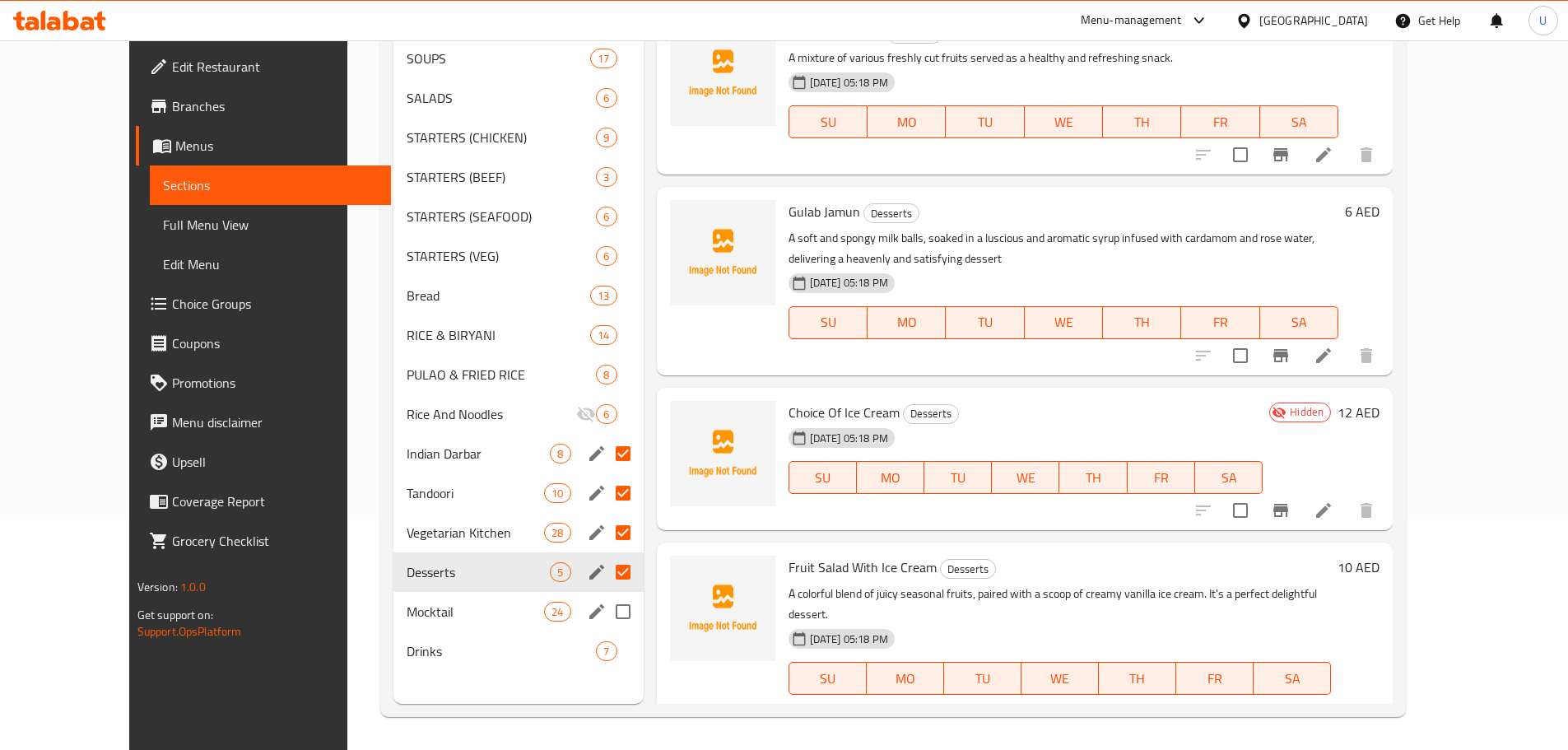
click at [606, 595] on input "Menu sections" at bounding box center [623, 612] width 35 height 35
checkbox input "true"
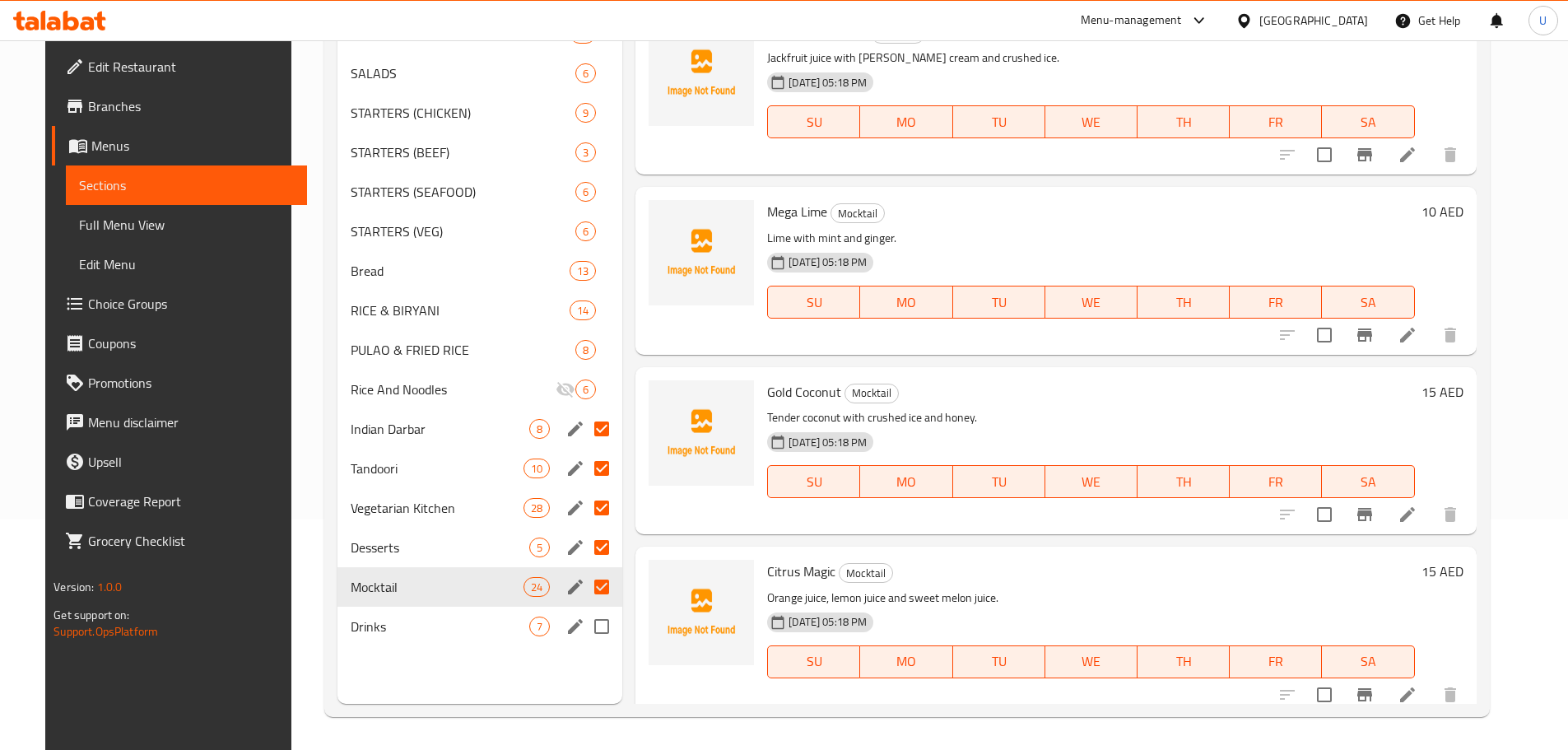
click at [591, 626] on input "Menu sections" at bounding box center [602, 627] width 35 height 35
checkbox input "true"
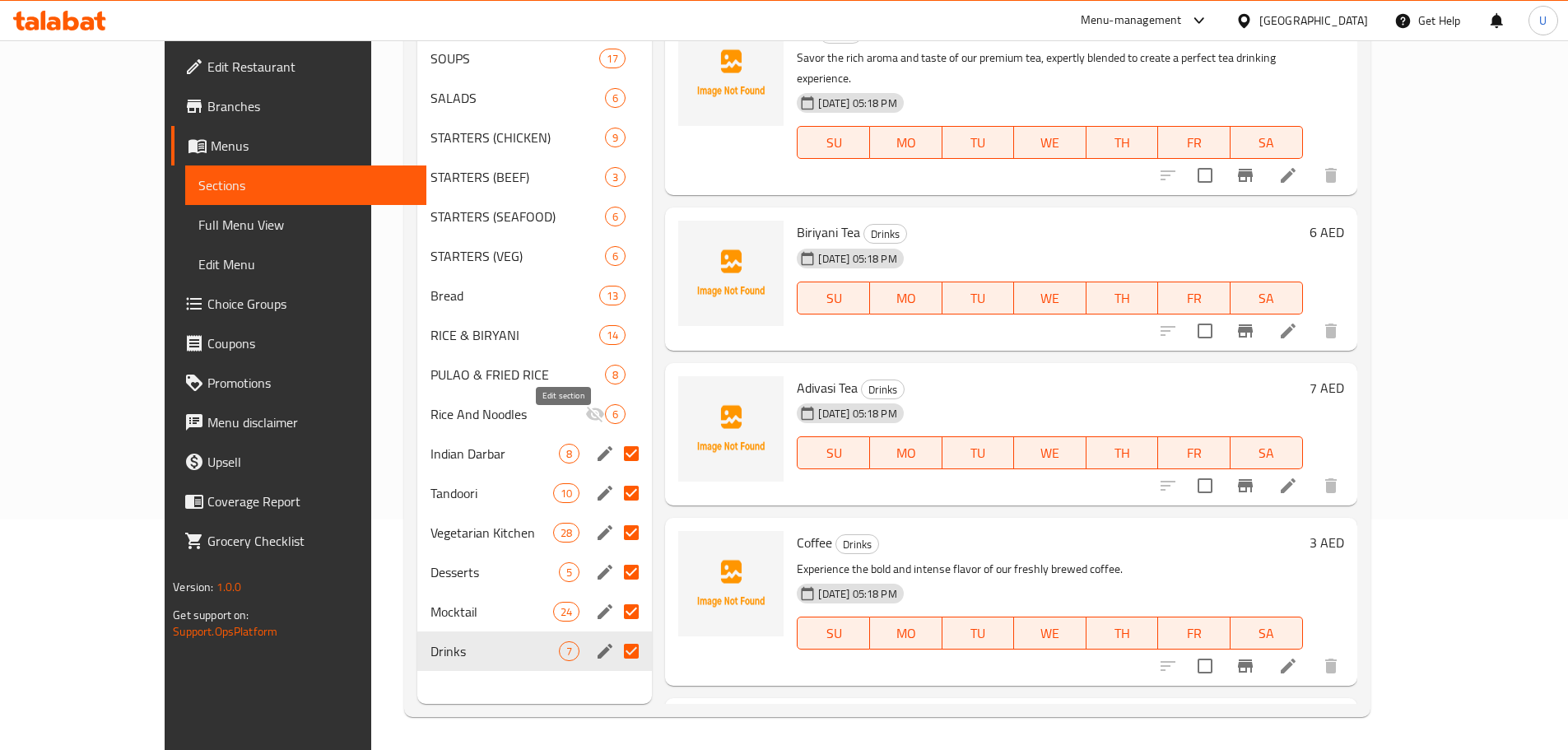
click at [595, 444] on icon "edit" at bounding box center [605, 454] width 20 height 20
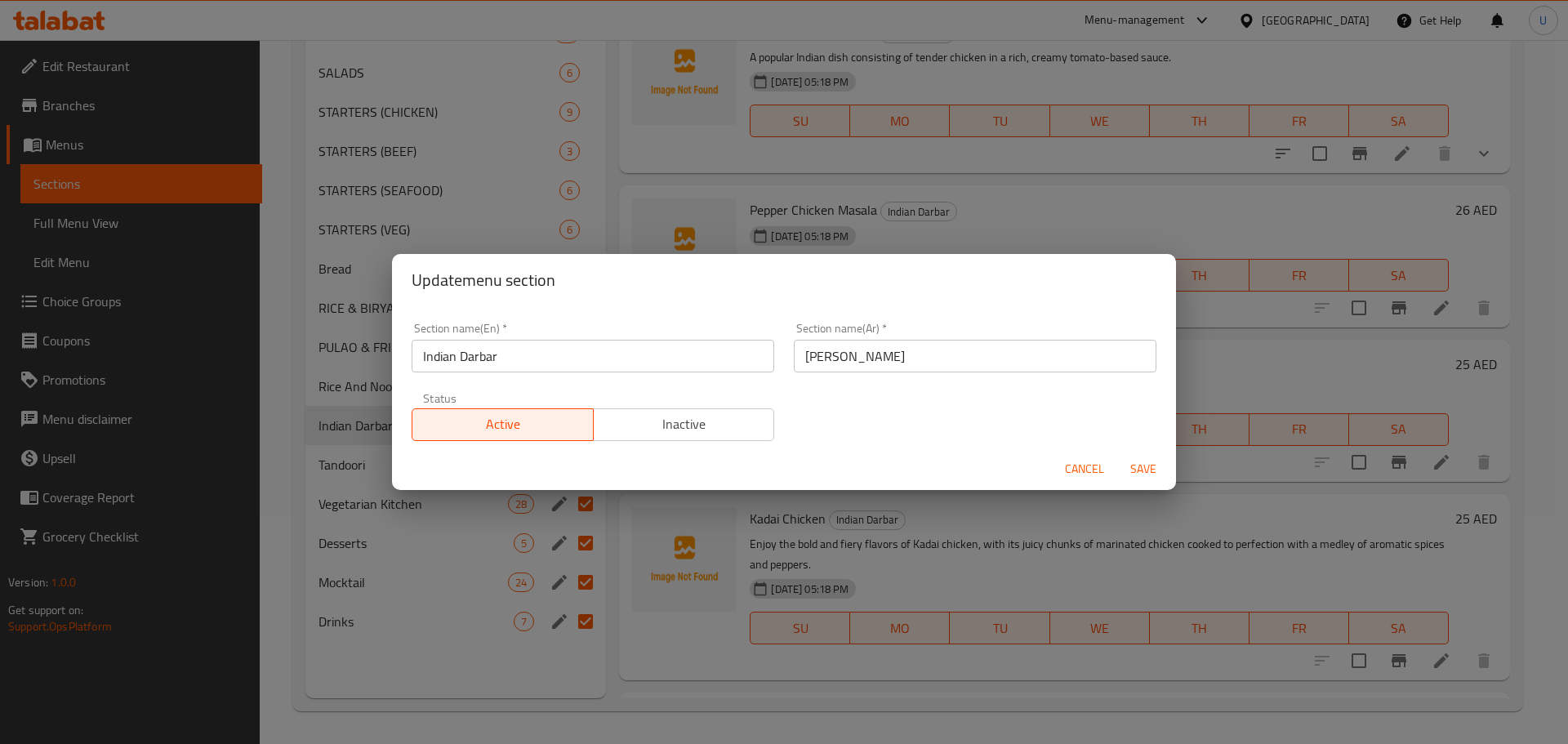
click at [678, 433] on span "Inactive" at bounding box center [684, 424] width 168 height 24
click at [1147, 473] on span "Save" at bounding box center [1144, 469] width 39 height 21
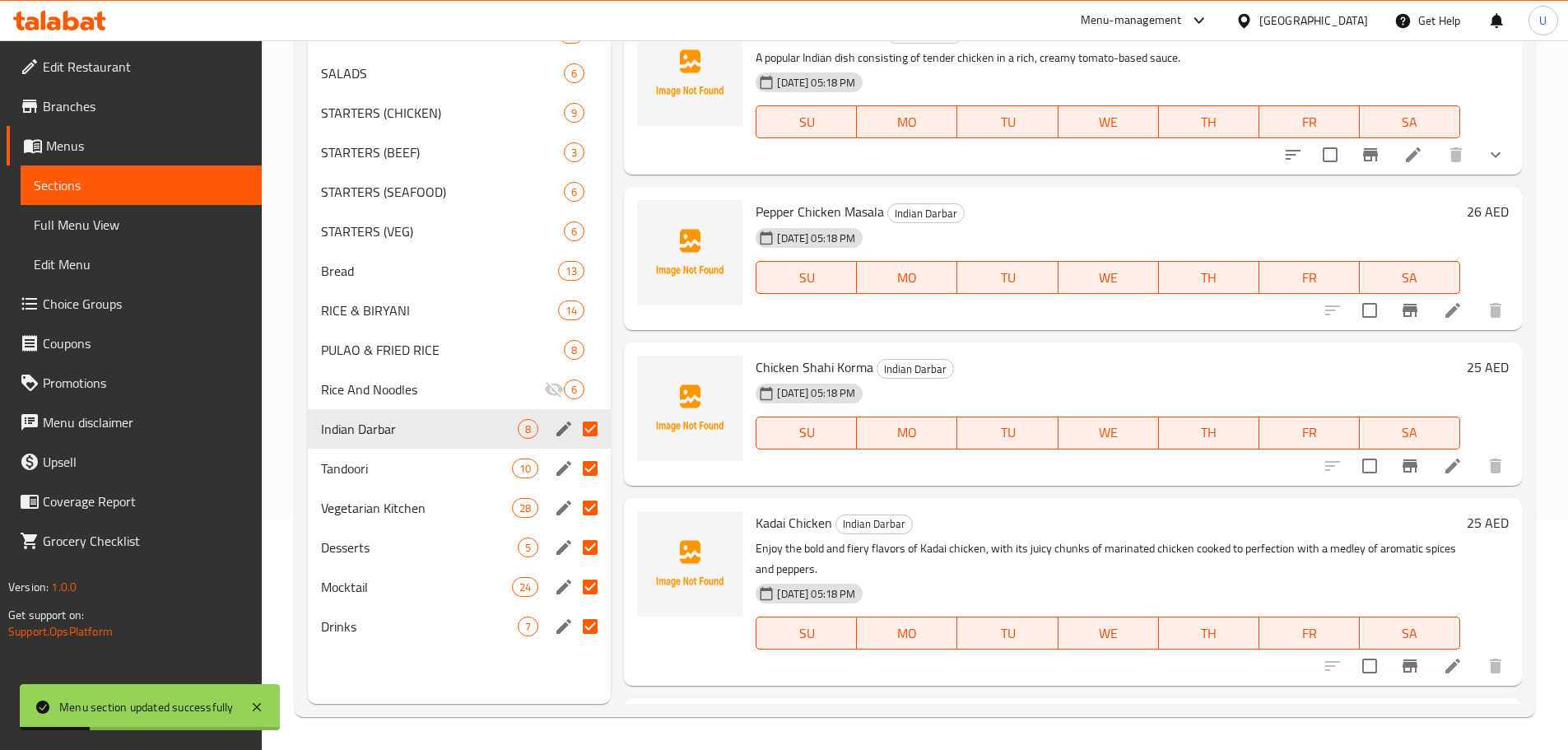
click at [619, 389] on div "Menu items Add Sort Manage items Butter Chicken Masala Indian Darbar A popular …" at bounding box center [1066, 328] width 911 height 750
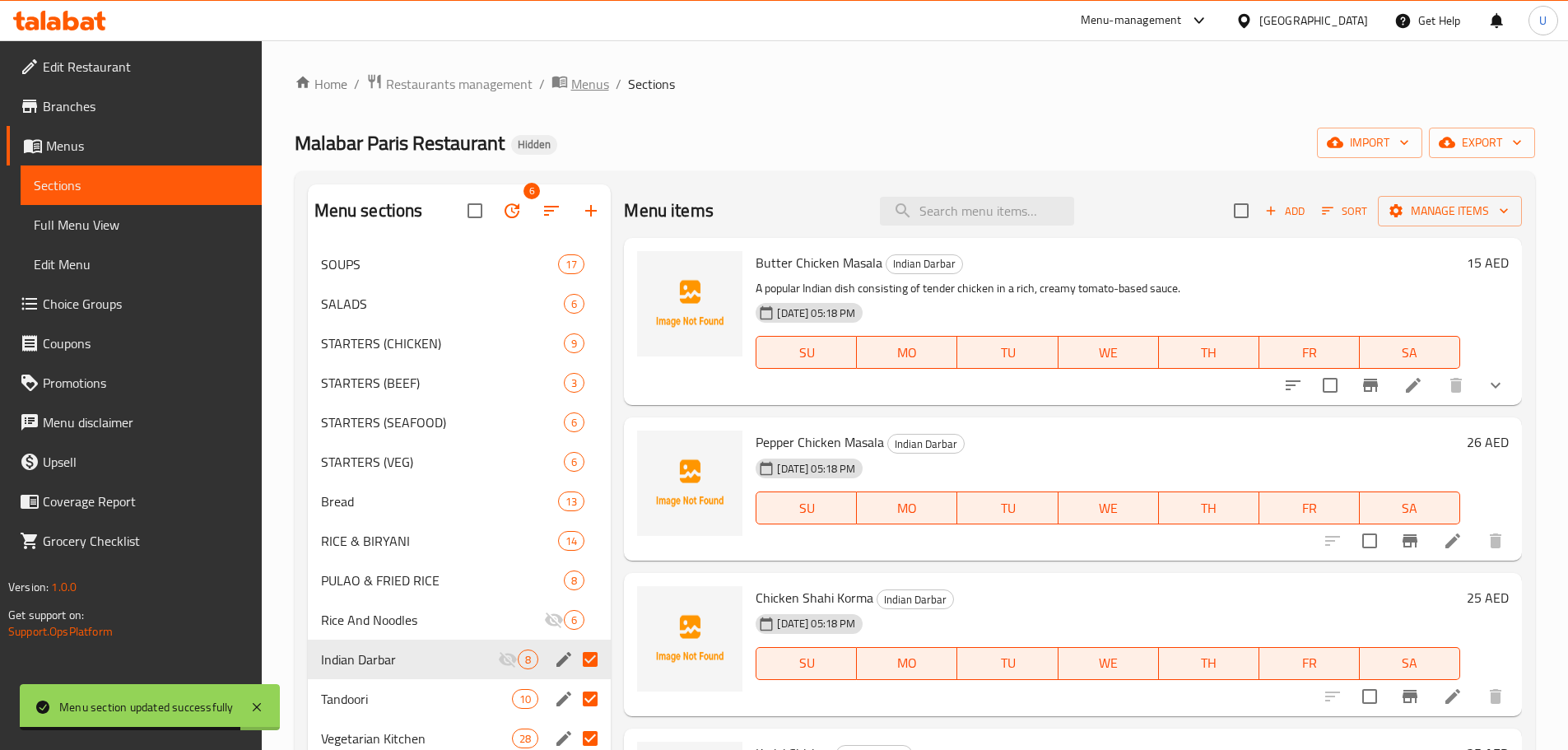
click at [589, 86] on span "Menus" at bounding box center [590, 84] width 38 height 20
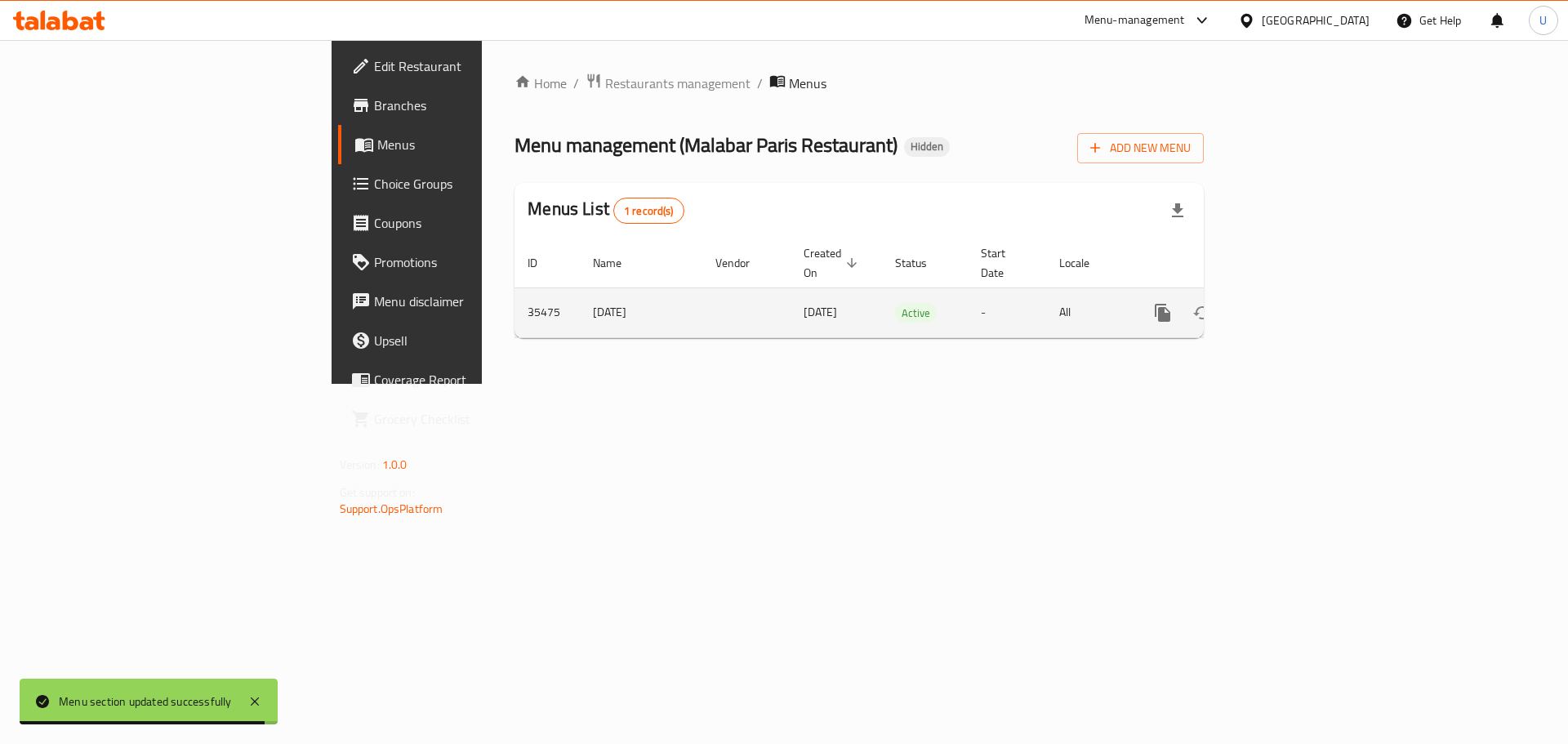
click at [1288, 305] on icon "enhanced table" at bounding box center [1281, 313] width 15 height 15
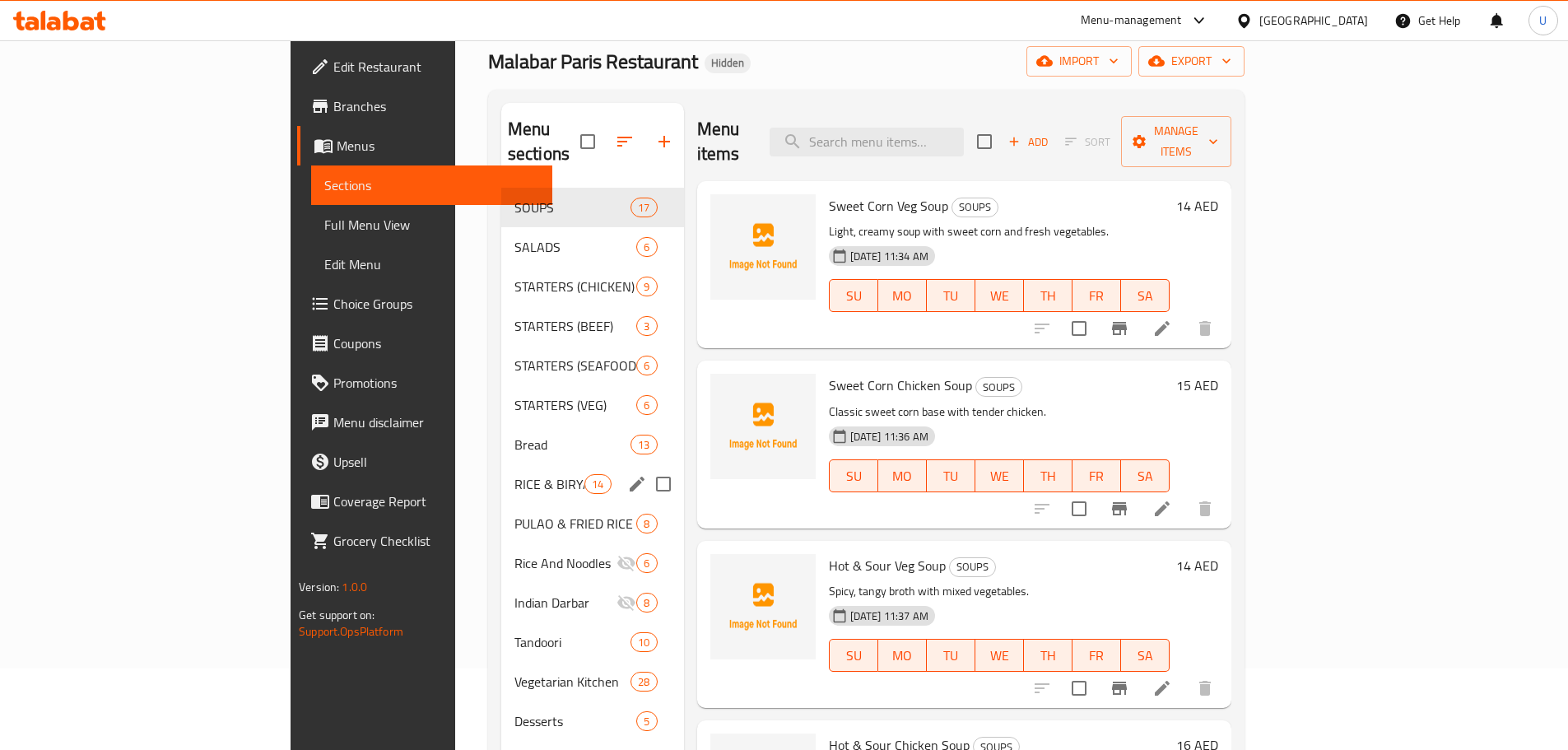
scroll to position [231, 0]
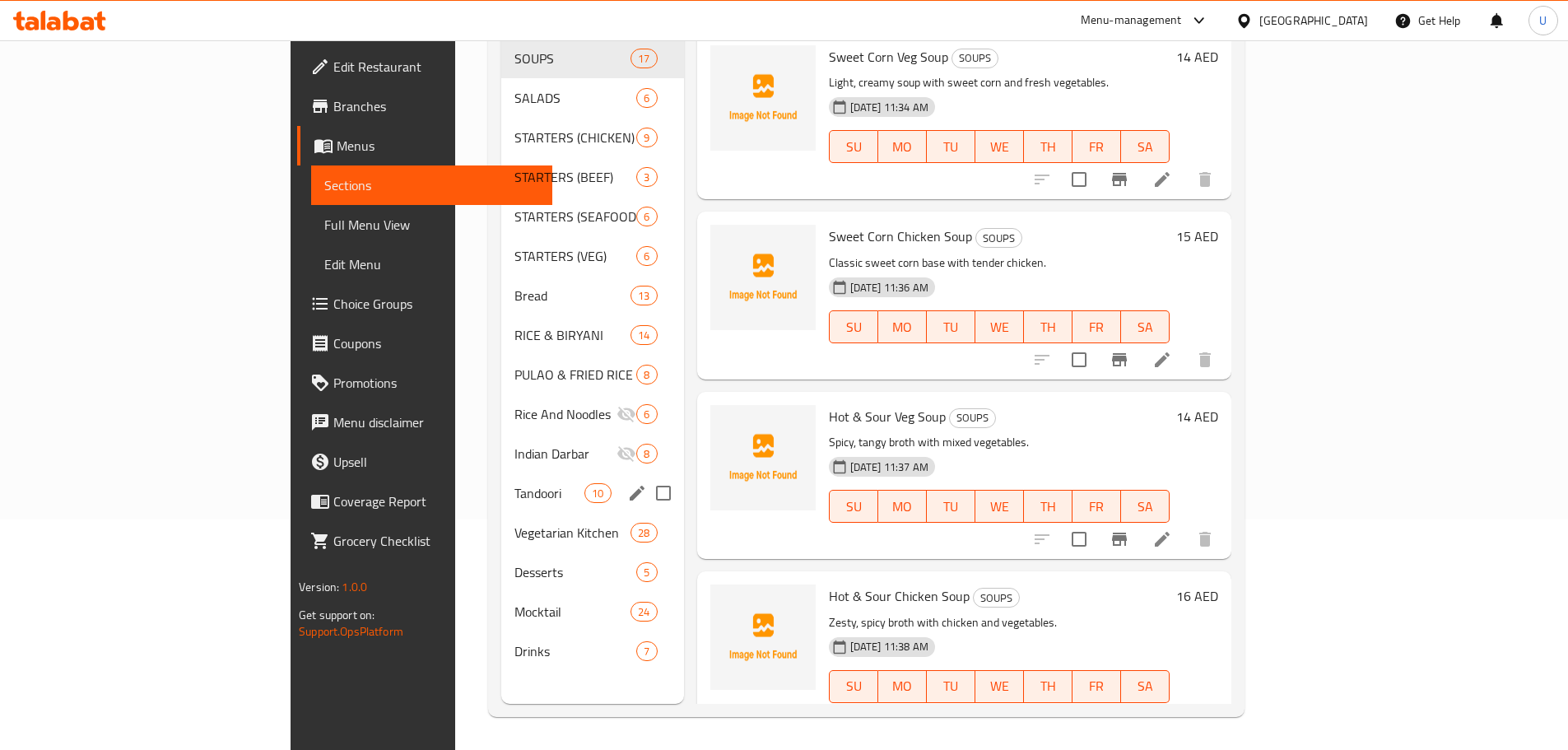
click at [646, 475] on input "Menu sections" at bounding box center [664, 493] width 35 height 35
checkbox input "true"
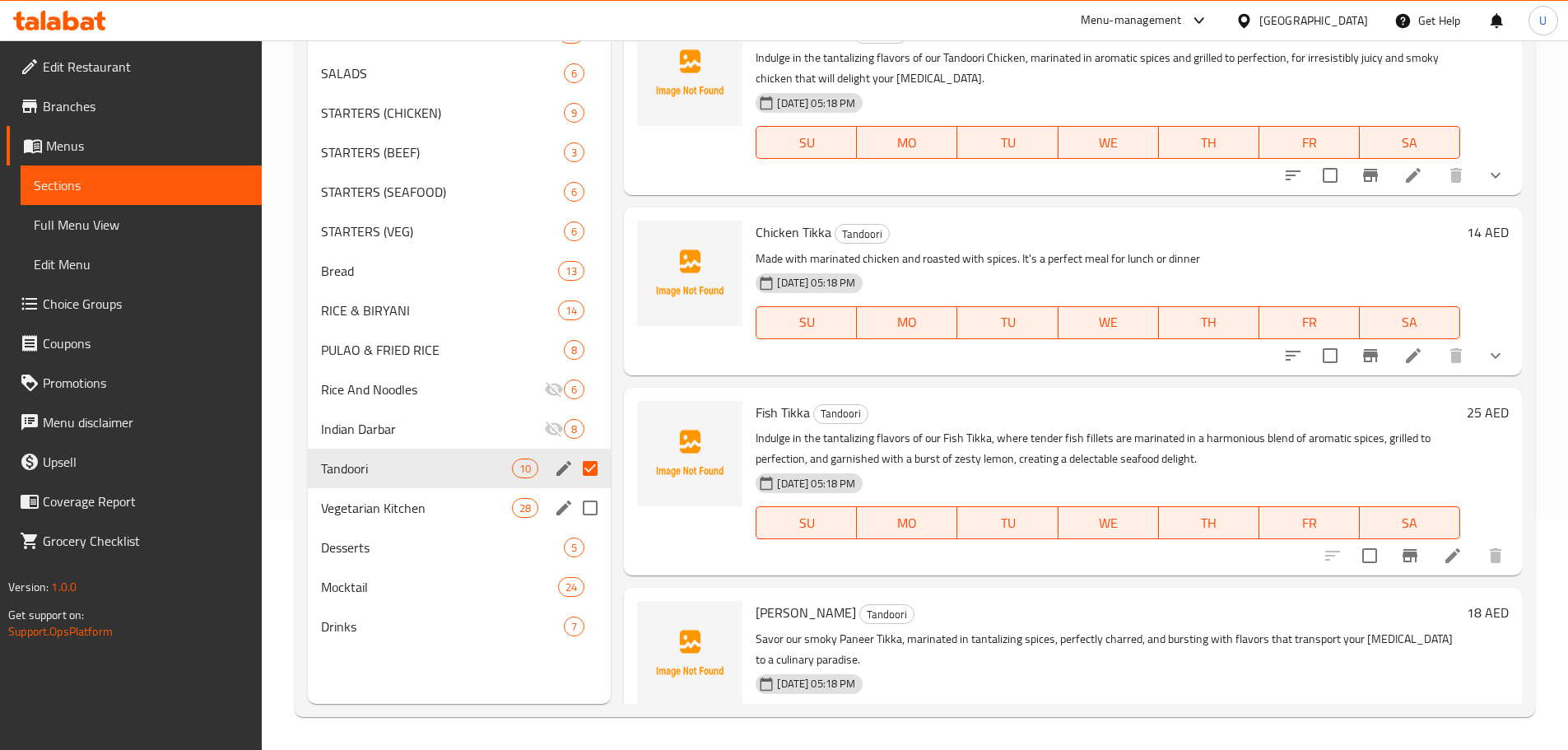
click at [592, 509] on input "Menu sections" at bounding box center [590, 508] width 35 height 35
checkbox input "true"
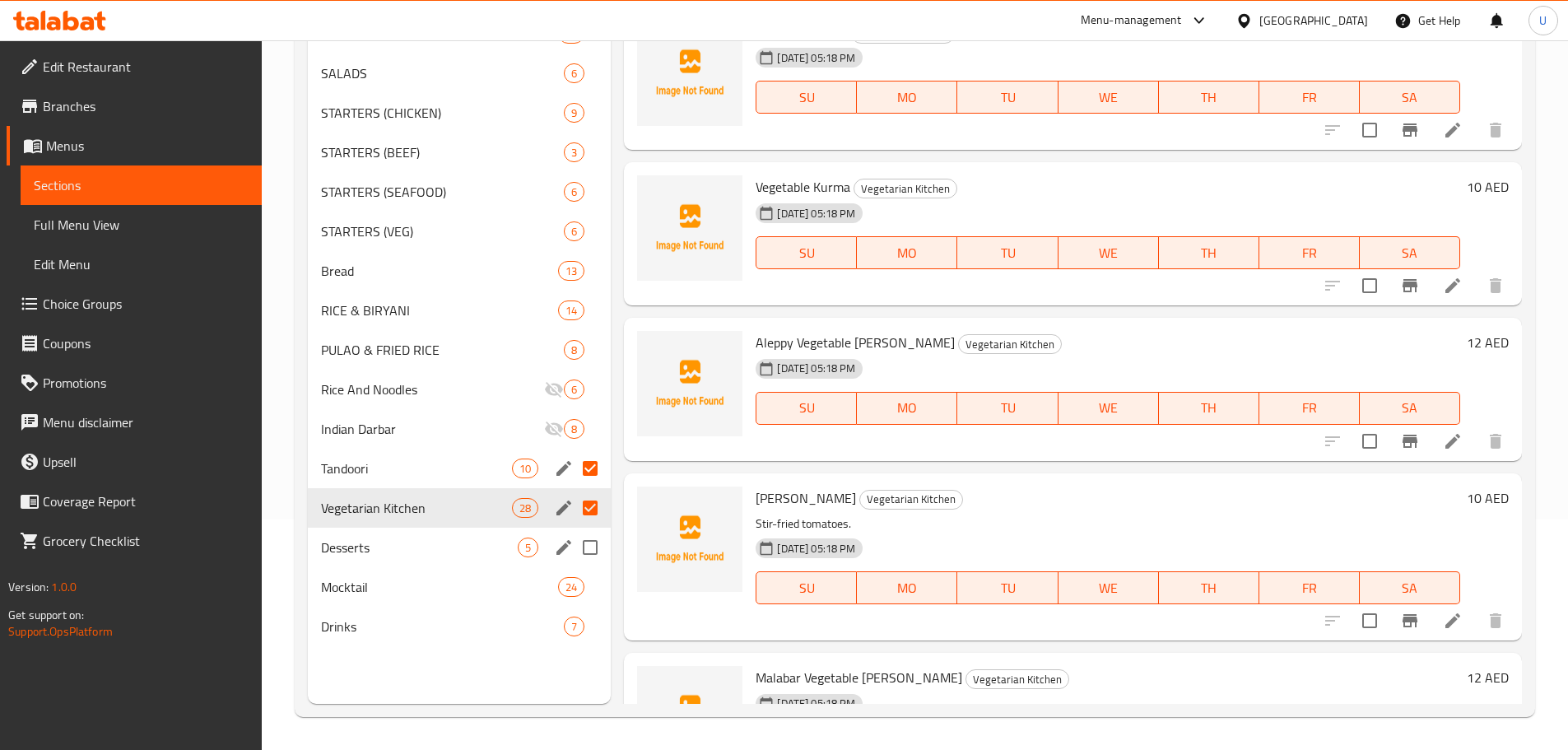
click at [591, 550] on input "Menu sections" at bounding box center [590, 547] width 35 height 35
checkbox input "true"
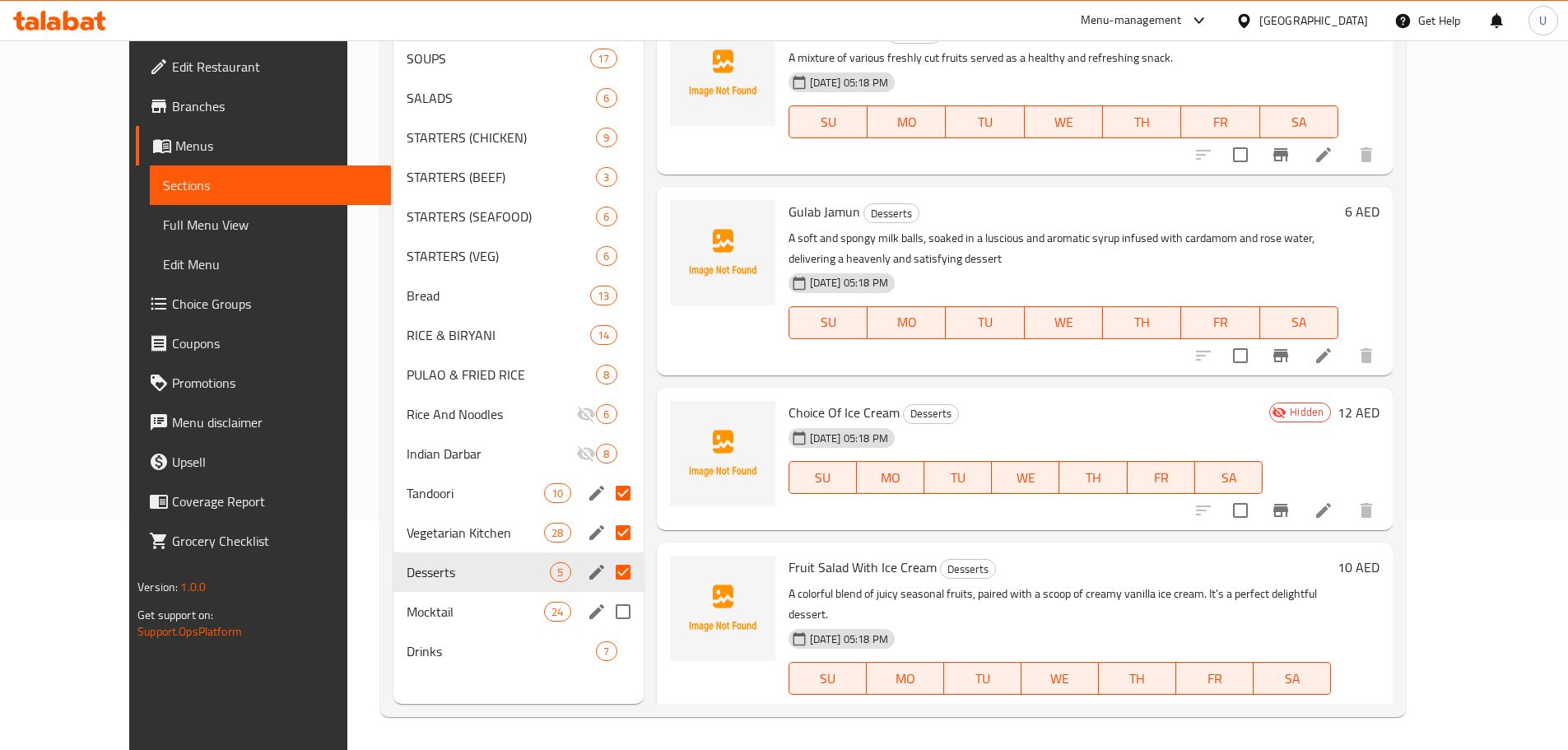
drag, startPoint x: 593, startPoint y: 587, endPoint x: 593, endPoint y: 601, distance: 14.0
click at [606, 595] on input "Menu sections" at bounding box center [623, 612] width 35 height 35
checkbox input "true"
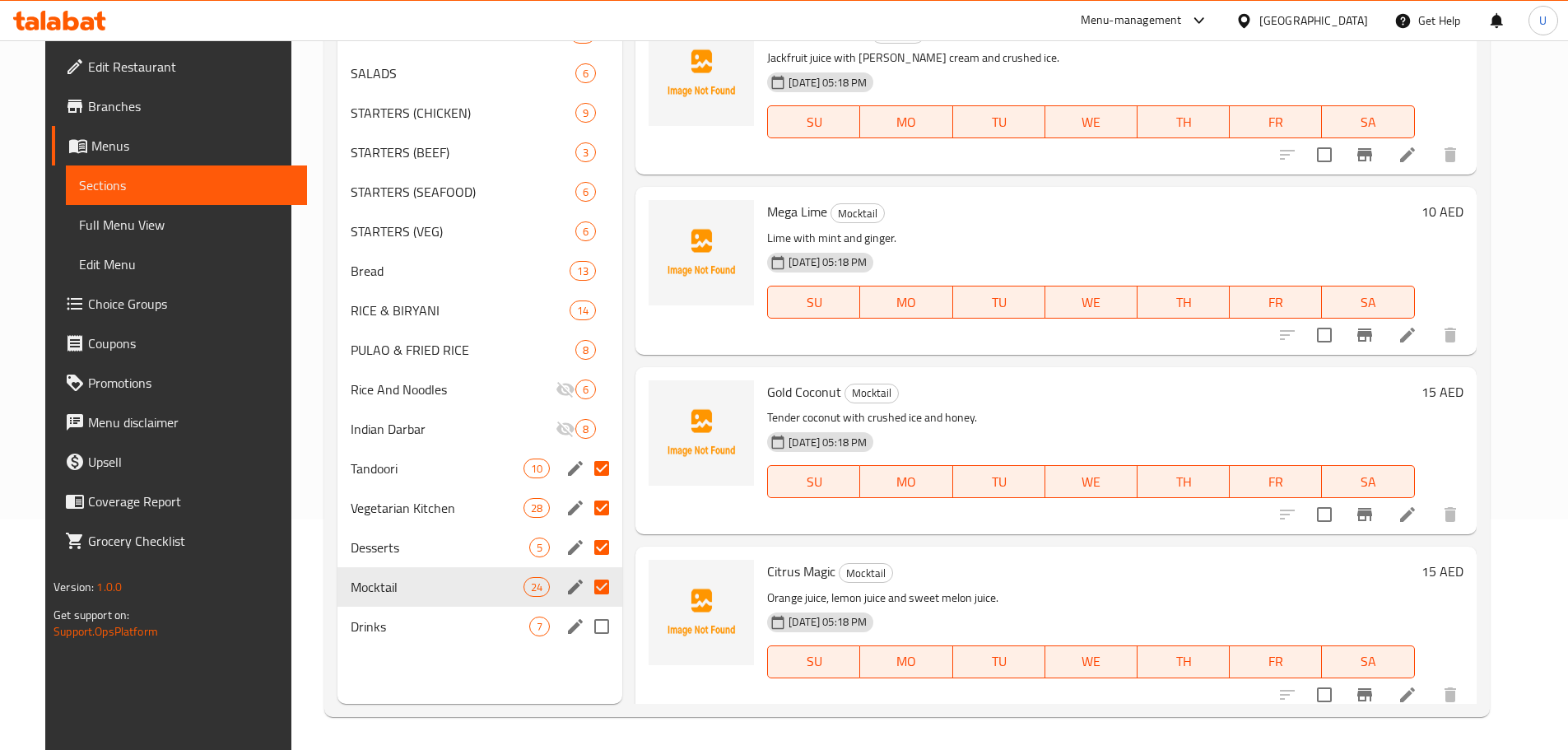
click at [593, 633] on input "Menu sections" at bounding box center [602, 627] width 35 height 35
checkbox input "true"
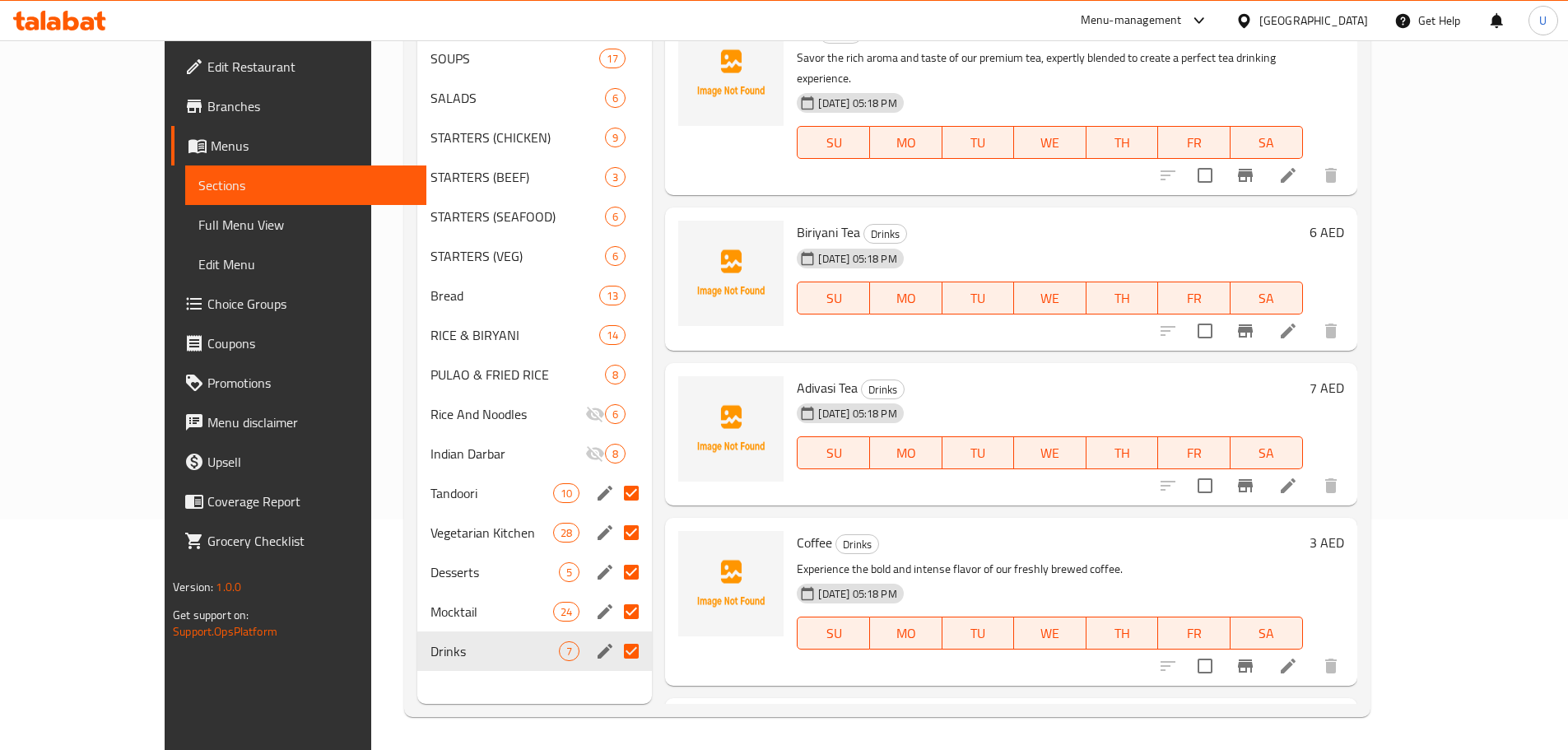
click at [595, 483] on icon "edit" at bounding box center [605, 493] width 20 height 20
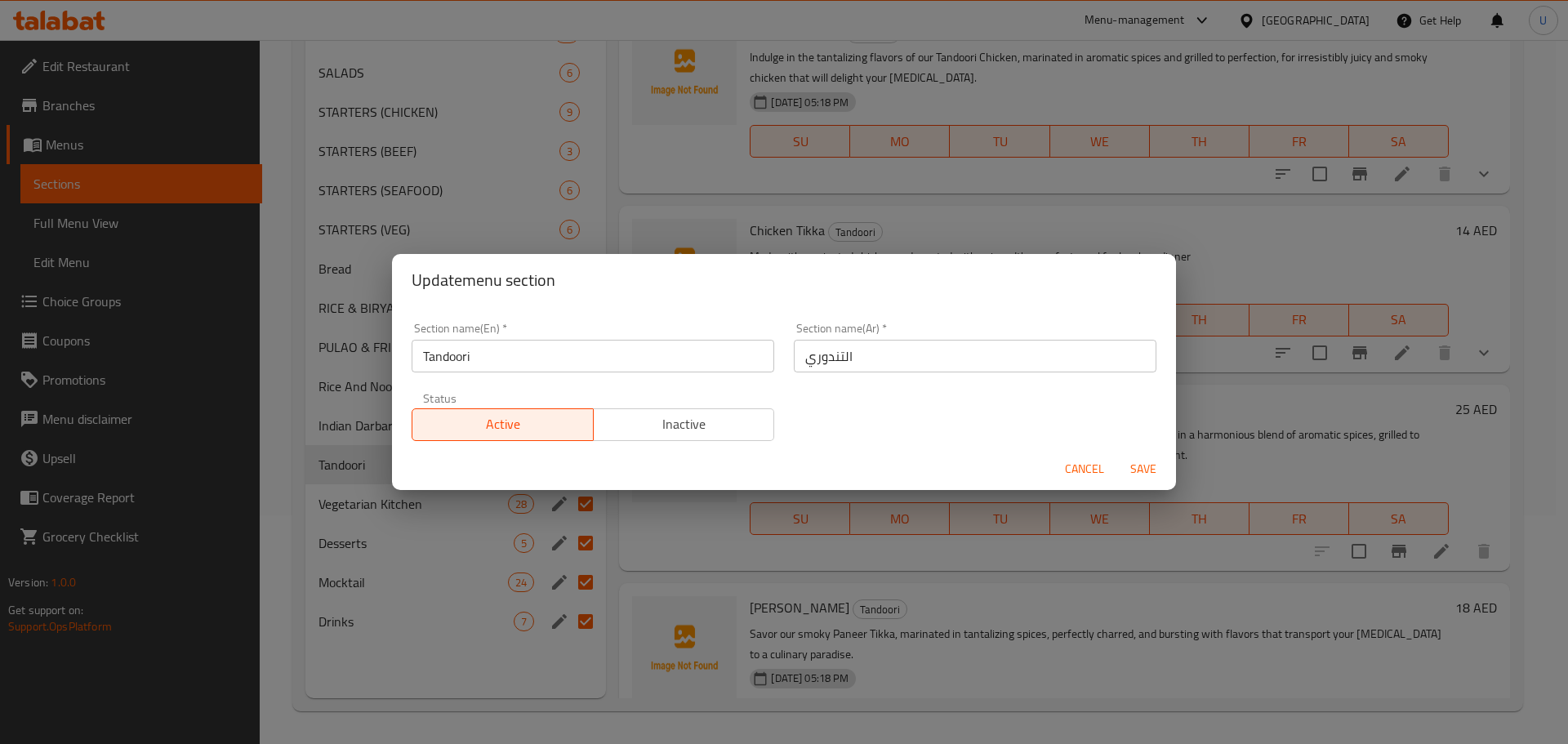
click at [682, 425] on span "Inactive" at bounding box center [684, 424] width 168 height 24
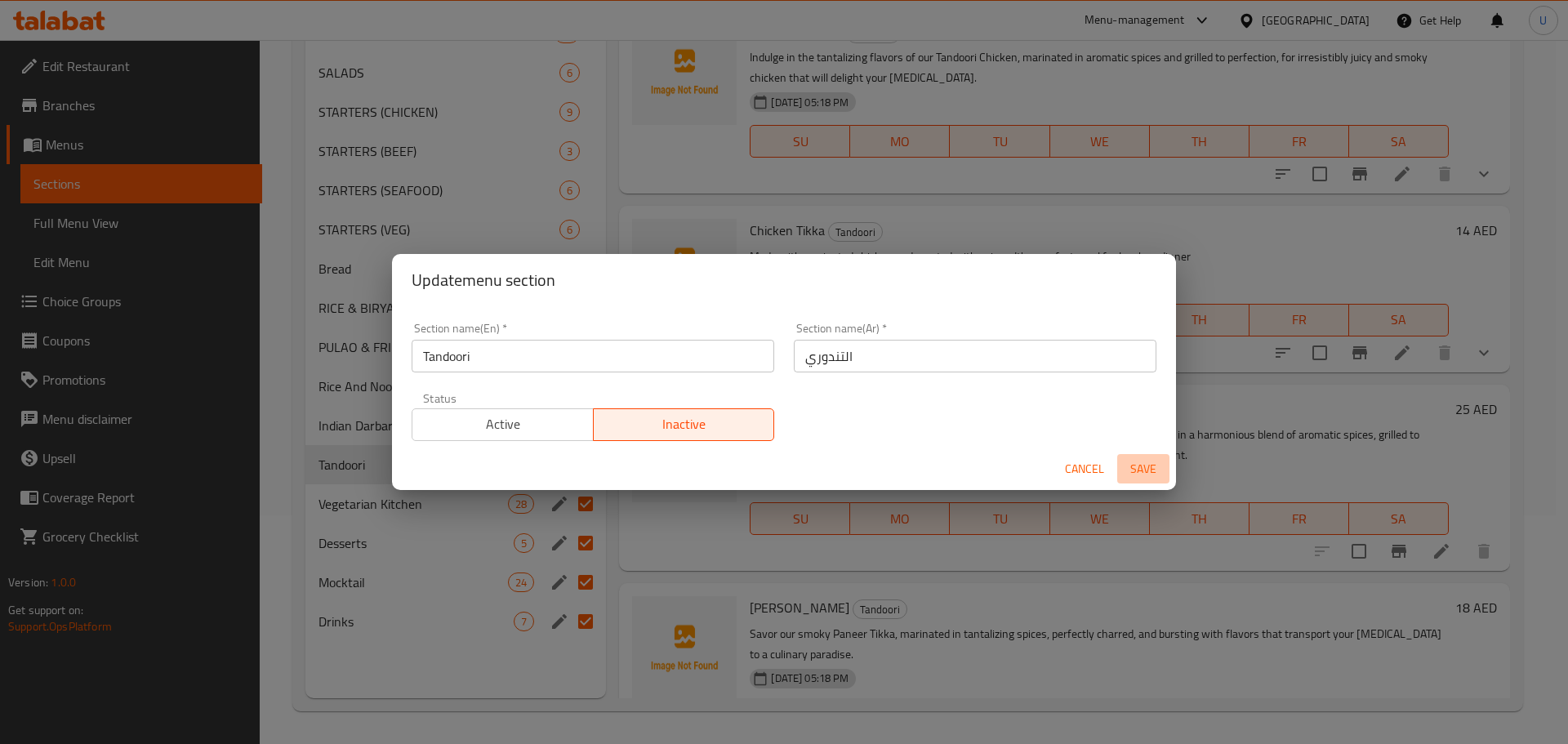
click at [1150, 473] on span "Save" at bounding box center [1144, 469] width 39 height 21
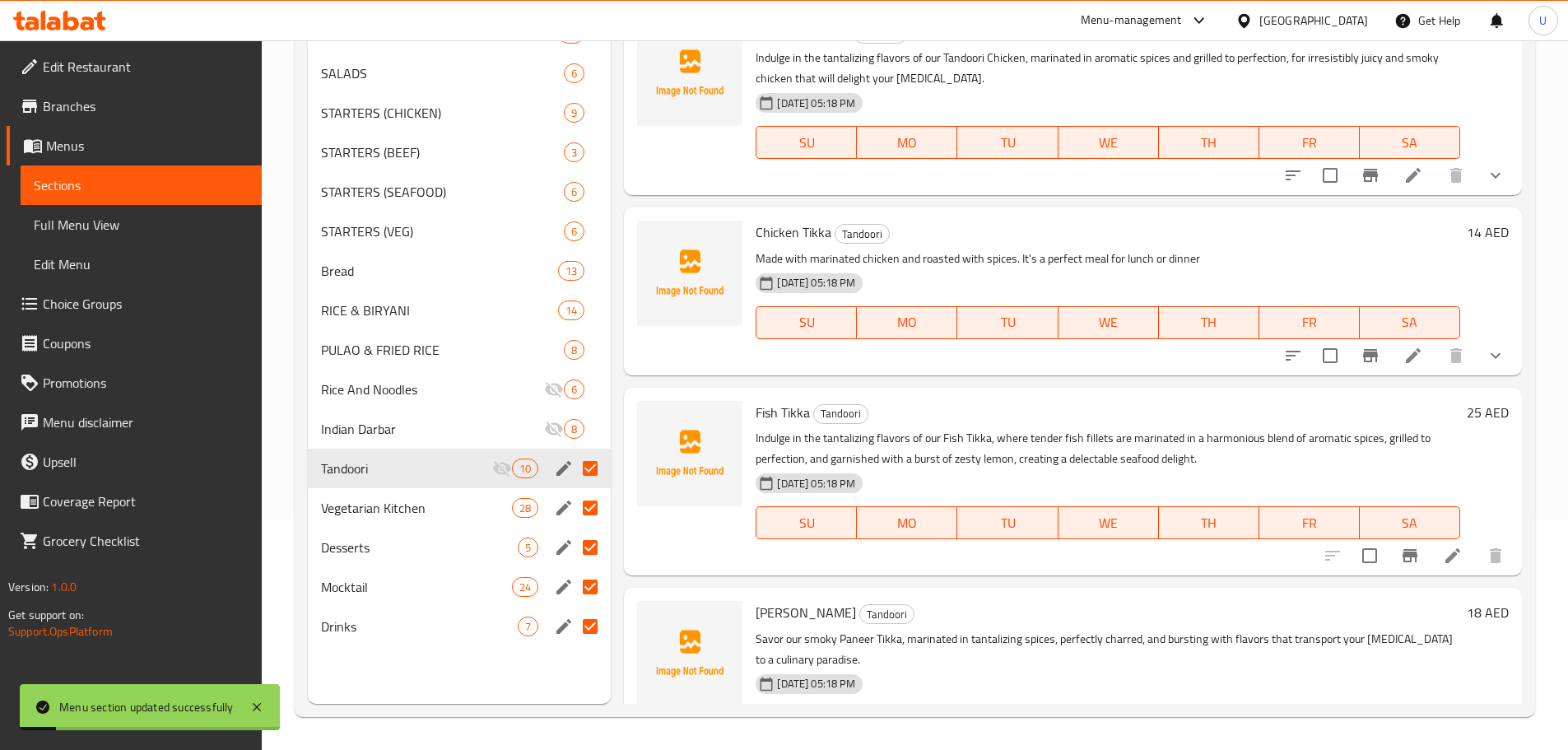
click at [622, 494] on div "Menu items Add Sort Manage items Tandoori Chicken Tandoori Indulge in the tanta…" at bounding box center [1066, 328] width 911 height 750
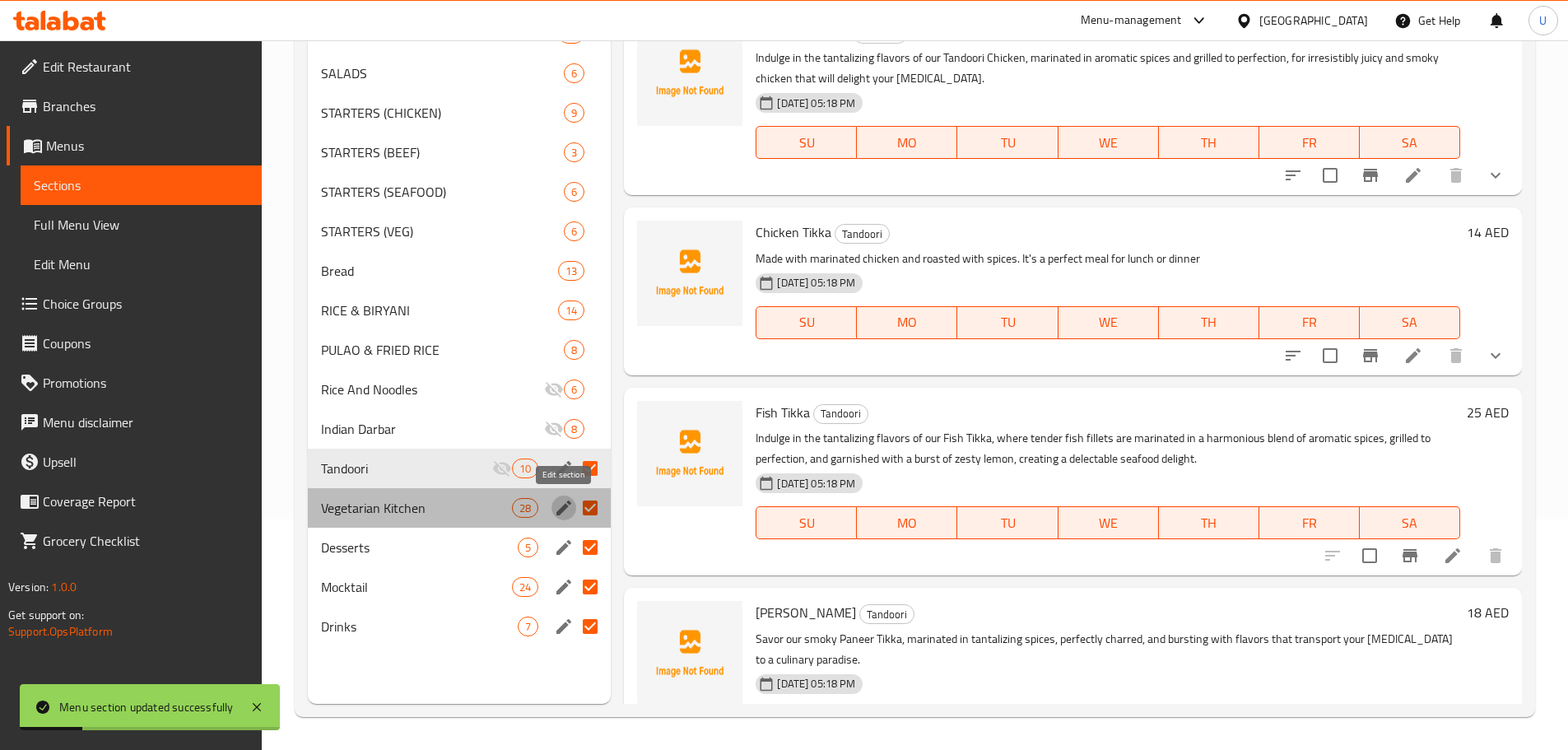
click at [558, 508] on icon "edit" at bounding box center [564, 508] width 20 height 20
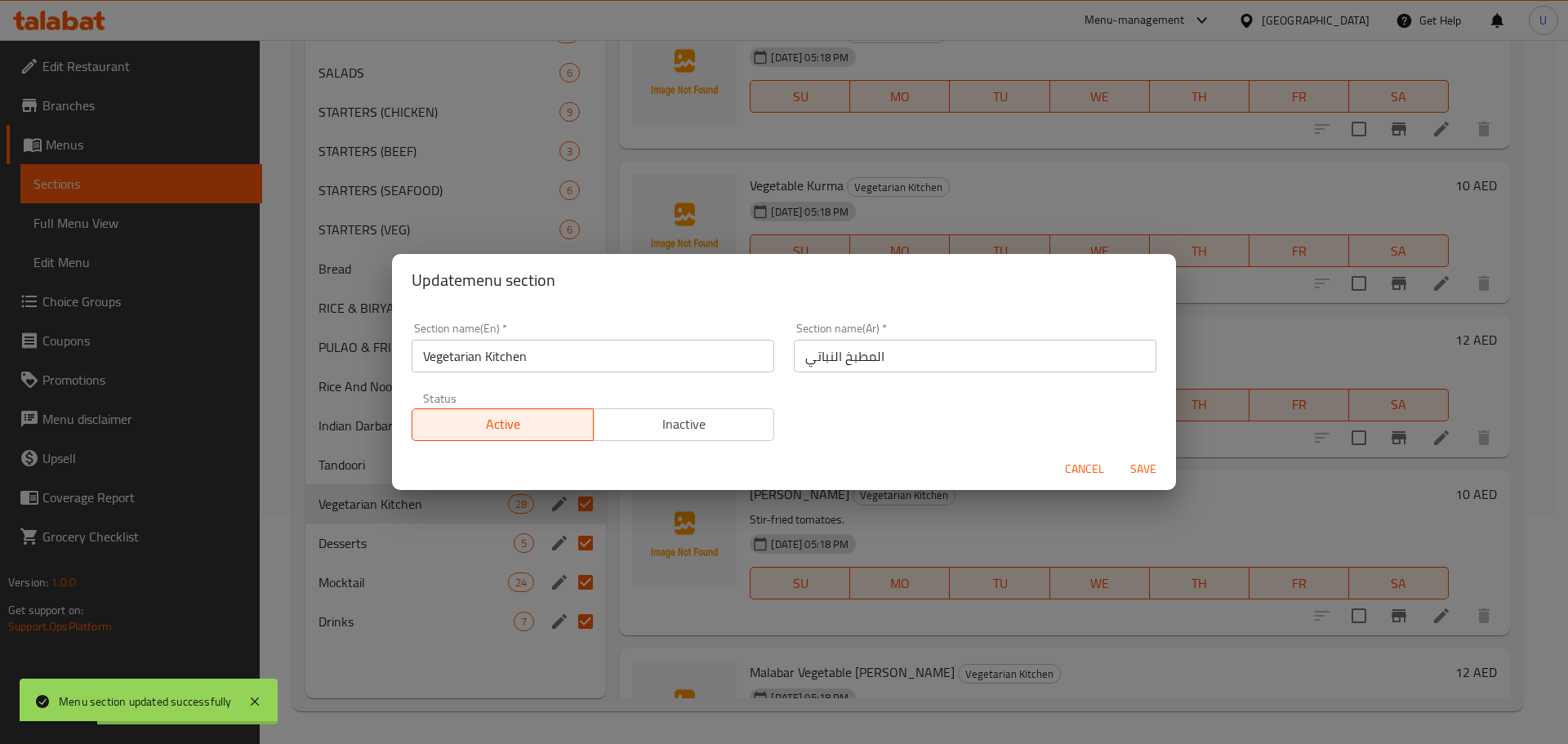
drag, startPoint x: 705, startPoint y: 420, endPoint x: 753, endPoint y: 425, distance: 48.3
click at [706, 420] on span "Inactive" at bounding box center [684, 424] width 168 height 24
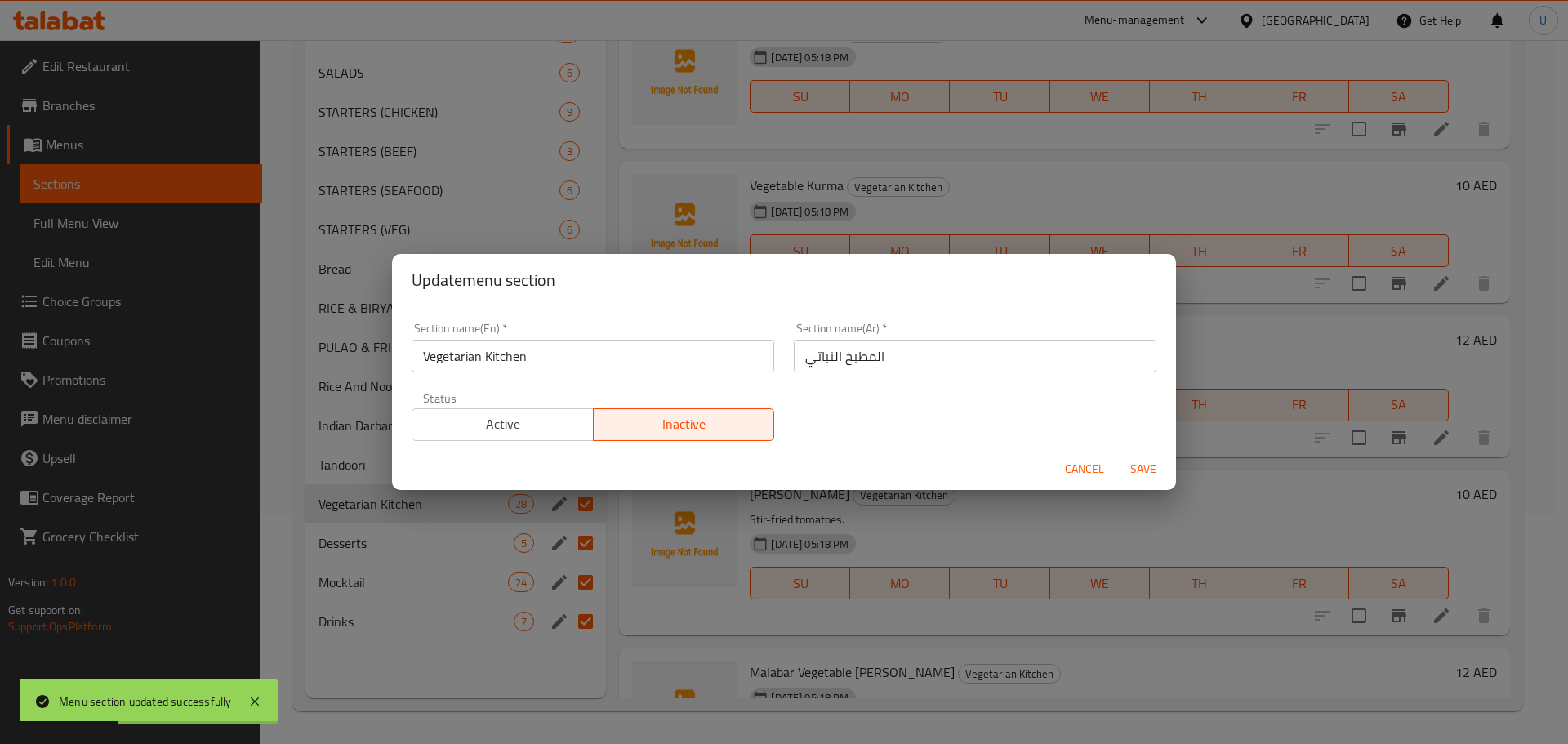
click at [1149, 468] on span "Save" at bounding box center [1144, 469] width 39 height 21
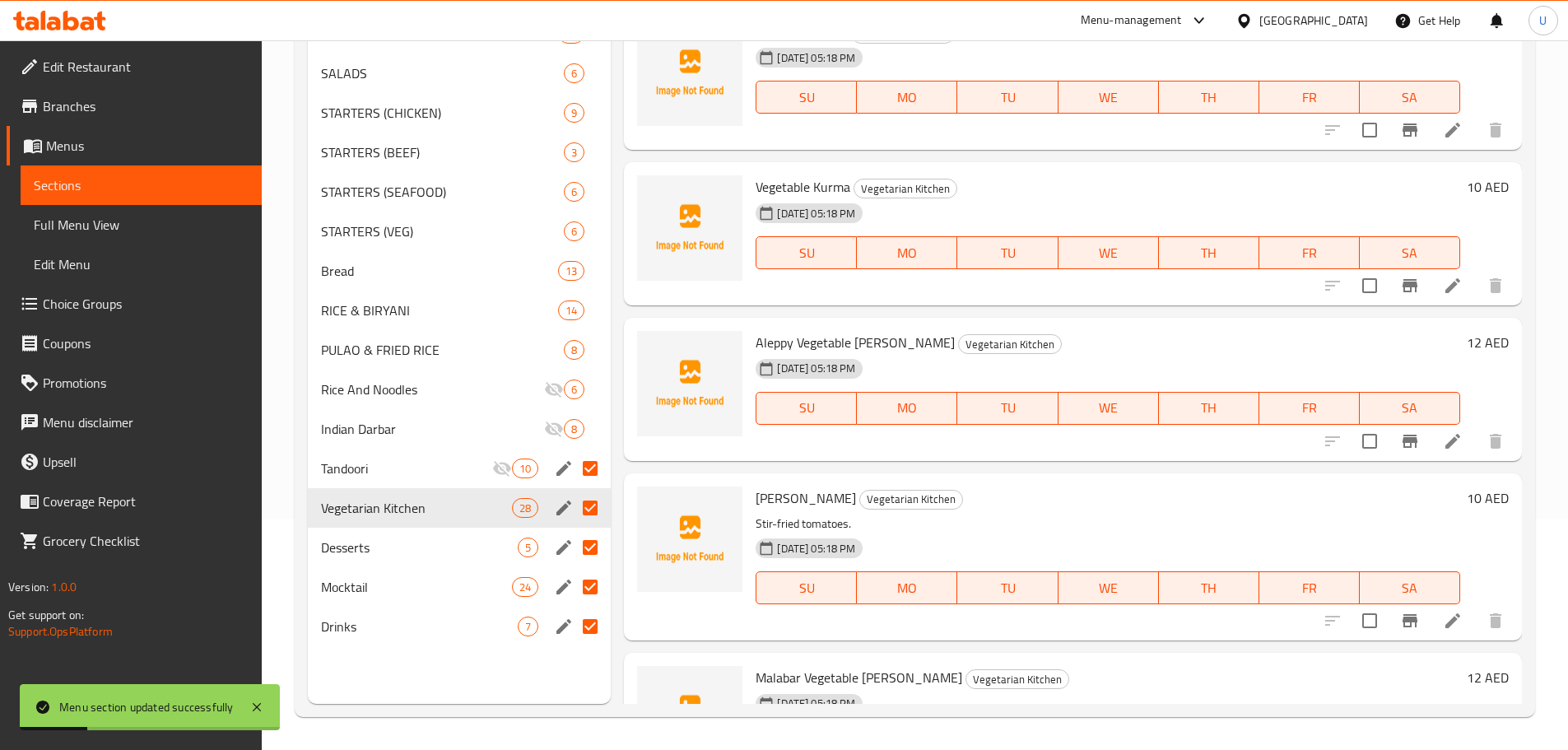
click at [628, 475] on div "Tomato Fry Vegetarian Kitchen Stir-fried tomatoes. 21-03-2019 05:18 PM SU MO TU…" at bounding box center [1073, 557] width 898 height 167
click at [592, 470] on input "Menu sections" at bounding box center [590, 469] width 35 height 35
checkbox input "false"
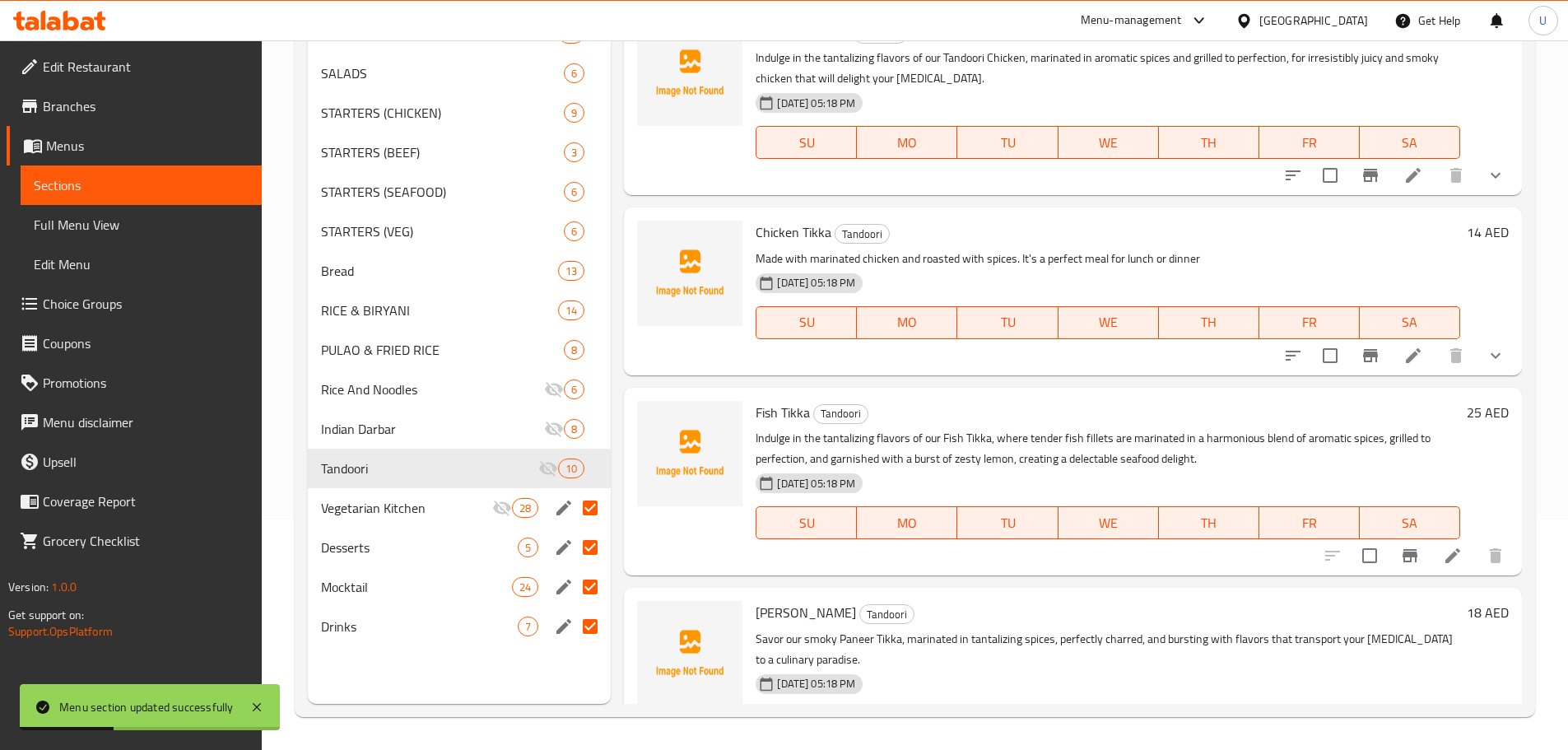
drag, startPoint x: 589, startPoint y: 505, endPoint x: 593, endPoint y: 523, distance: 18.4
click at [589, 506] on input "Menu sections" at bounding box center [590, 508] width 35 height 35
checkbox input "false"
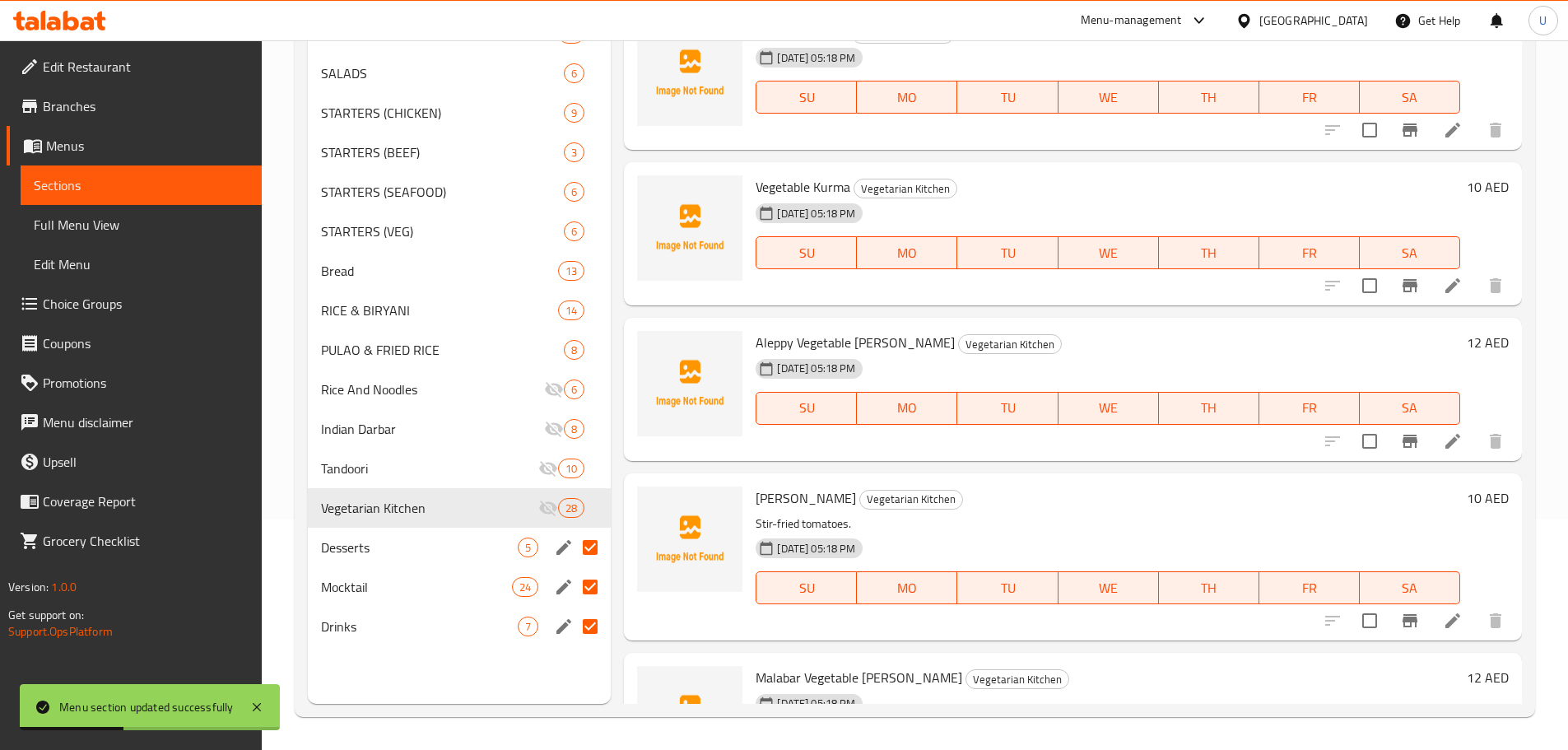
click at [590, 541] on input "Menu sections" at bounding box center [590, 547] width 35 height 35
checkbox input "false"
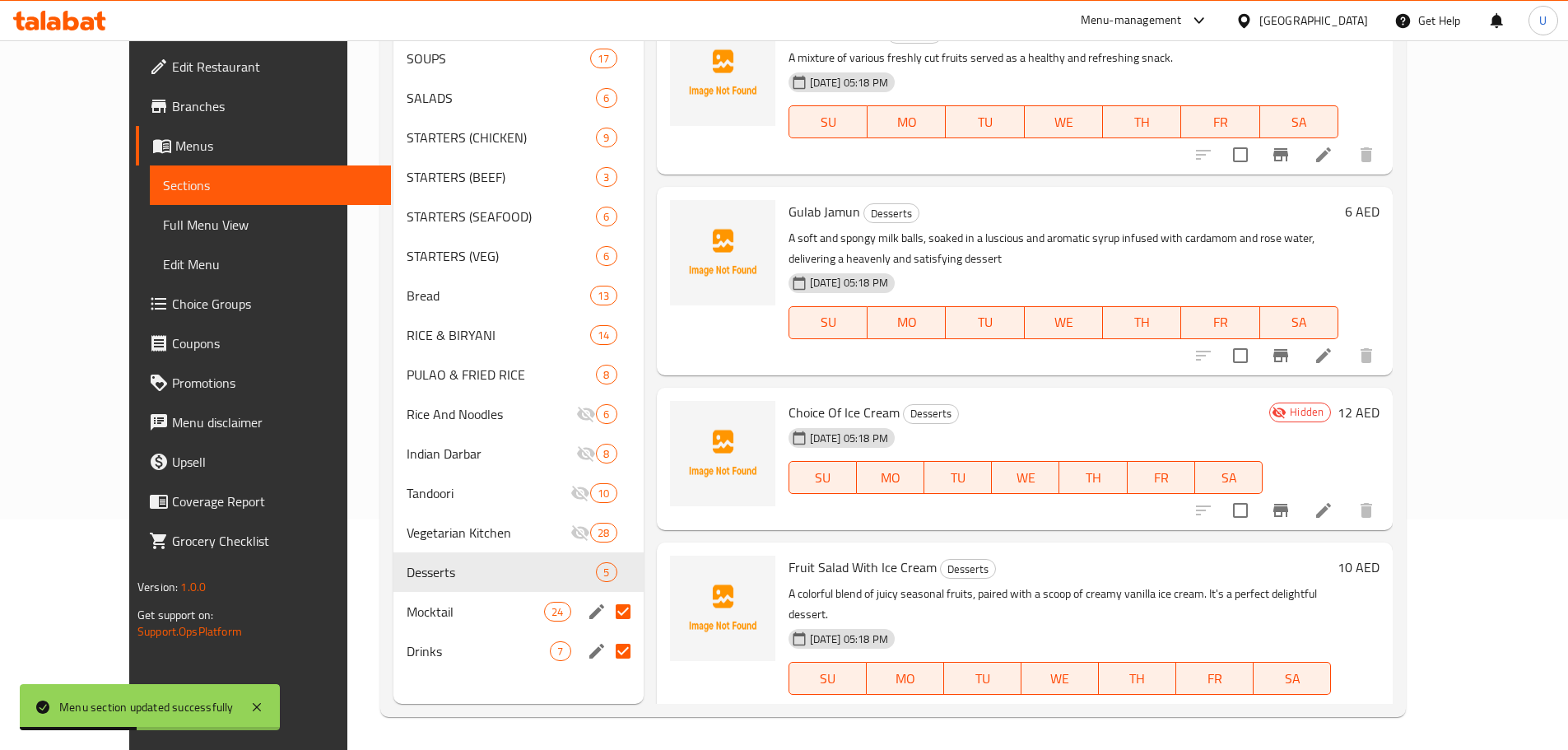
drag, startPoint x: 593, startPoint y: 584, endPoint x: 591, endPoint y: 598, distance: 14.1
click at [606, 595] on input "Menu sections" at bounding box center [623, 612] width 35 height 35
checkbox input "false"
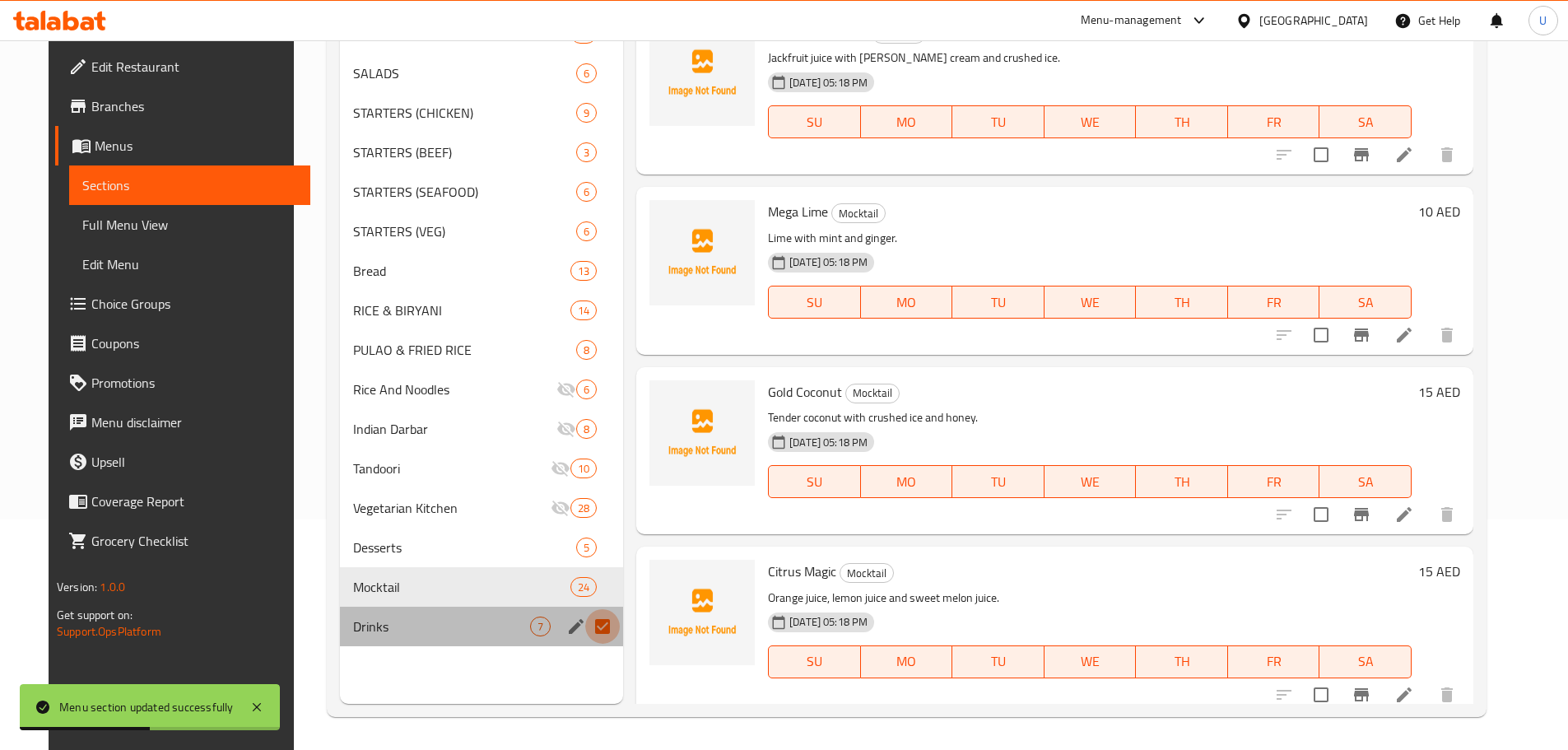
click at [589, 626] on input "Menu sections" at bounding box center [603, 627] width 35 height 35
checkbox input "false"
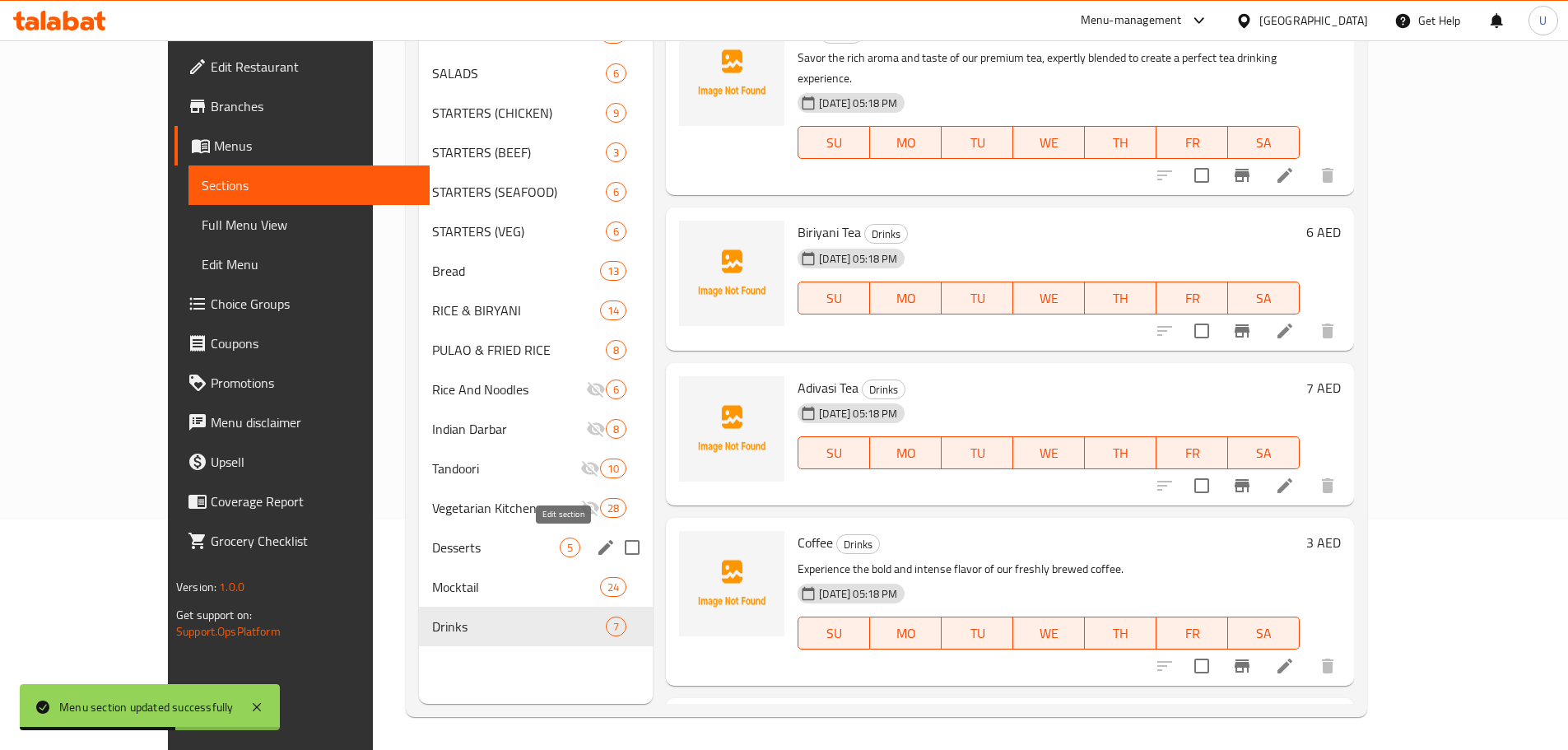
click at [596, 547] on icon "edit" at bounding box center [606, 547] width 20 height 20
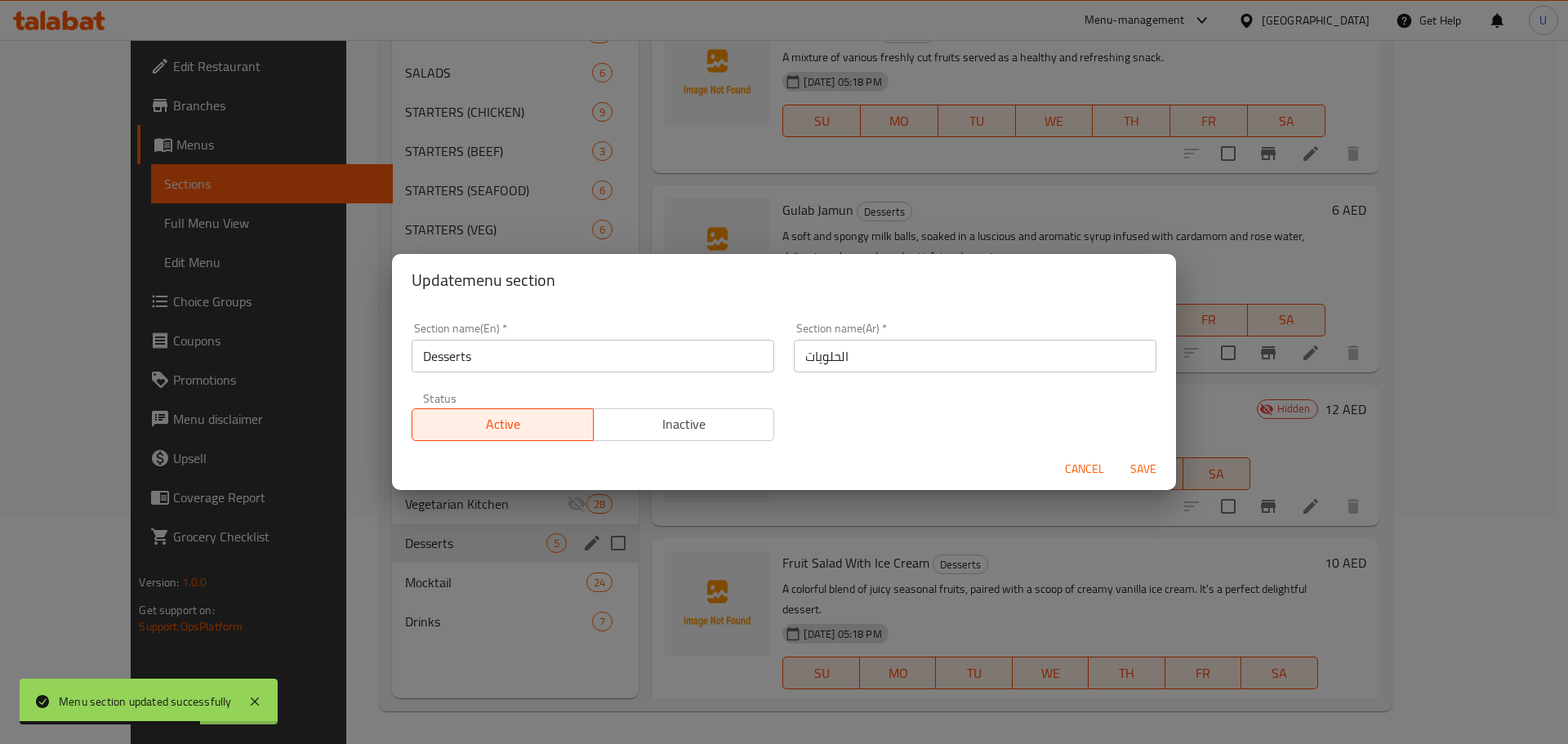
click at [679, 430] on span "Inactive" at bounding box center [684, 424] width 168 height 24
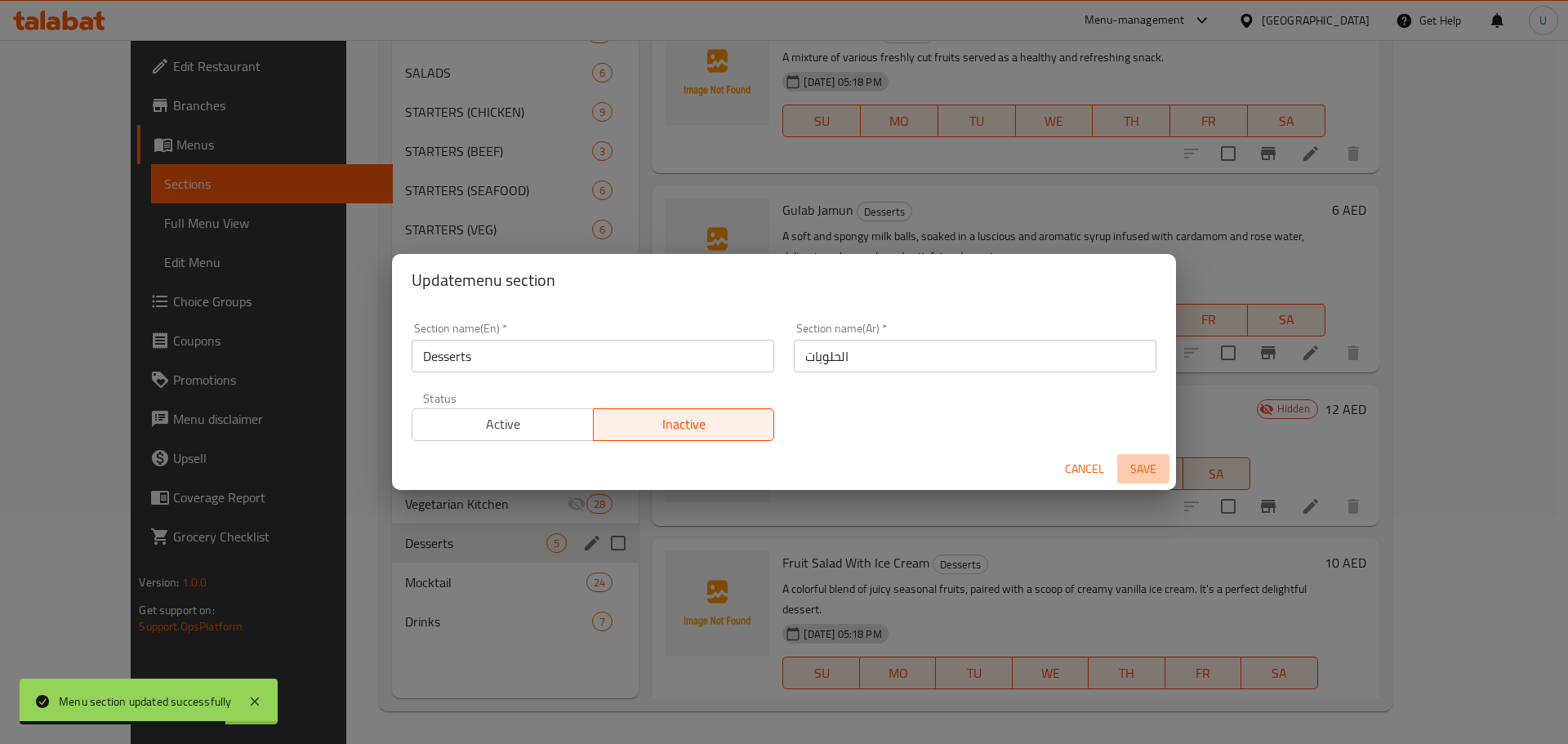
click at [1147, 472] on span "Save" at bounding box center [1144, 469] width 39 height 21
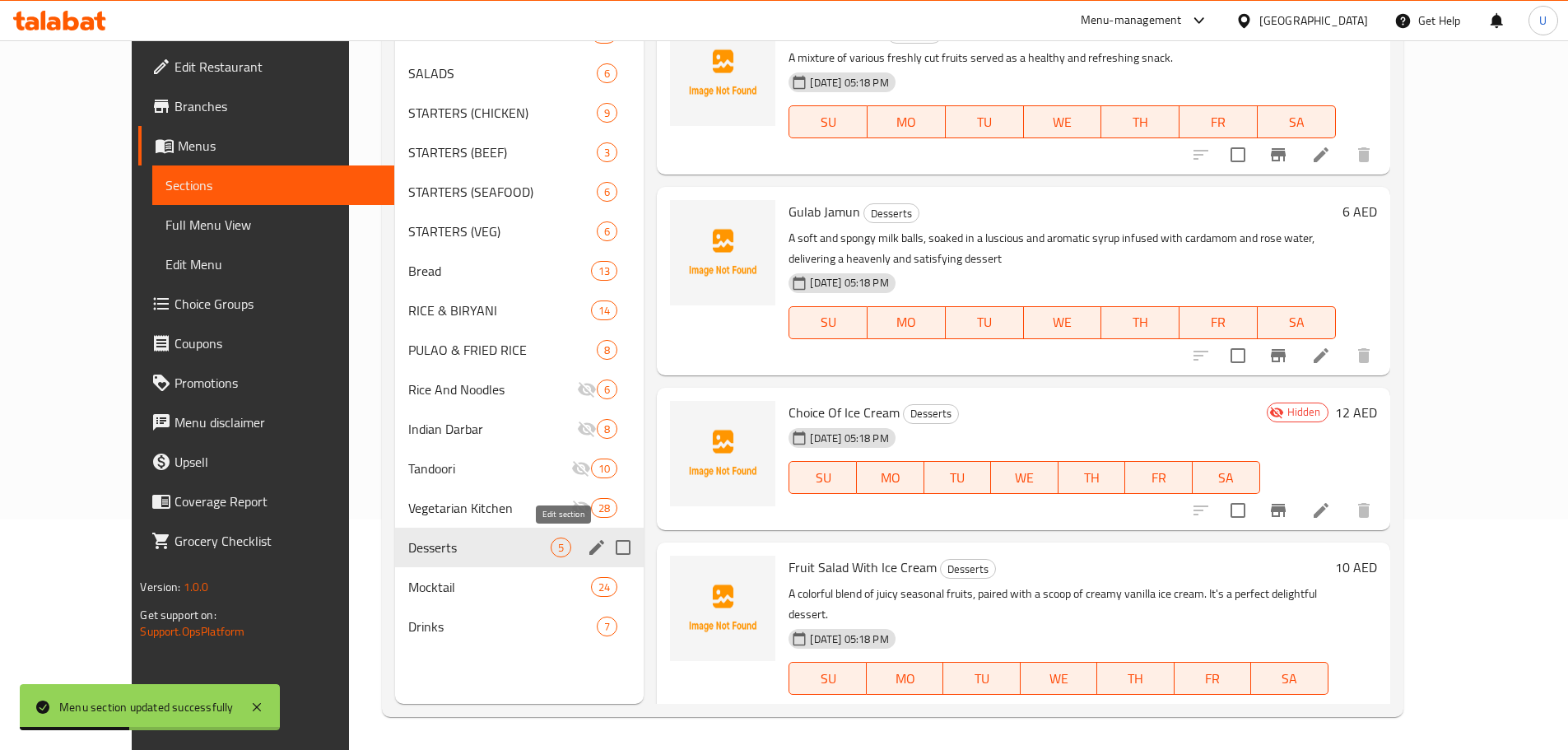
click at [584, 555] on button "edit" at bounding box center [597, 547] width 25 height 25
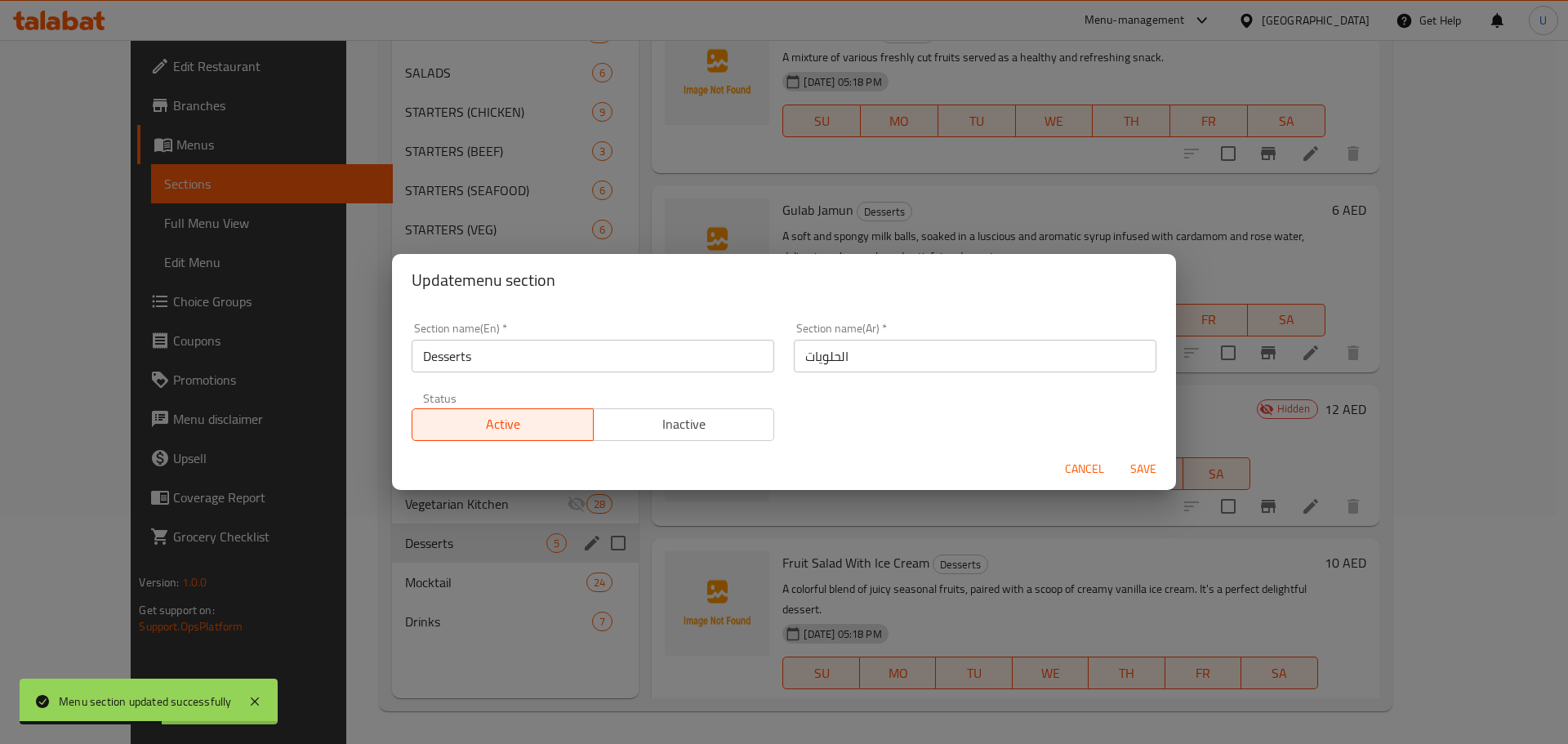
click at [649, 436] on span "Inactive" at bounding box center [684, 424] width 168 height 24
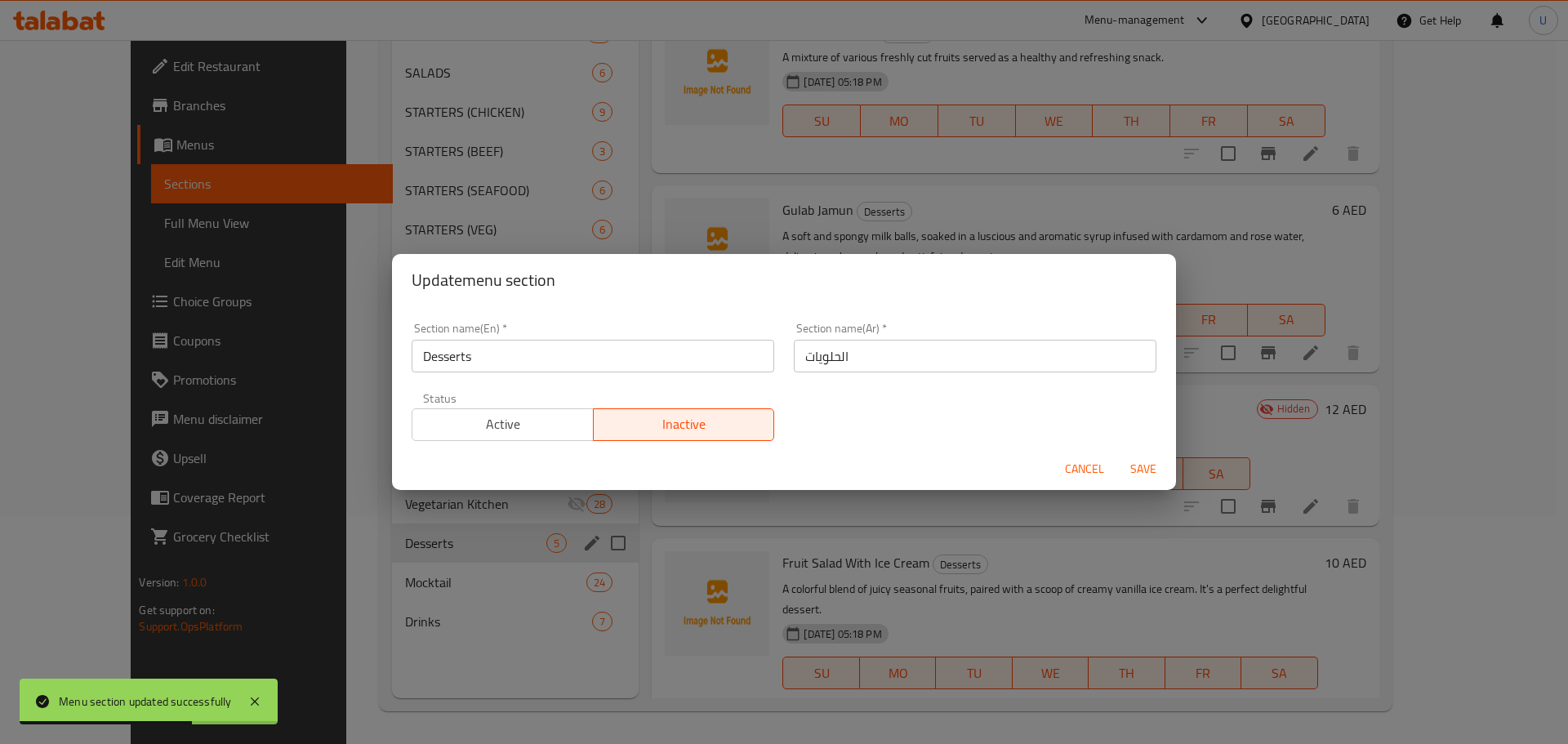
click at [1141, 472] on span "Save" at bounding box center [1144, 469] width 39 height 21
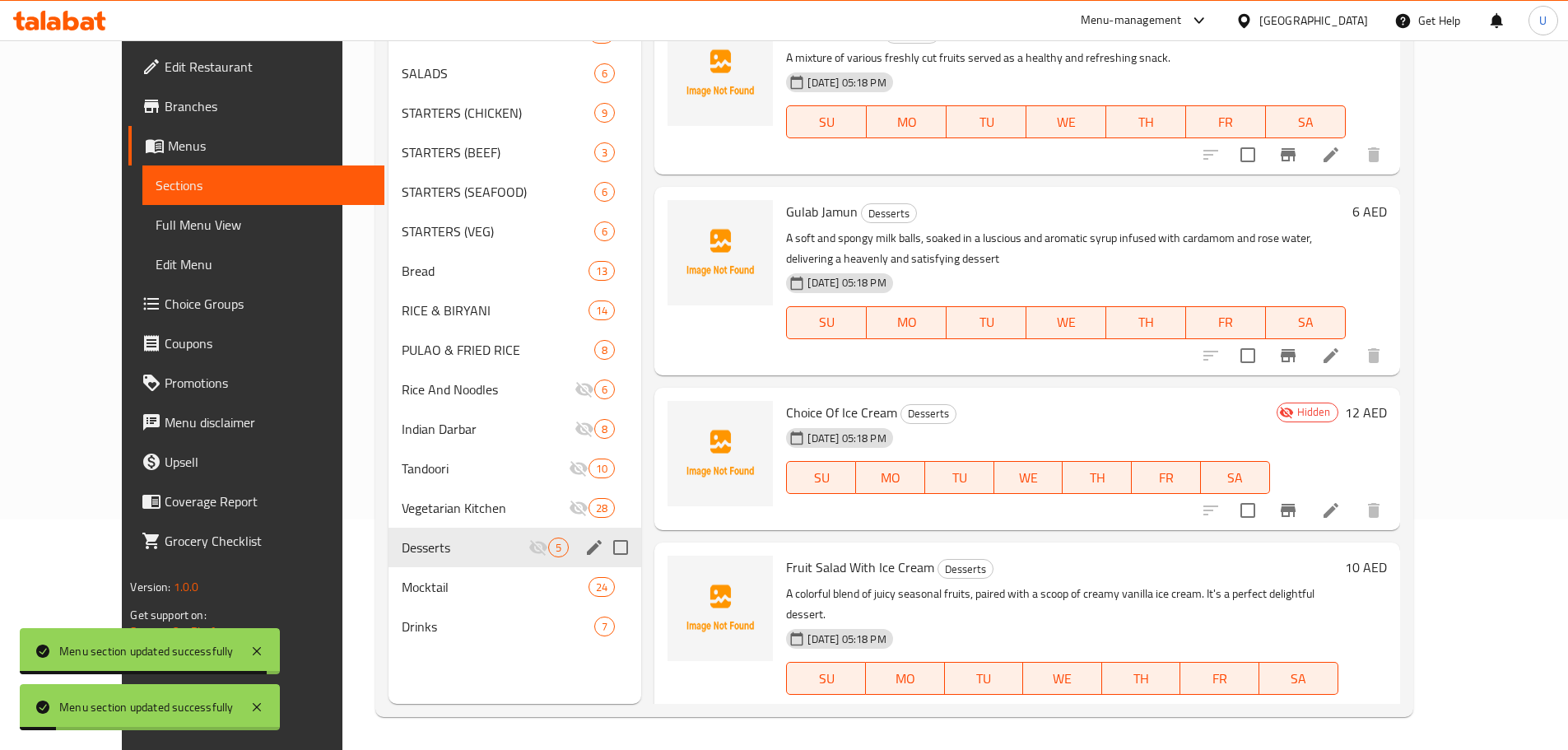
drag, startPoint x: 620, startPoint y: 611, endPoint x: 611, endPoint y: 610, distance: 9.1
click at [641, 610] on div "Menu items Add Sort Manage items Fresh Fruit Salad Desserts A mixture of variou…" at bounding box center [1020, 328] width 758 height 750
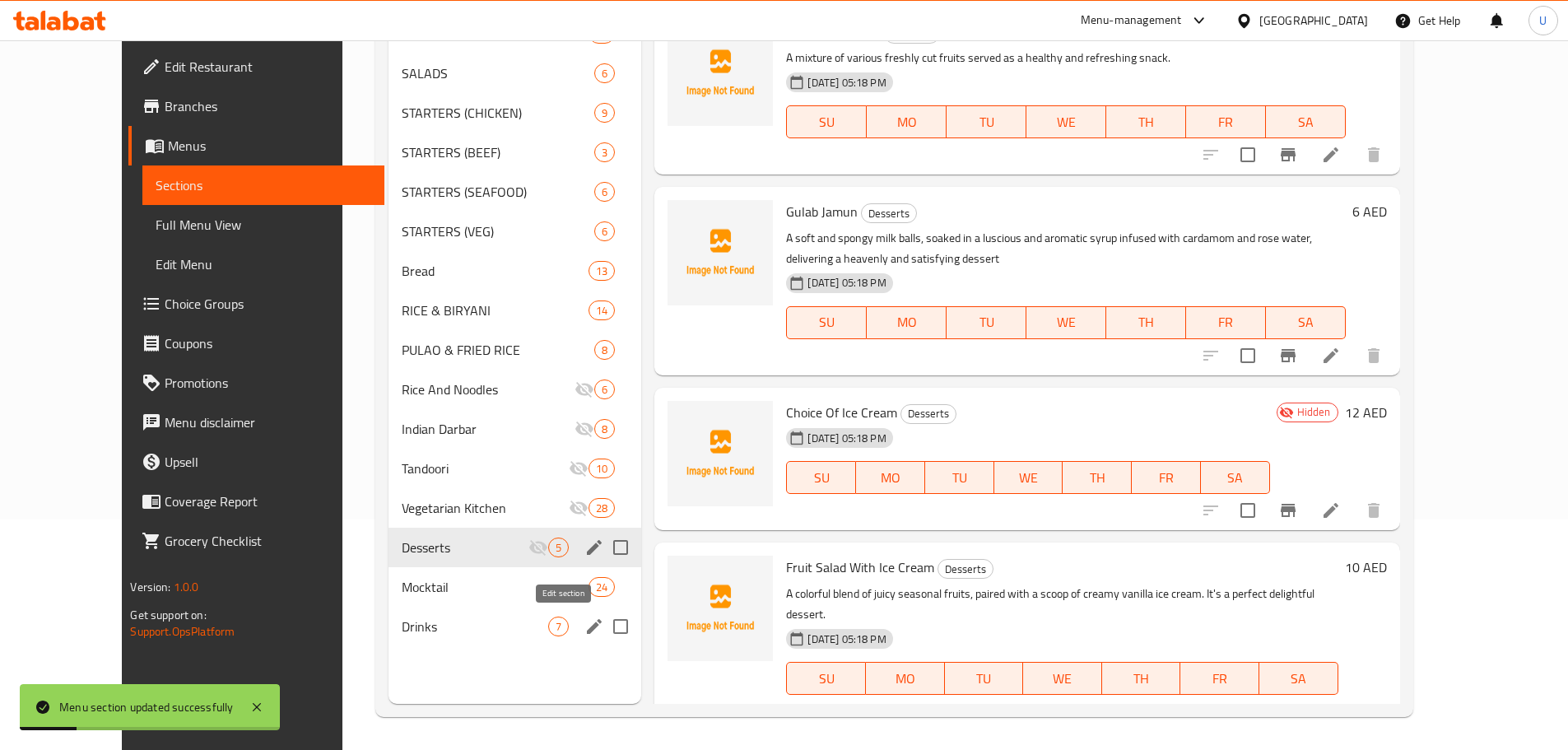
click at [584, 628] on icon "edit" at bounding box center [594, 627] width 20 height 20
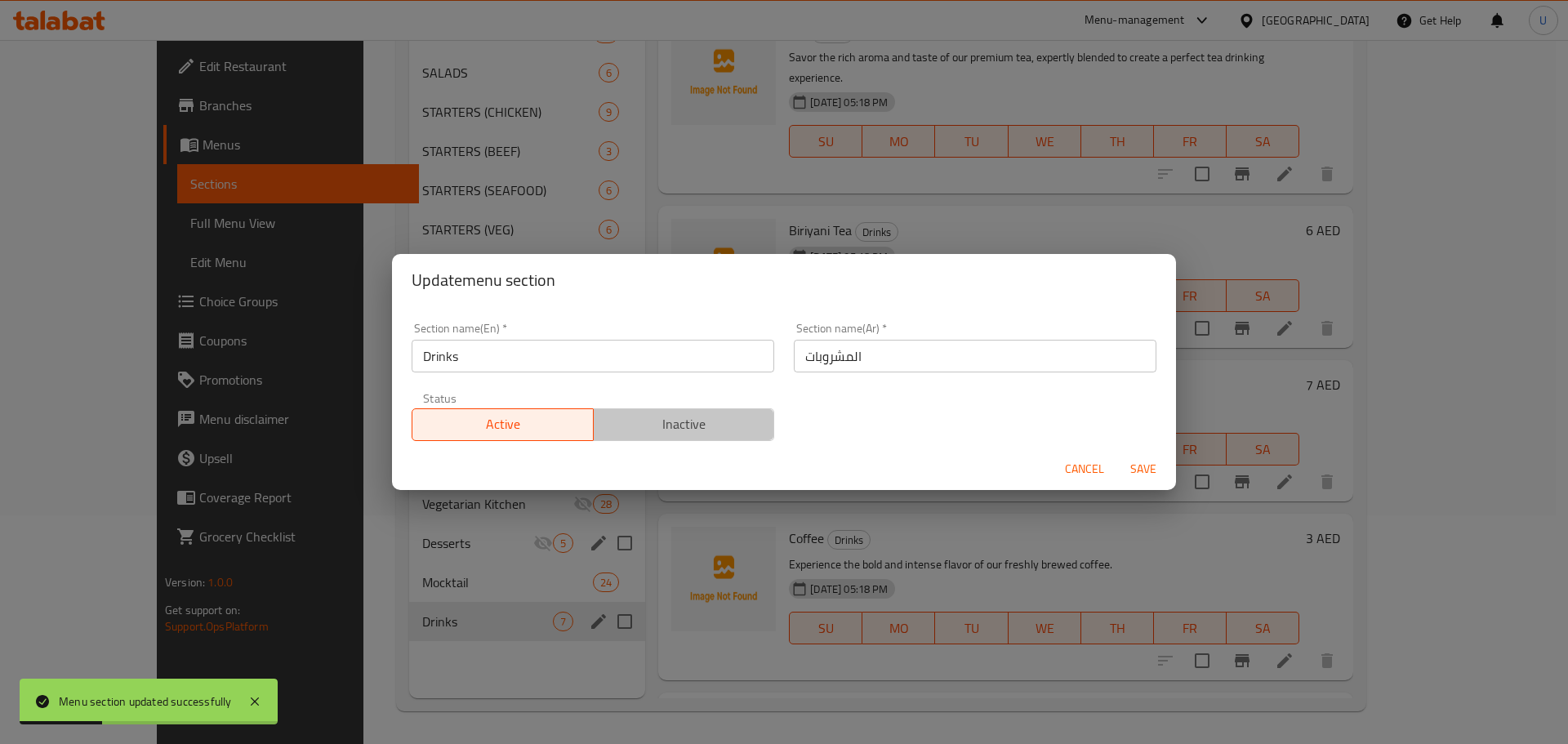
click at [707, 432] on span "Inactive" at bounding box center [684, 424] width 168 height 24
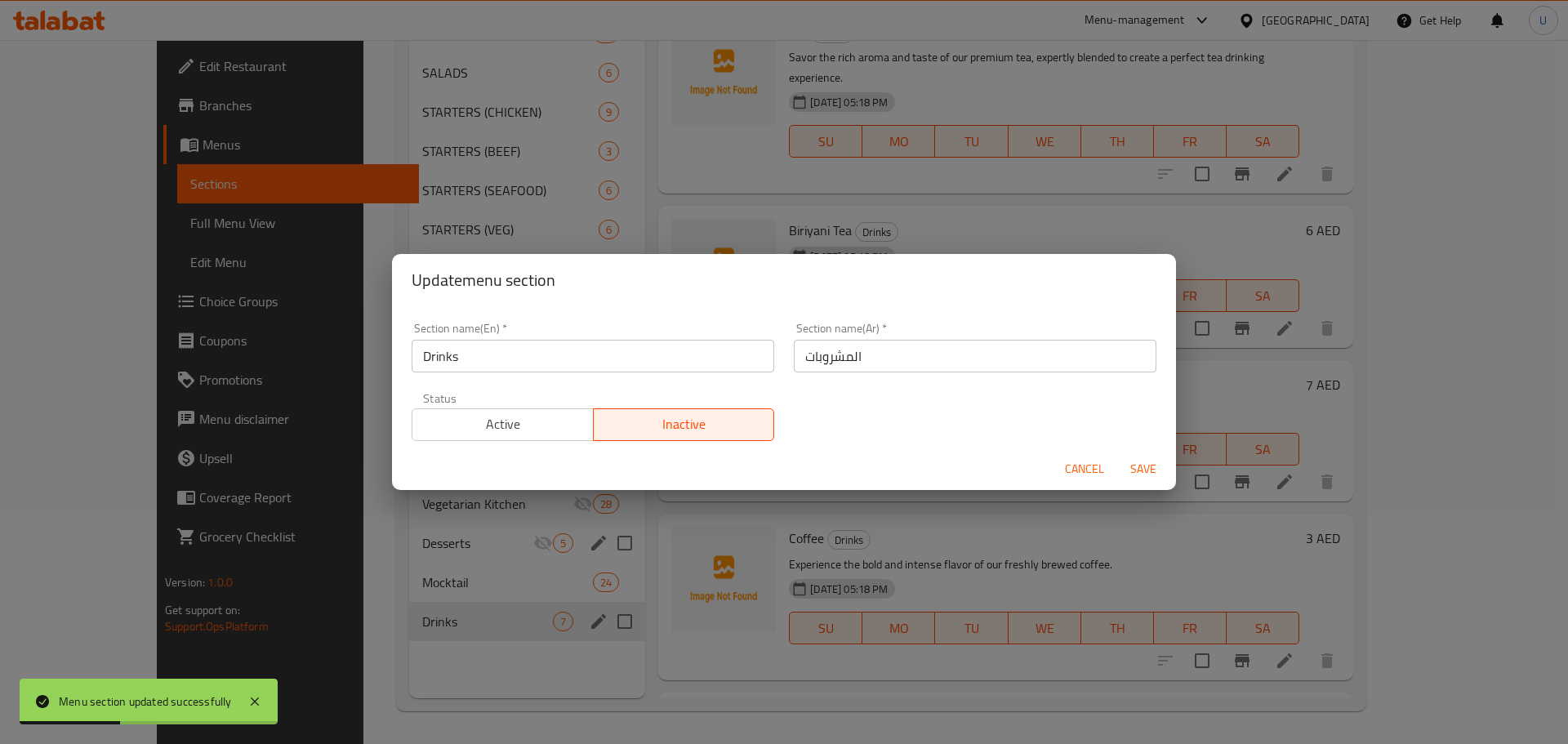
click at [1136, 468] on span "Save" at bounding box center [1144, 469] width 39 height 21
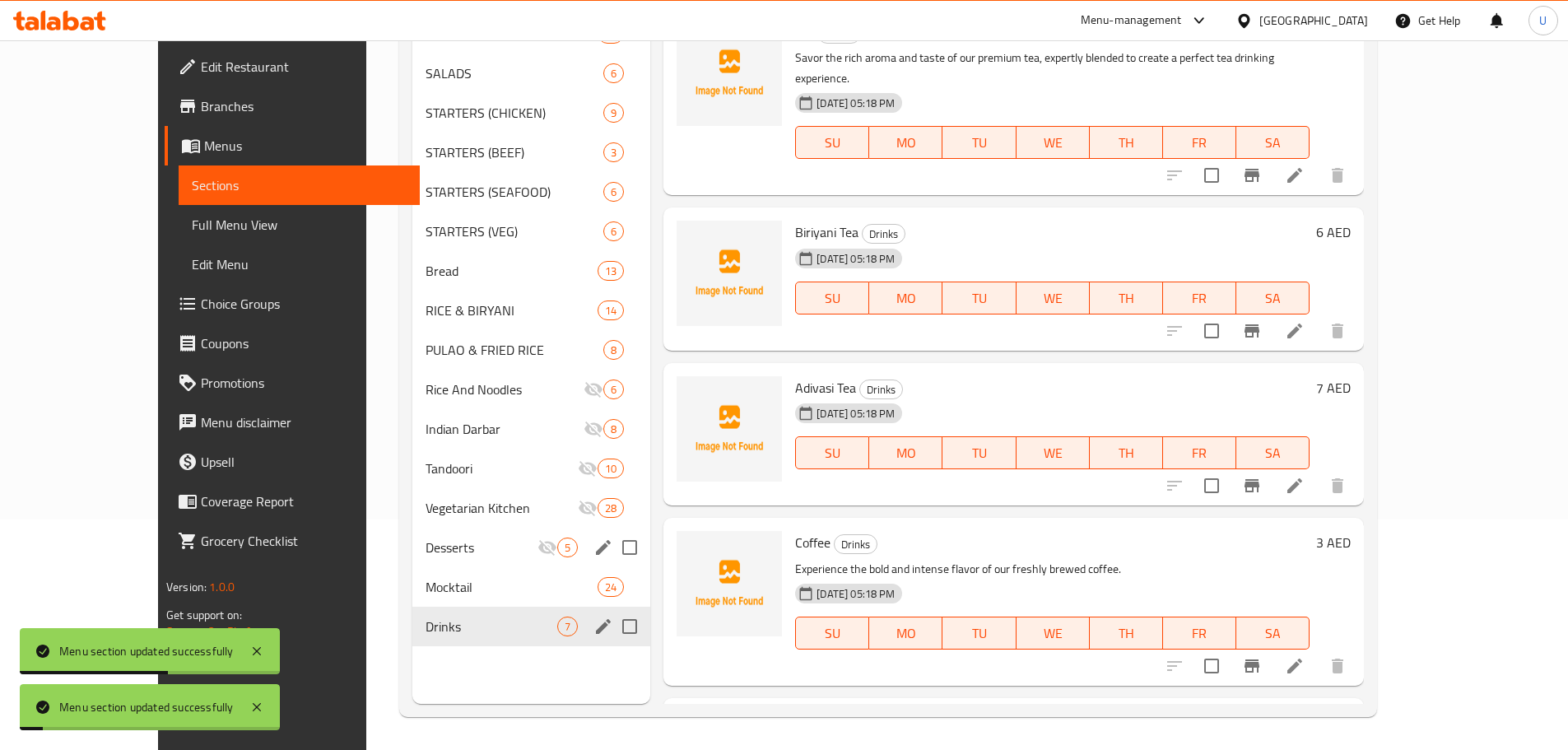
click at [650, 561] on div "Menu items Add Sort Manage items Tea Drinks Savor the rich aroma and taste of o…" at bounding box center [1006, 328] width 713 height 750
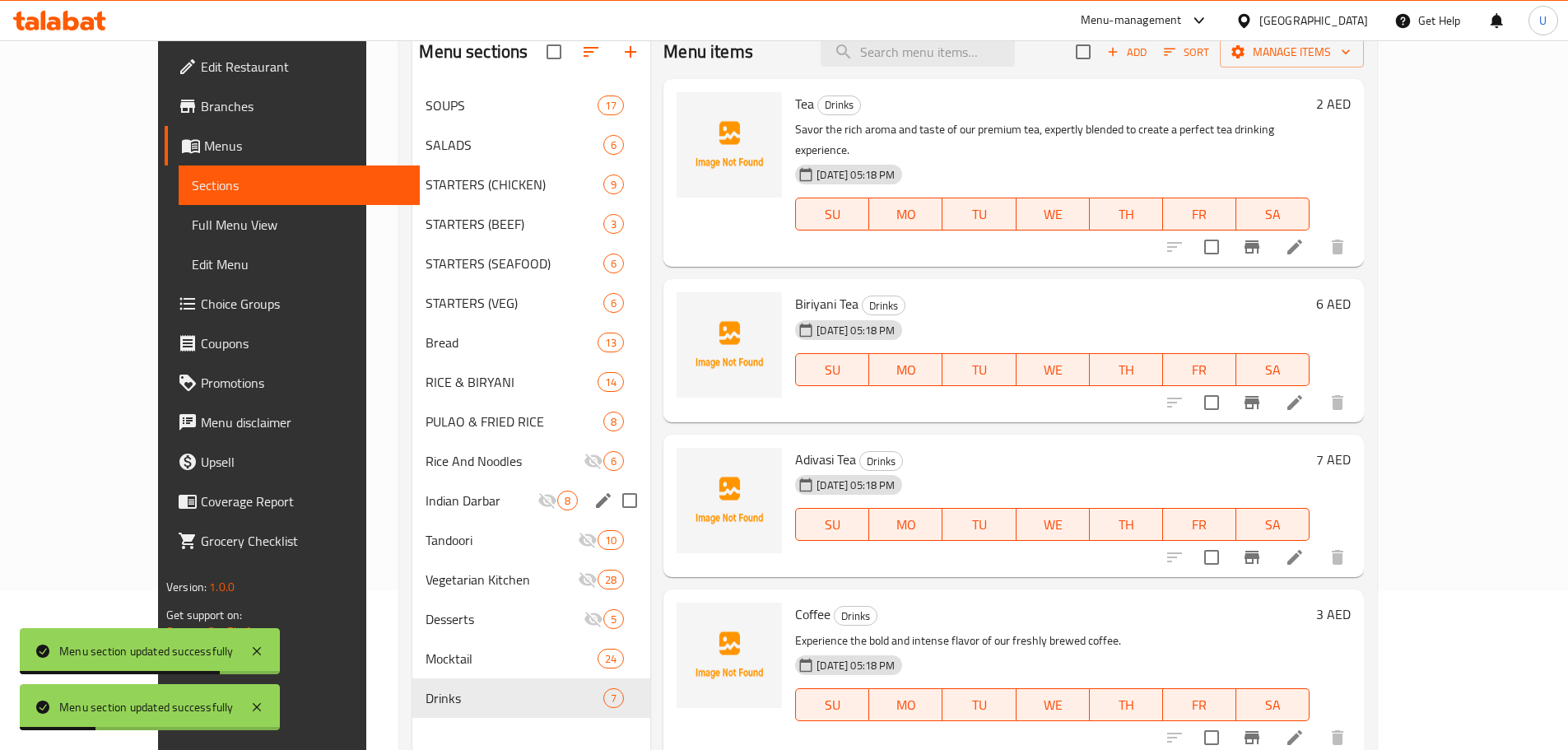
scroll to position [66, 0]
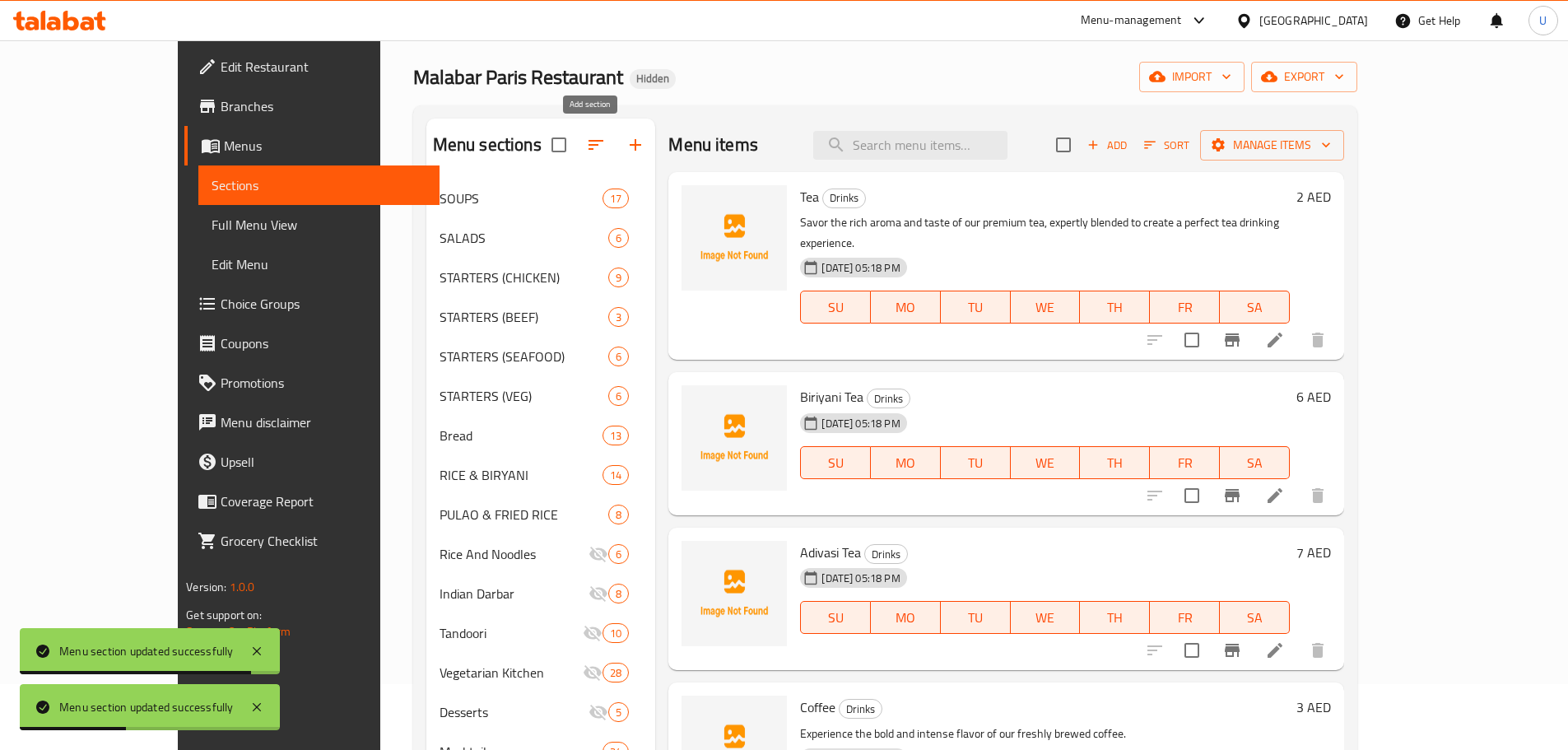
click at [626, 149] on icon "button" at bounding box center [636, 145] width 20 height 20
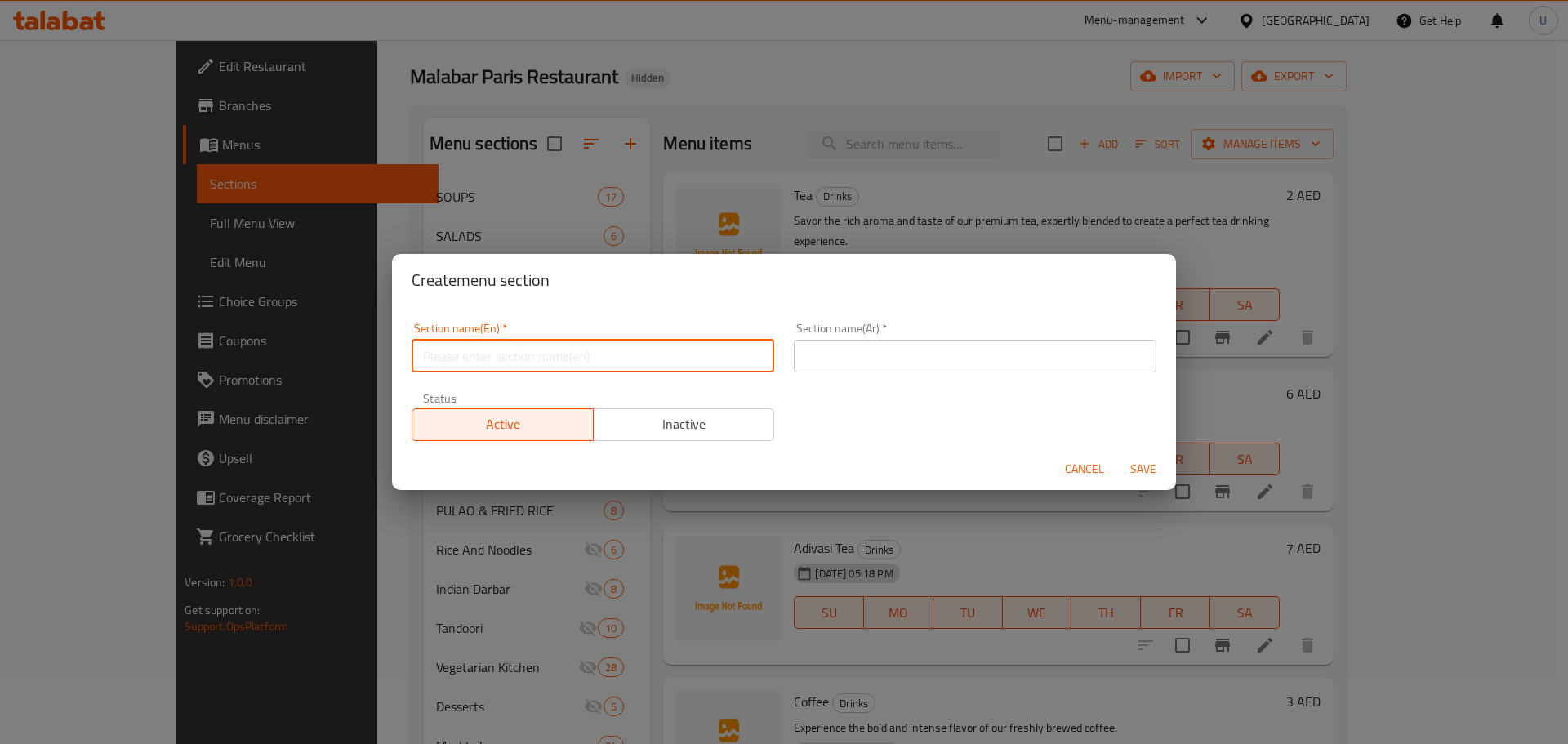
click at [506, 347] on input "text" at bounding box center [593, 356] width 363 height 33
paste input "NOODLES & PASTA"
type input "NOODLES & PASTA"
click at [882, 336] on div "Section name(Ar)   * Section name(Ar) *" at bounding box center [976, 347] width 363 height 50
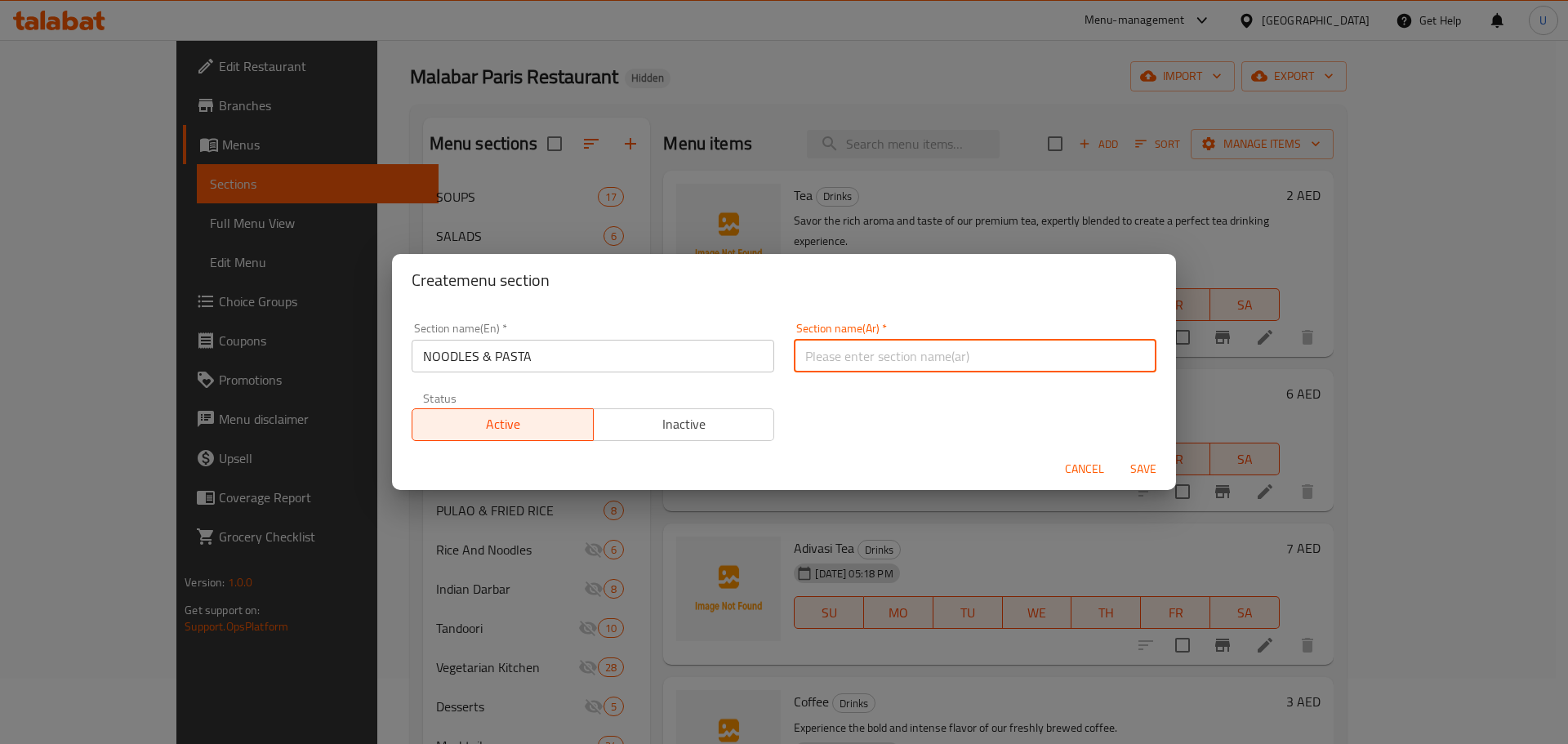
click at [879, 358] on input "text" at bounding box center [976, 356] width 363 height 33
paste input "النودلز والمعكرونة"
type input "النودلز والمعكرونة"
click at [1133, 471] on span "Save" at bounding box center [1144, 469] width 39 height 21
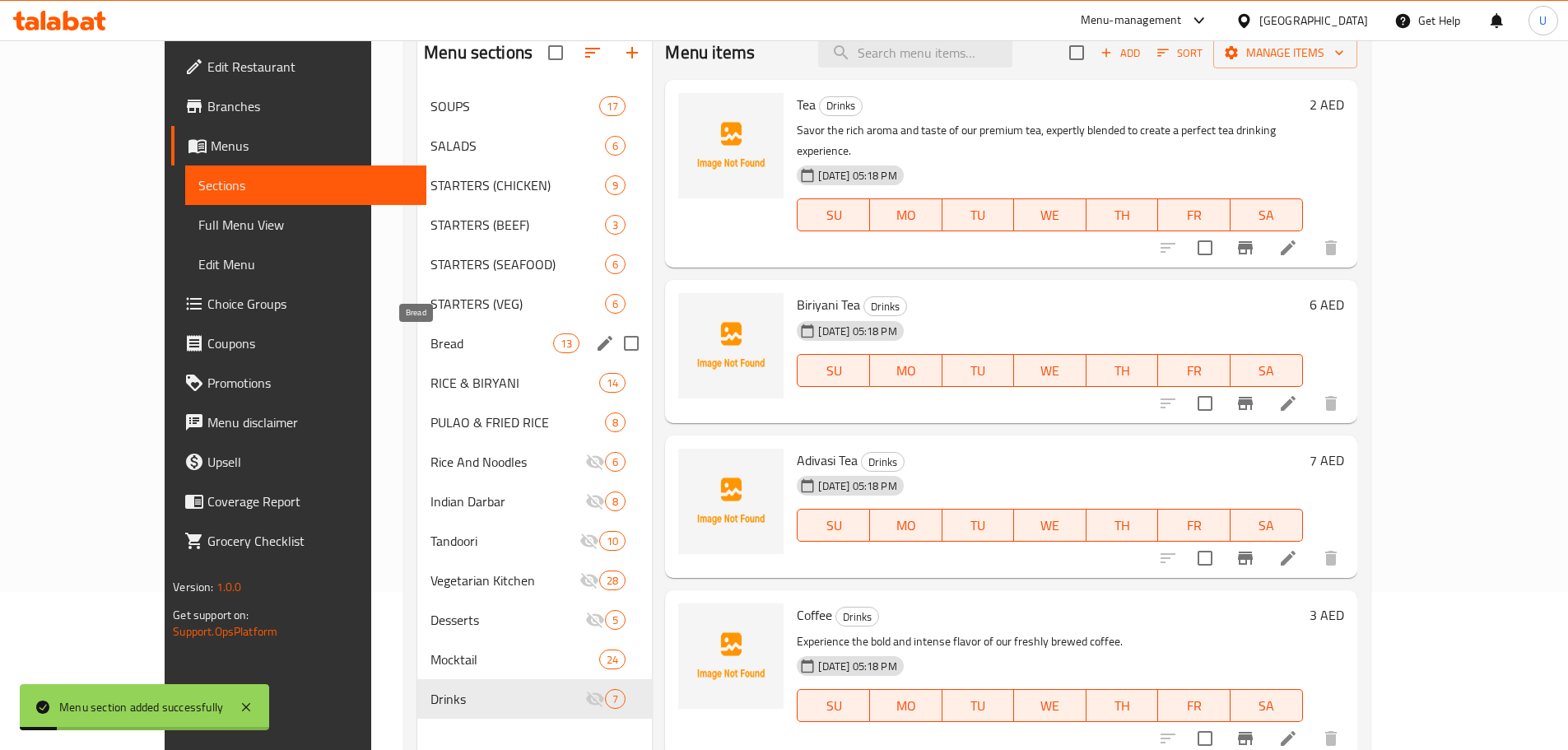
scroll to position [231, 0]
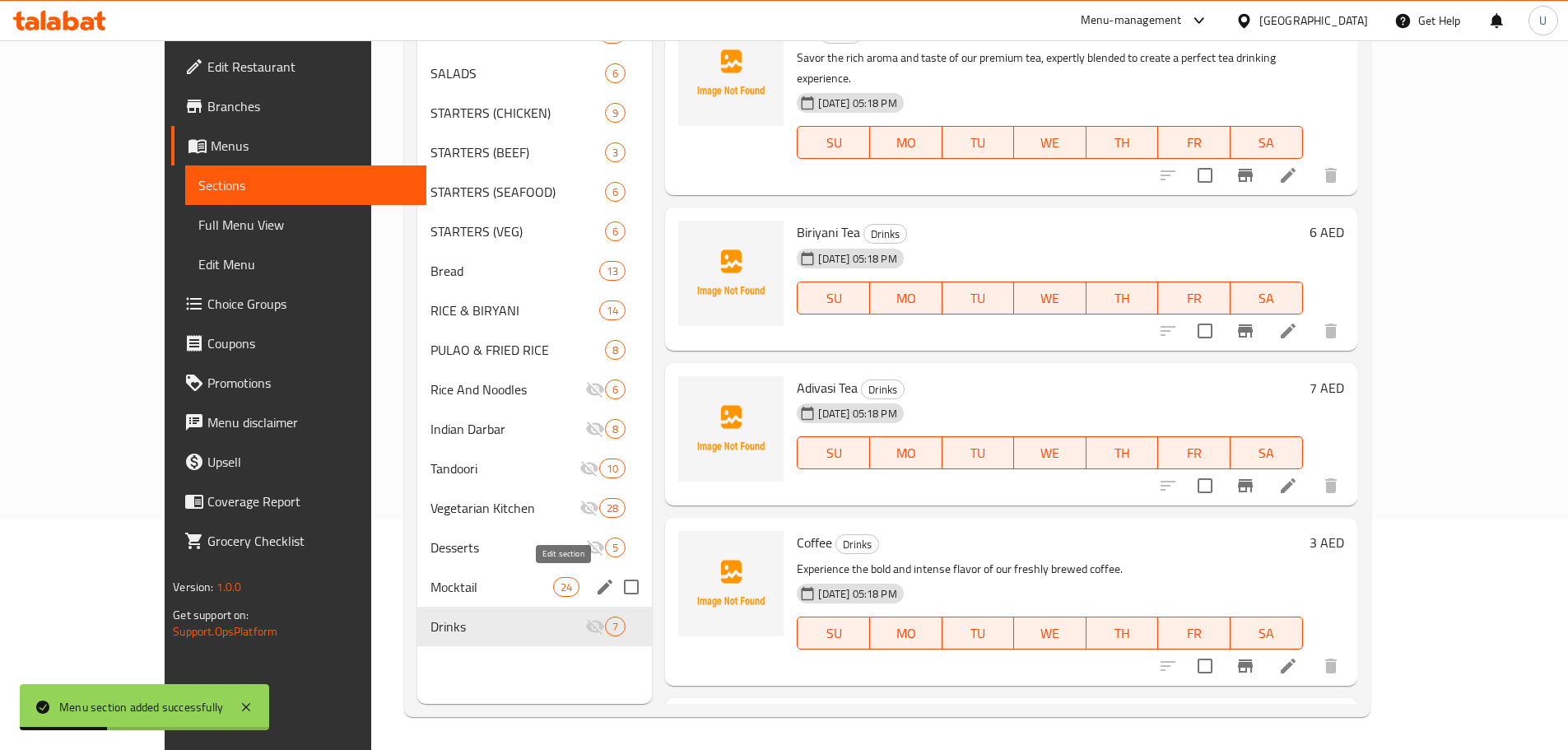
click at [598, 589] on icon "edit" at bounding box center [605, 587] width 15 height 15
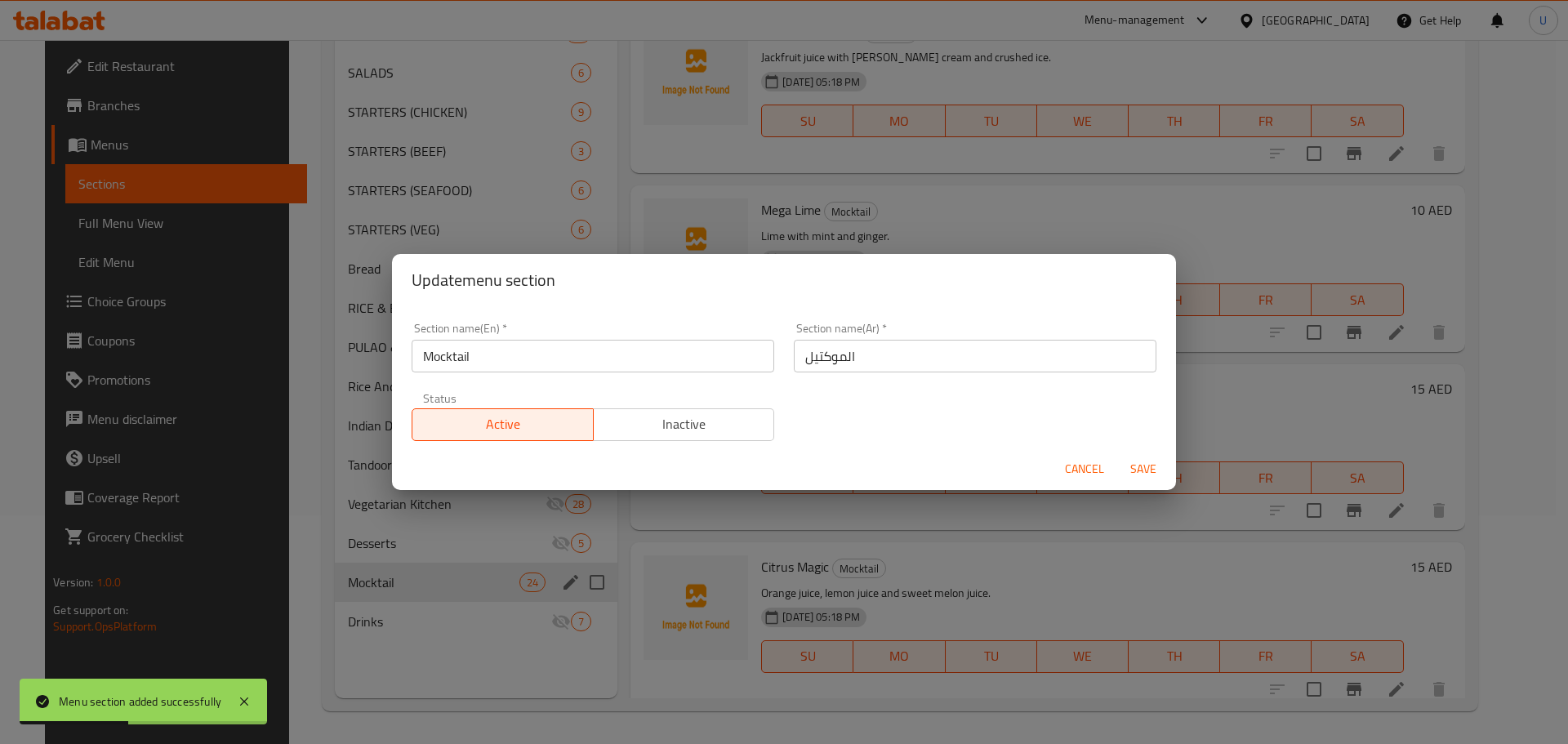
click at [728, 420] on span "Inactive" at bounding box center [684, 424] width 168 height 24
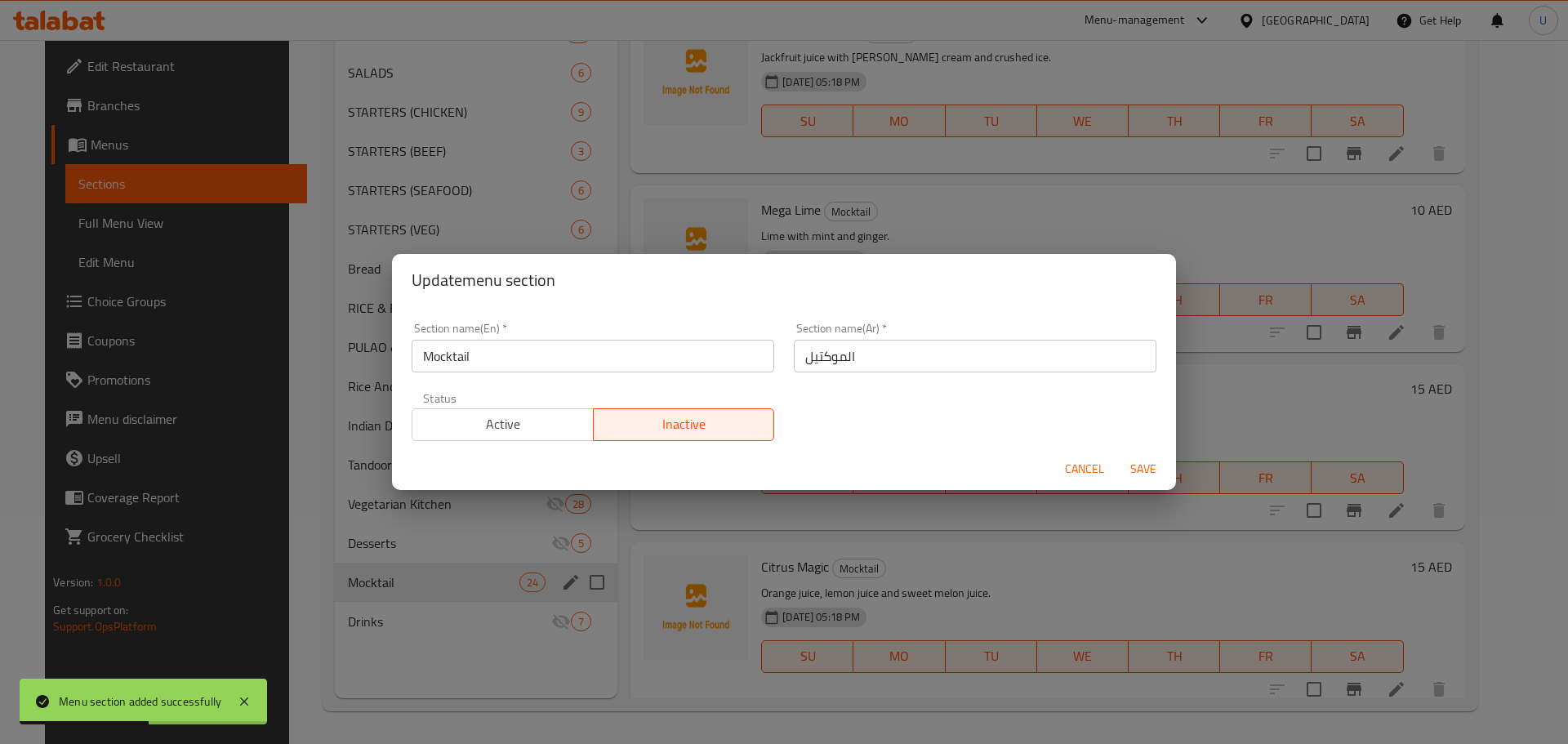
click at [1132, 465] on span "Save" at bounding box center [1144, 469] width 39 height 21
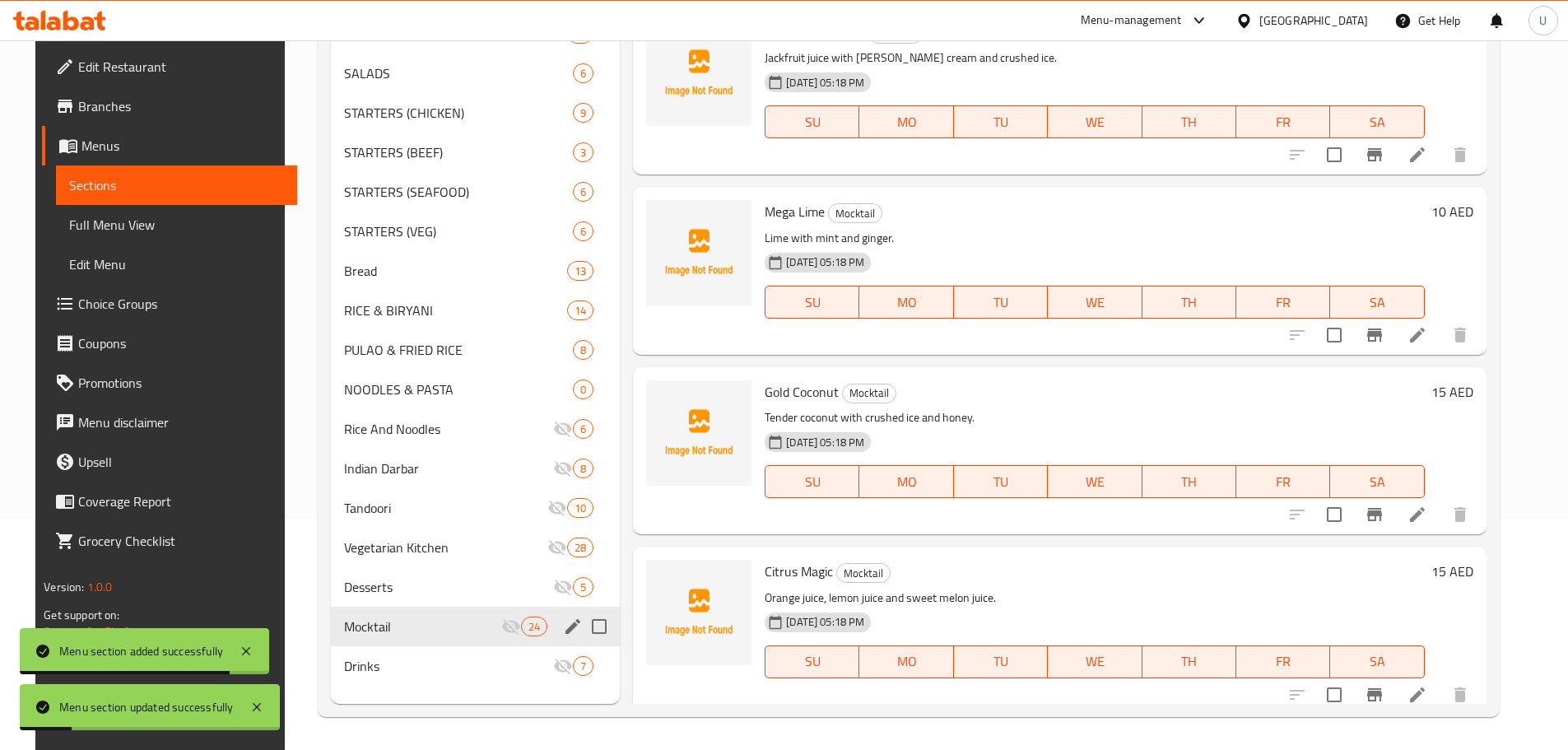
click at [620, 518] on div "Menu items Add Sort Manage items Jack Juliet Mocktail Jackfruit juice with Vani…" at bounding box center [1052, 328] width 865 height 750
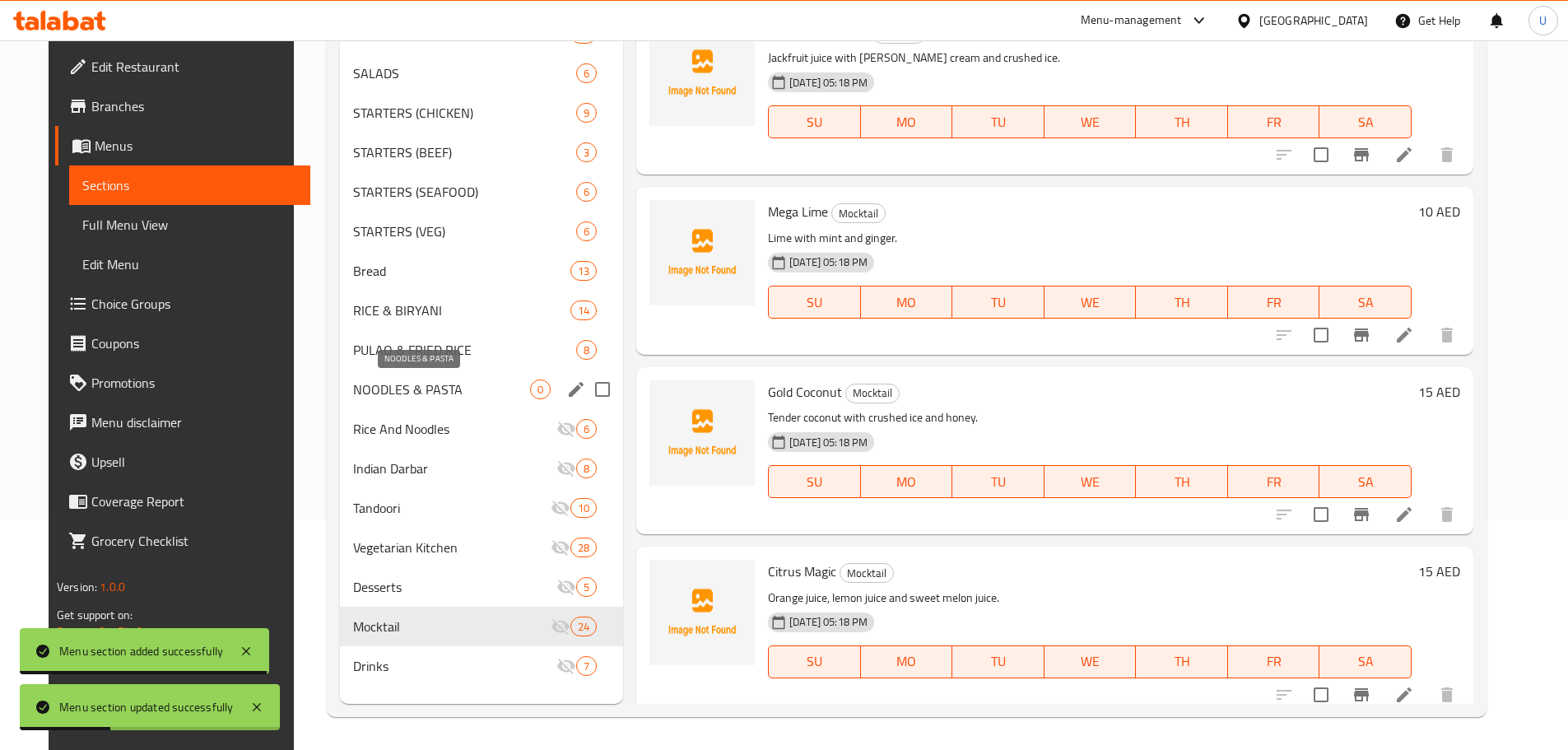
click at [390, 389] on span "NOODLES & PASTA" at bounding box center [441, 389] width 177 height 20
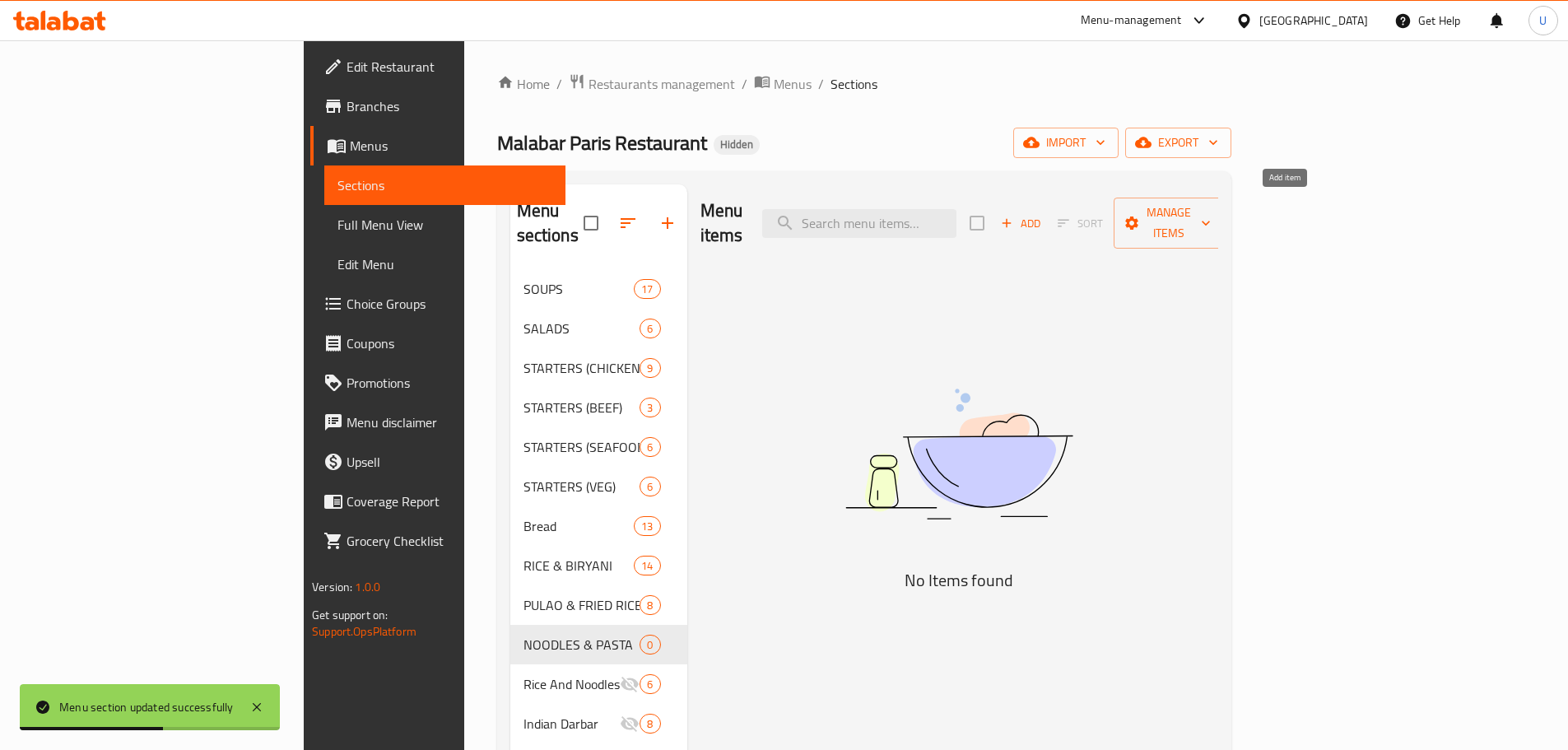
click at [1042, 214] on span "Add" at bounding box center [1021, 223] width 45 height 19
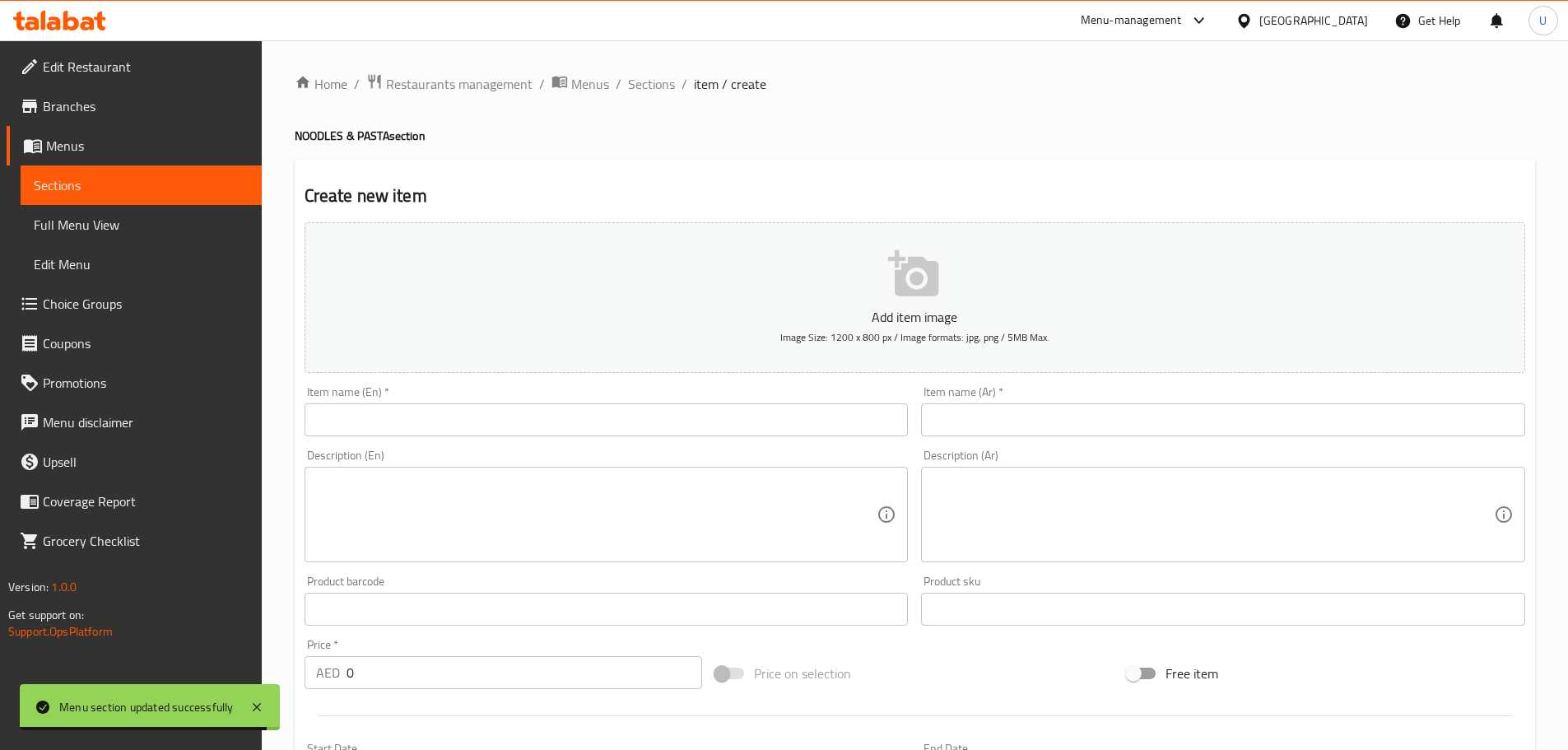
click at [376, 413] on input "text" at bounding box center [606, 420] width 604 height 33
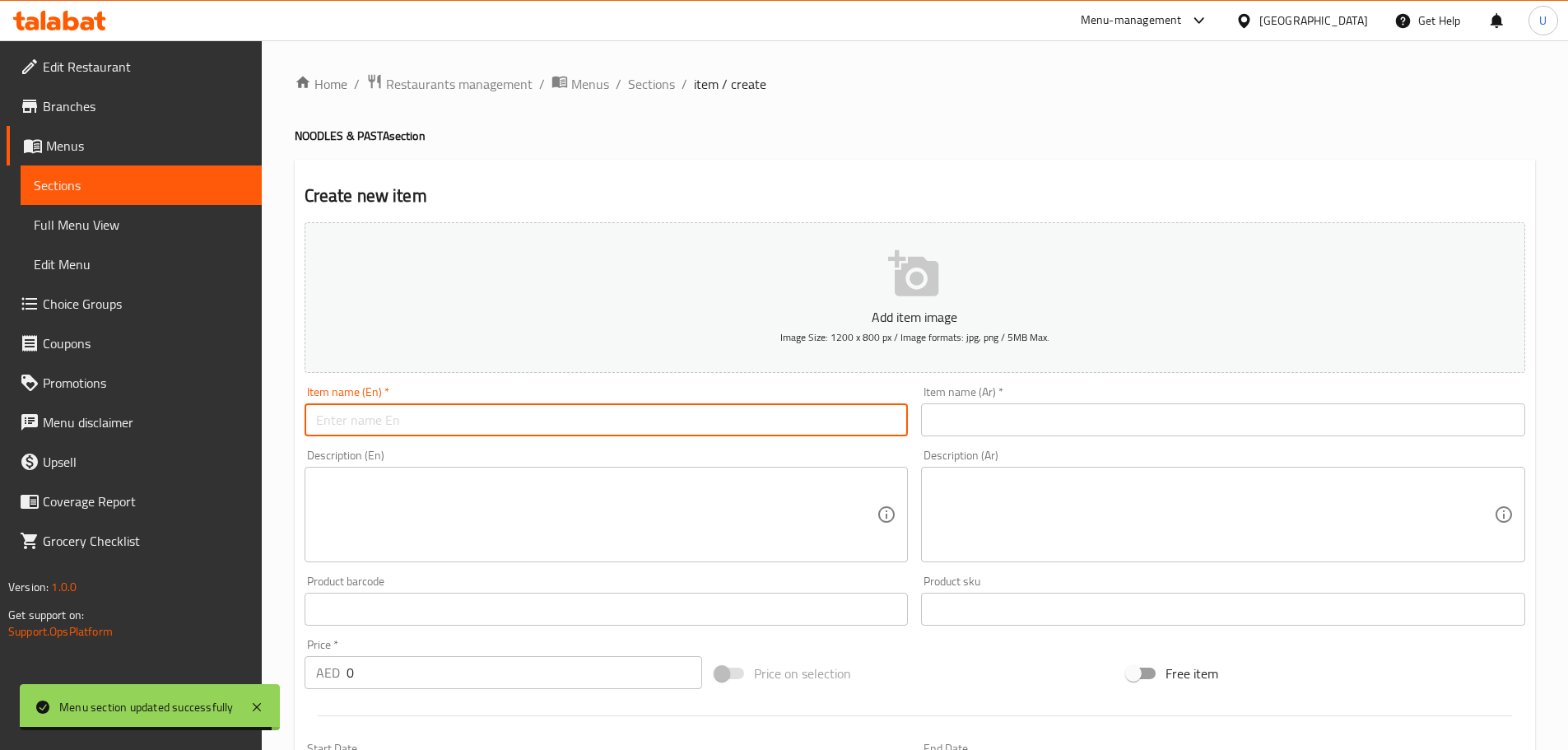
paste input "Veg Noodles"
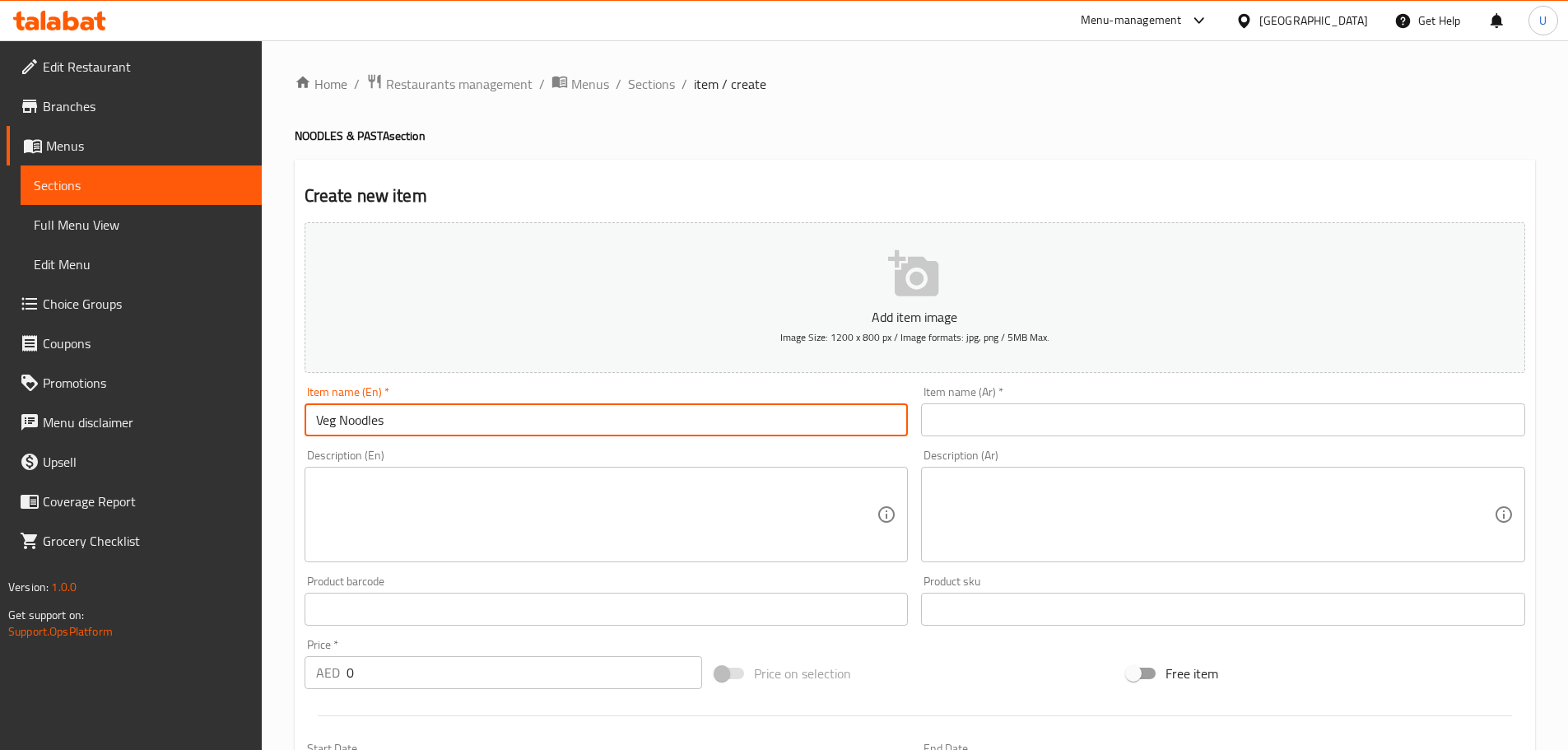
type input "Veg Noodles"
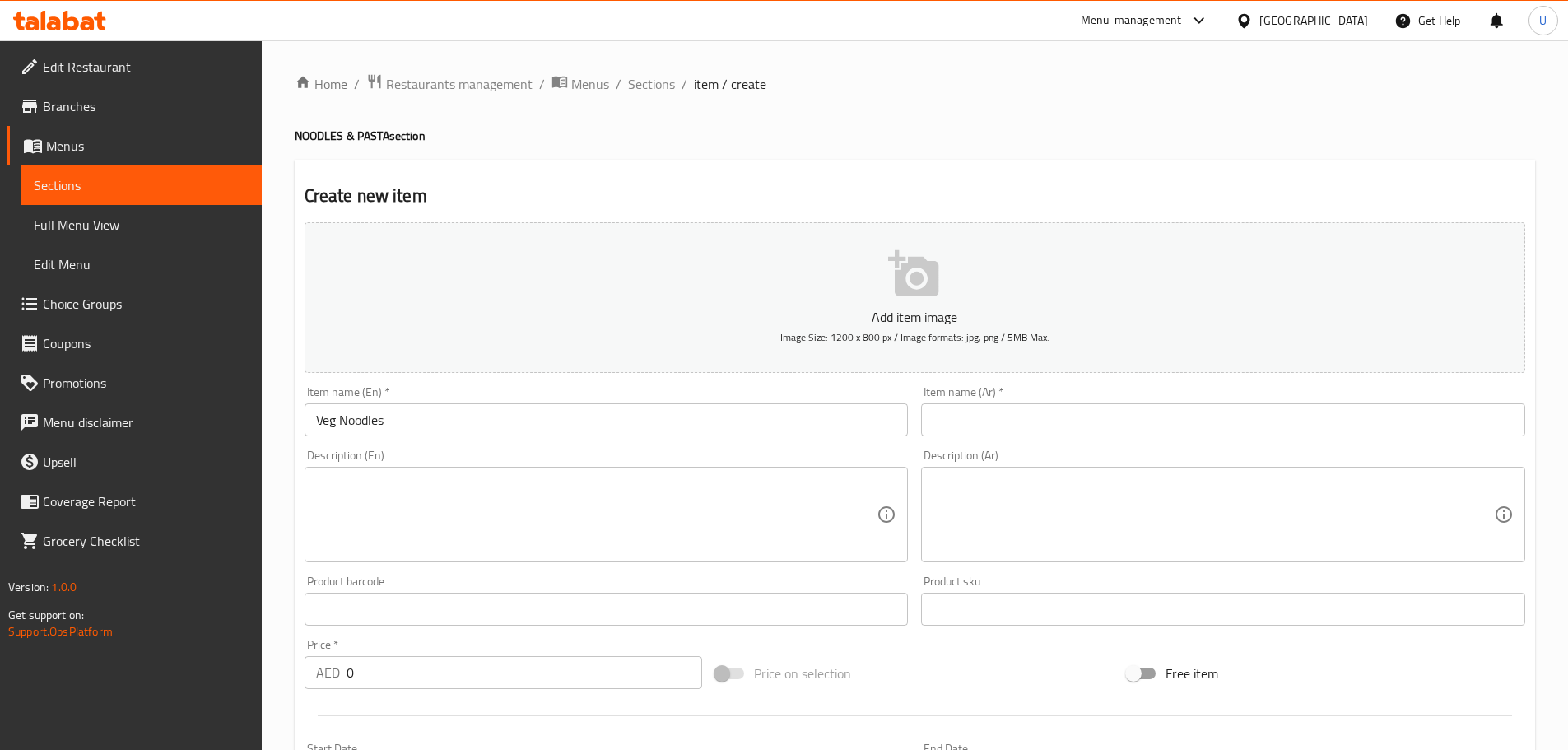
drag, startPoint x: 1035, startPoint y: 433, endPoint x: 1012, endPoint y: 432, distance: 23.0
click at [1034, 433] on input "text" at bounding box center [1222, 420] width 604 height 33
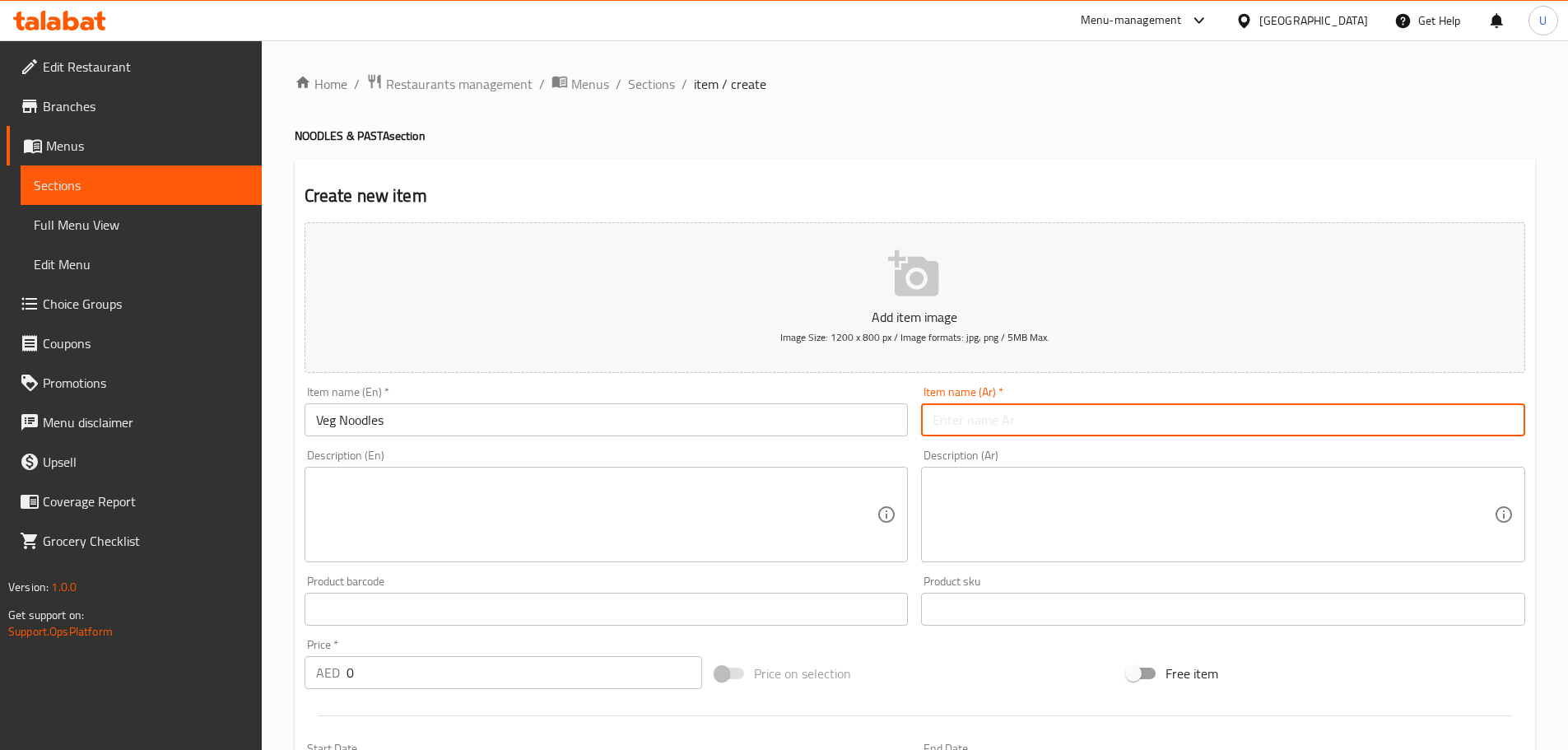
paste input "نودلز بالخضار"
type input "نودلز بالخضار"
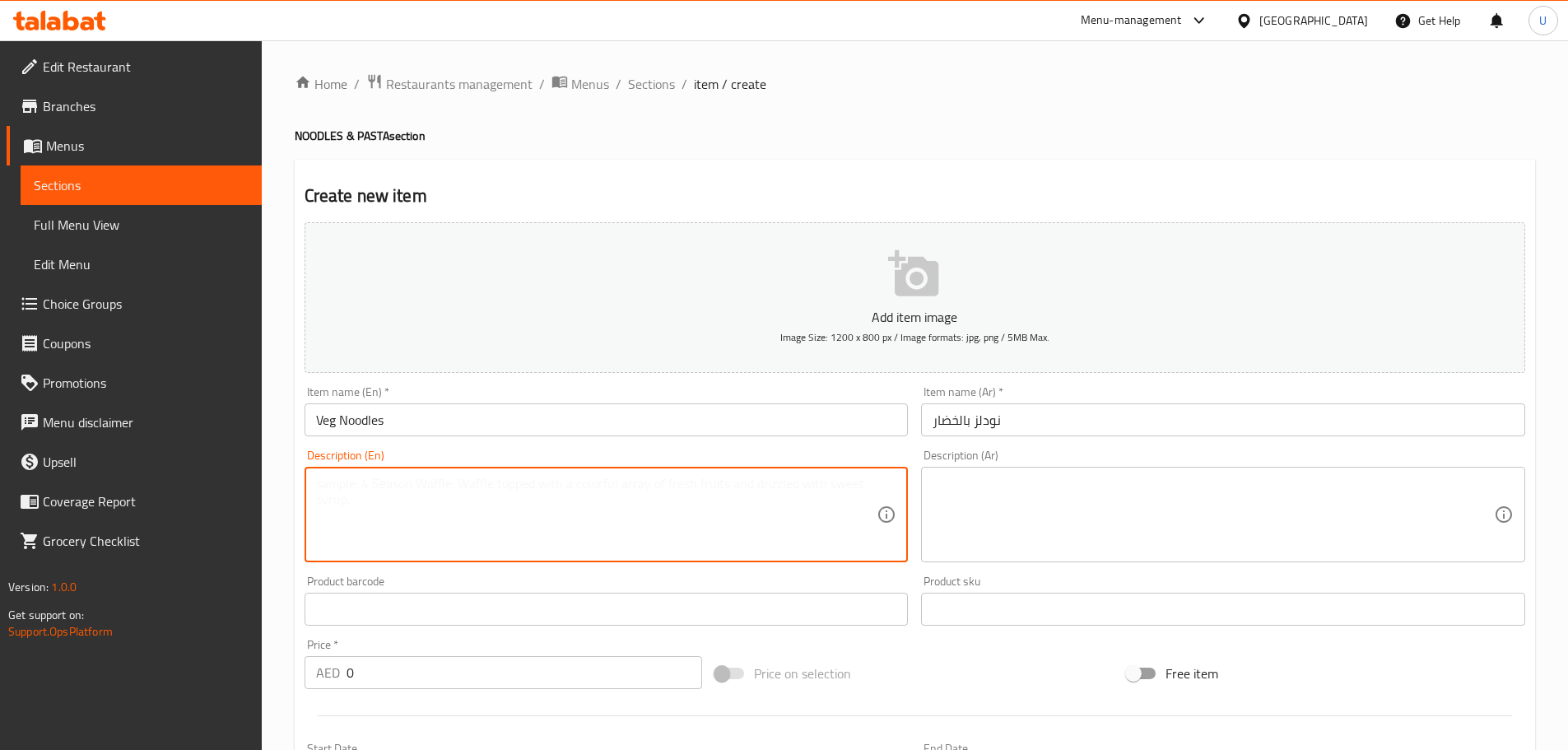
click at [417, 498] on textarea at bounding box center [596, 514] width 561 height 79
paste textarea "Stir-fried noodles with assorted fresh vegetables and soy sauce."
type textarea "Stir-fried noodles with assorted fresh vegetables and soy sauce."
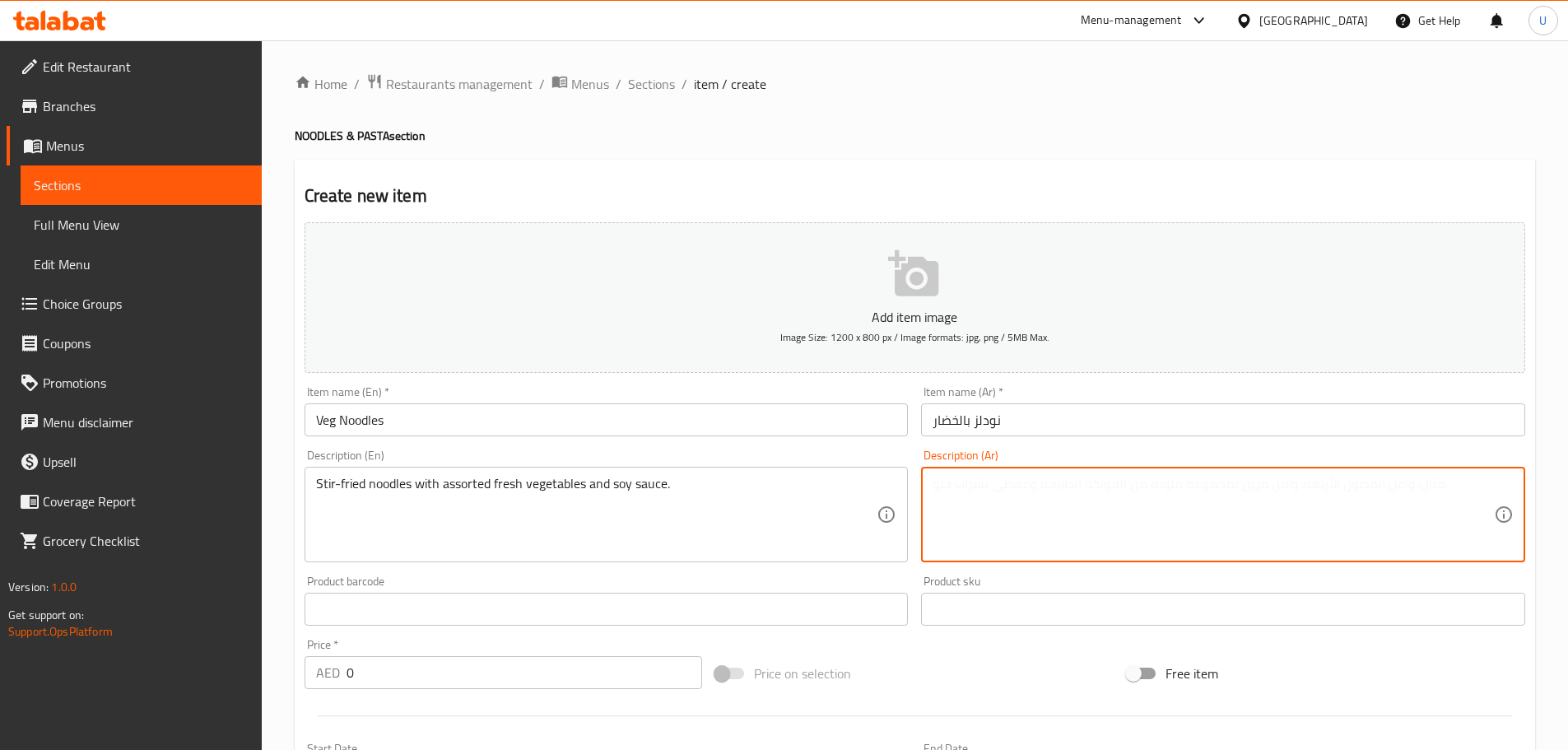
click at [1115, 506] on textarea at bounding box center [1213, 514] width 561 height 79
paste textarea "نودلز مقلية مع خضار طازجة وصلصة الصويا."
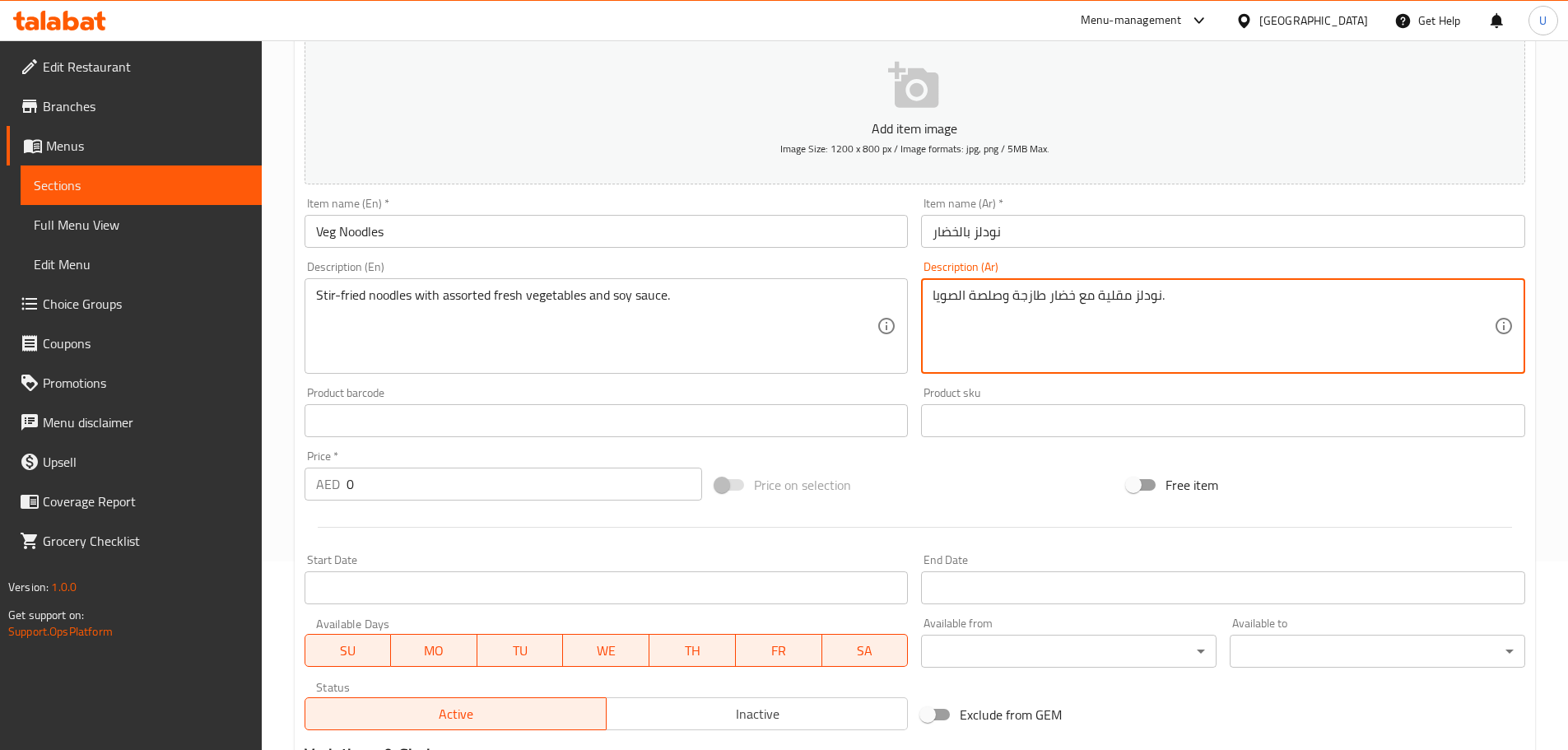
scroll to position [247, 0]
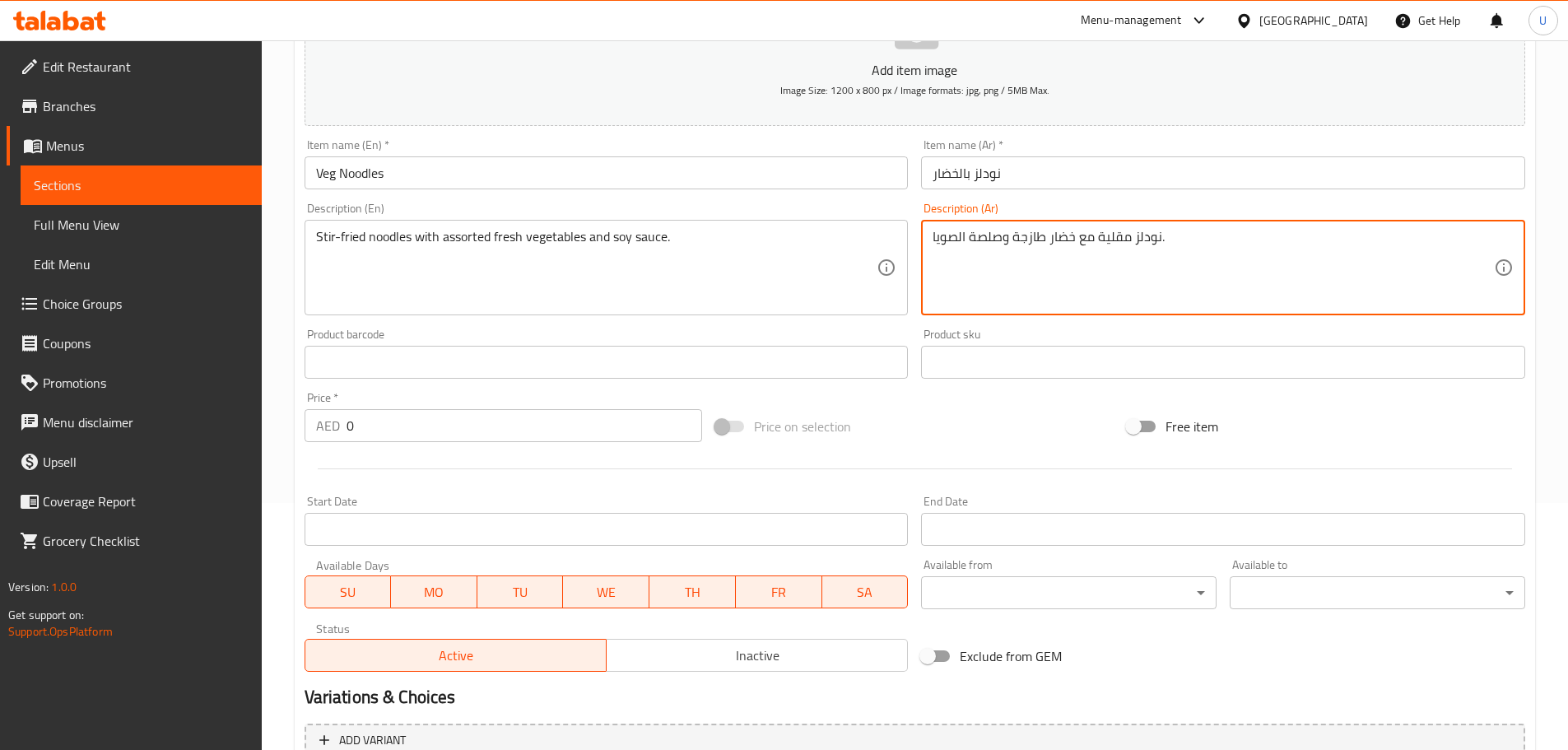
type textarea "نودلز مقلية مع خضار طازجة وصلصة الصويا."
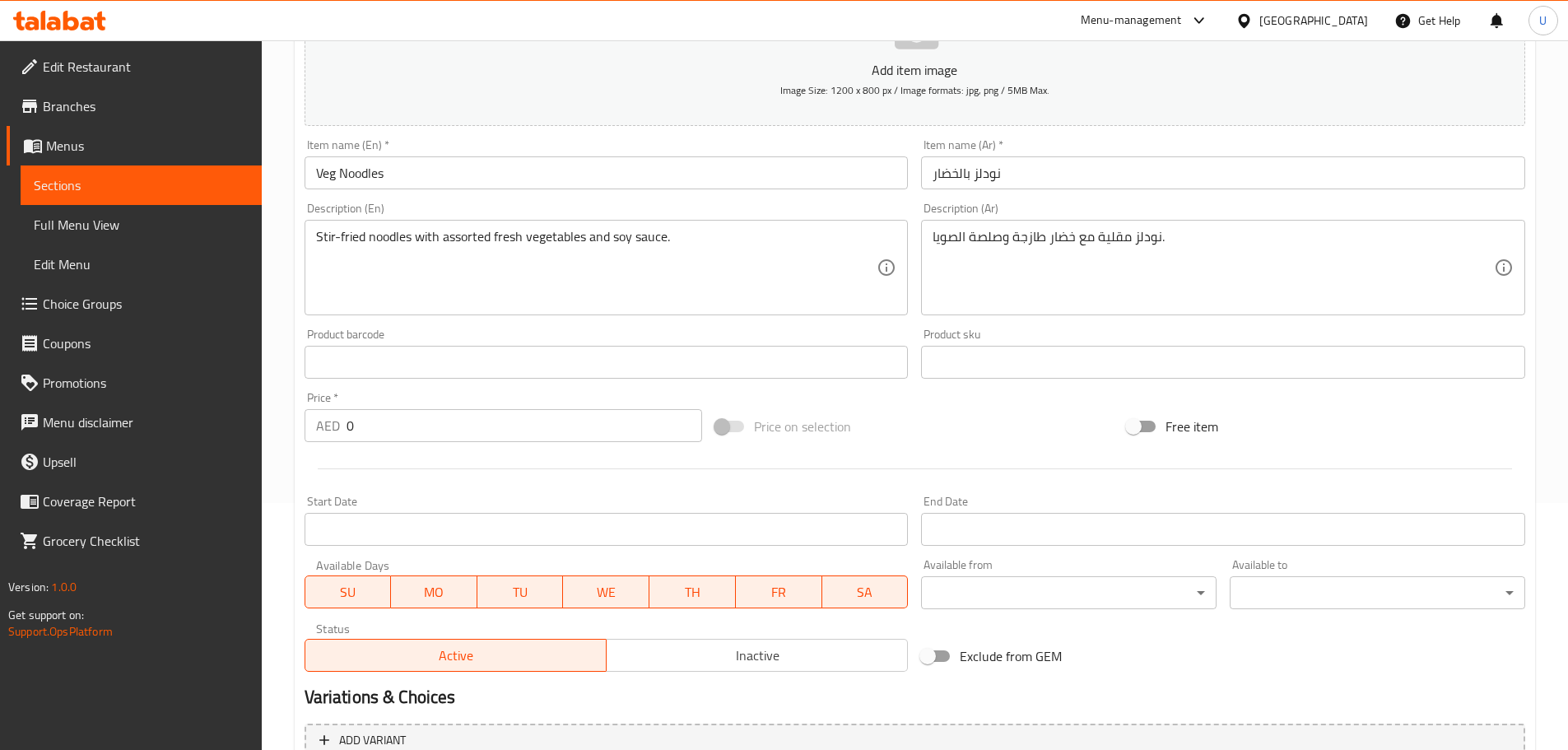
drag, startPoint x: 311, startPoint y: 430, endPoint x: 250, endPoint y: 430, distance: 61.0
click at [254, 430] on div "Edit Restaurant Branches Menus Sections Full Menu View Edit Menu Choice Groups …" at bounding box center [784, 348] width 1568 height 1110
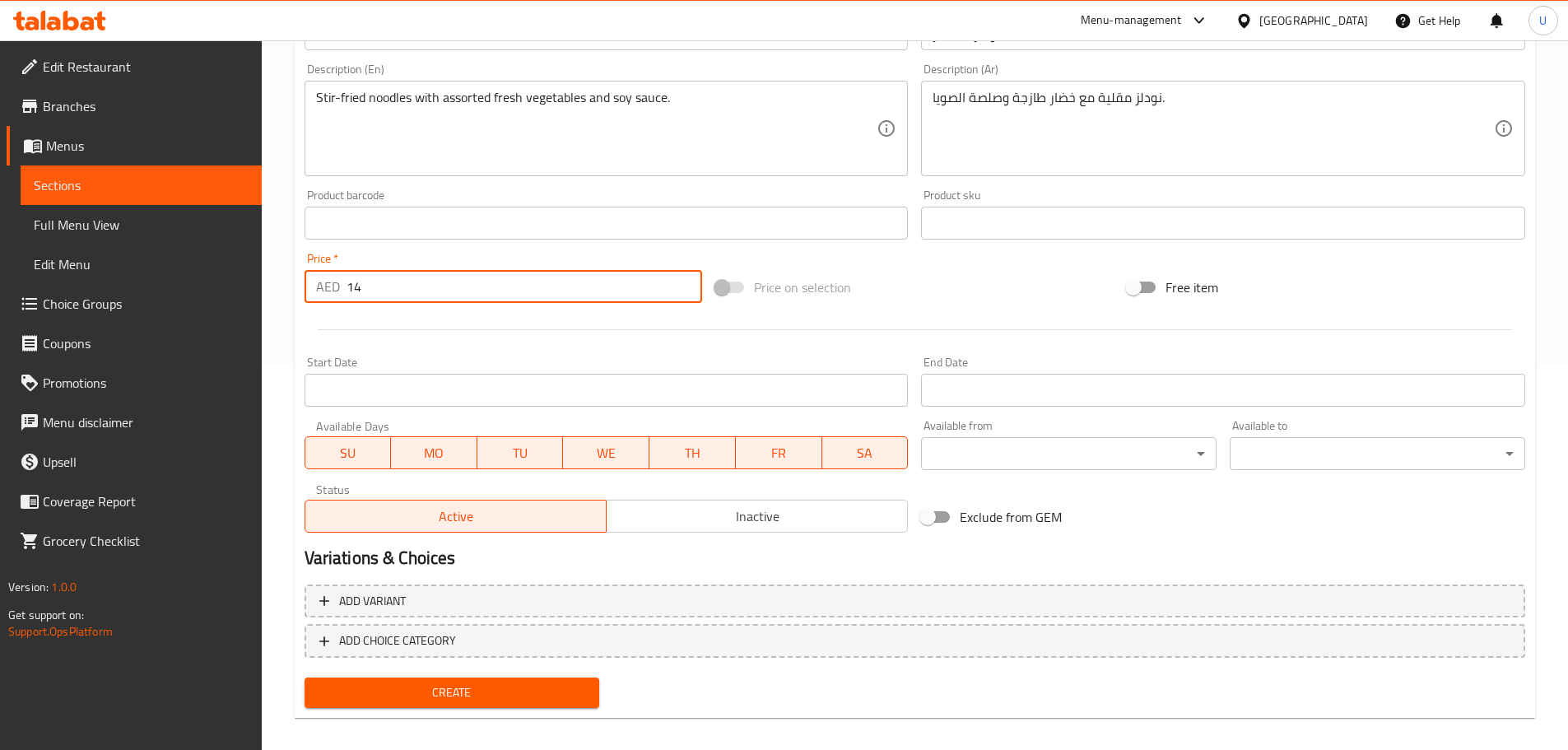
scroll to position [400, 0]
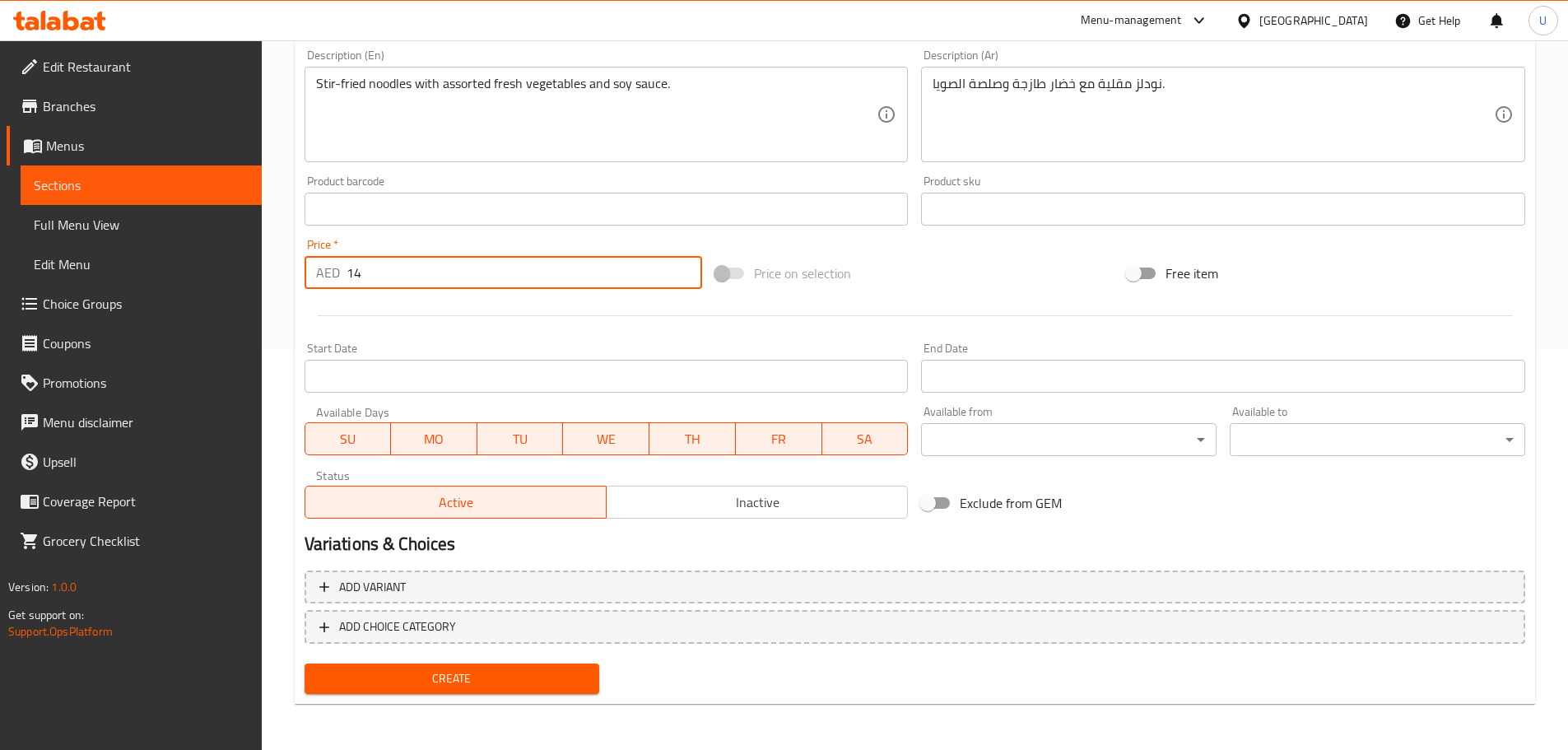
type input "14"
click at [492, 690] on button "Create" at bounding box center [451, 678] width 295 height 31
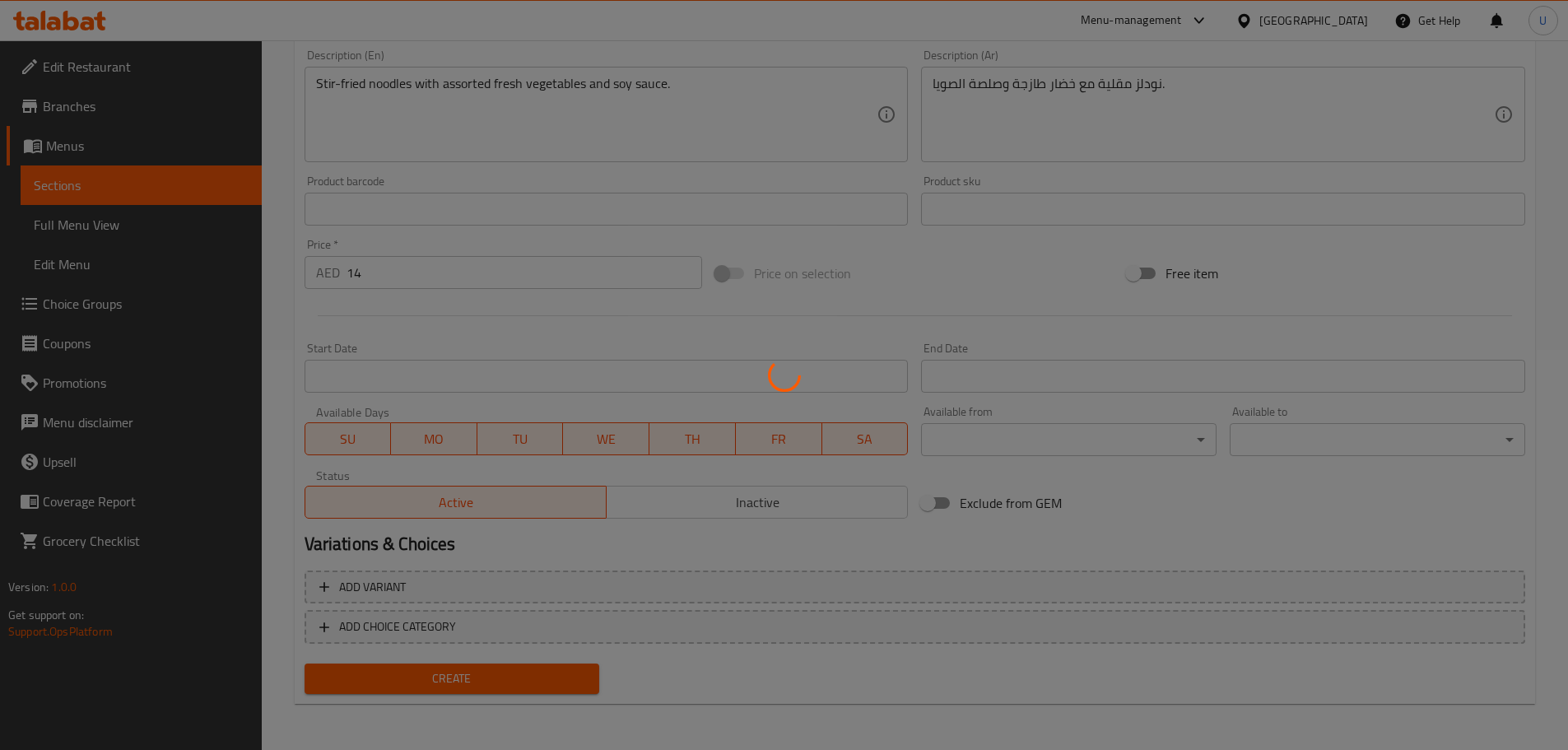
type input "0"
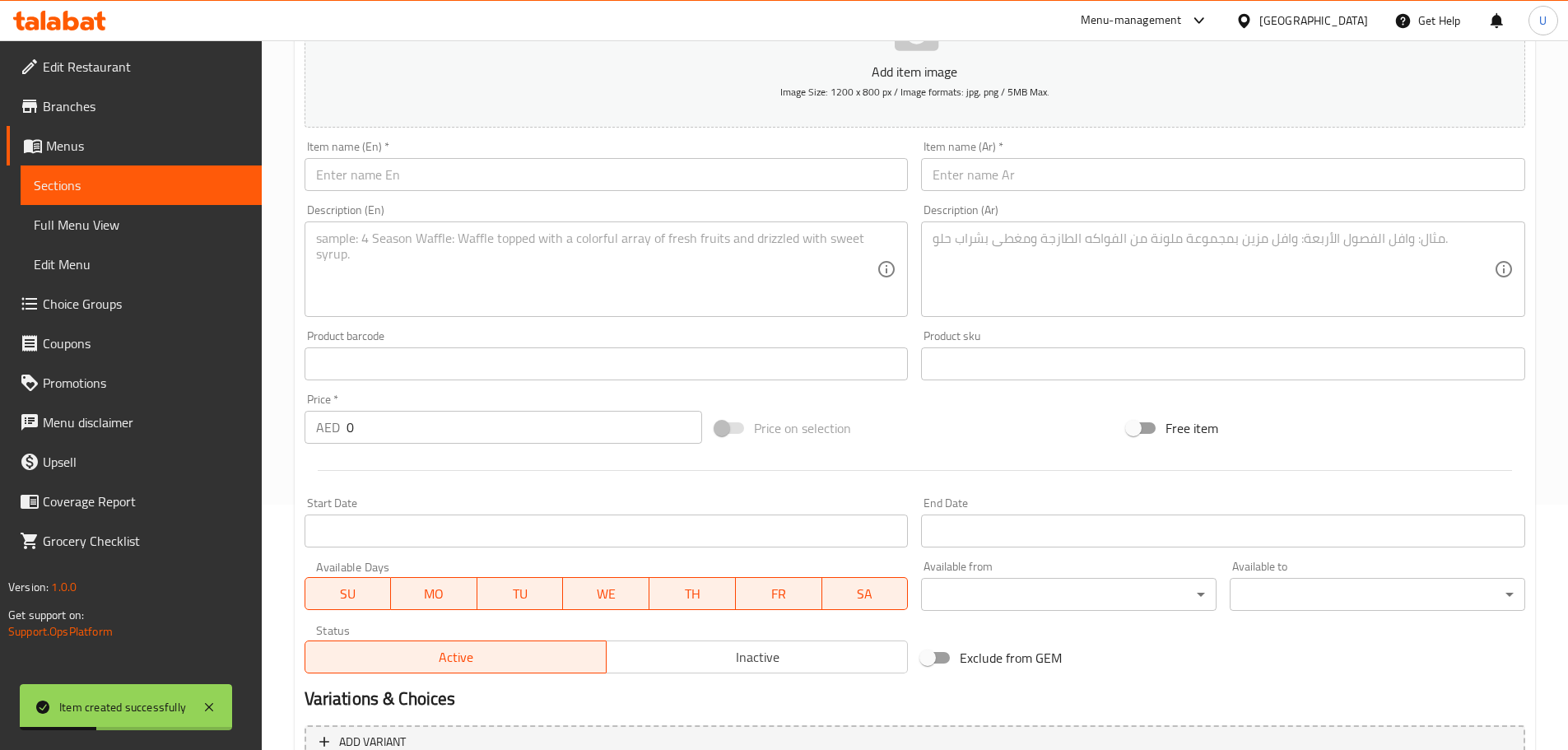
scroll to position [0, 0]
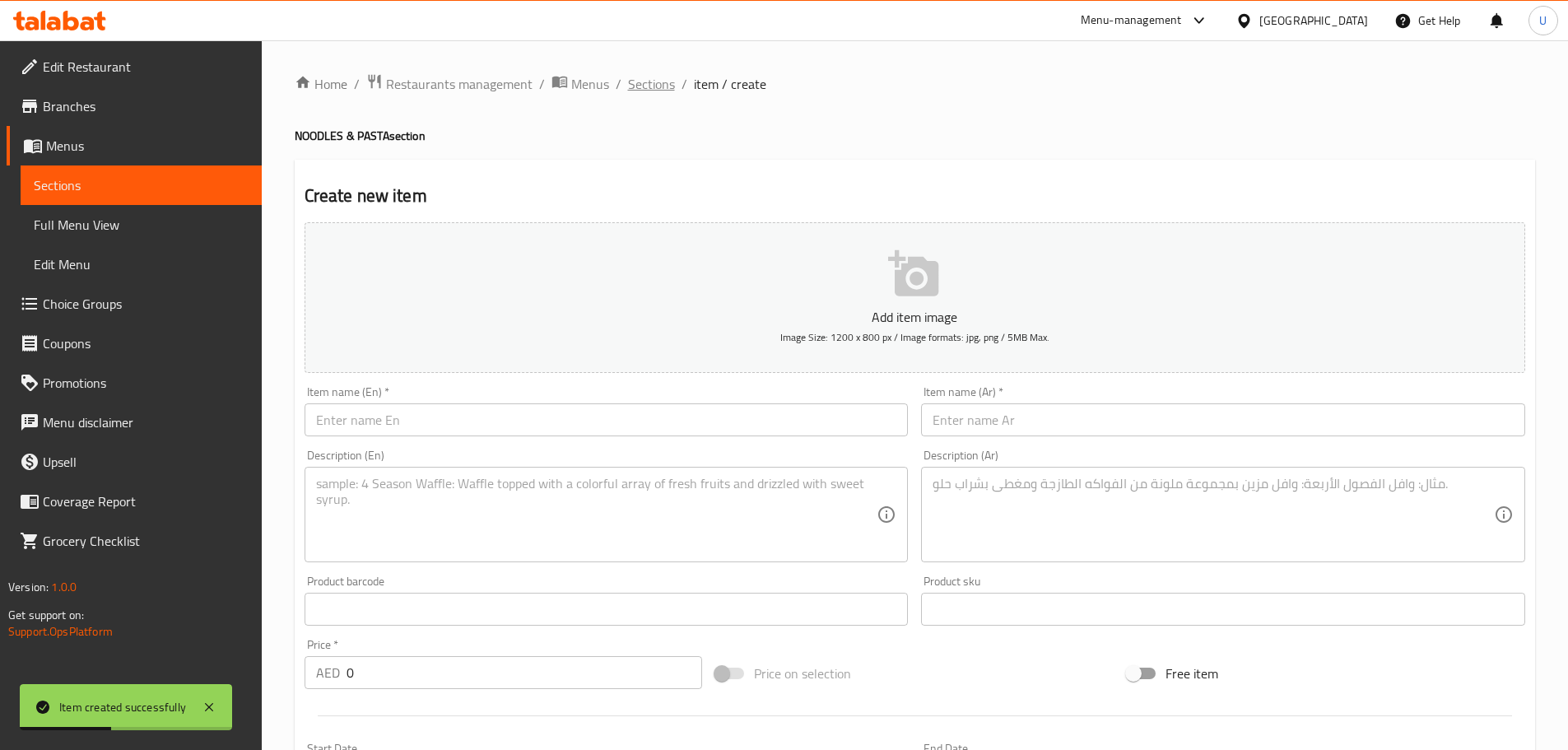
click at [650, 93] on span "Sections" at bounding box center [651, 84] width 47 height 20
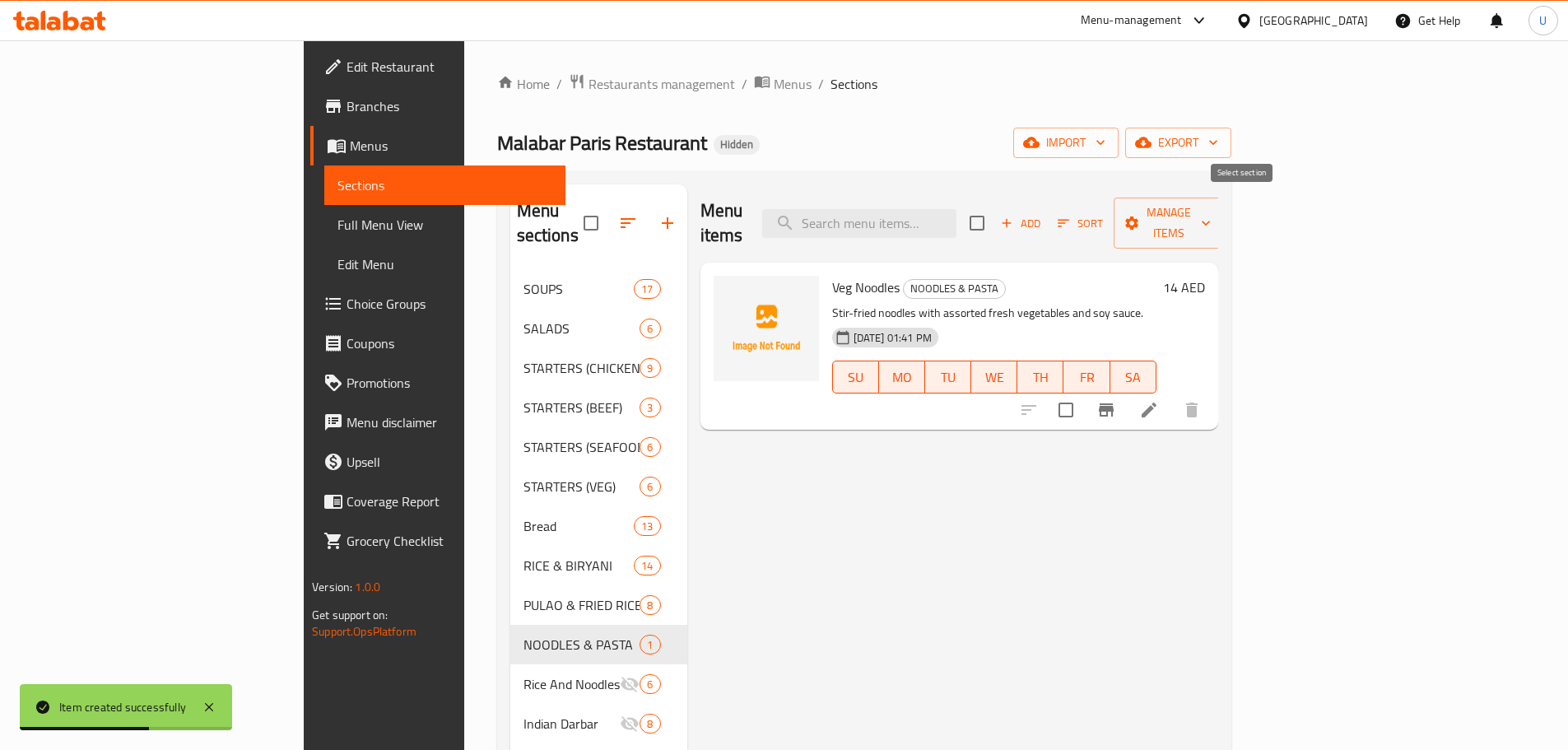
click at [994, 206] on input "checkbox" at bounding box center [977, 223] width 35 height 35
checkbox input "true"
click at [994, 208] on input "checkbox" at bounding box center [977, 223] width 35 height 35
checkbox input "false"
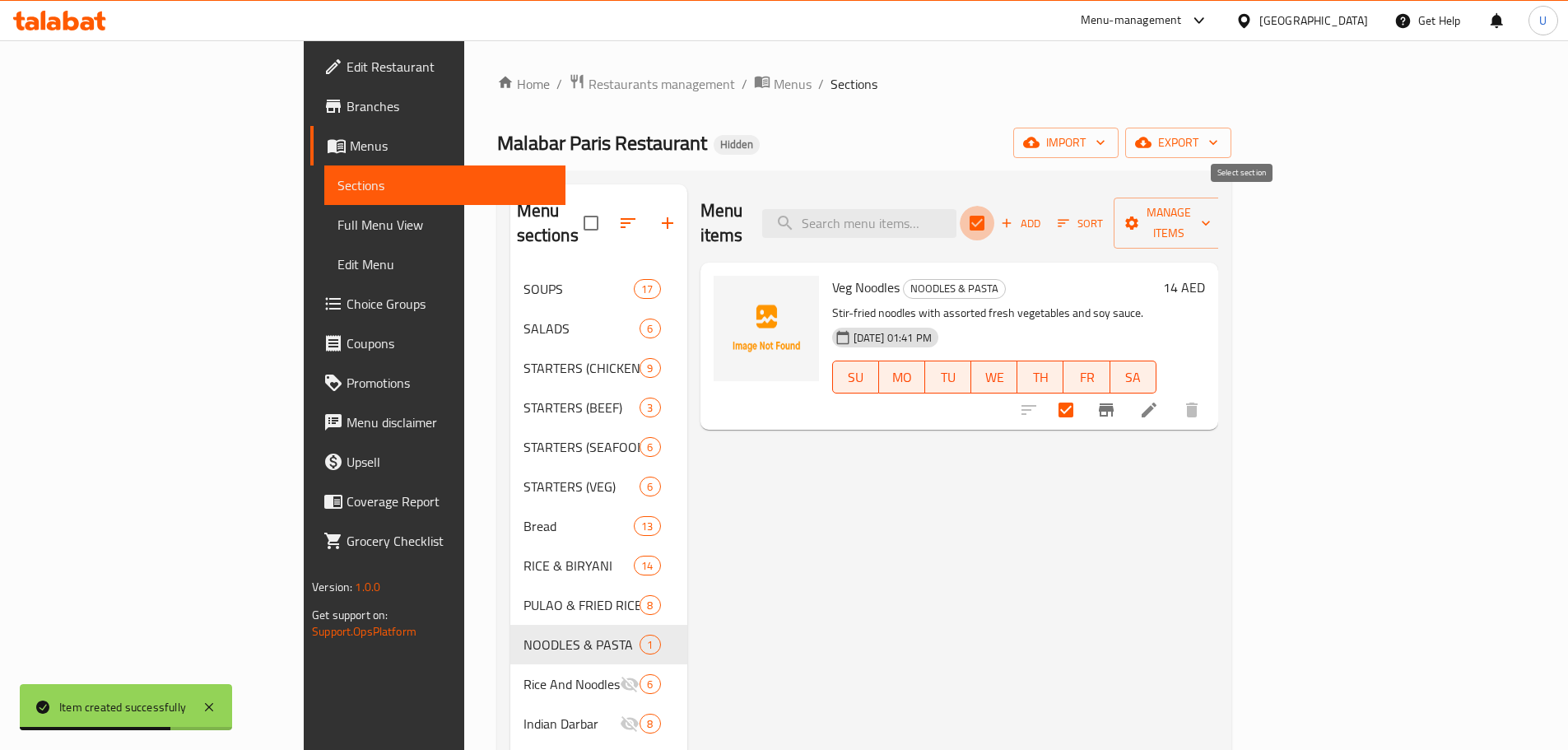
checkbox input "false"
click at [1046, 211] on button "Add" at bounding box center [1021, 223] width 53 height 26
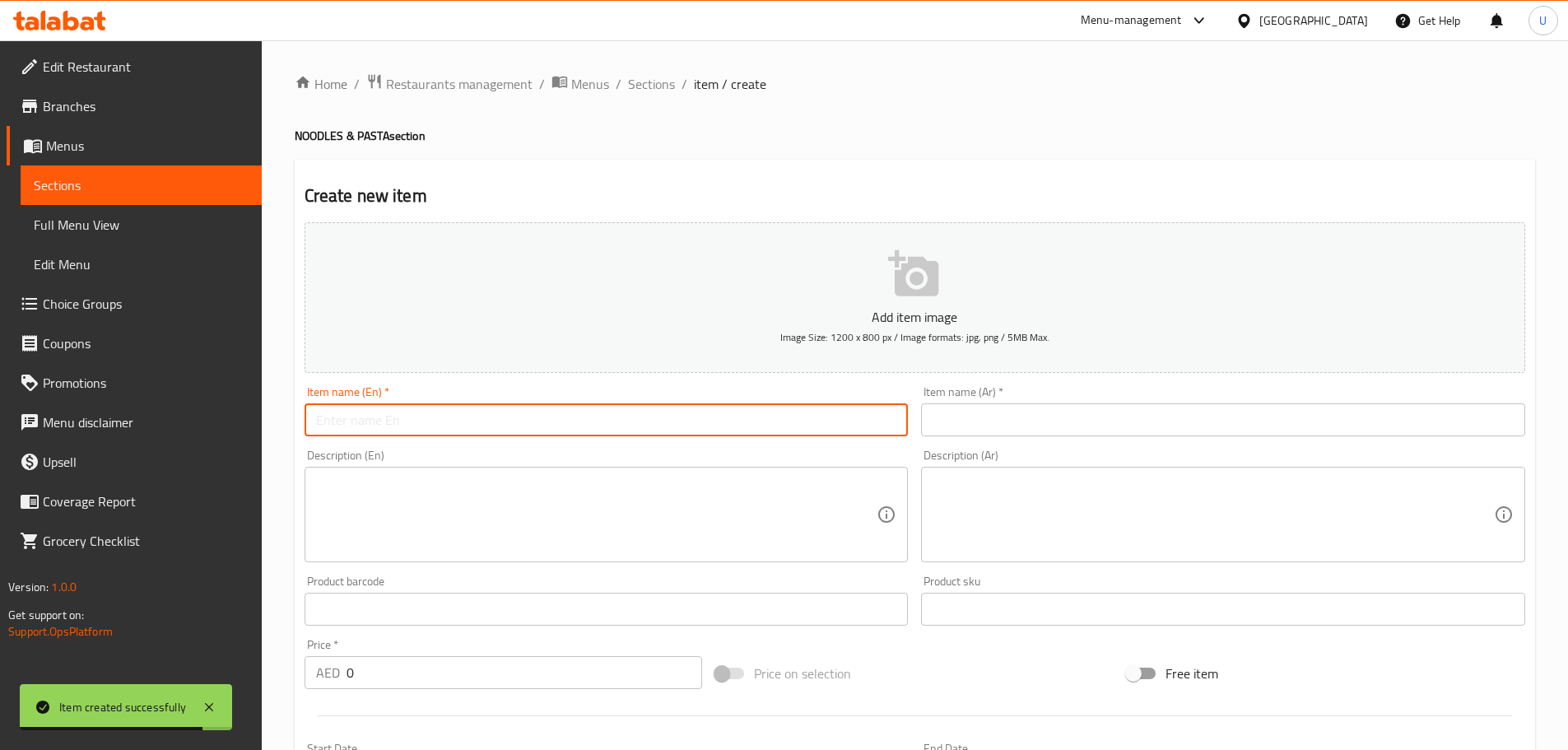
click at [515, 410] on input "text" at bounding box center [606, 420] width 604 height 33
paste input "Mixed Noodles"
type input "Mixed Noodles"
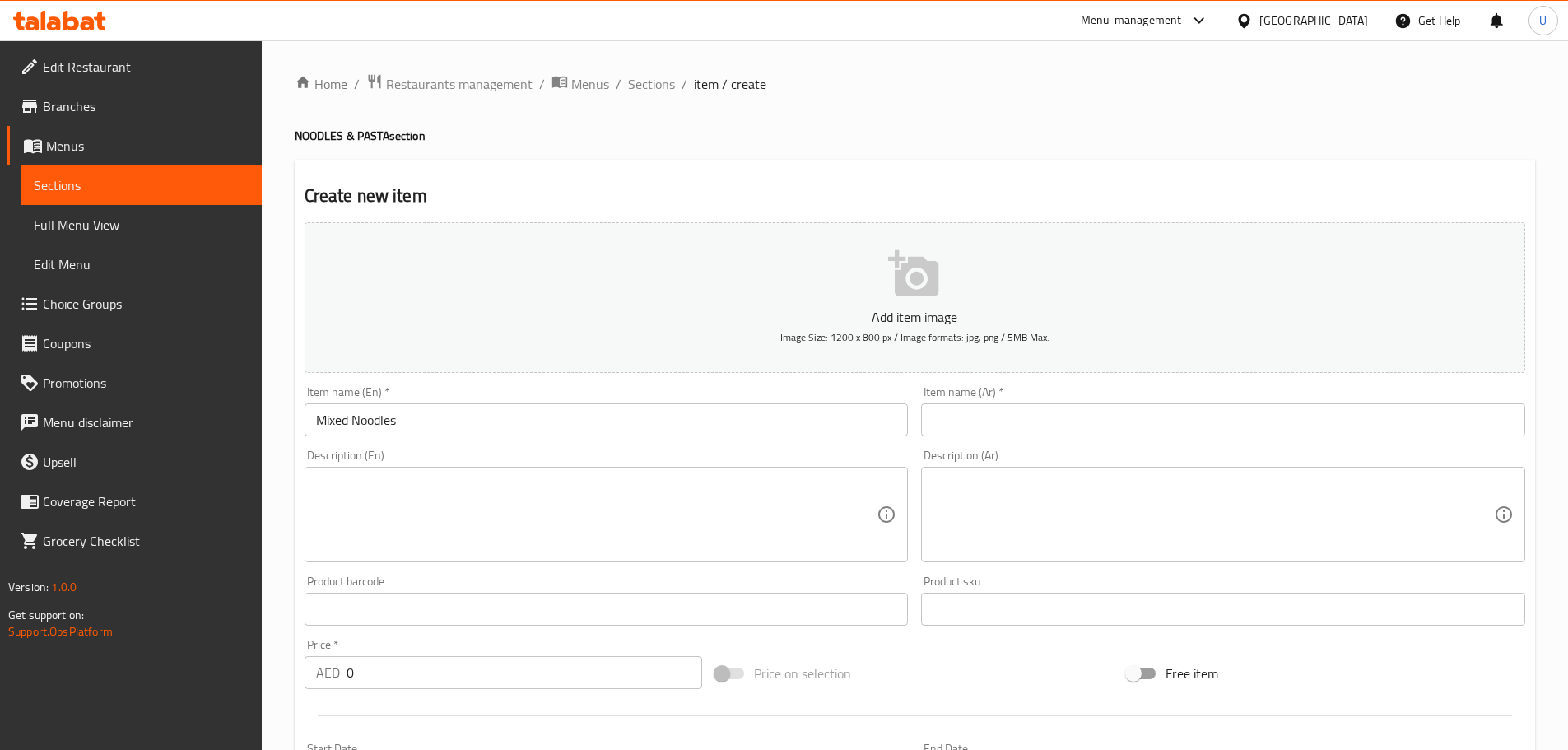
click at [986, 420] on input "text" at bounding box center [1222, 420] width 604 height 33
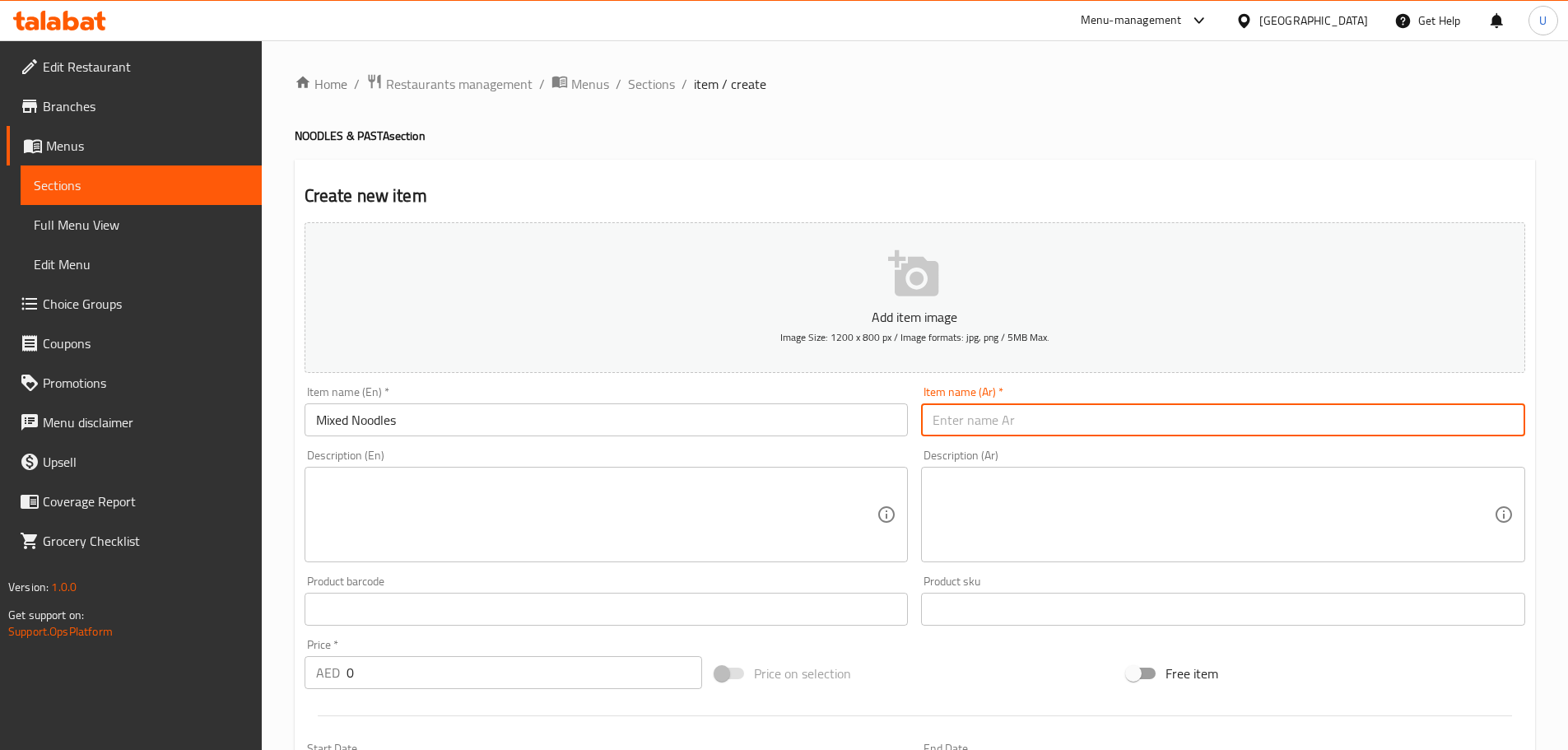
paste input "نودلز مشكلة"
type input "نودلز مشكلة"
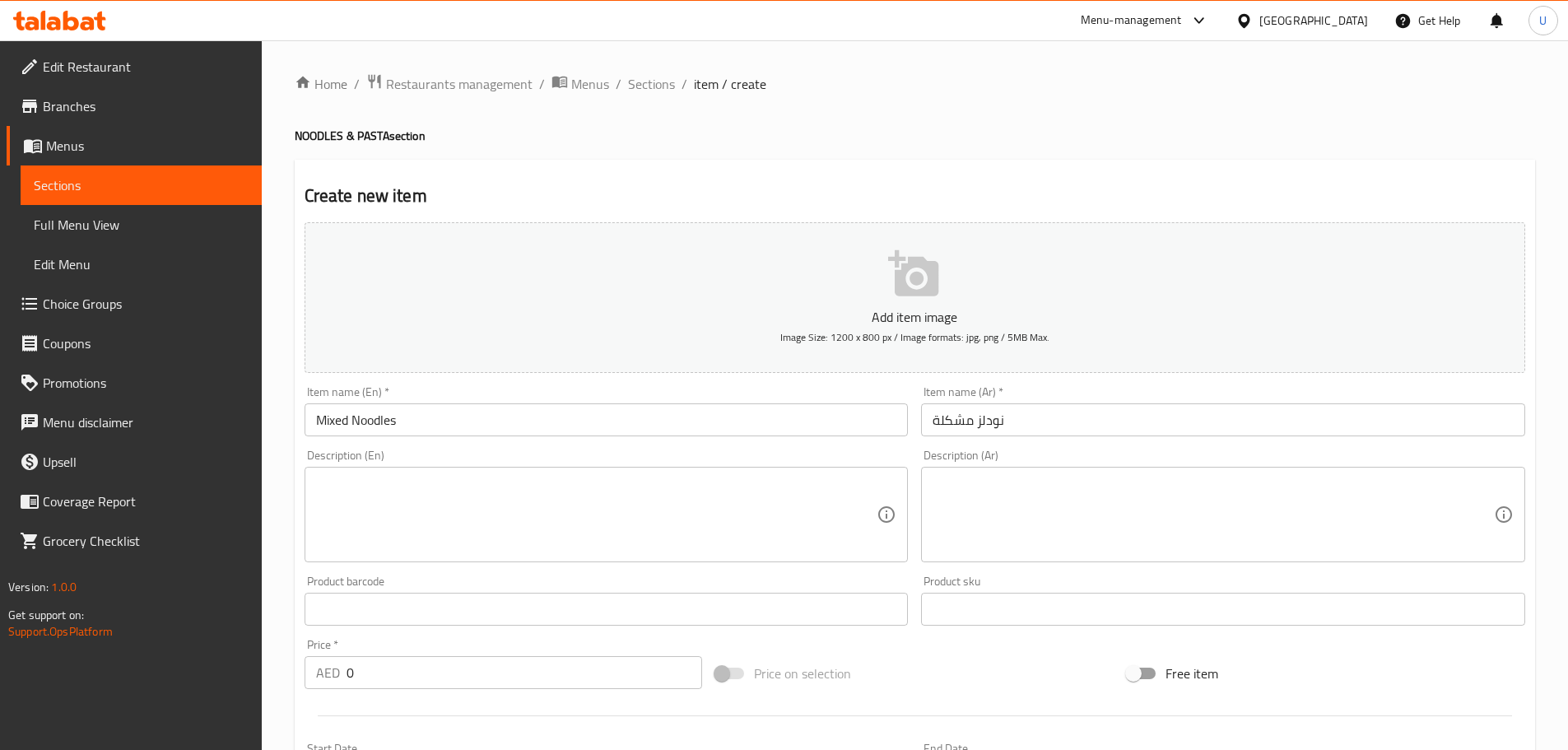
click at [542, 494] on textarea at bounding box center [596, 514] width 561 height 79
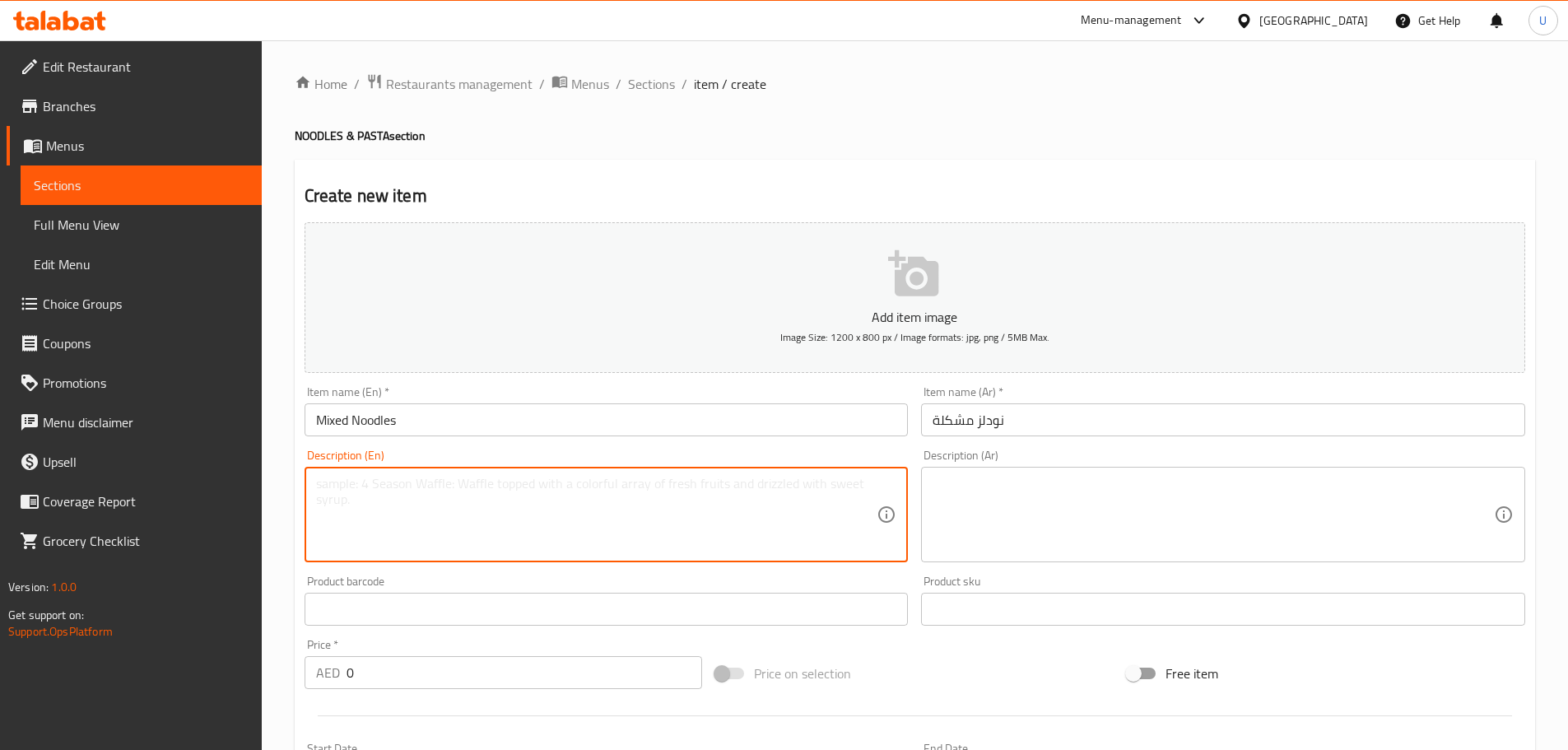
paste textarea "A flavorful mix of noodles tossed with chicken, prawns, and vegetables."
type textarea "A flavorful mix of noodles tossed with chicken, prawns, and vegetables."
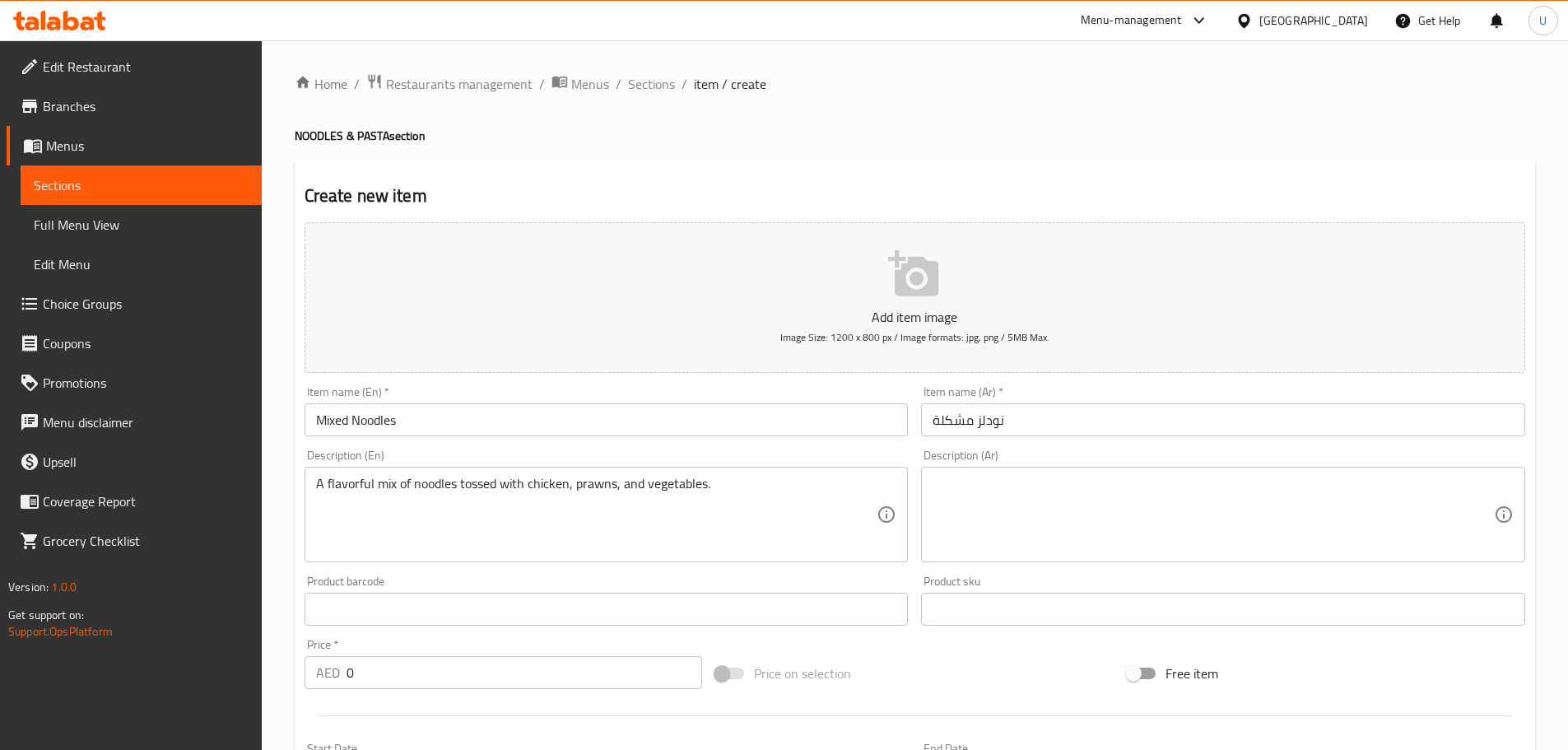
drag, startPoint x: 1129, startPoint y: 507, endPoint x: 1110, endPoint y: 507, distance: 19.0
click at [1129, 507] on textarea at bounding box center [1213, 514] width 561 height 79
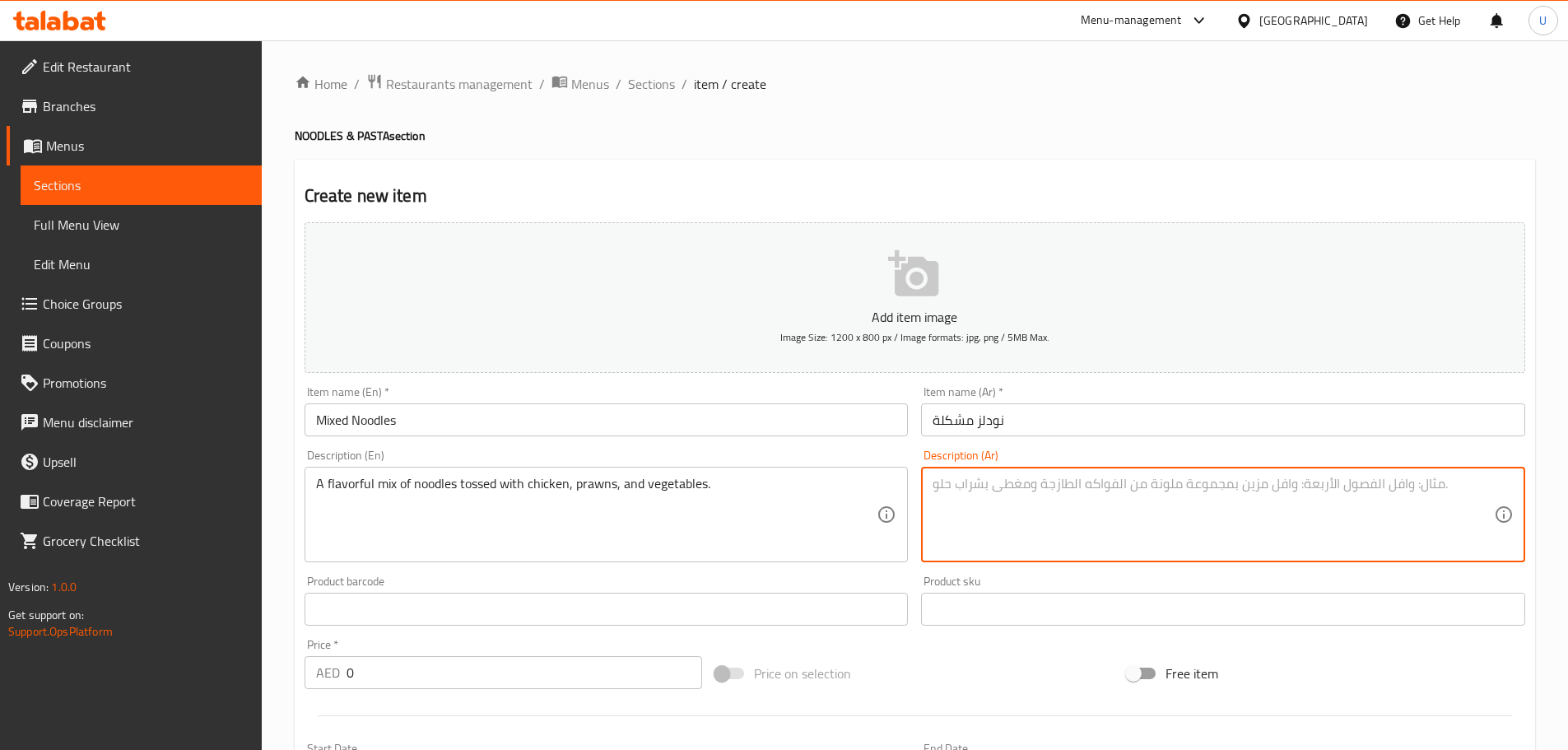
paste textarea "مزيج لذيذ من النودلز مع دجاج وروبيان وخضار."
type textarea "مزيج لذيذ من النودلز مع دجاج وروبيان وخضار."
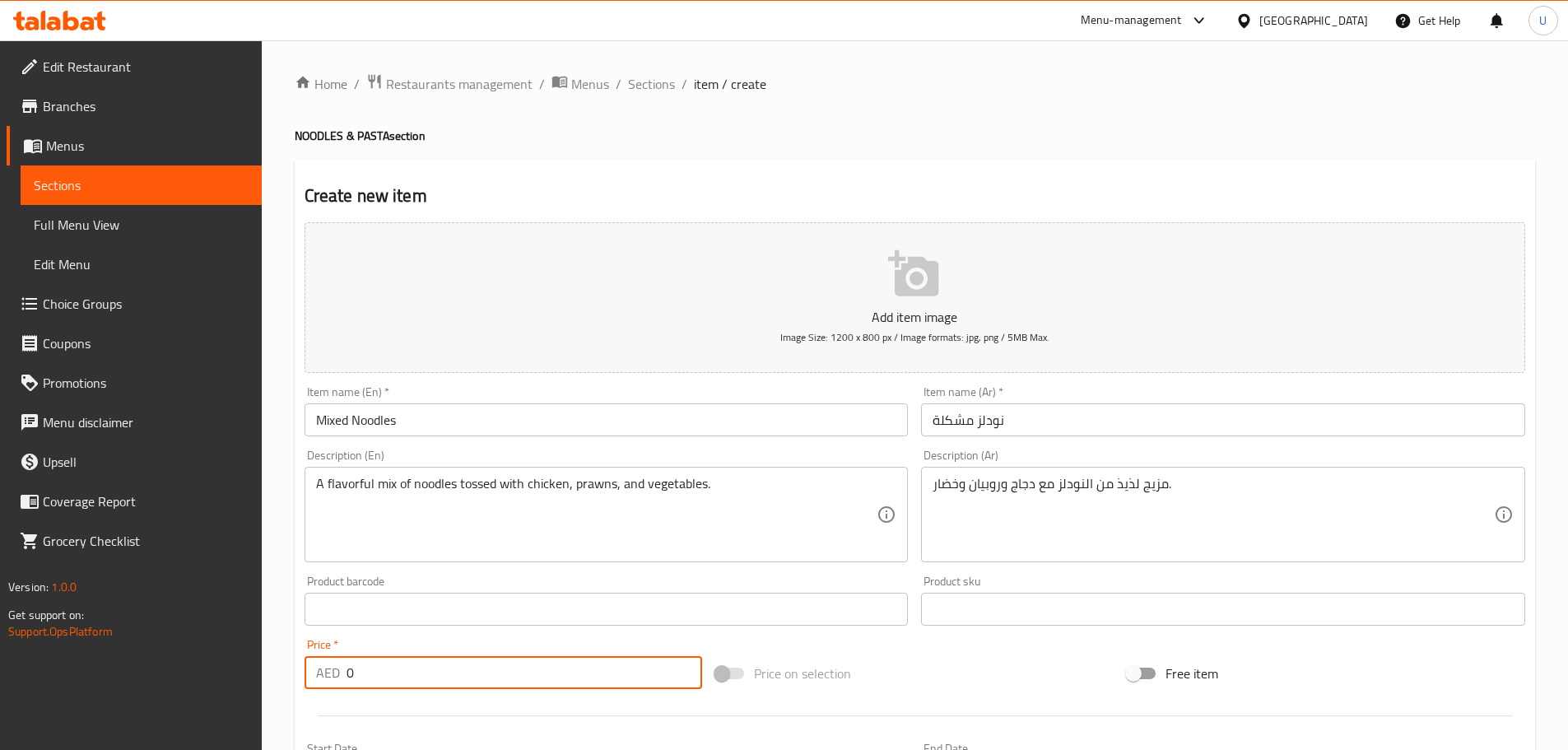
drag, startPoint x: 316, startPoint y: 662, endPoint x: 230, endPoint y: 648, distance: 87.1
click at [230, 648] on div "Edit Restaurant Branches Menus Sections Full Menu View Edit Menu Choice Groups …" at bounding box center [784, 595] width 1568 height 1110
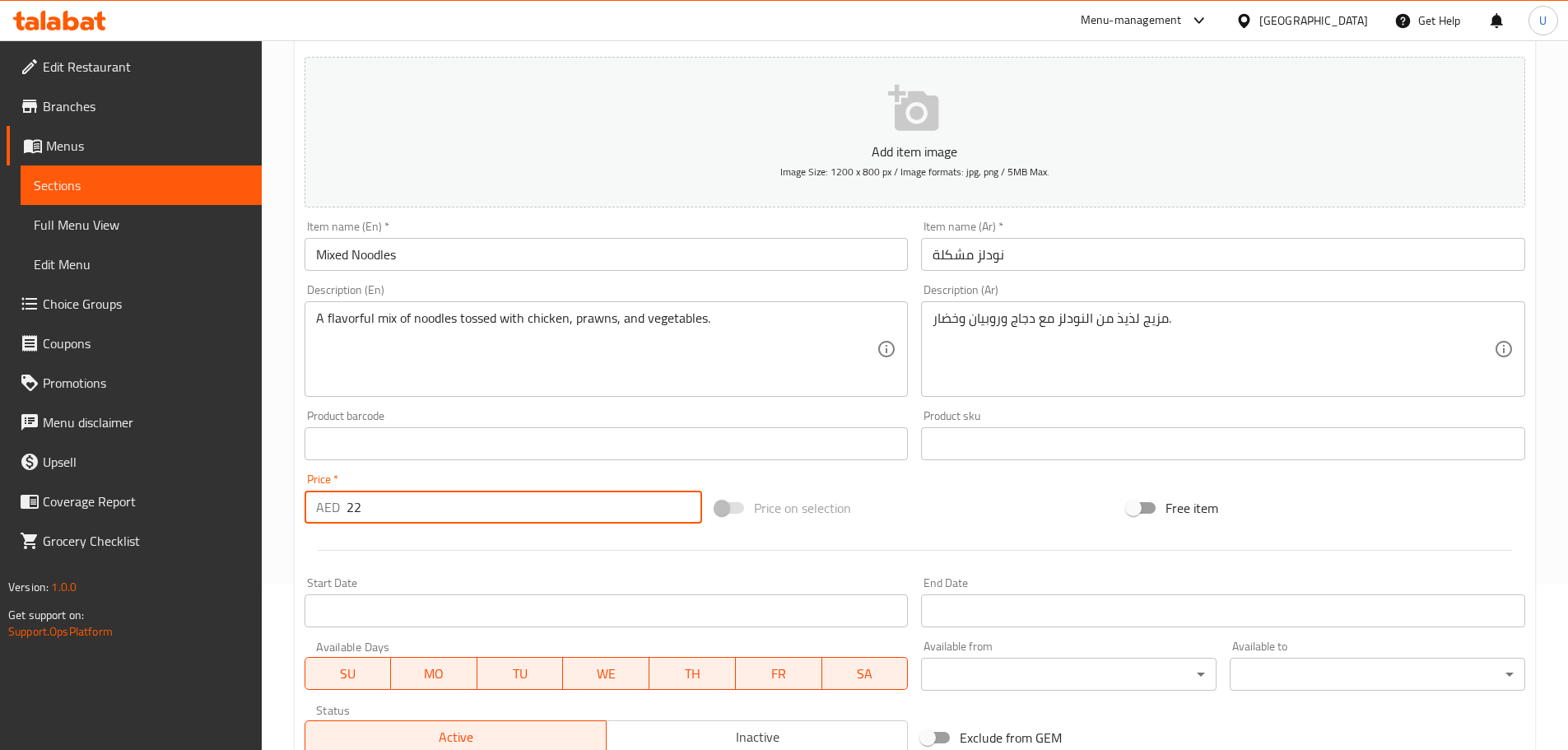
scroll to position [329, 0]
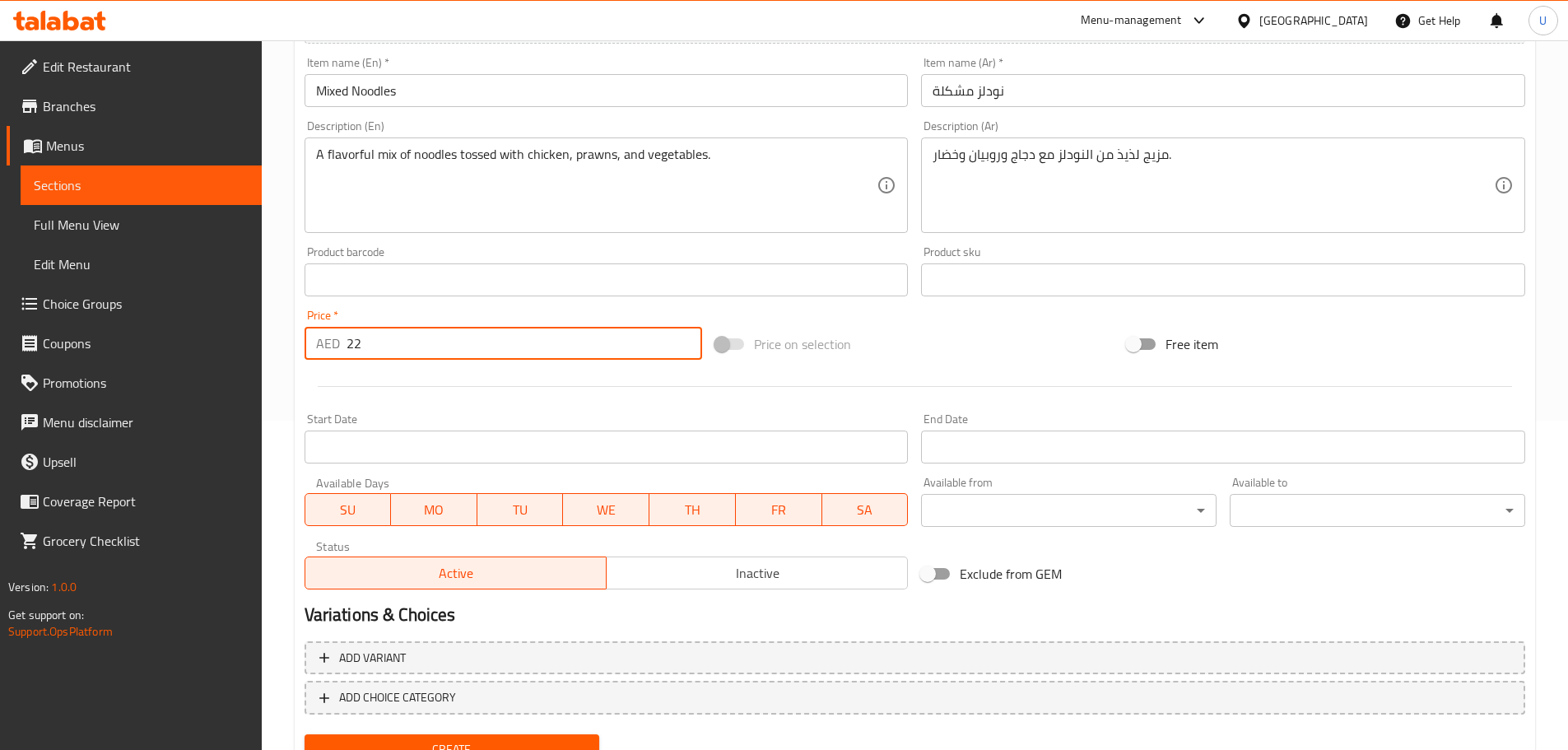
type input "22"
click at [439, 741] on span "Create" at bounding box center [452, 749] width 269 height 21
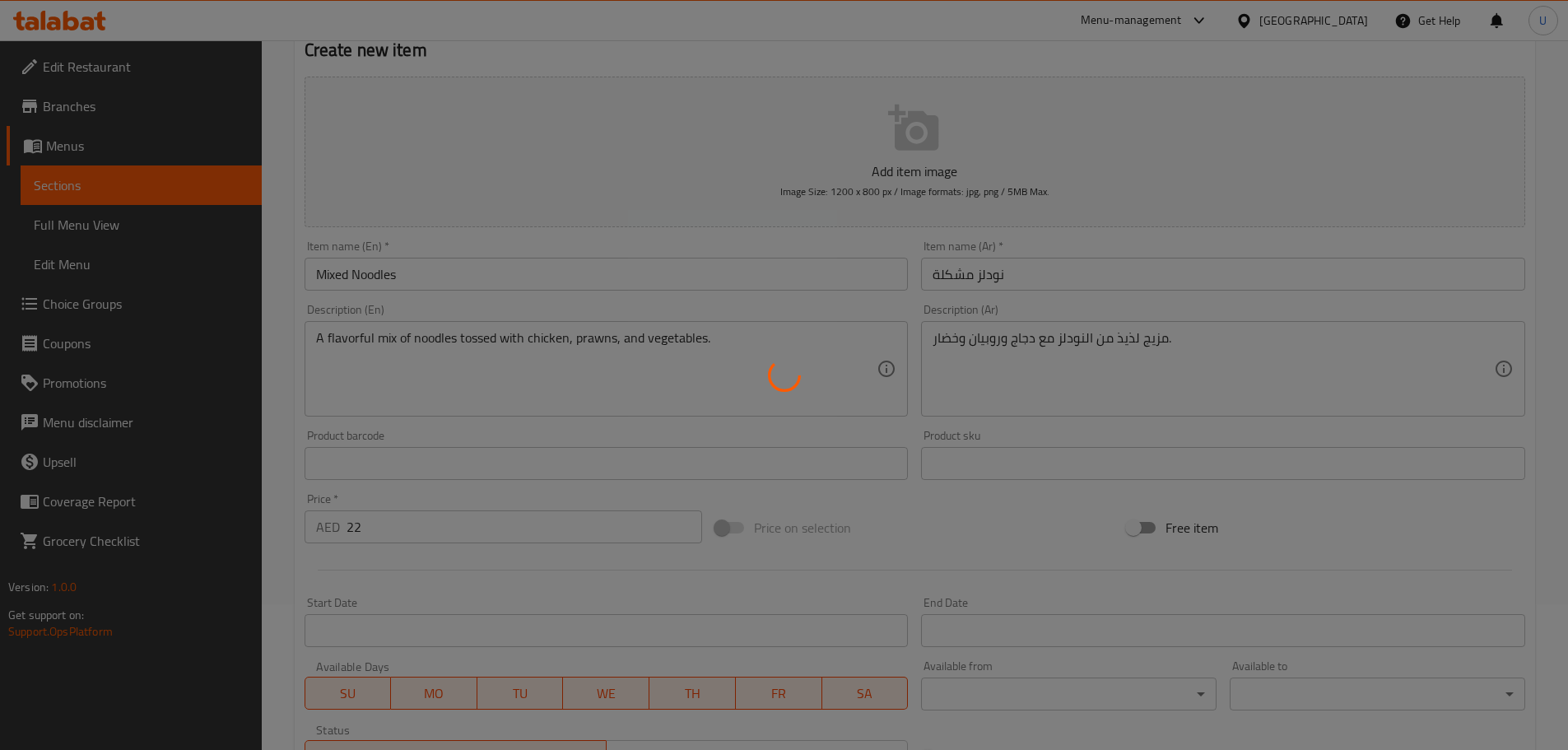
scroll to position [0, 0]
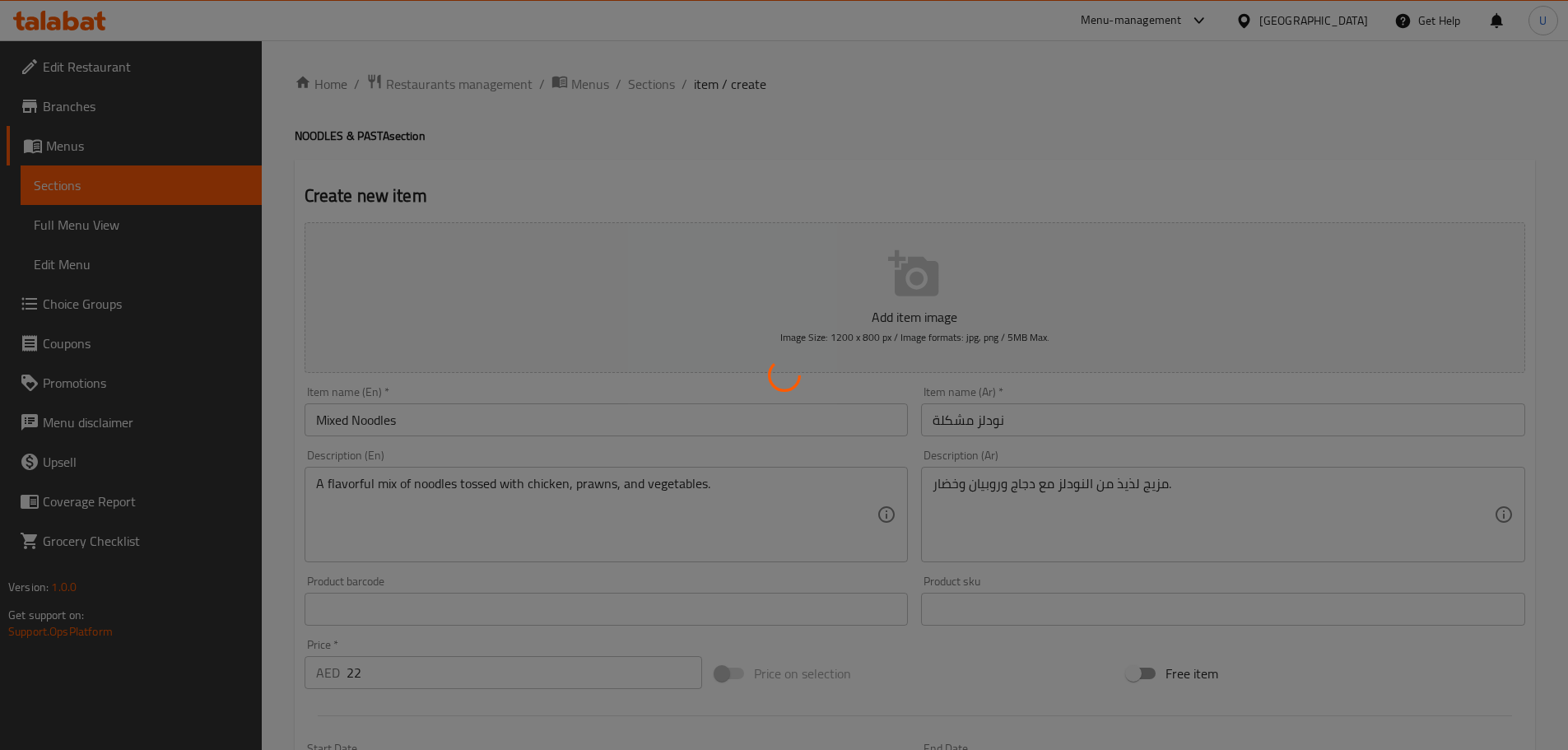
type input "0"
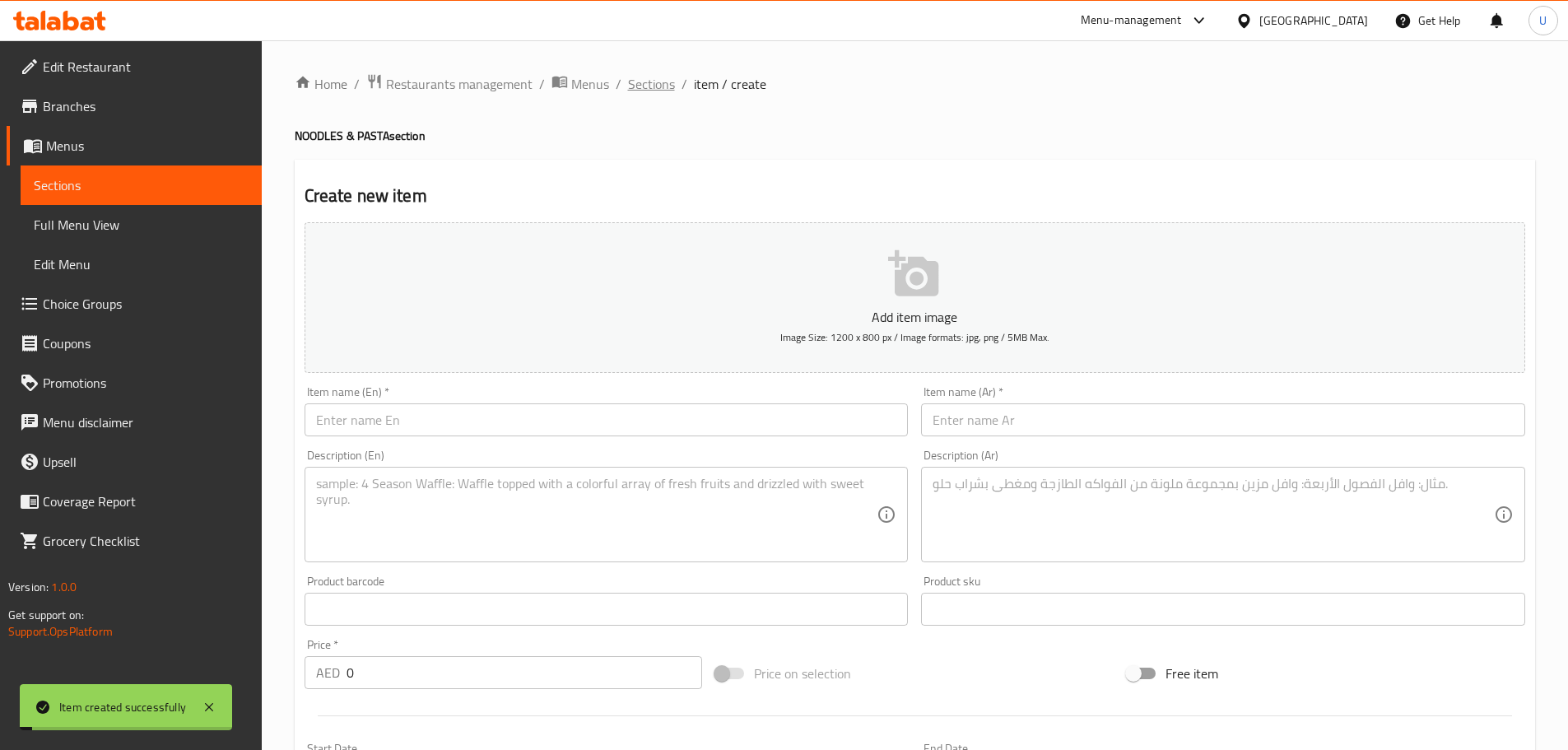
click at [631, 89] on span "Sections" at bounding box center [651, 84] width 47 height 20
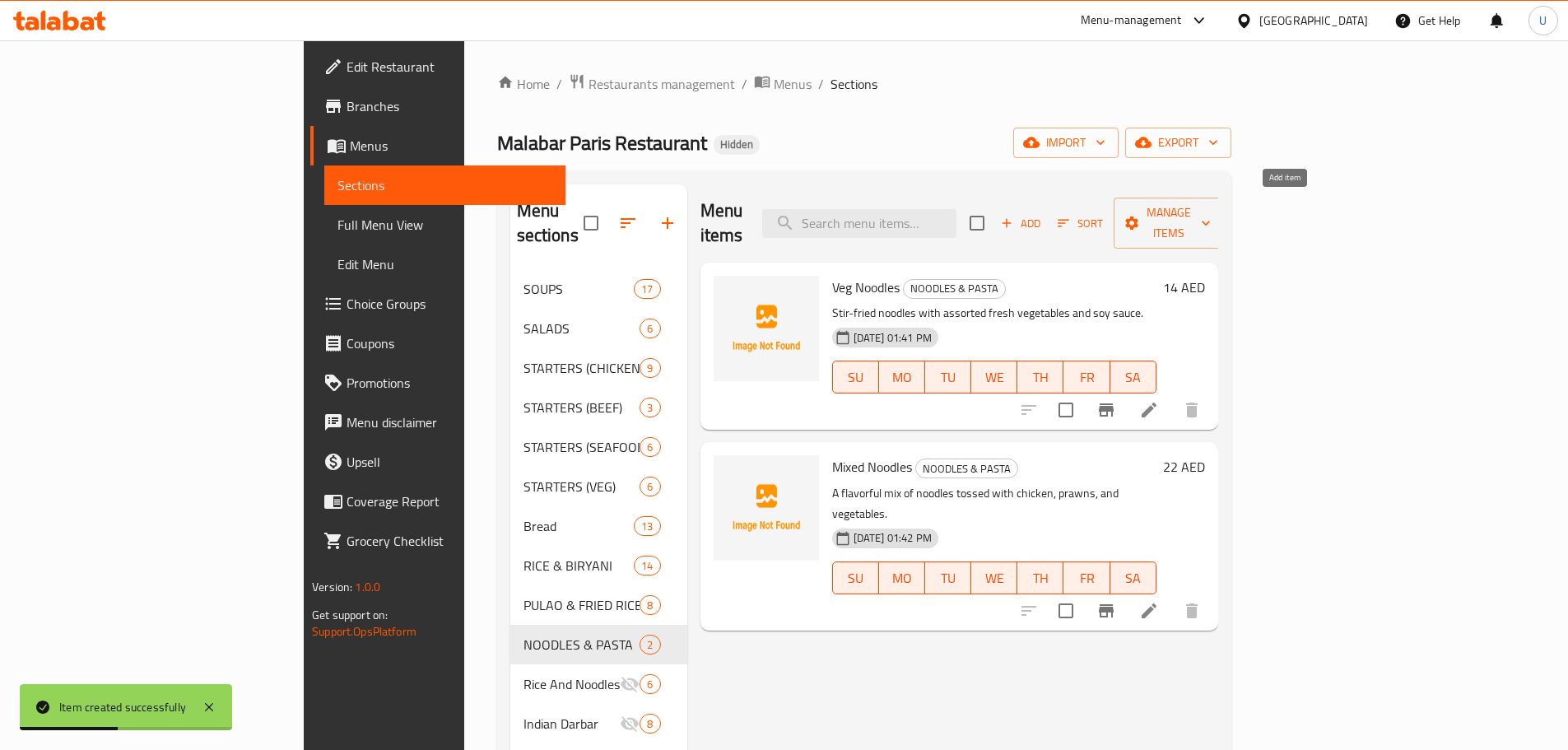
click at [1014, 216] on icon "button" at bounding box center [1007, 223] width 15 height 15
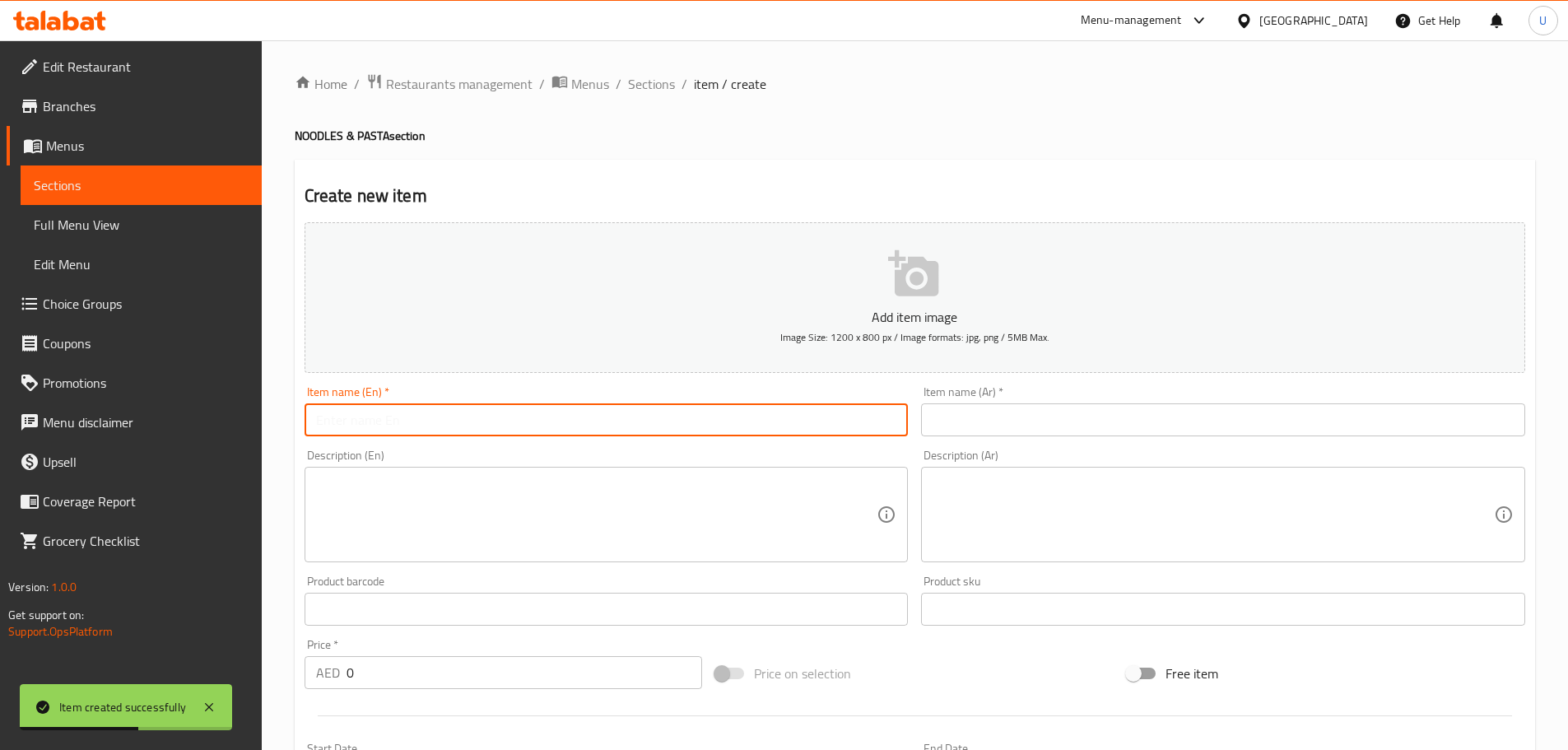
click at [512, 419] on input "text" at bounding box center [606, 420] width 604 height 33
paste input "Chicken Noodles"
type input "Chicken Noodles"
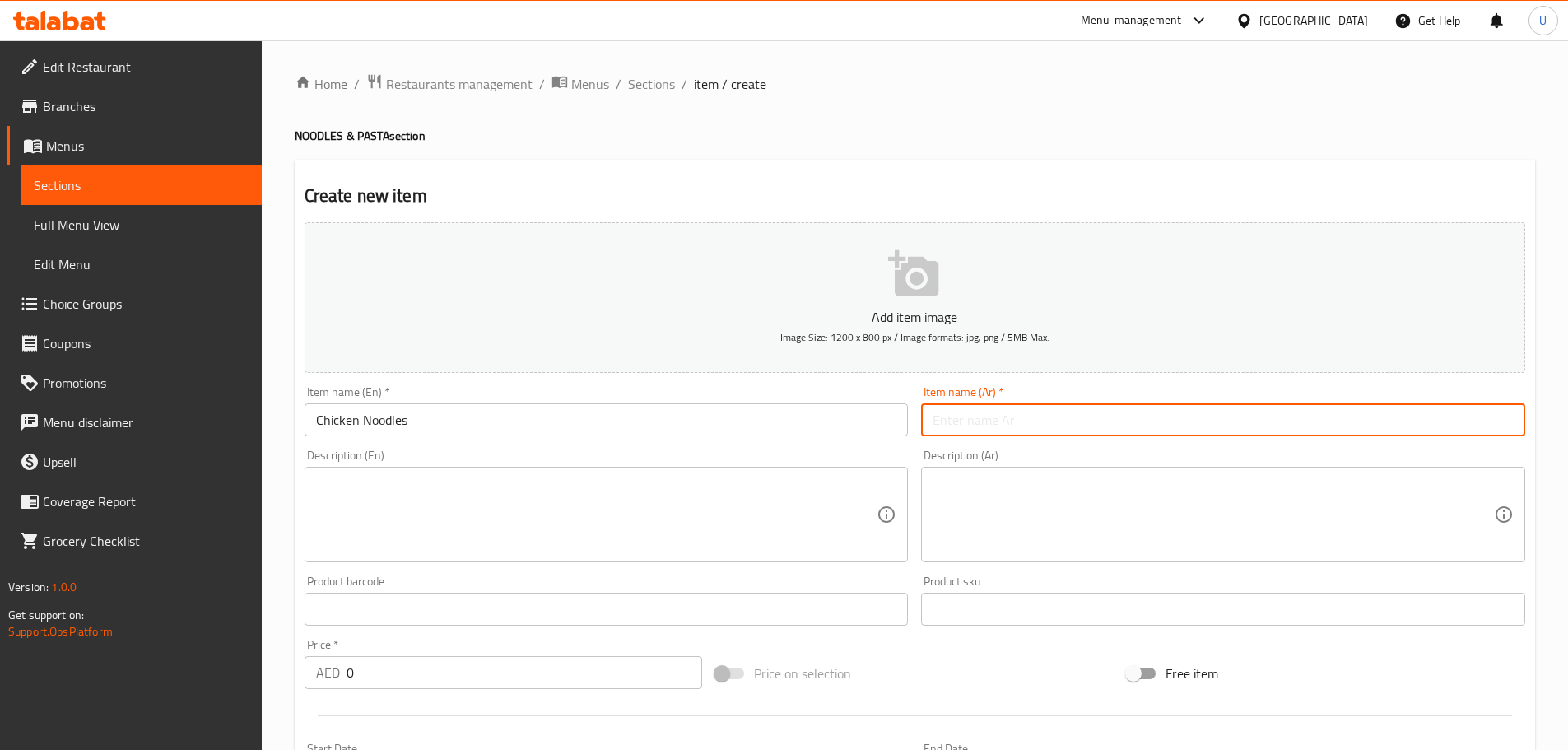
drag, startPoint x: 991, startPoint y: 422, endPoint x: 932, endPoint y: 422, distance: 59.0
click at [991, 422] on input "text" at bounding box center [1222, 420] width 604 height 33
paste input "نودلز بالدجاج"
type input "نودلز بالدجاج"
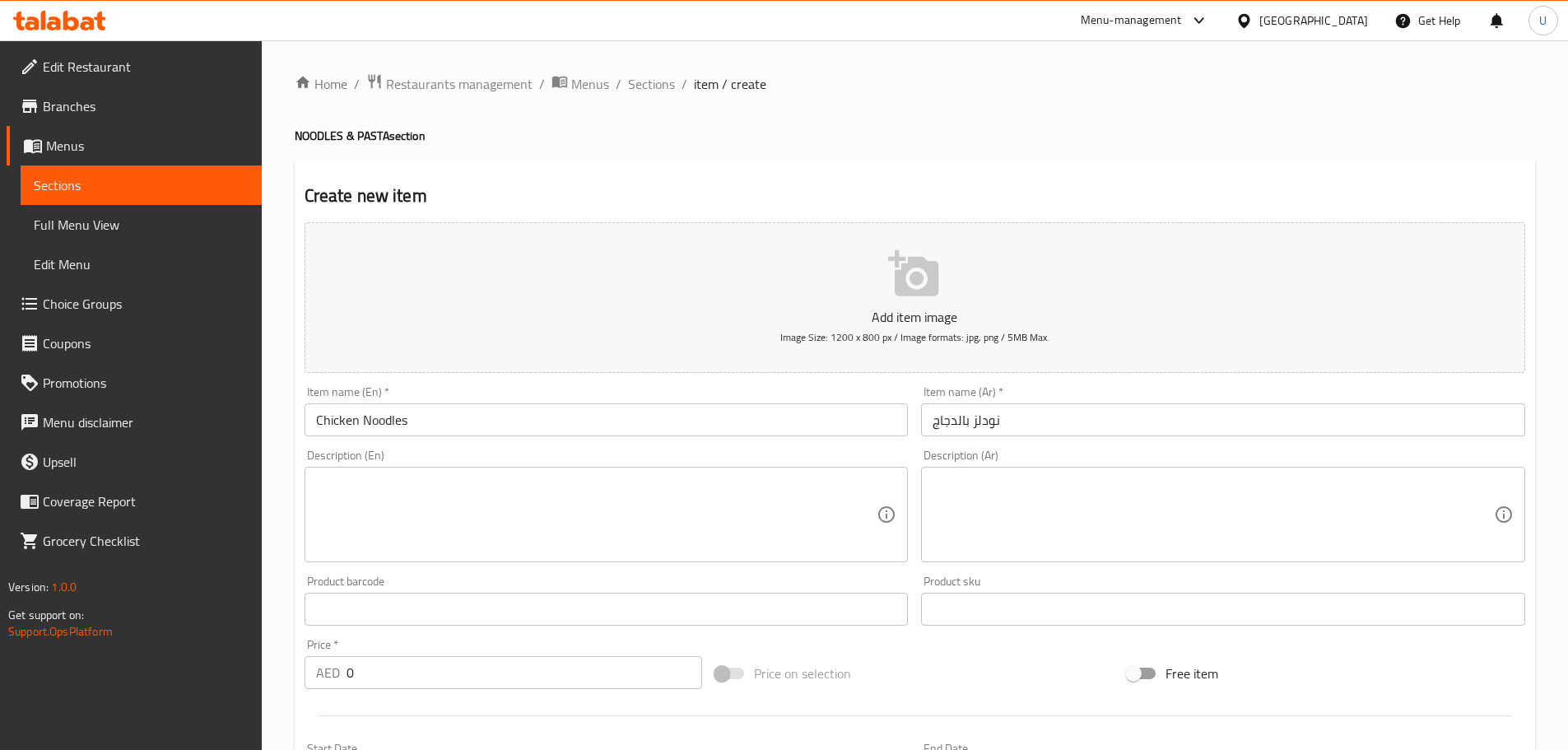
click at [423, 511] on textarea at bounding box center [596, 514] width 561 height 79
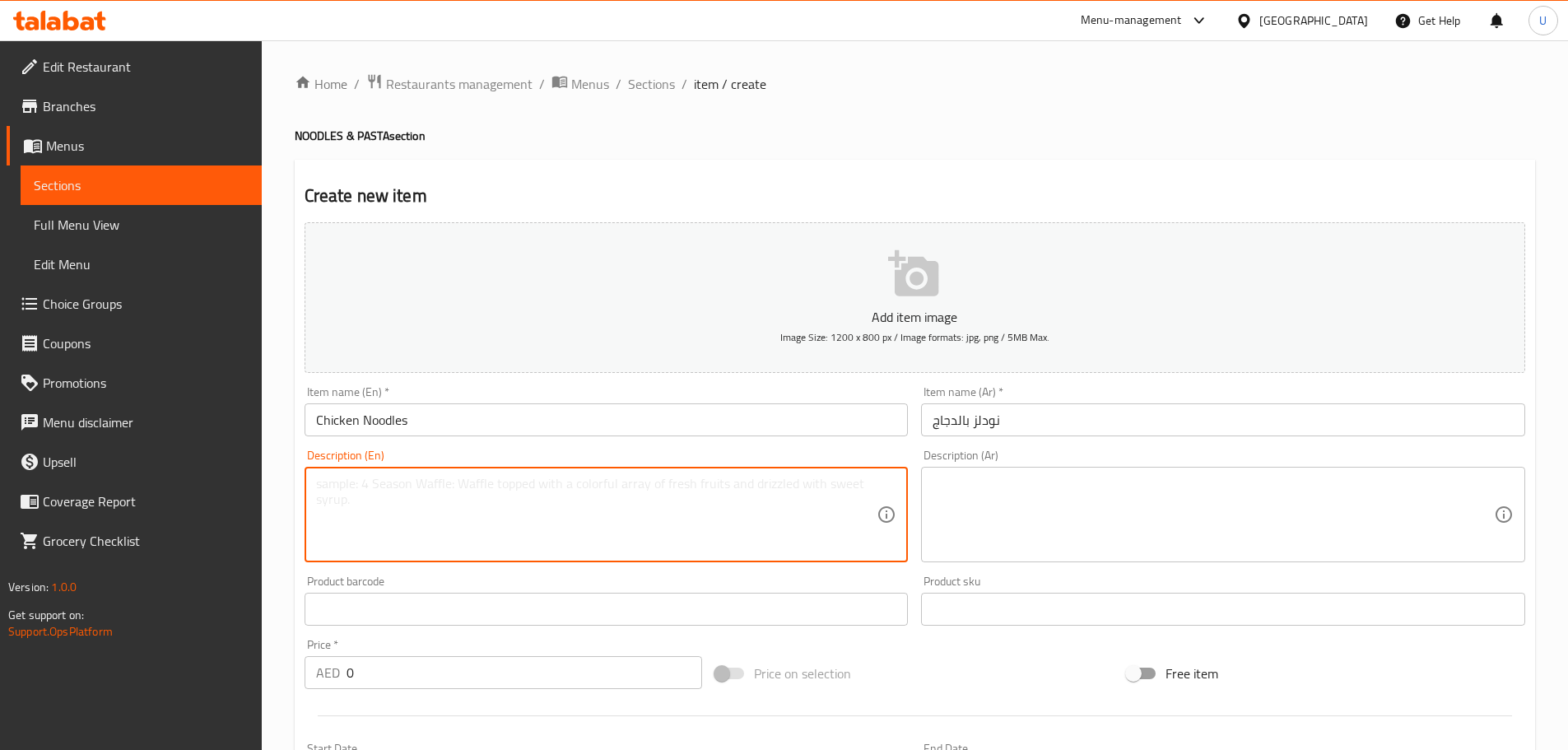
paste textarea "Soft noodles stir-fried with tender chicken and vegetables."
type textarea "Soft noodles stir-fried with tender chicken and vegetables."
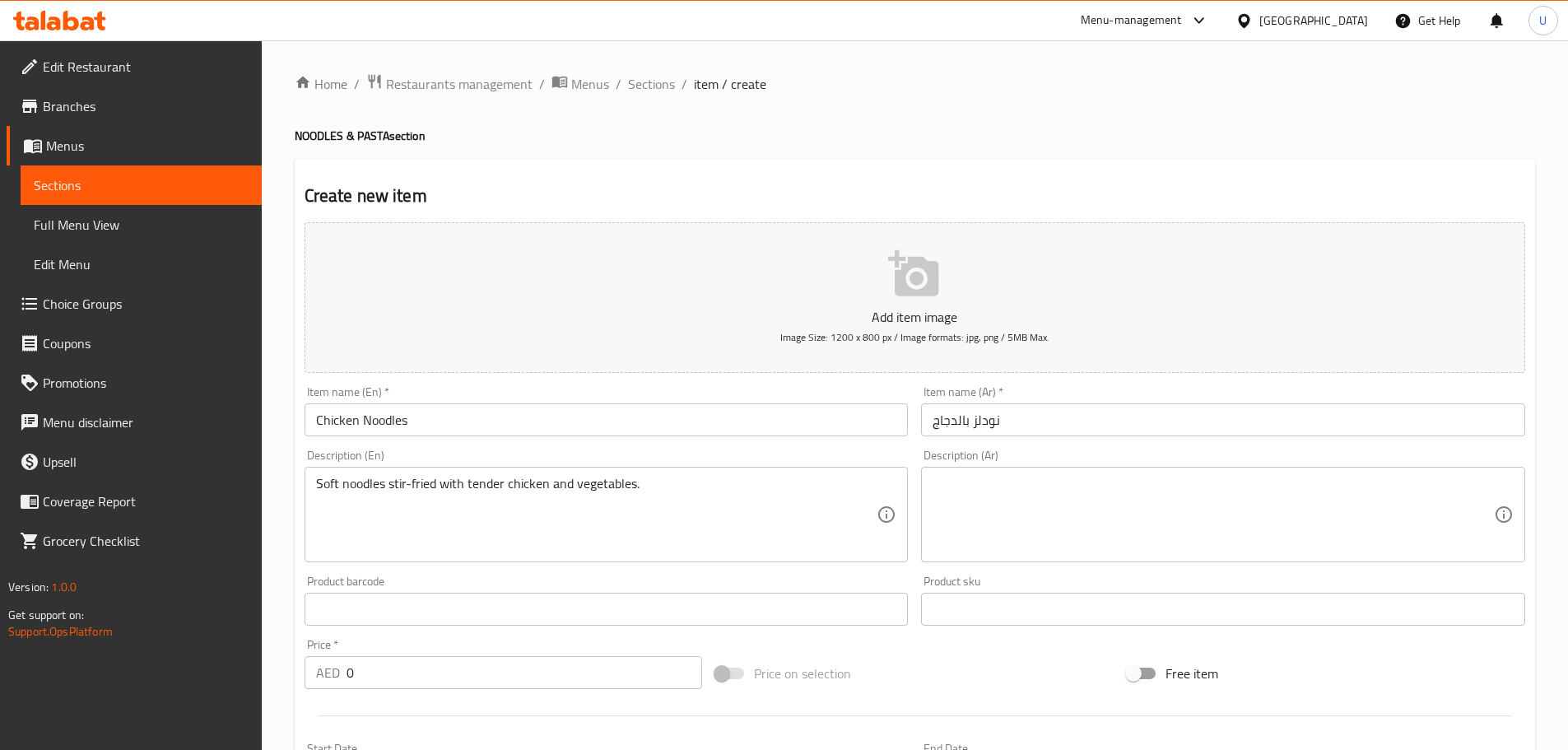
click at [993, 509] on textarea at bounding box center [1213, 514] width 561 height 79
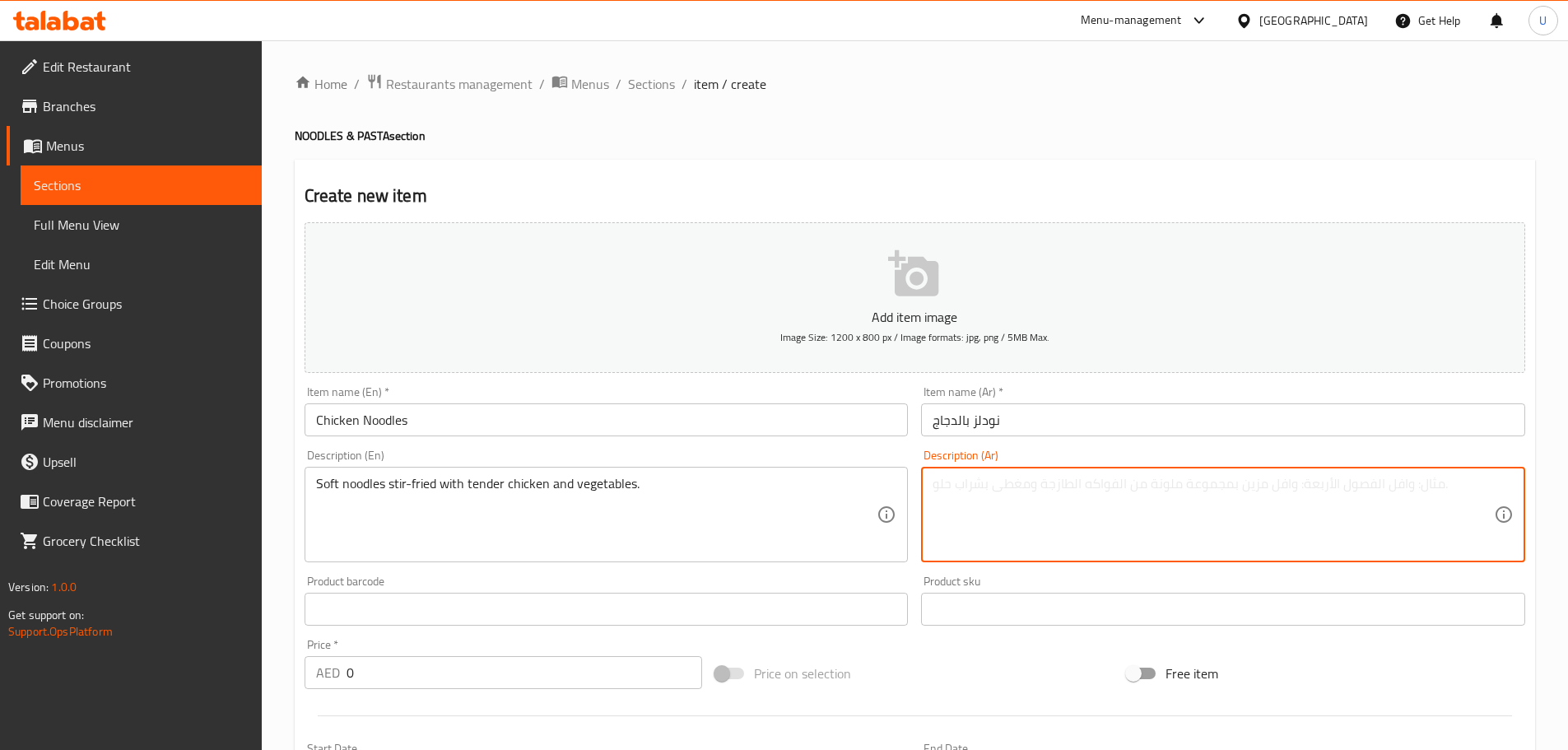
paste textarea "نودلز طرية مقلية مع دجاج طري وخضار."
type textarea "نودلز طرية مقلية مع دجاج طري وخضار."
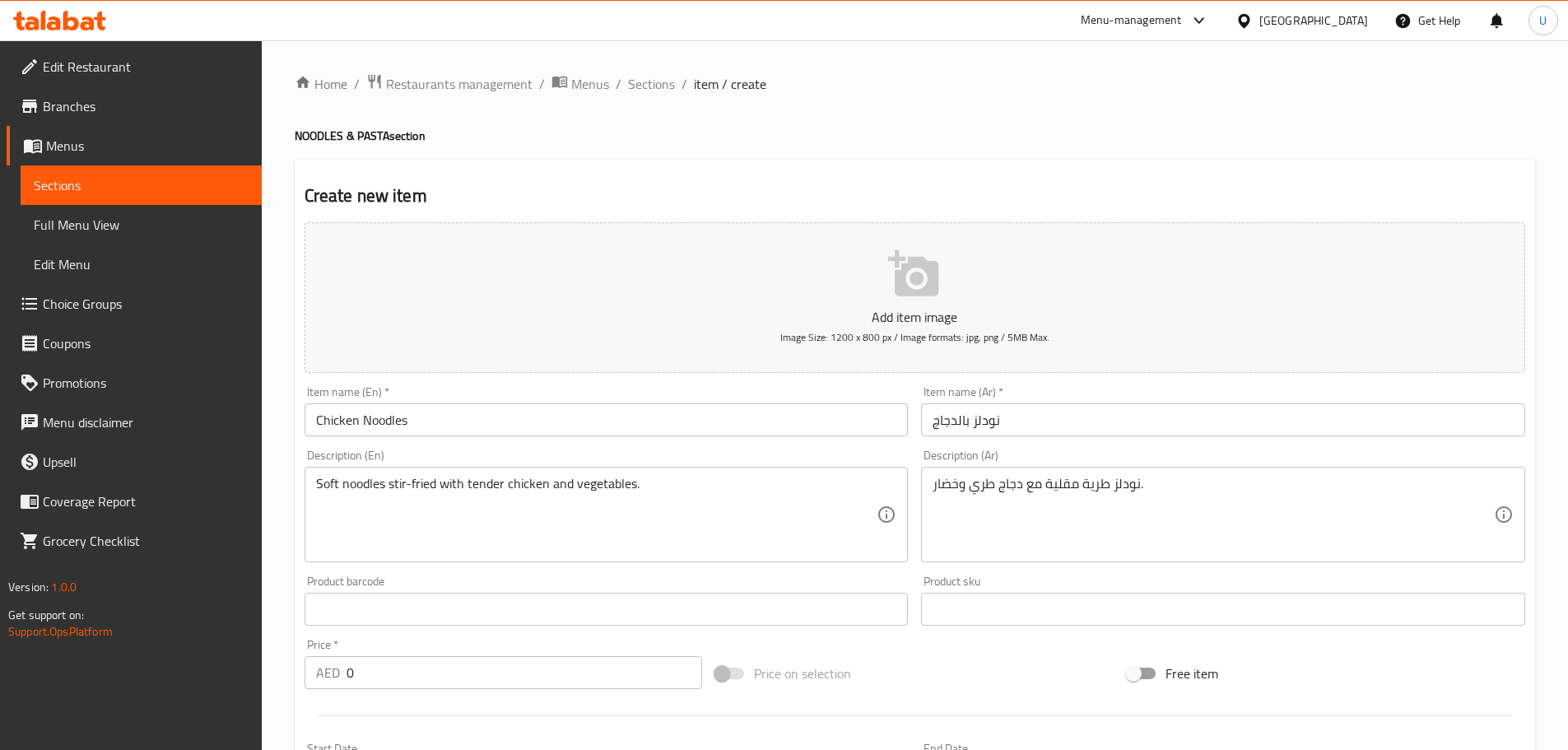
drag, startPoint x: 275, startPoint y: 662, endPoint x: 263, endPoint y: 658, distance: 12.6
click at [262, 660] on div "Edit Restaurant Branches Menus Sections Full Menu View Edit Menu Choice Groups …" at bounding box center [784, 595] width 1568 height 1110
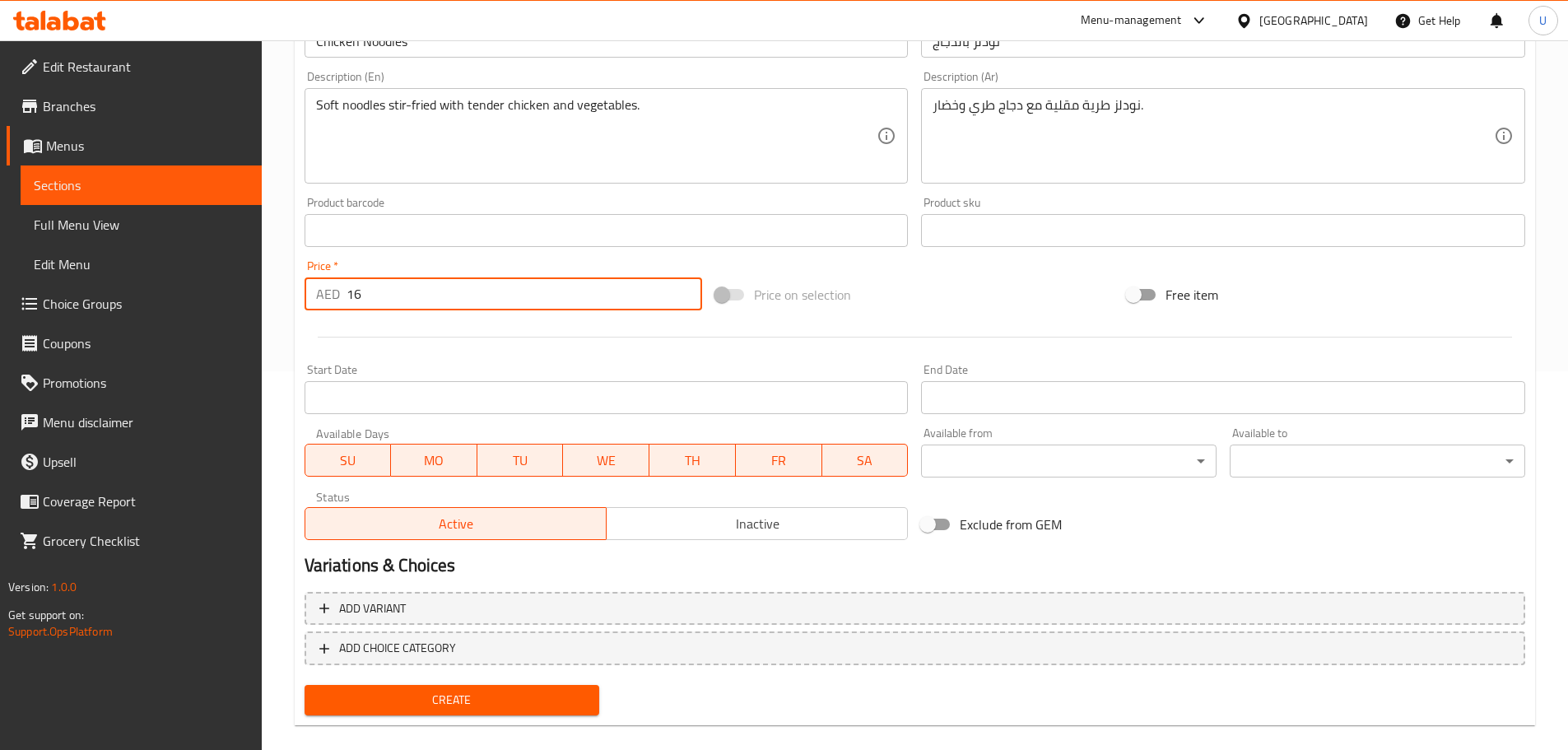
scroll to position [400, 0]
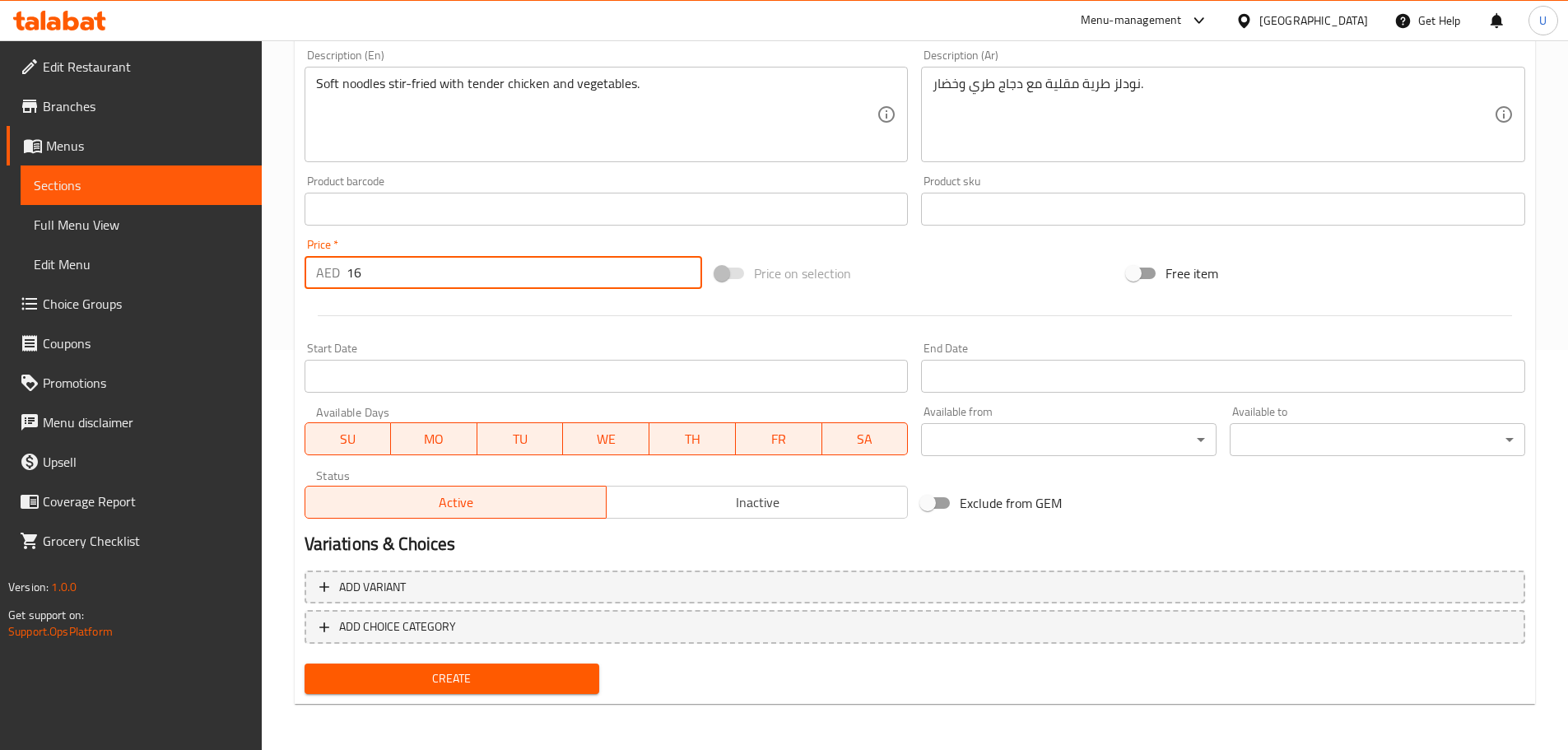
type input "16"
click at [470, 682] on span "Create" at bounding box center [452, 678] width 269 height 21
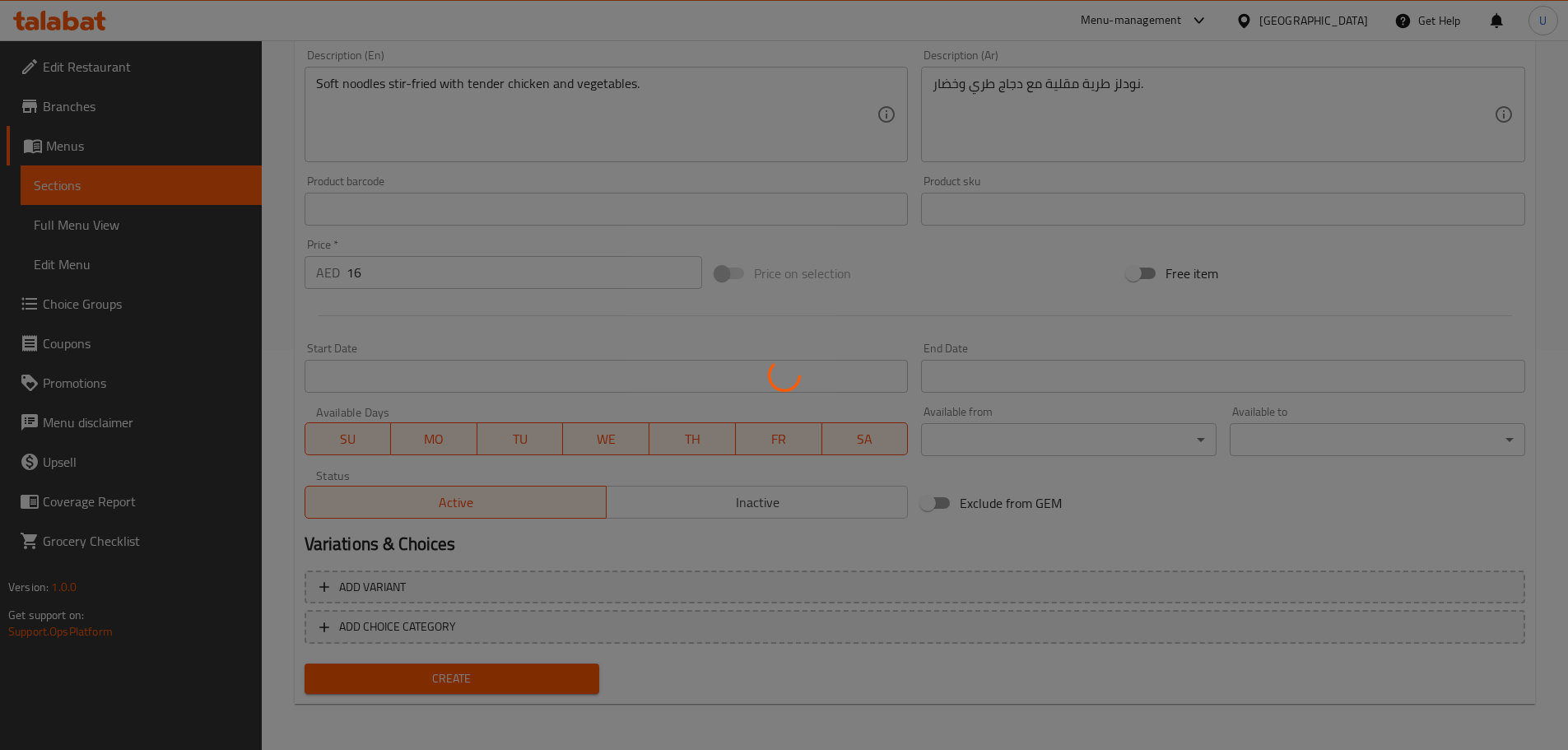
type input "0"
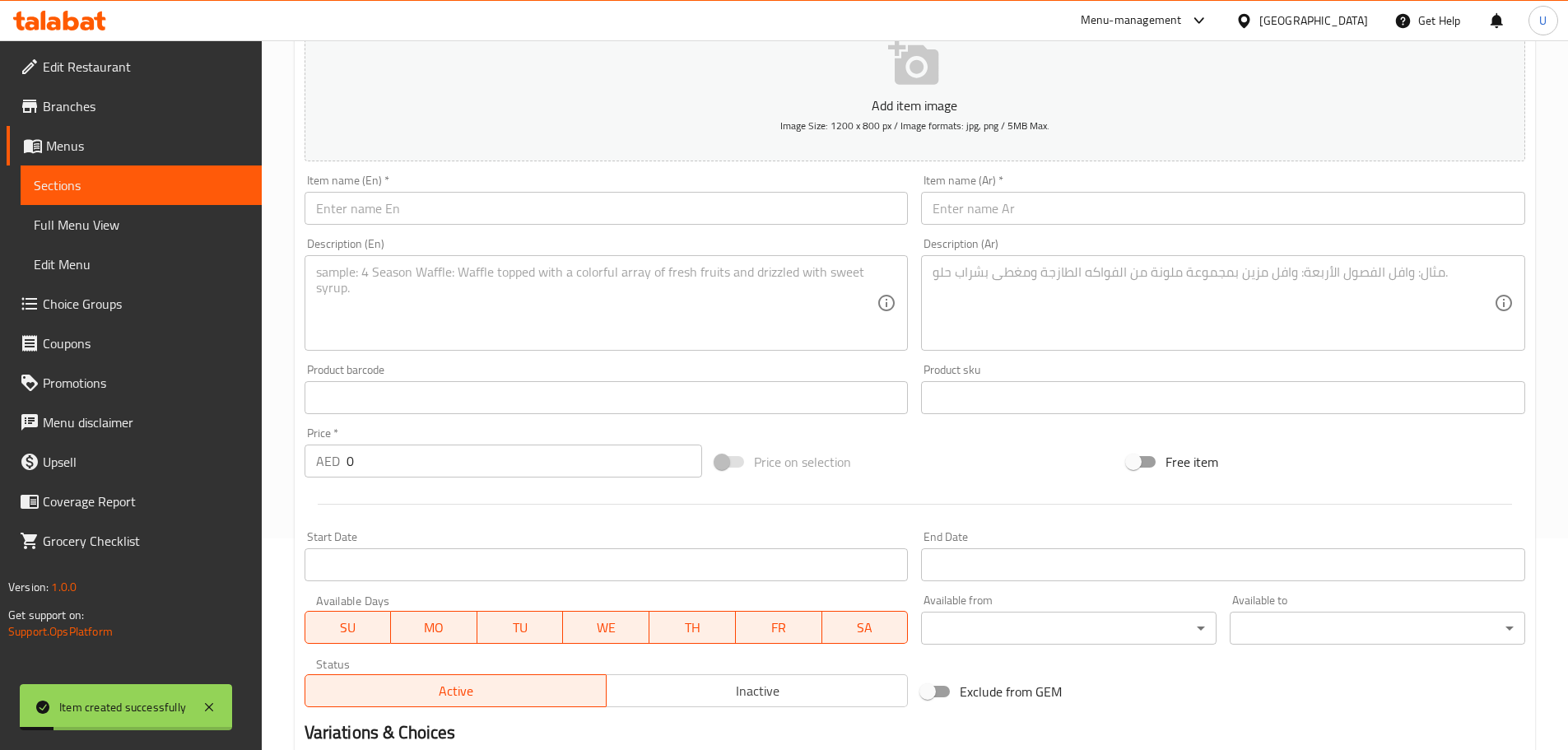
scroll to position [0, 0]
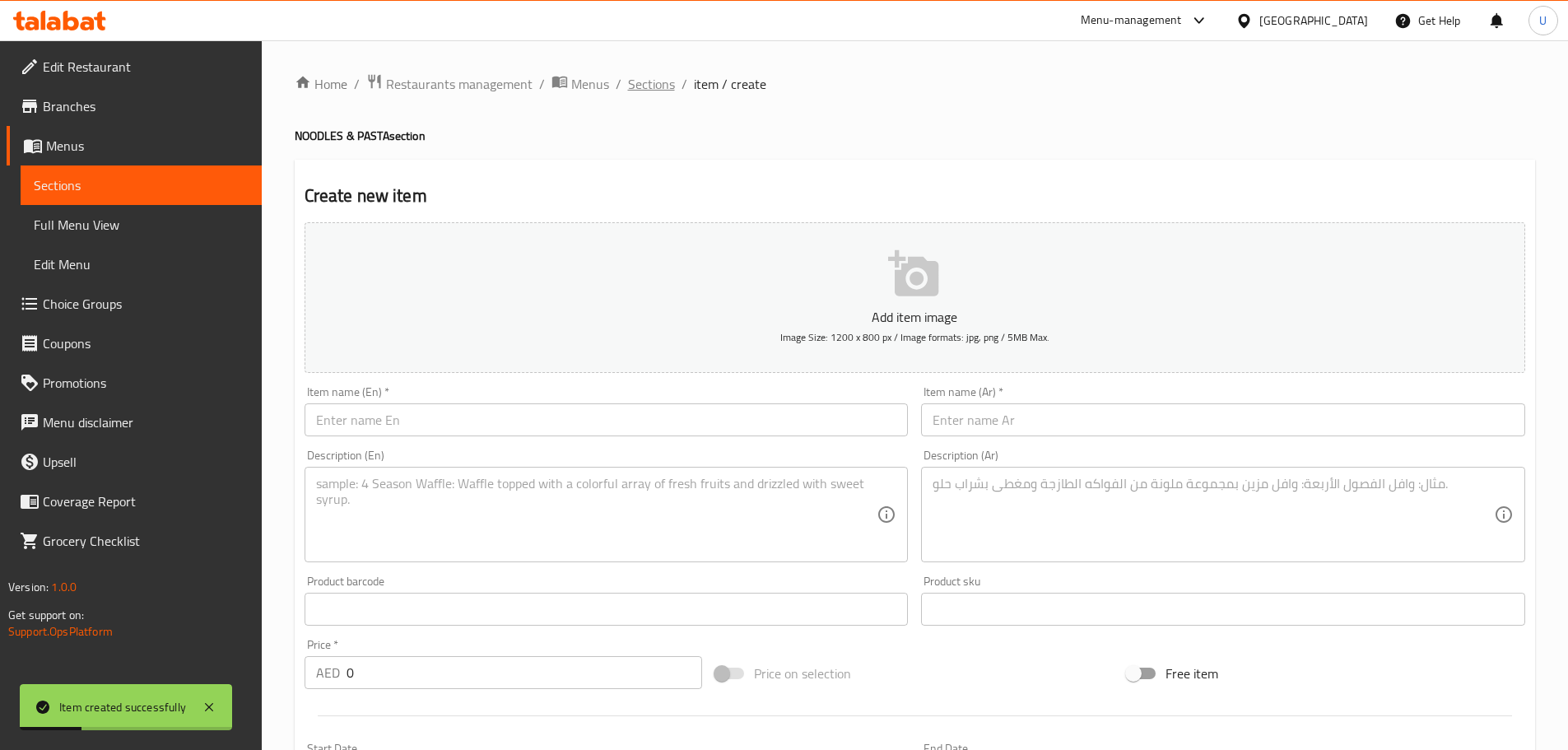
drag, startPoint x: 654, startPoint y: 90, endPoint x: 637, endPoint y: 116, distance: 31.1
click at [654, 88] on span "Sections" at bounding box center [651, 84] width 47 height 20
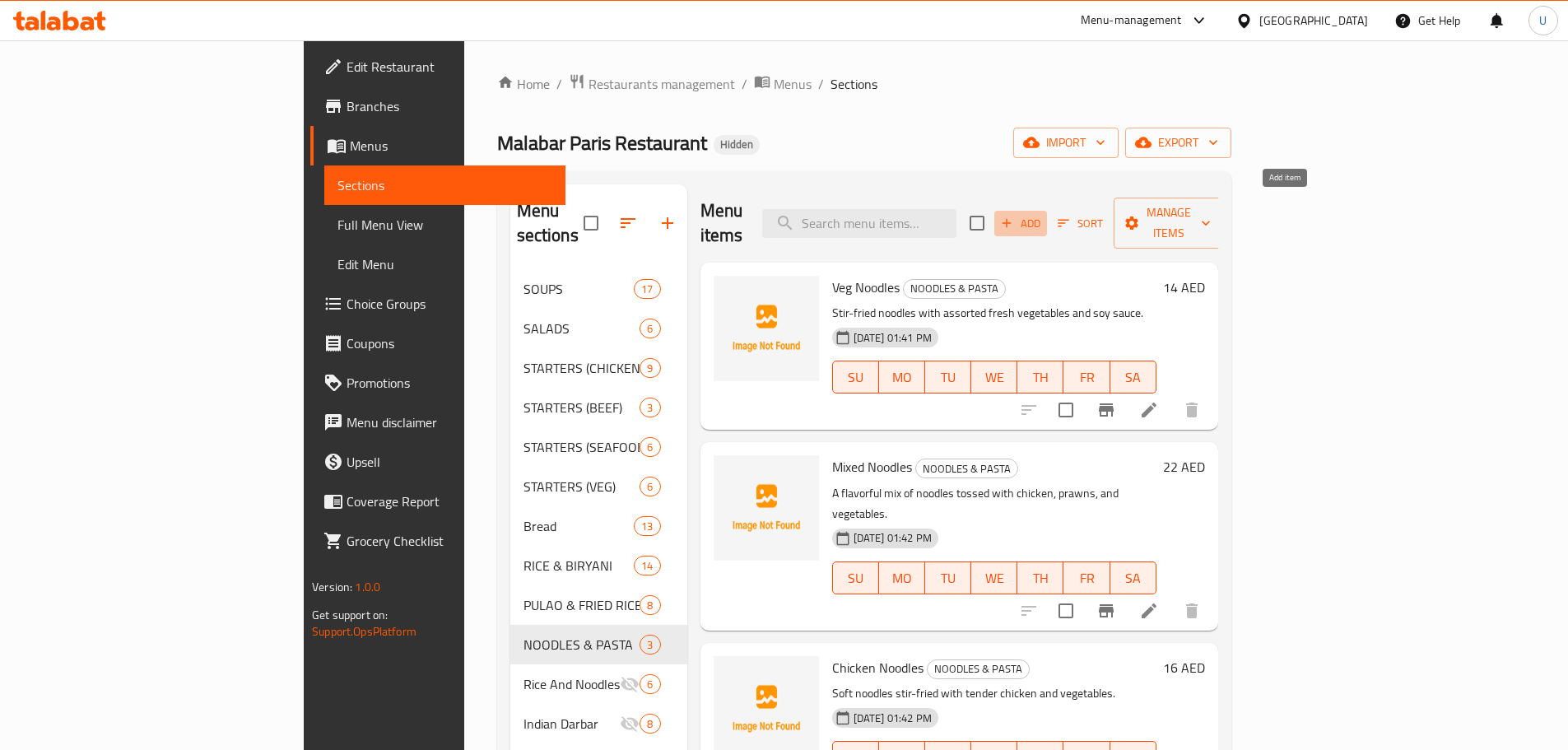
click at [1042, 217] on span "Add" at bounding box center [1021, 223] width 45 height 19
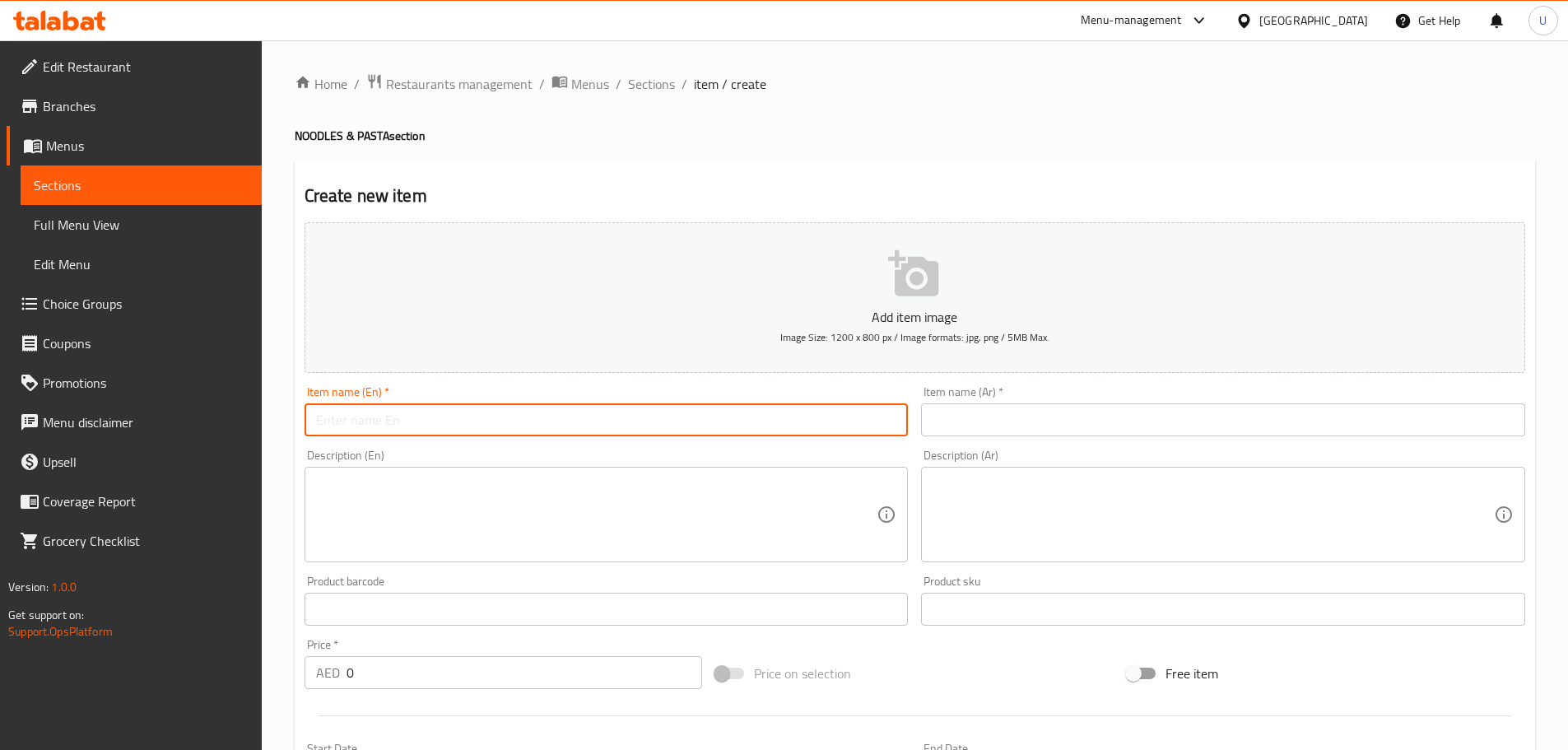
drag, startPoint x: 355, startPoint y: 424, endPoint x: 374, endPoint y: 419, distance: 19.6
click at [355, 424] on input "text" at bounding box center [606, 420] width 604 height 33
paste input "Prawns Noodles"
type input "Prawns Noodles"
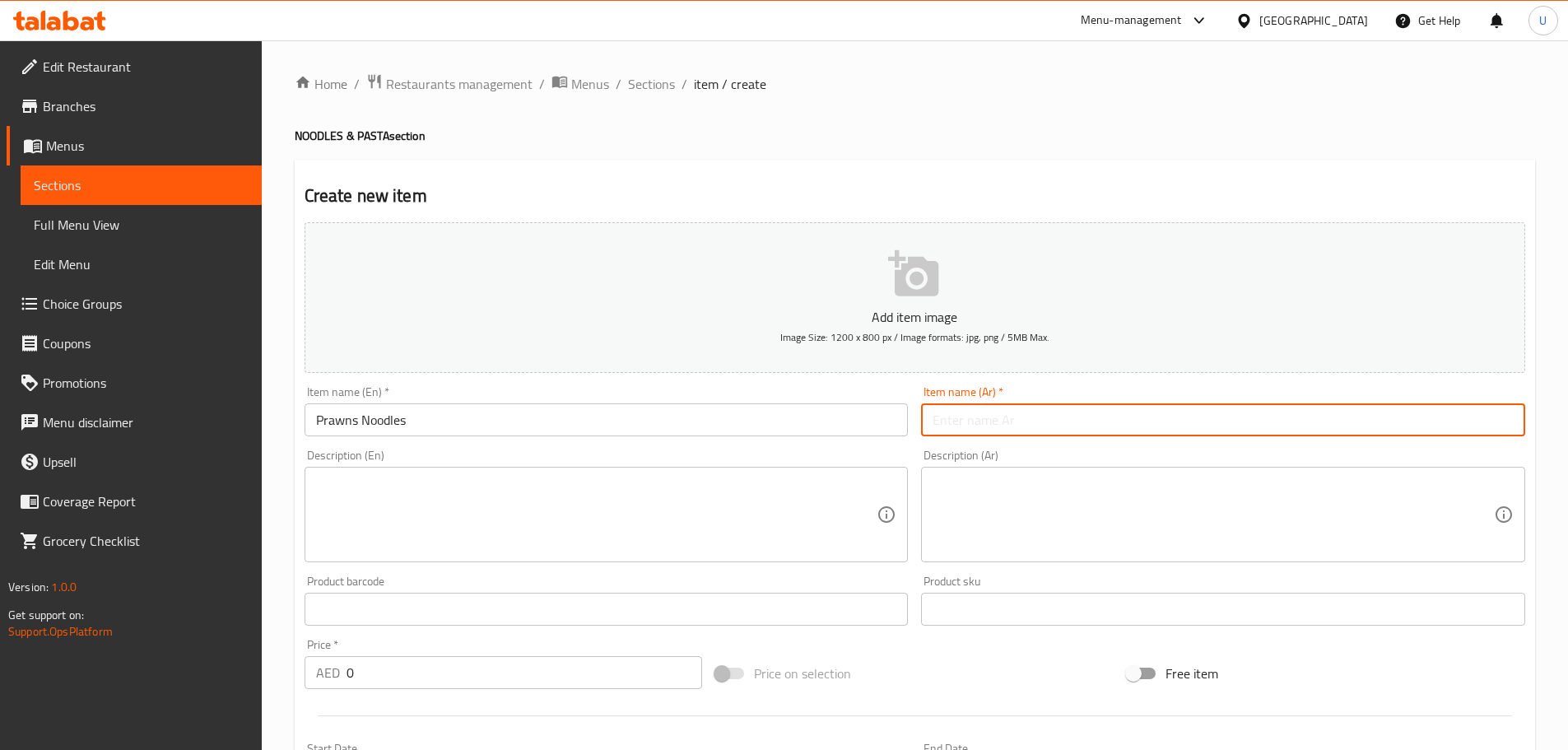
click at [1082, 423] on input "text" at bounding box center [1222, 420] width 604 height 33
paste input "نودلز بالروبيان"
type input "نودلز بالروبيان"
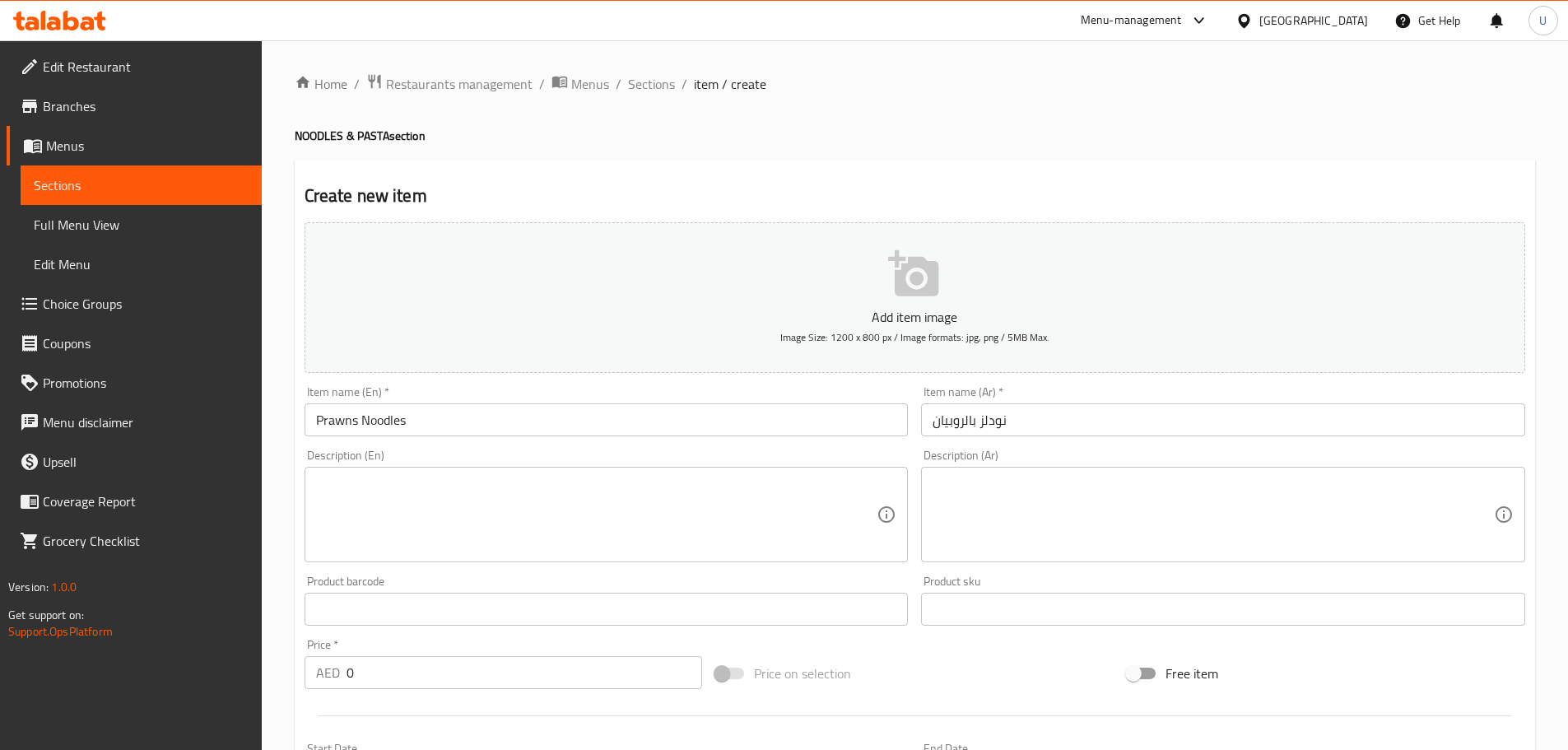
click at [509, 491] on textarea at bounding box center [596, 514] width 561 height 79
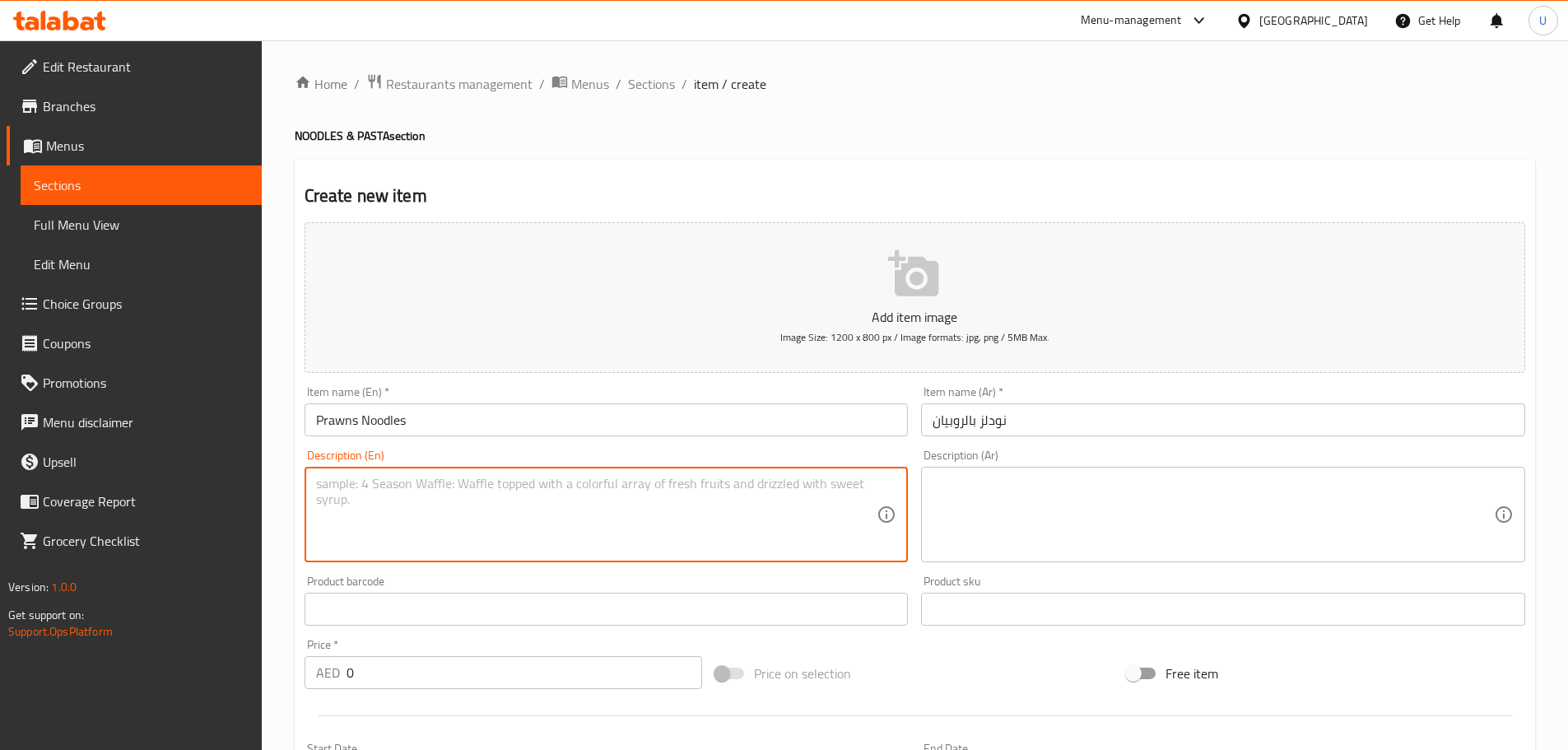
paste textarea "Stir-fried noodles with prawns, vegetables, and Asian spices."
type textarea "Stir-fried noodles with prawns, vegetables, and Asian spices."
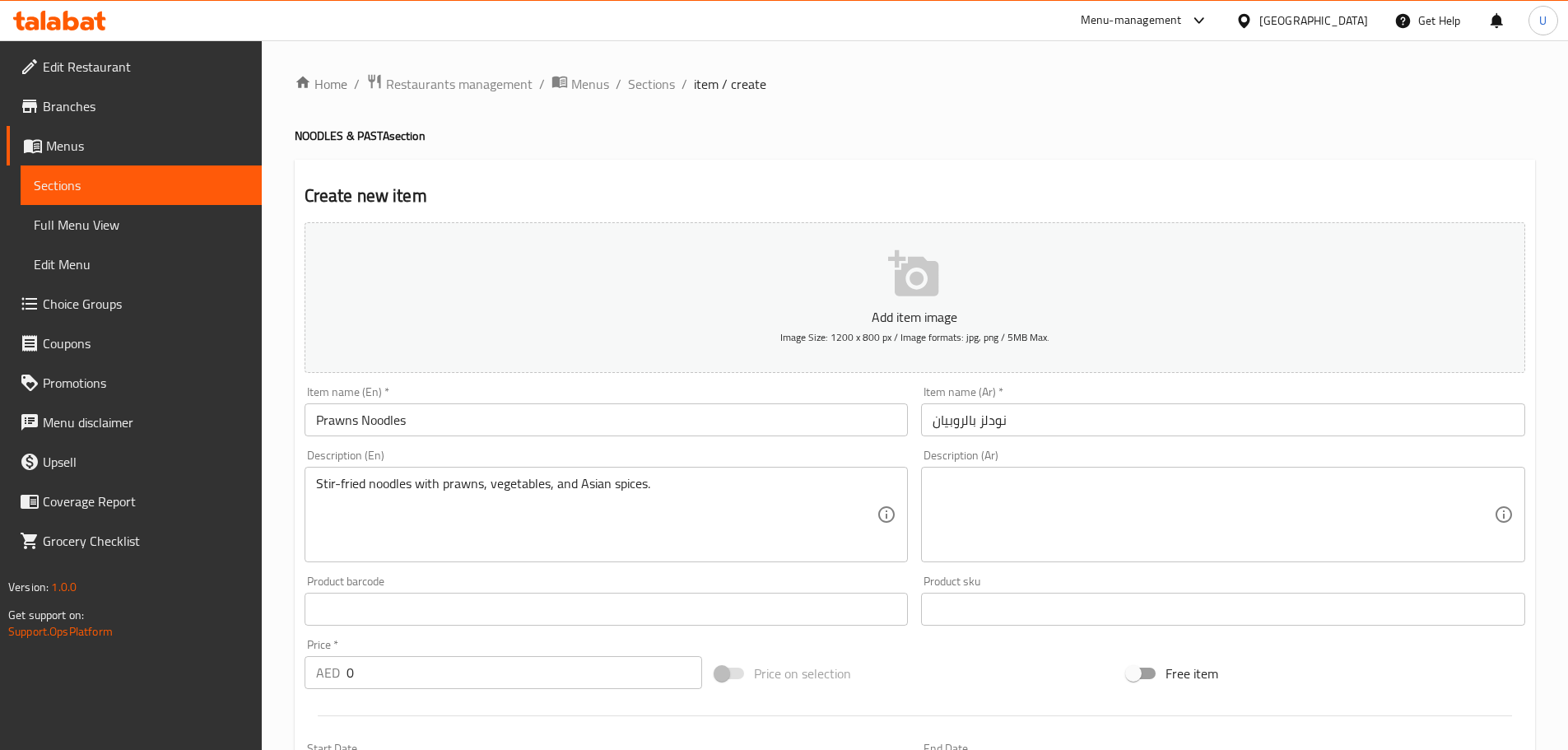
click at [1008, 471] on div "Description (Ar)" at bounding box center [1222, 514] width 604 height 95
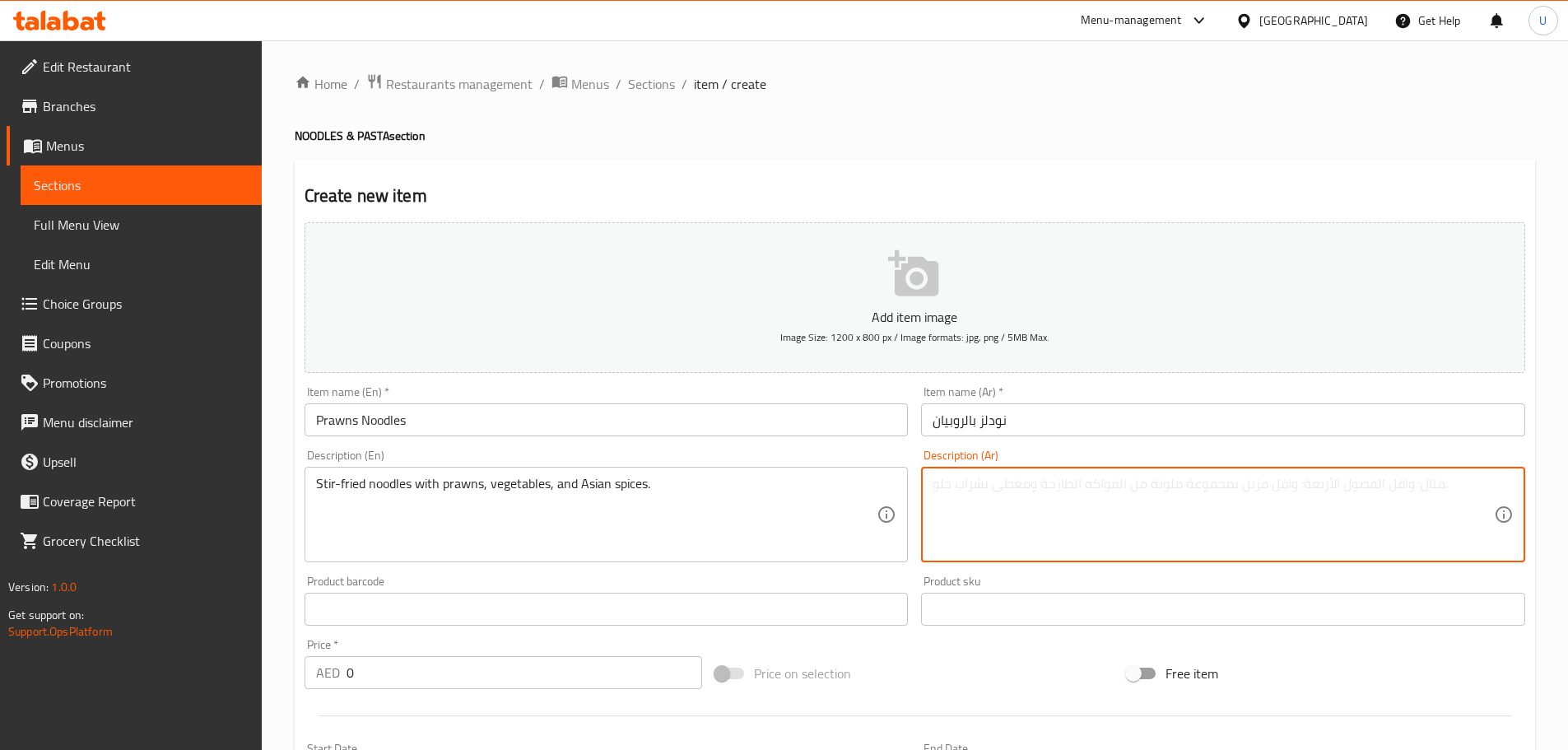
paste textarea "نودلز مقلية مع روبيان وخضار وتوابل آسيوية."
type textarea "نودلز مقلية مع روبيان وخضار وتوابل آسيوية."
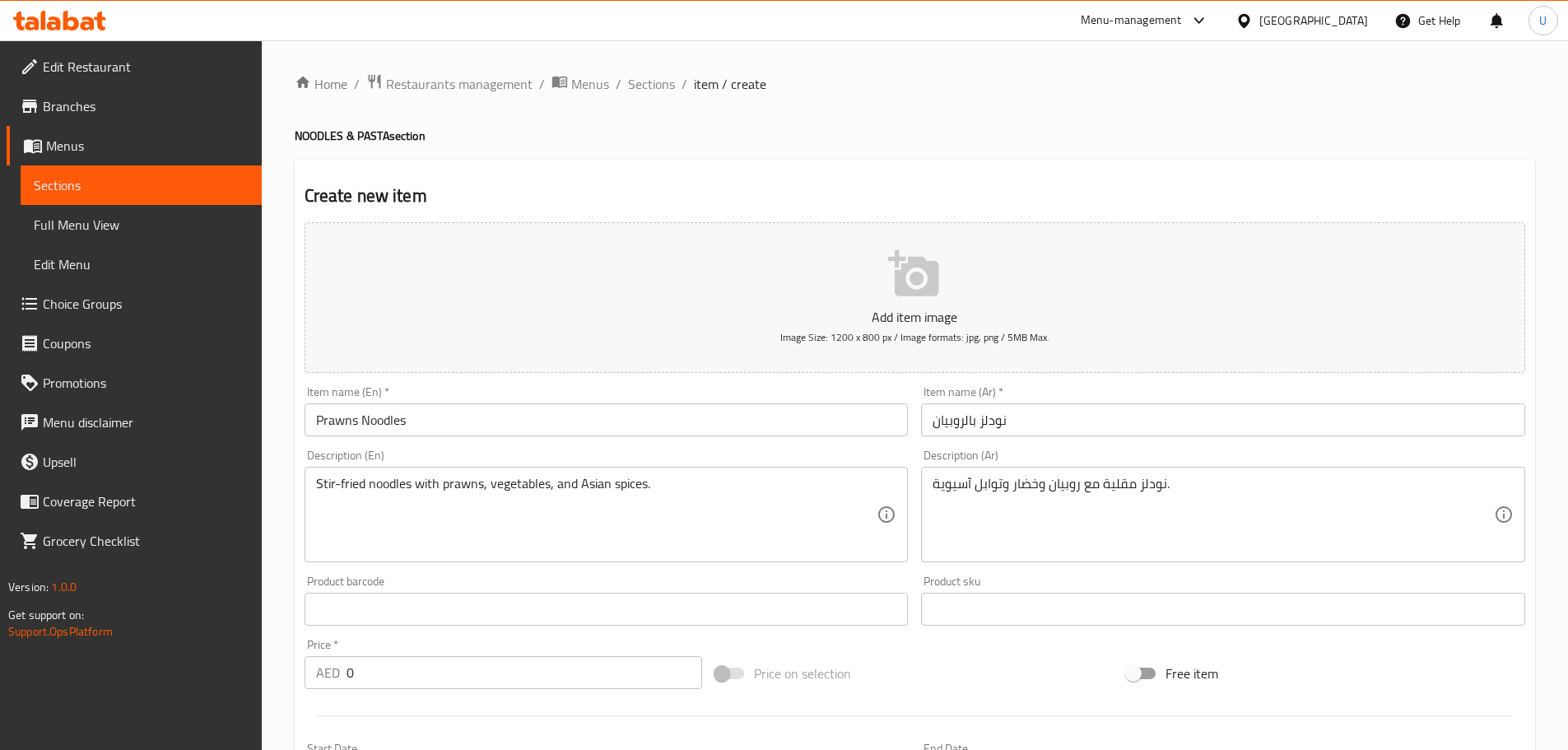
click at [258, 662] on div "Edit Restaurant Branches Menus Sections Full Menu View Edit Menu Choice Groups …" at bounding box center [784, 595] width 1568 height 1110
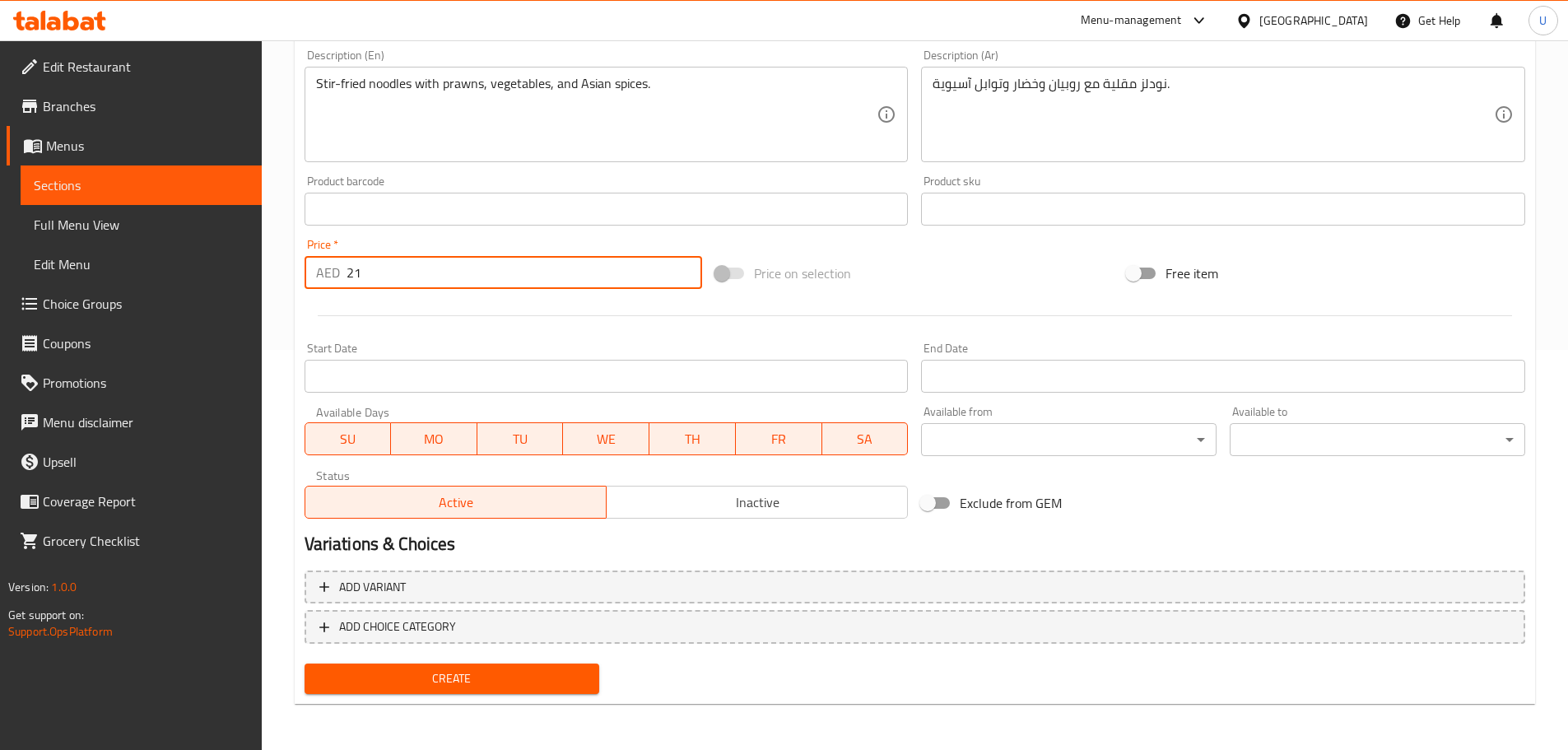
type input "21"
click at [448, 688] on span "Create" at bounding box center [452, 678] width 269 height 21
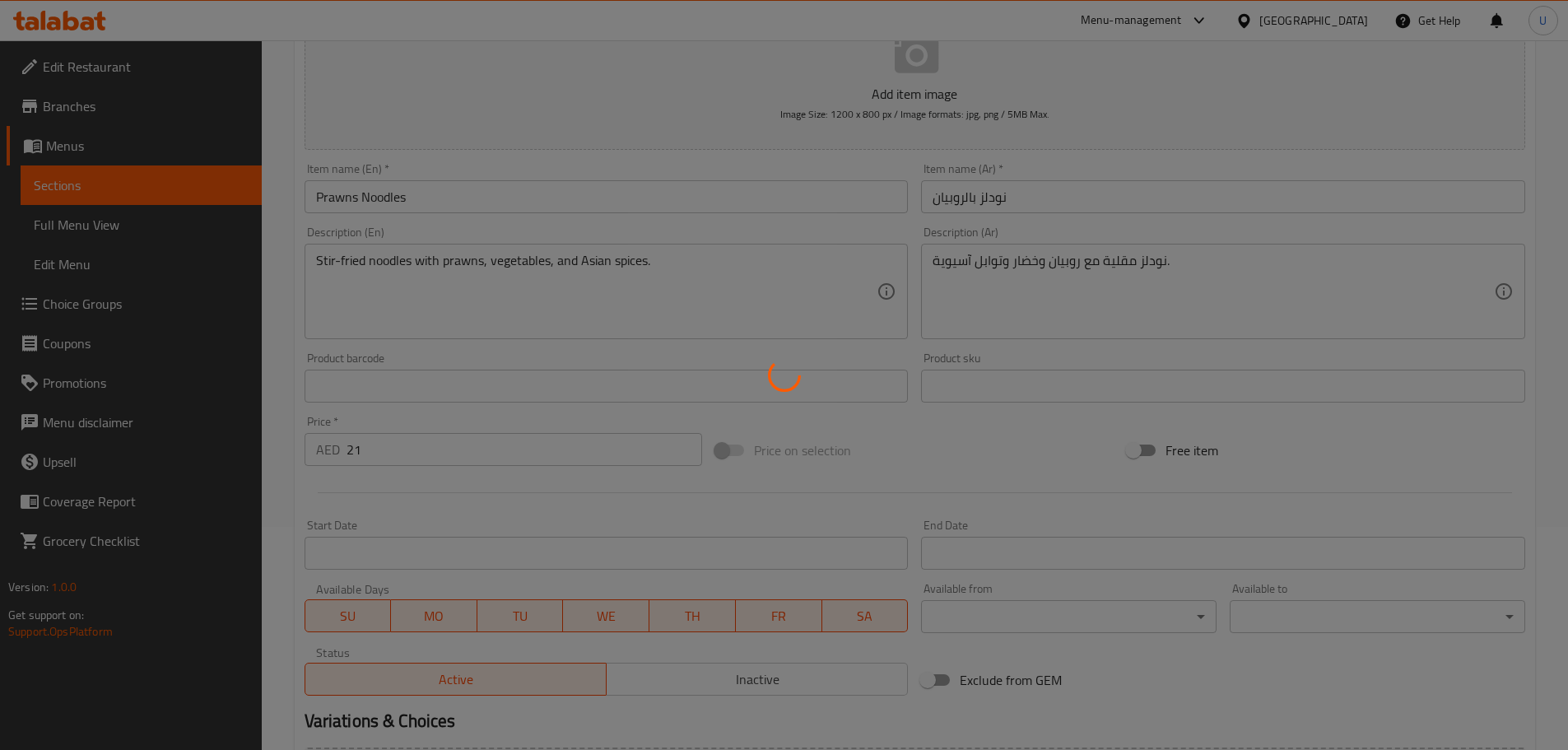
scroll to position [15, 0]
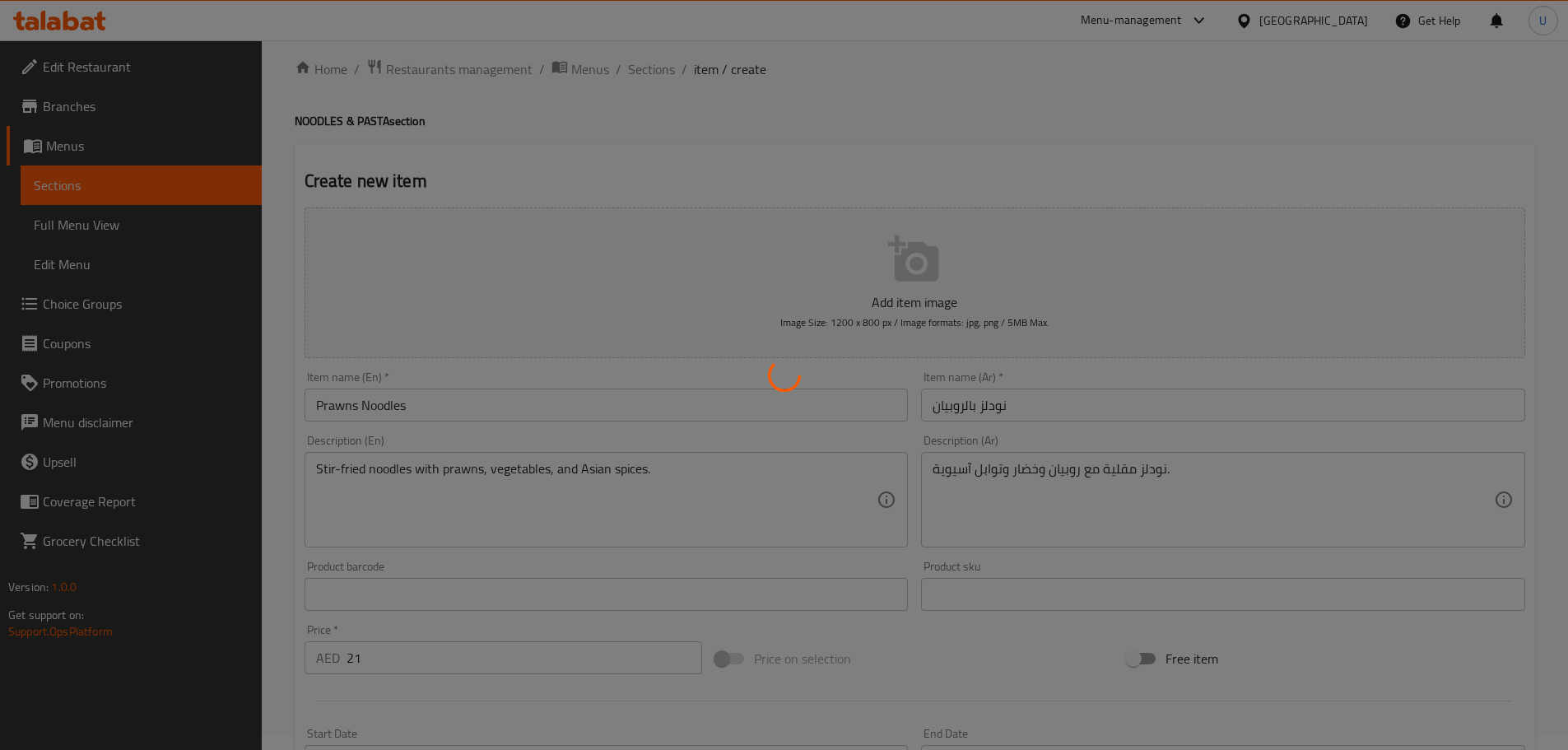
type input "0"
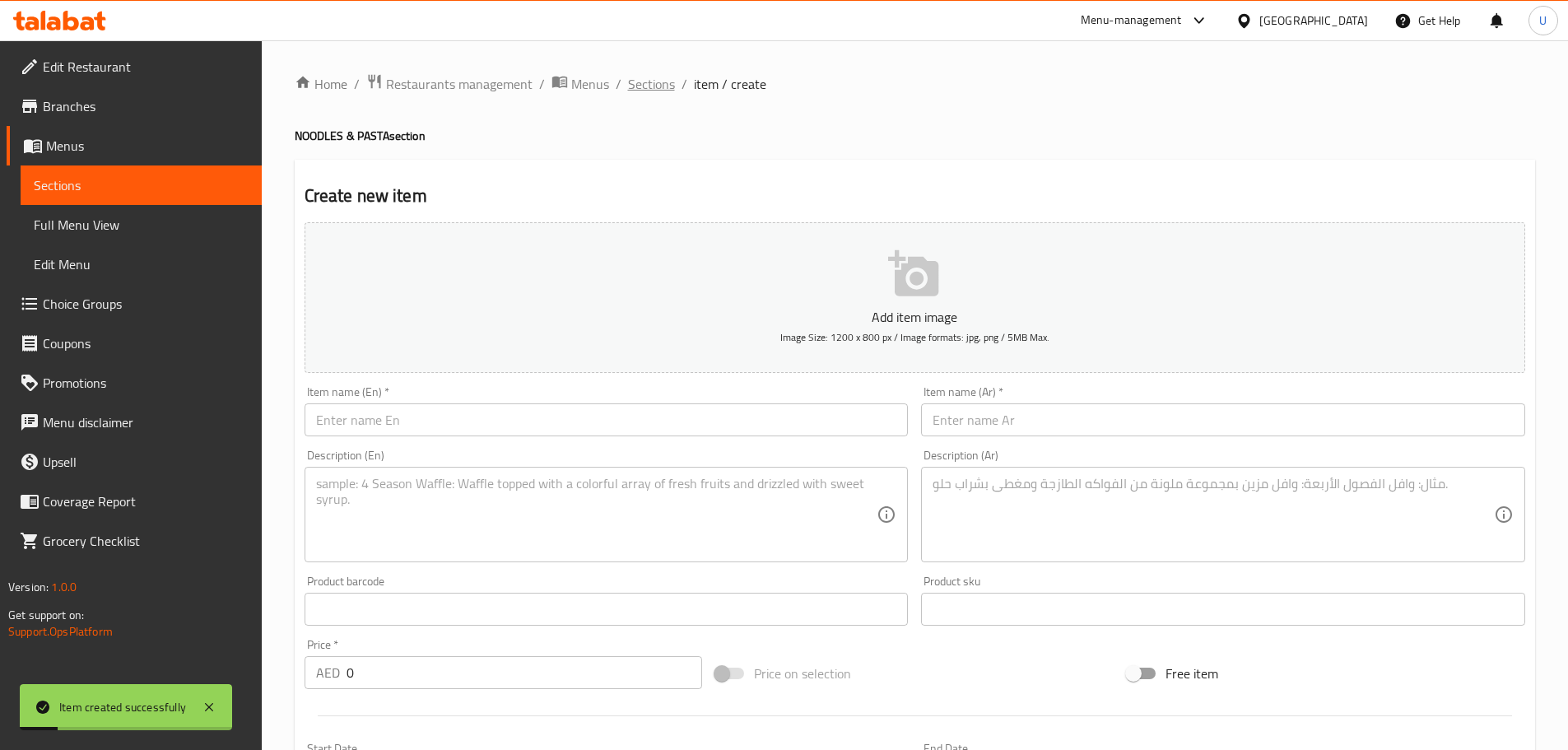
click at [650, 88] on span "Sections" at bounding box center [651, 84] width 47 height 20
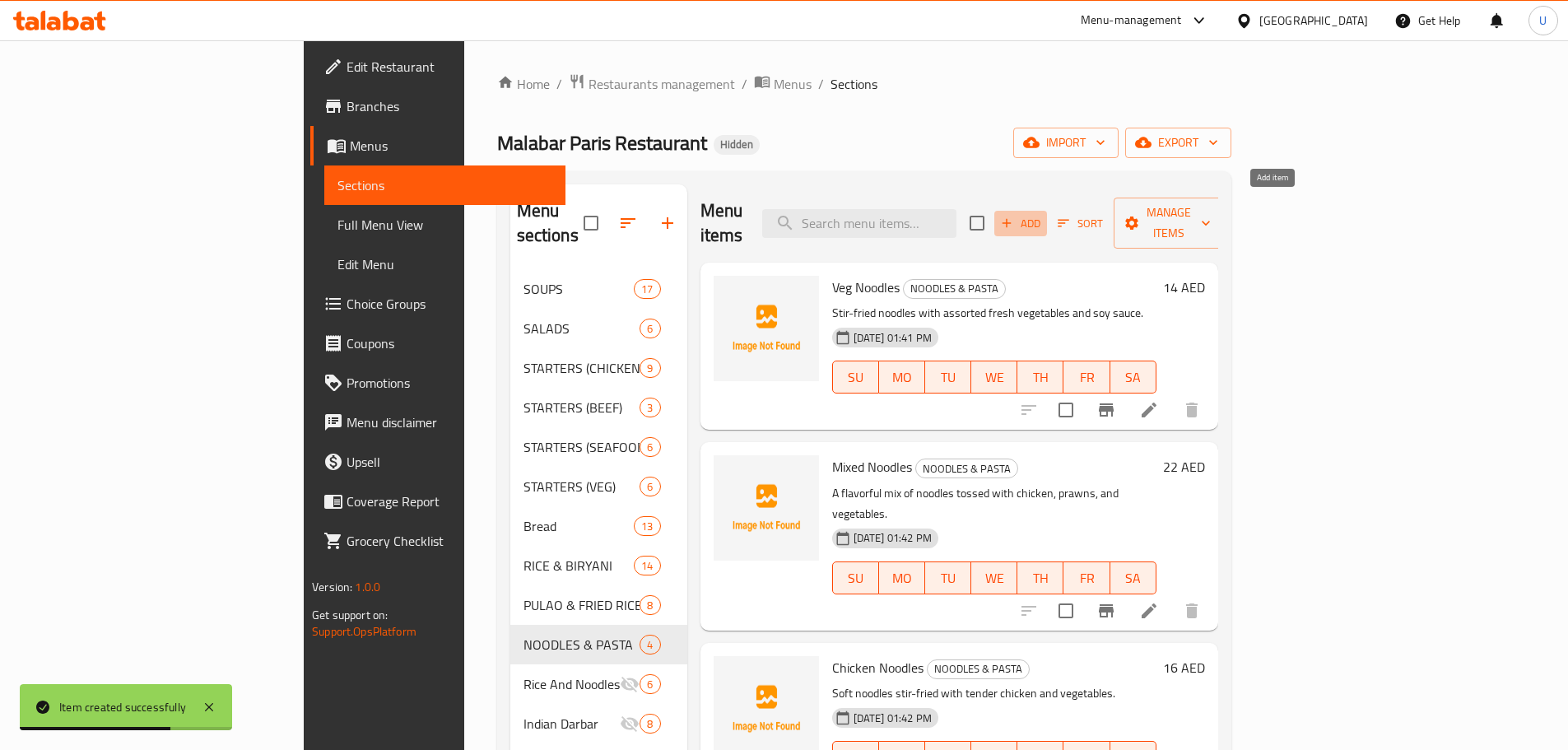
click at [1042, 217] on span "Add" at bounding box center [1021, 223] width 45 height 19
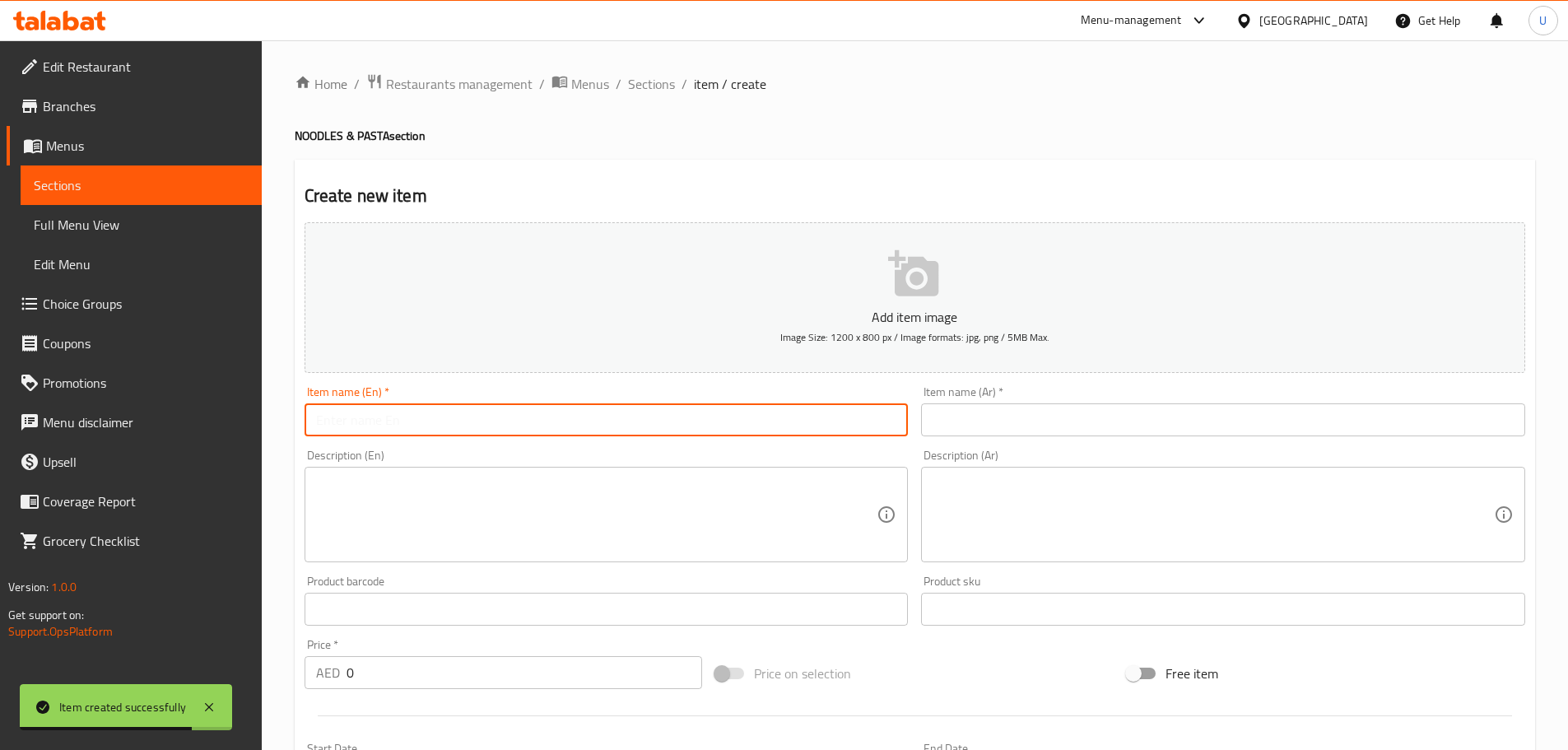
click at [509, 428] on input "text" at bounding box center [606, 420] width 604 height 33
paste input "Veg Schezwan Noodles"
type input "Veg Schezwan Noodles"
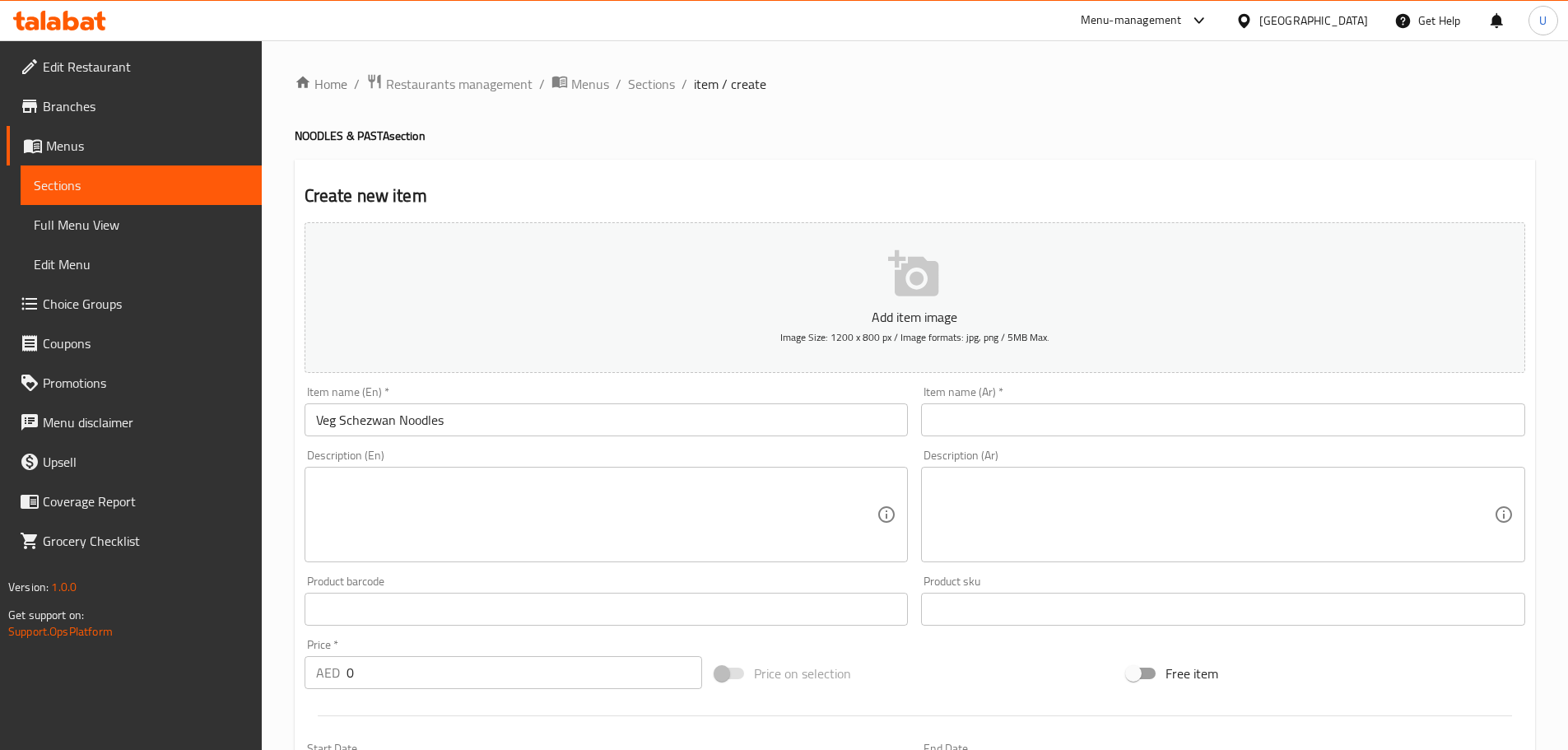
click at [1037, 412] on input "text" at bounding box center [1222, 420] width 604 height 33
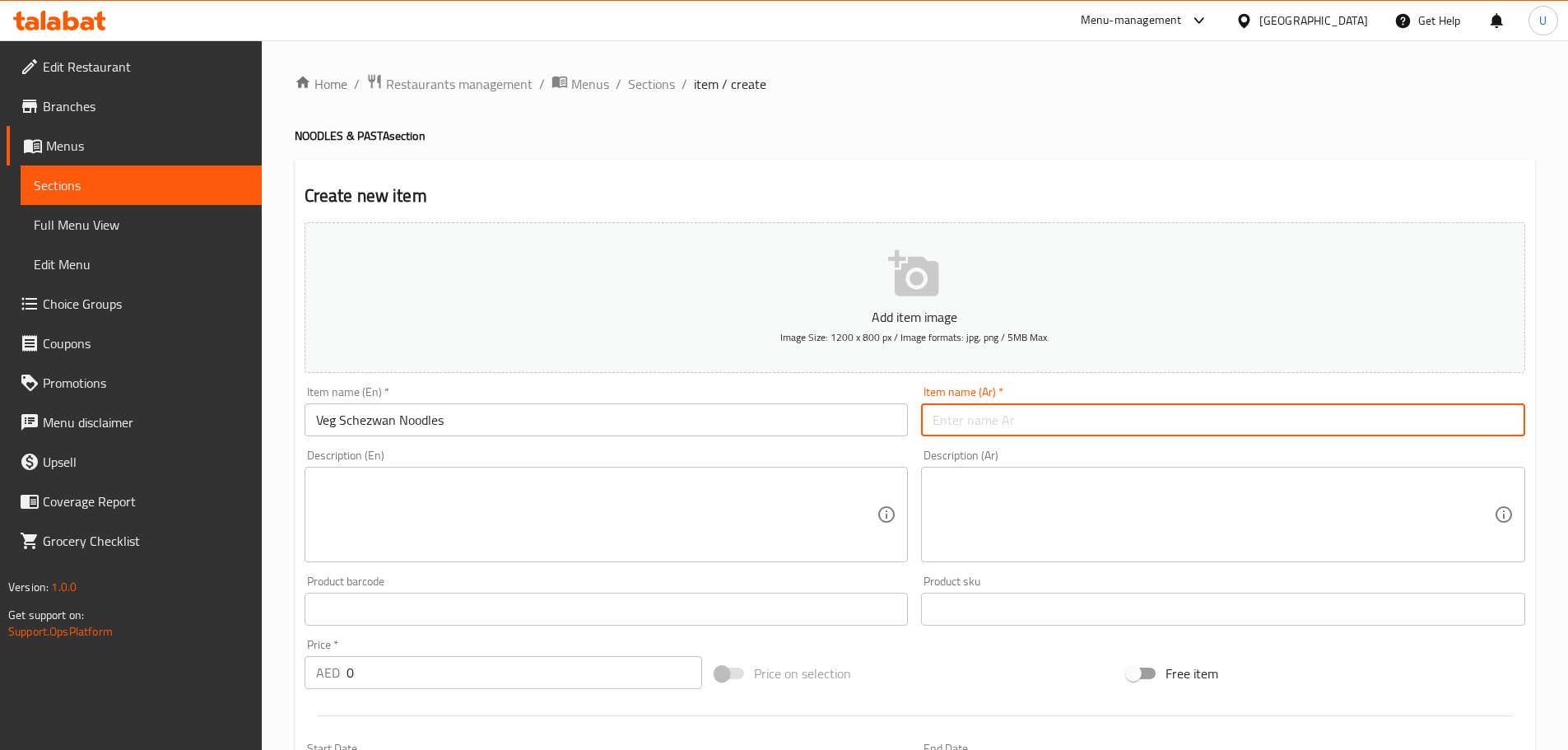
paste input "نودلز نباتي سيتشوان"
type input "نودلز نباتي سيتشوان"
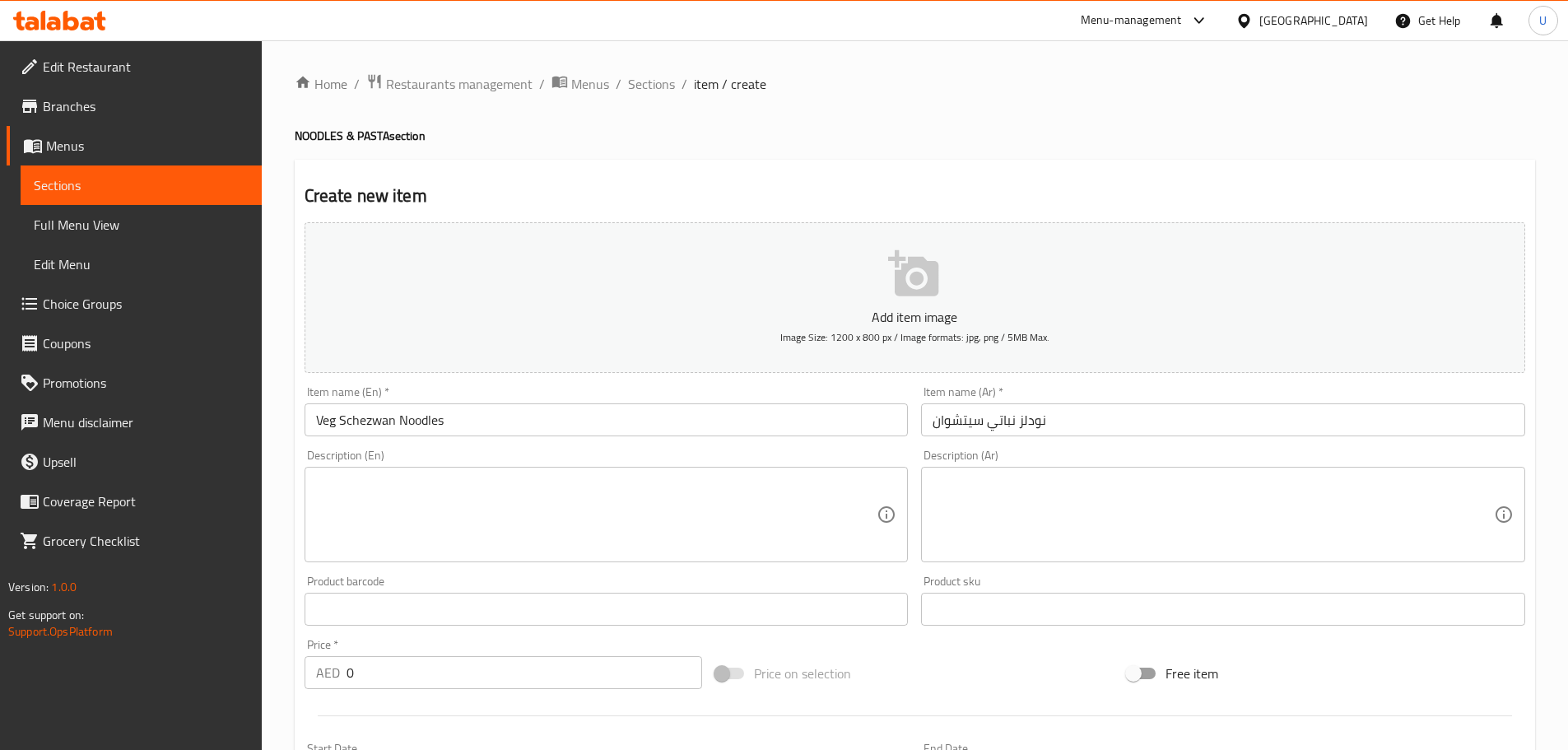
click at [381, 524] on textarea at bounding box center [596, 514] width 561 height 79
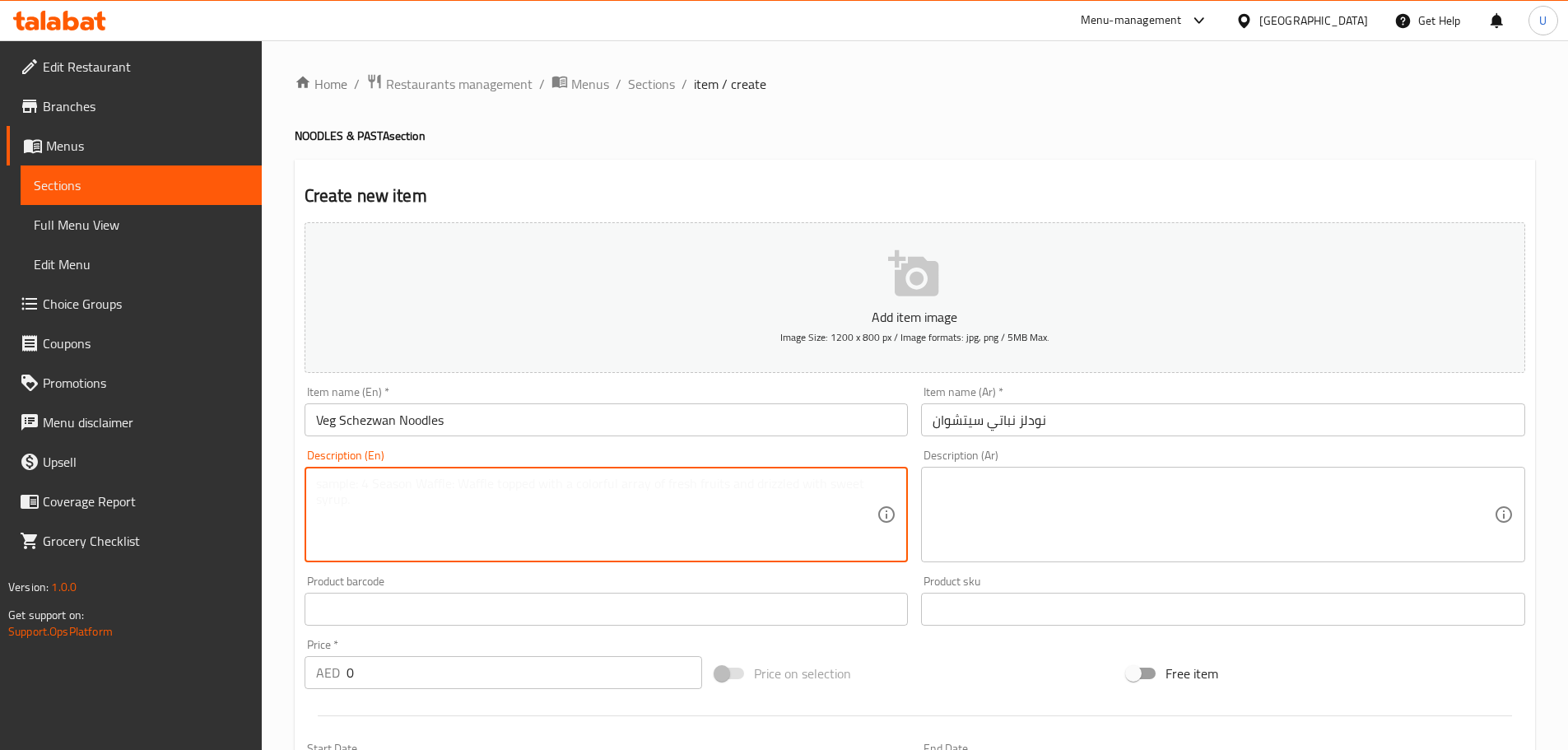
paste textarea "Spicy Schezwan-style noodles with mixed vegetables."
click at [406, 482] on textarea "Spicy Schezwan-style noodles with mixed vegetables." at bounding box center [596, 514] width 561 height 79
type textarea "Spicy Schezwan style noodles with mixed vegetables."
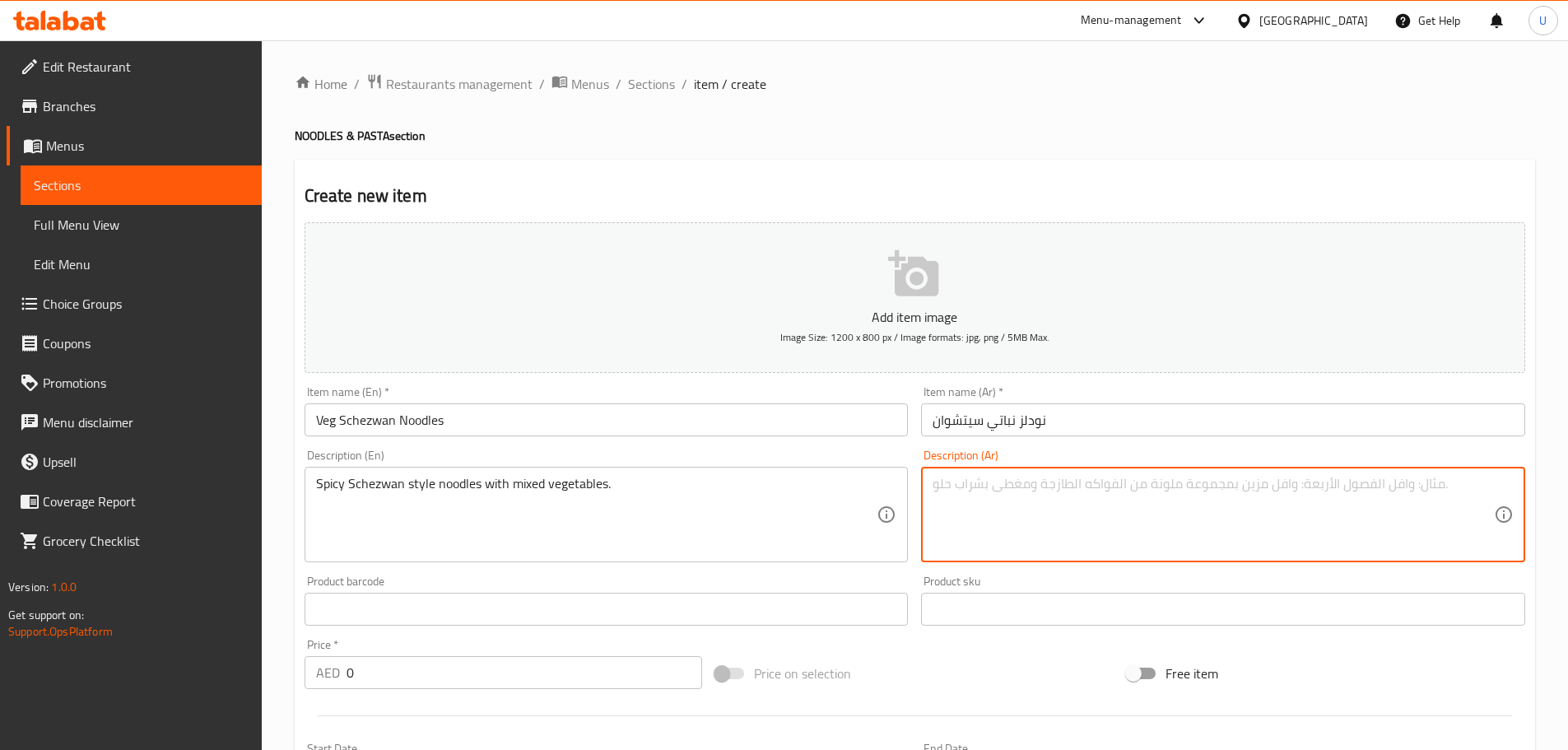
click at [1024, 533] on textarea at bounding box center [1213, 514] width 561 height 79
paste textarea "نودلز نباتي حار على طريقة سيتشوان مع خضار مشكلة."
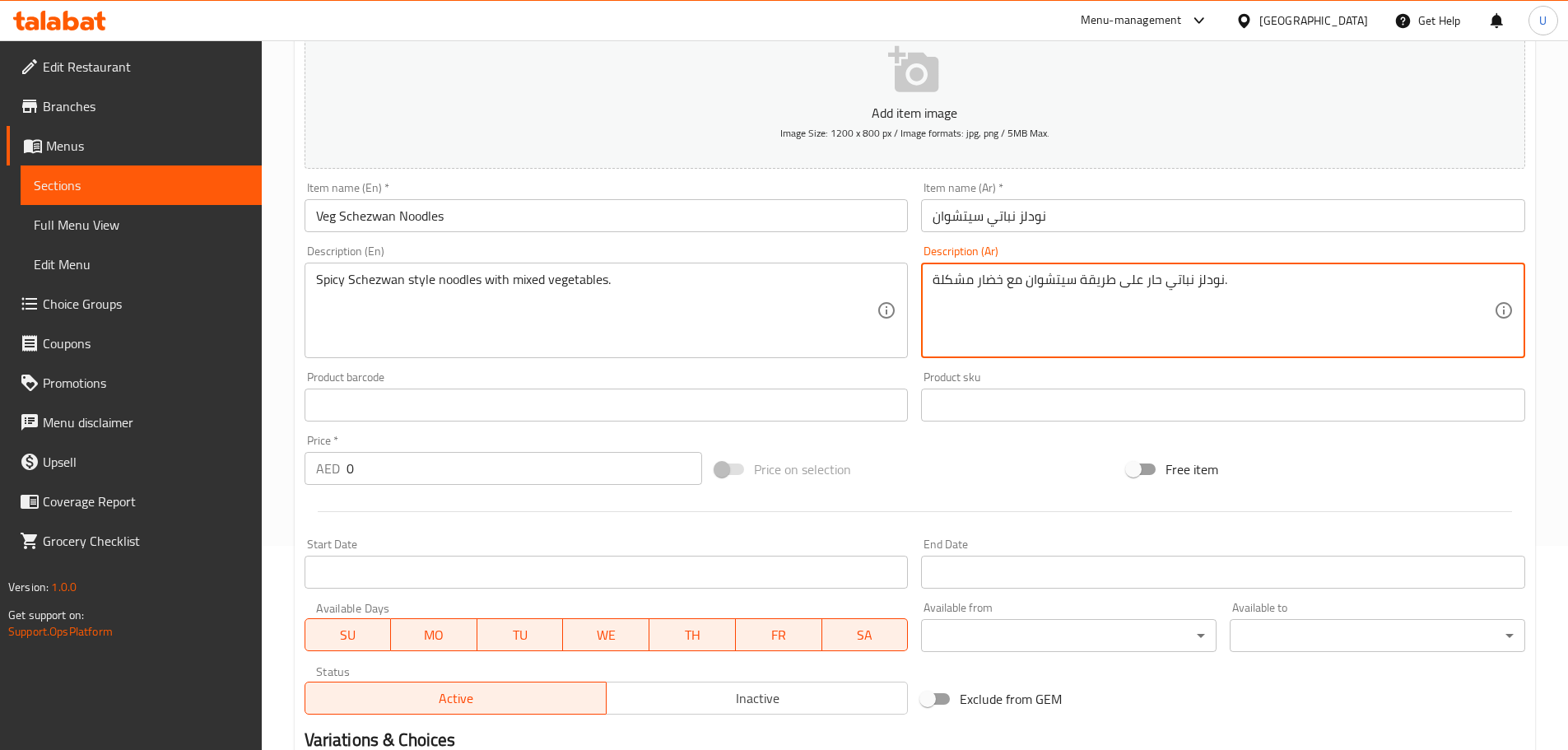
scroll to position [247, 0]
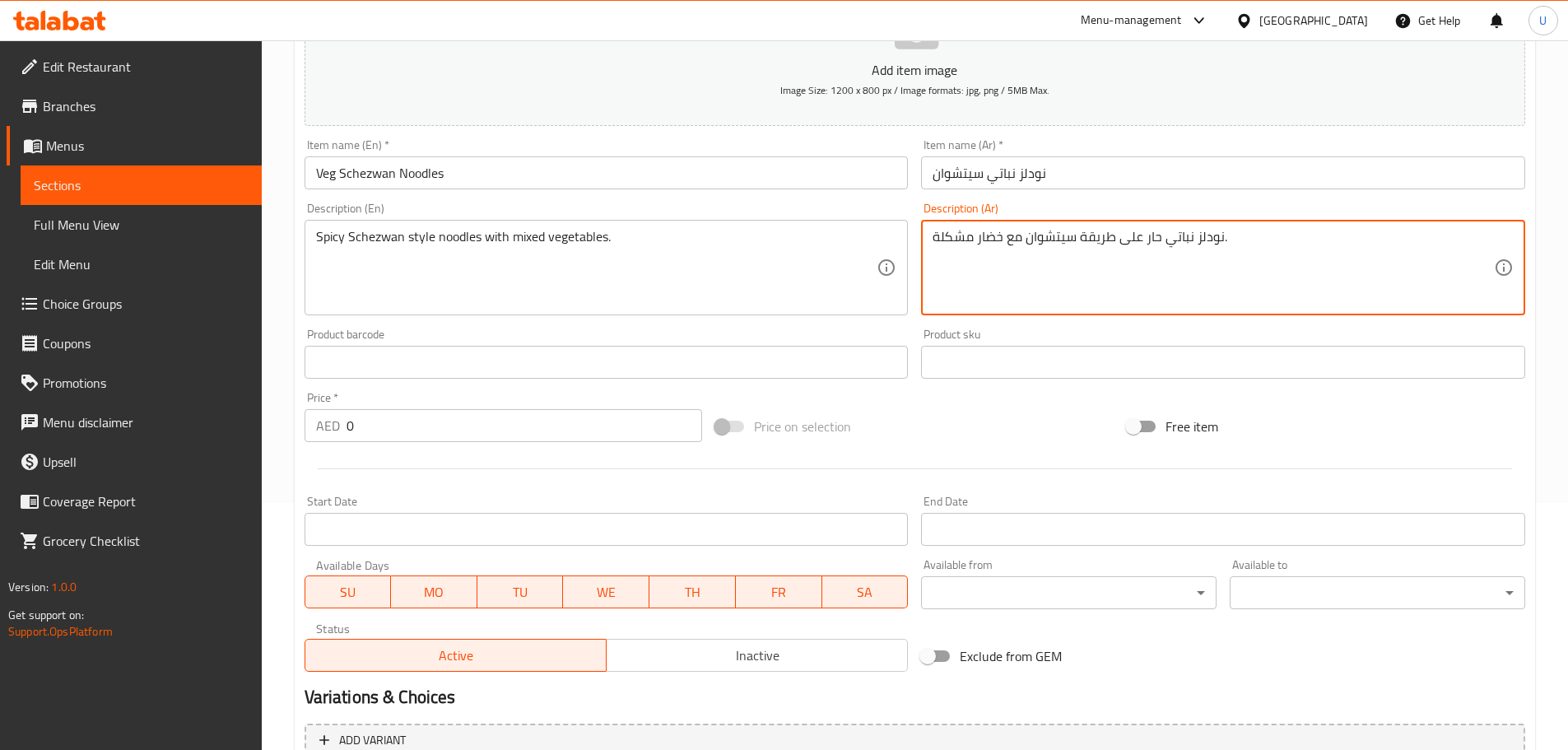
type textarea "نودلز نباتي حار على طريقة سيتشوان مع خضار مشكلة."
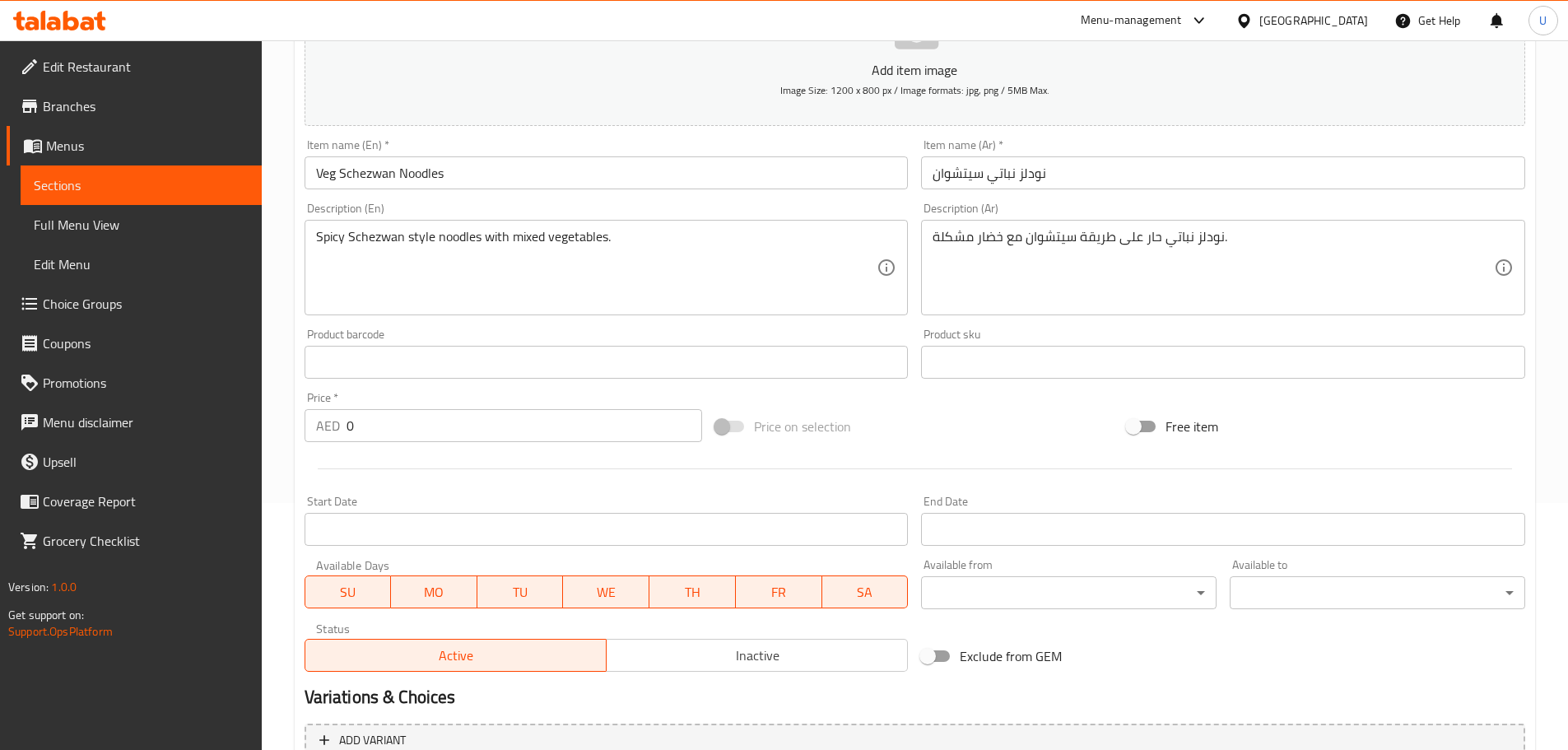
drag, startPoint x: 349, startPoint y: 423, endPoint x: 235, endPoint y: 423, distance: 114.0
click at [239, 423] on div "Edit Restaurant Branches Menus Sections Full Menu View Edit Menu Choice Groups …" at bounding box center [784, 348] width 1568 height 1110
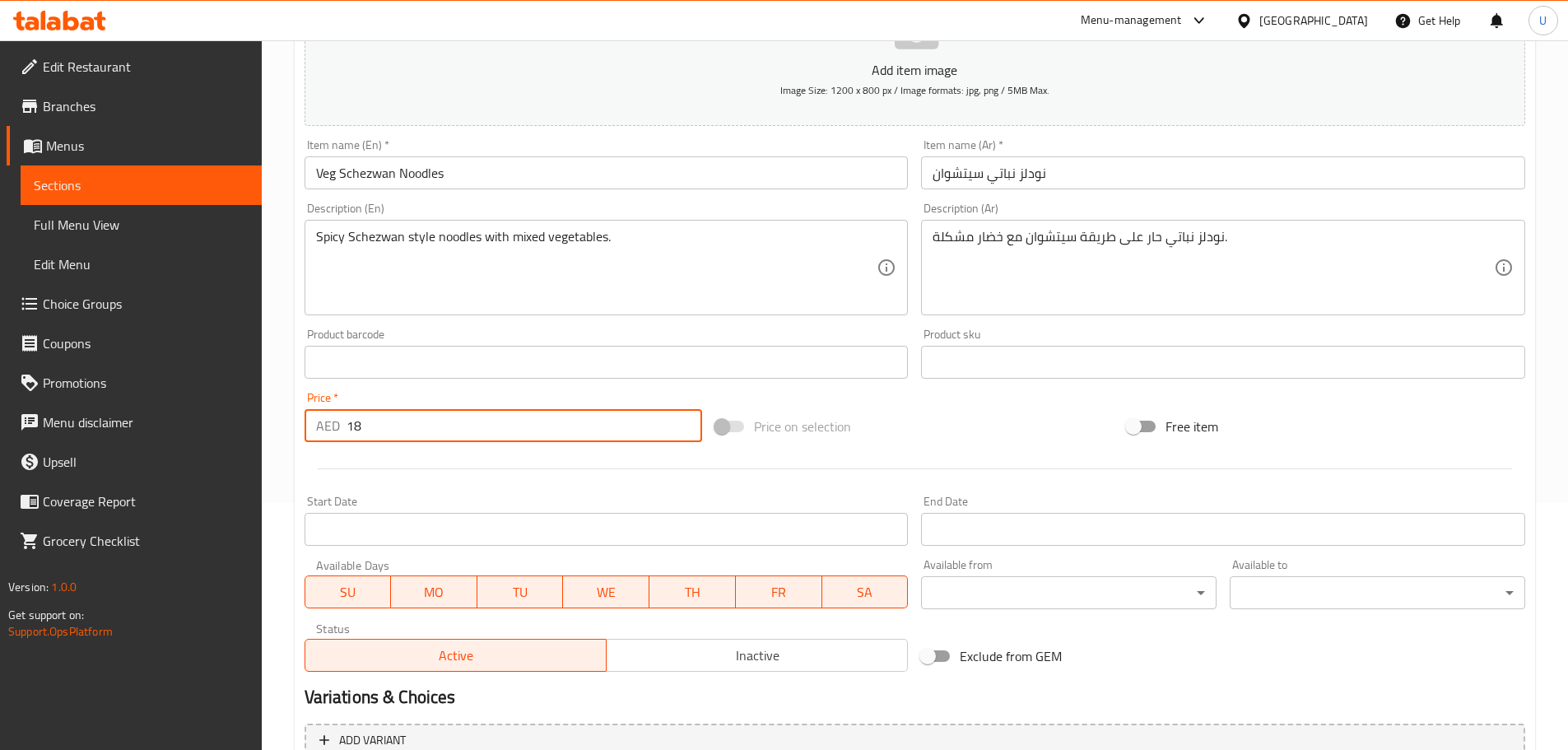
scroll to position [400, 0]
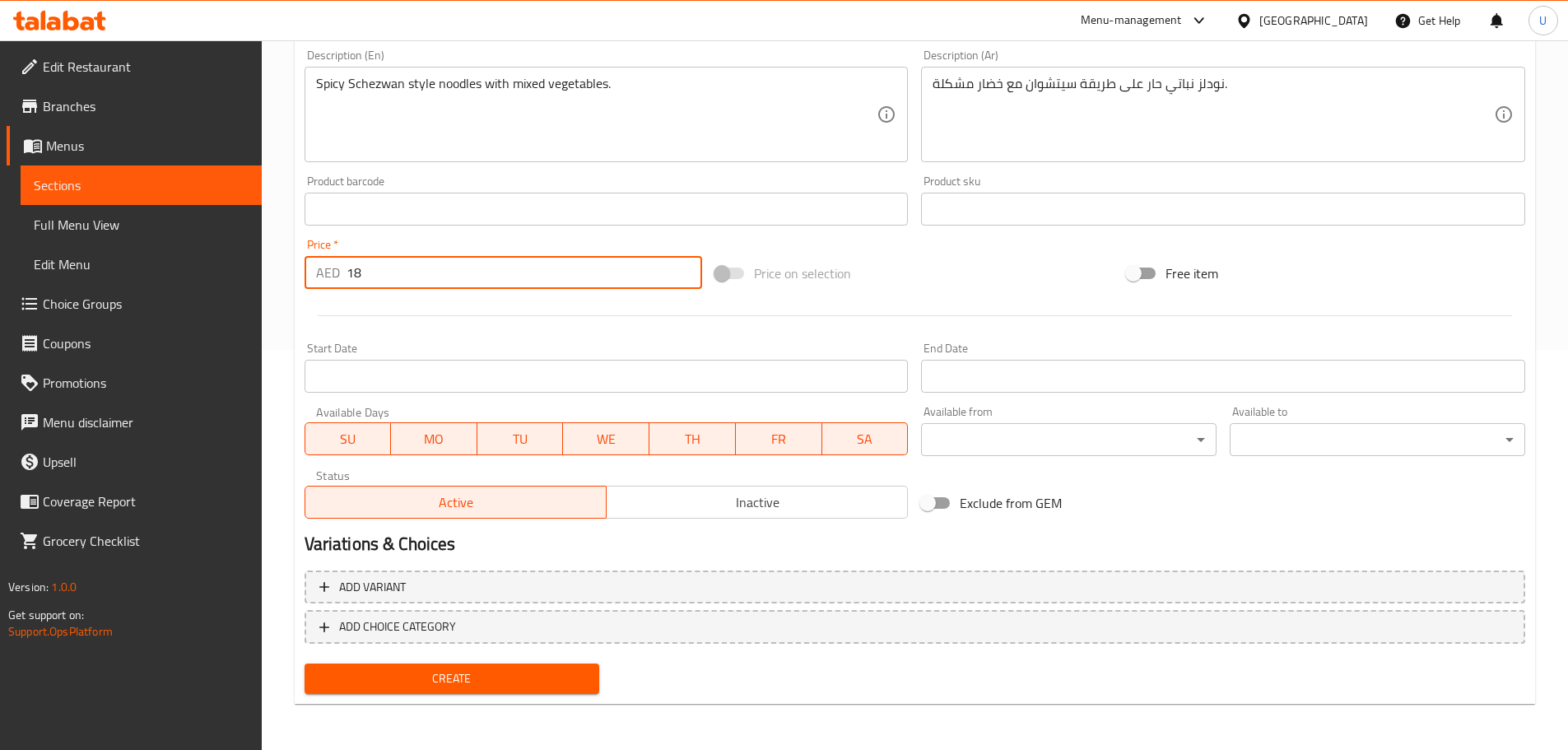
type input "18"
click at [471, 678] on span "Create" at bounding box center [452, 678] width 269 height 21
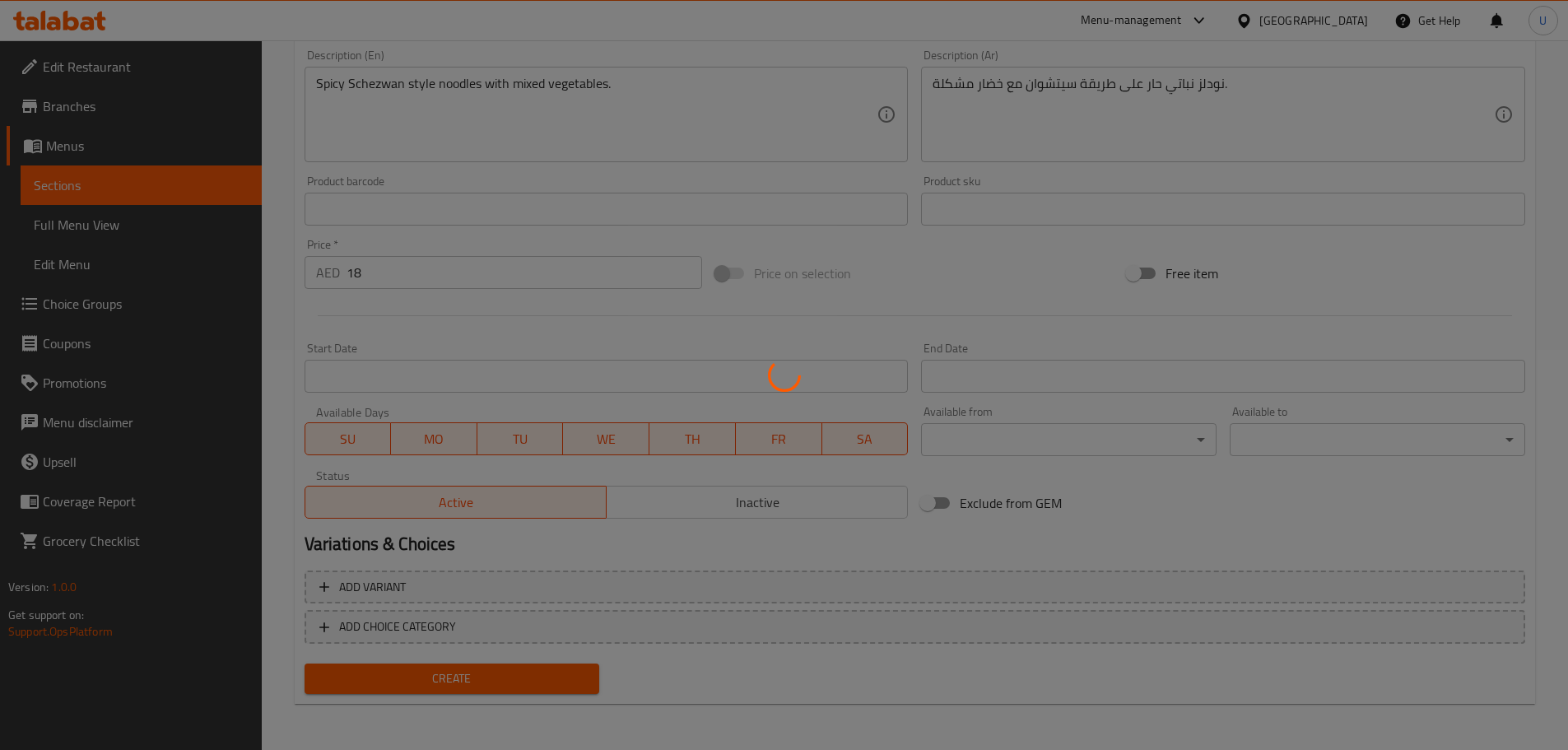
type input "0"
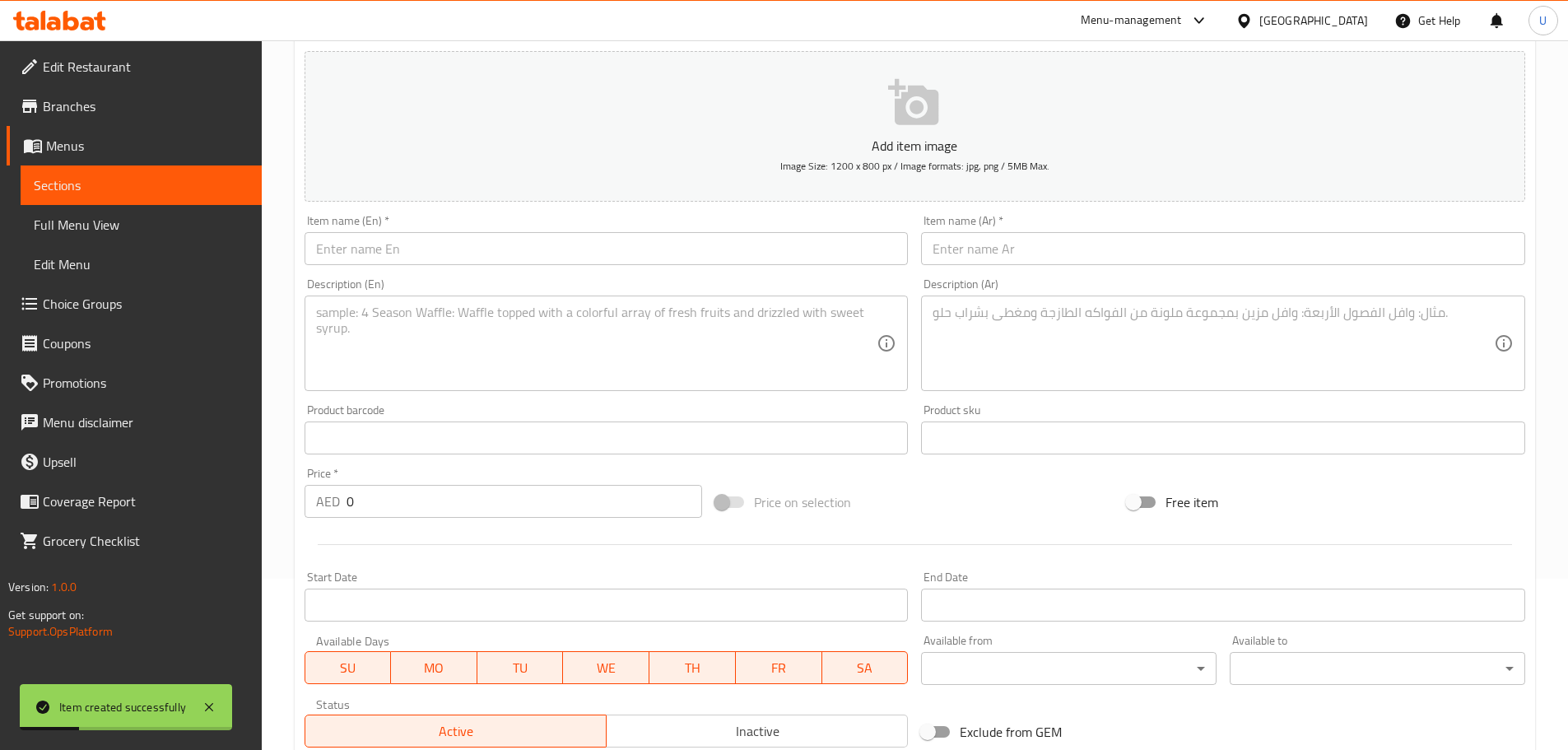
scroll to position [0, 0]
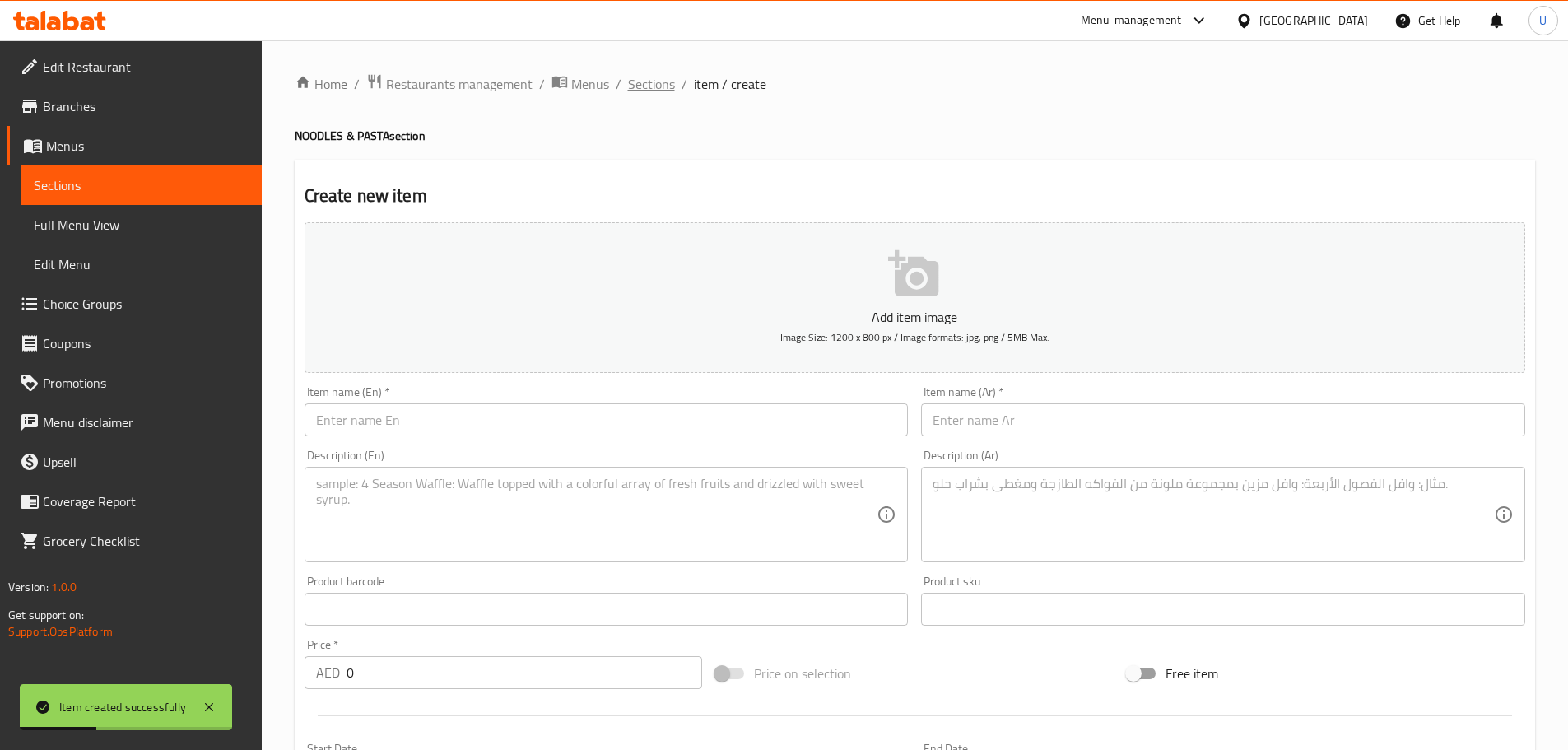
click at [650, 84] on span "Sections" at bounding box center [651, 84] width 47 height 20
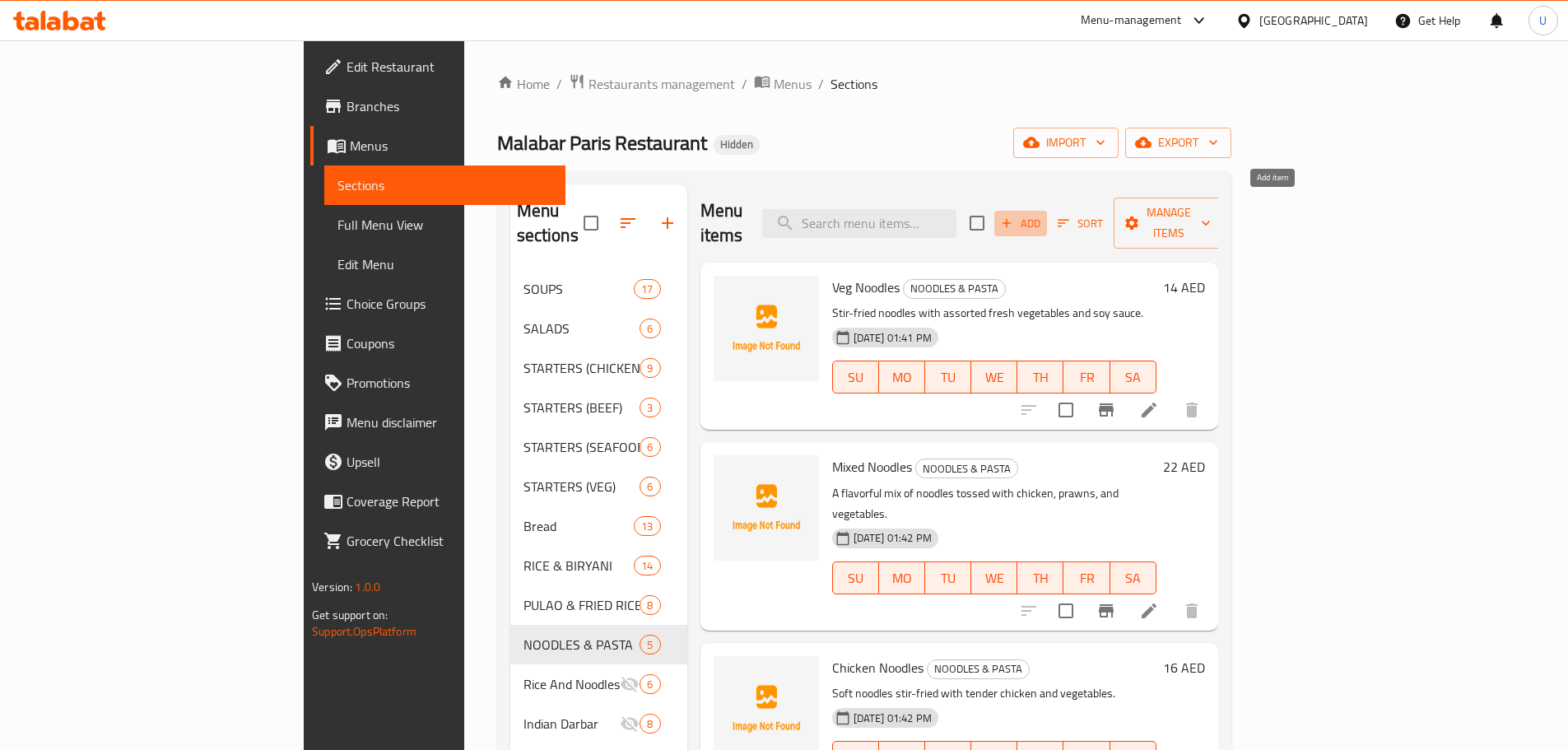
click at [1042, 214] on span "Add" at bounding box center [1021, 223] width 45 height 19
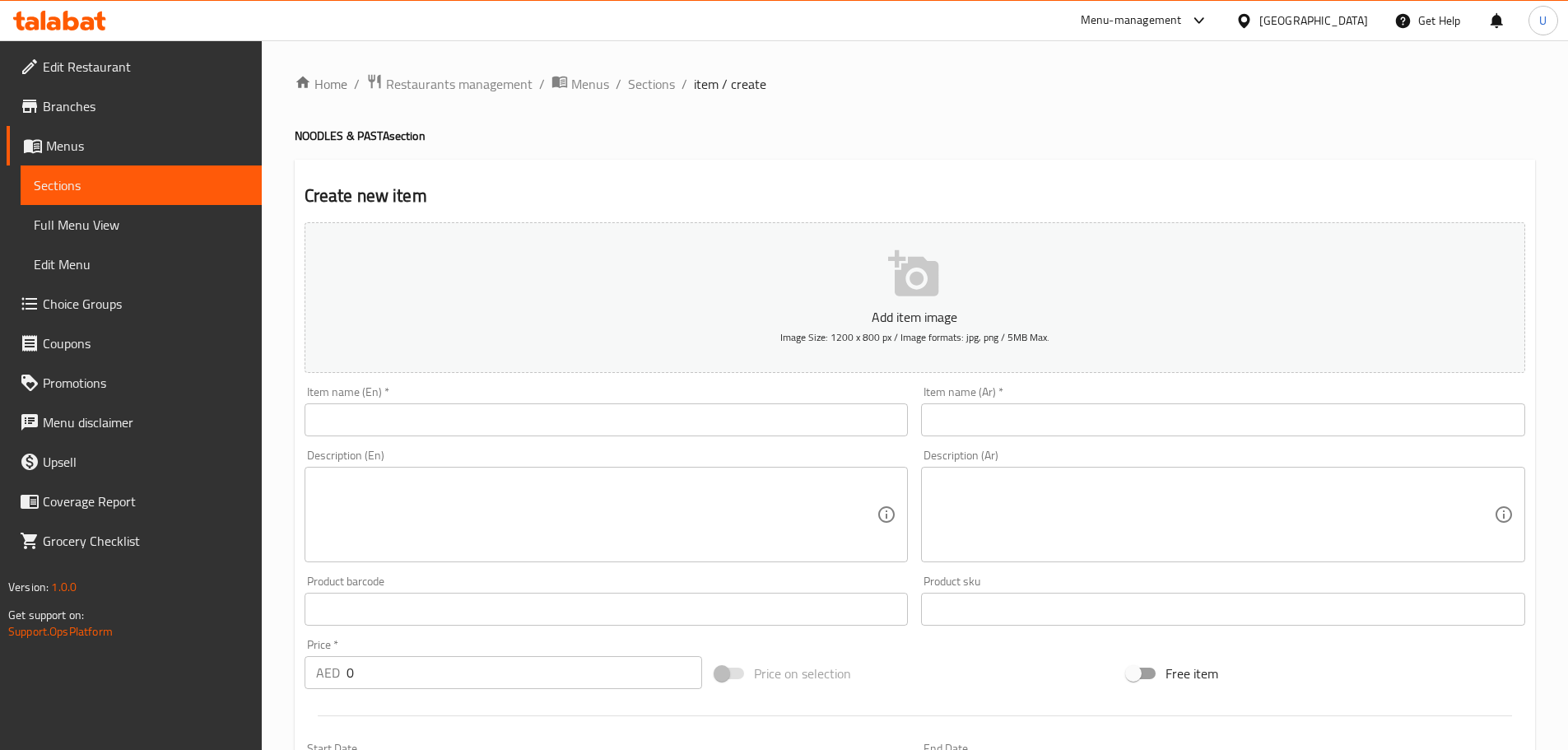
click at [378, 411] on input "text" at bounding box center [606, 420] width 604 height 33
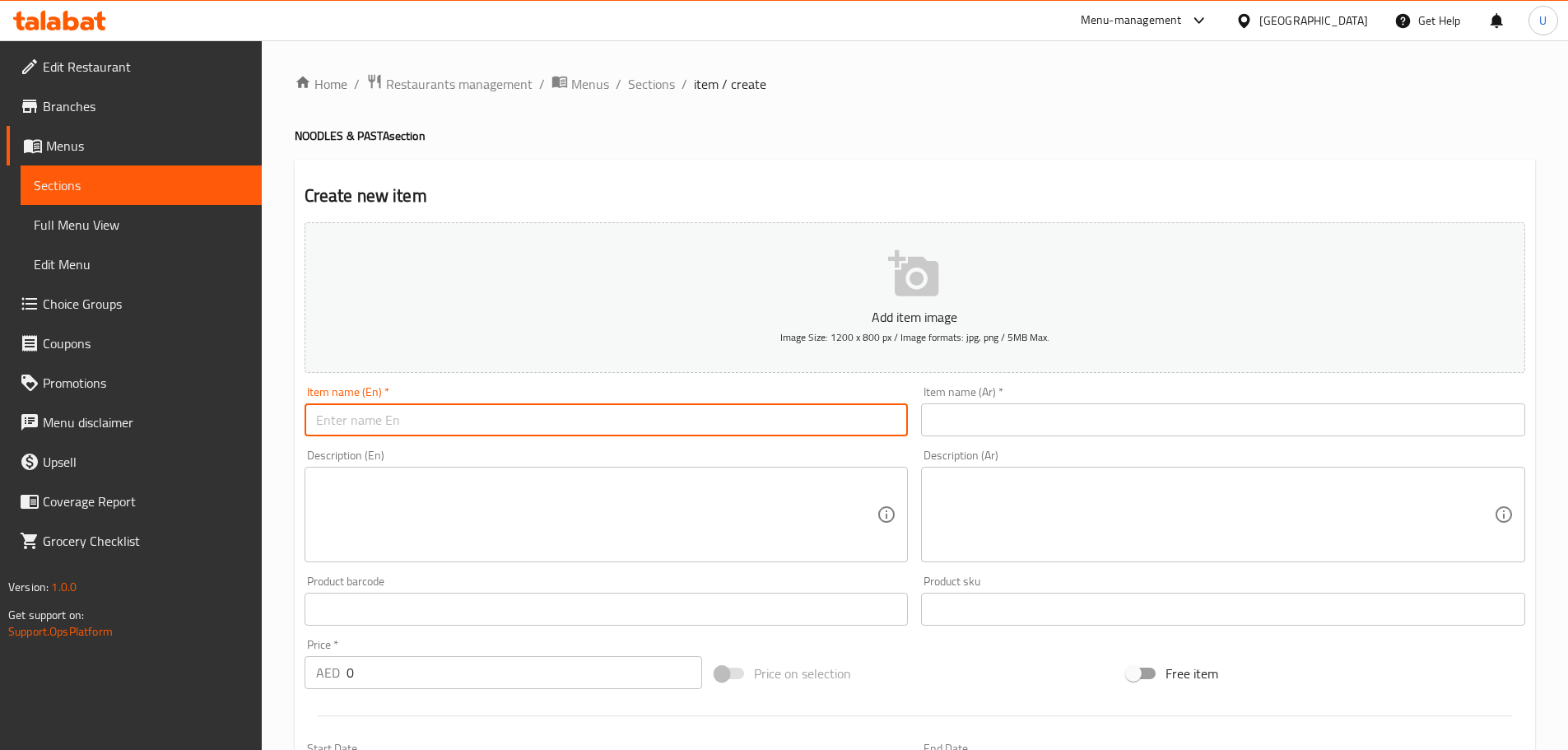
paste input "Chicken Schezwan Noodles"
type input "Chicken Schezwan Noodles"
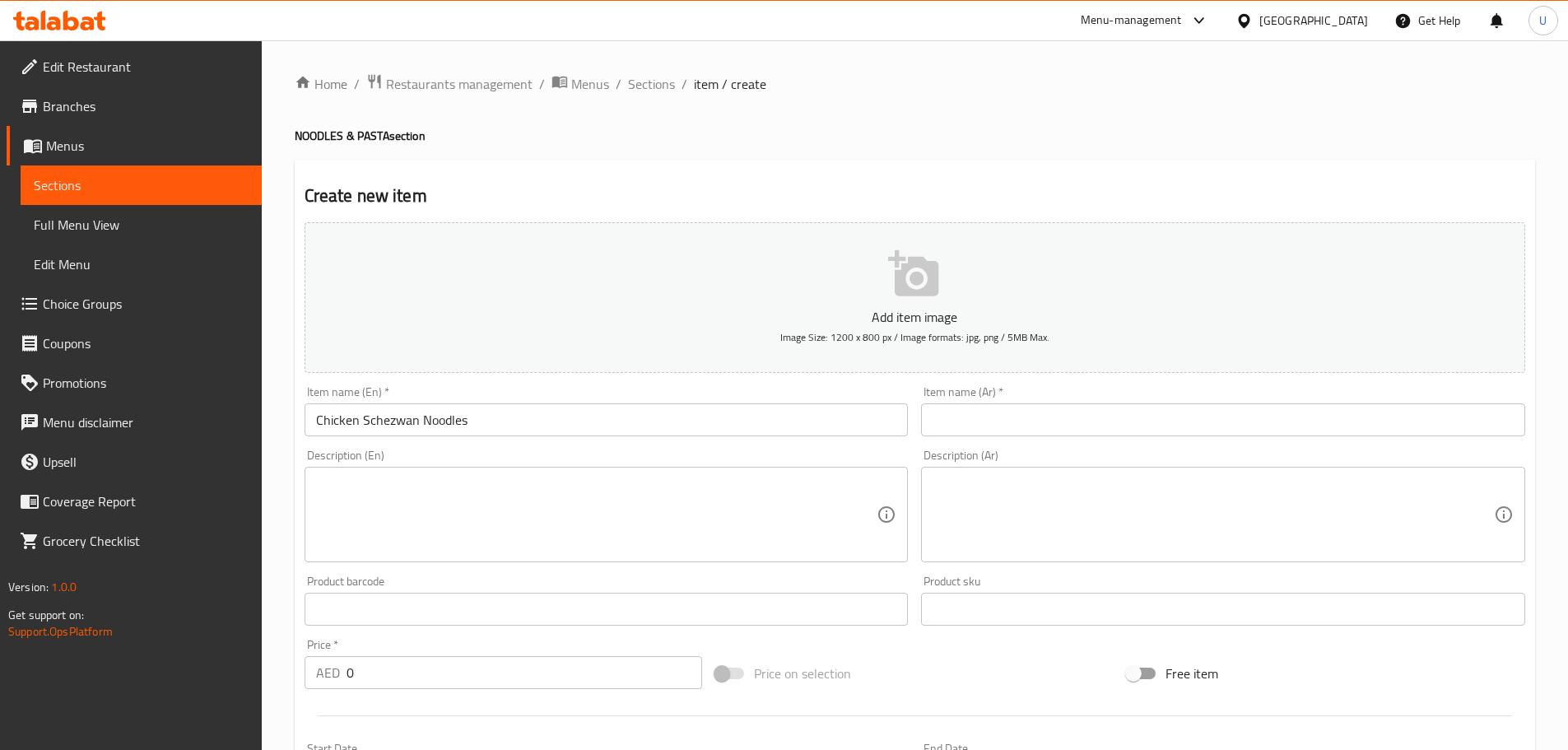
click at [1049, 425] on input "text" at bounding box center [1222, 420] width 604 height 33
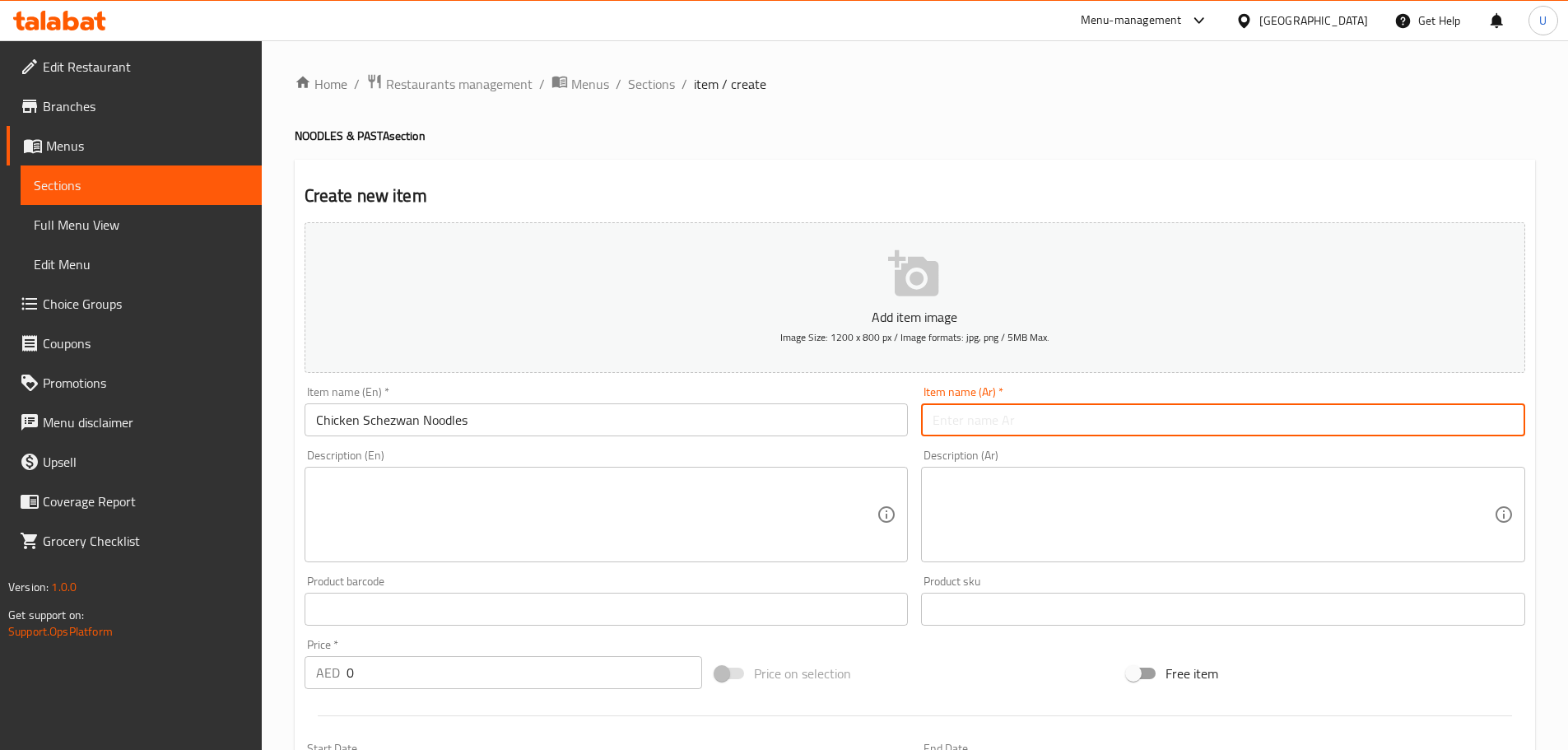
paste input "نودلز بالدجاج سيتشوان"
type input "نودلز بالدجاج سيتشوان"
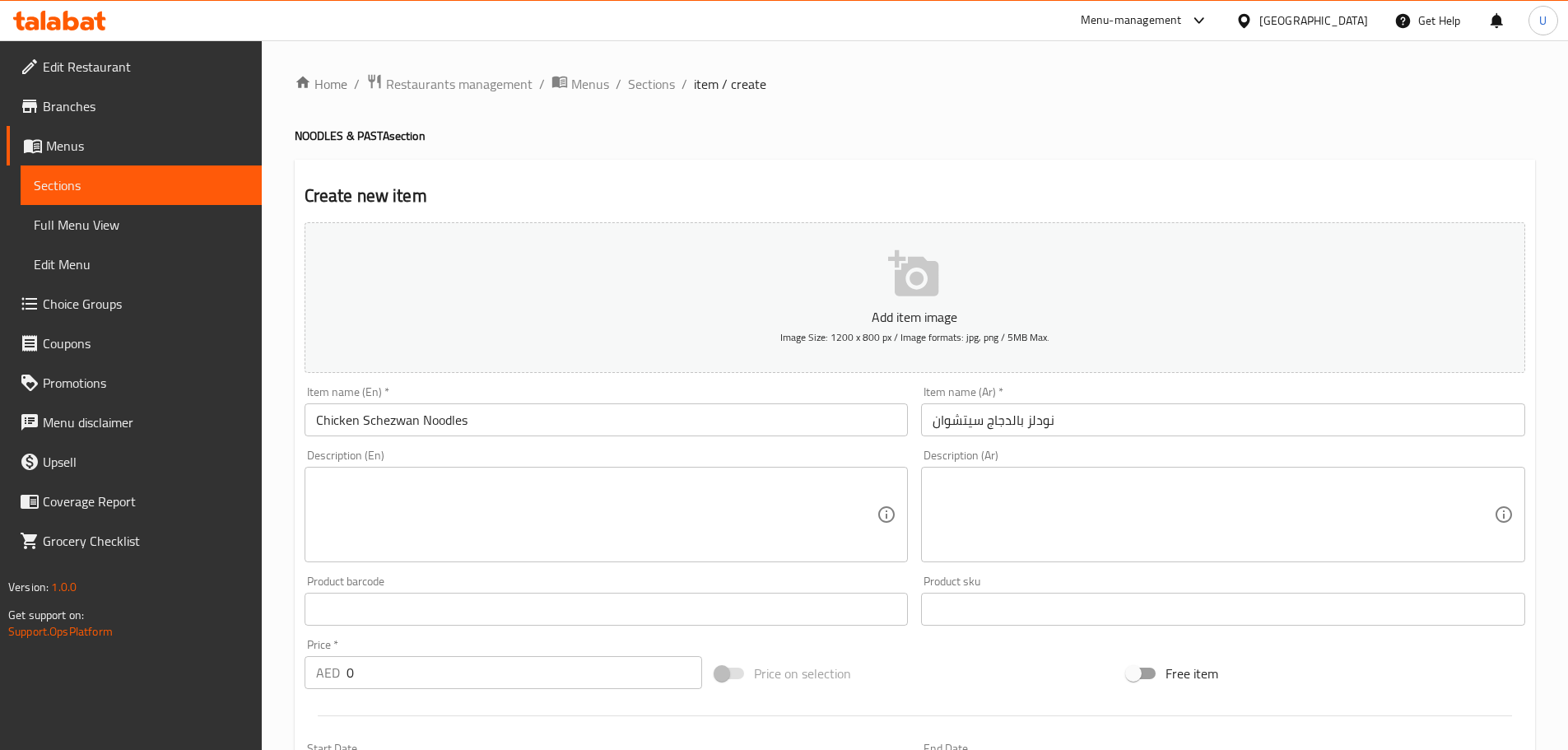
click at [439, 495] on textarea at bounding box center [596, 514] width 561 height 79
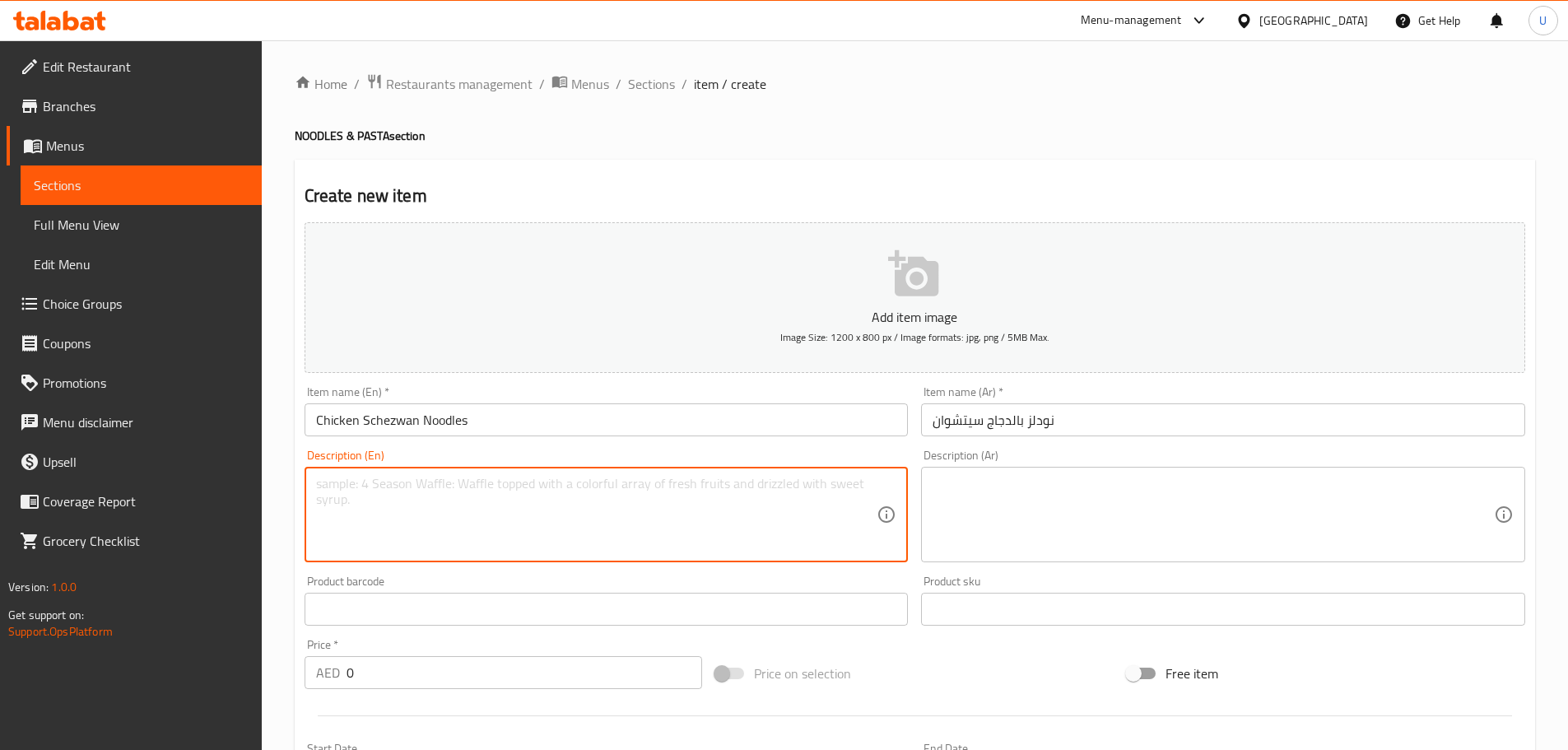
paste textarea "Spicy Indo-Chinese noodles tossed with chicken and sauce."
click at [382, 485] on textarea "Spicy Indo-Chinese noodles tossed with chicken and sauce." at bounding box center [596, 514] width 561 height 79
click at [374, 485] on textarea "Spicy Indo-Chinese noodles tossed with chicken and sauce." at bounding box center [596, 514] width 561 height 79
click at [376, 490] on textarea "Spicy Indo-Chinese noodles tossed with chicken and sauce." at bounding box center [596, 514] width 561 height 79
type textarea "Spicy Indo Chinese noodles tossed with chicken and sauce."
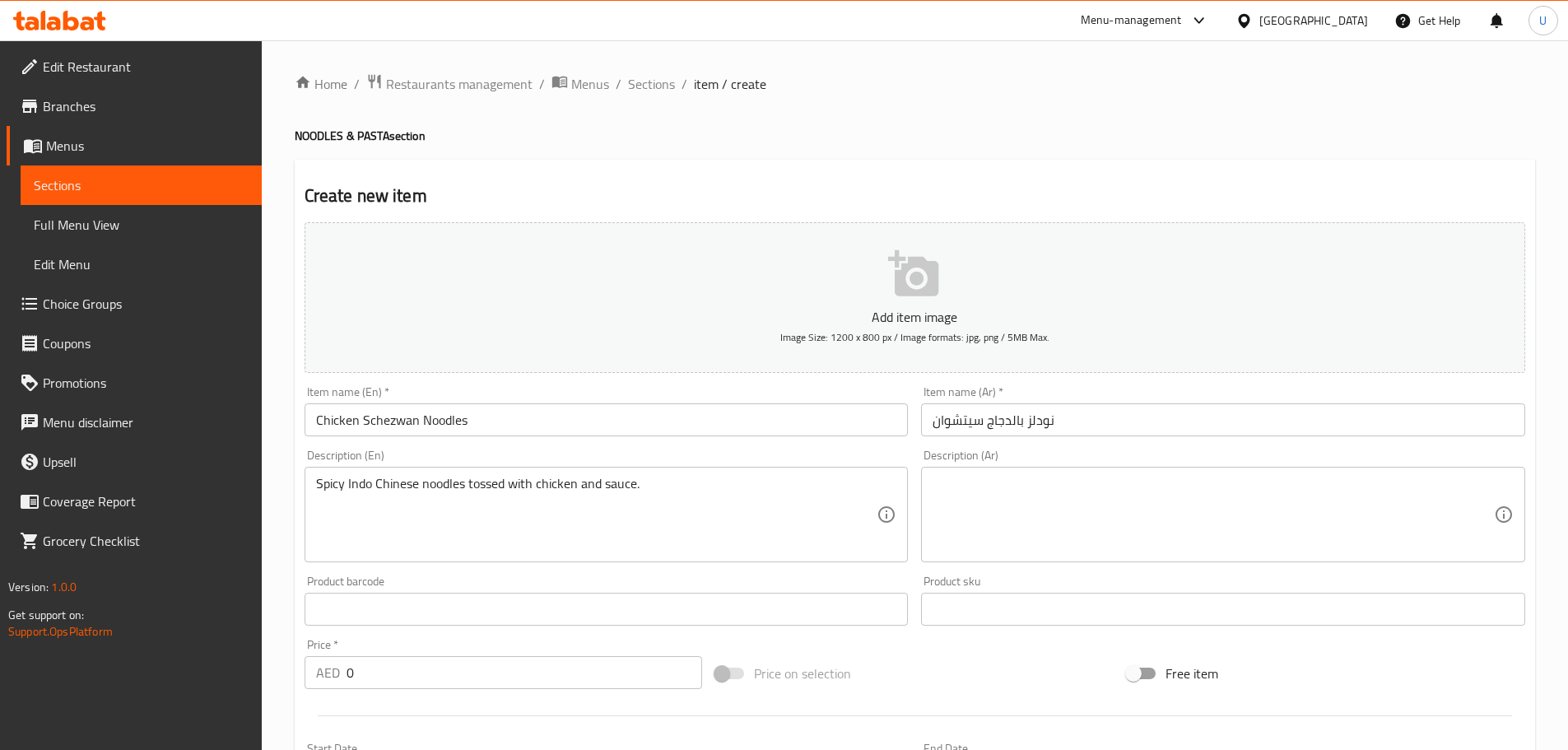
click at [1024, 485] on textarea at bounding box center [1213, 514] width 561 height 79
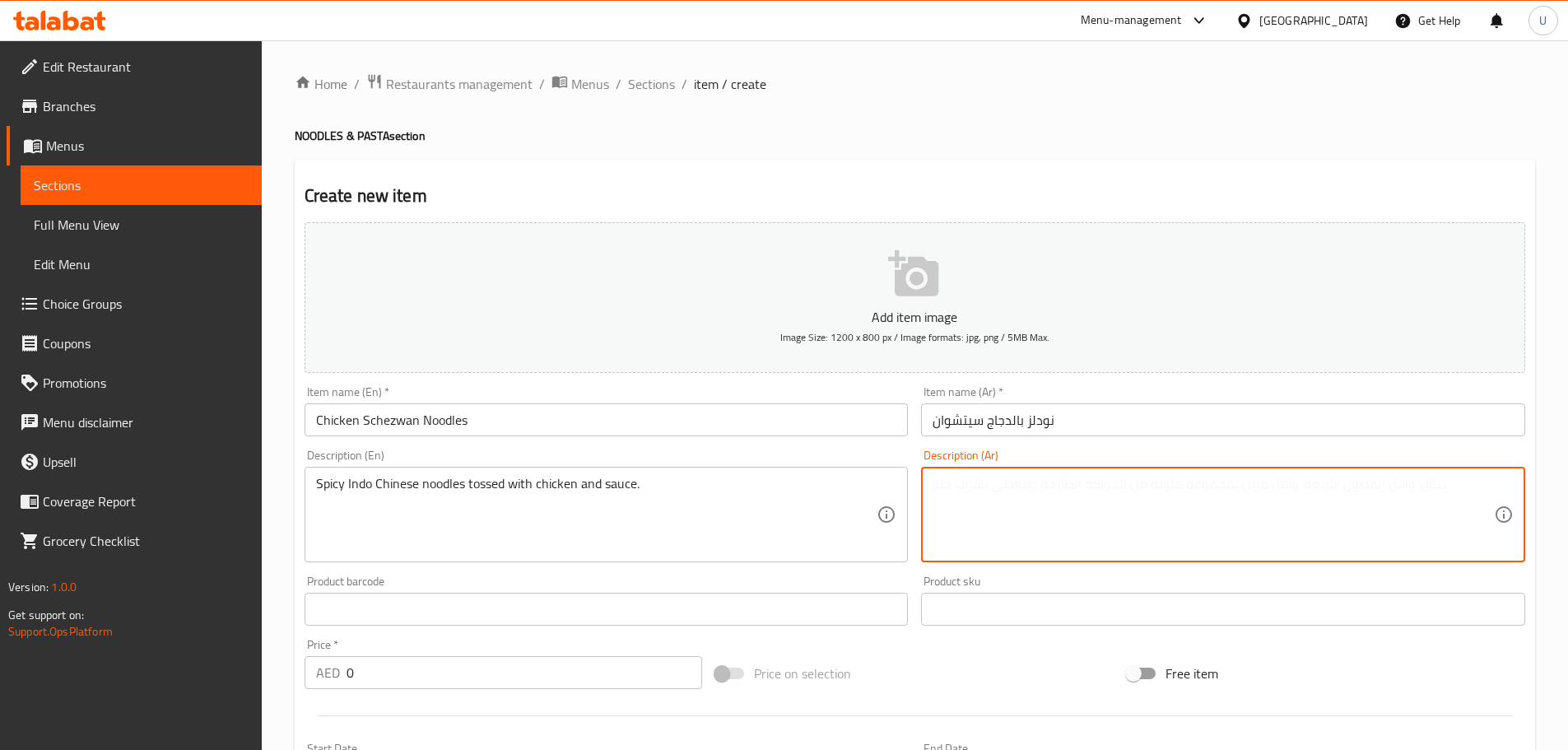
paste textarea "نودلز حارة على الطريقة الهندية الصينية مع دجاج وصلصة سيتشوان."
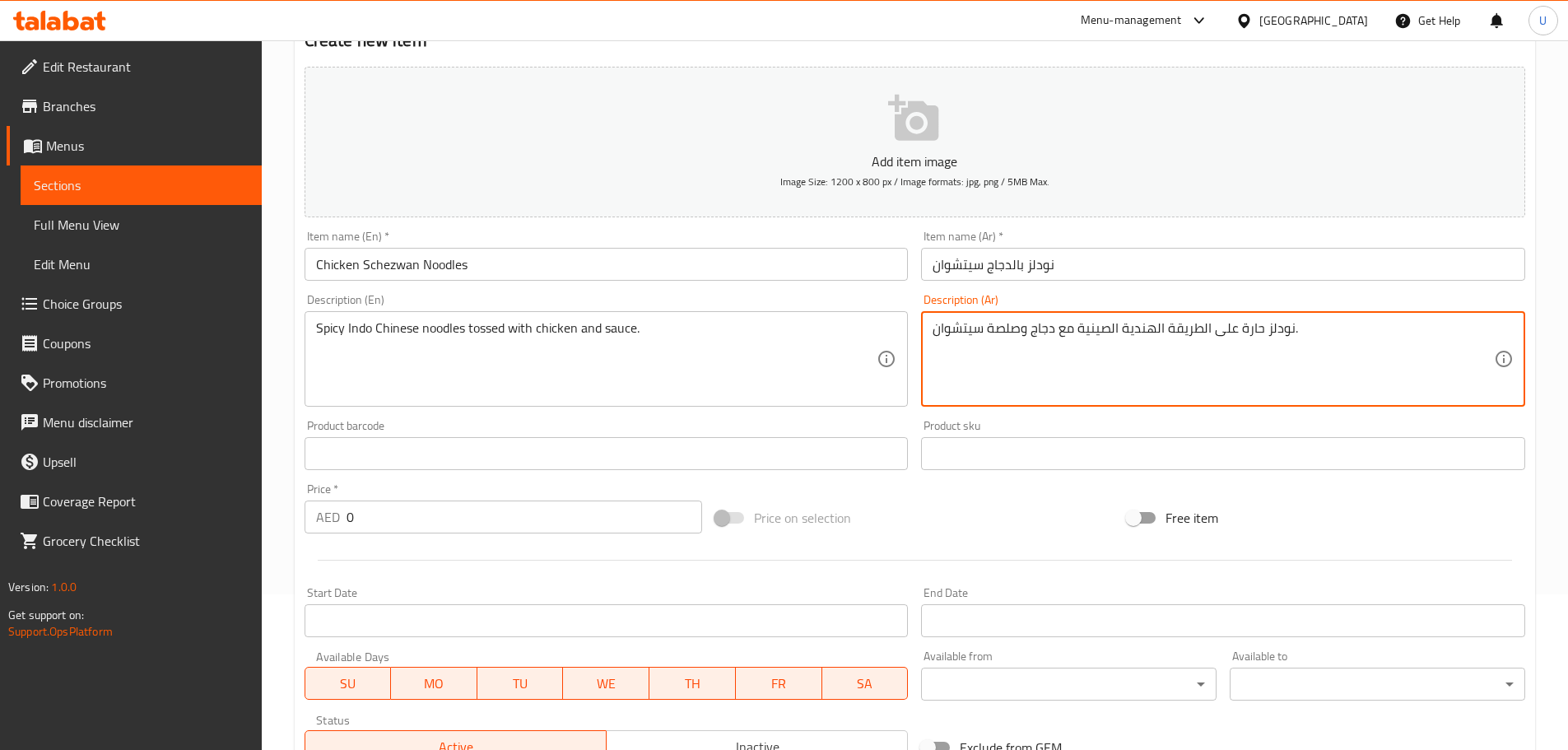
scroll to position [247, 0]
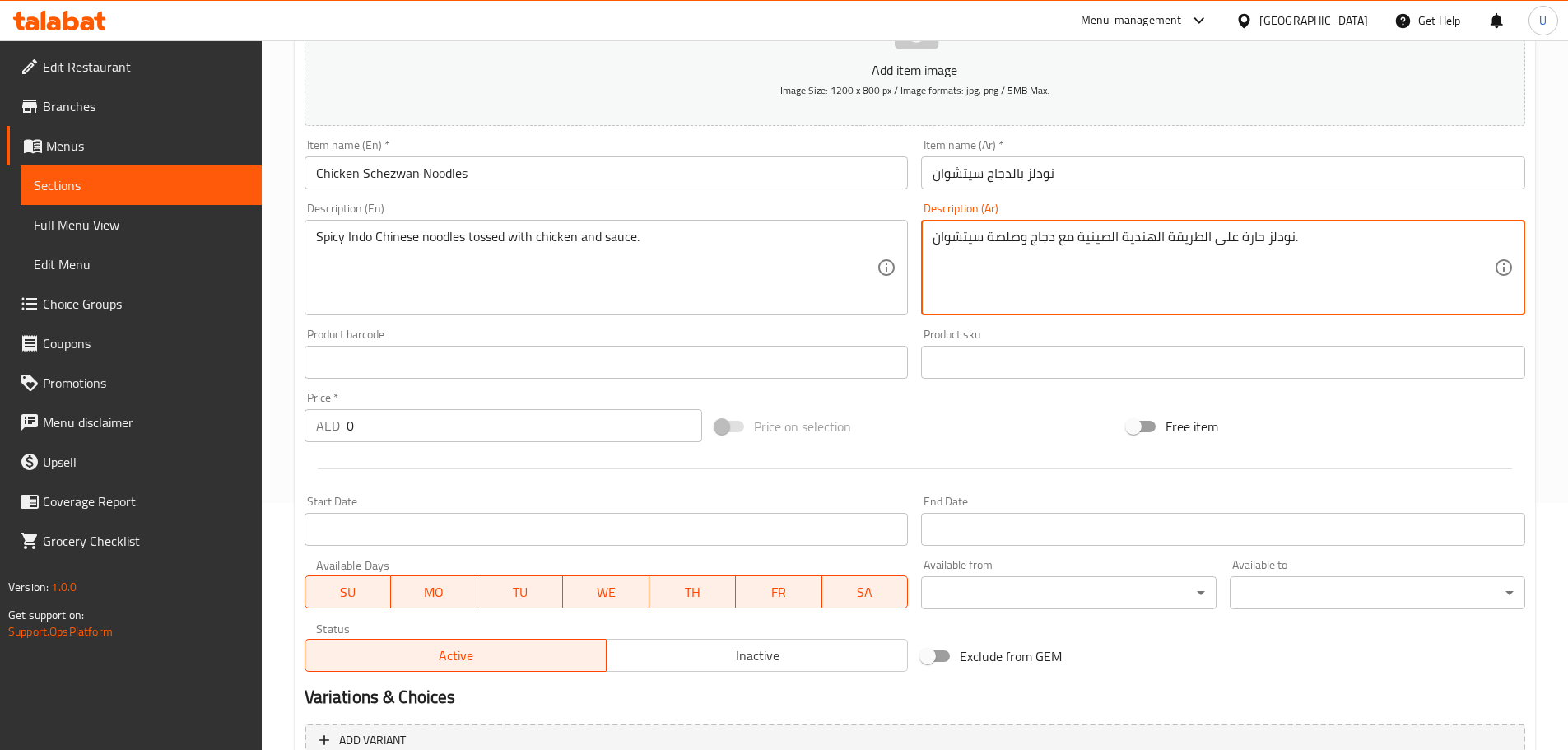
type textarea "نودلز حارة على الطريقة الهندية الصينية مع دجاج وصلصة سيتشوان."
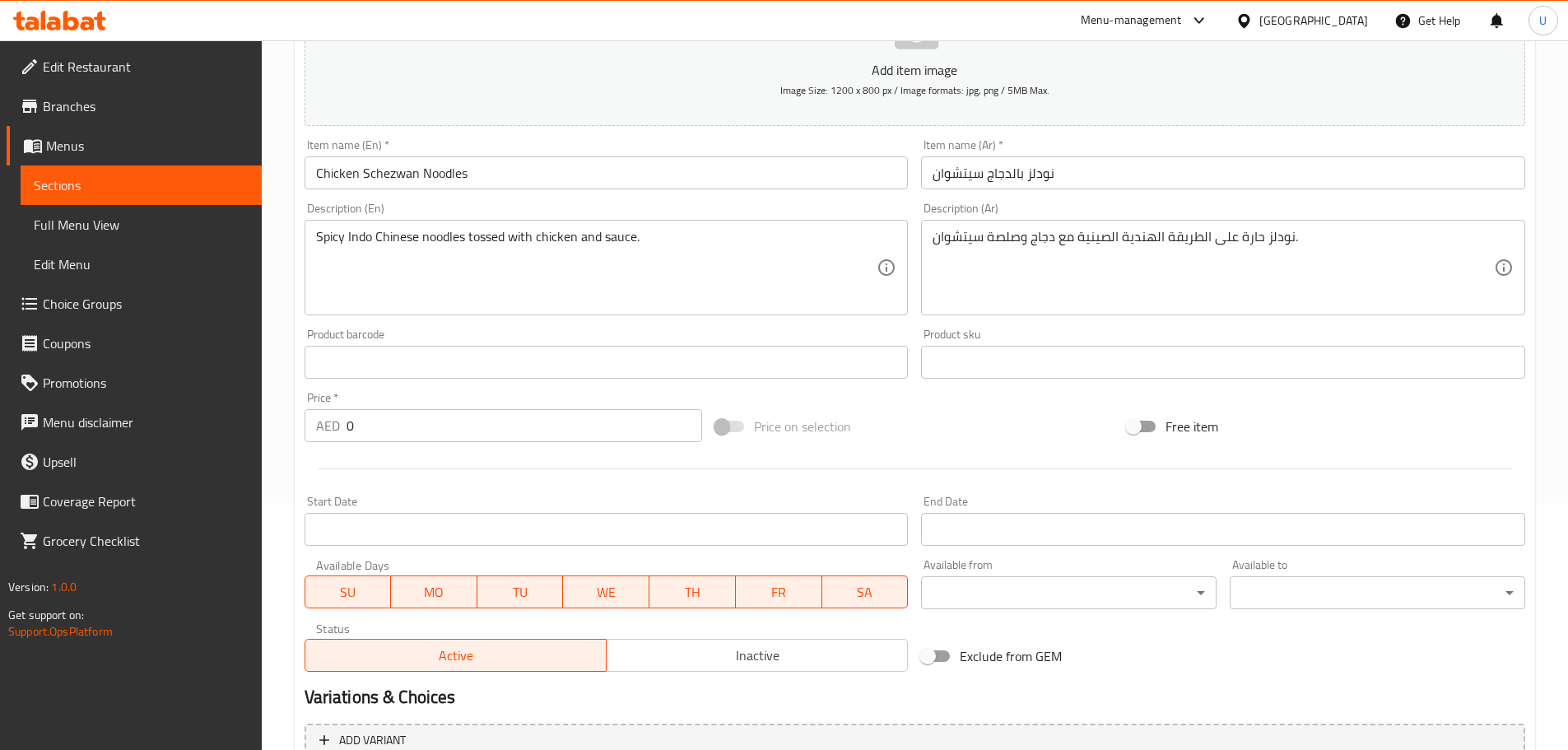
drag, startPoint x: 280, startPoint y: 423, endPoint x: 260, endPoint y: 419, distance: 20.4
click at [264, 420] on div "Home / Restaurants management / Menus / Sections / item / create NOODLES & PAST…" at bounding box center [915, 348] width 1306 height 1110
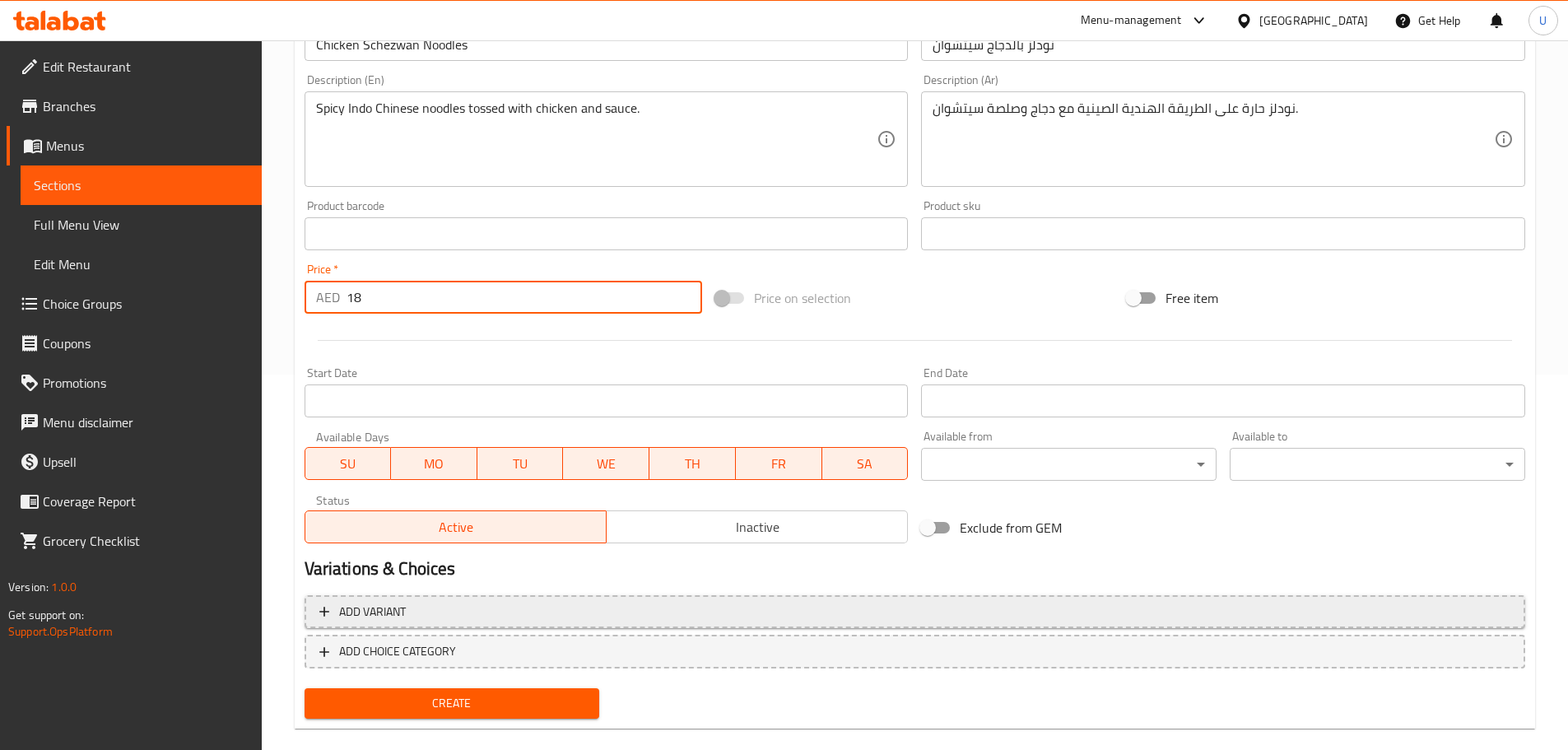
scroll to position [400, 0]
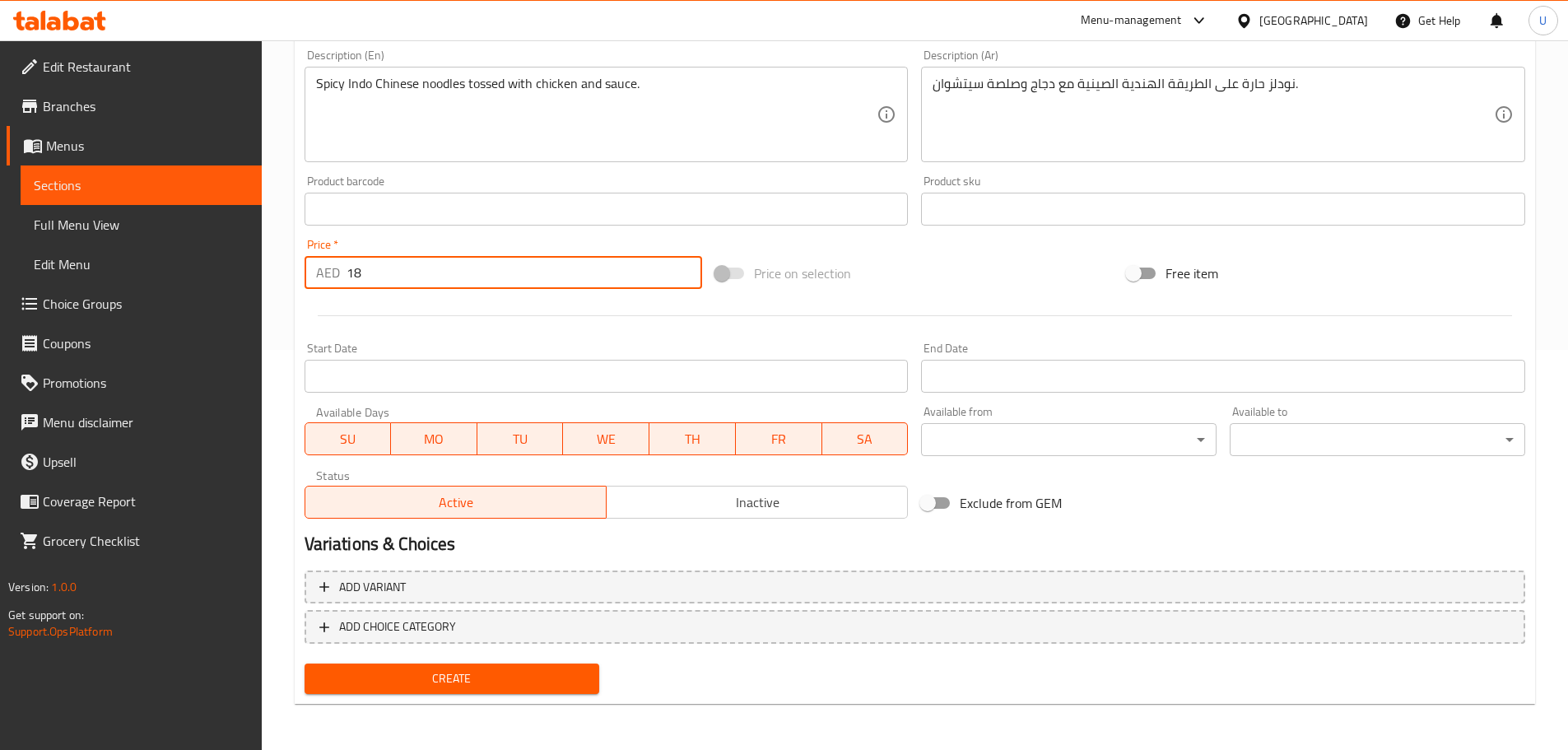
type input "18"
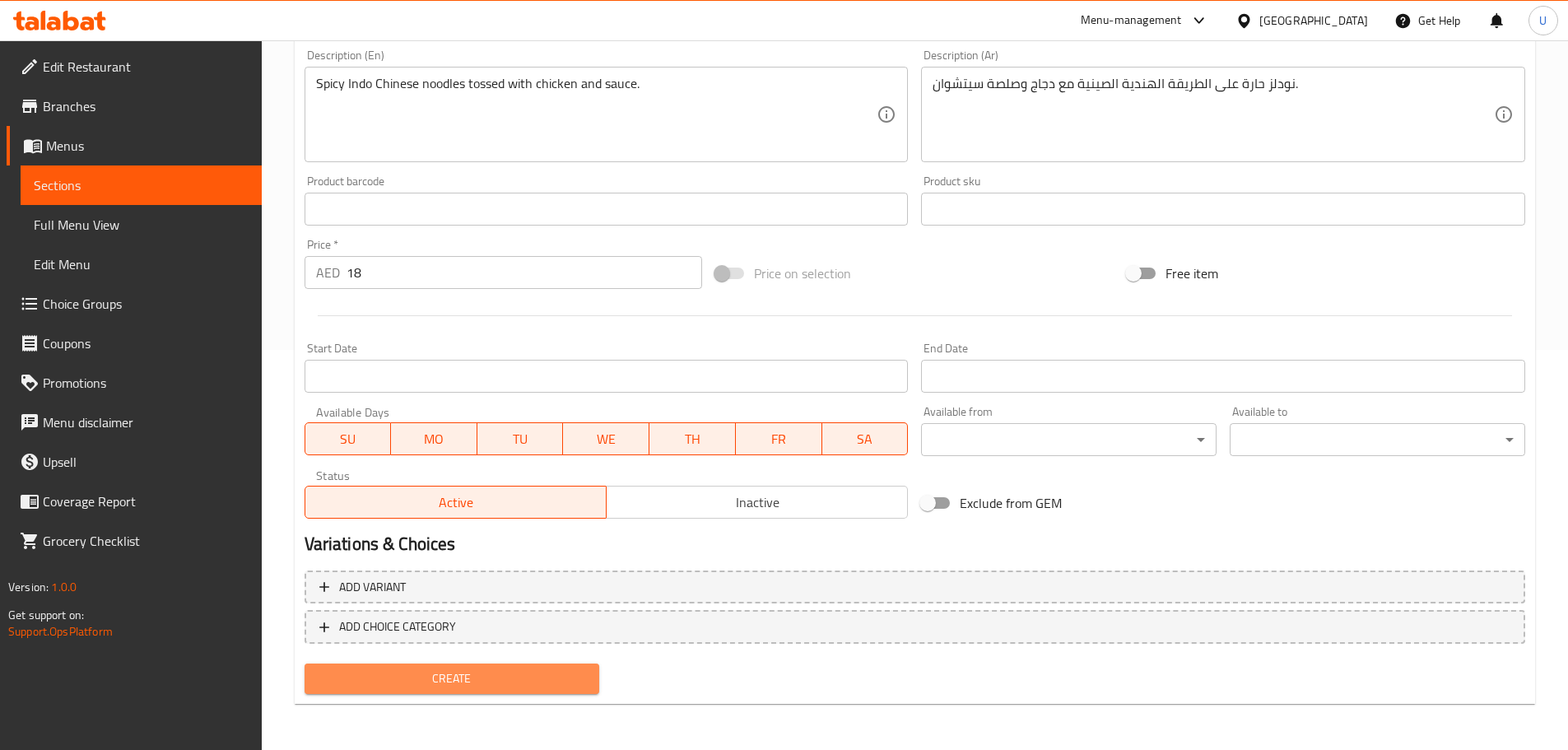
click at [465, 673] on span "Create" at bounding box center [452, 678] width 269 height 21
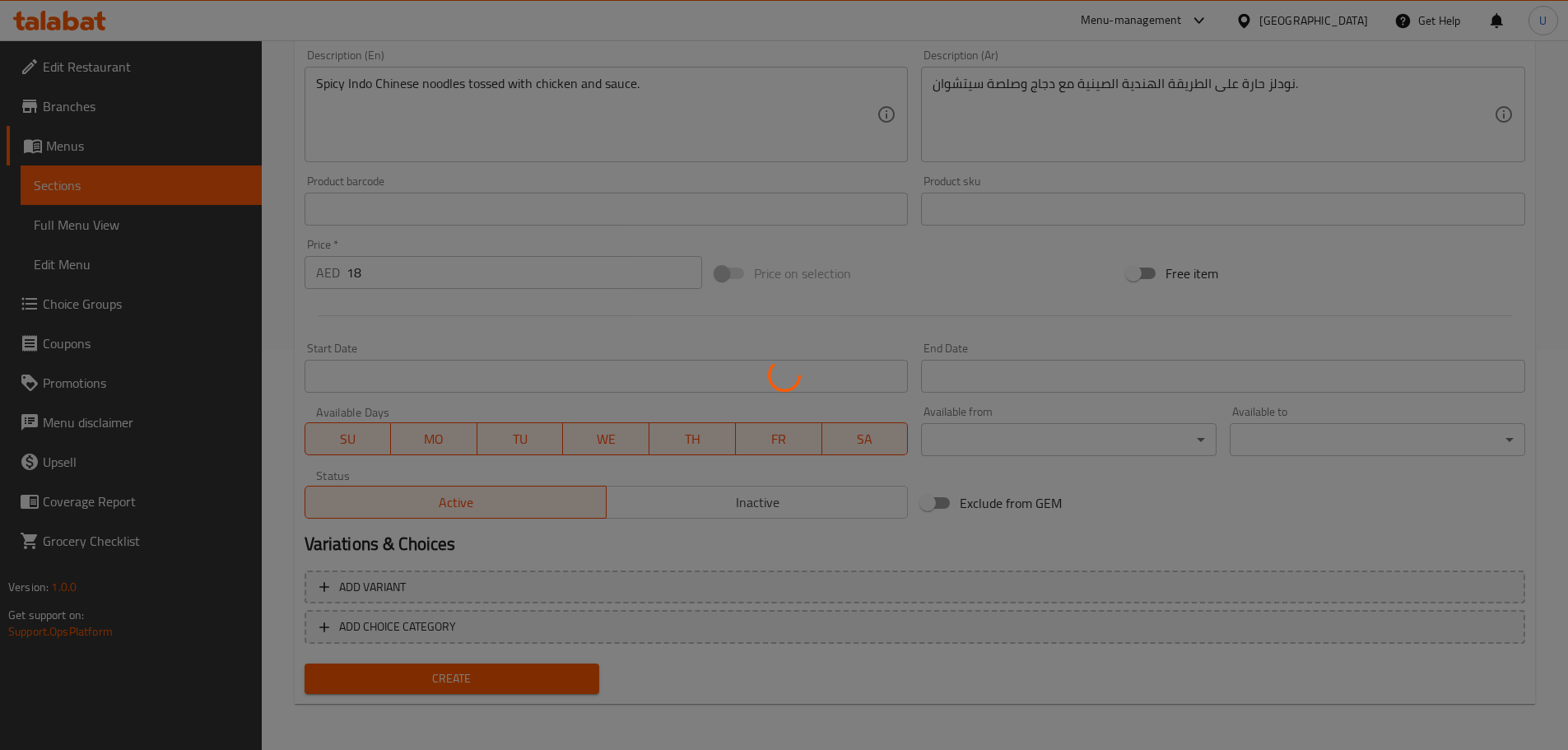
type input "0"
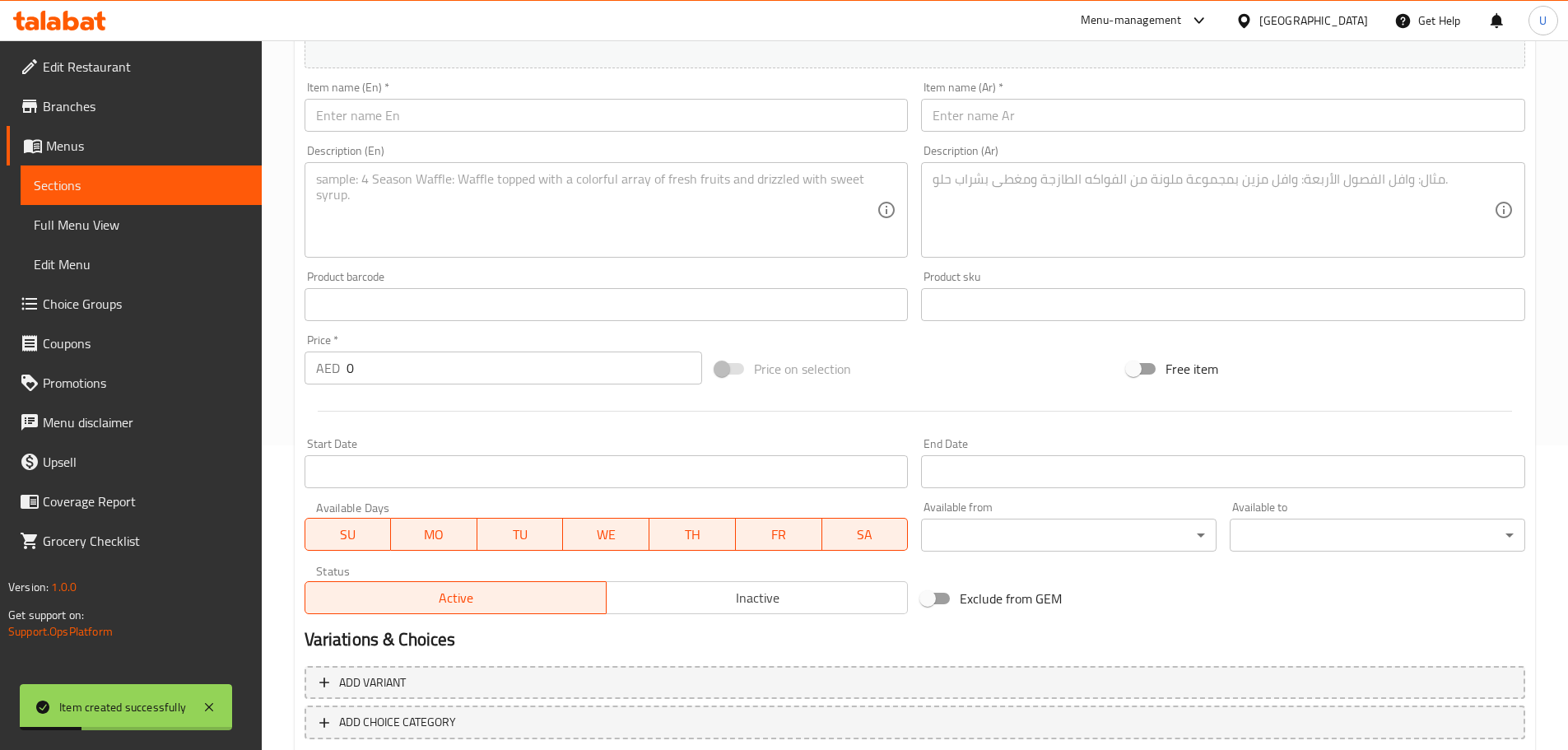
scroll to position [153, 0]
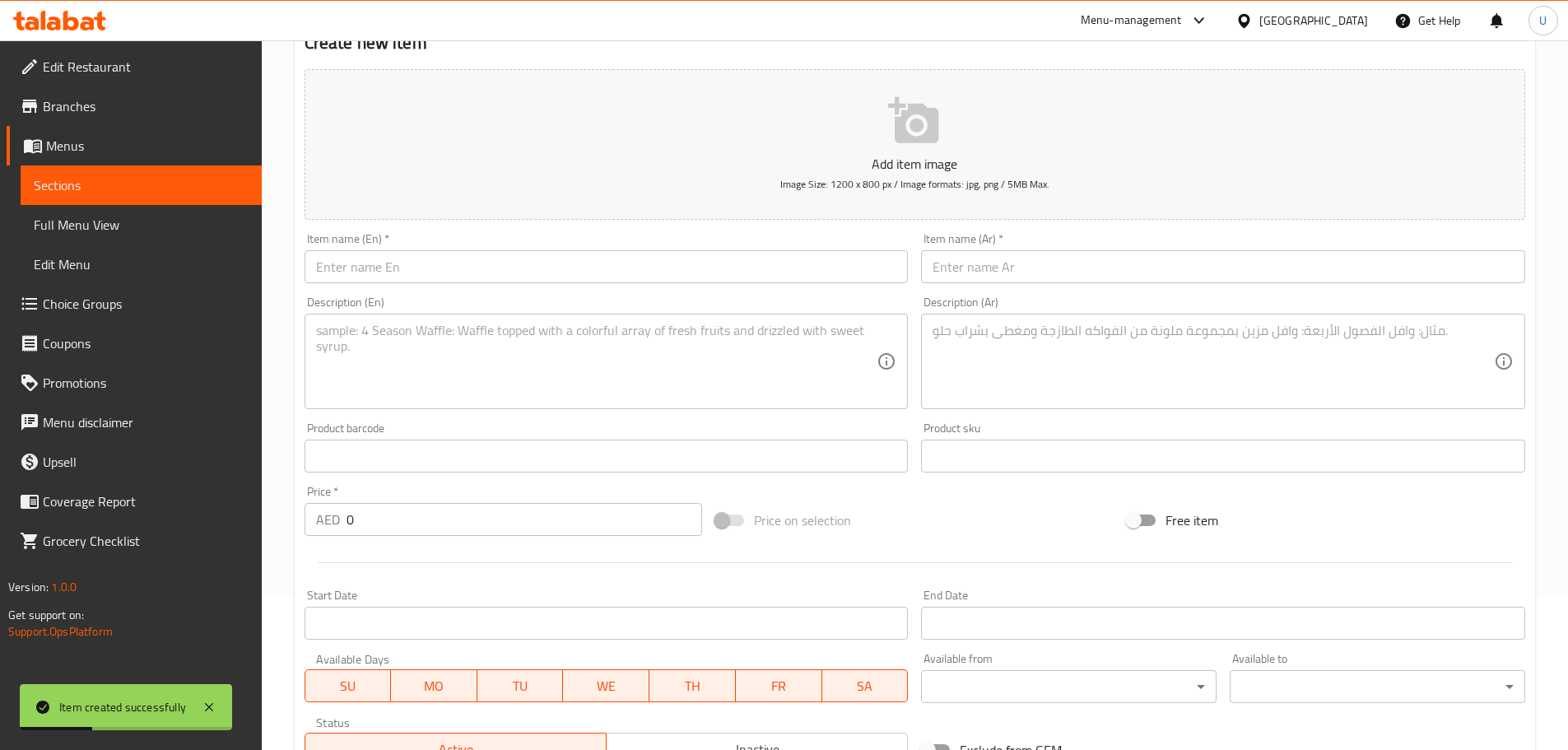
click at [439, 257] on input "text" at bounding box center [606, 267] width 604 height 33
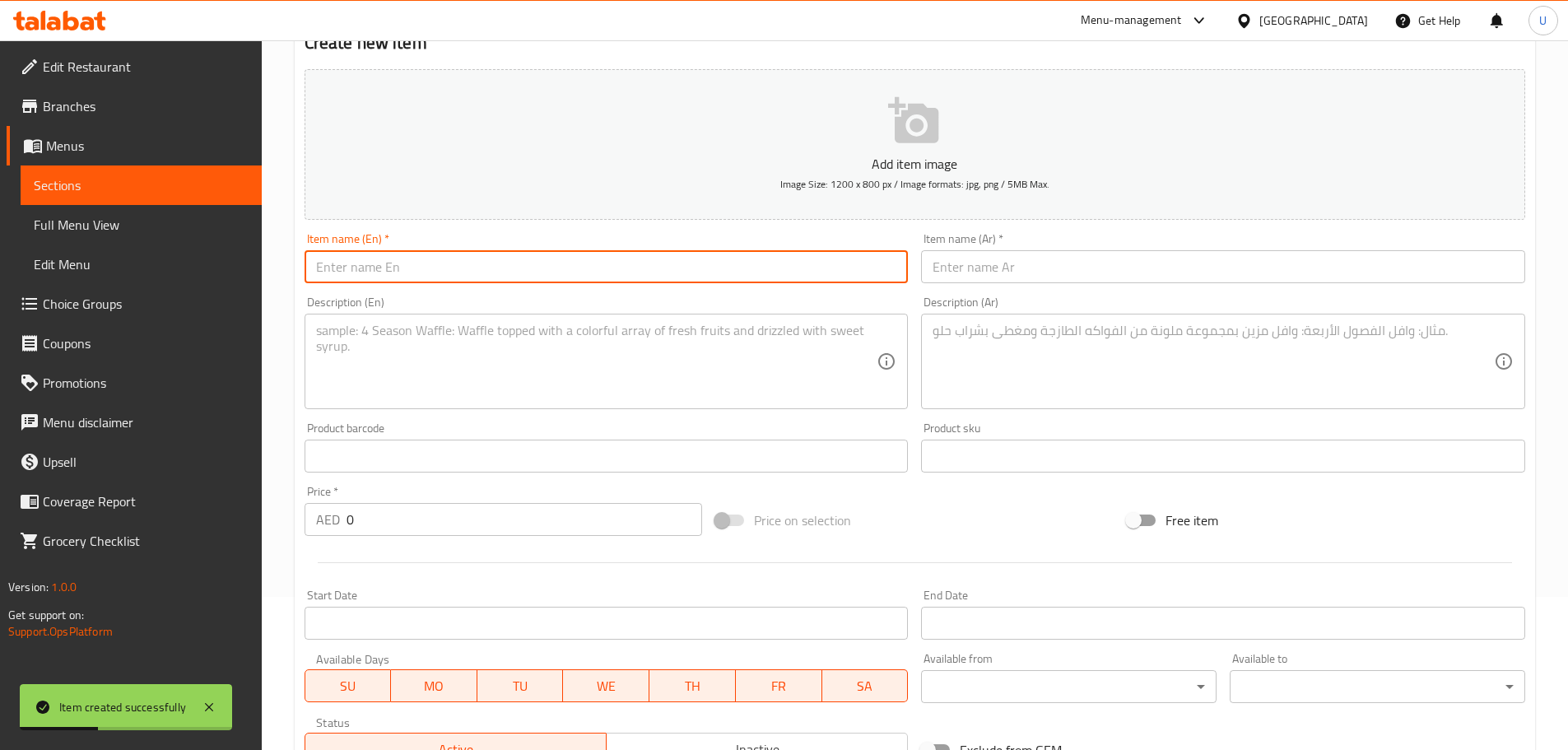
paste input "Prawns Schezwan Noodles"
type input "Prawns Schezwan Noodles"
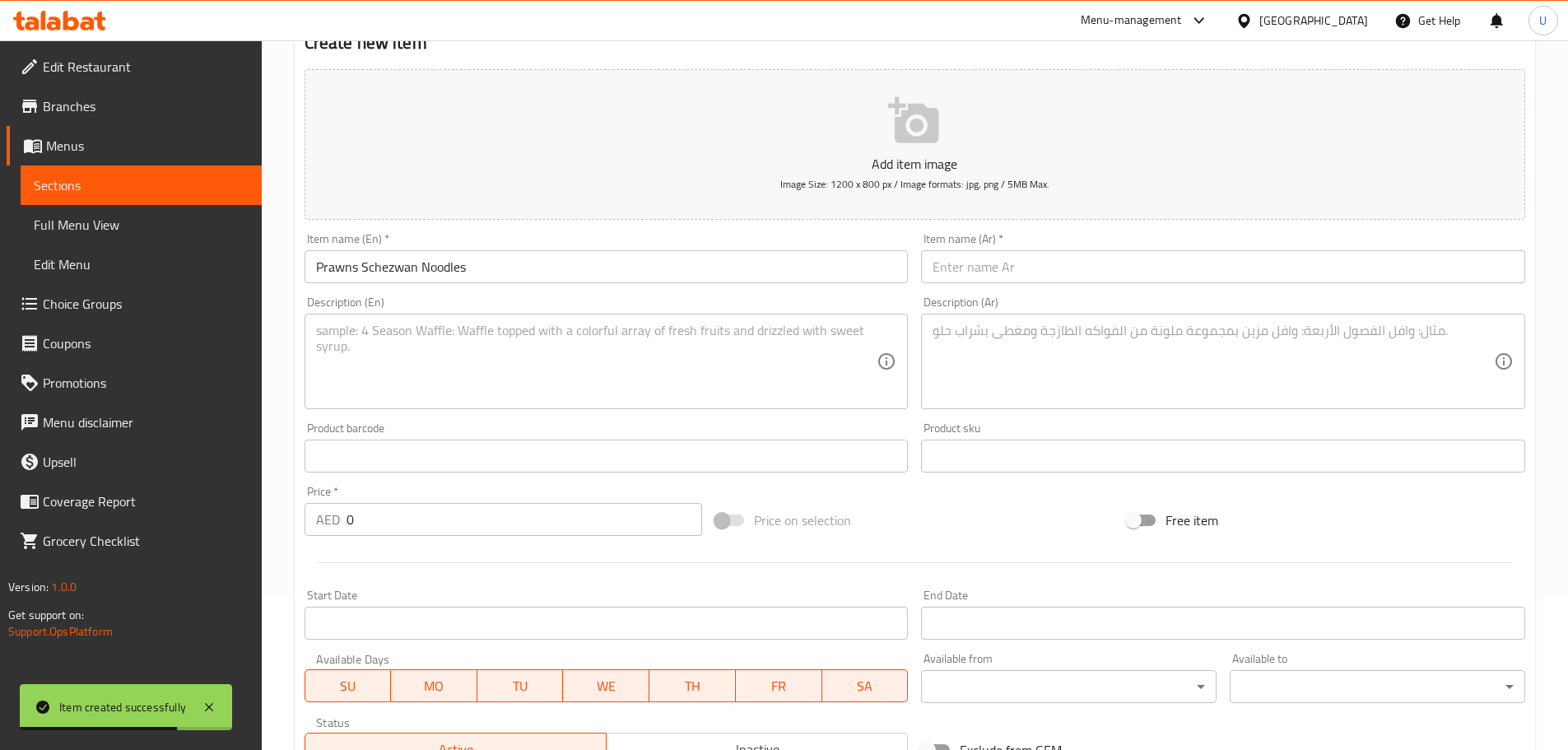
click at [987, 241] on div "Item name (Ar)   * Item name (Ar) *" at bounding box center [1222, 258] width 604 height 50
click at [980, 269] on input "text" at bounding box center [1222, 267] width 604 height 33
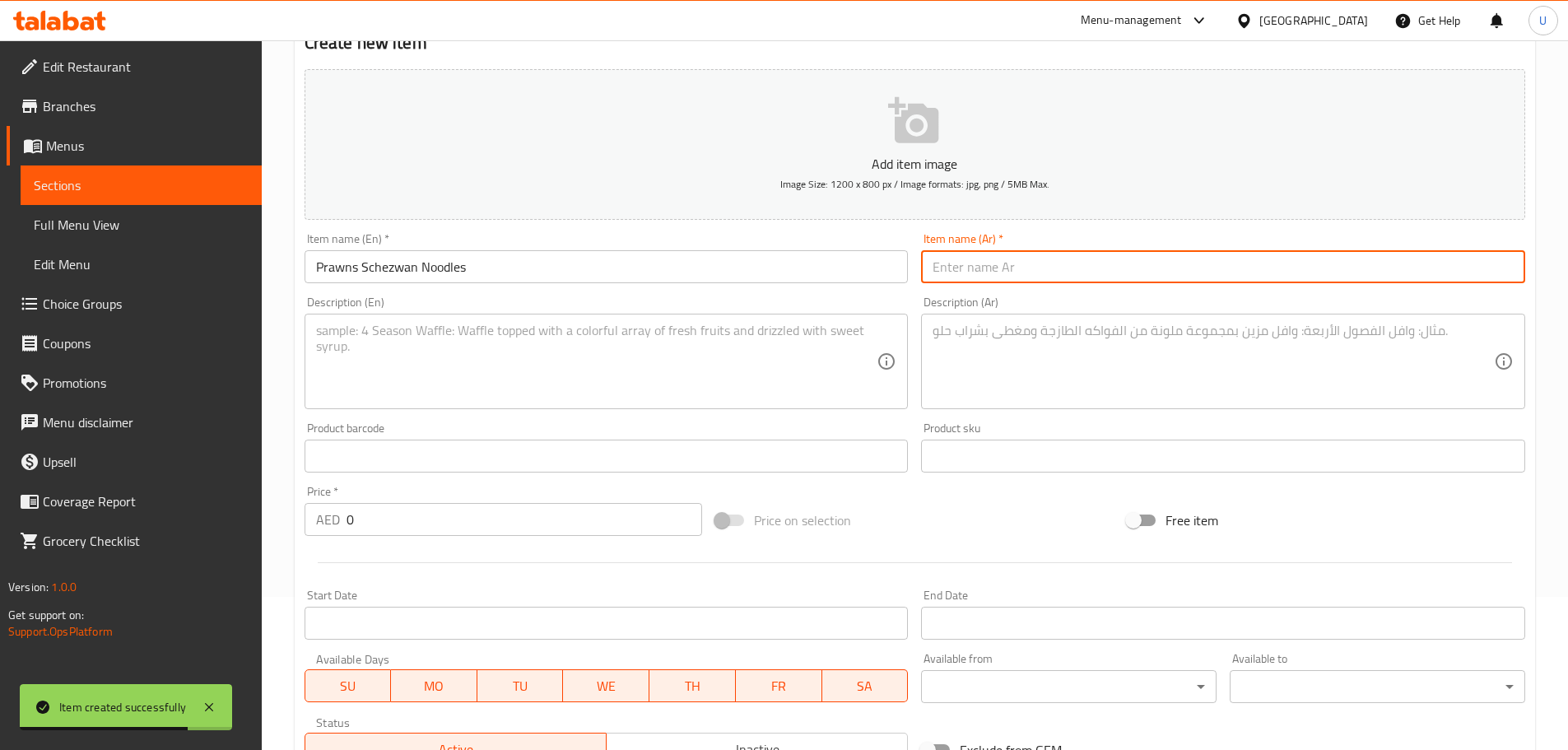
paste input "نودلز بالروبيان سيتشوان"
type input "نودلز بالروبيان سيتشوان"
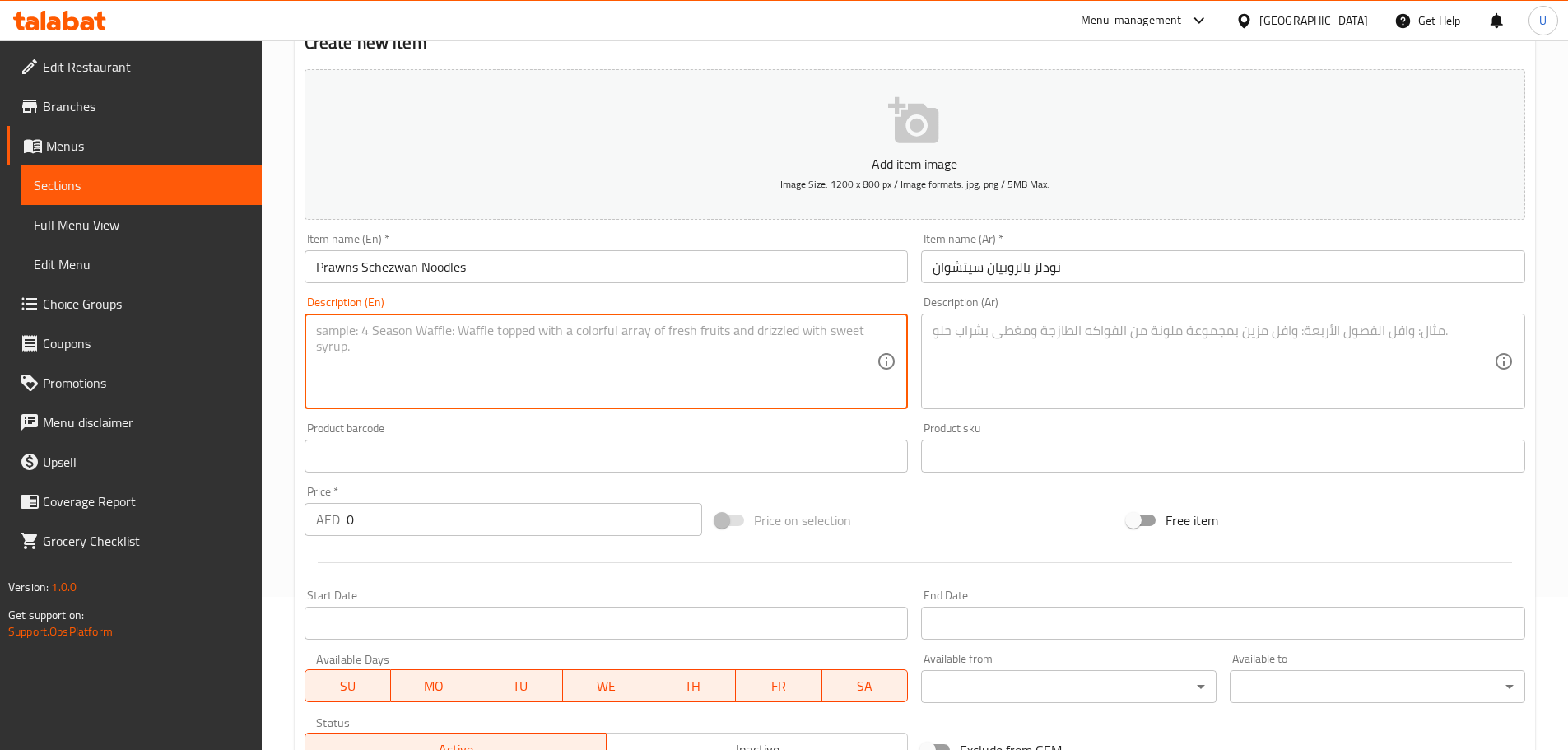
click at [382, 349] on textarea at bounding box center [596, 361] width 561 height 79
paste textarea "Hot and spicy noodles with prawns in Schezwan sauce."
type textarea "Hot and spicy noodles with prawns in Schezwan sauce."
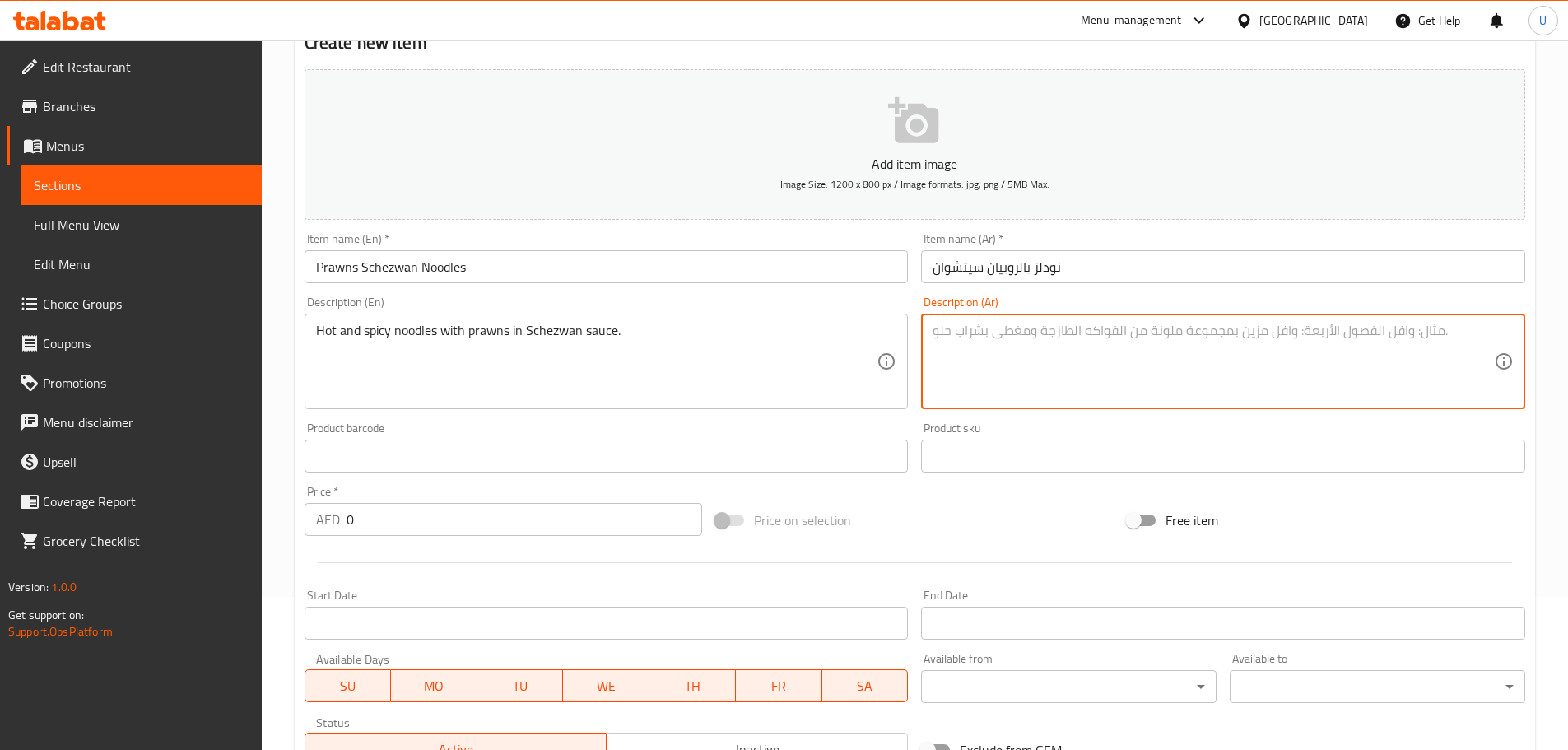
click at [952, 347] on textarea at bounding box center [1213, 361] width 561 height 79
paste textarea "نودلز حارة مع روبيان وصلصة سيتشوان الغنية بالنكهة."
type textarea "نودلز حارة مع روبيان وصلصة سيتشوان الغنية بالنكهة."
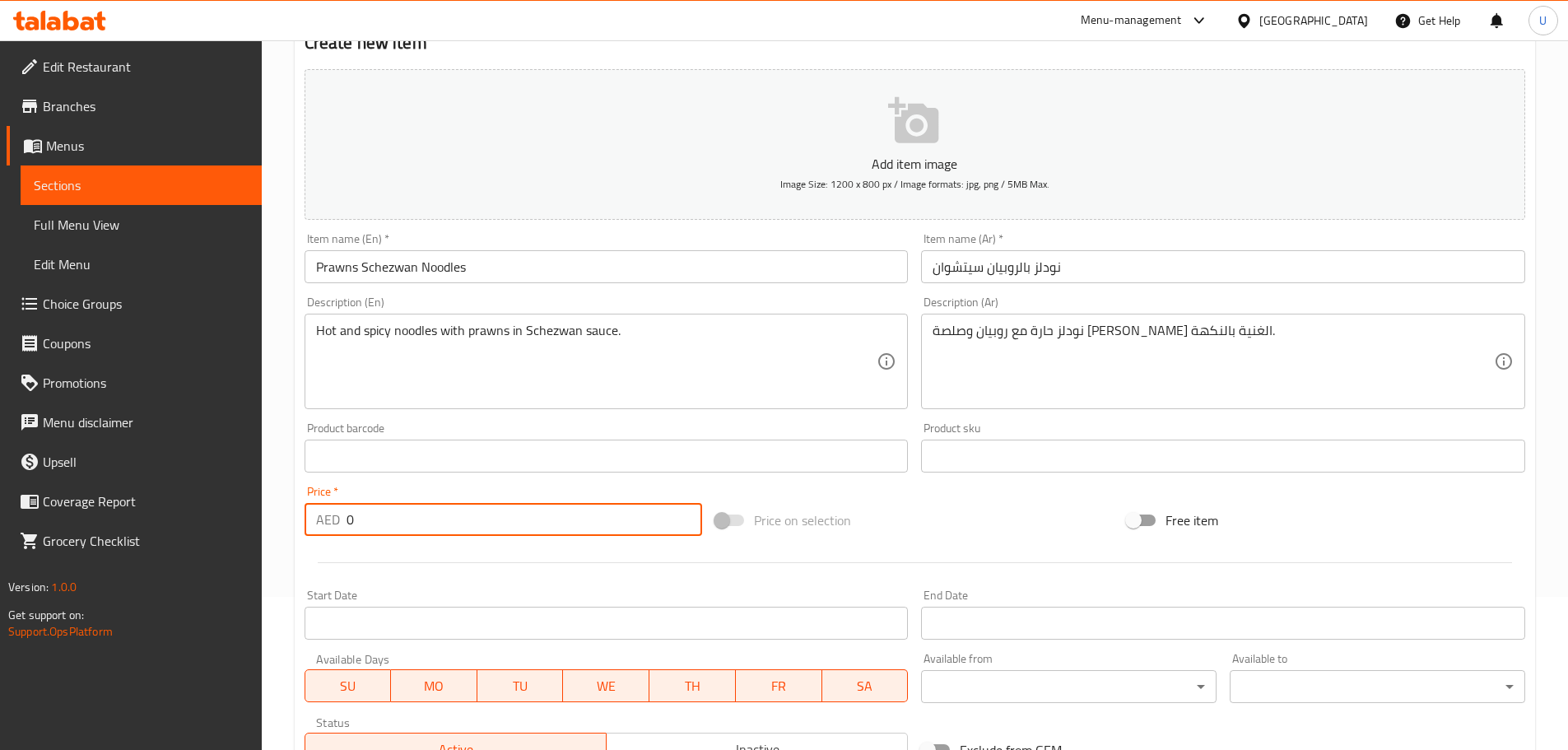
click at [274, 513] on div "Home / Restaurants management / Menus / Sections / item / create NOODLES & PAST…" at bounding box center [915, 442] width 1306 height 1110
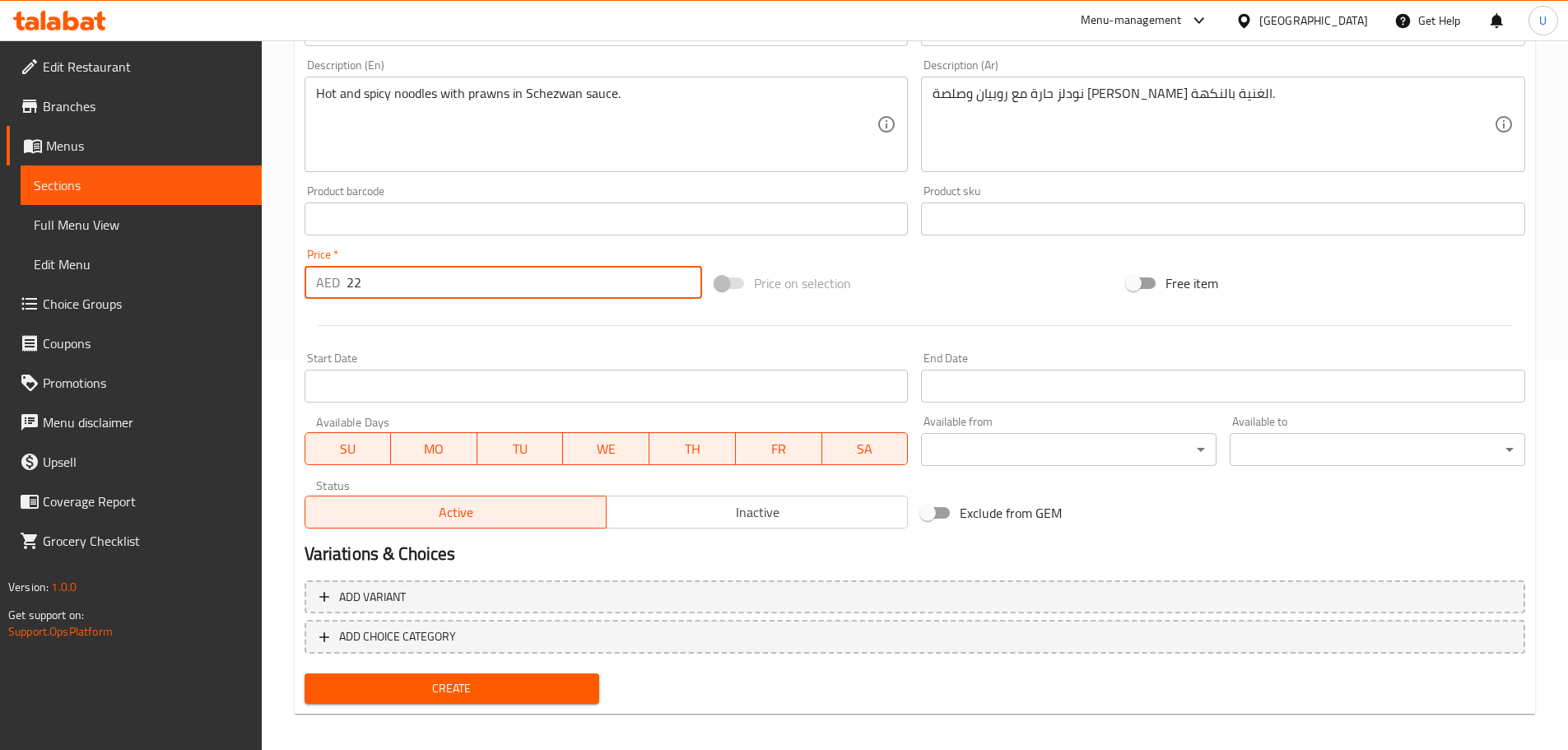
scroll to position [400, 0]
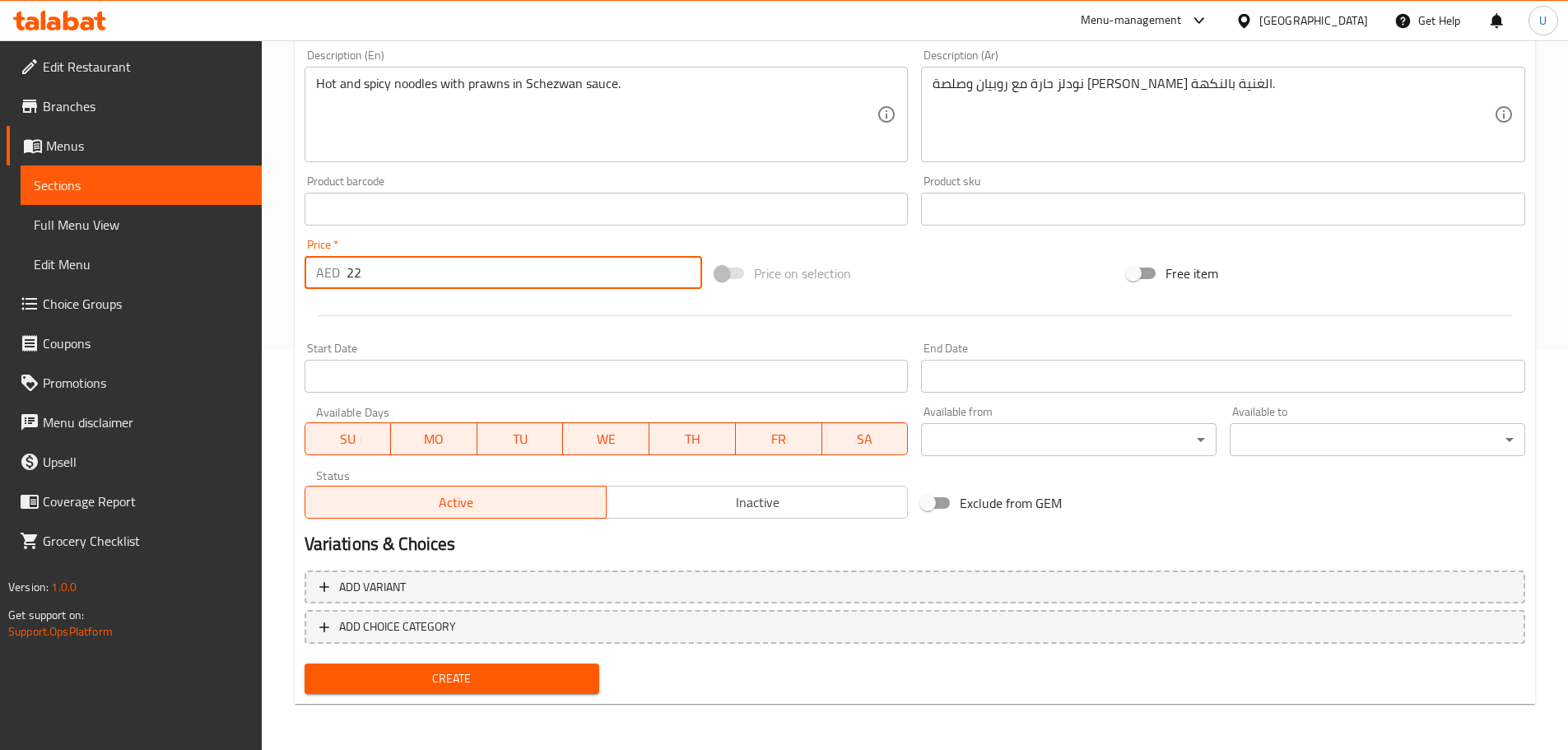
type input "22"
click at [480, 671] on span "Create" at bounding box center [452, 678] width 269 height 21
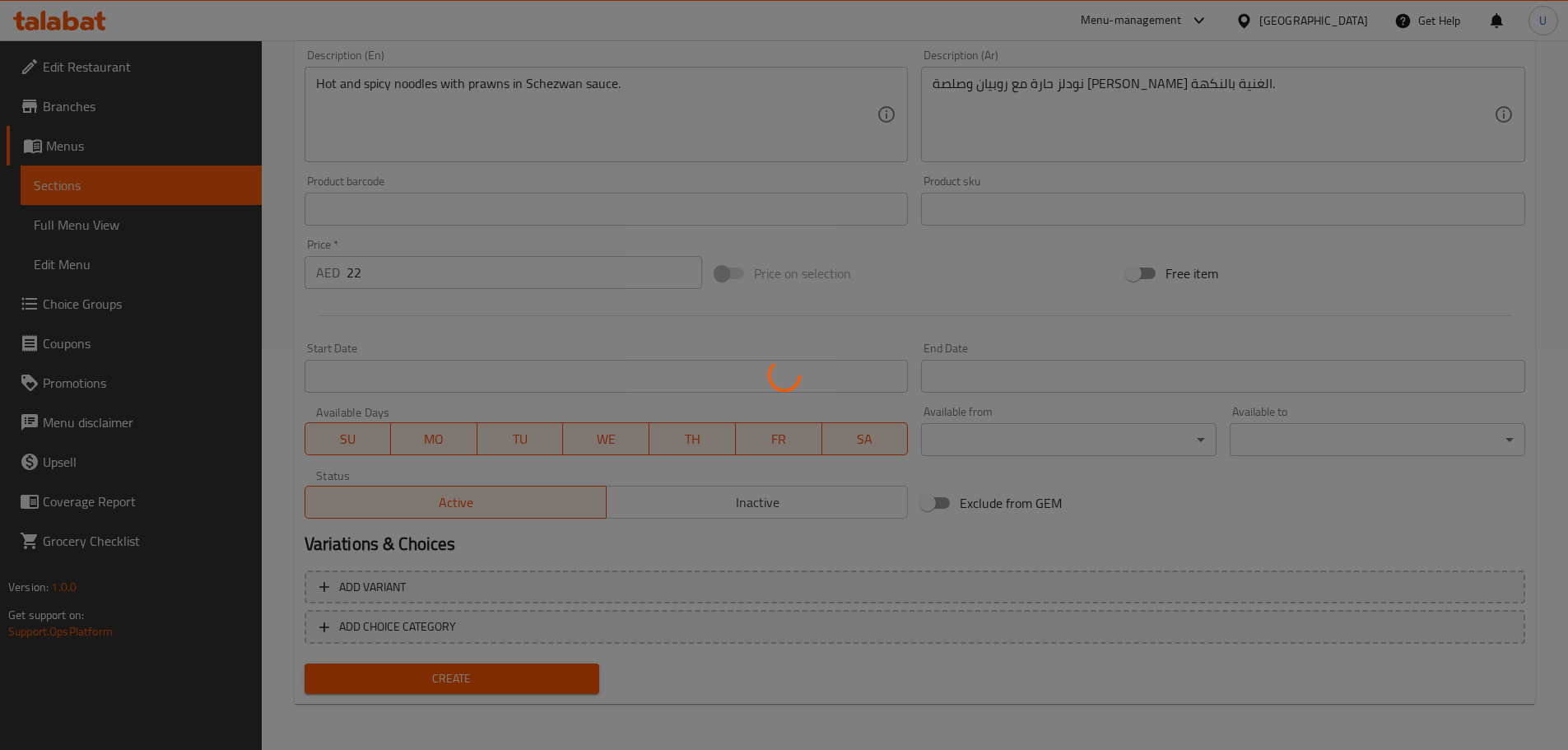
type input "0"
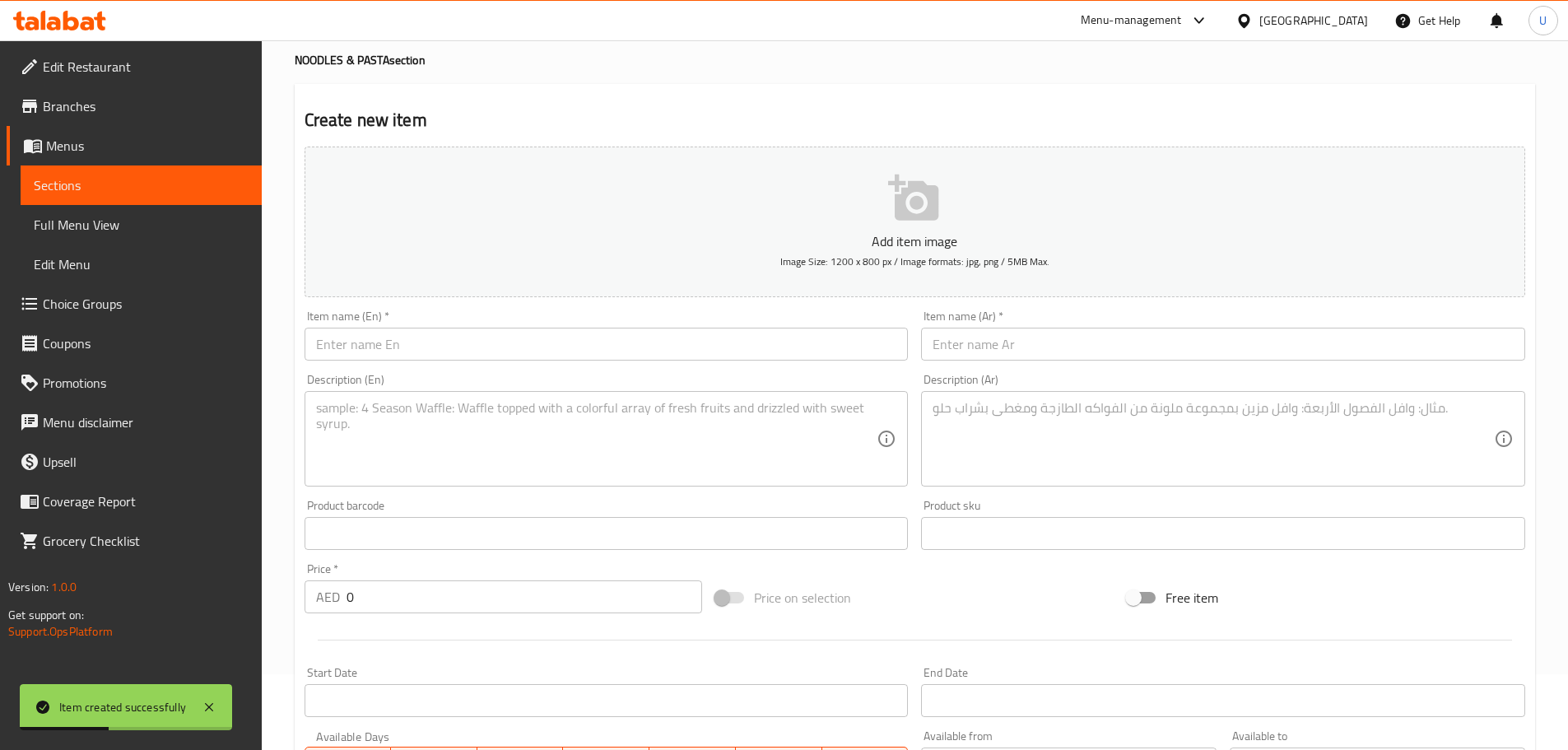
scroll to position [0, 0]
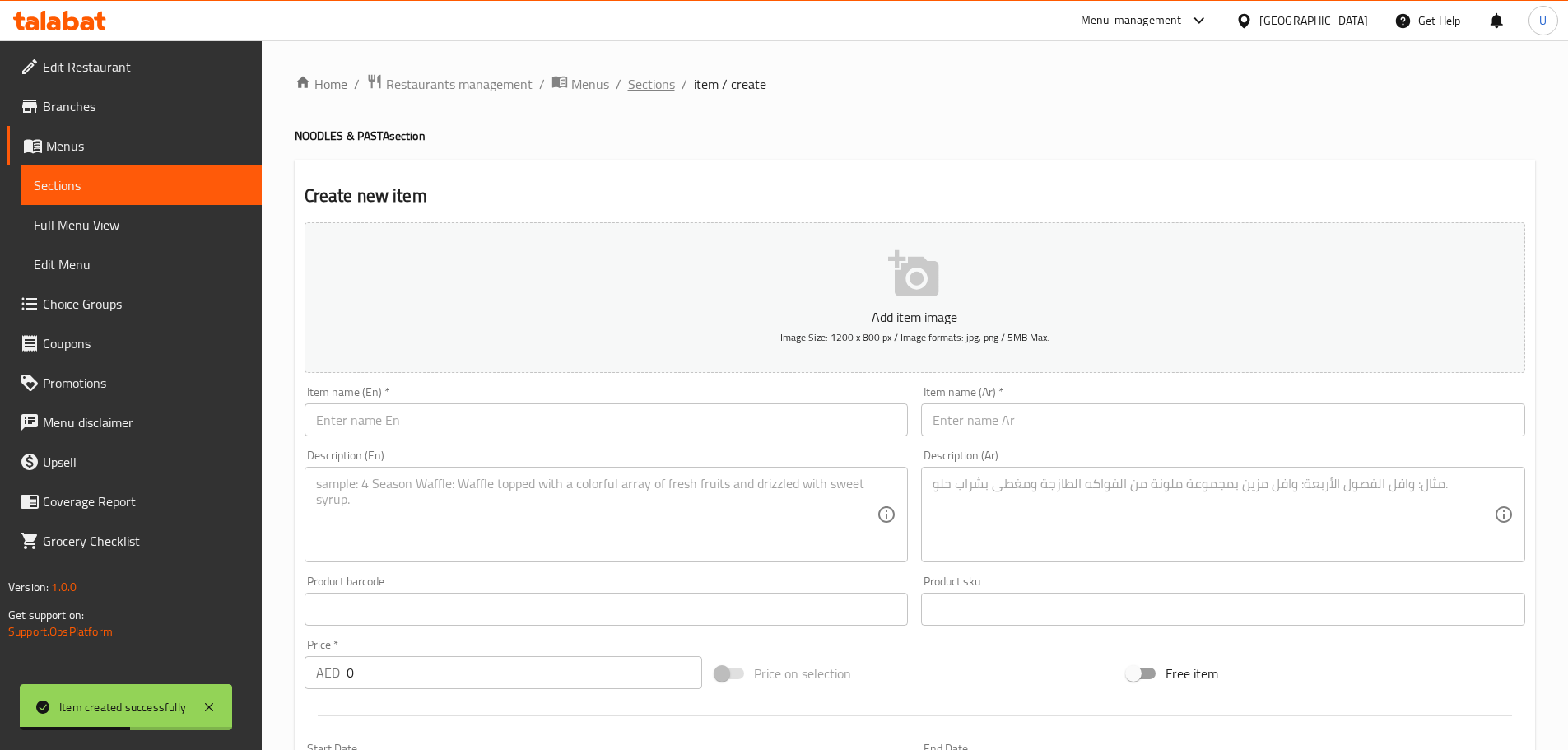
click at [649, 88] on span "Sections" at bounding box center [651, 84] width 47 height 20
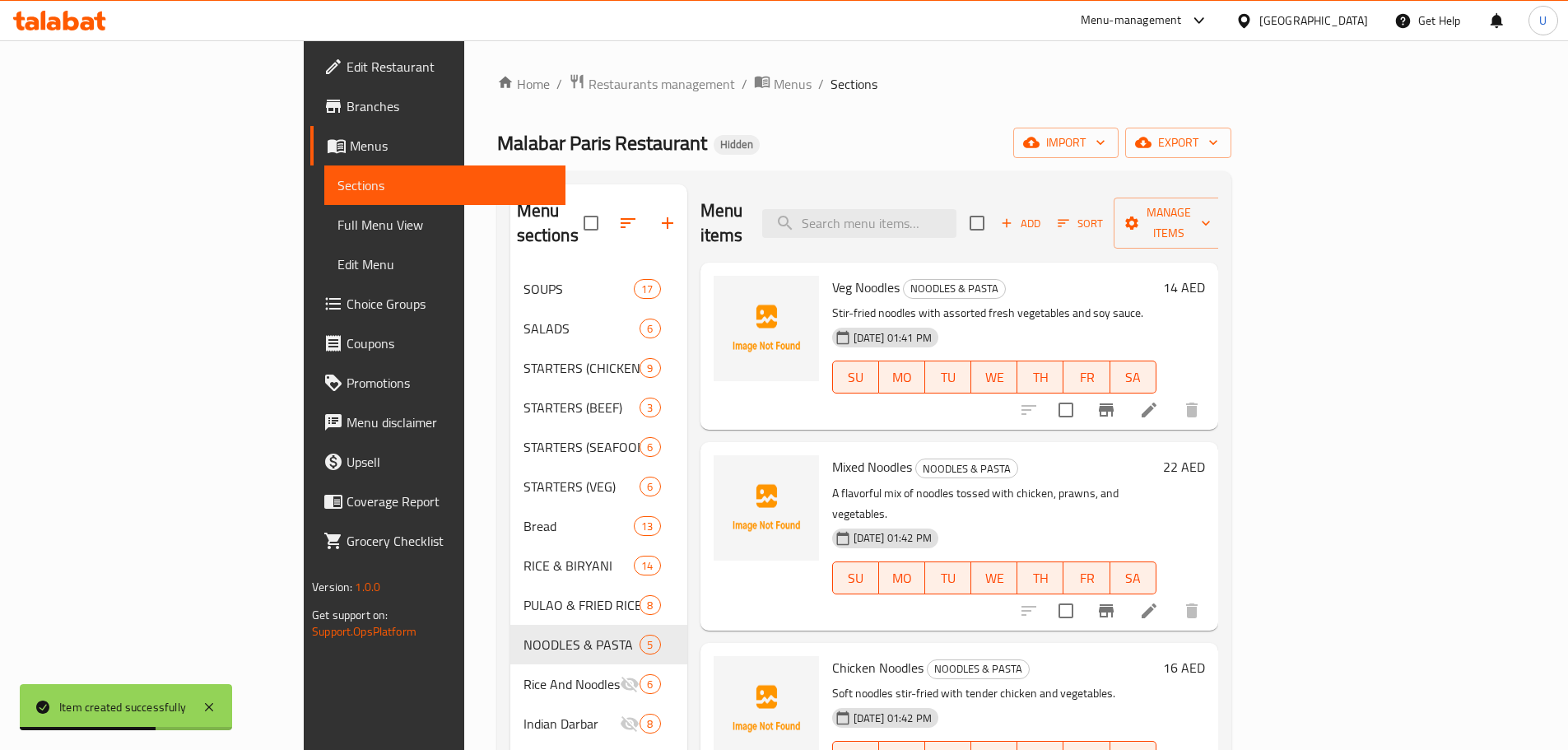
click at [1042, 214] on span "Add" at bounding box center [1021, 223] width 45 height 19
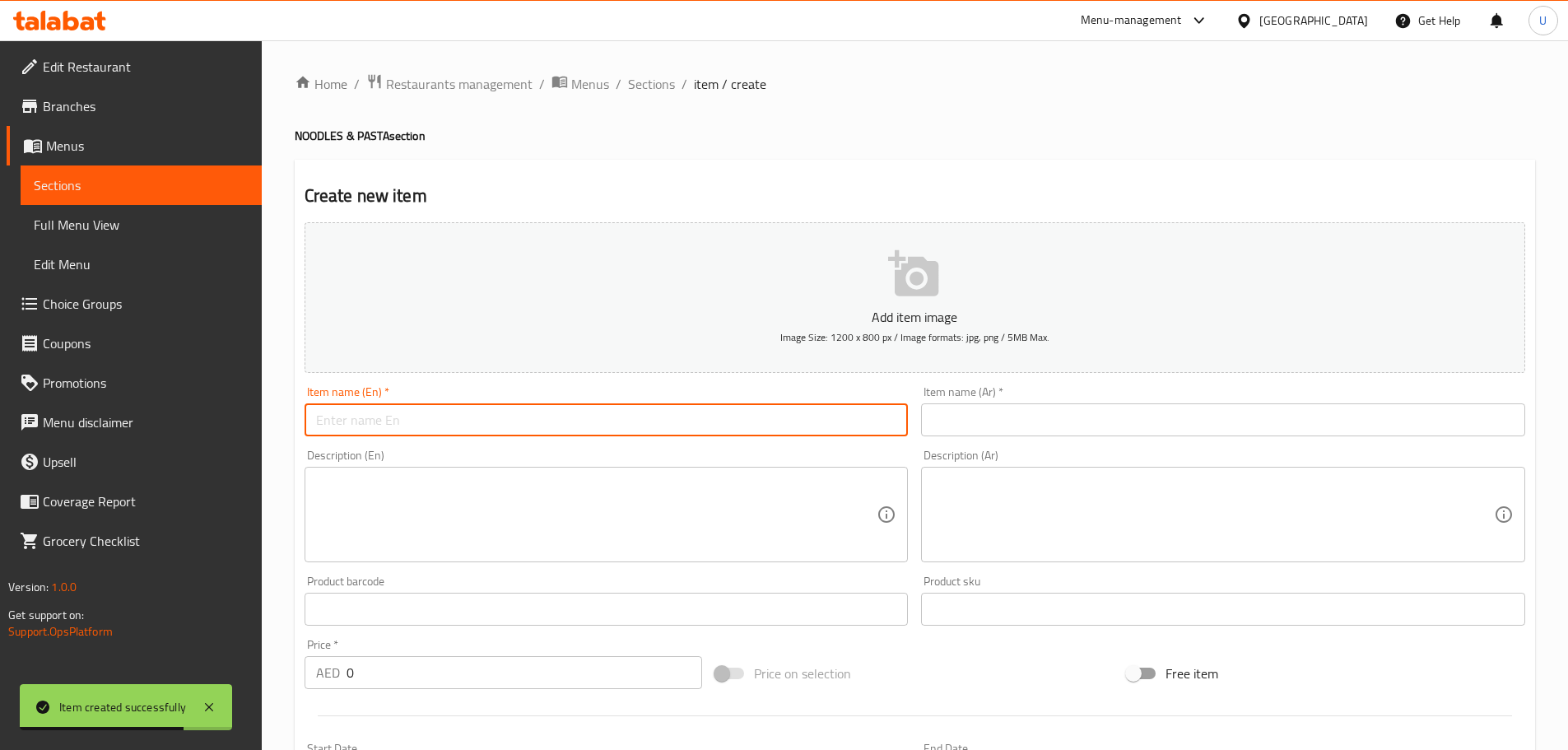
click at [423, 419] on input "text" at bounding box center [606, 420] width 604 height 33
paste input "Schezwan Mixed Noodles"
type input "Schezwan Mixed Noodles"
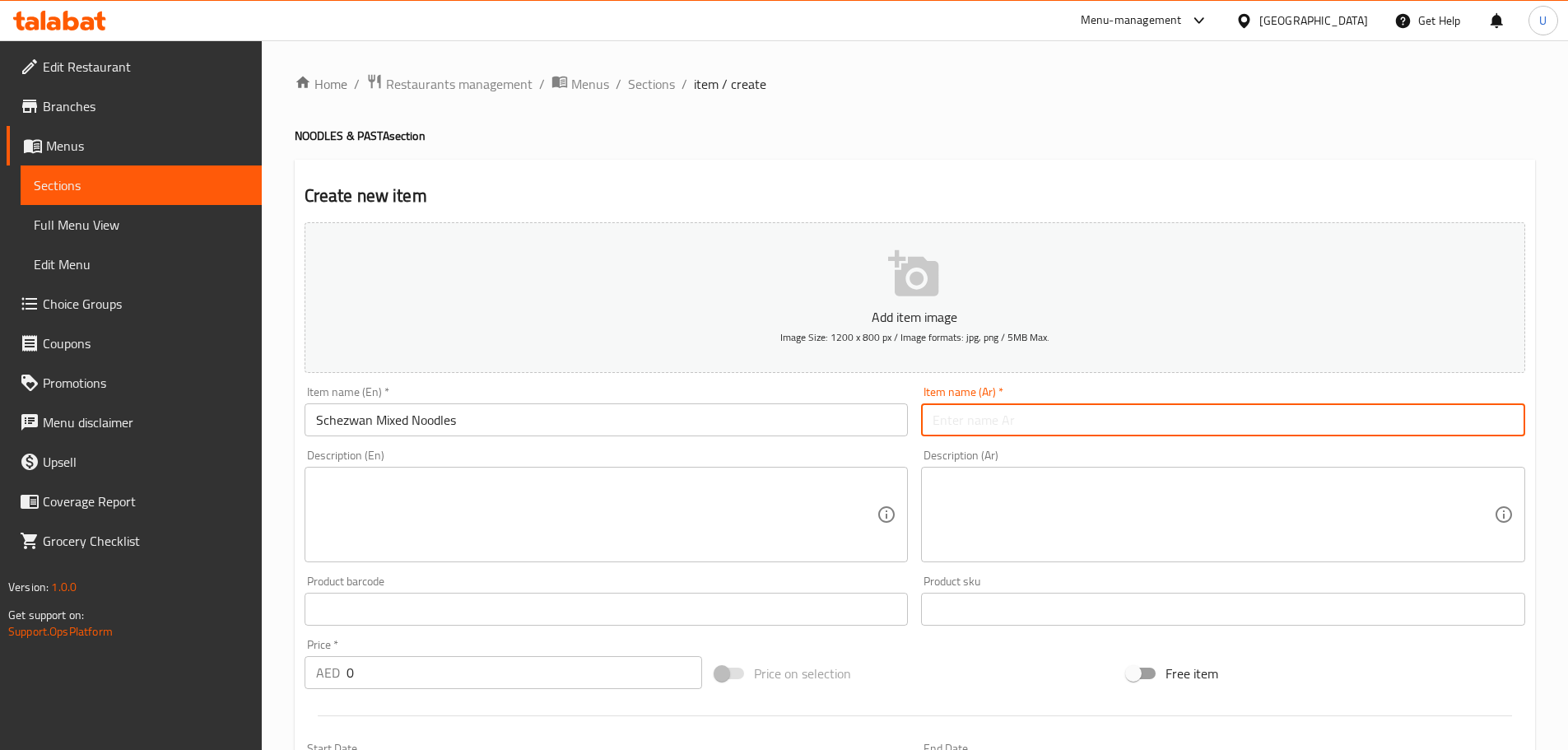
drag, startPoint x: 992, startPoint y: 408, endPoint x: 861, endPoint y: 437, distance: 134.2
click at [991, 408] on input "text" at bounding box center [1222, 420] width 604 height 33
paste input "نودلز مشكلة سيتشوان"
type input "نودلز مشكلة سيتشوان"
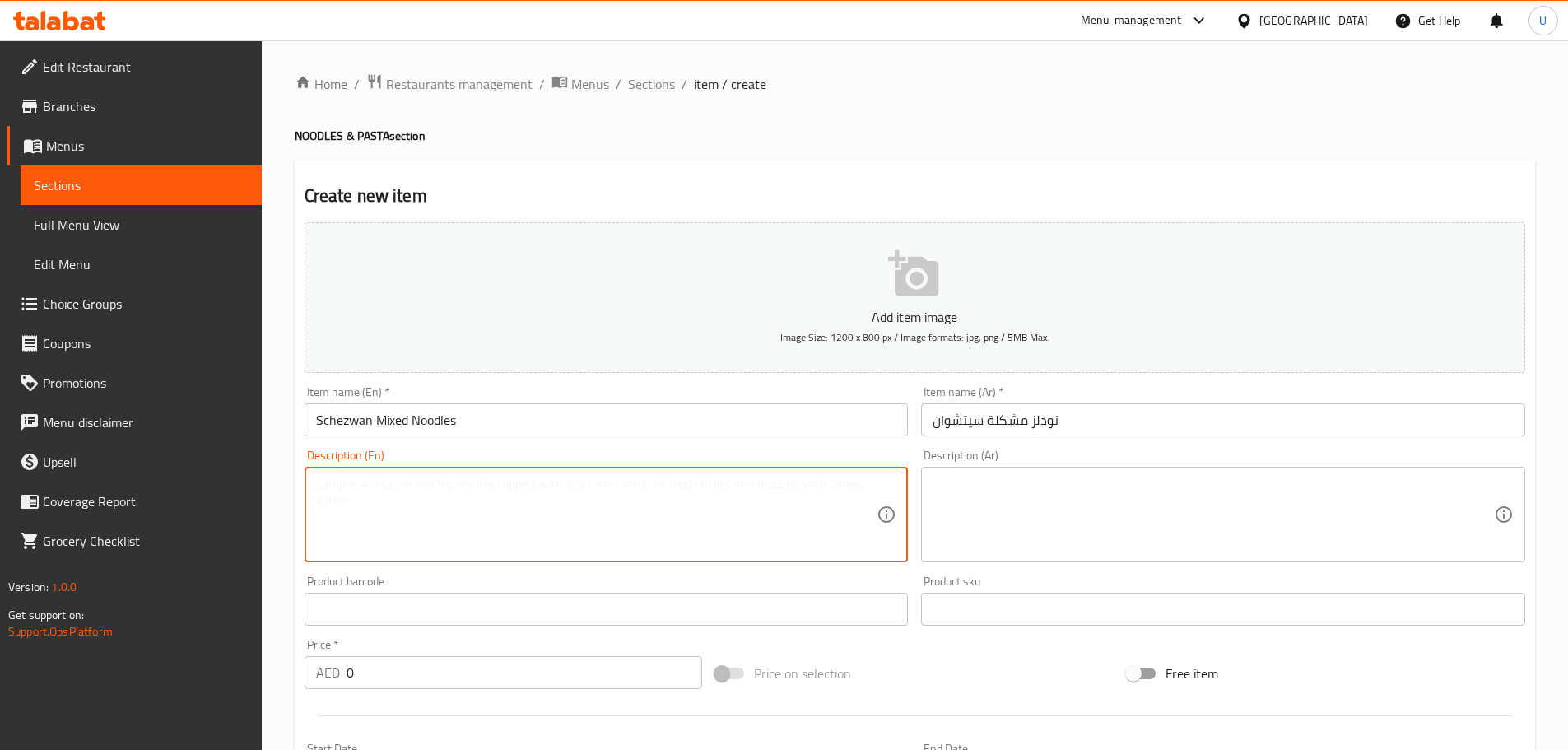
click at [438, 478] on textarea at bounding box center [596, 514] width 561 height 79
paste textarea "Spicy noodle mix with chicken, prawns, egg, and vegetables."
type textarea "Spicy noodle mix with chicken, prawns, egg, and vegetables."
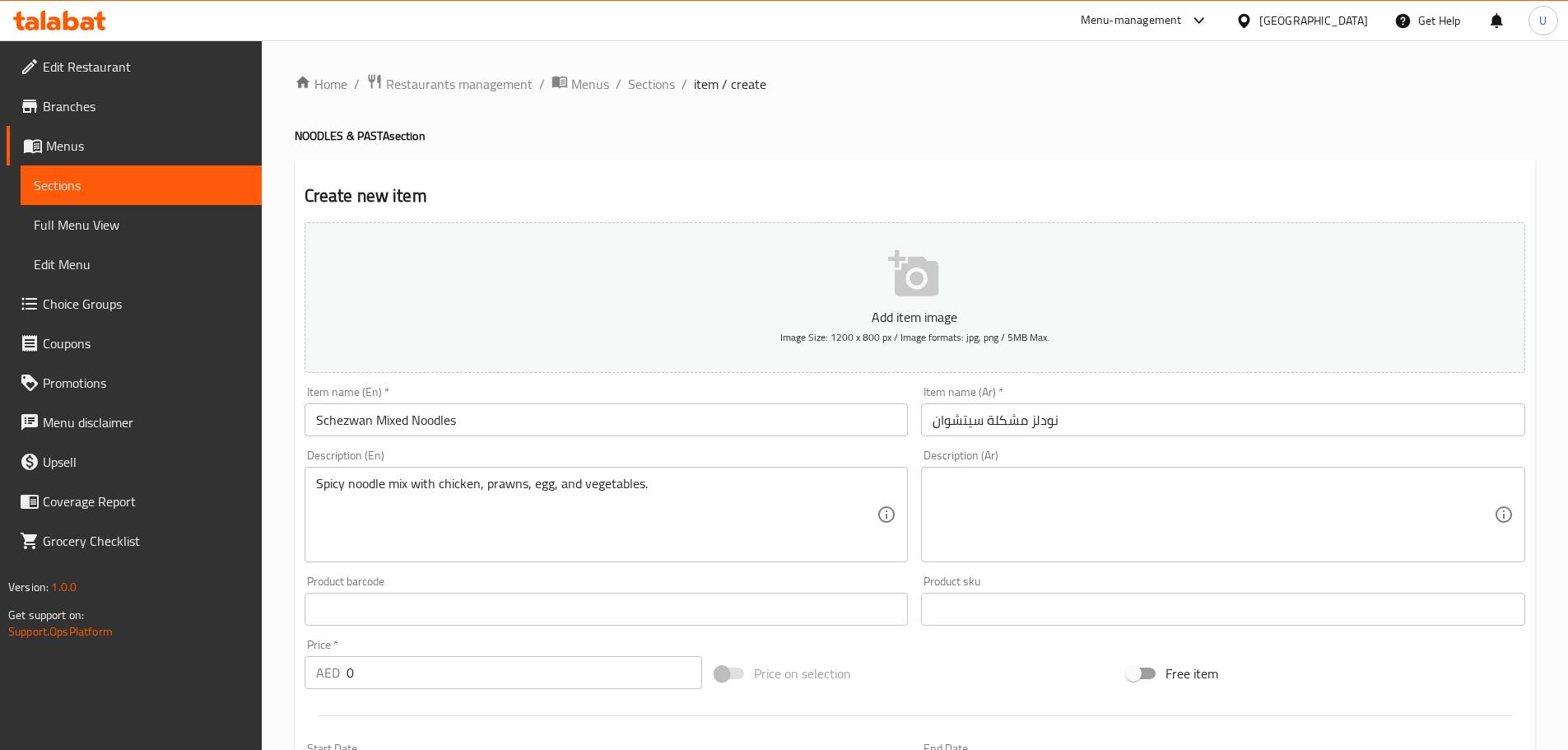
click at [995, 462] on div "Description (Ar) Description (Ar)" at bounding box center [1222, 506] width 604 height 112
click at [972, 487] on textarea at bounding box center [1213, 514] width 561 height 79
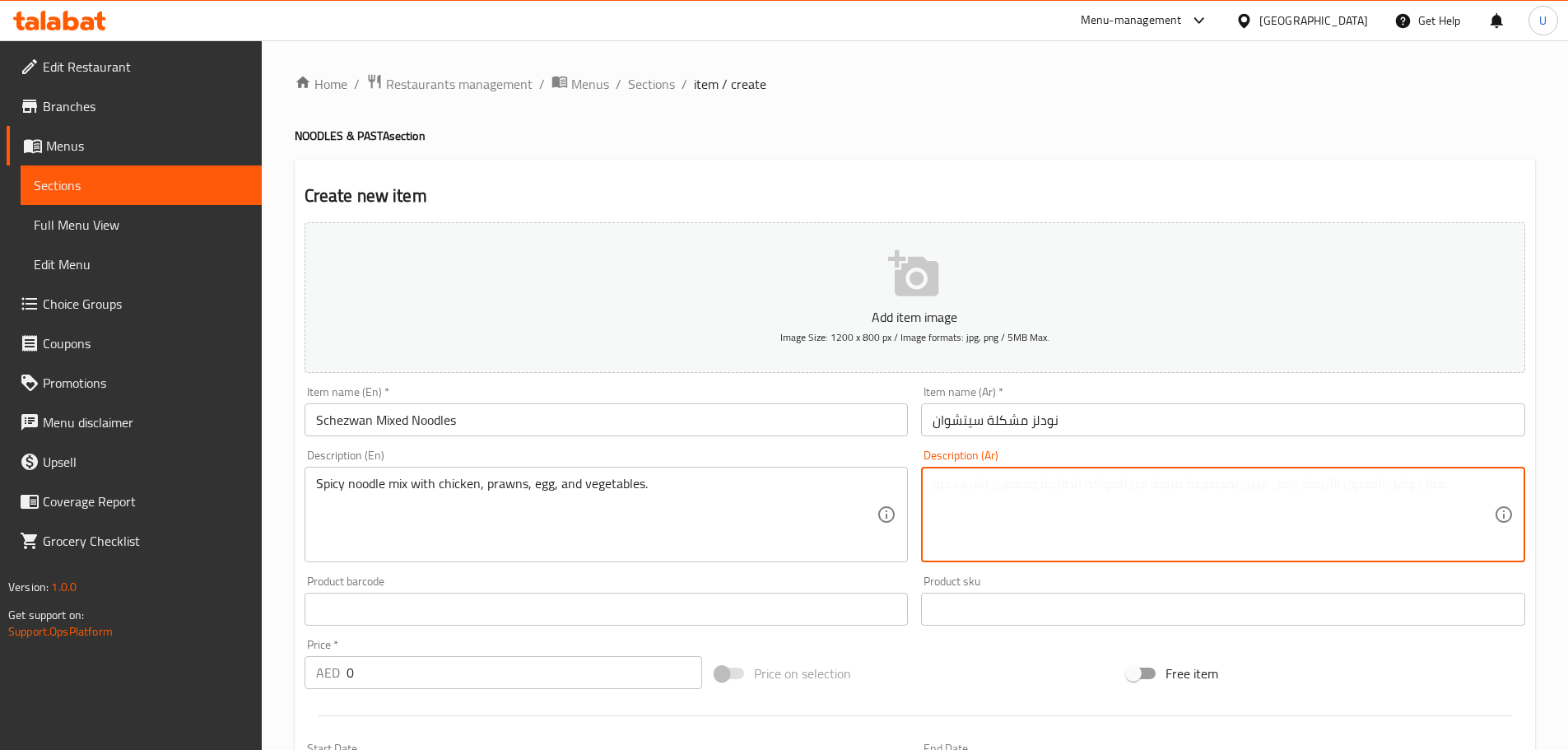
paste textarea "نودلز حارة مشكلة مع دجاج وروبيان وبيض وخضار."
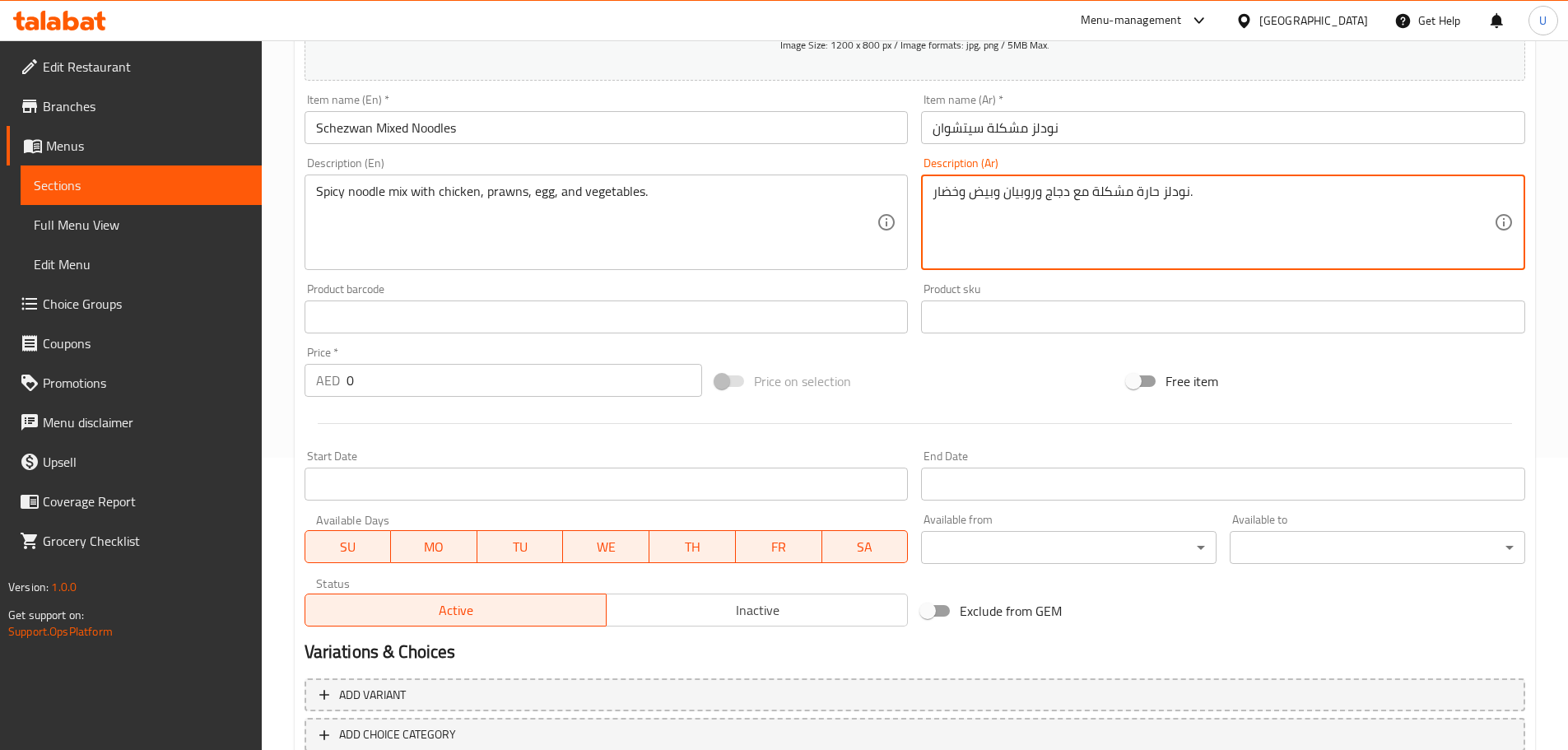
scroll to position [329, 0]
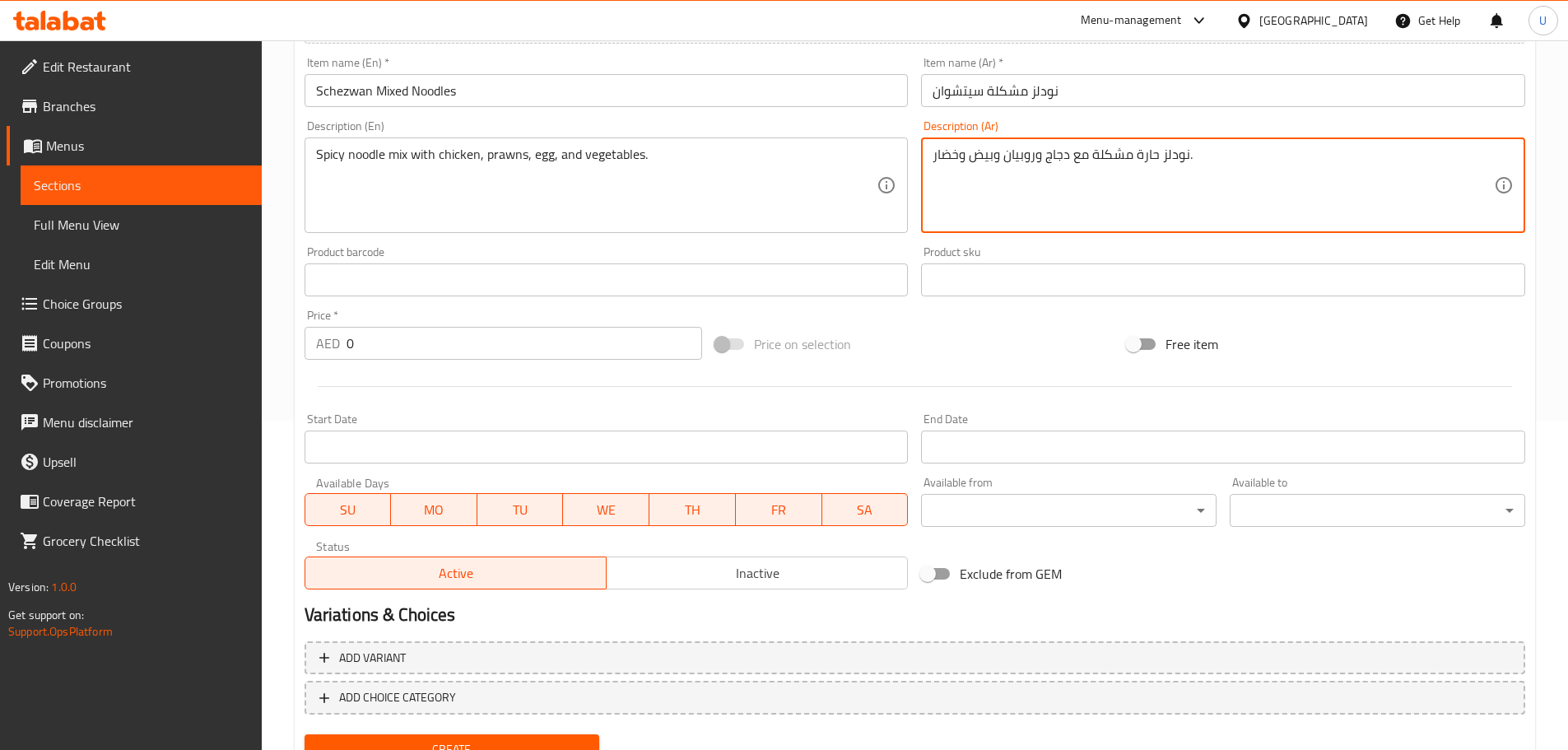
type textarea "نودلز حارة مشكلة مع دجاج وروبيان وبيض وخضار."
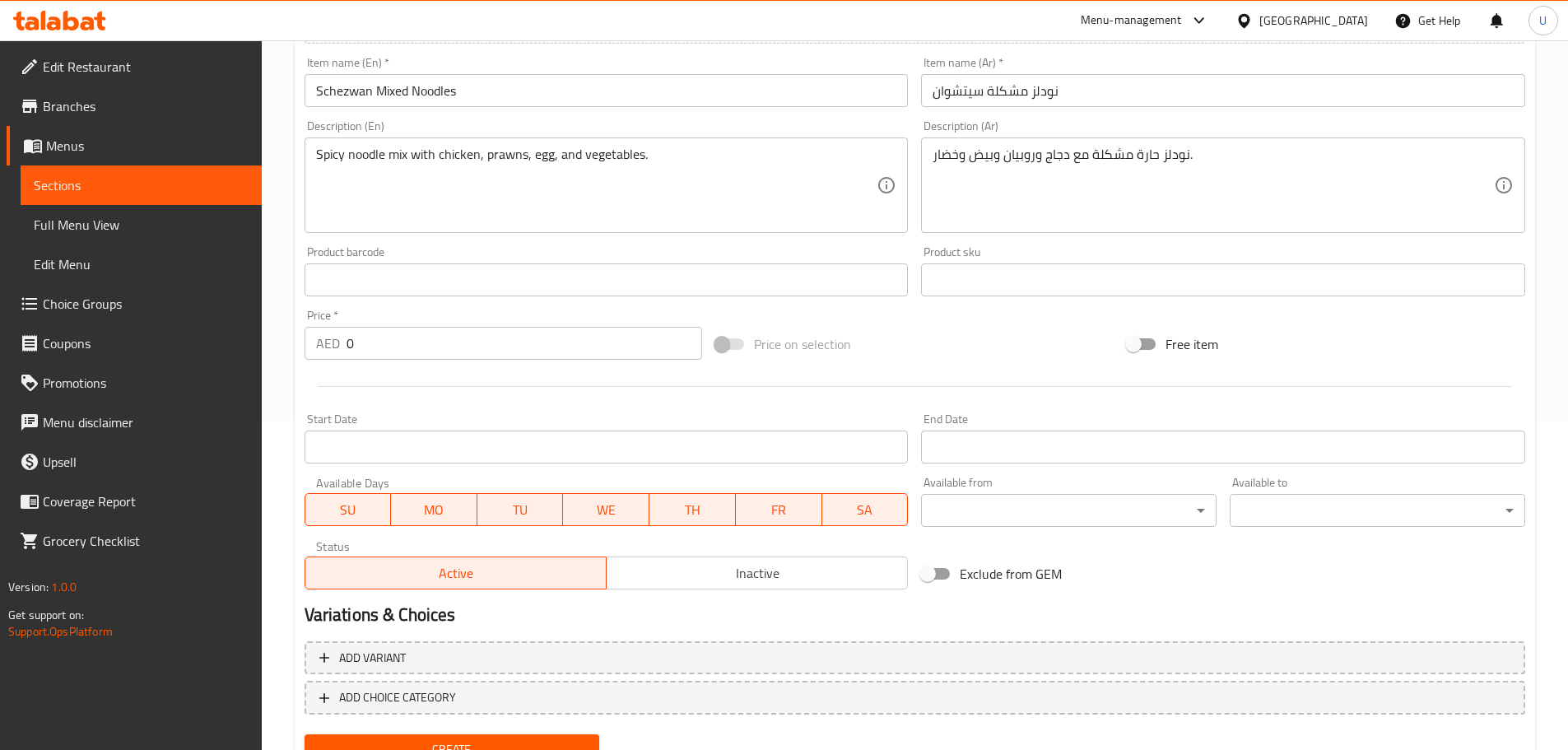
drag, startPoint x: 363, startPoint y: 346, endPoint x: 279, endPoint y: 346, distance: 84.0
click at [280, 346] on div "Home / Restaurants management / Menus / Sections / item / create NOODLES & PAST…" at bounding box center [915, 266] width 1306 height 1110
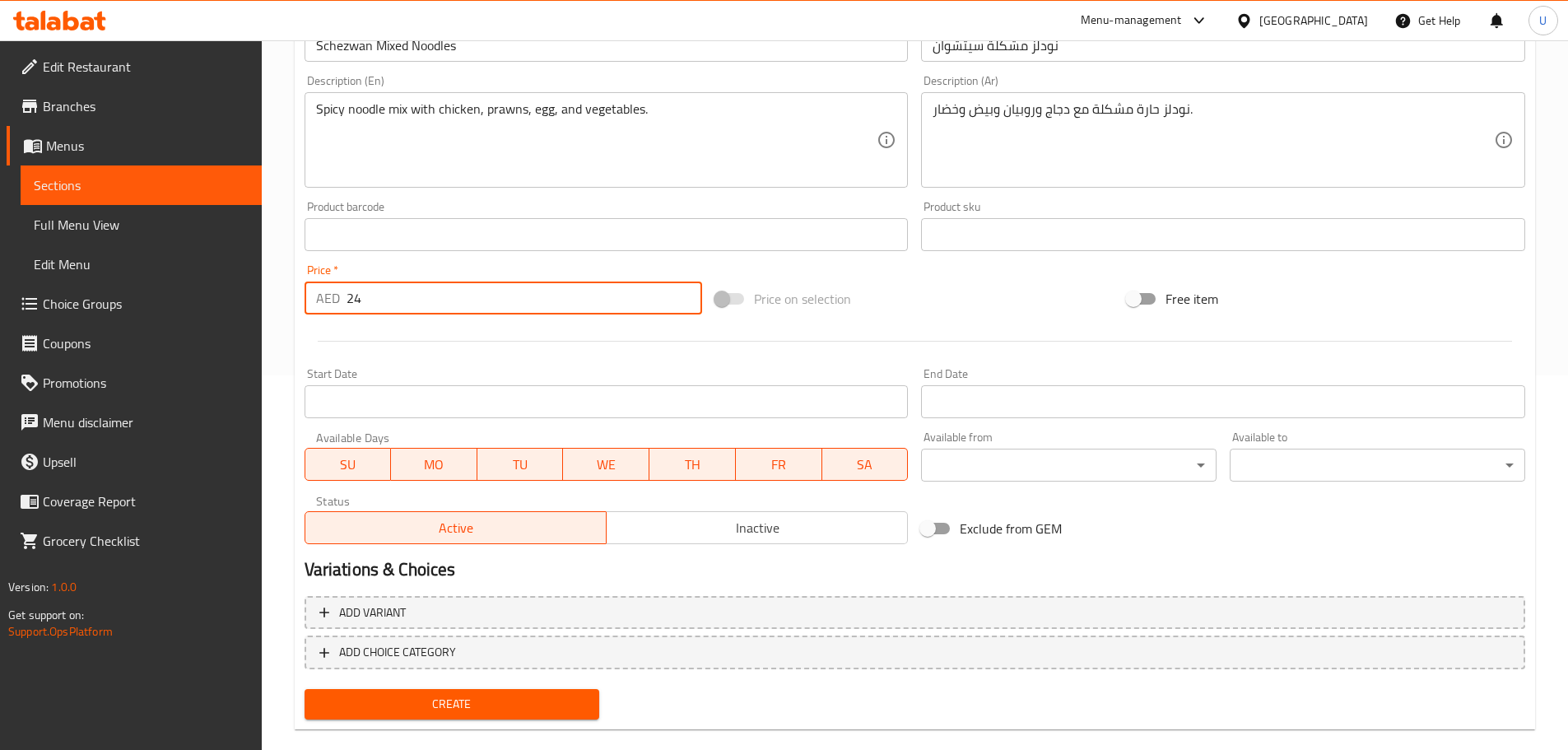
scroll to position [400, 0]
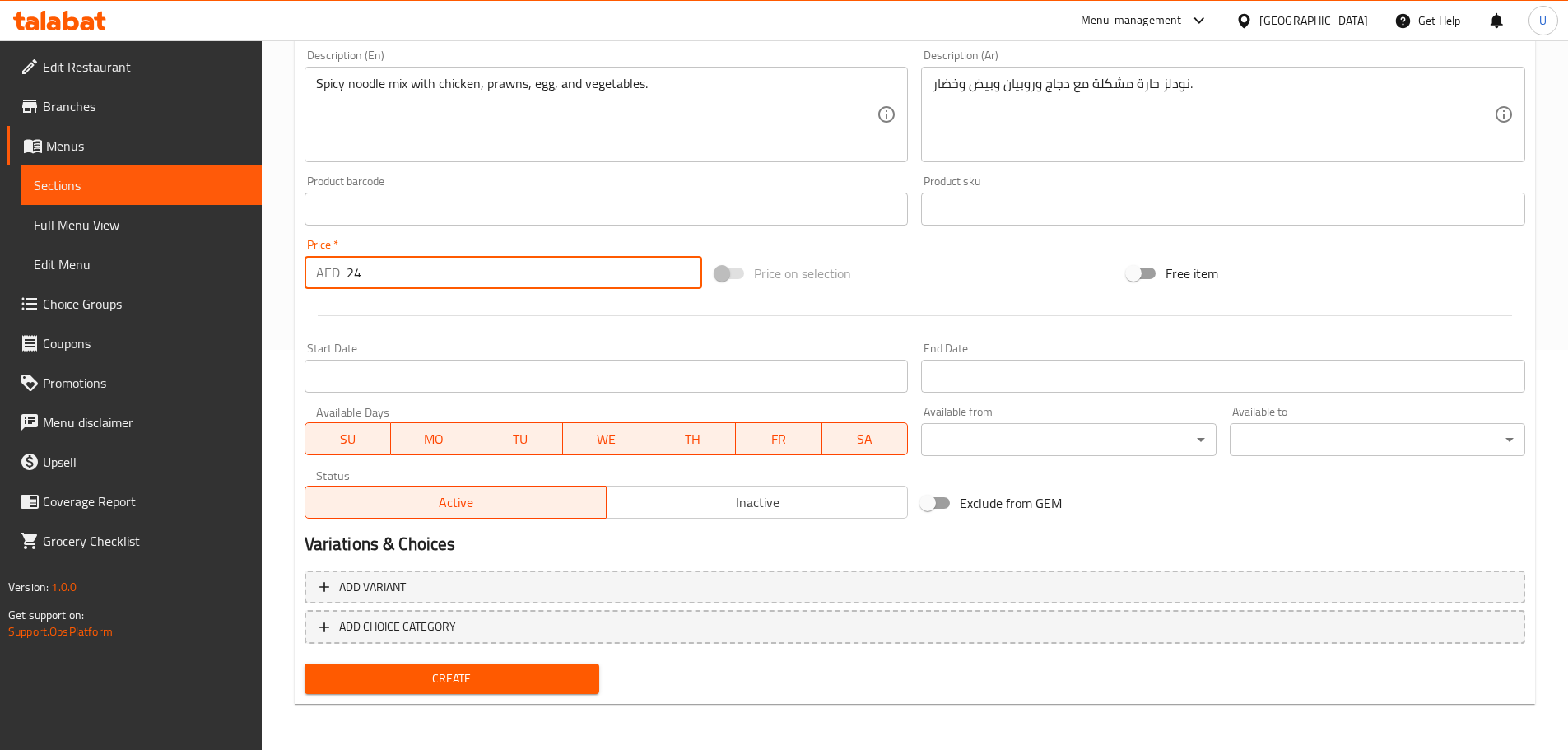
type input "24"
click at [464, 674] on span "Create" at bounding box center [452, 678] width 269 height 21
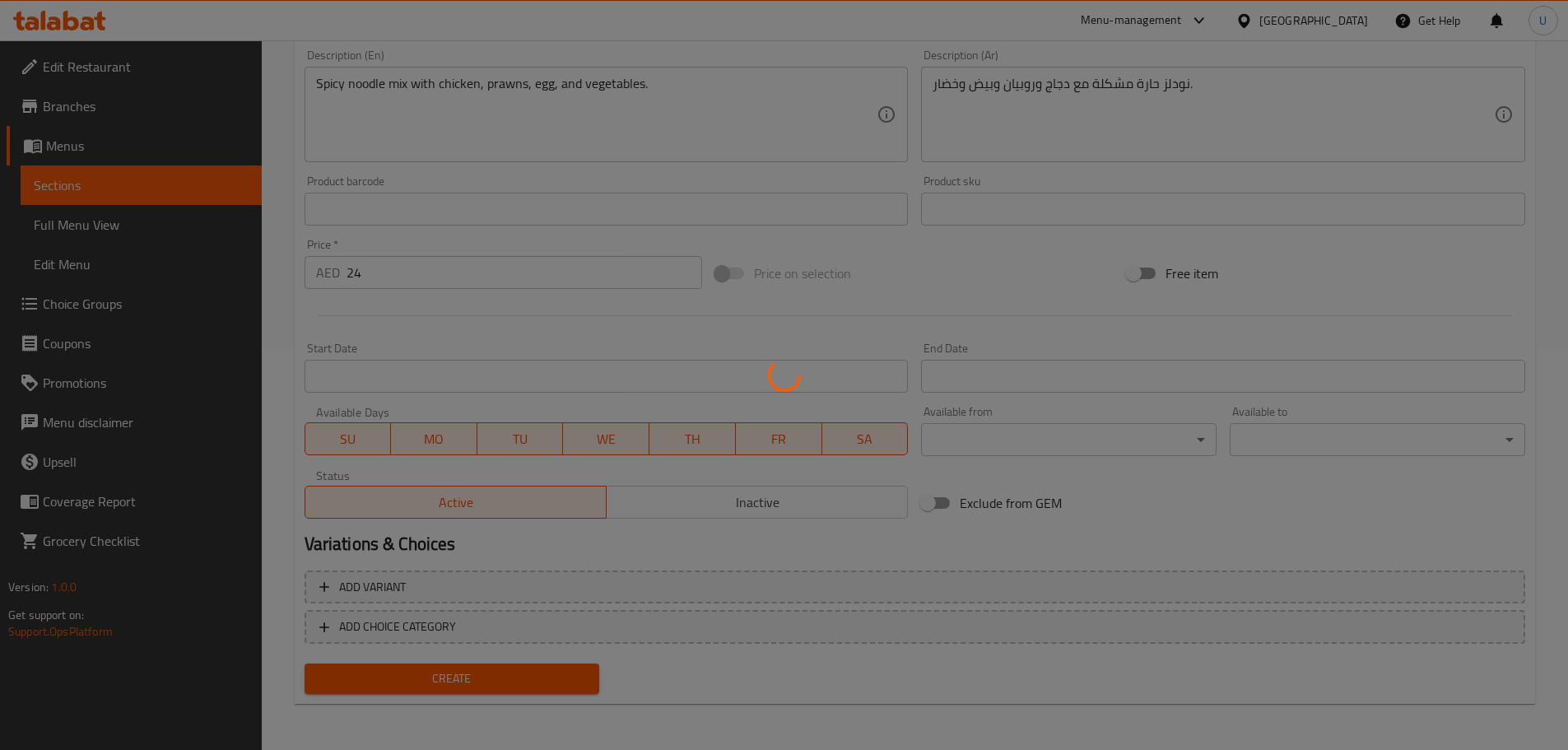
type input "0"
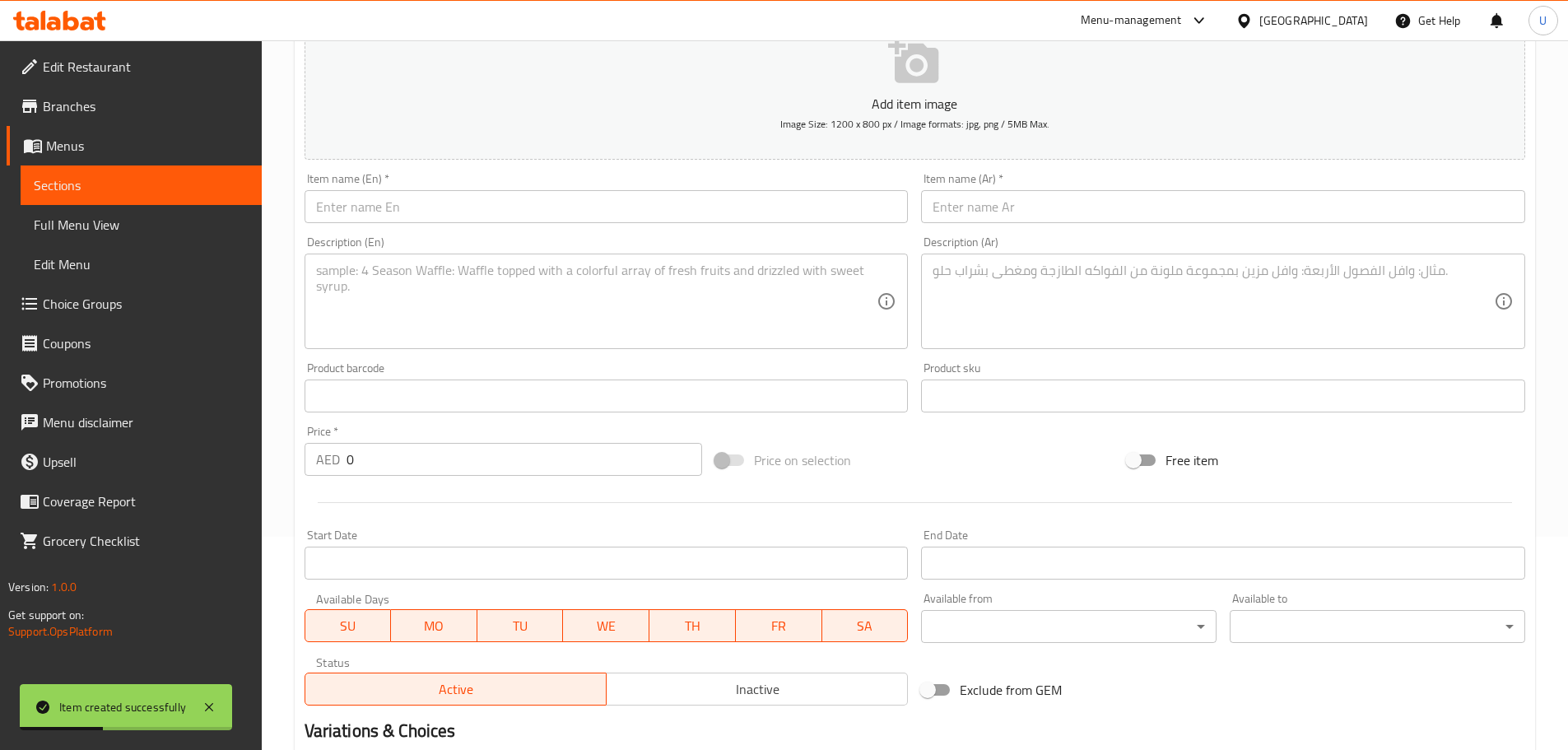
scroll to position [0, 0]
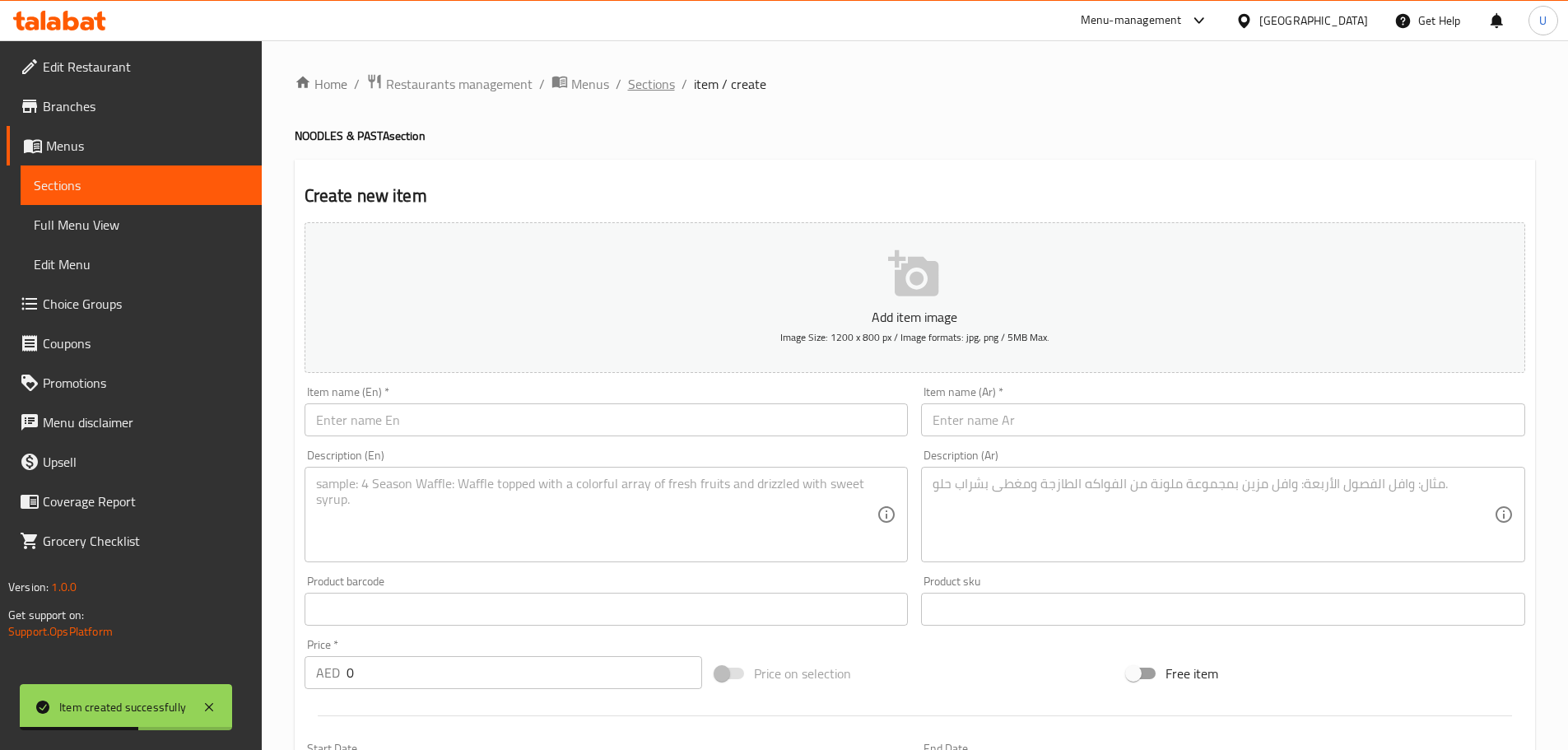
click at [649, 87] on span "Sections" at bounding box center [651, 84] width 47 height 20
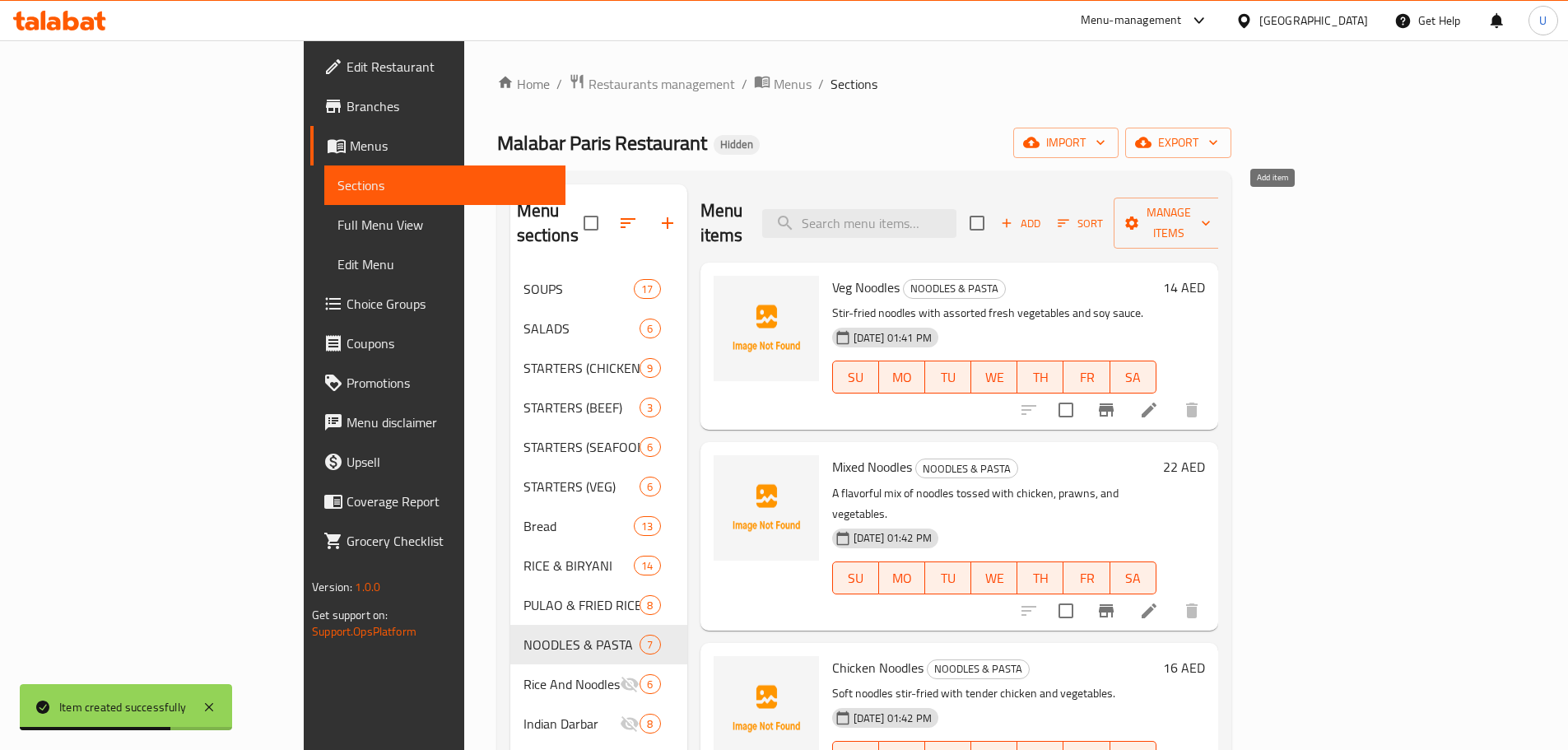
click at [1042, 214] on span "Add" at bounding box center [1021, 223] width 45 height 19
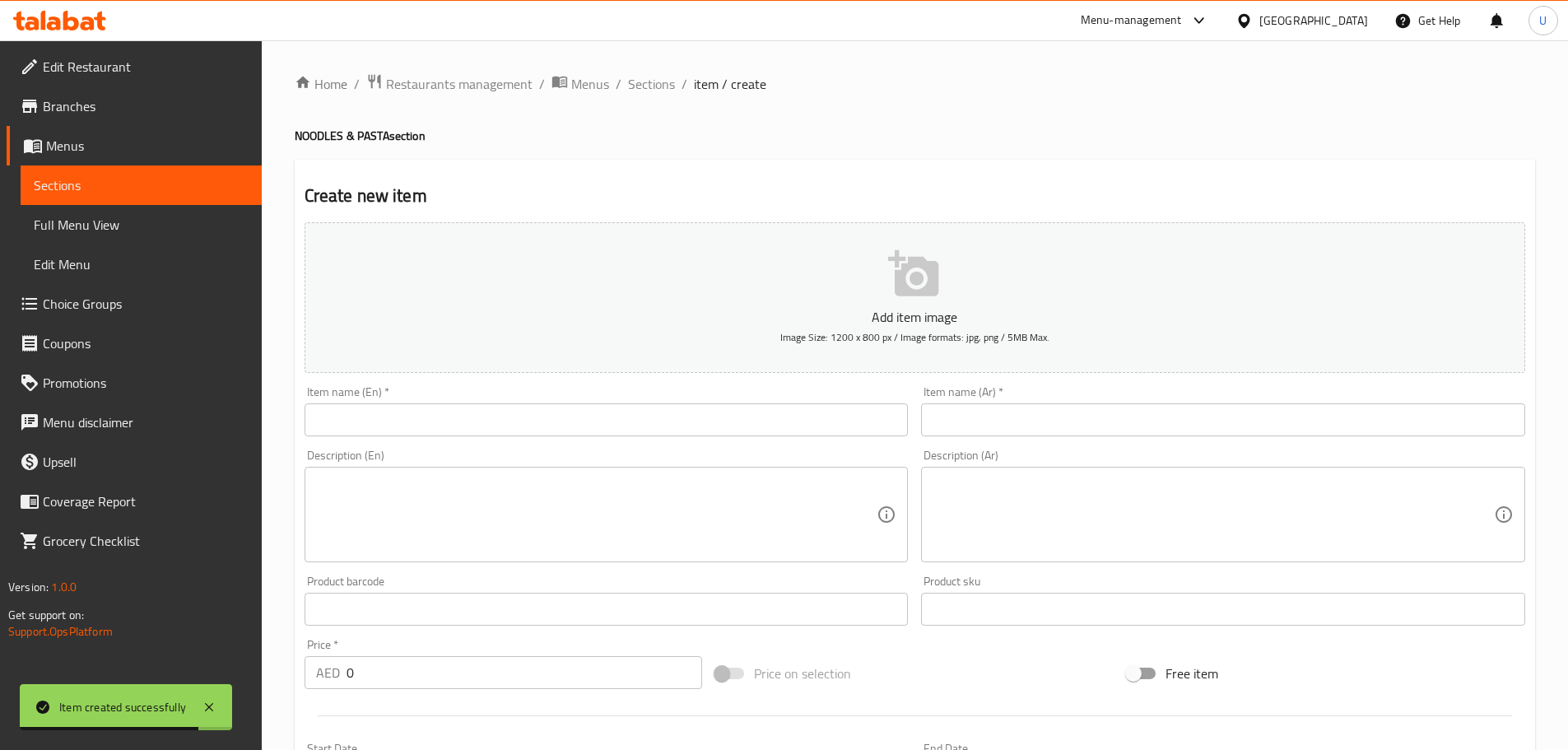
click at [438, 422] on input "text" at bounding box center [606, 420] width 604 height 33
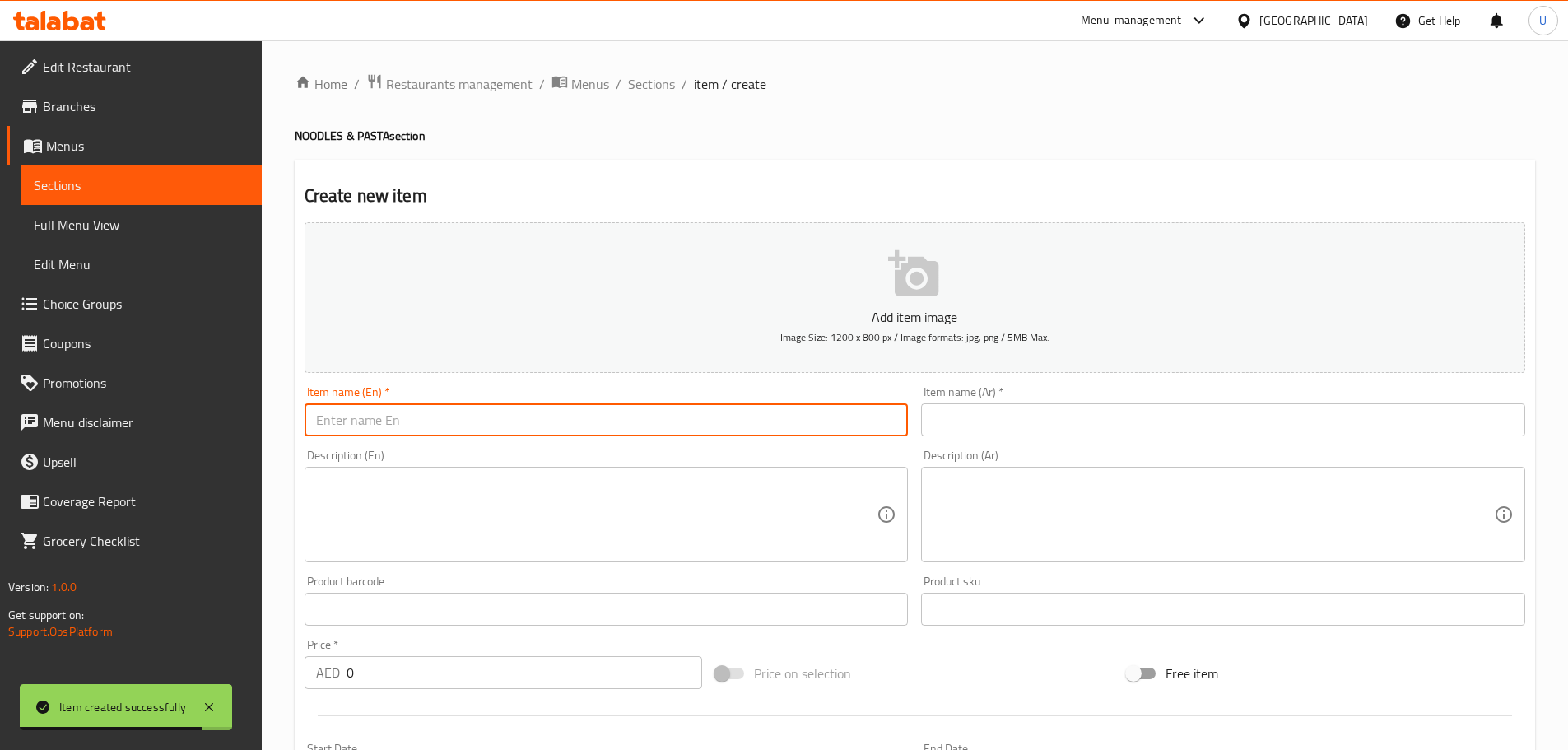
paste input "Schezwan Noodles with Egg"
type input "Schezwan Noodles with Egg"
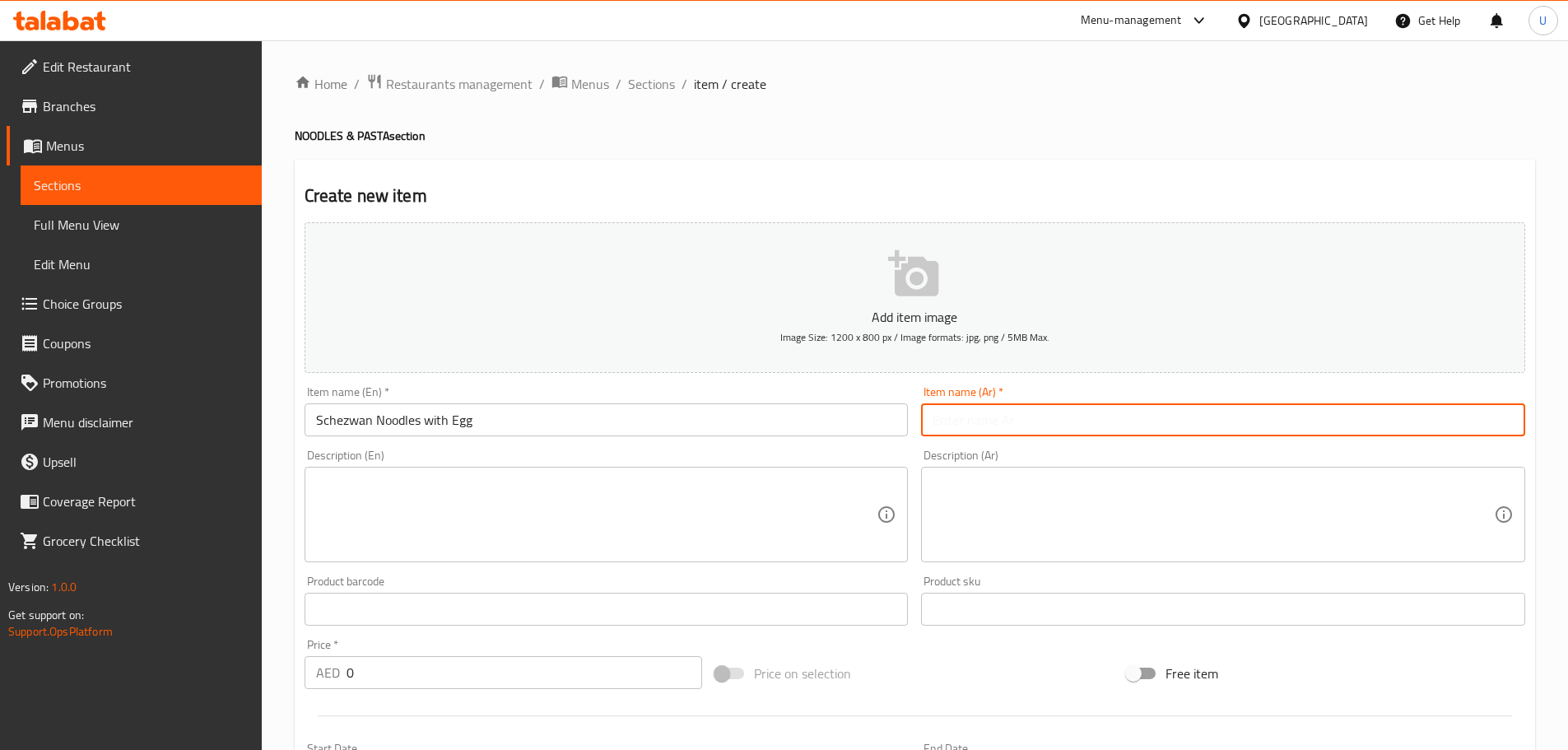
drag, startPoint x: 1003, startPoint y: 421, endPoint x: 963, endPoint y: 428, distance: 40.6
click at [1002, 421] on input "text" at bounding box center [1222, 420] width 604 height 33
paste input "نودلز سيتشوان بالبيض"
type input "نودلز سيتشوان بالبيض"
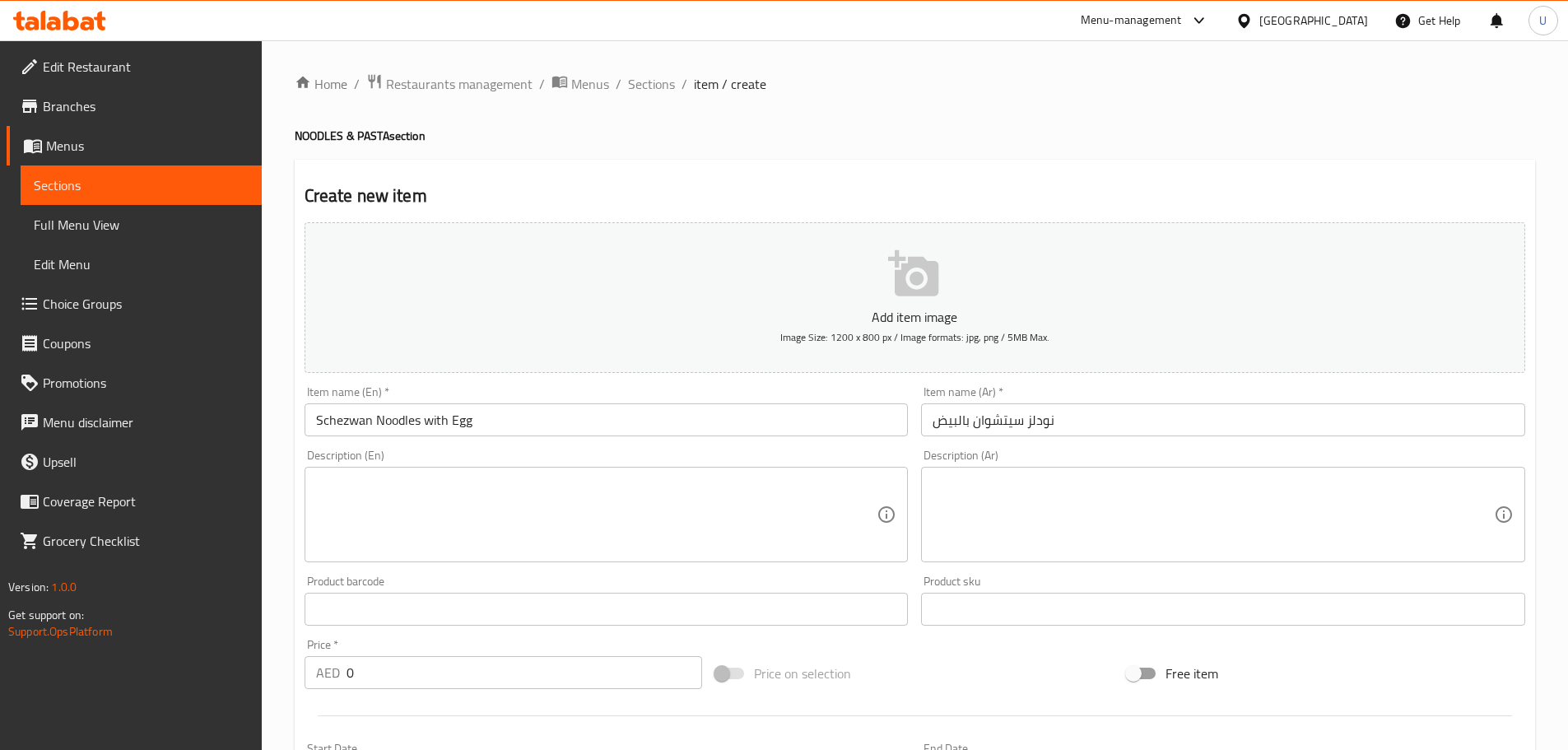
click at [422, 468] on div "Description (En)" at bounding box center [606, 514] width 604 height 95
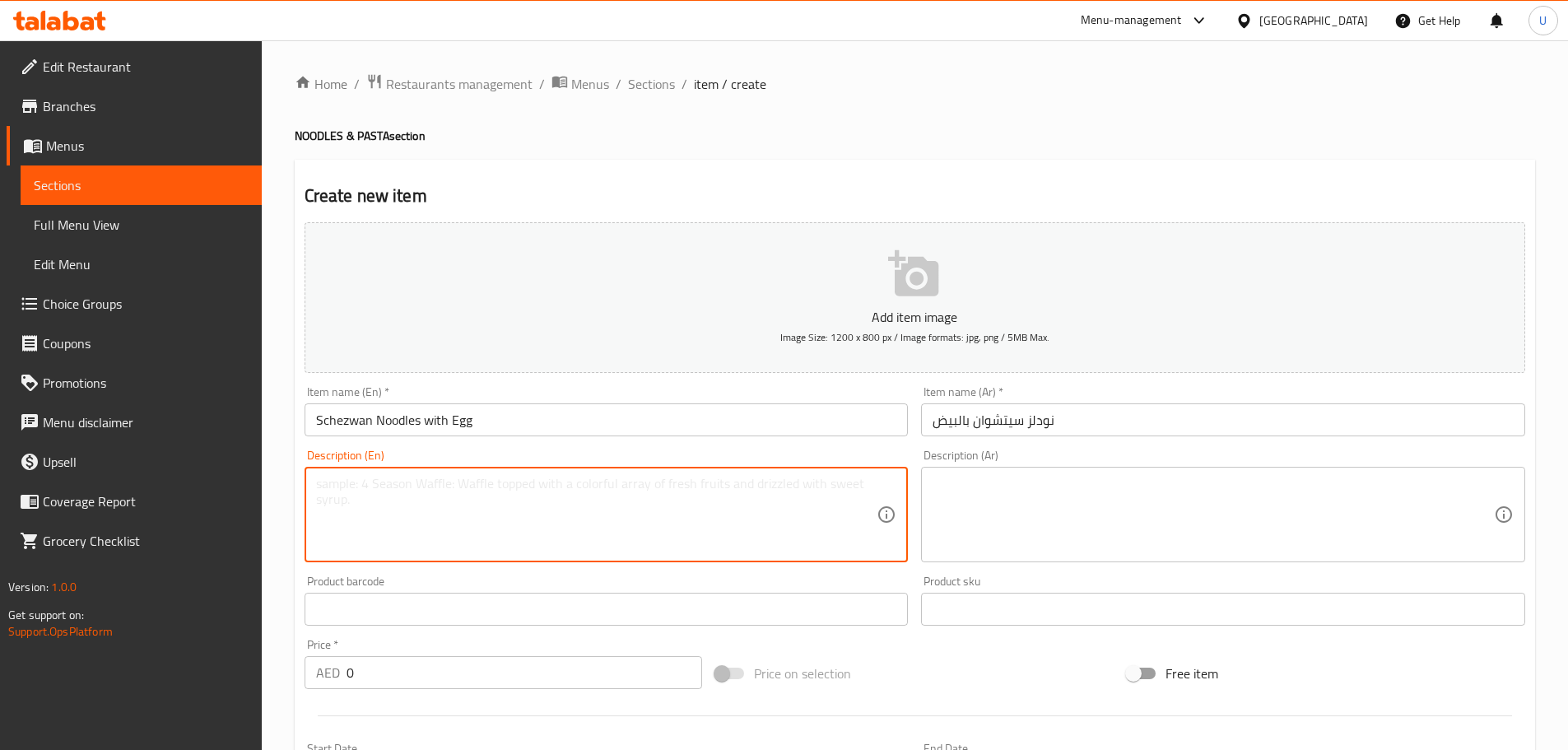
paste textarea "Spicy Schezwan noodles tossed with scrambled egg and vegetables."
type textarea "Spicy Schezwan noodles tossed with scrambled egg and vegetables."
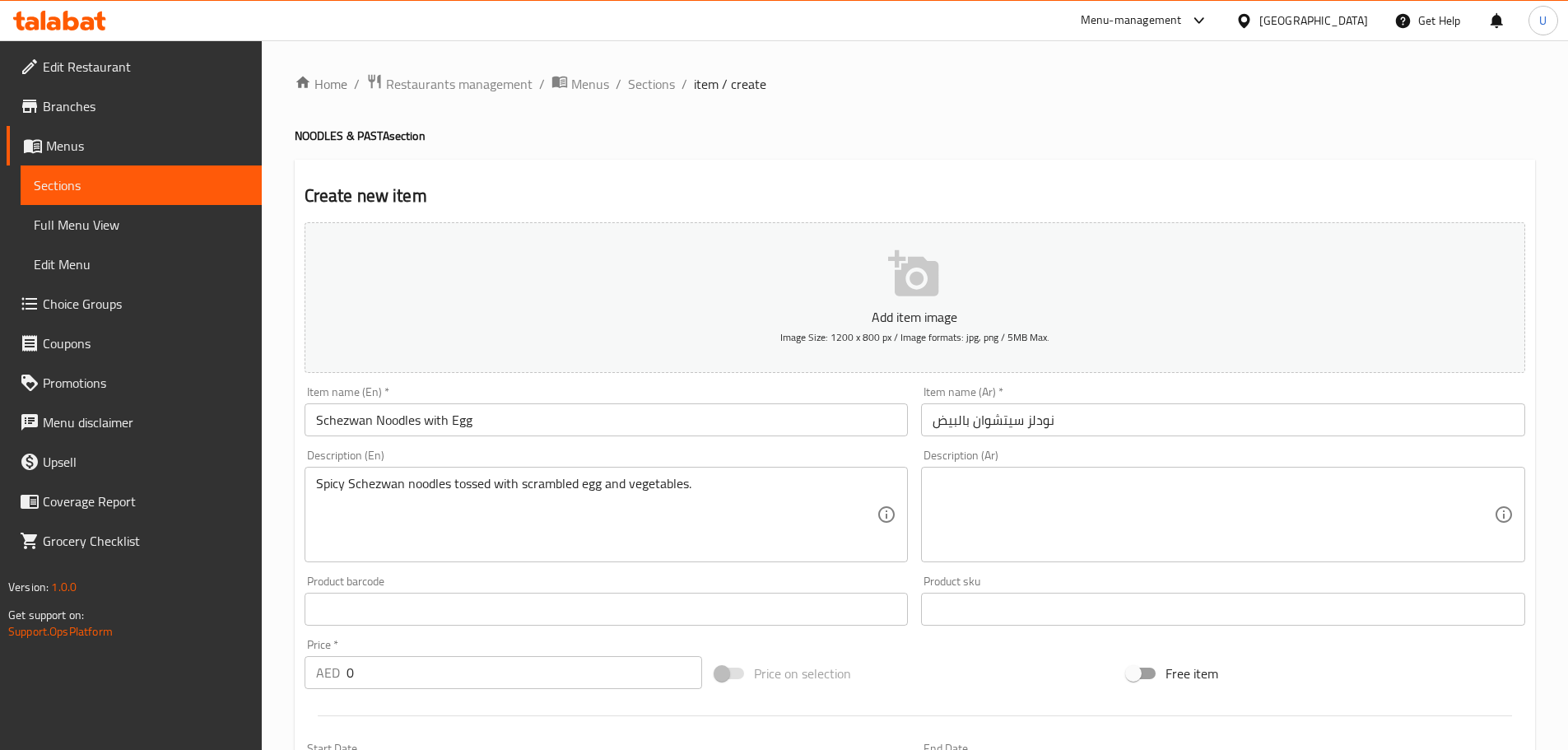
click at [978, 487] on textarea at bounding box center [1213, 514] width 561 height 79
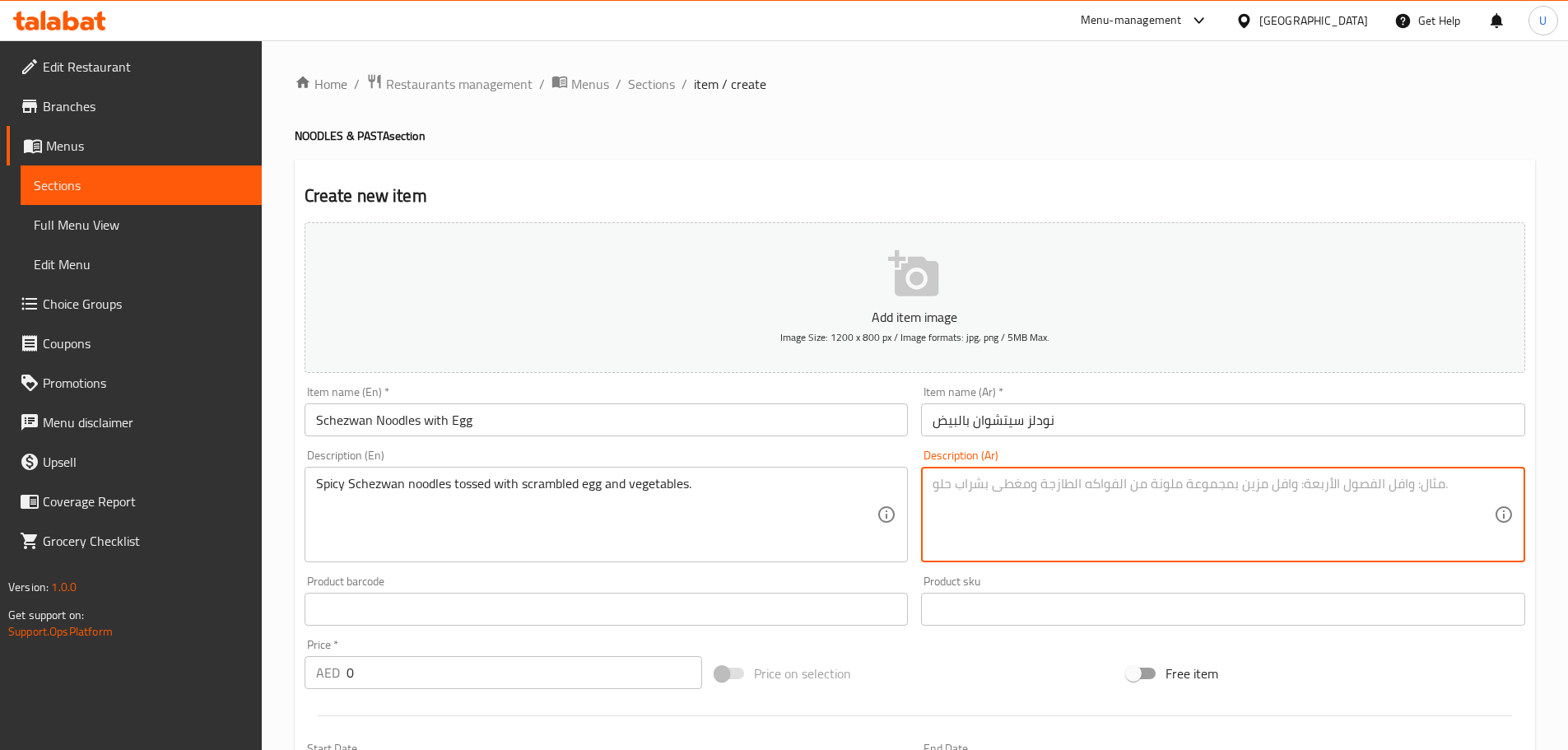
paste textarea "نودلز سيتشوان حارة ممزوجة ببيض وخضار مطهية."
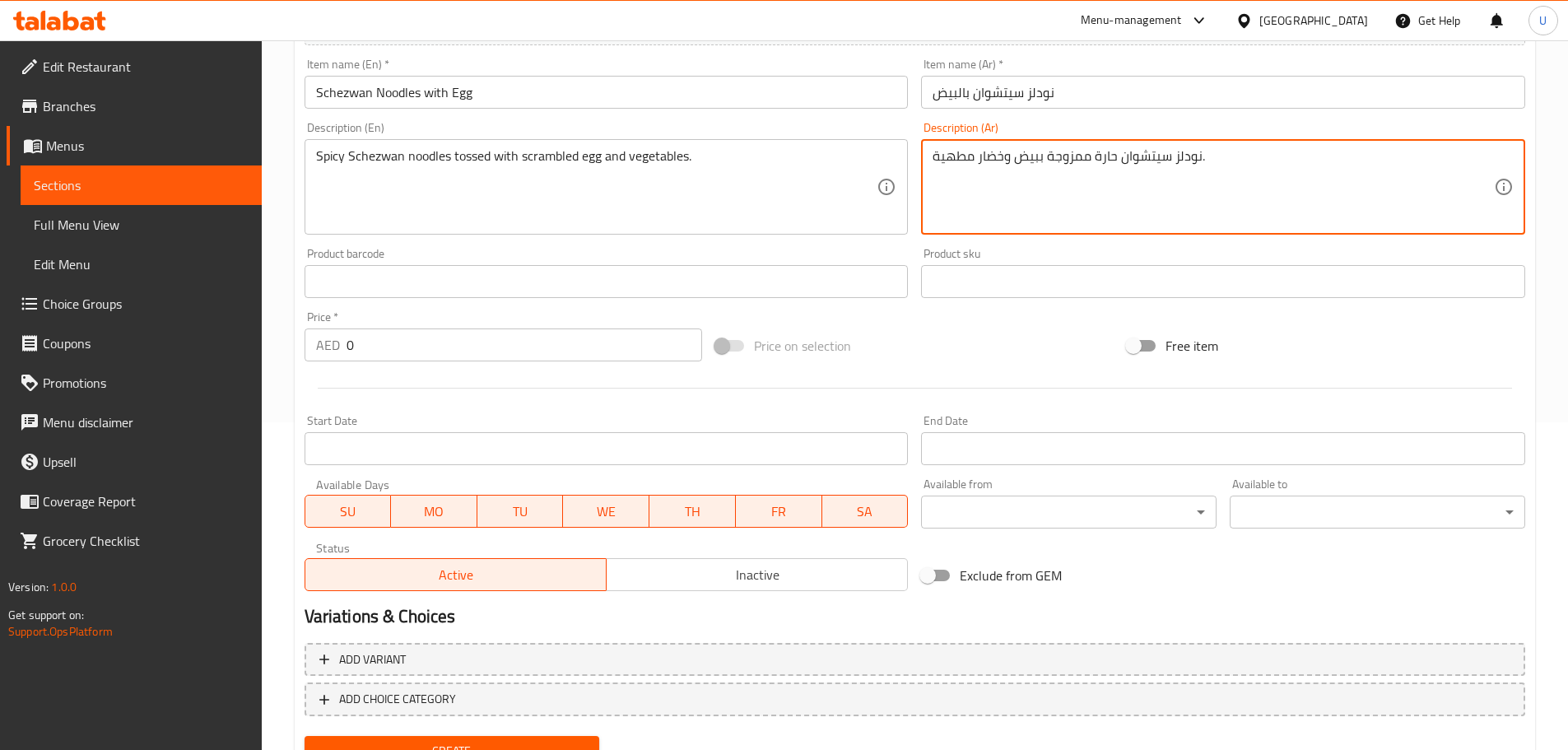
scroll to position [329, 0]
type textarea "نودلز سيتشوان حارة ممزوجة ببيض وخضار مطهية."
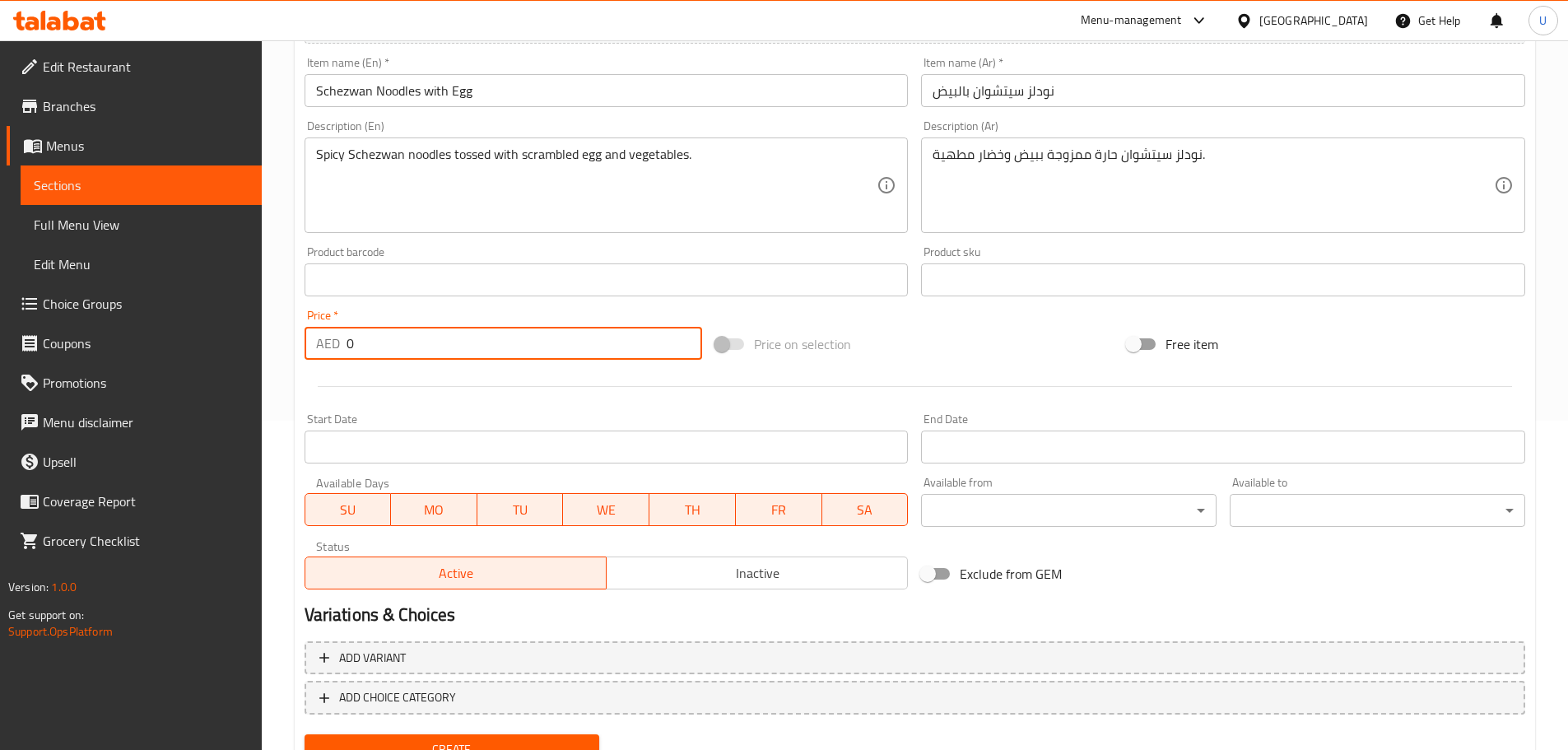
drag, startPoint x: 364, startPoint y: 352, endPoint x: 302, endPoint y: 351, distance: 62.0
click at [312, 351] on div "AED 0 Price *" at bounding box center [503, 343] width 398 height 33
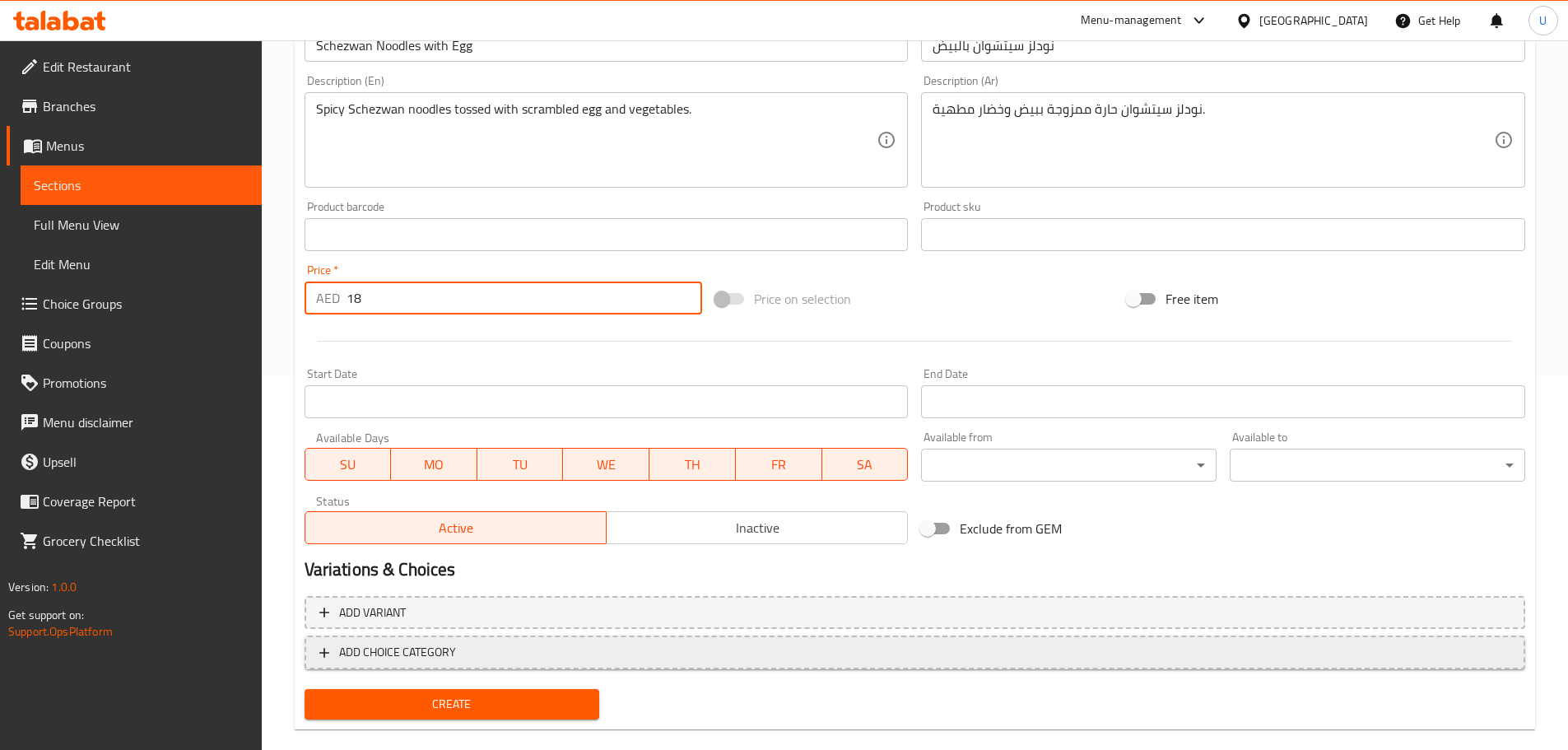
scroll to position [400, 0]
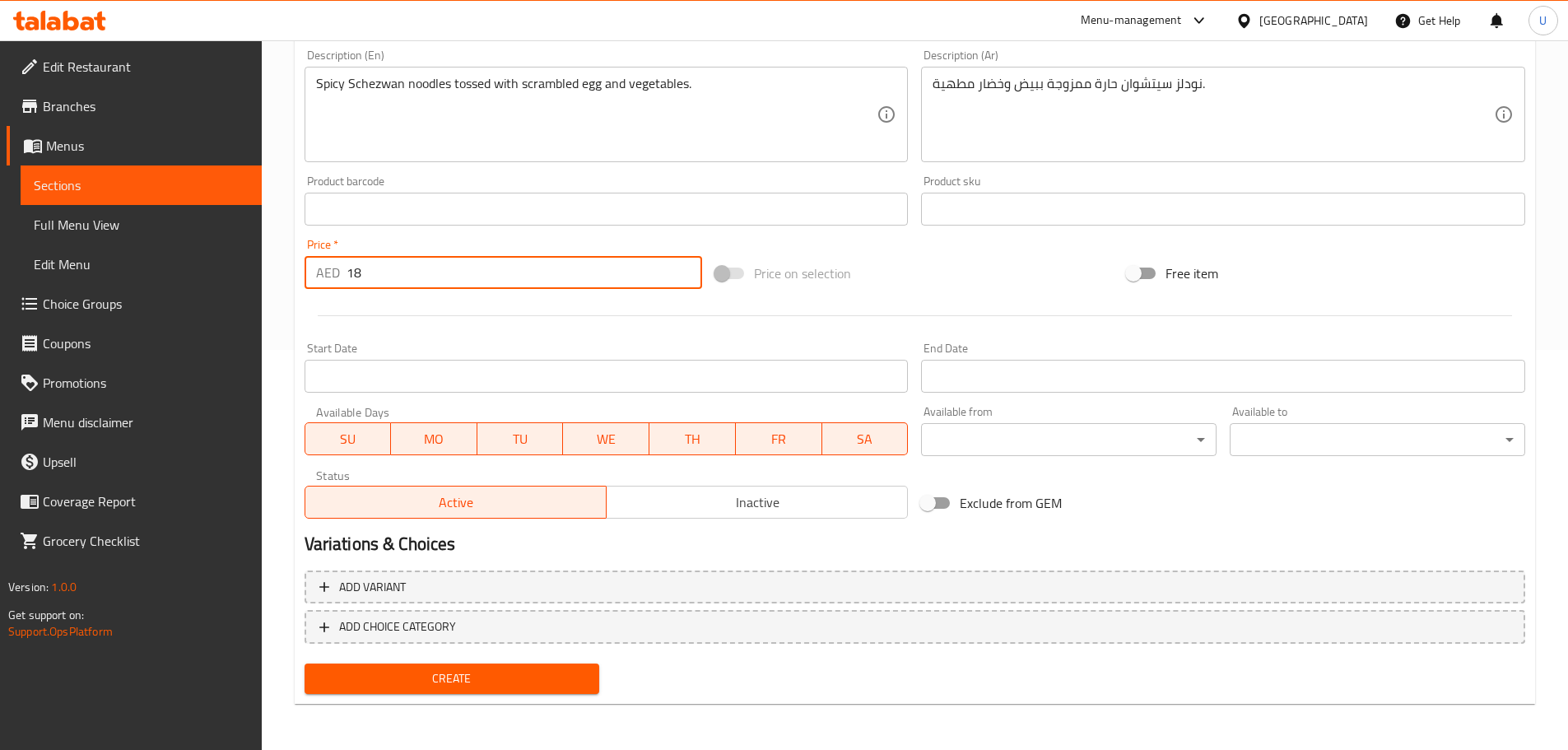
type input "18"
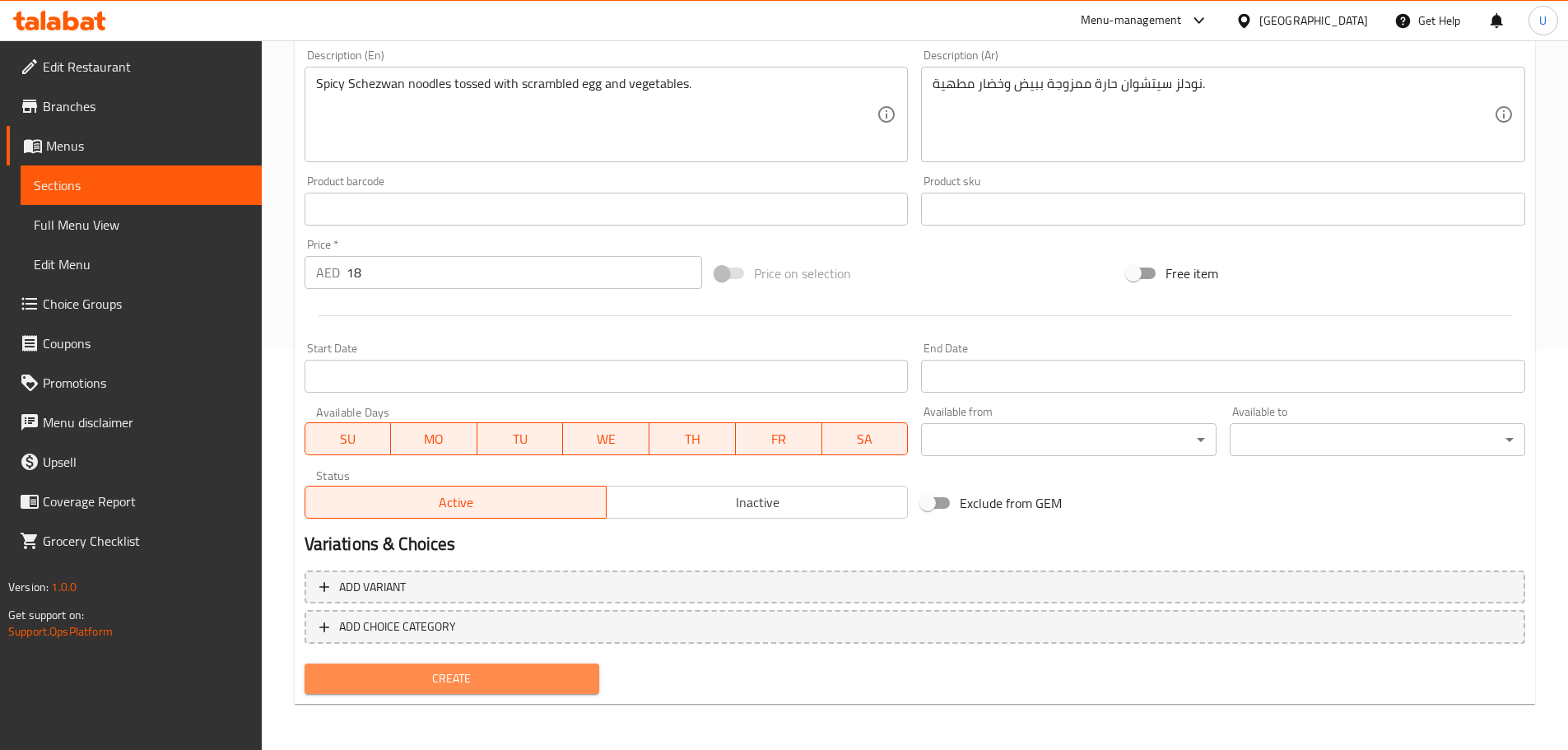
click at [464, 675] on span "Create" at bounding box center [452, 678] width 269 height 21
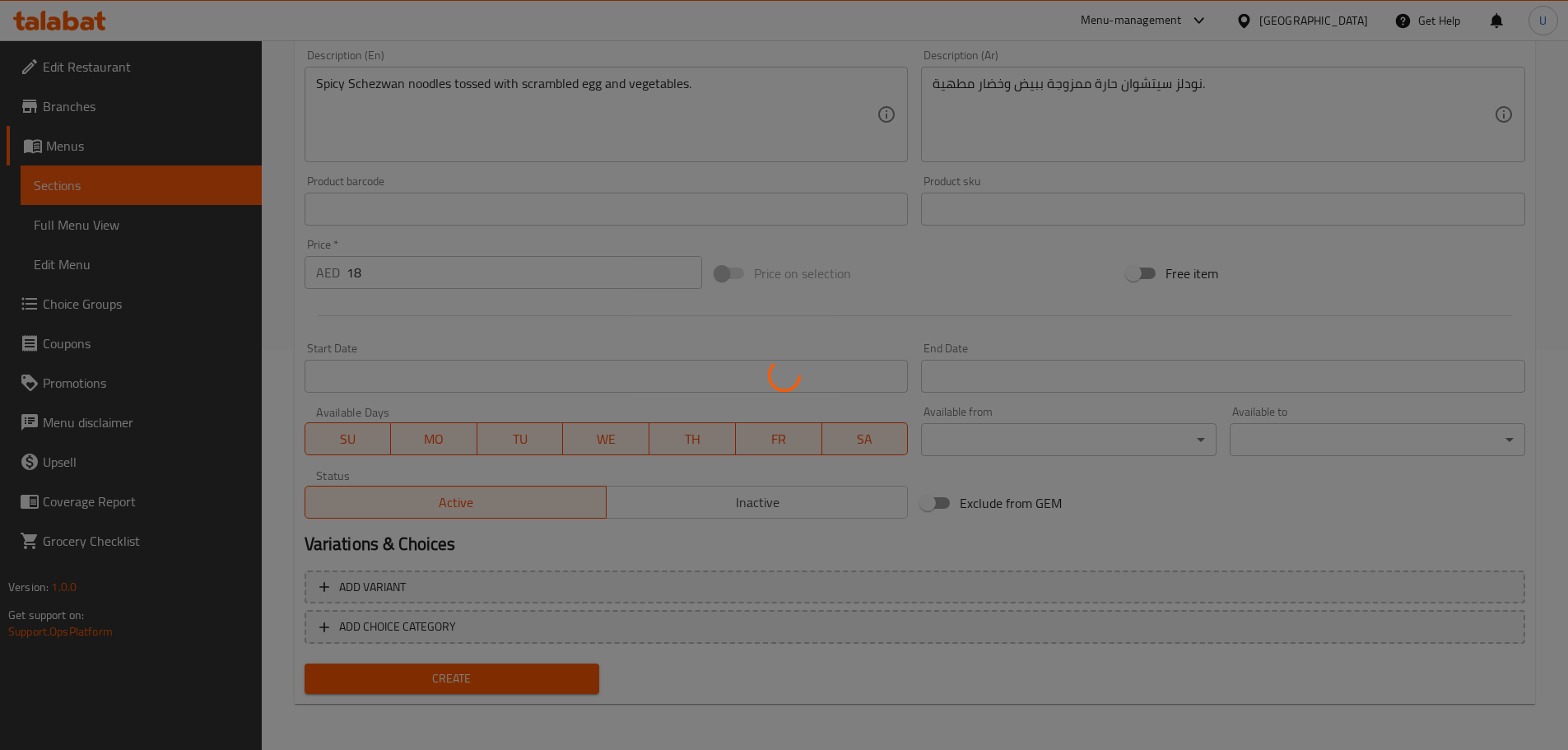
type input "0"
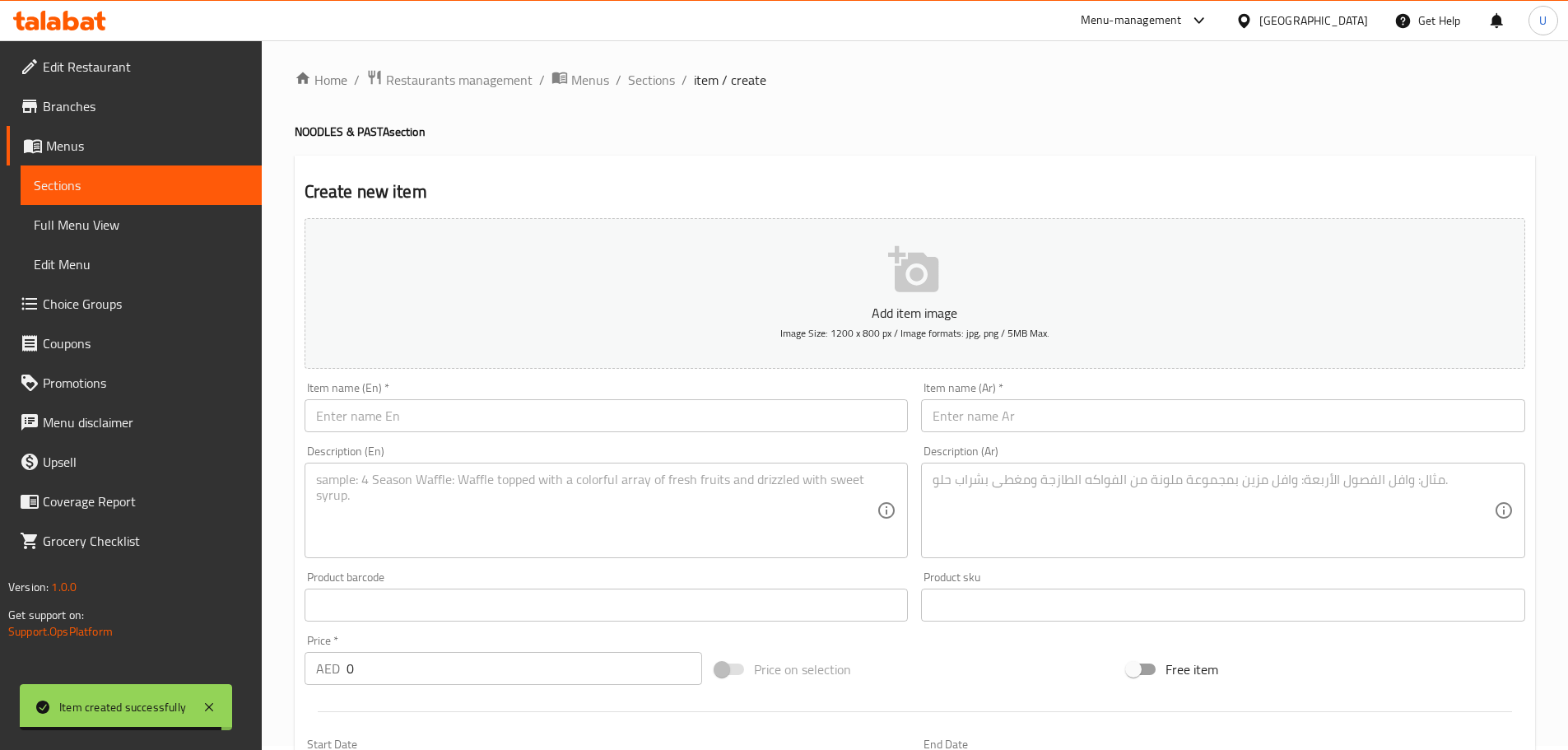
scroll to position [0, 0]
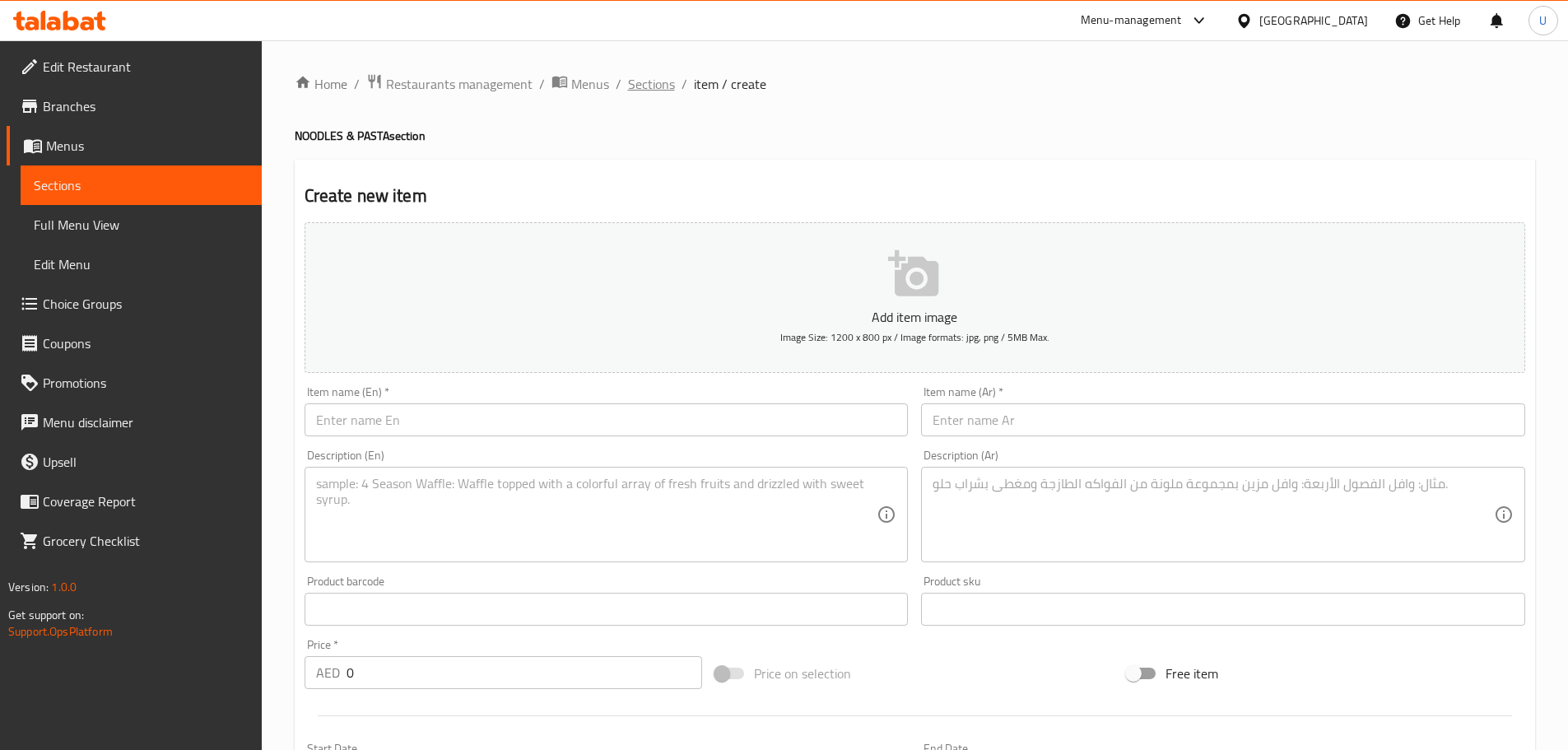
click at [644, 81] on span "Sections" at bounding box center [651, 84] width 47 height 20
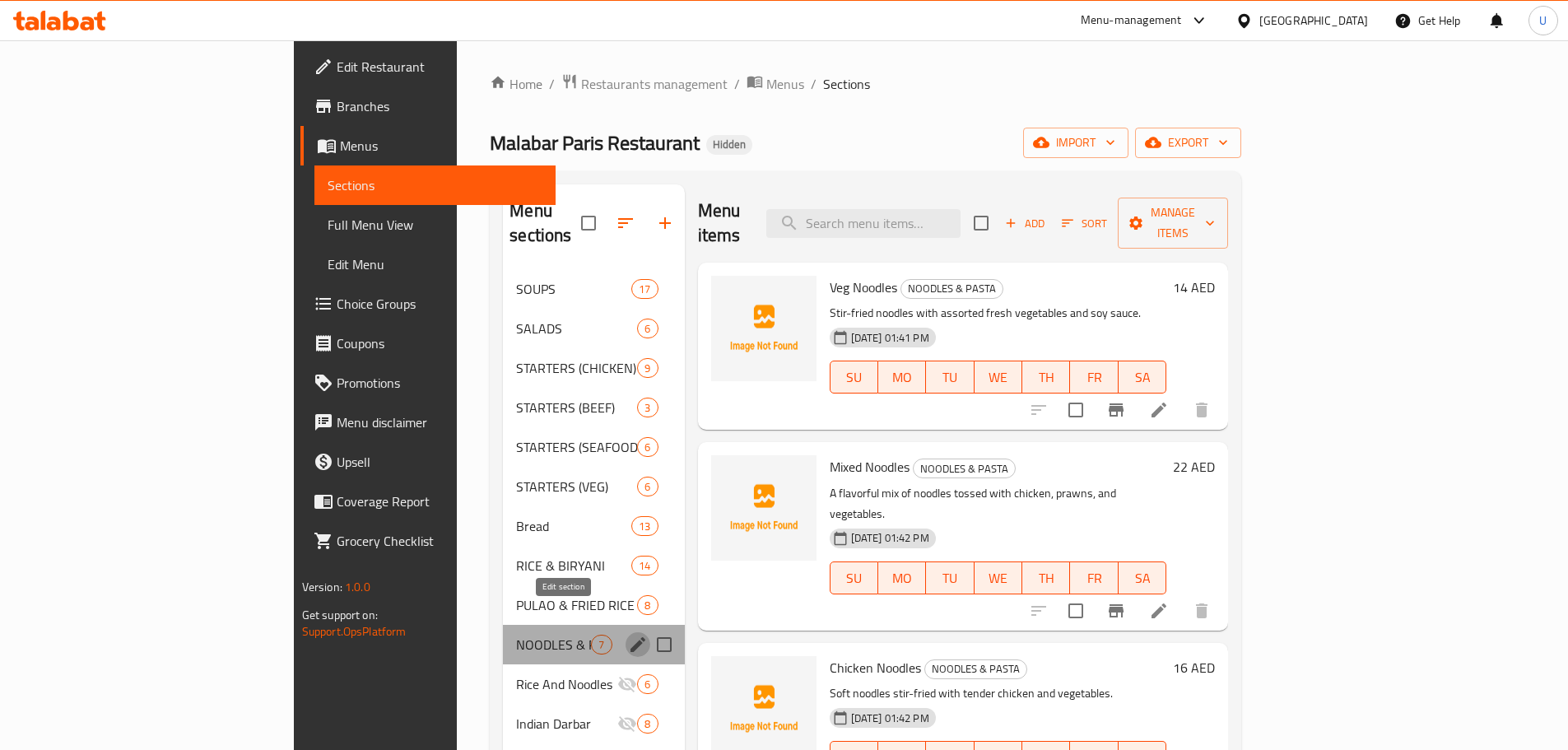
click at [628, 635] on icon "edit" at bounding box center [638, 645] width 20 height 20
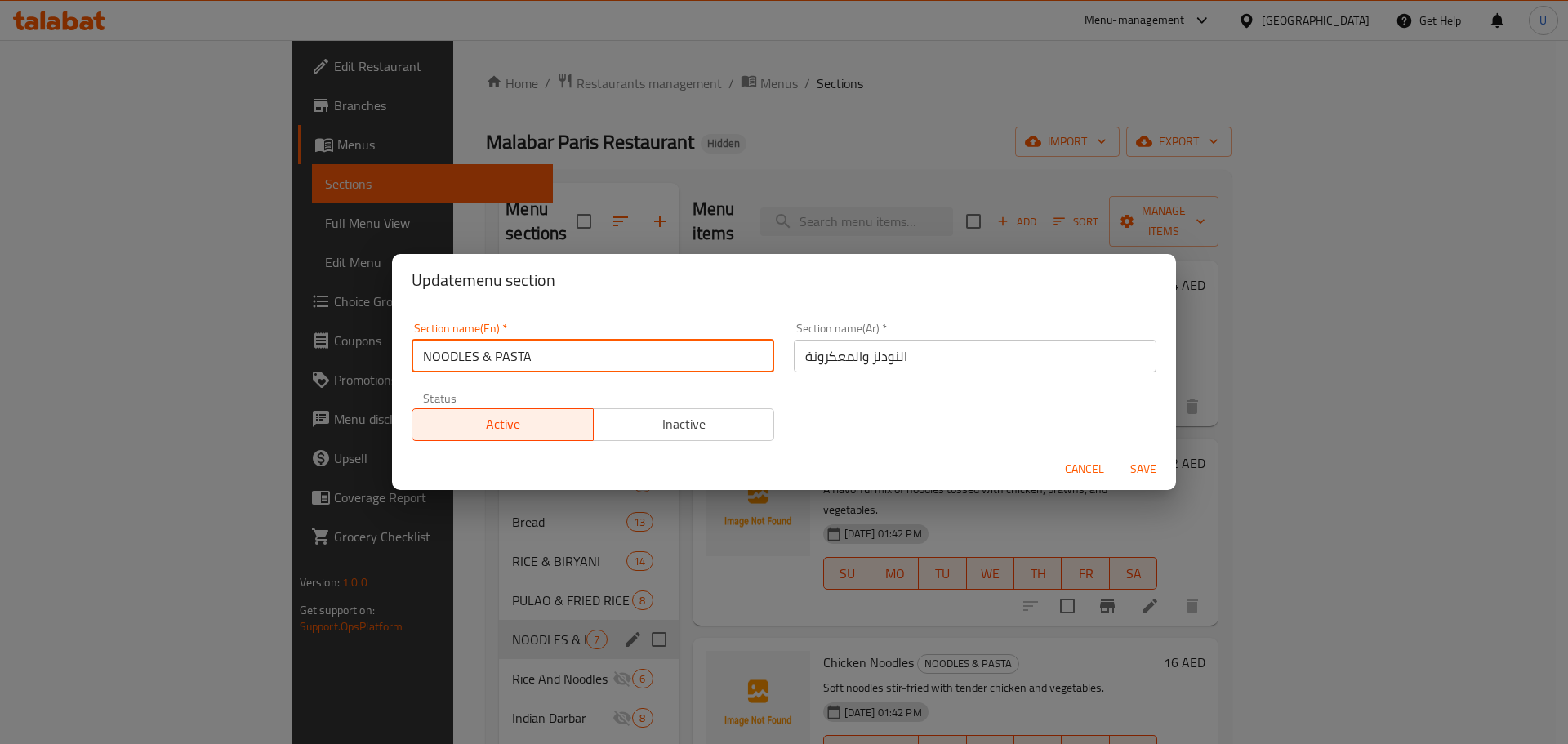
drag, startPoint x: 565, startPoint y: 355, endPoint x: 311, endPoint y: 358, distance: 254.0
click at [313, 358] on div "Update menu section Section name(En)   * NOODLES & PASTA Section name(En) * Sec…" at bounding box center [784, 372] width 1568 height 744
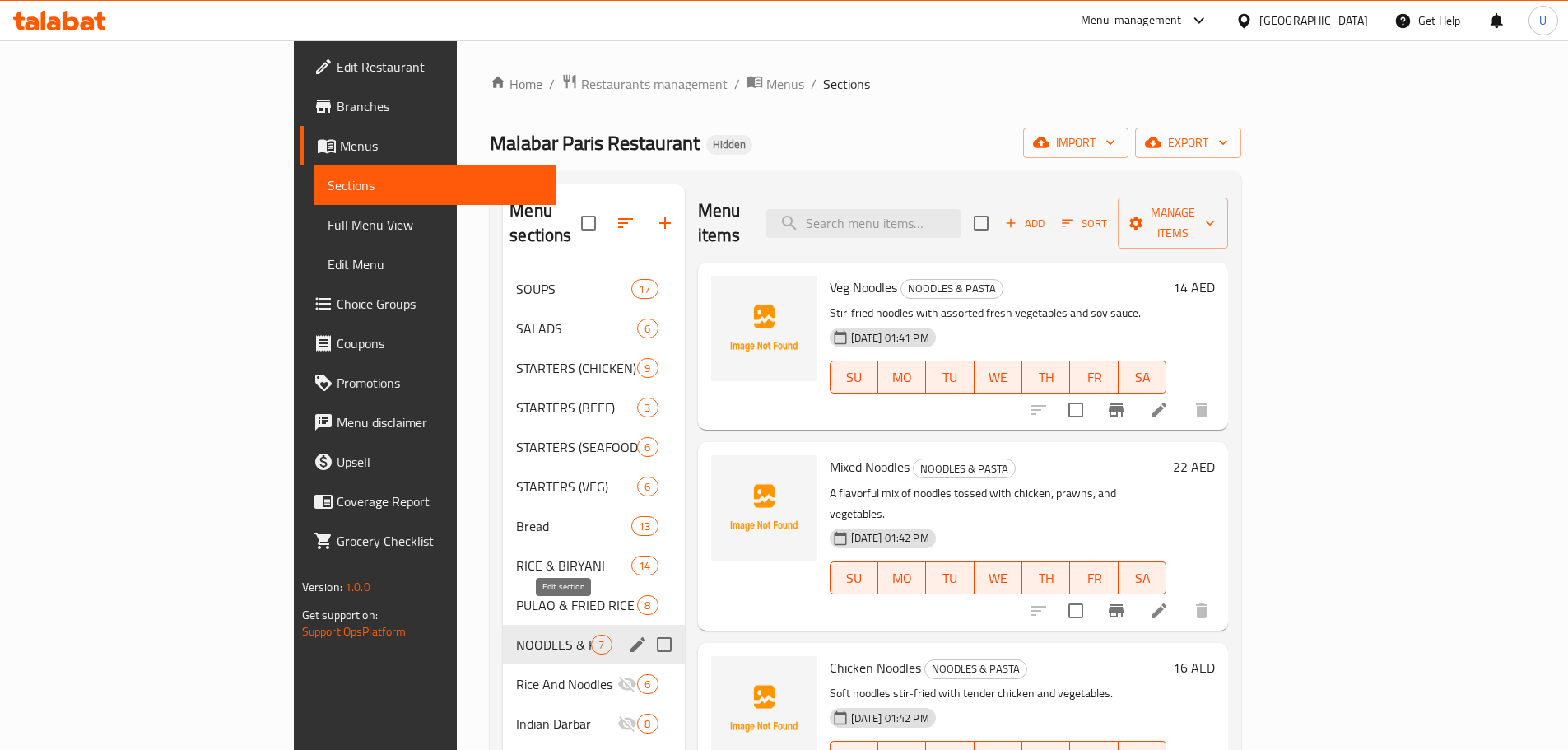
click at [631, 638] on icon "edit" at bounding box center [638, 645] width 15 height 15
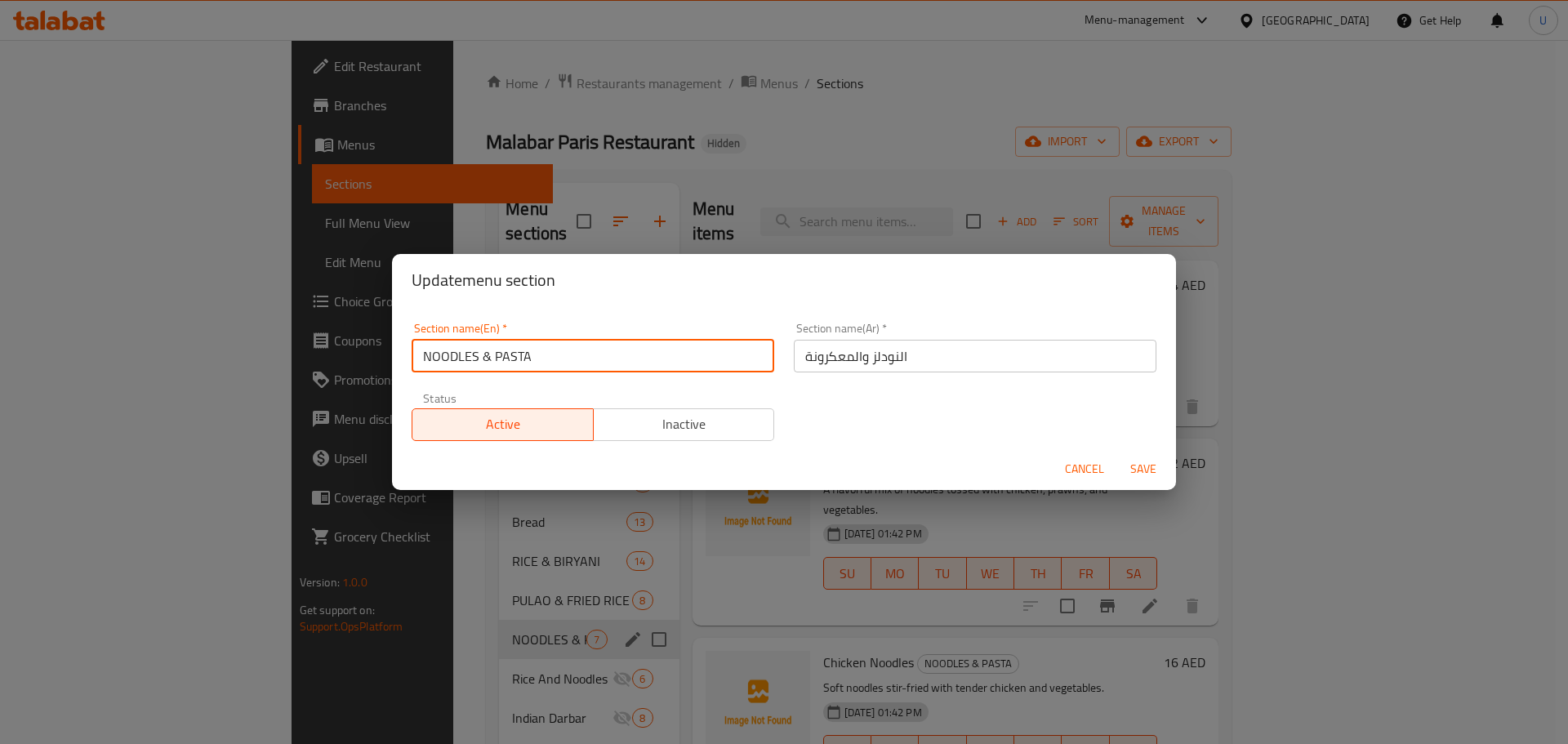
drag, startPoint x: 547, startPoint y: 356, endPoint x: 344, endPoint y: 359, distance: 203.0
click at [345, 359] on div "Update menu section Section name(En)   * NOODLES & PASTA Section name(En) * Sec…" at bounding box center [784, 372] width 1568 height 744
paste input "text"
type input "NOODLES"
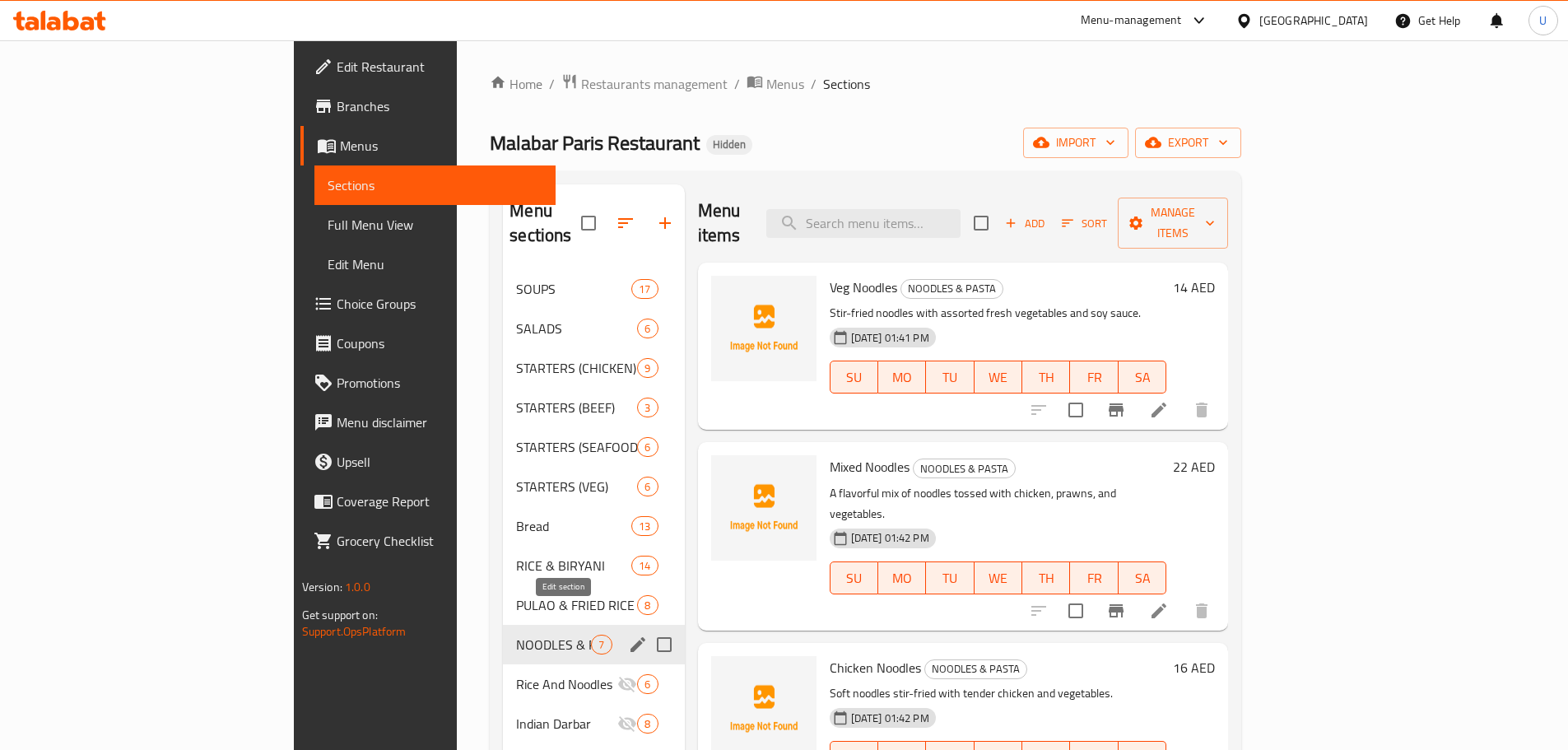
click at [628, 635] on icon "edit" at bounding box center [638, 645] width 20 height 20
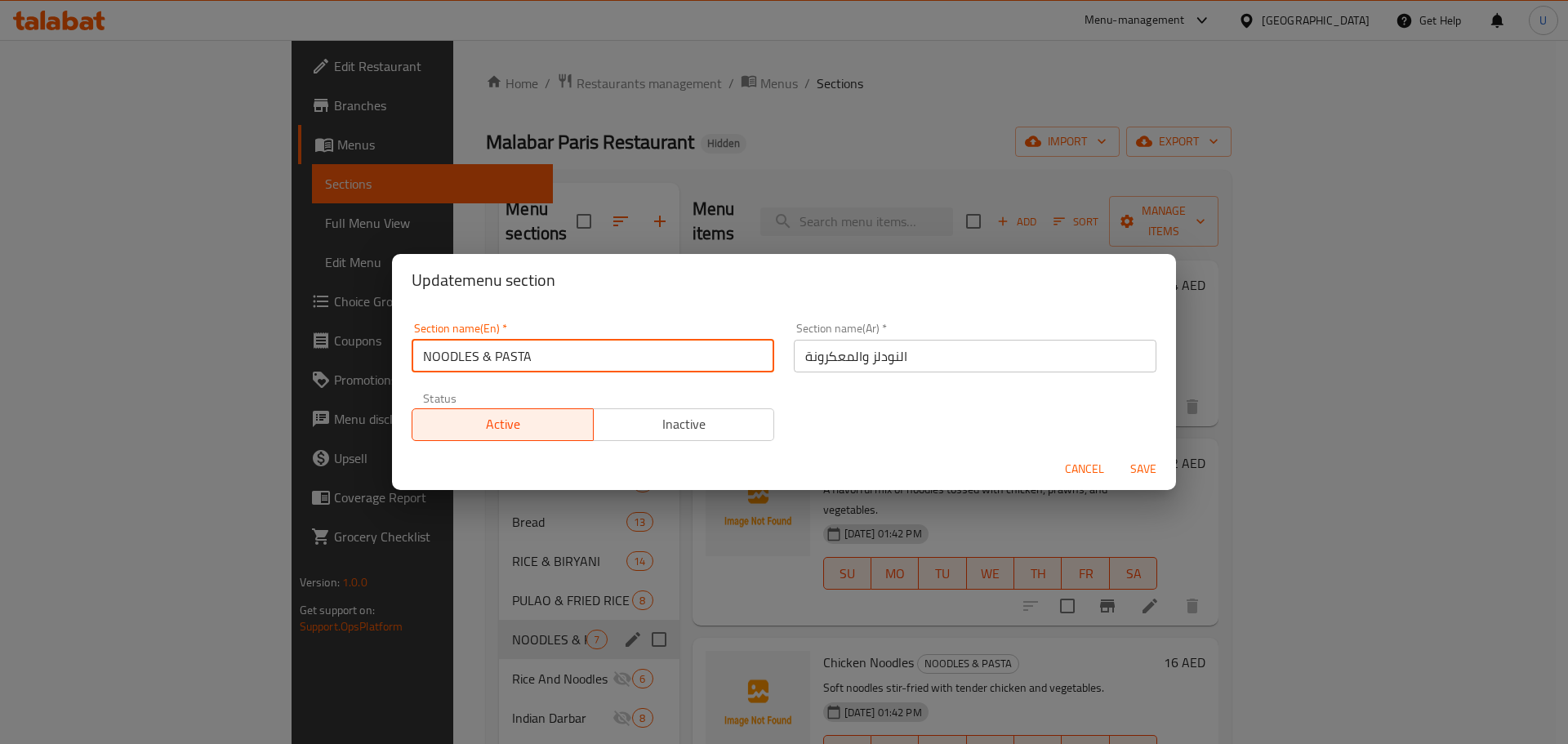
drag, startPoint x: 568, startPoint y: 355, endPoint x: 363, endPoint y: 359, distance: 205.0
click at [382, 359] on div "Update menu section Section name(En)   * NOODLES & PASTA Section name(En) * Sec…" at bounding box center [784, 372] width 1568 height 744
paste input "text"
type input "NOODLES"
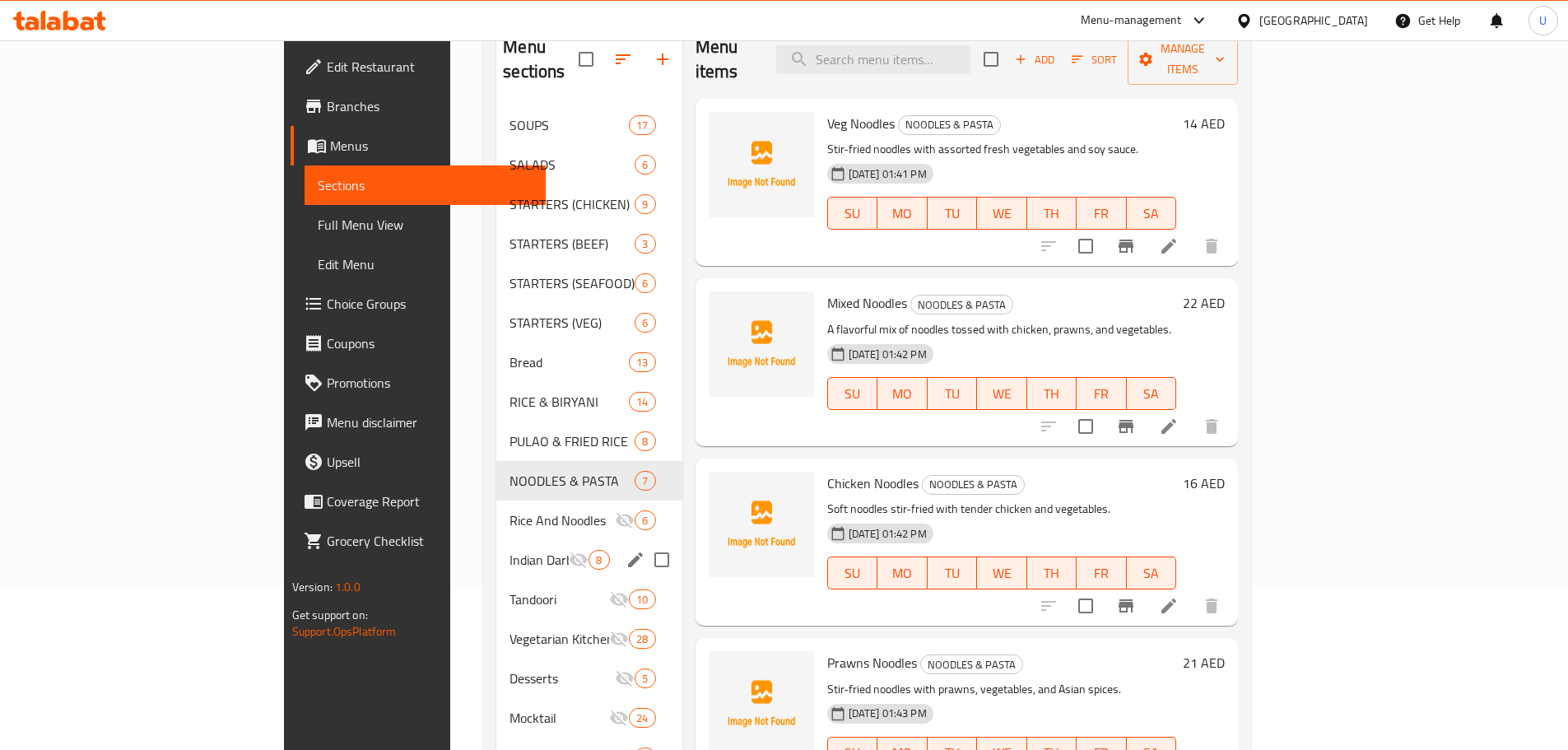
scroll to position [165, 0]
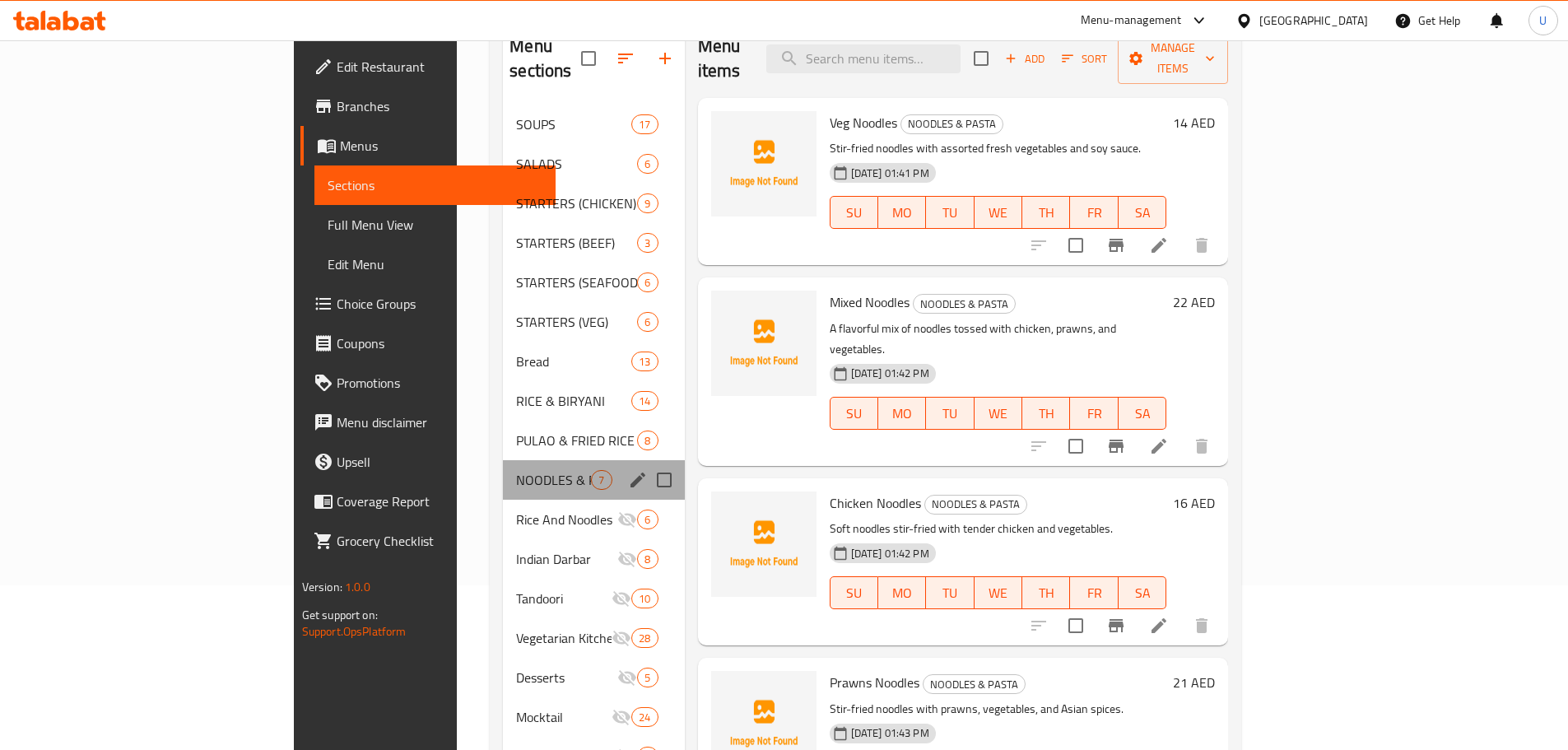
click at [503, 461] on div "NOODLES & PASTA 7" at bounding box center [593, 480] width 181 height 40
click at [631, 472] on icon "edit" at bounding box center [638, 480] width 15 height 15
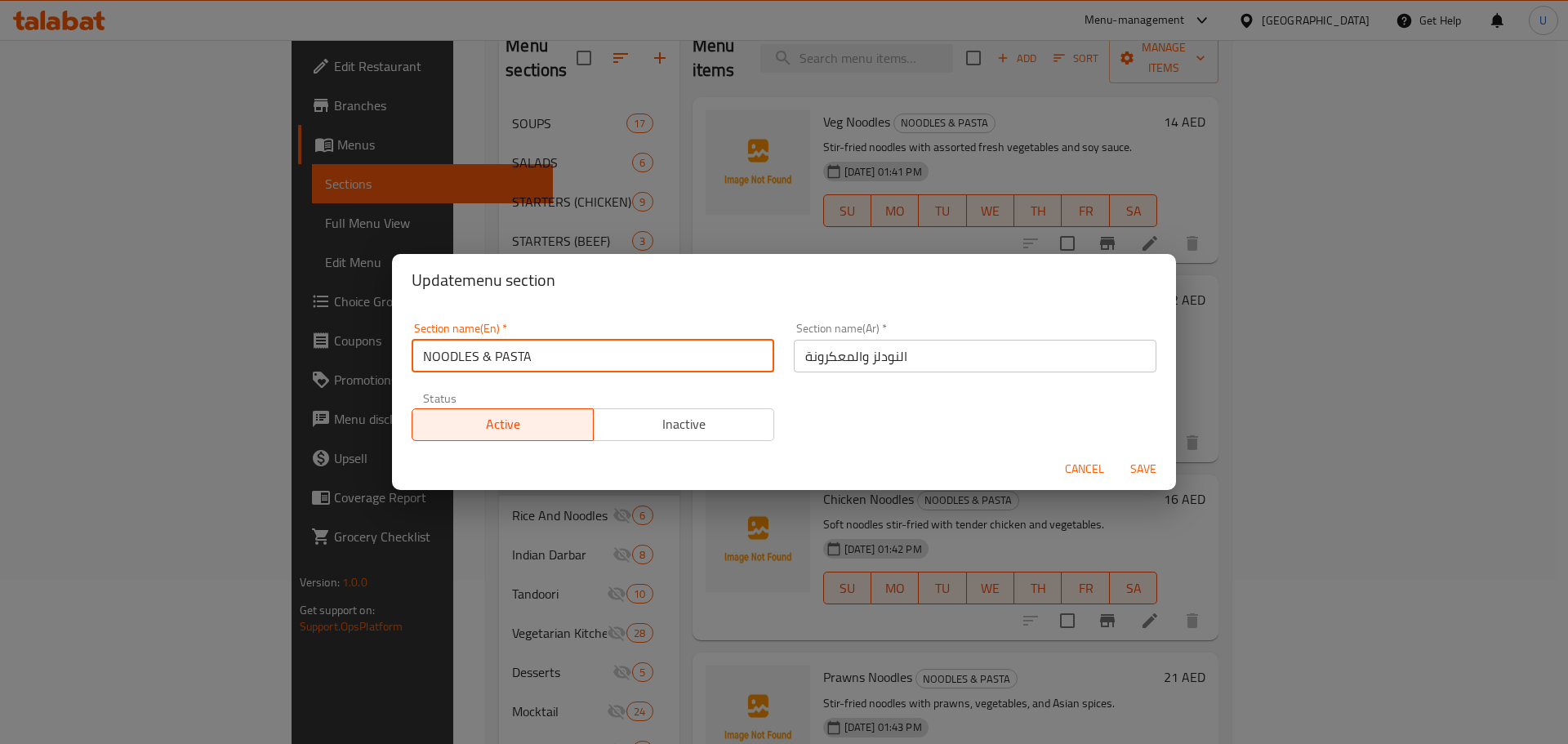
click at [576, 355] on input "NOODLES & PASTA" at bounding box center [593, 356] width 363 height 33
type input "NOODLES"
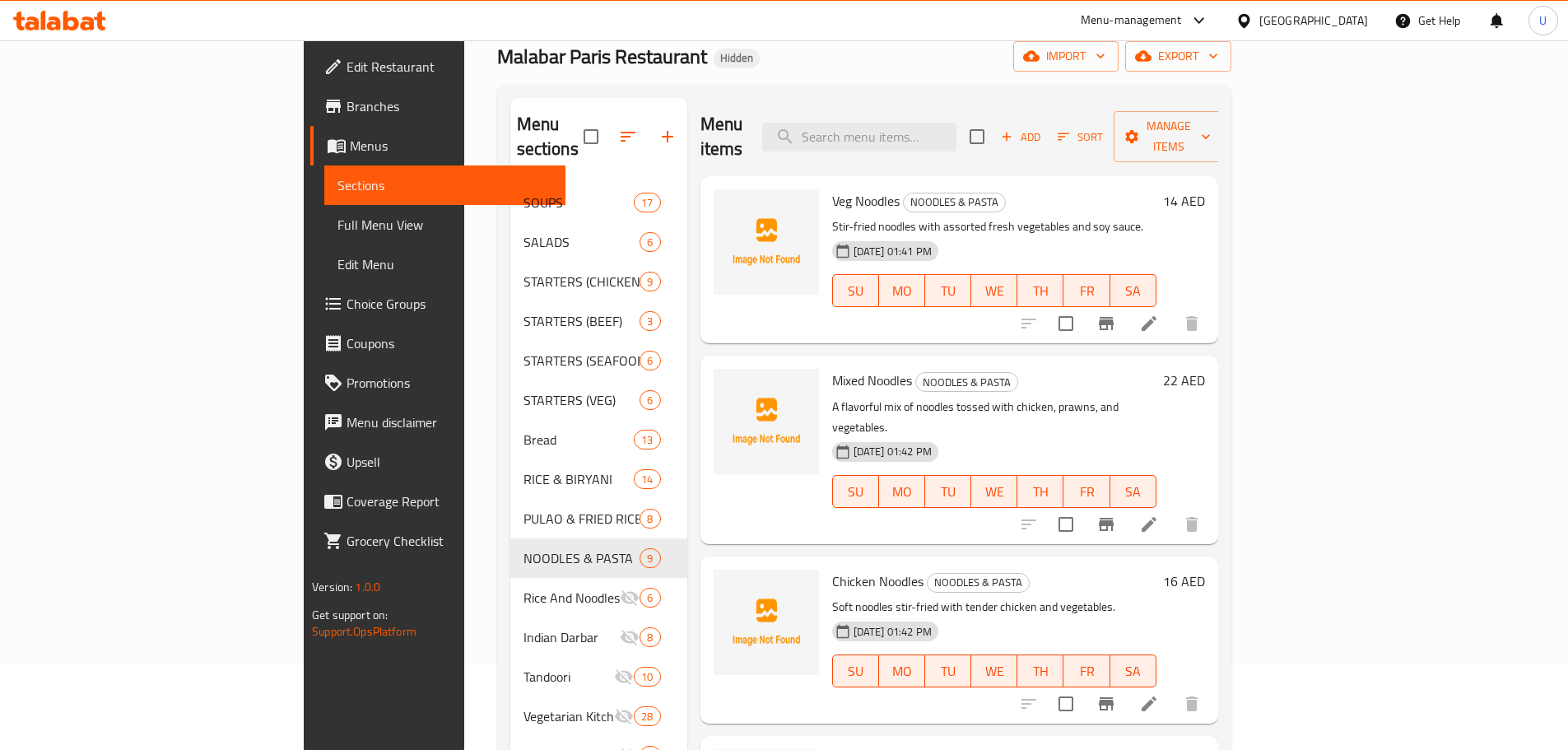
scroll to position [0, 0]
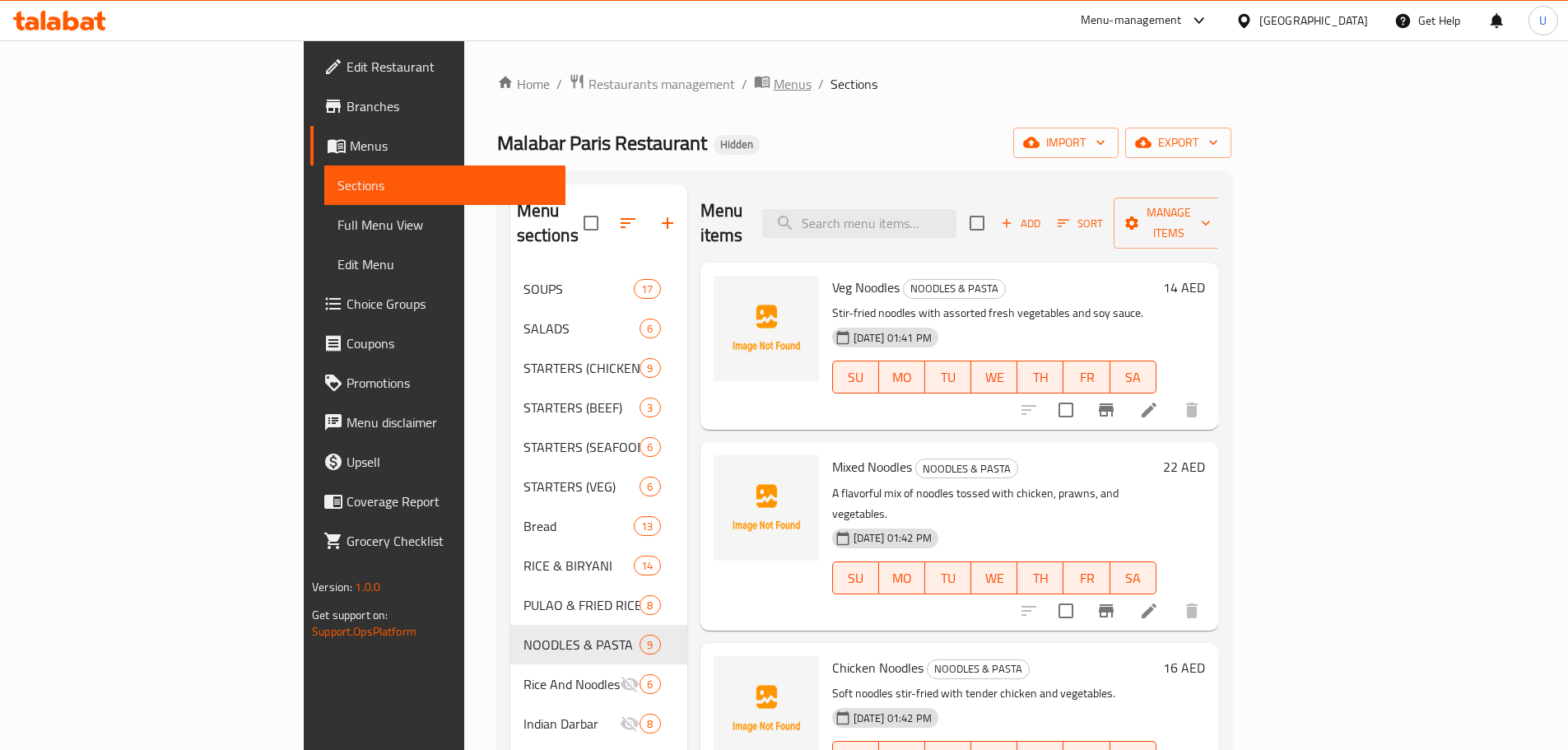
click at [774, 90] on span "Menus" at bounding box center [793, 84] width 38 height 20
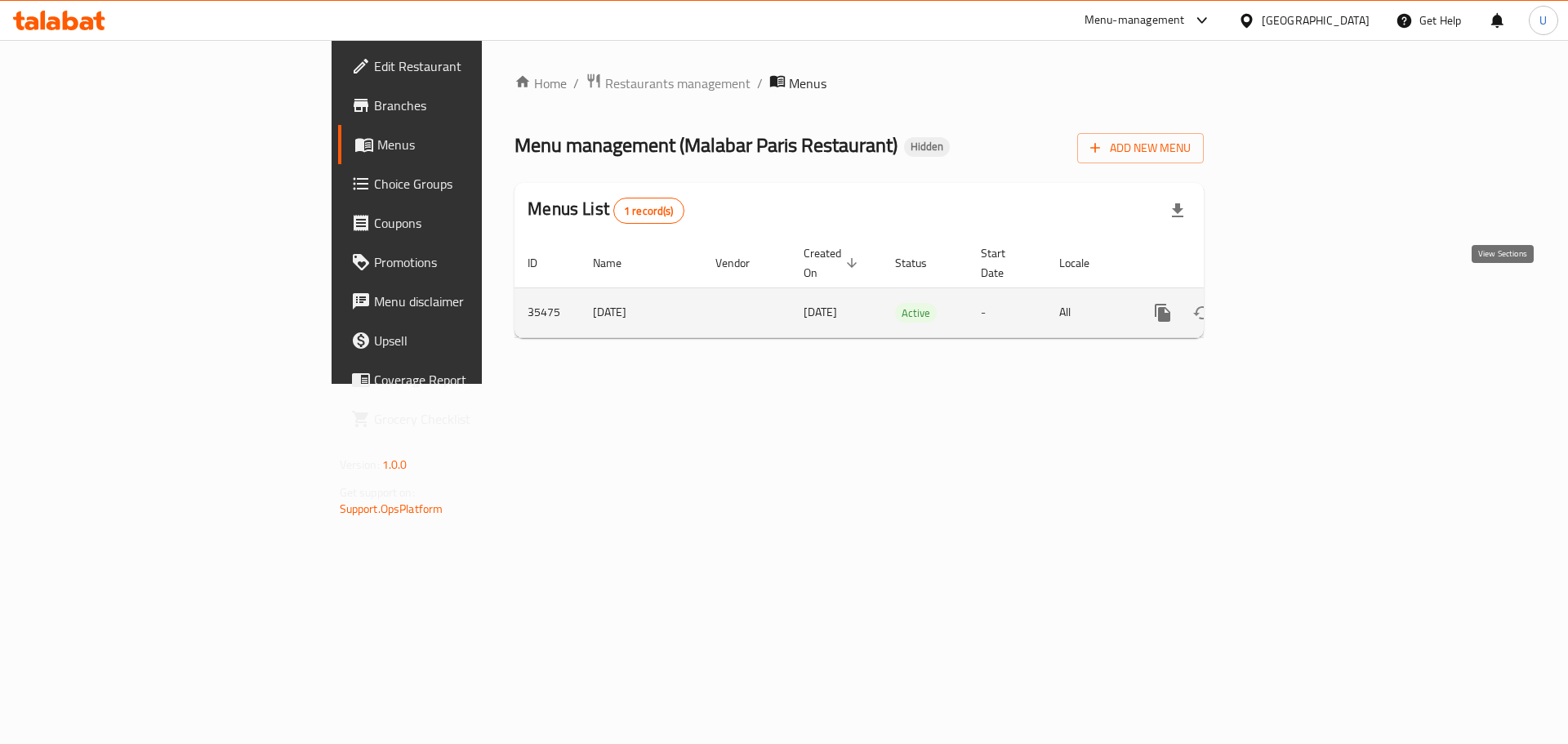
click at [1301, 297] on link "enhanced table" at bounding box center [1281, 313] width 39 height 39
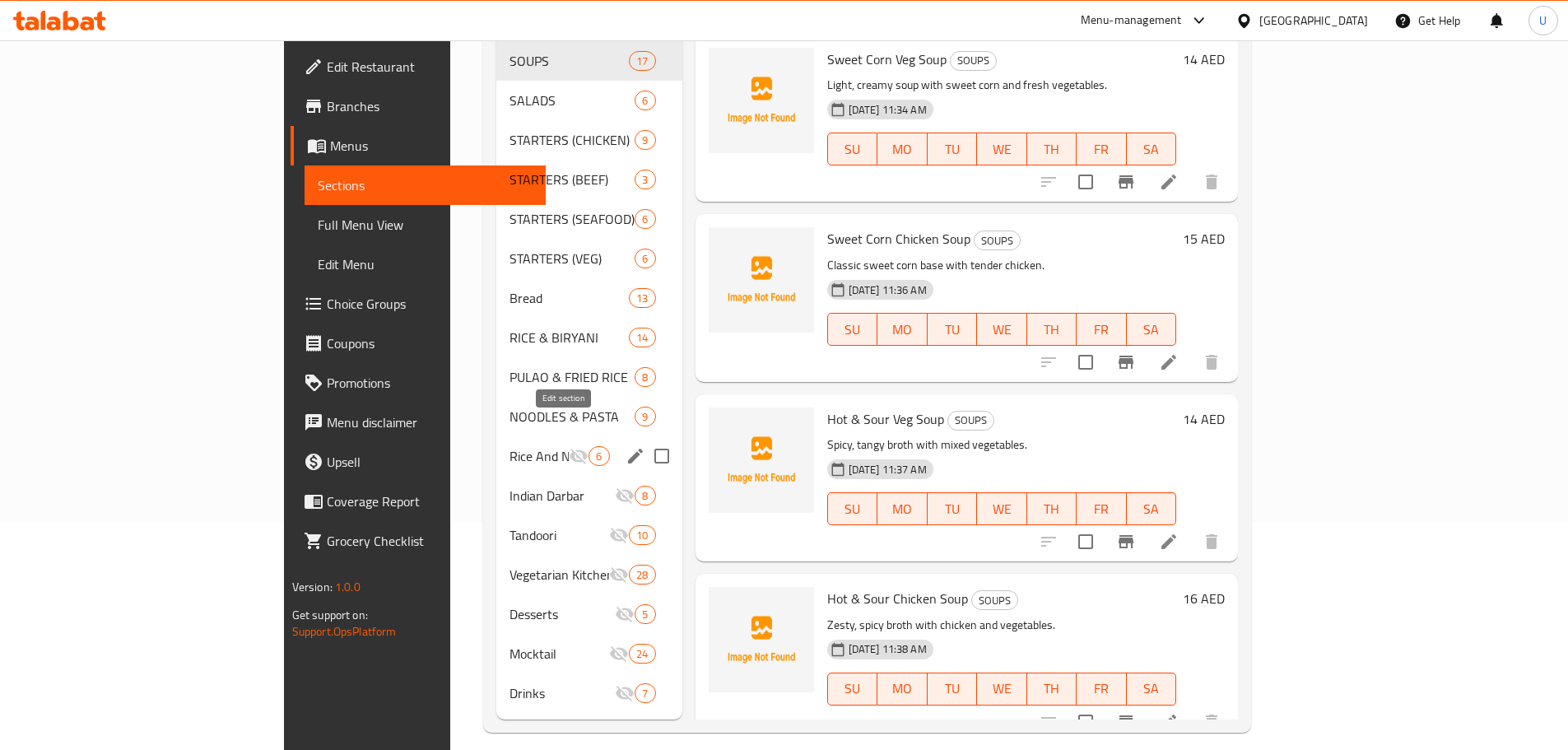
scroll to position [231, 0]
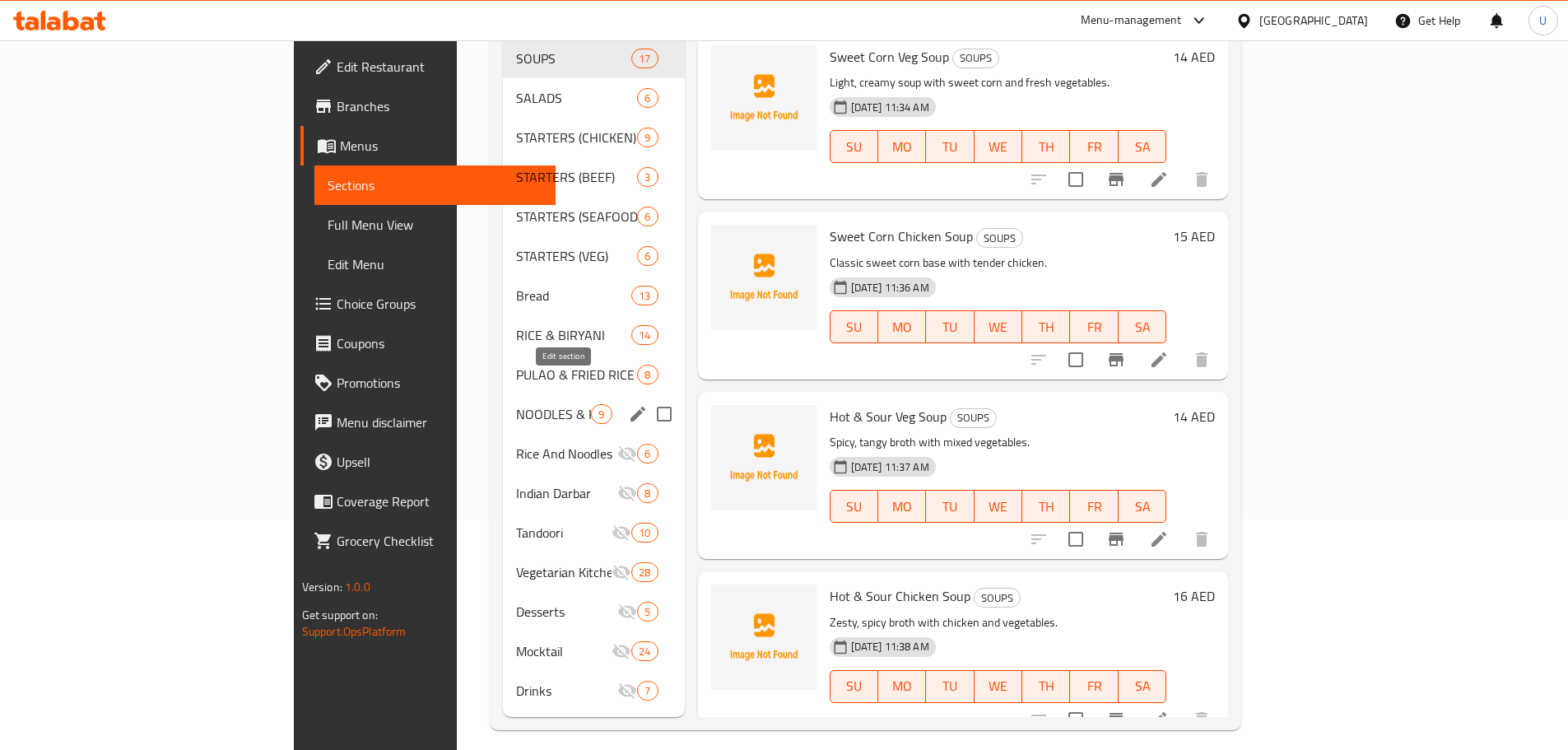
click at [628, 404] on icon "edit" at bounding box center [638, 414] width 20 height 20
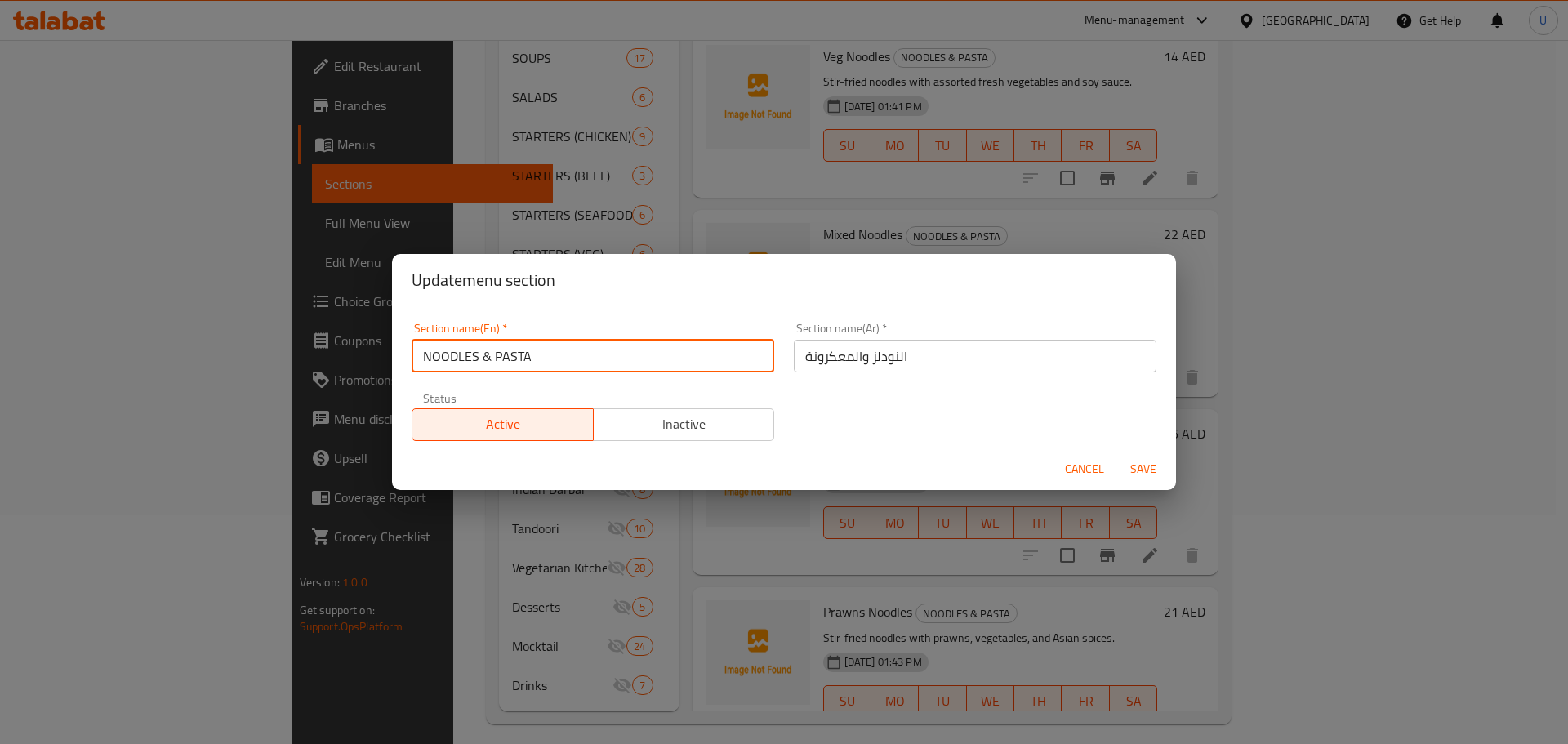
click at [597, 360] on input "NOODLES & PASTA" at bounding box center [593, 356] width 363 height 33
type input "NOODLES"
click at [1140, 472] on span "Save" at bounding box center [1144, 469] width 39 height 21
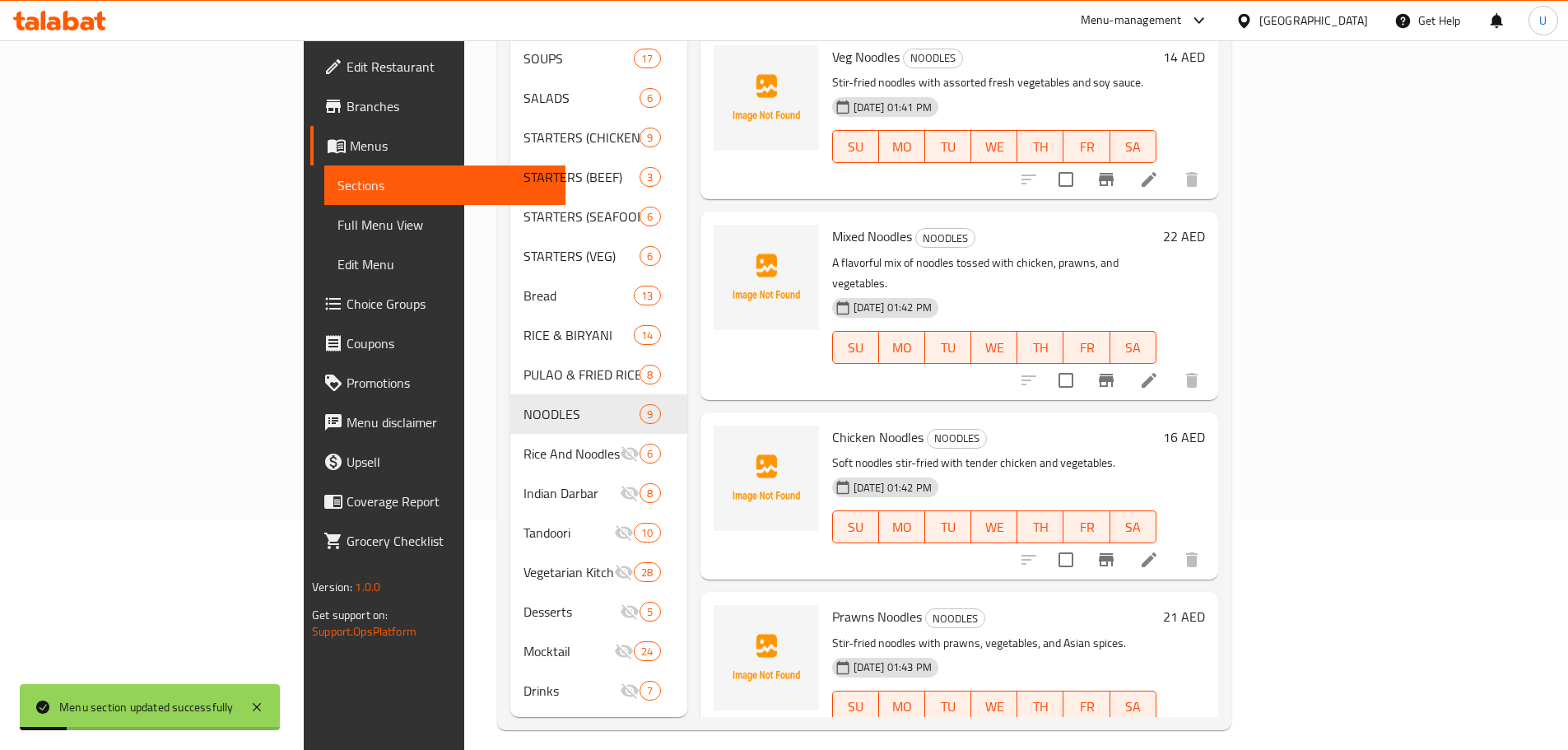
click at [687, 362] on div "Menu items Add Sort Manage items Veg Noodles NOODLES Stir-fried noodles with as…" at bounding box center [952, 335] width 531 height 763
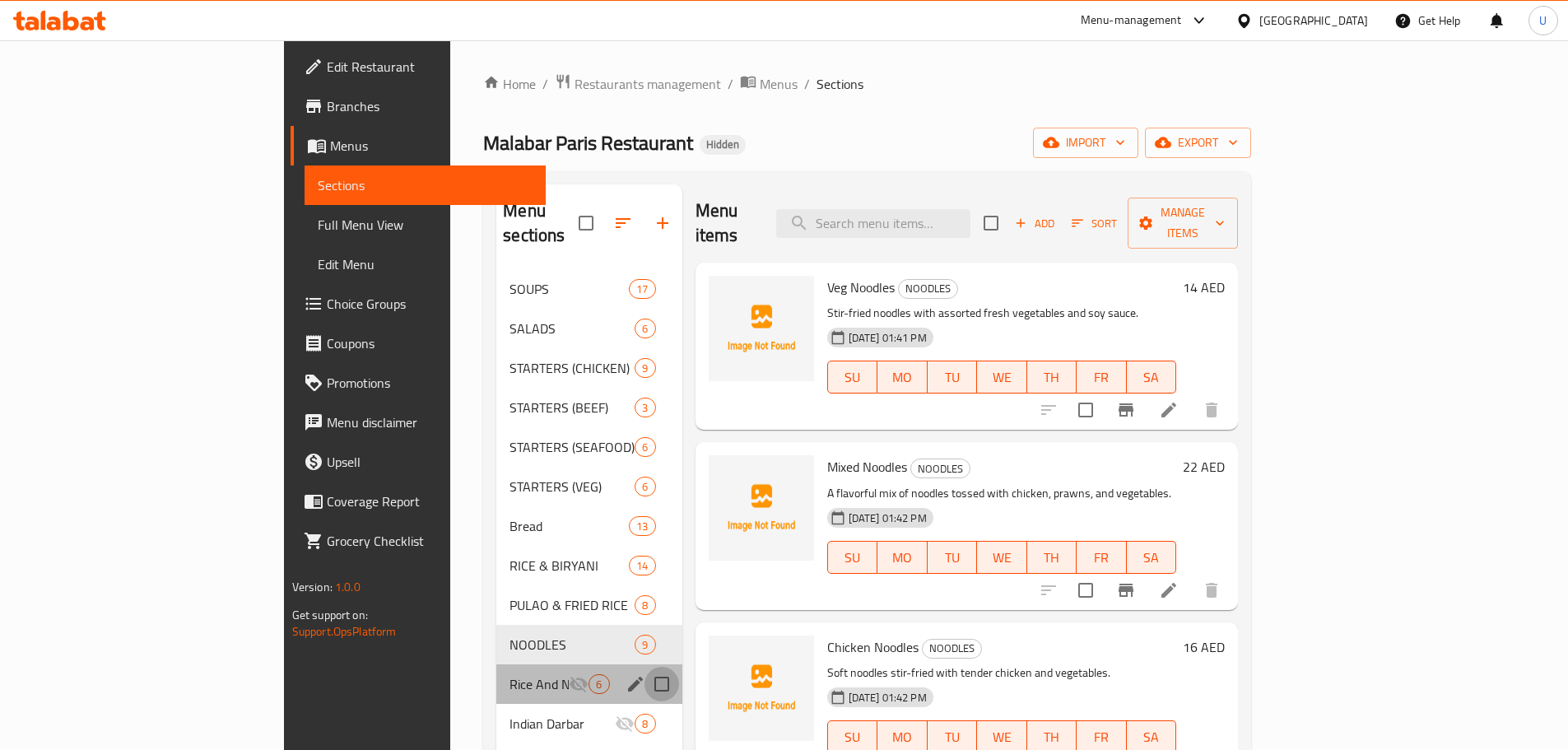
click at [645, 666] on input "Menu sections" at bounding box center [662, 684] width 35 height 35
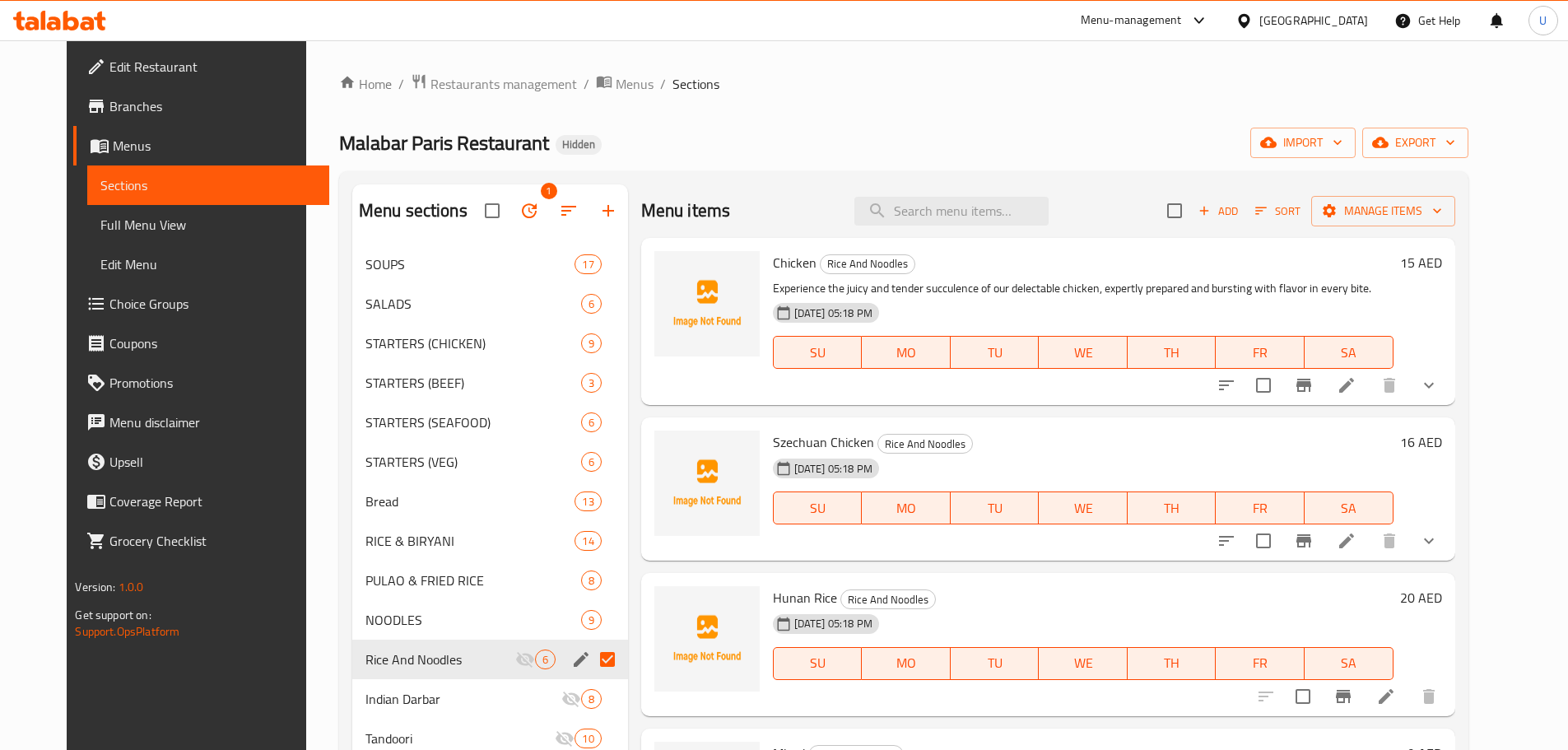
click at [590, 661] on input "Menu sections" at bounding box center [608, 660] width 35 height 35
checkbox input "false"
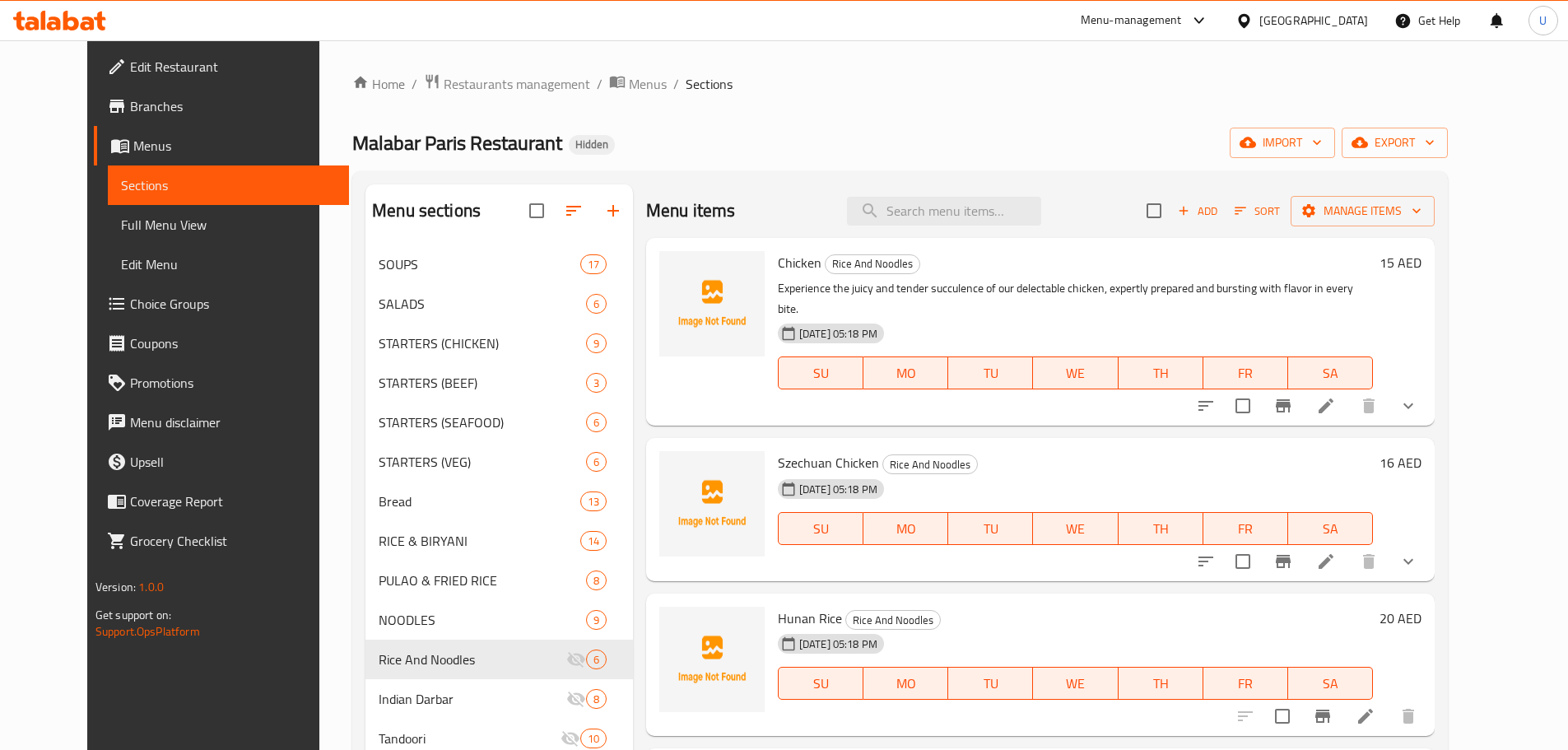
click at [646, 594] on div "Hunan Rice Rice And Noodles 21-03-2019 05:18 PM SU MO TU WE TH FR SA 20 AED" at bounding box center [1041, 665] width 789 height 143
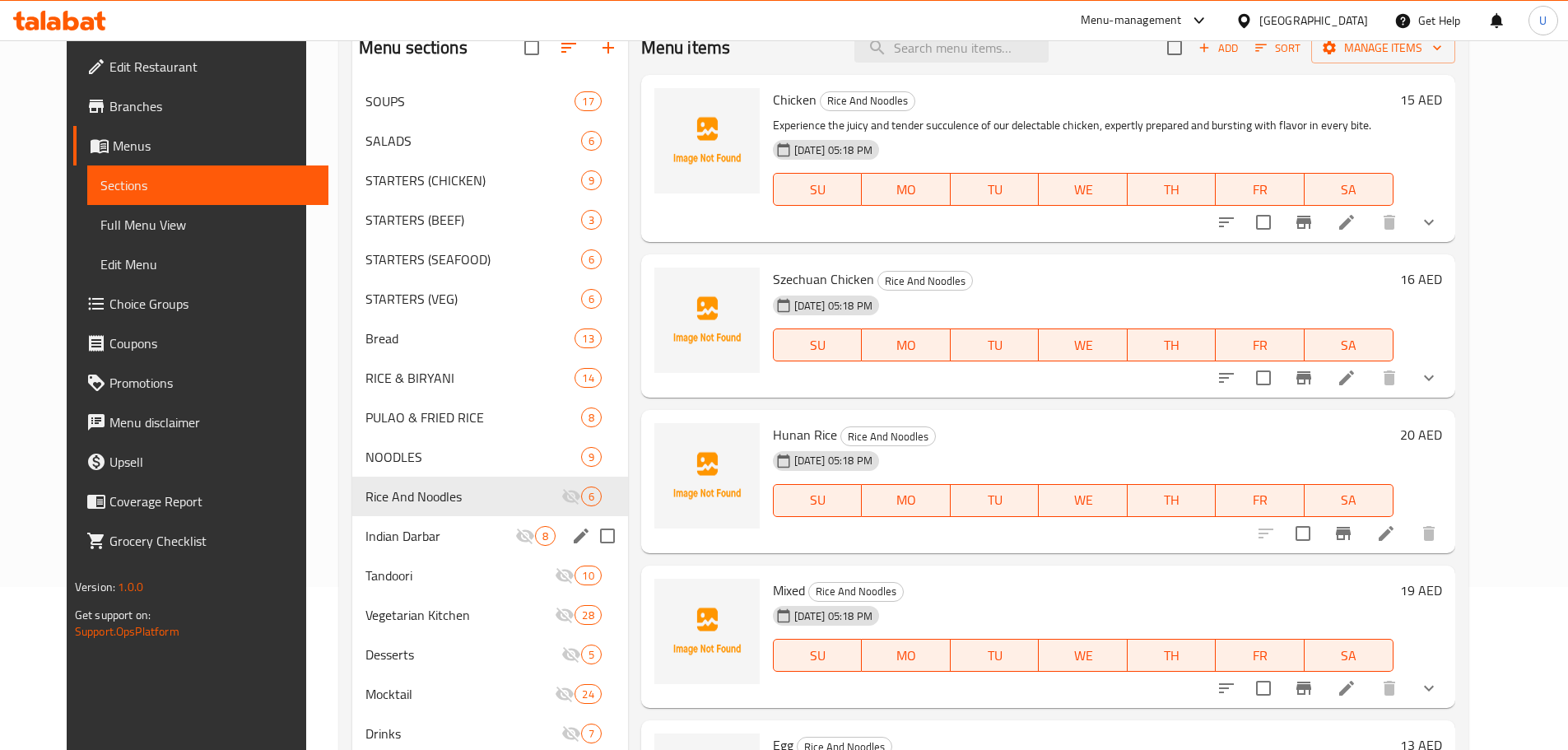
scroll to position [165, 0]
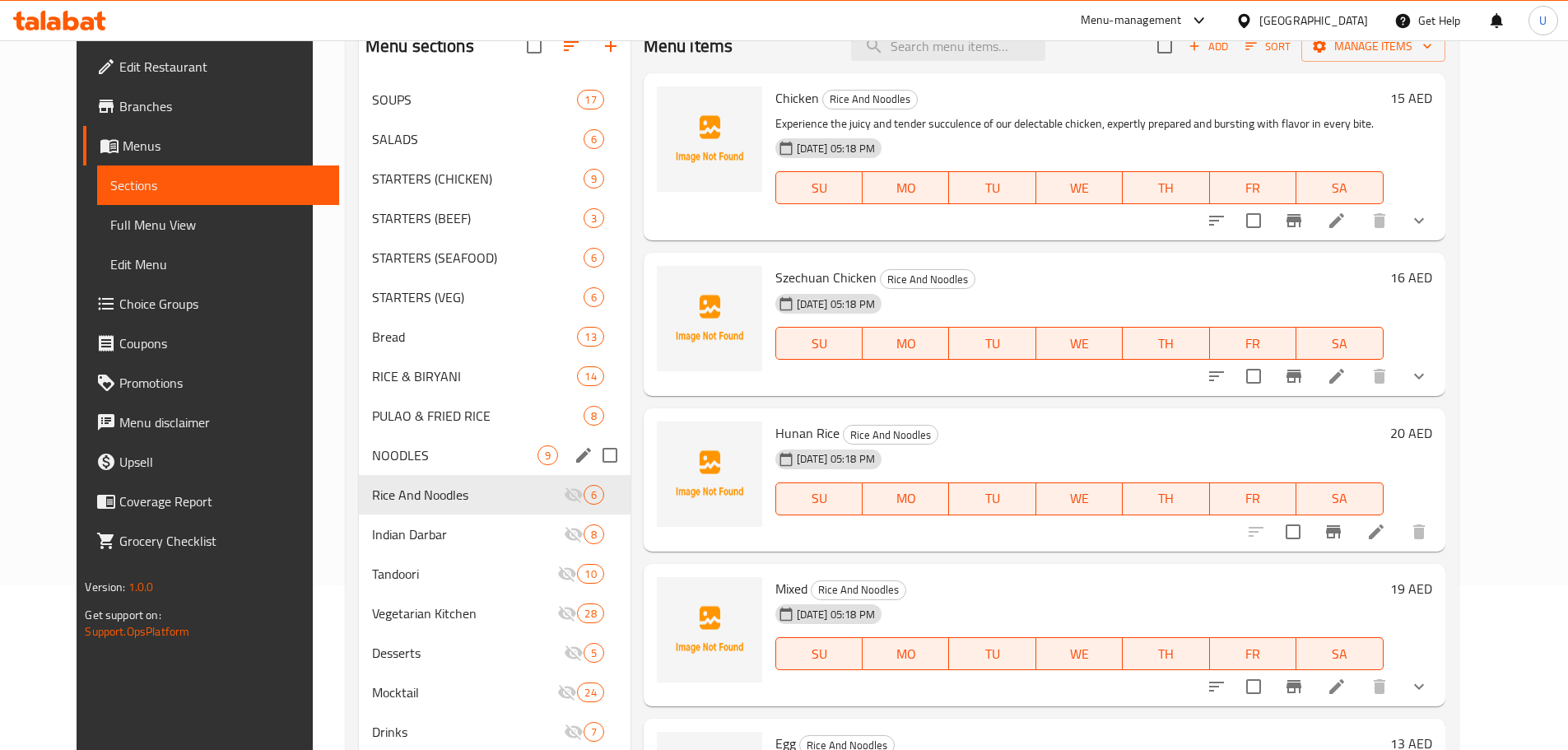
click at [403, 443] on div "NOODLES 9" at bounding box center [494, 456] width 272 height 40
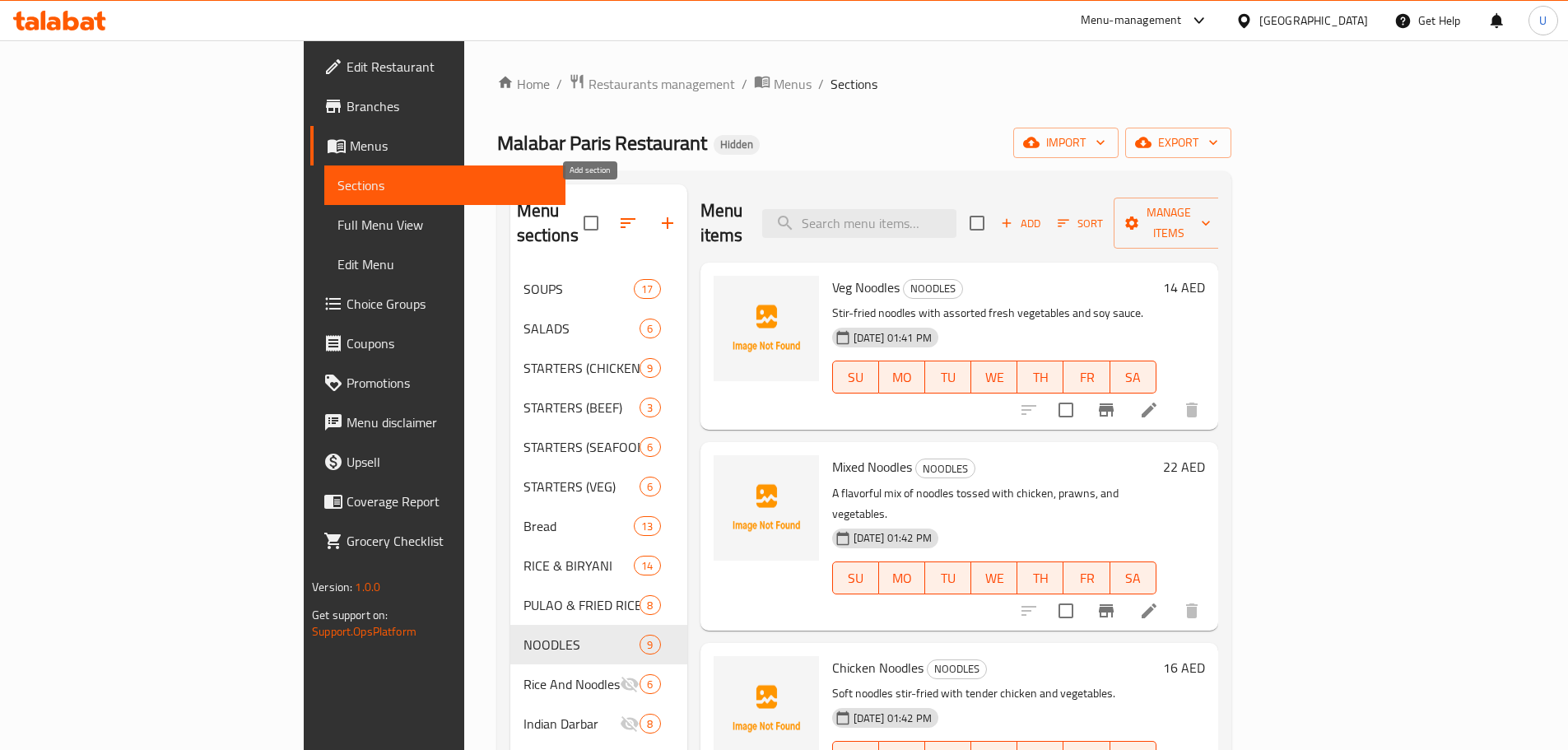
click at [657, 213] on icon "button" at bounding box center [667, 223] width 20 height 20
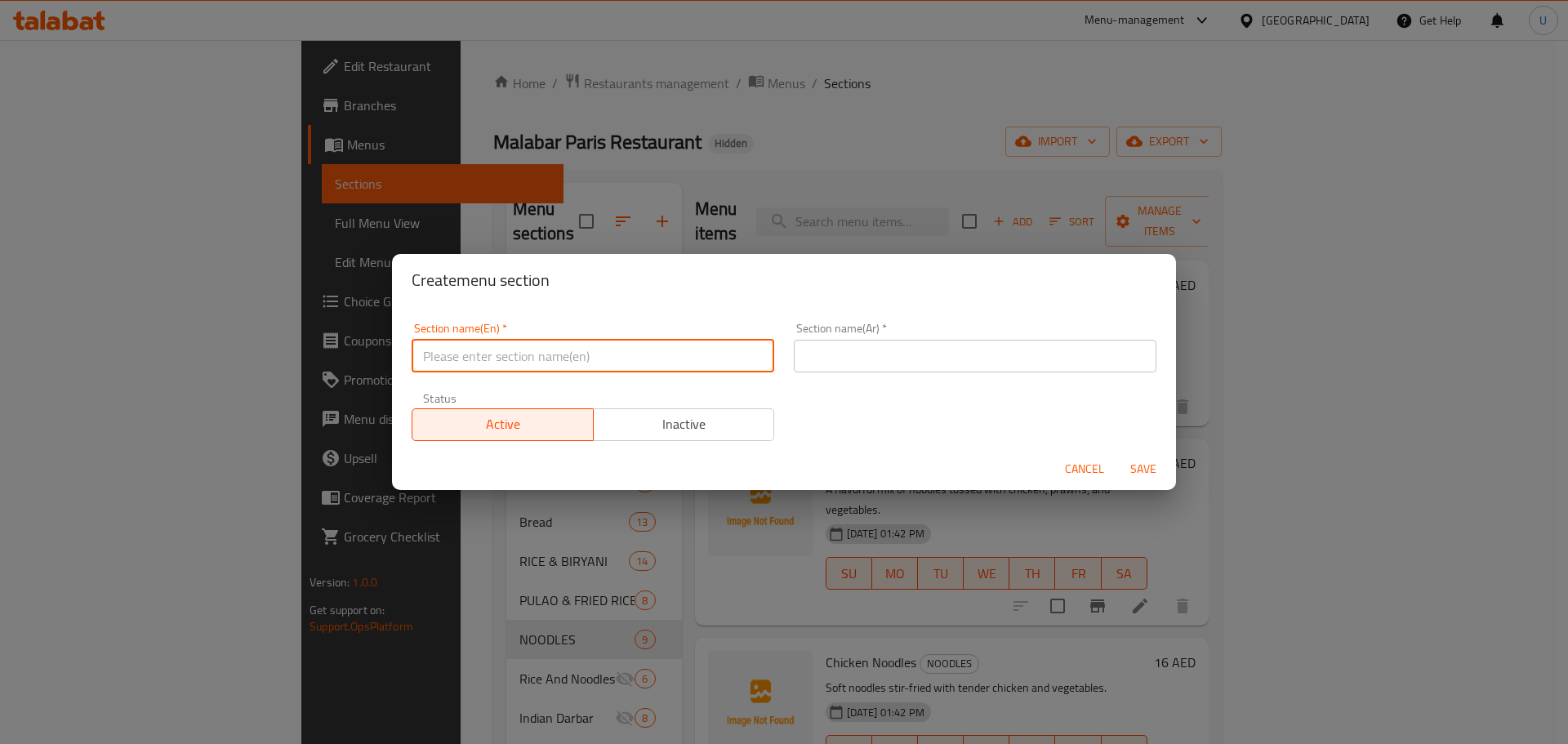
click at [537, 363] on input "text" at bounding box center [593, 356] width 363 height 33
paste input "MAAN (DEER)"
type input "MAAN (DEER)"
click at [831, 358] on input "text" at bounding box center [976, 356] width 363 height 33
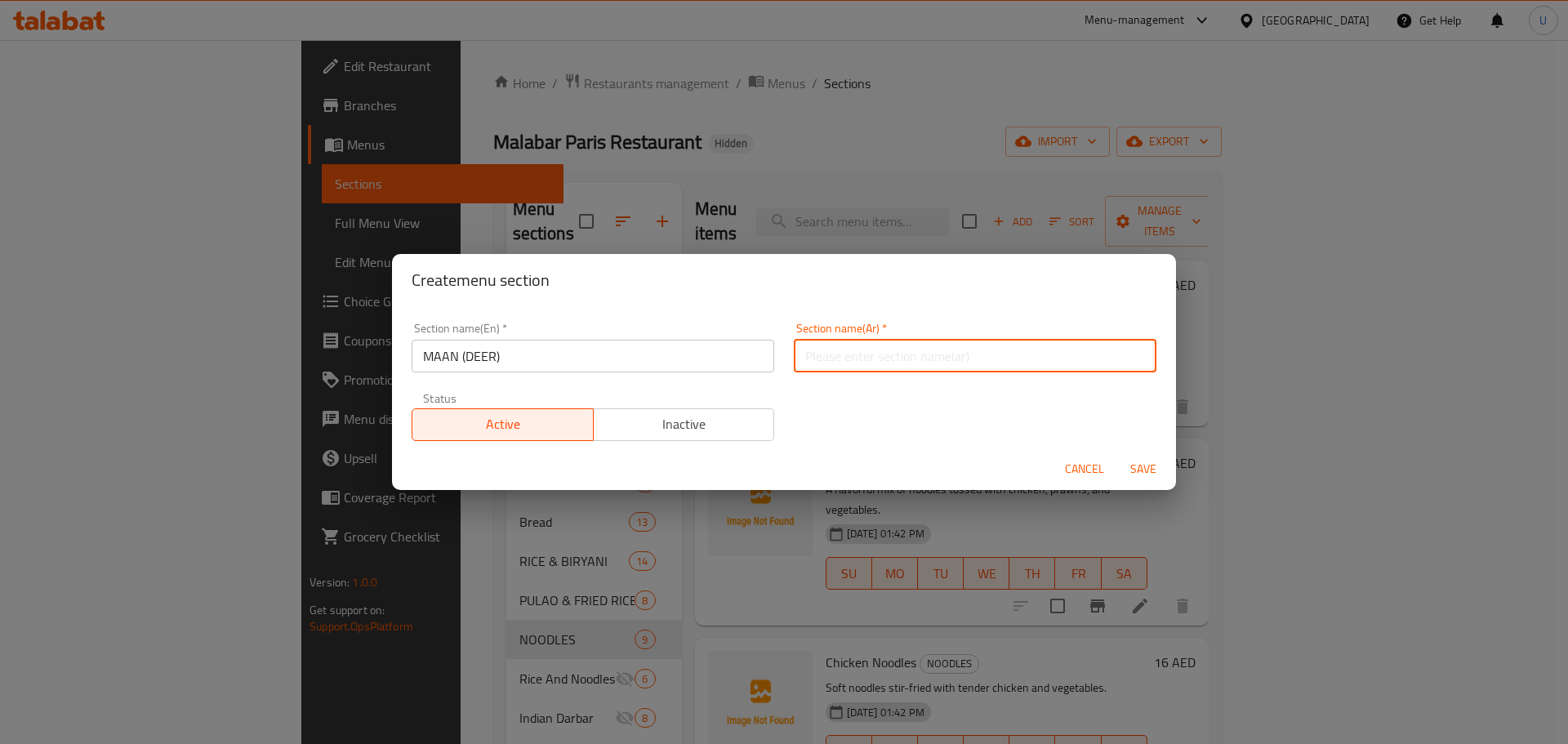
paste input "لحم الغزال"
type input "لحم الغزال"
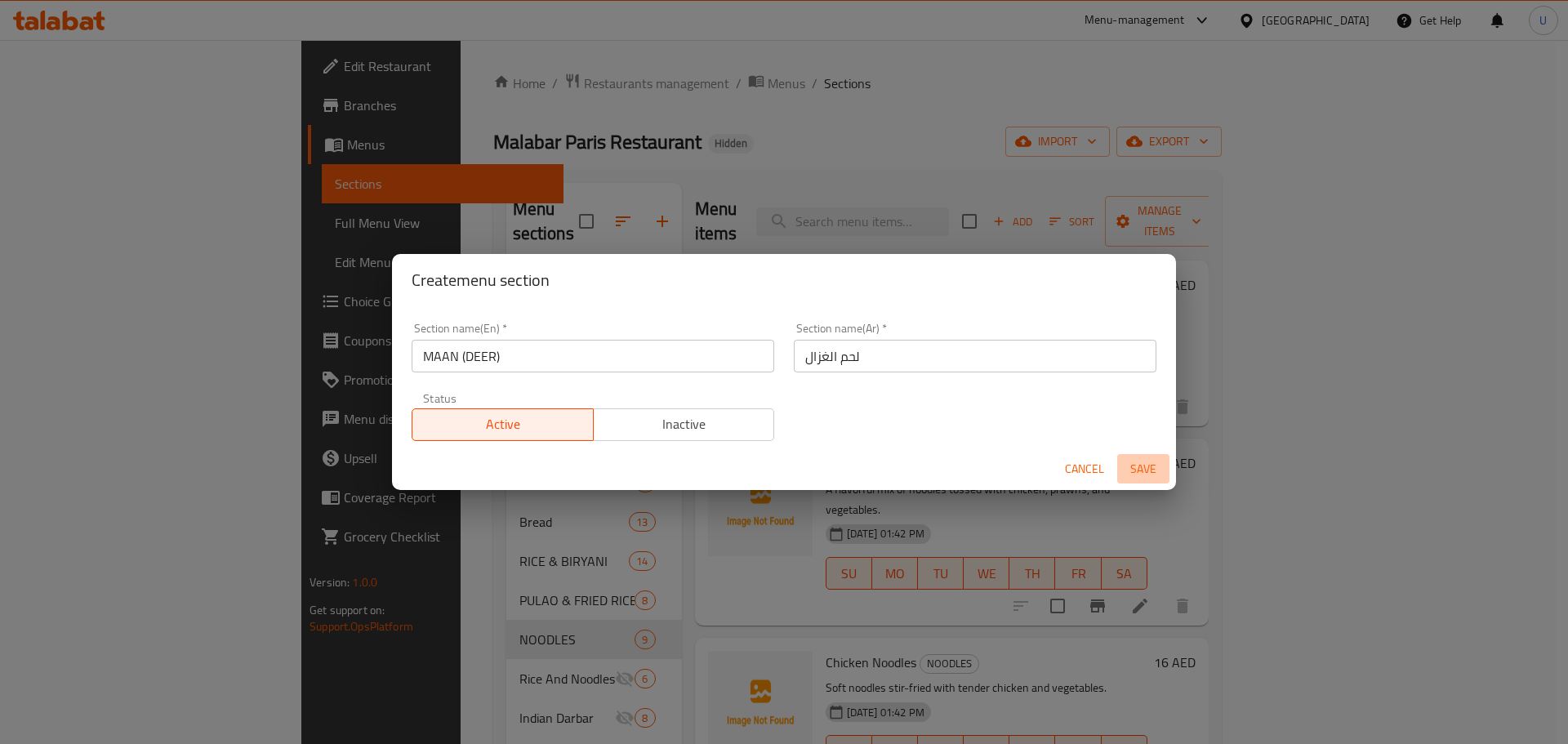
click at [1139, 469] on span "Save" at bounding box center [1144, 469] width 39 height 21
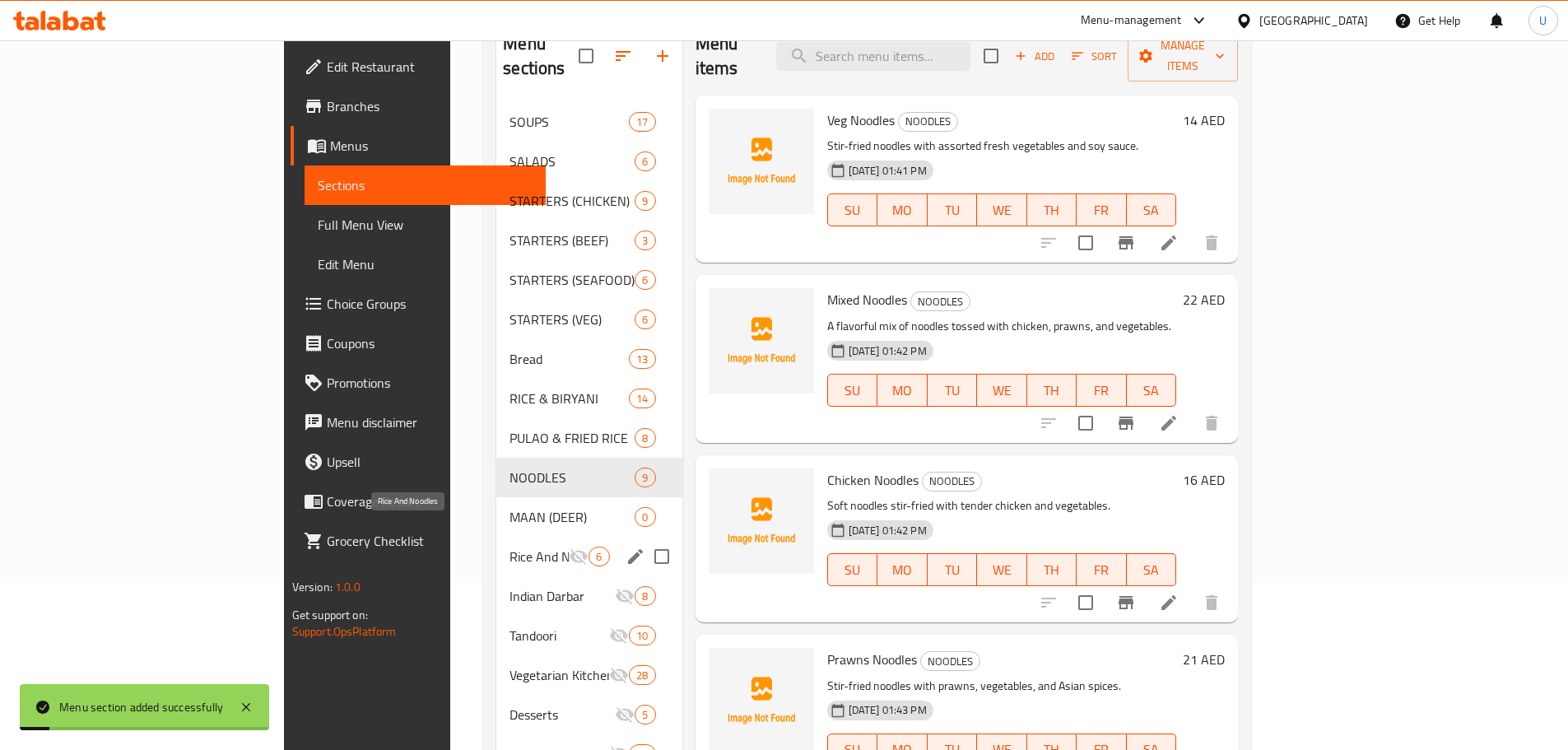
scroll to position [247, 0]
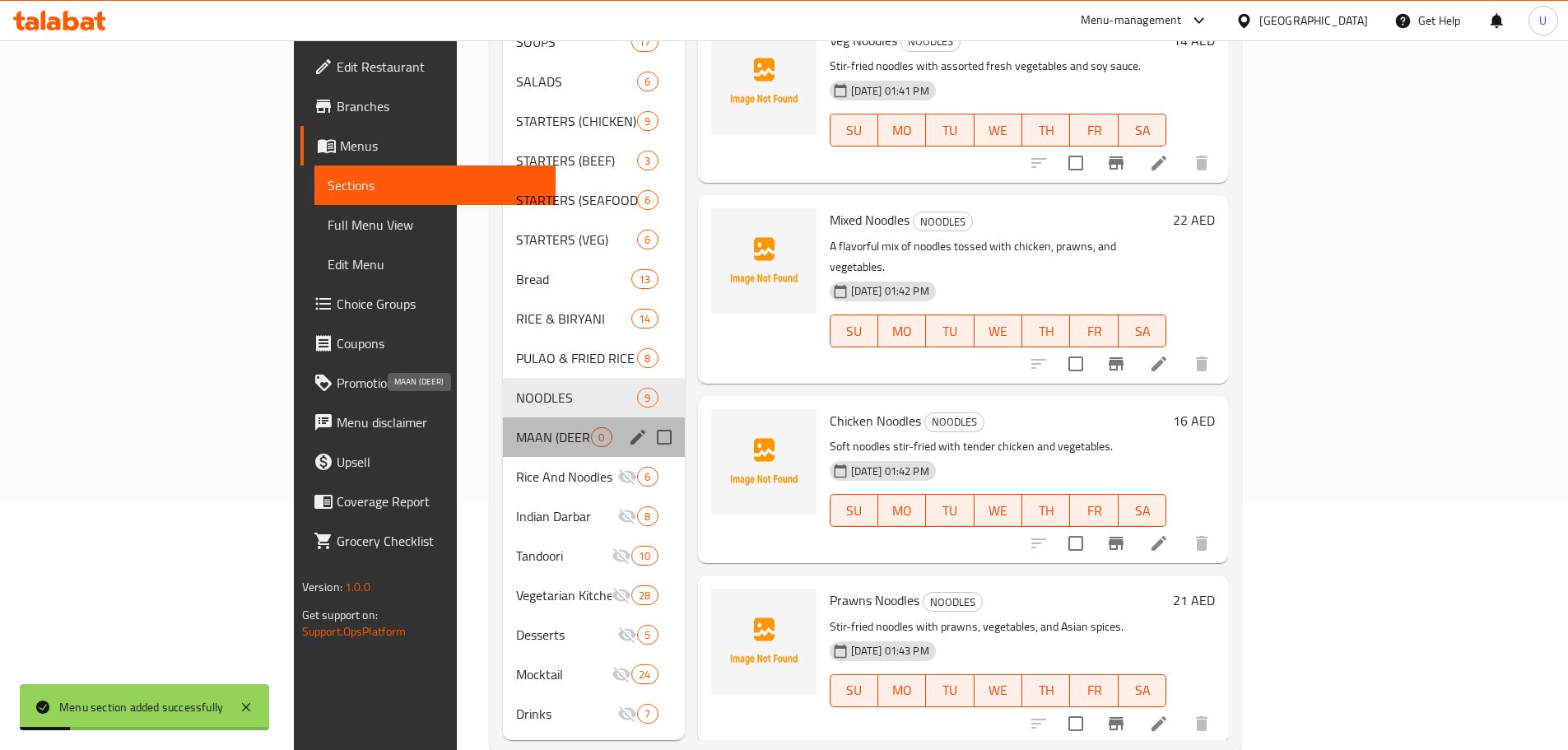
click at [516, 428] on span "MAAN (DEER)" at bounding box center [553, 437] width 75 height 20
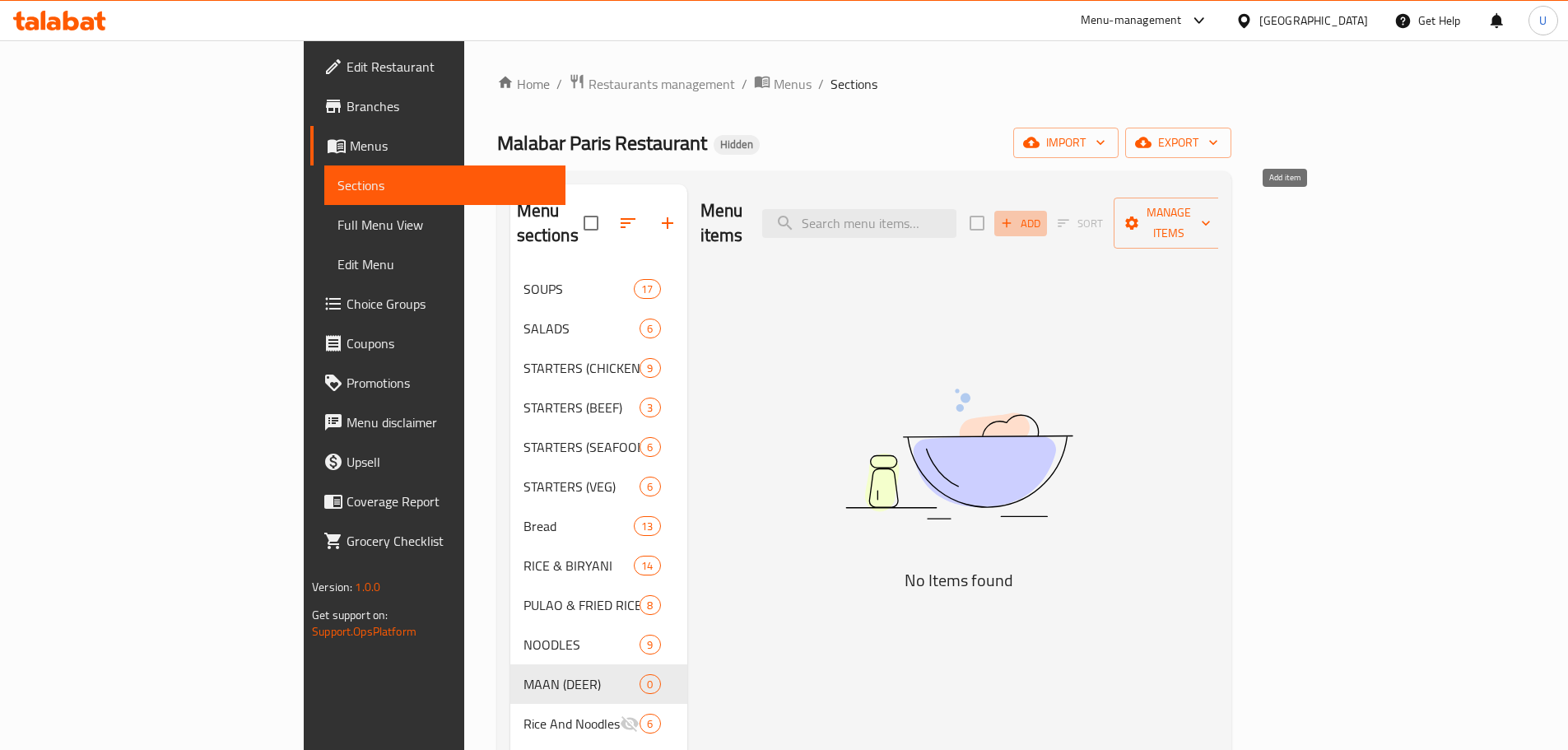
click at [1042, 214] on span "Add" at bounding box center [1021, 223] width 45 height 19
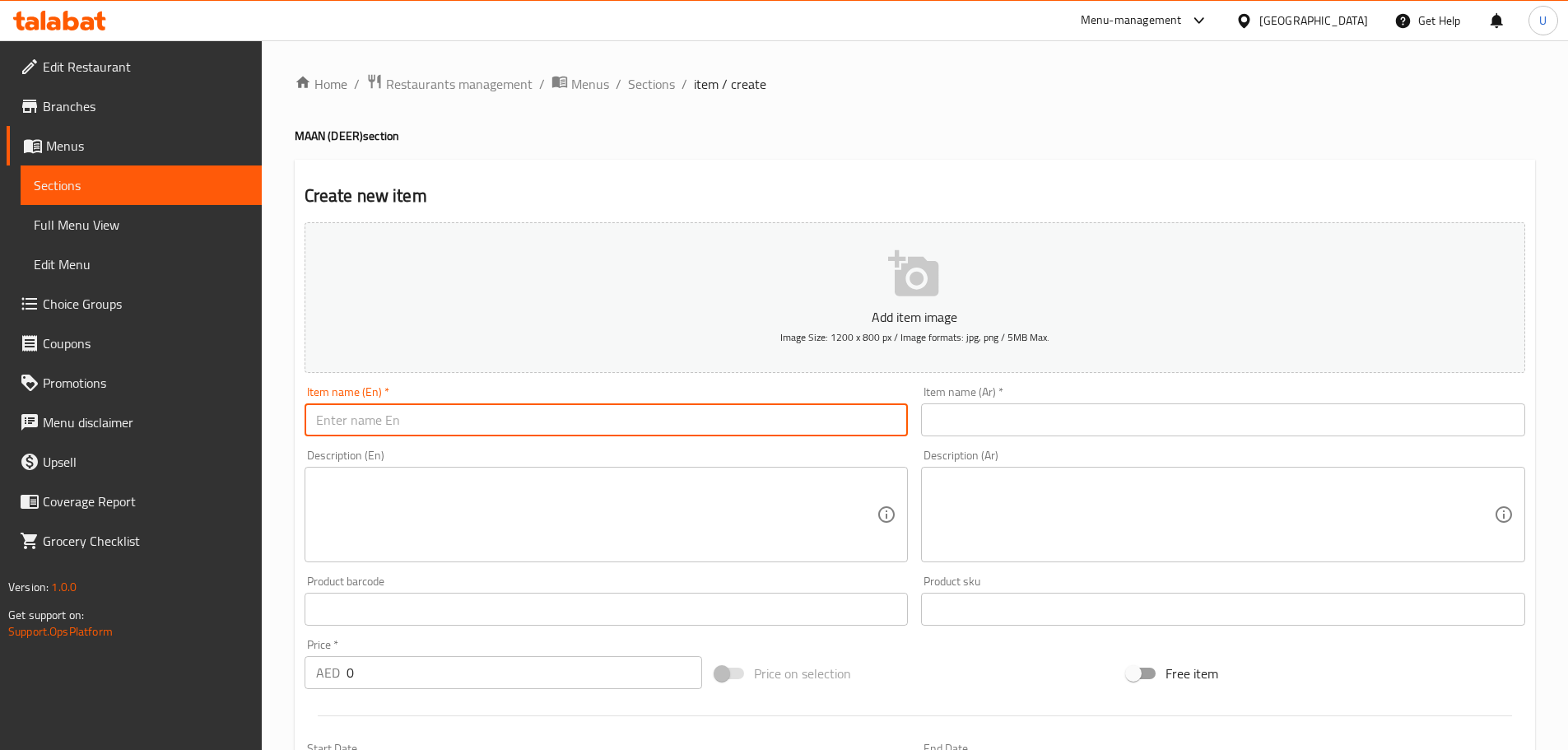
click at [409, 420] on input "text" at bounding box center [606, 420] width 604 height 33
paste input "Maanirachi Kurumulak Masala"
type input "Maanirachi Kurumulak Masala"
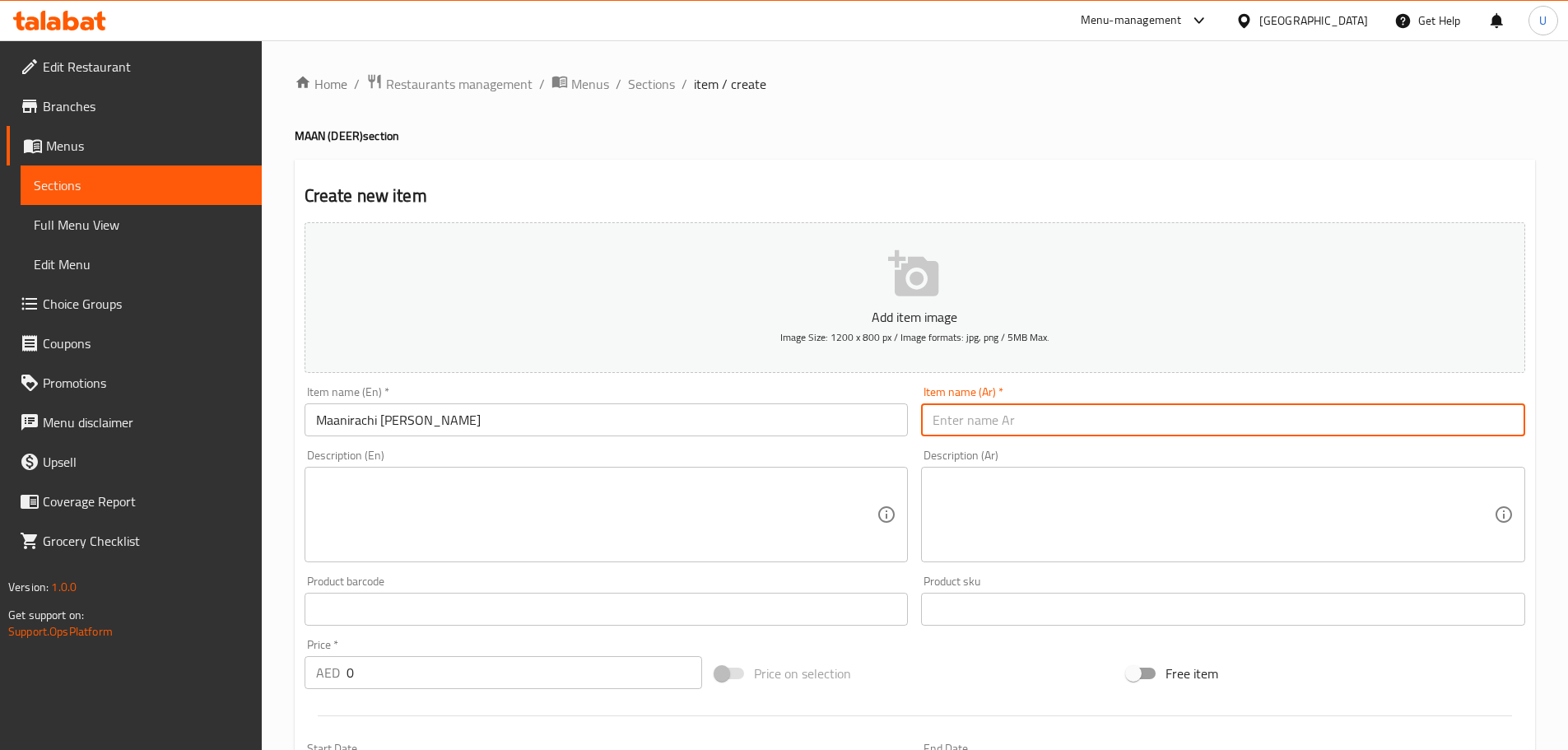
click at [1003, 418] on input "text" at bounding box center [1222, 420] width 604 height 33
paste input "ماسالا لحم الغزال بالفلفل الأسود"
type input "ماسالا لحم الغزال بالفلفل الأسود"
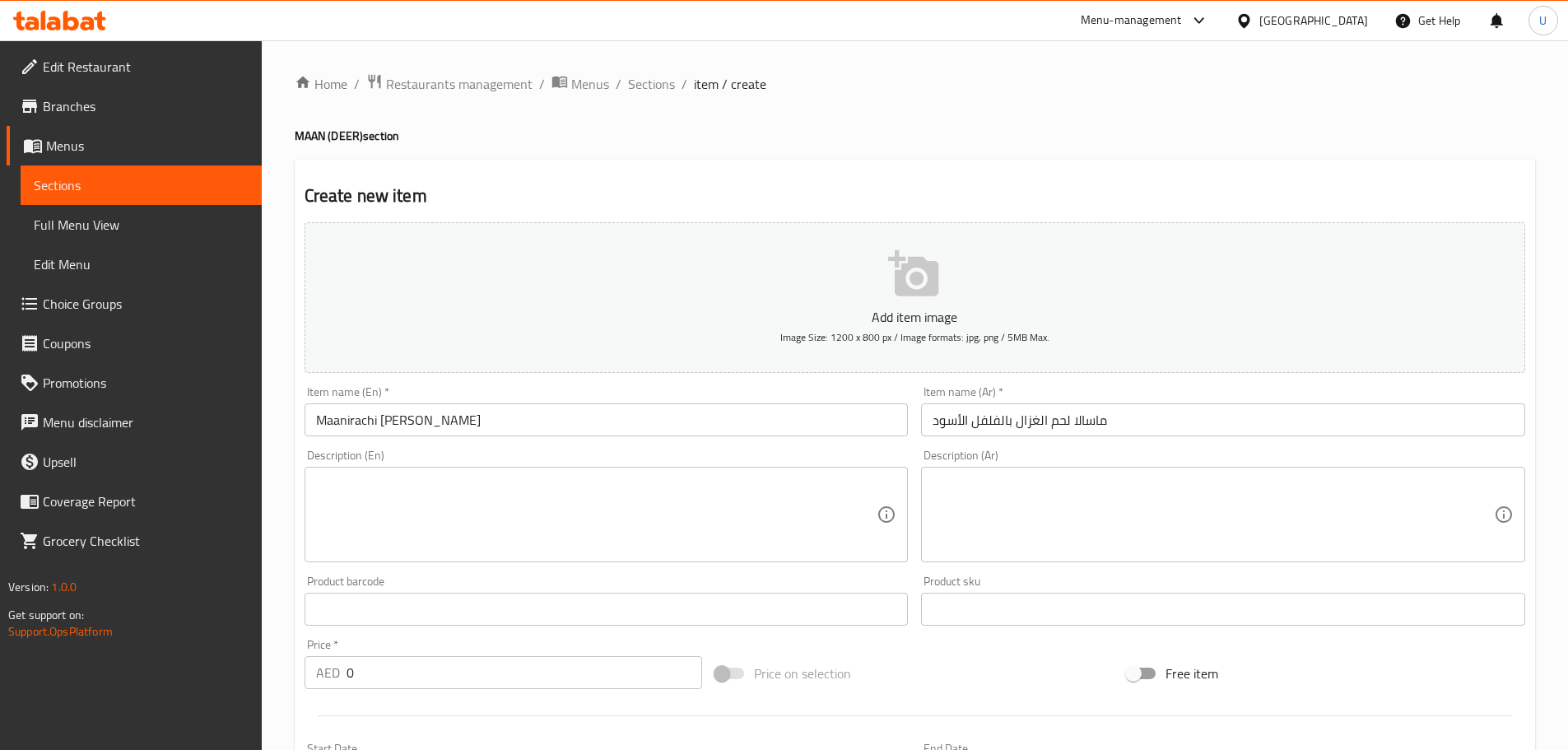
click at [403, 537] on textarea at bounding box center [596, 514] width 561 height 79
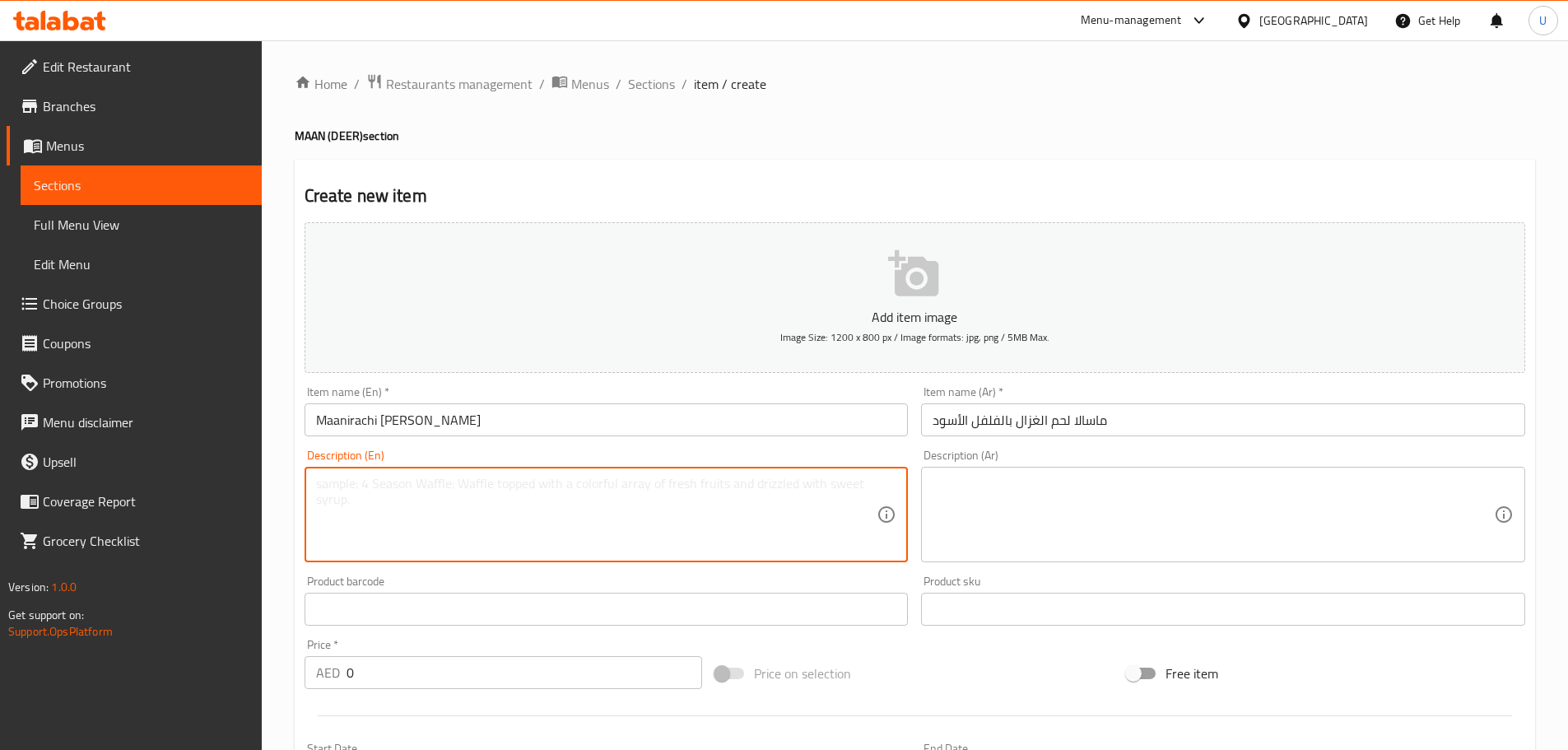
paste textarea "Spicy deer masala cooked with crushed black pepper."
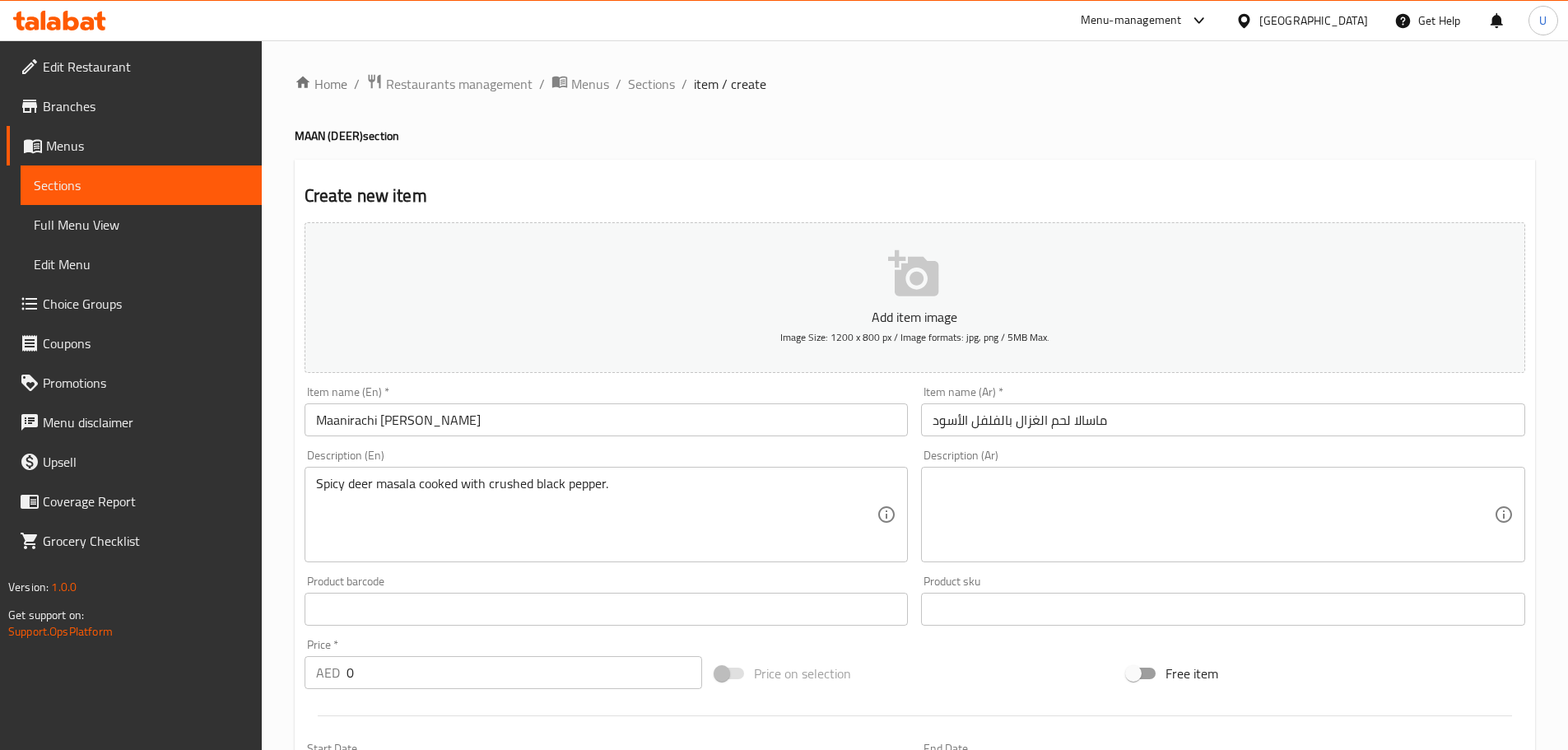
click at [1082, 501] on textarea at bounding box center [1213, 514] width 561 height 79
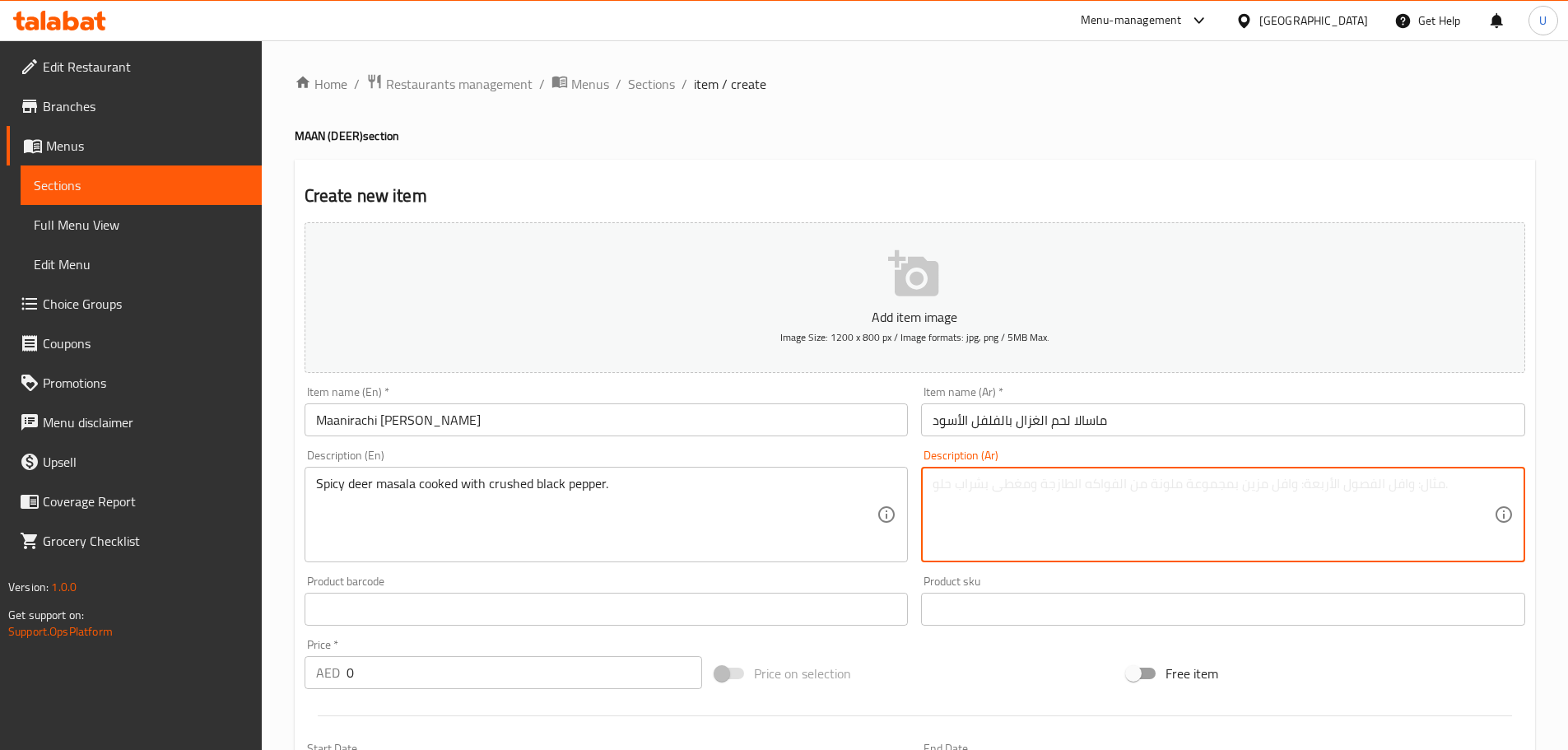
paste textarea "ماسالا حارة من لحم الغزال مطهوة مع فلفل أسود مطحون."
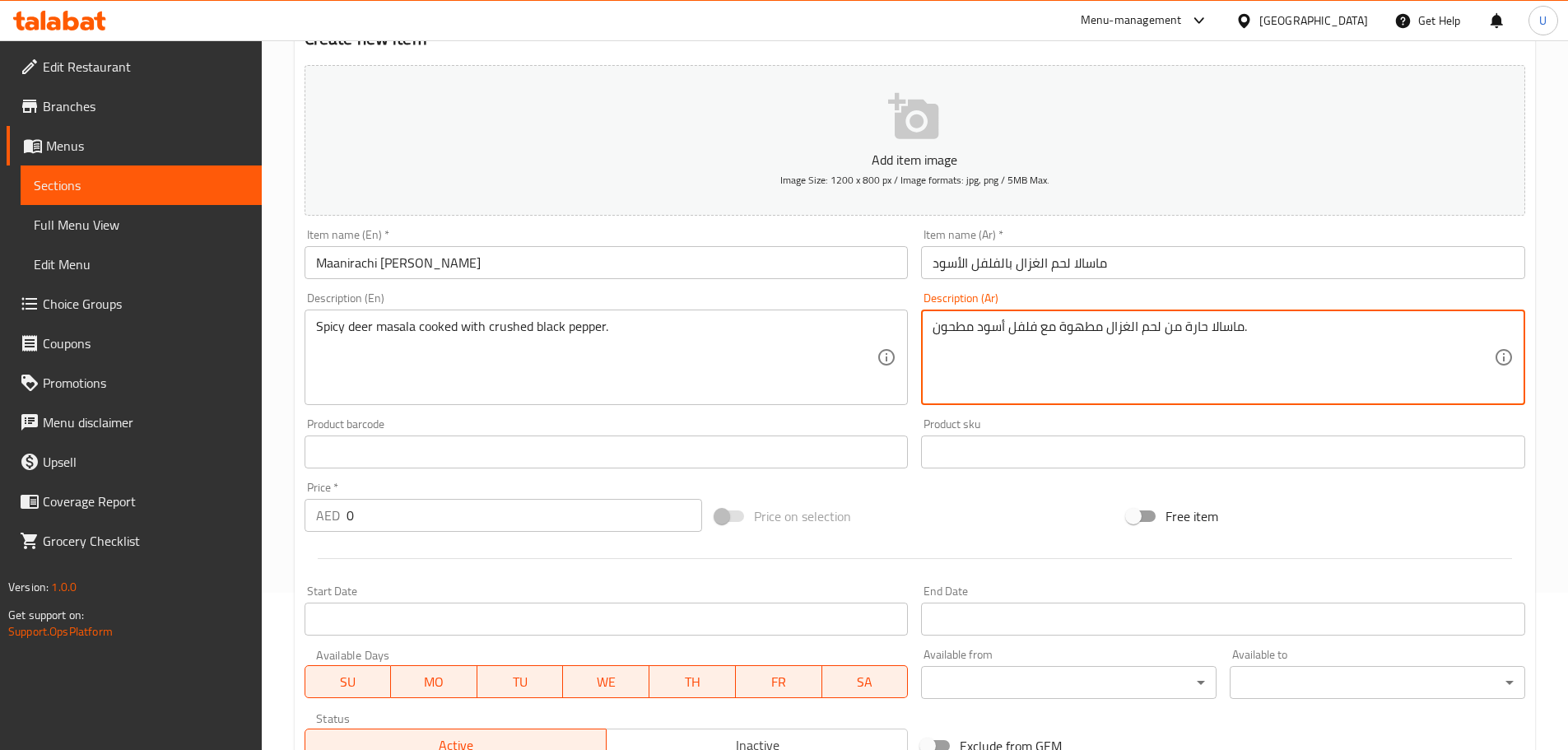
scroll to position [165, 0]
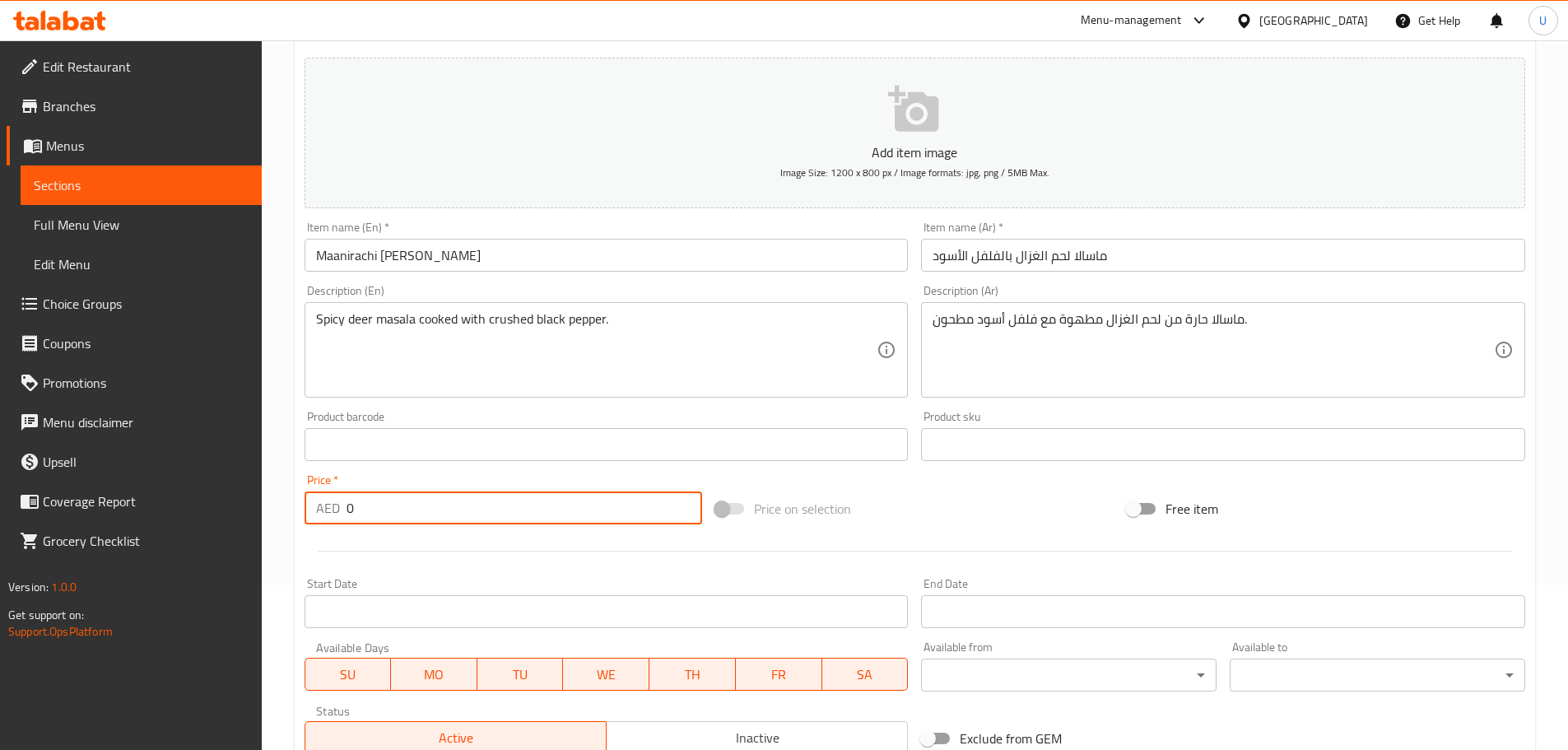
drag, startPoint x: 379, startPoint y: 500, endPoint x: 251, endPoint y: 509, distance: 128.3
click at [255, 510] on div "Edit Restaurant Branches Menus Sections Full Menu View Edit Menu Choice Groups …" at bounding box center [784, 431] width 1568 height 1110
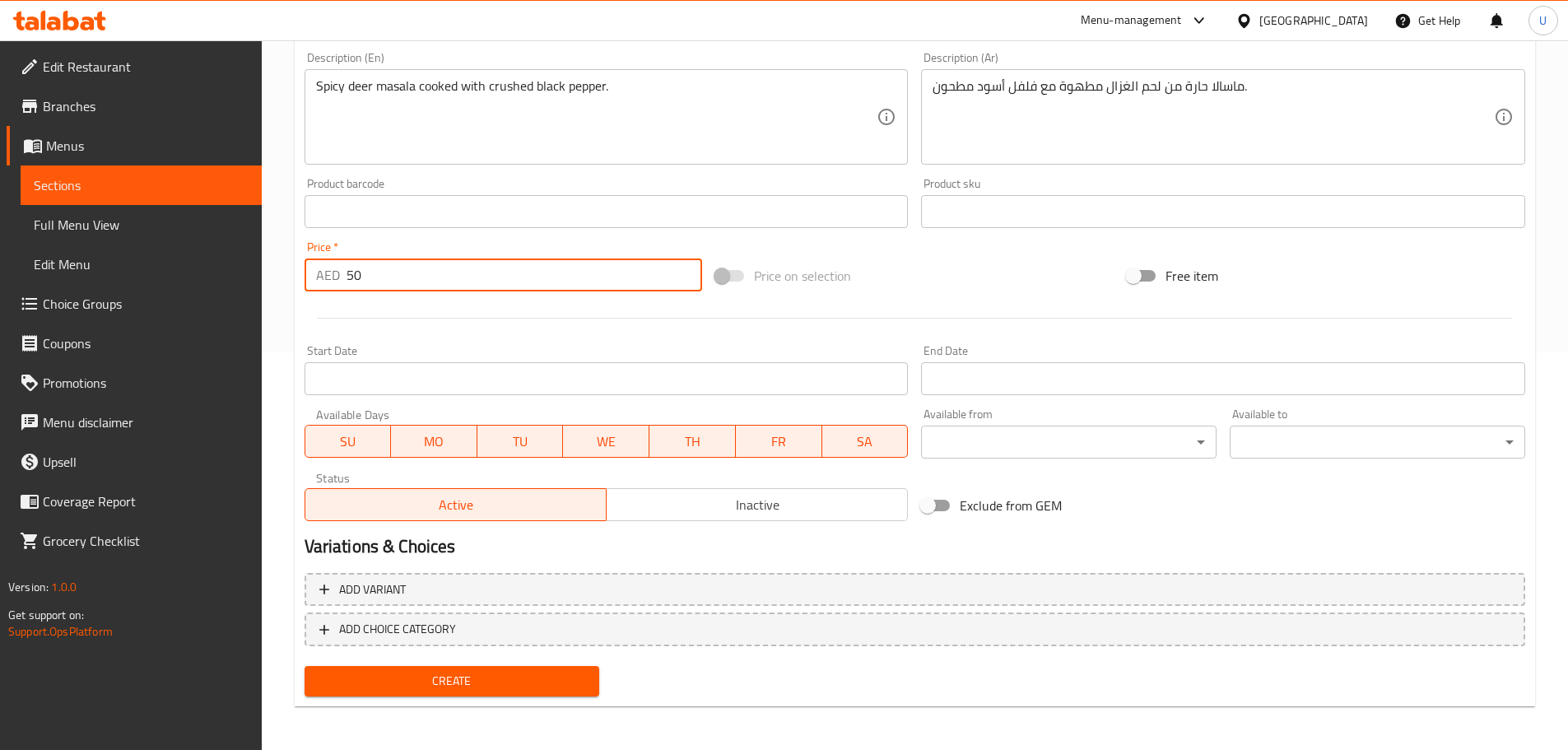
scroll to position [400, 0]
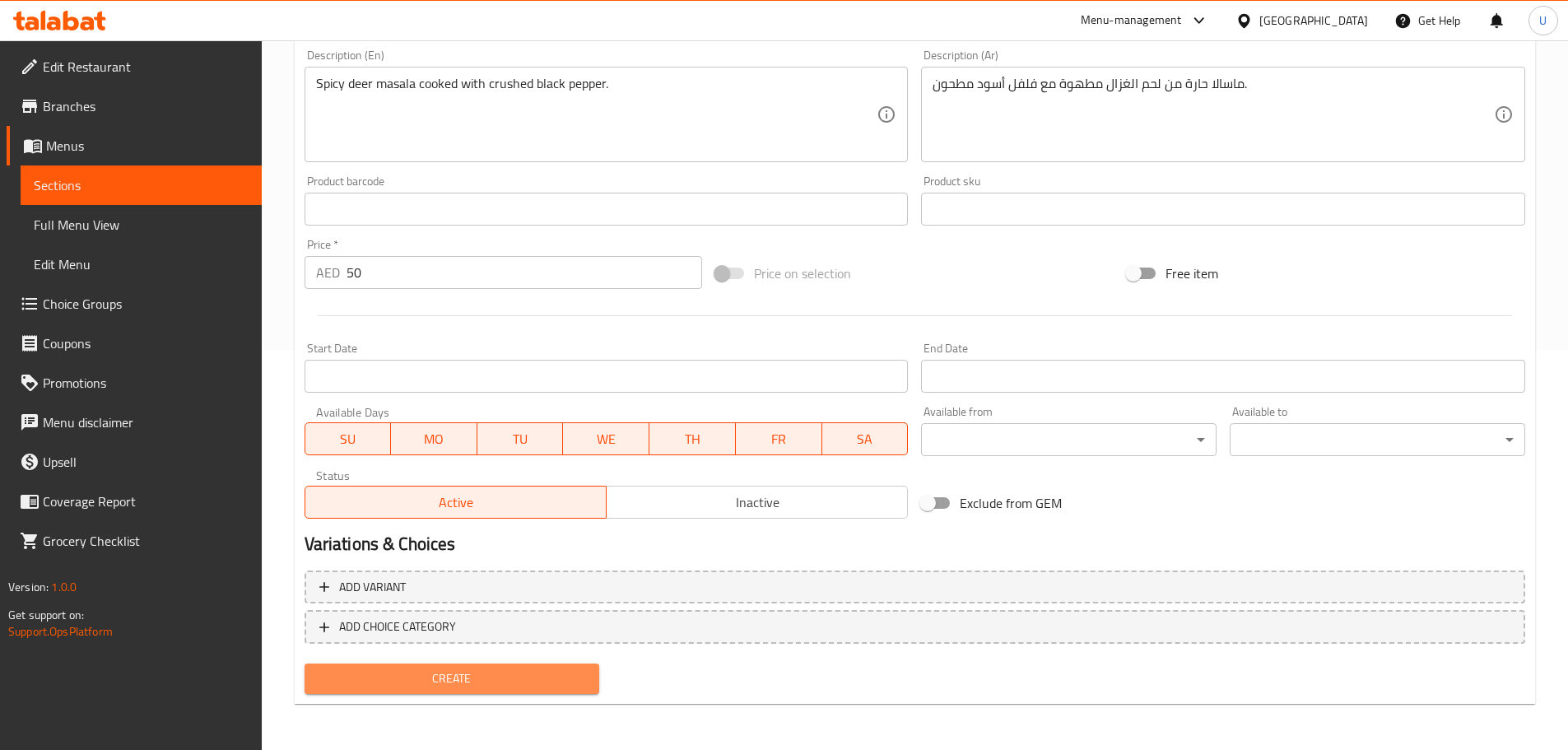
click at [455, 677] on span "Create" at bounding box center [452, 678] width 269 height 21
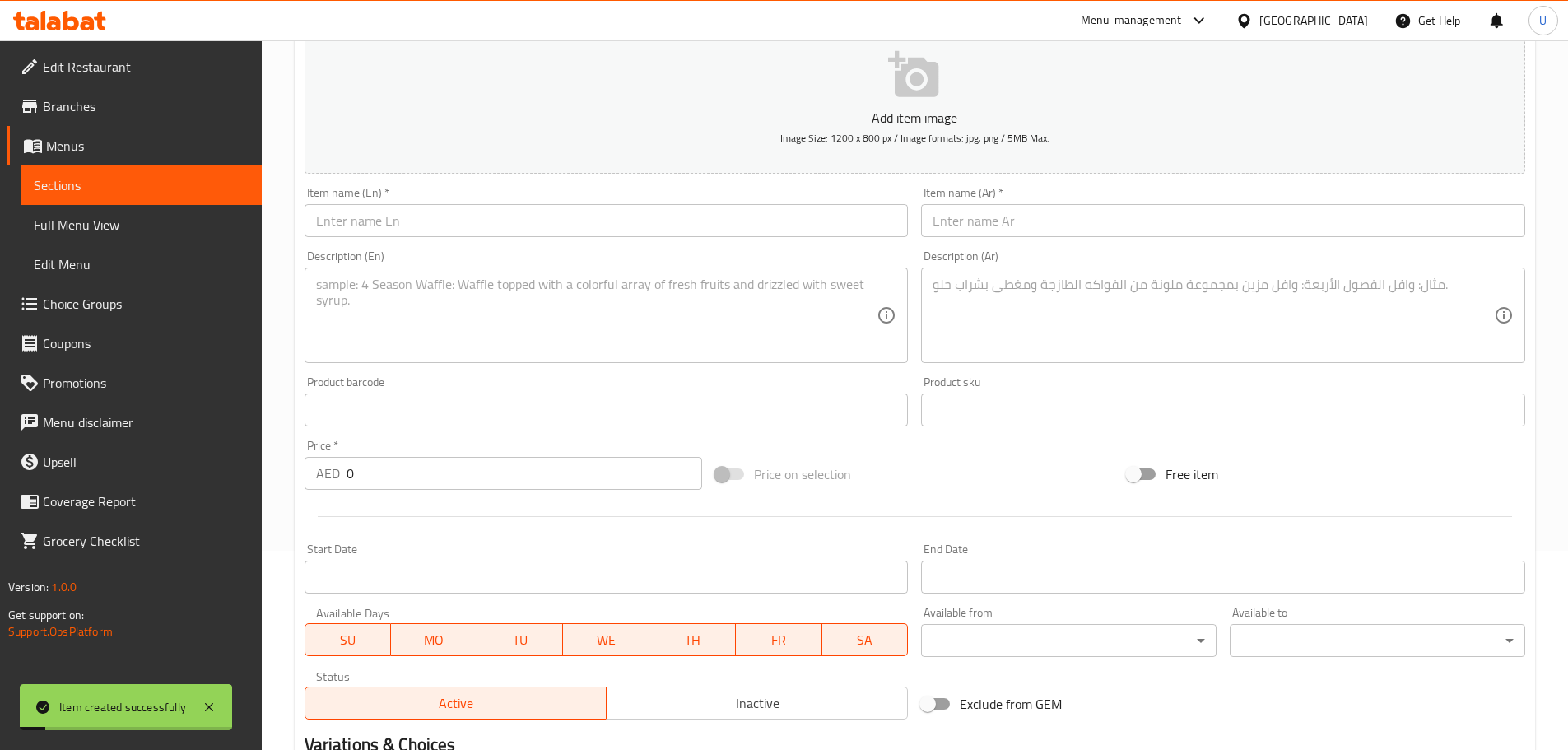
scroll to position [0, 0]
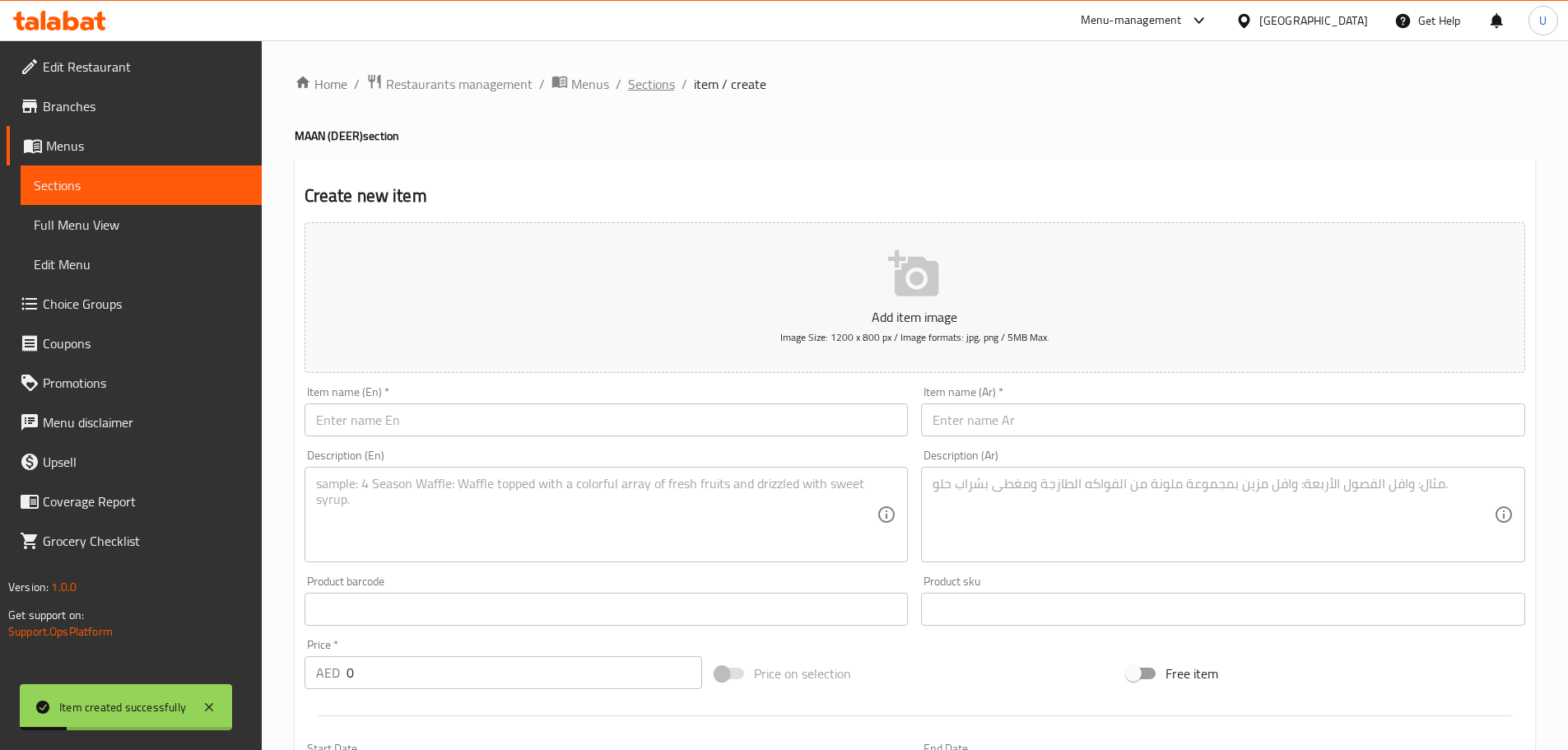
click at [636, 80] on span "Sections" at bounding box center [651, 84] width 47 height 20
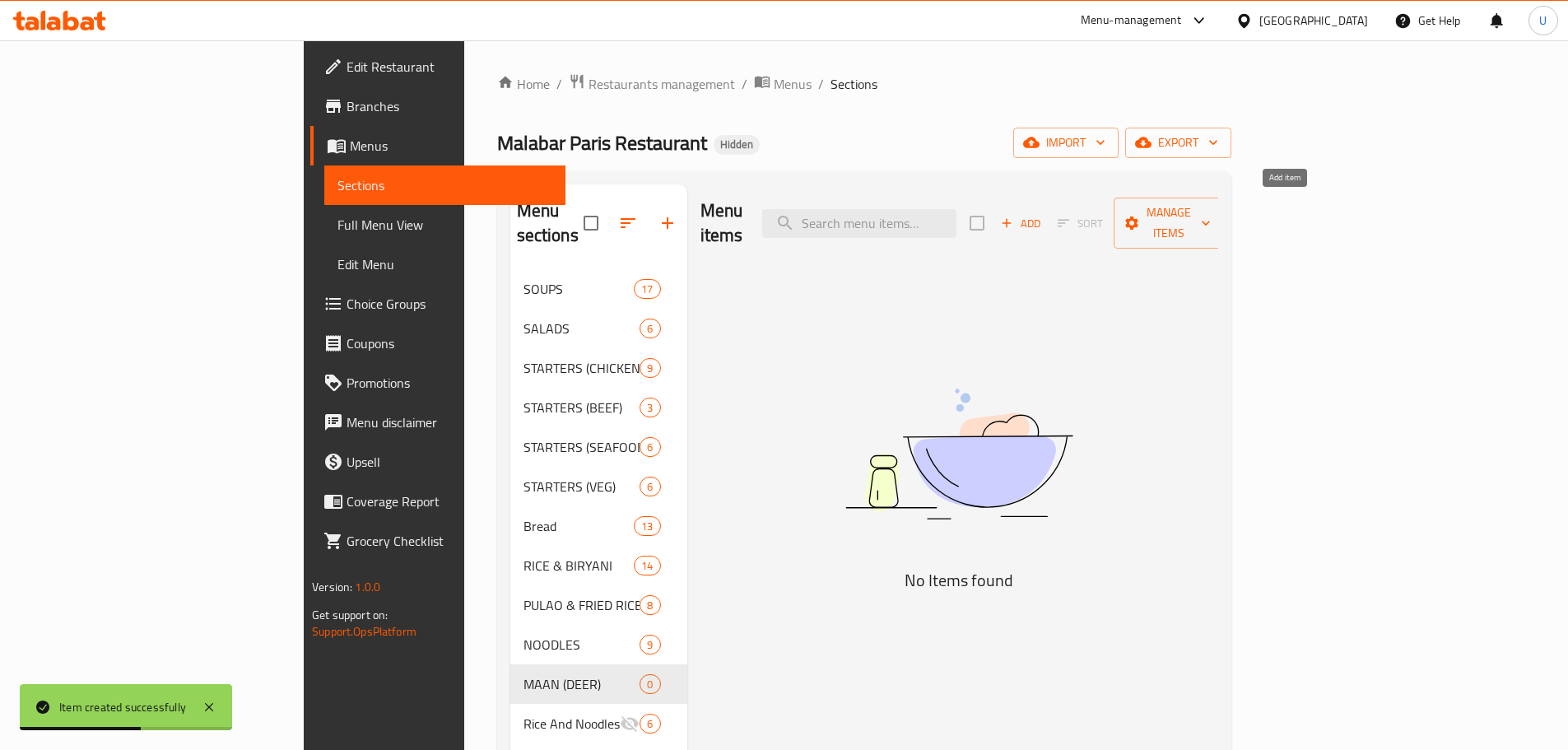
click at [1014, 216] on icon "button" at bounding box center [1007, 223] width 15 height 15
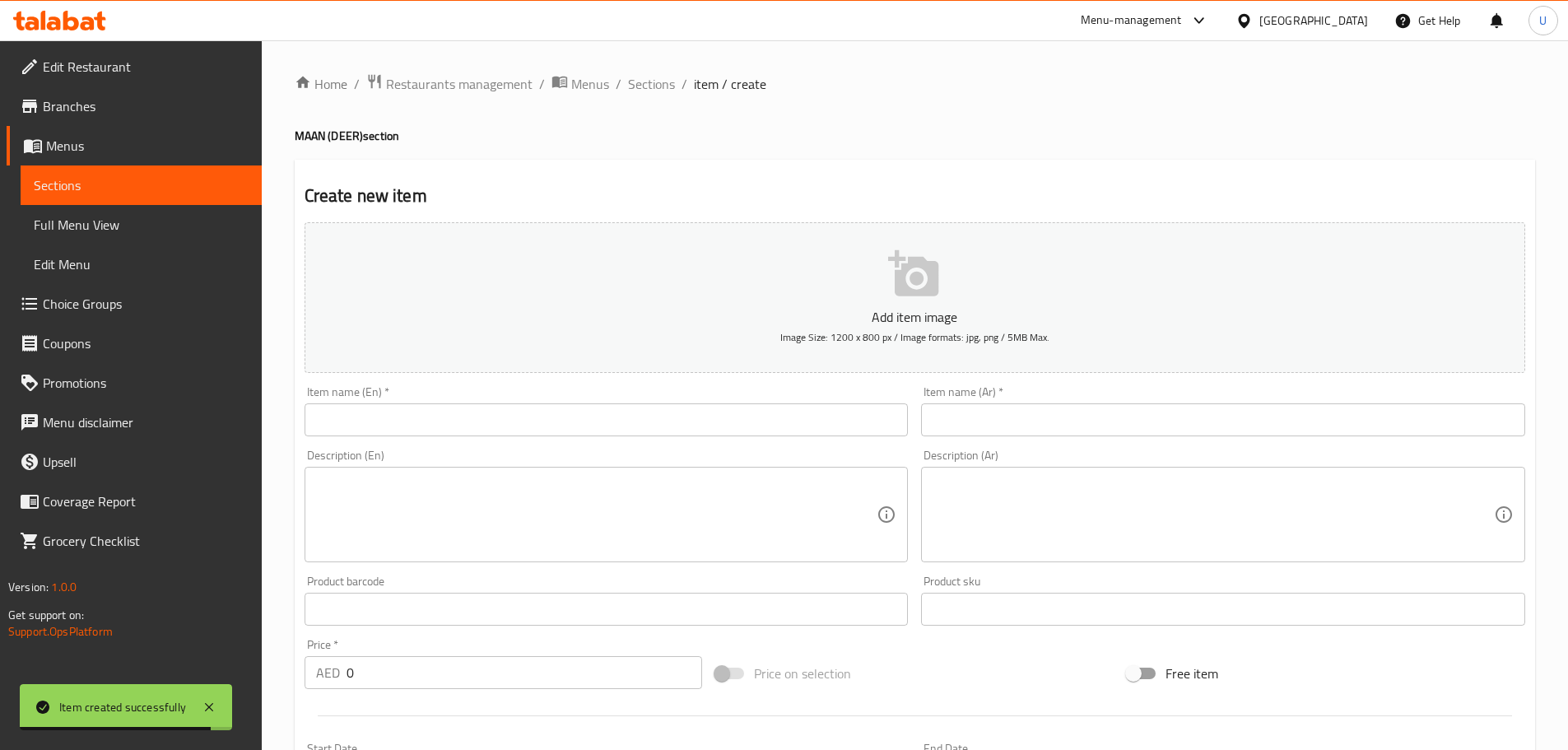
click at [425, 433] on input "text" at bounding box center [606, 420] width 604 height 33
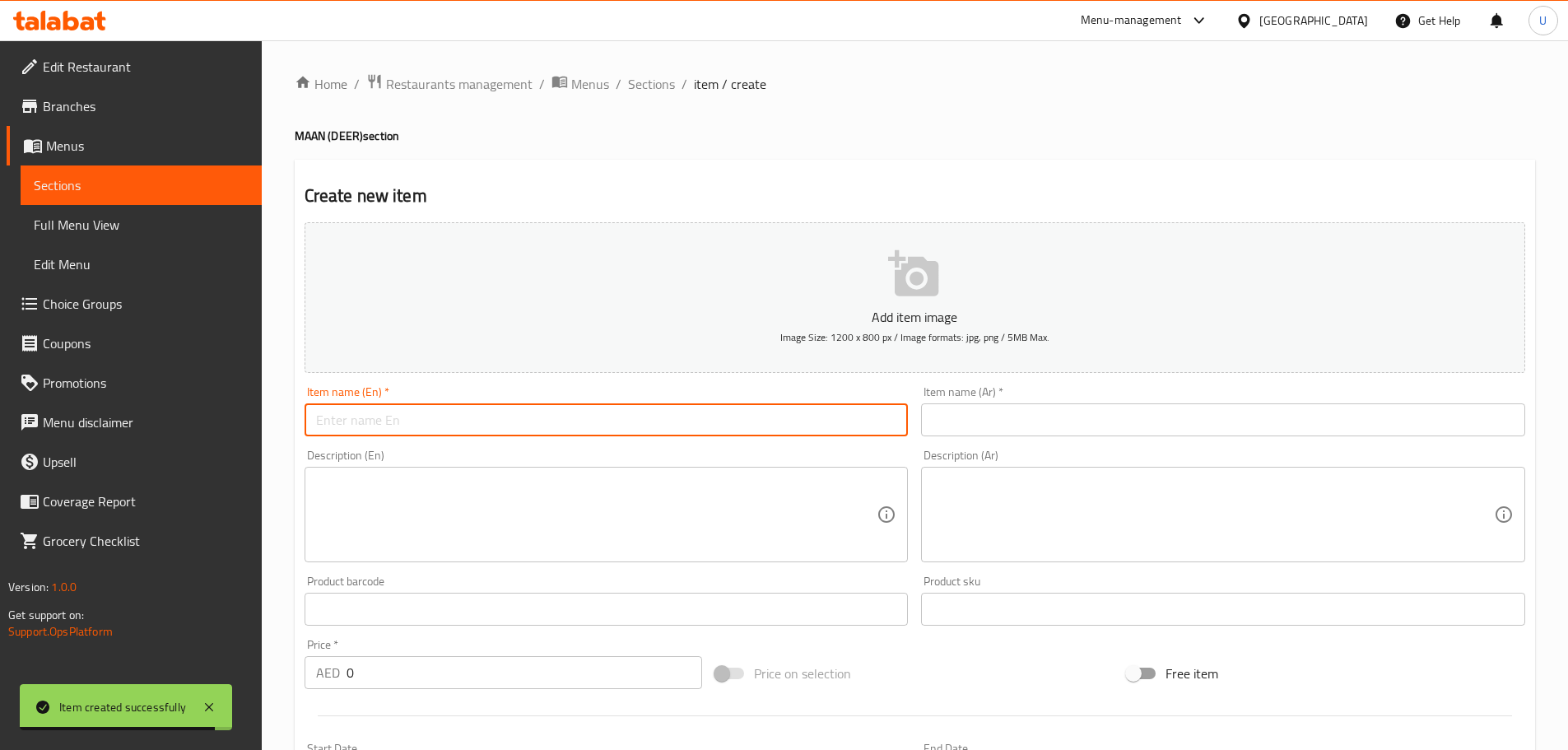
paste input "Maanirachi Varattiyathu"
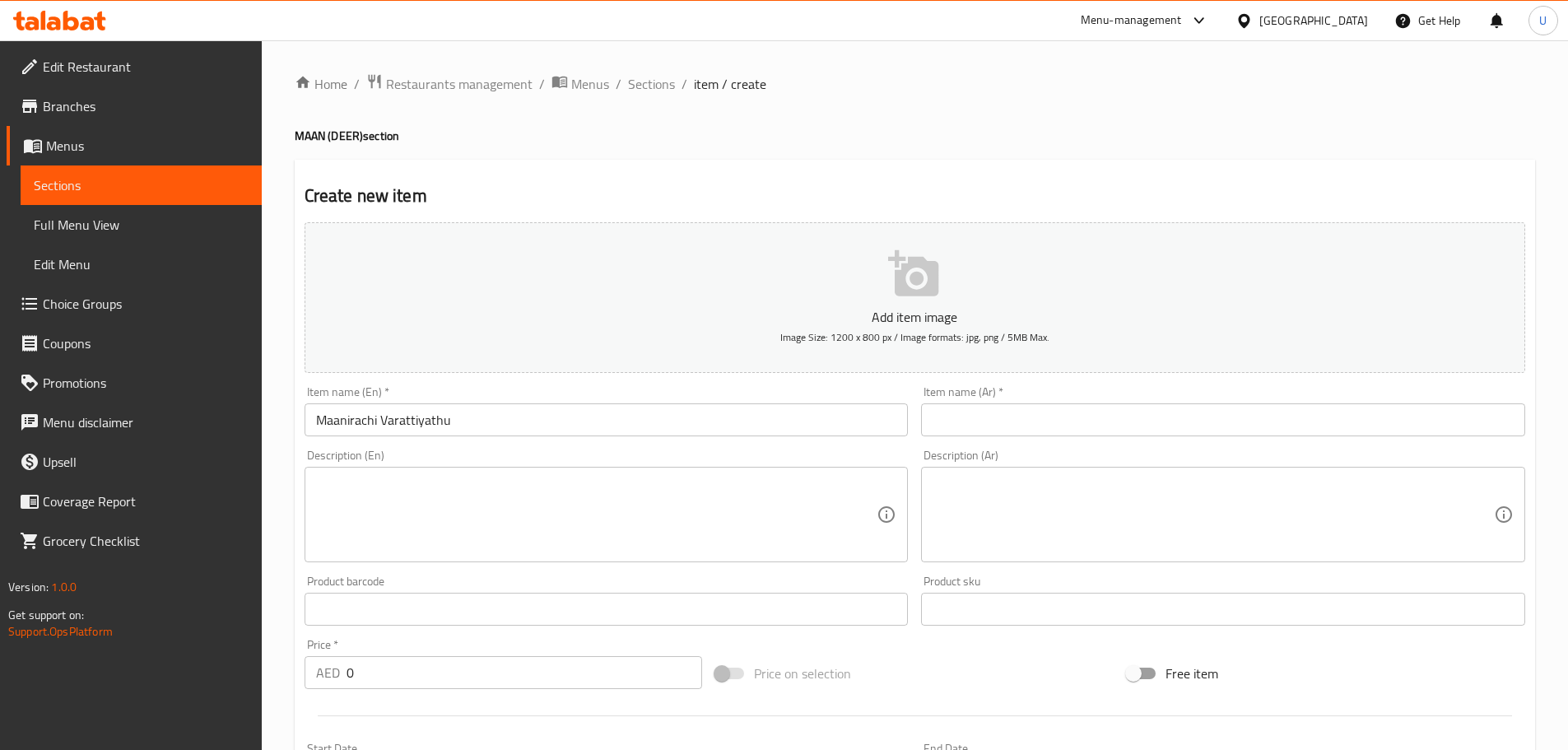
click at [1009, 421] on input "text" at bounding box center [1222, 420] width 604 height 33
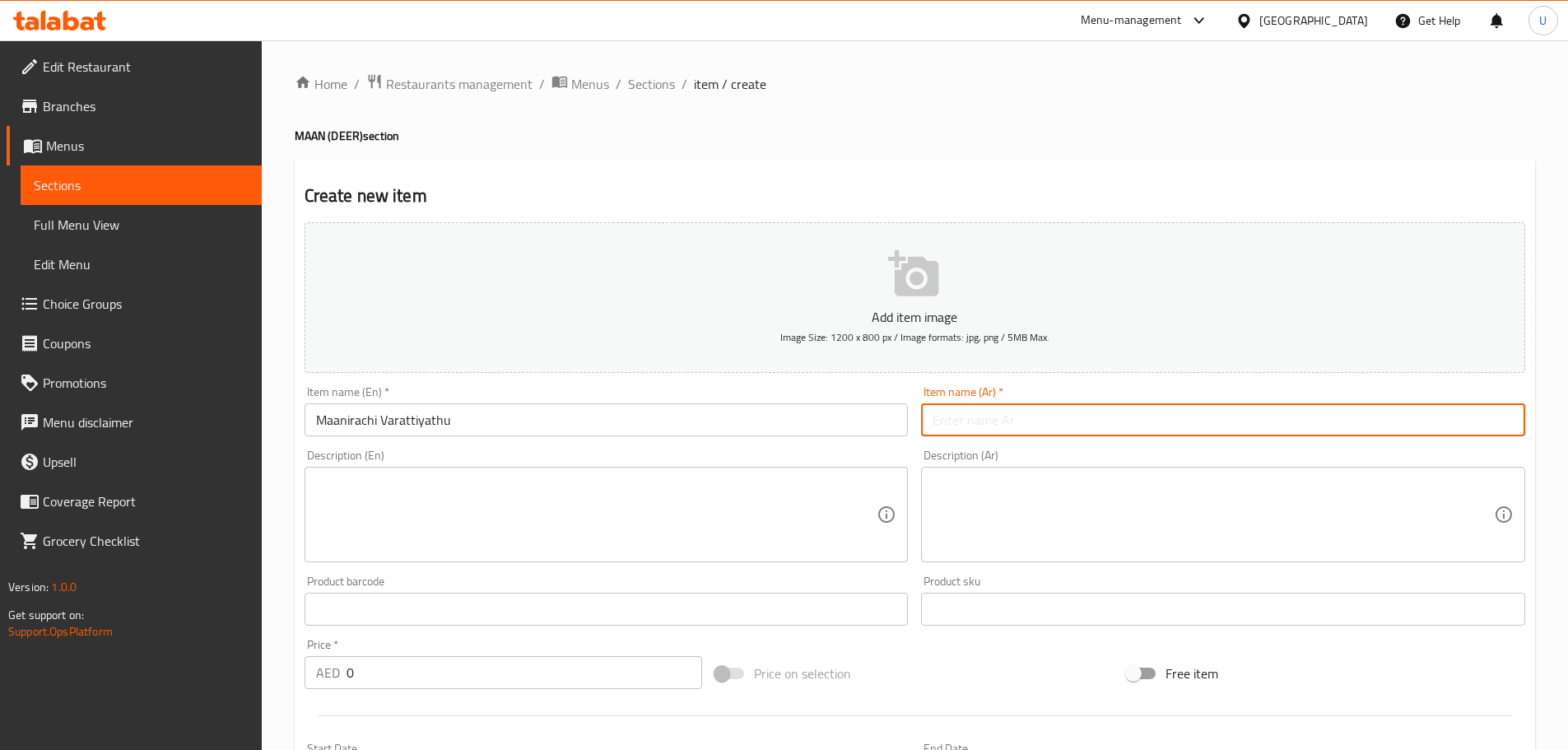
paste input "لحم الغزال فرايتياثو"
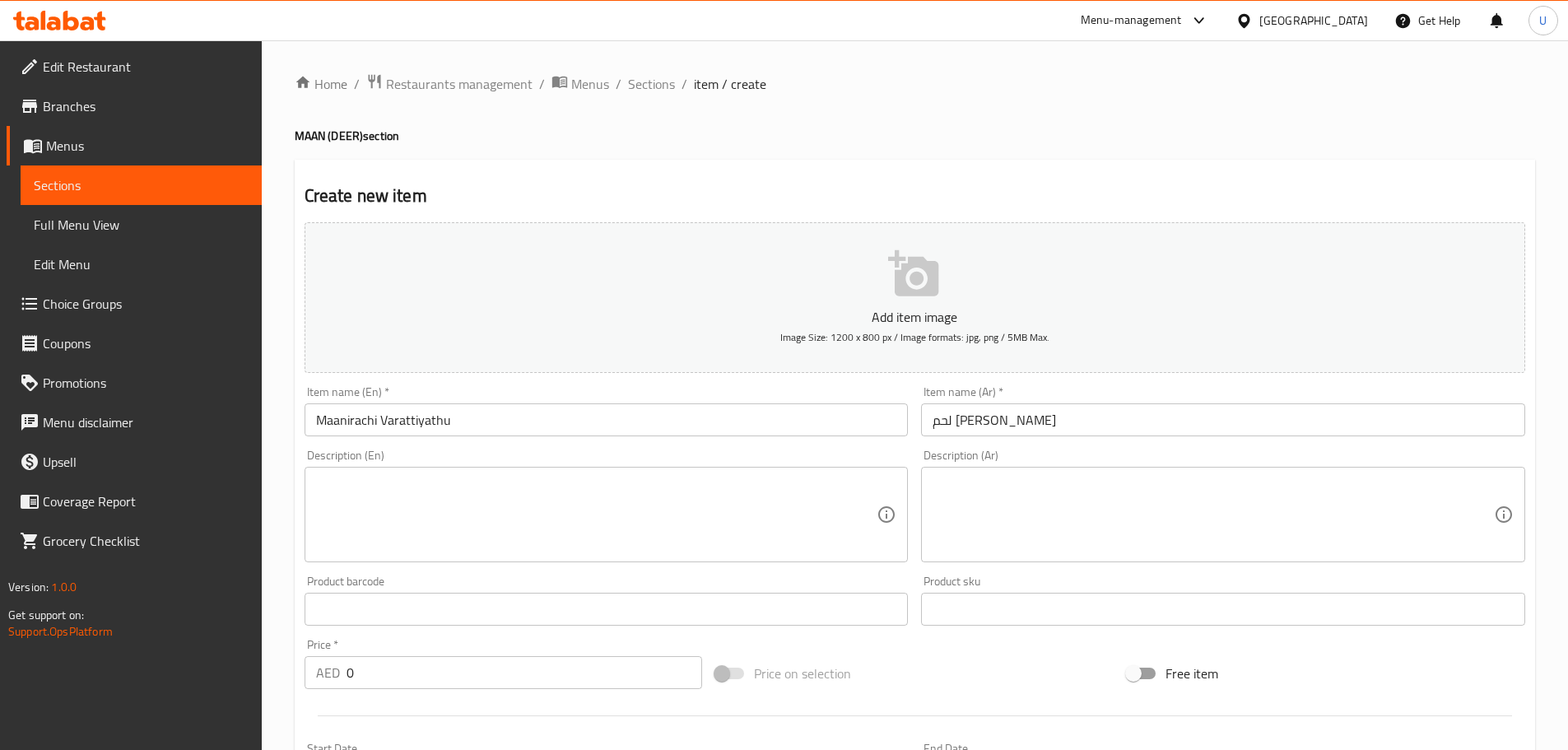
click at [449, 512] on textarea at bounding box center [596, 514] width 561 height 79
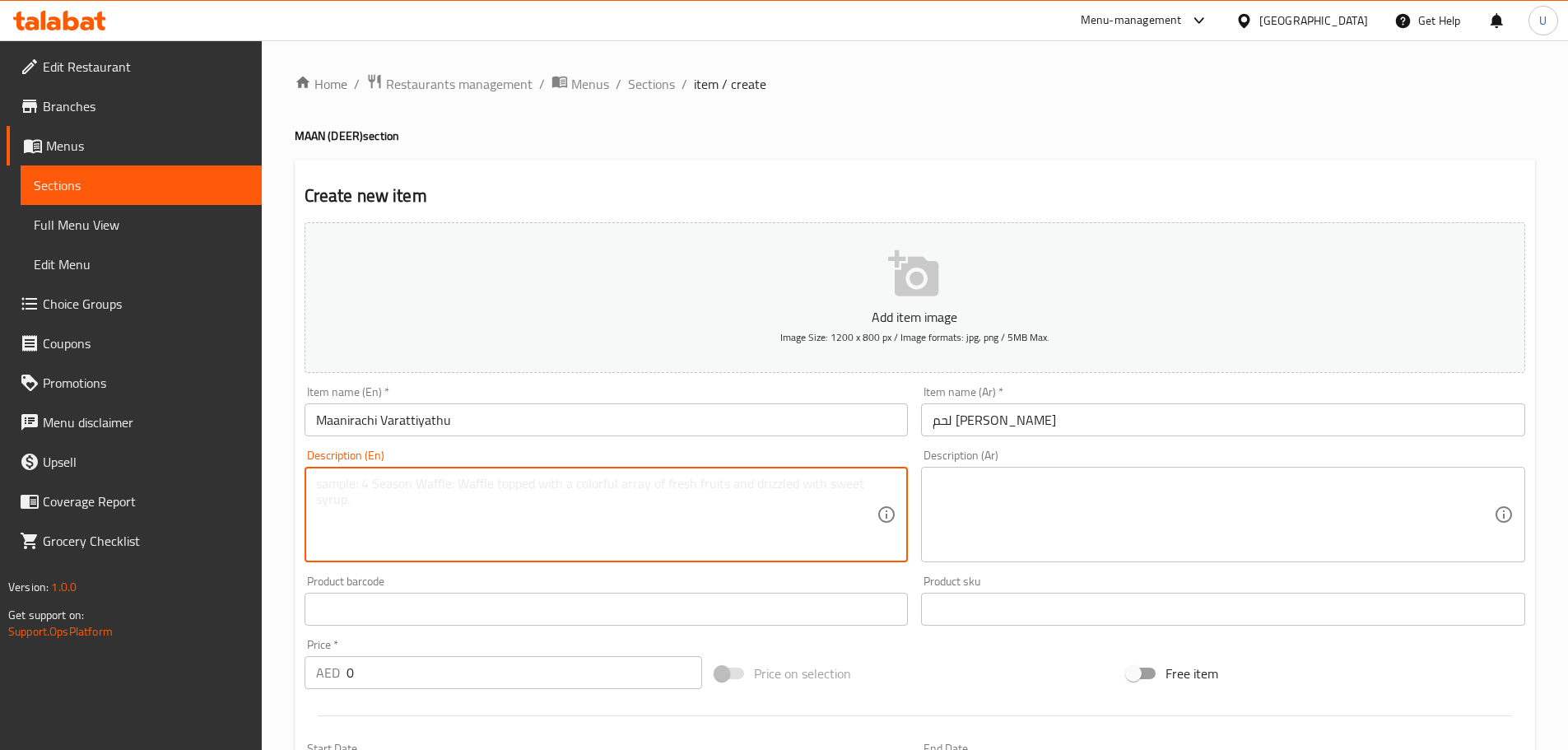
paste textarea "Dry-roasted deer meat with Kerala spices."
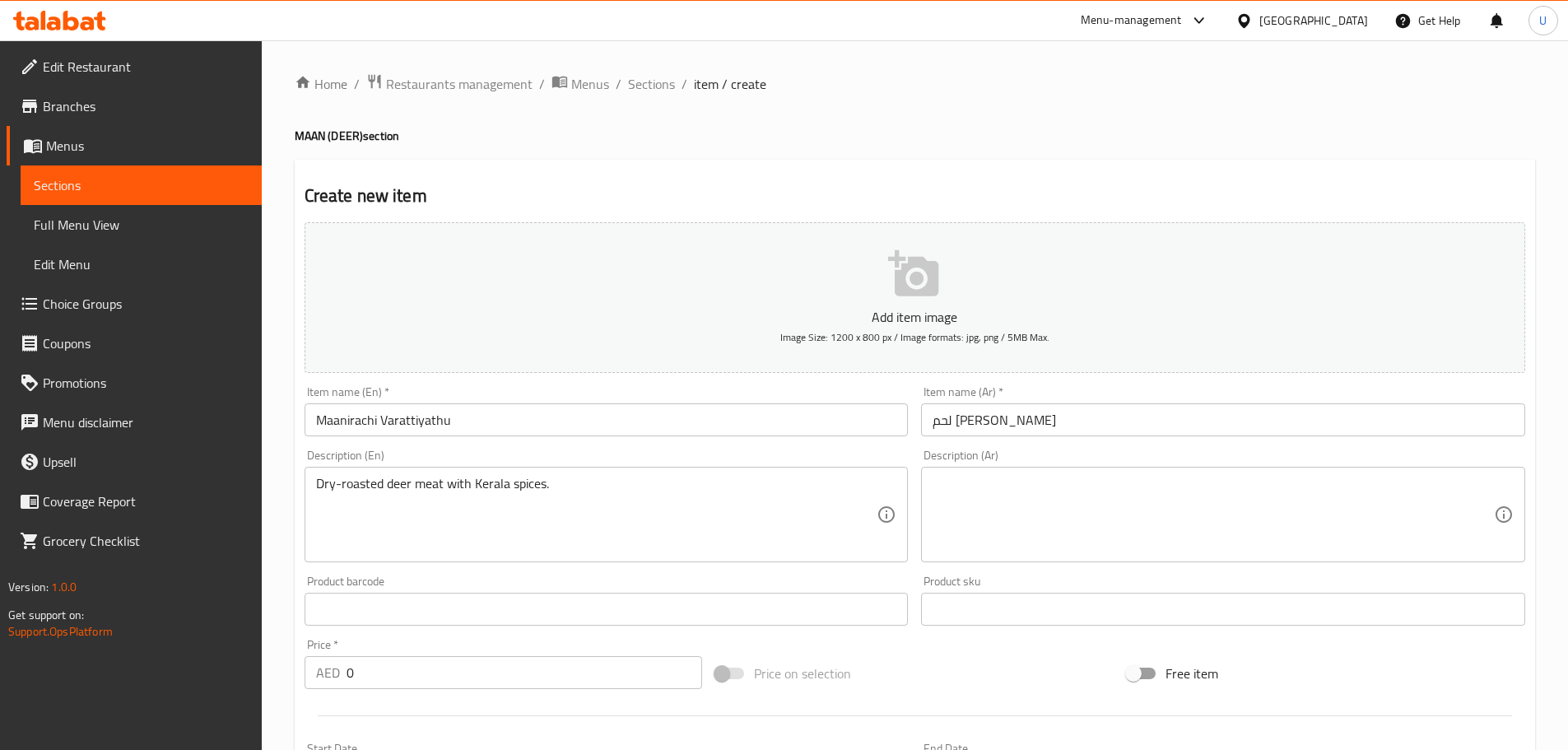
click at [1009, 493] on textarea at bounding box center [1213, 514] width 561 height 79
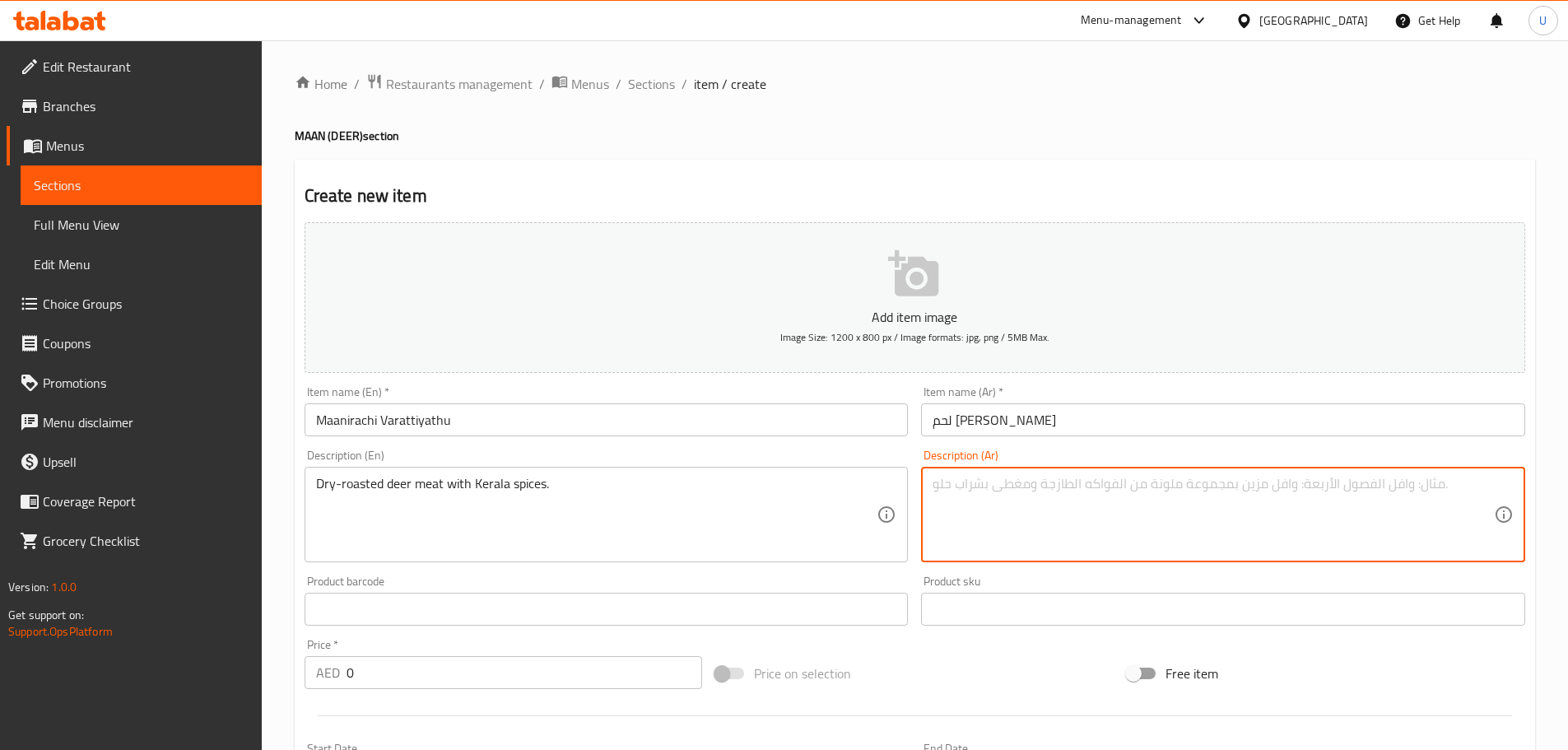
paste textarea "لحم غزال محمّر بتوابل كيرالية."
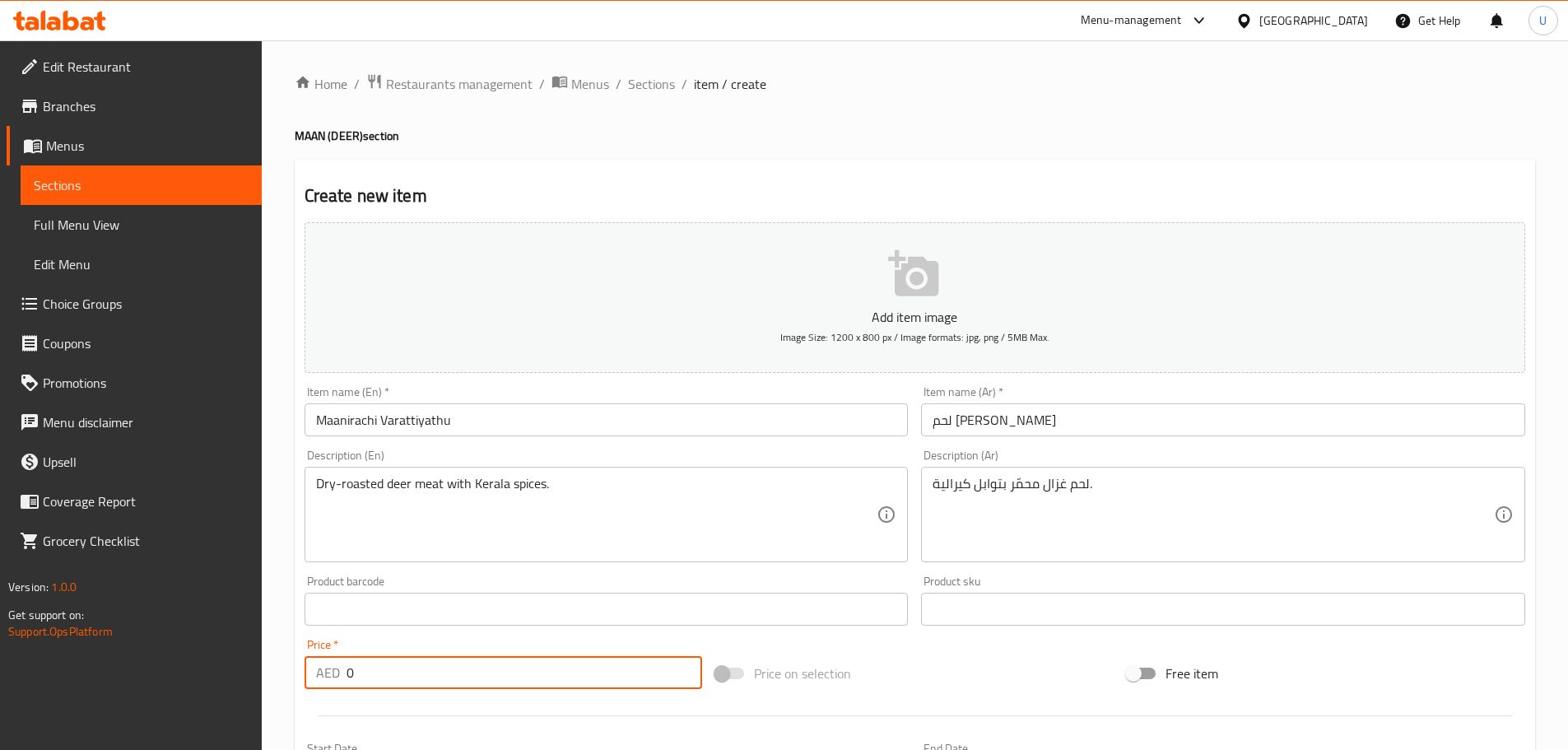
drag, startPoint x: 315, startPoint y: 674, endPoint x: 298, endPoint y: 673, distance: 17.0
click at [301, 674] on div "Price   * AED 0 Price *" at bounding box center [503, 664] width 412 height 64
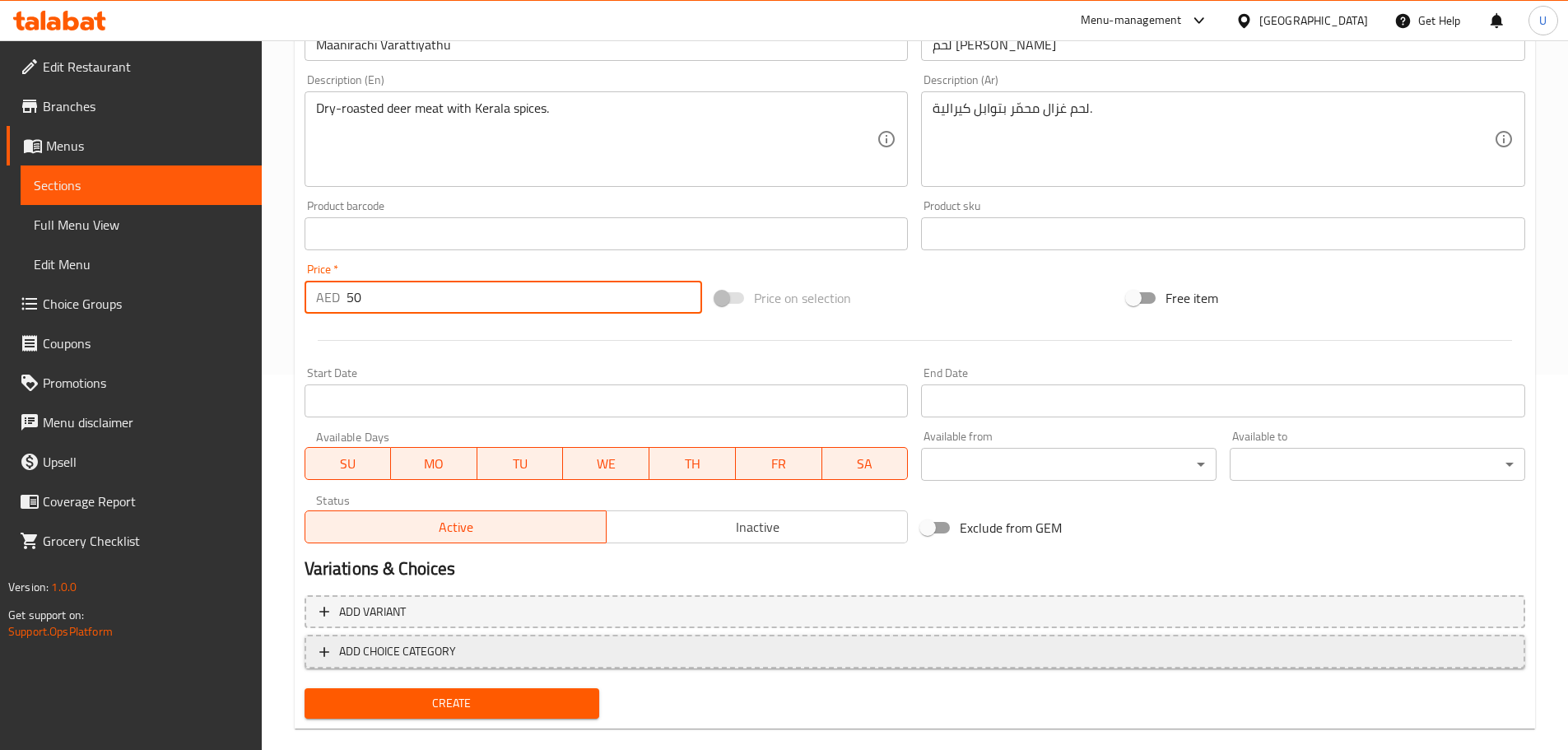
scroll to position [400, 0]
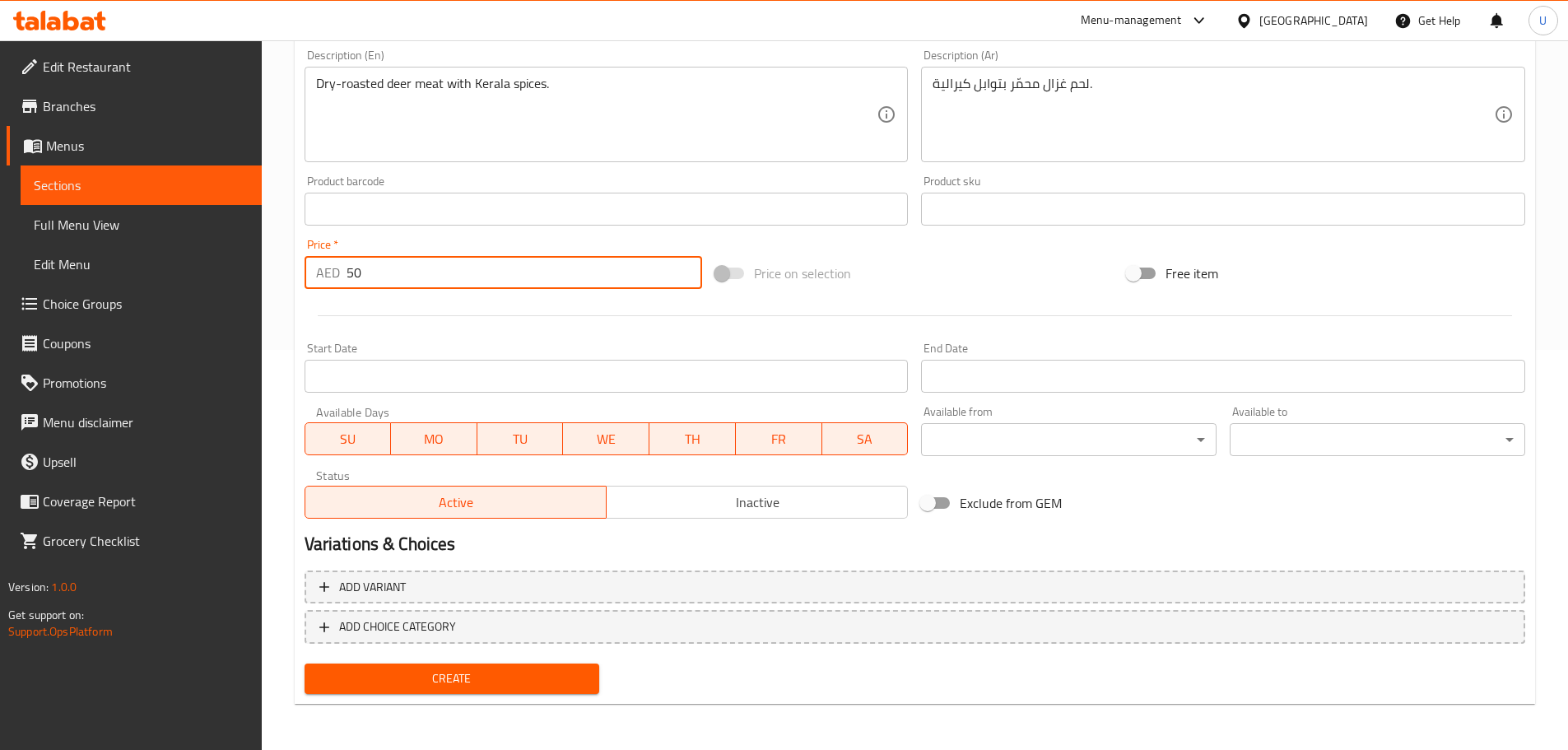
click at [455, 684] on span "Create" at bounding box center [452, 678] width 269 height 21
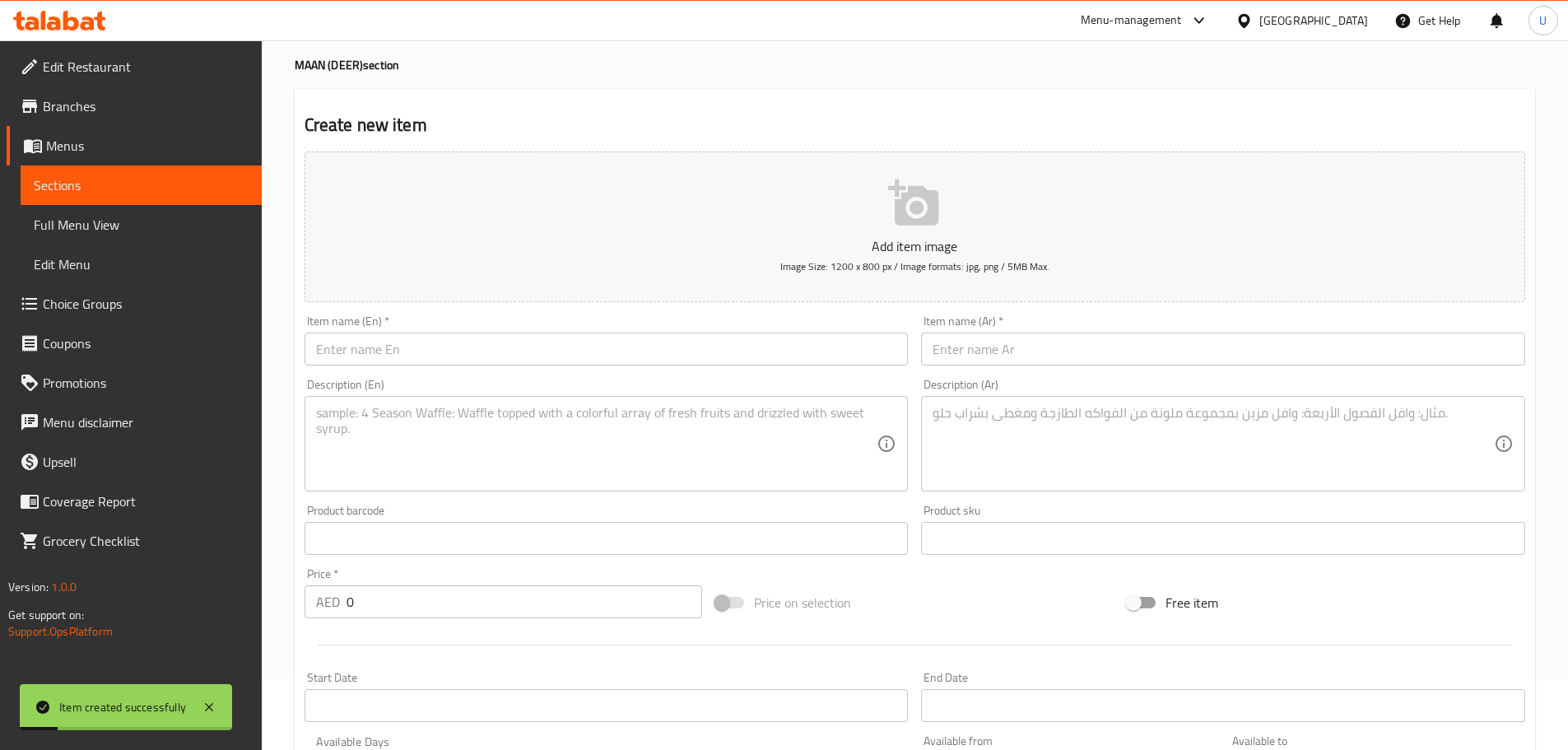
scroll to position [0, 0]
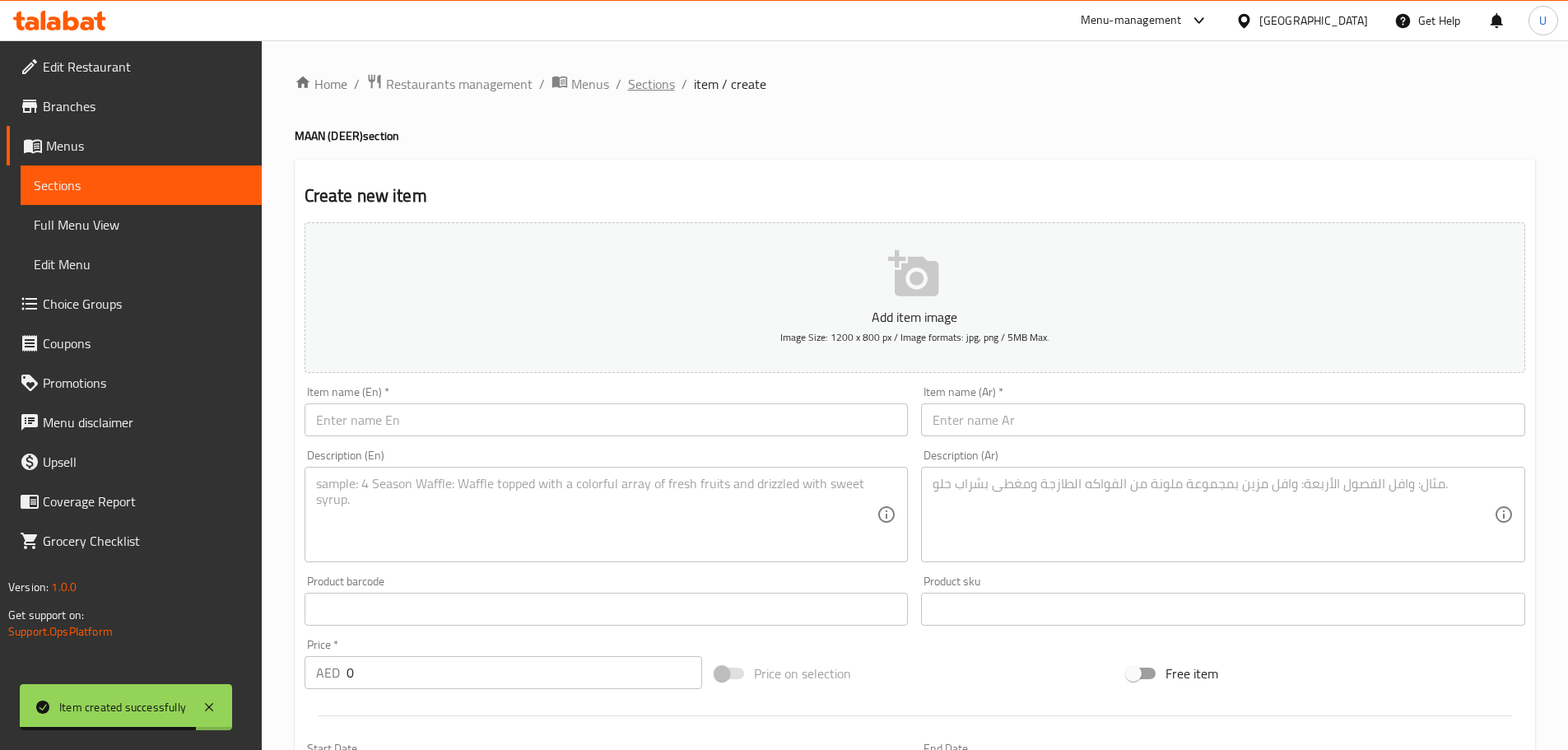
click at [629, 80] on span "Sections" at bounding box center [651, 84] width 47 height 20
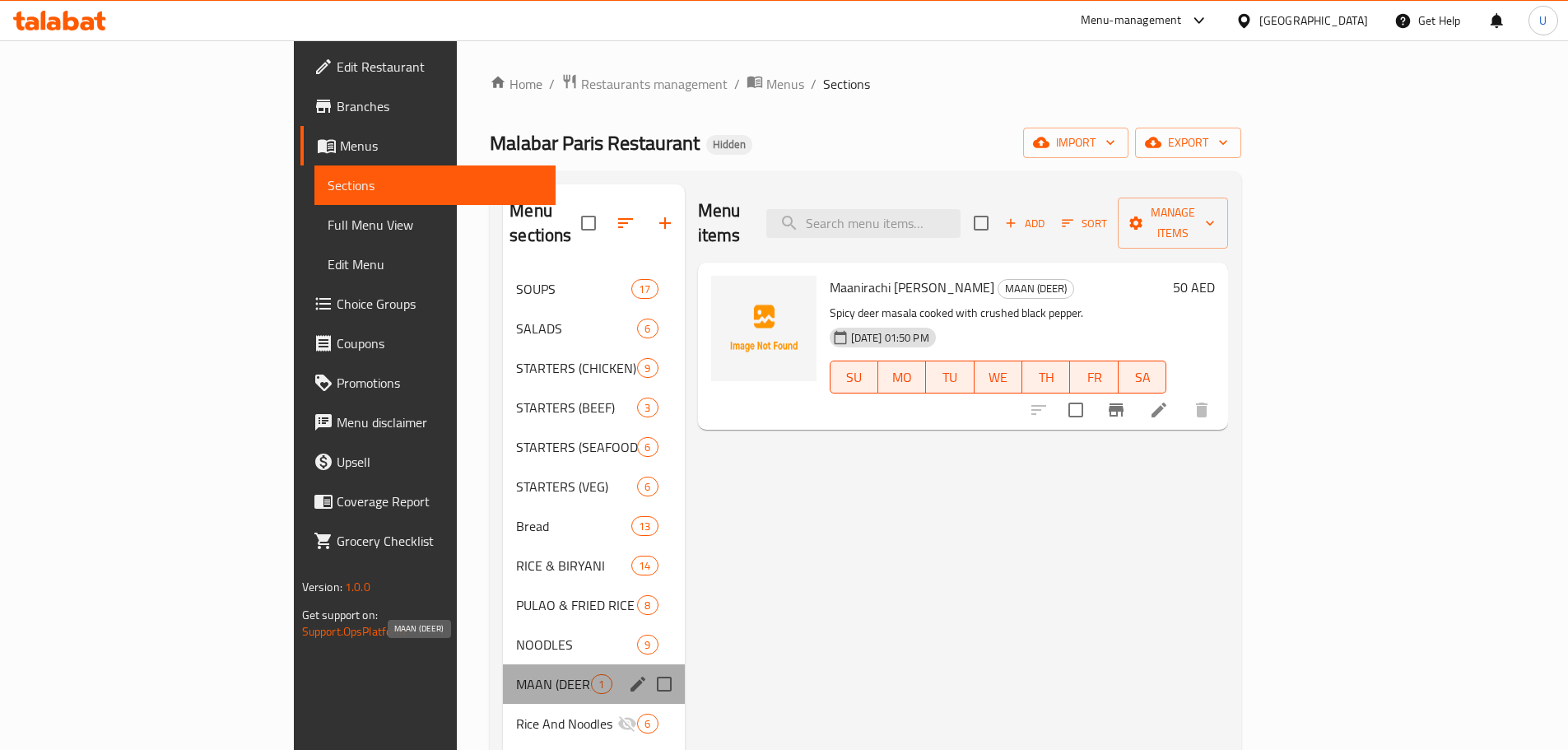
click at [516, 674] on span "MAAN (DEER)" at bounding box center [553, 684] width 75 height 20
click at [516, 635] on span "NOODLES" at bounding box center [553, 645] width 75 height 20
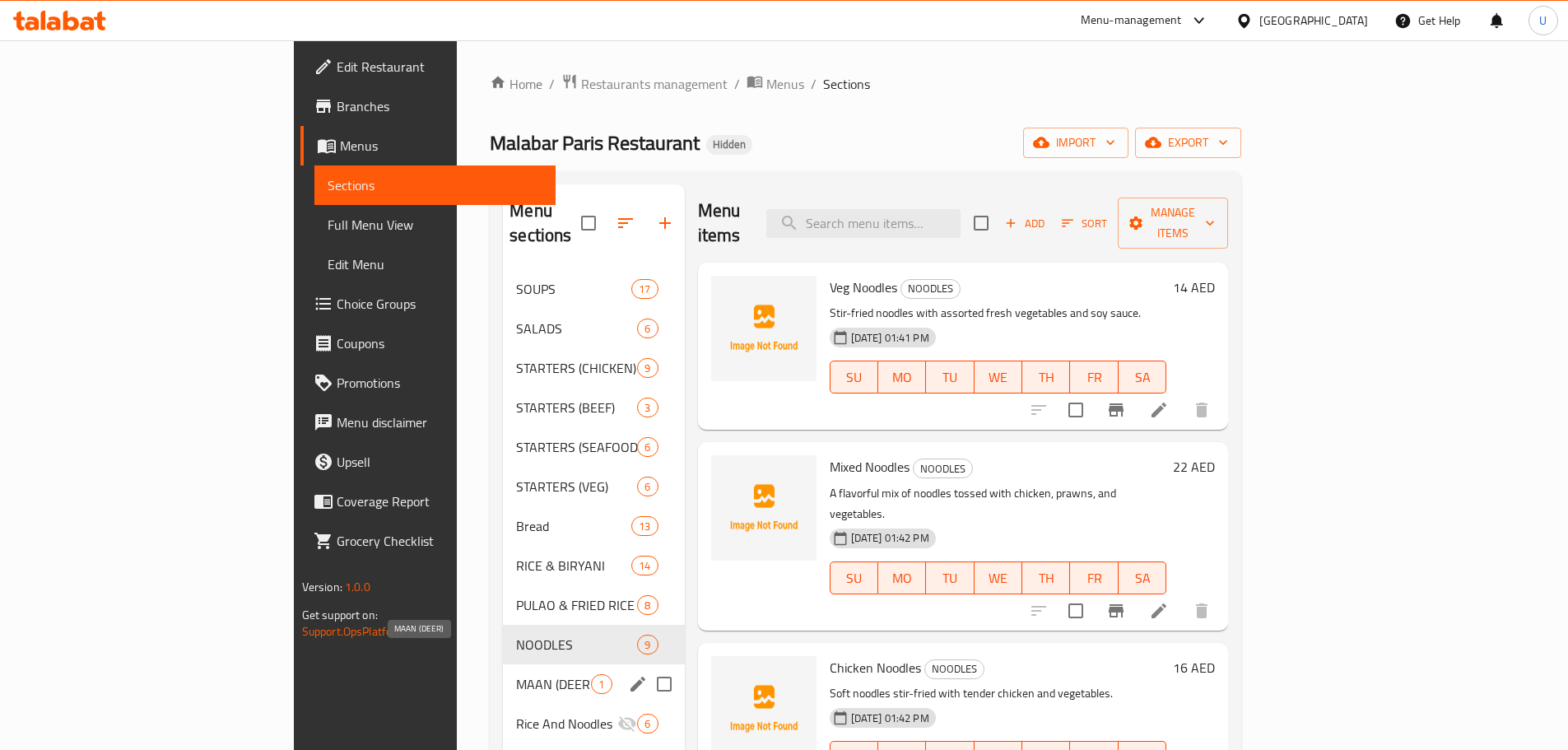
click at [516, 674] on span "MAAN (DEER)" at bounding box center [553, 684] width 75 height 20
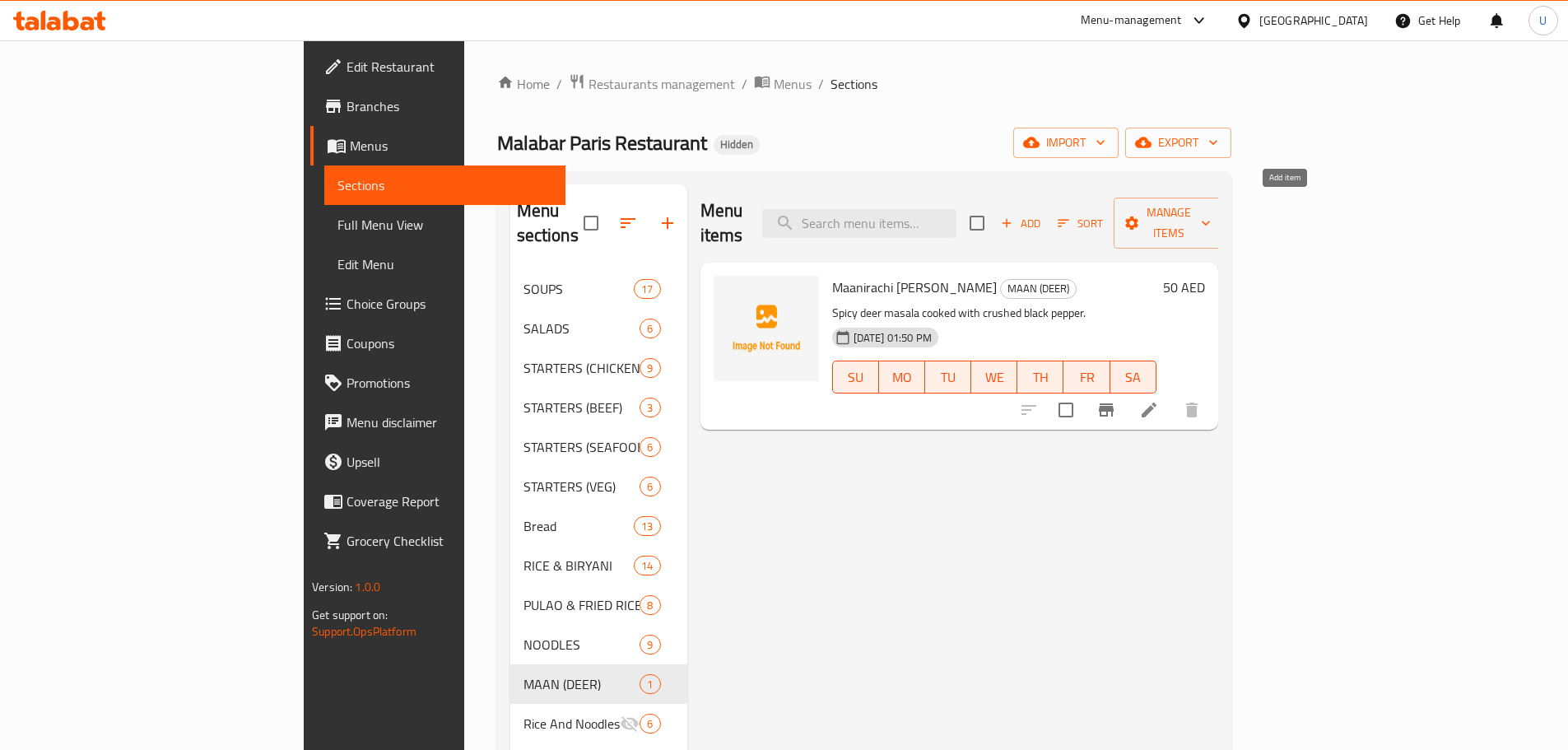
click at [1042, 214] on span "Add" at bounding box center [1021, 223] width 45 height 19
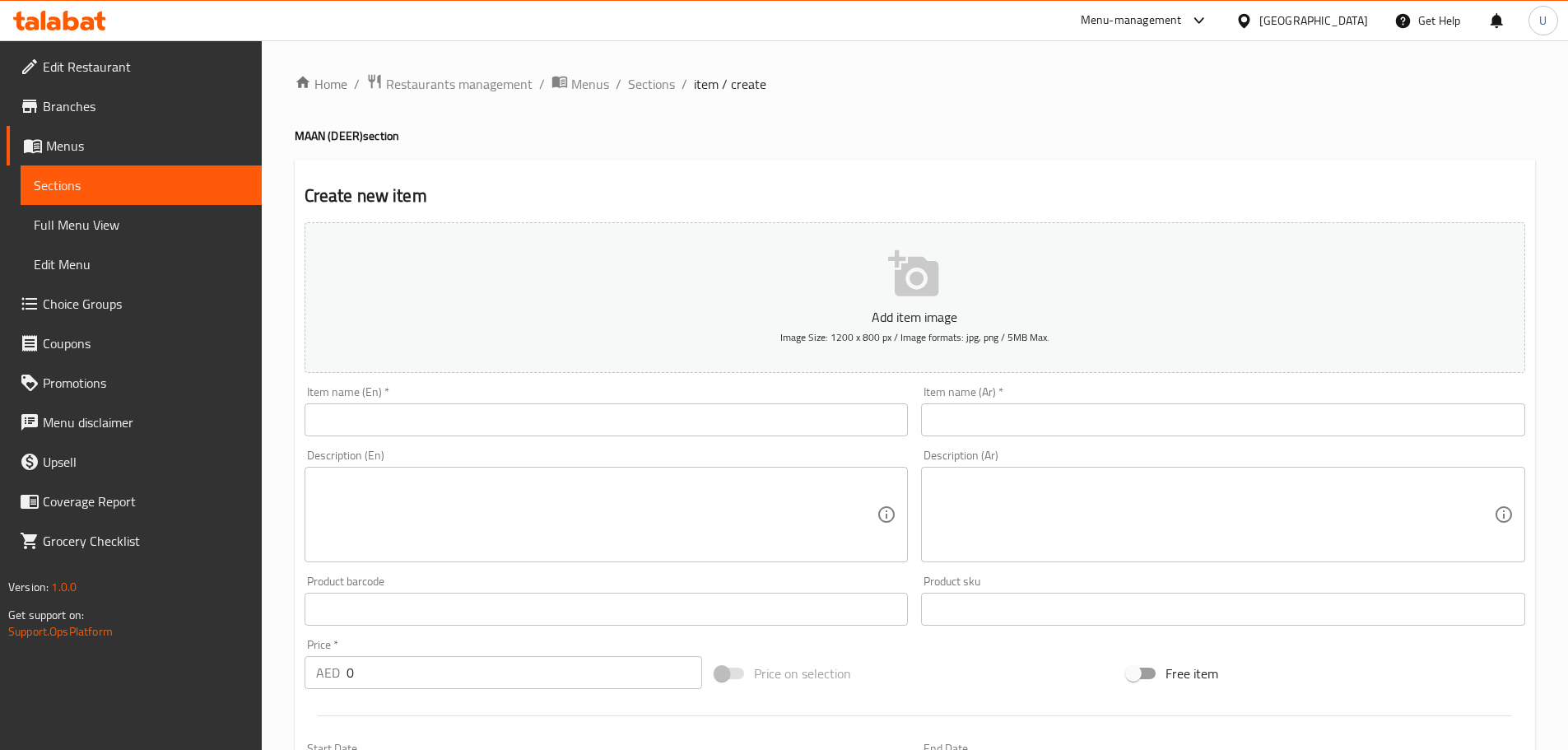
click at [333, 413] on input "text" at bounding box center [606, 420] width 604 height 33
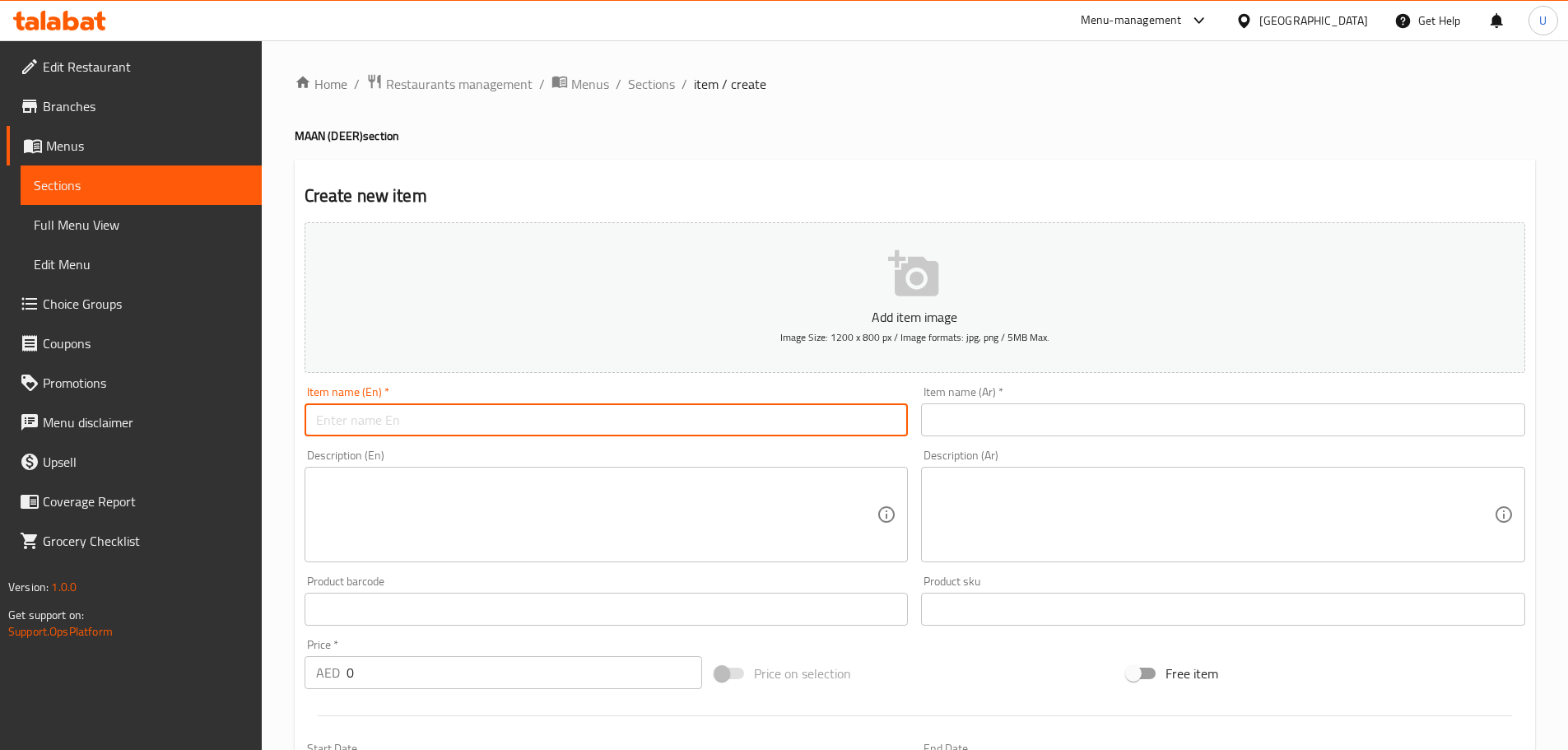
paste input "Maanirachi Varattiyathu"
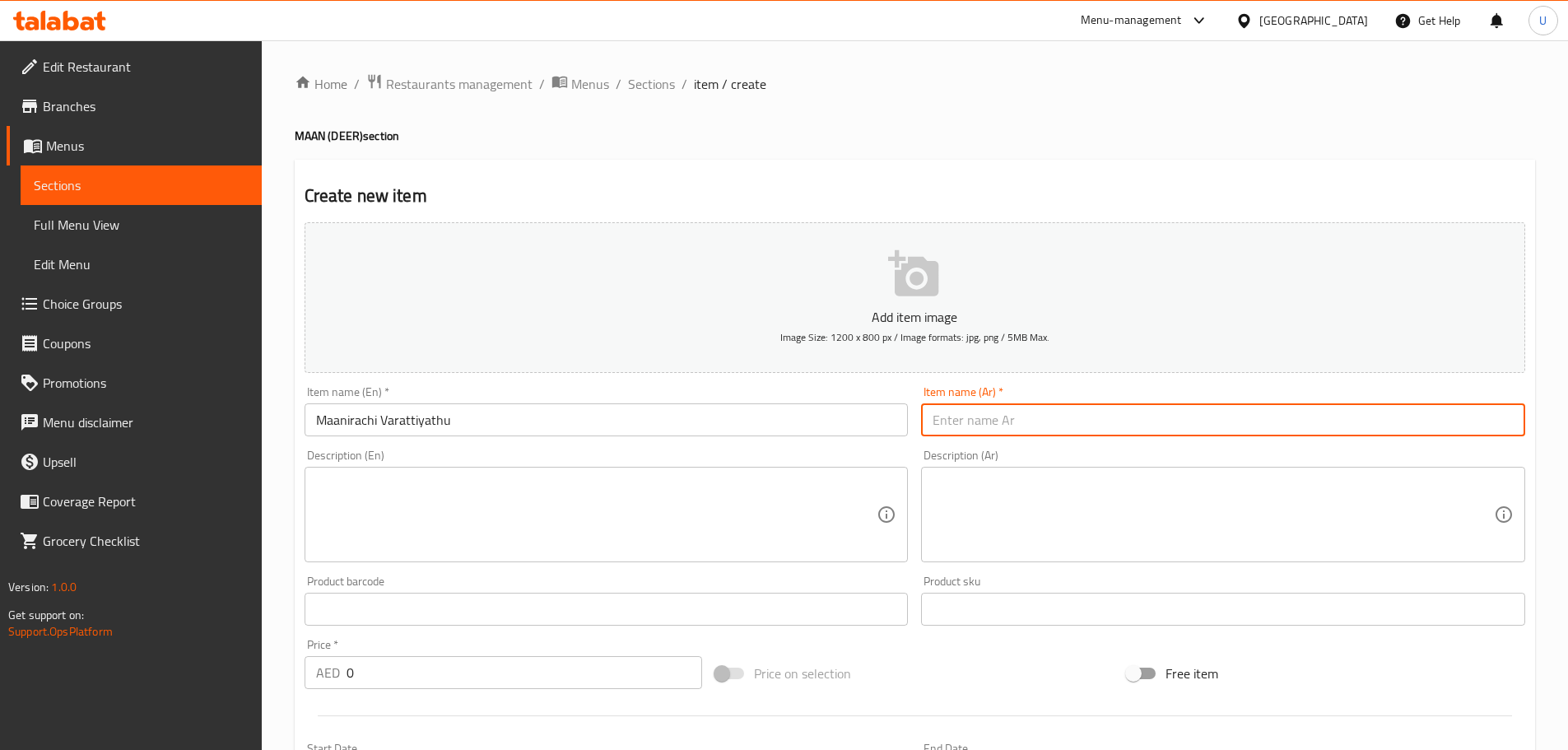
click at [973, 407] on input "text" at bounding box center [1222, 420] width 604 height 33
paste input "لحم الغزال فرايتياثو"
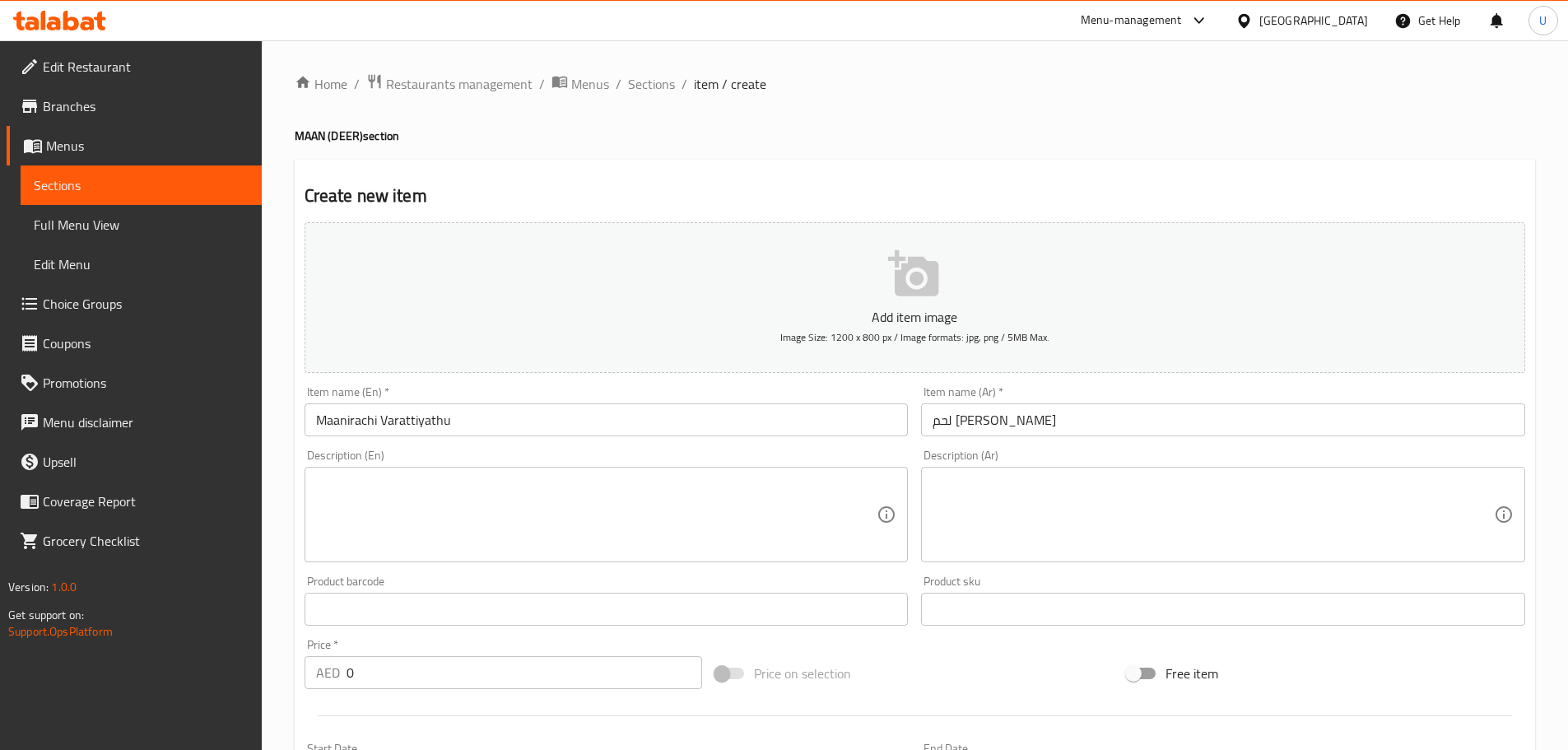
click at [403, 485] on textarea at bounding box center [596, 514] width 561 height 79
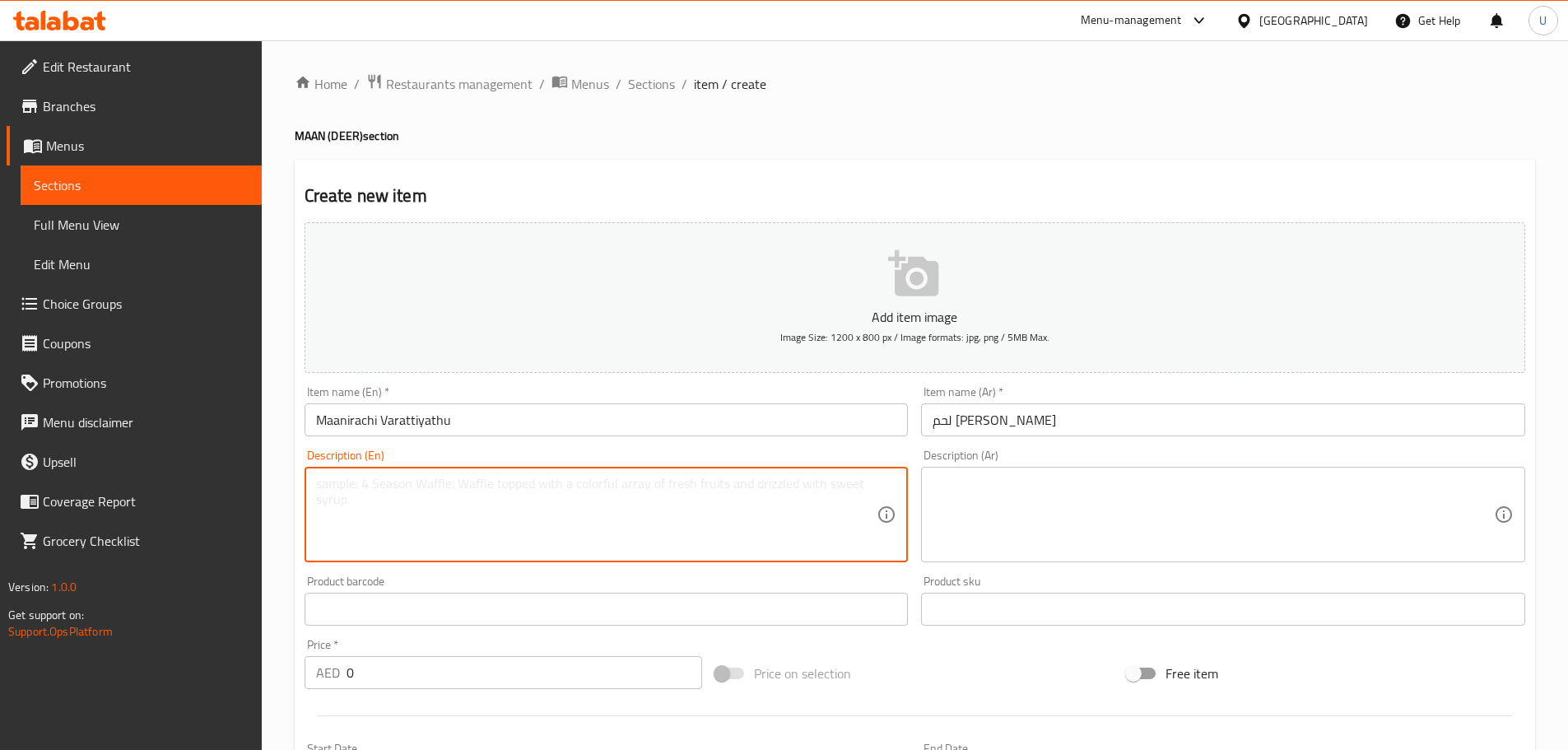
paste textarea "Dry-roasted deer meat with Kerala spices."
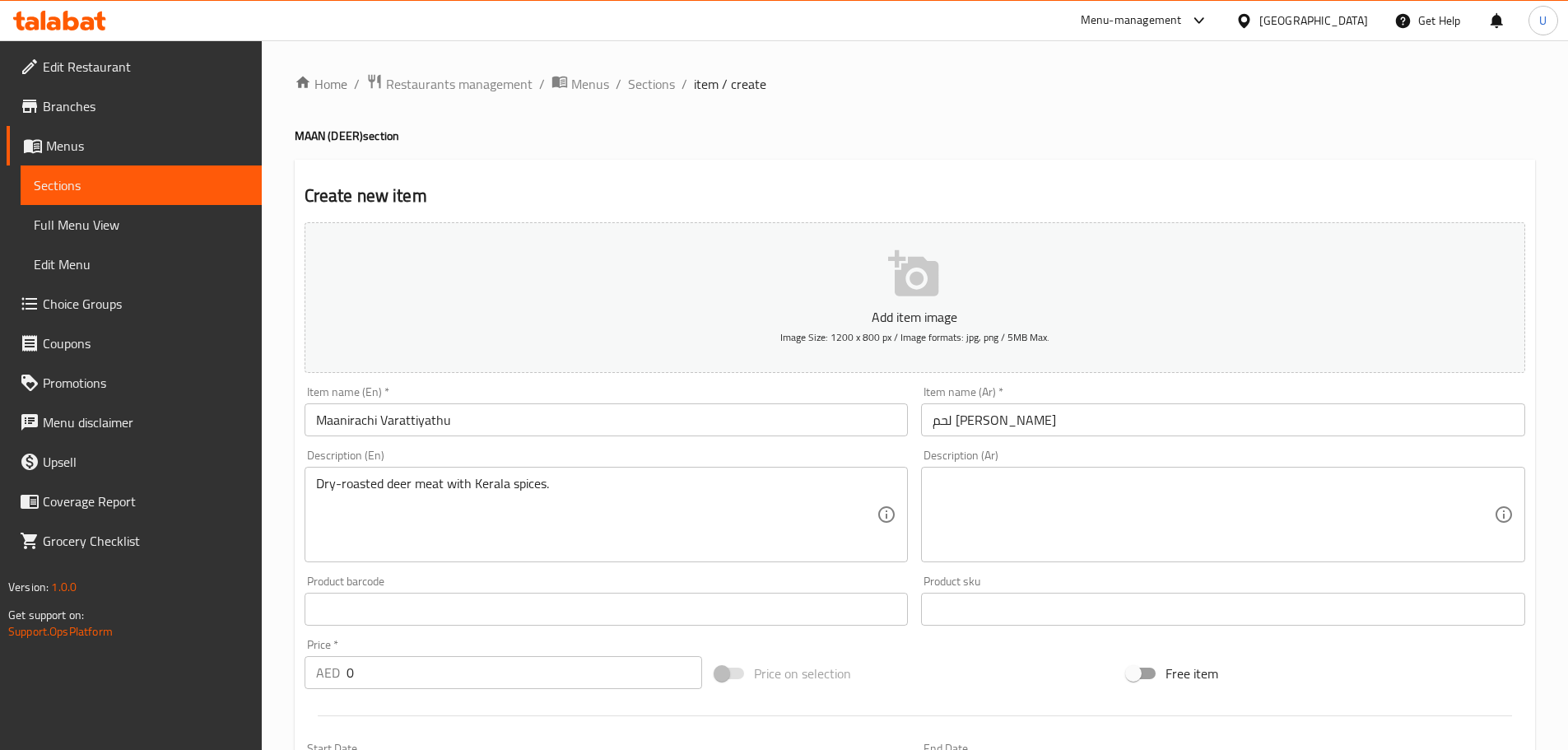
click at [1109, 493] on textarea at bounding box center [1213, 514] width 561 height 79
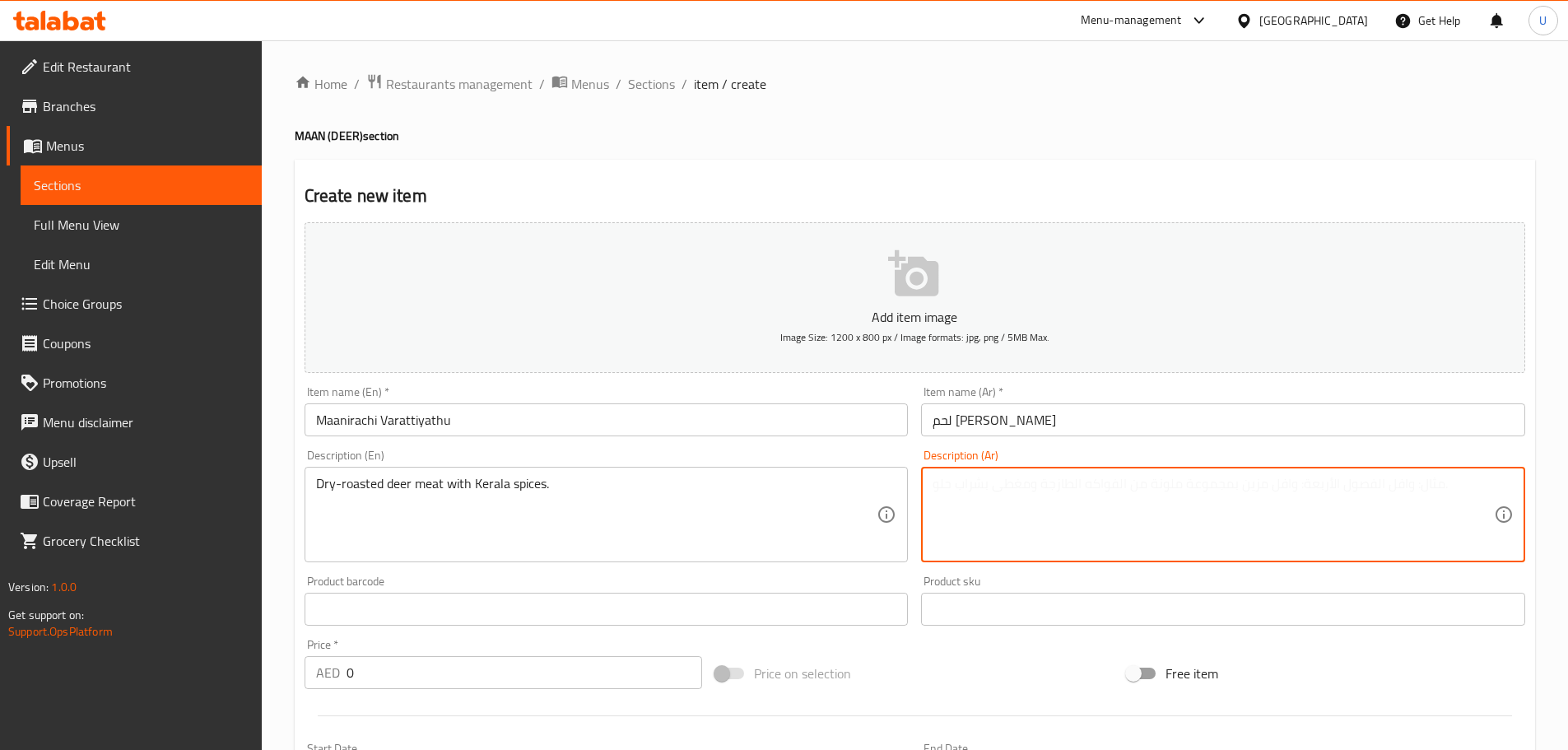
paste textarea "لحم غزال محمّر بتوابل كيرالية."
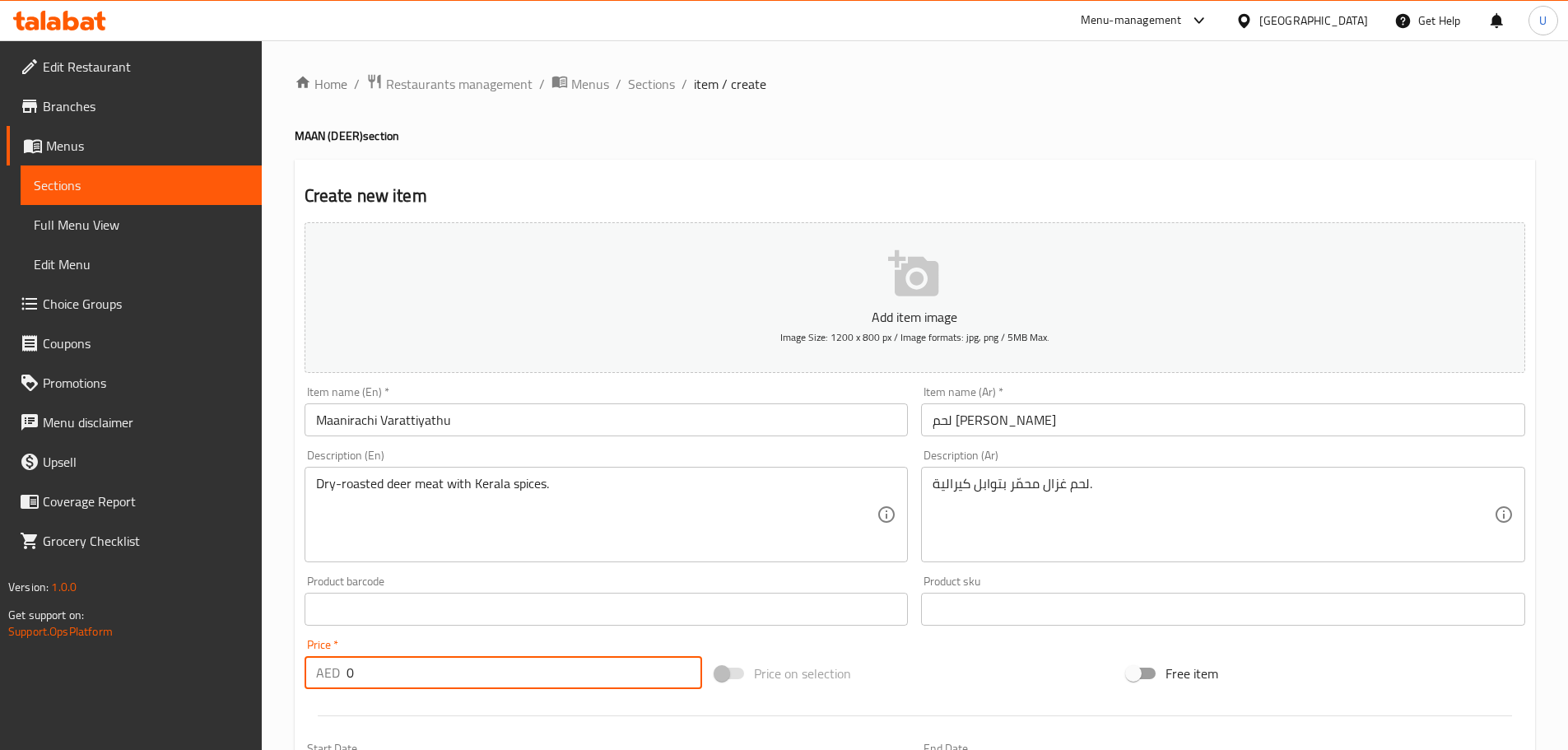
click at [284, 662] on div "Home / Restaurants management / Menus / Sections / item / create MAAN (DEER) se…" at bounding box center [915, 595] width 1306 height 1110
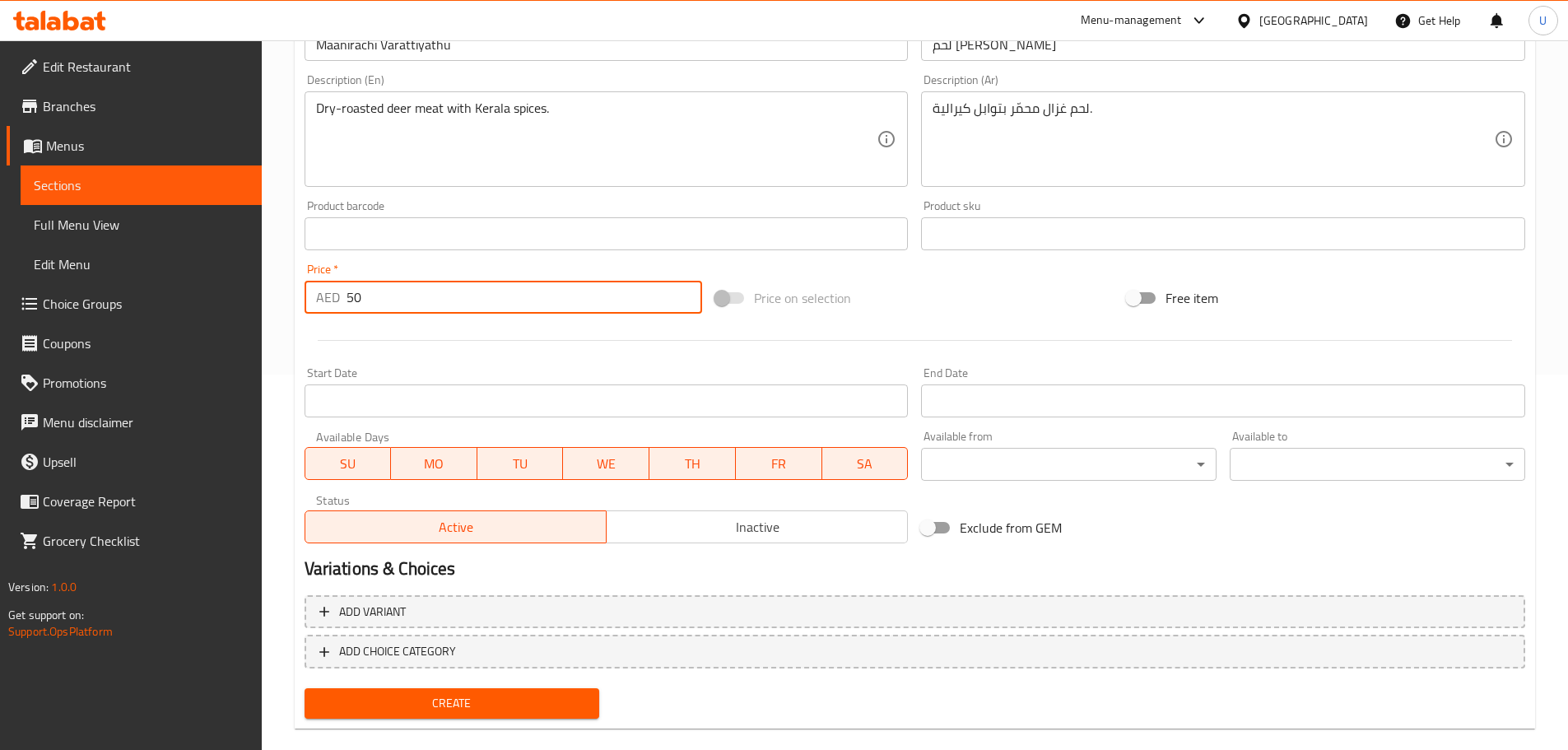
scroll to position [400, 0]
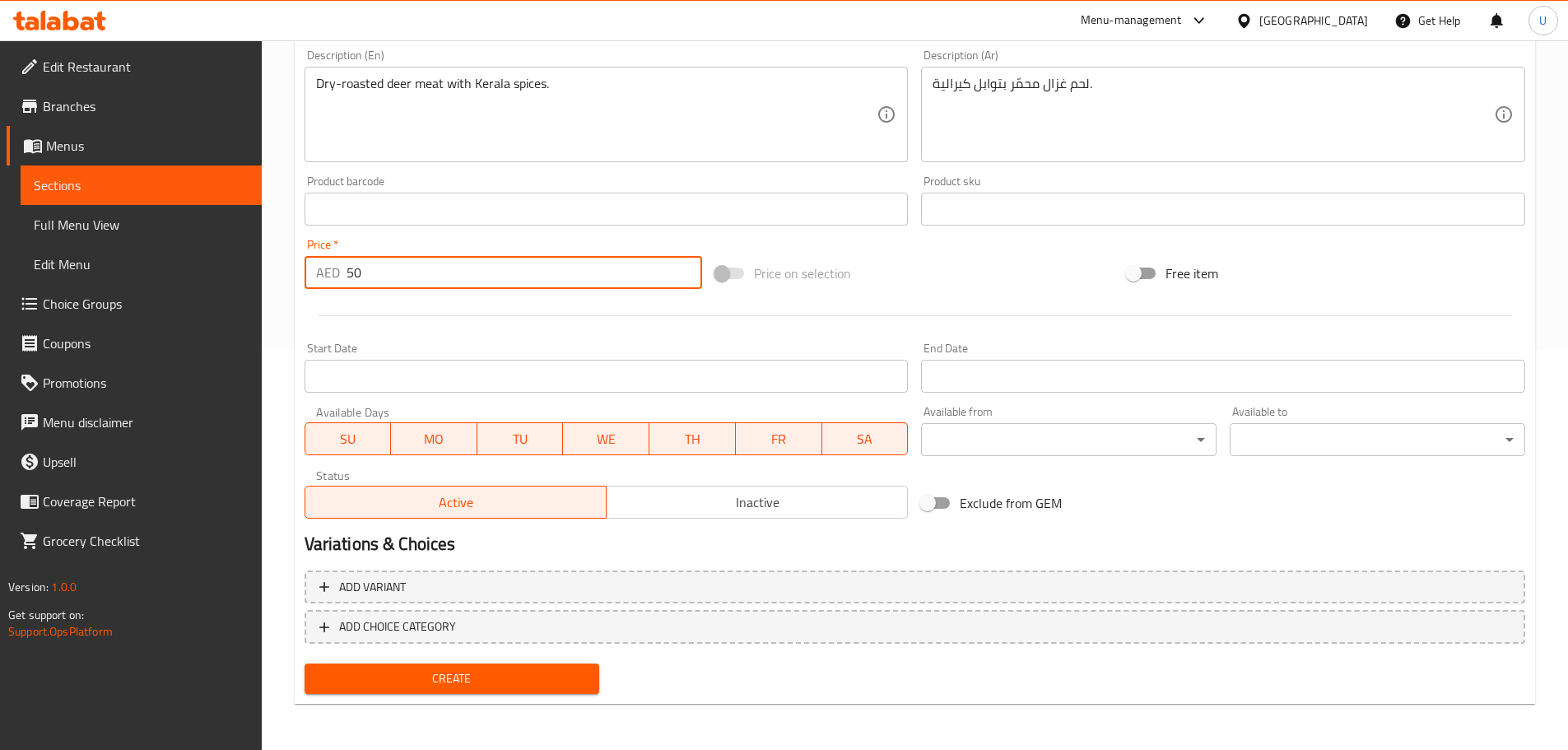
click at [474, 682] on span "Create" at bounding box center [452, 678] width 269 height 21
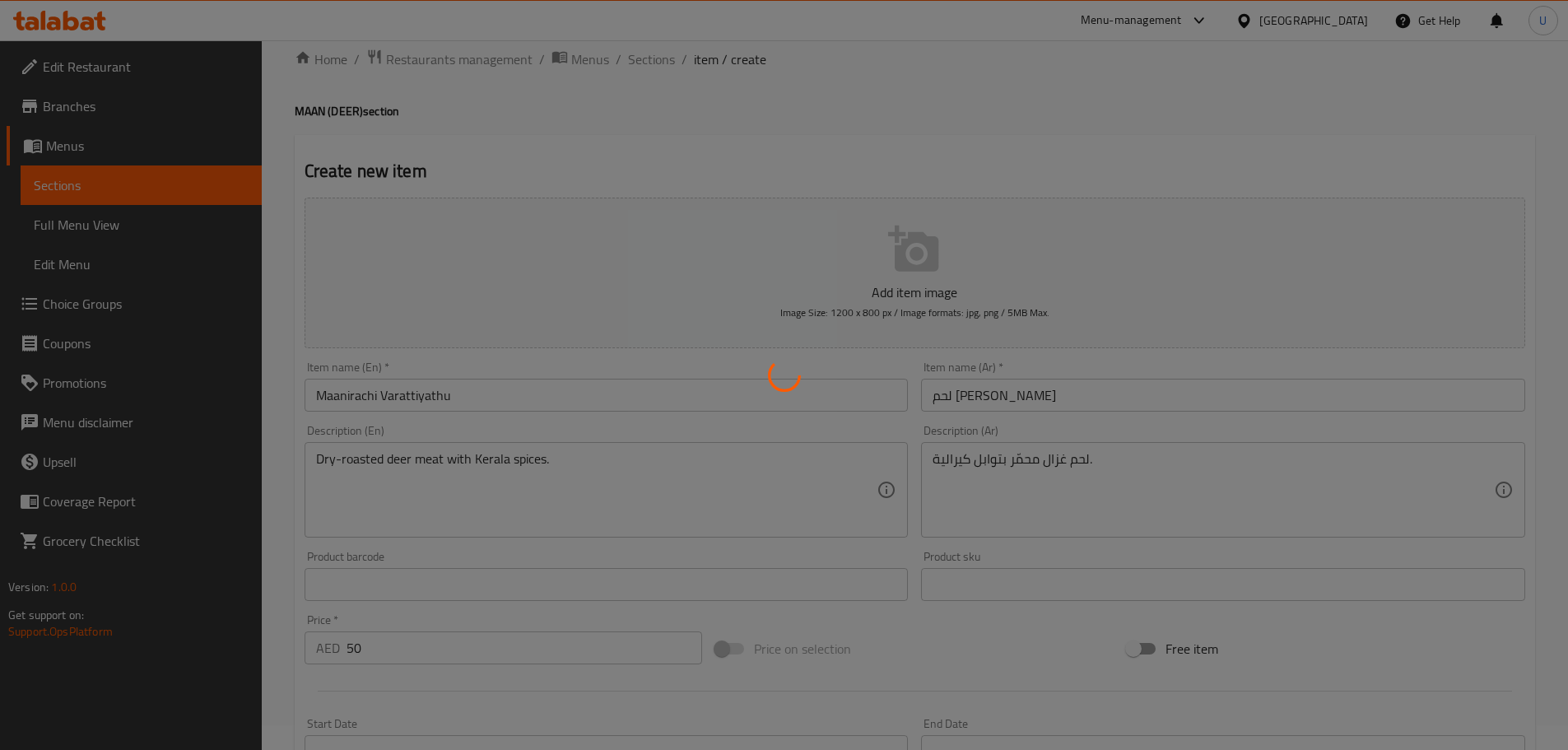
scroll to position [0, 0]
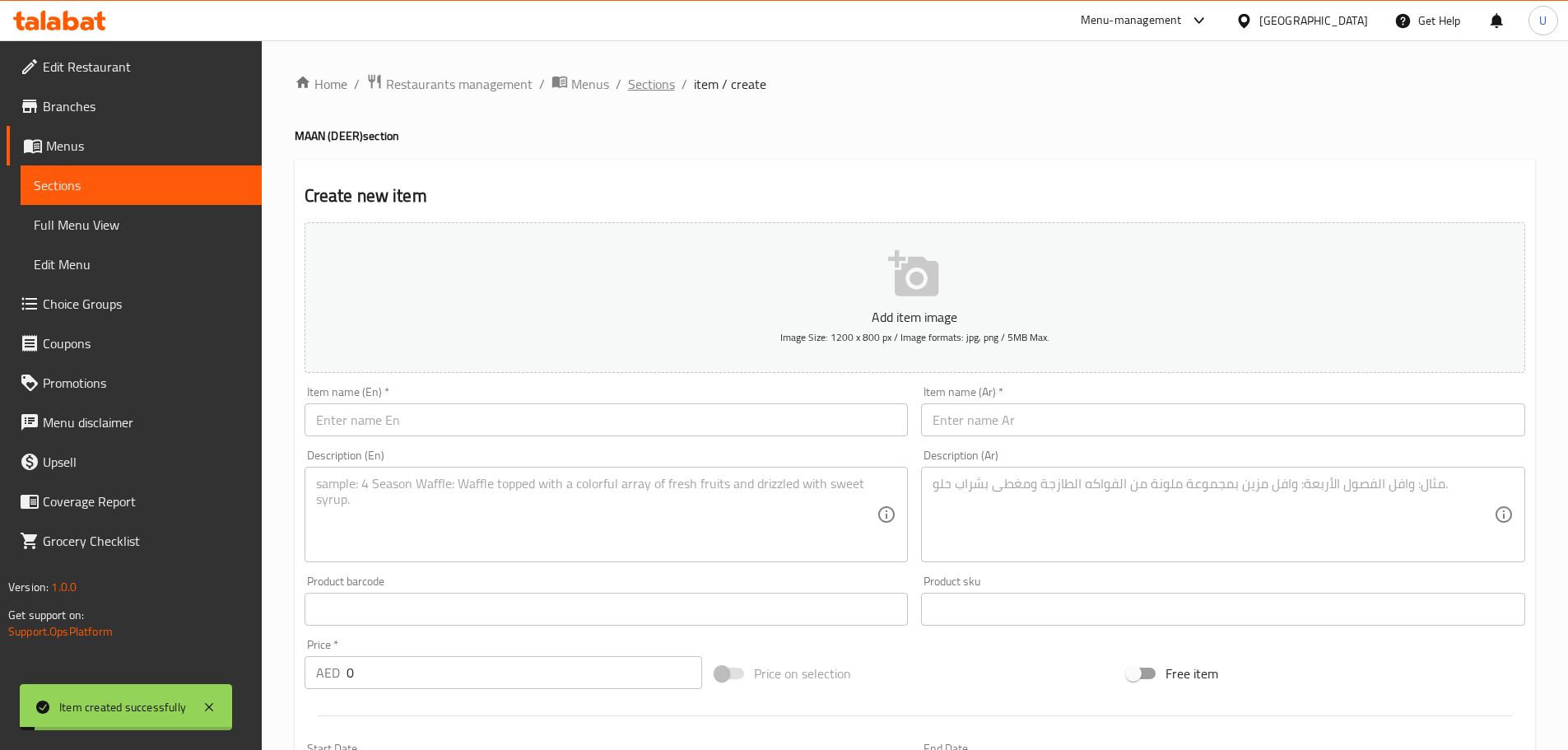
click at [644, 83] on span "Sections" at bounding box center [651, 84] width 47 height 20
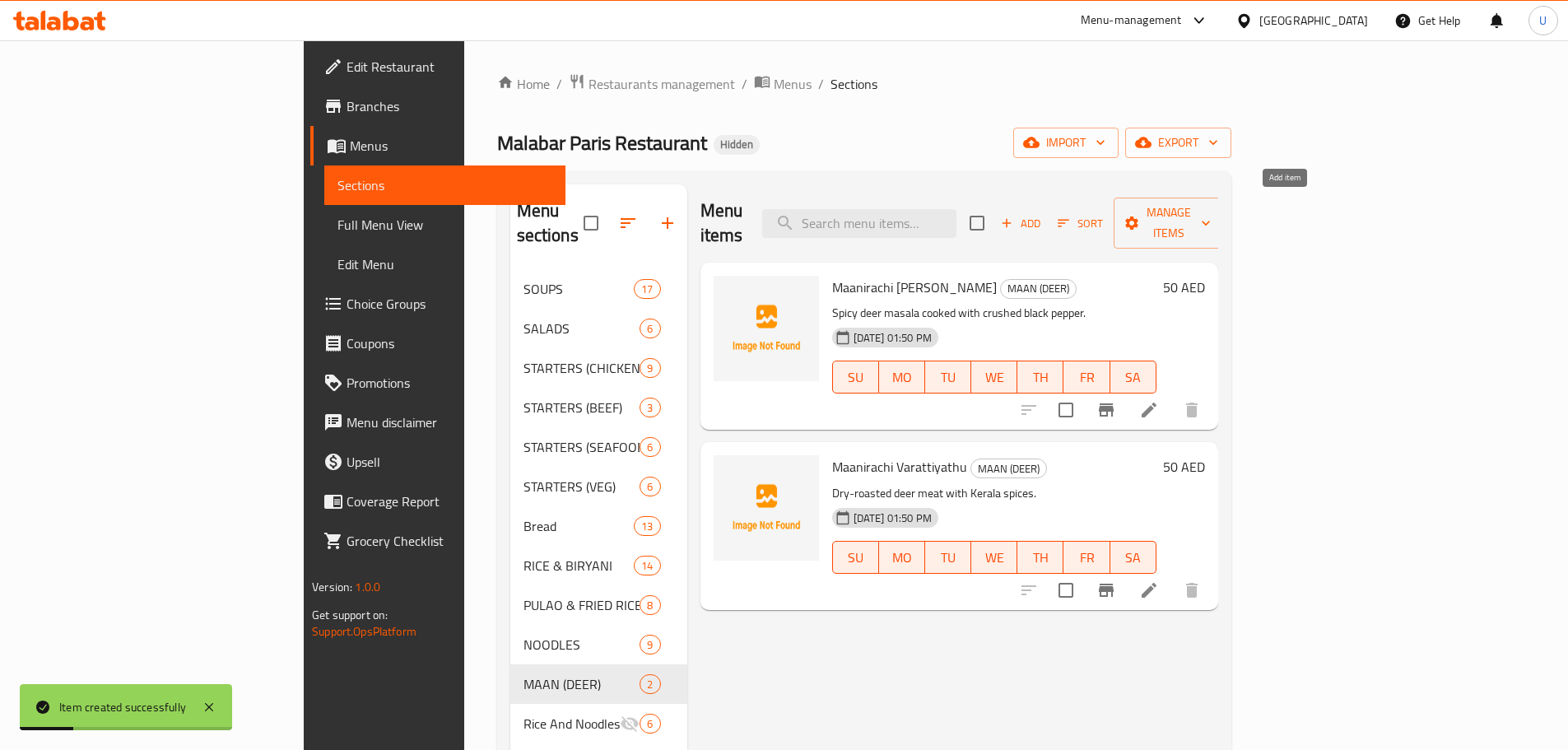
click at [1042, 214] on span "Add" at bounding box center [1021, 223] width 45 height 19
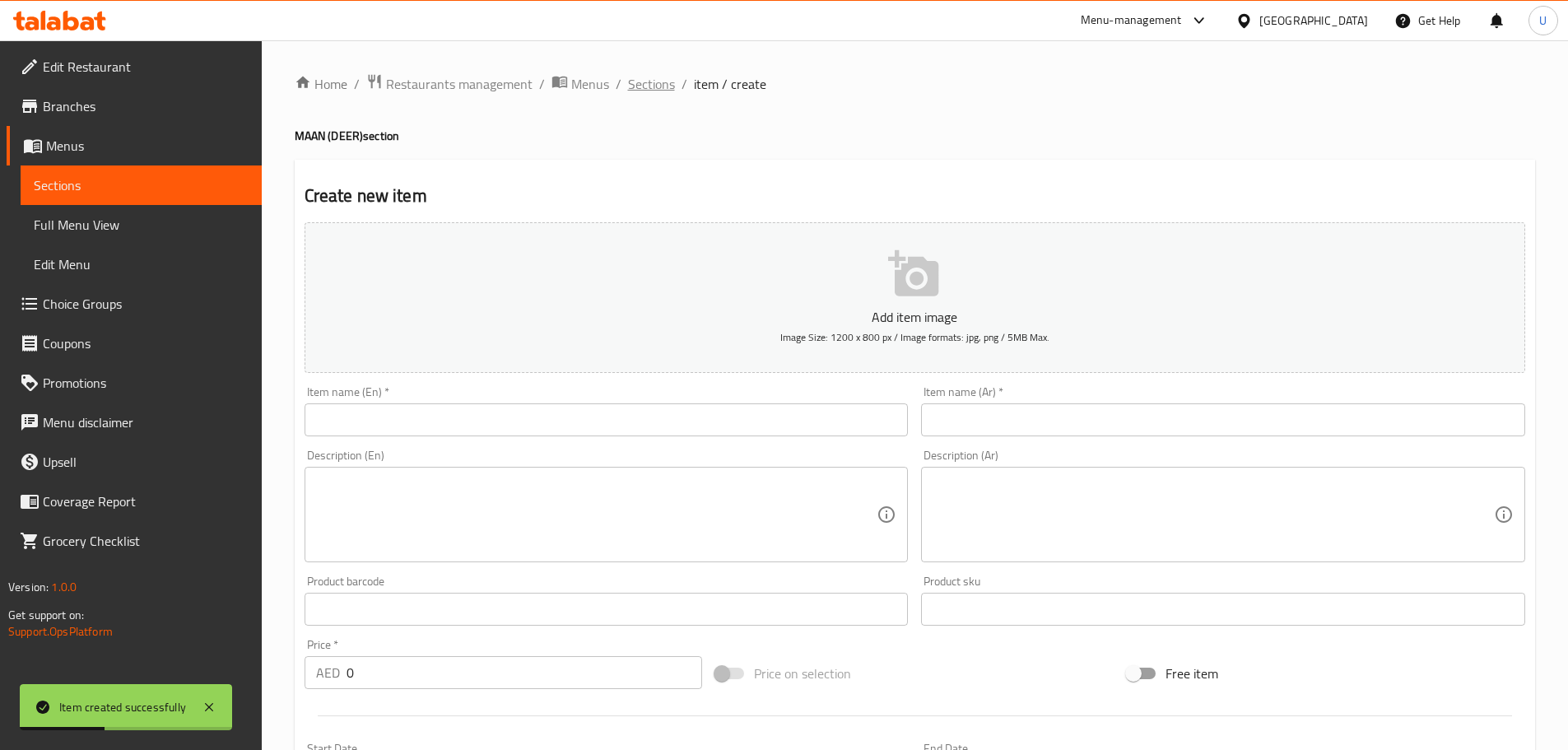
click at [645, 83] on span "Sections" at bounding box center [651, 84] width 47 height 20
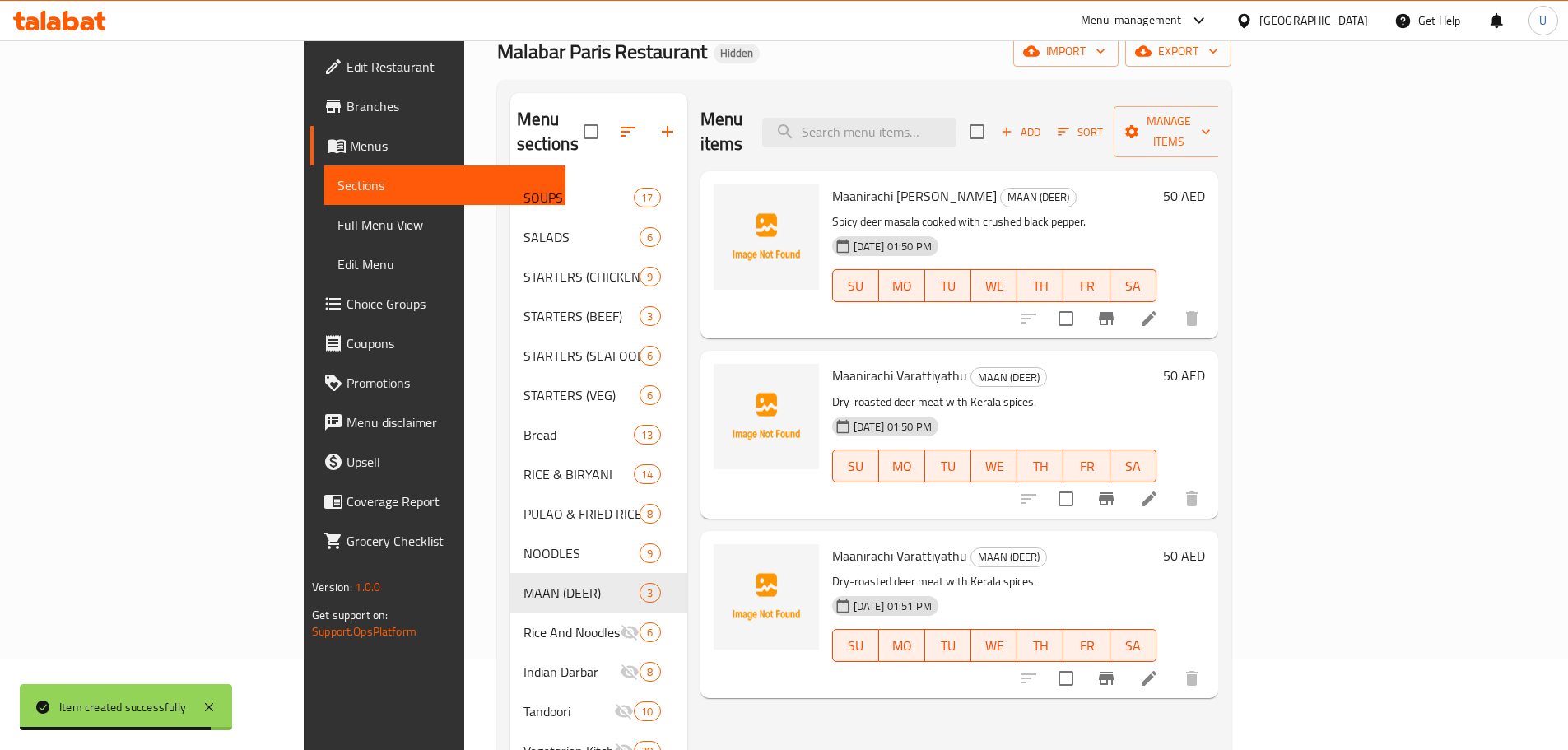
scroll to position [165, 0]
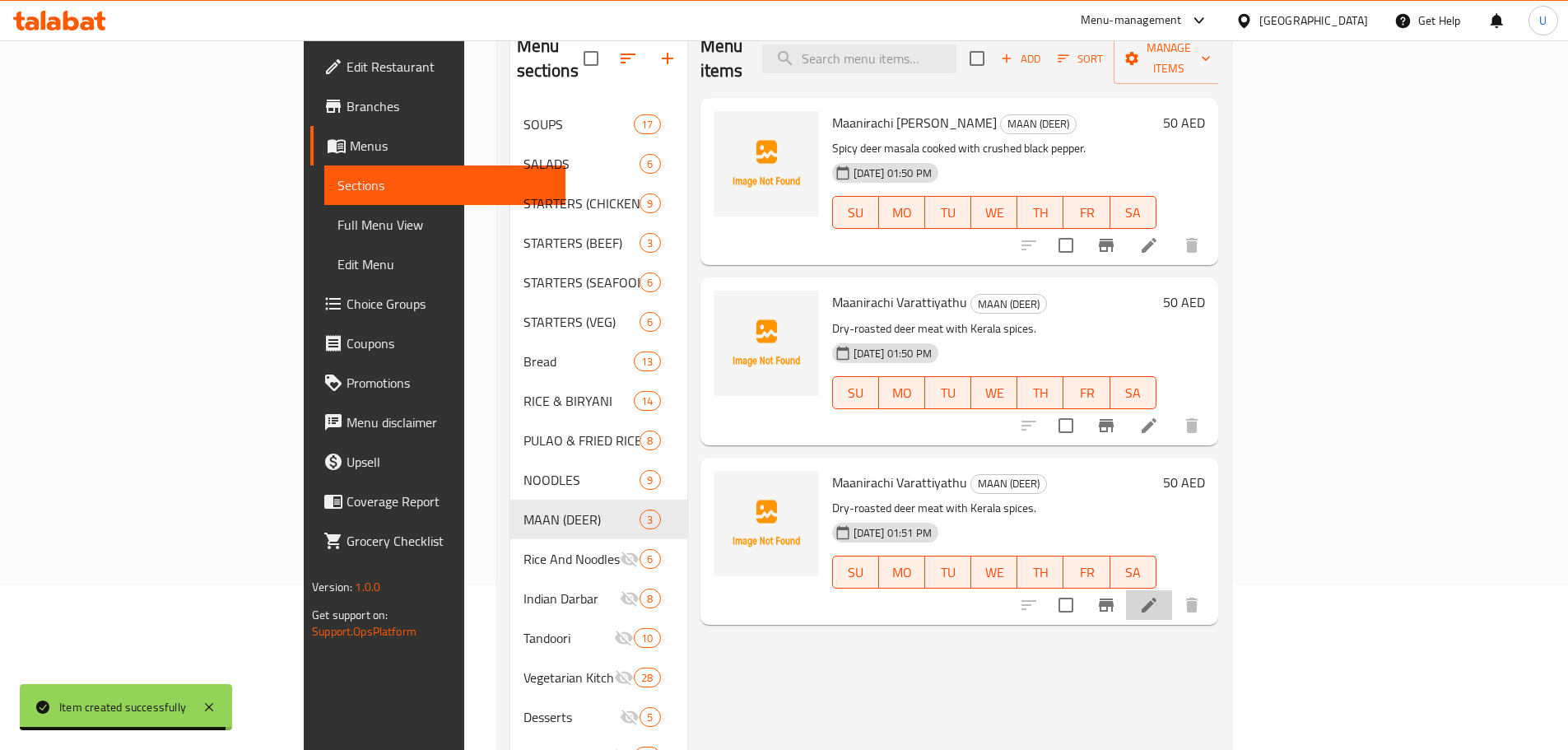
click at [1172, 590] on li at bounding box center [1149, 605] width 46 height 30
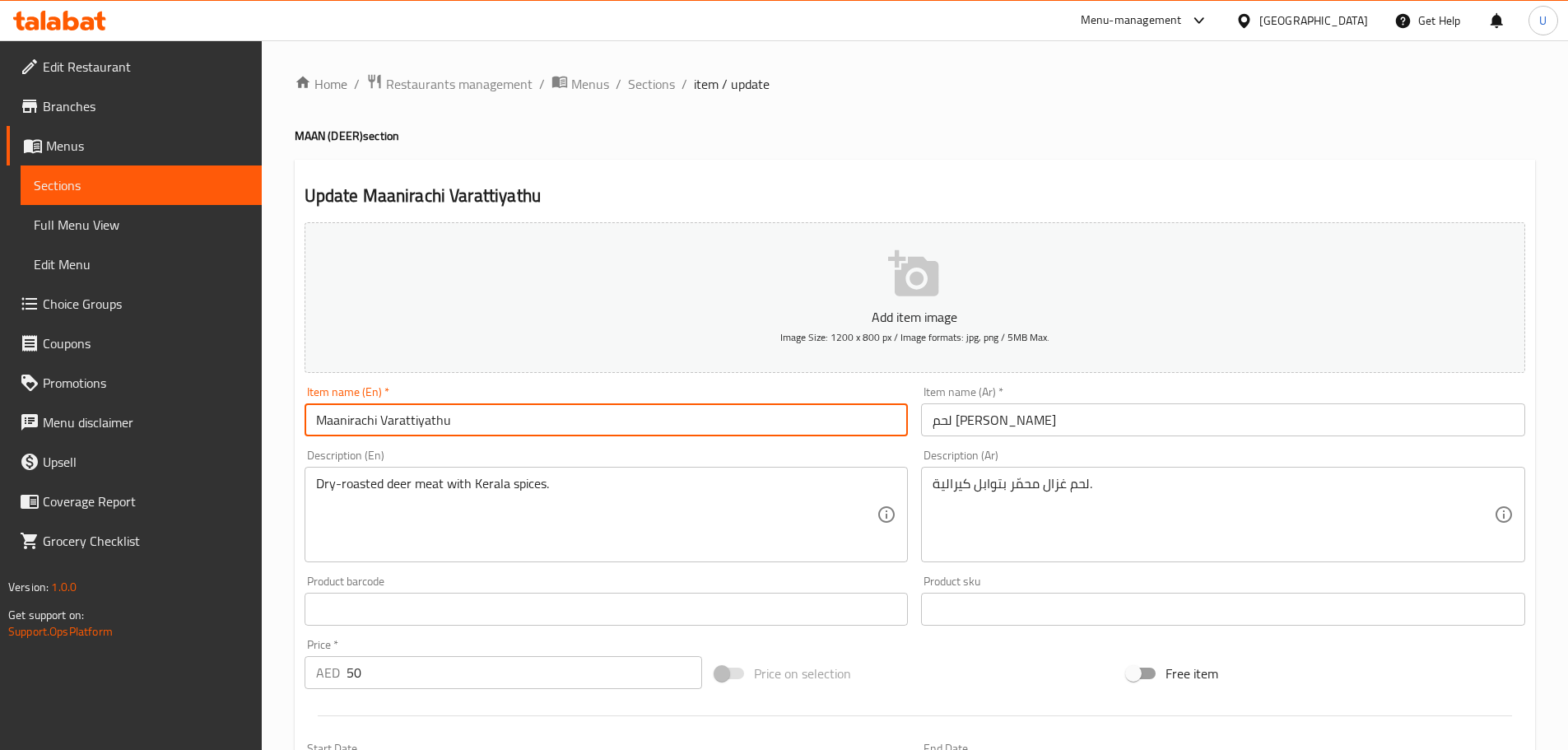
drag, startPoint x: 460, startPoint y: 424, endPoint x: 227, endPoint y: 424, distance: 233.0
click at [257, 424] on div "Edit Restaurant Branches Menus Sections Full Menu View Edit Menu Choice Groups …" at bounding box center [784, 595] width 1568 height 1110
paste input "Ularthiyath"
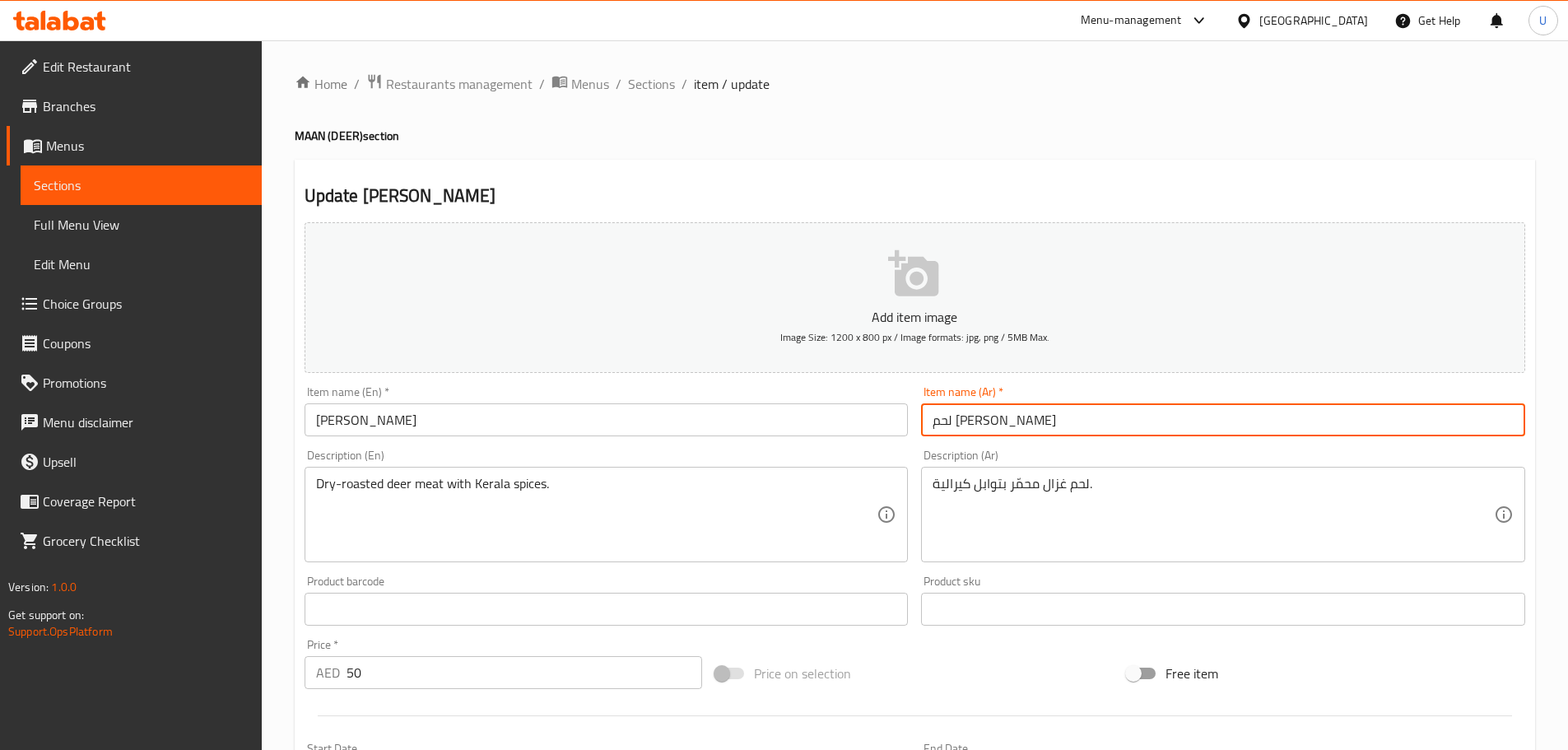
drag, startPoint x: 993, startPoint y: 418, endPoint x: 727, endPoint y: 415, distance: 266.0
click at [727, 417] on div "Add item image Image Size: 1200 x 800 px / Image formats: jpg, png / 5MB Max. I…" at bounding box center [914, 571] width 1233 height 709
paste input "أولارثيات"
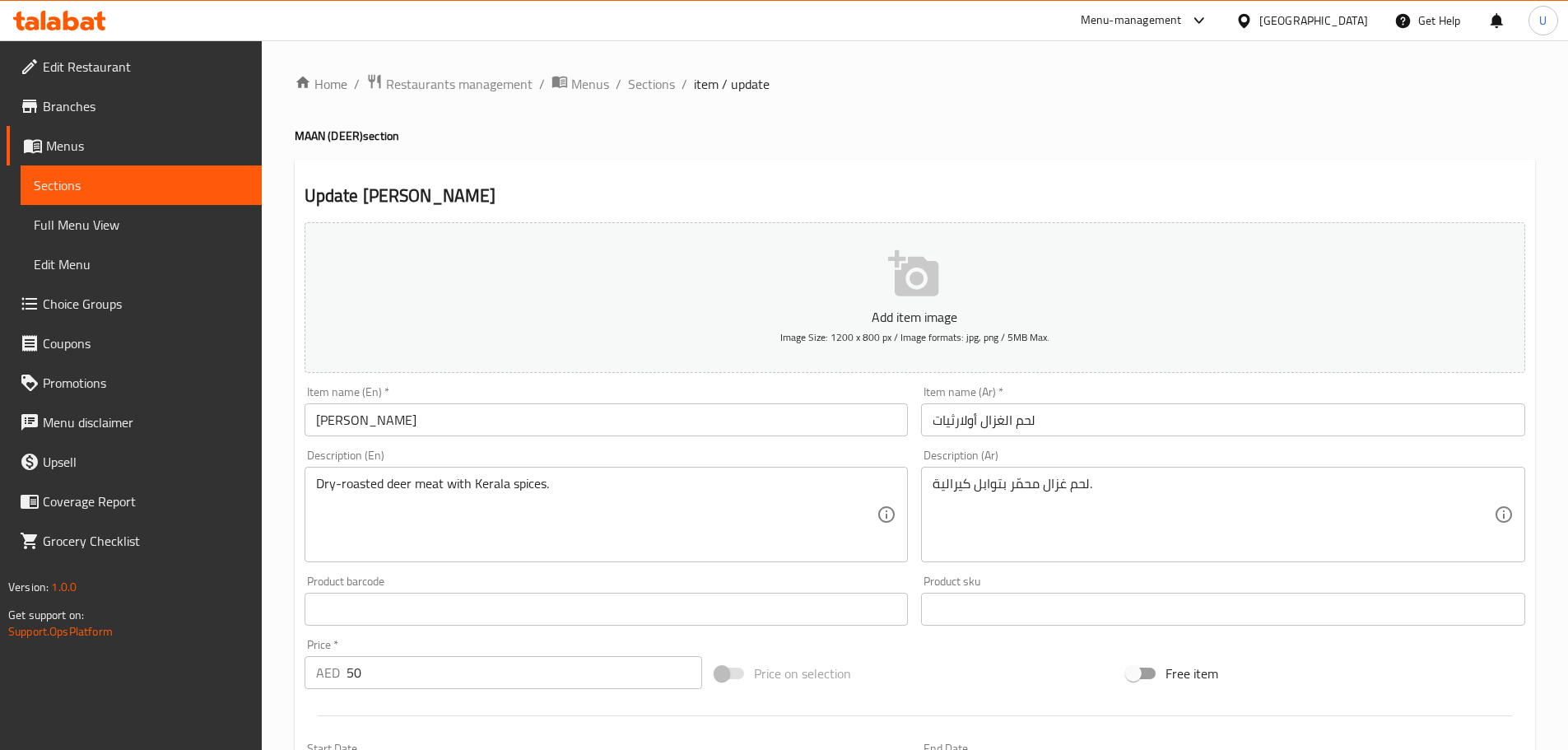
drag, startPoint x: 368, startPoint y: 492, endPoint x: 70, endPoint y: 490, distance: 298.0
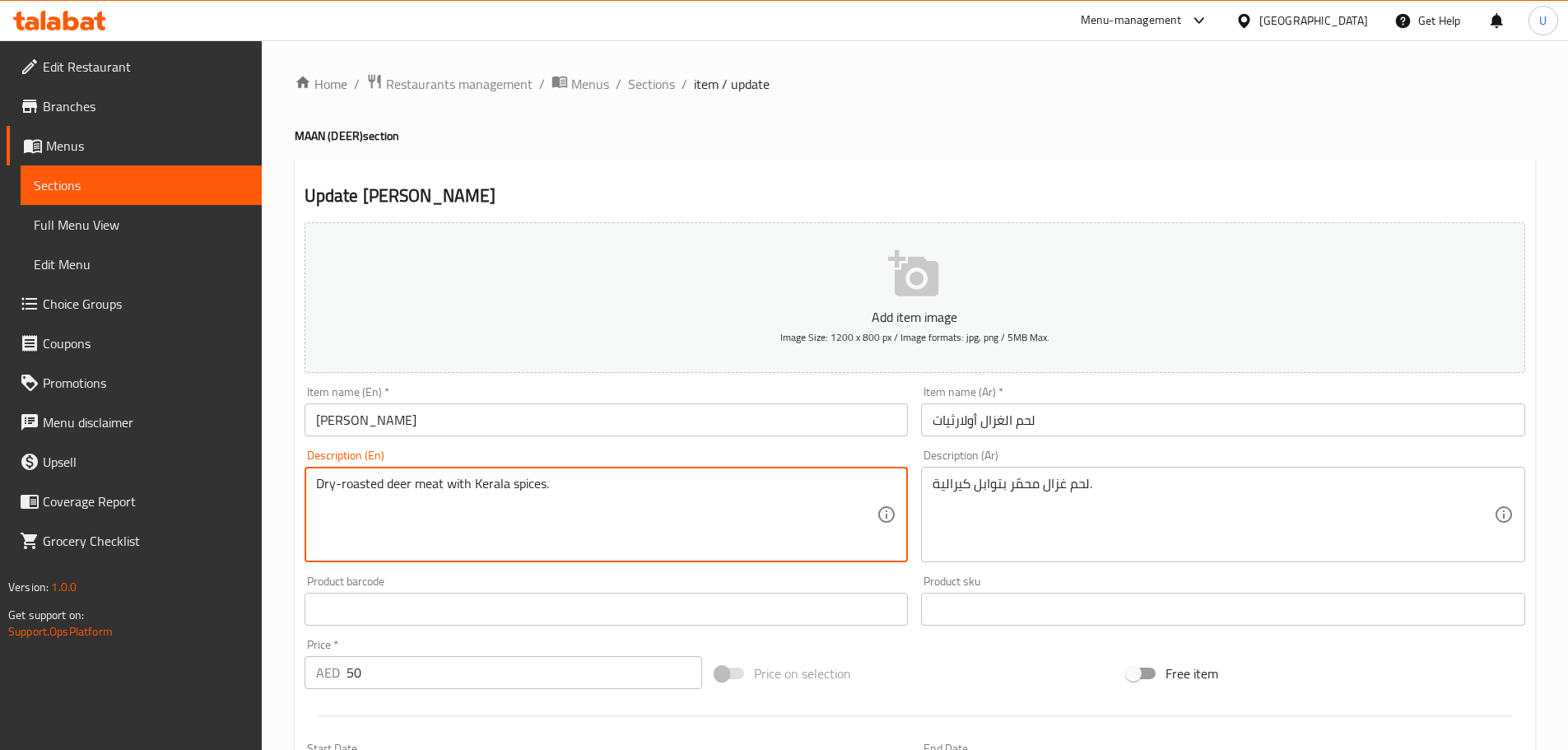
click at [361, 488] on textarea "Dry-roasted deer meat with Kerala spices." at bounding box center [596, 514] width 561 height 79
paste textarea "Fried deer pieces tossed with onions and"
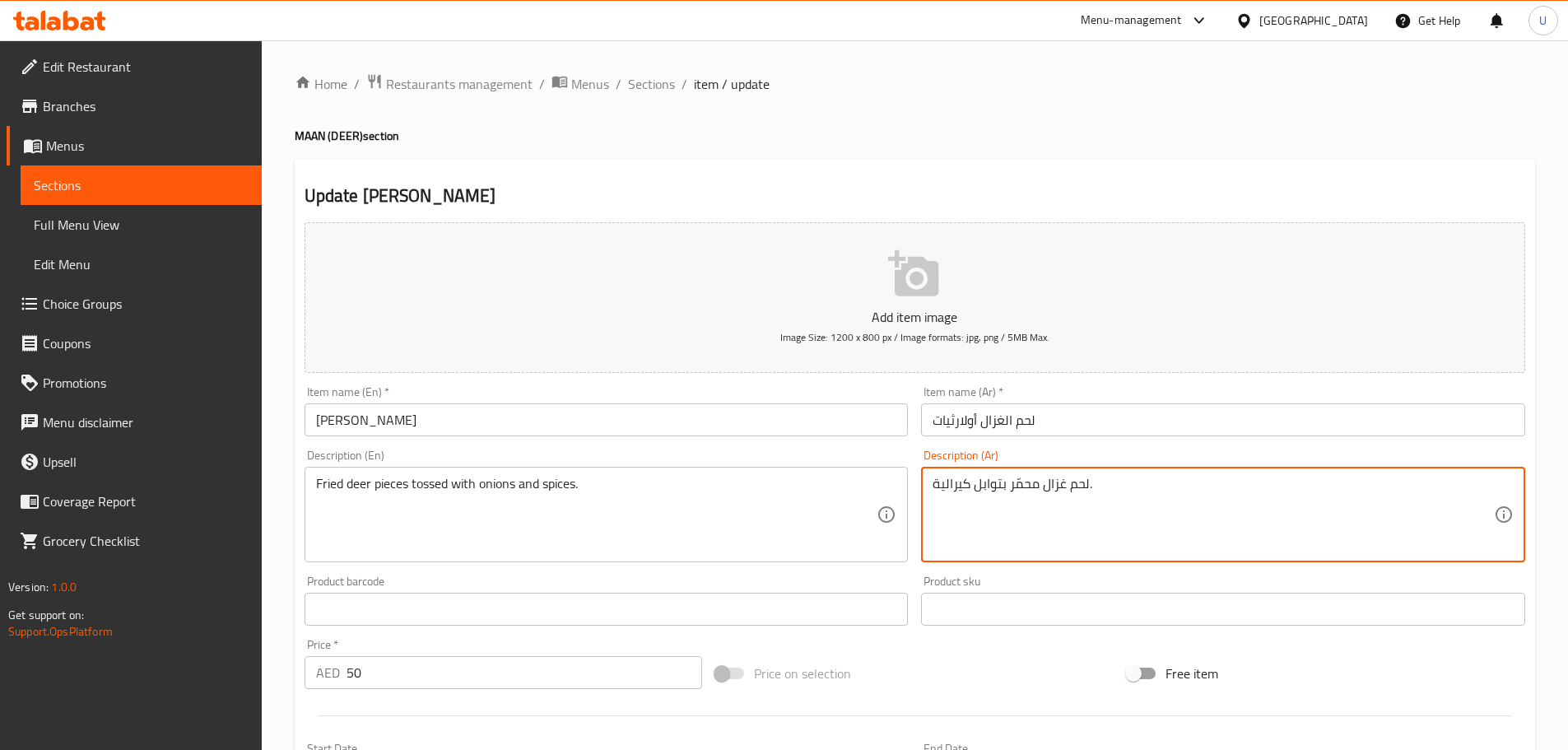
drag, startPoint x: 1108, startPoint y: 494, endPoint x: 951, endPoint y: 489, distance: 157.1
click at [951, 489] on textarea "لحم غزال محمّر بتوابل كيرالية." at bounding box center [1213, 514] width 561 height 79
paste textarea "طع لحم غزال مقلية بالبصل والتوابل"
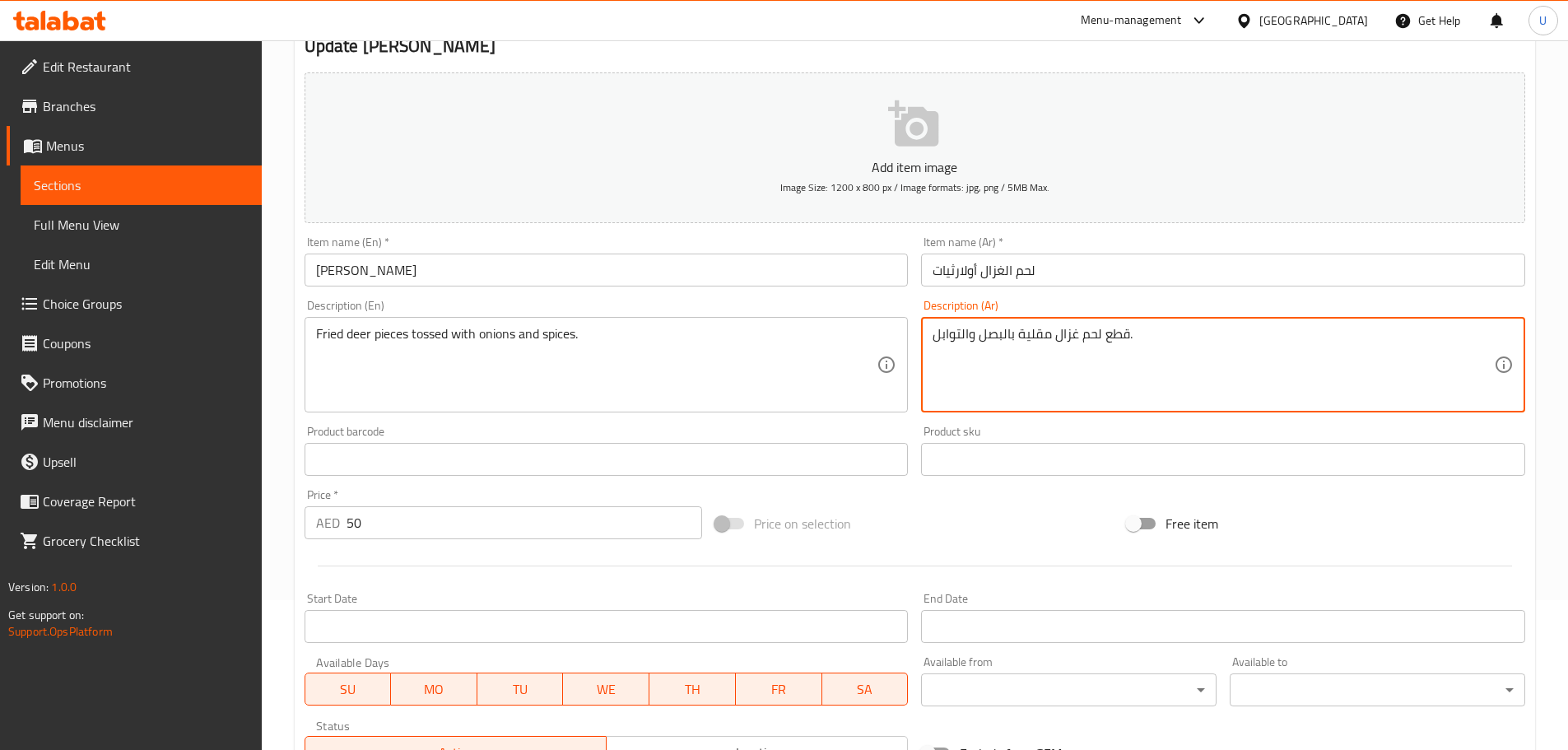
scroll to position [165, 0]
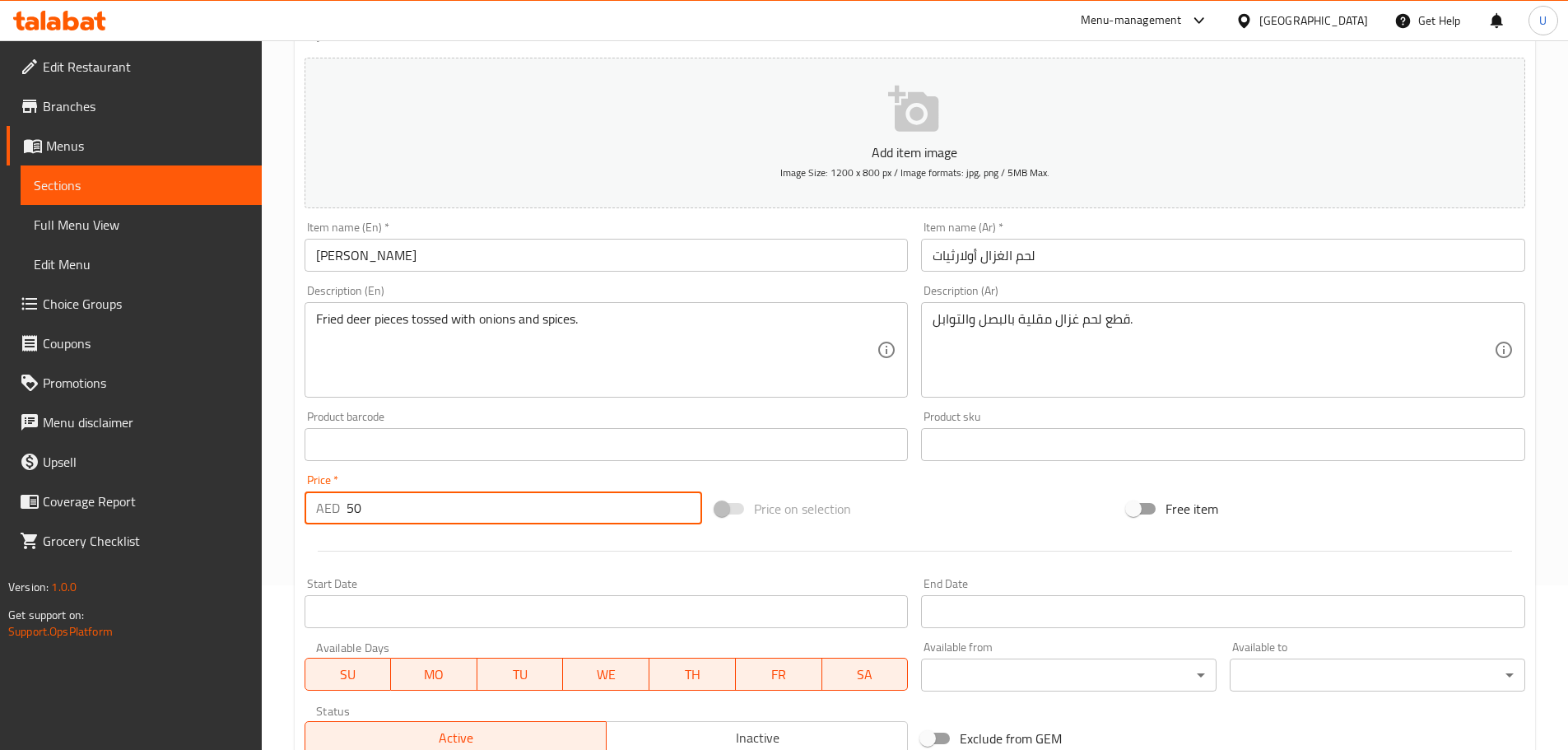
drag, startPoint x: 398, startPoint y: 510, endPoint x: 259, endPoint y: 507, distance: 139.0
click at [269, 508] on div "Home / Restaurants management / Menus / Sections / item / update MAAN (DEER) se…" at bounding box center [915, 431] width 1306 height 1110
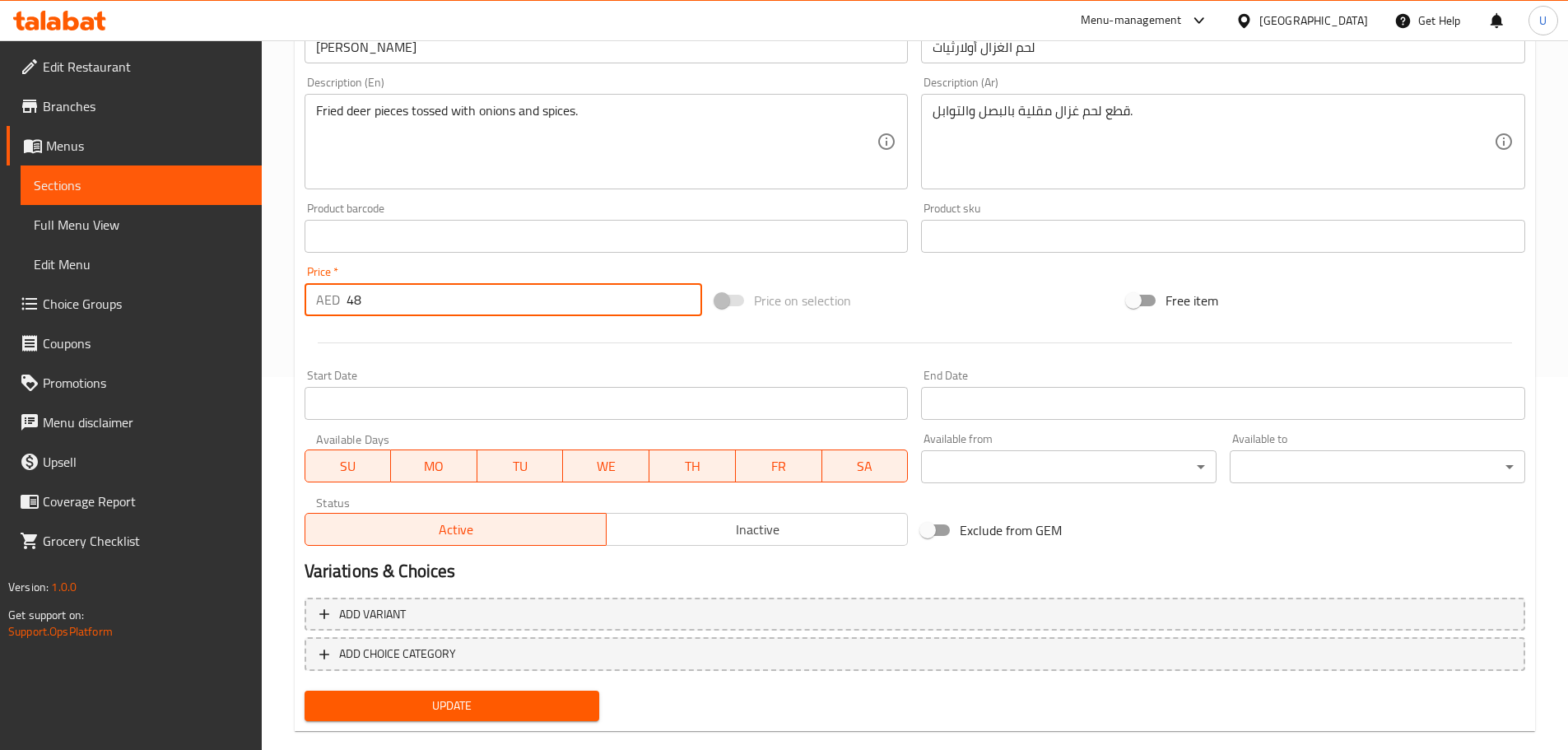
scroll to position [400, 0]
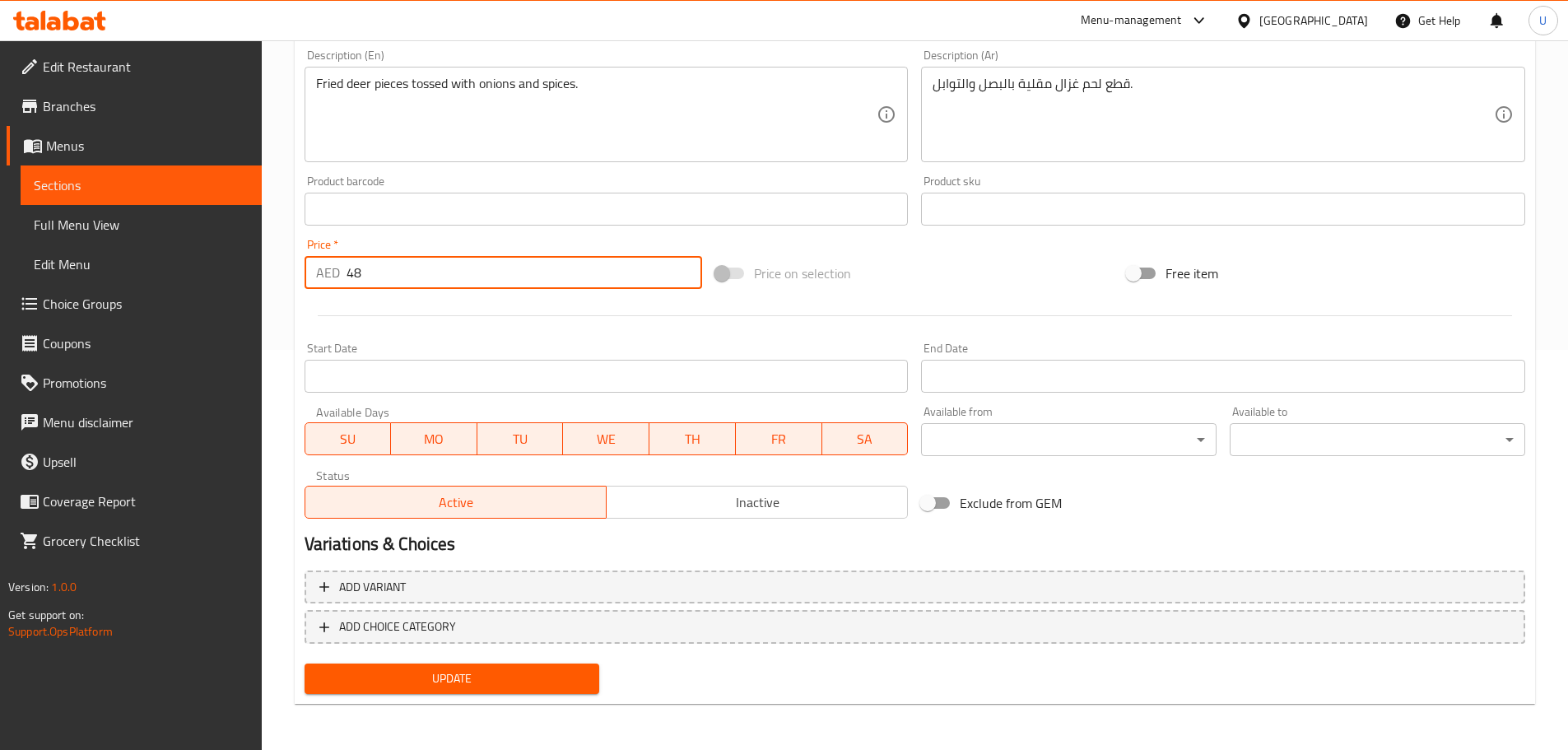
click at [455, 671] on span "Update" at bounding box center [452, 678] width 269 height 21
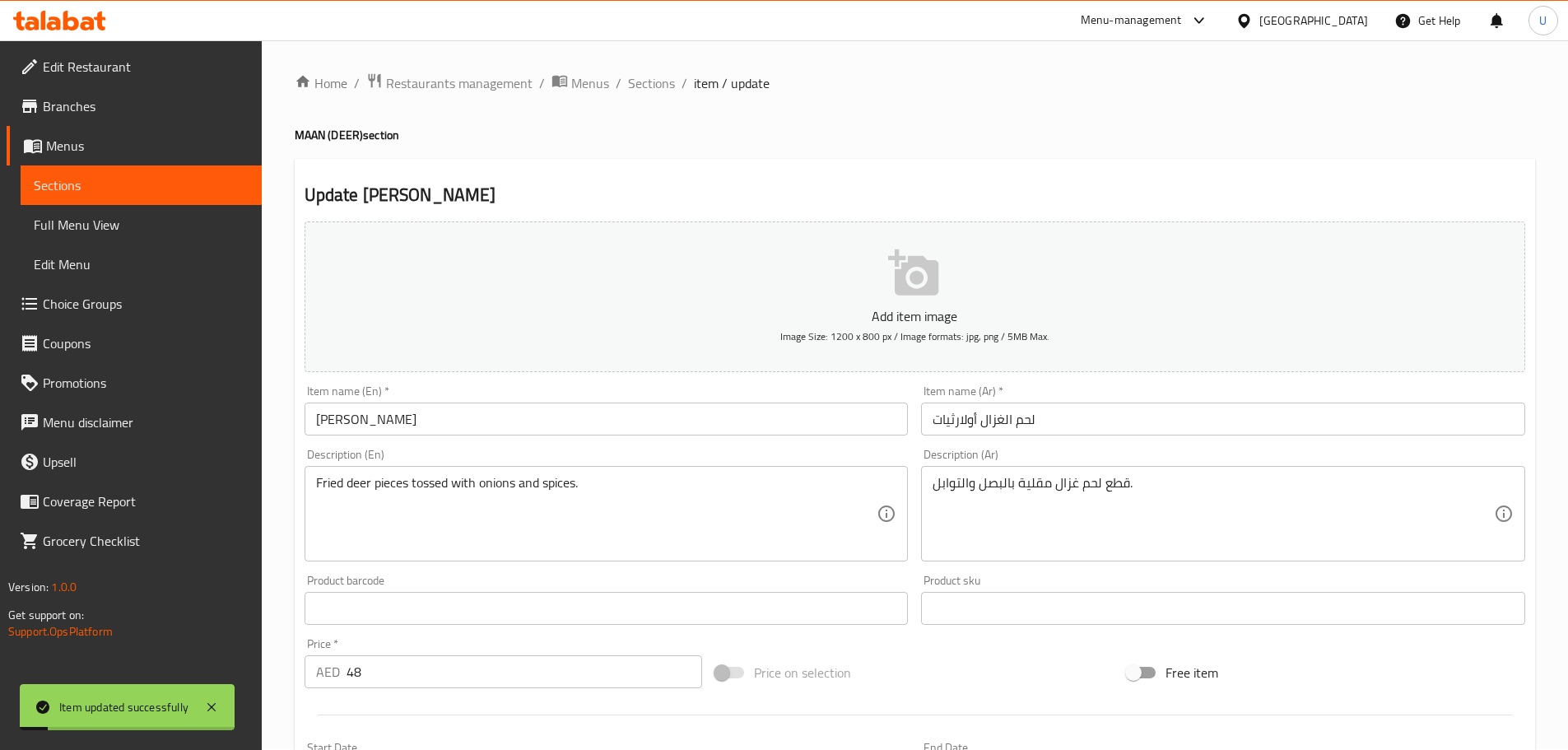
scroll to position [0, 0]
click at [651, 84] on span "Sections" at bounding box center [651, 84] width 47 height 20
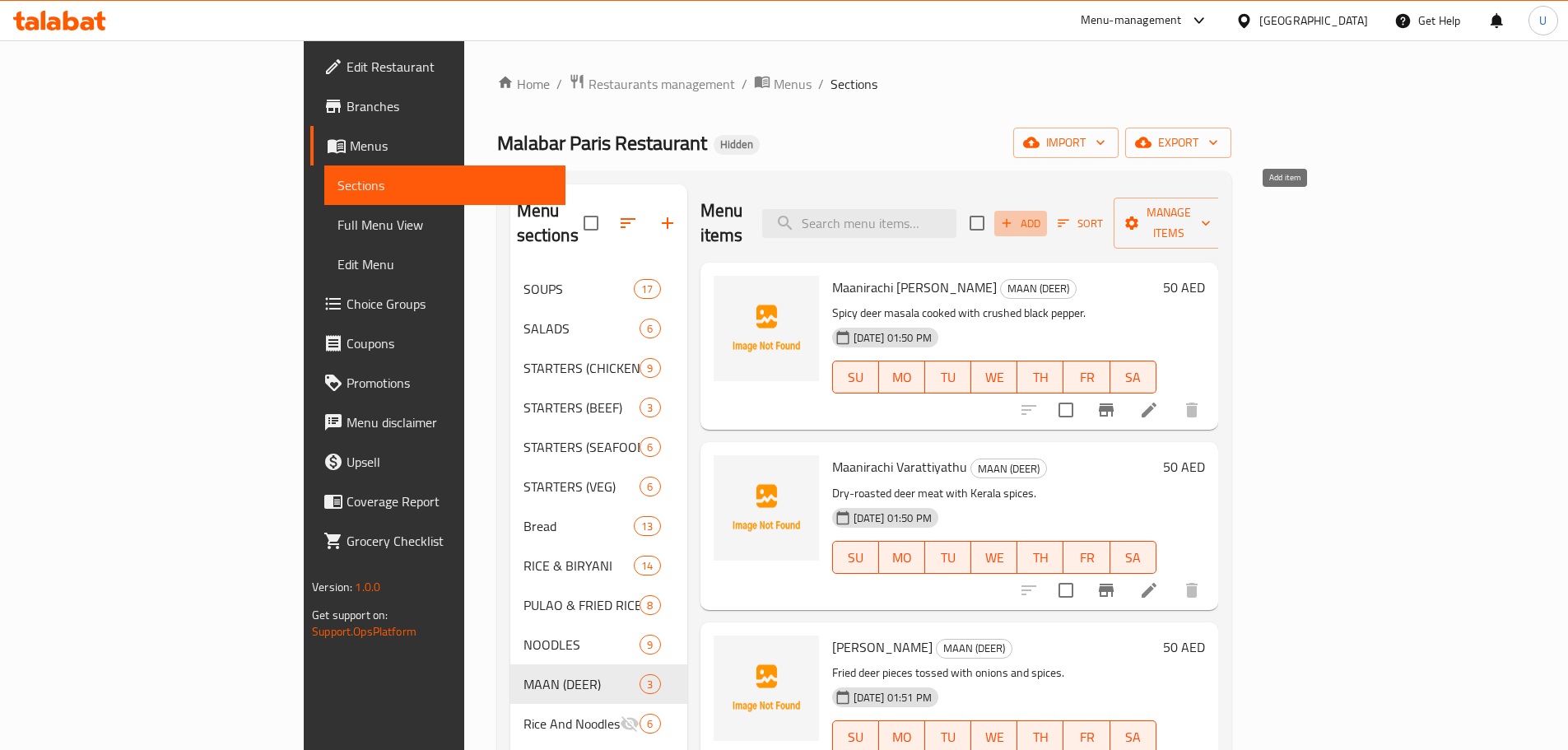
click at [1042, 214] on span "Add" at bounding box center [1021, 223] width 45 height 19
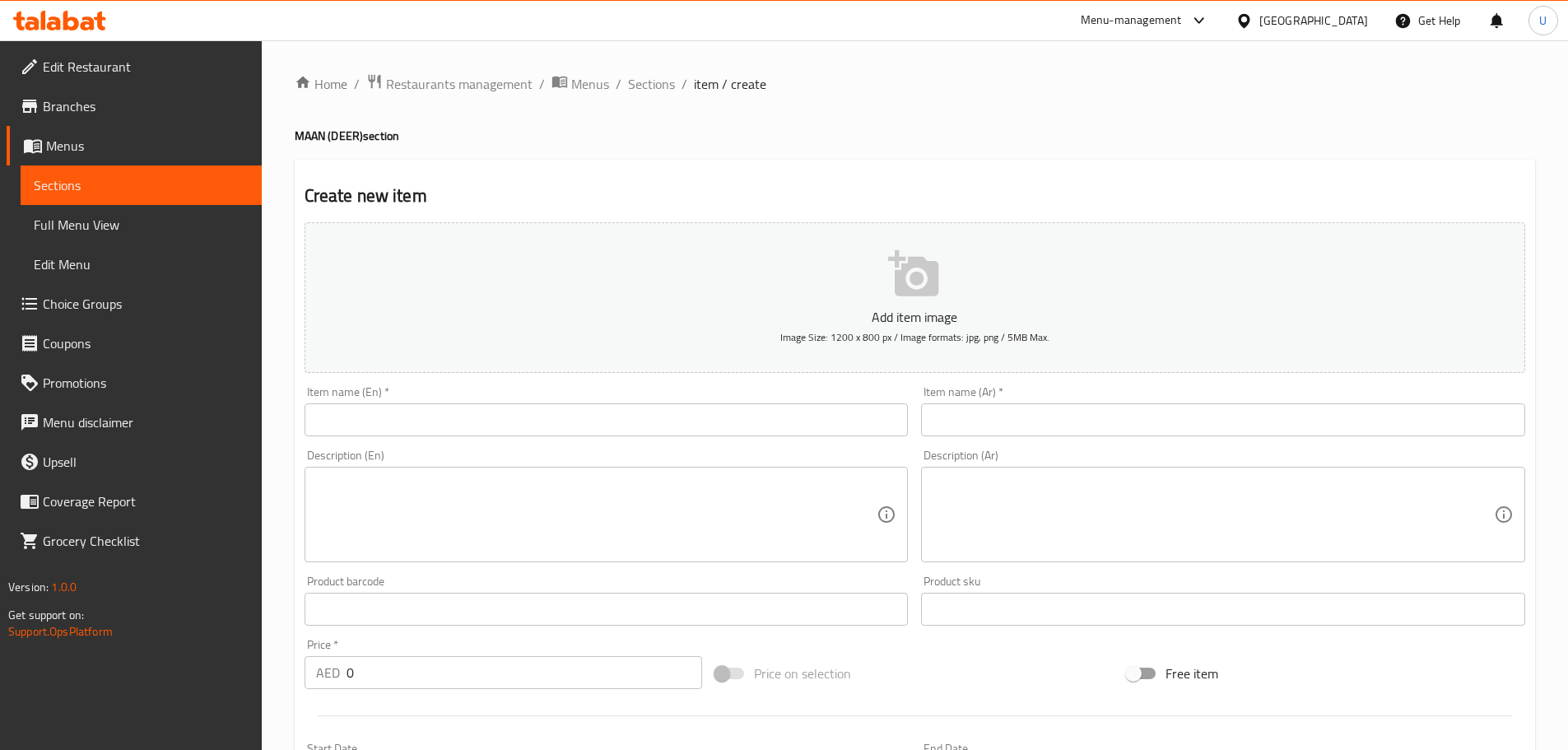
click at [373, 418] on input "text" at bounding box center [606, 420] width 604 height 33
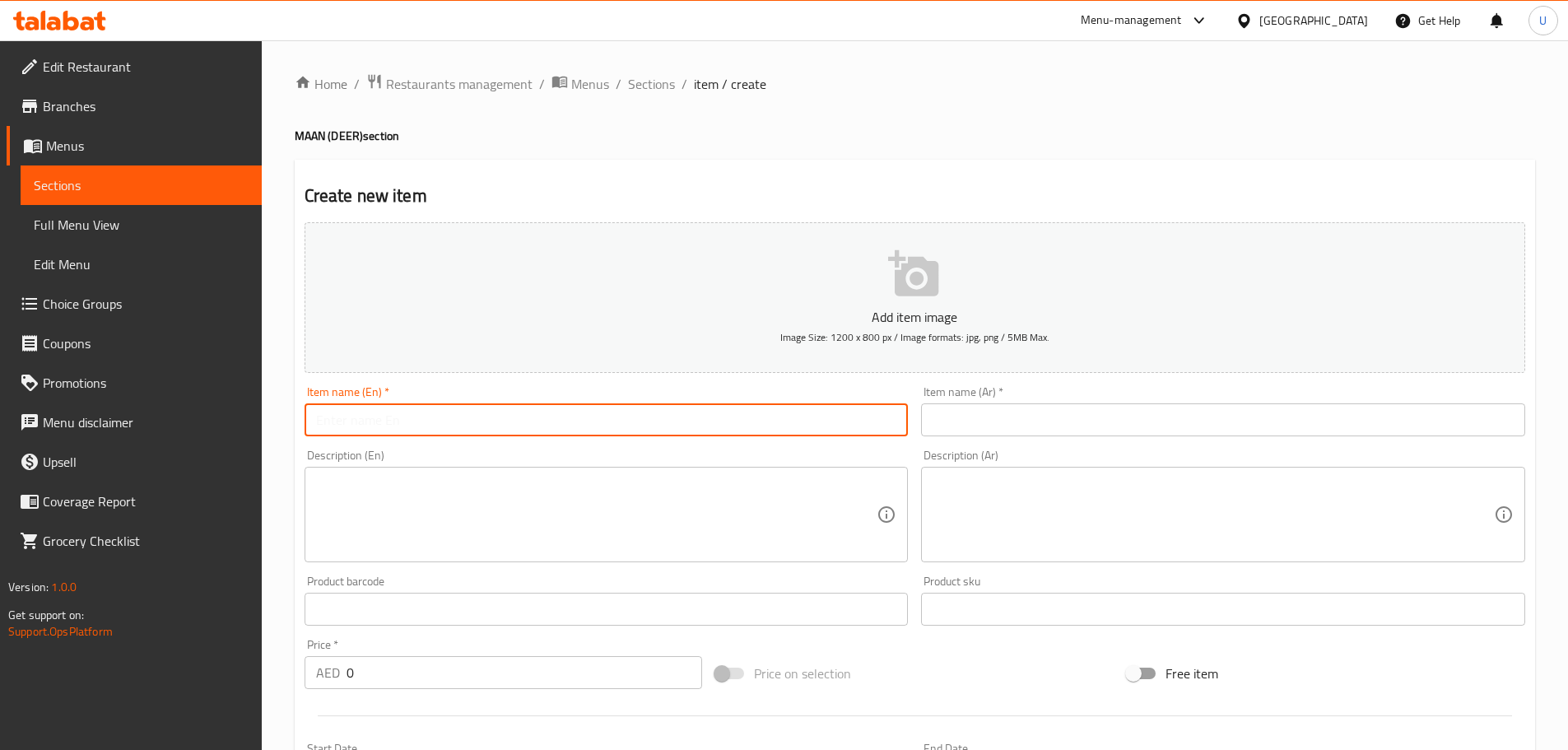
paste input "Maanirachi Steak Sizzler"
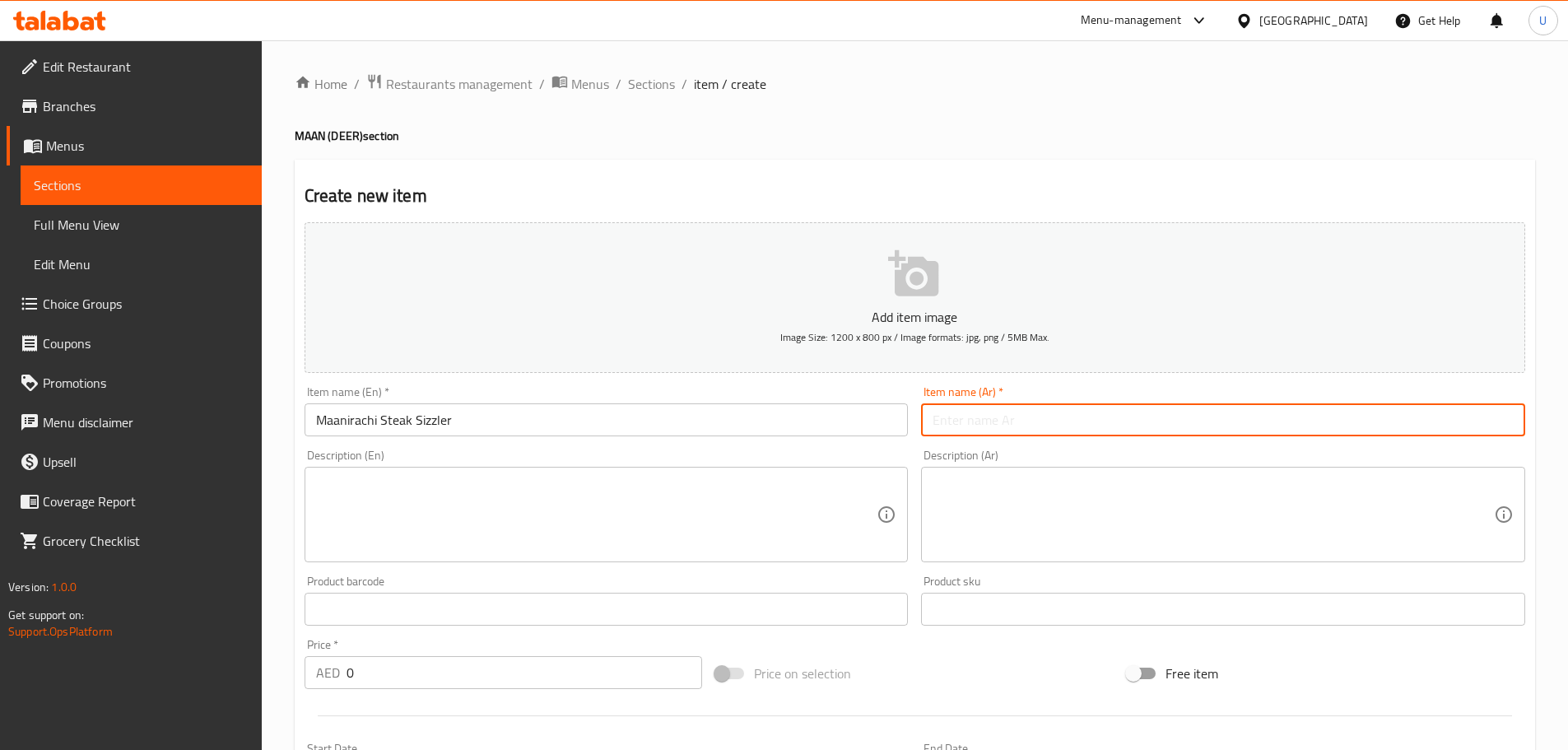
drag, startPoint x: 1013, startPoint y: 422, endPoint x: 1002, endPoint y: 418, distance: 11.7
click at [1013, 422] on input "text" at bounding box center [1222, 420] width 604 height 33
paste input "ستيك لحم الغزال سايزلر"
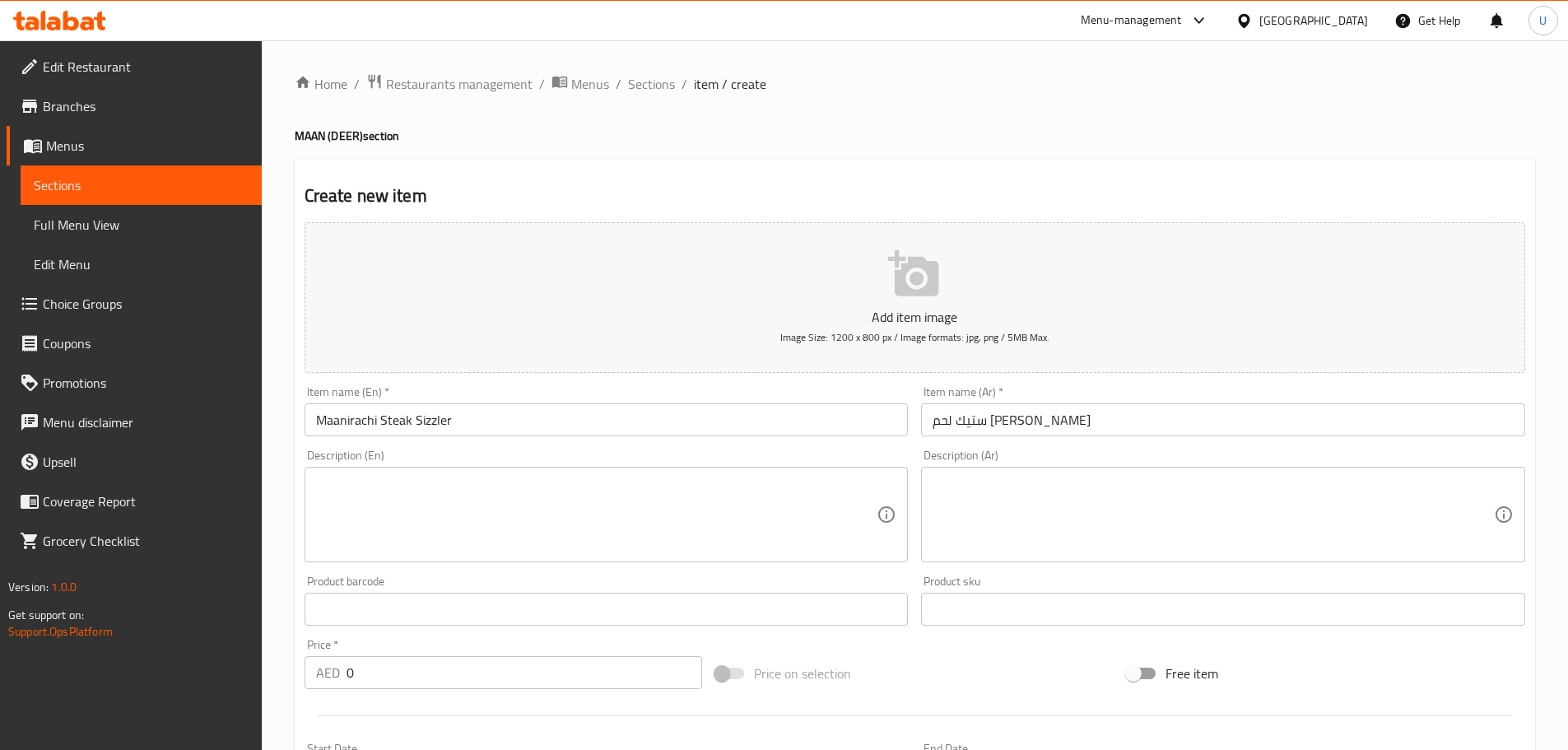
click at [449, 512] on textarea at bounding box center [596, 514] width 561 height 79
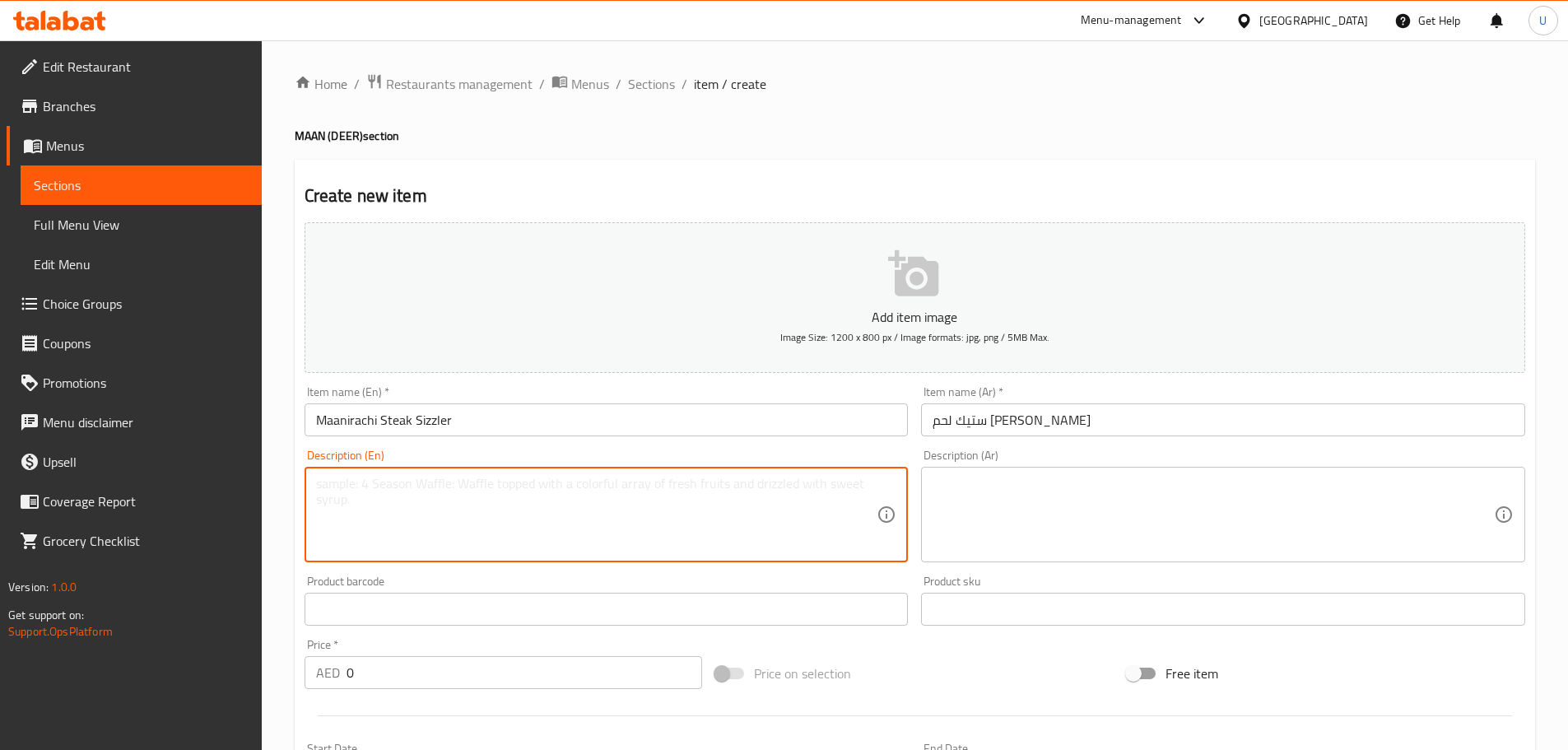
paste textarea "Grilled deer steak served sizzling with sauce."
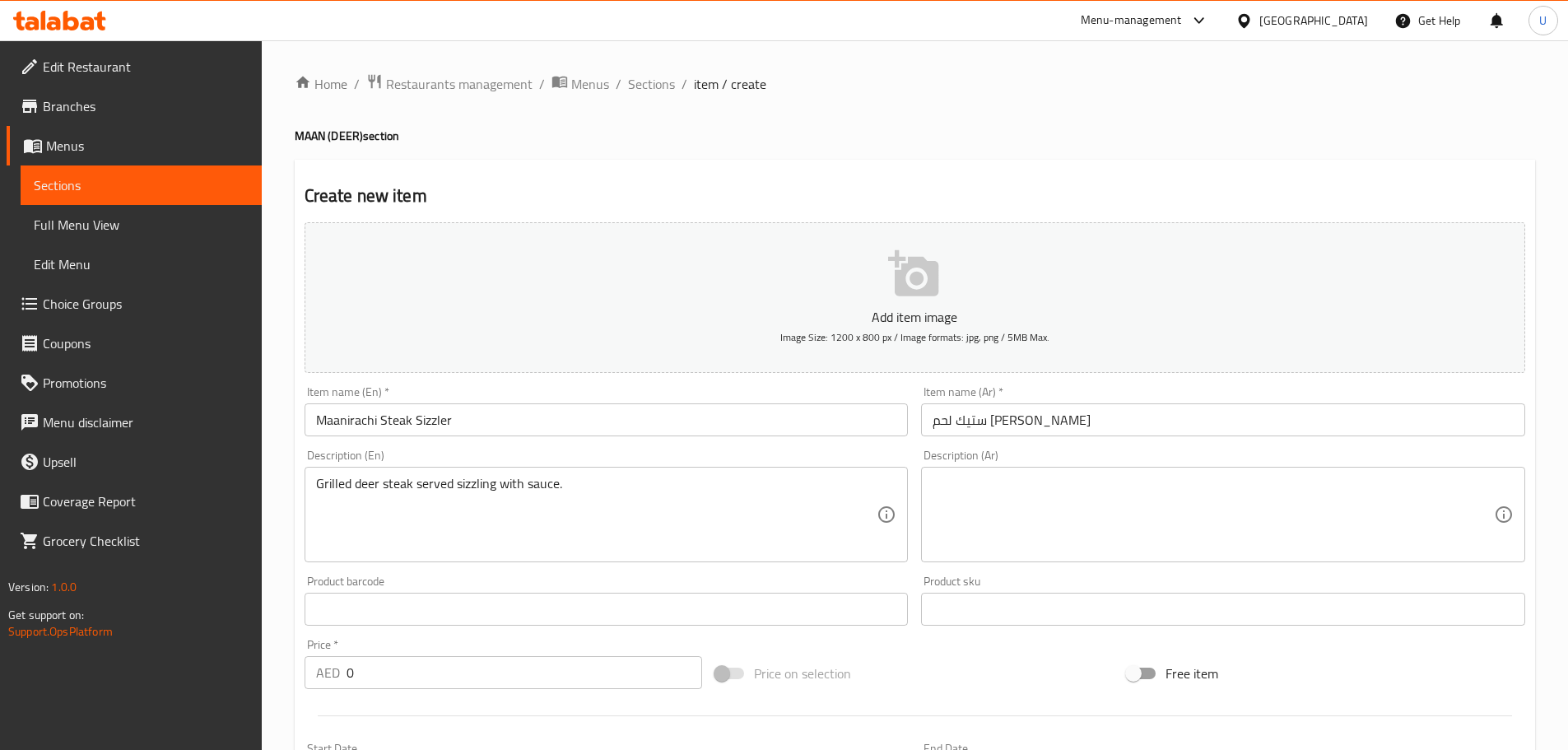
click at [1011, 477] on textarea at bounding box center [1213, 514] width 561 height 79
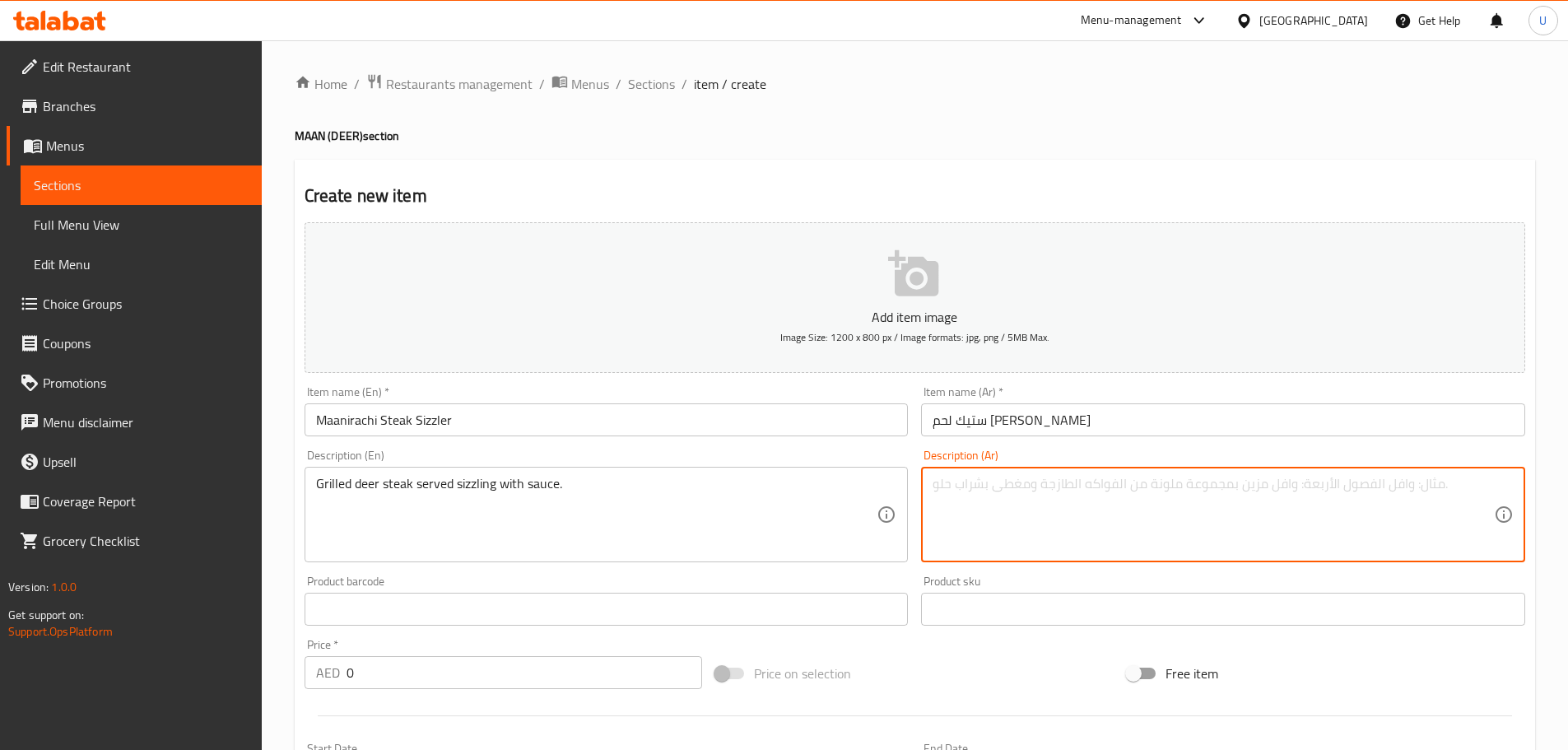
paste textarea "شريحة لحم غزال مشوية وتقدم مع صلصة ساخنة."
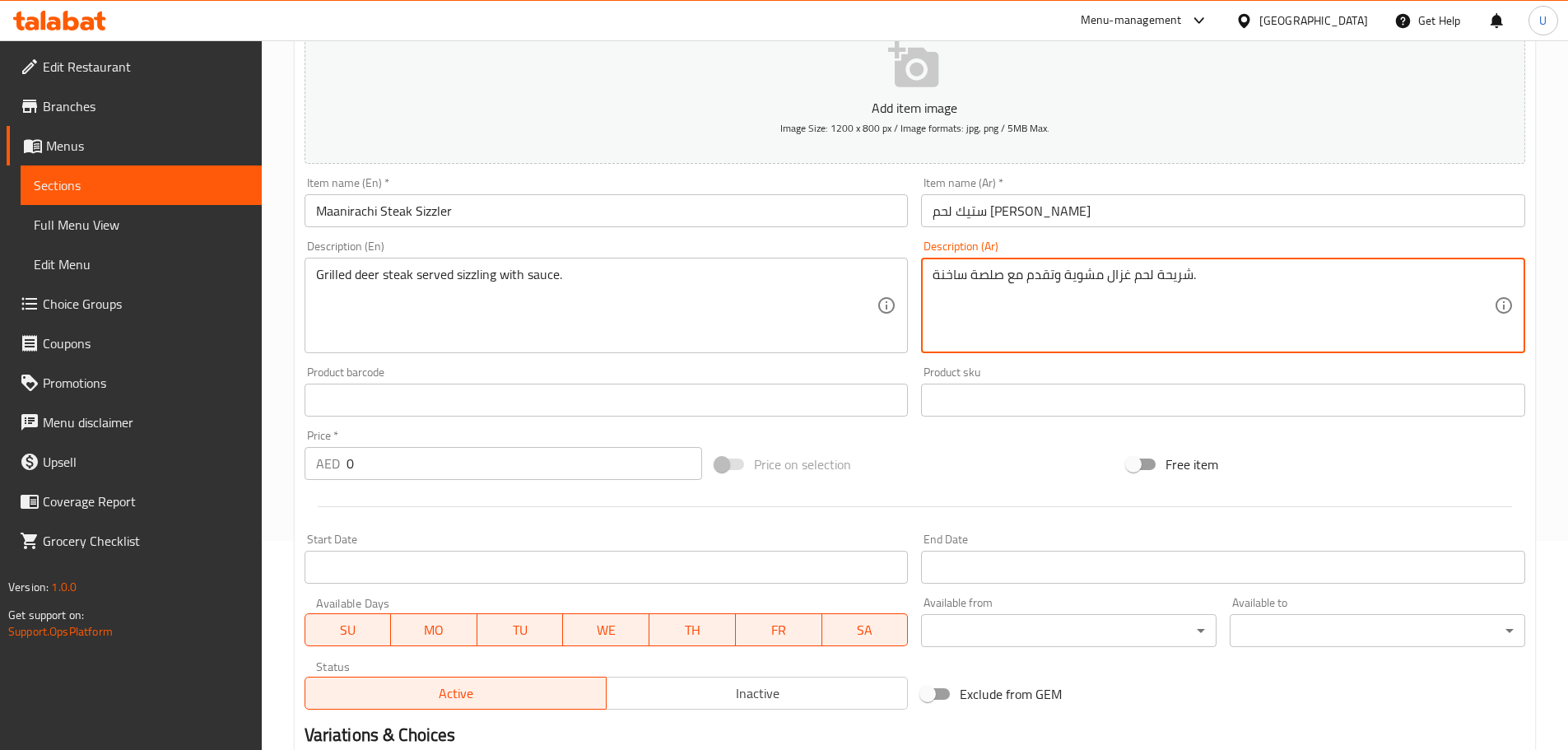
scroll to position [247, 0]
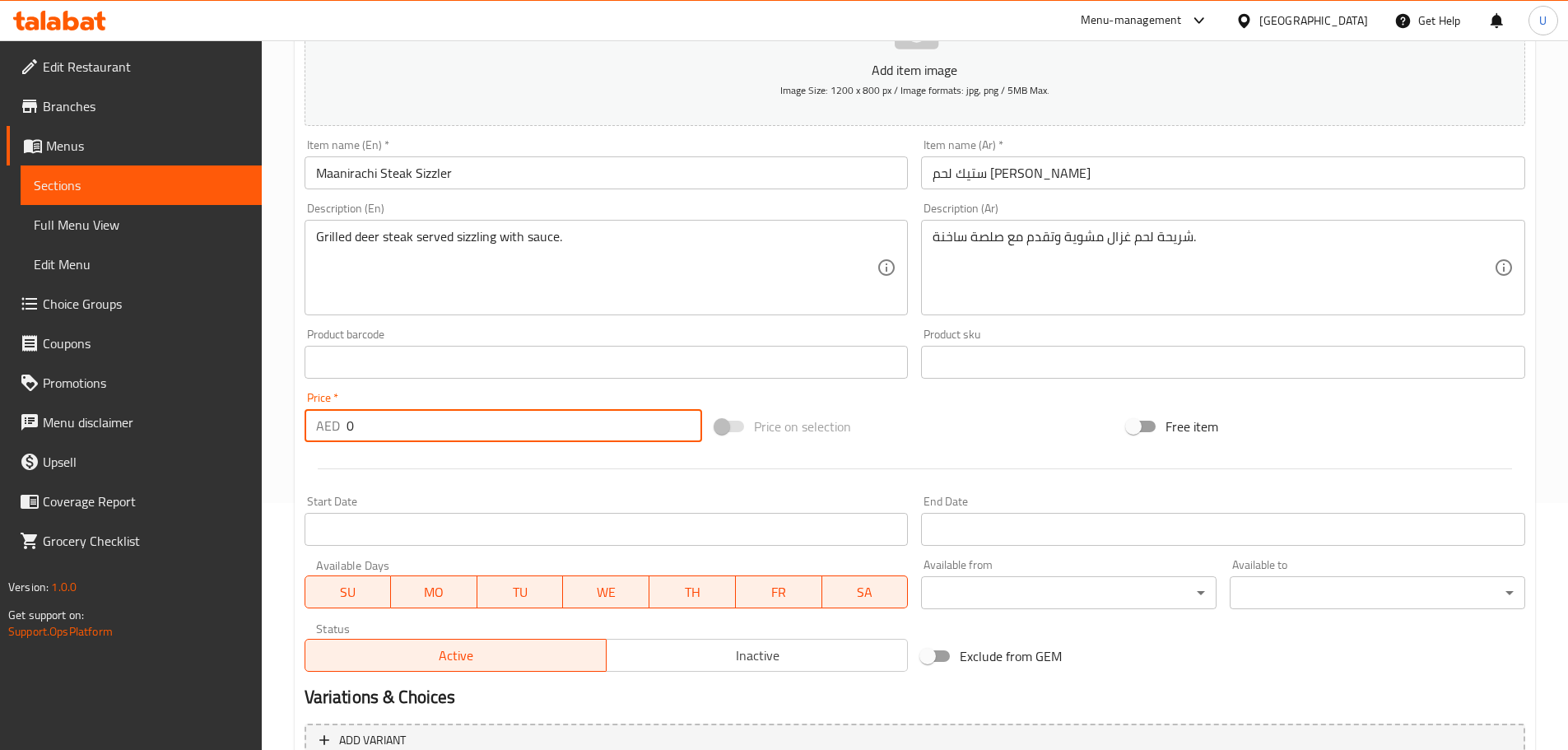
drag, startPoint x: 326, startPoint y: 426, endPoint x: 234, endPoint y: 418, distance: 92.3
click at [243, 420] on div "Edit Restaurant Branches Menus Sections Full Menu View Edit Menu Choice Groups …" at bounding box center [784, 348] width 1568 height 1110
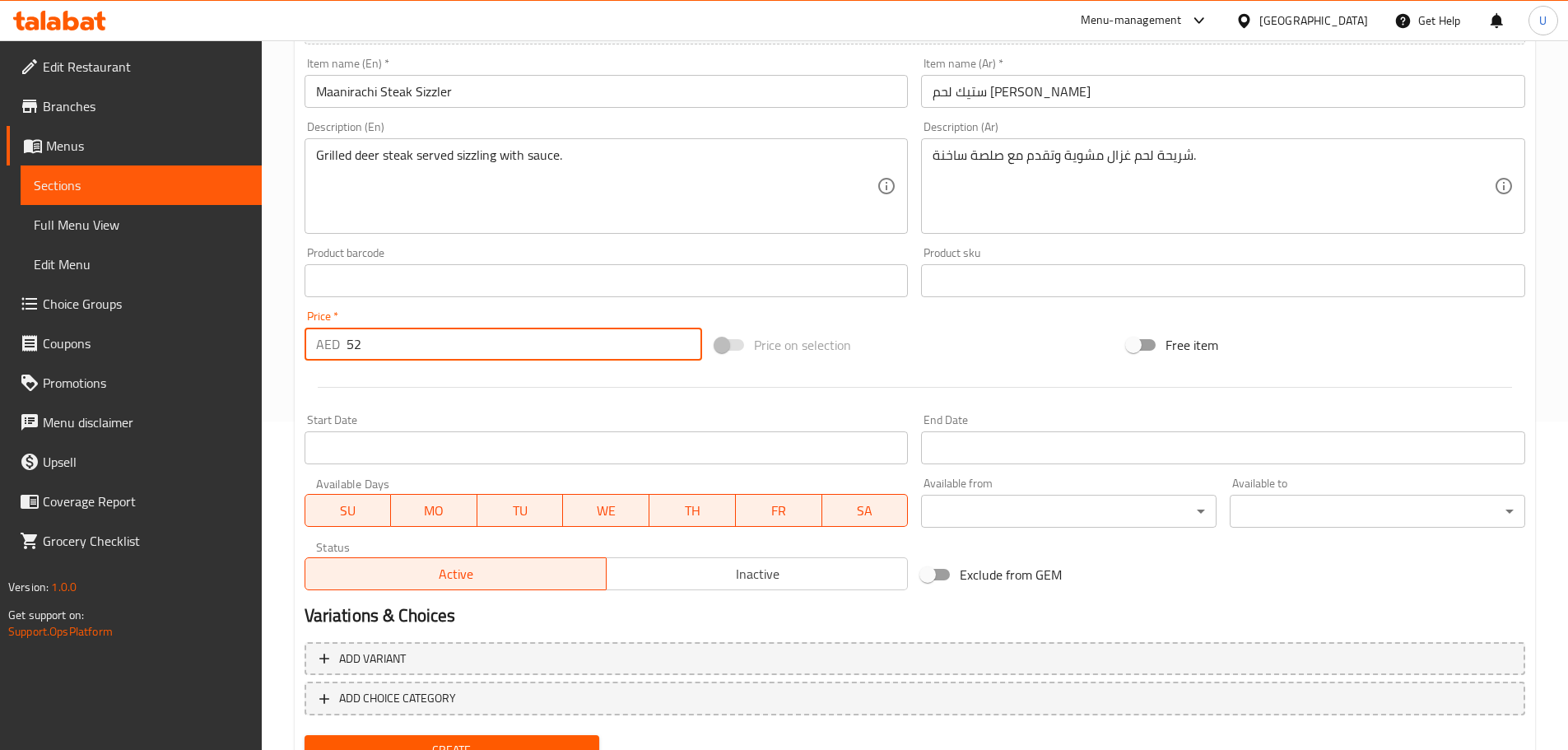
scroll to position [400, 0]
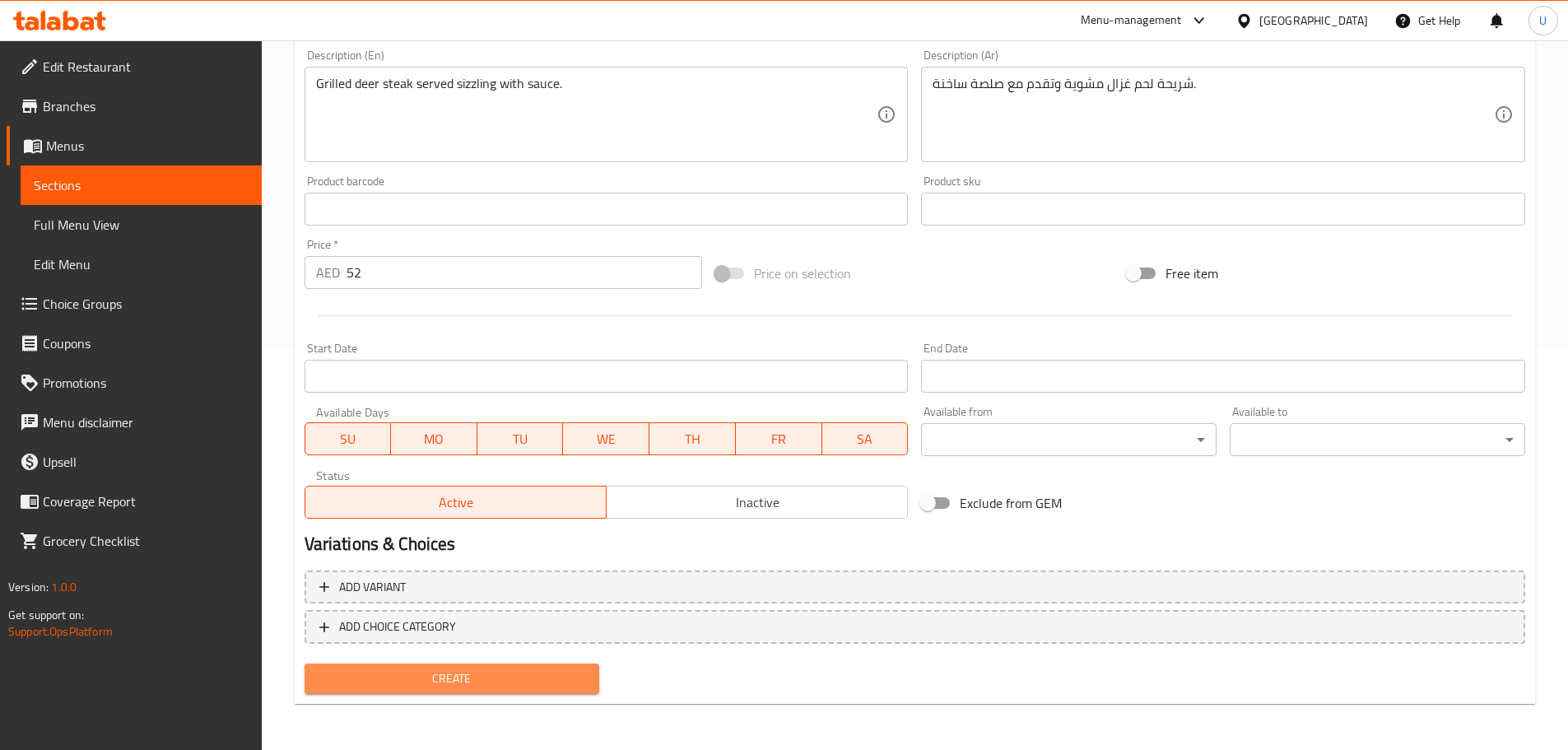
click at [464, 683] on span "Create" at bounding box center [452, 678] width 269 height 21
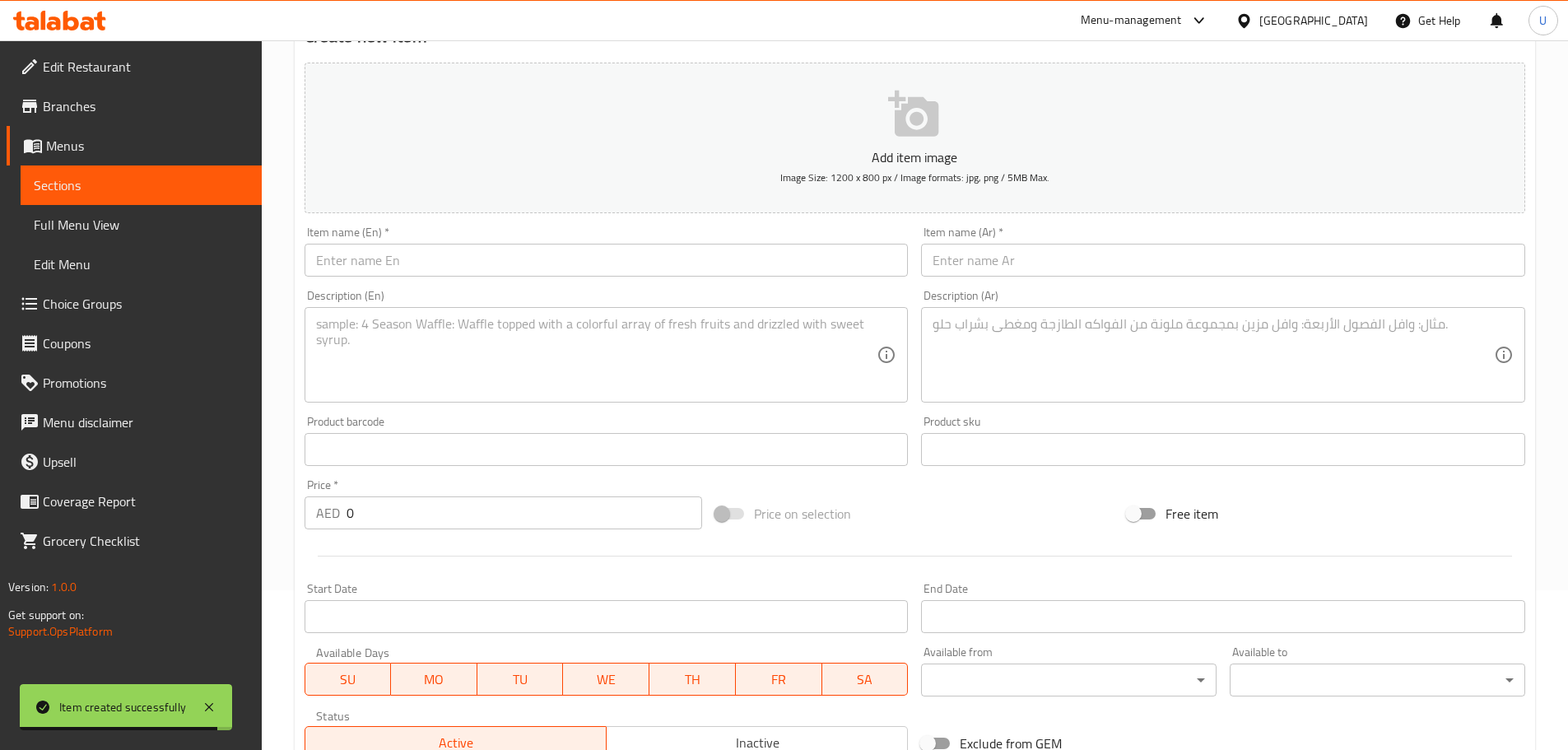
scroll to position [0, 0]
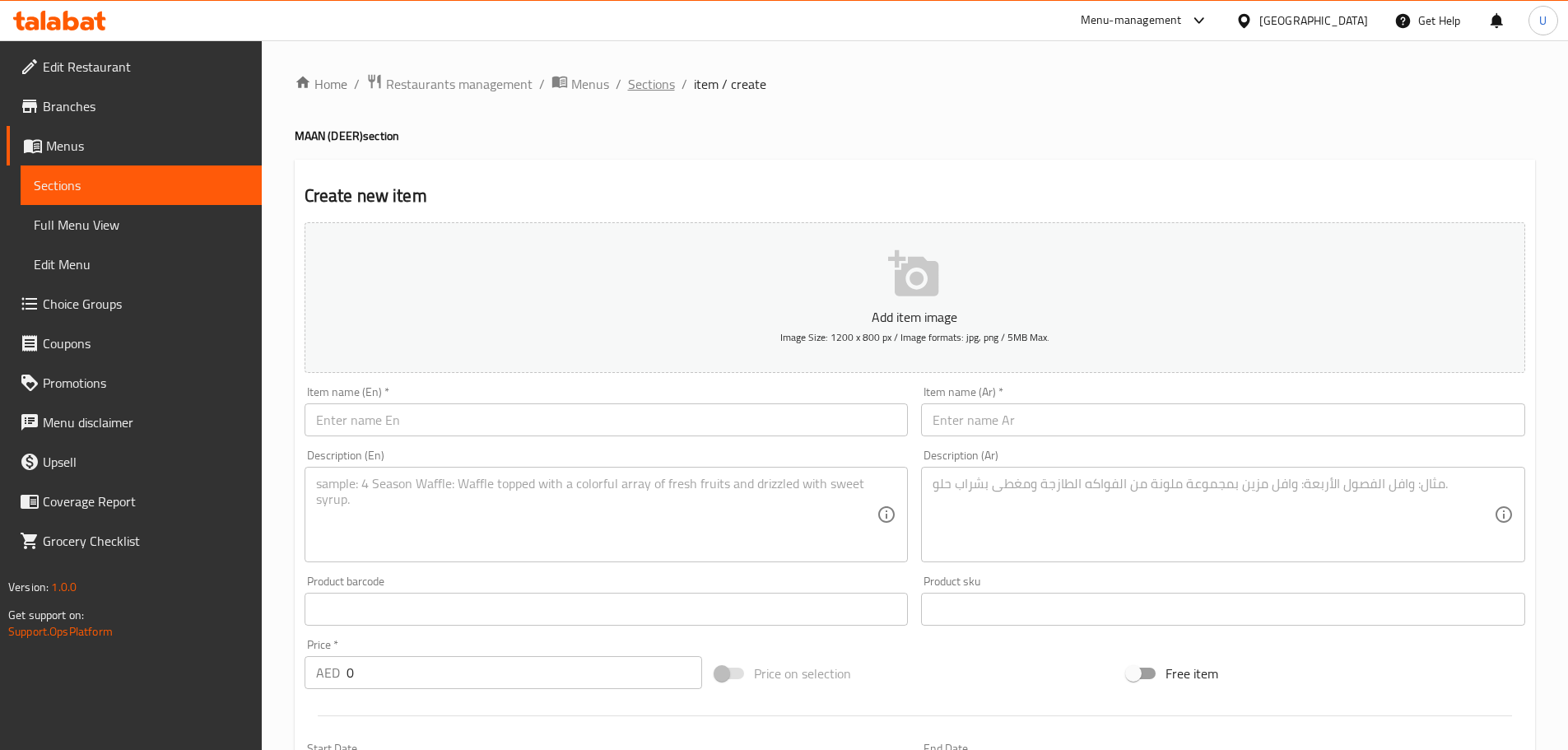
click at [644, 85] on span "Sections" at bounding box center [651, 84] width 47 height 20
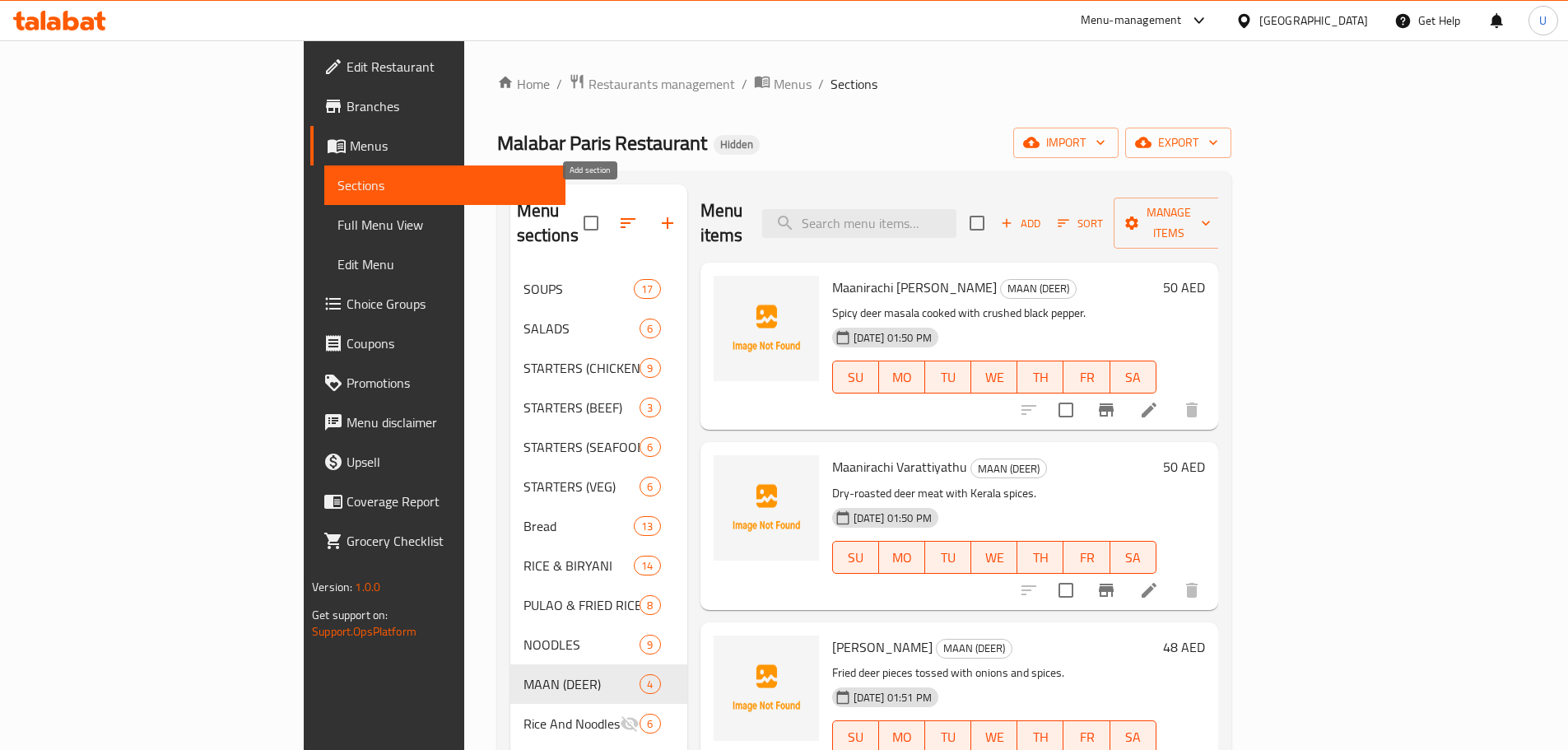
click at [657, 213] on icon "button" at bounding box center [667, 223] width 20 height 20
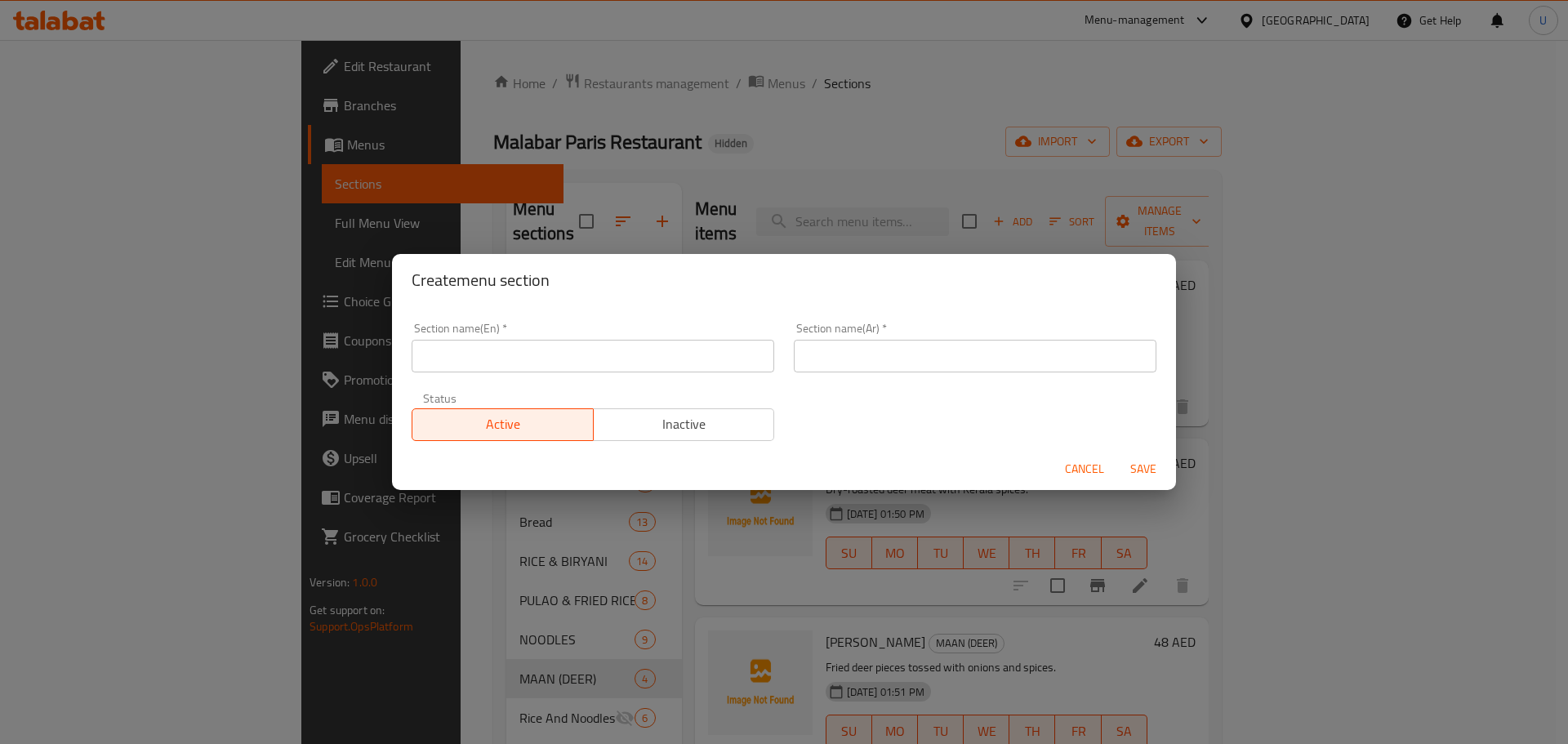
click at [461, 374] on div "Section name(En)   * Section name(En) *" at bounding box center [593, 347] width 382 height 70
click at [485, 354] on input "text" at bounding box center [593, 356] width 363 height 33
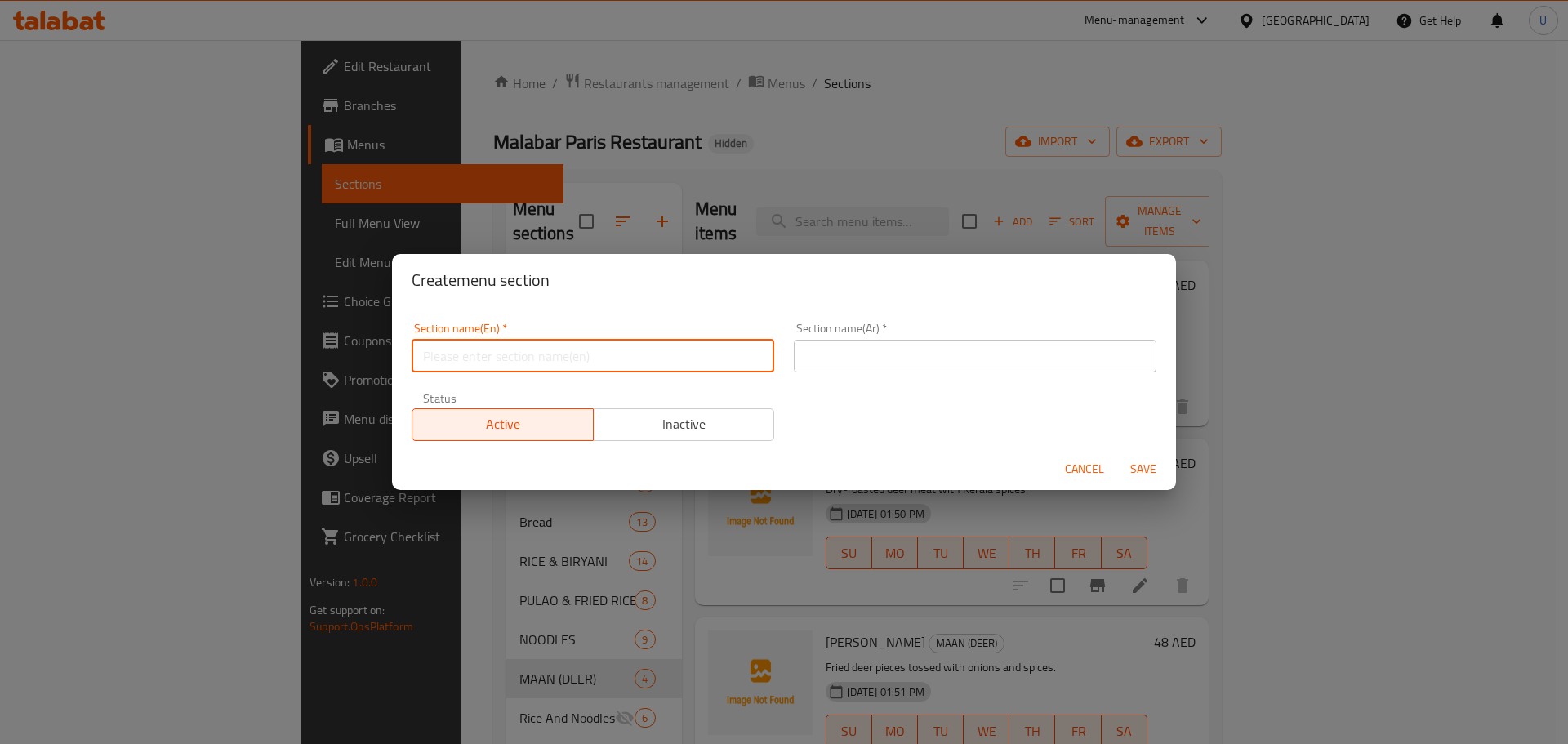
paste input "KATTU POTH"
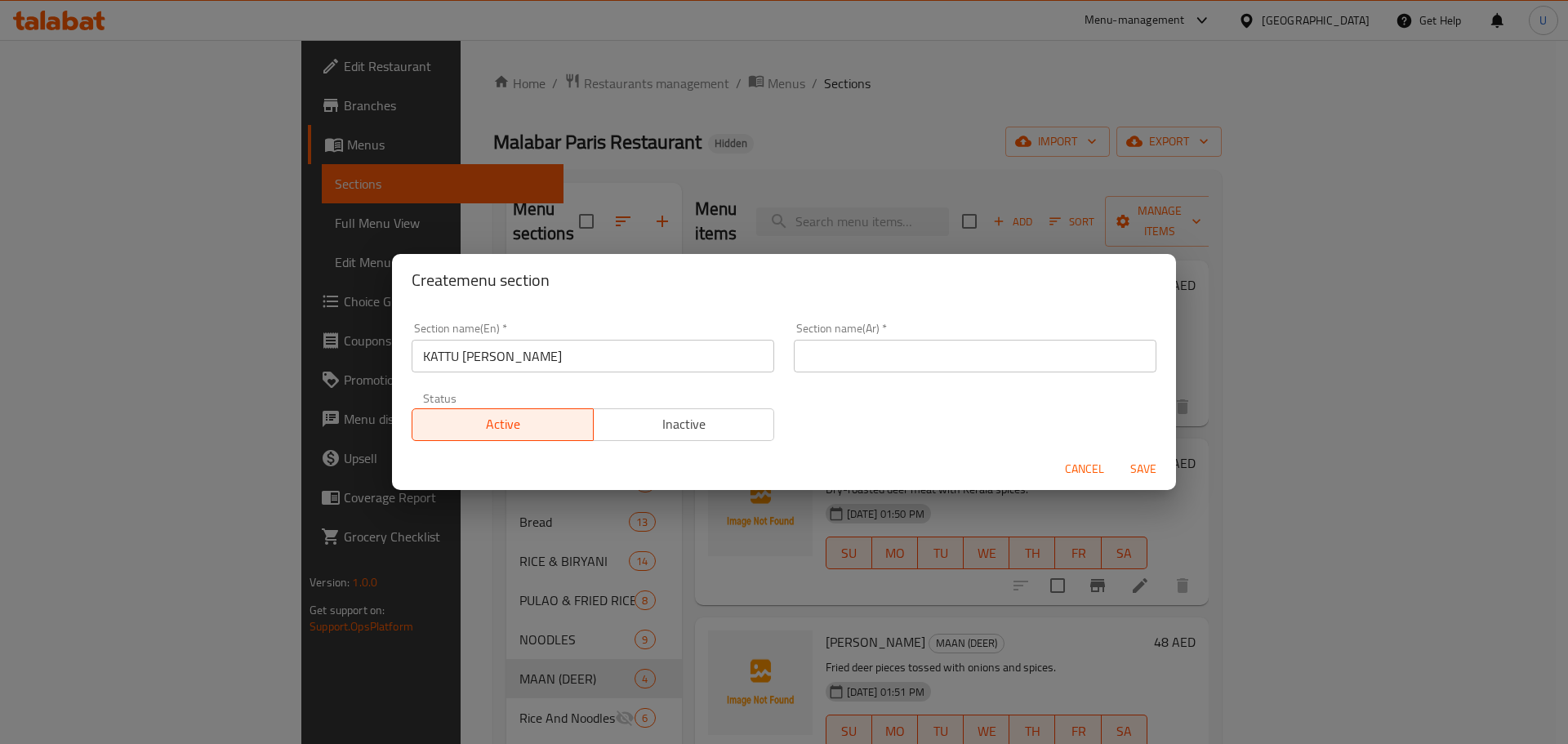
click at [842, 354] on input "text" at bounding box center [976, 356] width 363 height 33
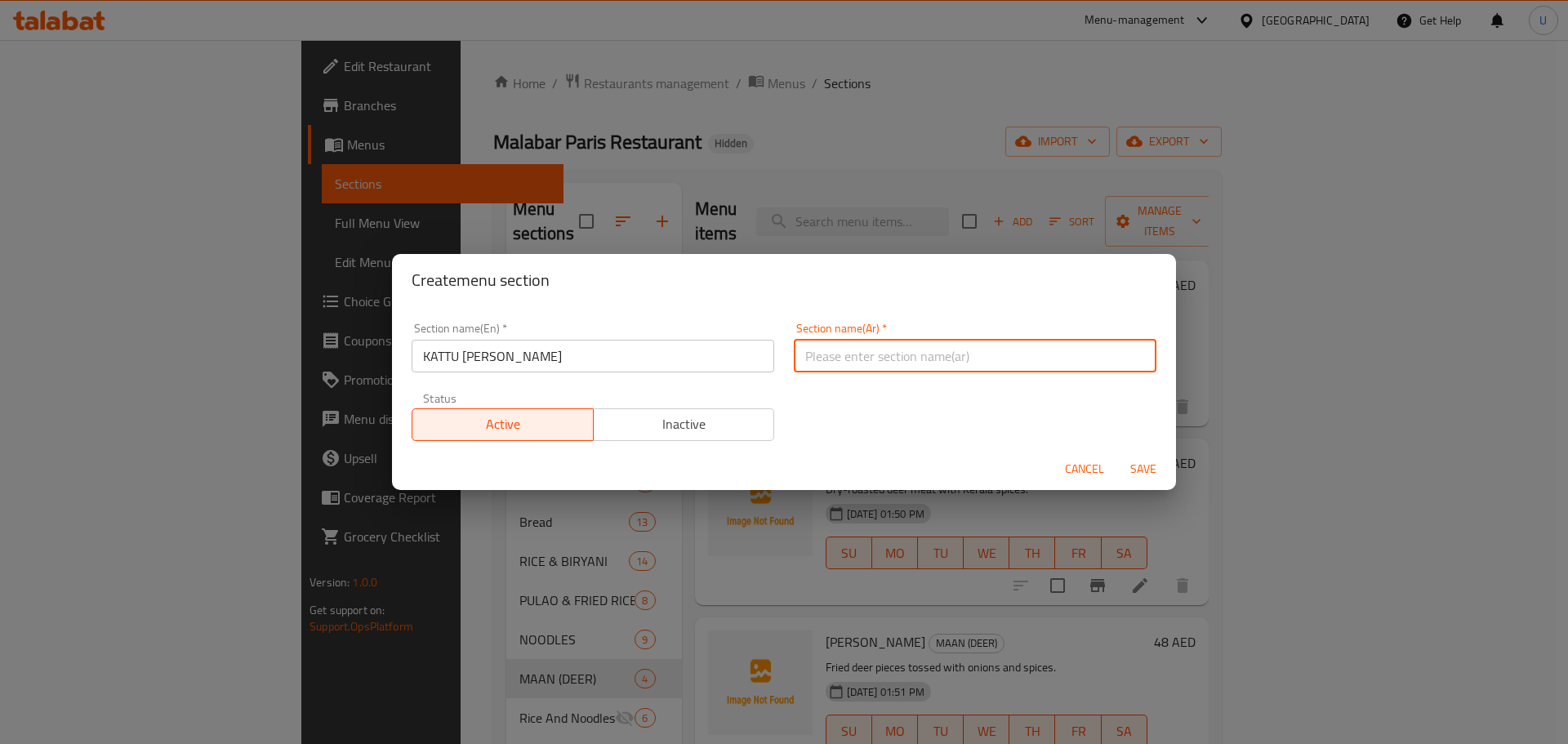
paste input "لحم الجاموس البري"
click at [1141, 471] on span "Save" at bounding box center [1144, 469] width 39 height 21
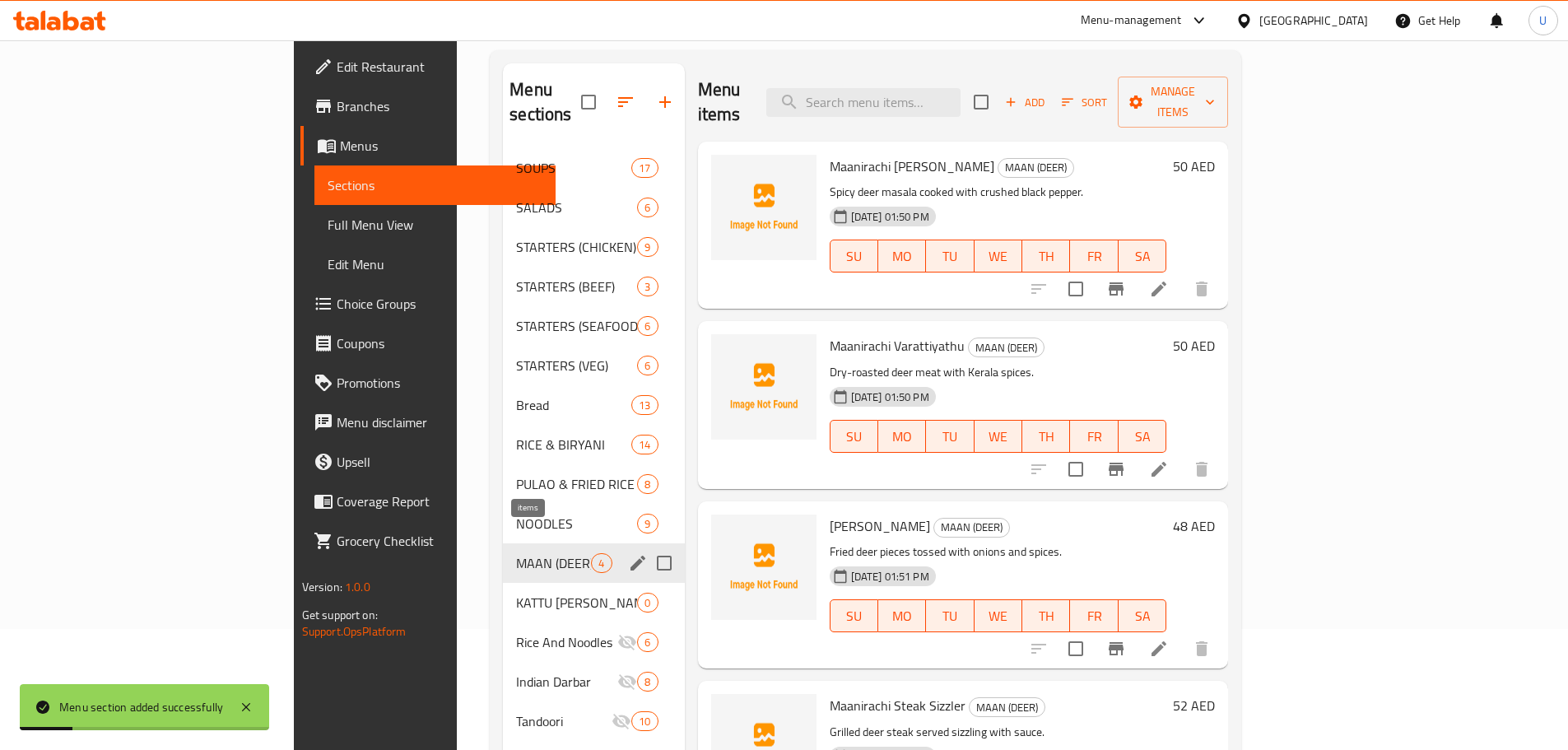
scroll to position [165, 0]
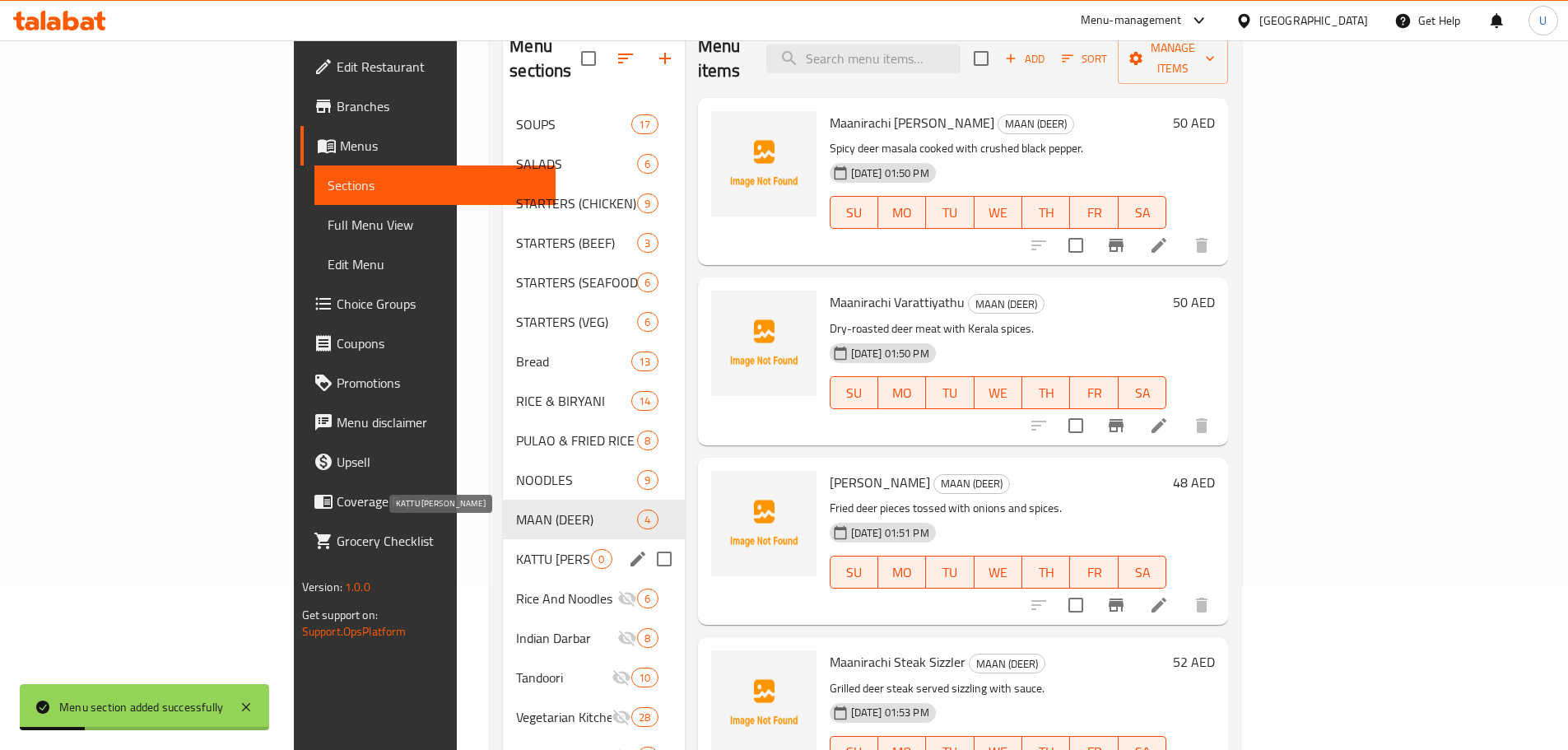
click at [516, 549] on span "KATTU POTH" at bounding box center [553, 559] width 75 height 20
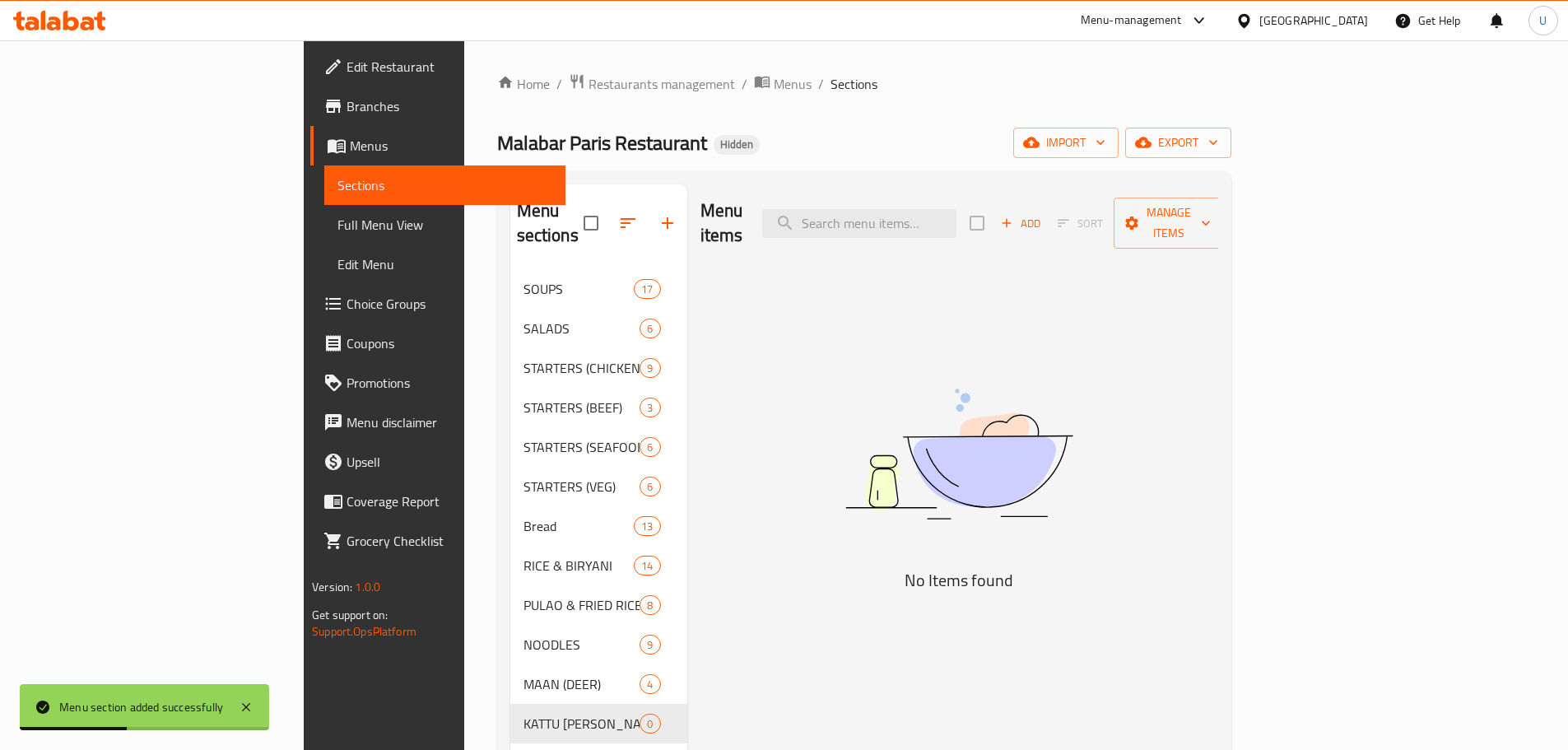
click at [1042, 214] on span "Add" at bounding box center [1021, 223] width 45 height 19
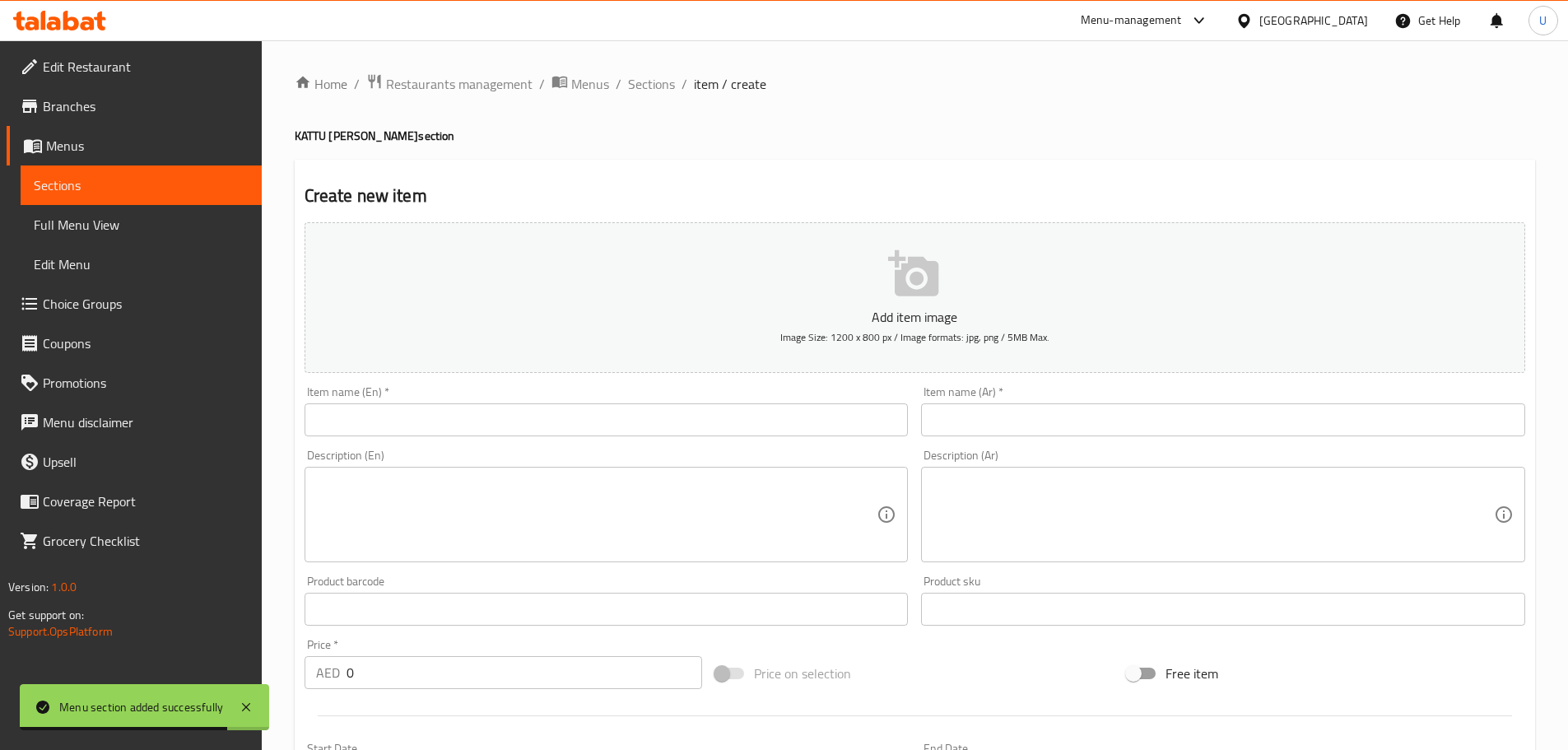
click at [406, 418] on input "text" at bounding box center [606, 420] width 604 height 33
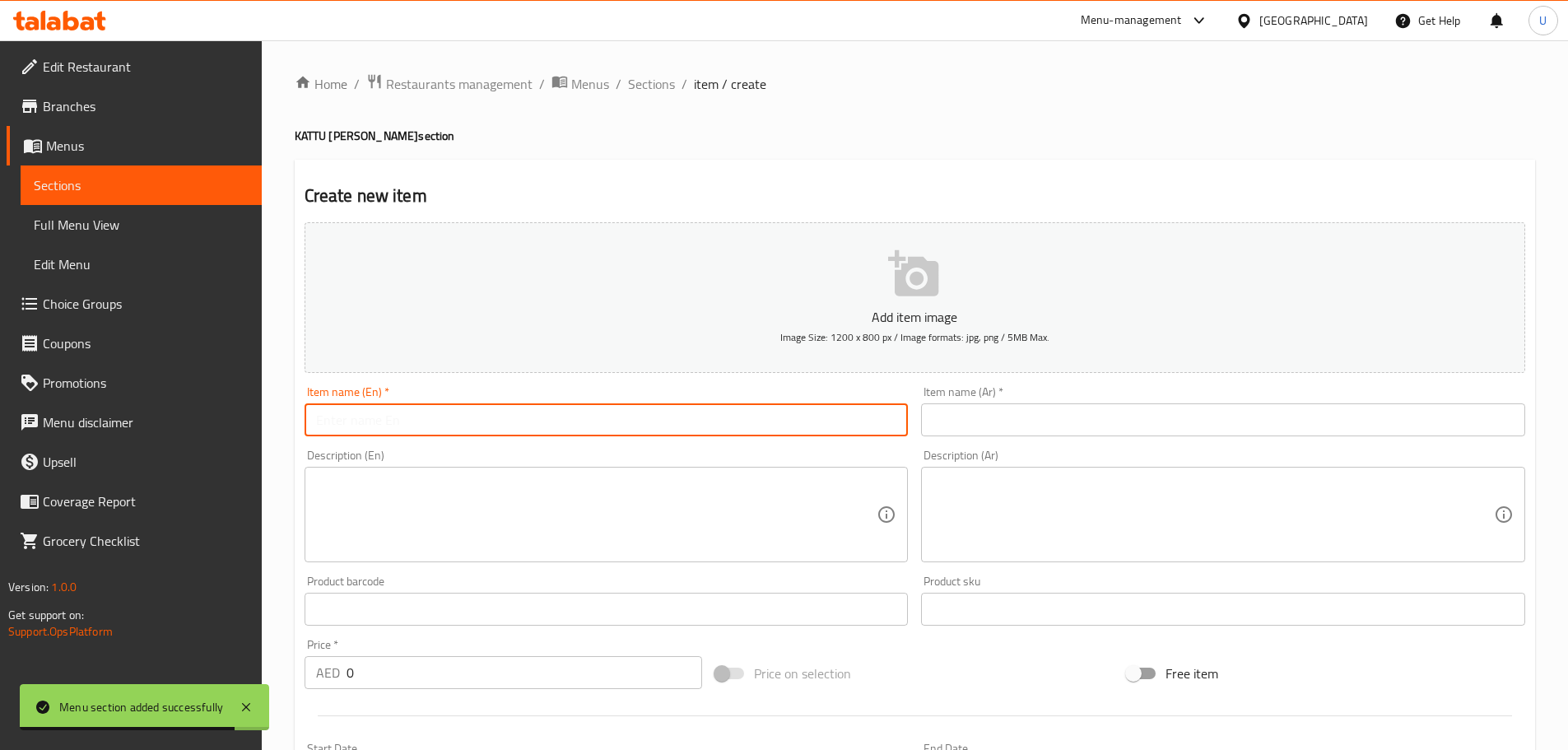
paste input "Kaattupothirachi Ularthiyath"
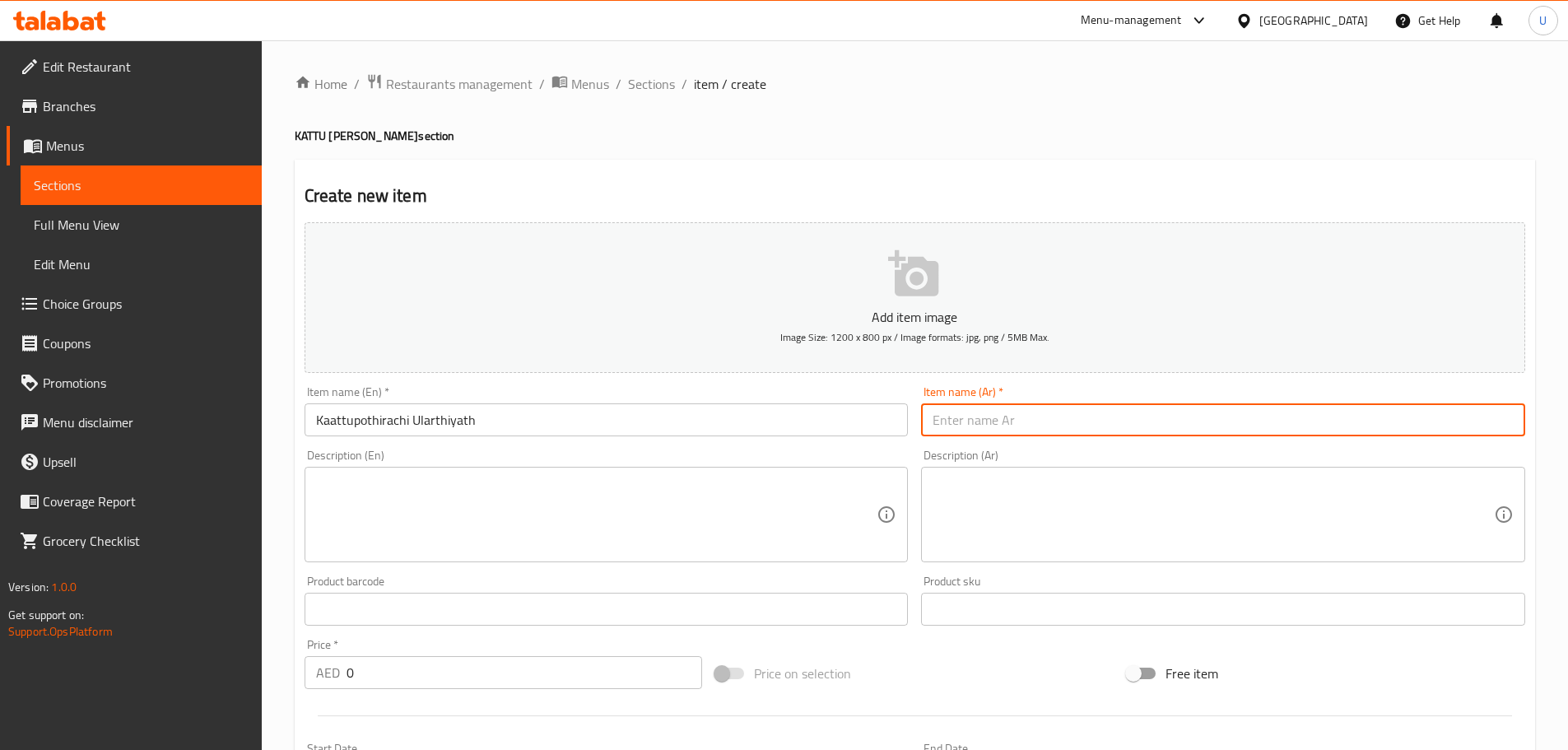
click at [980, 431] on input "text" at bounding box center [1222, 420] width 604 height 33
paste input "لحم الجاموس المقلي (أولارثيات)"
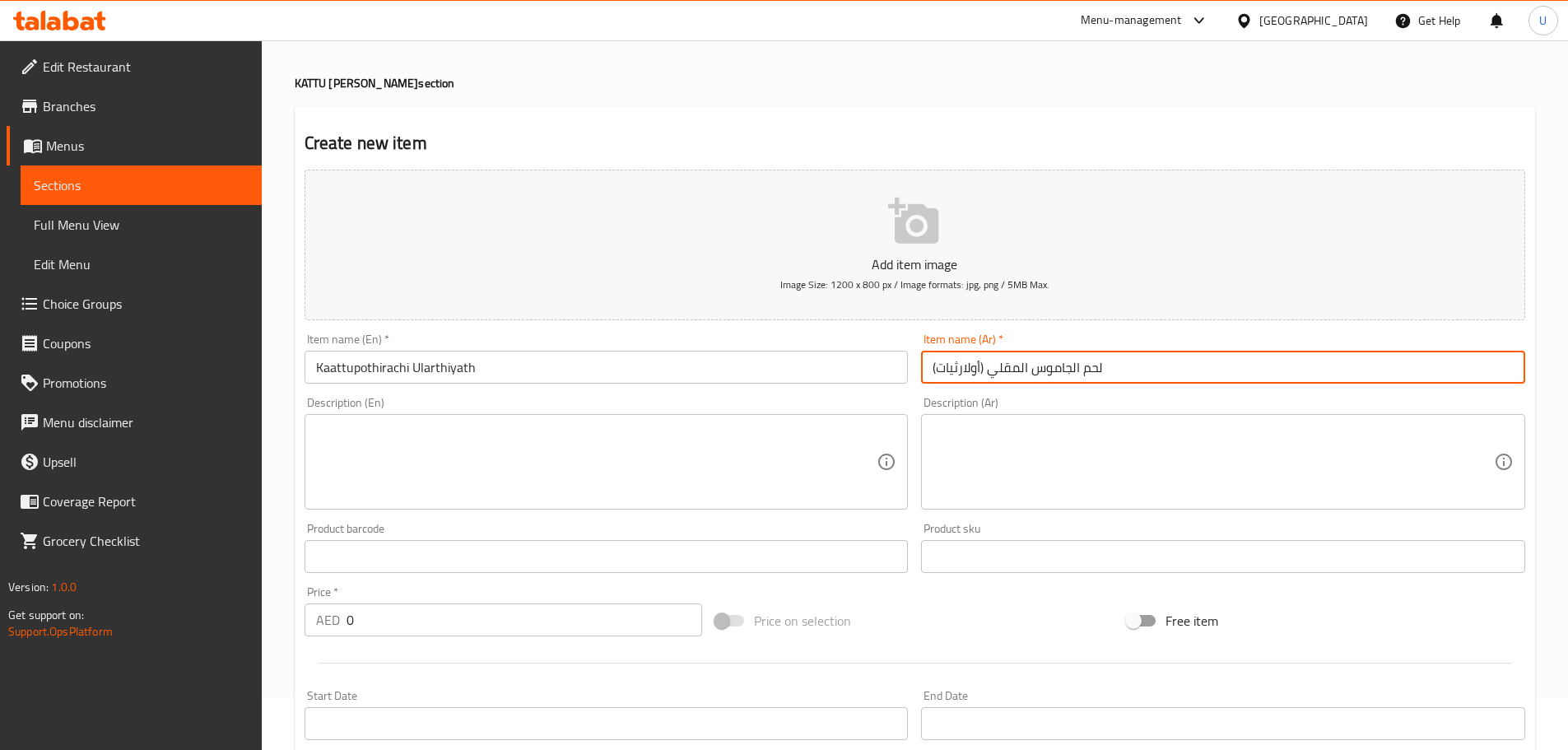
scroll to position [83, 0]
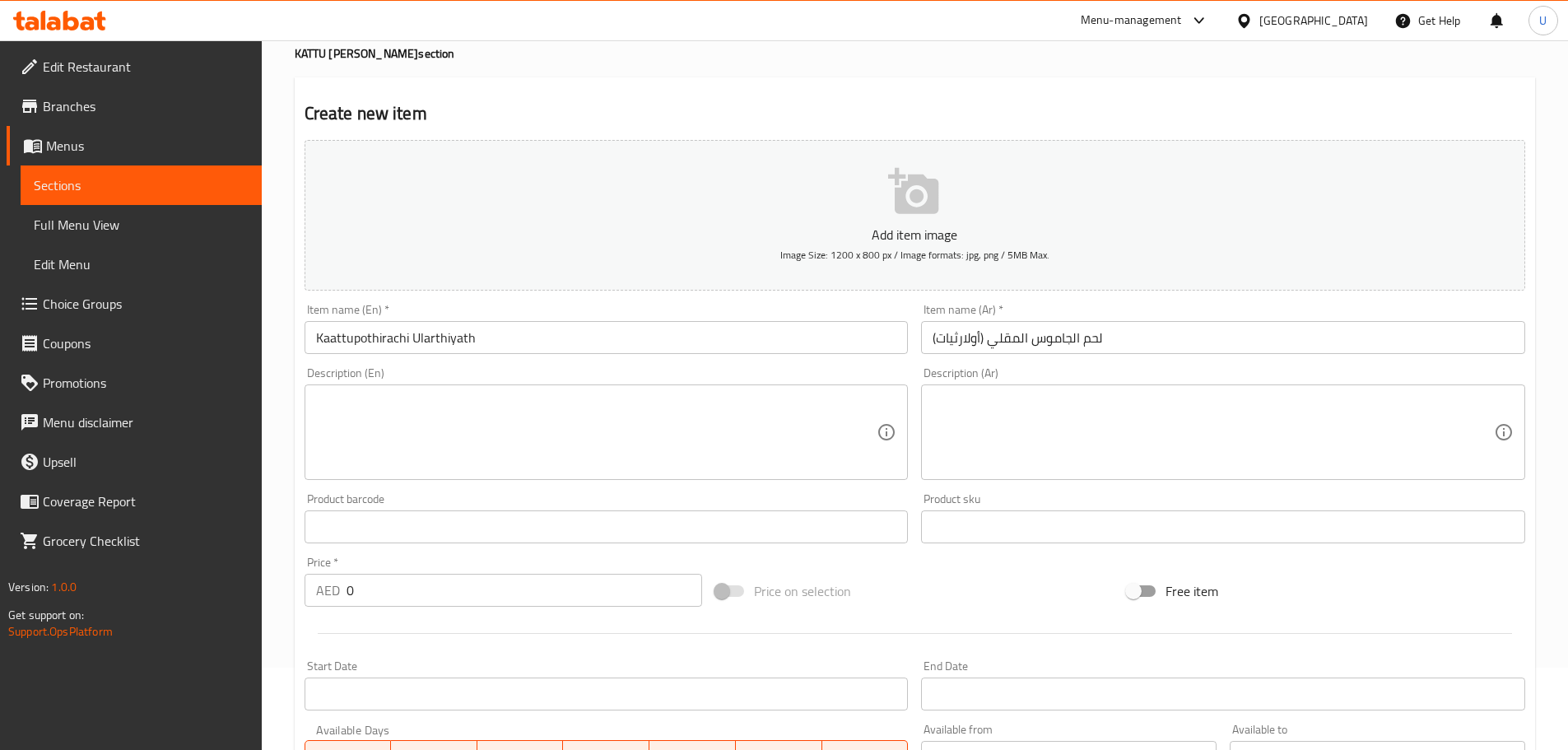
click at [411, 409] on textarea at bounding box center [596, 432] width 561 height 79
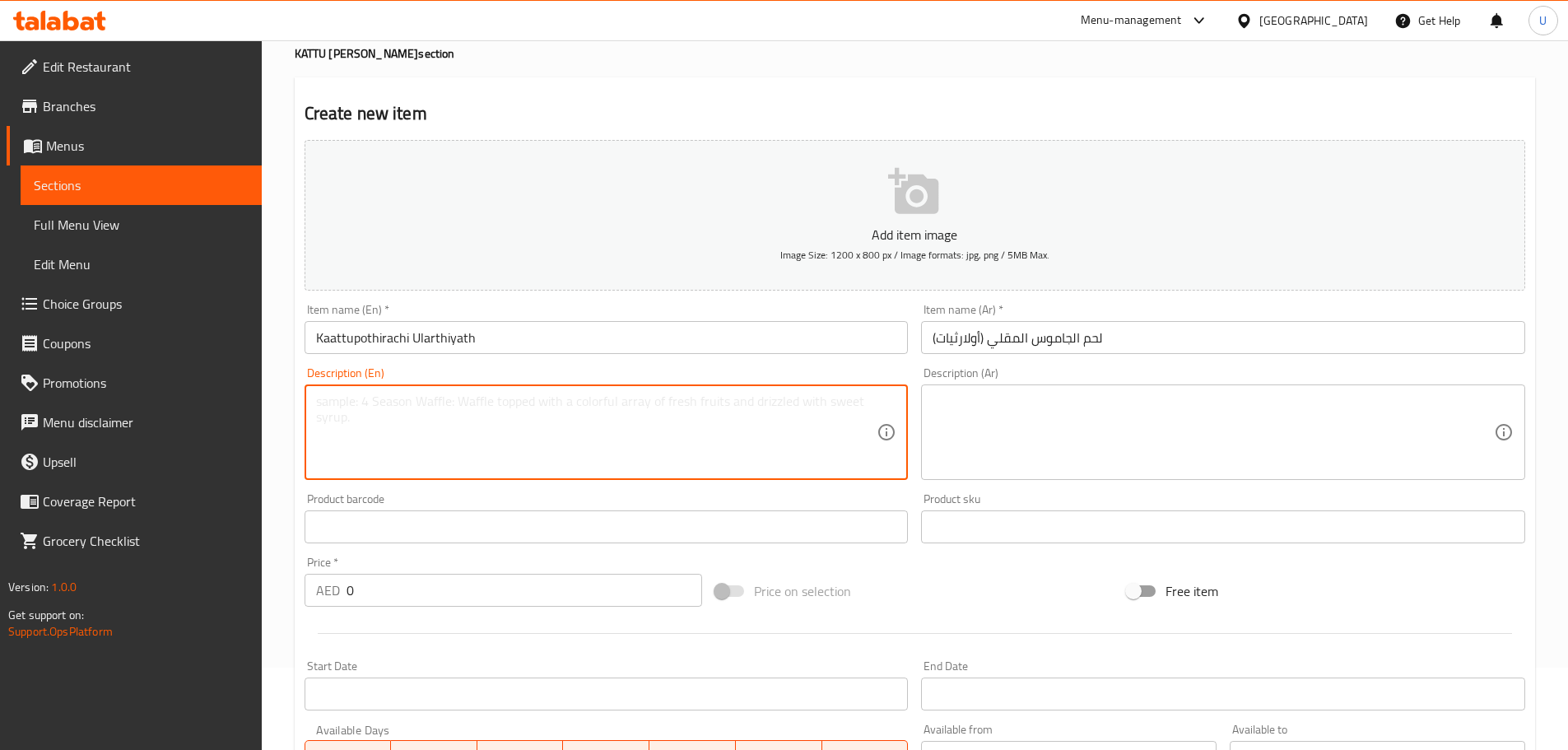
paste textarea "Fried wild buffalo meat tossed with onions and spices."
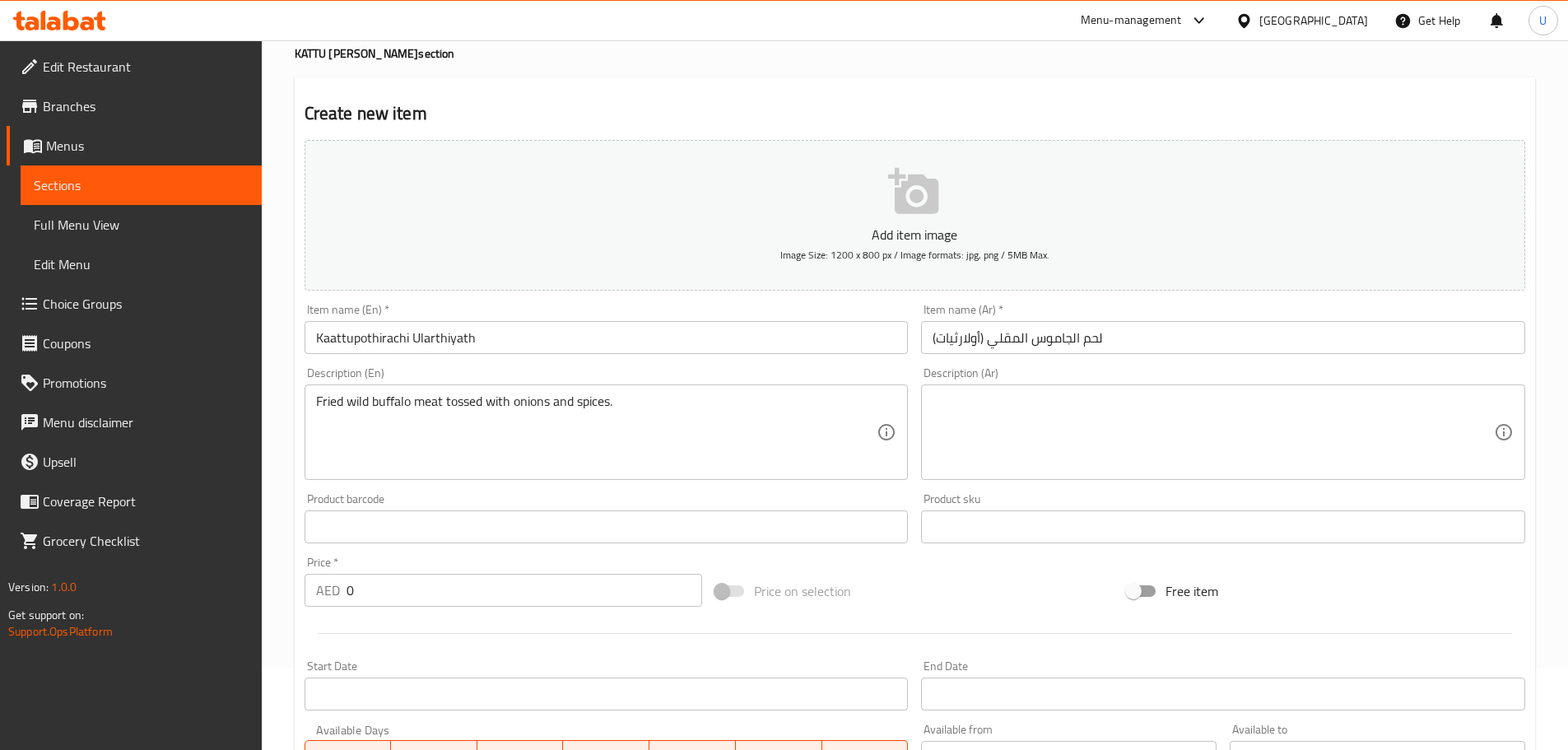
click at [1015, 414] on textarea at bounding box center [1213, 432] width 561 height 79
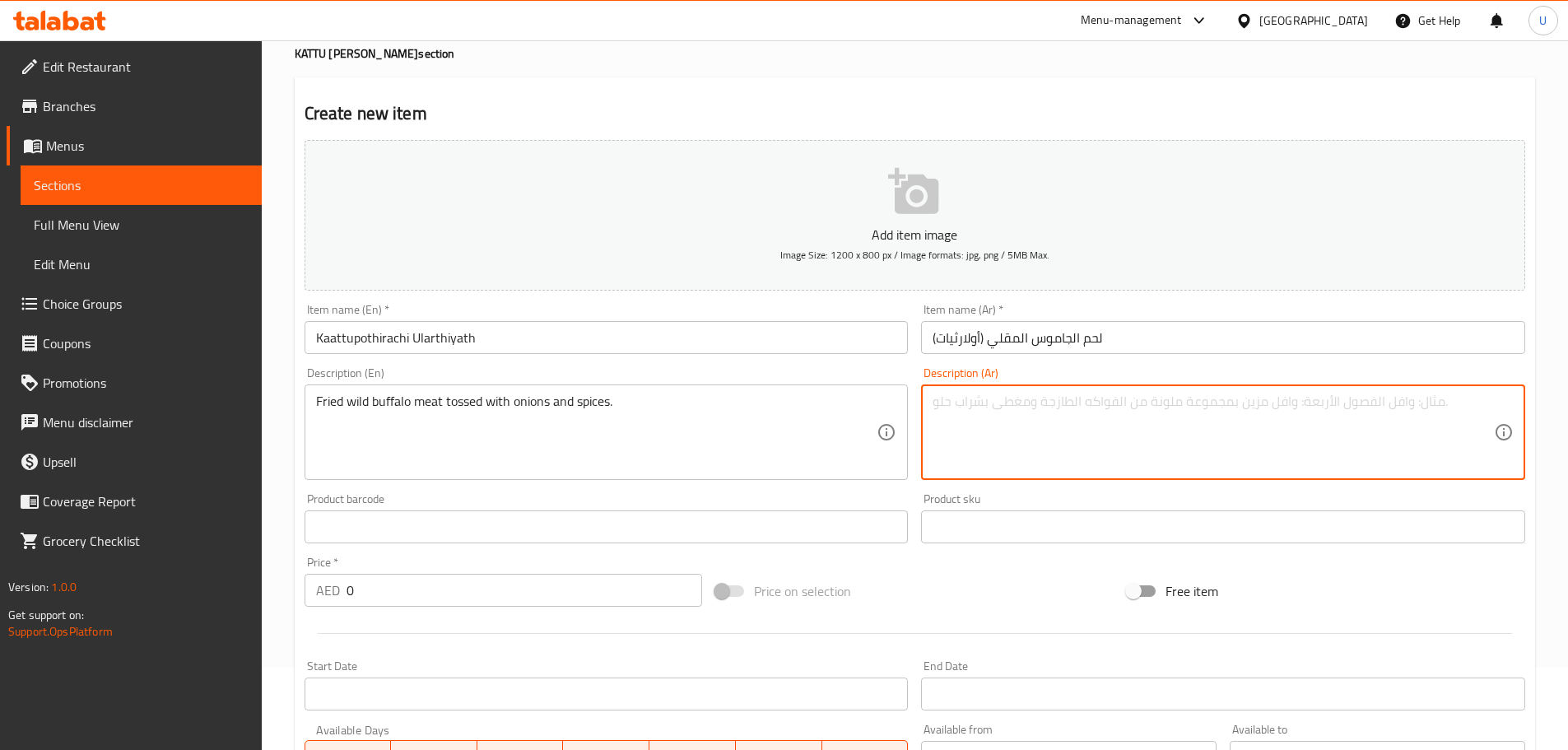
paste textarea "لحم جاموس بري مقلي بالبصل والتوابل."
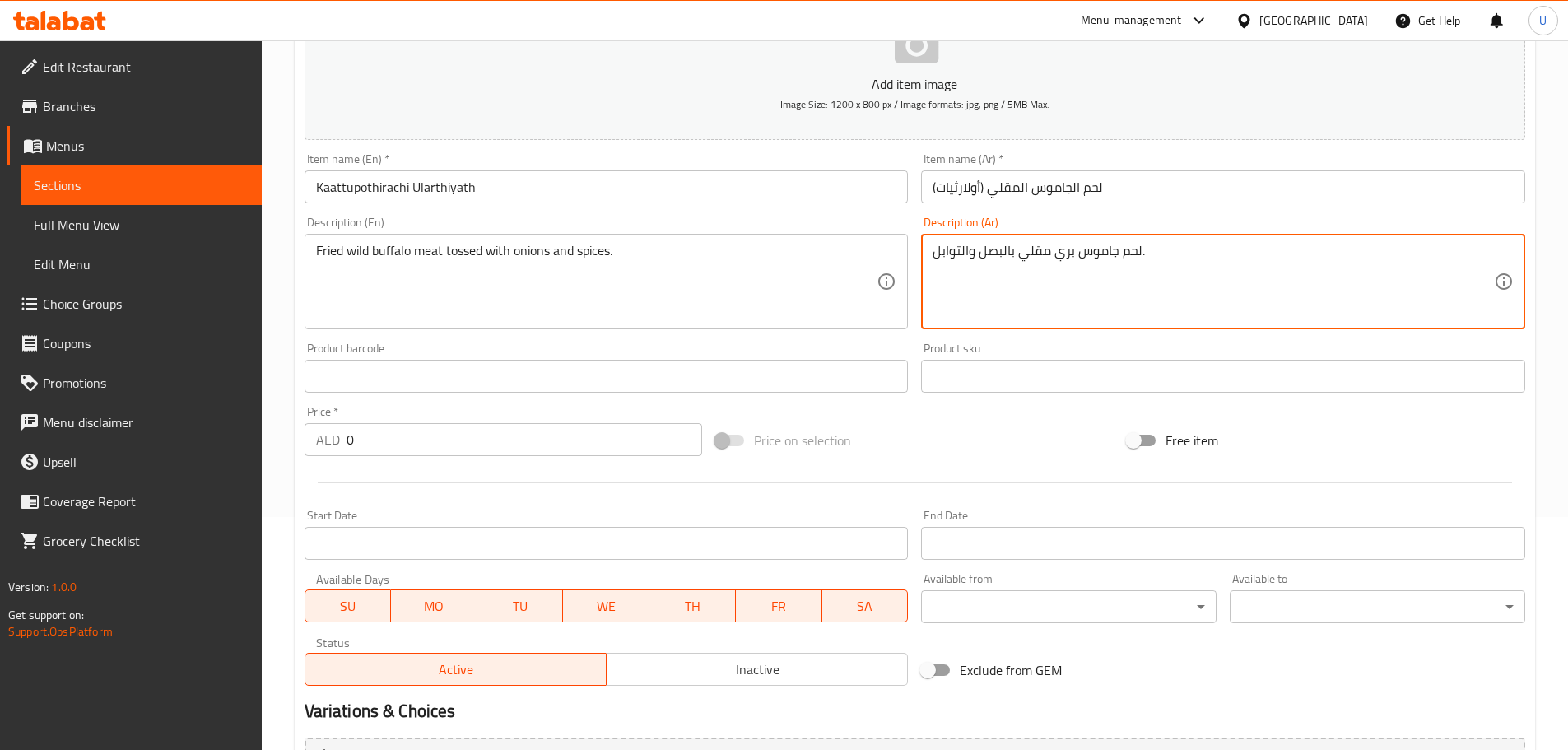
scroll to position [247, 0]
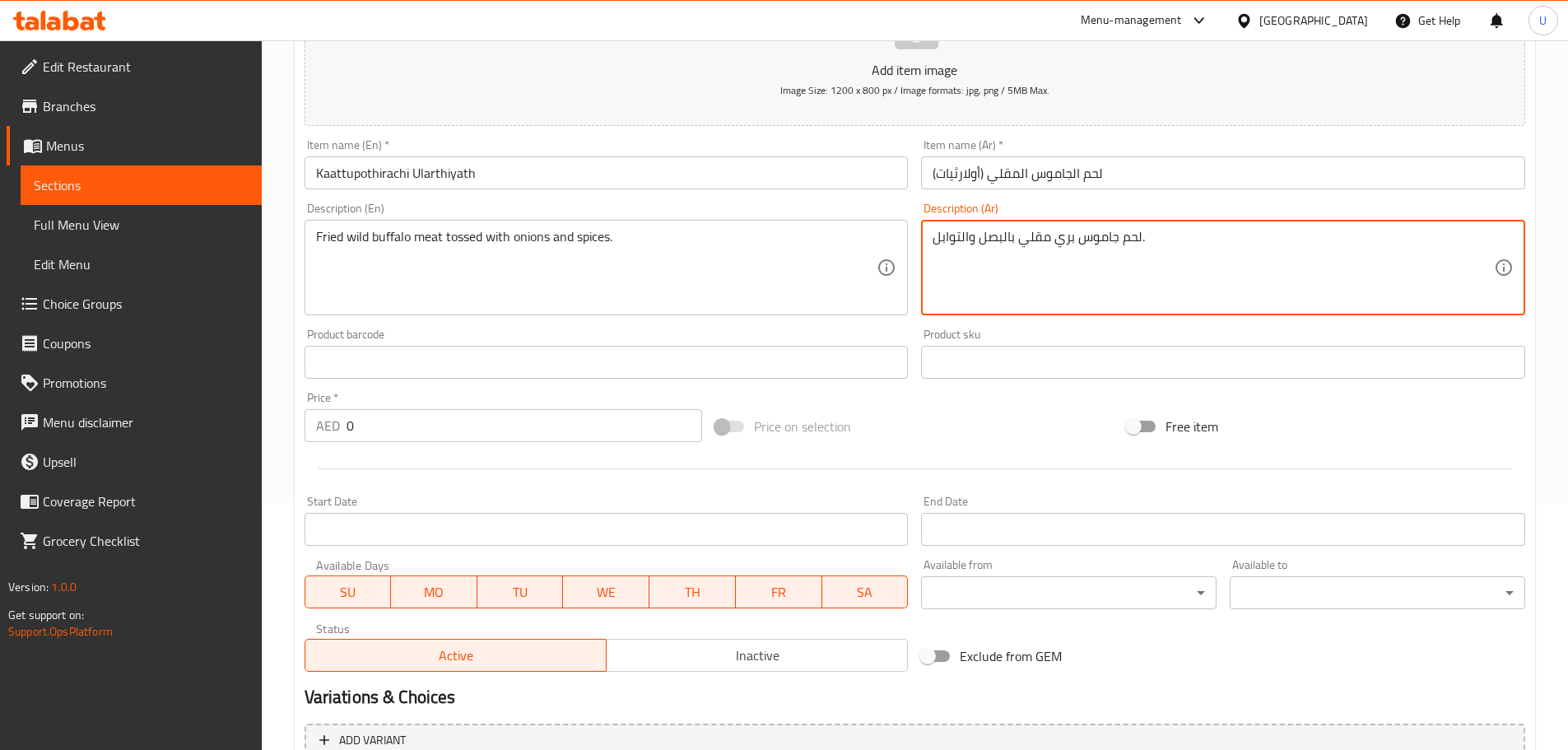
click at [209, 413] on div "Edit Restaurant Branches Menus Sections Full Menu View Edit Menu Choice Groups …" at bounding box center [784, 348] width 1568 height 1110
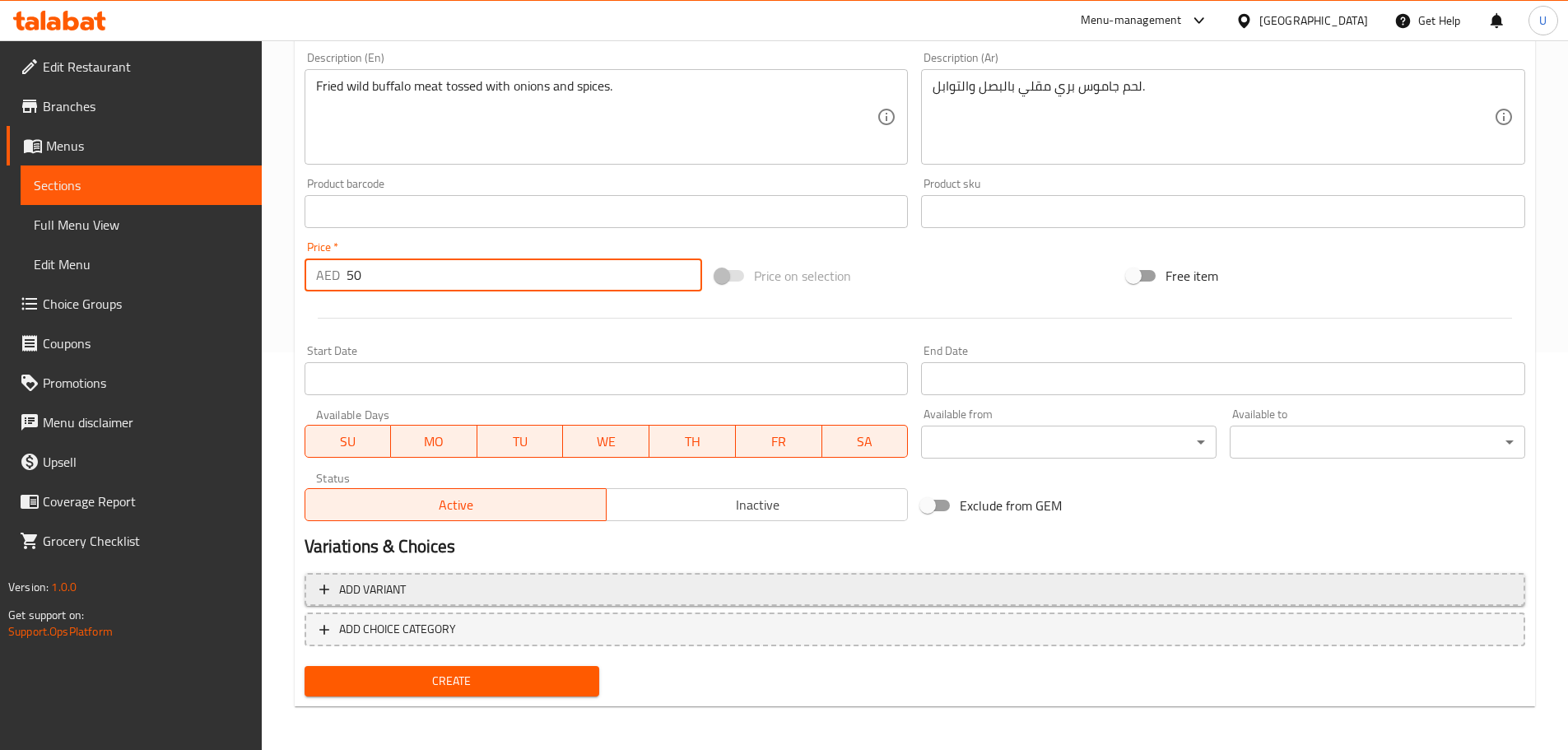
scroll to position [400, 0]
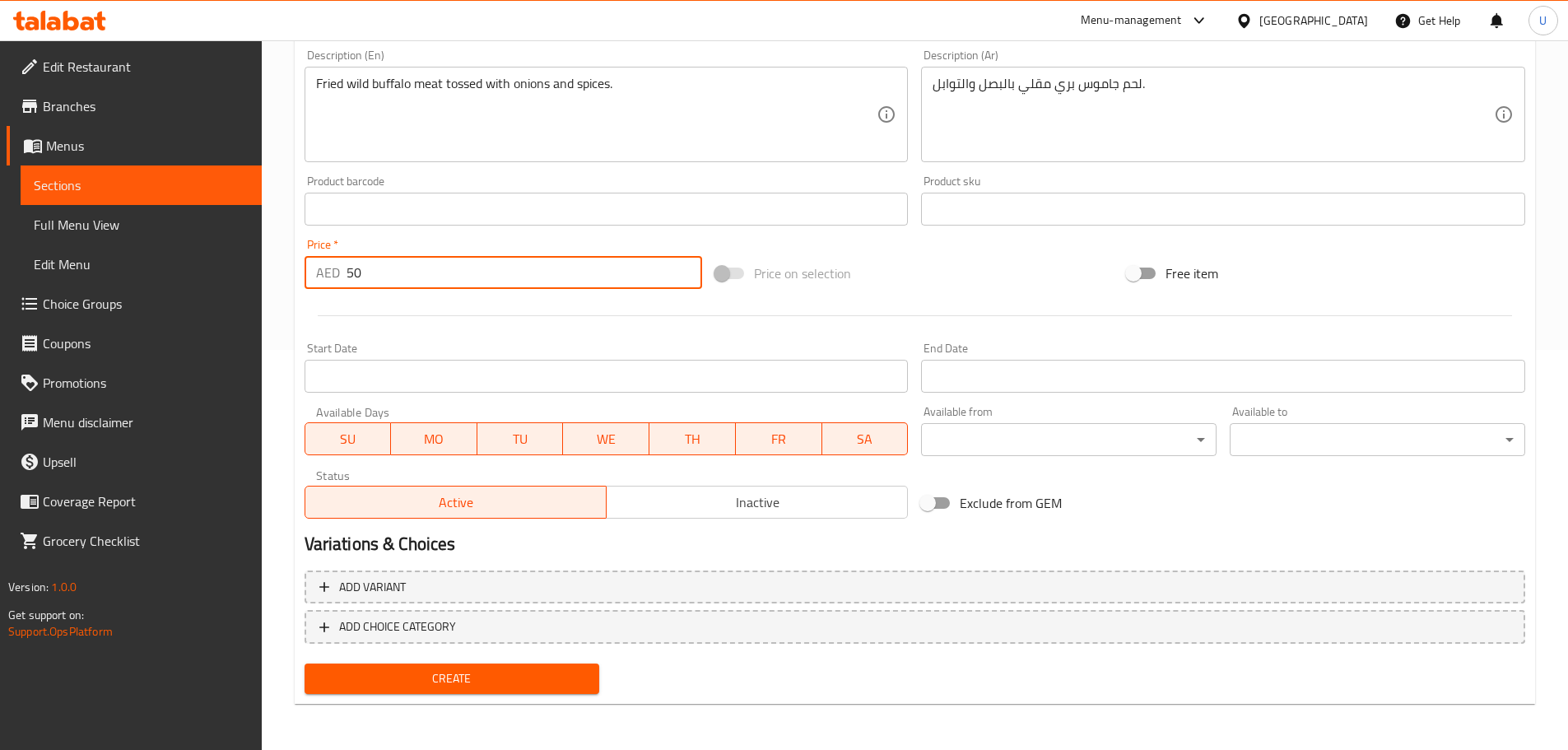
click at [452, 678] on span "Create" at bounding box center [452, 678] width 269 height 21
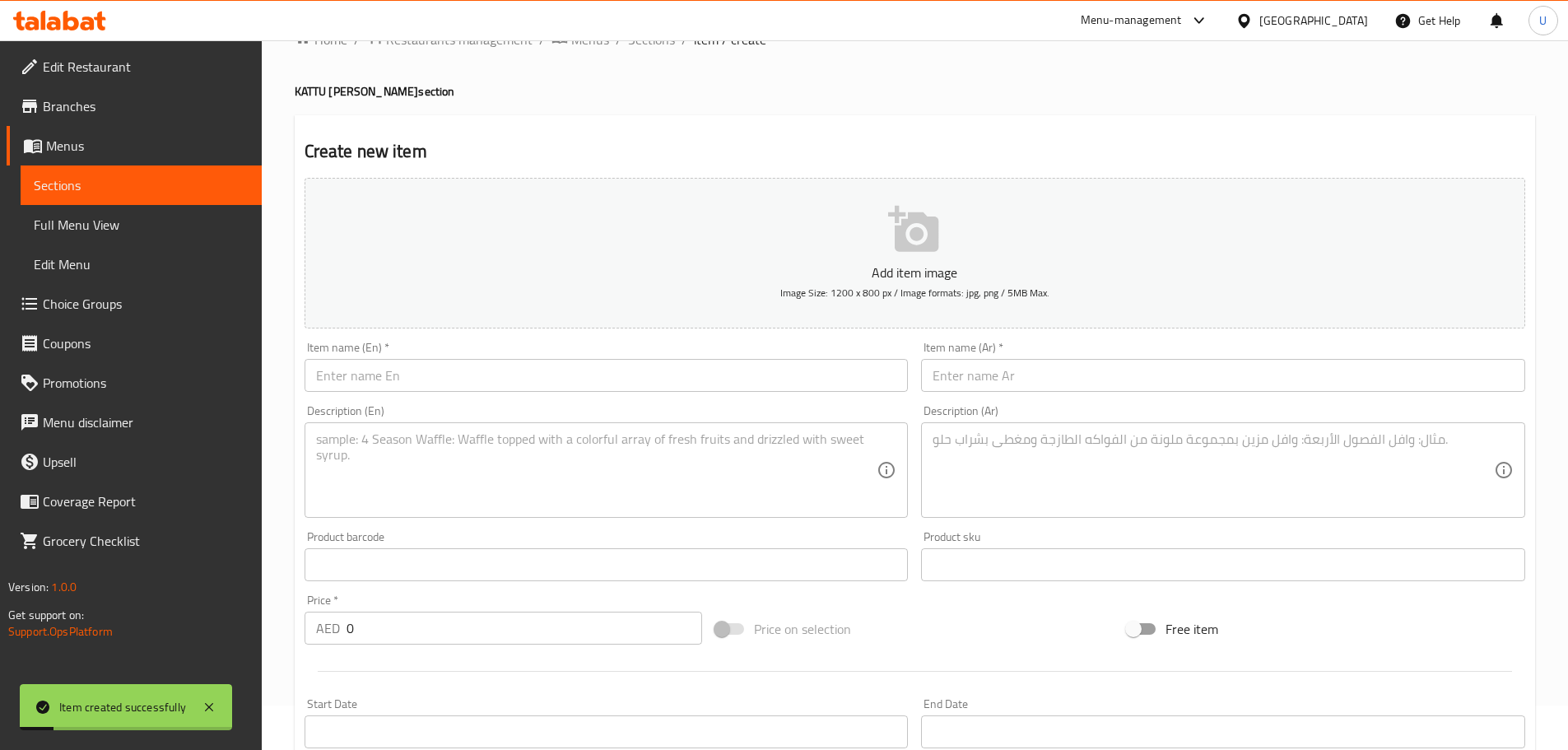
scroll to position [0, 0]
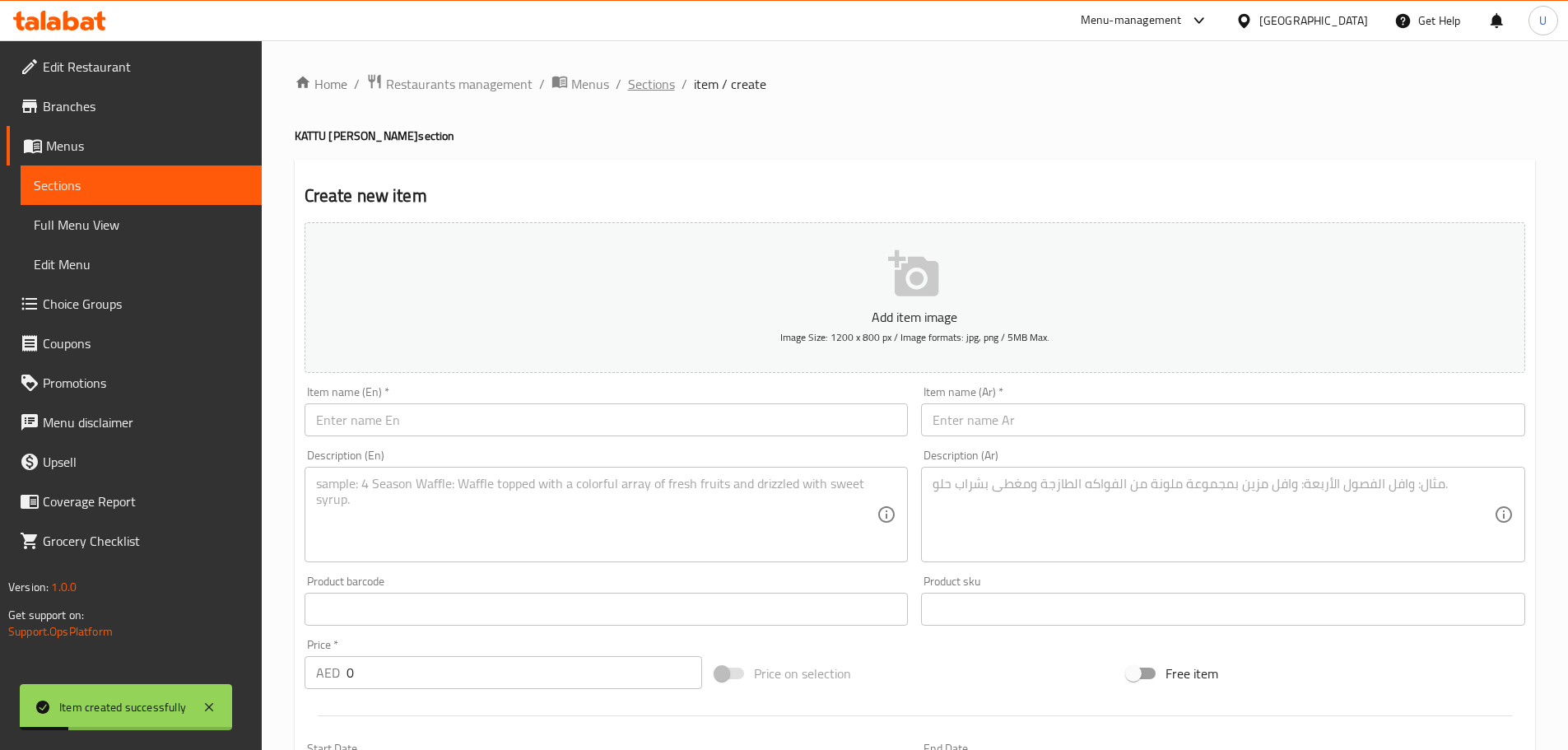
click at [650, 82] on span "Sections" at bounding box center [651, 84] width 47 height 20
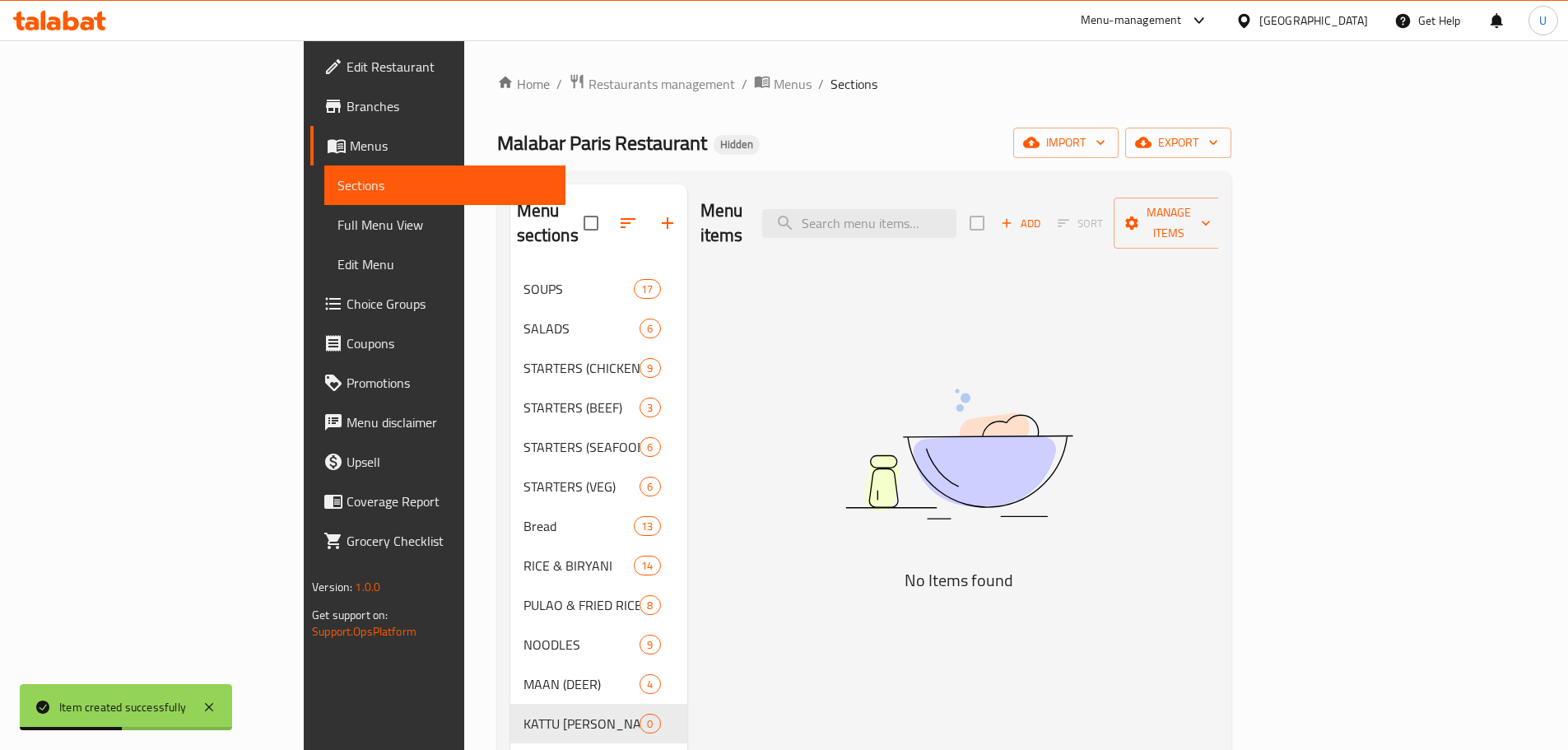
click at [1014, 216] on icon "button" at bounding box center [1007, 223] width 15 height 15
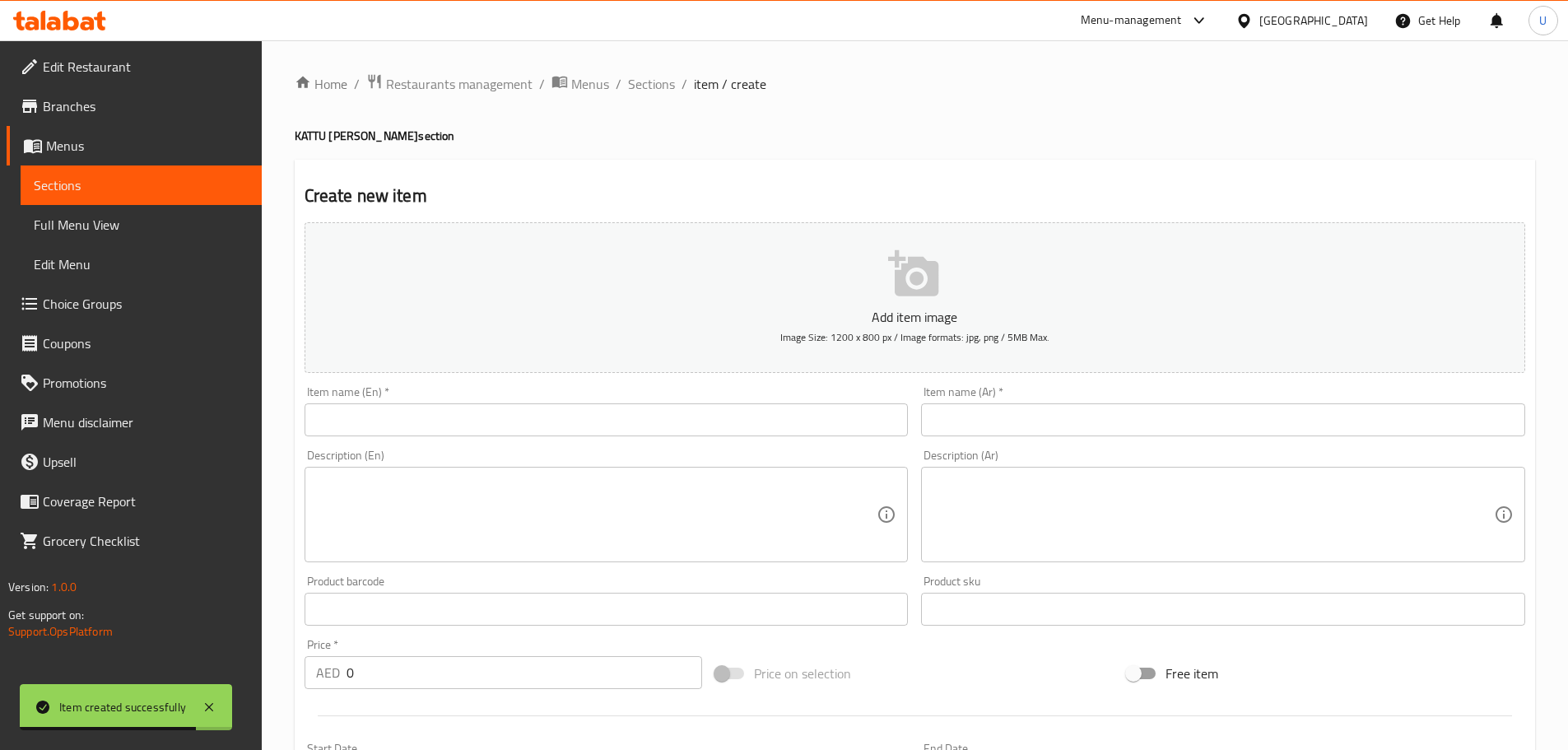
click at [436, 413] on input "text" at bounding box center [606, 420] width 604 height 33
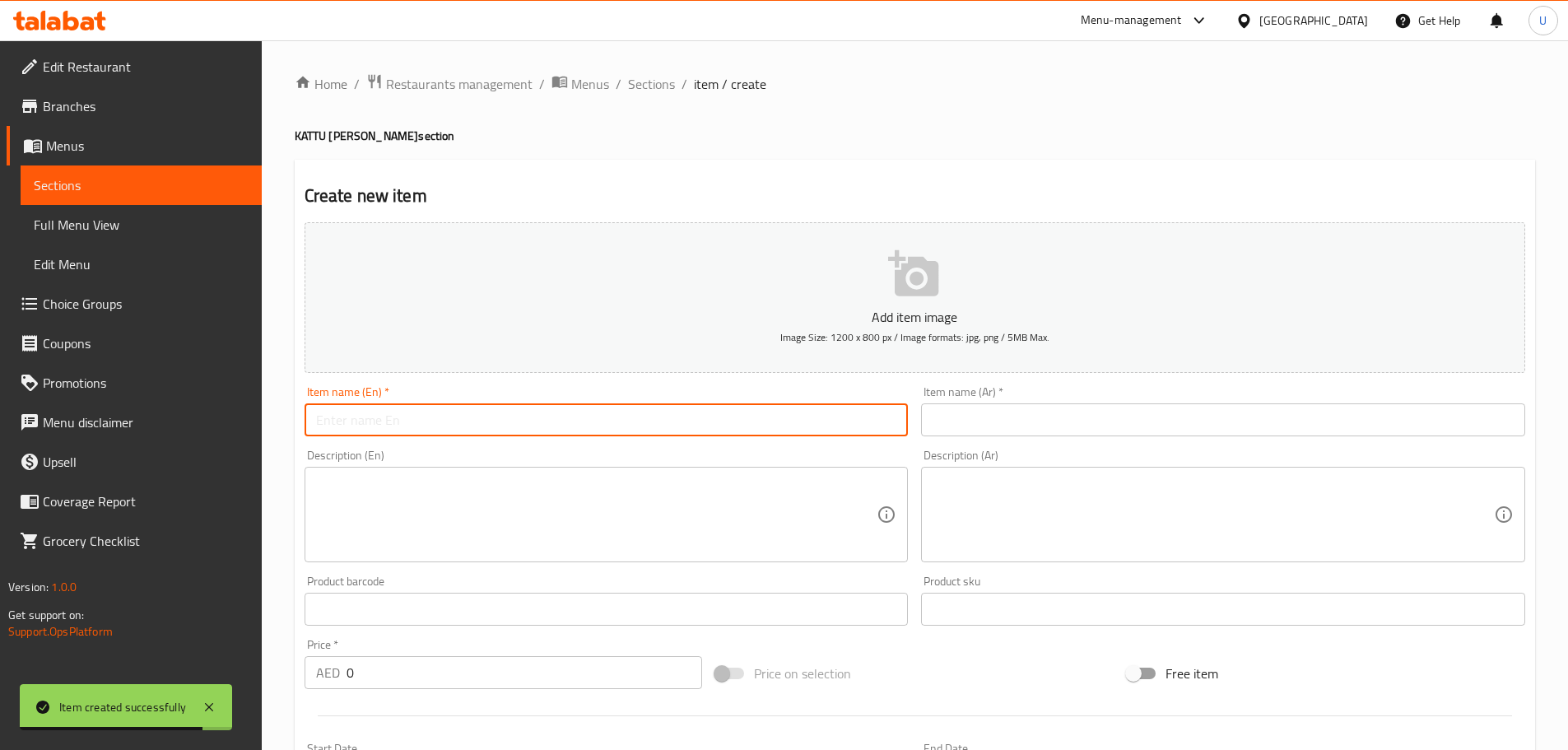
paste input "Kaattupothirachi Pepper Masala"
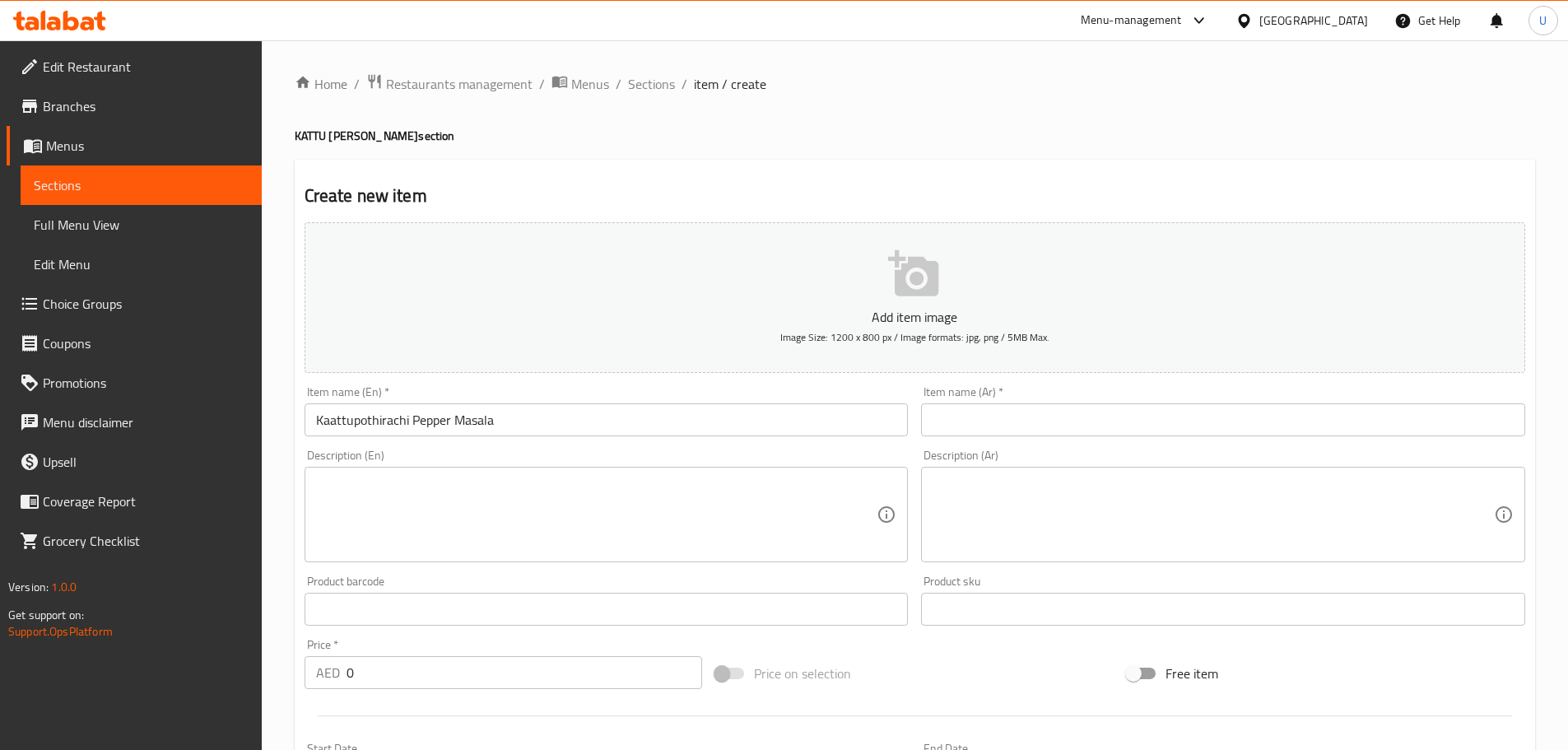
click at [1027, 418] on input "text" at bounding box center [1222, 420] width 604 height 33
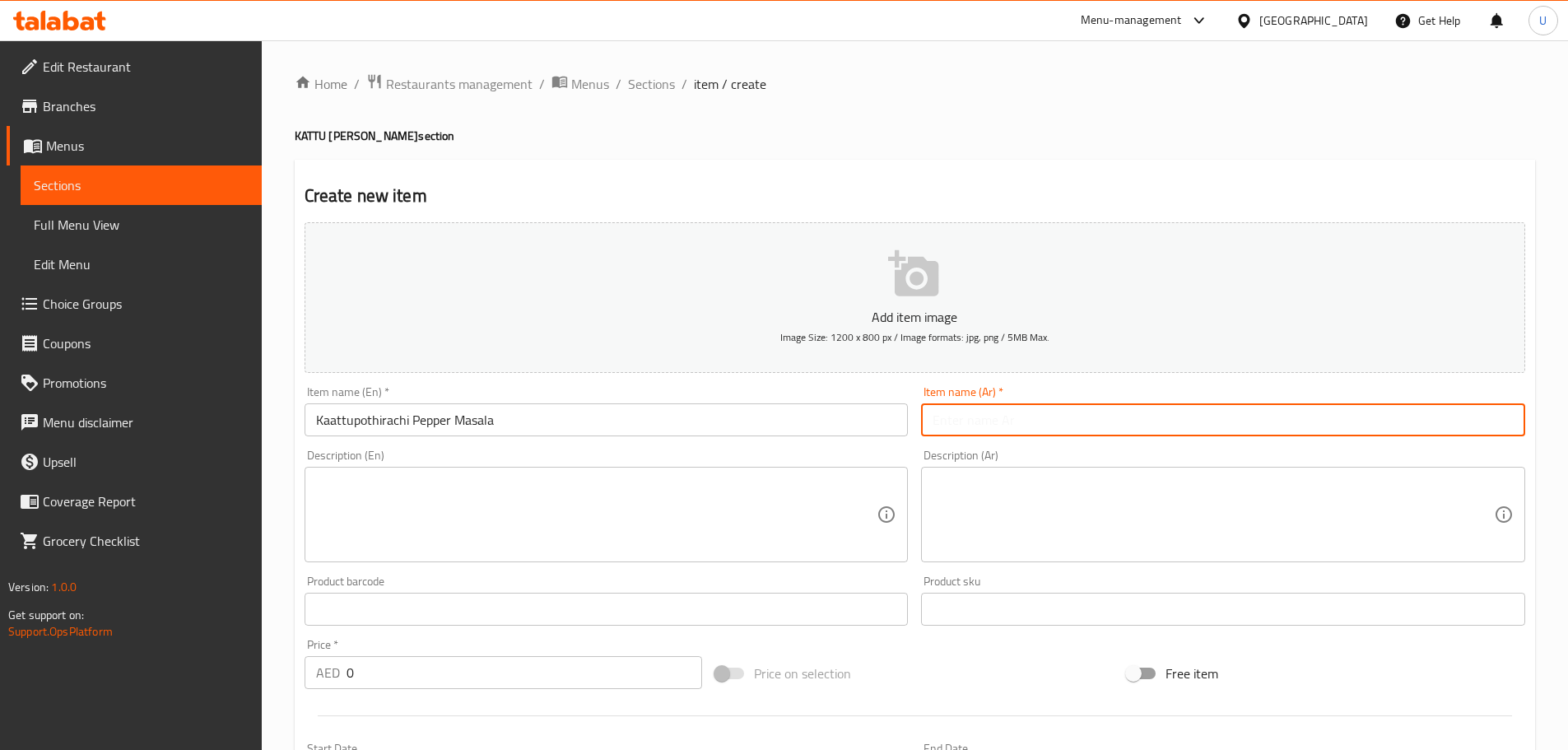
paste input "ماسالا لحم الجاموس بالفلفل الأسود"
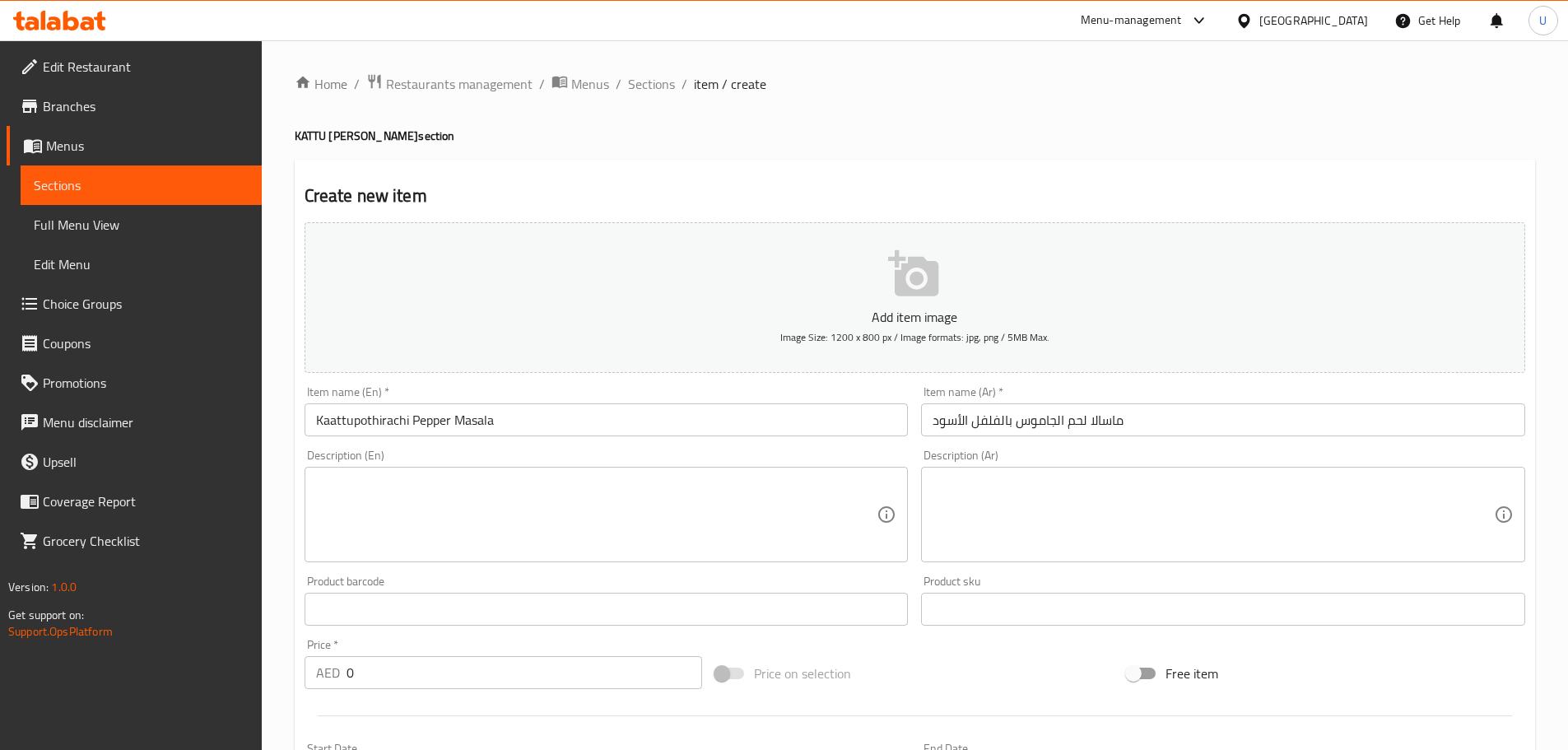
click at [444, 482] on textarea at bounding box center [596, 514] width 561 height 79
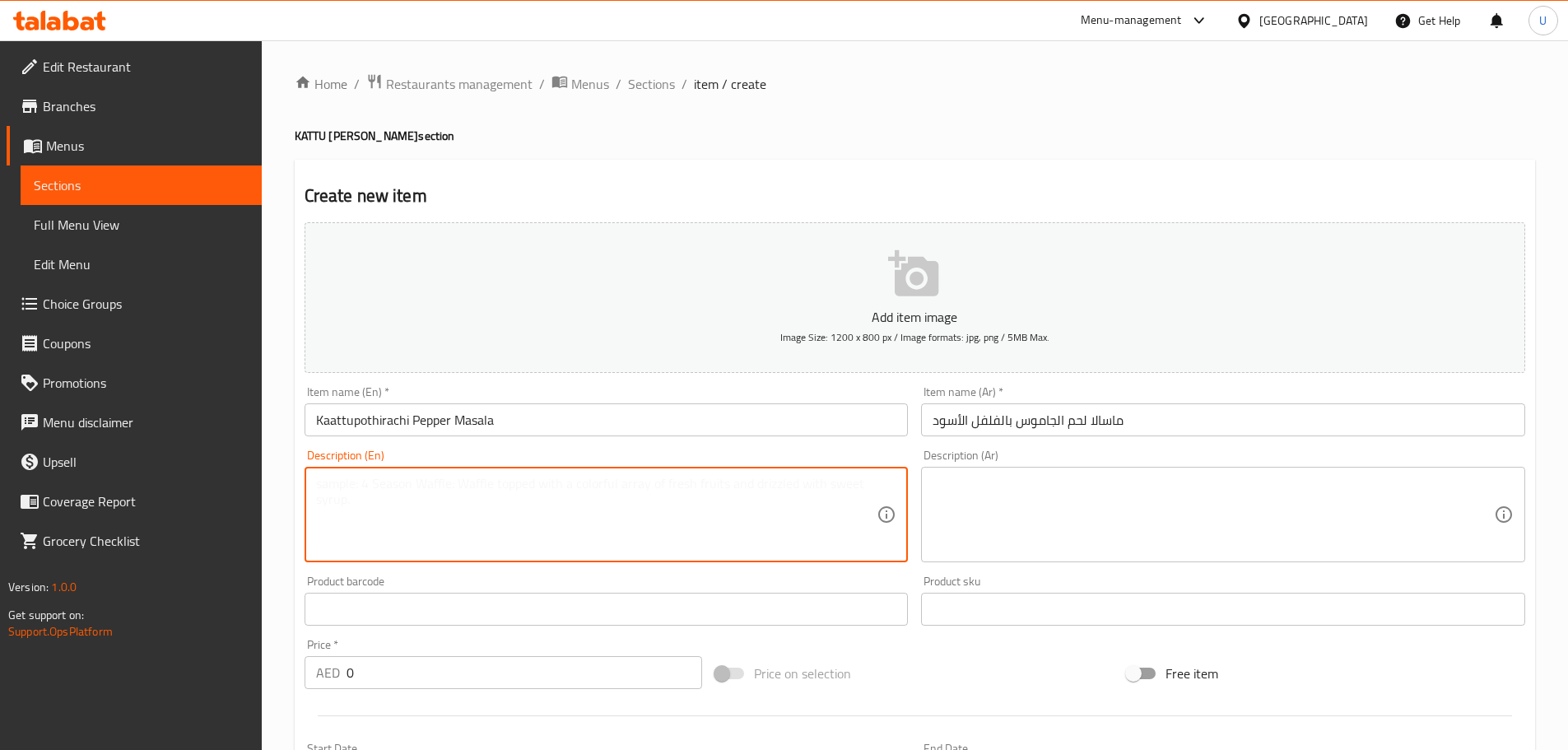
paste textarea "Spicy pepper masala with tender wild buffalo meat."
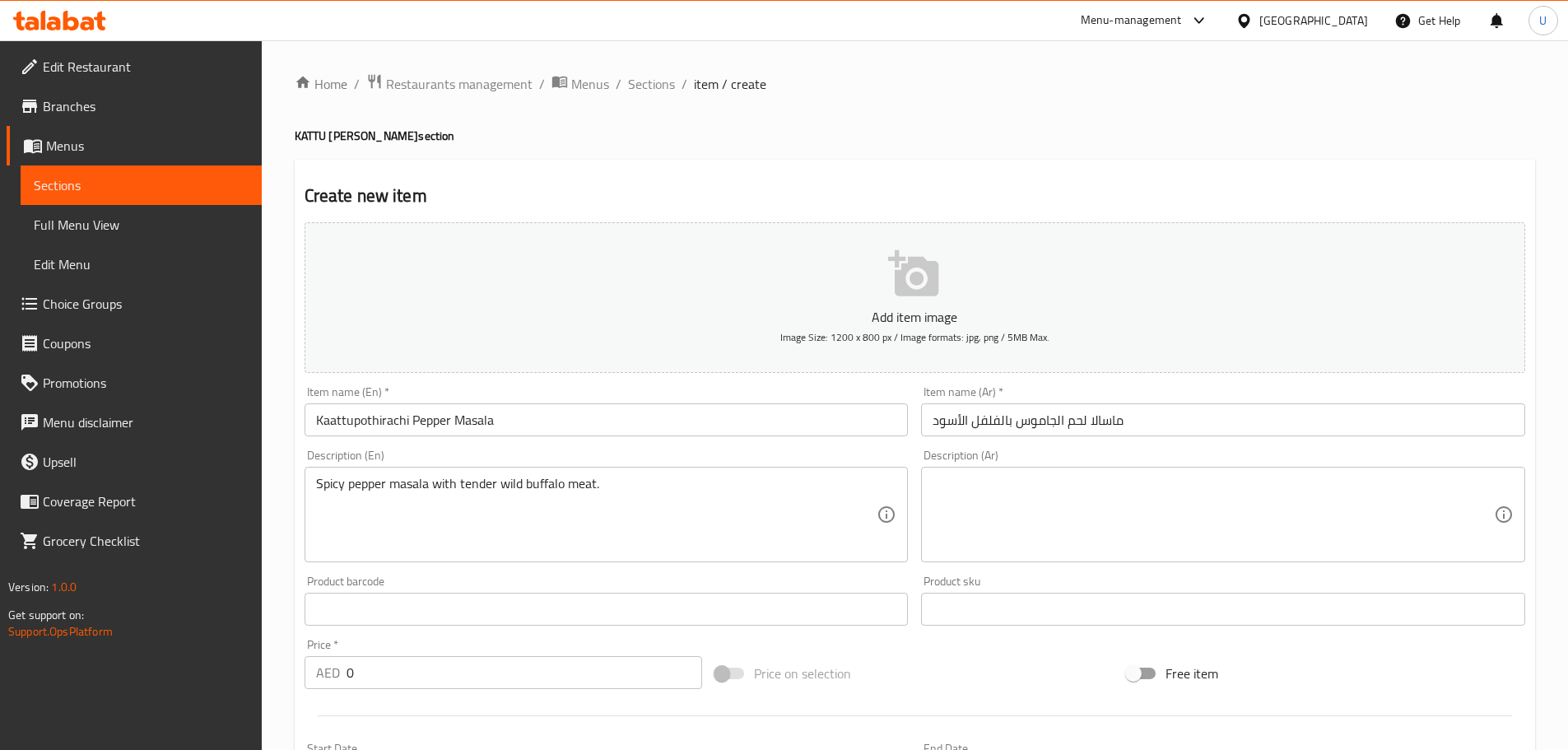
click at [1109, 497] on textarea at bounding box center [1213, 514] width 561 height 79
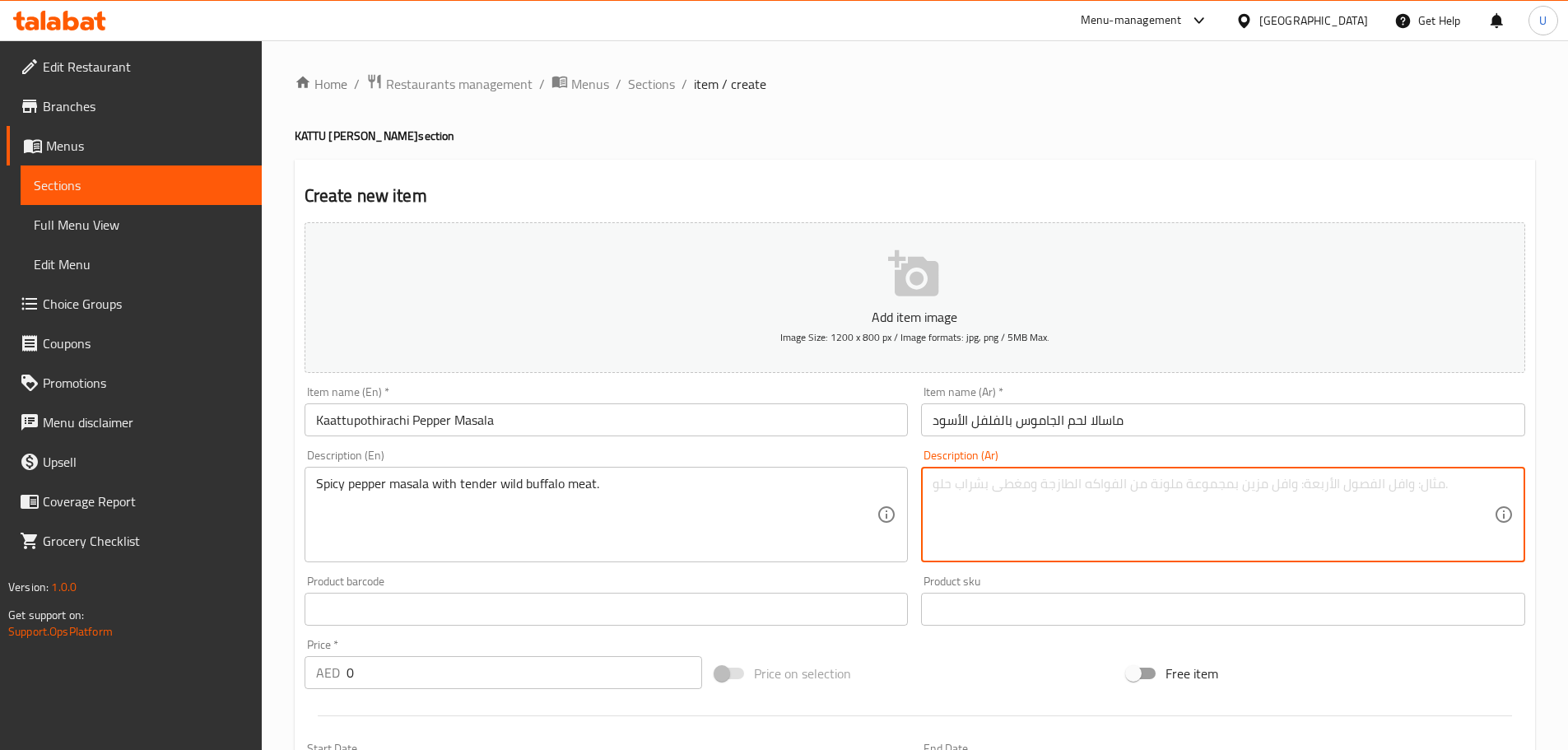
paste
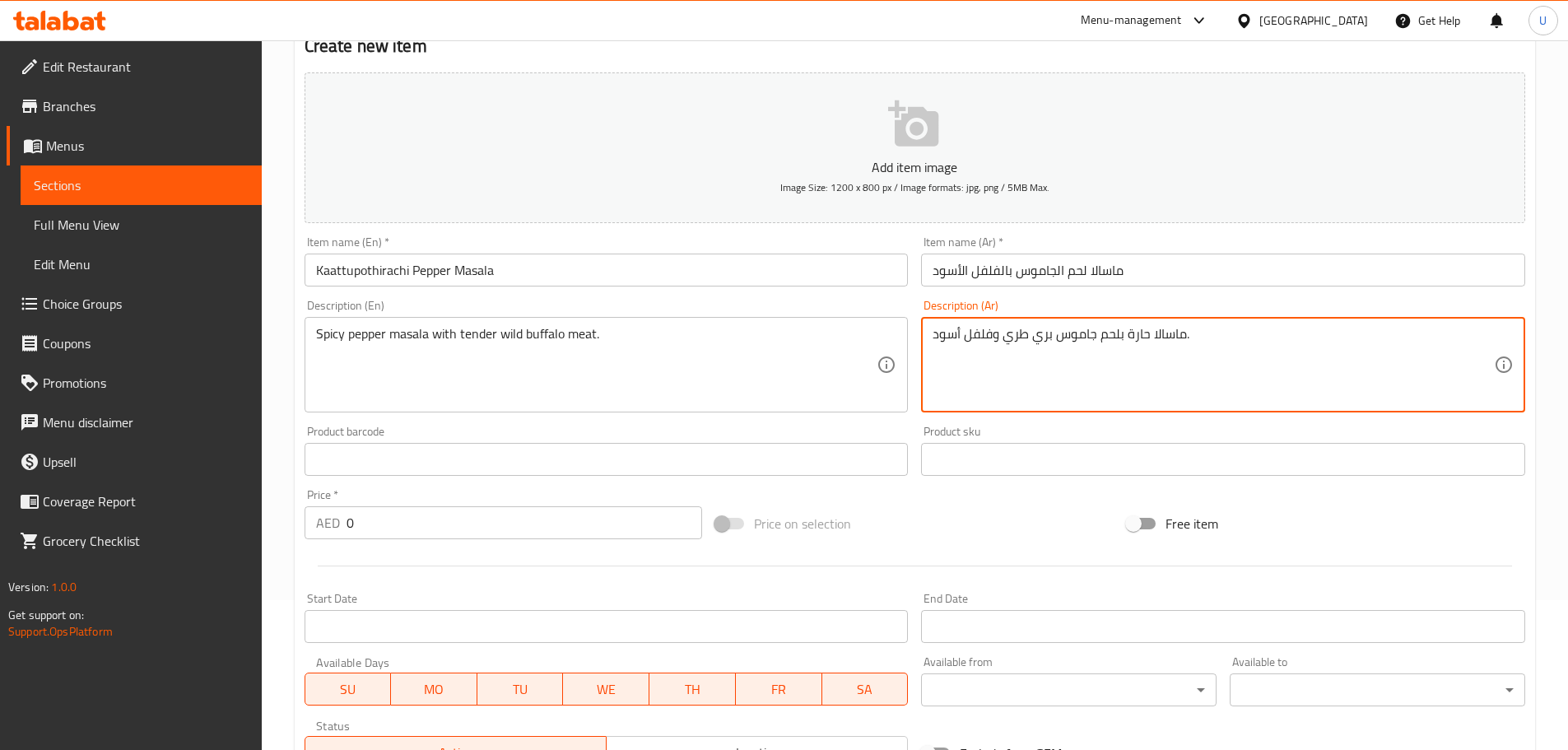
scroll to position [165, 0]
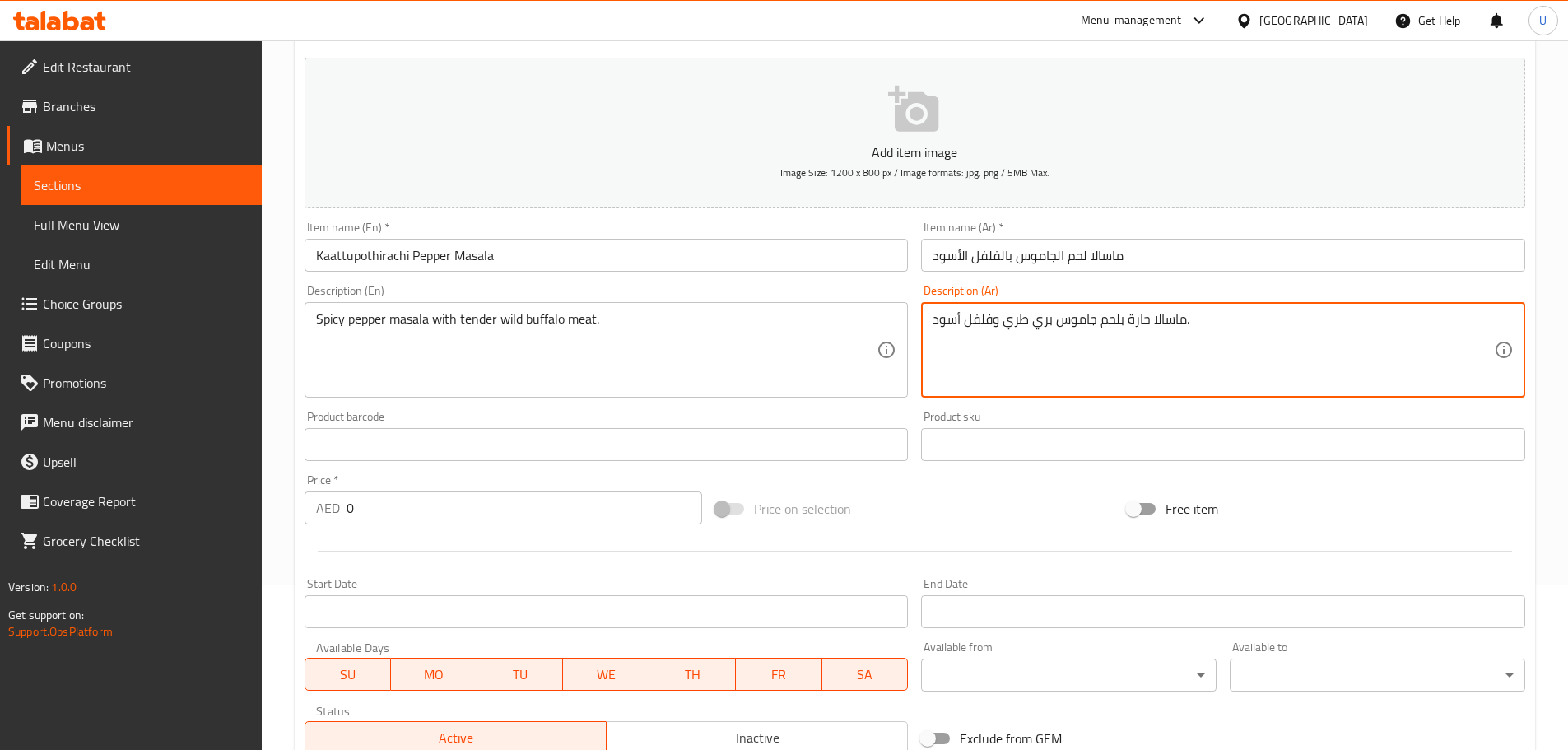
click at [284, 495] on div "Home / Restaurants management / Menus / Sections / item / create KATTU POTH sec…" at bounding box center [915, 431] width 1306 height 1110
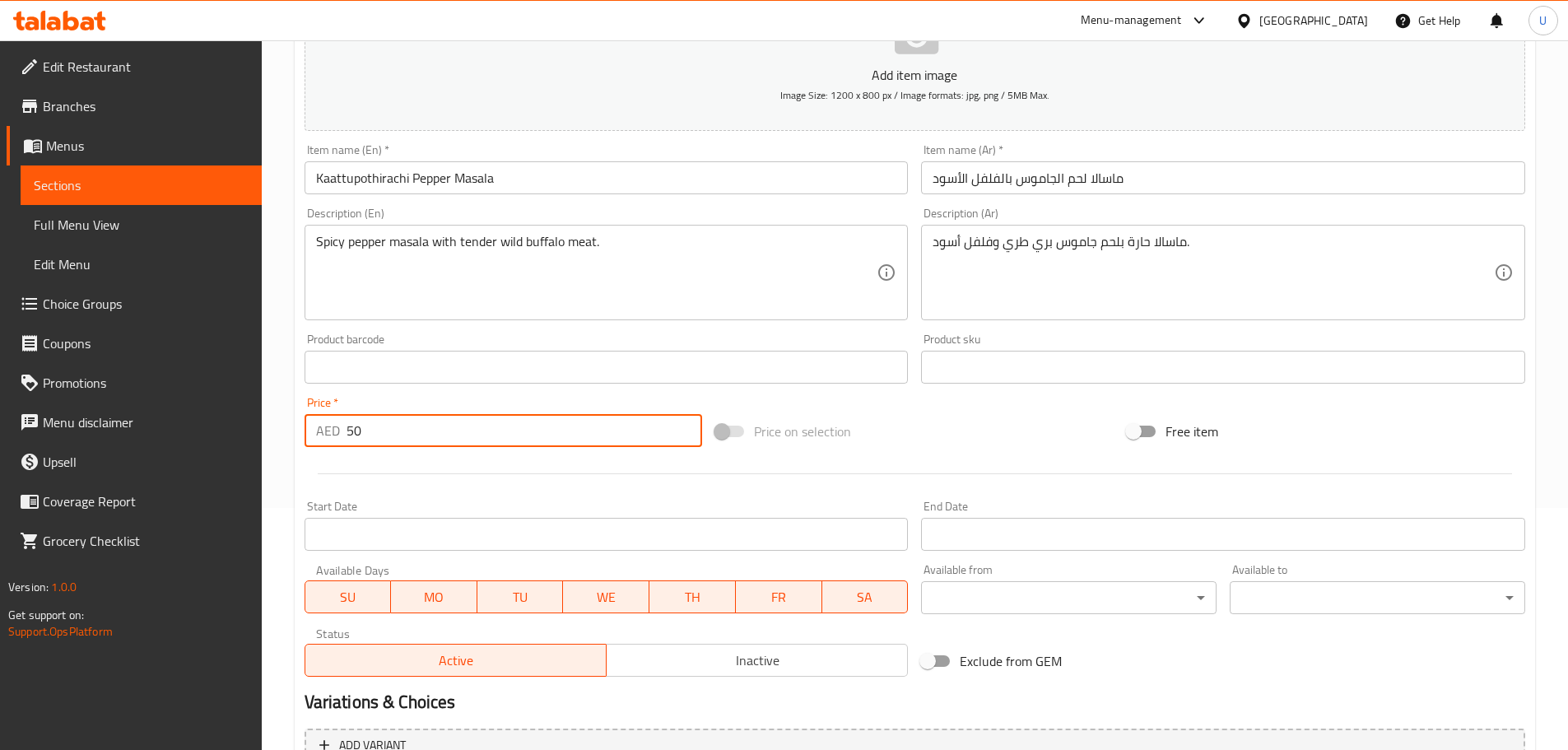
scroll to position [400, 0]
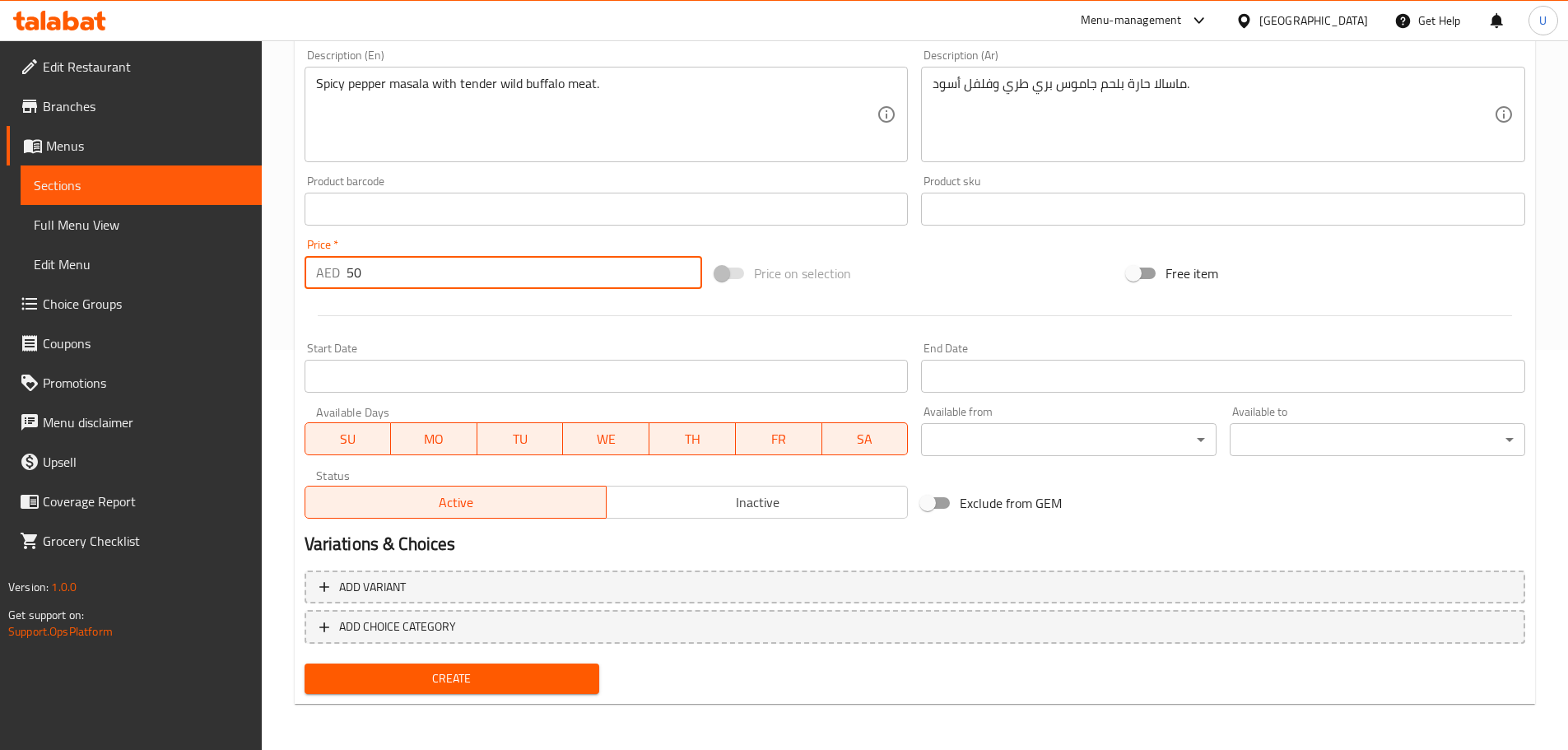
click at [450, 658] on div "Create" at bounding box center [451, 678] width 308 height 44
click at [454, 675] on span "Create" at bounding box center [452, 678] width 269 height 21
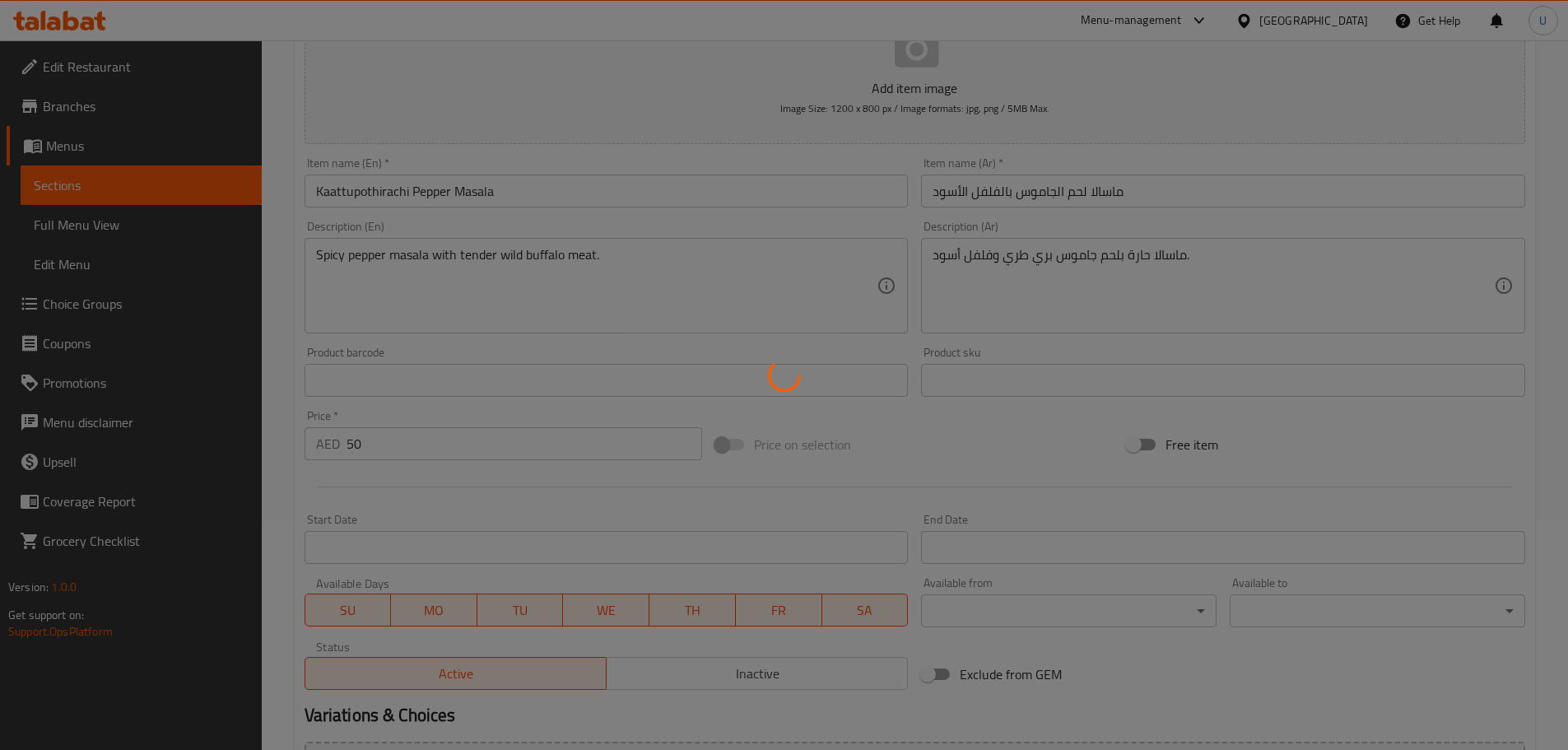
scroll to position [0, 0]
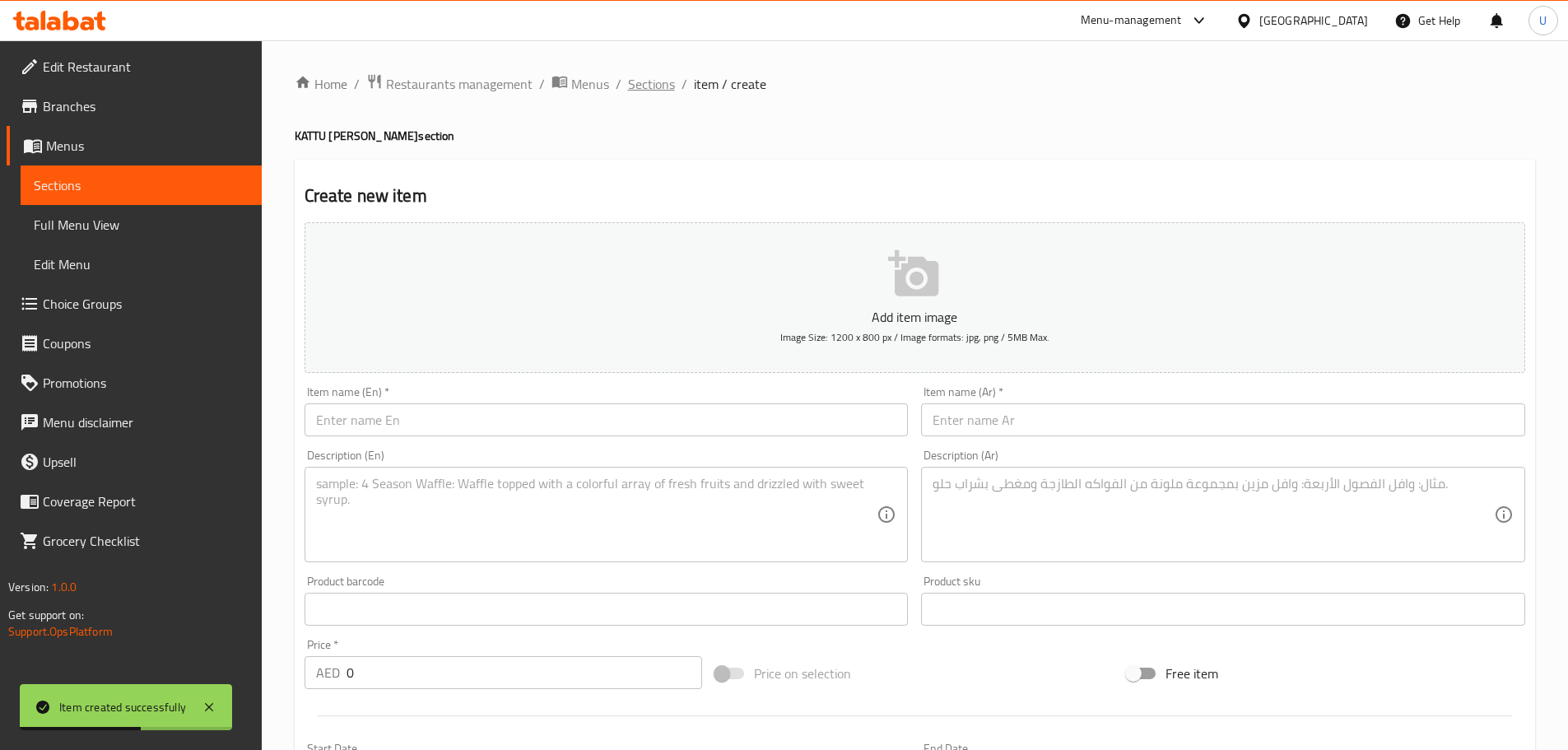
click at [643, 93] on span "Sections" at bounding box center [651, 84] width 47 height 20
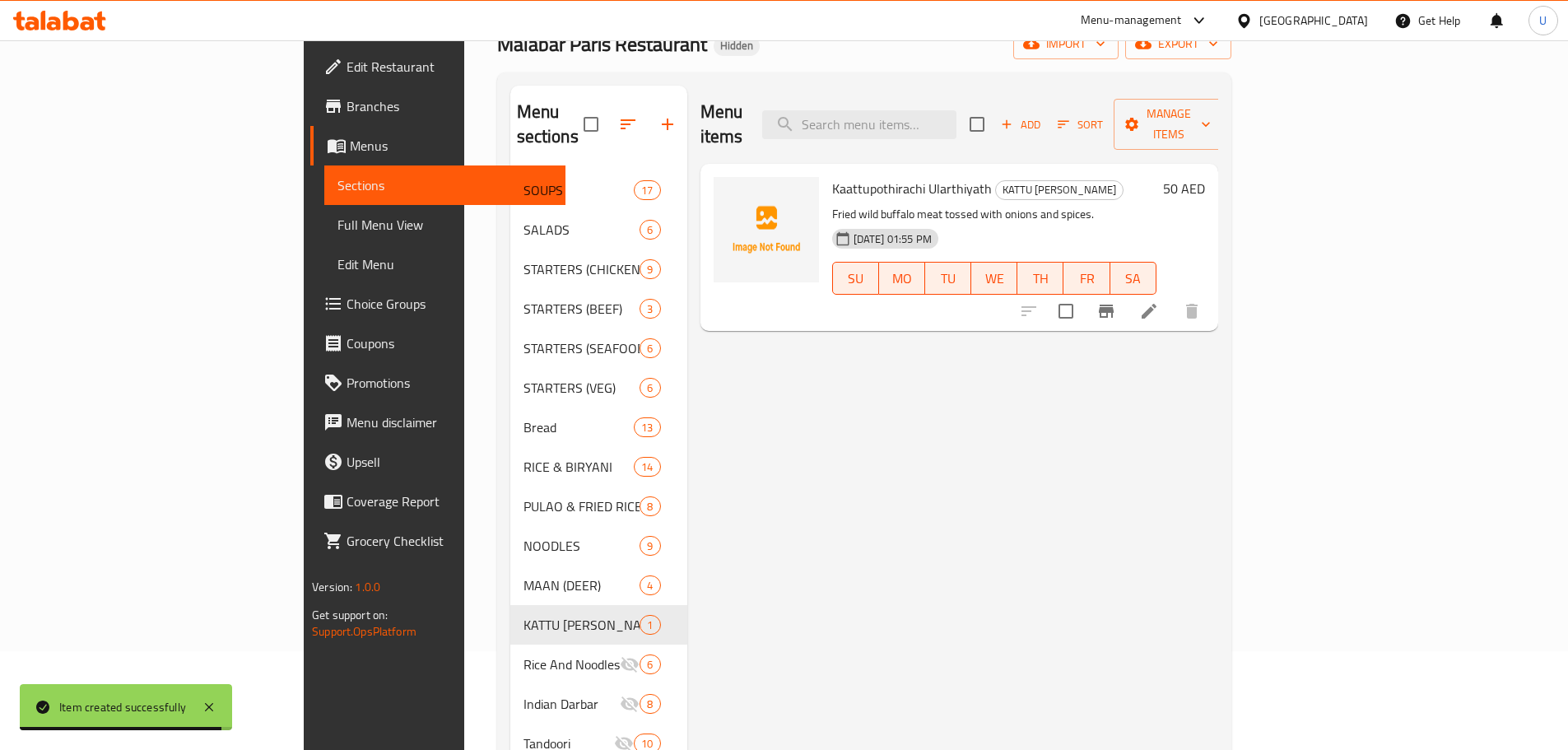
scroll to position [83, 0]
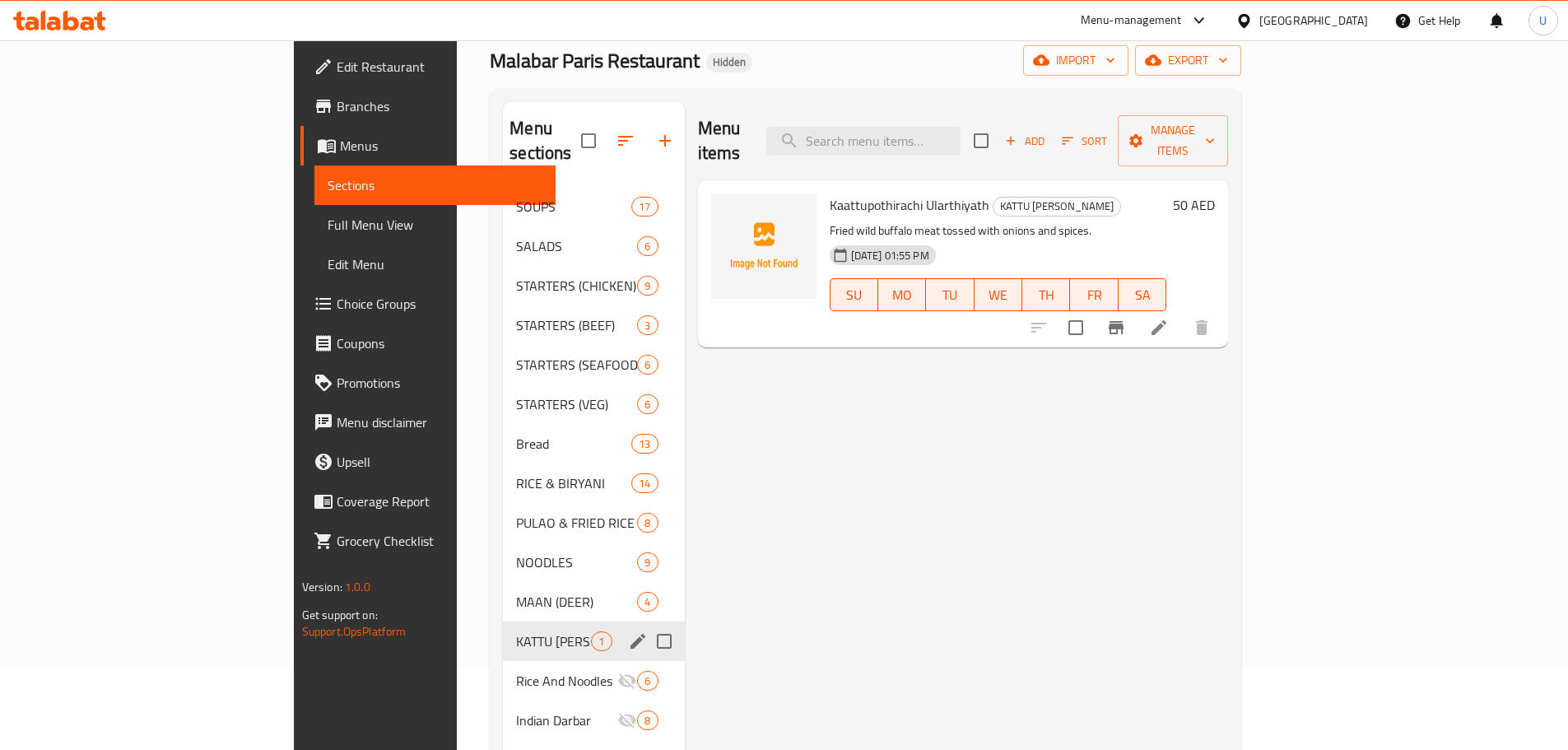
click at [516, 632] on span "KATTU POTH" at bounding box center [553, 642] width 75 height 20
click at [516, 592] on span "MAAN (DEER)" at bounding box center [553, 602] width 75 height 20
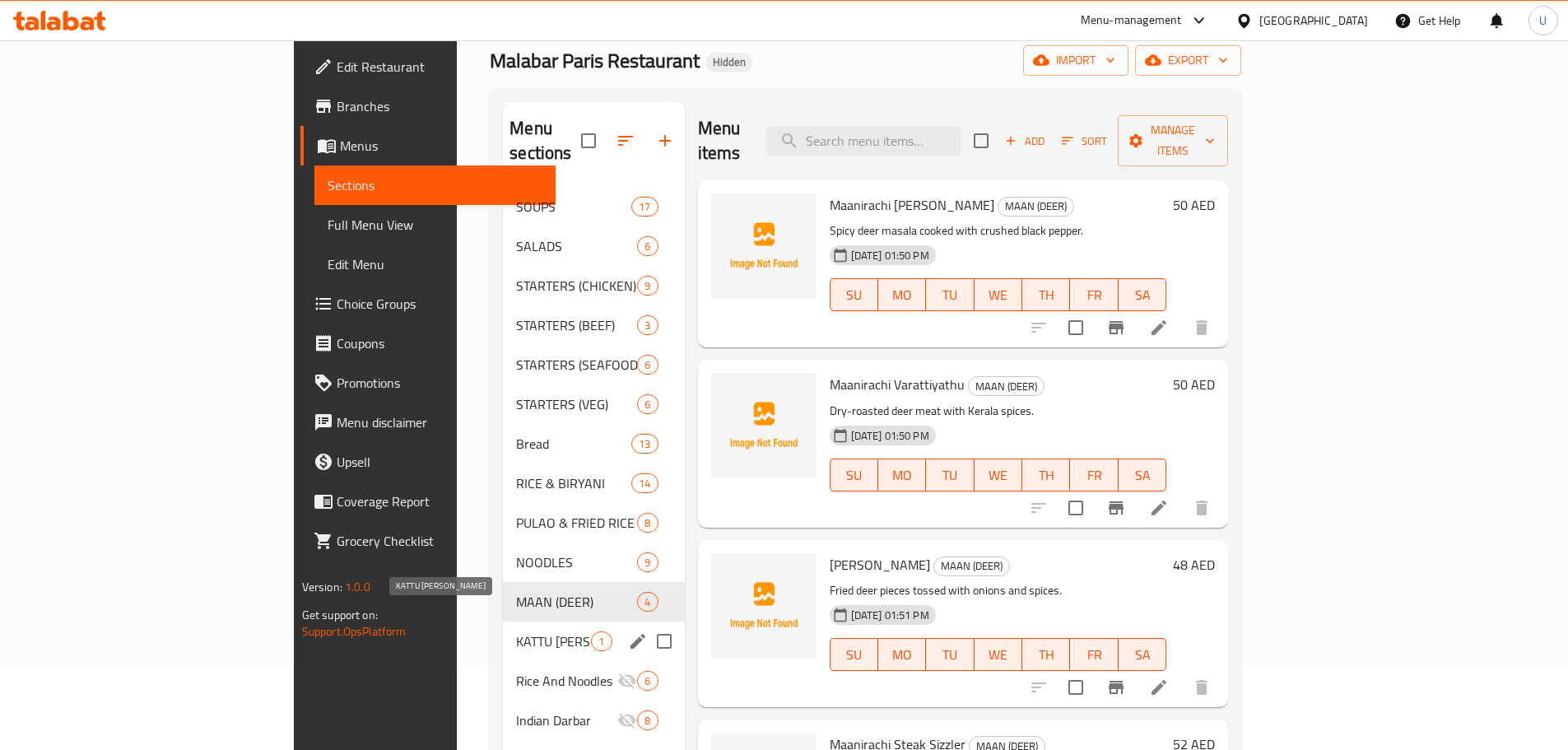
click at [516, 632] on span "KATTU POTH" at bounding box center [553, 642] width 75 height 20
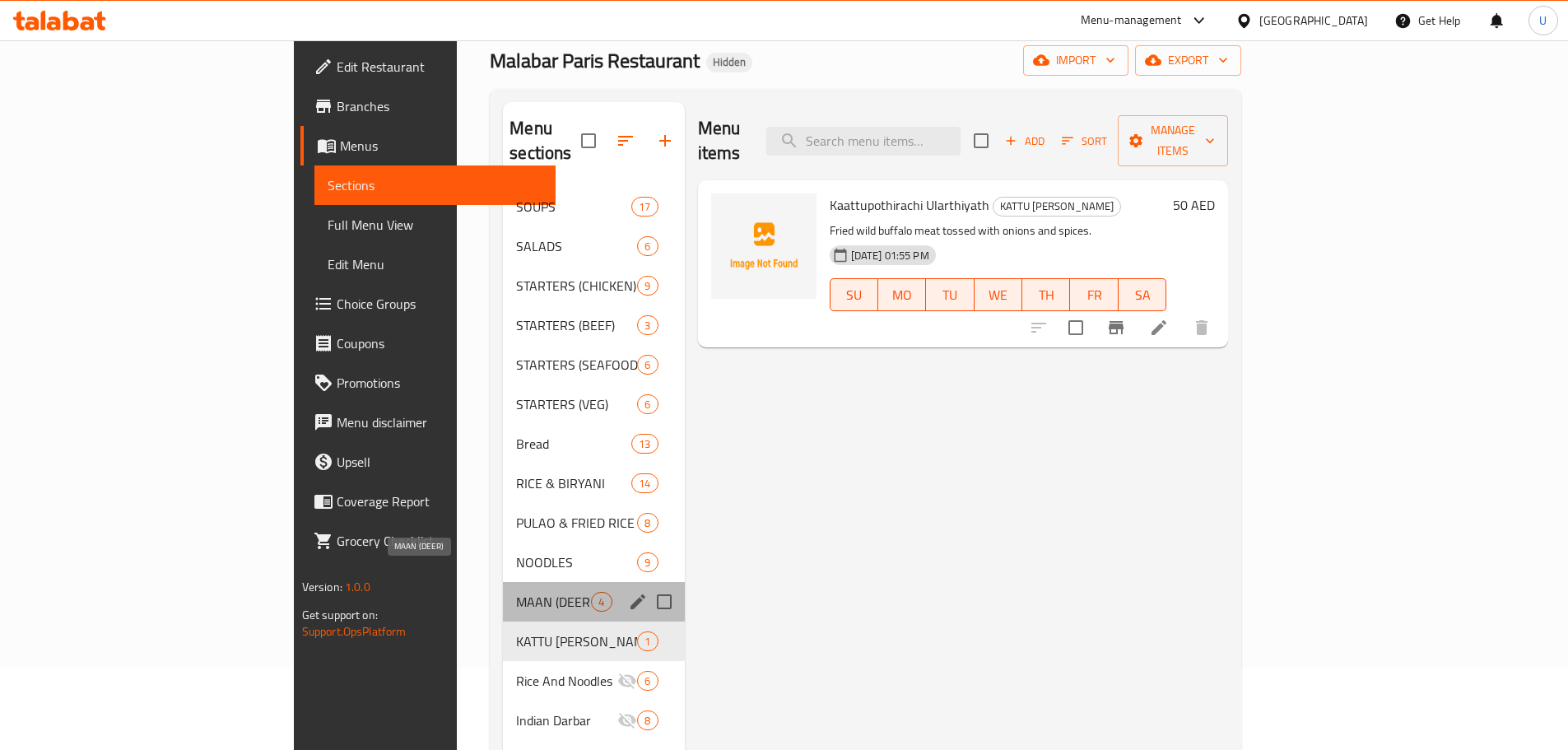
click at [516, 592] on span "MAAN (DEER)" at bounding box center [553, 602] width 75 height 20
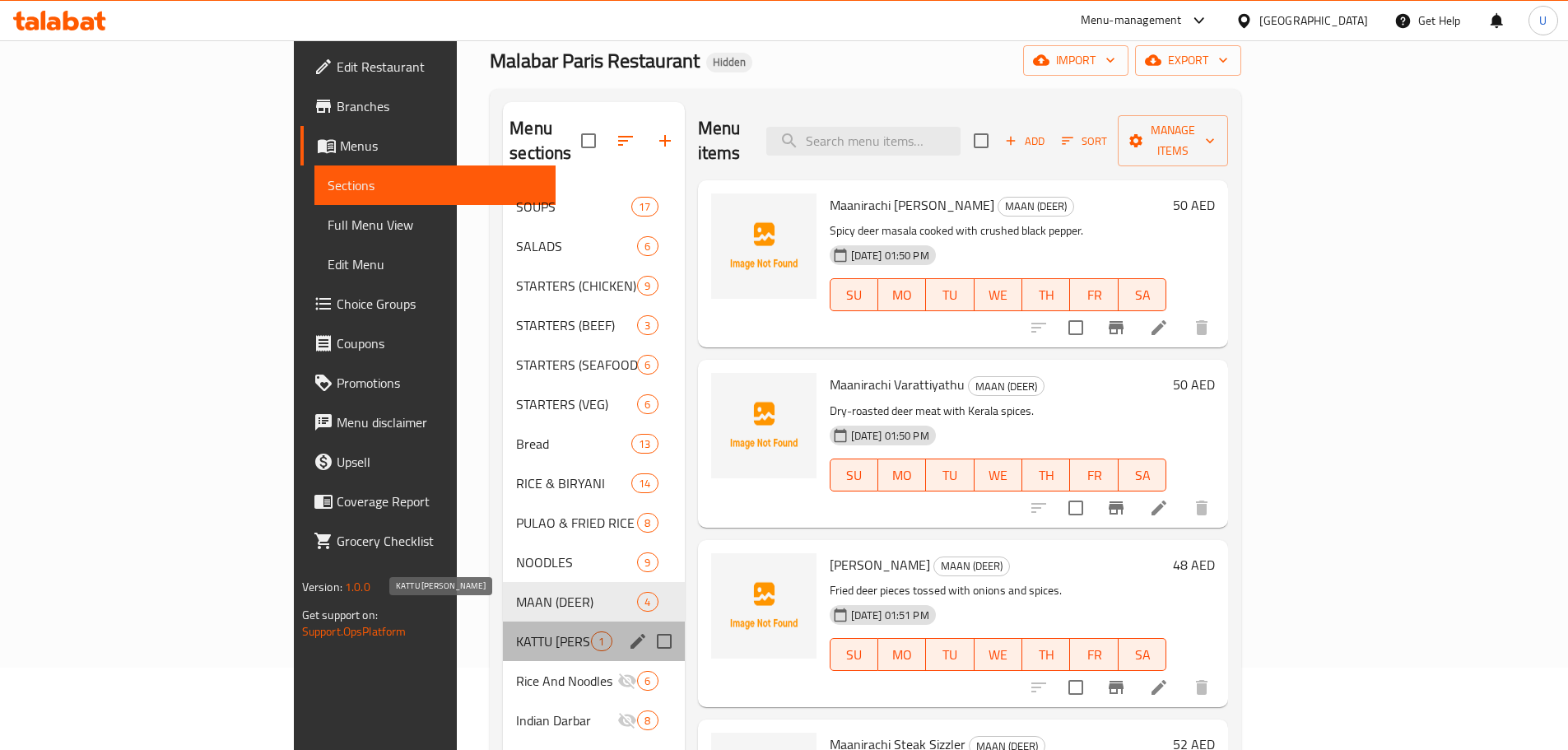
click at [516, 632] on span "KATTU POTH" at bounding box center [553, 642] width 75 height 20
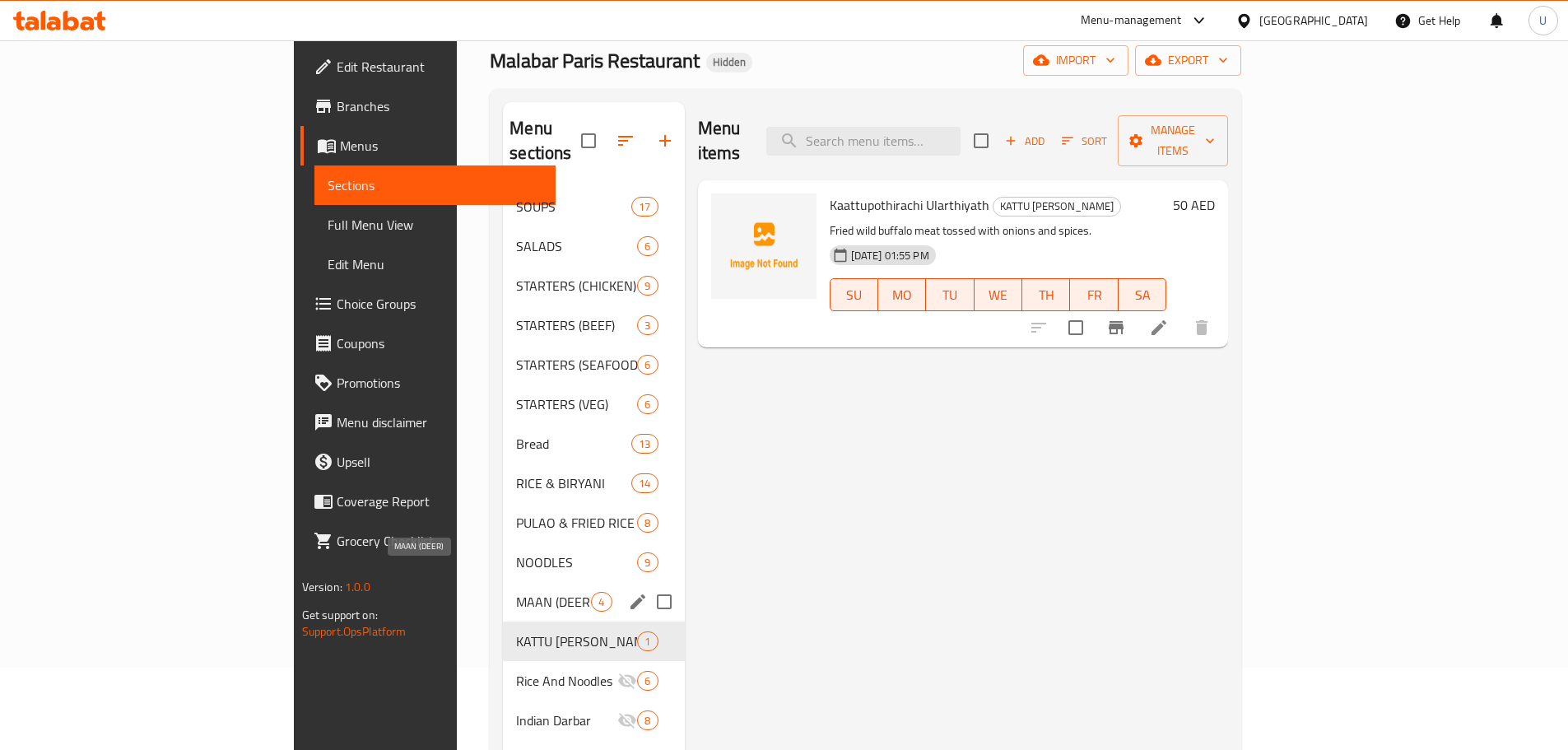
click at [516, 592] on span "MAAN (DEER)" at bounding box center [553, 602] width 75 height 20
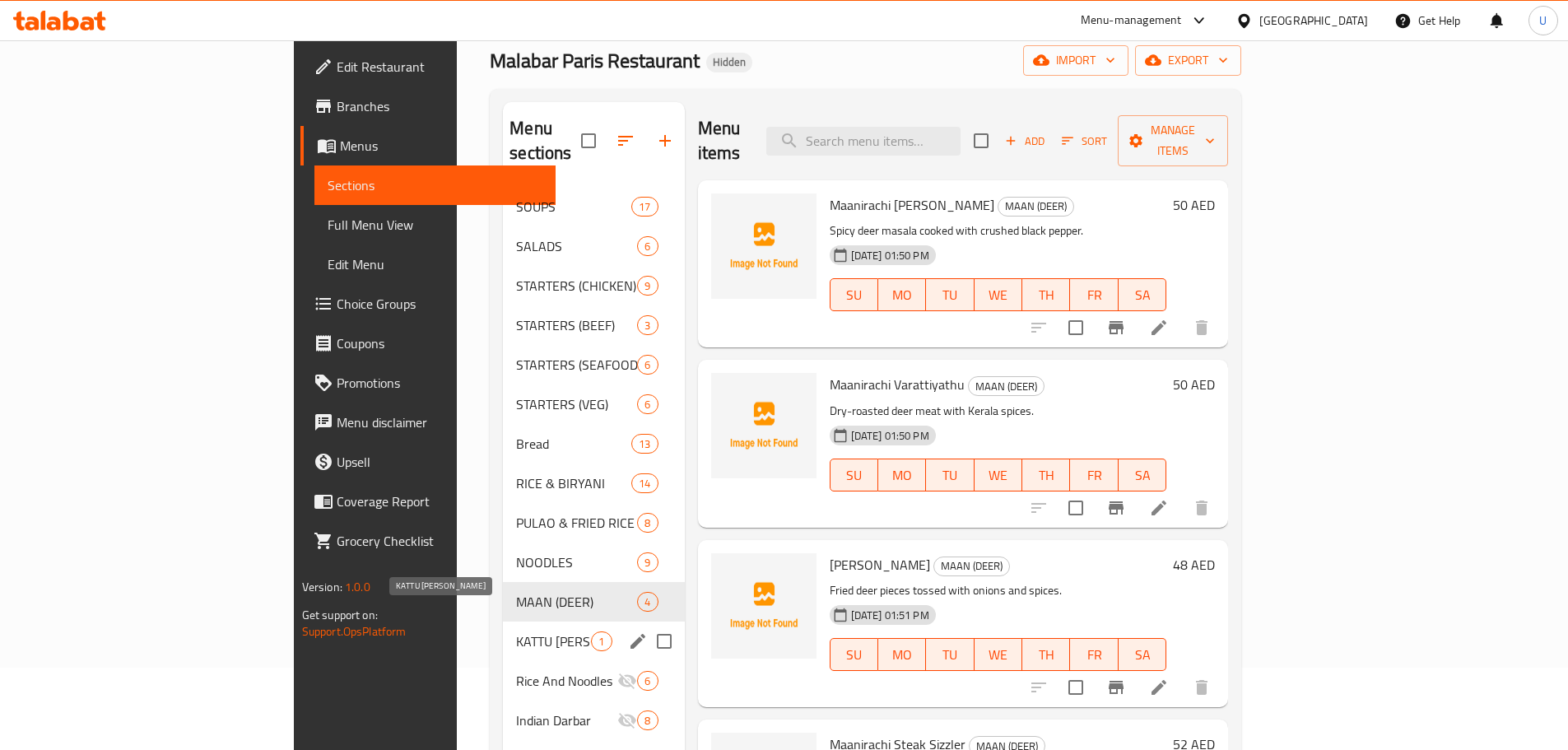
click at [516, 632] on span "KATTU POTH" at bounding box center [553, 642] width 75 height 20
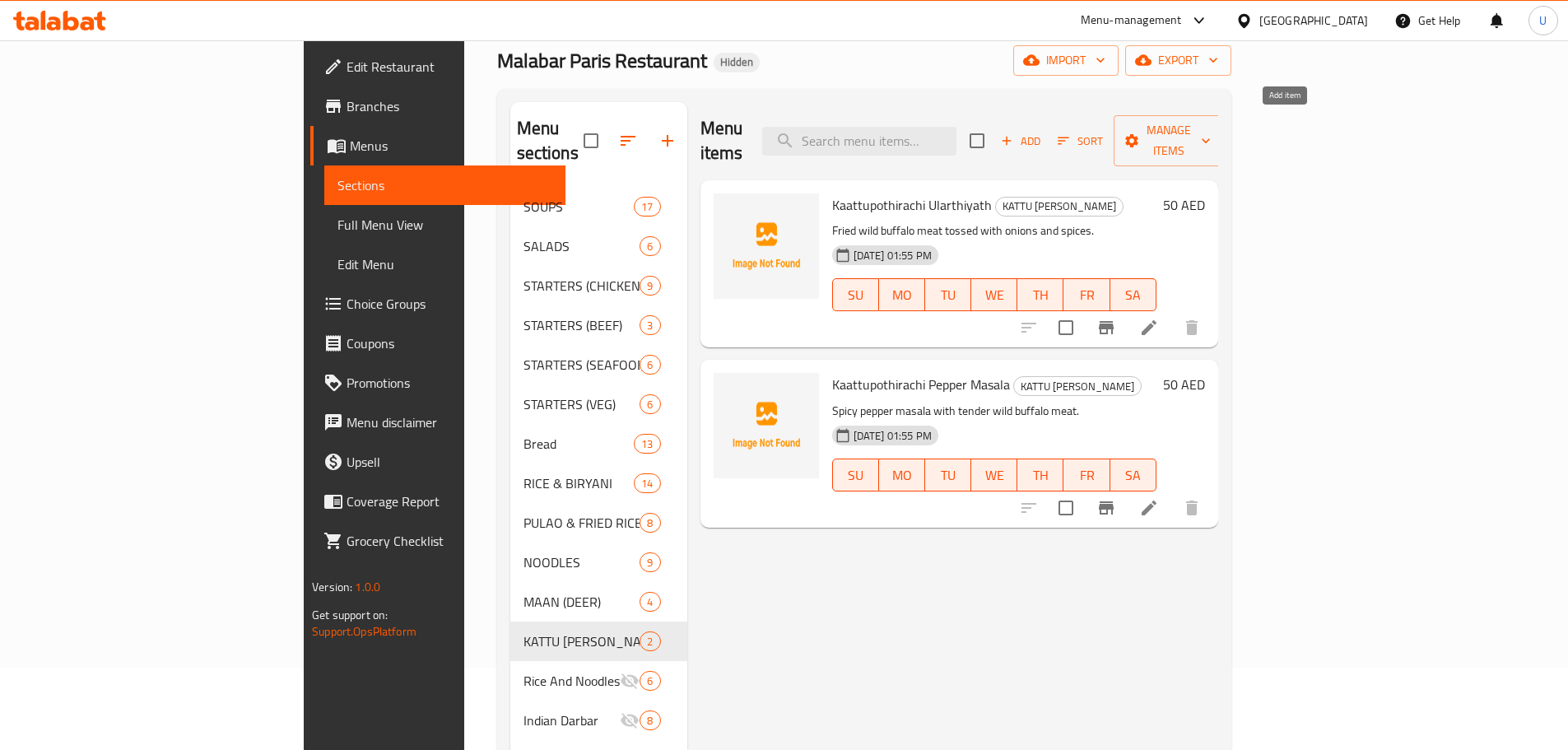
click at [1042, 131] on span "Add" at bounding box center [1021, 141] width 45 height 19
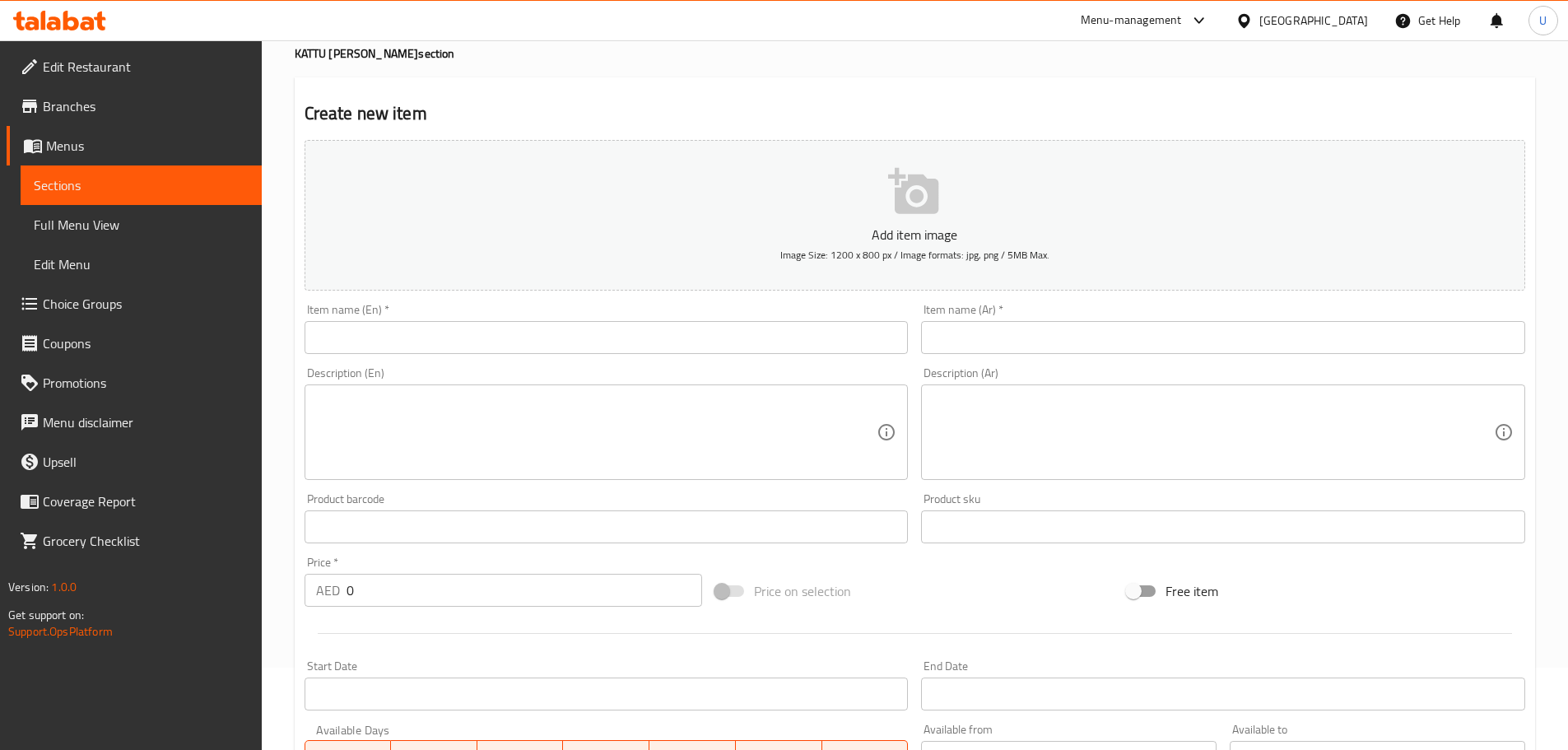
click at [452, 340] on input "text" at bounding box center [606, 337] width 604 height 33
click at [1008, 328] on input "text" at bounding box center [1222, 337] width 604 height 33
click at [425, 417] on textarea at bounding box center [596, 432] width 561 height 79
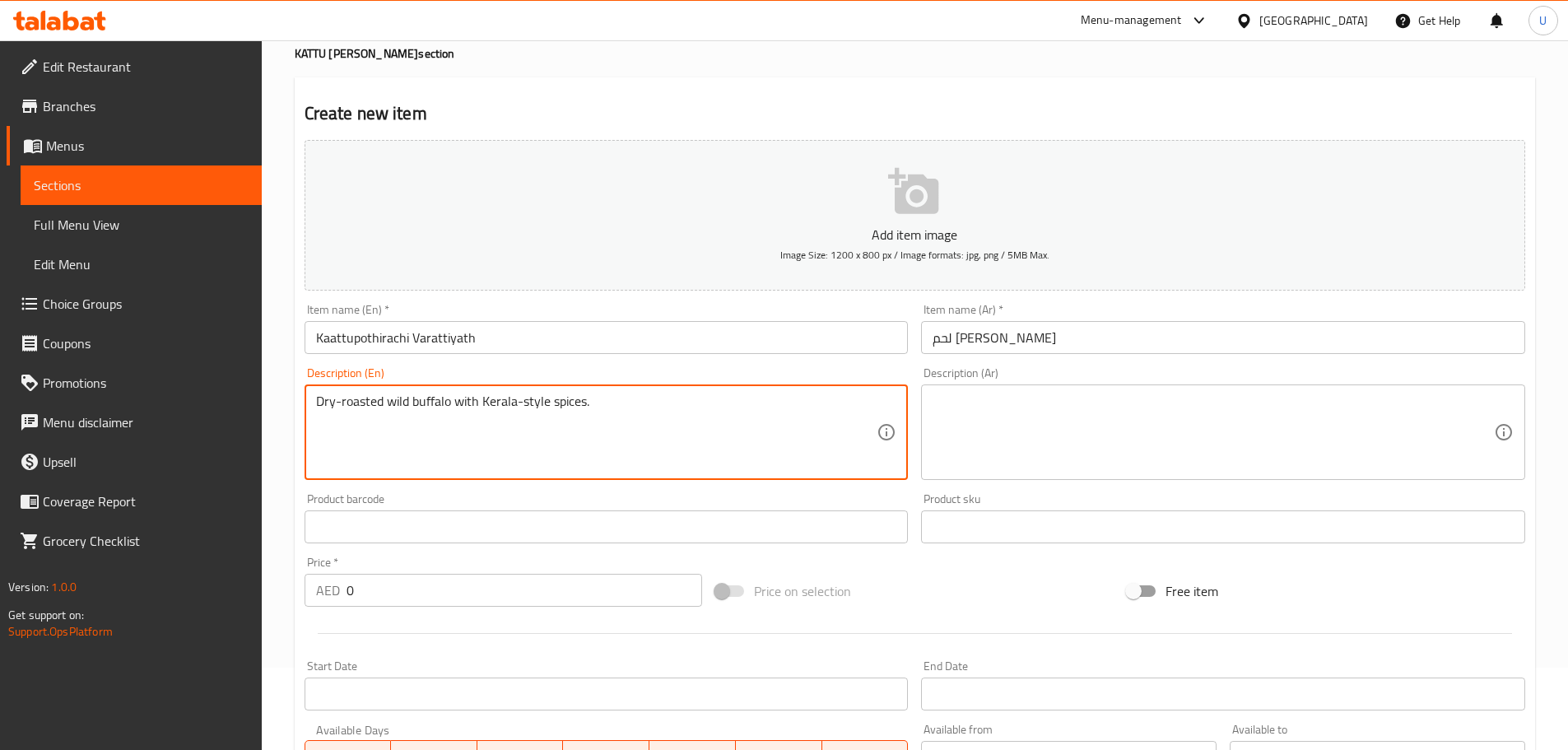
click at [340, 403] on textarea "Dry-roasted wild buffalo with Kerala-style spices." at bounding box center [596, 432] width 561 height 79
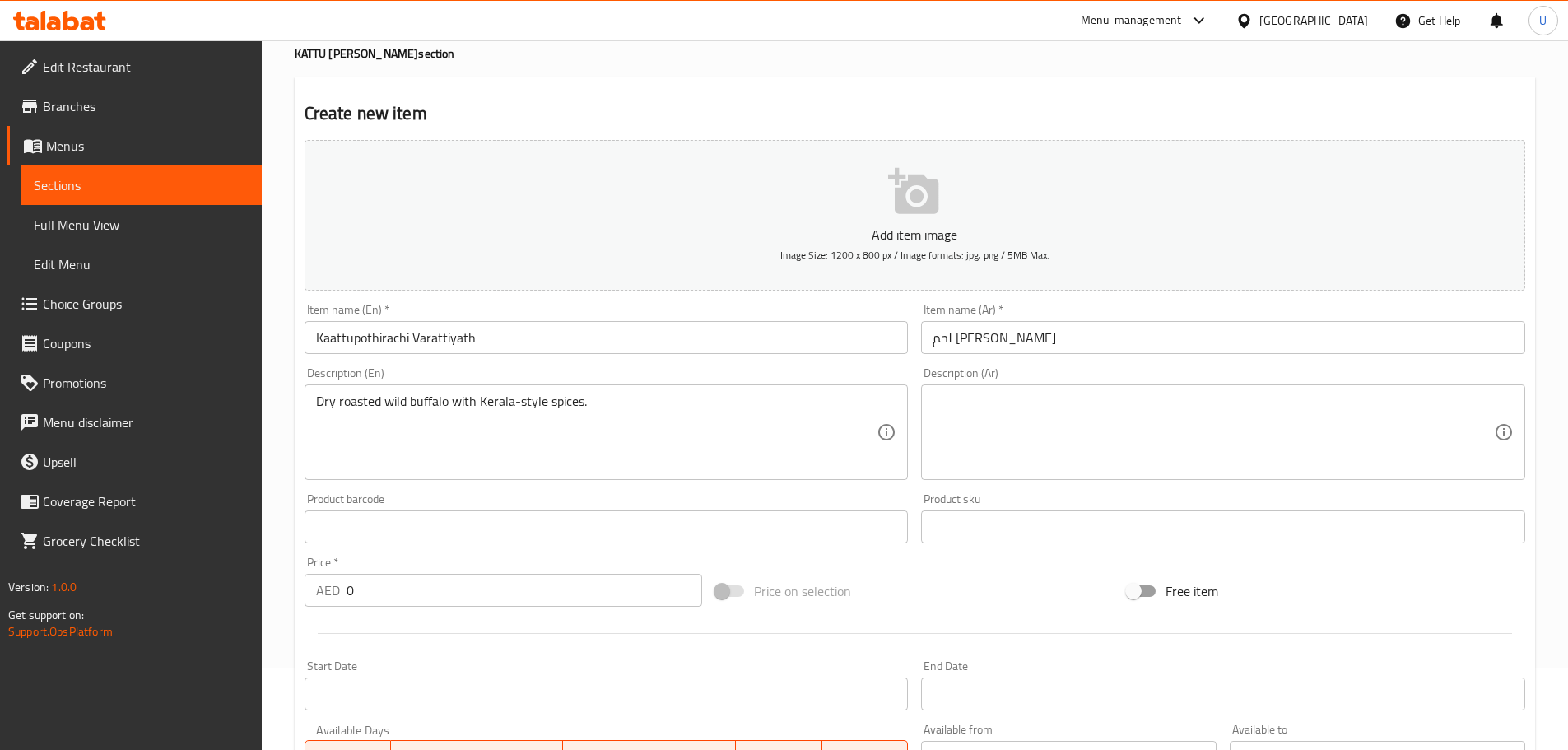
click at [1034, 420] on textarea at bounding box center [1213, 432] width 561 height 79
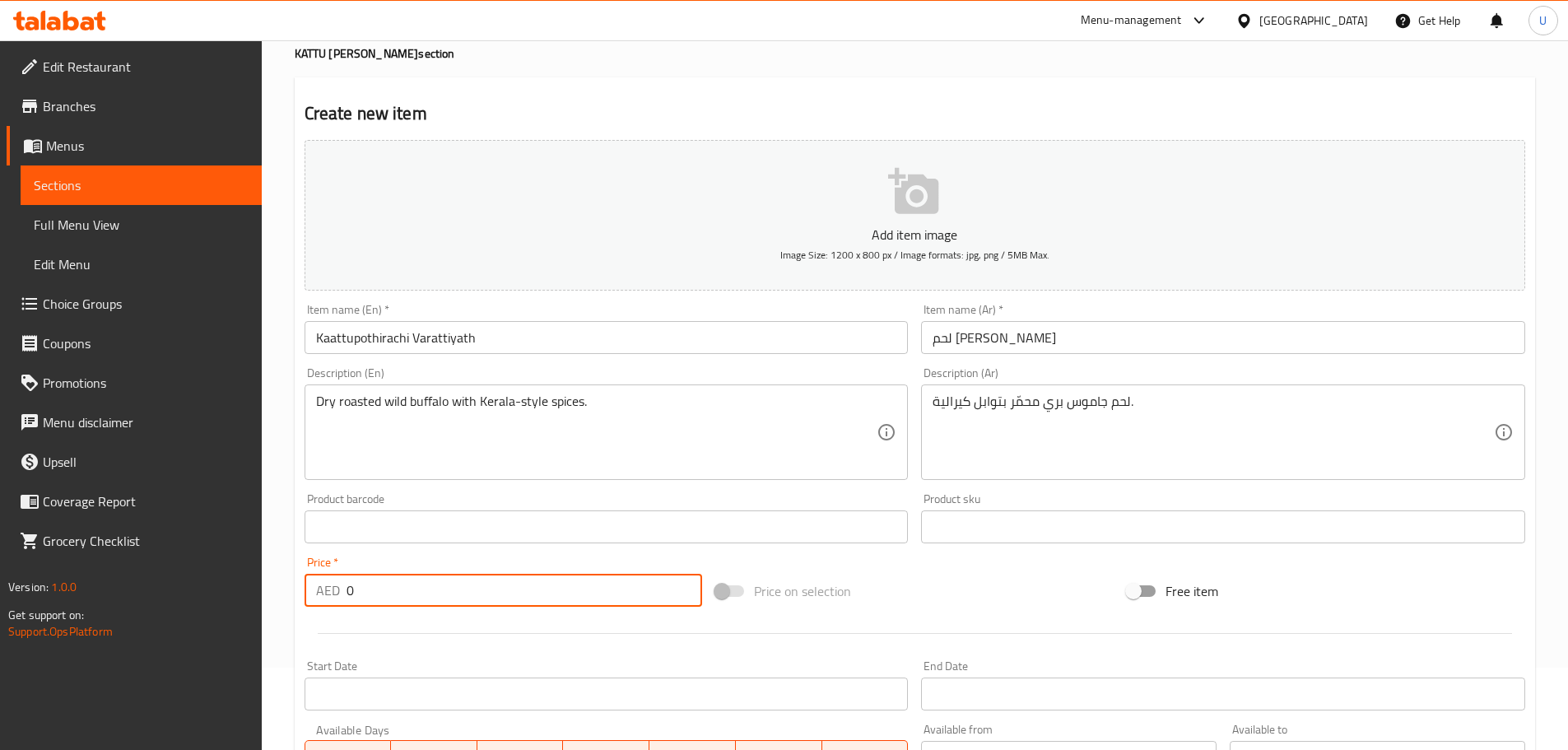
drag, startPoint x: 368, startPoint y: 599, endPoint x: 227, endPoint y: 595, distance: 141.1
click at [243, 599] on div "Edit Restaurant Branches Menus Sections Full Menu View Edit Menu Choice Groups …" at bounding box center [784, 513] width 1568 height 1110
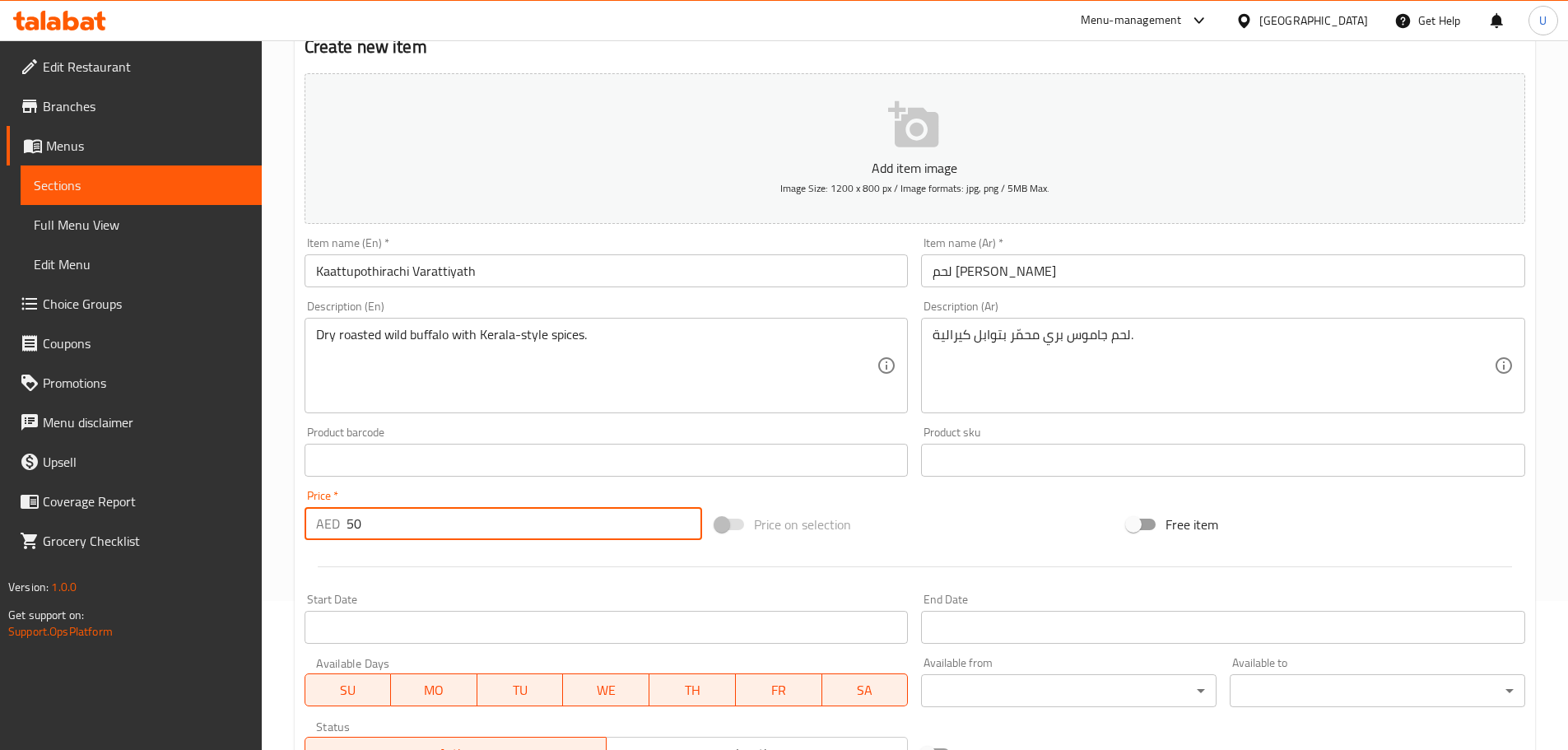
scroll to position [400, 0]
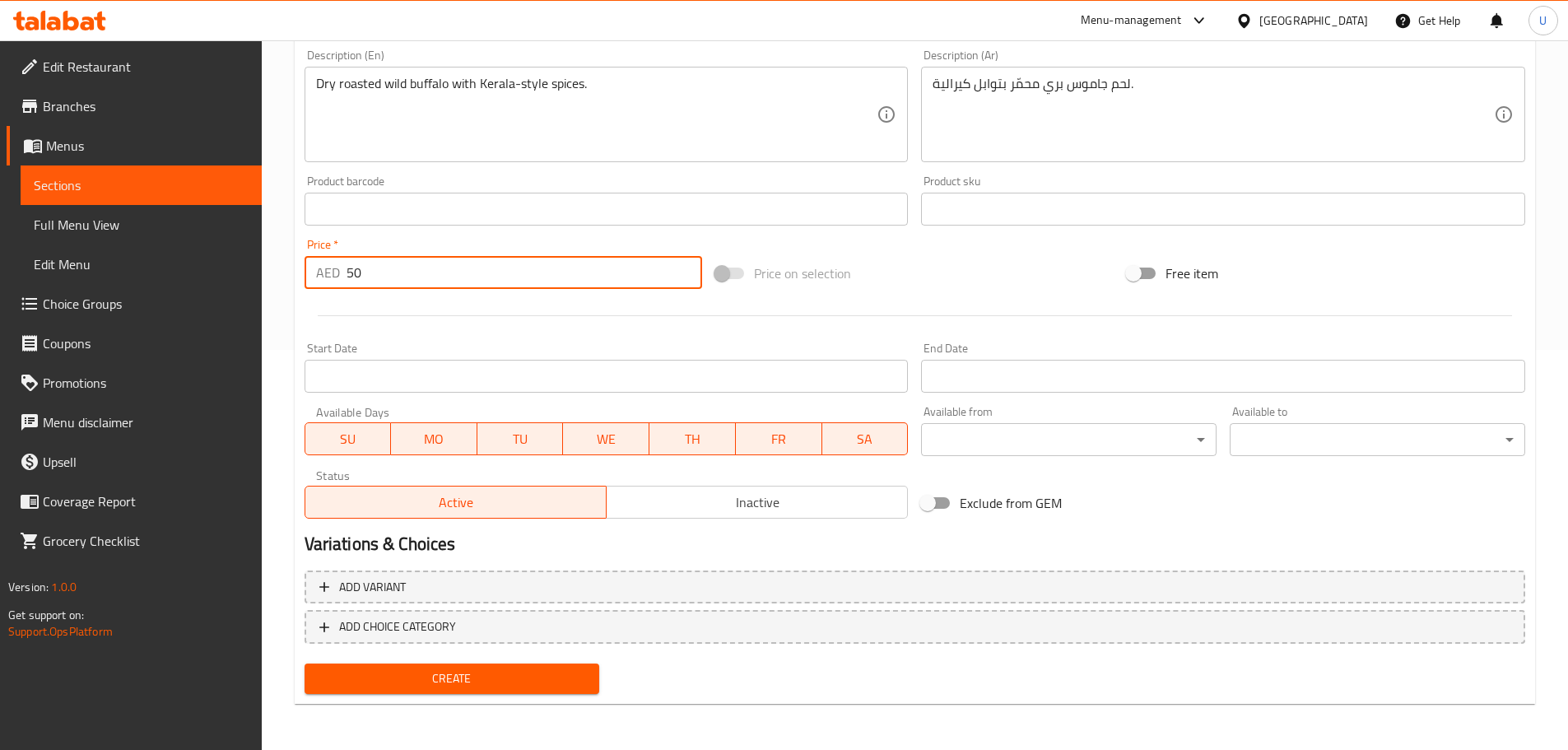
click at [449, 687] on span "Create" at bounding box center [452, 678] width 269 height 21
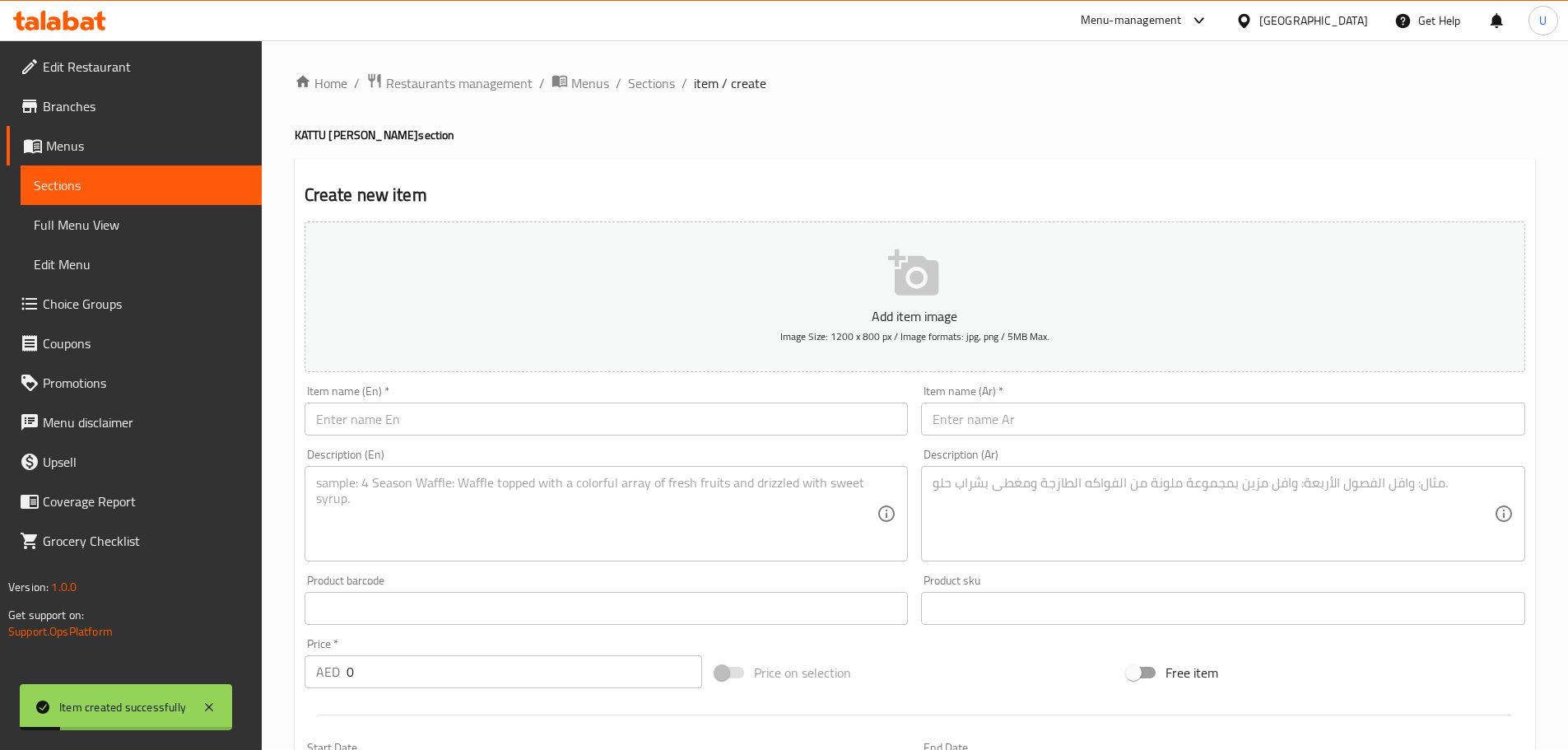
scroll to position [0, 0]
drag, startPoint x: 647, startPoint y: 89, endPoint x: 507, endPoint y: 159, distance: 156.5
click at [647, 88] on span "Sections" at bounding box center [651, 84] width 47 height 20
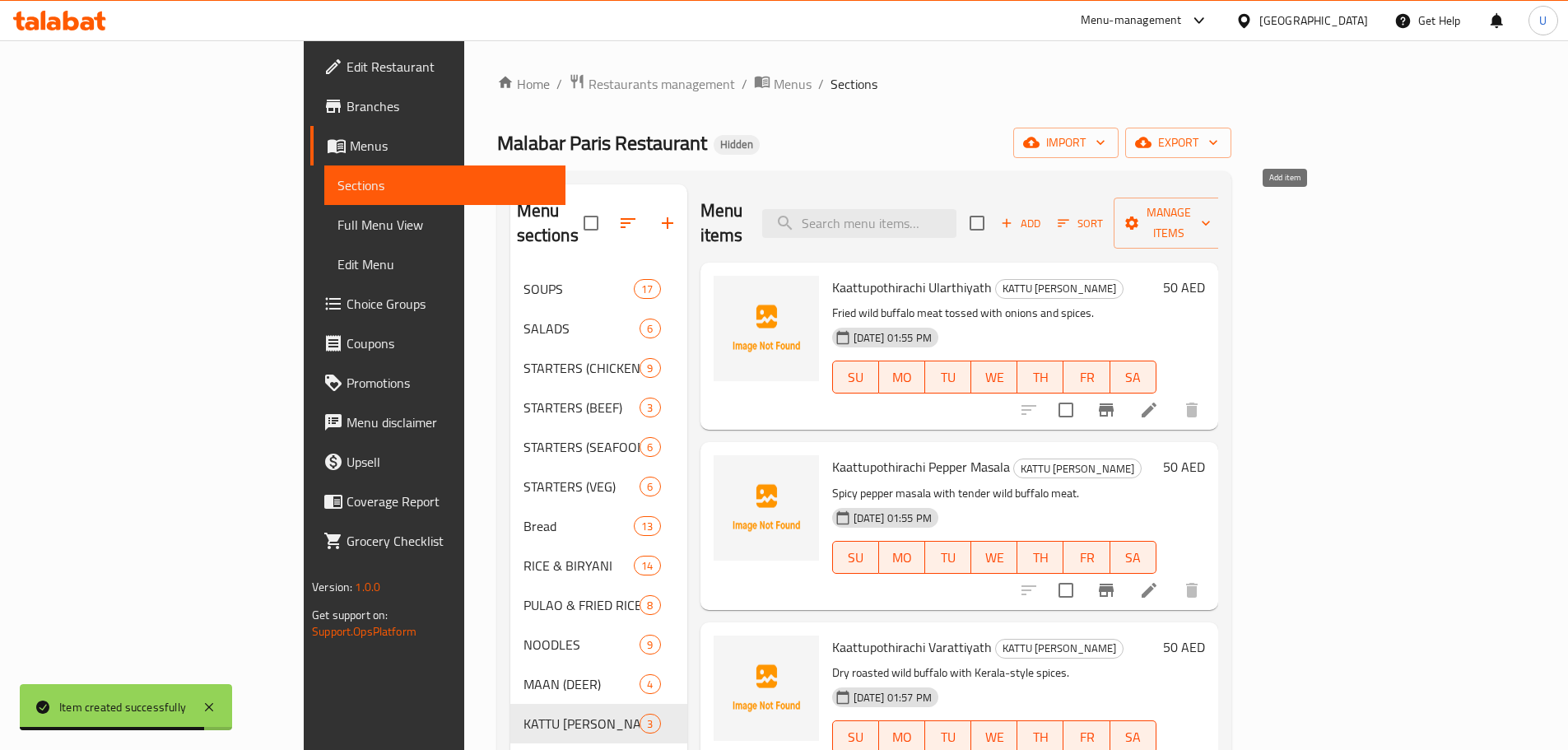
click at [1014, 216] on icon "button" at bounding box center [1007, 223] width 15 height 15
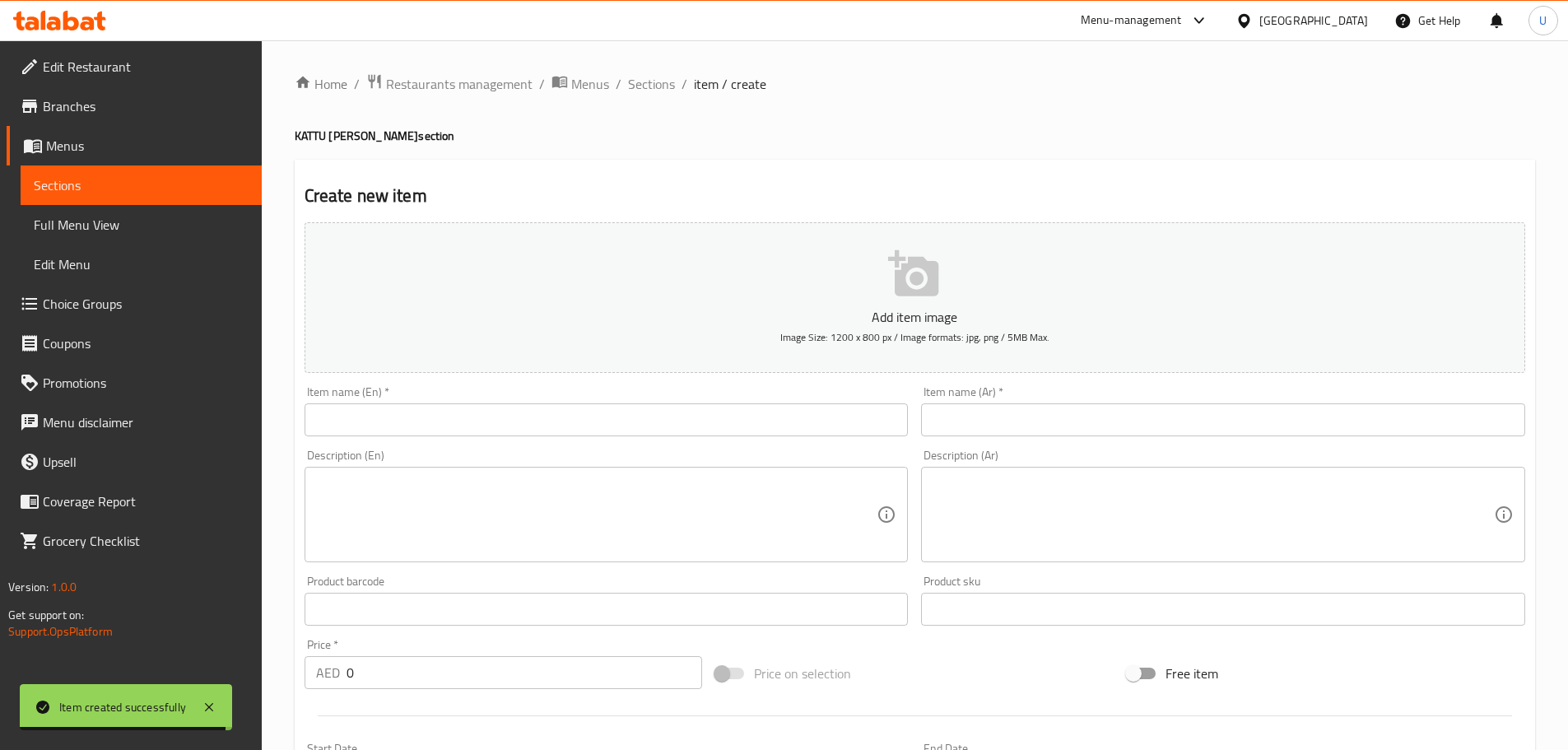
click at [387, 422] on input "text" at bounding box center [606, 420] width 604 height 33
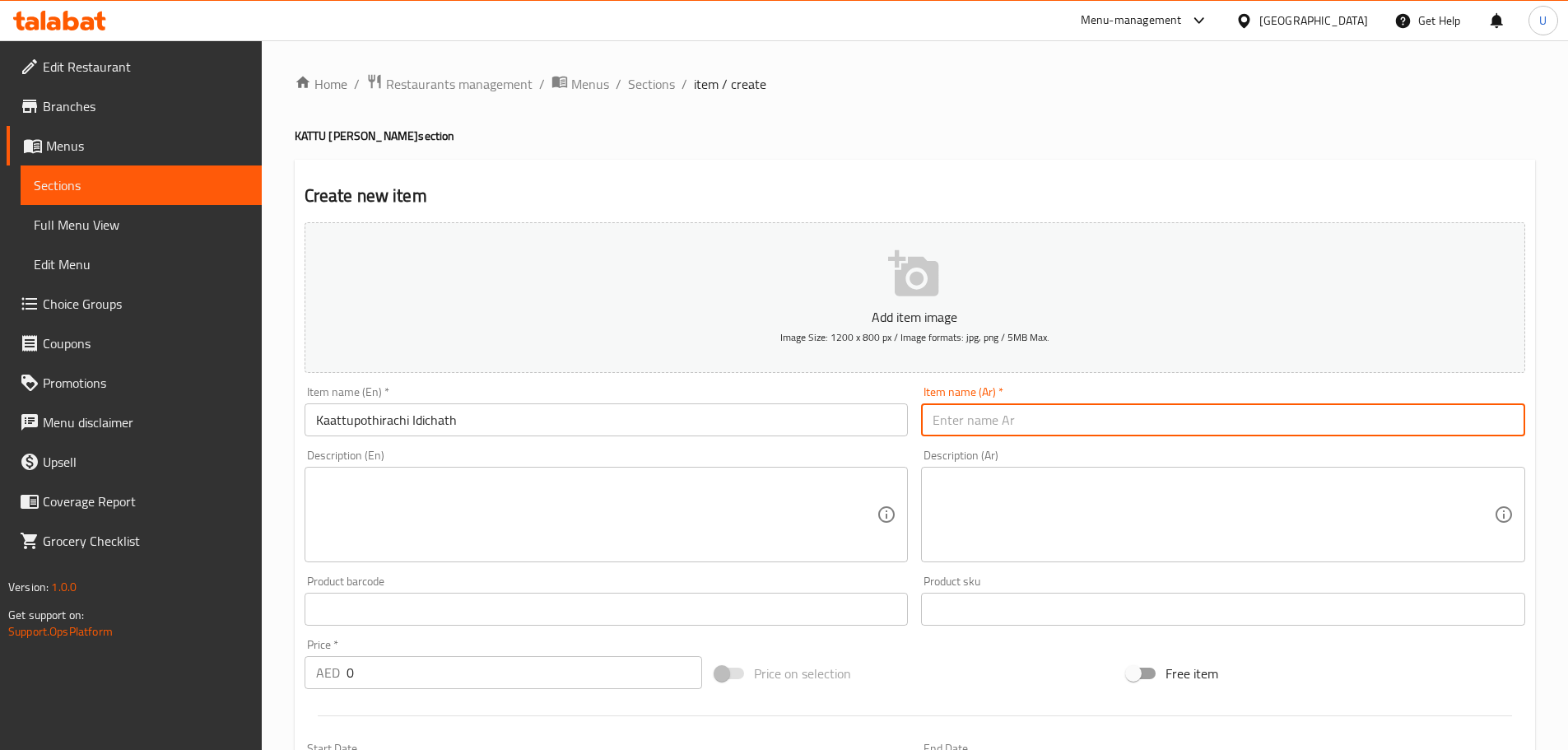
click at [1056, 407] on input "text" at bounding box center [1222, 420] width 604 height 33
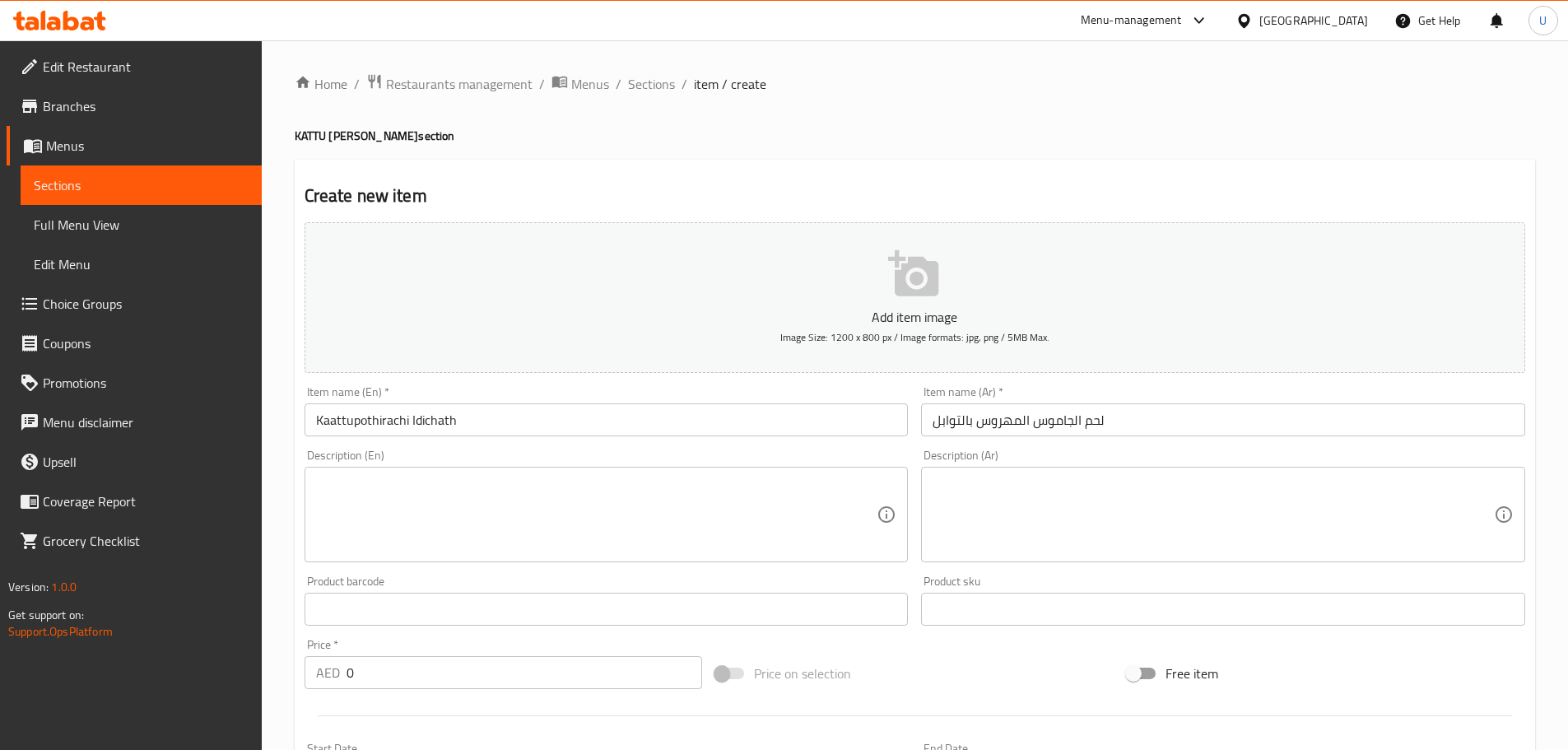
click at [465, 508] on textarea at bounding box center [596, 514] width 561 height 79
click at [1008, 485] on textarea at bounding box center [1213, 514] width 561 height 79
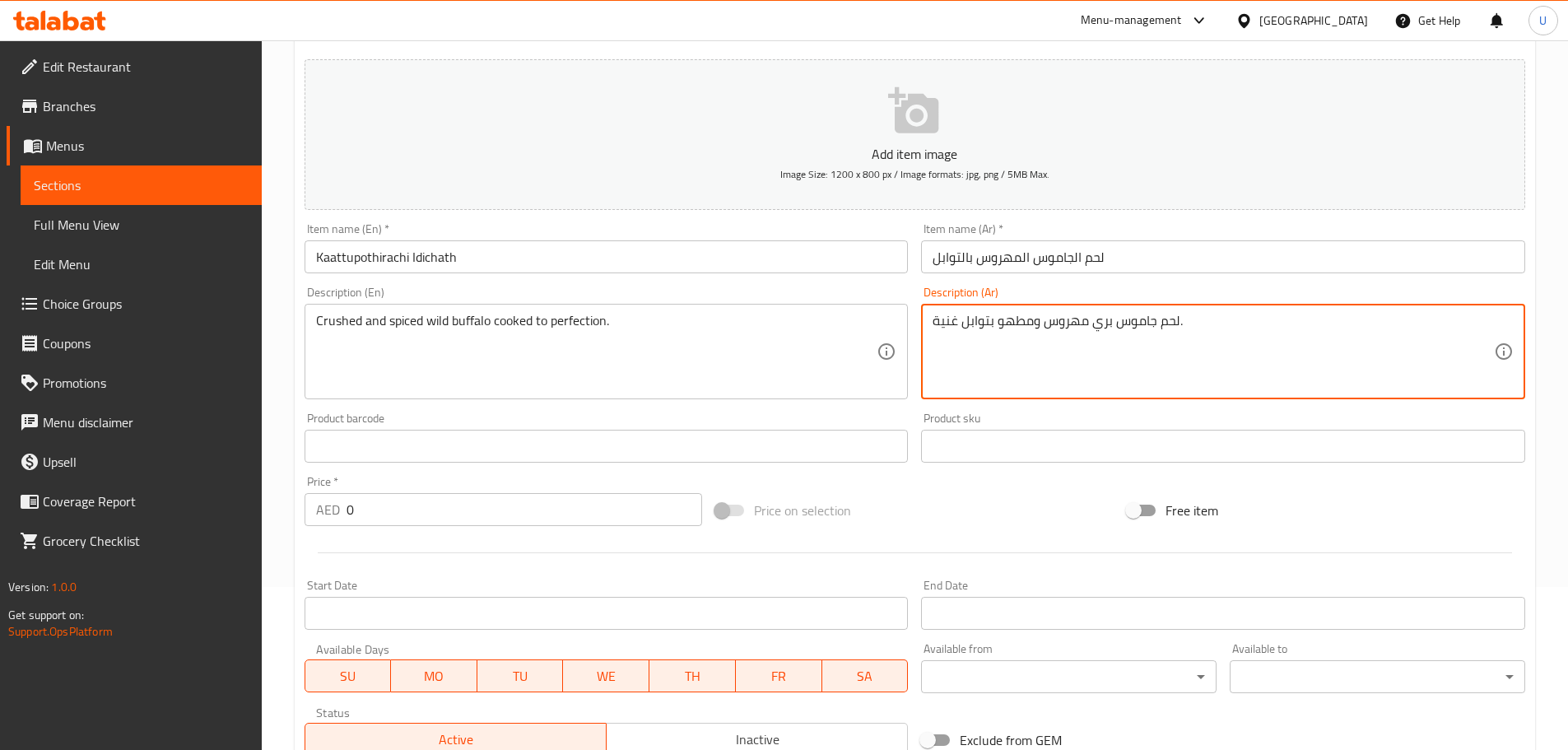
scroll to position [165, 0]
click at [277, 494] on div "Home / Restaurants management / Menus / Sections / item / create KATTU POTH sec…" at bounding box center [915, 431] width 1306 height 1110
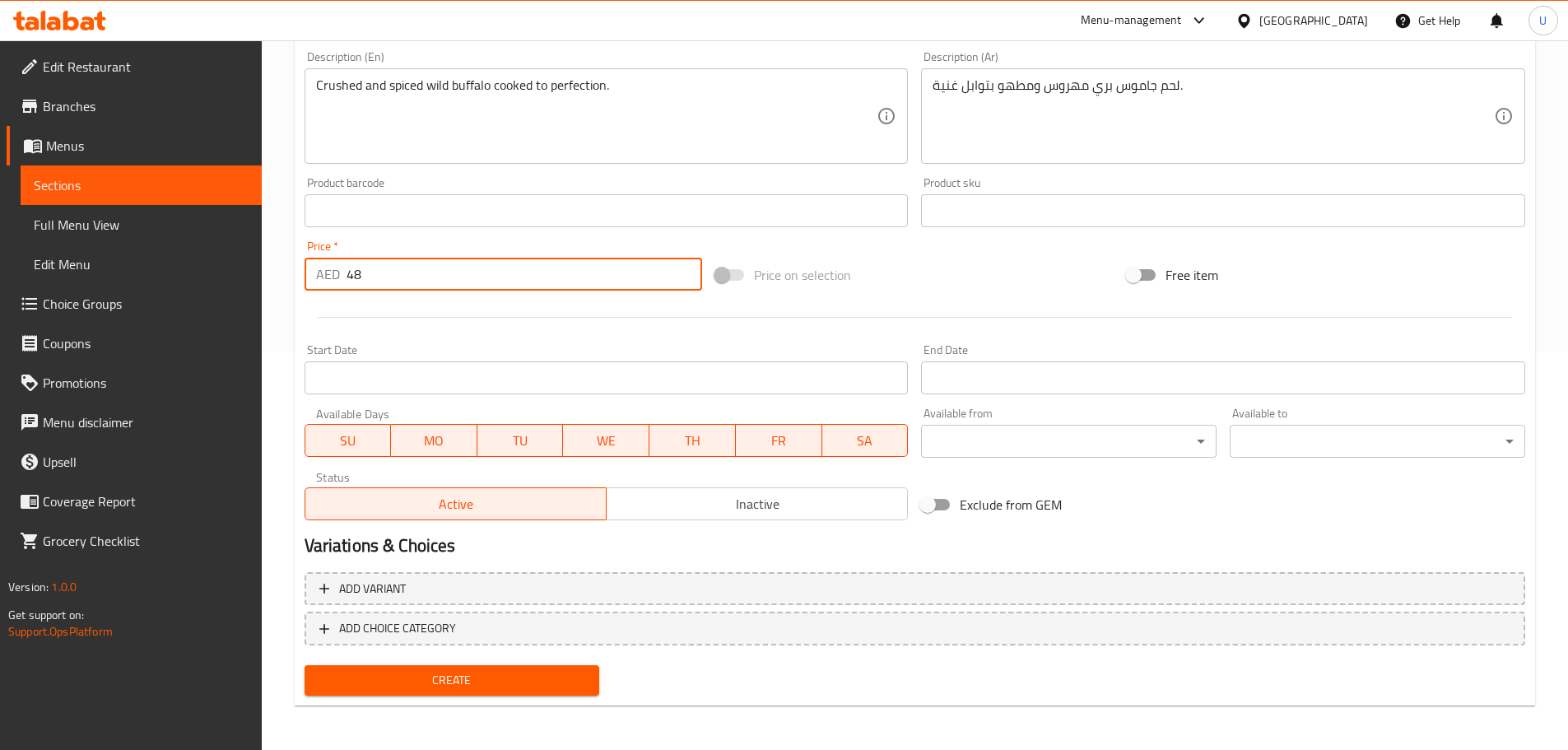
scroll to position [400, 0]
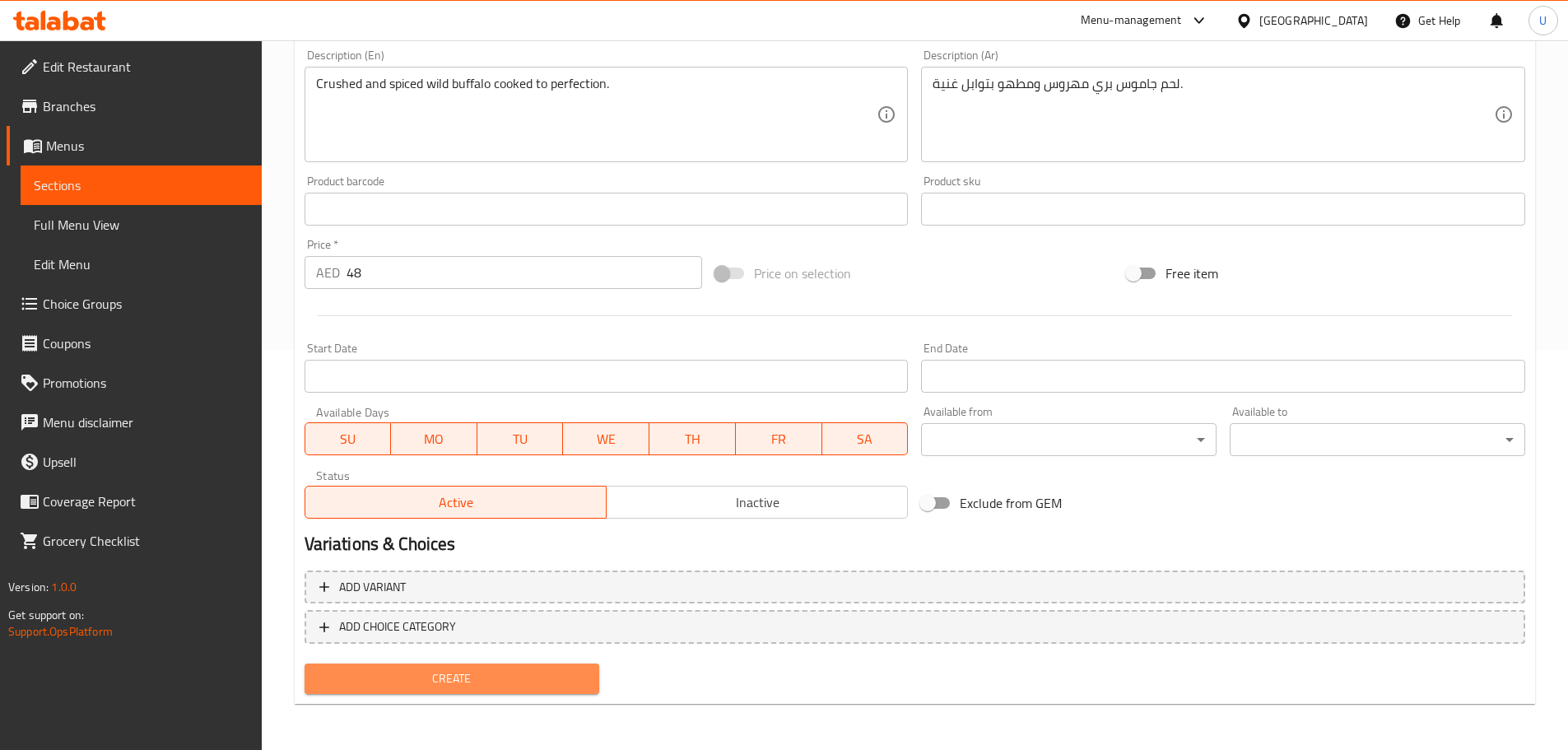
click at [442, 675] on span "Create" at bounding box center [452, 678] width 269 height 21
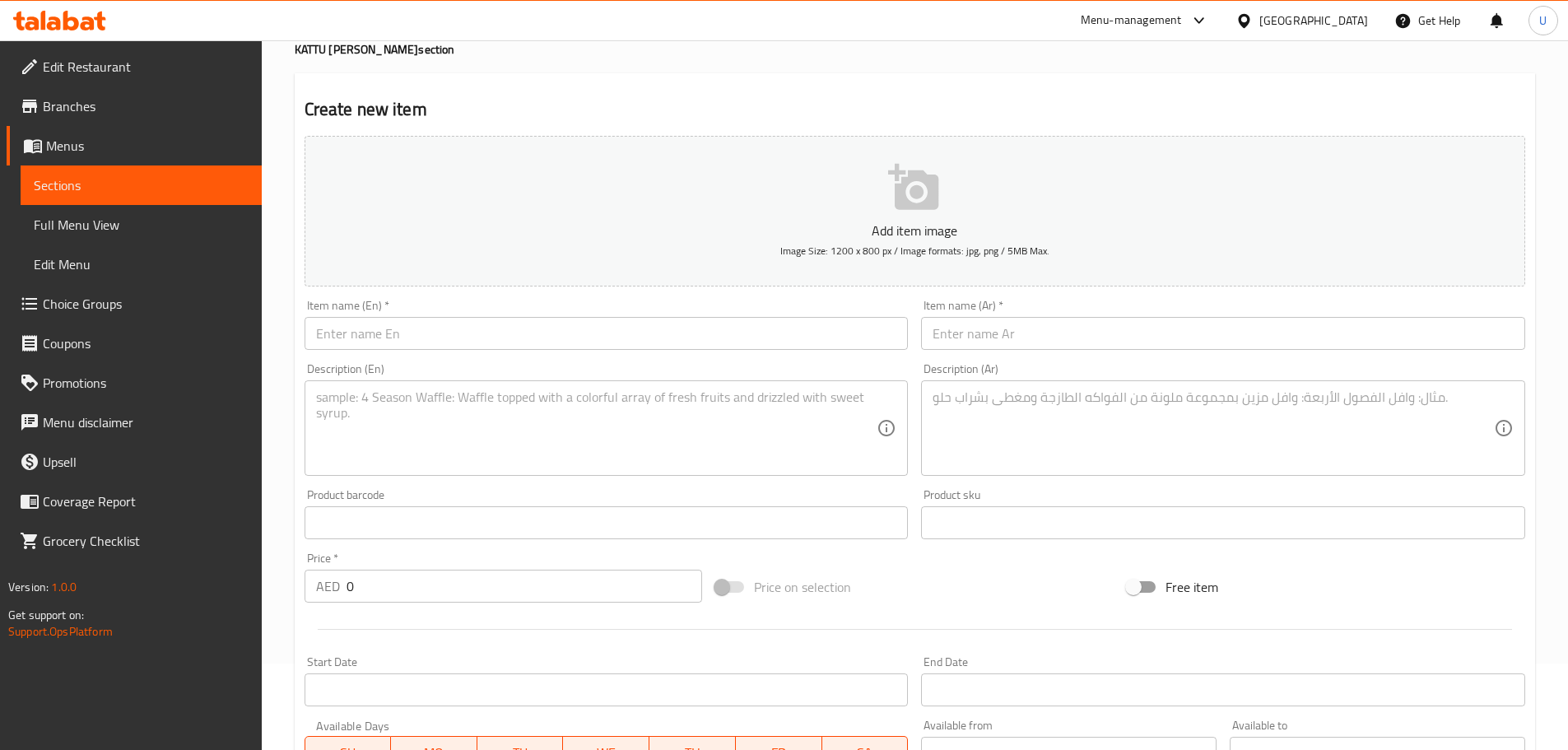
scroll to position [0, 0]
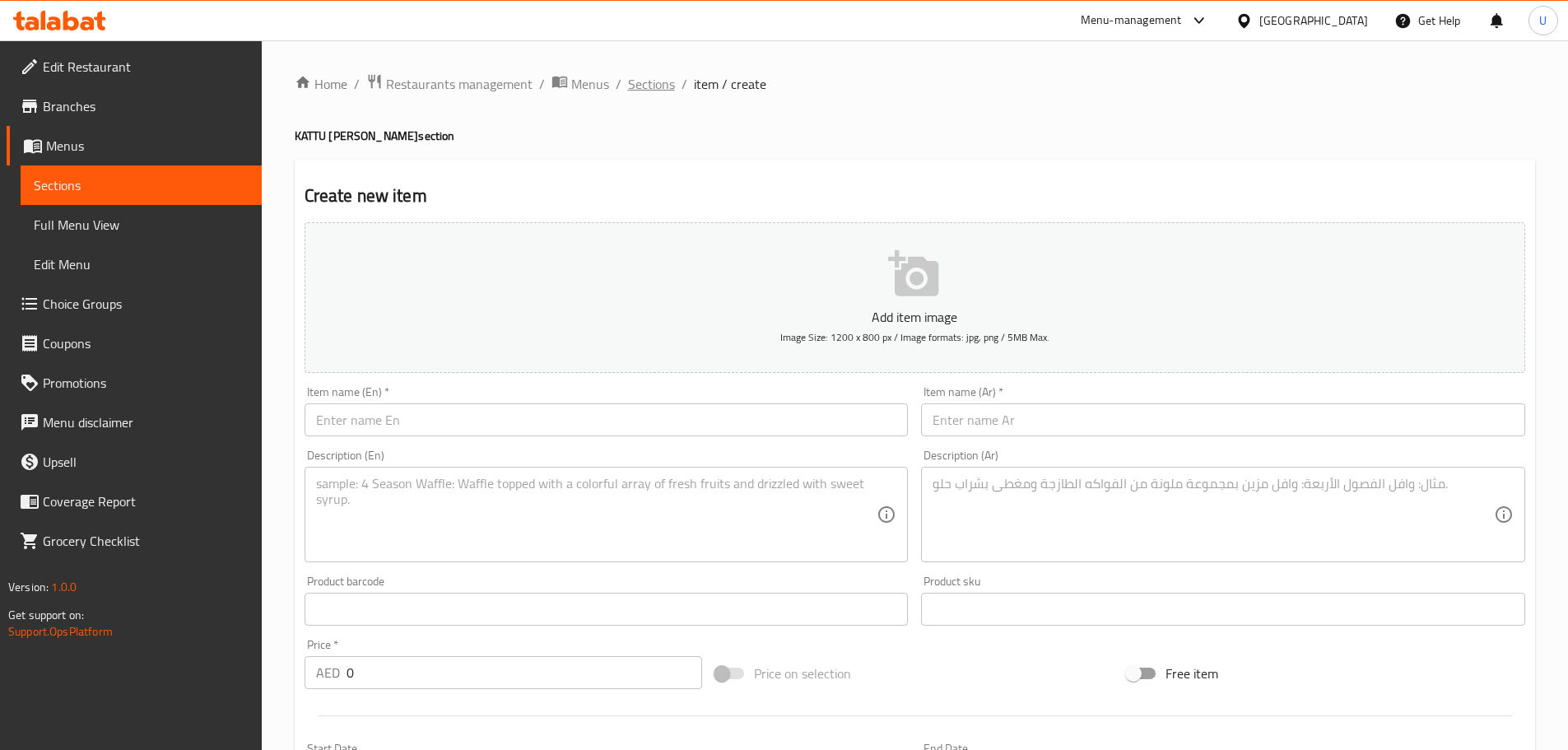
click at [643, 88] on span "Sections" at bounding box center [651, 84] width 47 height 20
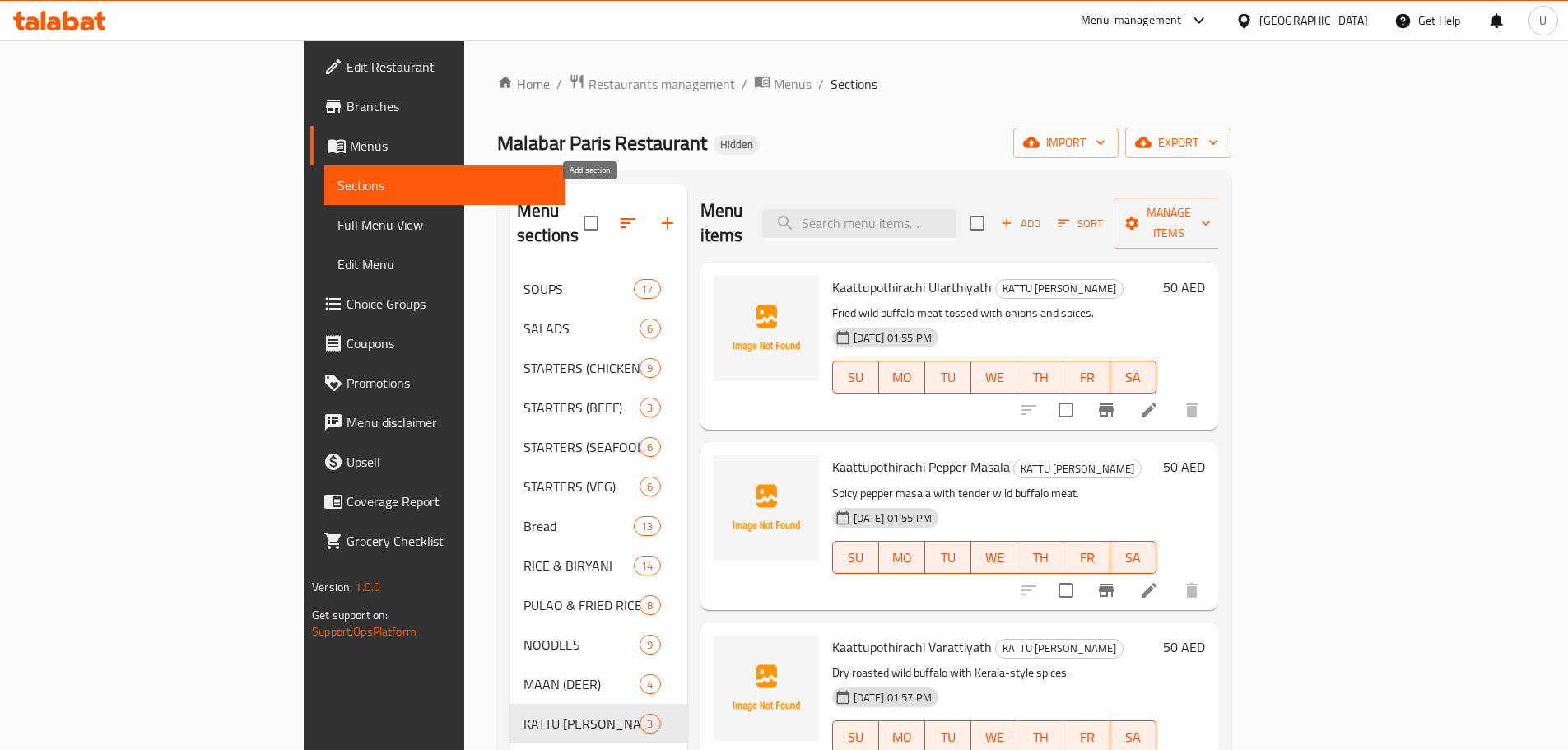
click at [657, 213] on icon "button" at bounding box center [667, 223] width 20 height 20
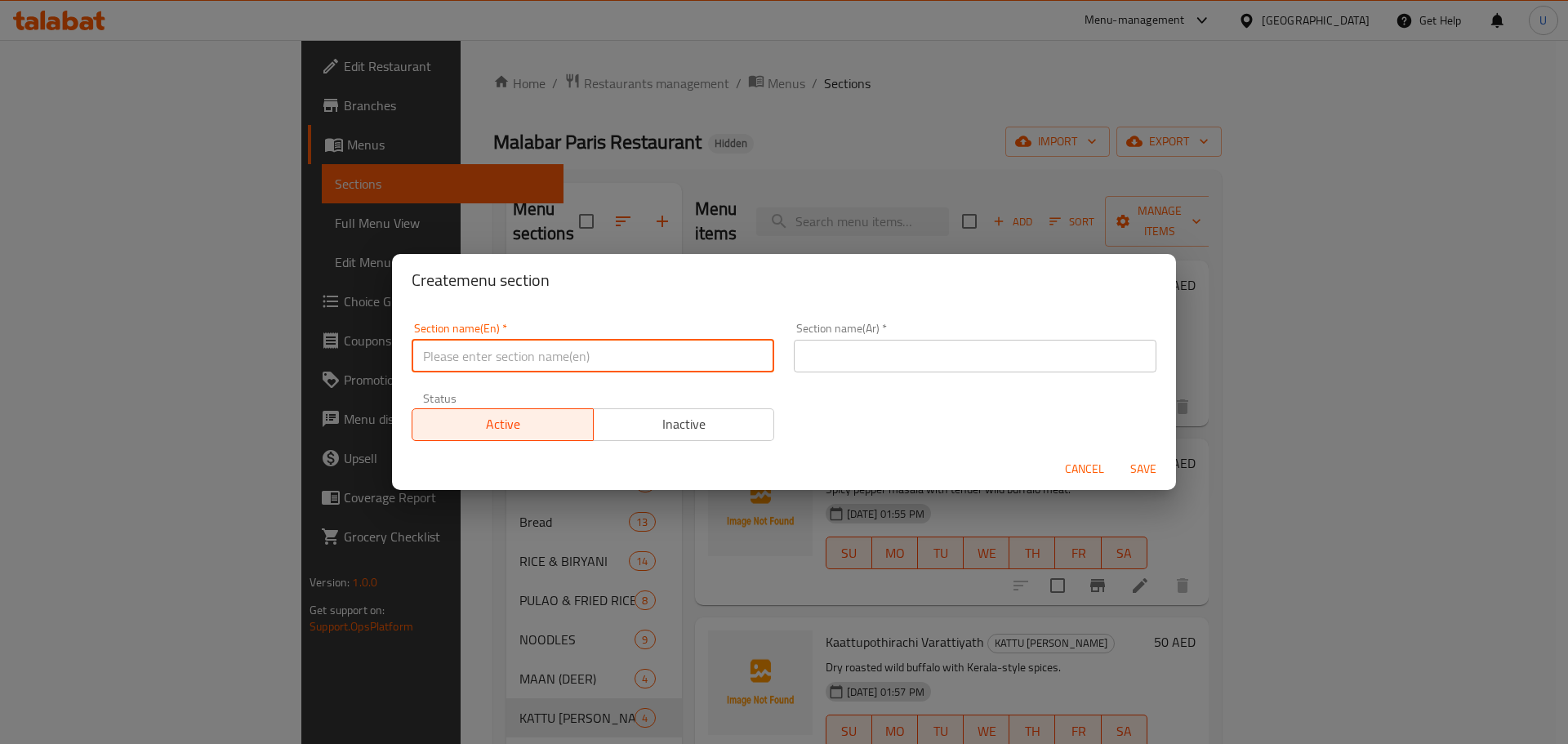
click at [521, 359] on input "text" at bounding box center [593, 356] width 363 height 33
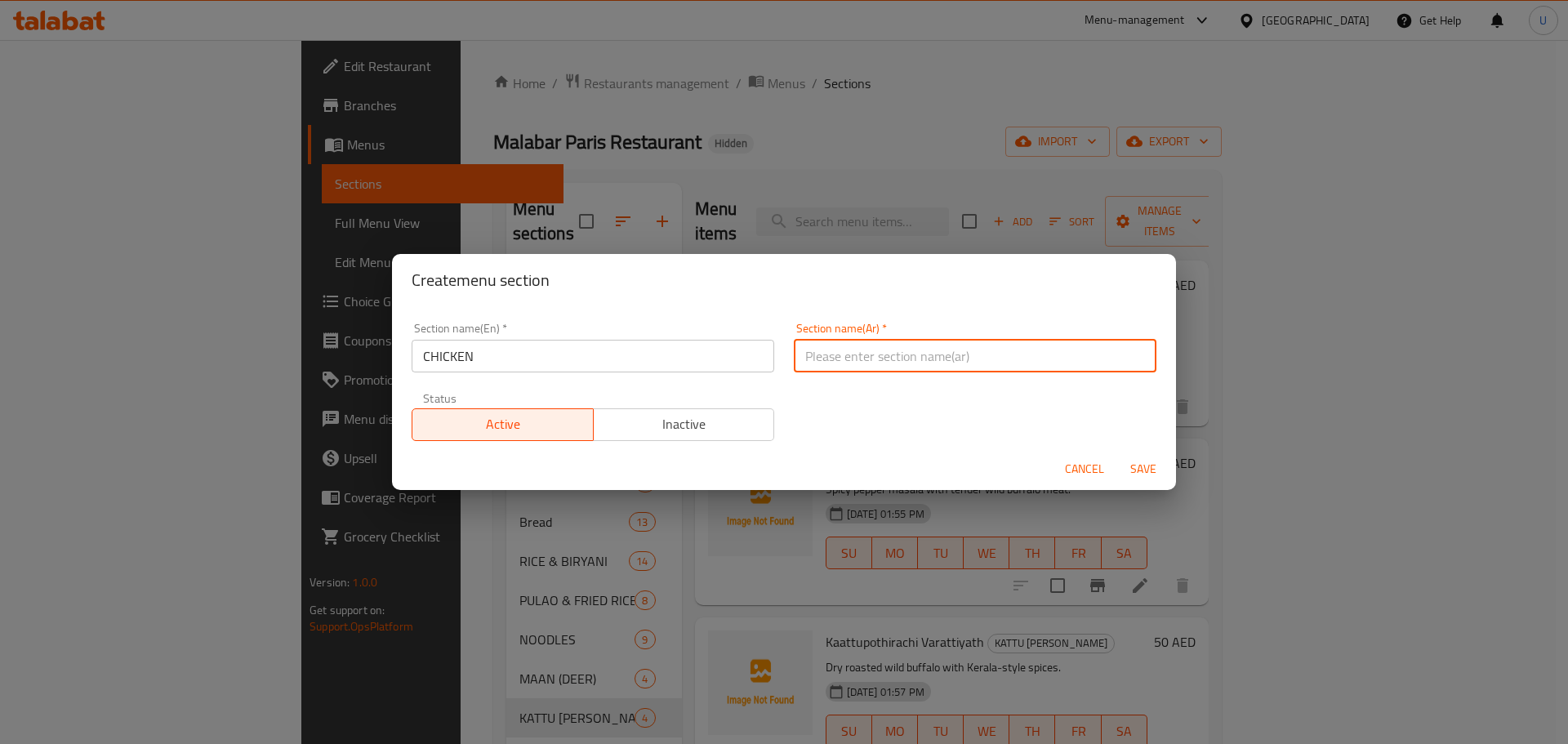
click at [898, 340] on input "text" at bounding box center [976, 356] width 363 height 33
click at [1145, 480] on button "Save" at bounding box center [1144, 469] width 53 height 30
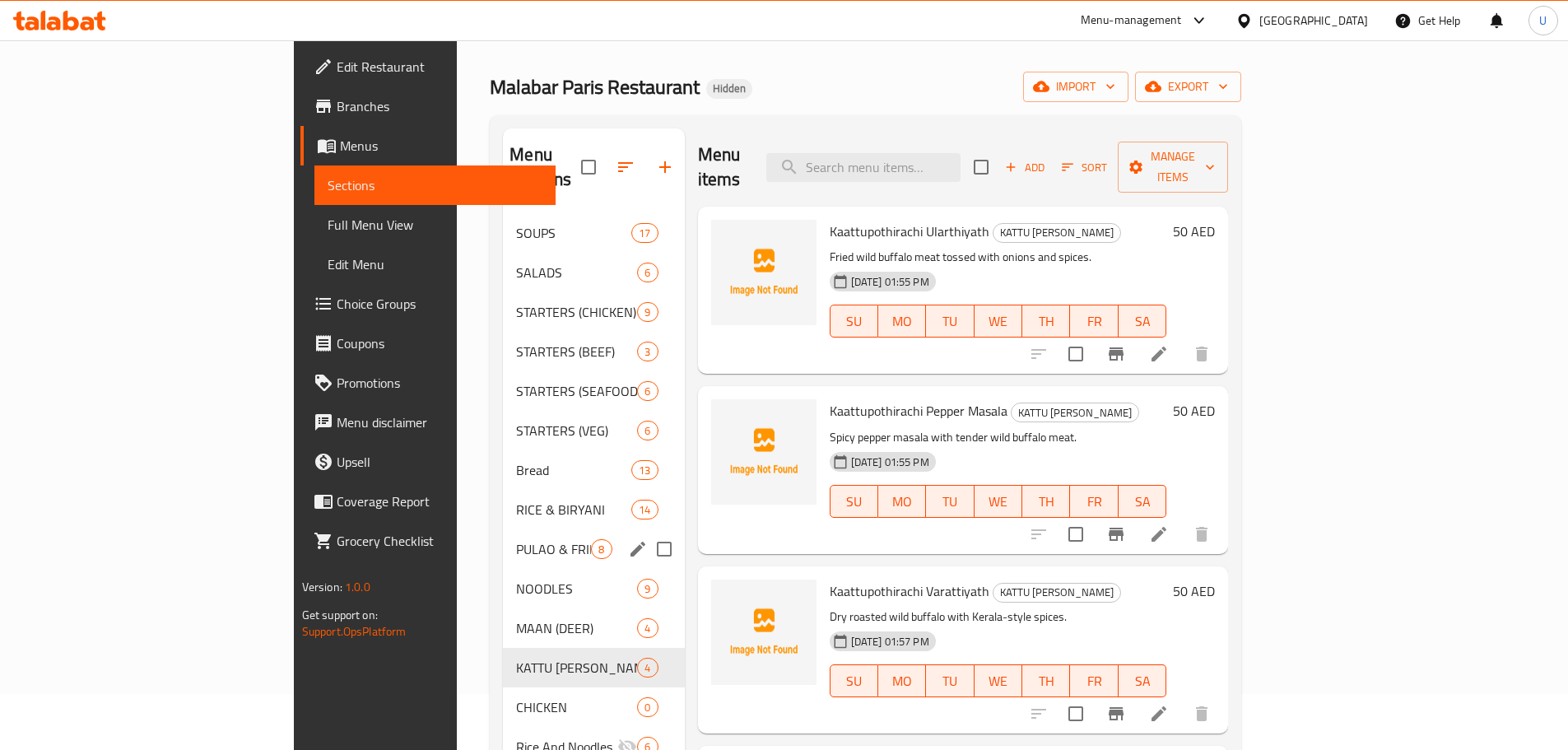
scroll to position [165, 0]
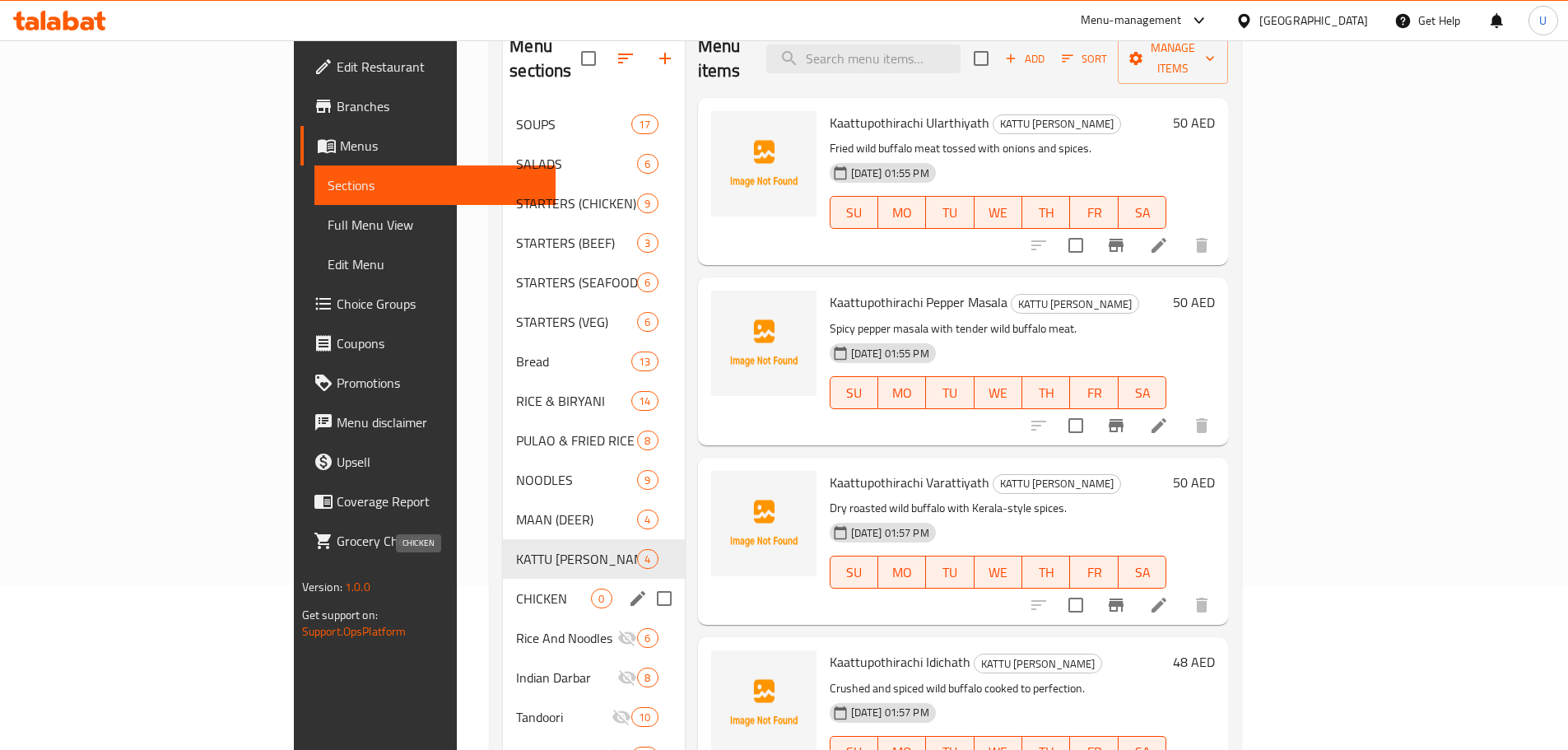
click at [516, 589] on span "CHICKEN" at bounding box center [553, 599] width 75 height 20
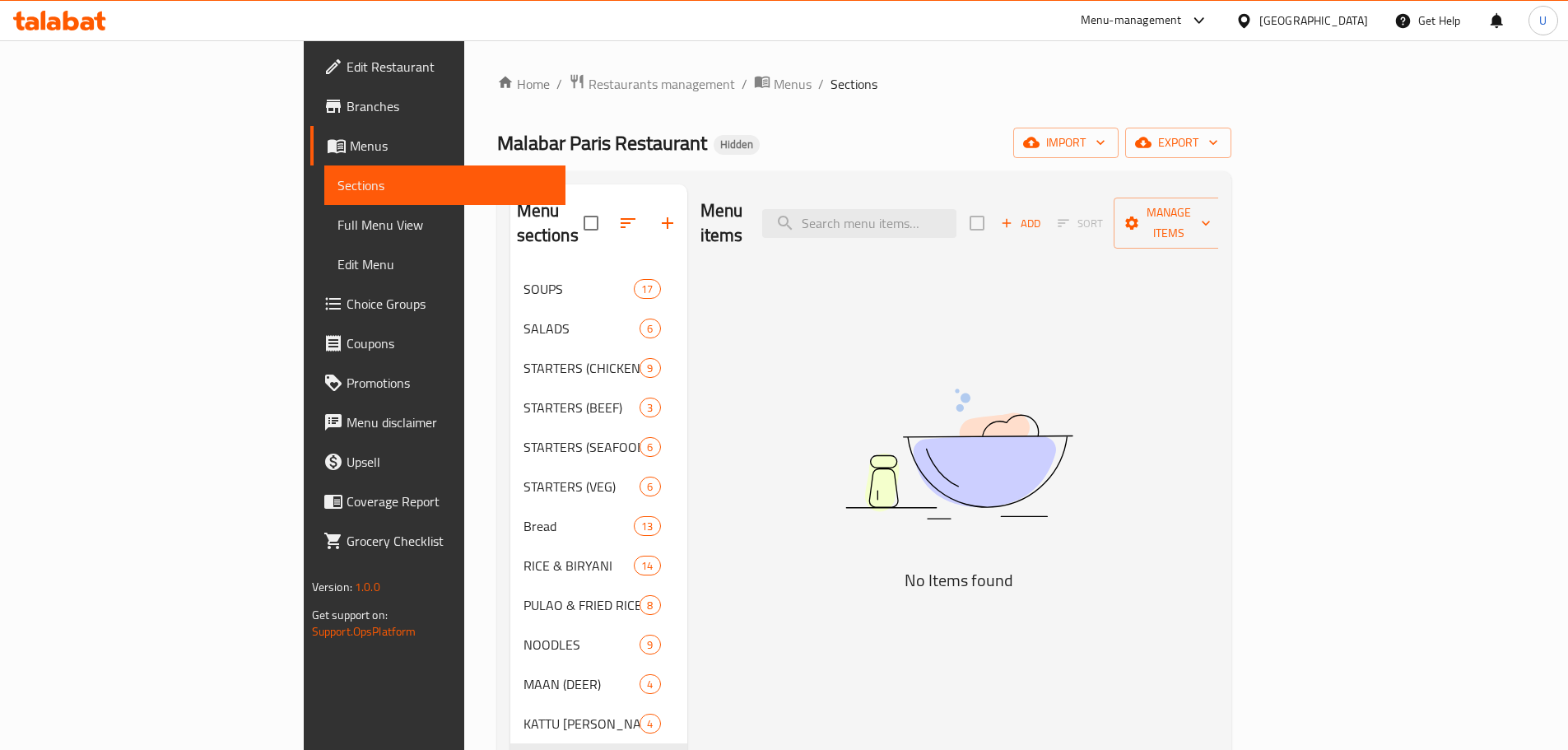
click at [1014, 216] on icon "button" at bounding box center [1007, 223] width 15 height 15
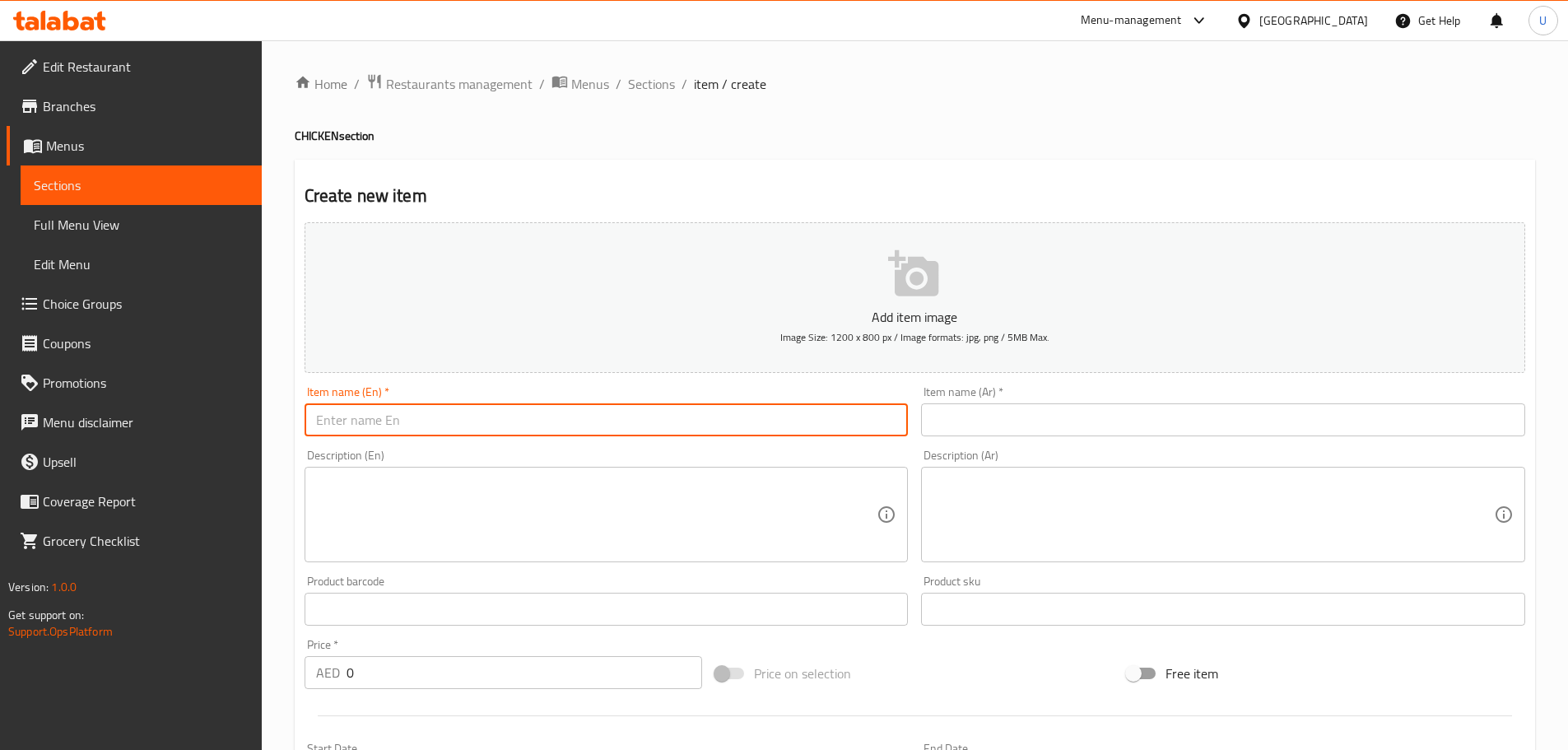
click at [487, 404] on input "text" at bounding box center [606, 420] width 604 height 33
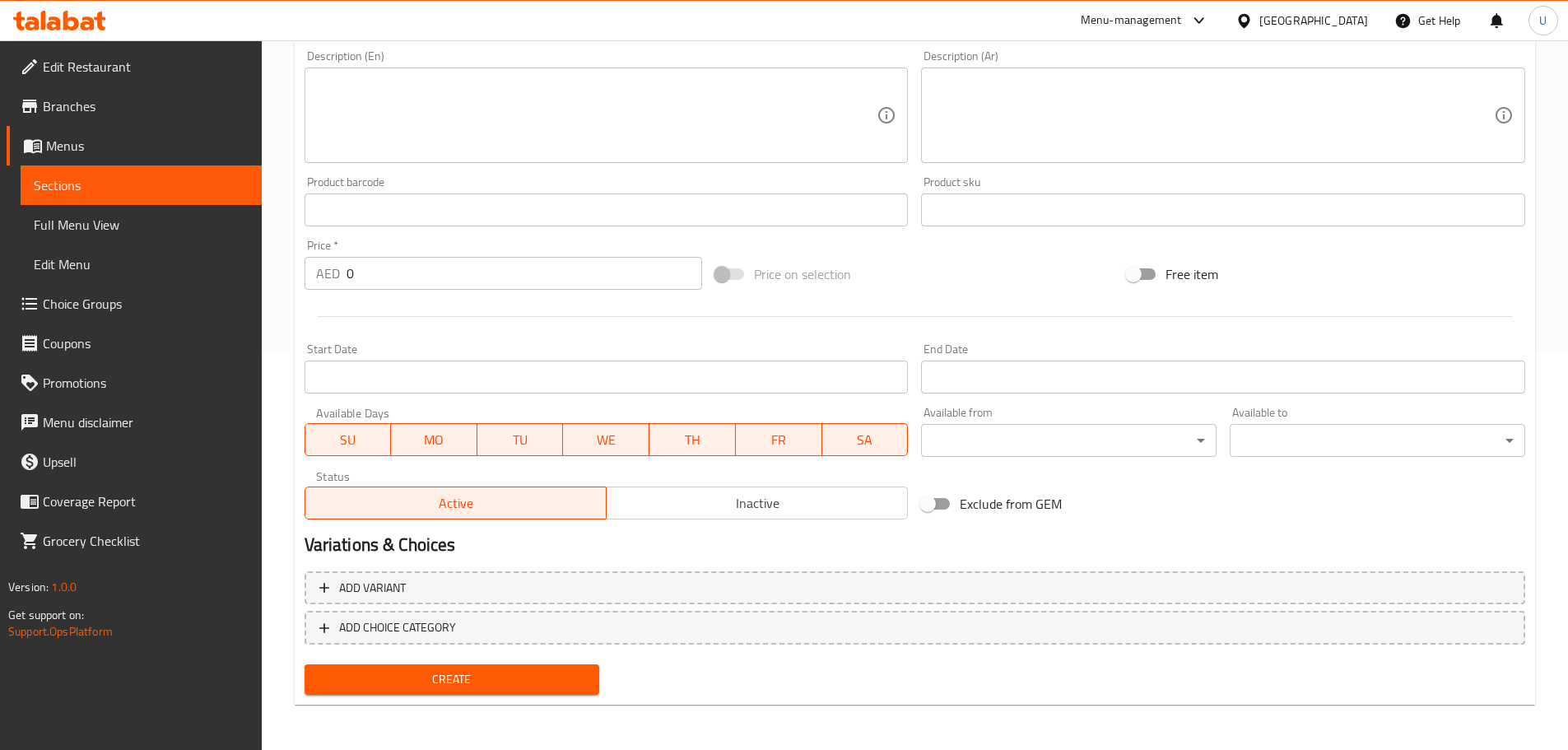
scroll to position [400, 0]
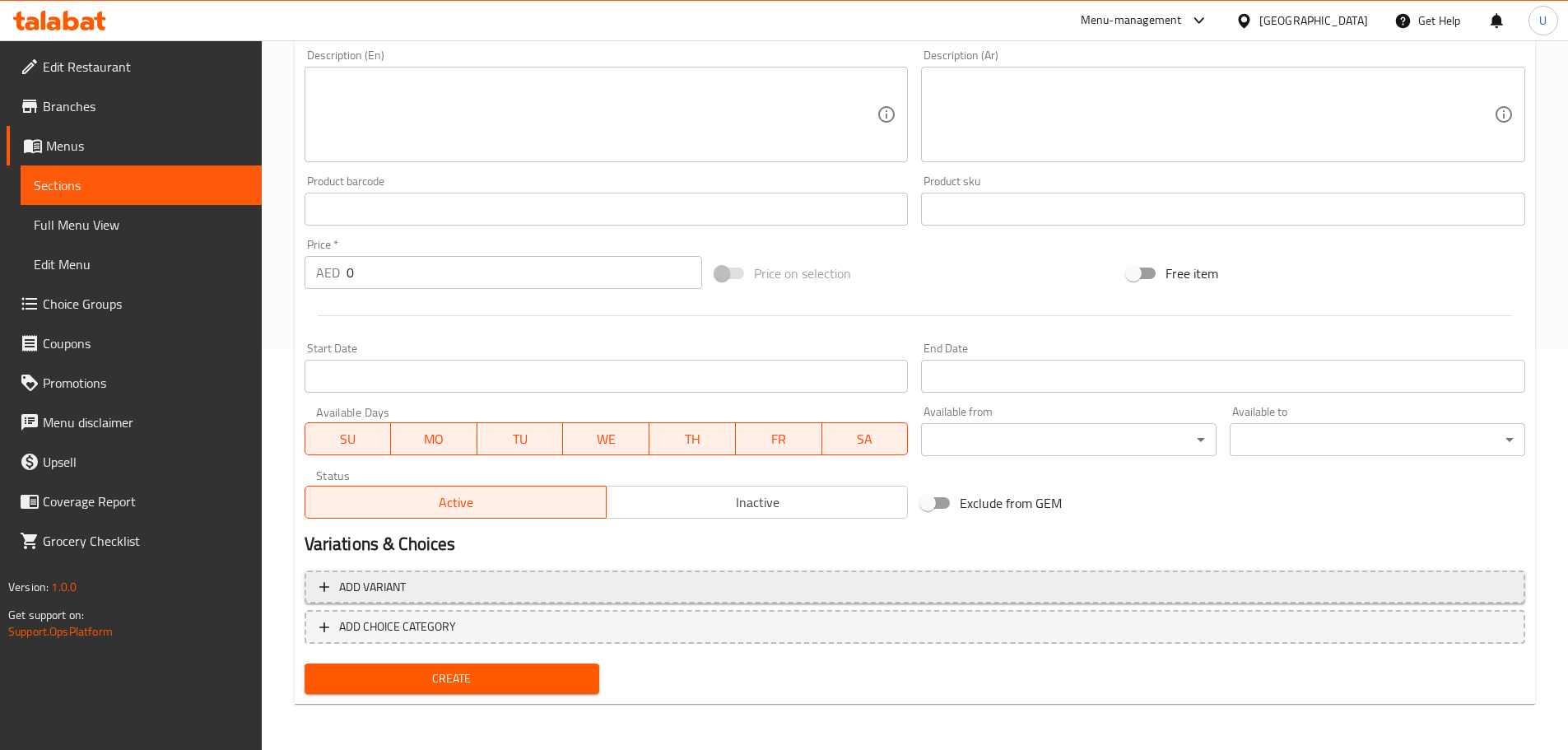
click at [355, 586] on span "Add variant" at bounding box center [372, 587] width 67 height 21
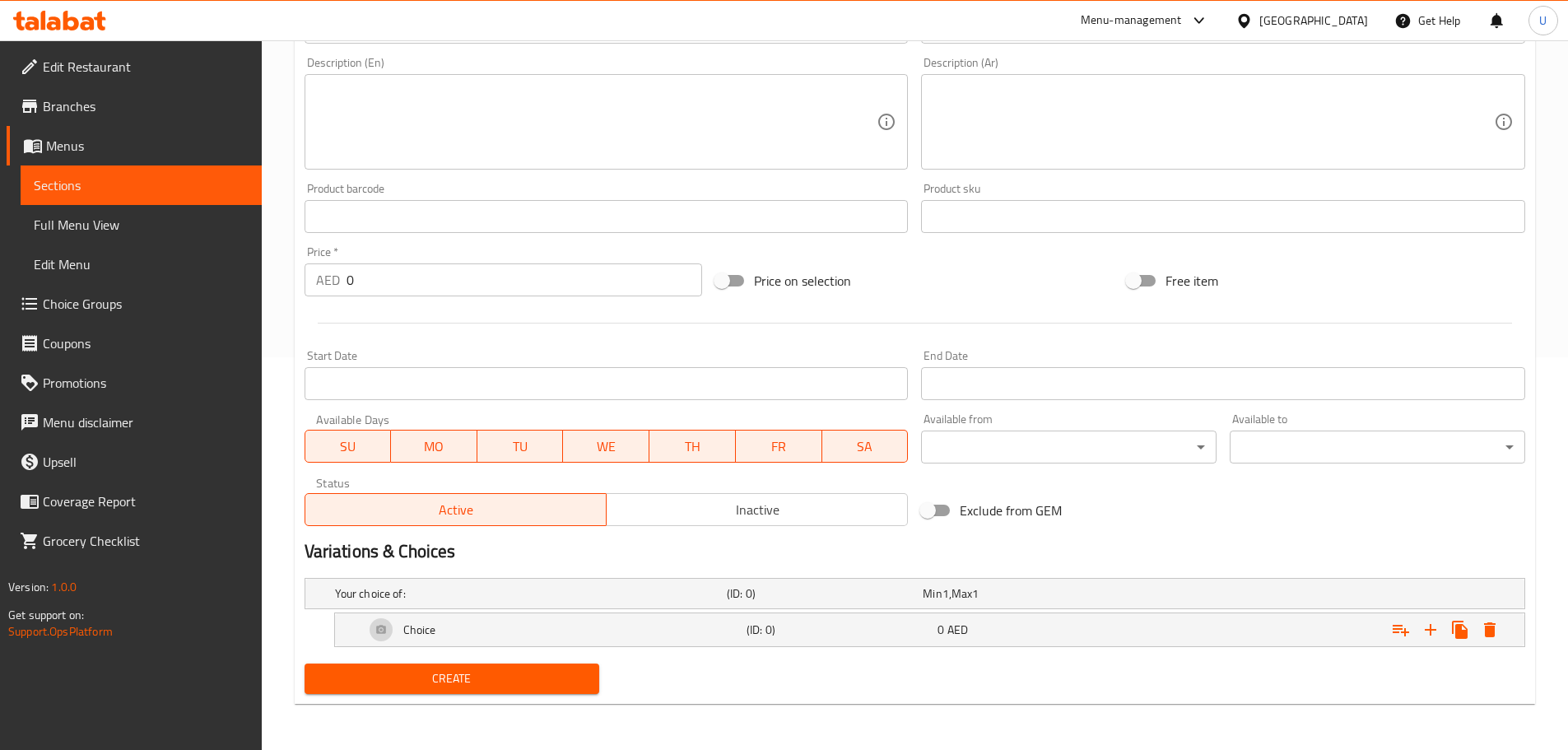
scroll to position [393, 0]
click at [1401, 628] on icon "Expand" at bounding box center [1401, 631] width 17 height 12
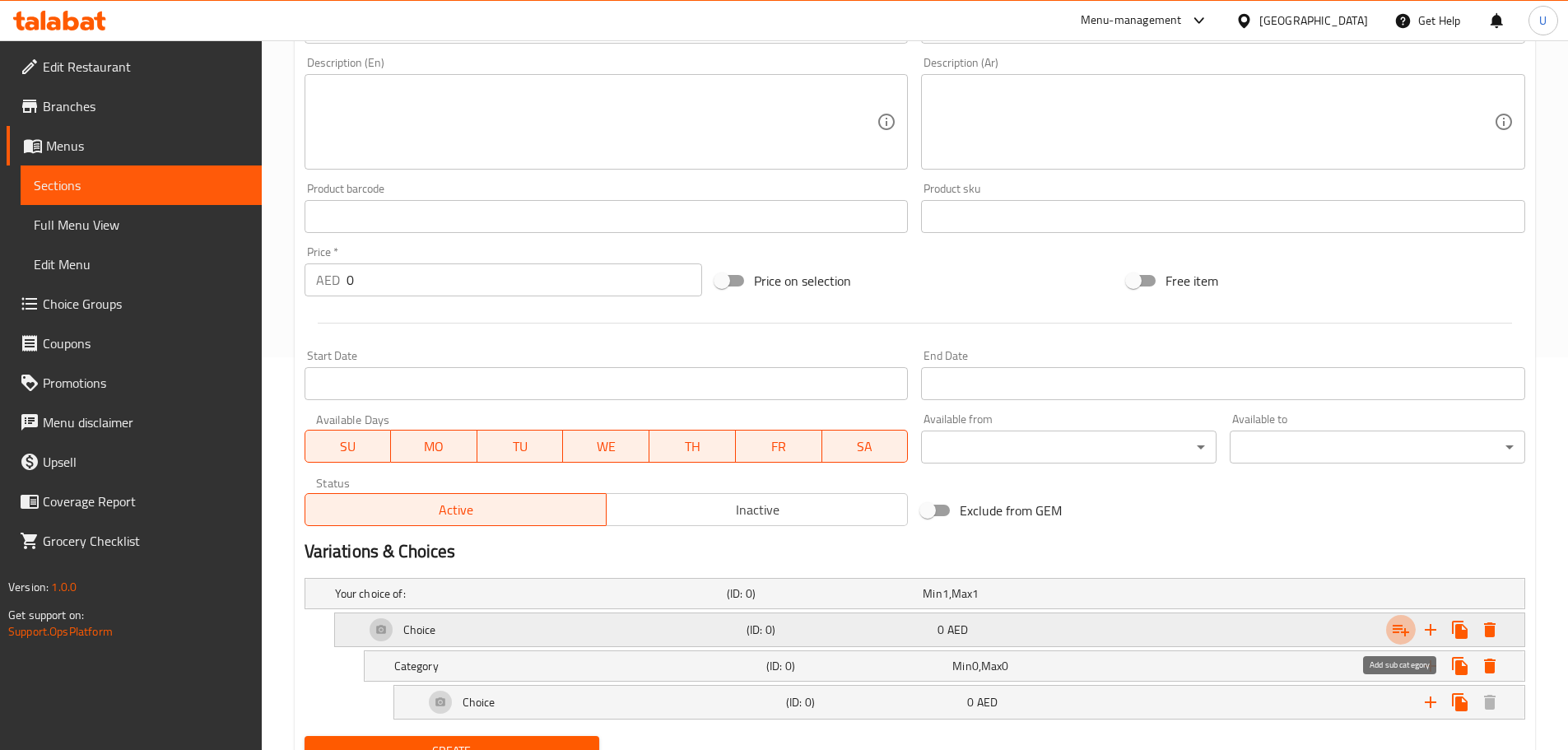
click at [1394, 631] on icon "Expand" at bounding box center [1401, 630] width 20 height 20
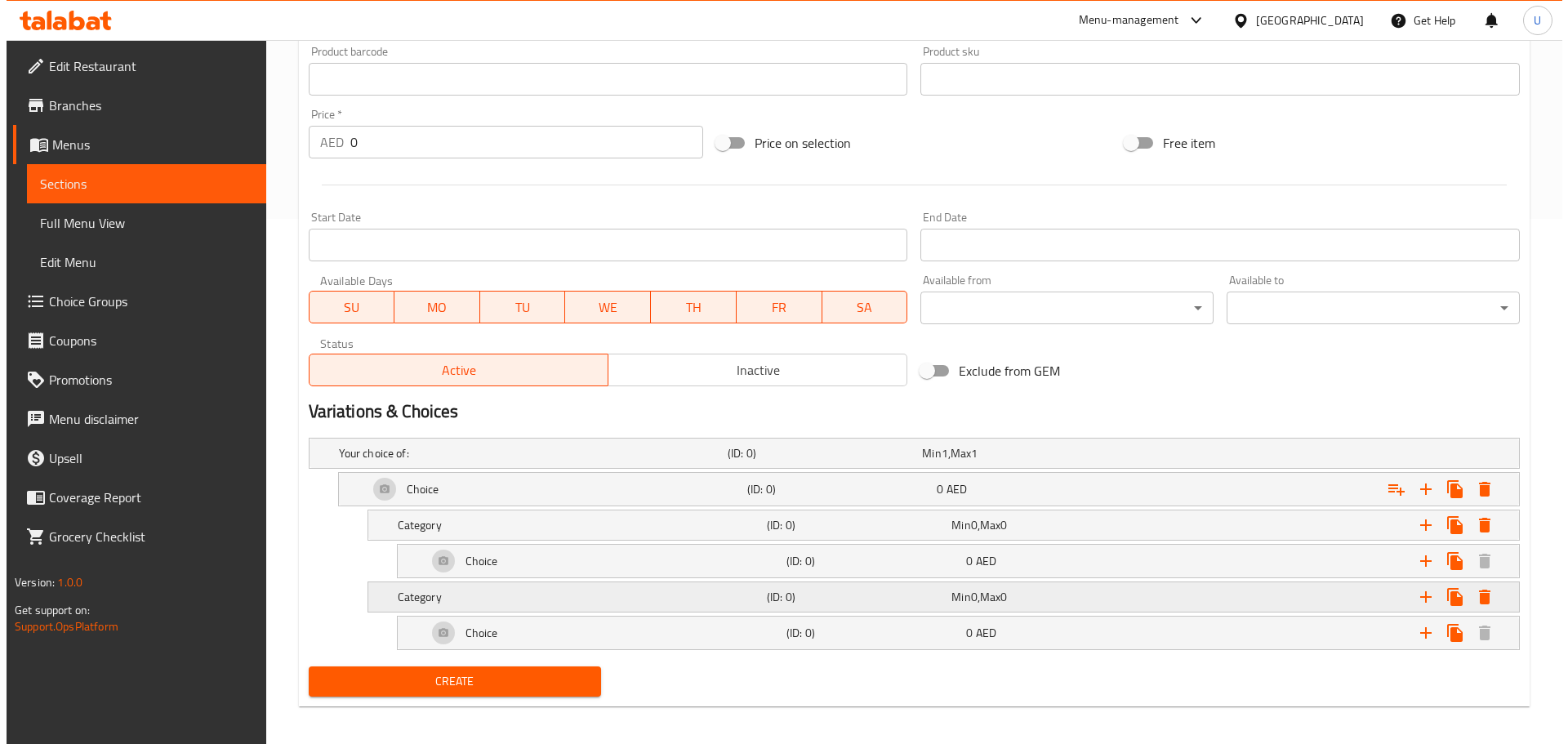
scroll to position [533, 0]
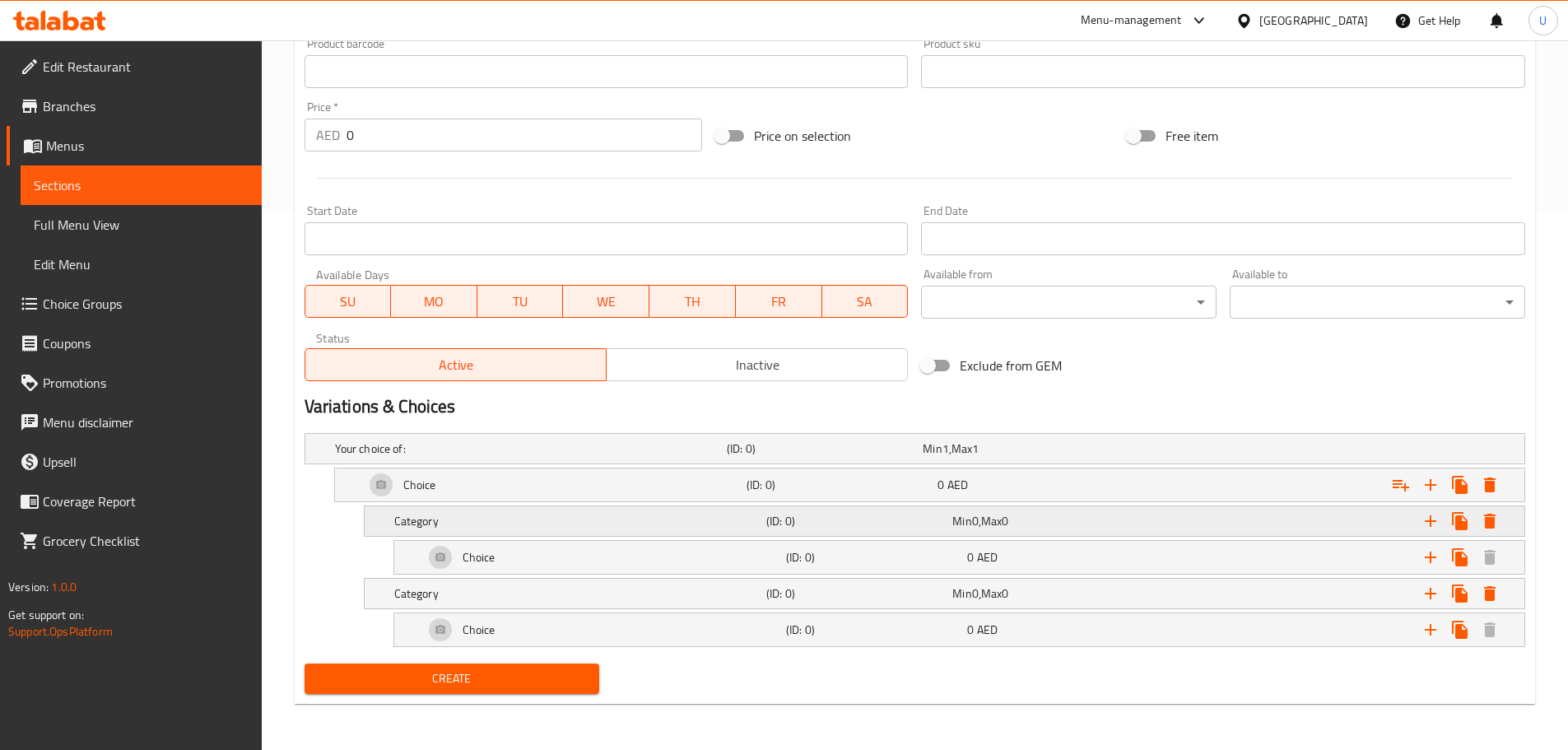
click at [1489, 533] on button "Expand" at bounding box center [1489, 521] width 30 height 30
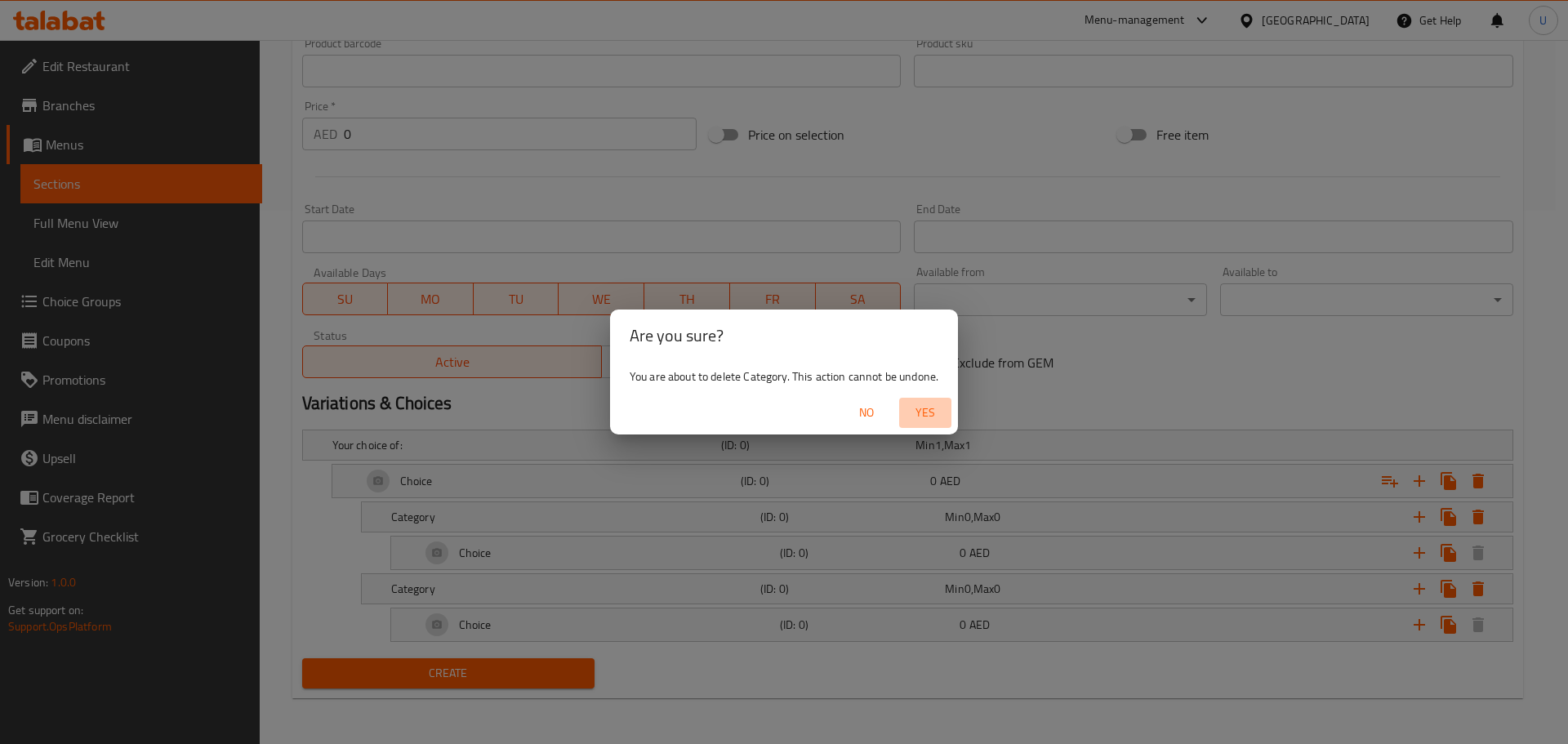
click at [921, 414] on span "Yes" at bounding box center [926, 413] width 39 height 21
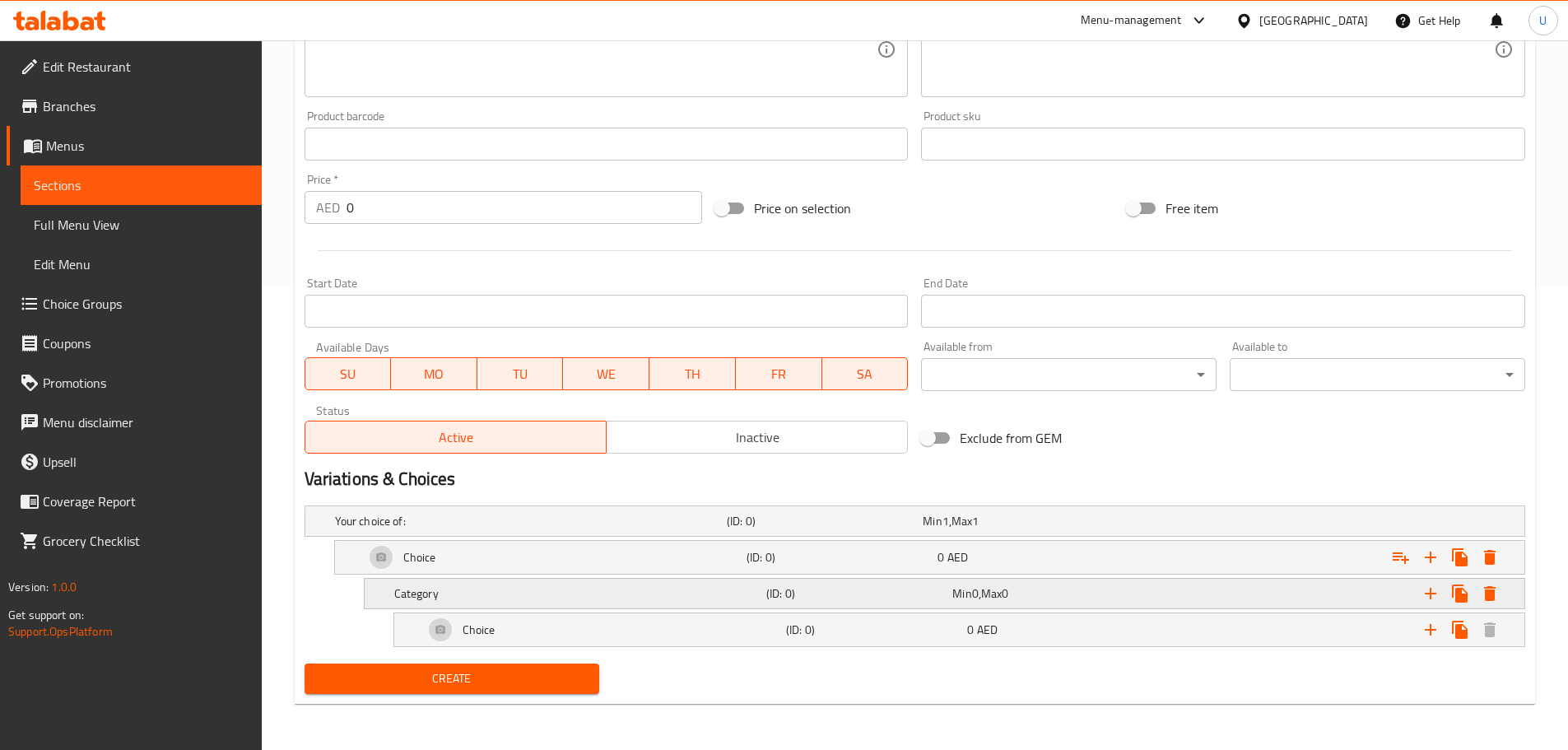
click at [1493, 582] on button "Expand" at bounding box center [1489, 594] width 30 height 30
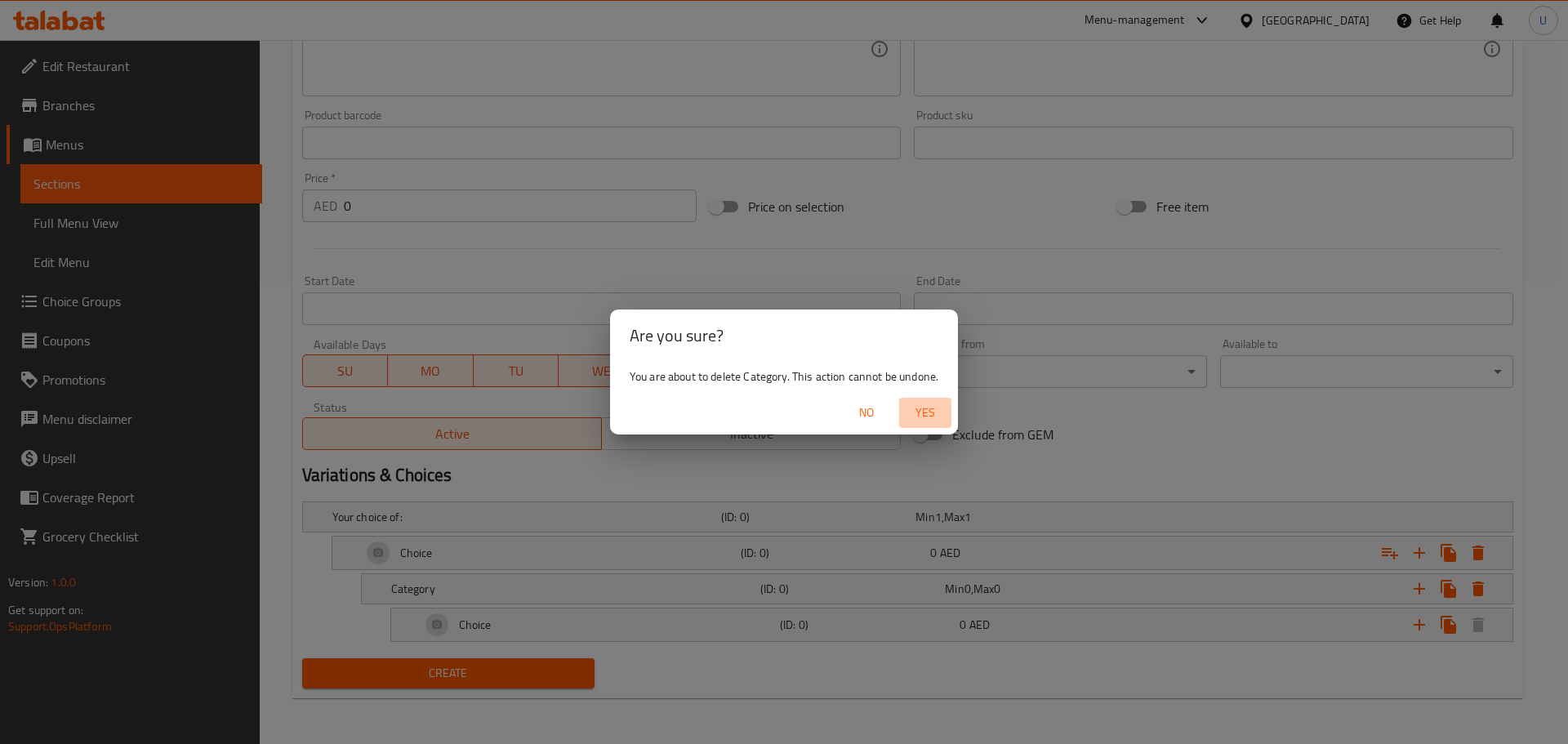
click at [917, 418] on span "Yes" at bounding box center [926, 413] width 39 height 21
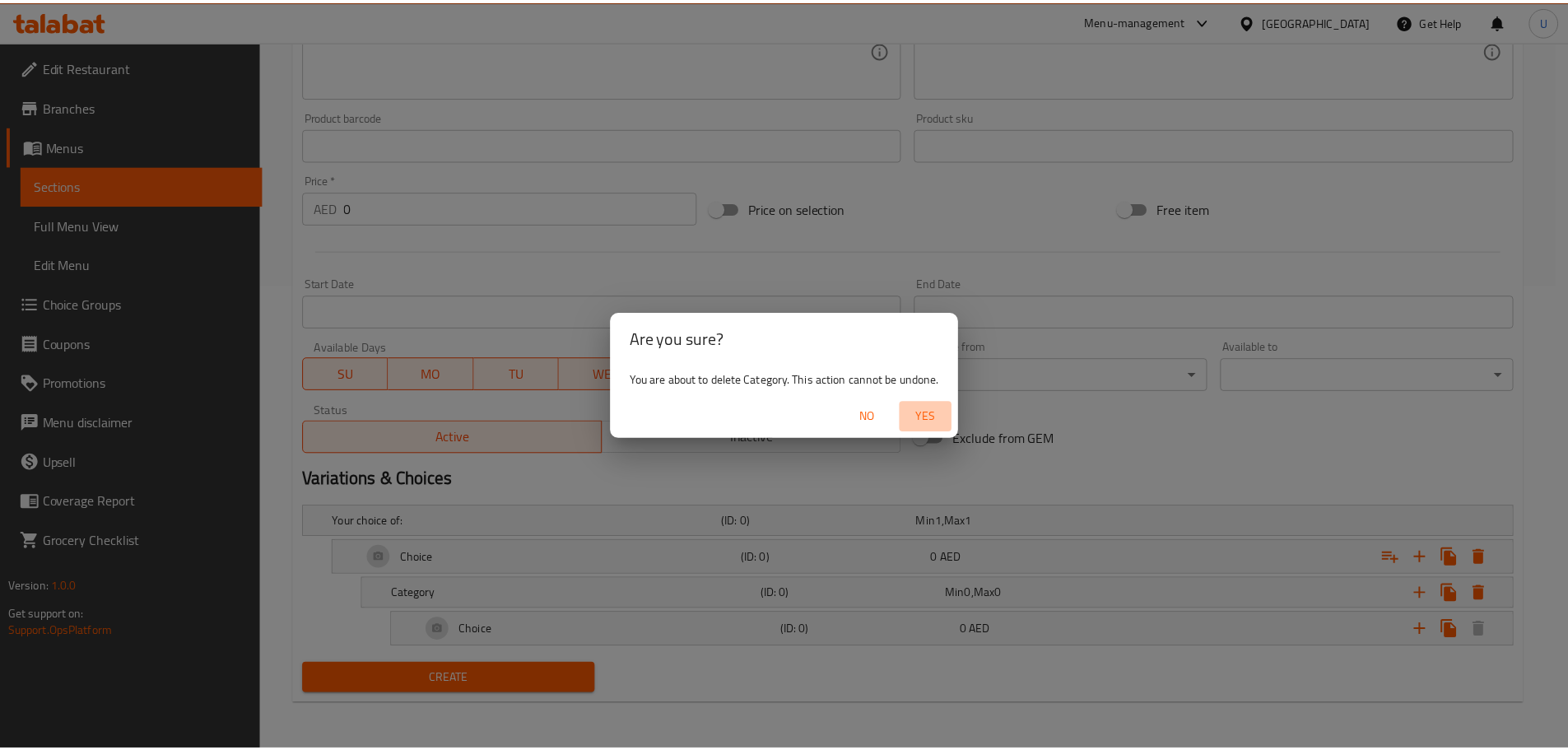
scroll to position [393, 0]
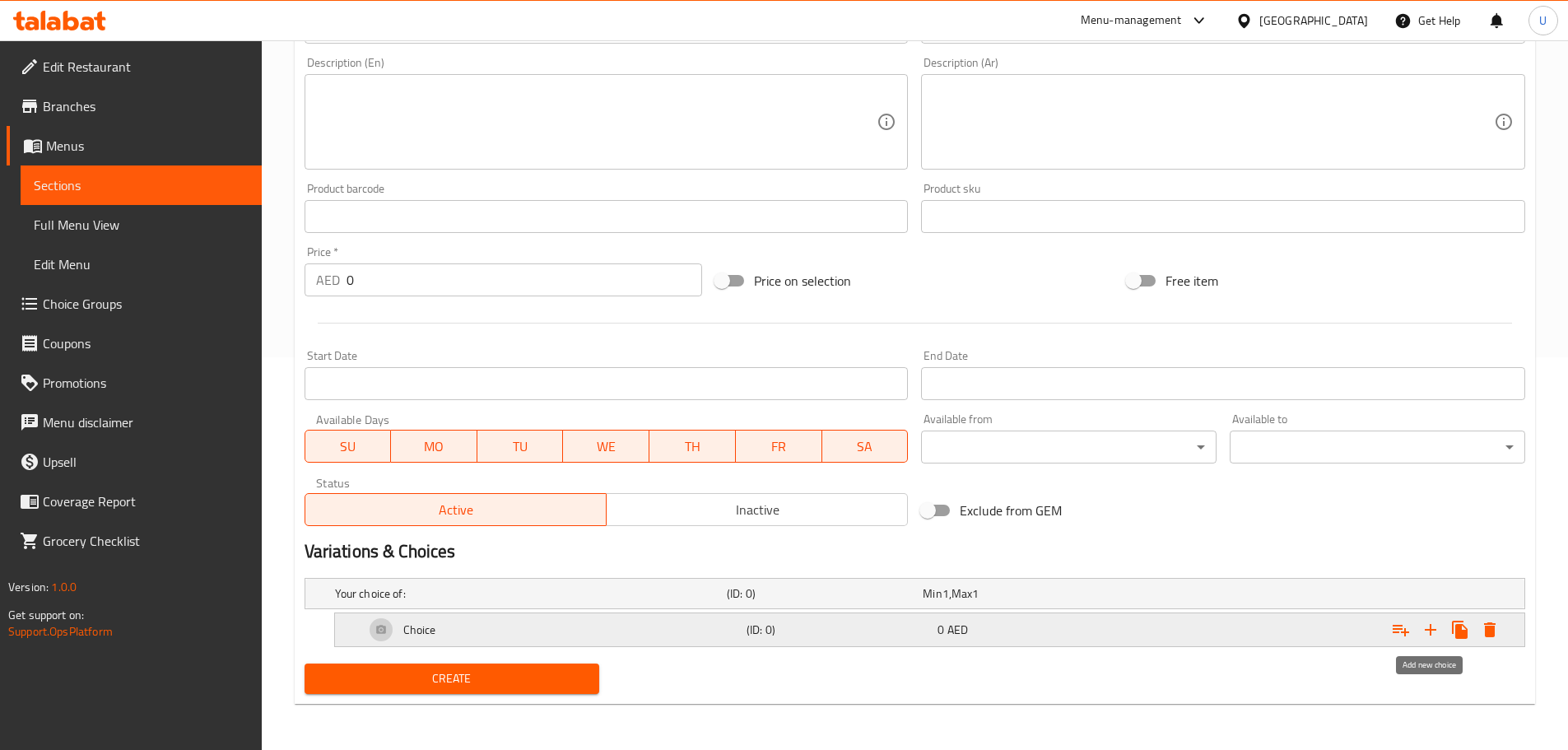
click at [1433, 626] on icon "Expand" at bounding box center [1430, 630] width 20 height 20
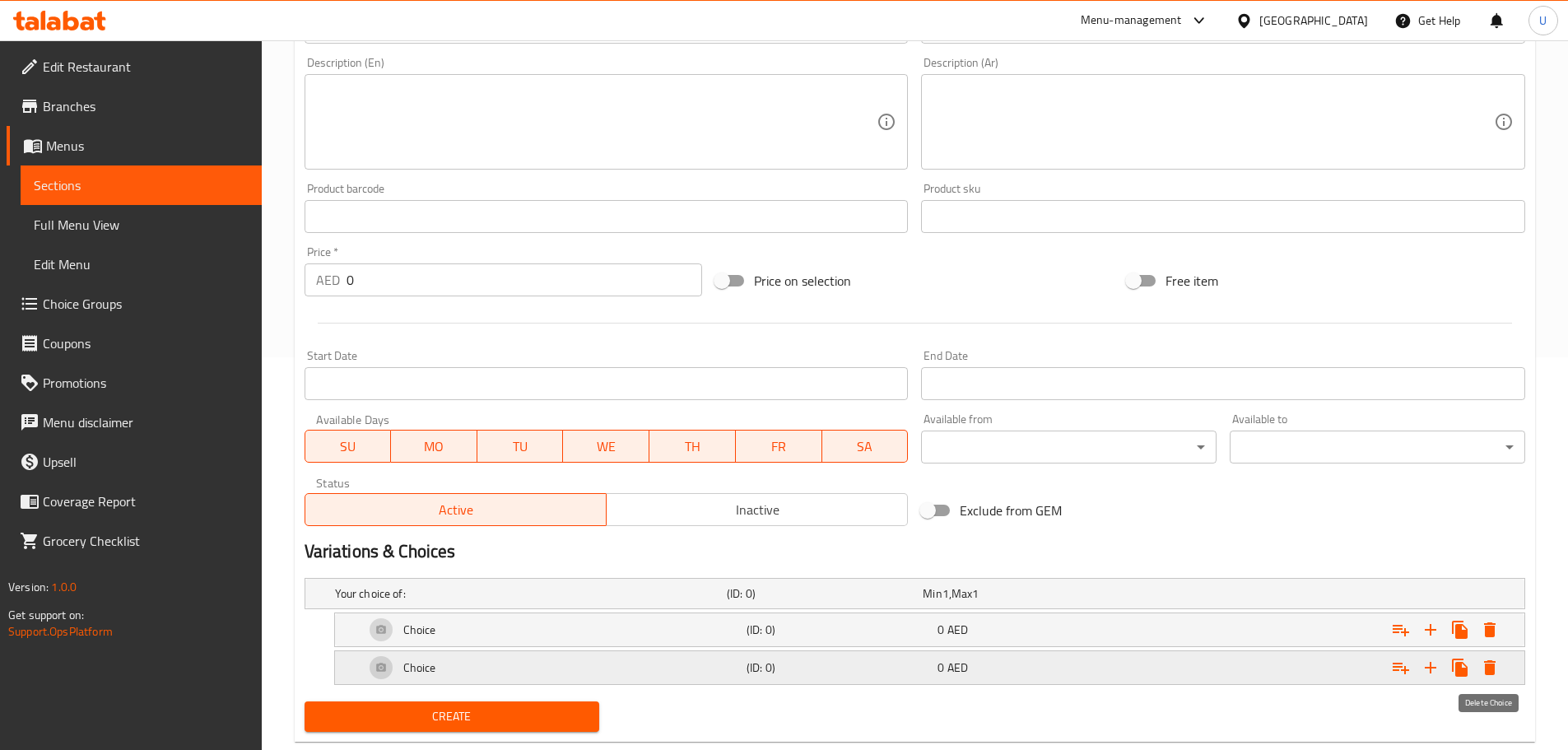
click at [1491, 661] on icon "Expand" at bounding box center [1489, 667] width 12 height 15
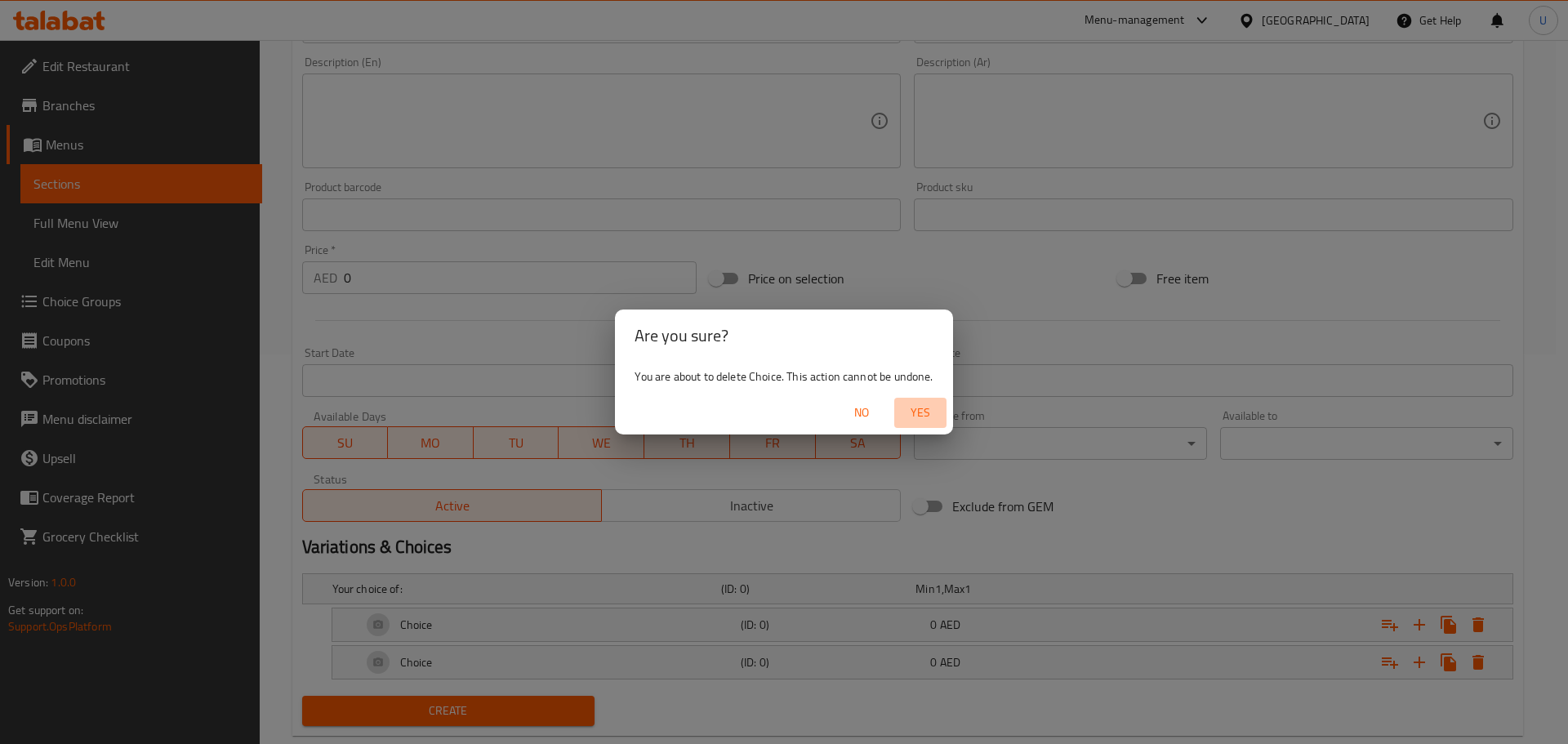
click at [920, 413] on span "Yes" at bounding box center [921, 413] width 39 height 21
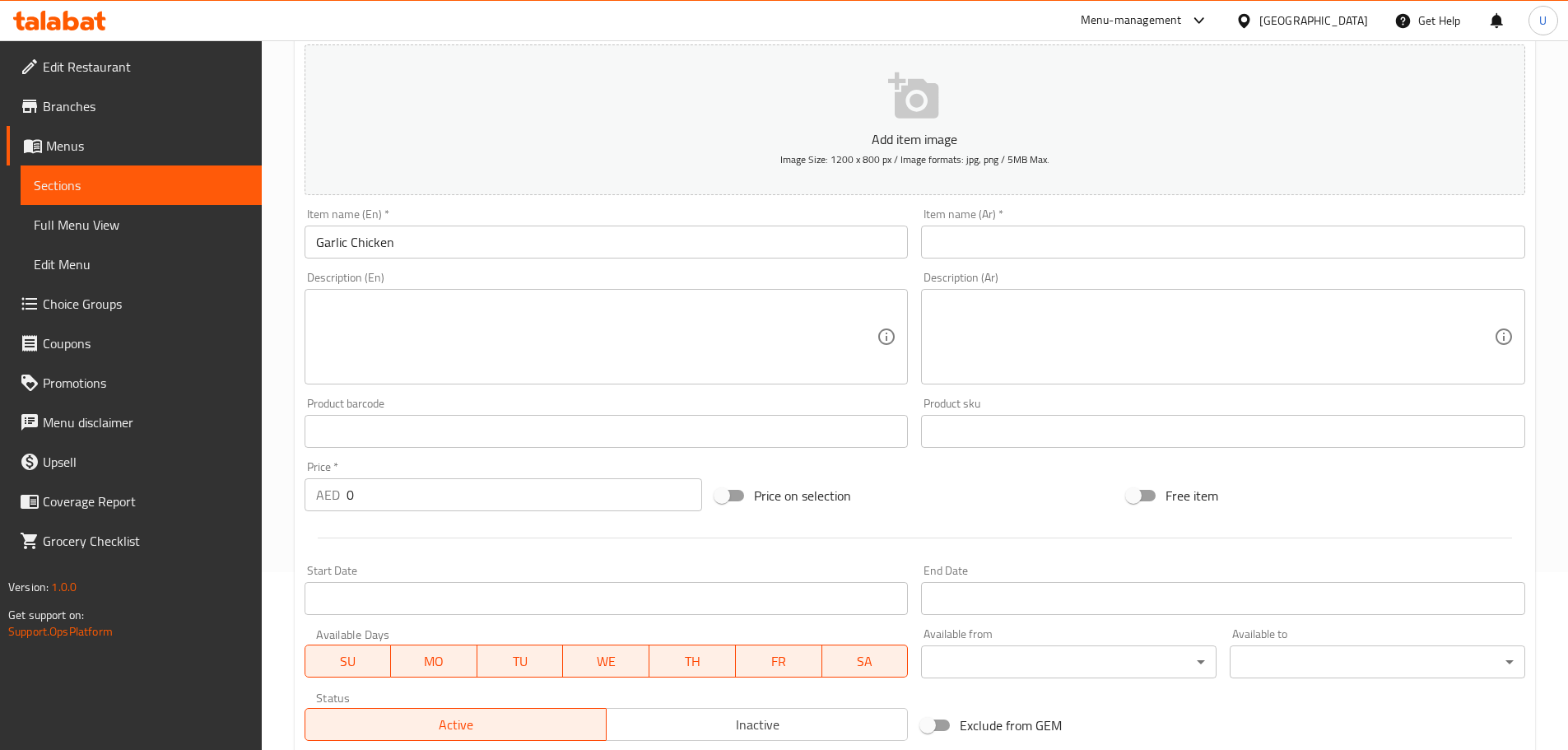
scroll to position [0, 0]
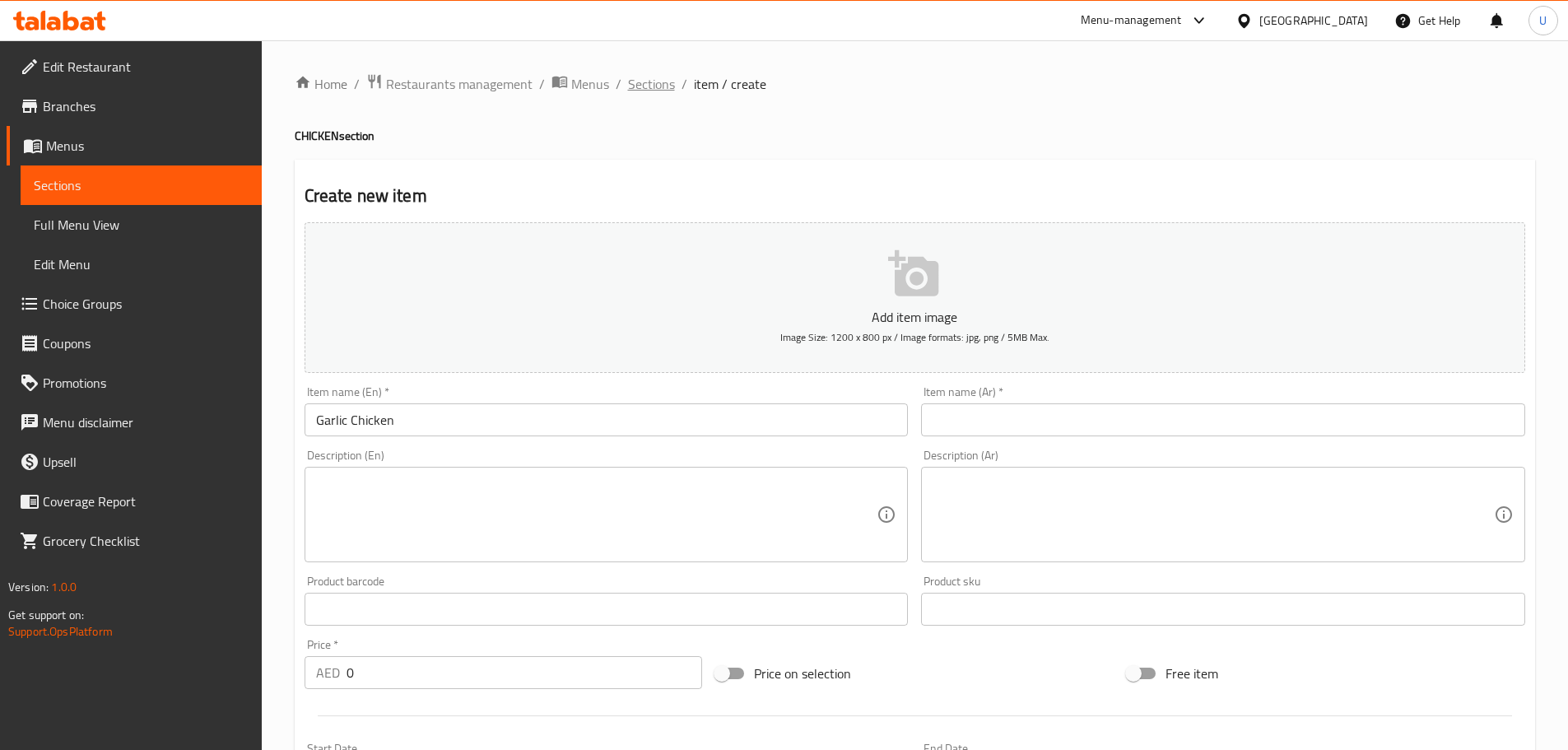
click at [640, 87] on span "Sections" at bounding box center [651, 84] width 47 height 20
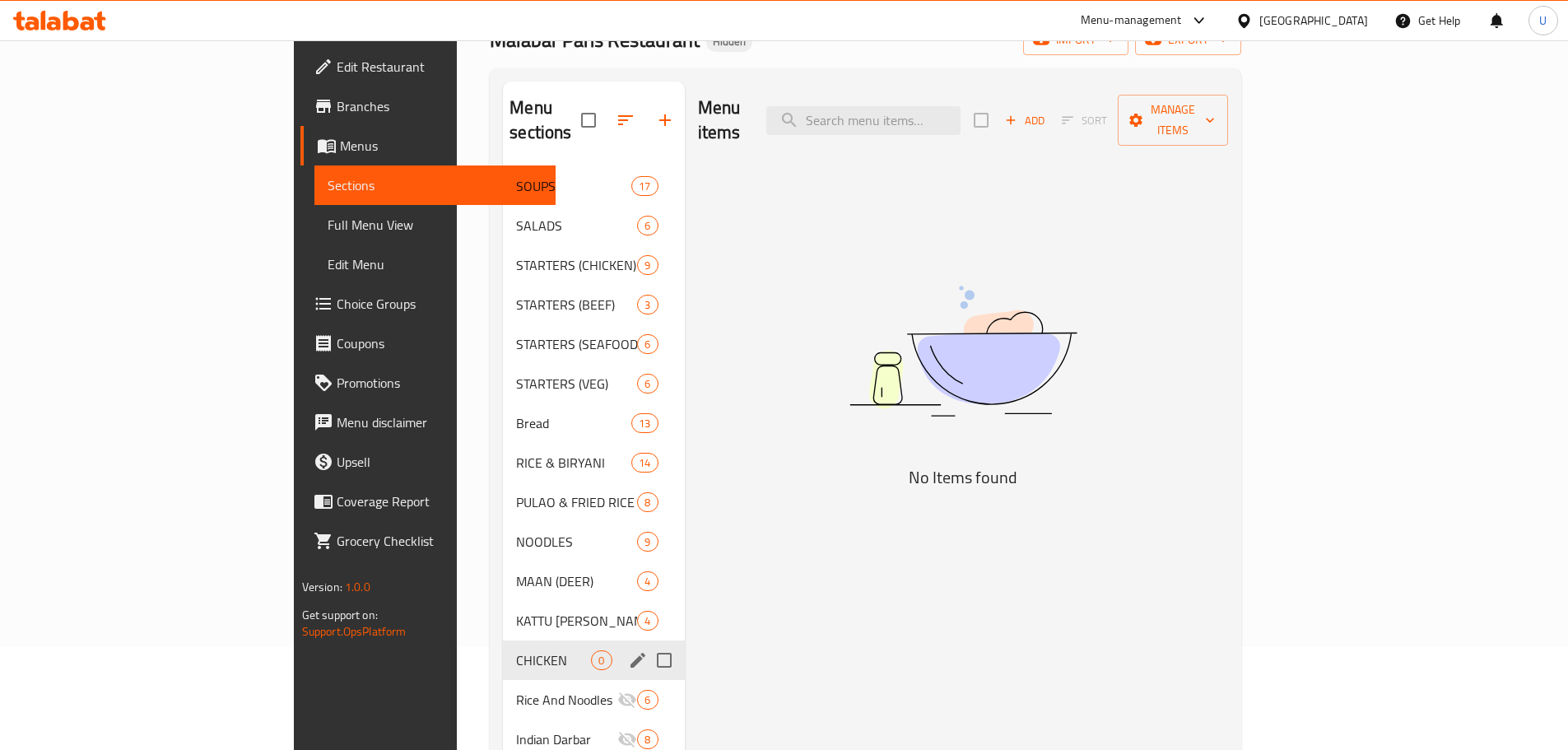
scroll to position [329, 0]
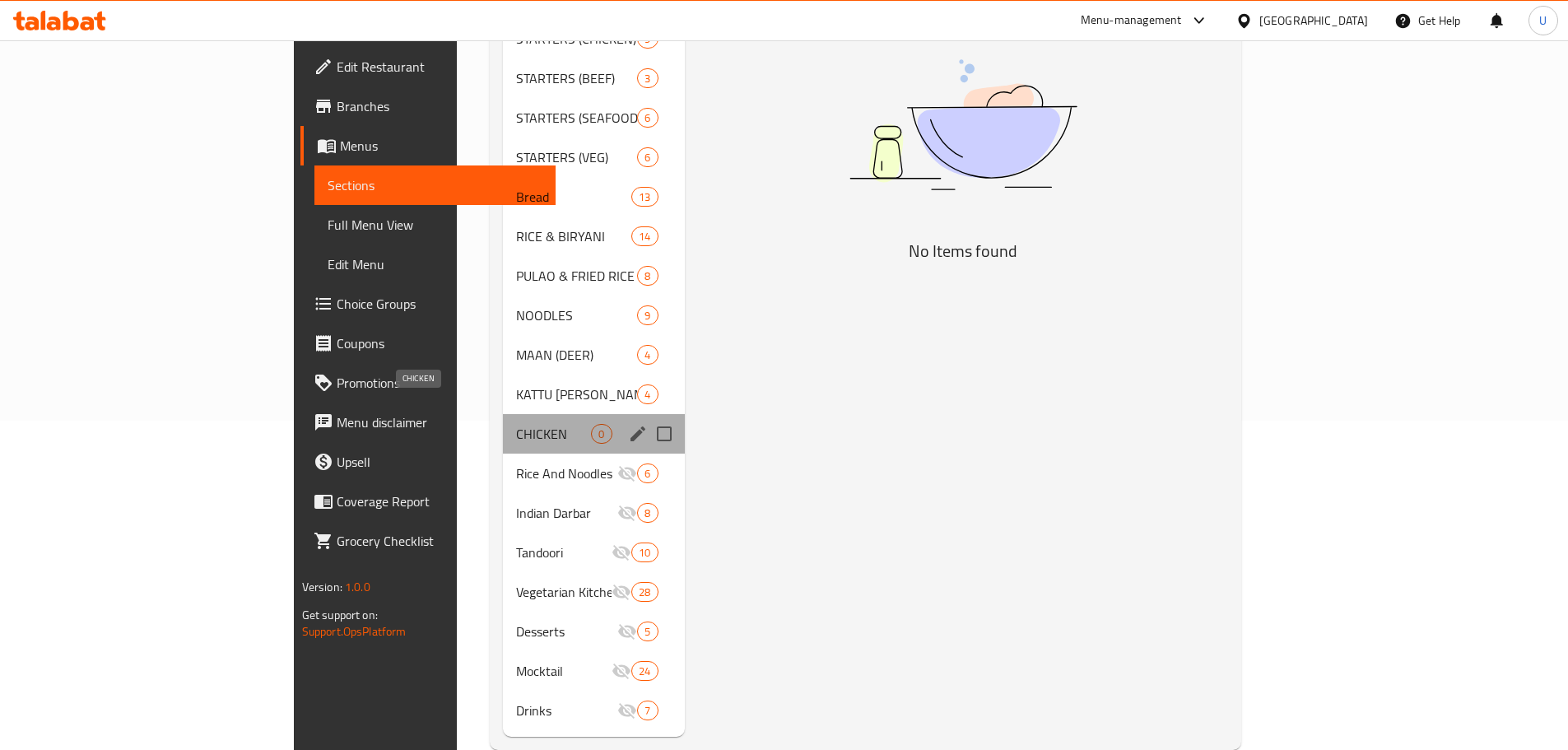
click at [516, 424] on span "CHICKEN" at bounding box center [553, 434] width 75 height 20
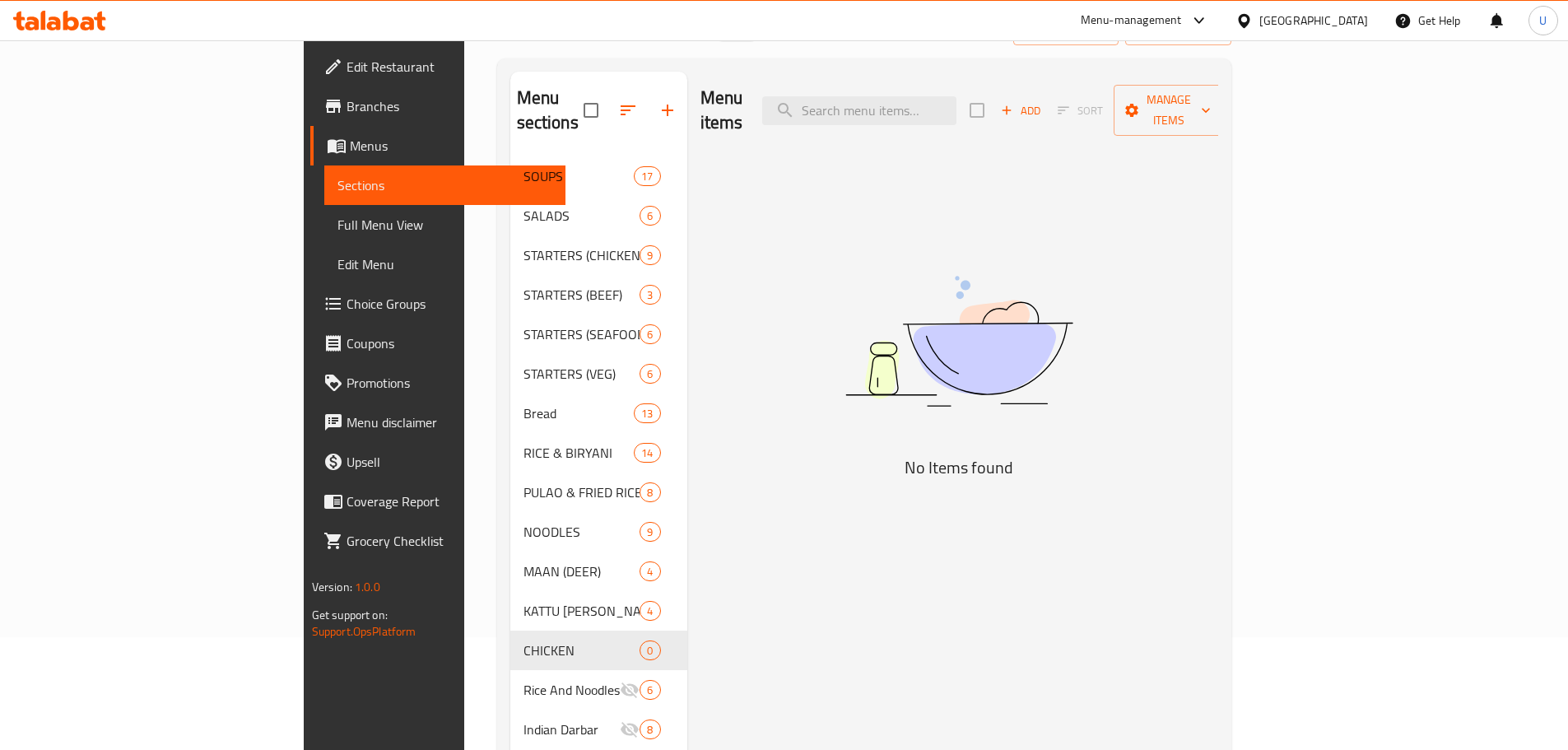
scroll to position [83, 0]
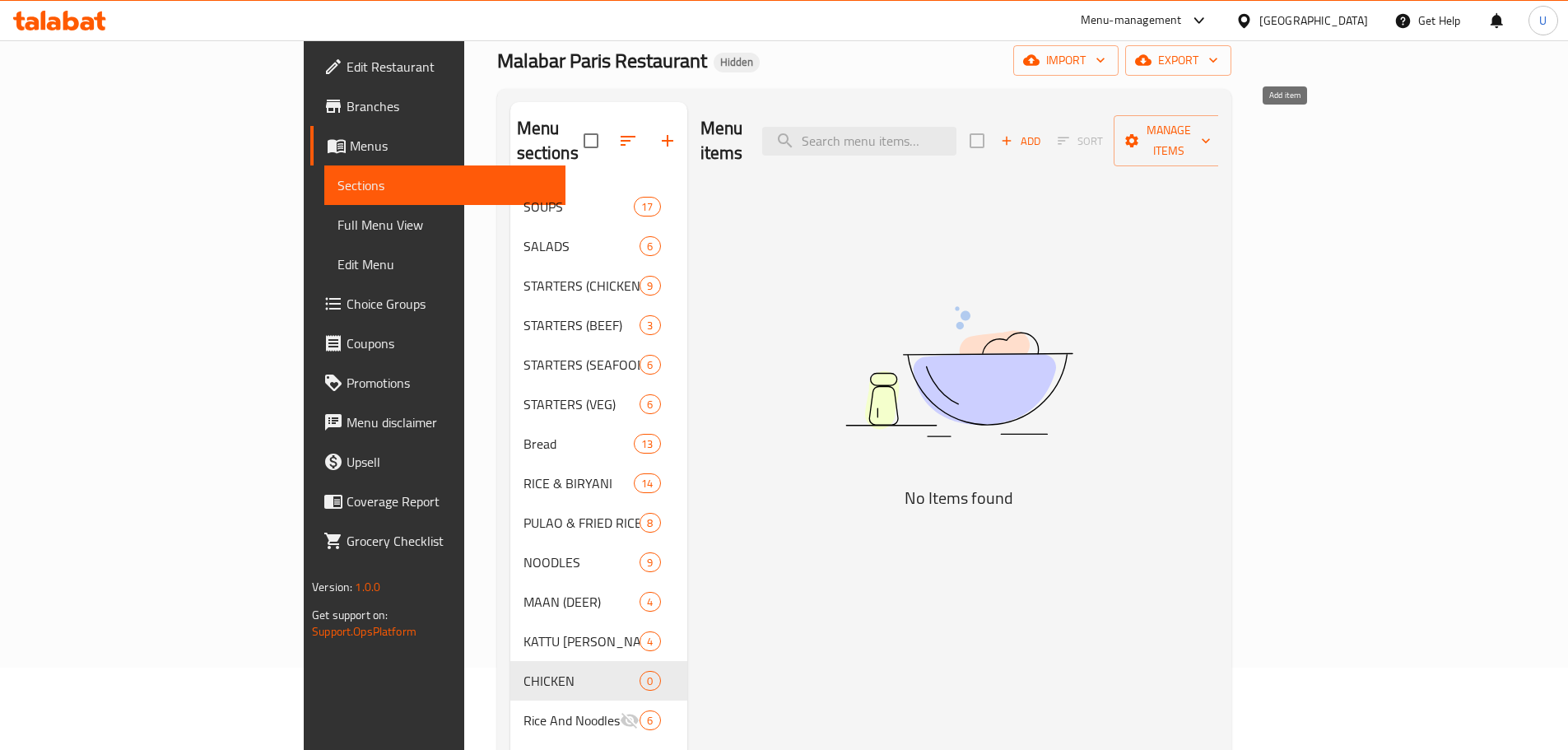
click at [1042, 132] on span "Add" at bounding box center [1021, 141] width 45 height 19
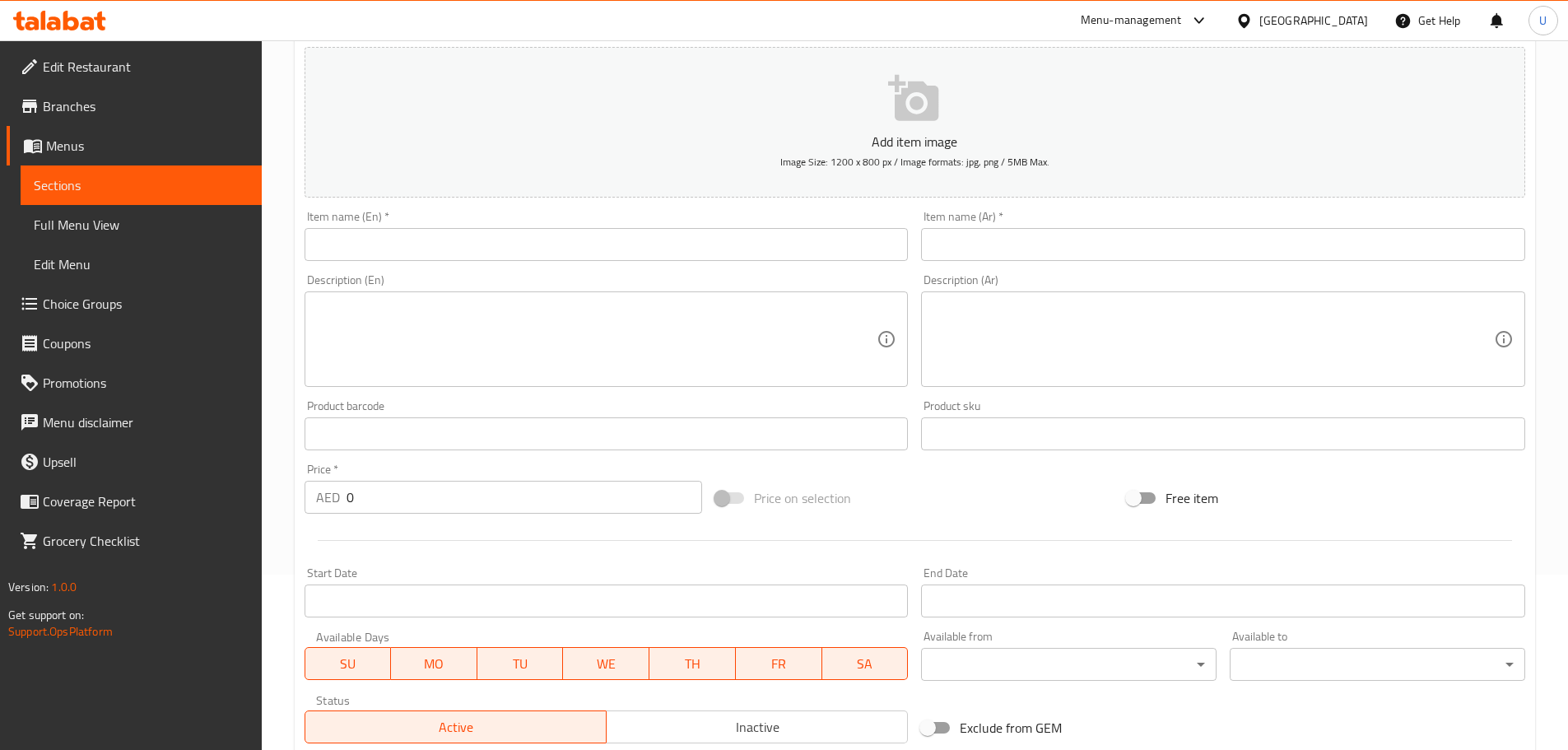
scroll to position [153, 0]
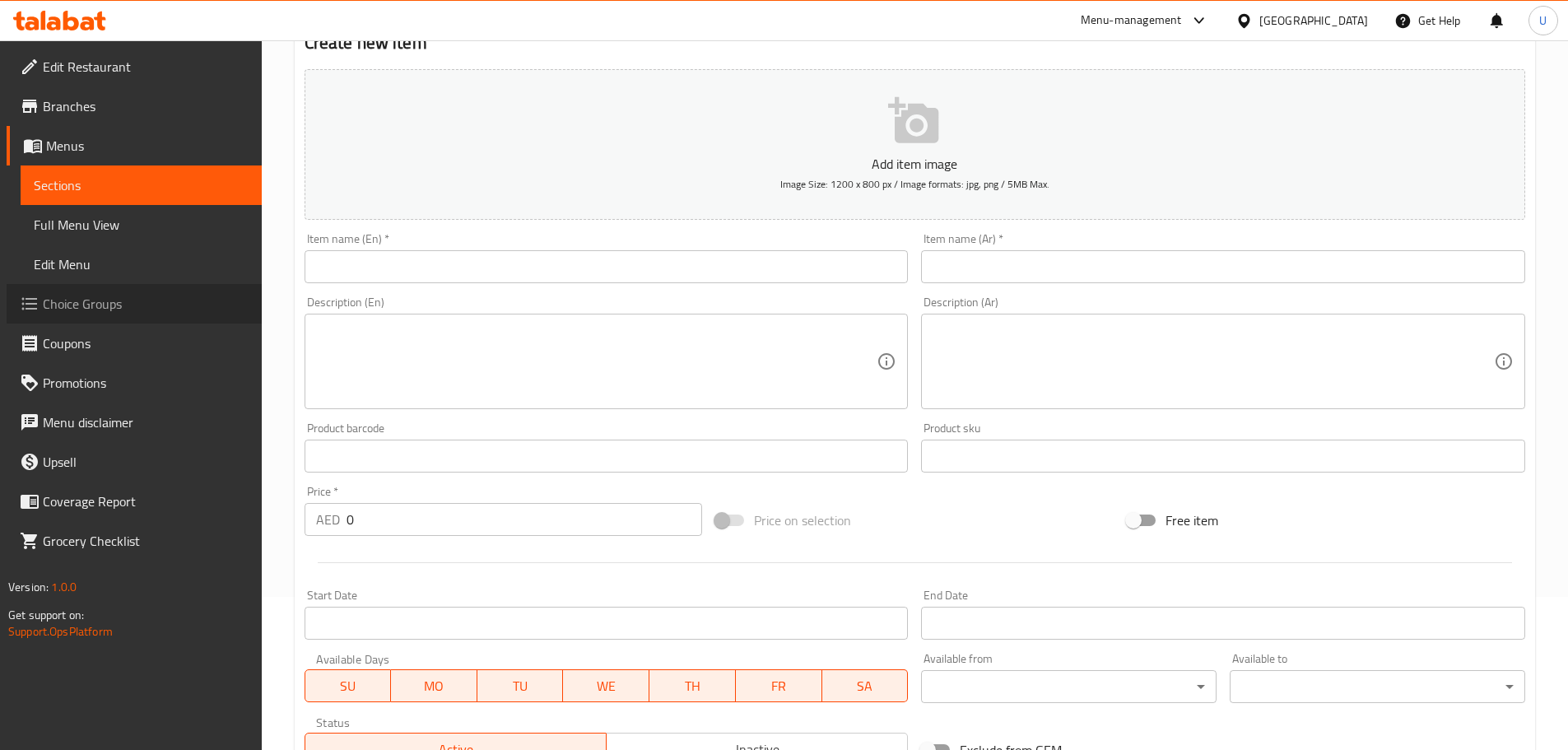
click at [80, 305] on span "Choice Groups" at bounding box center [145, 303] width 206 height 20
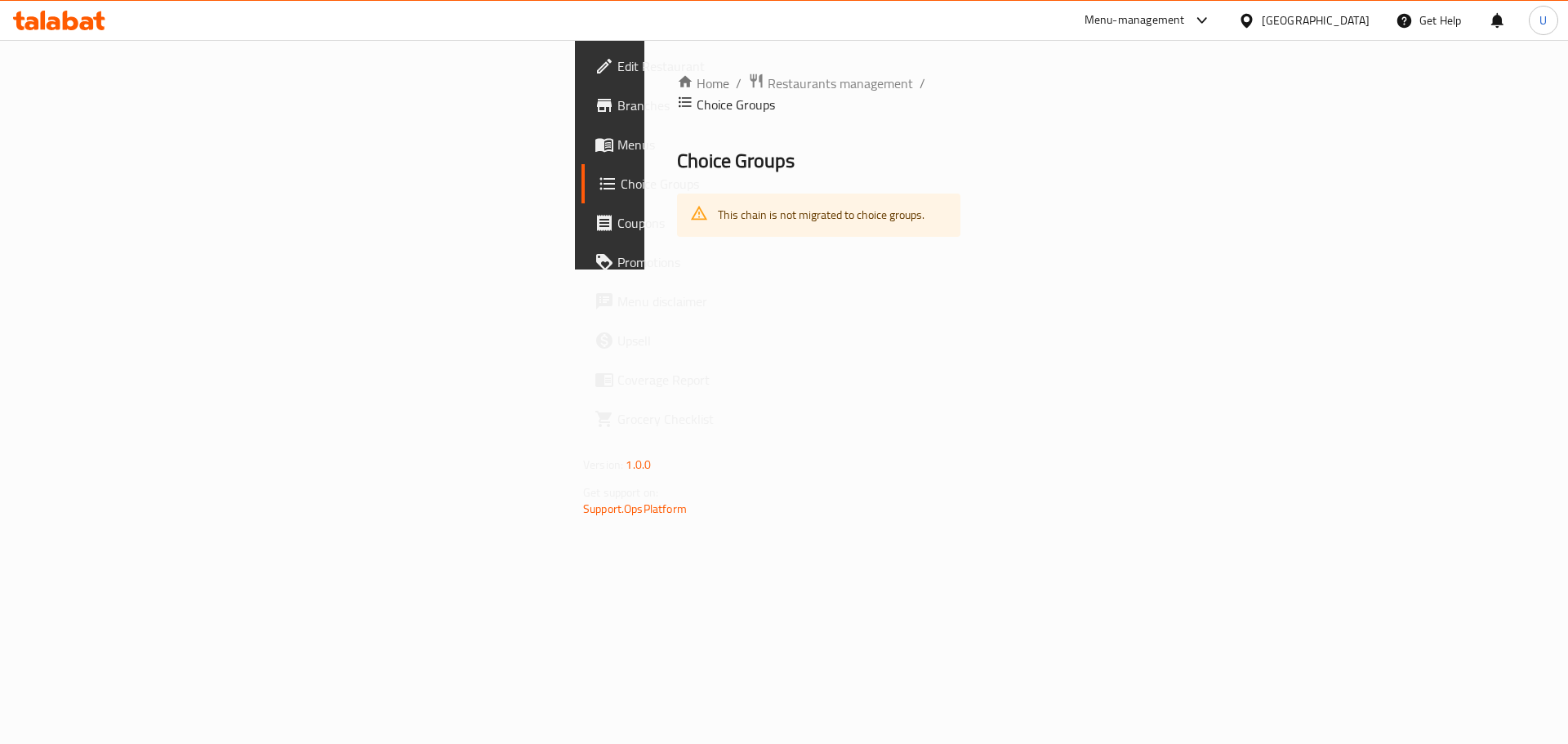
click at [618, 138] on span "Menus" at bounding box center [721, 144] width 207 height 20
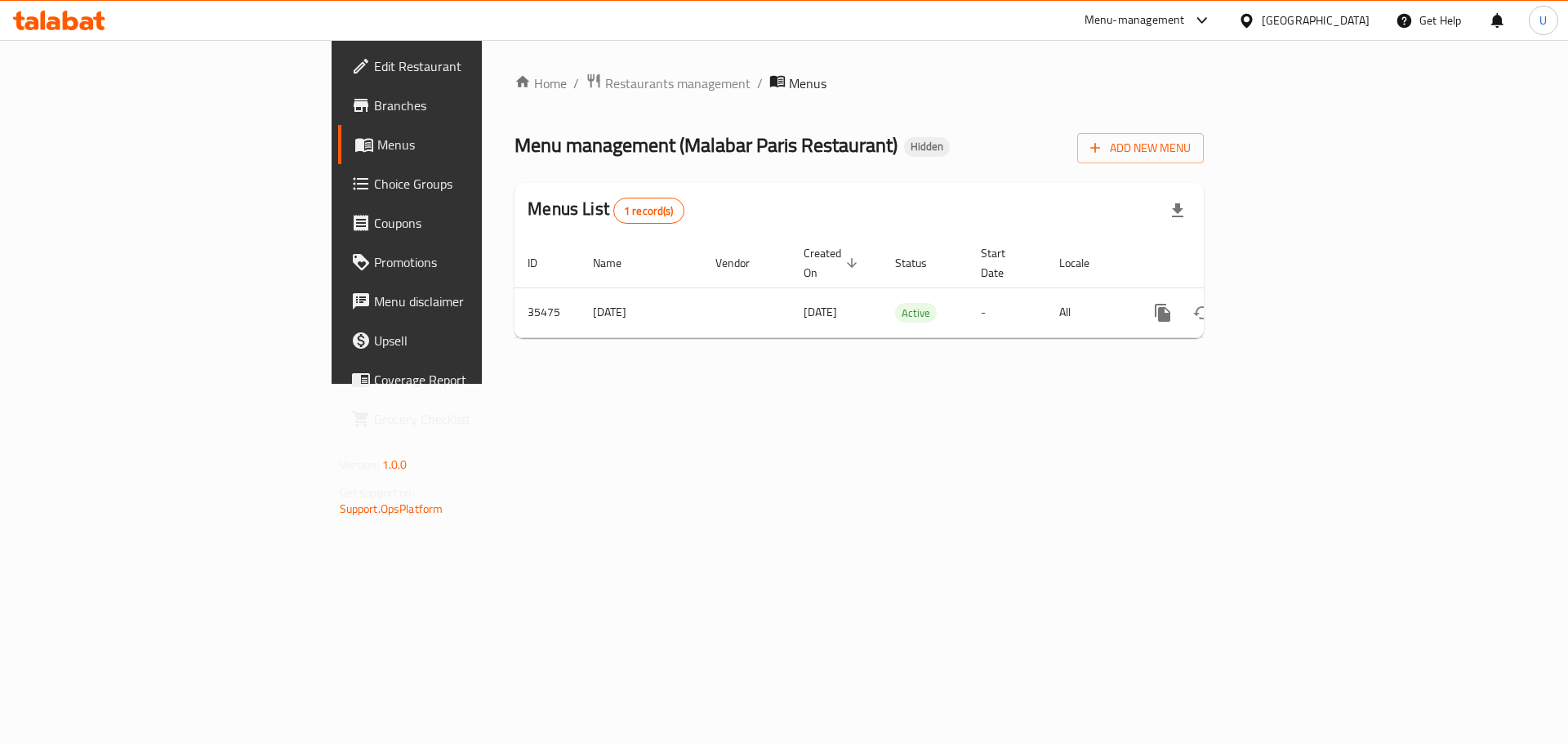
click at [374, 185] on span "Choice Groups" at bounding box center [478, 184] width 207 height 20
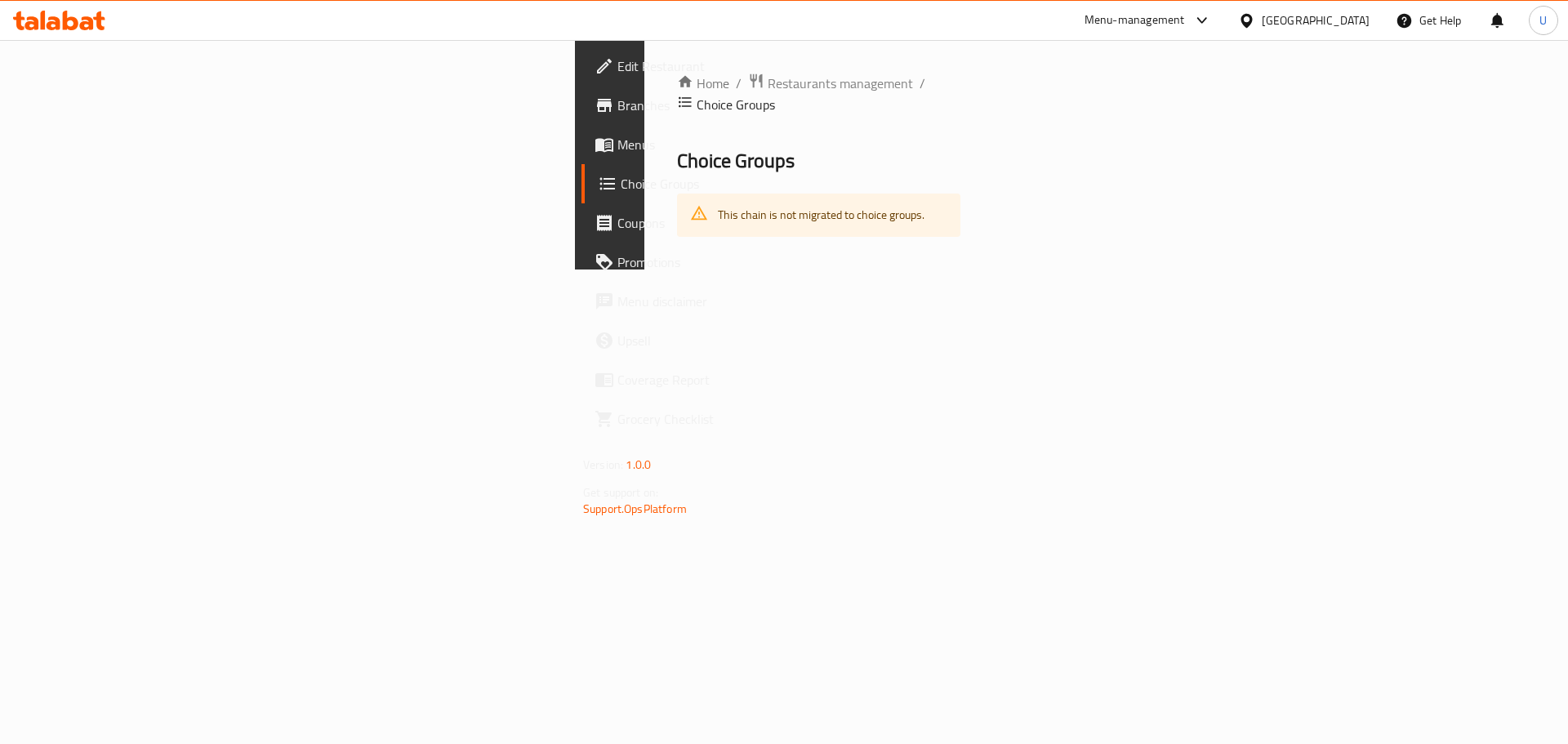
click at [618, 148] on span "Menus" at bounding box center [721, 144] width 207 height 20
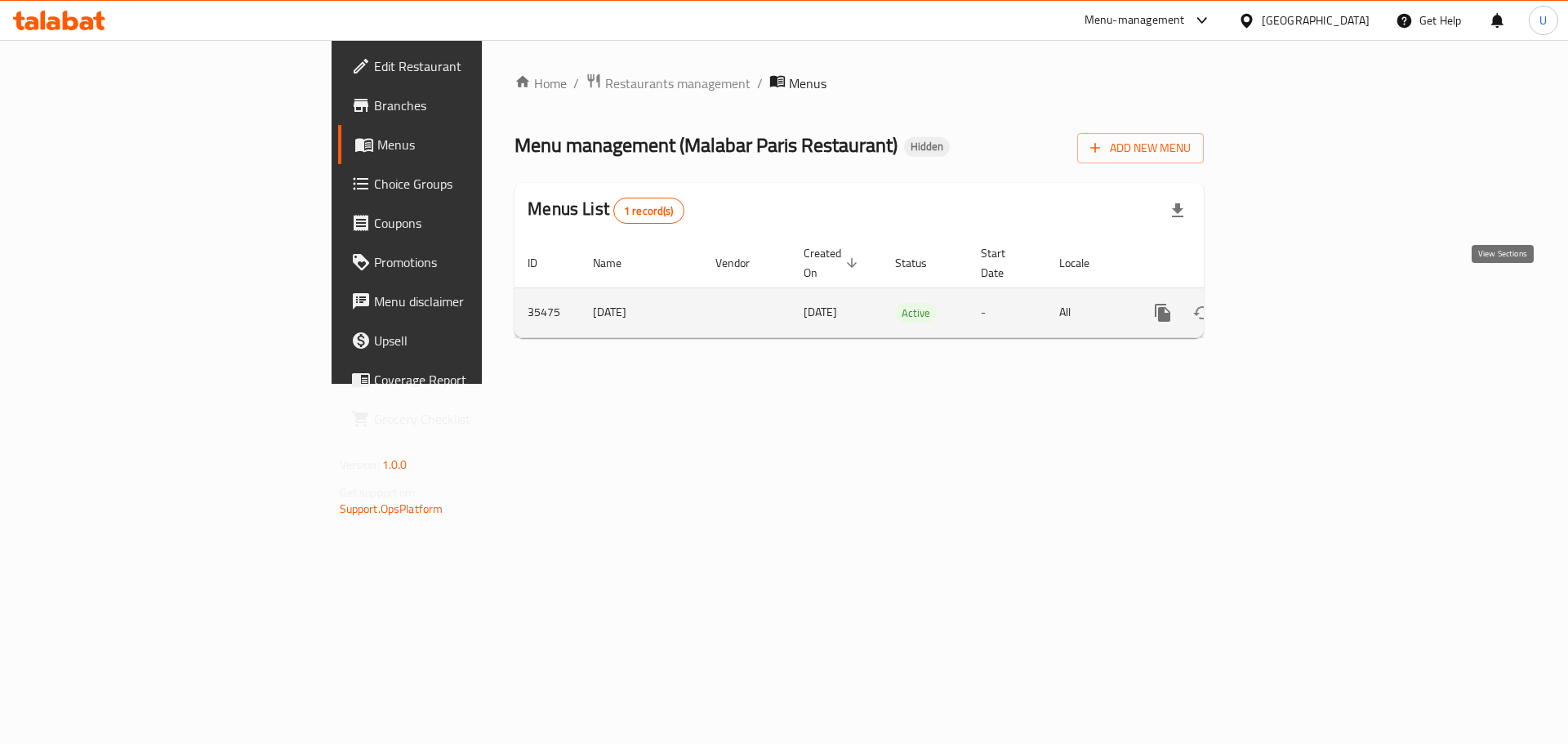
click at [1291, 303] on icon "enhanced table" at bounding box center [1281, 313] width 20 height 20
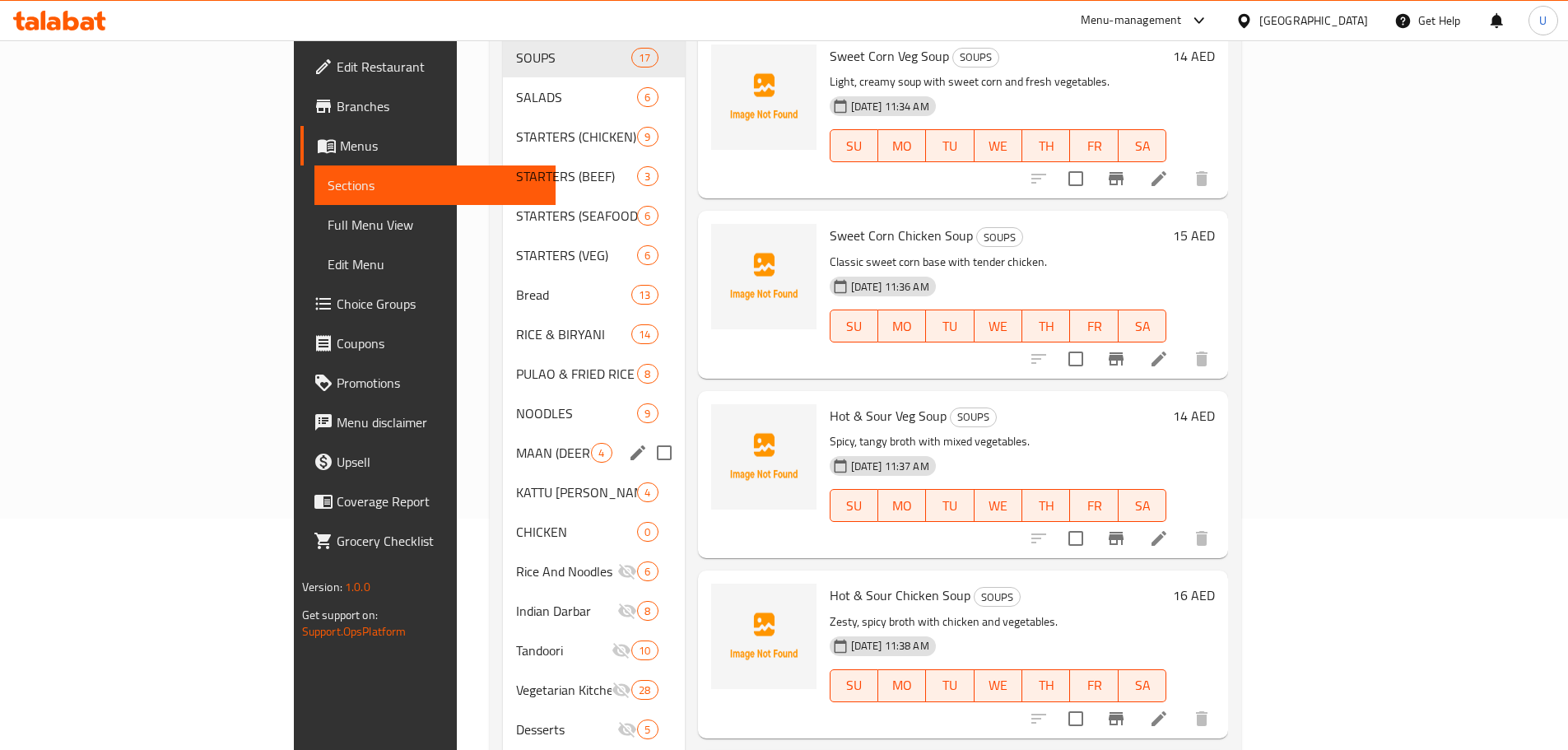
scroll to position [247, 0]
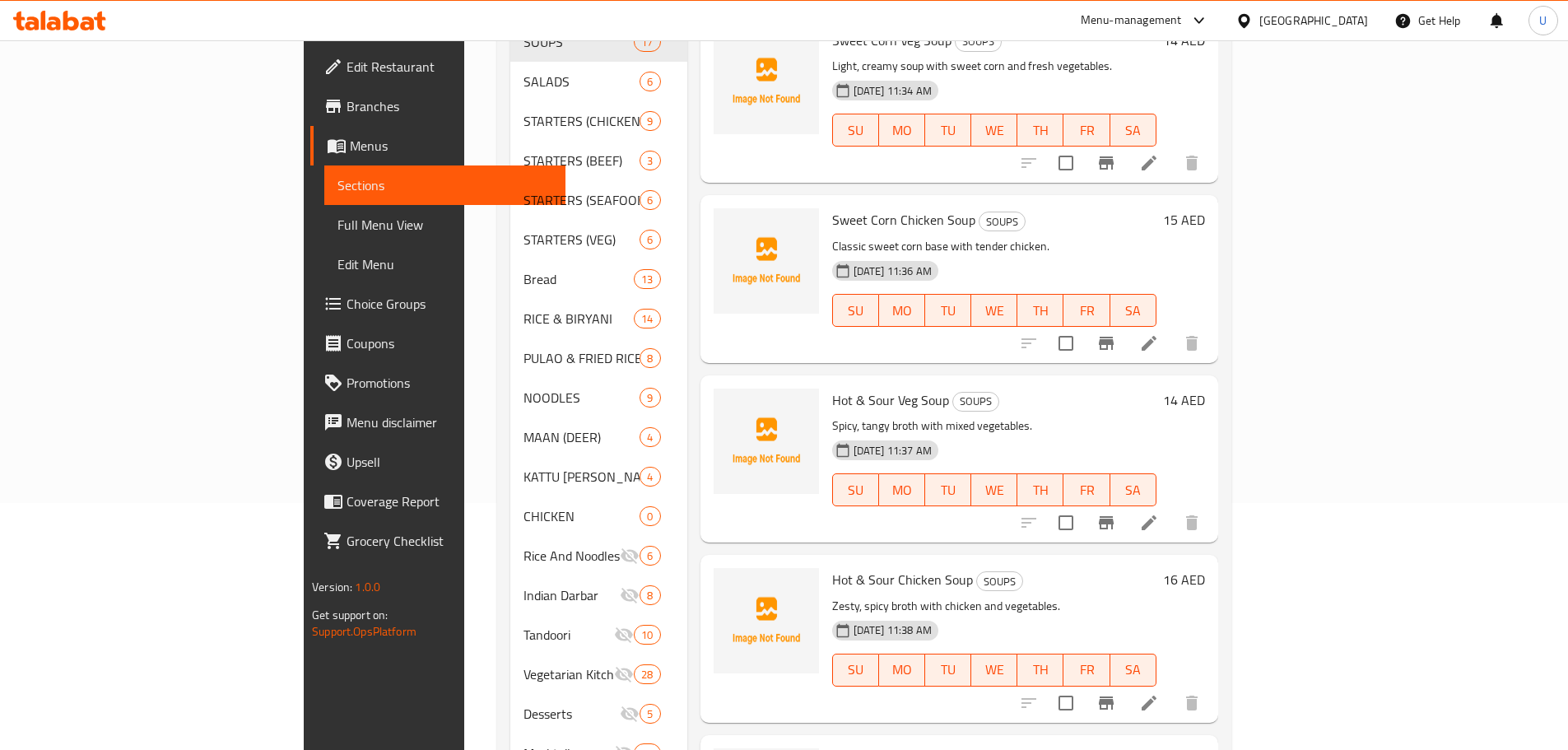
click at [346, 307] on span "Choice Groups" at bounding box center [449, 303] width 206 height 20
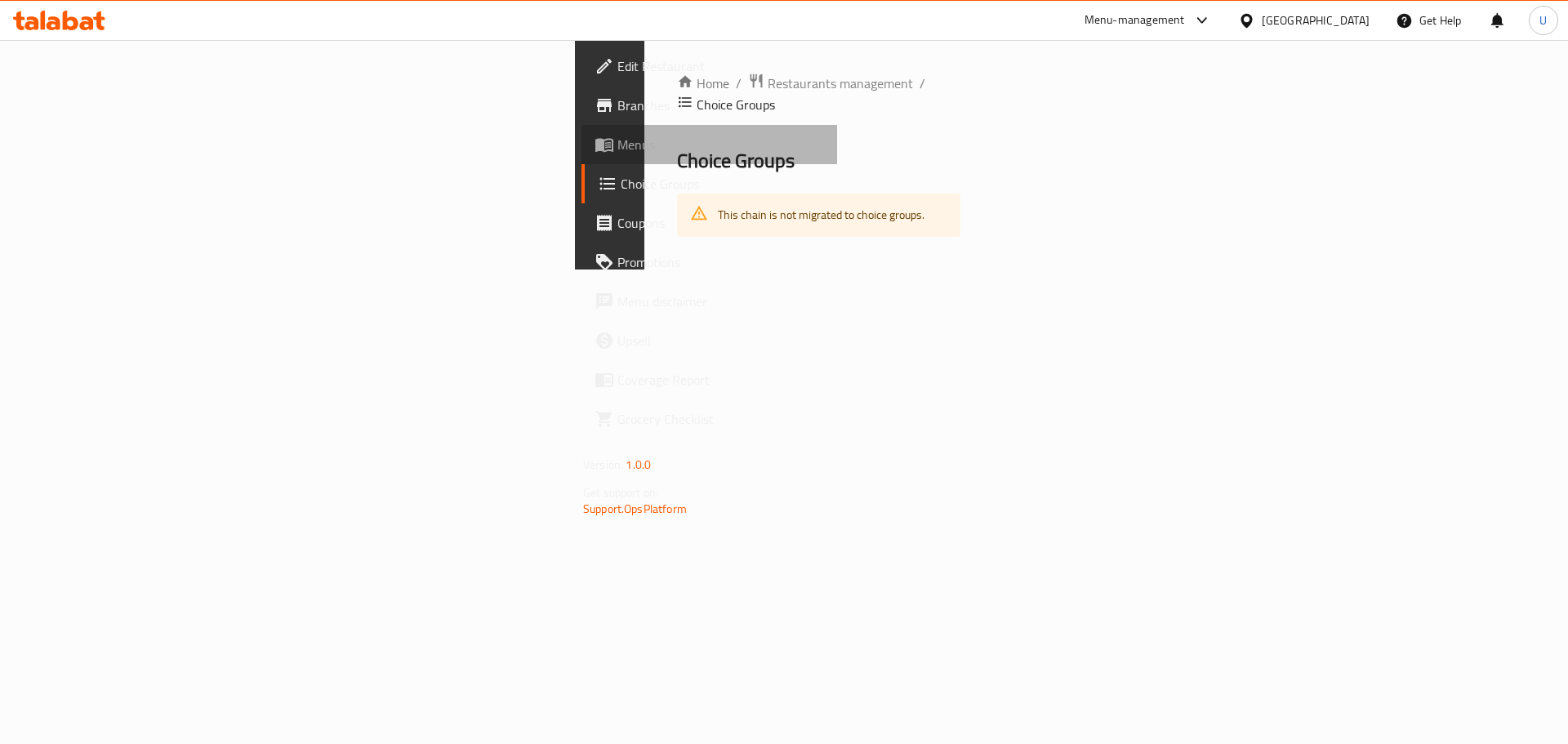
click at [618, 142] on span "Menus" at bounding box center [721, 144] width 207 height 20
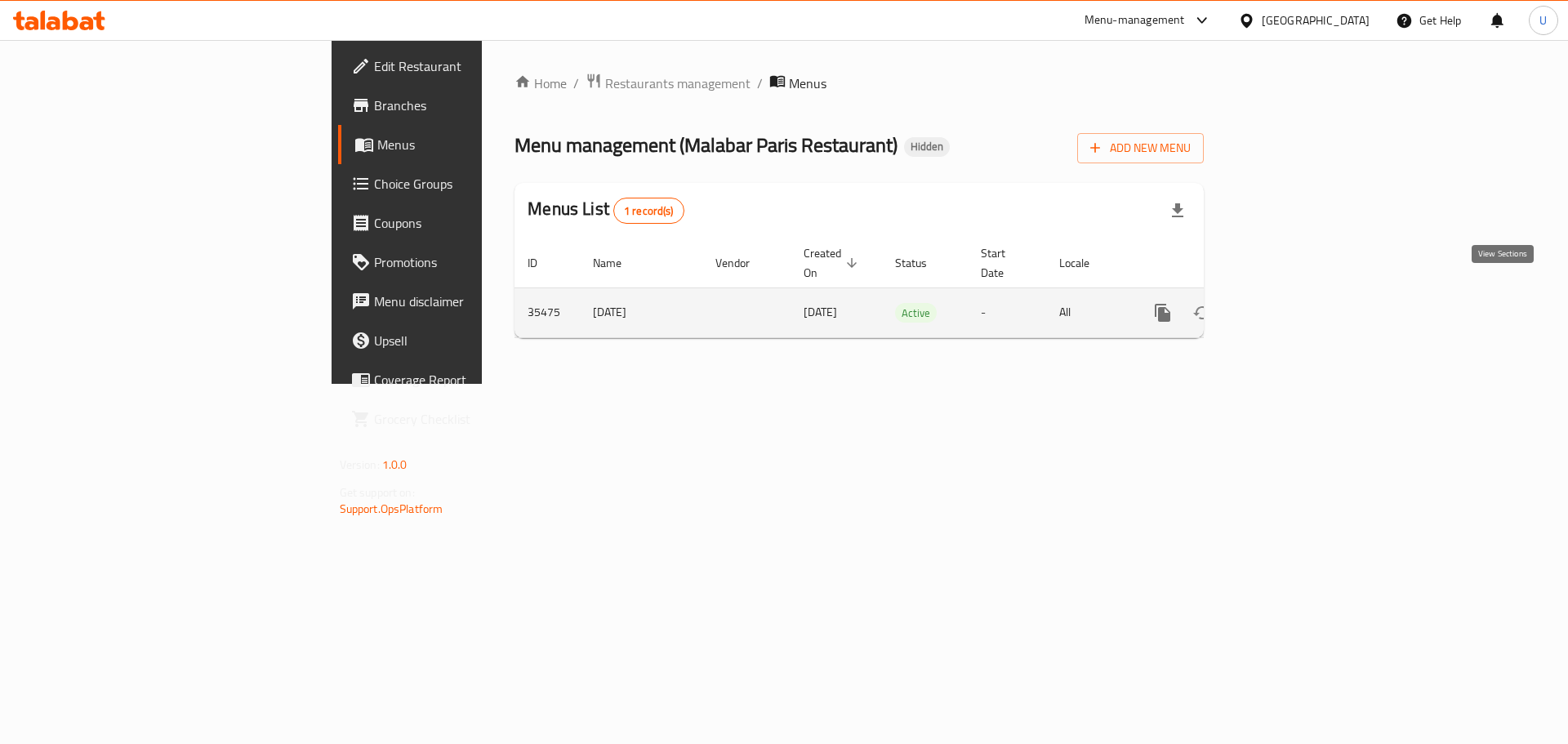
click at [1291, 303] on icon "enhanced table" at bounding box center [1281, 313] width 20 height 20
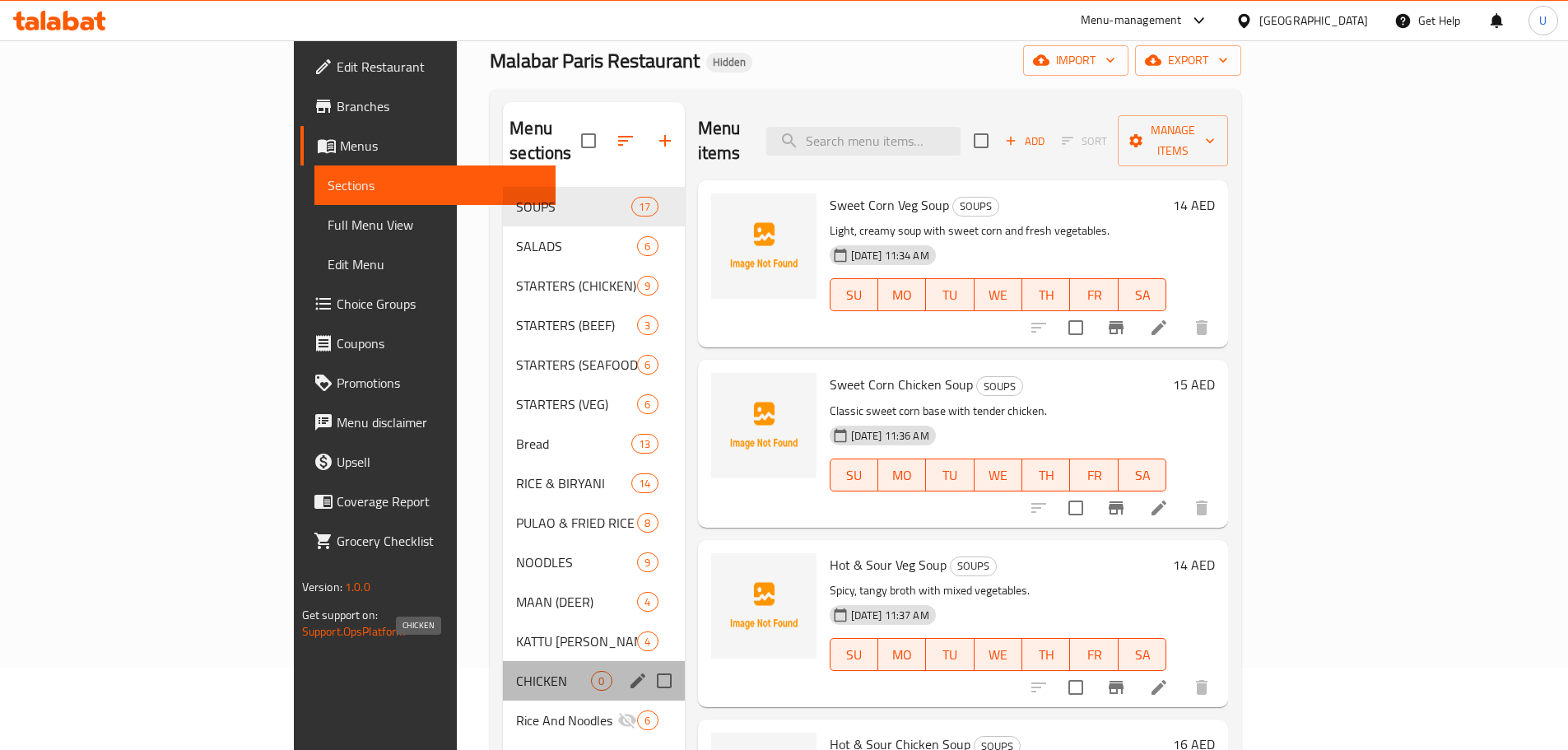
drag, startPoint x: 379, startPoint y: 652, endPoint x: 489, endPoint y: 647, distance: 110.1
click at [516, 671] on span "CHICKEN" at bounding box center [553, 681] width 75 height 20
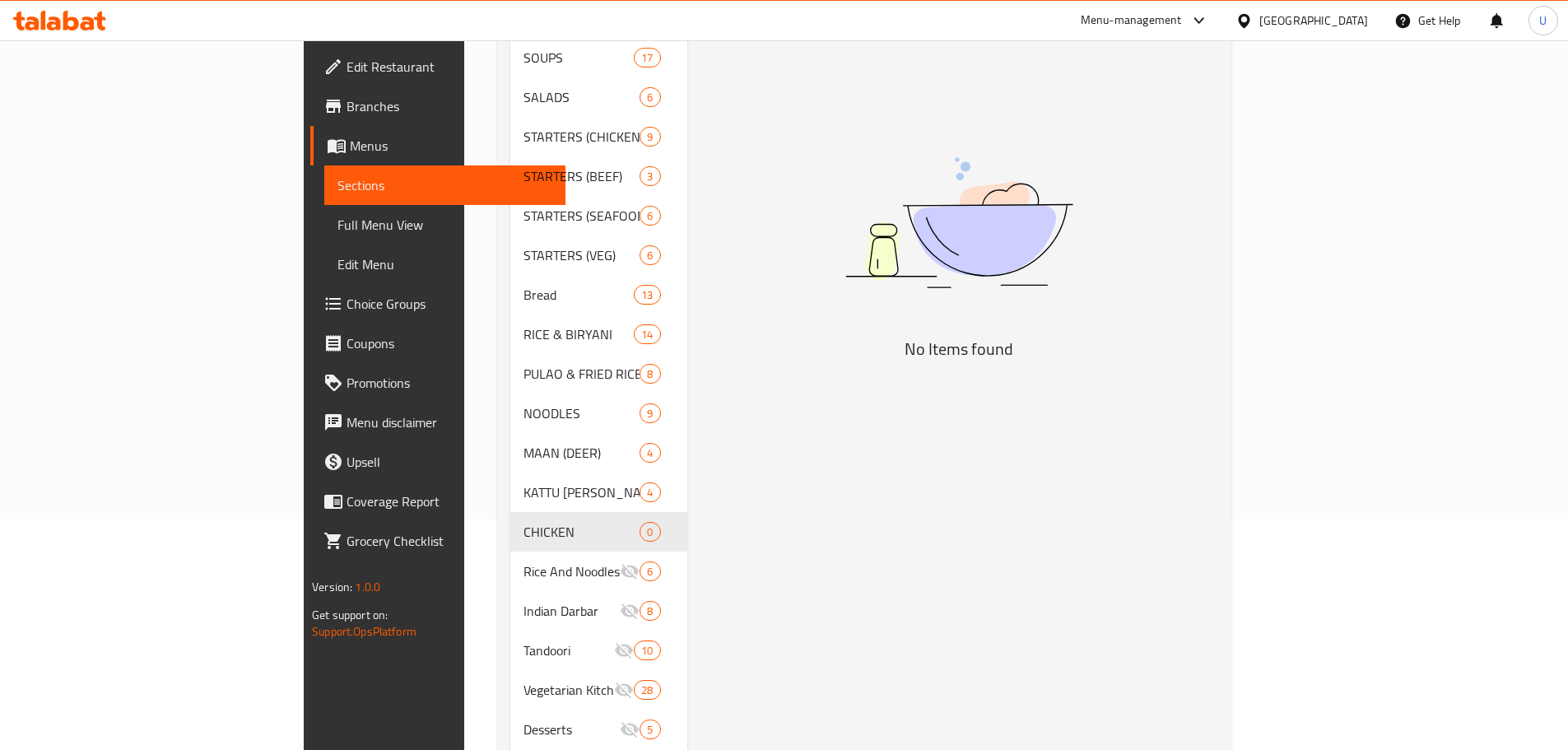
scroll to position [8, 0]
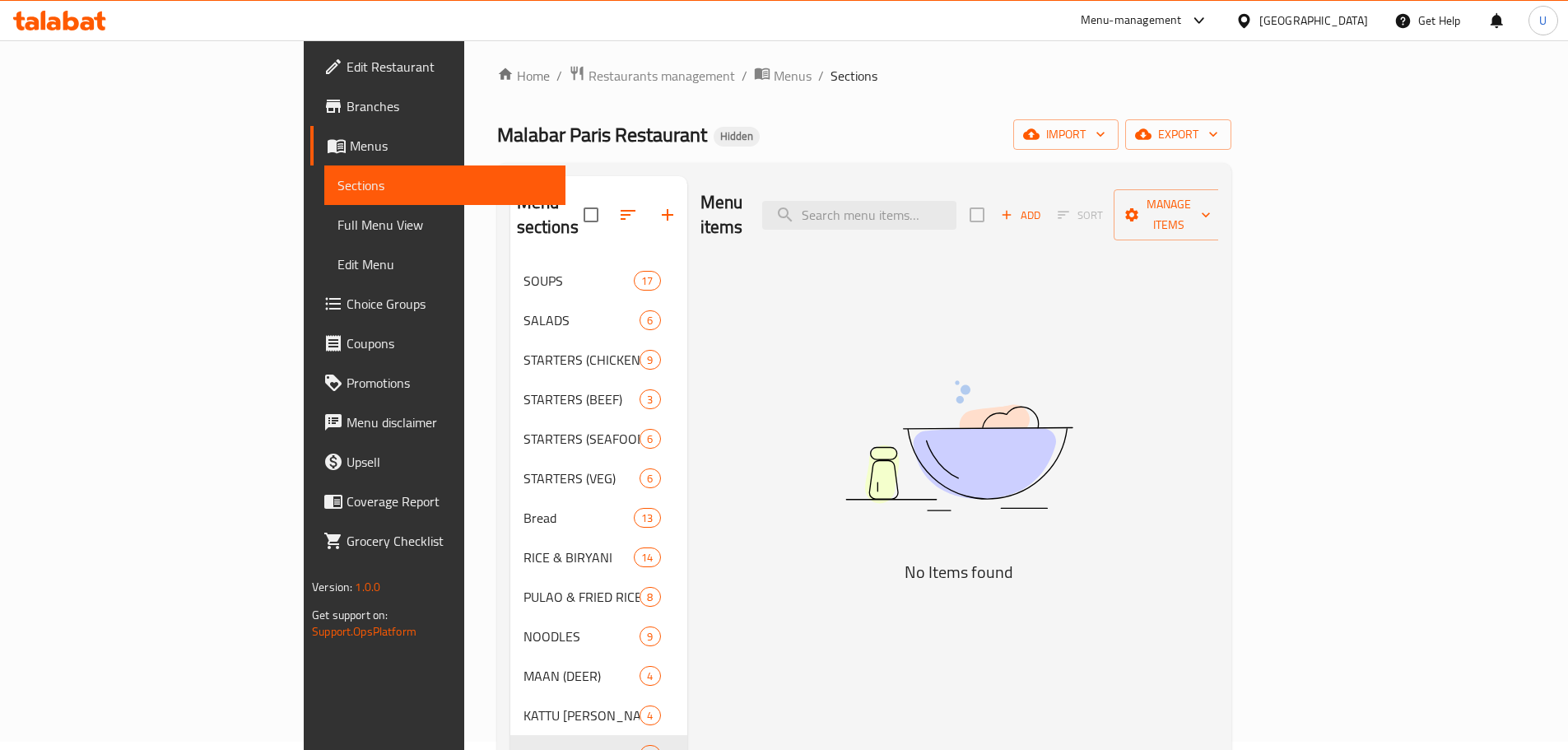
click at [1042, 206] on span "Add" at bounding box center [1021, 215] width 45 height 19
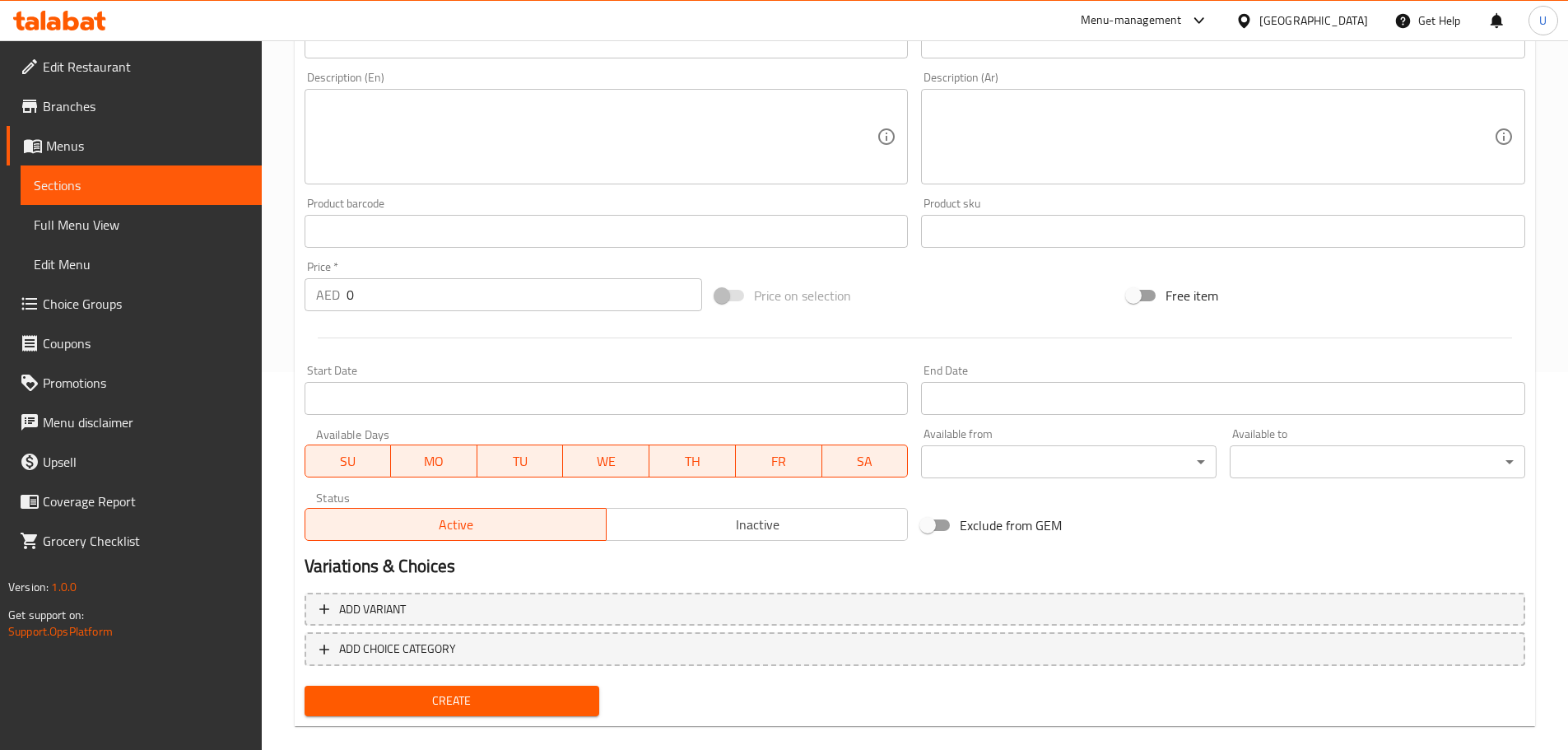
scroll to position [400, 0]
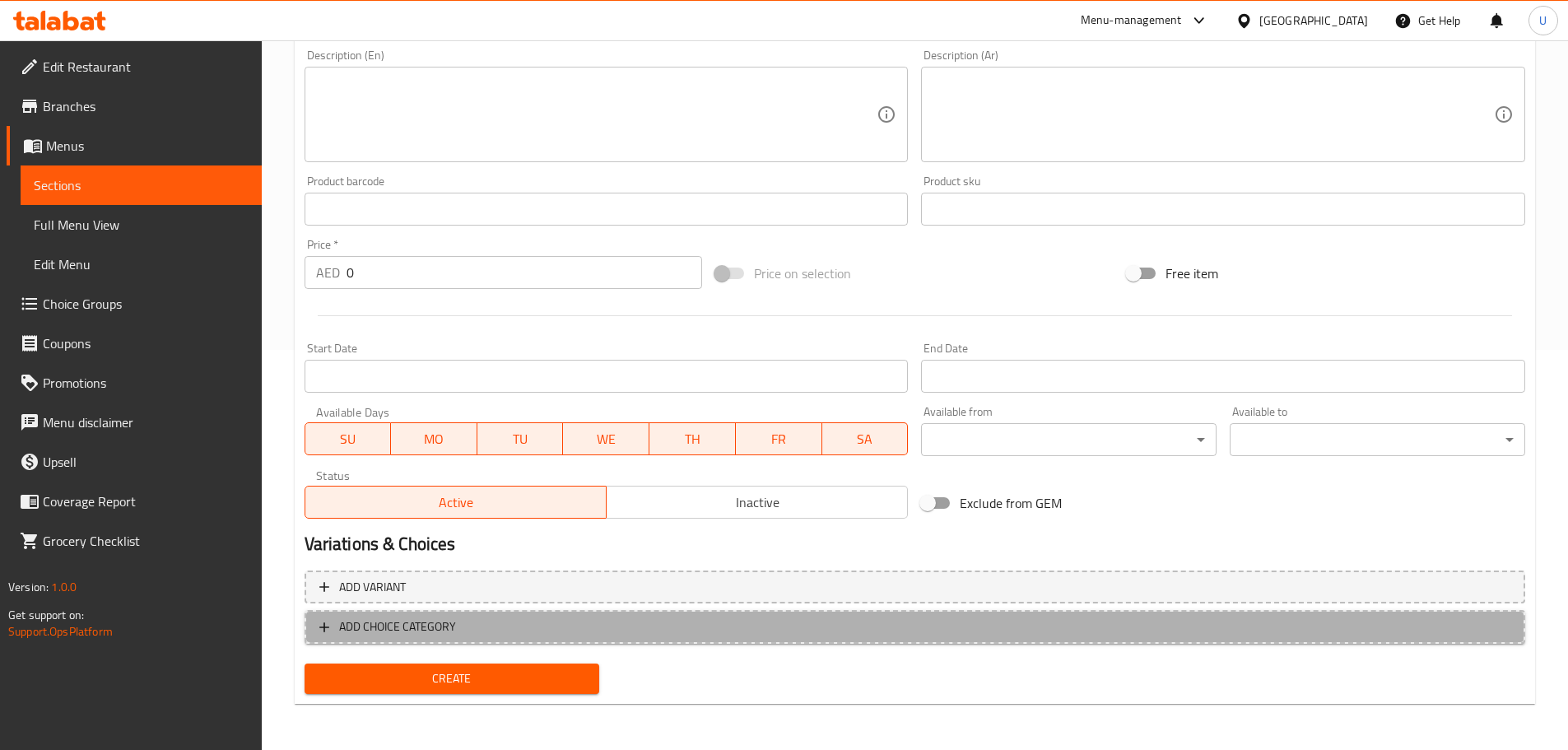
click at [324, 627] on icon "button" at bounding box center [324, 628] width 10 height 10
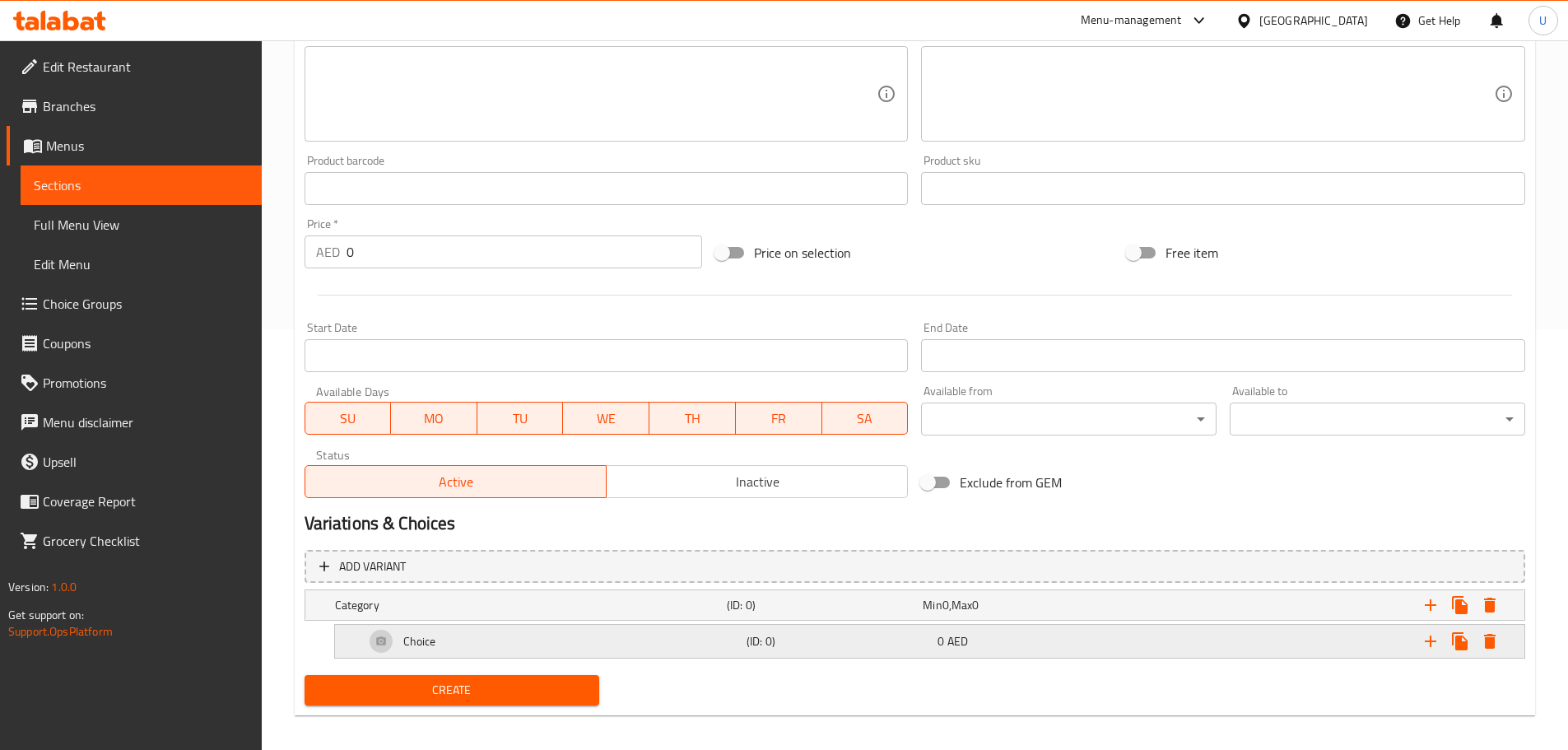
scroll to position [432, 0]
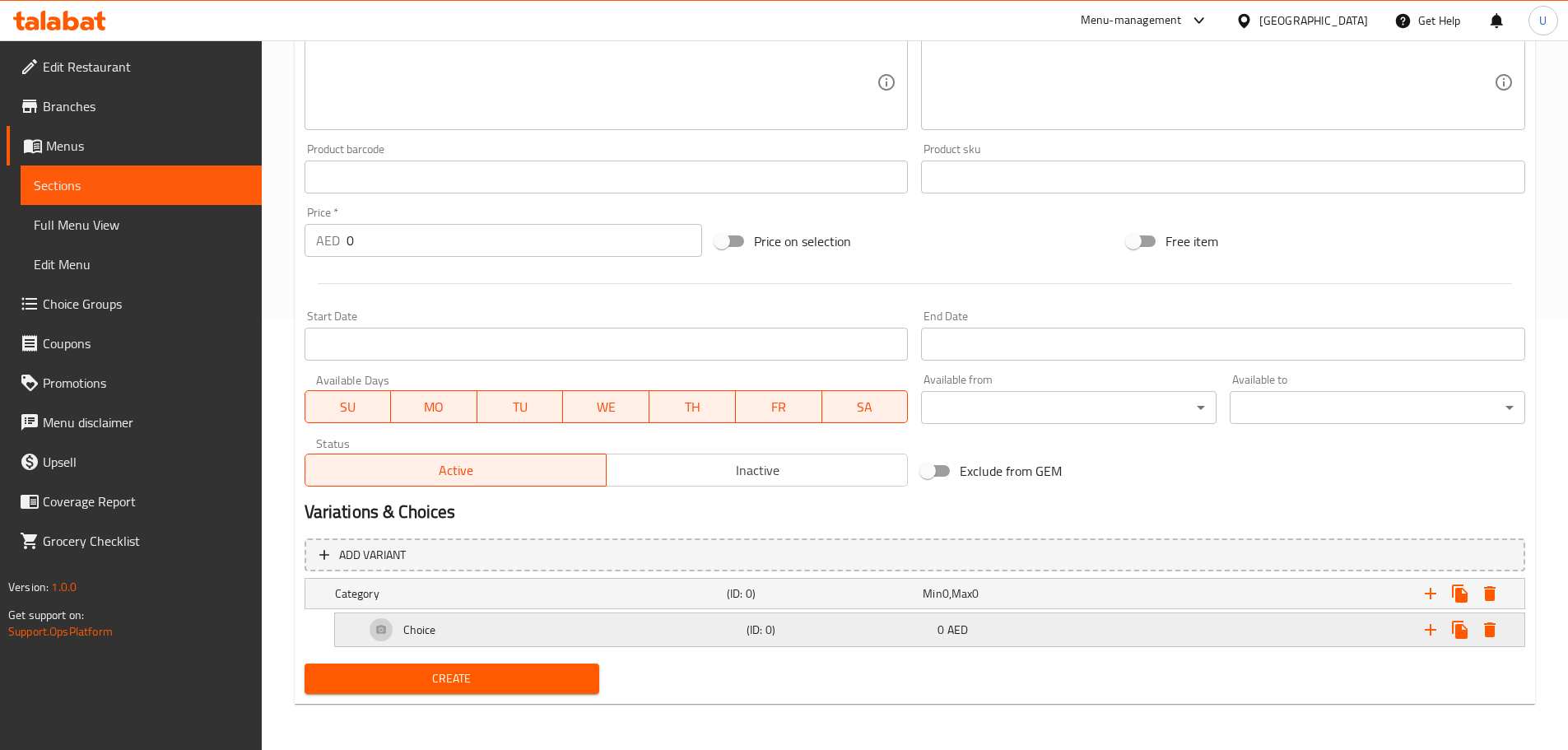
click at [383, 628] on div "Choice" at bounding box center [552, 630] width 382 height 40
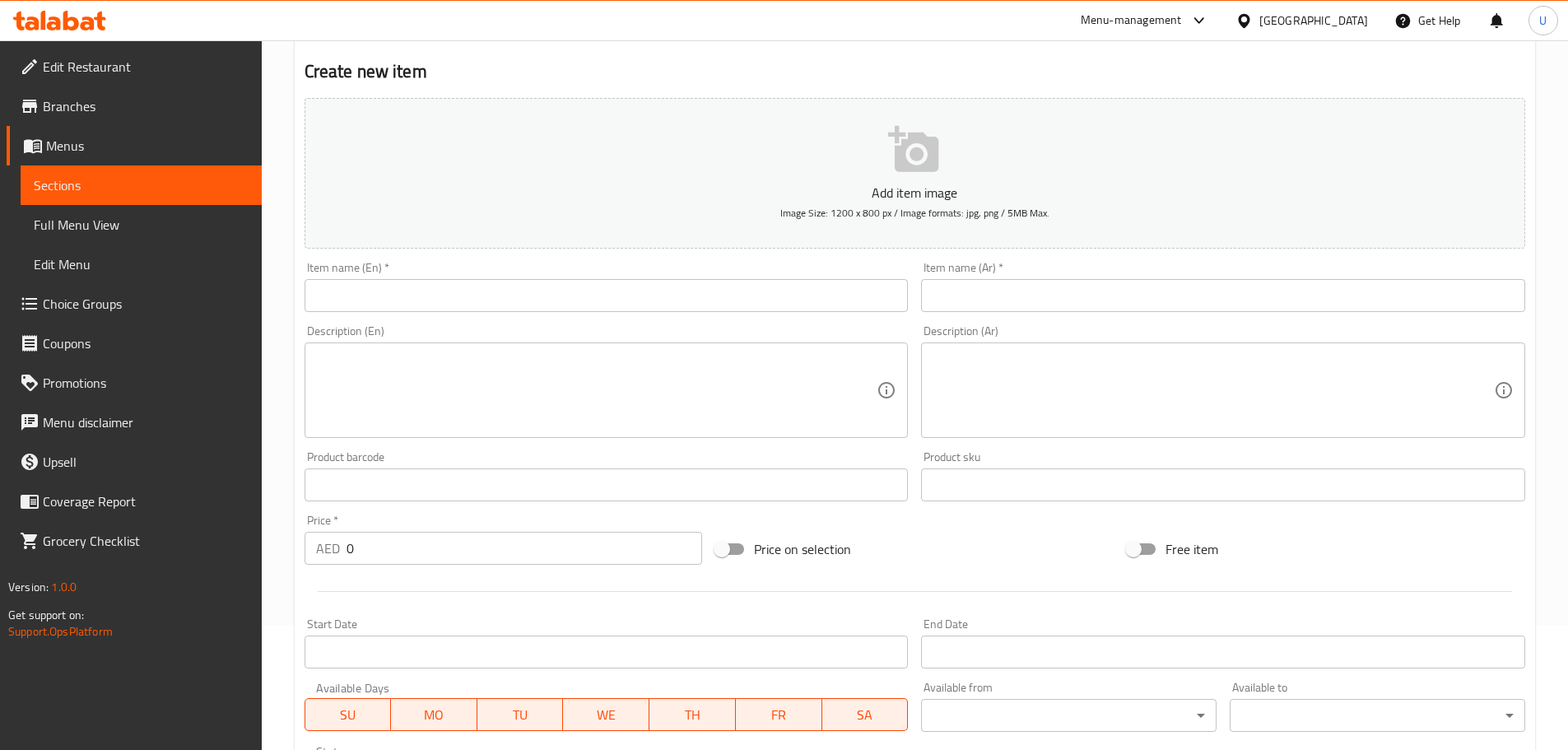
scroll to position [0, 0]
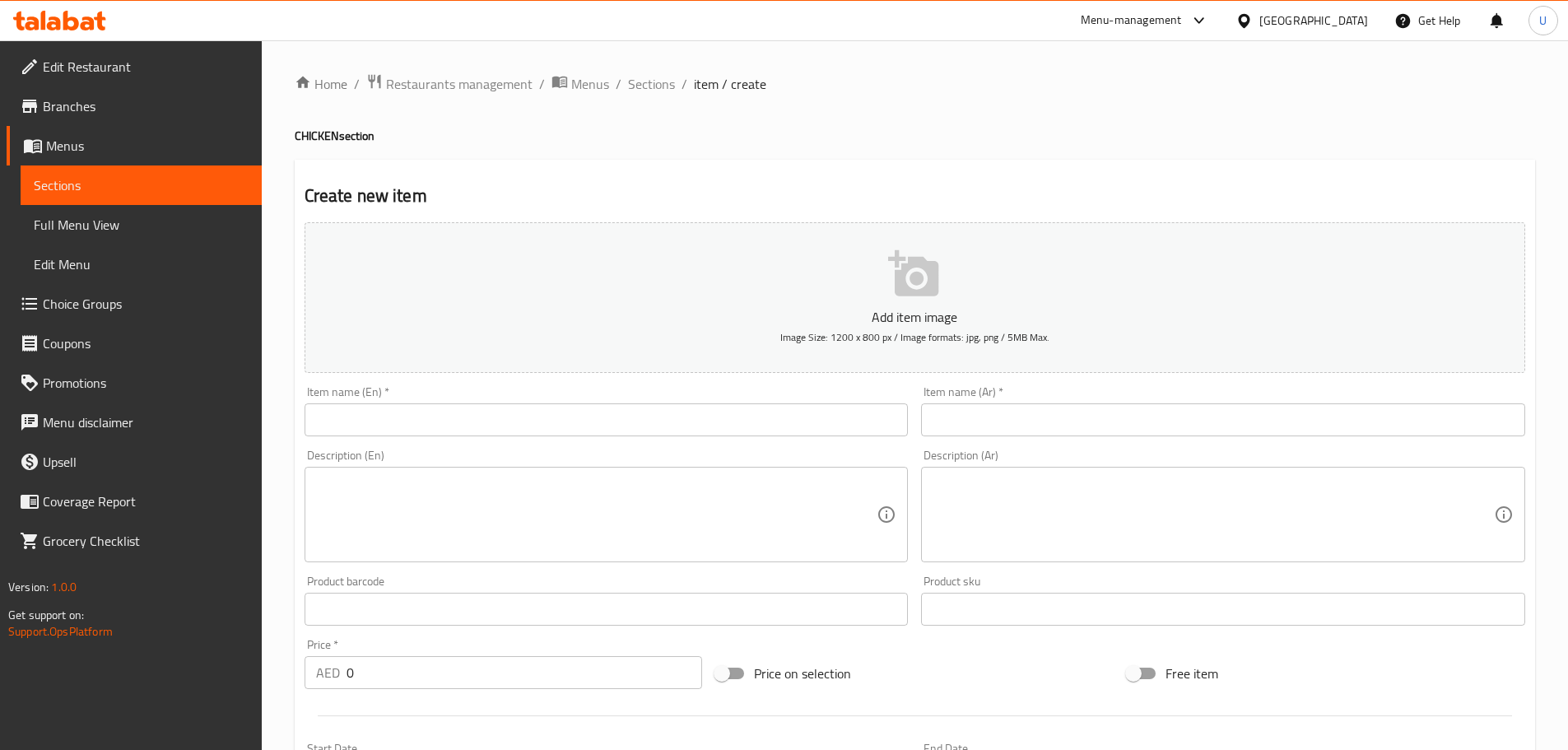
click at [453, 418] on input "text" at bounding box center [606, 420] width 604 height 33
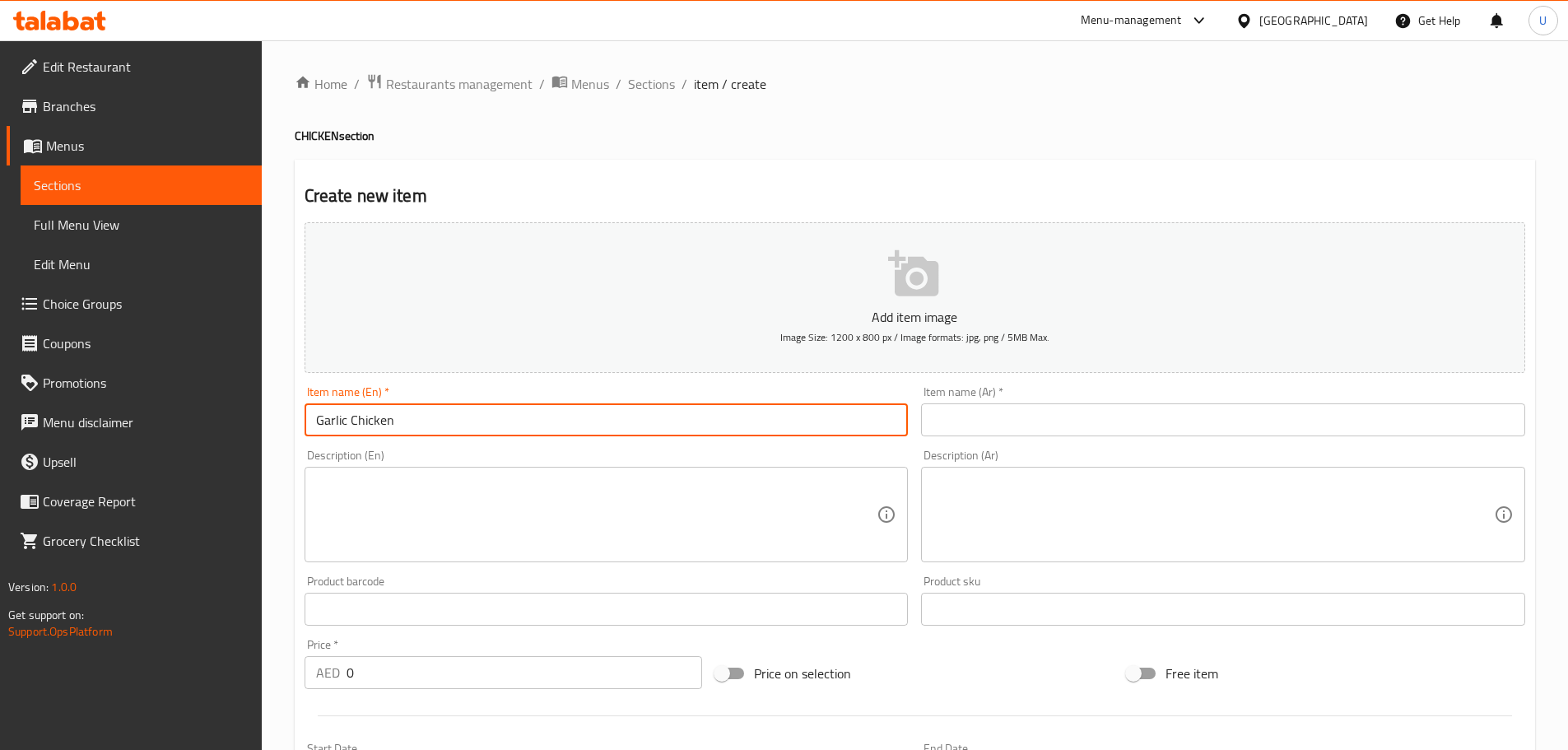
drag, startPoint x: 424, startPoint y: 428, endPoint x: 250, endPoint y: 431, distance: 174.0
click at [260, 429] on div "Edit Restaurant Branches Menus Sections Full Menu View Edit Menu Choice Groups …" at bounding box center [784, 674] width 1568 height 1268
click at [436, 422] on input "Garlic Chicken" at bounding box center [606, 420] width 604 height 33
